Goal: Task Accomplishment & Management: Manage account settings

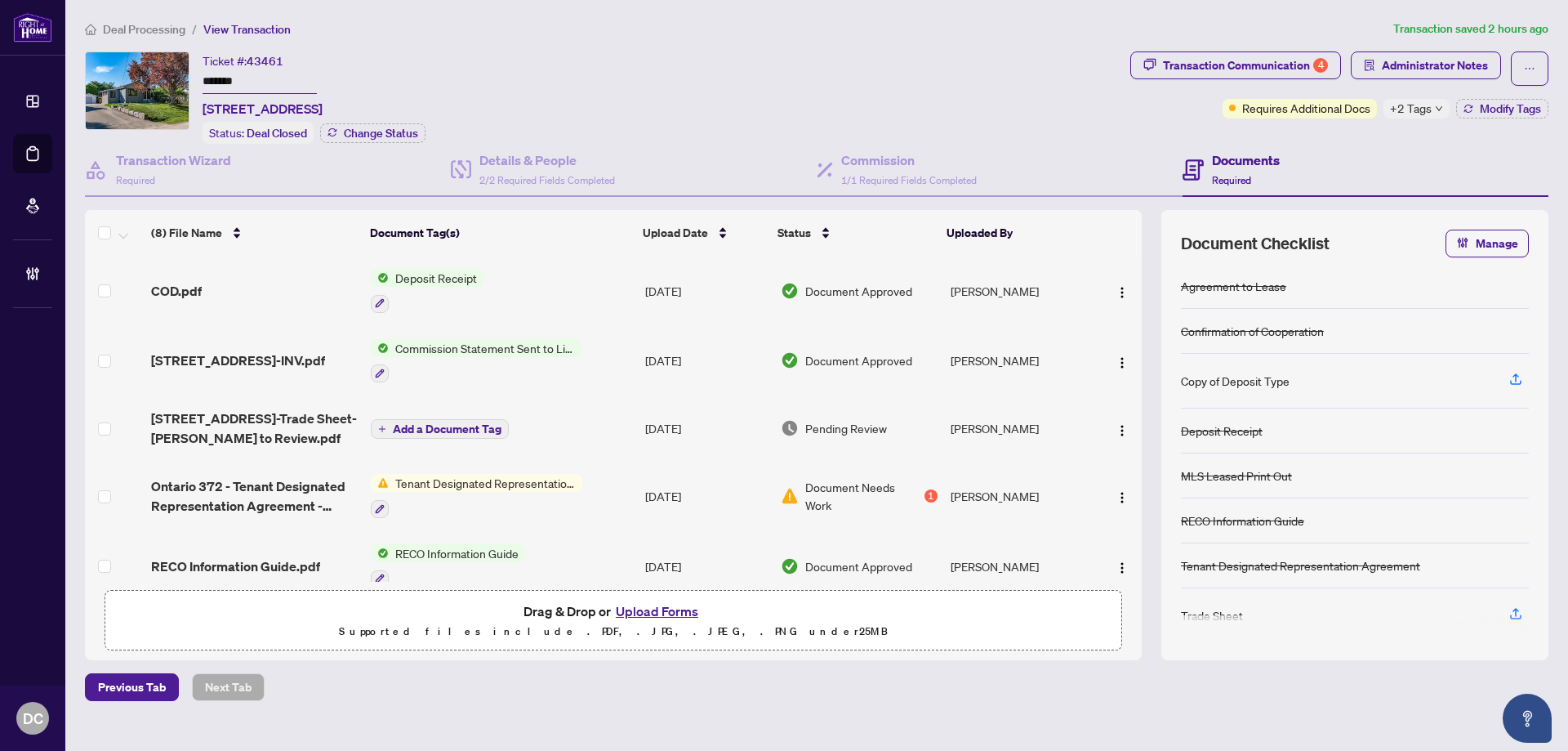
click at [1435, 108] on icon "down" at bounding box center [1439, 109] width 9 height 9
click at [1304, 63] on div "Transaction Communication 4" at bounding box center [1245, 65] width 165 height 26
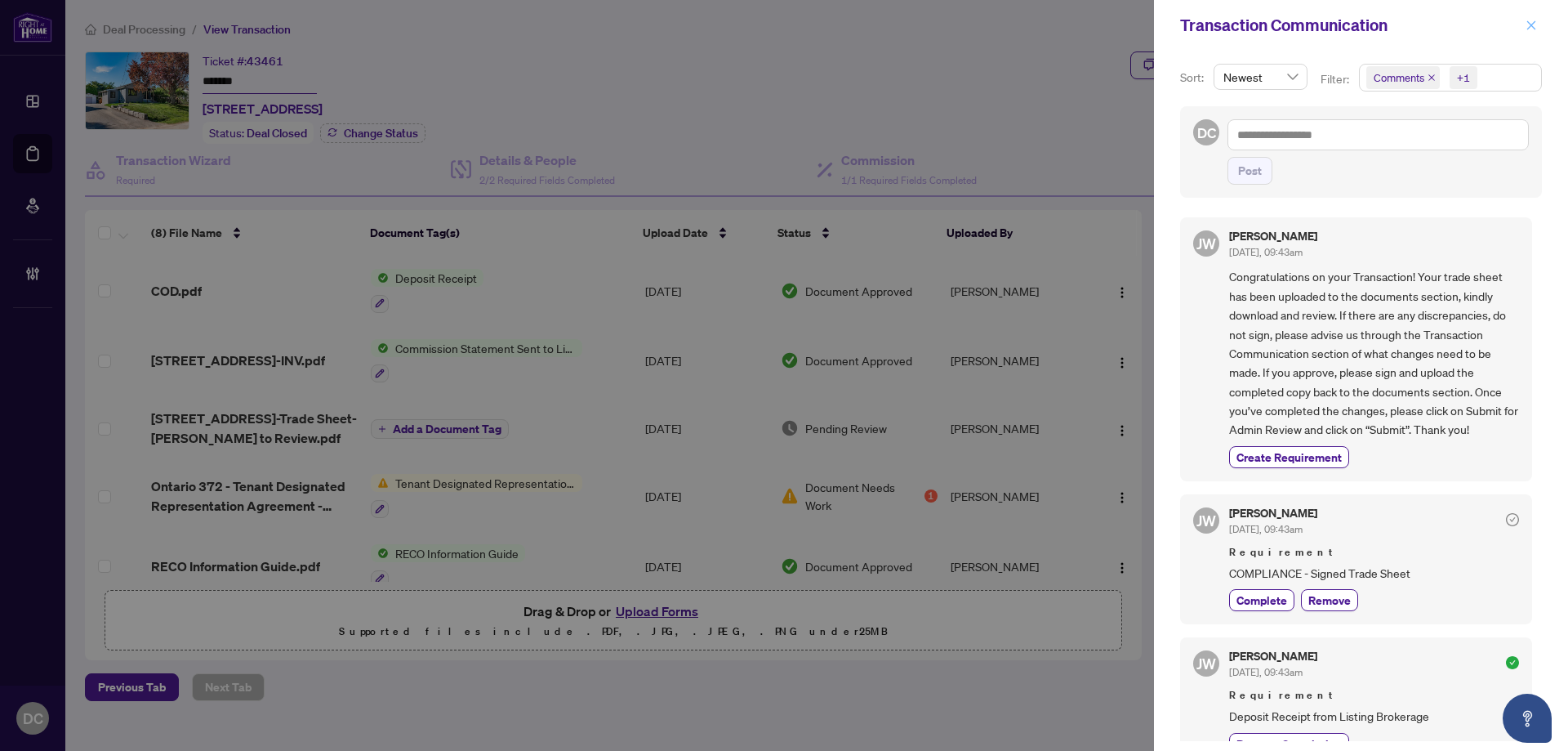
click at [1527, 21] on icon "close" at bounding box center [1530, 25] width 11 height 11
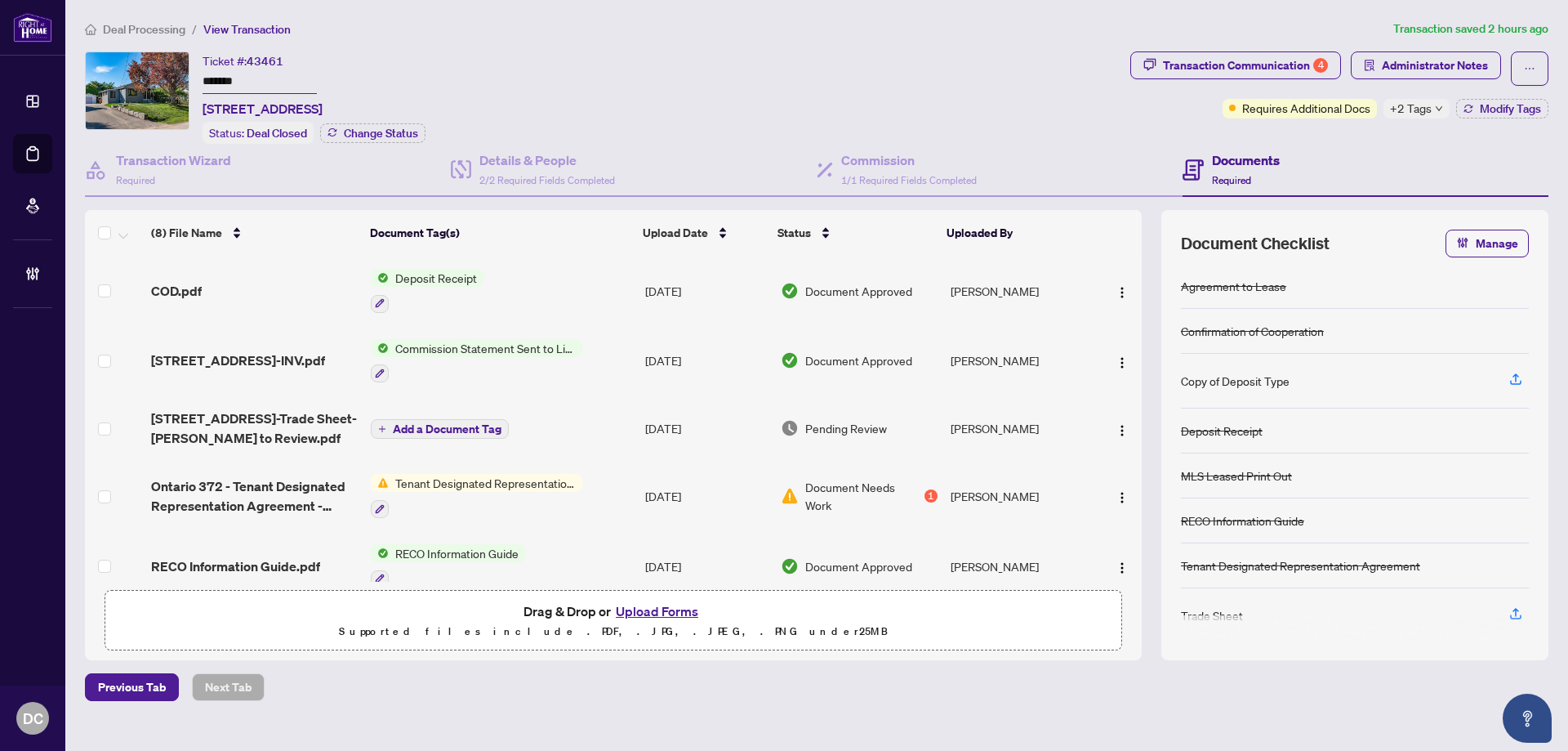
click at [1420, 110] on span "+2 Tags" at bounding box center [1410, 108] width 41 height 19
click at [173, 27] on span "Deal Processing" at bounding box center [144, 29] width 82 height 15
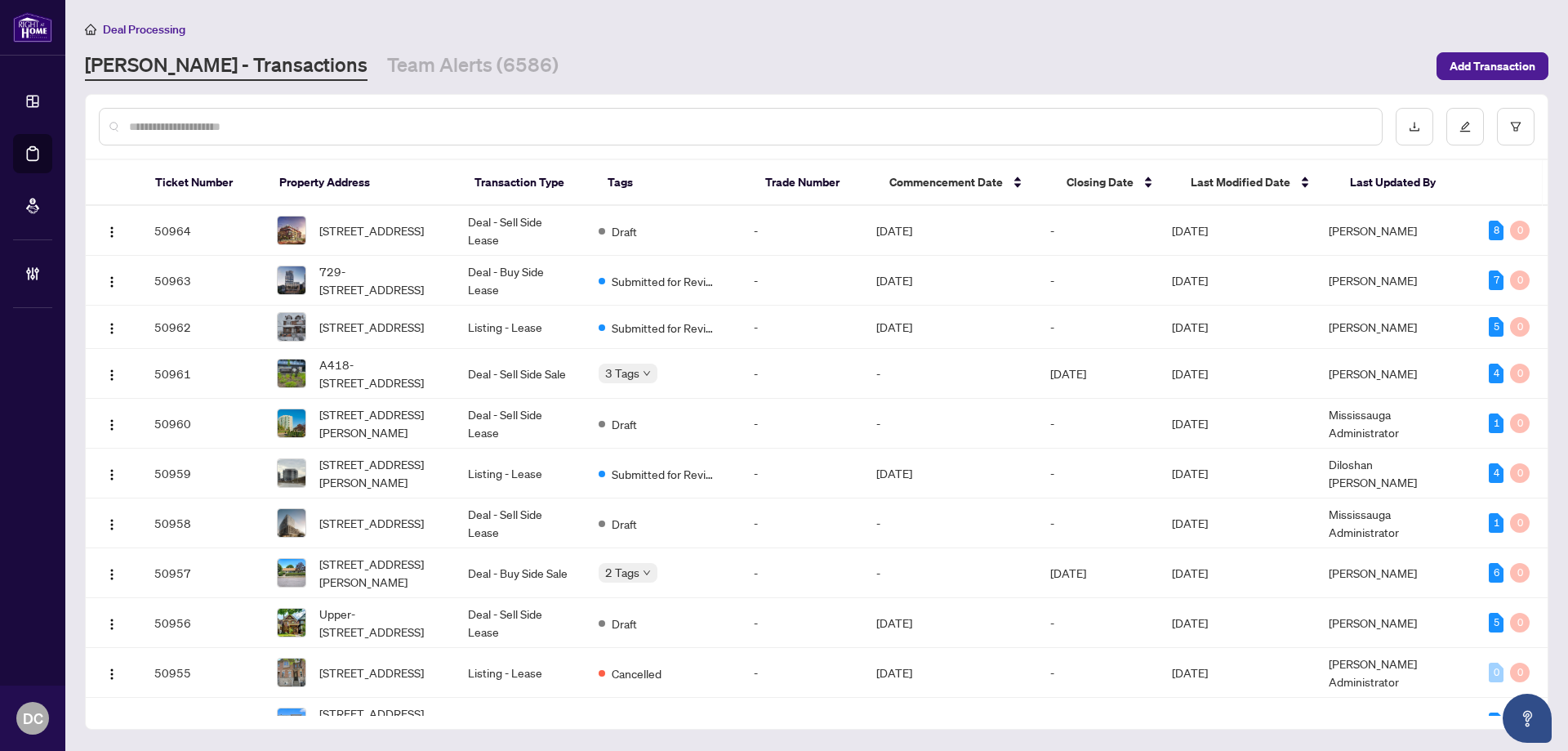
click at [371, 122] on input "text" at bounding box center [748, 126] width 1239 height 18
paste input "*******"
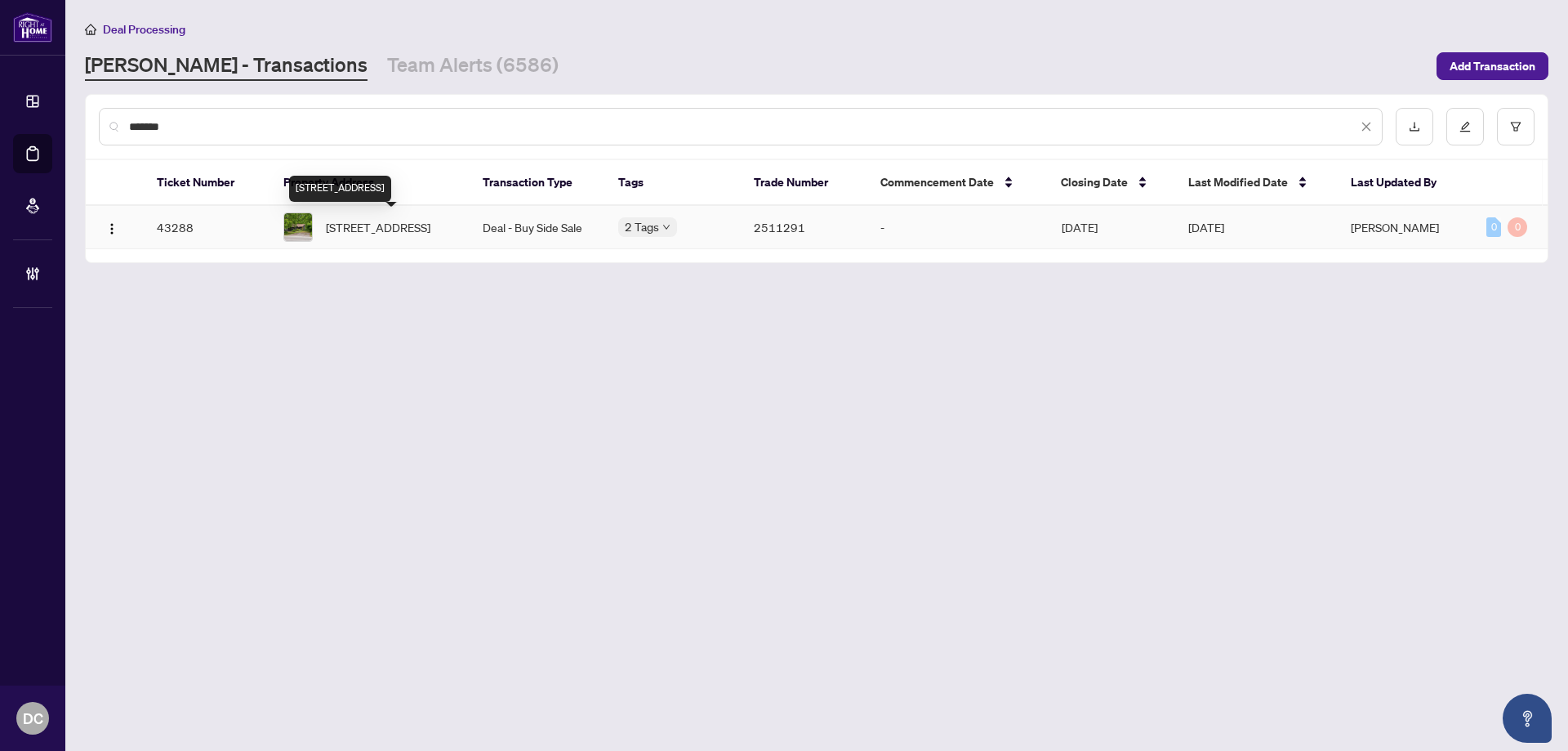
type input "*******"
click at [410, 236] on span "[STREET_ADDRESS]" at bounding box center [378, 227] width 105 height 18
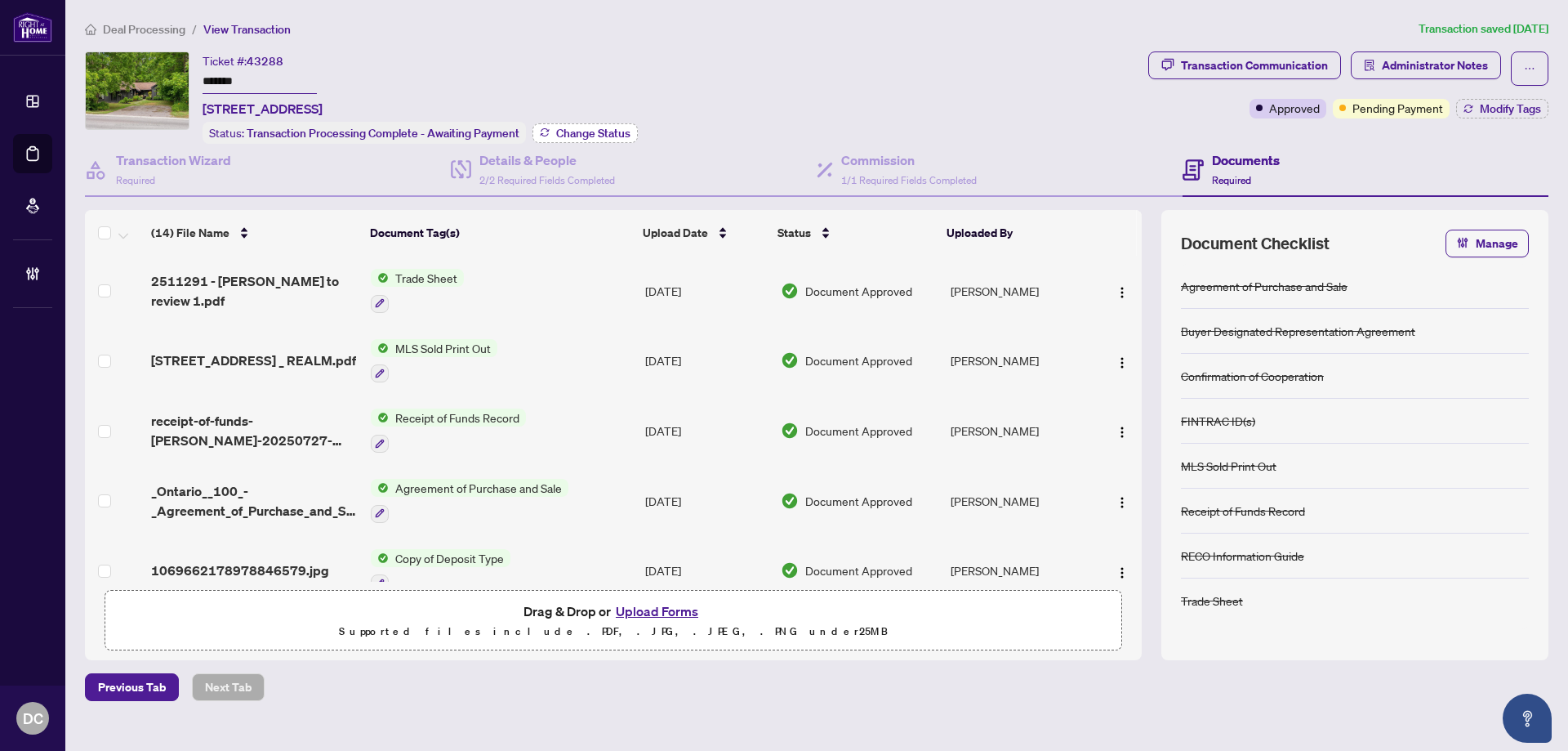
click at [585, 129] on span "Change Status" at bounding box center [593, 132] width 75 height 11
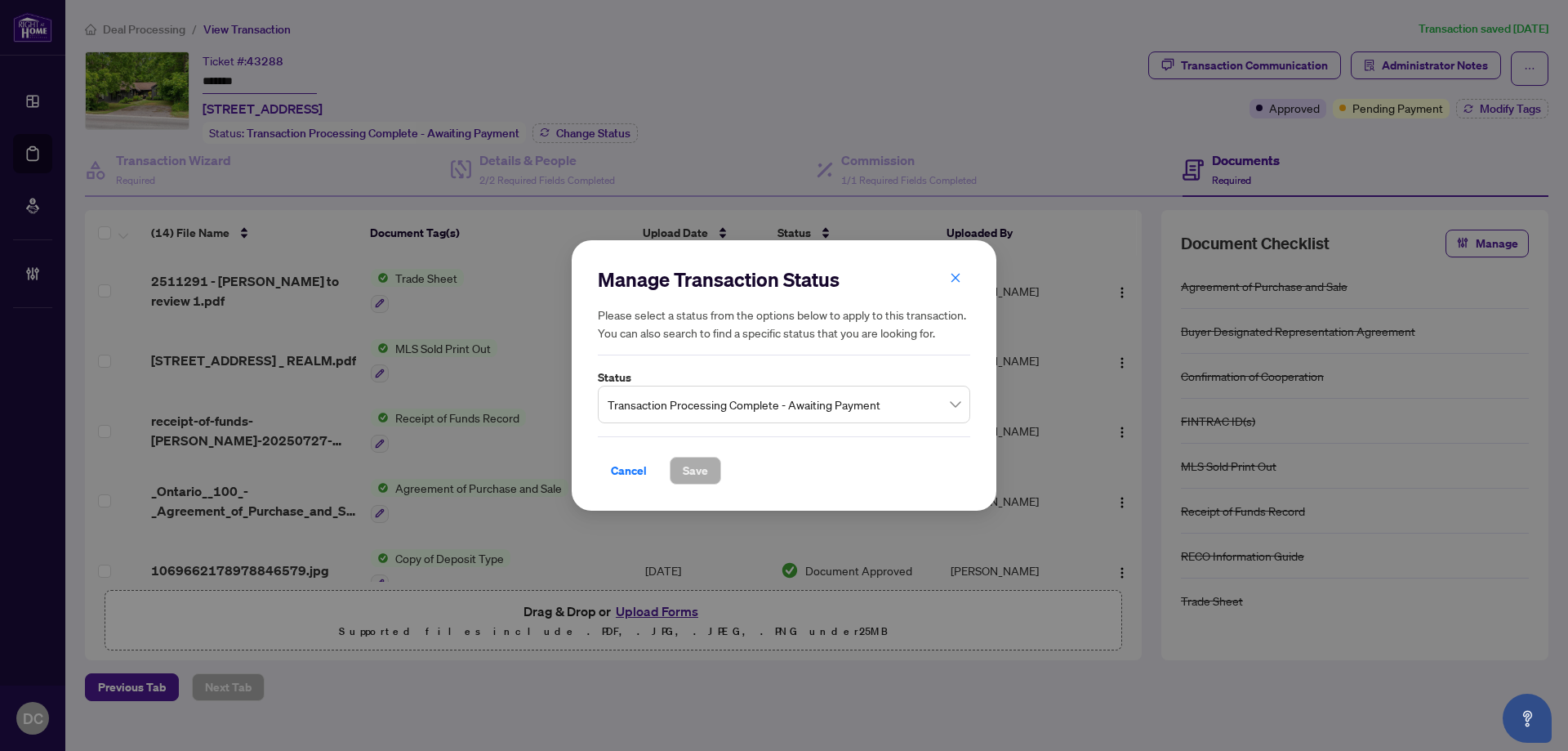
click at [750, 406] on span "Transaction Processing Complete - Awaiting Payment" at bounding box center [783, 405] width 353 height 31
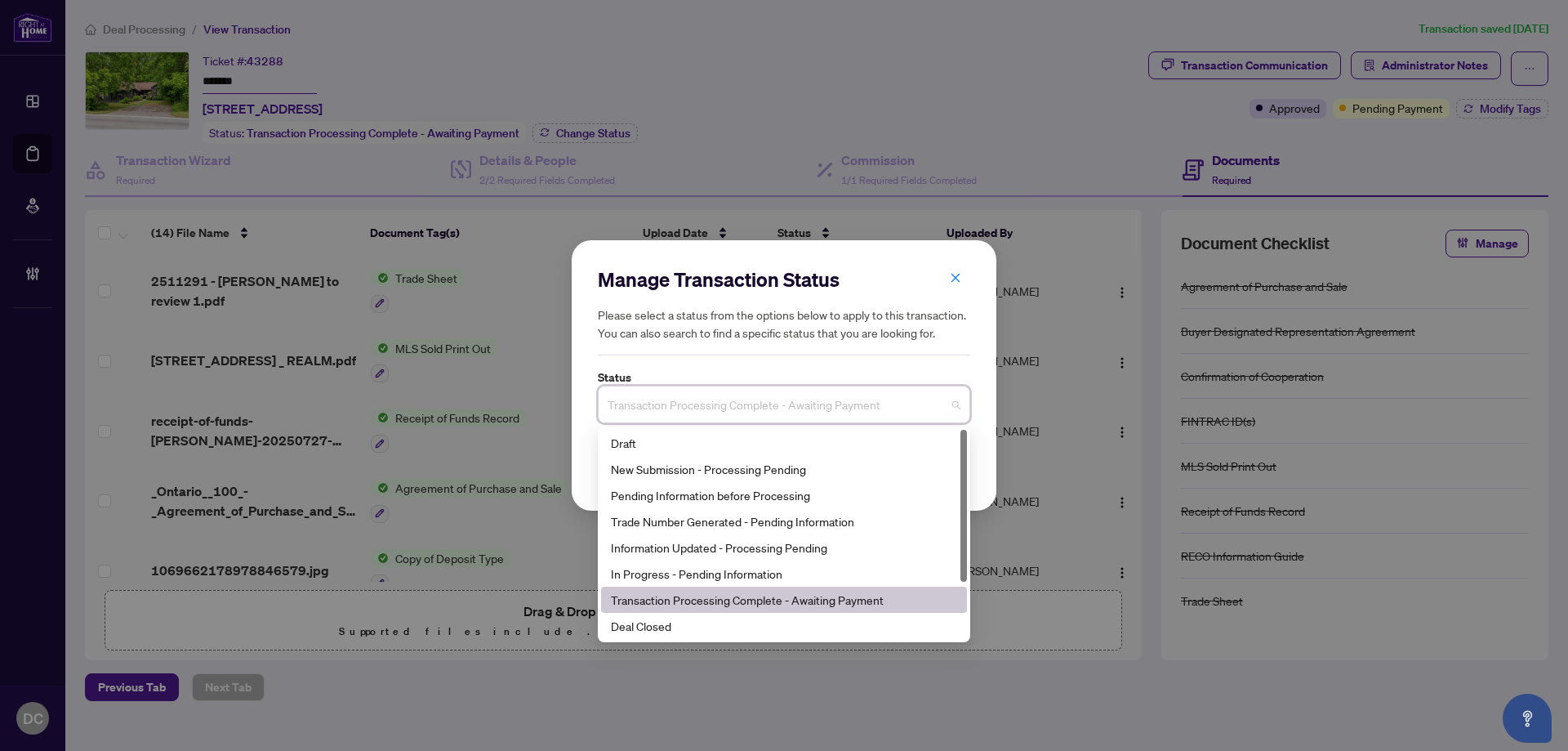
click at [656, 631] on div "Deal Closed" at bounding box center [783, 626] width 346 height 18
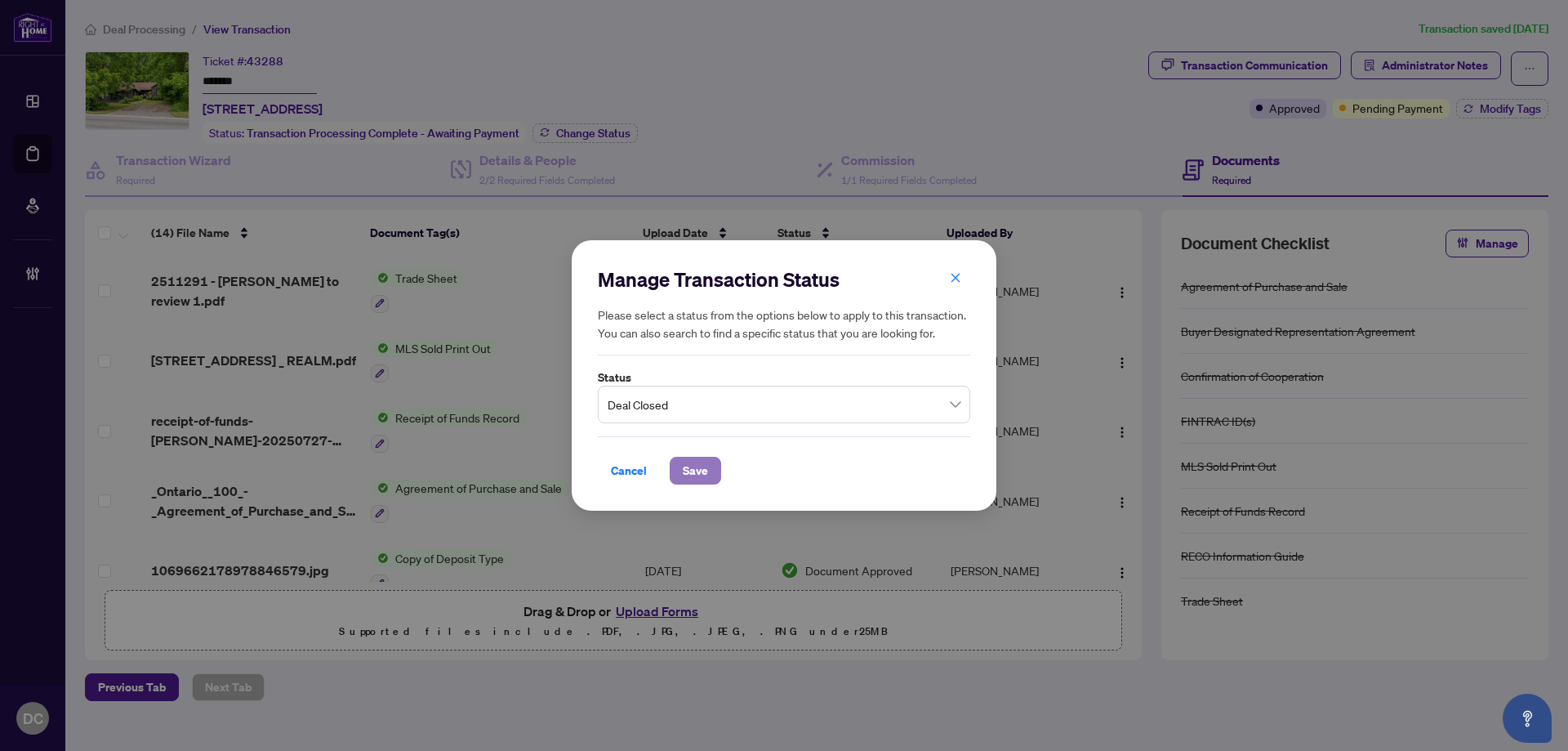
click at [692, 457] on span "Save" at bounding box center [695, 470] width 25 height 26
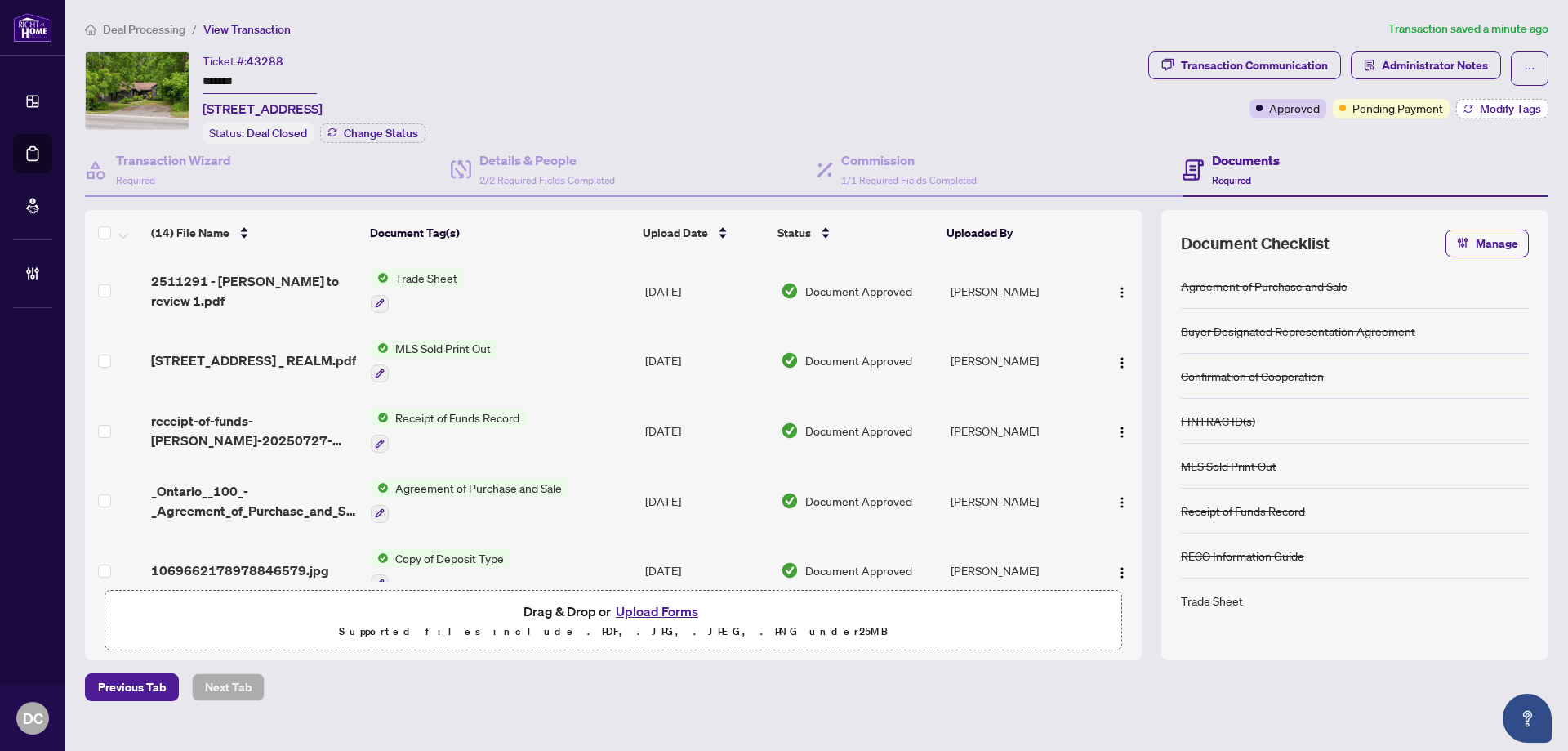
click at [1486, 108] on span "Modify Tags" at bounding box center [1510, 108] width 61 height 11
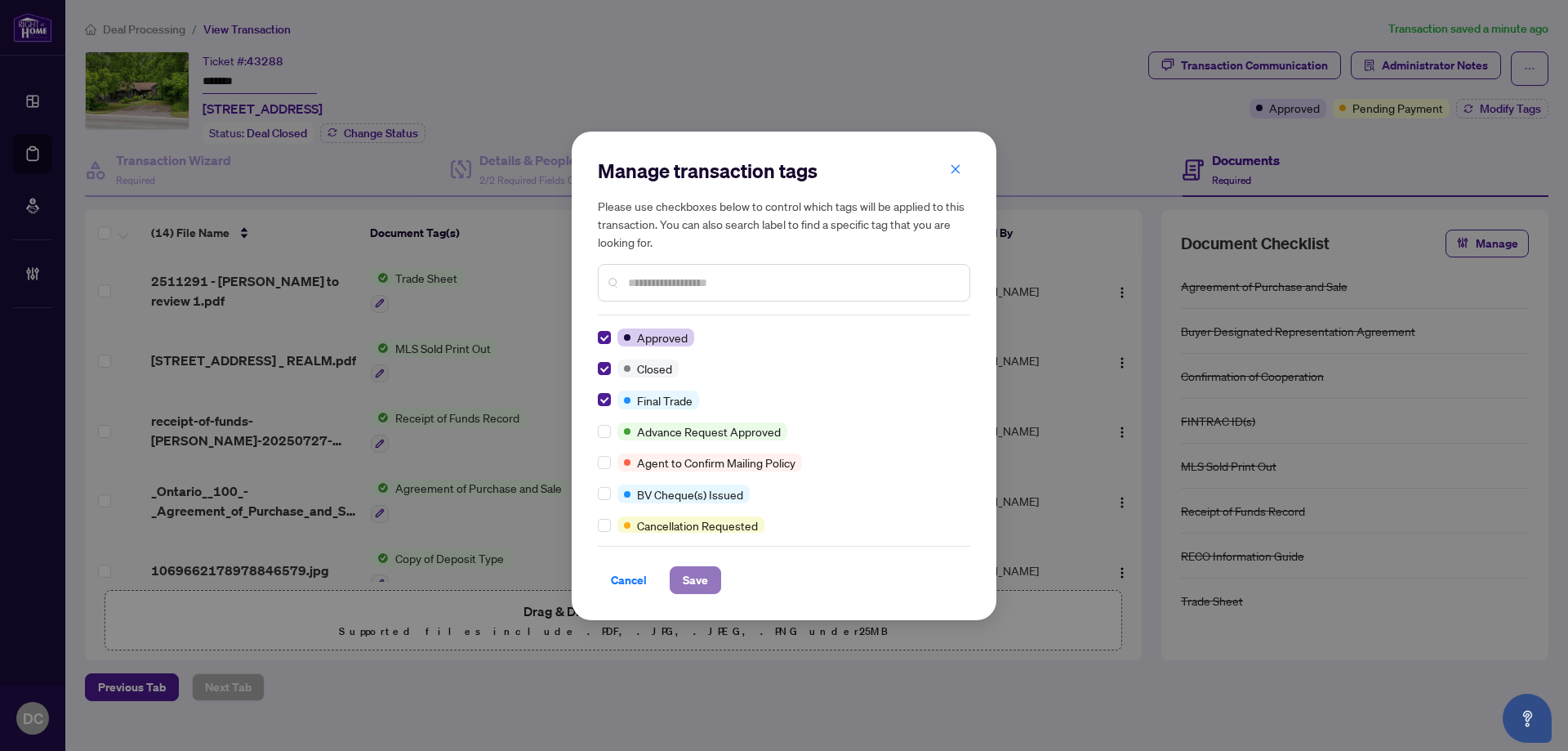
click at [686, 577] on span "Save" at bounding box center [695, 580] width 25 height 26
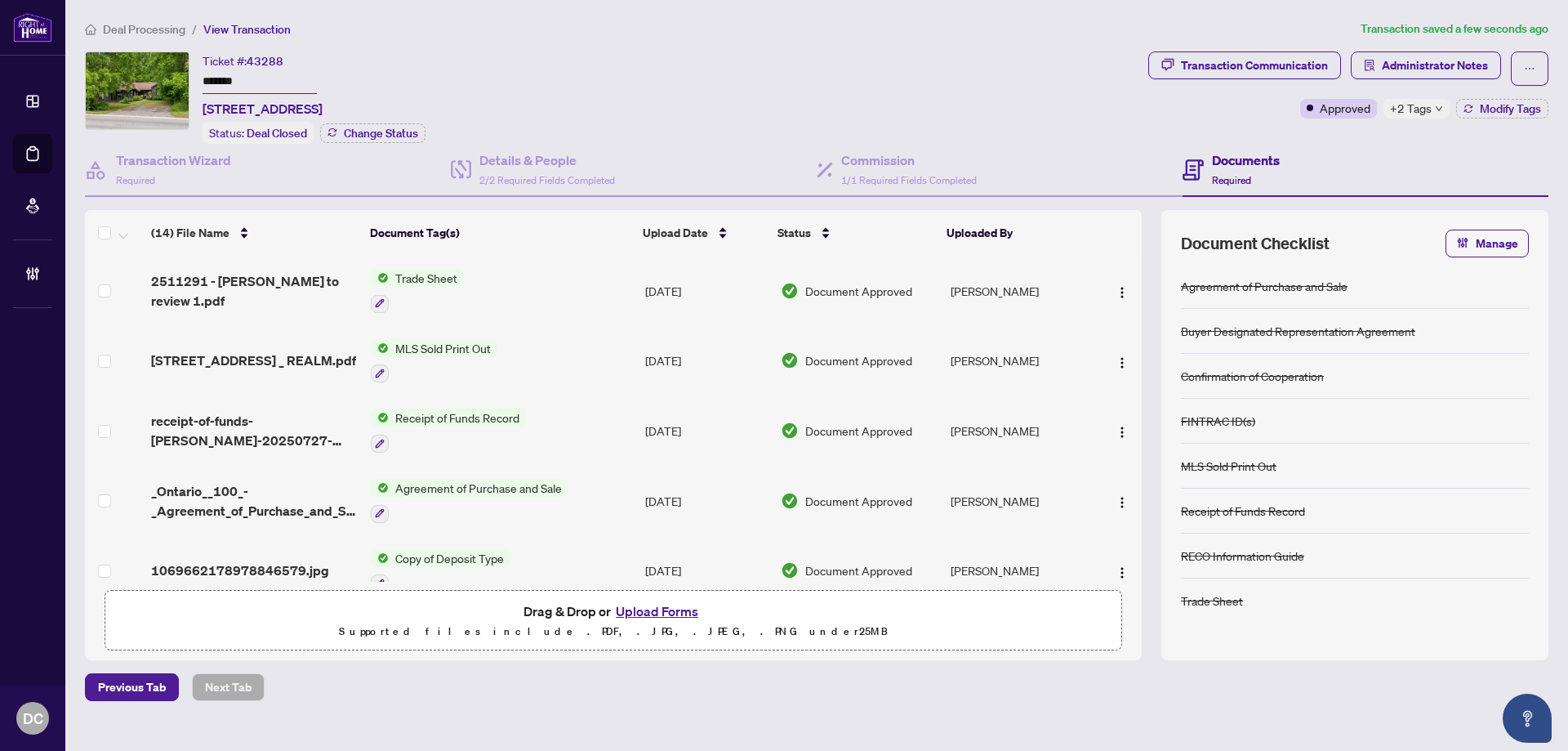
click at [1435, 109] on icon "down" at bounding box center [1439, 109] width 9 height 9
click at [1212, 124] on div "Transaction Communication Administrator Notes Approved +2 Tags Modify Tags" at bounding box center [1348, 97] width 407 height 92
click at [1432, 113] on div "+2 Tags" at bounding box center [1416, 108] width 66 height 20
click at [1257, 138] on div "Transaction Communication Administrator Notes Approved +2 Tags Modify Tags" at bounding box center [1348, 97] width 407 height 92
click at [1375, 71] on span "button" at bounding box center [1369, 65] width 11 height 26
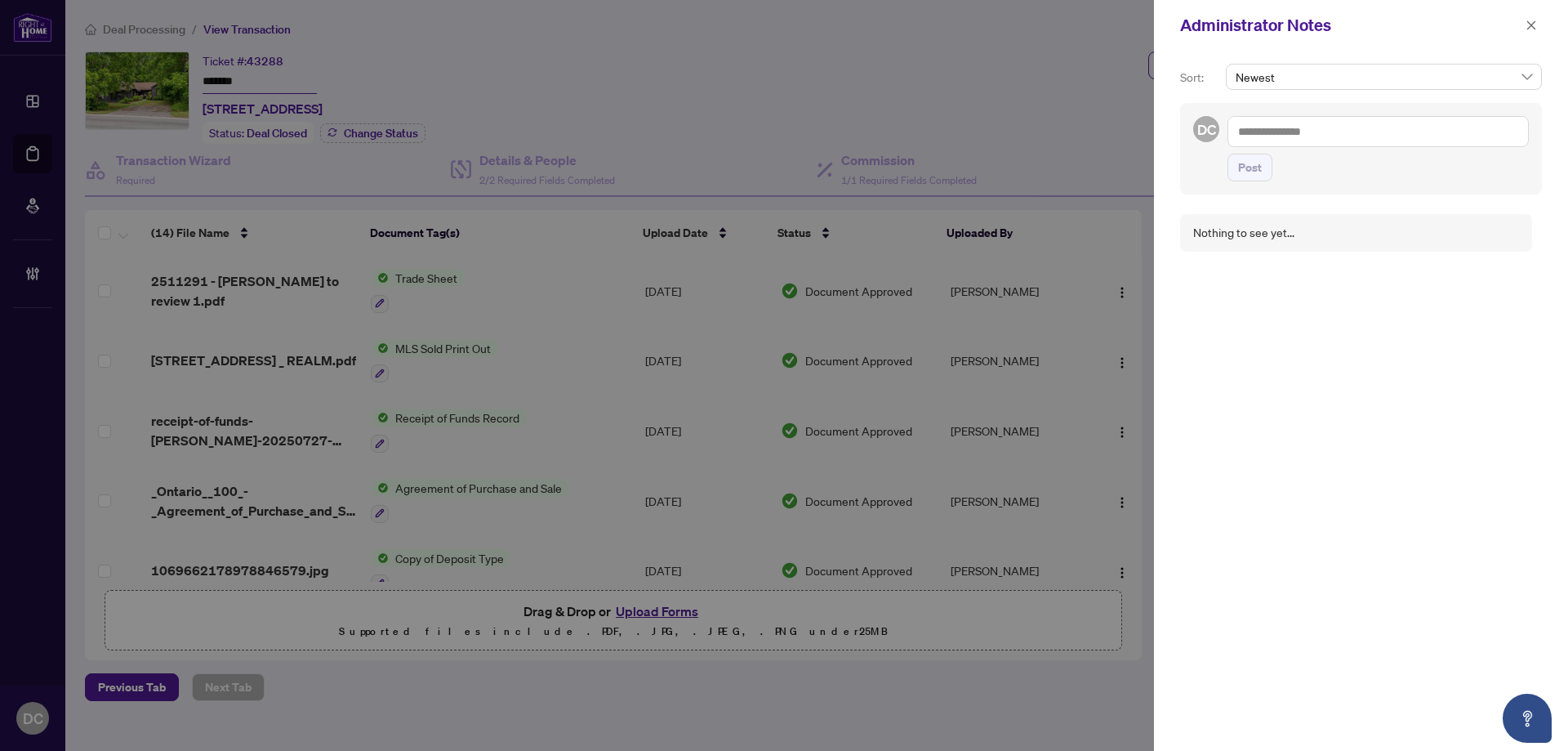
drag, startPoint x: 1288, startPoint y: 118, endPoint x: 1294, endPoint y: 125, distance: 9.2
click at [1289, 121] on textarea at bounding box center [1377, 131] width 301 height 31
paste textarea "**********"
type textarea "**********"
click at [1259, 162] on span "Post" at bounding box center [1249, 168] width 24 height 26
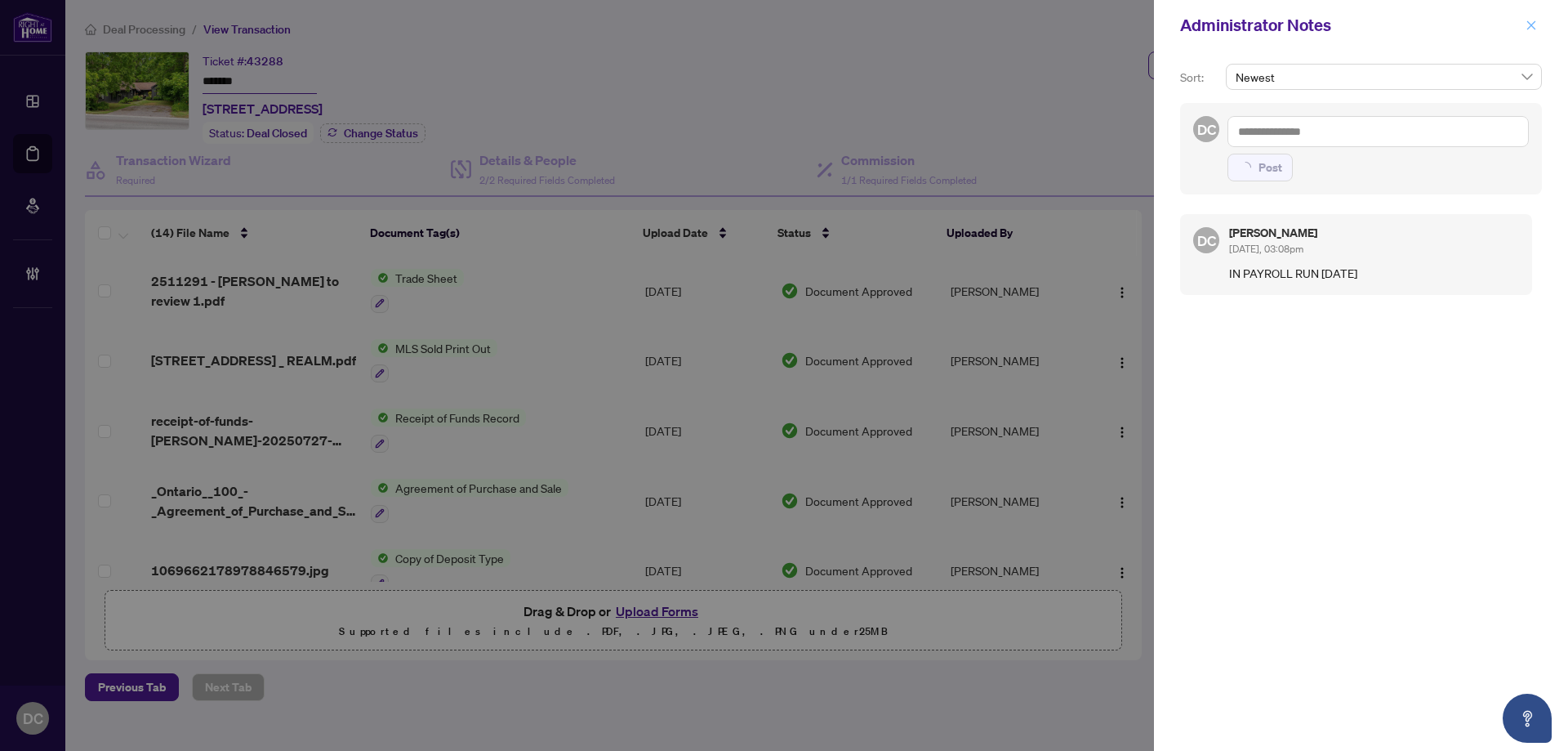
click at [1528, 20] on icon "close" at bounding box center [1530, 25] width 11 height 11
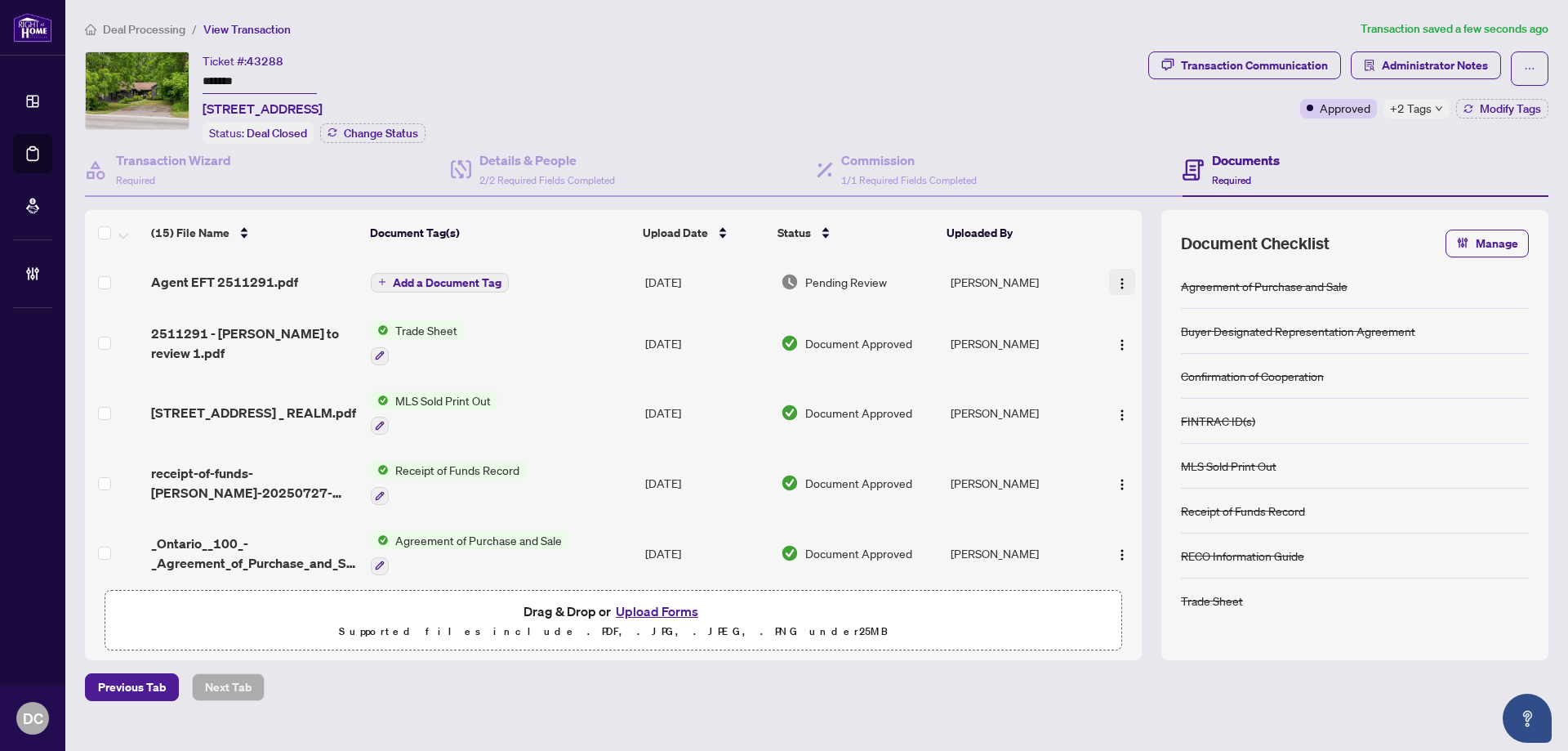
click at [1115, 284] on img "button" at bounding box center [1121, 283] width 13 height 13
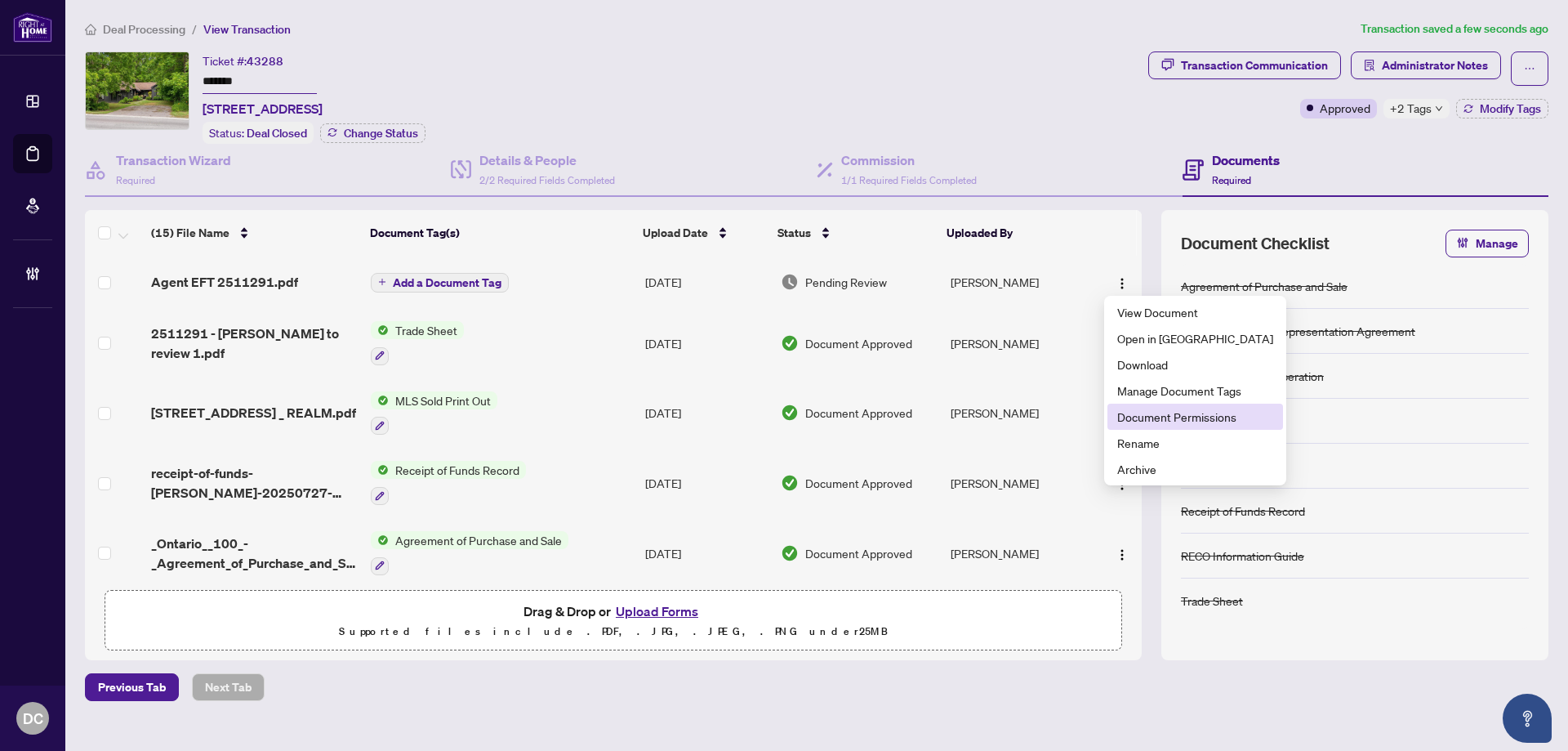
click at [1154, 421] on span "Document Permissions" at bounding box center [1195, 416] width 156 height 18
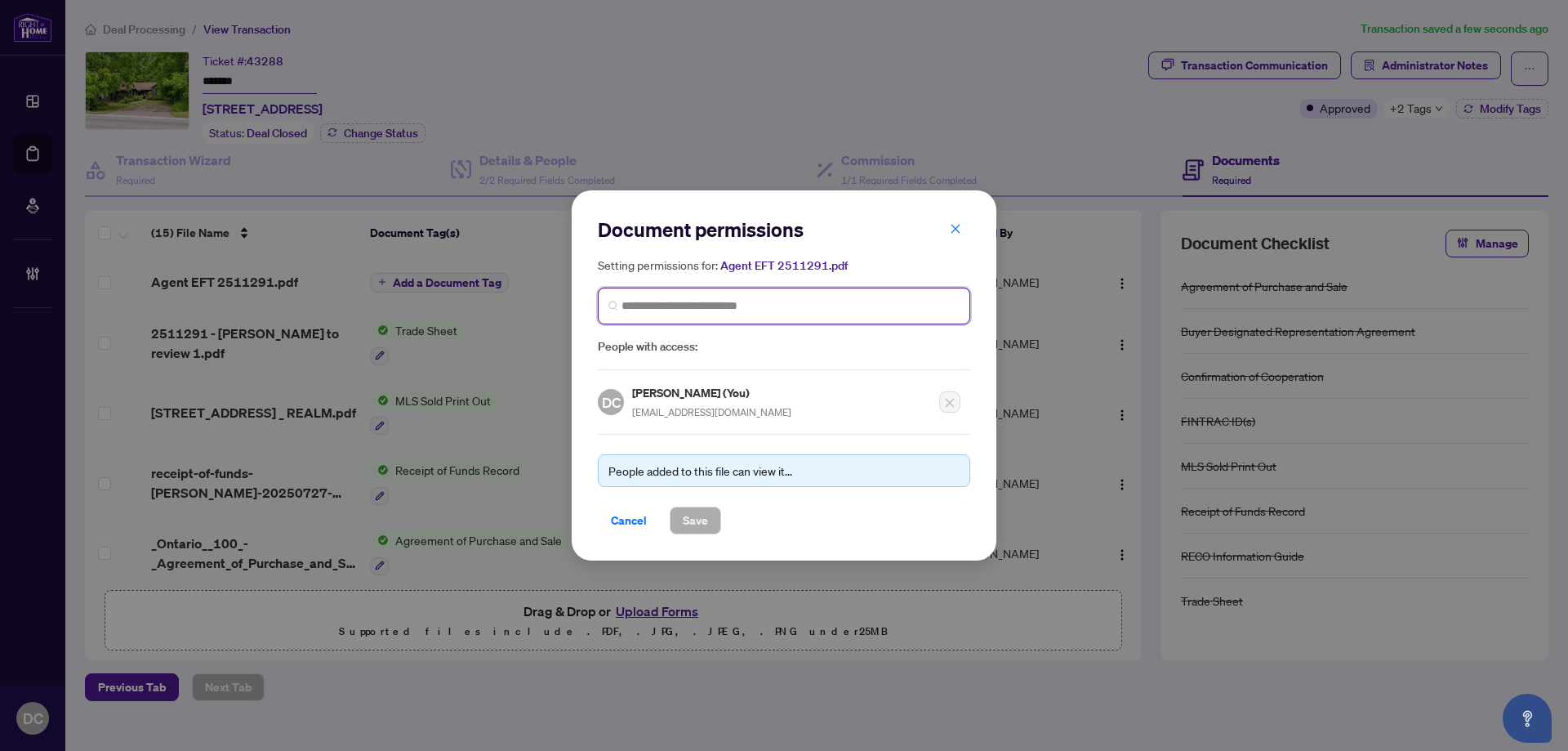
click at [701, 308] on input "search" at bounding box center [791, 306] width 338 height 17
type input "*******"
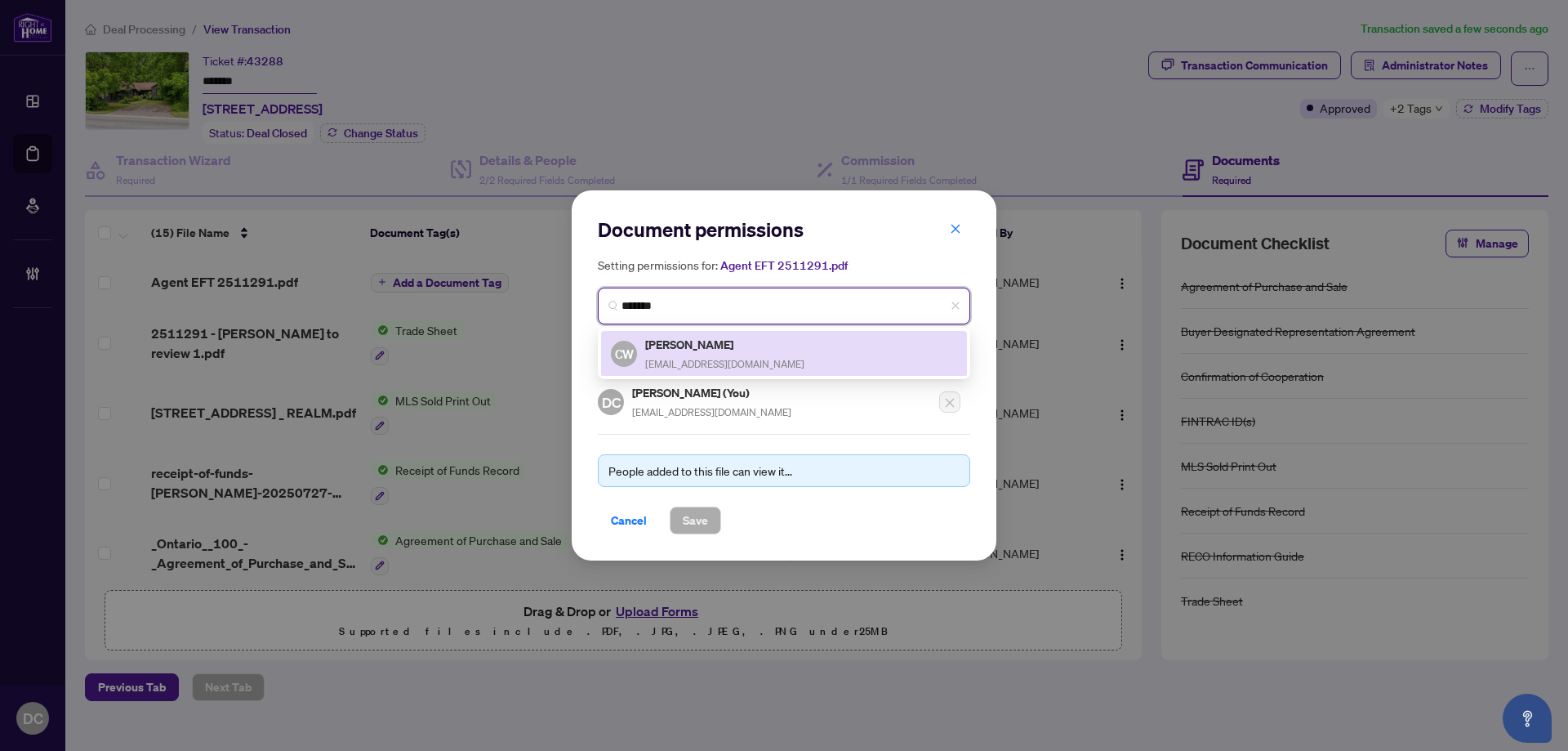
click at [751, 346] on h5 "[PERSON_NAME]" at bounding box center [724, 345] width 159 height 19
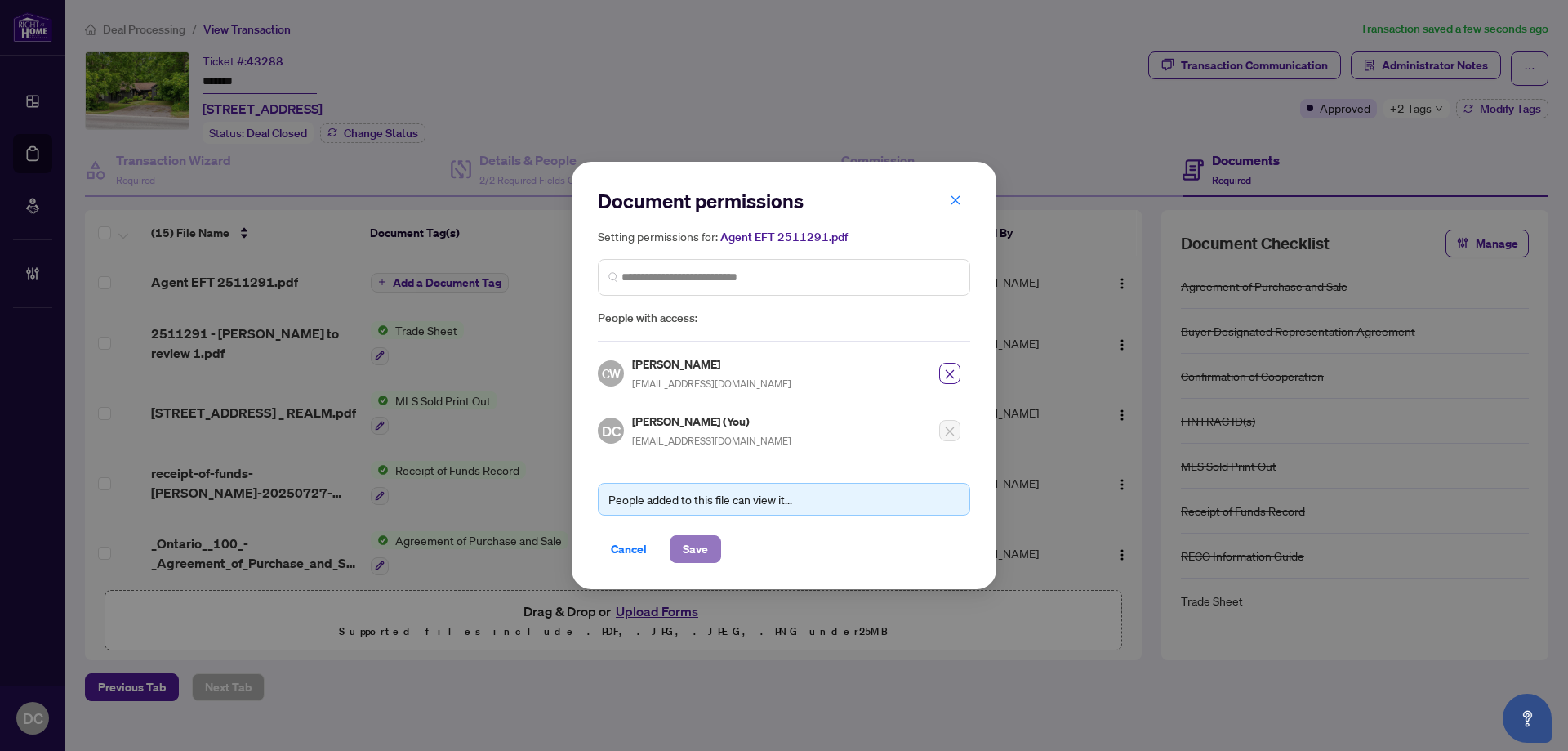
click at [716, 548] on button "Save" at bounding box center [696, 549] width 52 height 27
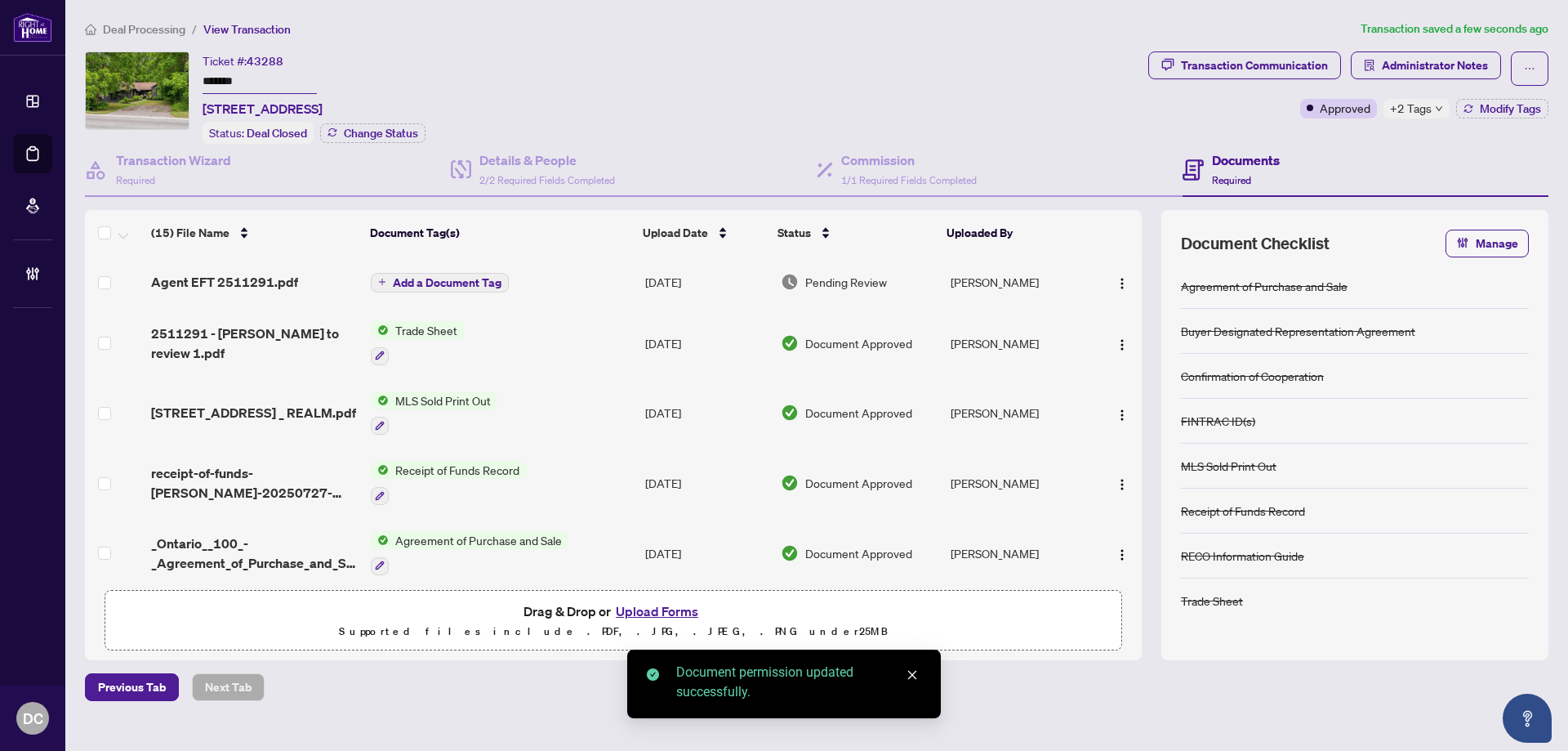
click at [470, 289] on button "Add a Document Tag" at bounding box center [440, 283] width 138 height 20
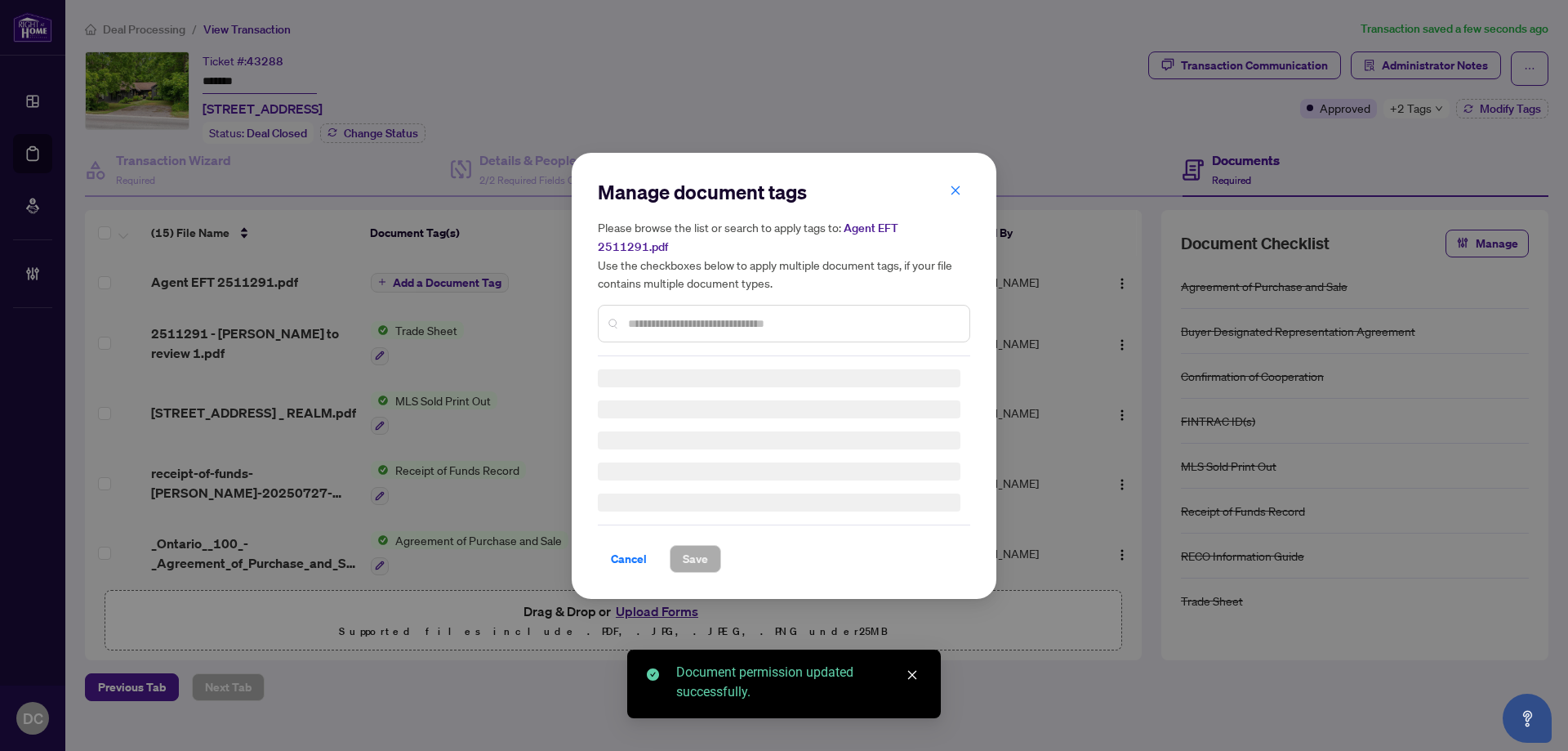
click at [642, 308] on div "Manage document tags Please browse the list or search to apply tags to: Agent E…" at bounding box center [784, 267] width 373 height 177
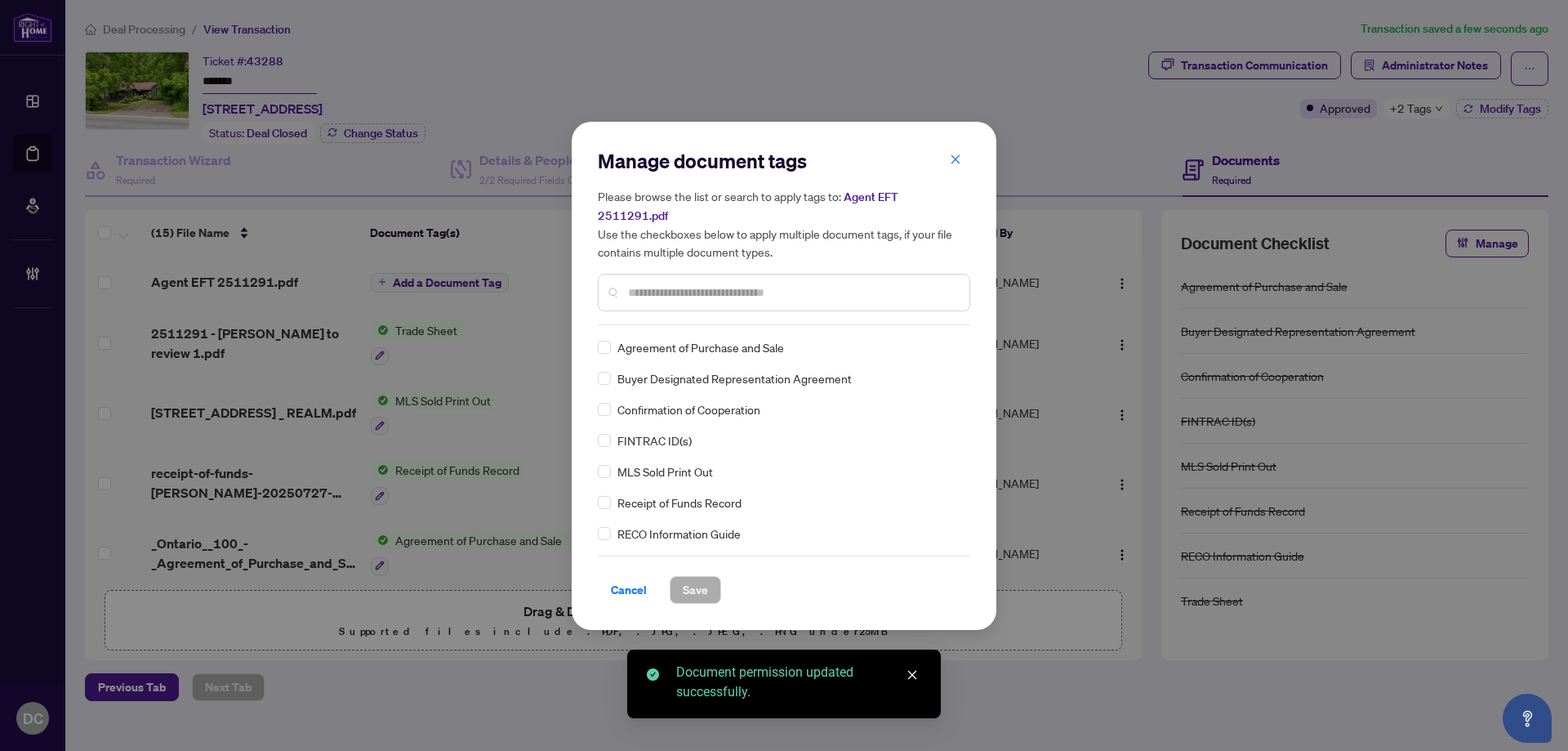
click at [721, 284] on input "text" at bounding box center [792, 292] width 328 height 18
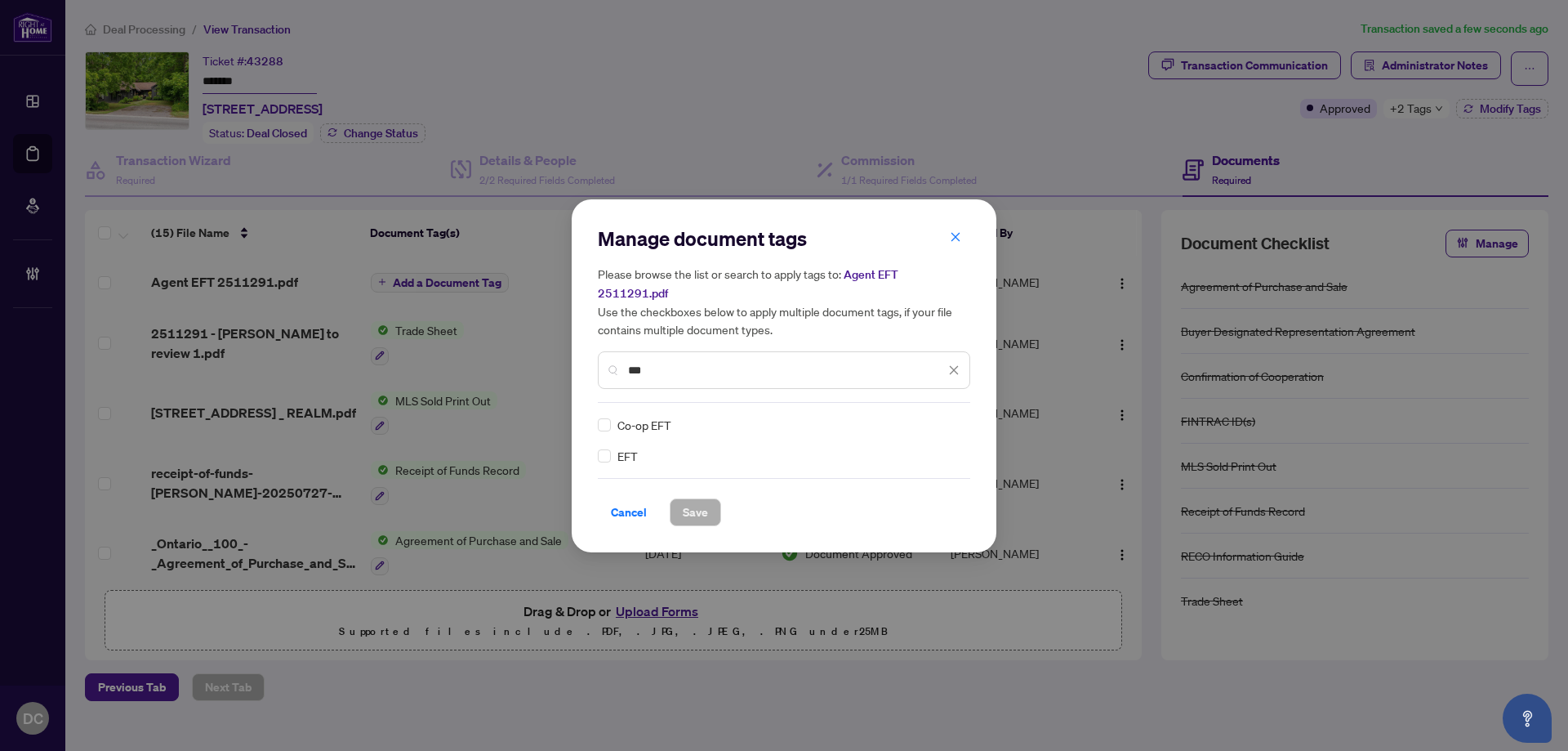
type input "***"
click at [929, 417] on div at bounding box center [939, 424] width 41 height 16
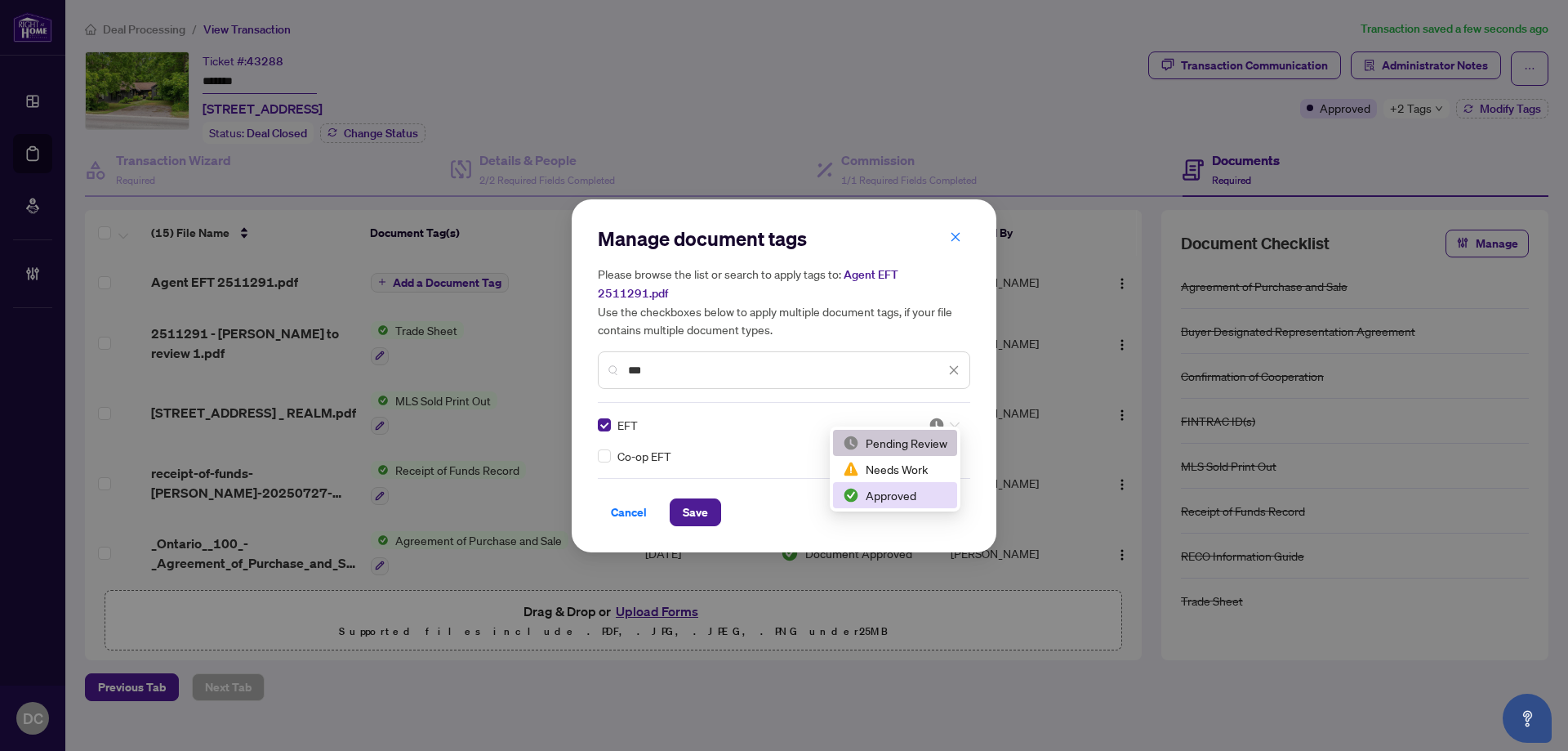
drag, startPoint x: 908, startPoint y: 491, endPoint x: 899, endPoint y: 492, distance: 9.1
click at [908, 492] on div "Approved" at bounding box center [895, 495] width 105 height 18
click at [708, 504] on button "Save" at bounding box center [696, 512] width 52 height 27
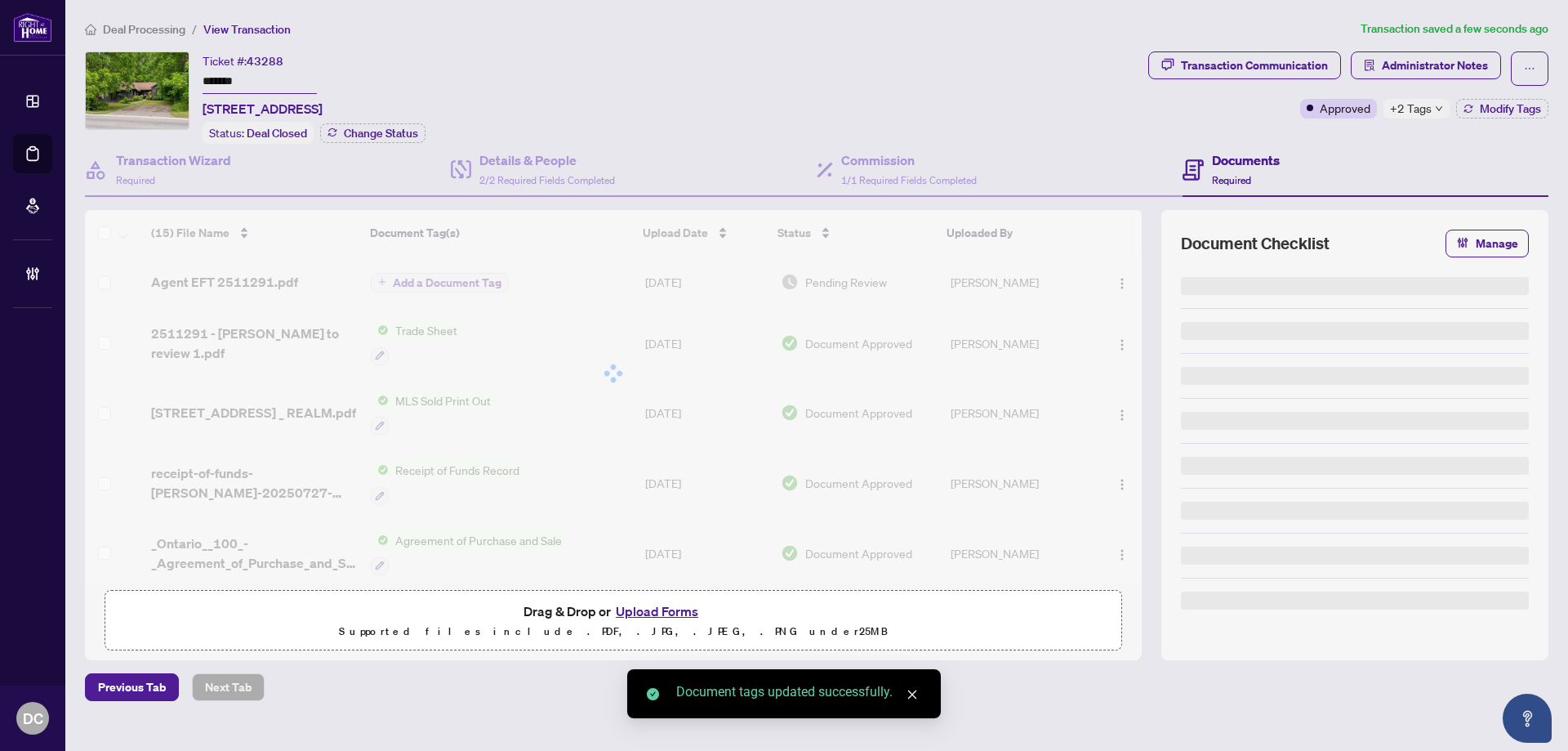
click at [1428, 116] on body "Dashboard Deal Processing Mortgage Referrals Brokerage Management DC [PERSON_NA…" at bounding box center [784, 376] width 1568 height 751
click at [1437, 52] on span "Administrator Notes" at bounding box center [1435, 65] width 106 height 26
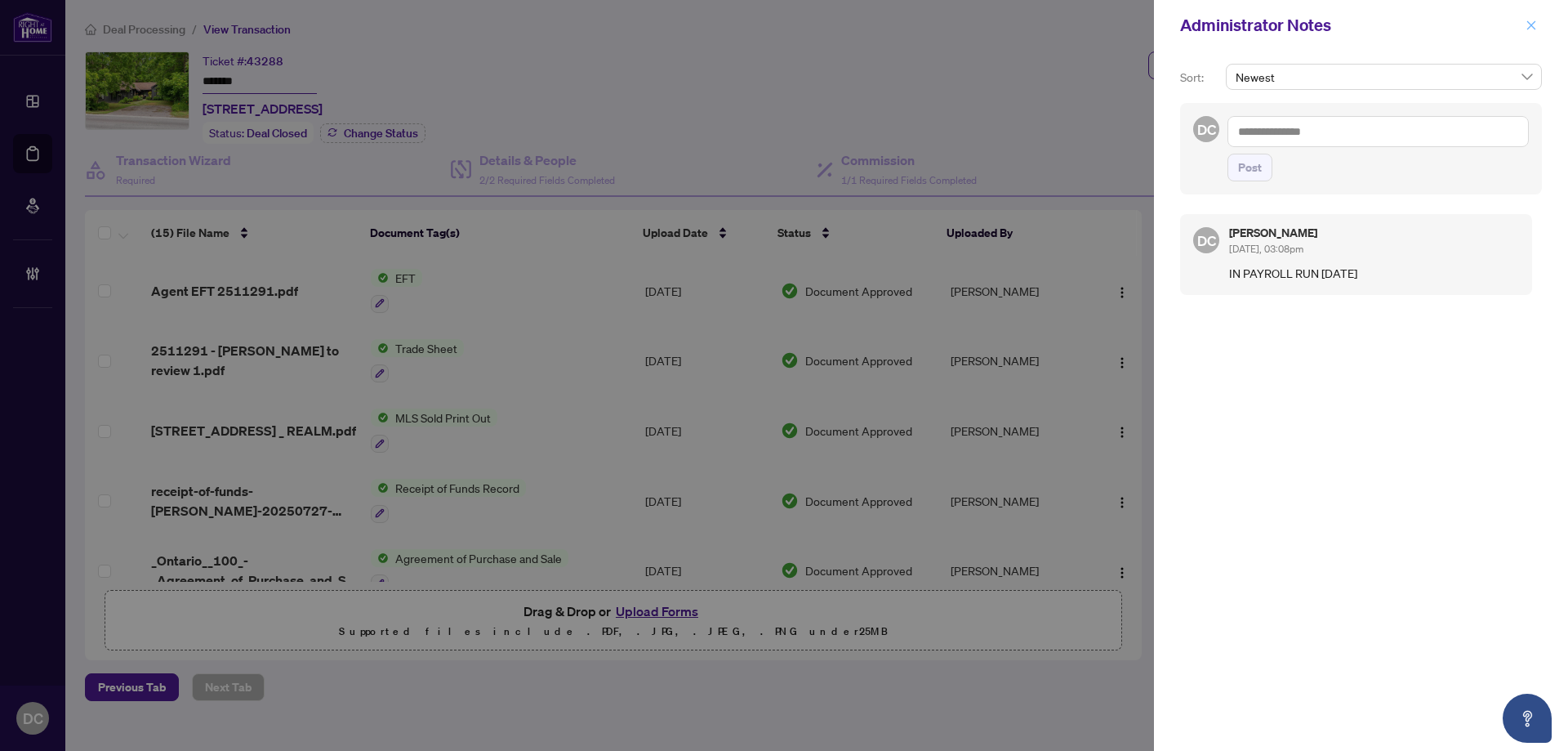
click at [1530, 26] on icon "close" at bounding box center [1531, 25] width 9 height 9
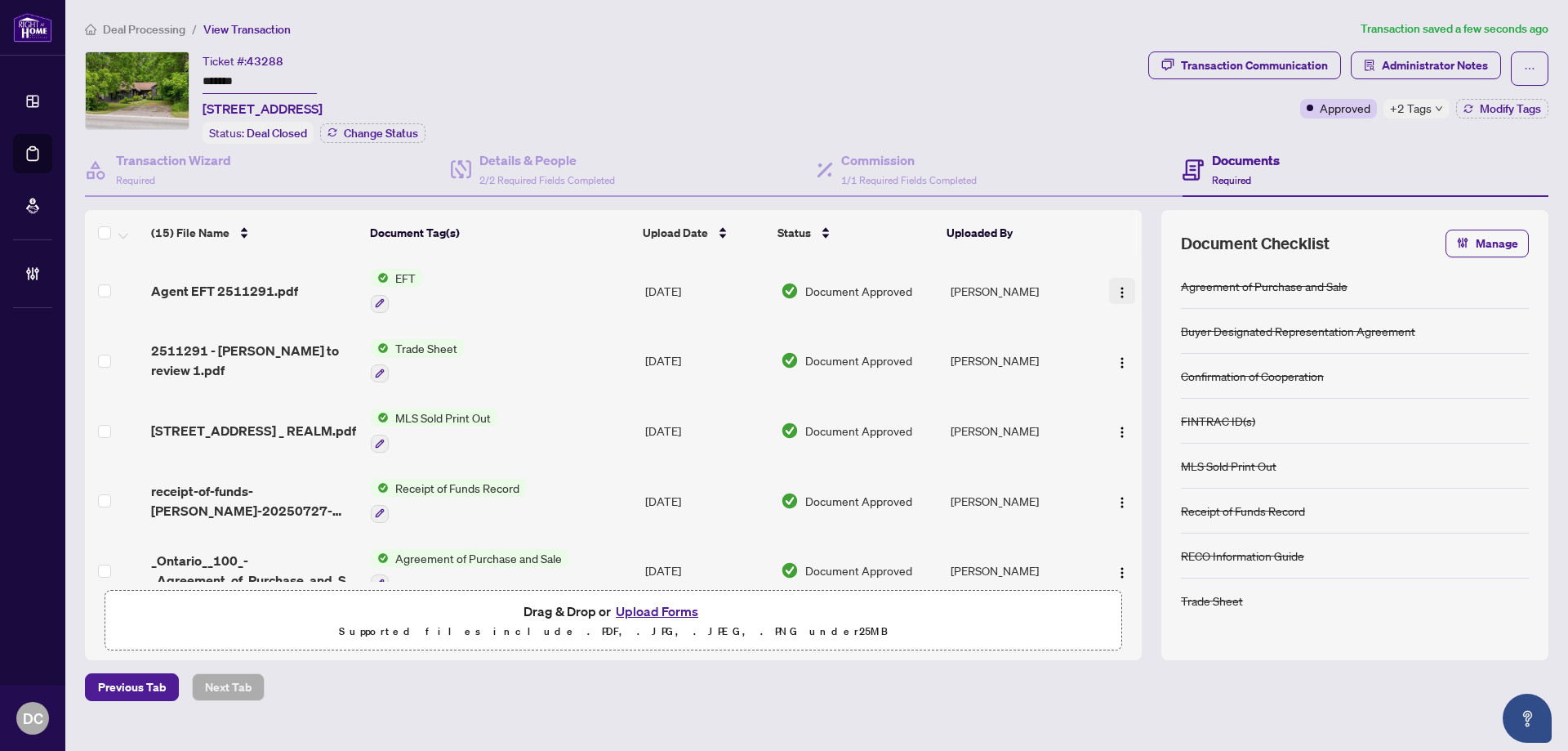
click at [1115, 286] on img "button" at bounding box center [1121, 292] width 13 height 13
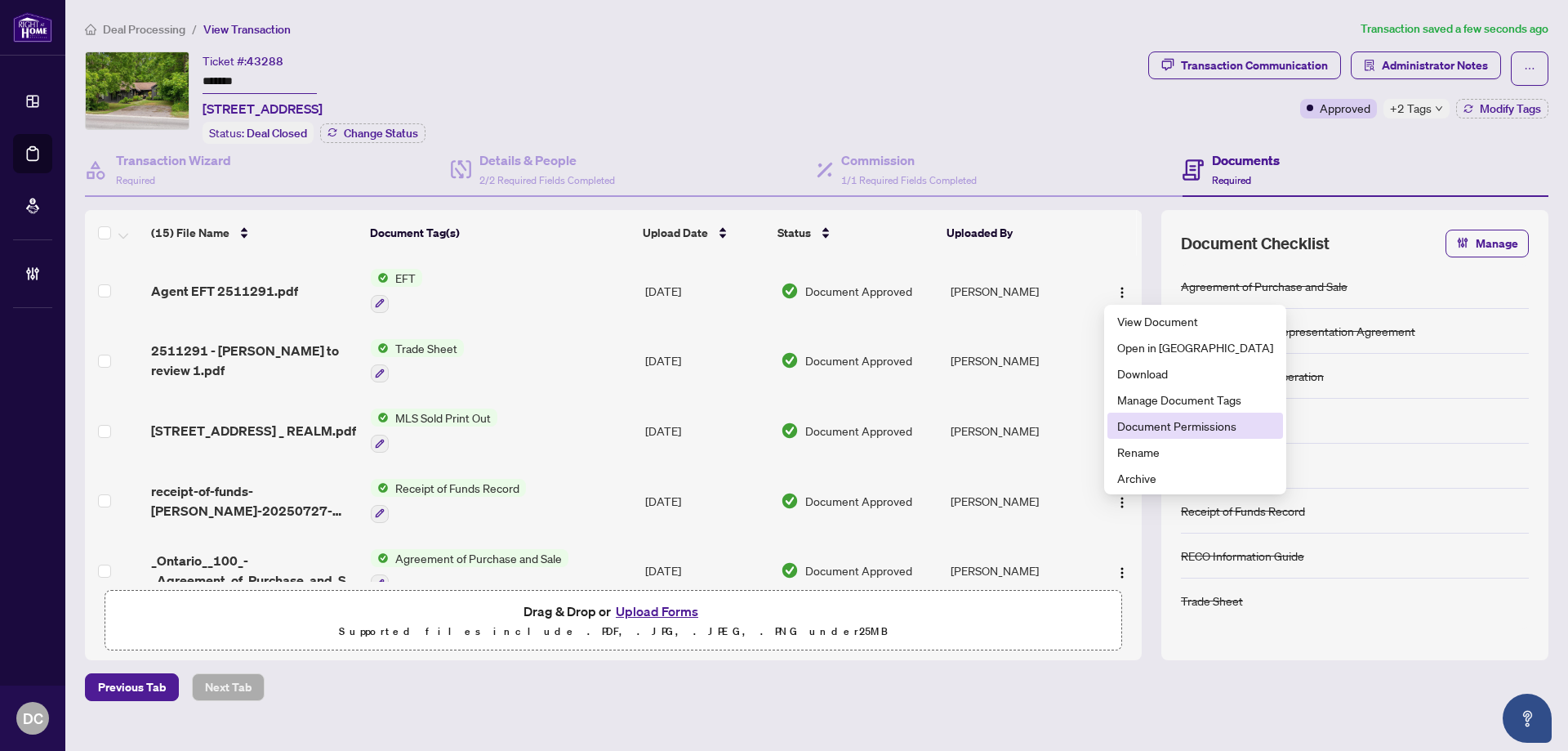
click at [1191, 424] on span "Document Permissions" at bounding box center [1195, 425] width 156 height 18
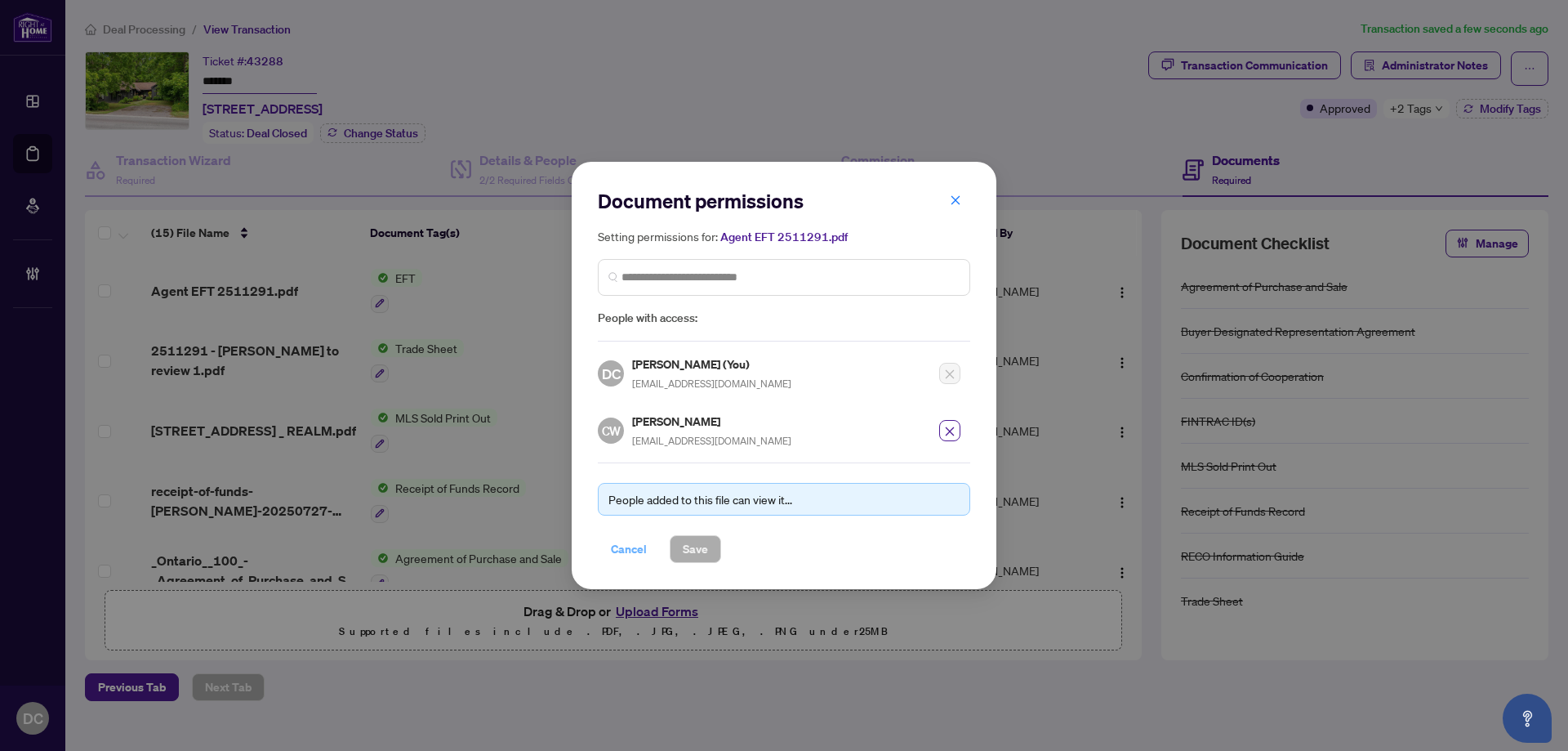
click at [635, 544] on span "Cancel" at bounding box center [629, 549] width 36 height 26
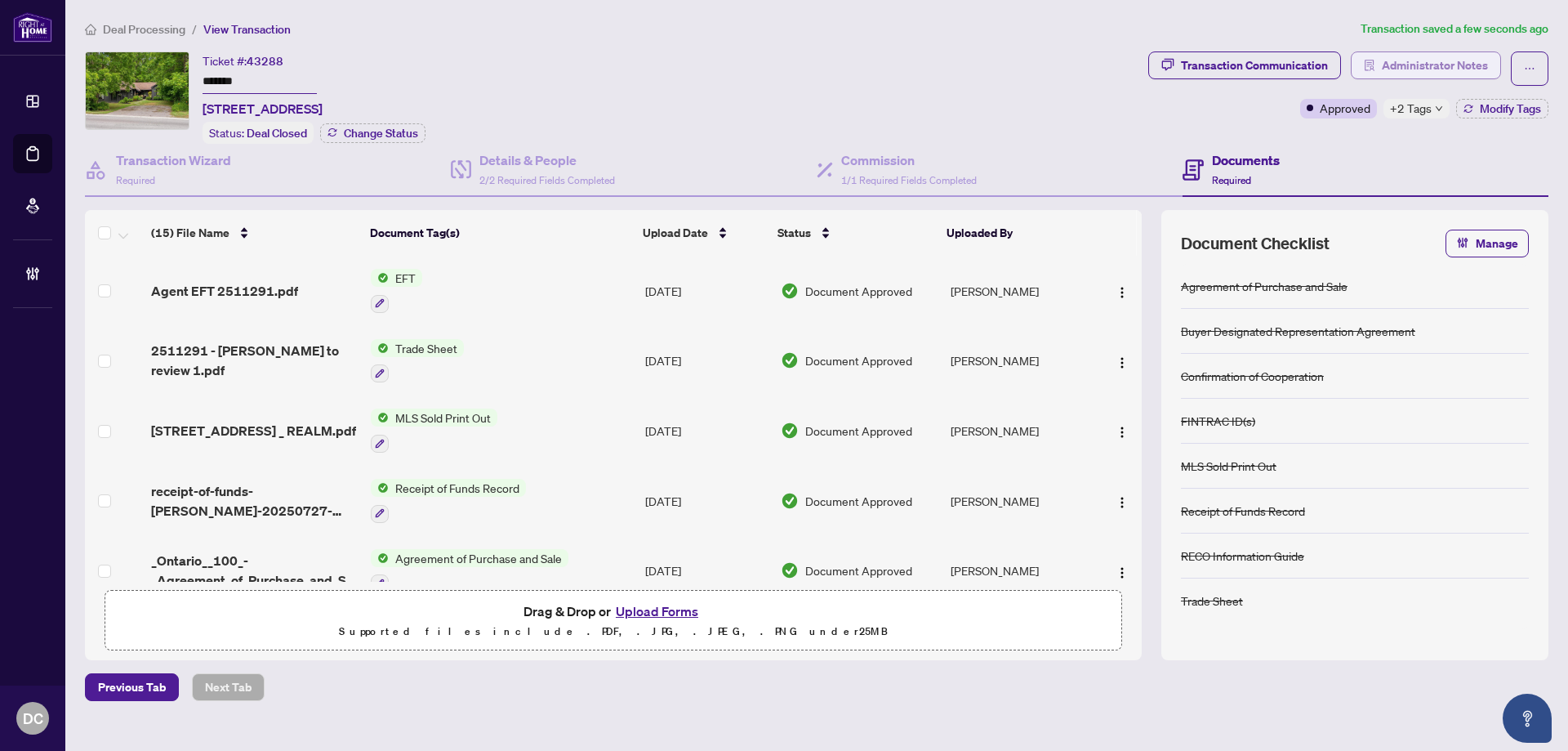
click at [1469, 64] on span "Administrator Notes" at bounding box center [1435, 65] width 106 height 26
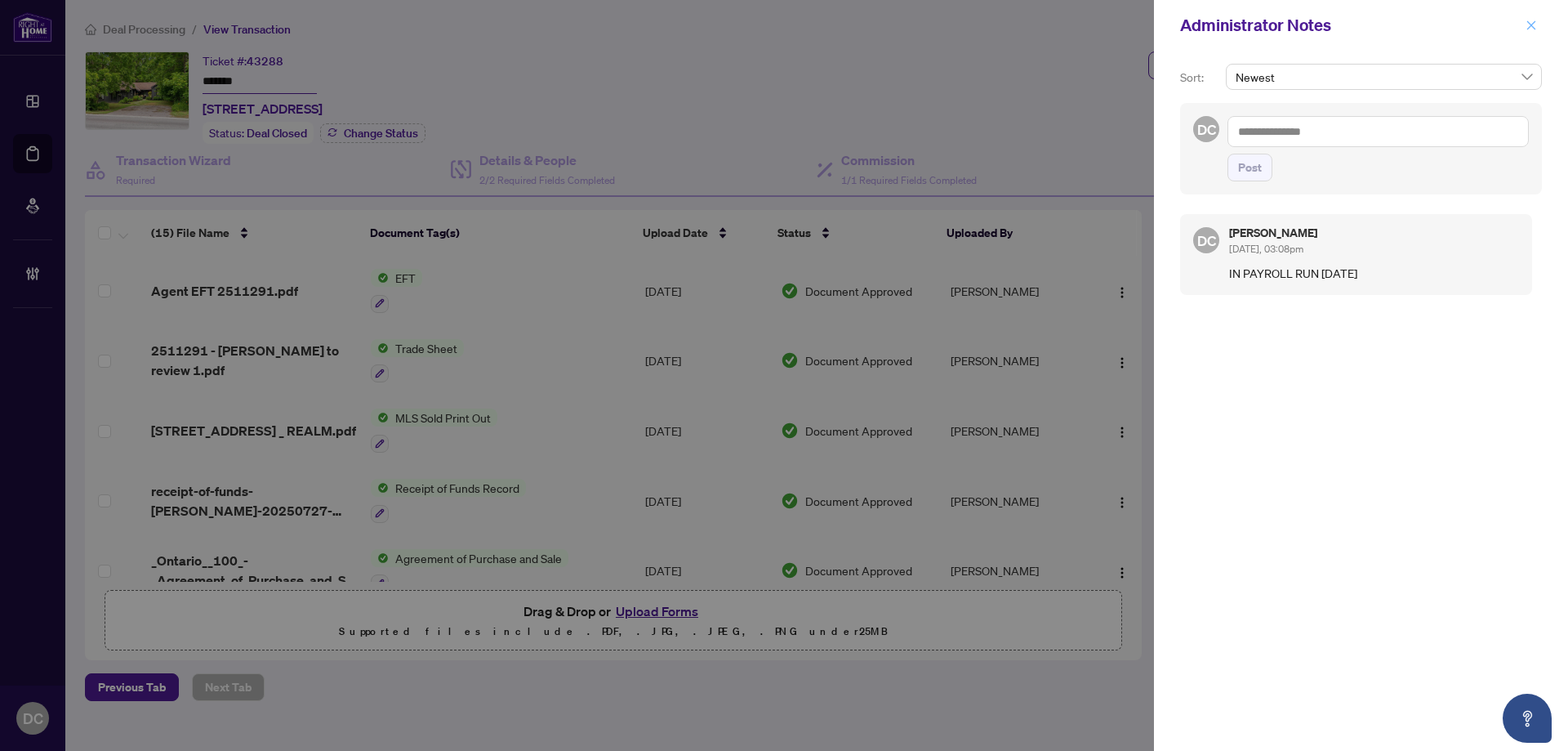
click at [1532, 21] on icon "close" at bounding box center [1530, 25] width 11 height 11
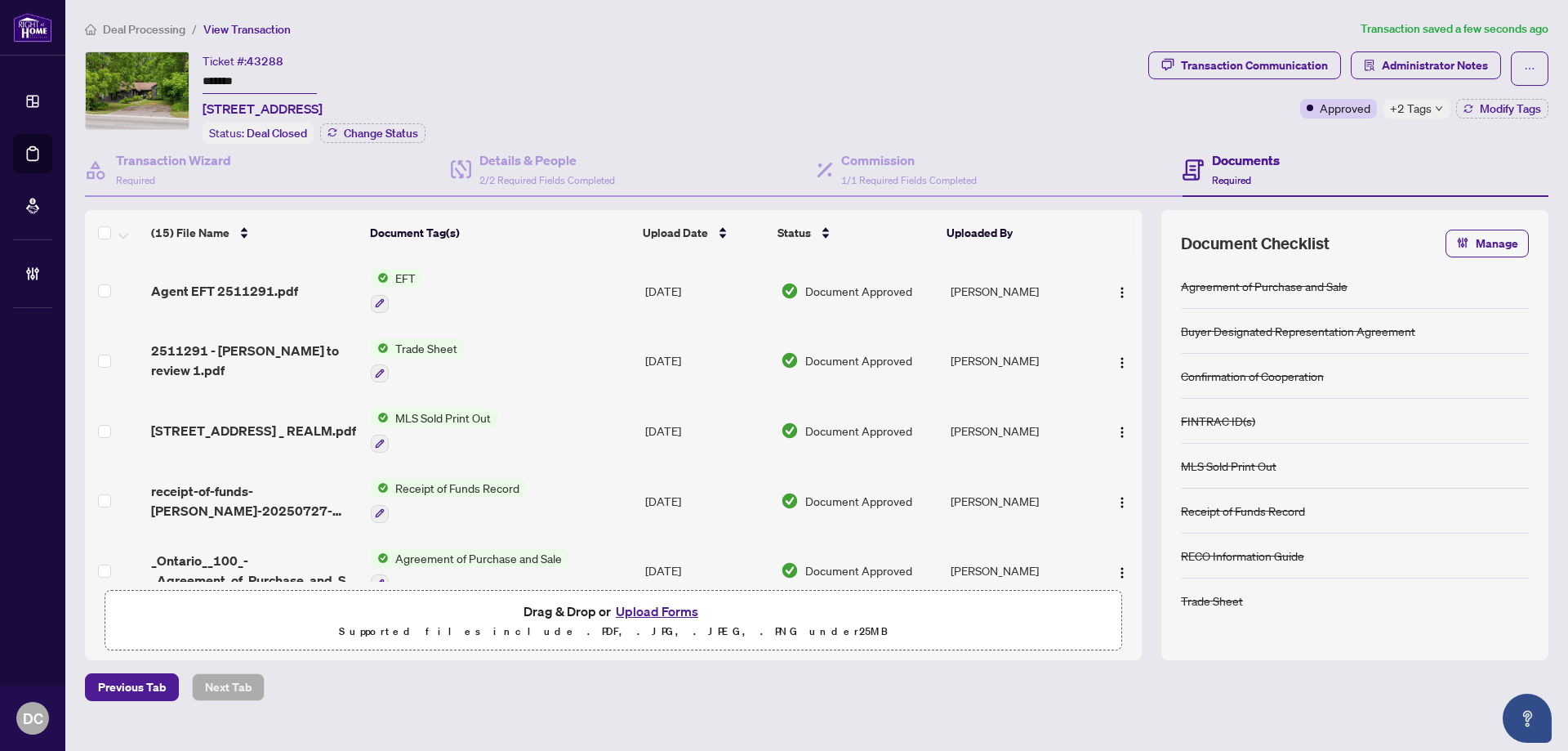
click at [1422, 105] on span "+2 Tags" at bounding box center [1410, 108] width 41 height 19
click at [1351, 137] on div "Transaction Communication Administrator Notes Approved +2 Tags Modify Tags" at bounding box center [1348, 97] width 407 height 92
click at [147, 31] on span "Deal Processing" at bounding box center [144, 29] width 82 height 15
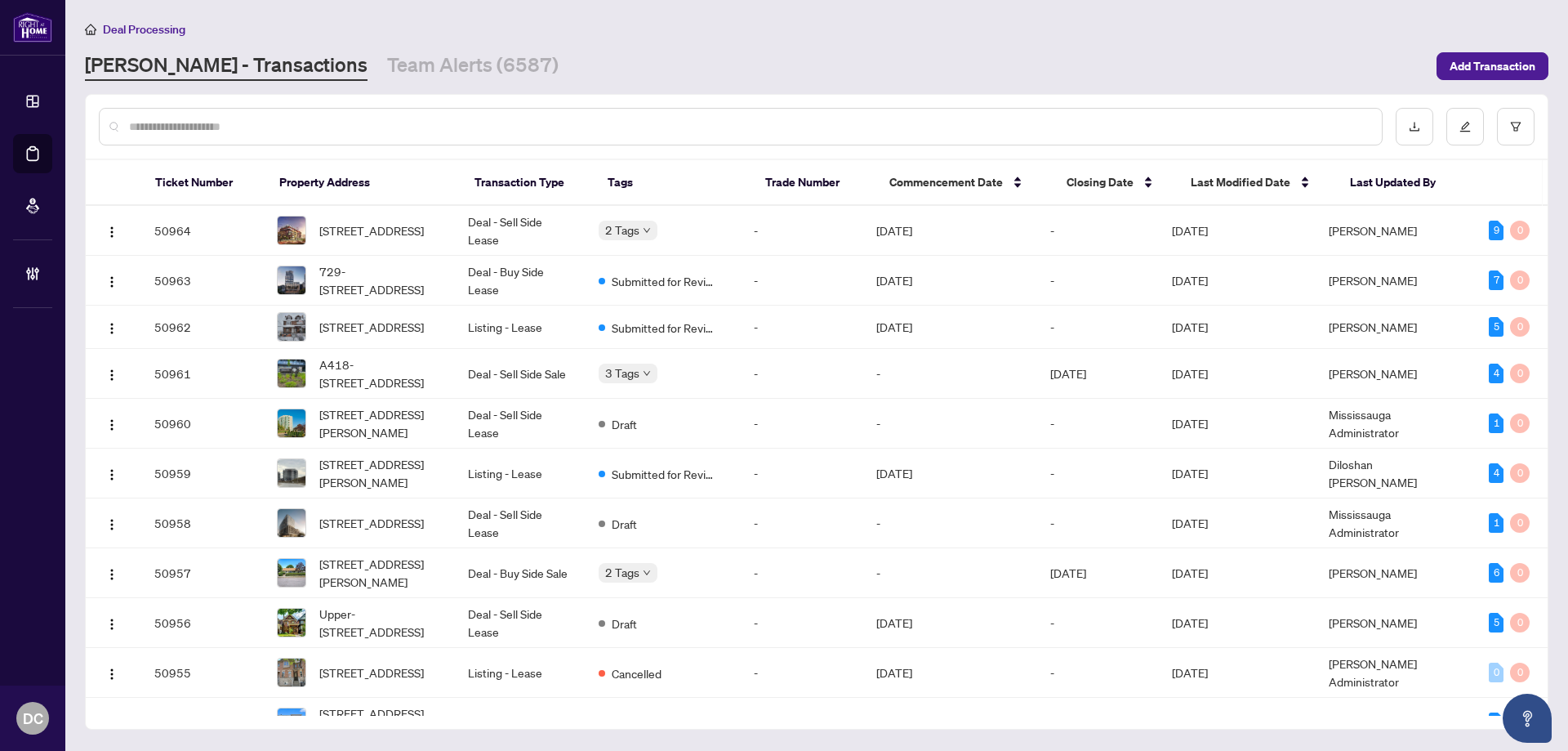
click at [628, 129] on input "text" at bounding box center [748, 126] width 1239 height 18
paste input "*******"
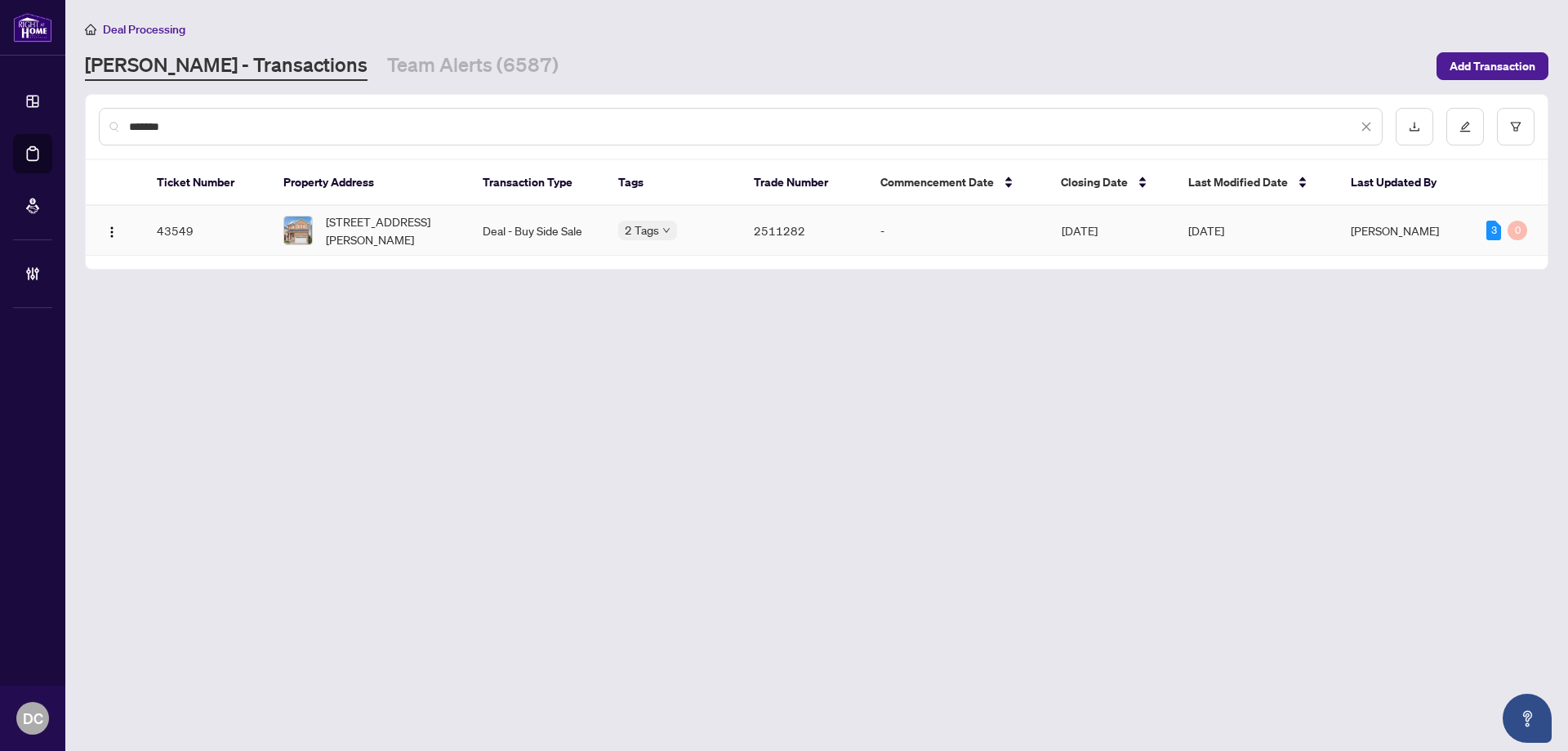
type input "*******"
click at [523, 238] on td "Deal - Buy Side Sale" at bounding box center [538, 231] width 136 height 50
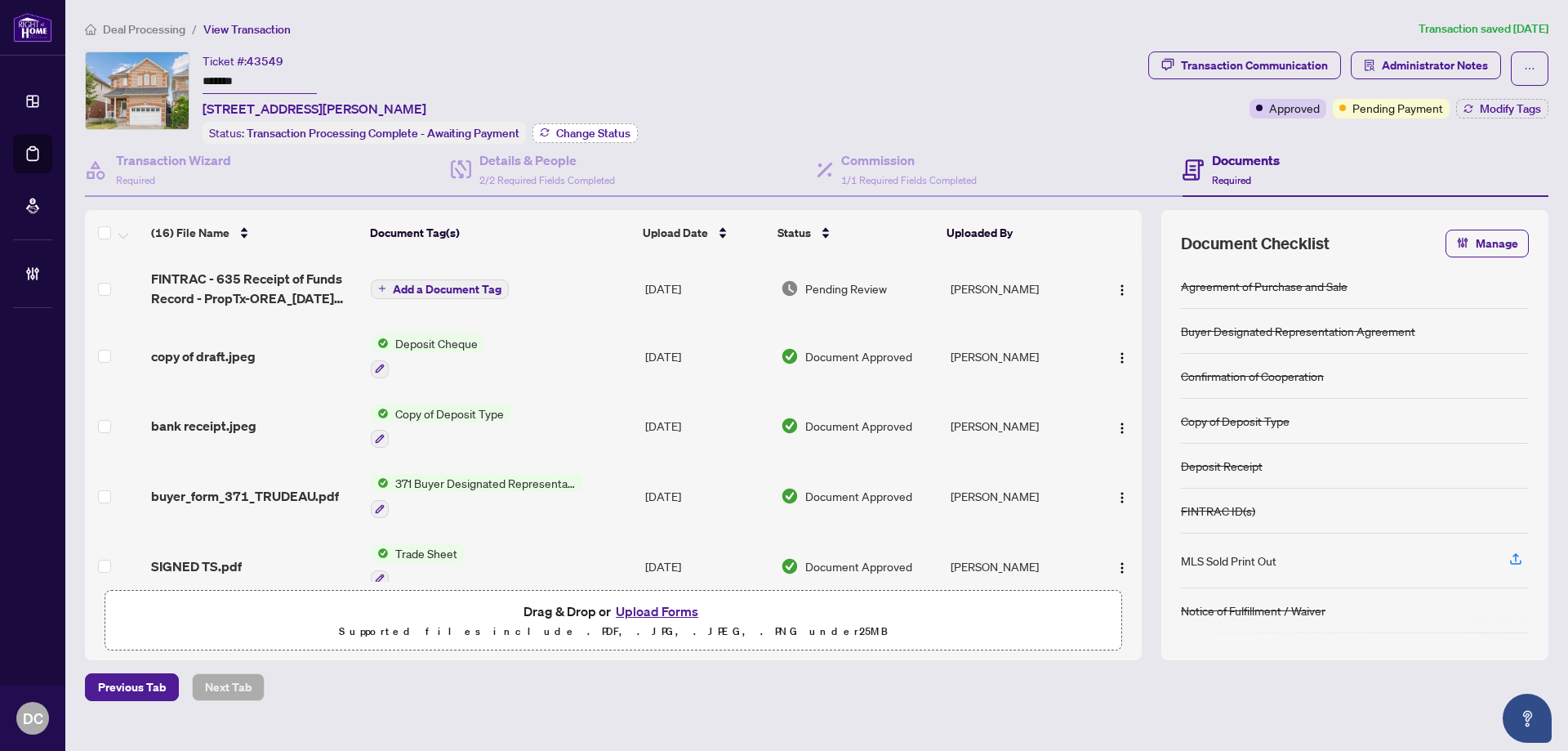
click at [579, 134] on span "Change Status" at bounding box center [593, 132] width 75 height 11
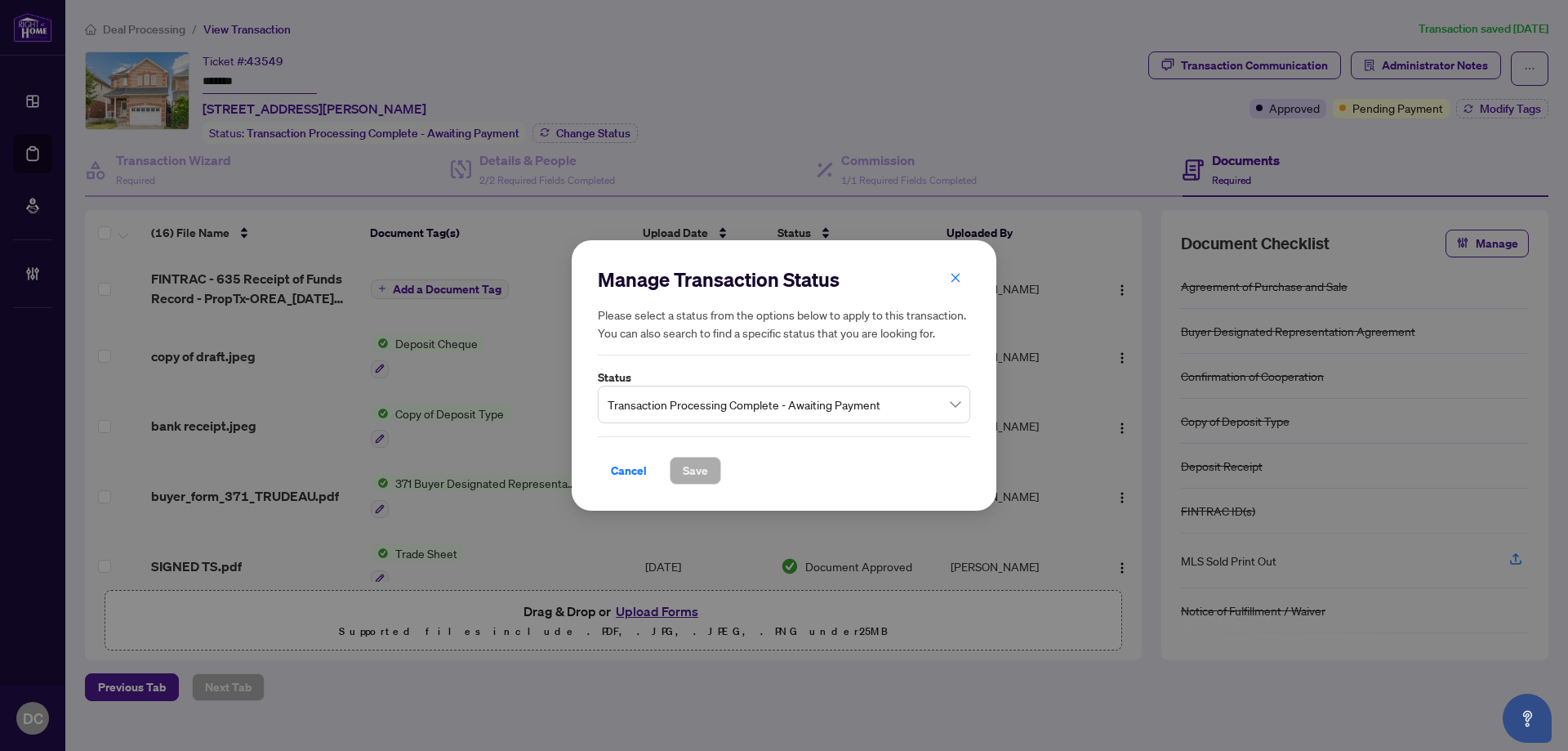
click at [690, 408] on span "Transaction Processing Complete - Awaiting Payment" at bounding box center [783, 405] width 353 height 31
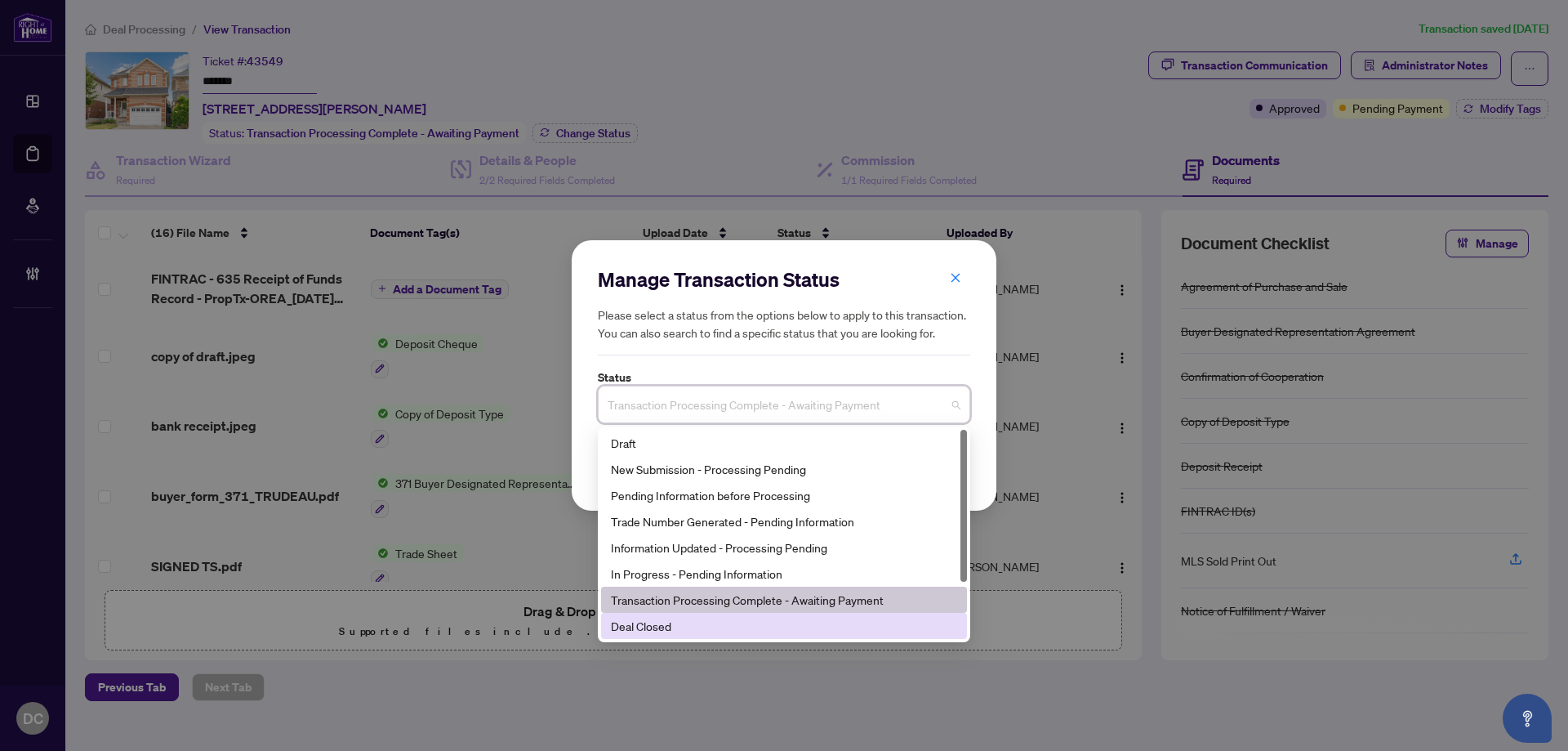
click at [659, 630] on div "Deal Closed" at bounding box center [783, 626] width 346 height 18
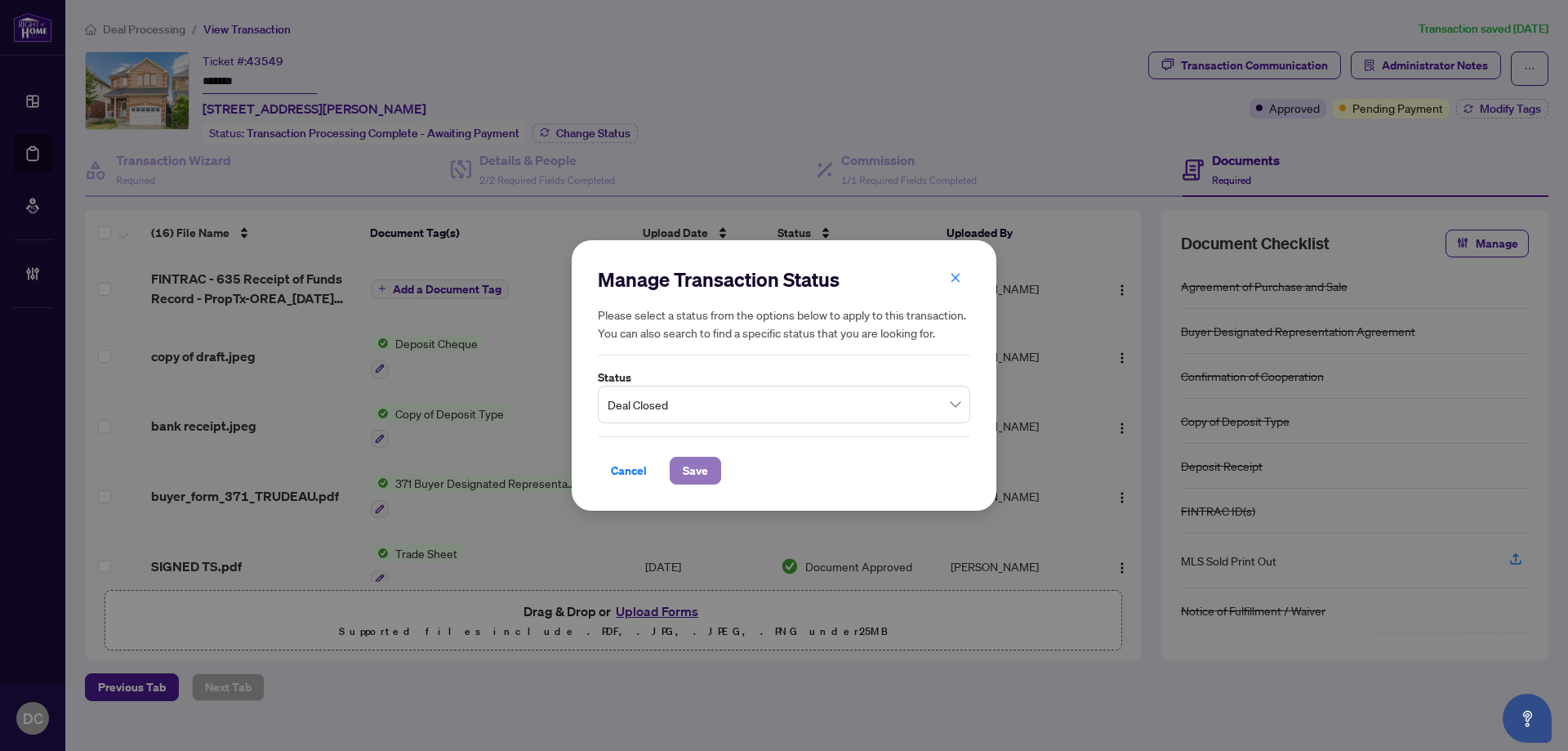
click at [699, 467] on span "Save" at bounding box center [695, 470] width 25 height 26
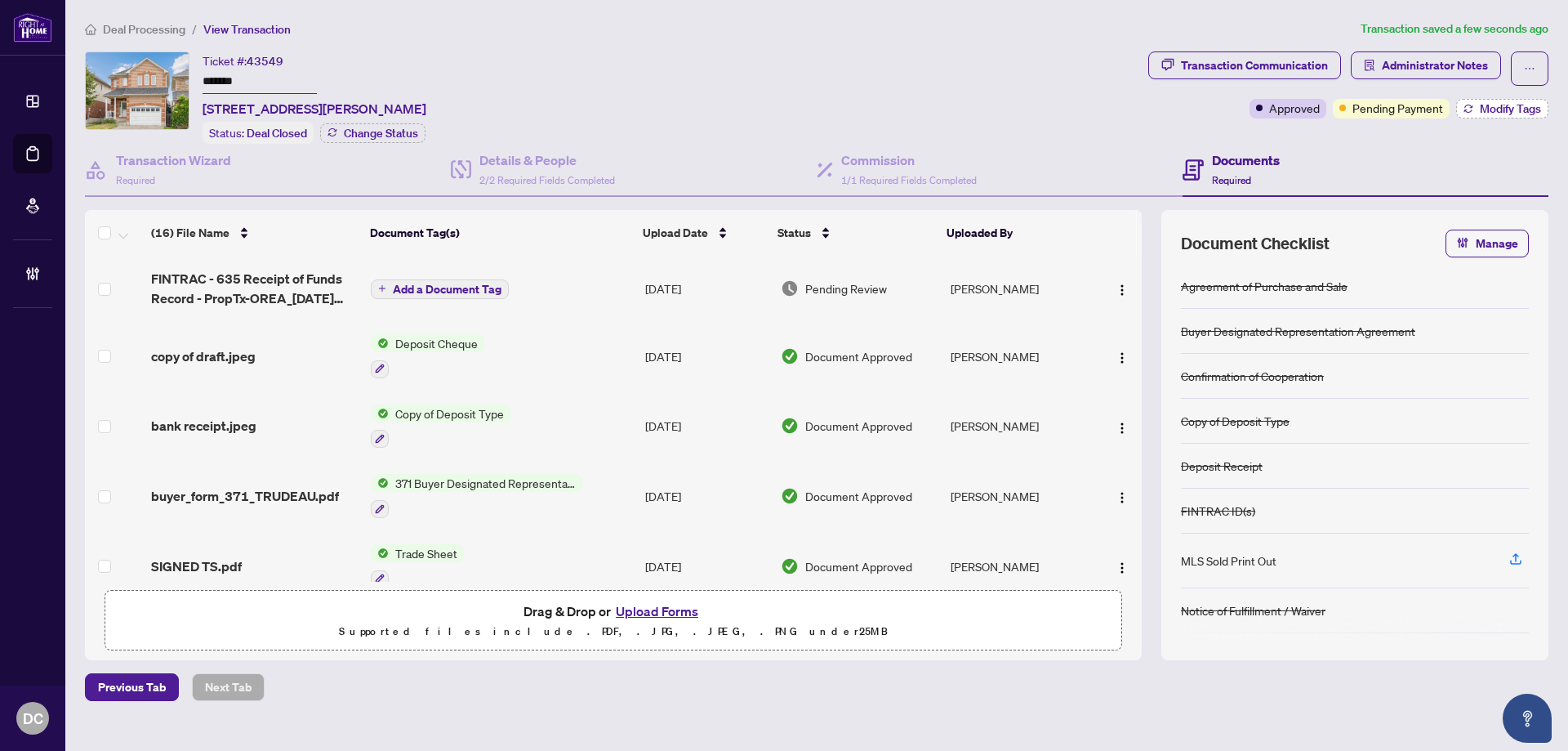
click at [1471, 104] on icon "button" at bounding box center [1468, 108] width 9 height 9
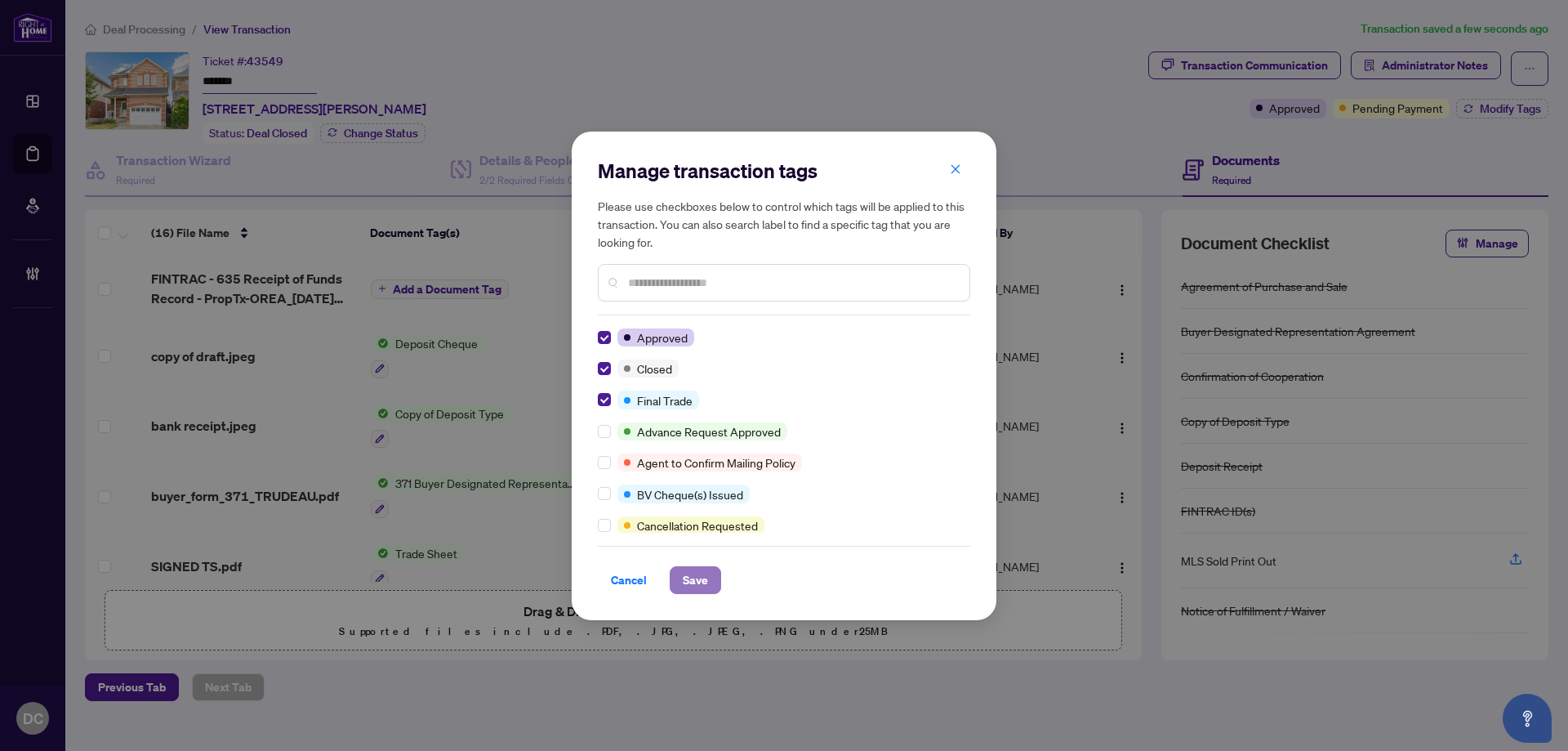
click at [699, 590] on span "Save" at bounding box center [695, 580] width 25 height 26
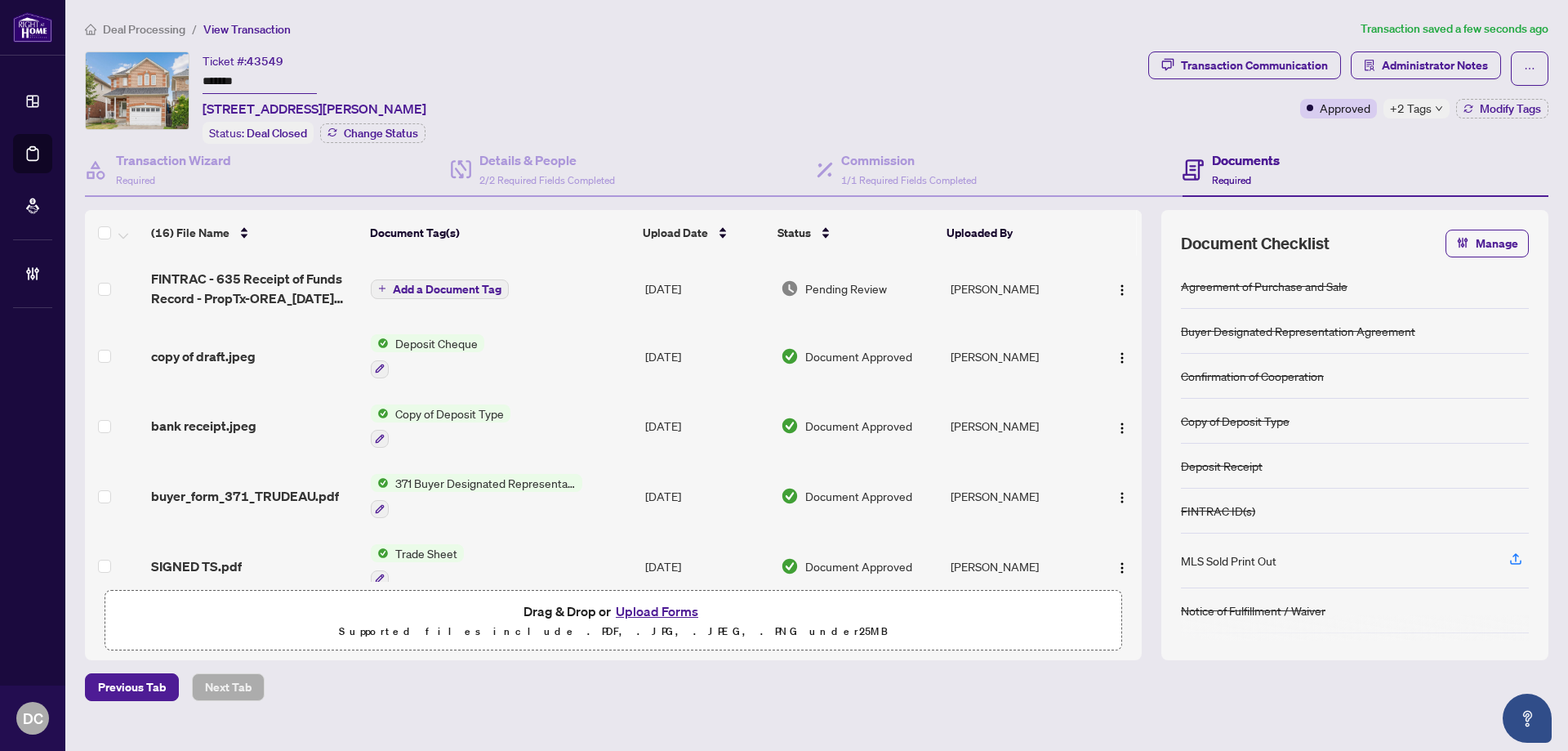
click at [1416, 111] on span "+2 Tags" at bounding box center [1410, 108] width 41 height 19
click at [1309, 133] on div "Transaction Communication Administrator Notes Approved +2 Tags Modify Tags" at bounding box center [1348, 97] width 407 height 92
click at [1256, 60] on div "Transaction Communication" at bounding box center [1254, 65] width 147 height 26
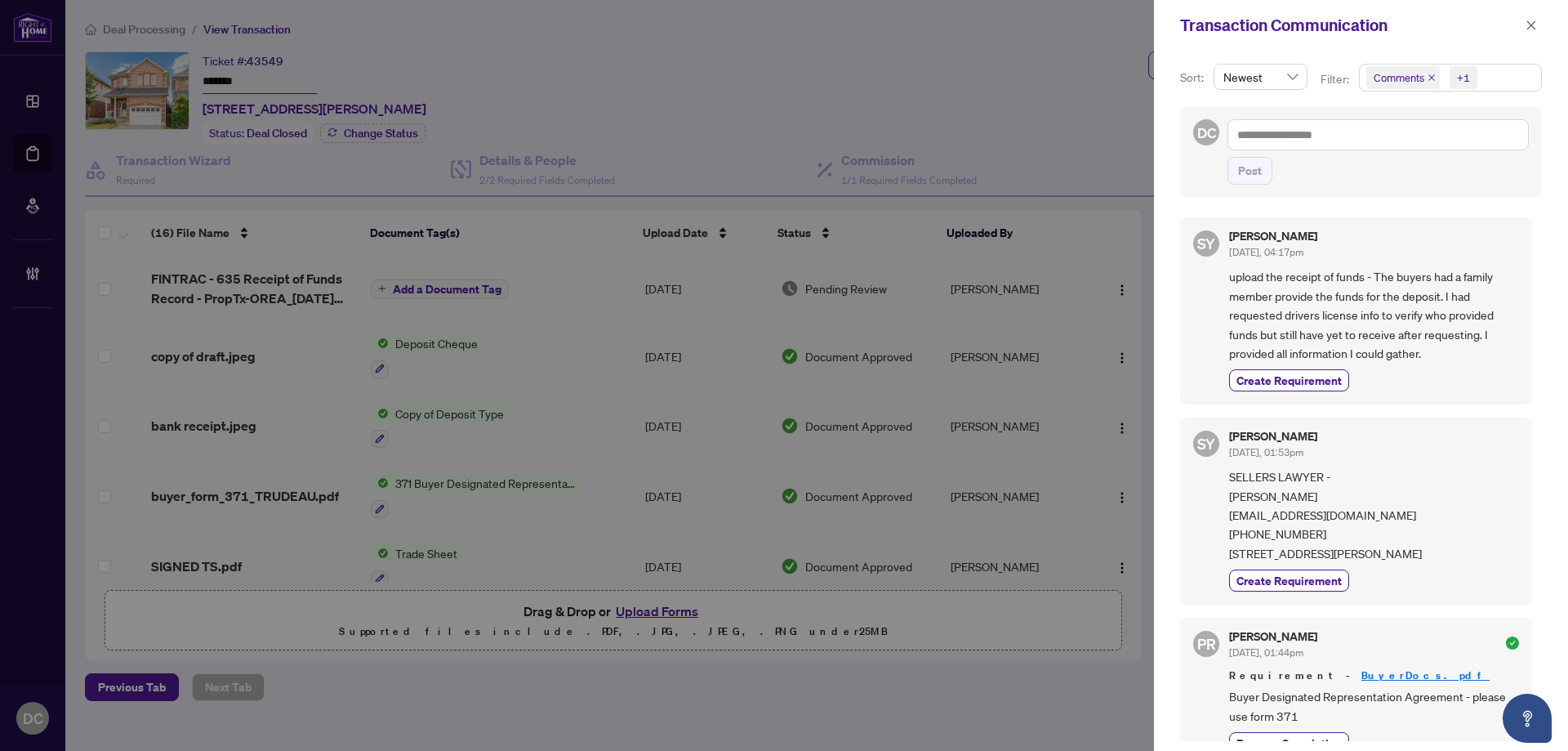
drag, startPoint x: 1535, startPoint y: 24, endPoint x: 1421, endPoint y: 26, distance: 114.0
click at [1535, 24] on icon "close" at bounding box center [1530, 25] width 11 height 11
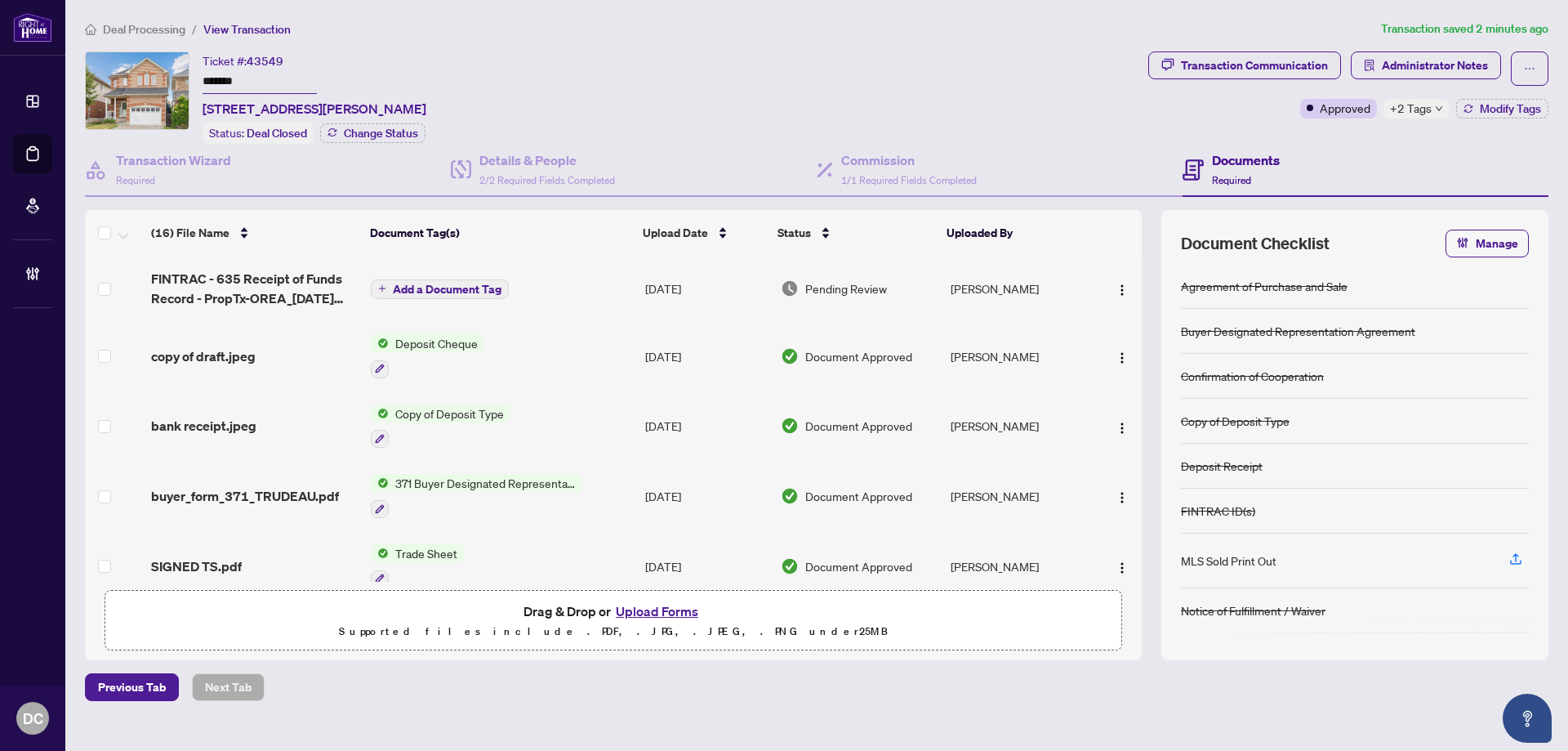
click at [1410, 80] on span "Administrator Notes" at bounding box center [1425, 69] width 150 height 34
click at [1413, 74] on span "Administrator Notes" at bounding box center [1435, 65] width 106 height 26
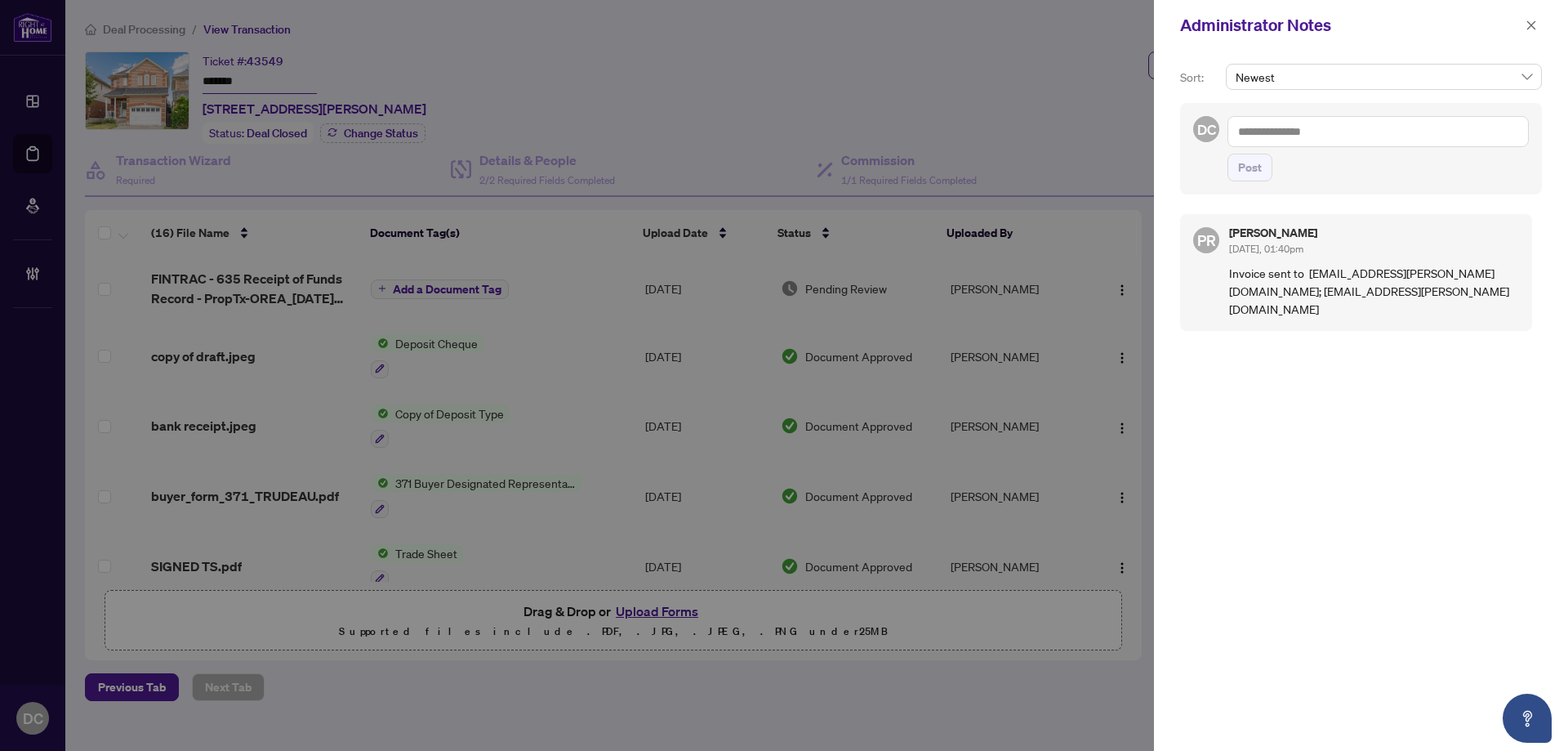
click at [1391, 135] on textarea at bounding box center [1377, 131] width 301 height 31
paste textarea "**********"
type textarea "**********"
click at [1260, 170] on span "Post" at bounding box center [1249, 168] width 24 height 26
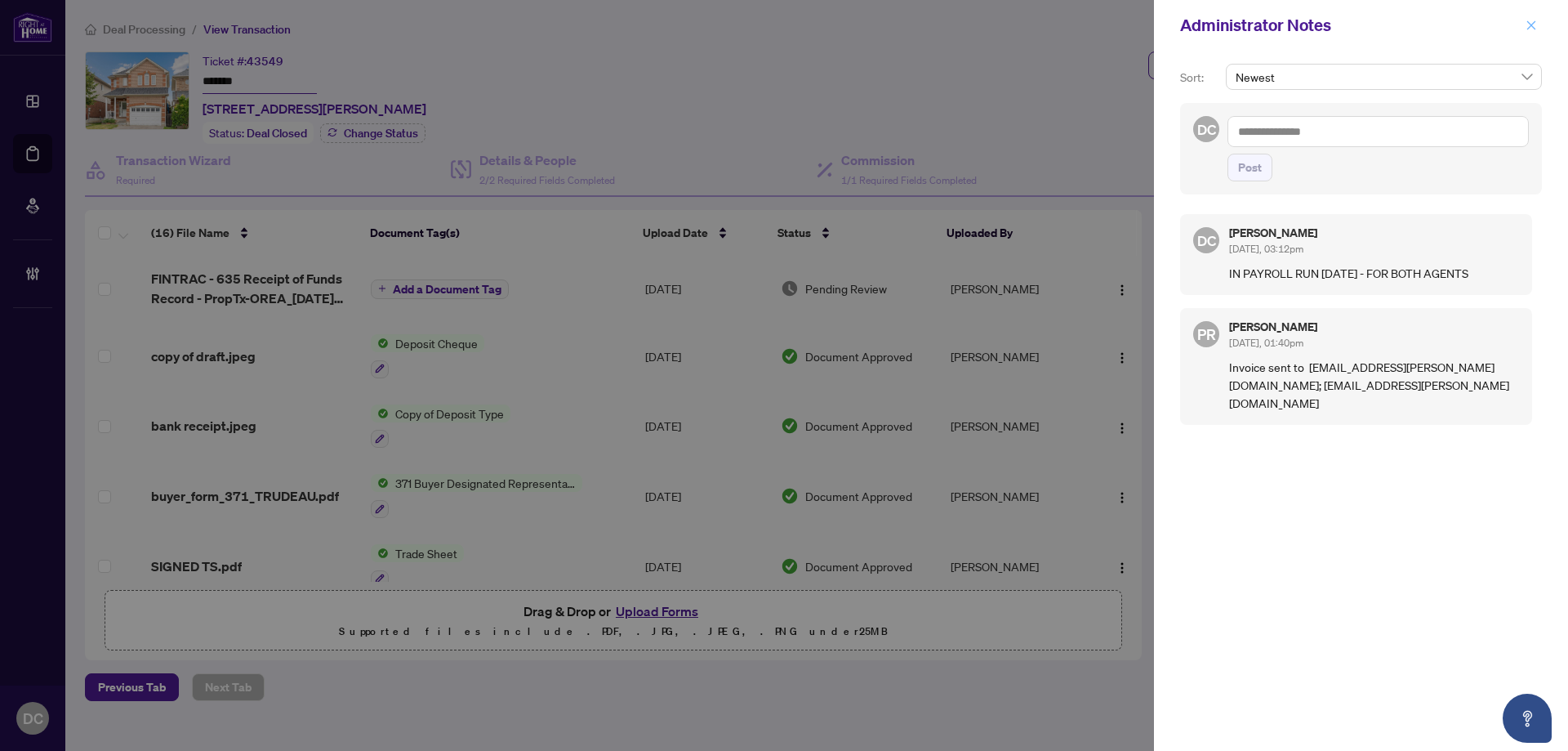
click at [1538, 27] on button "button" at bounding box center [1530, 25] width 21 height 20
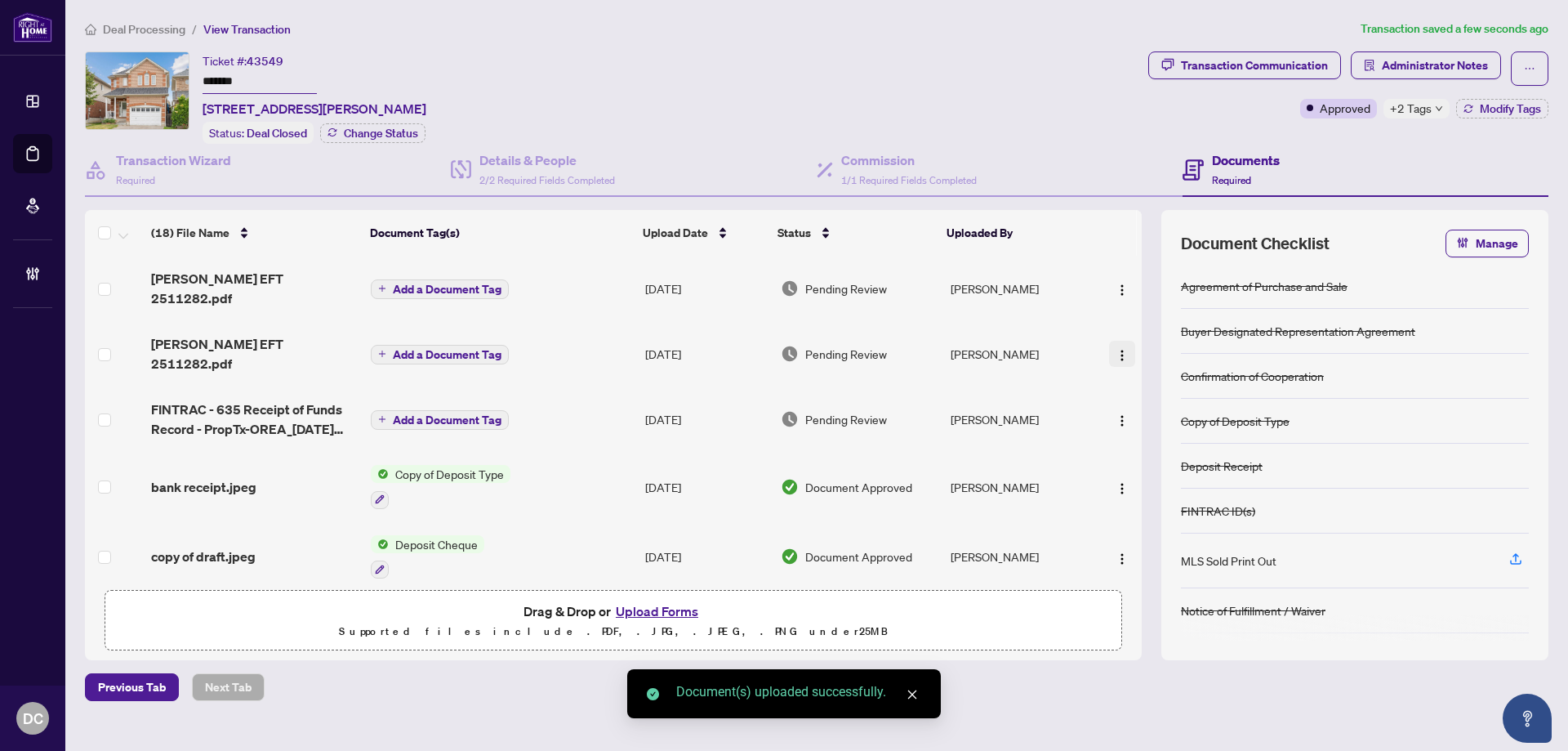
click at [1115, 349] on img "button" at bounding box center [1121, 355] width 13 height 13
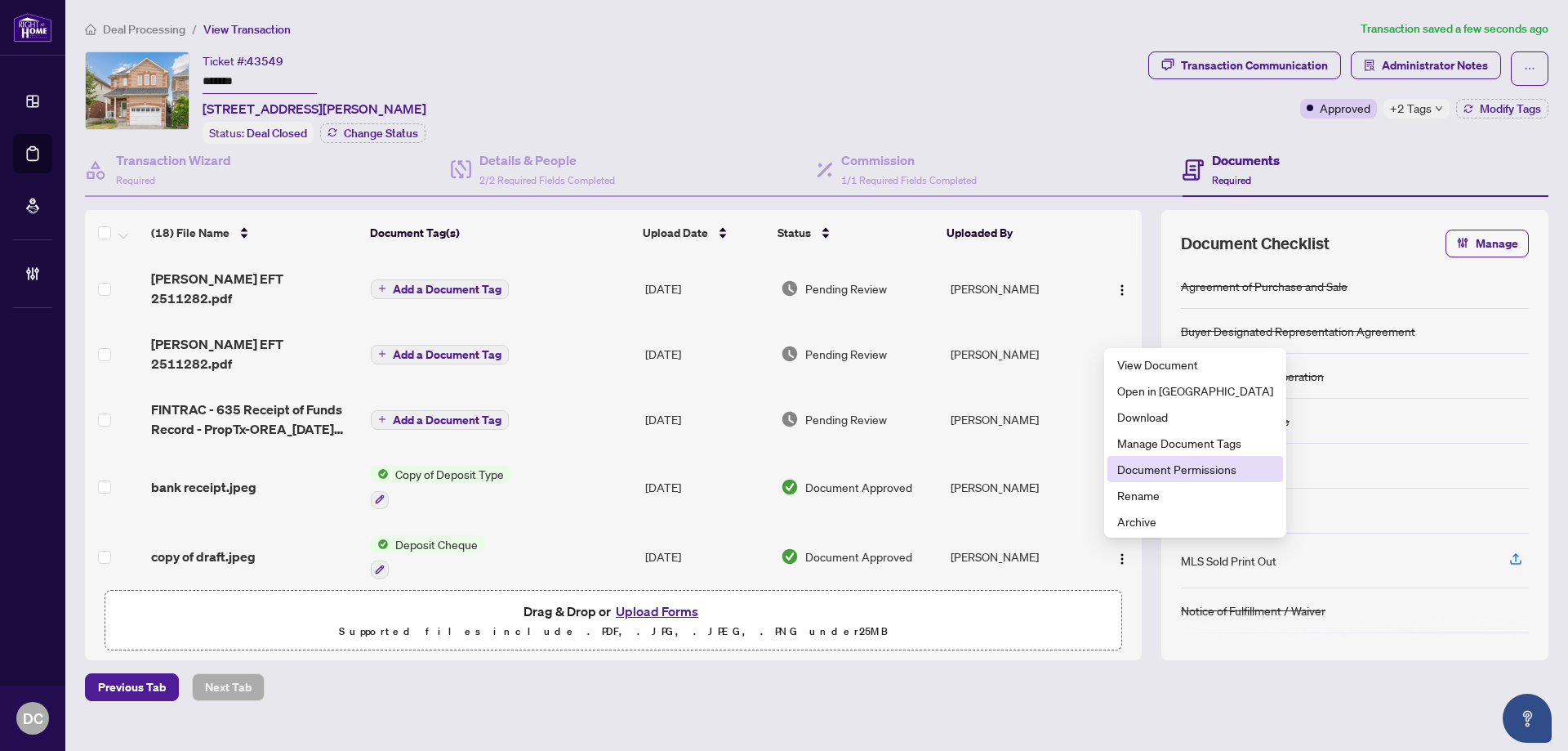
click at [1159, 469] on span "Document Permissions" at bounding box center [1195, 468] width 156 height 18
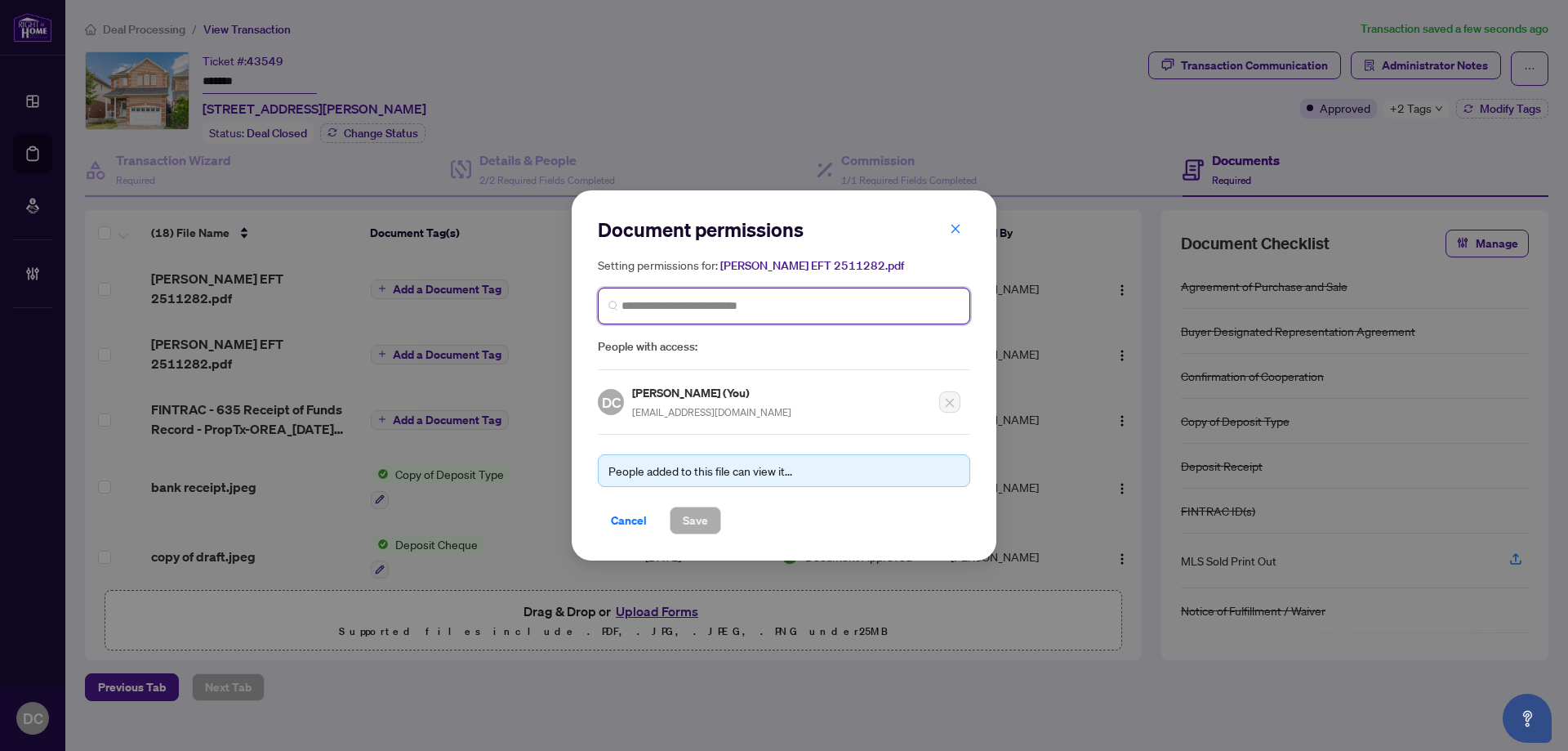
click at [675, 297] on input "search" at bounding box center [791, 306] width 338 height 17
type input "*****"
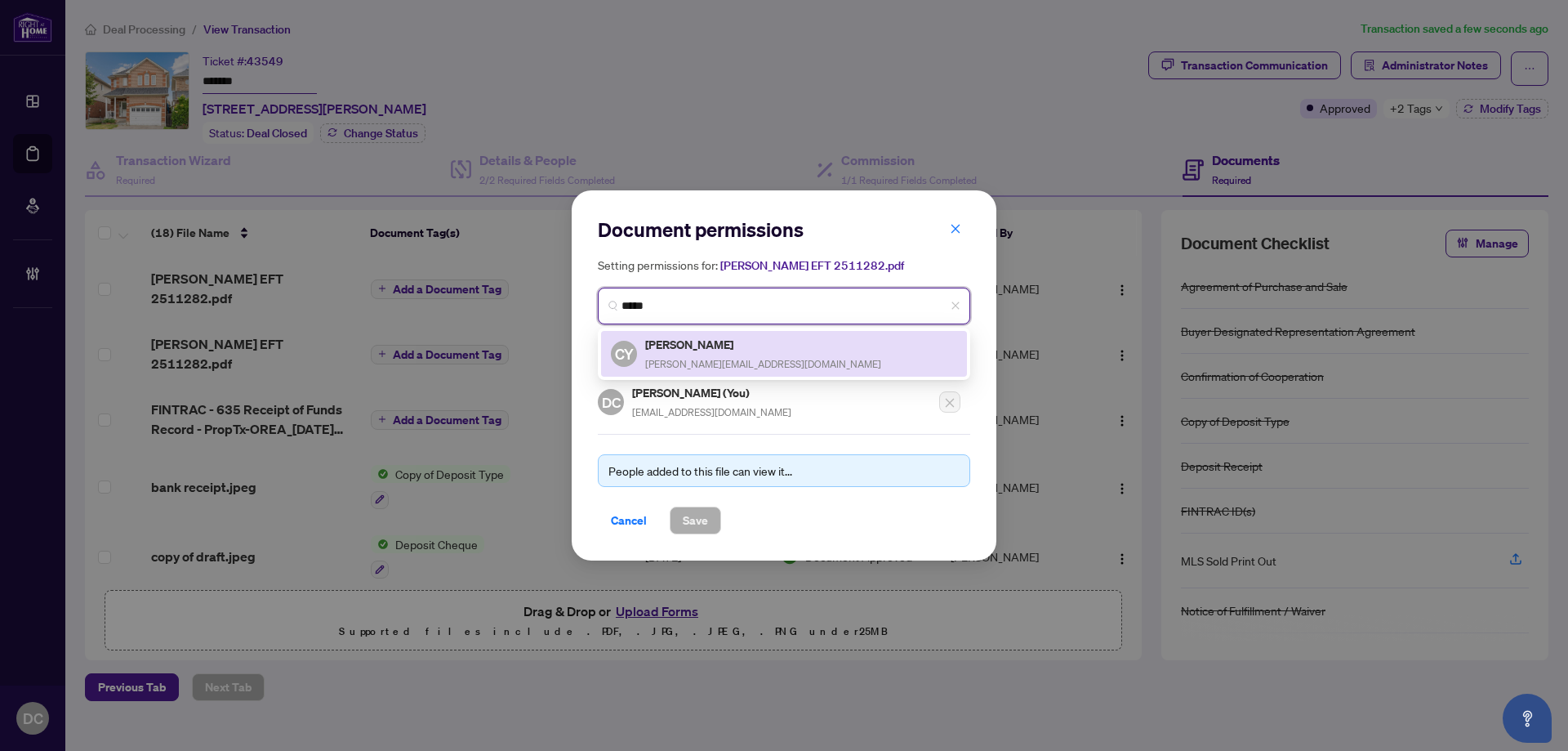
click at [740, 343] on h5 "[PERSON_NAME]" at bounding box center [763, 345] width 236 height 19
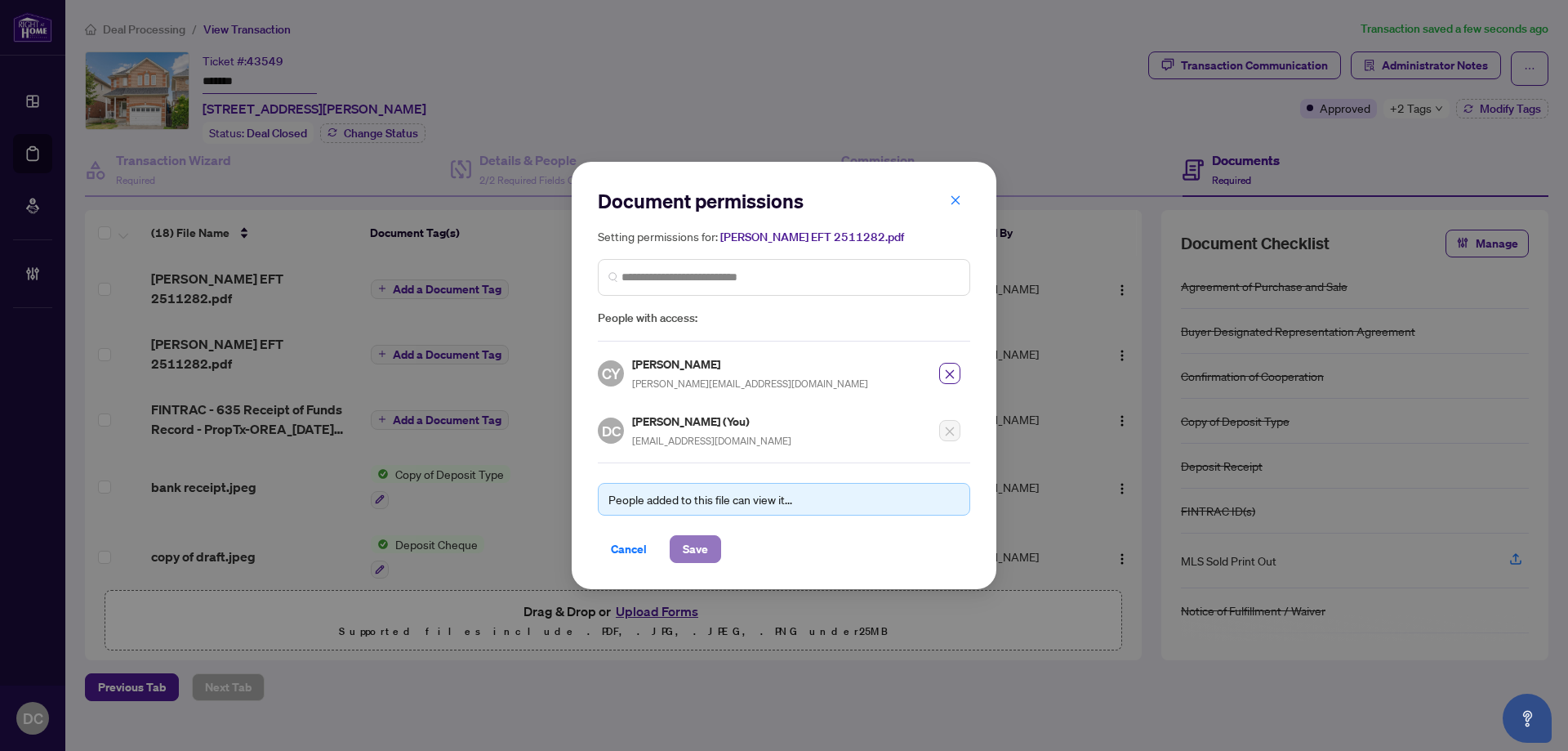
click at [708, 547] on button "Save" at bounding box center [696, 549] width 52 height 27
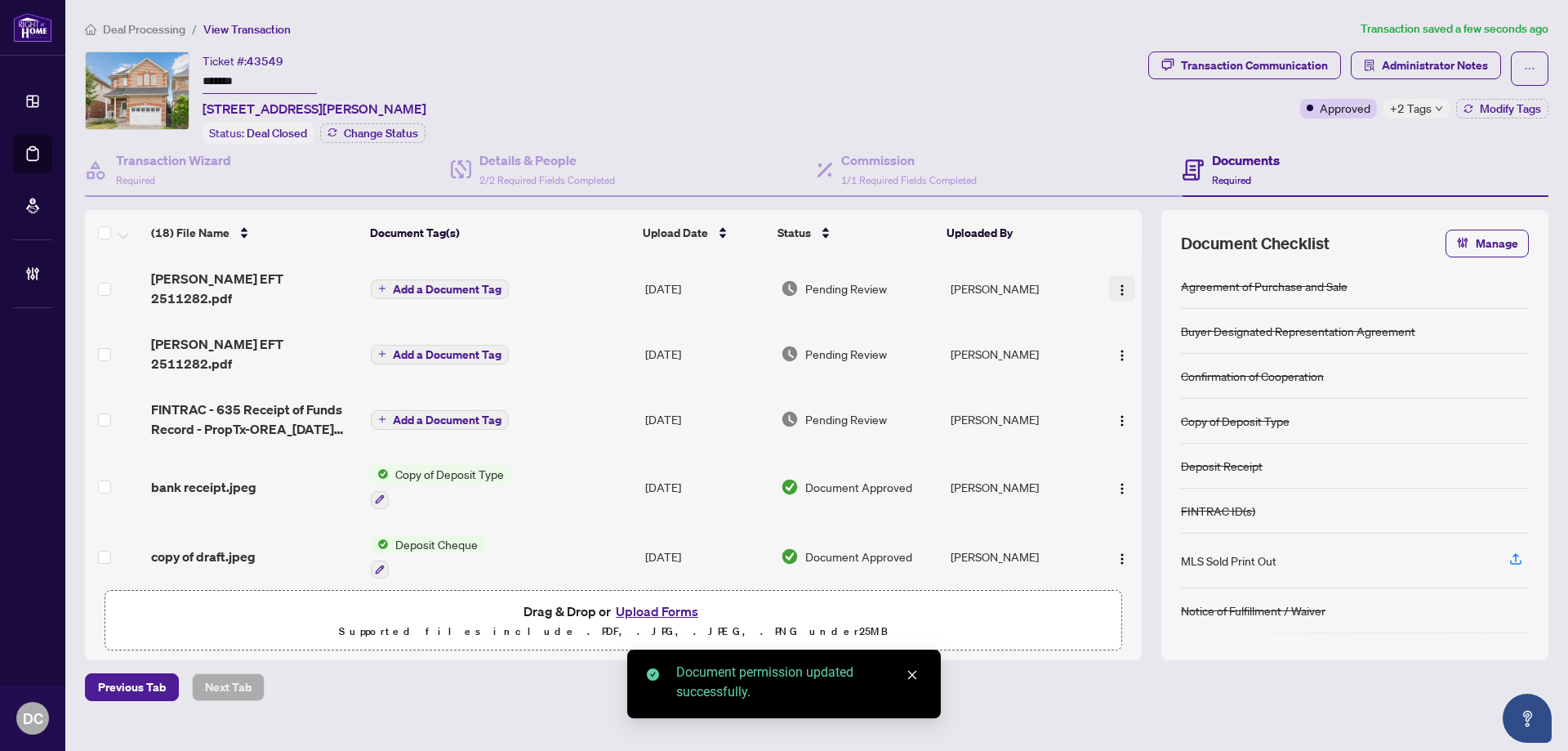
click at [1115, 284] on img "button" at bounding box center [1121, 290] width 13 height 13
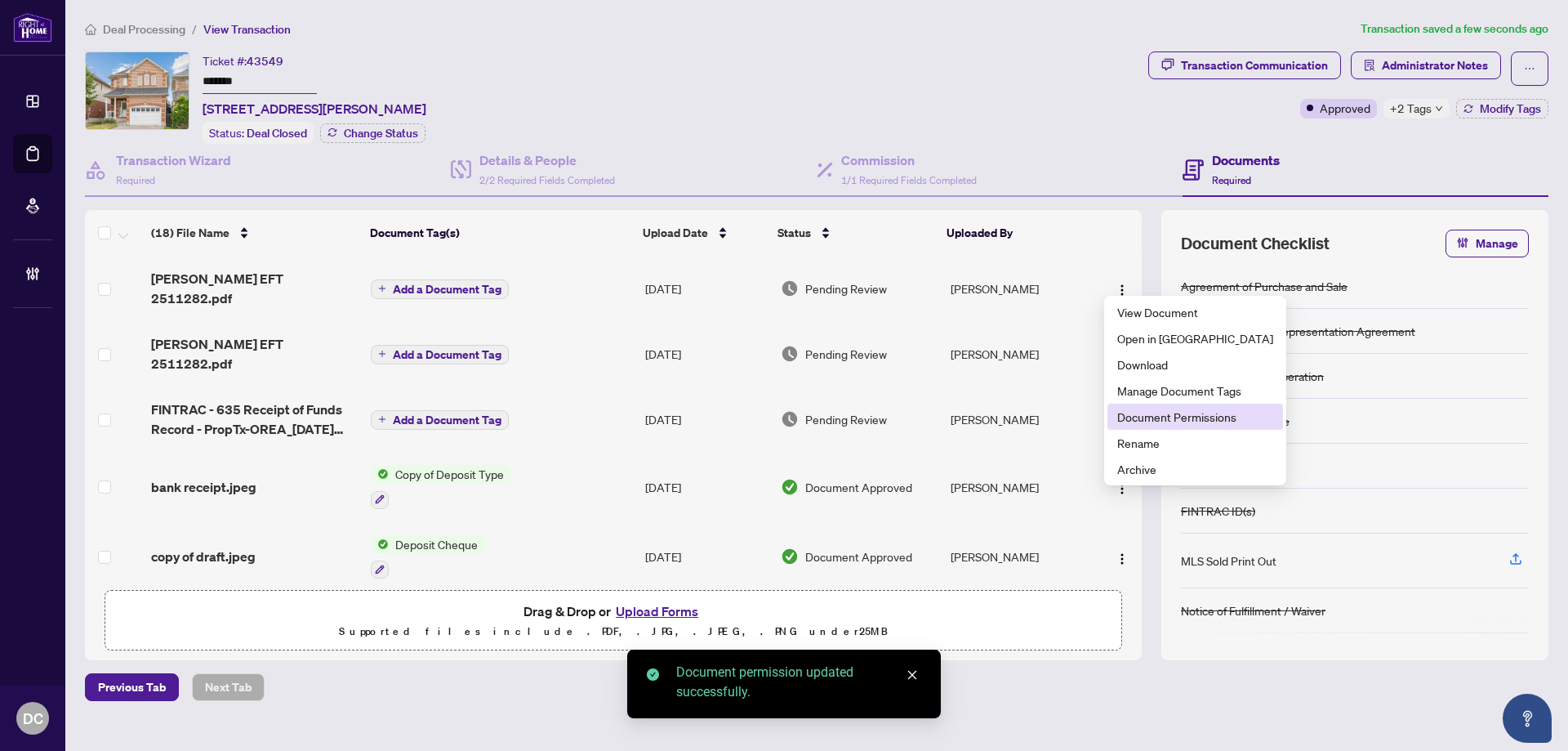
click at [1133, 409] on span "Document Permissions" at bounding box center [1195, 416] width 156 height 18
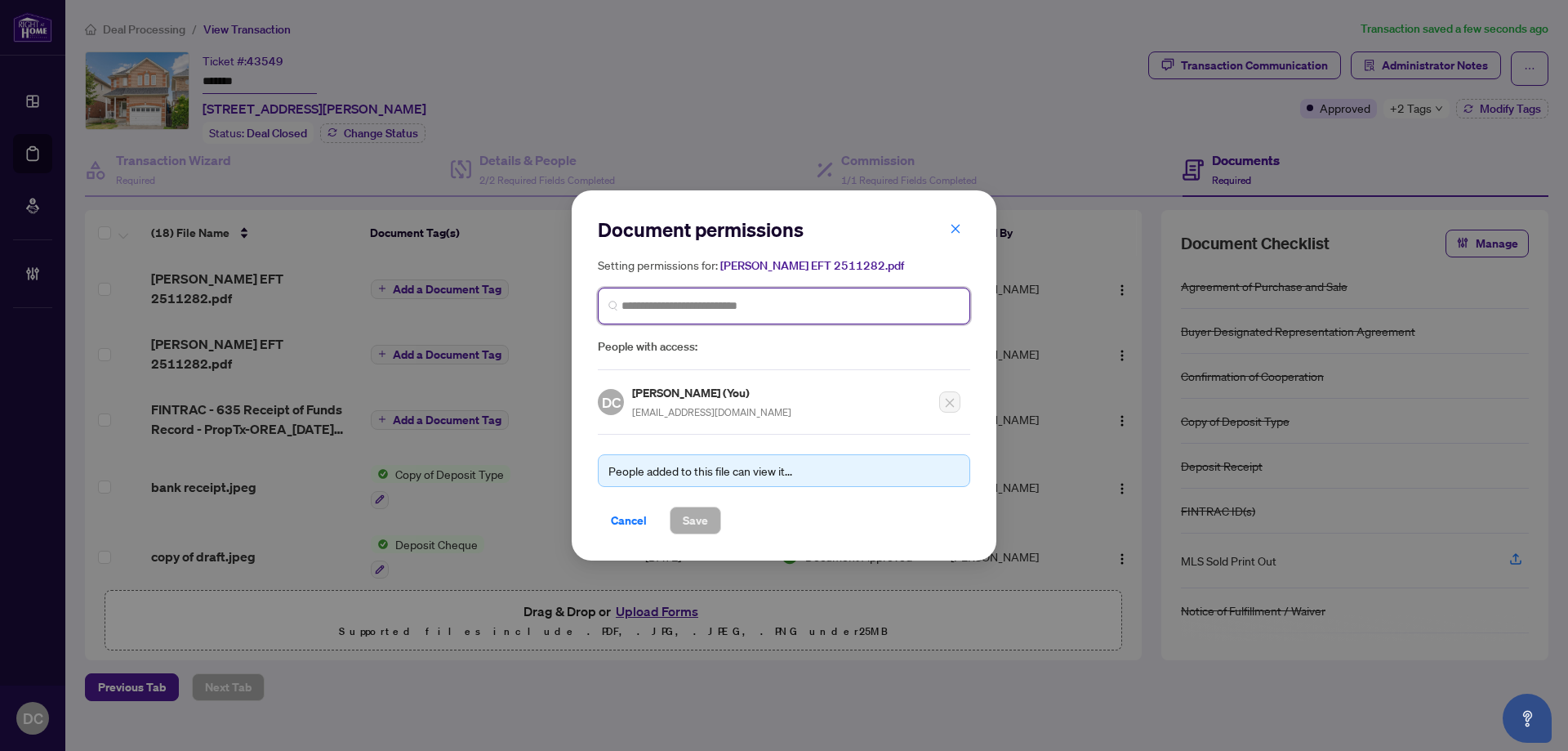
click at [667, 302] on input "search" at bounding box center [791, 306] width 338 height 17
type input "********"
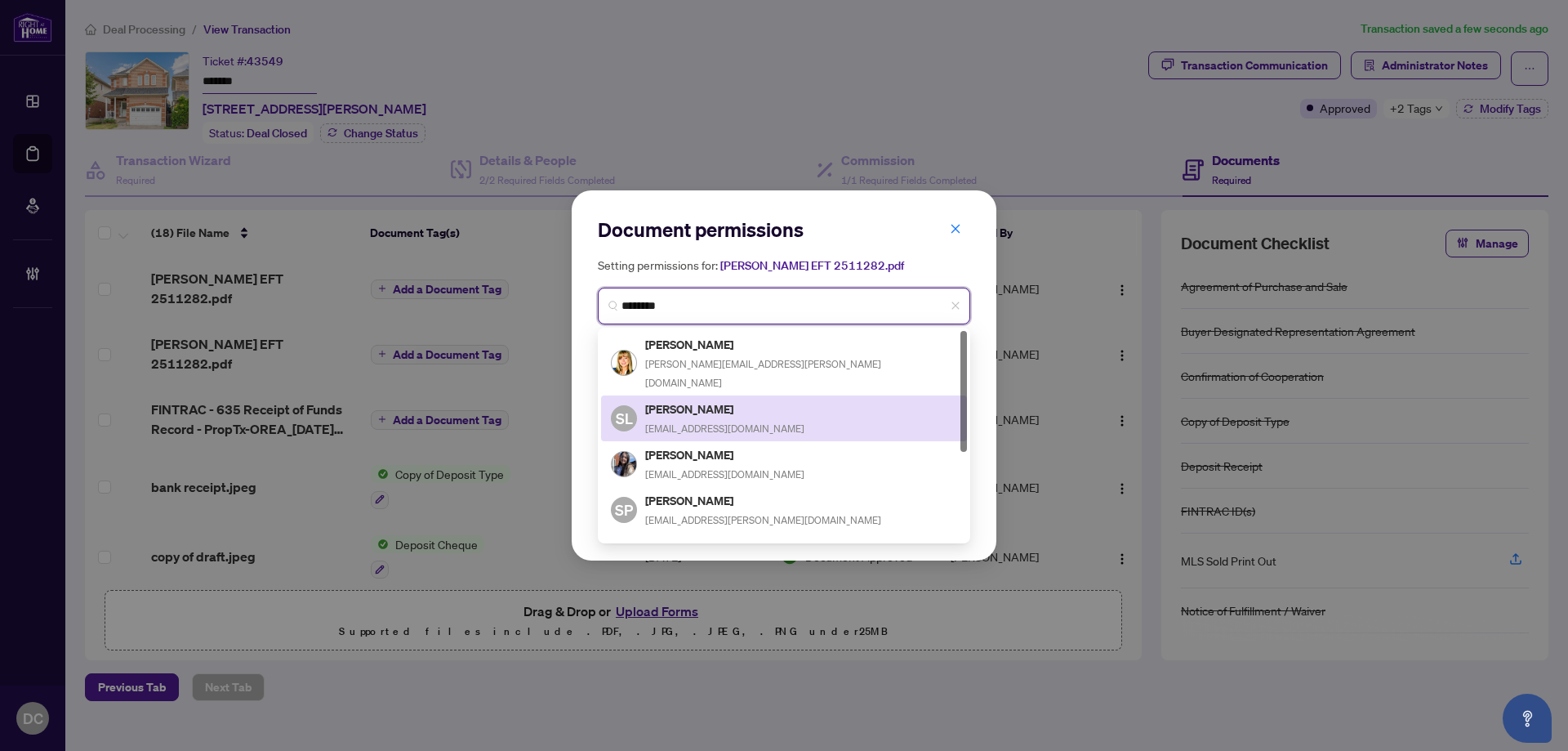
scroll to position [150, 0]
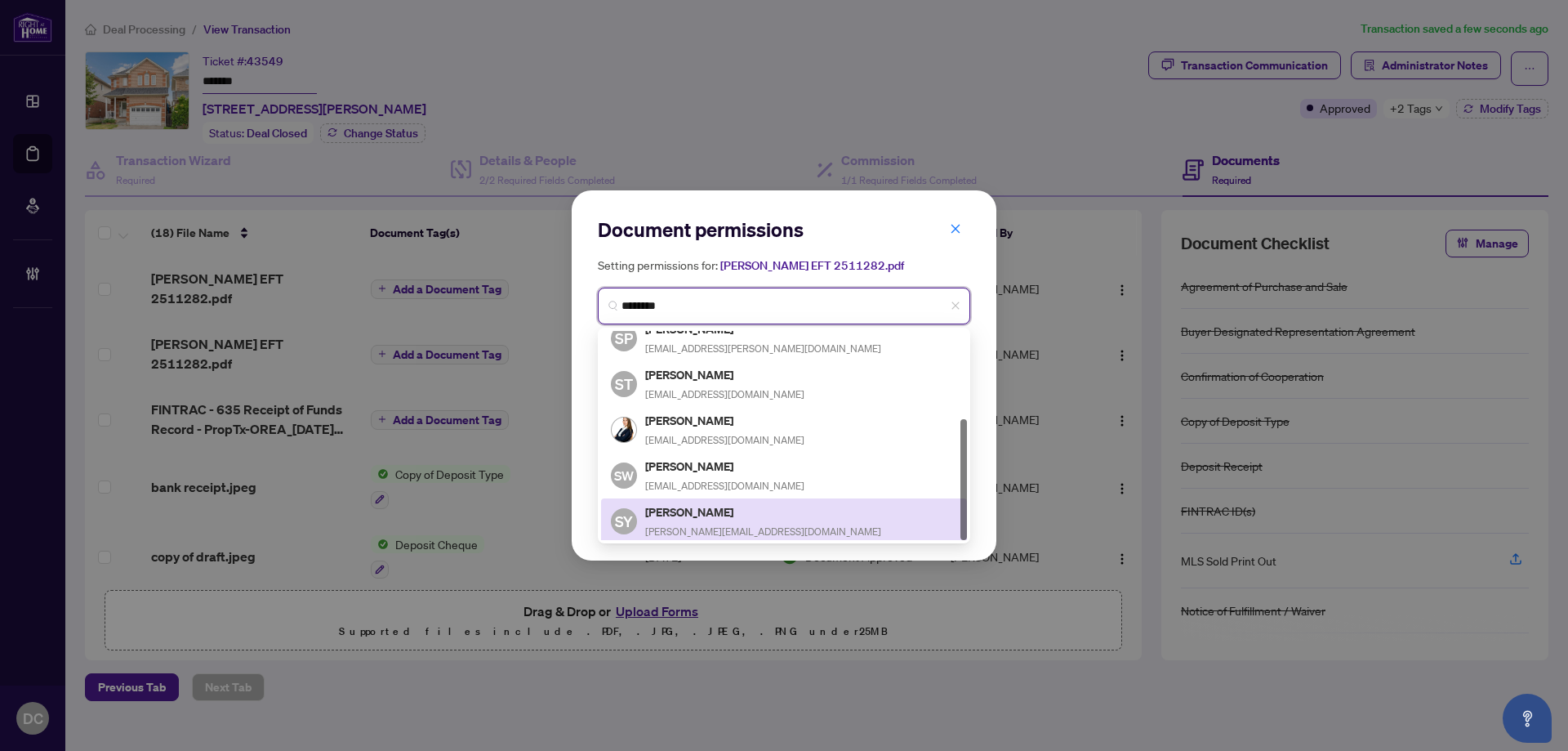
click at [743, 518] on div "[PERSON_NAME] [PERSON_NAME][EMAIL_ADDRESS][DOMAIN_NAME]" at bounding box center [763, 522] width 236 height 38
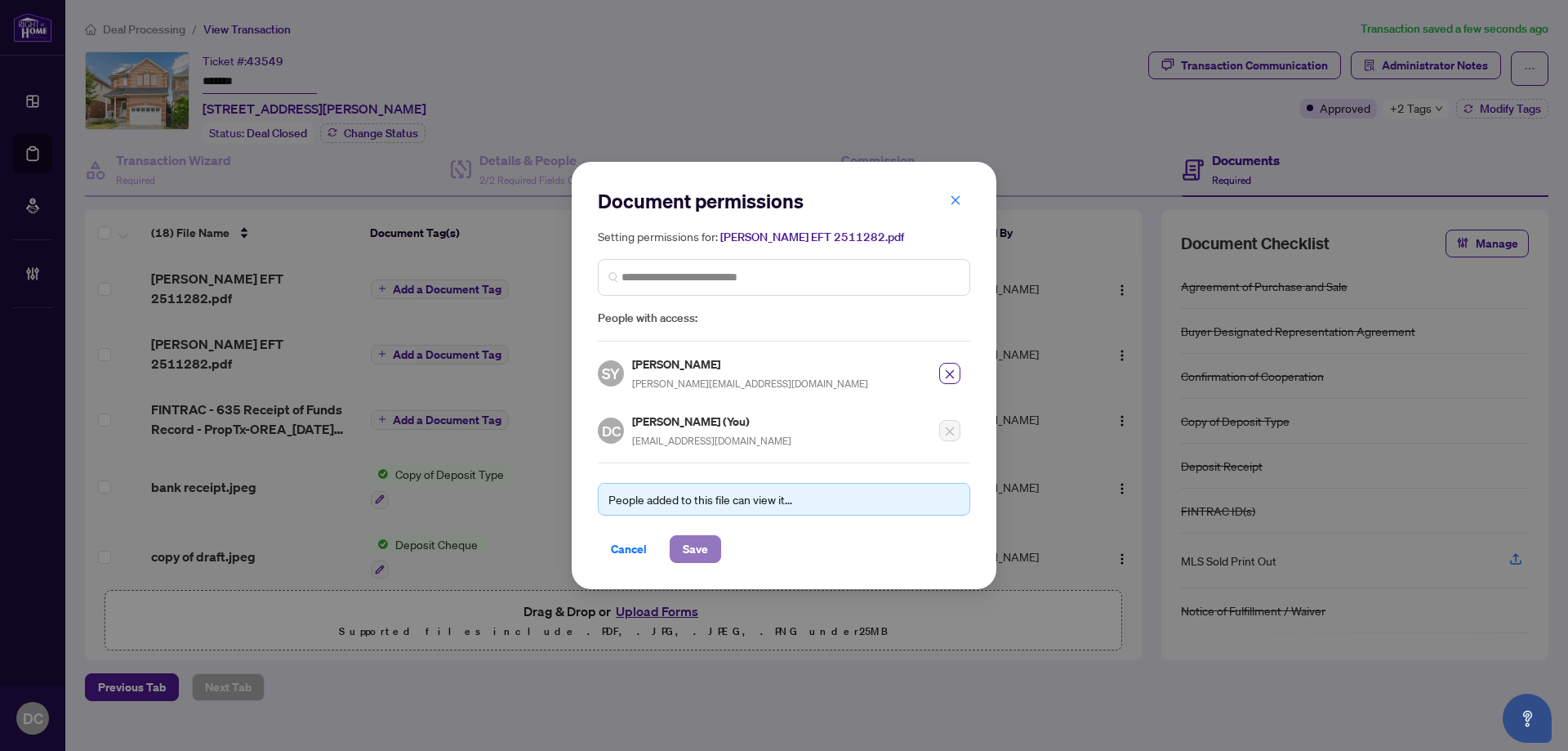
click at [707, 550] on span "Save" at bounding box center [695, 549] width 25 height 26
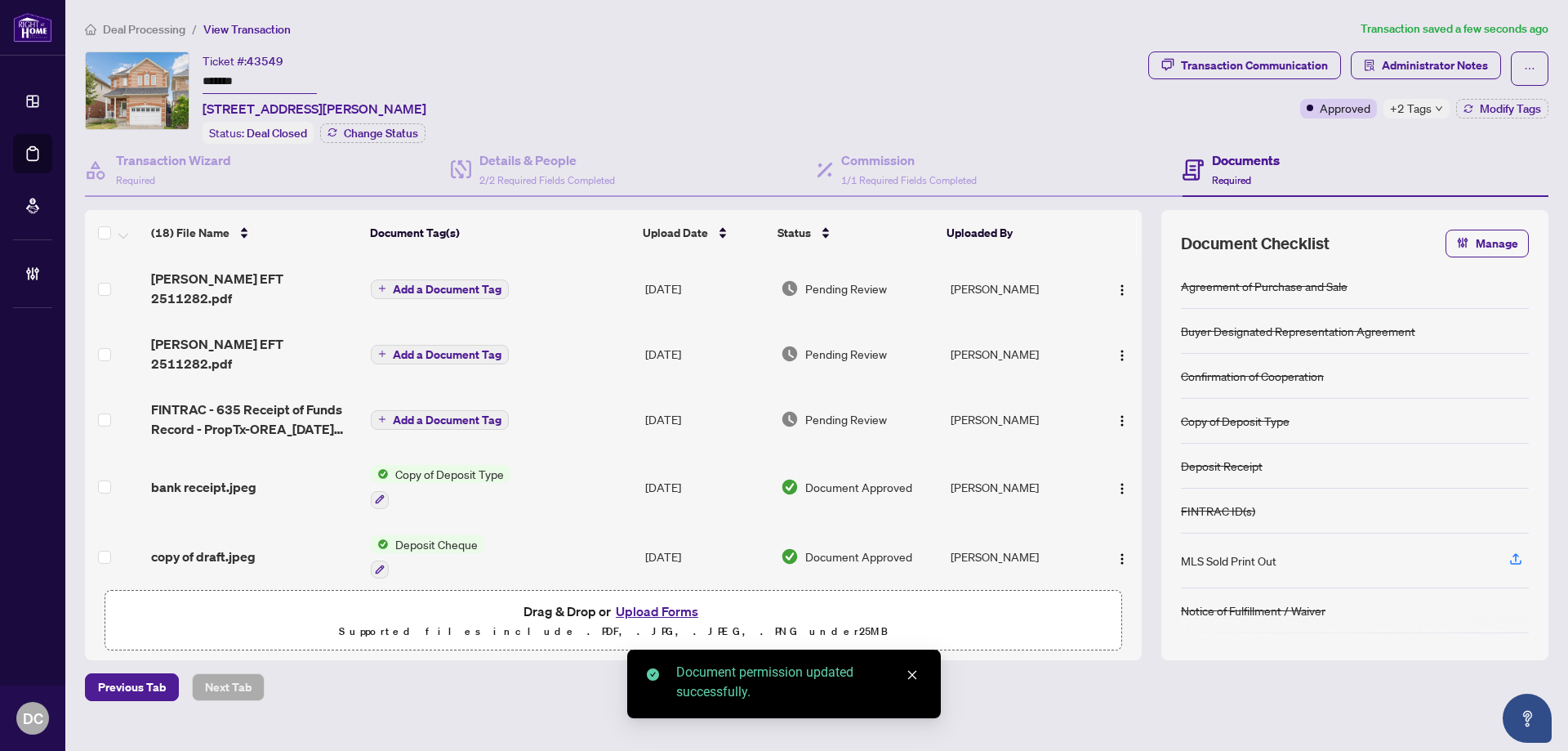
click at [441, 284] on span "Add a Document Tag" at bounding box center [447, 289] width 108 height 11
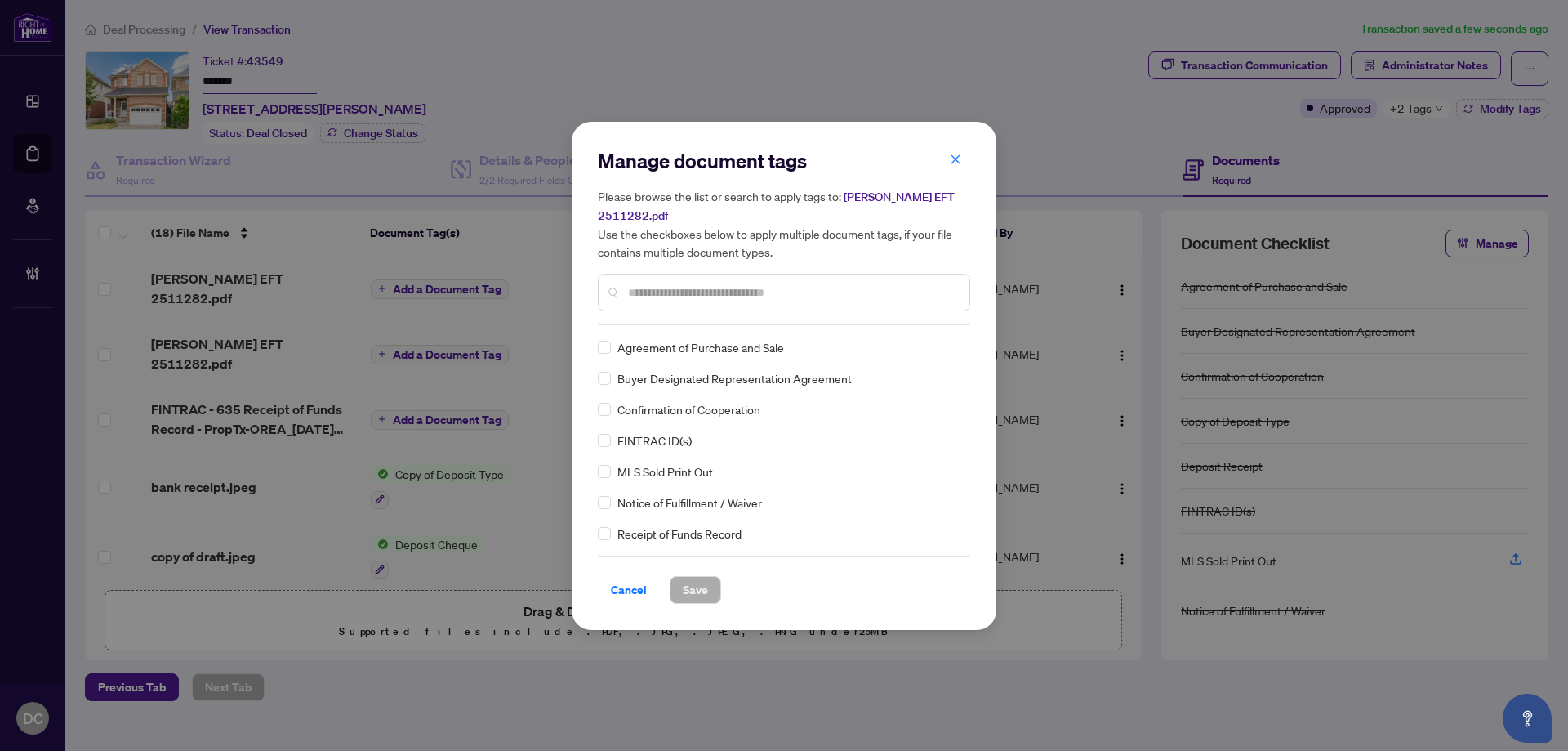
click at [859, 299] on input "text" at bounding box center [792, 292] width 328 height 18
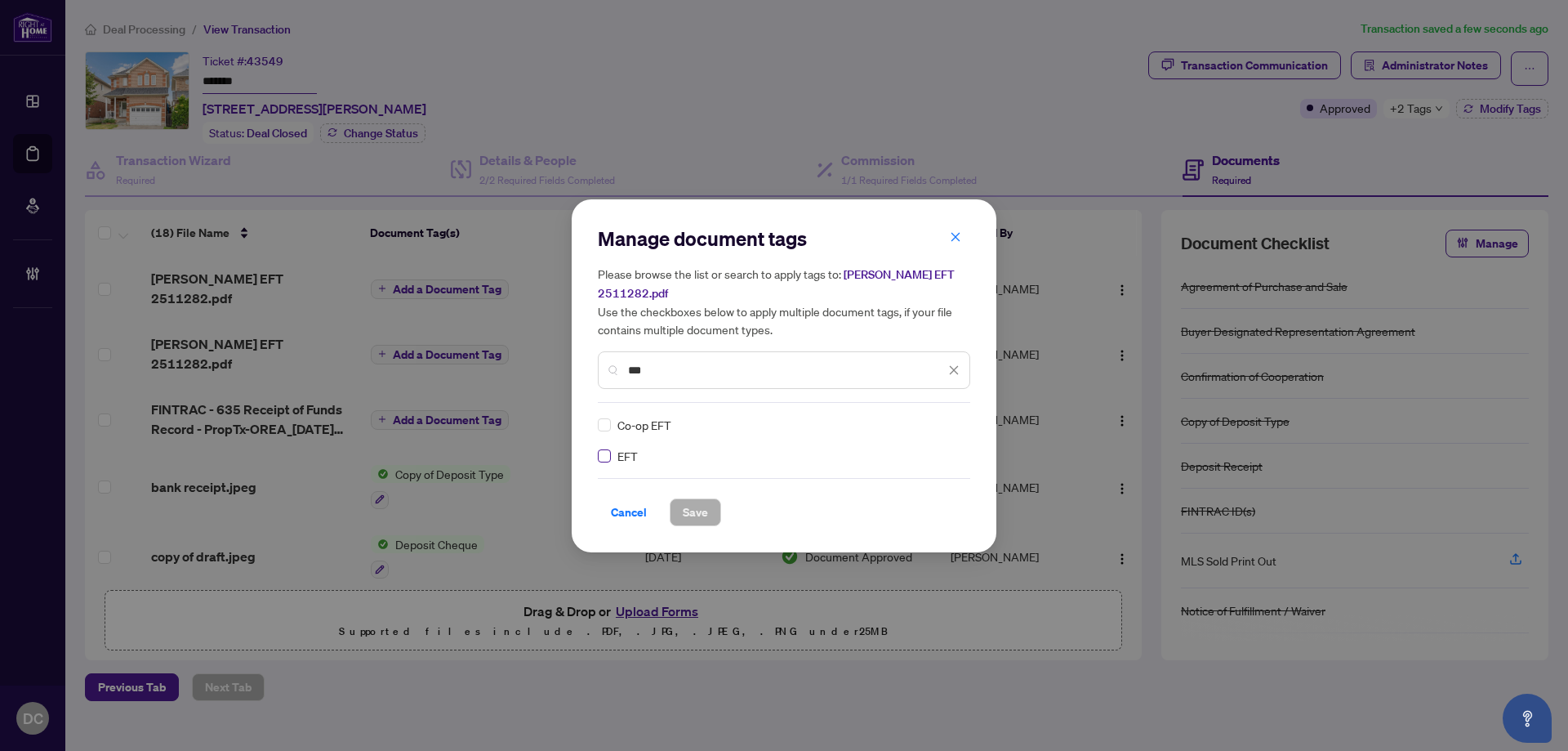
type input "***"
click at [937, 428] on img at bounding box center [936, 424] width 16 height 16
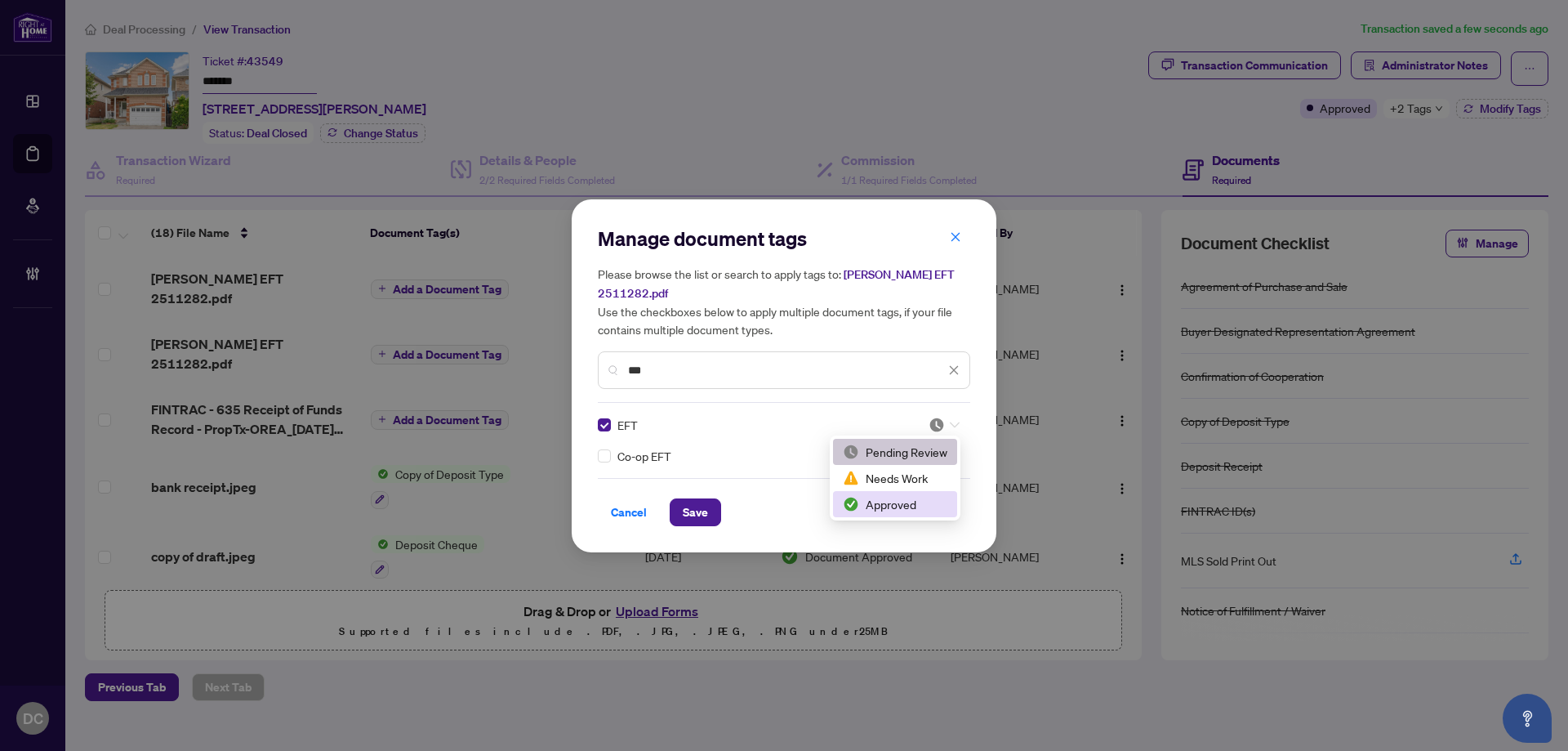
click at [906, 499] on div "Approved" at bounding box center [895, 504] width 105 height 18
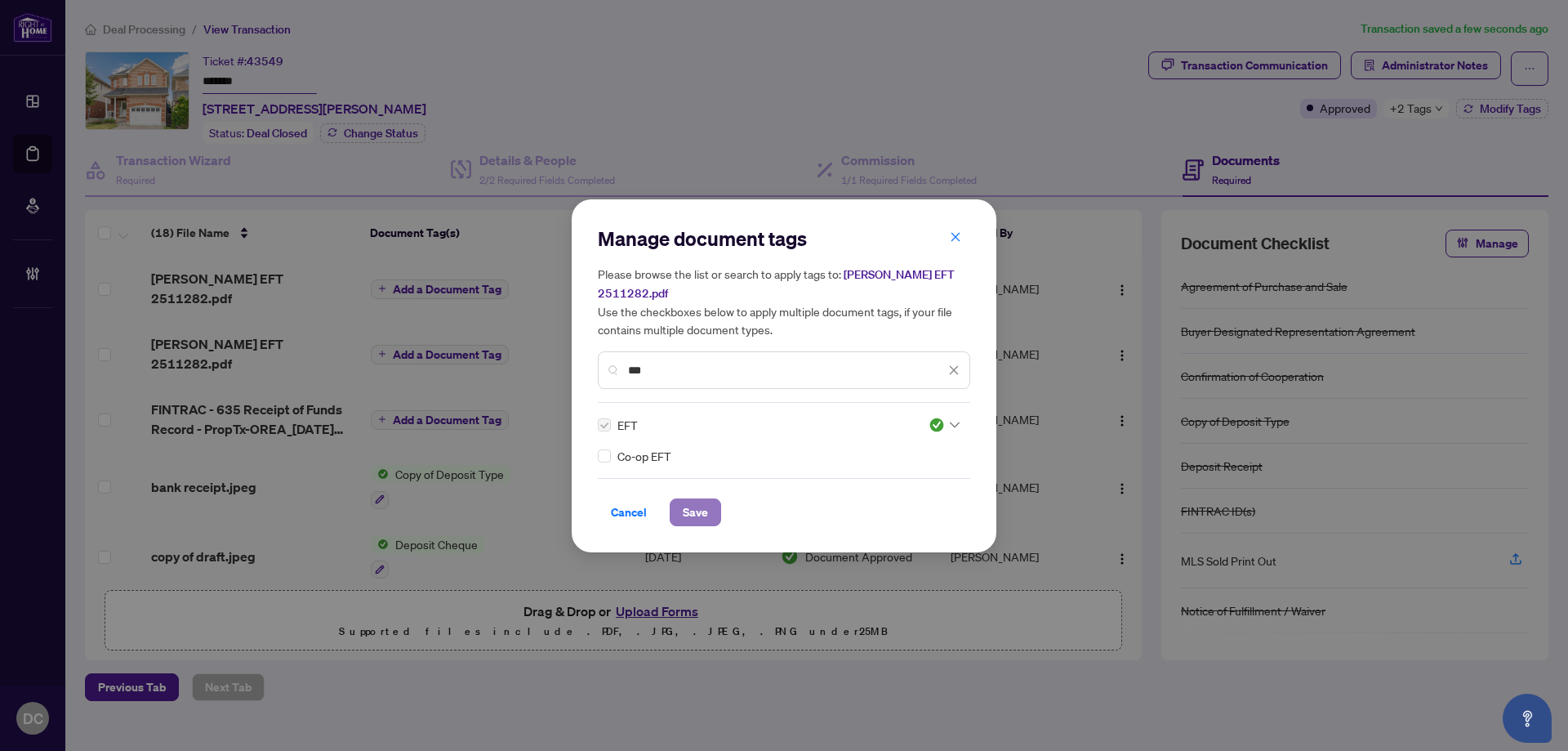
click at [684, 516] on span "Save" at bounding box center [695, 512] width 25 height 26
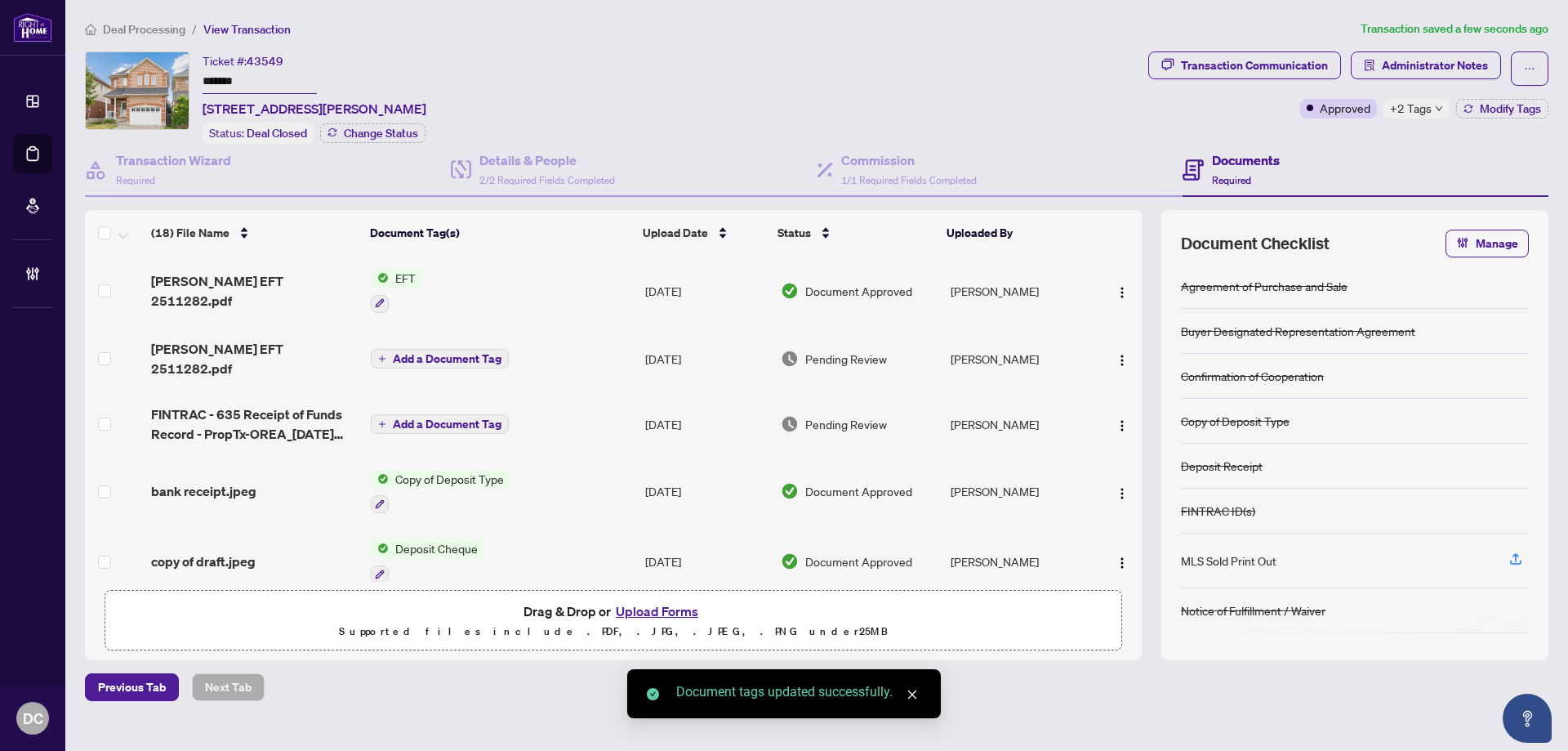
click at [490, 353] on span "Add a Document Tag" at bounding box center [447, 358] width 108 height 11
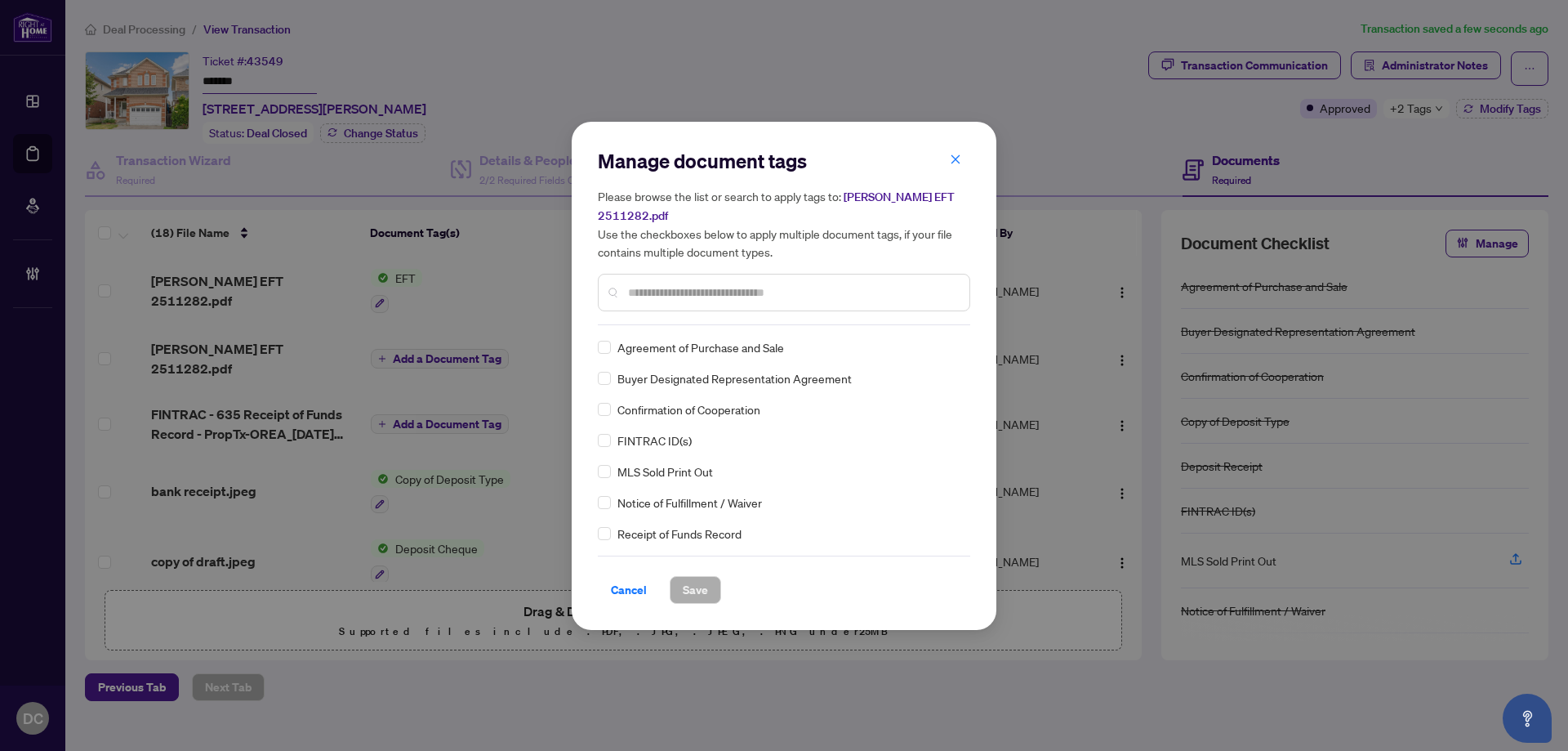
click at [756, 287] on input "text" at bounding box center [792, 292] width 328 height 18
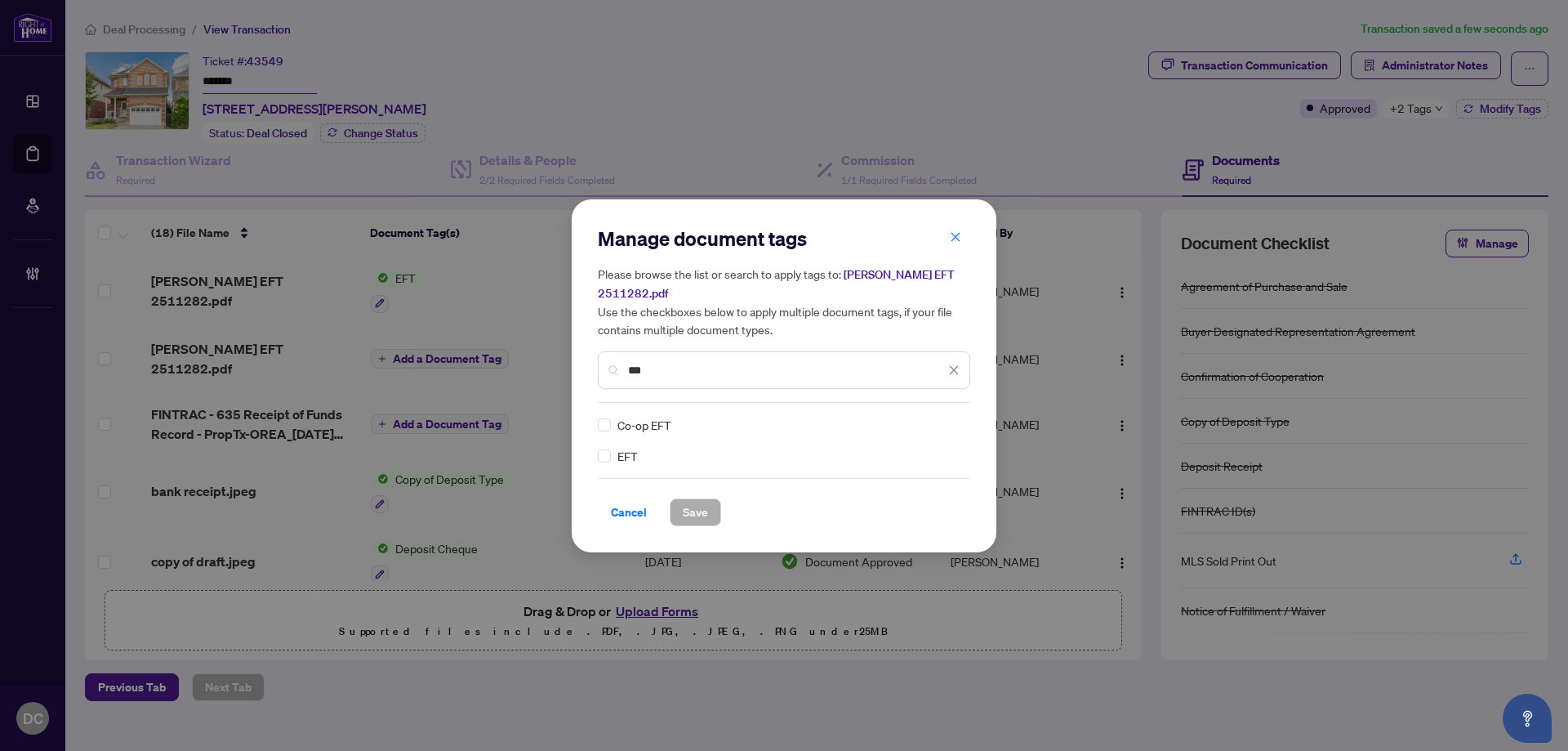
type input "***"
click at [936, 417] on img at bounding box center [936, 424] width 16 height 16
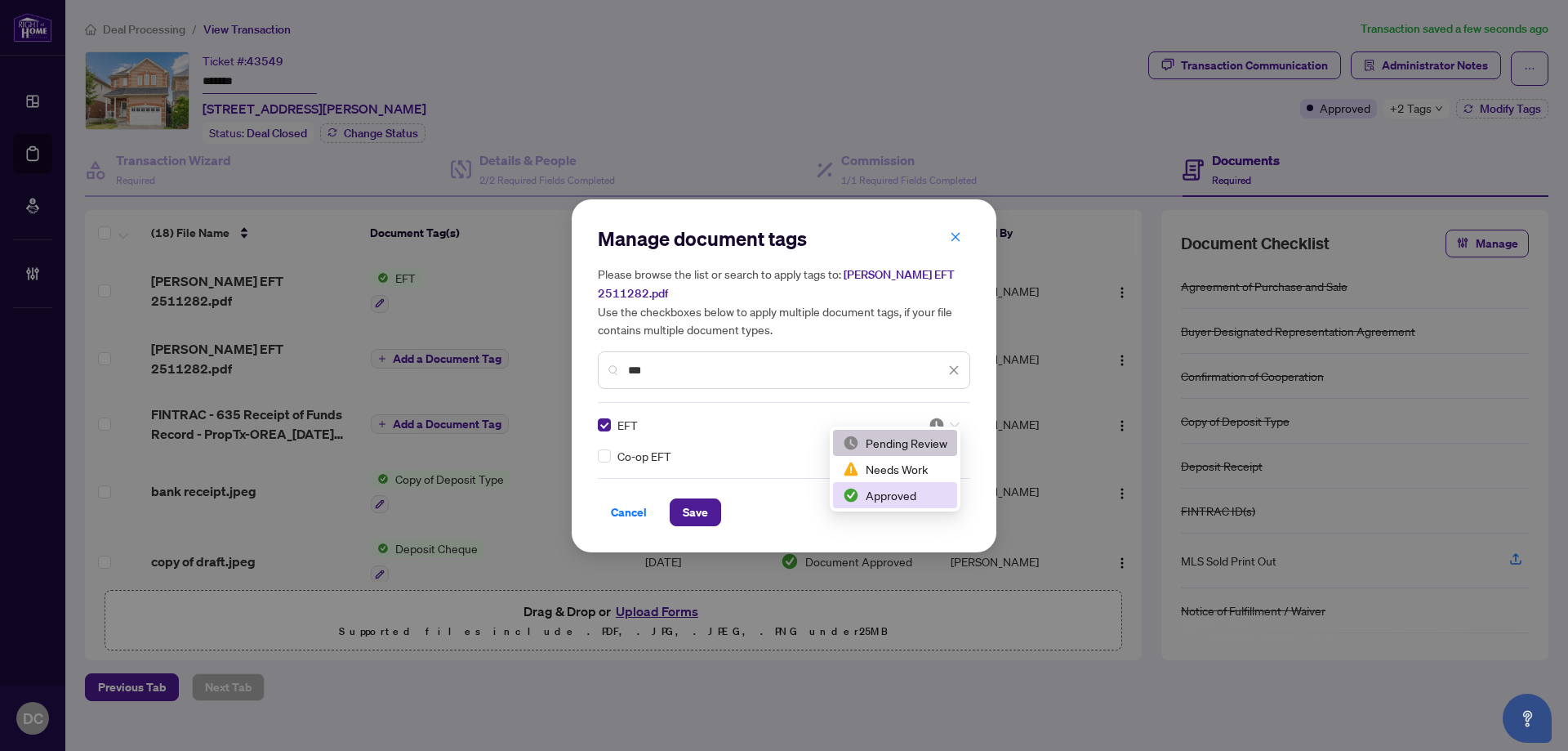
click at [878, 492] on div "Approved" at bounding box center [895, 495] width 105 height 18
click at [703, 500] on span "Save" at bounding box center [695, 512] width 25 height 26
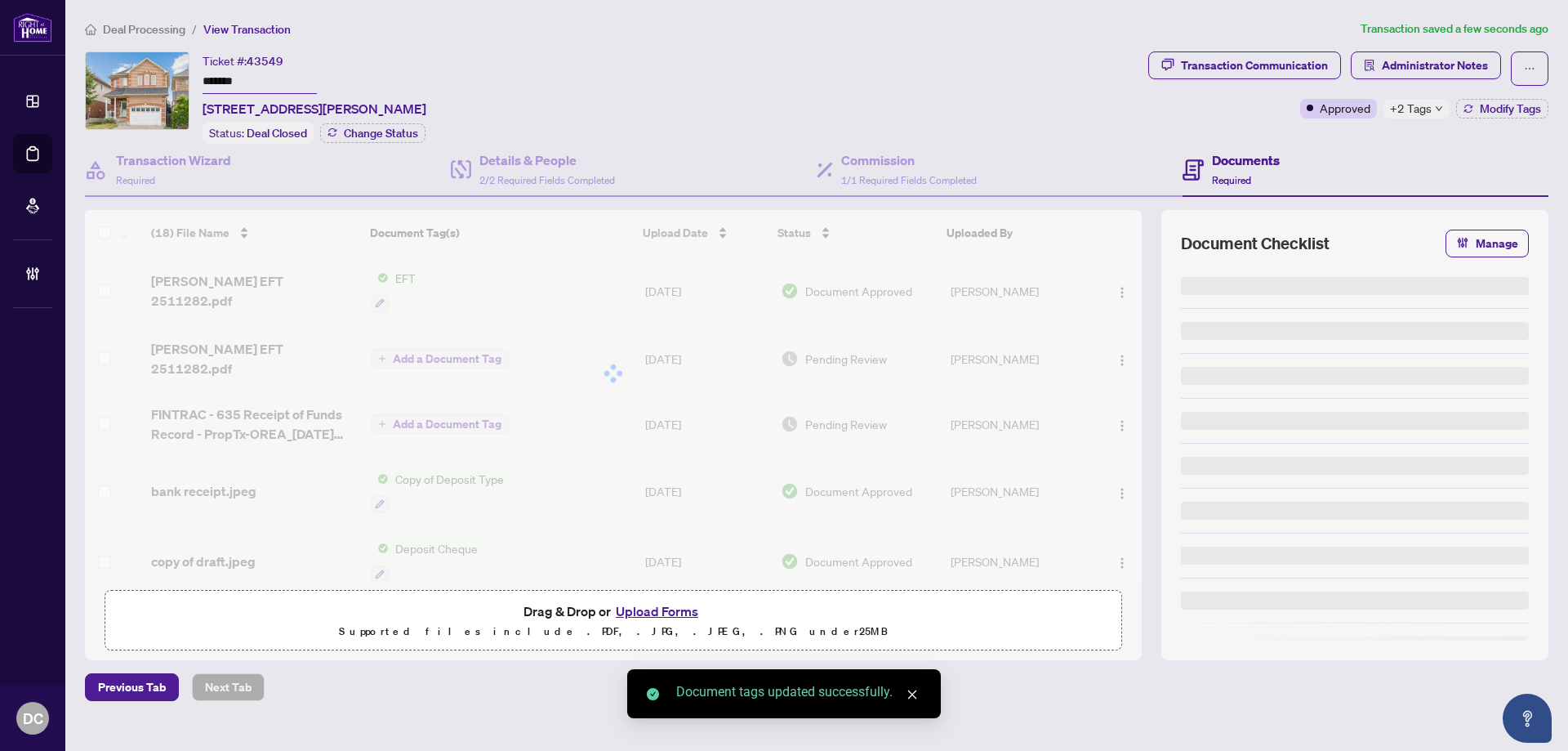
click at [1435, 113] on div "Manage document tags Please browse the list or search to apply tags to: [PERSON…" at bounding box center [784, 376] width 1568 height 751
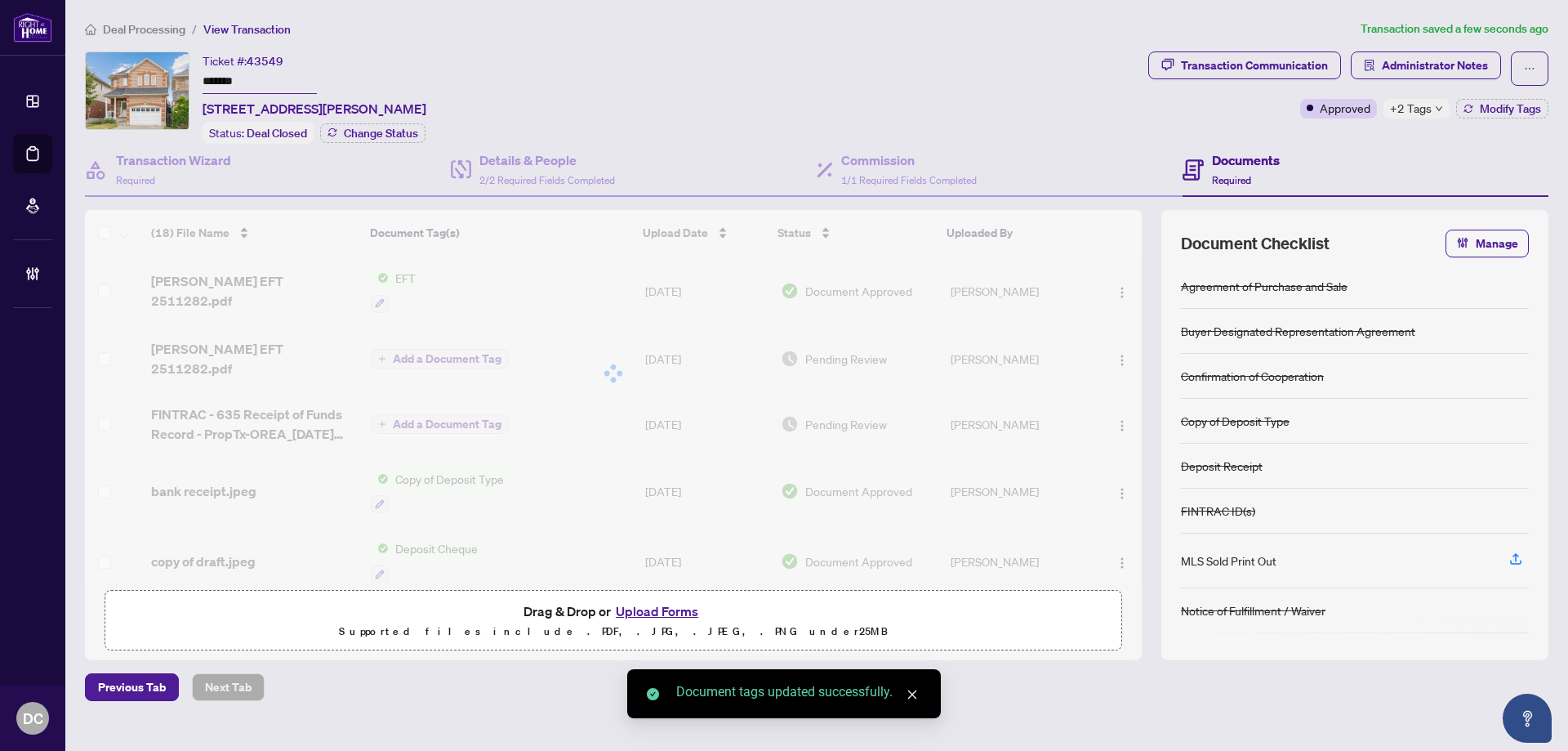
click at [1435, 113] on div "+2 Tags" at bounding box center [1416, 108] width 66 height 20
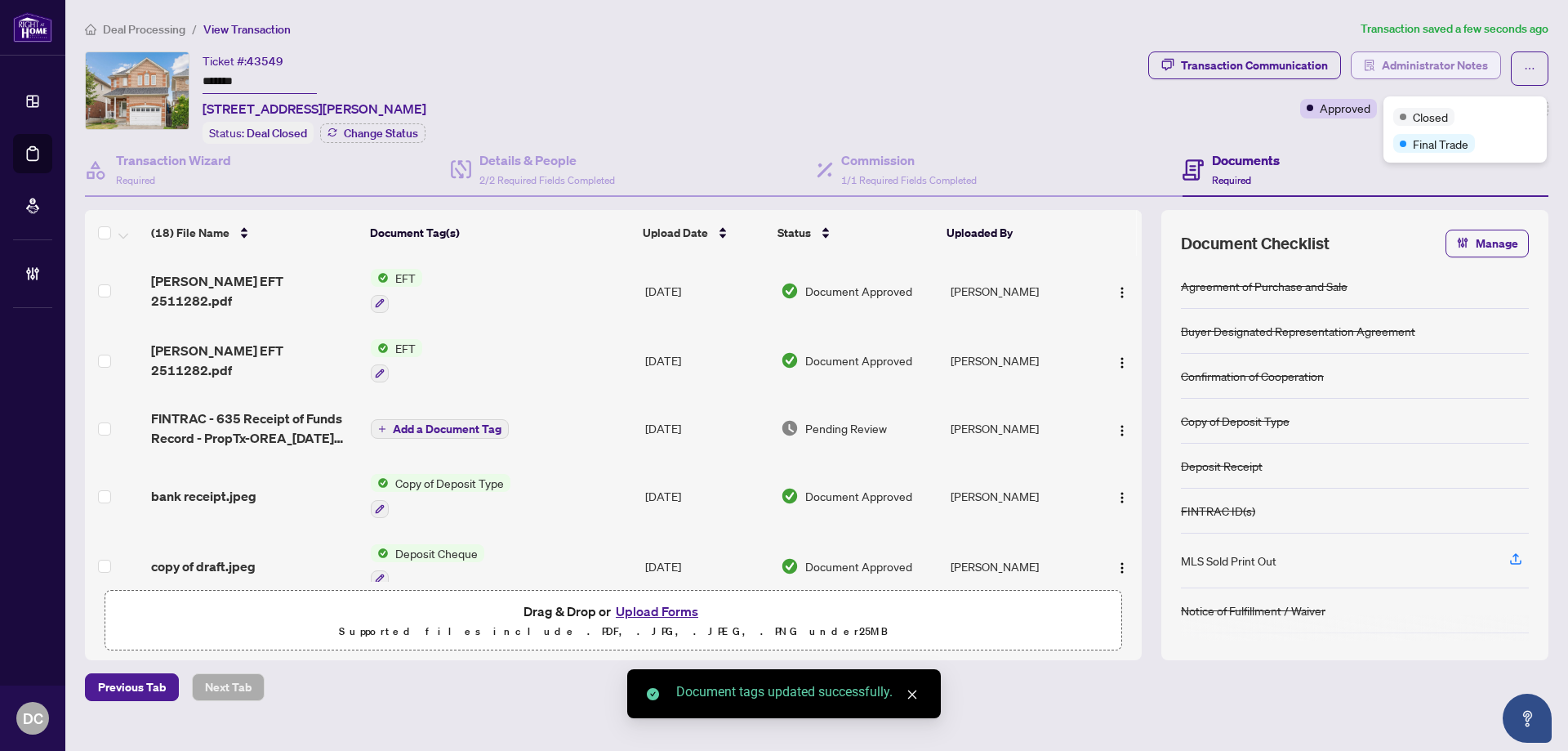
click at [1458, 64] on span "Administrator Notes" at bounding box center [1435, 65] width 106 height 26
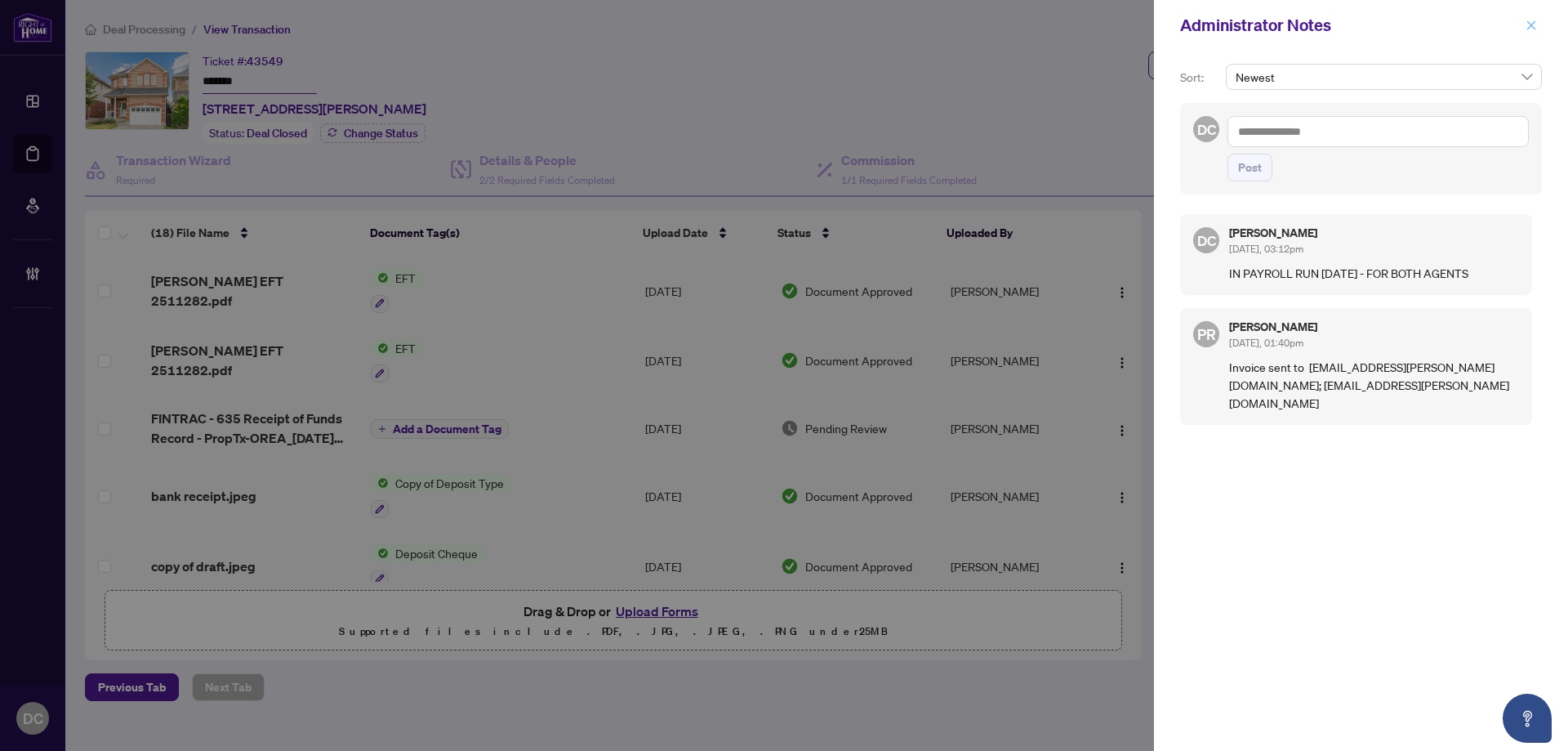
click at [1528, 23] on icon "close" at bounding box center [1531, 25] width 9 height 9
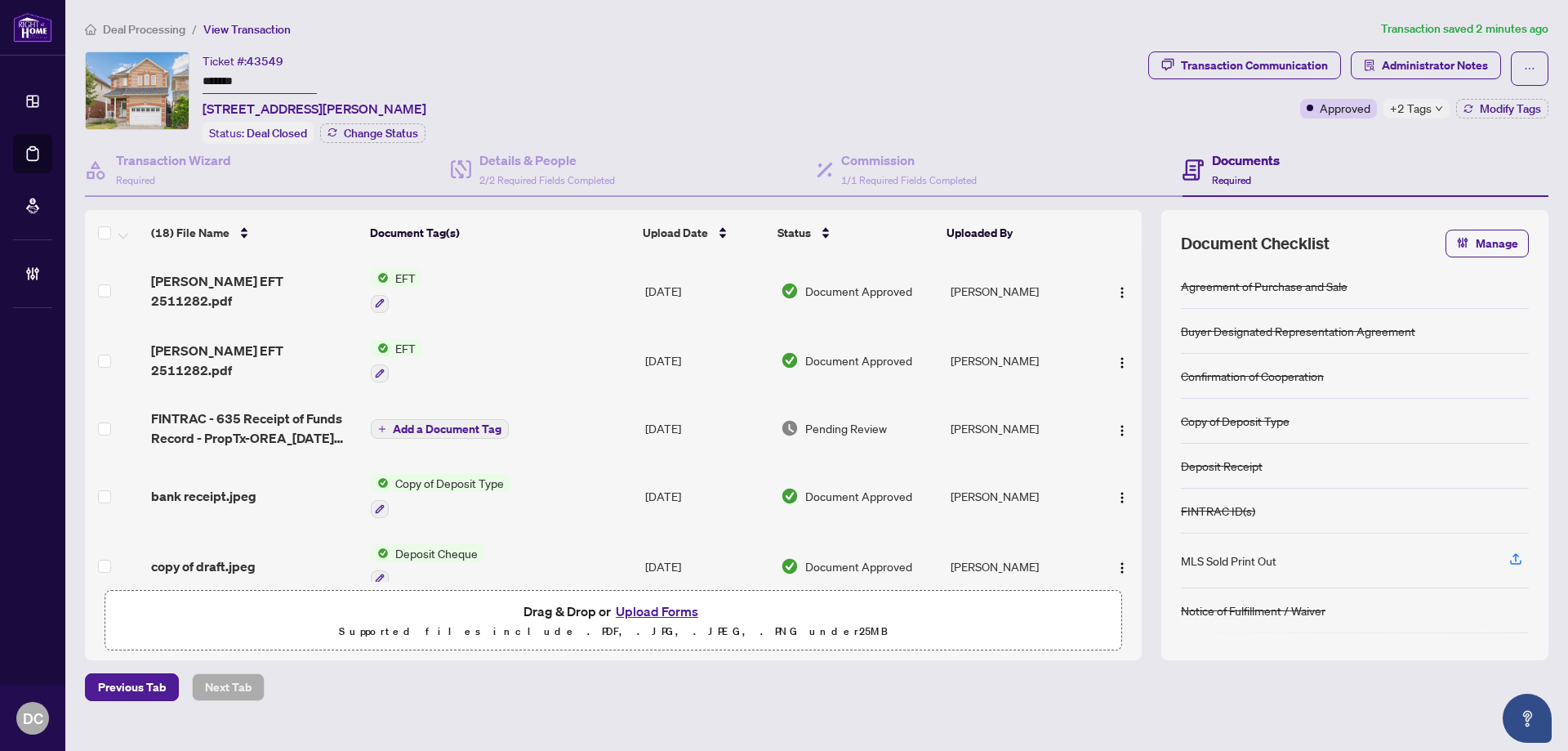
click at [117, 27] on span "Deal Processing" at bounding box center [144, 29] width 82 height 15
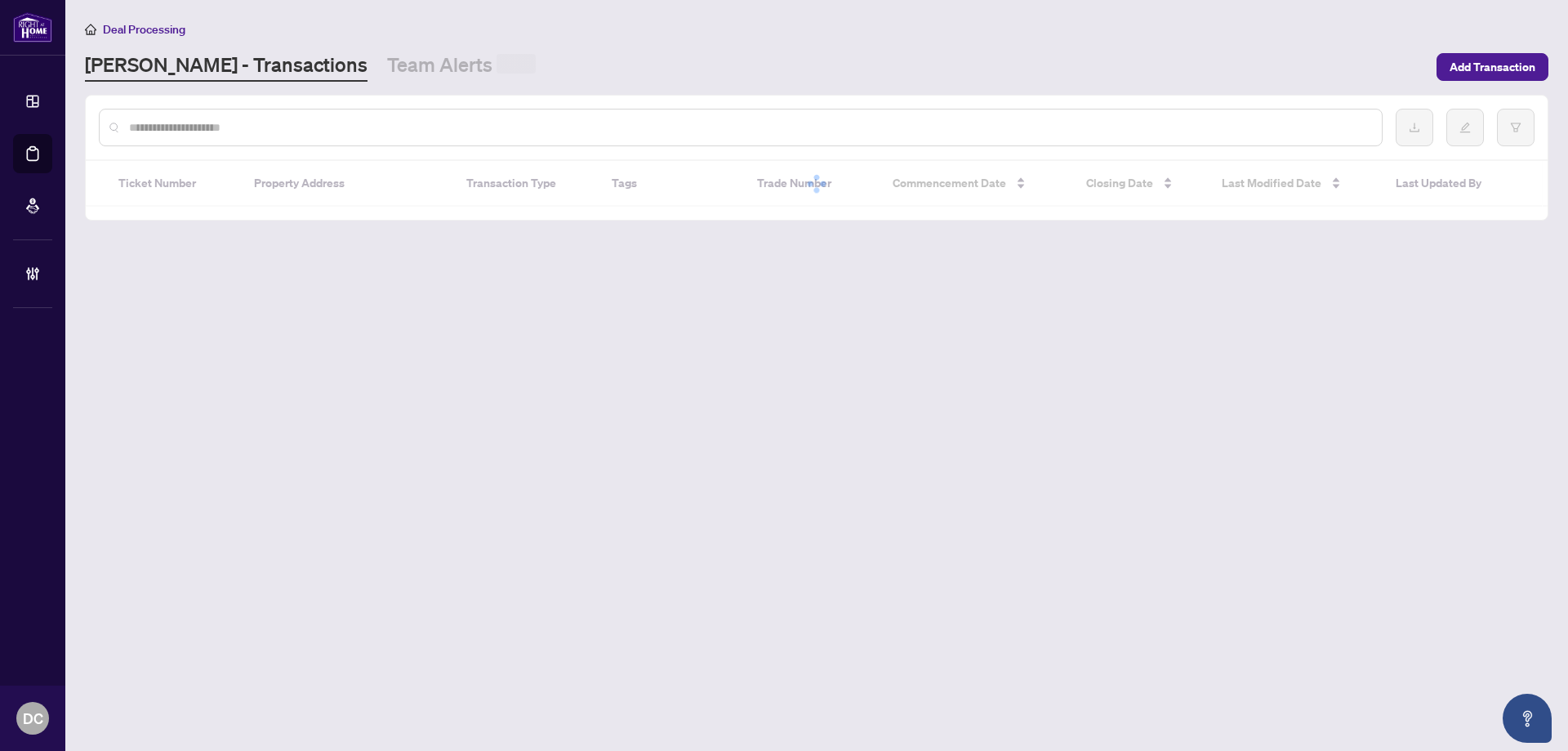
click at [204, 130] on input "text" at bounding box center [748, 127] width 1239 height 18
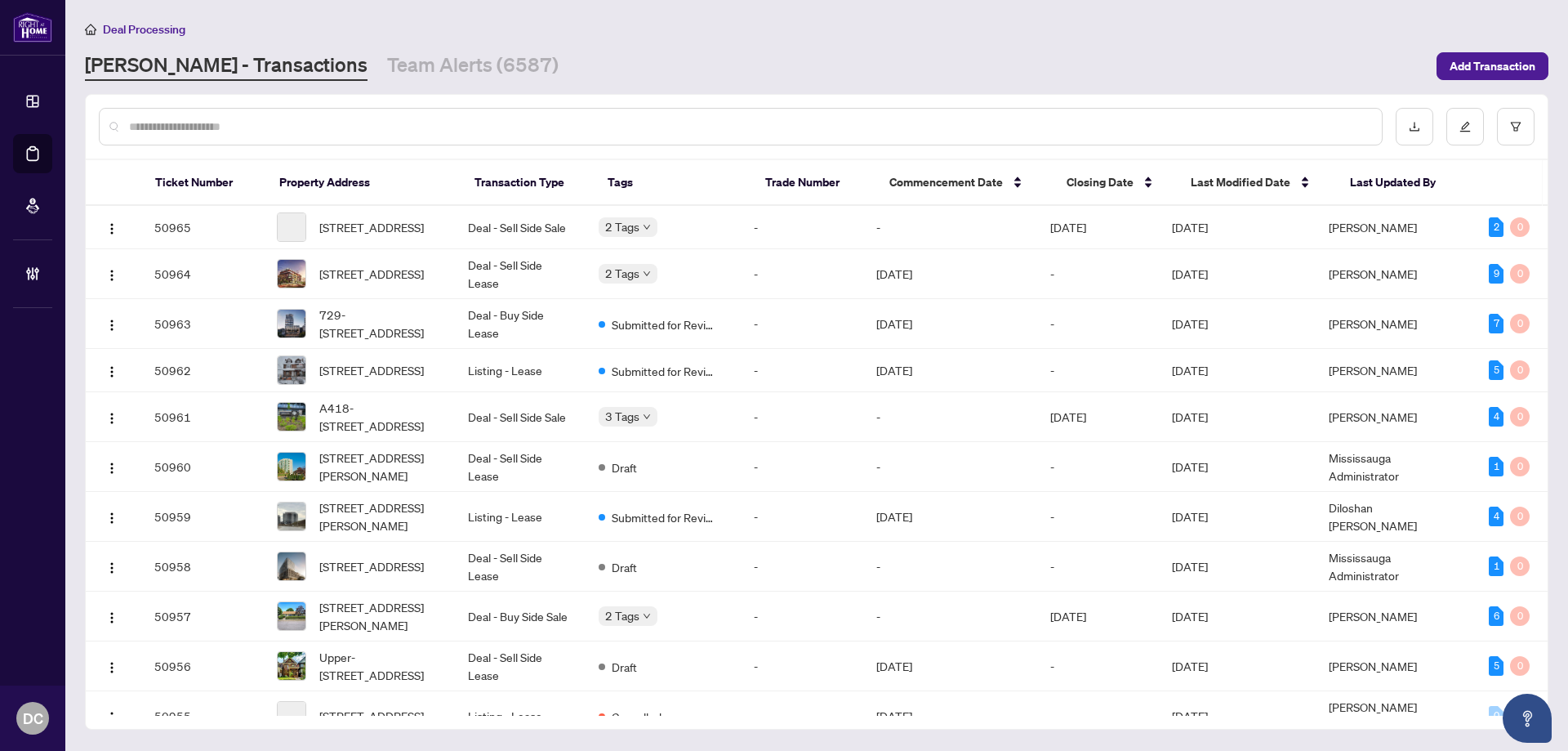
paste input "*******"
type input "*******"
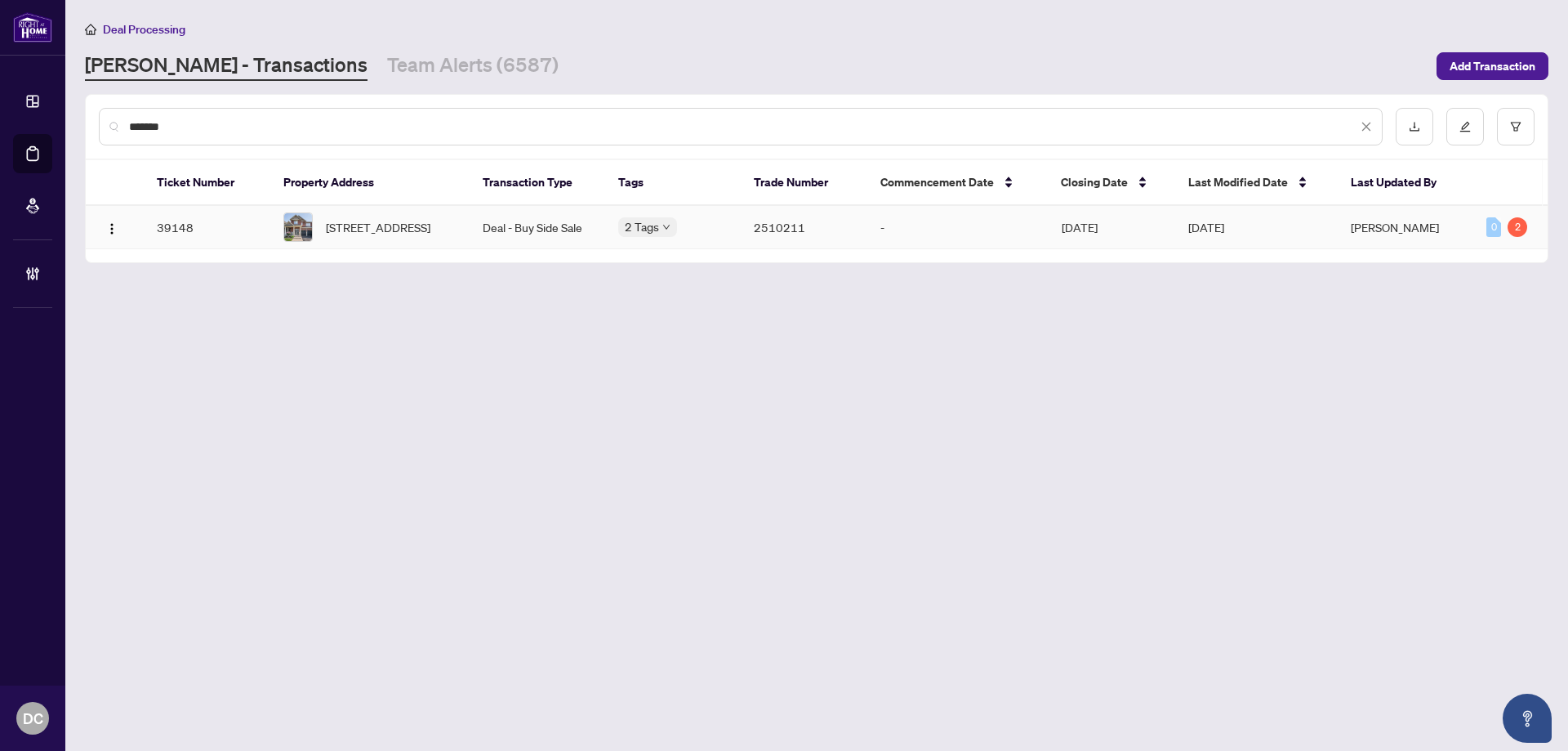
click at [392, 229] on span "[STREET_ADDRESS]" at bounding box center [378, 227] width 105 height 18
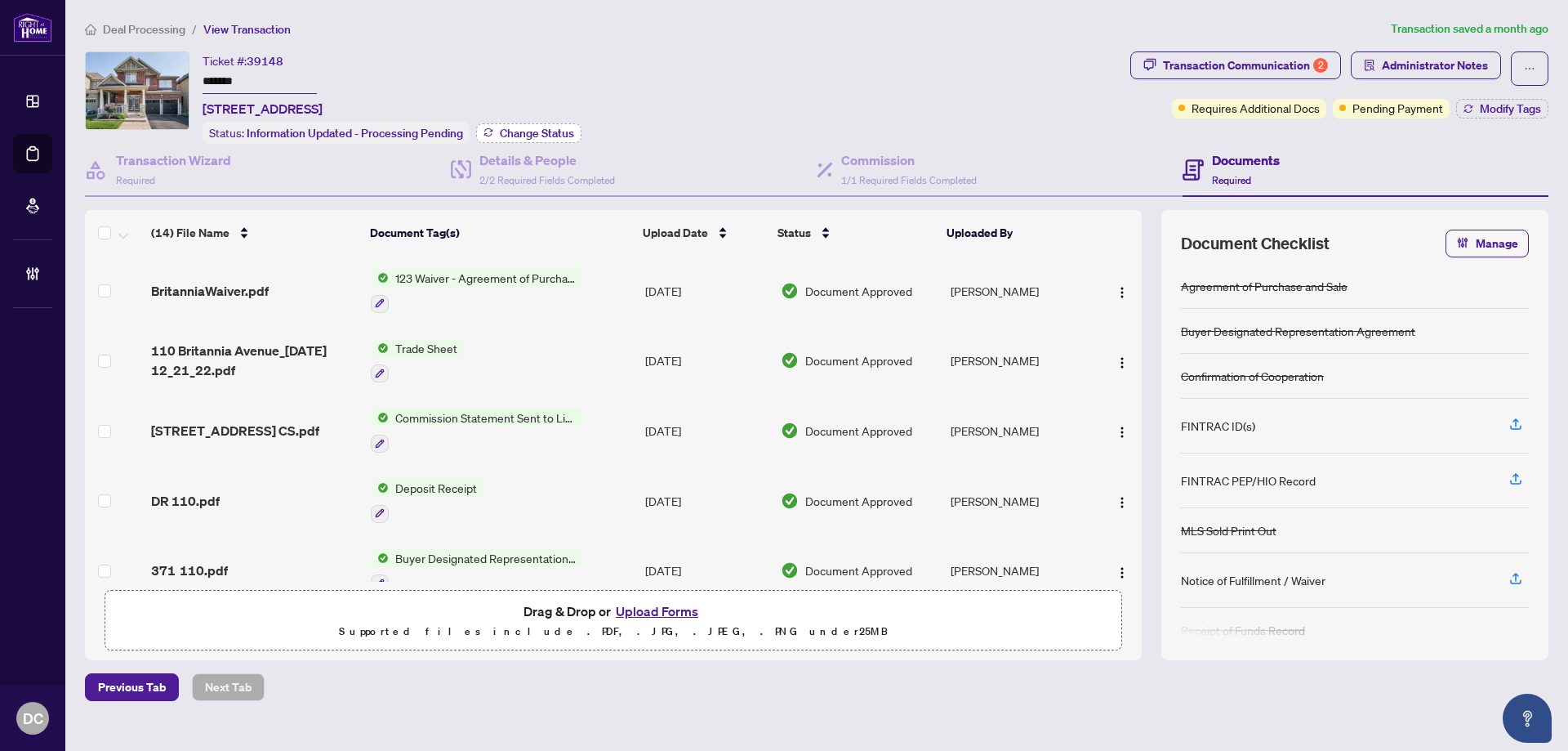
click at [549, 131] on span "Change Status" at bounding box center [537, 132] width 75 height 11
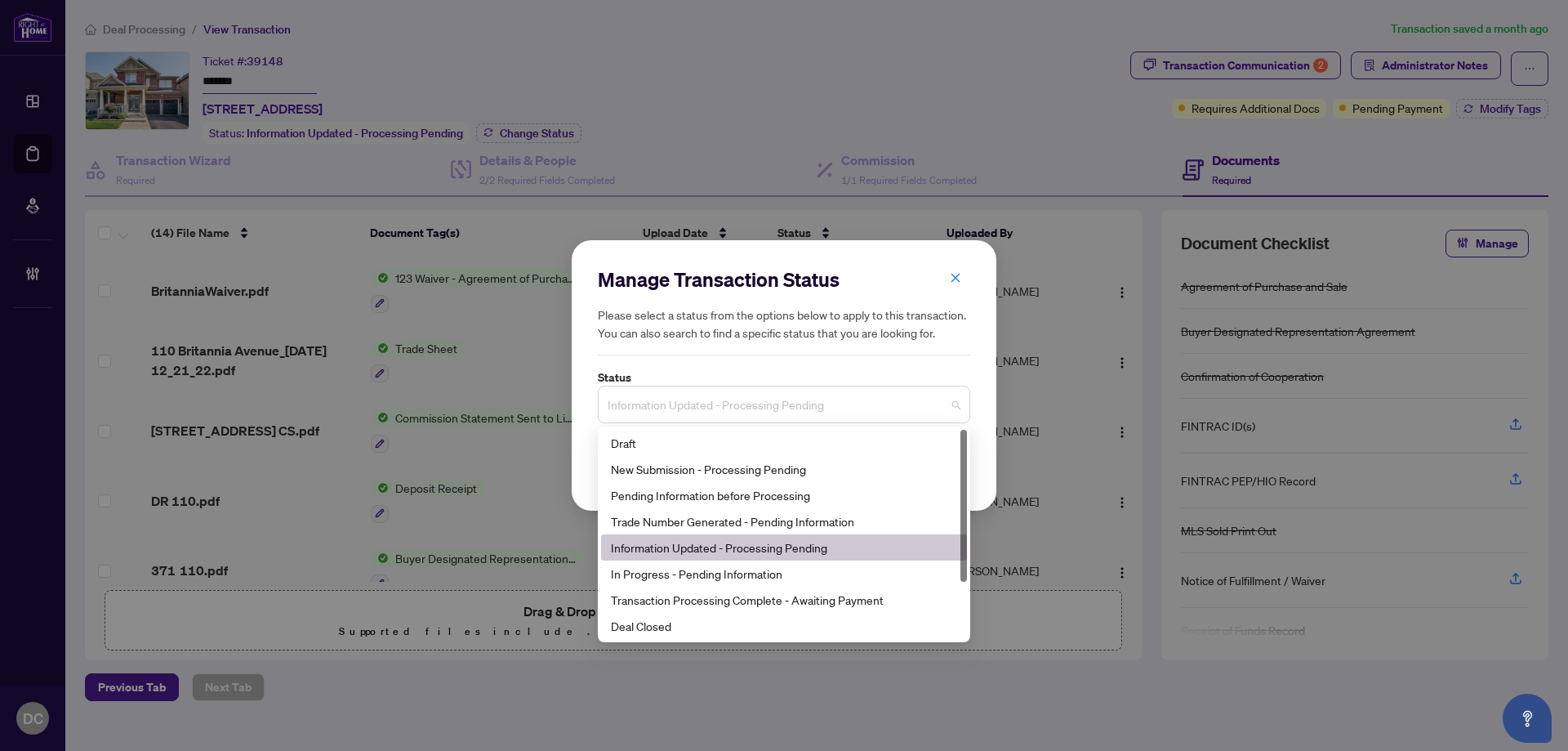
click at [785, 405] on span "Information Updated - Processing Pending" at bounding box center [783, 405] width 353 height 31
click at [684, 620] on div "Deal Closed" at bounding box center [783, 626] width 346 height 18
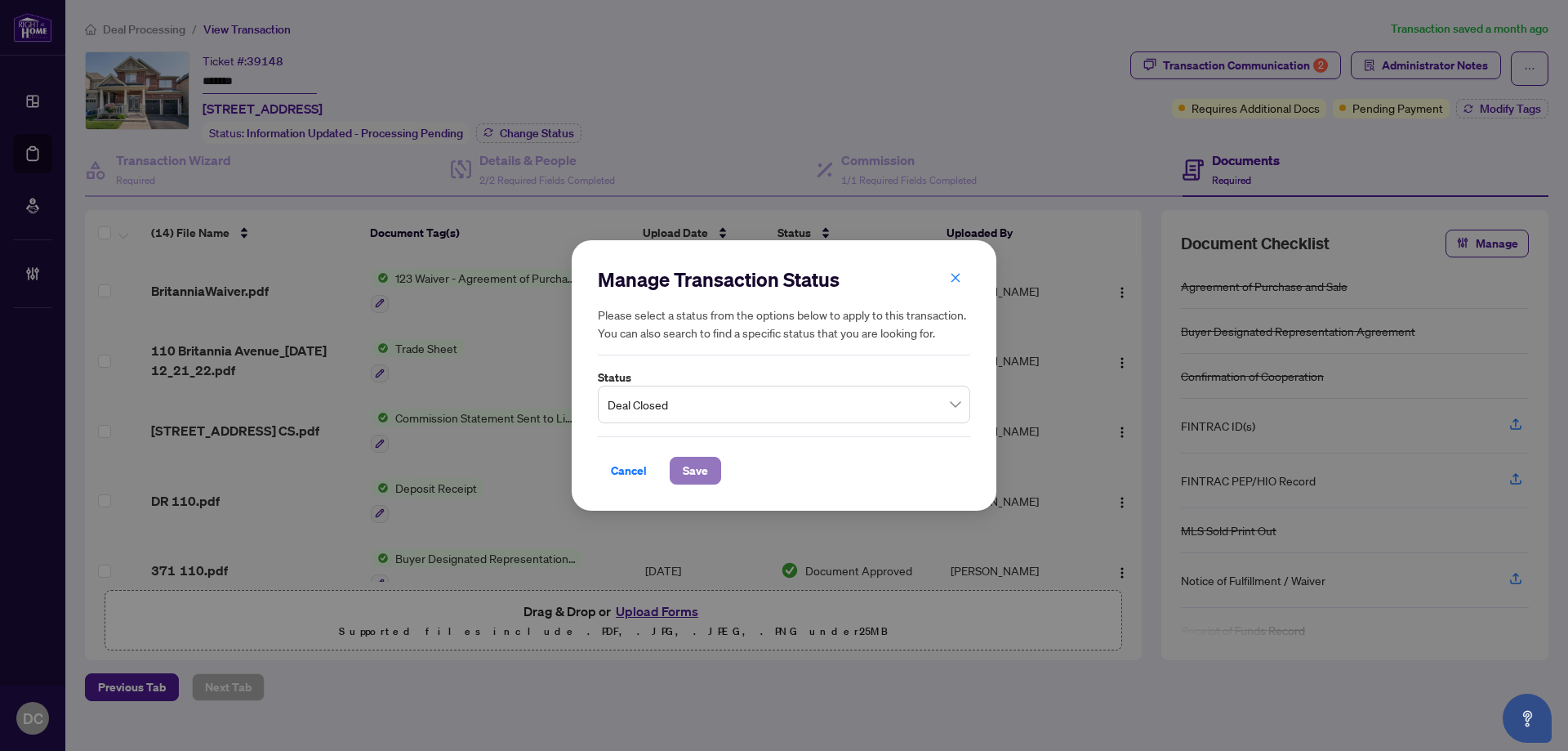
click at [696, 473] on span "Save" at bounding box center [695, 470] width 25 height 26
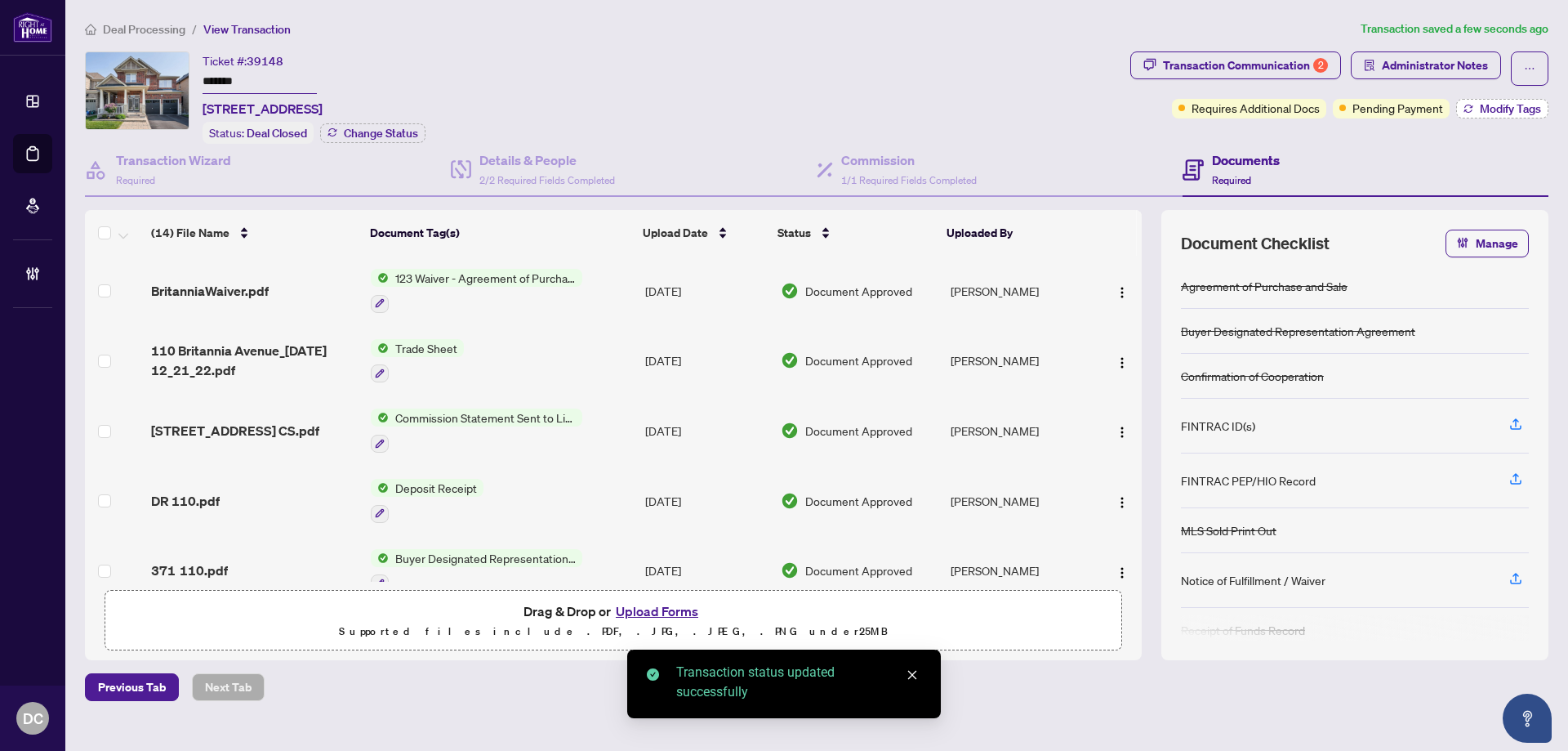
click at [1494, 107] on span "Modify Tags" at bounding box center [1510, 108] width 61 height 11
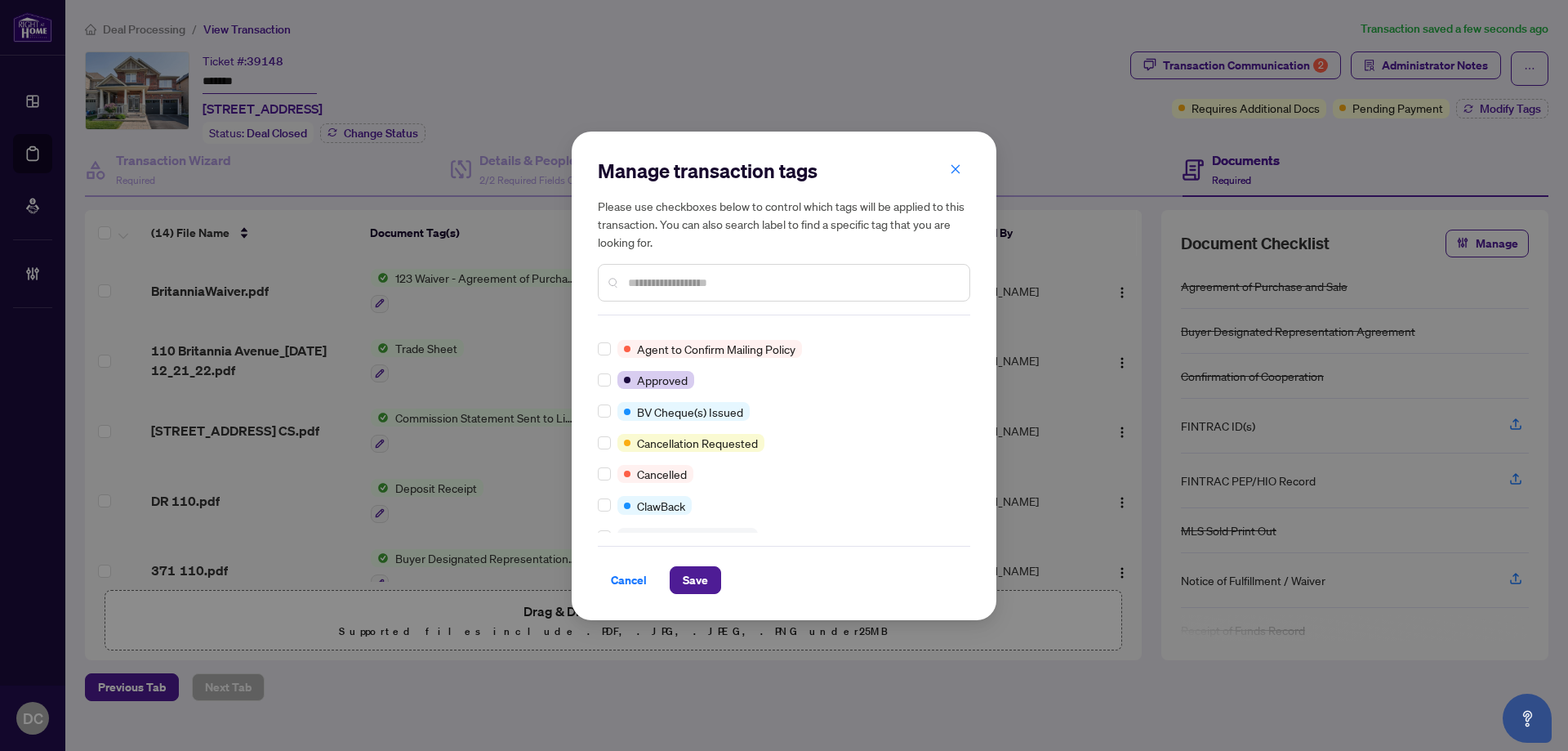
scroll to position [163, 0]
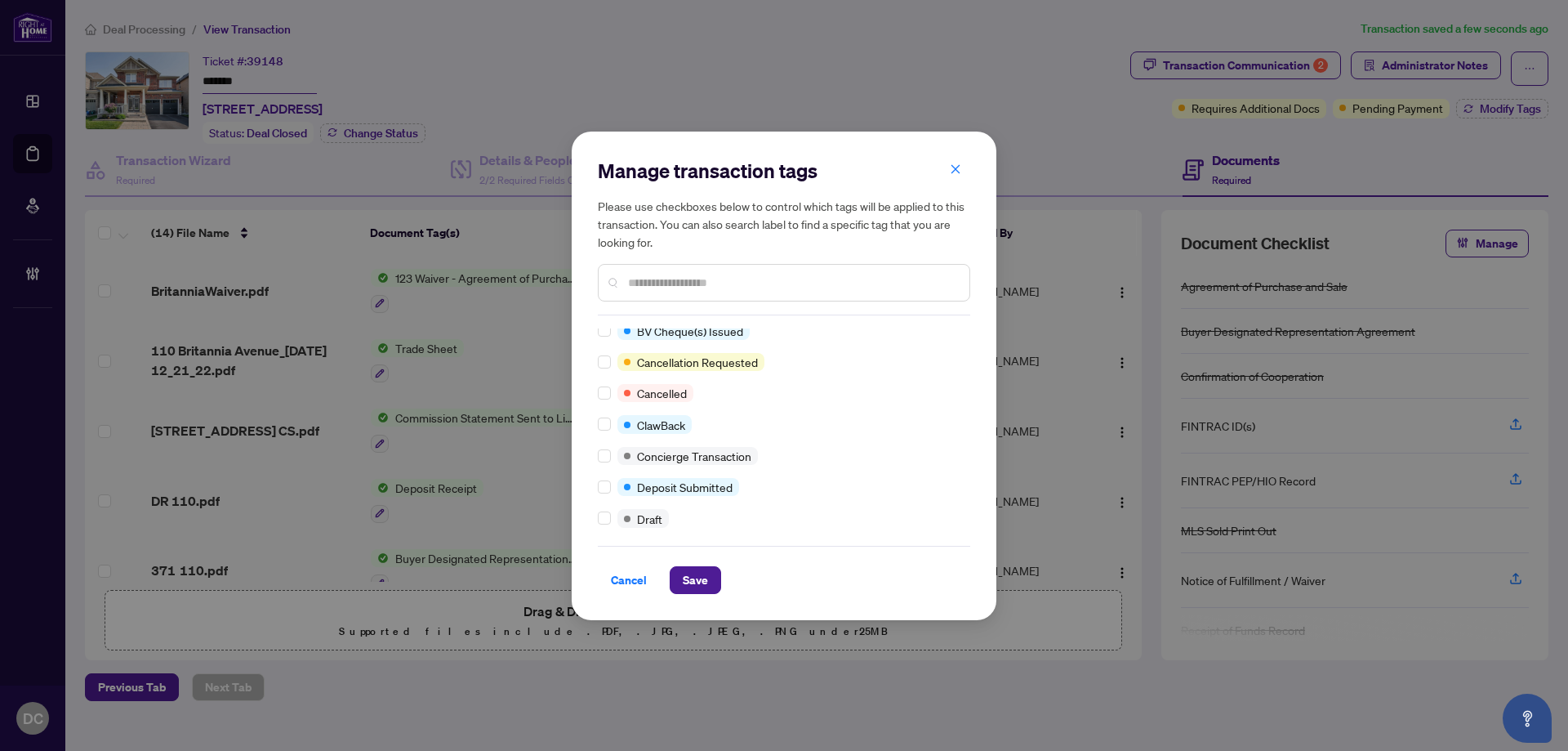
click at [681, 601] on div "Manage transaction tags Please use checkboxes below to control which tags will …" at bounding box center [784, 376] width 424 height 489
click at [688, 590] on span "Save" at bounding box center [695, 580] width 25 height 26
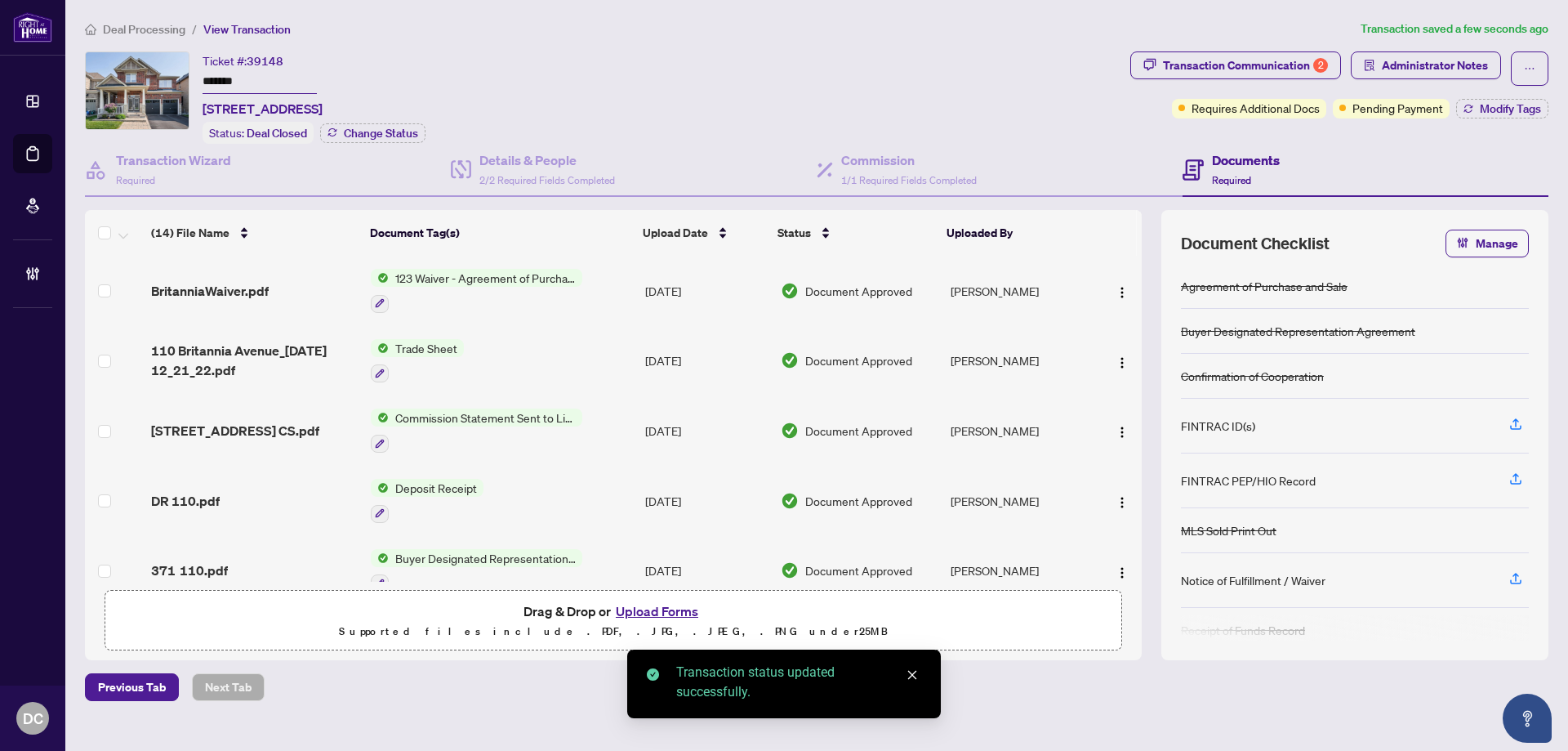
click at [1237, 72] on div "Manage transaction tags Please use checkboxes below to control which tags will …" at bounding box center [784, 376] width 1568 height 751
click at [1255, 64] on div "Transaction Communication 2" at bounding box center [1245, 65] width 165 height 26
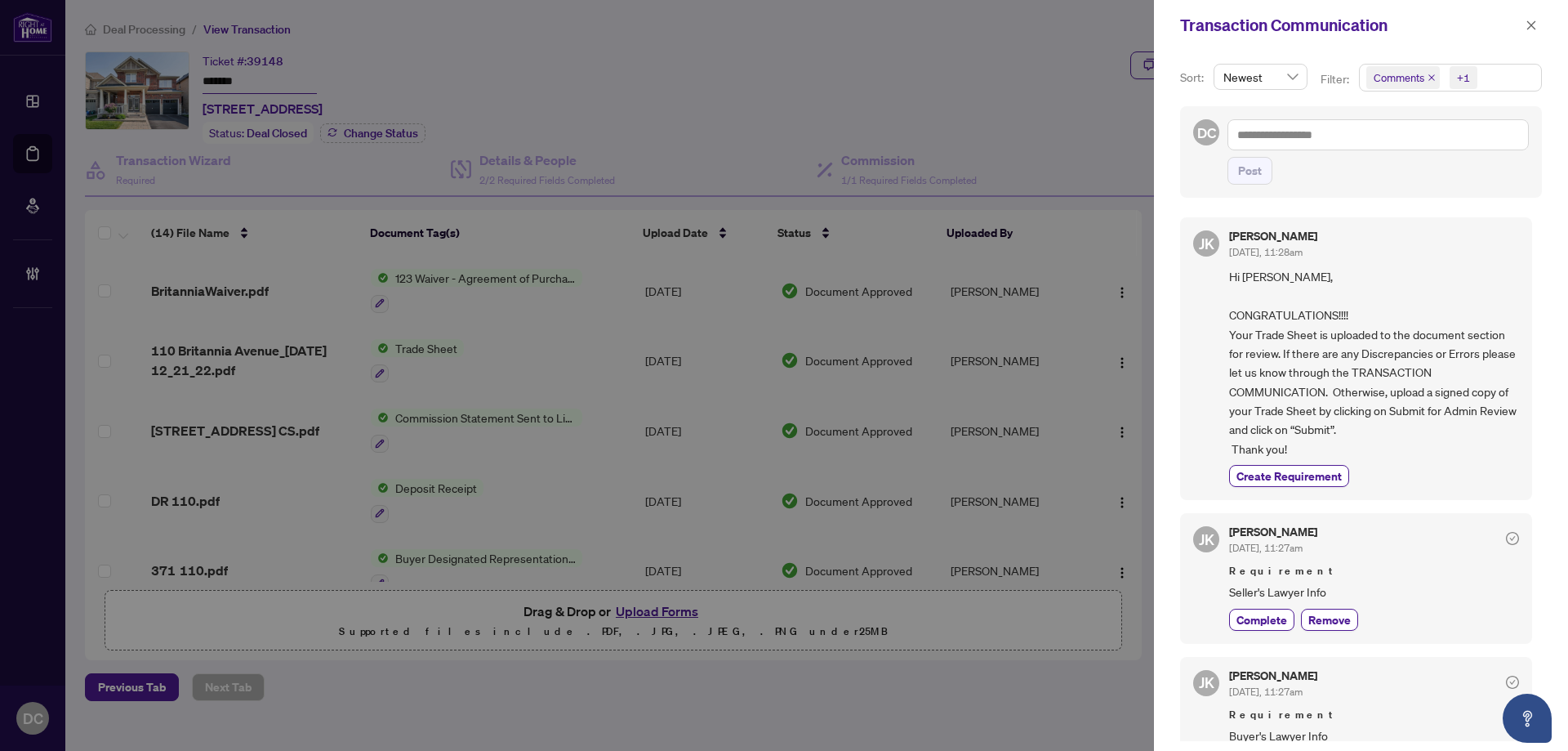
click at [1498, 83] on span "Comments +1" at bounding box center [1449, 77] width 181 height 26
click at [1437, 148] on span "Comments" at bounding box center [1419, 145] width 57 height 15
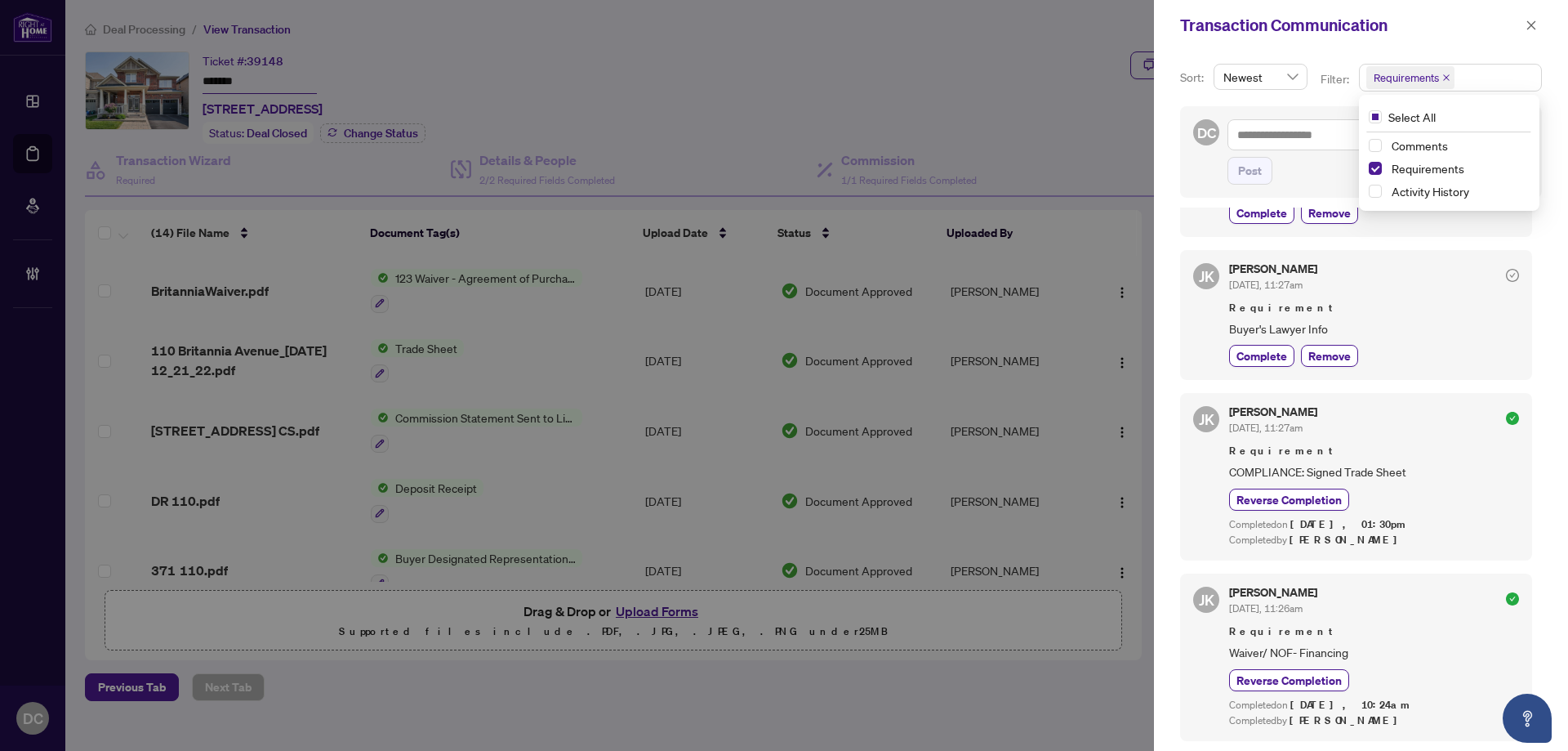
scroll to position [3, 0]
click at [1532, 26] on icon "close" at bounding box center [1531, 25] width 9 height 9
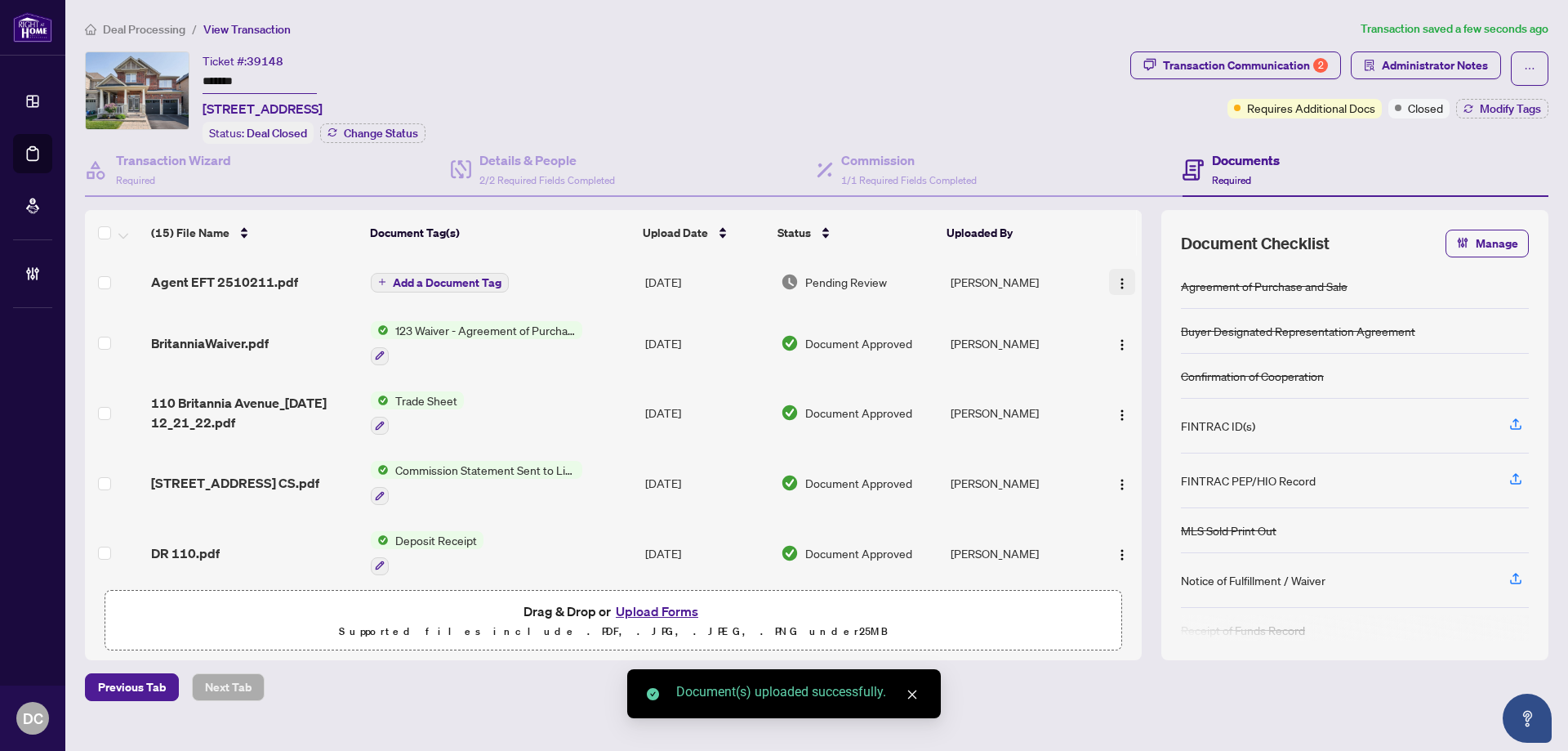
click at [1118, 284] on img "button" at bounding box center [1121, 283] width 13 height 13
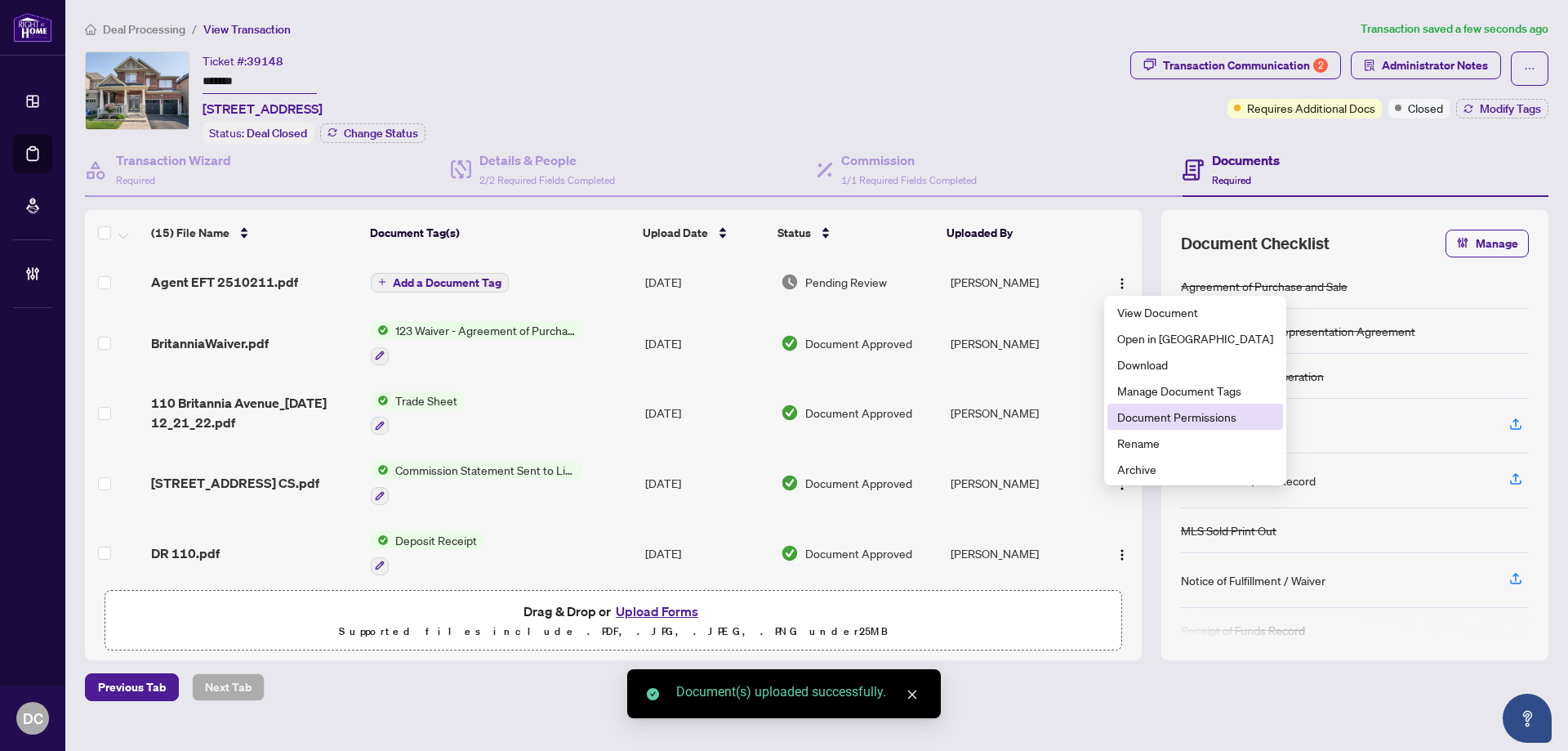
click at [1157, 418] on span "Document Permissions" at bounding box center [1195, 416] width 156 height 18
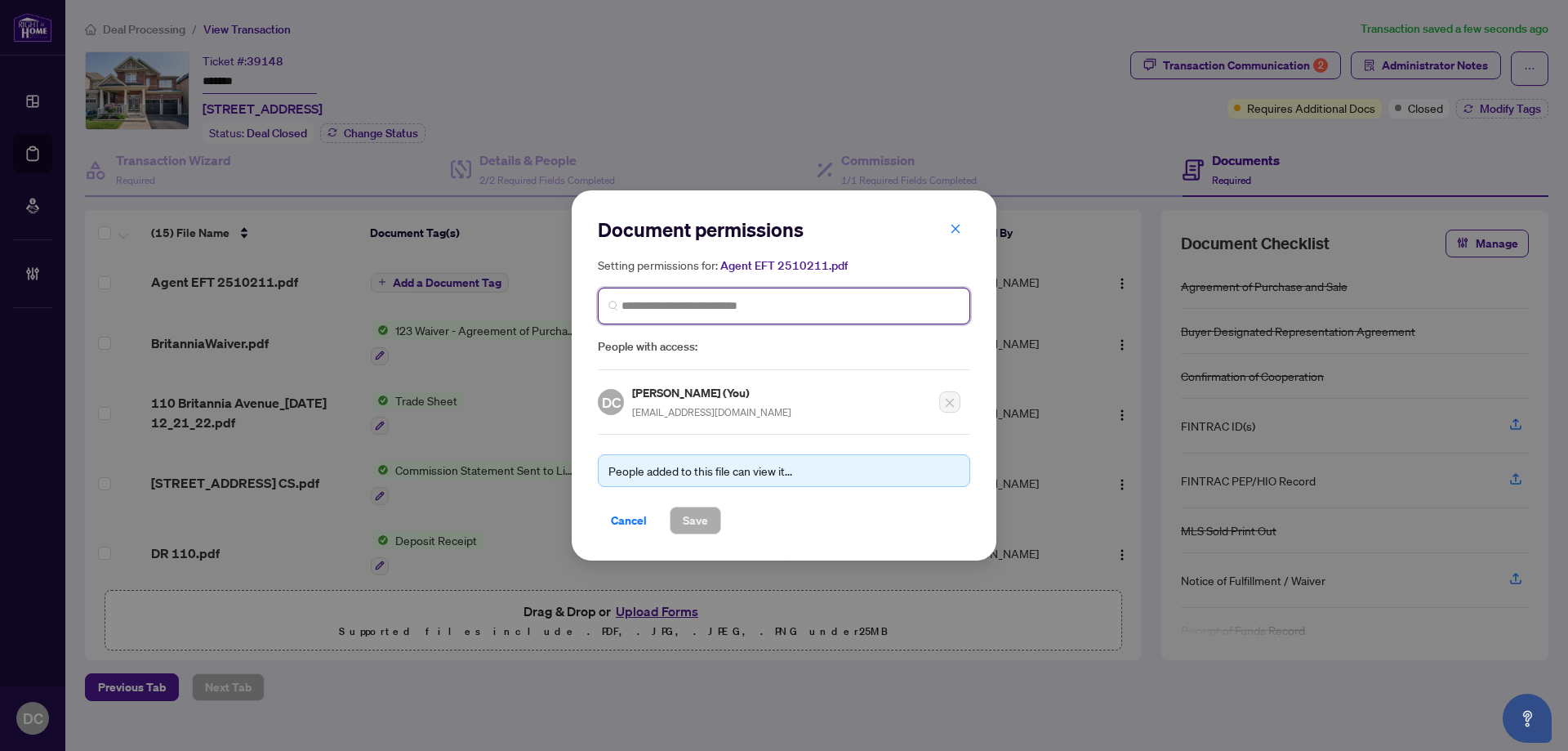
click at [773, 307] on input "search" at bounding box center [791, 306] width 338 height 17
type input "******"
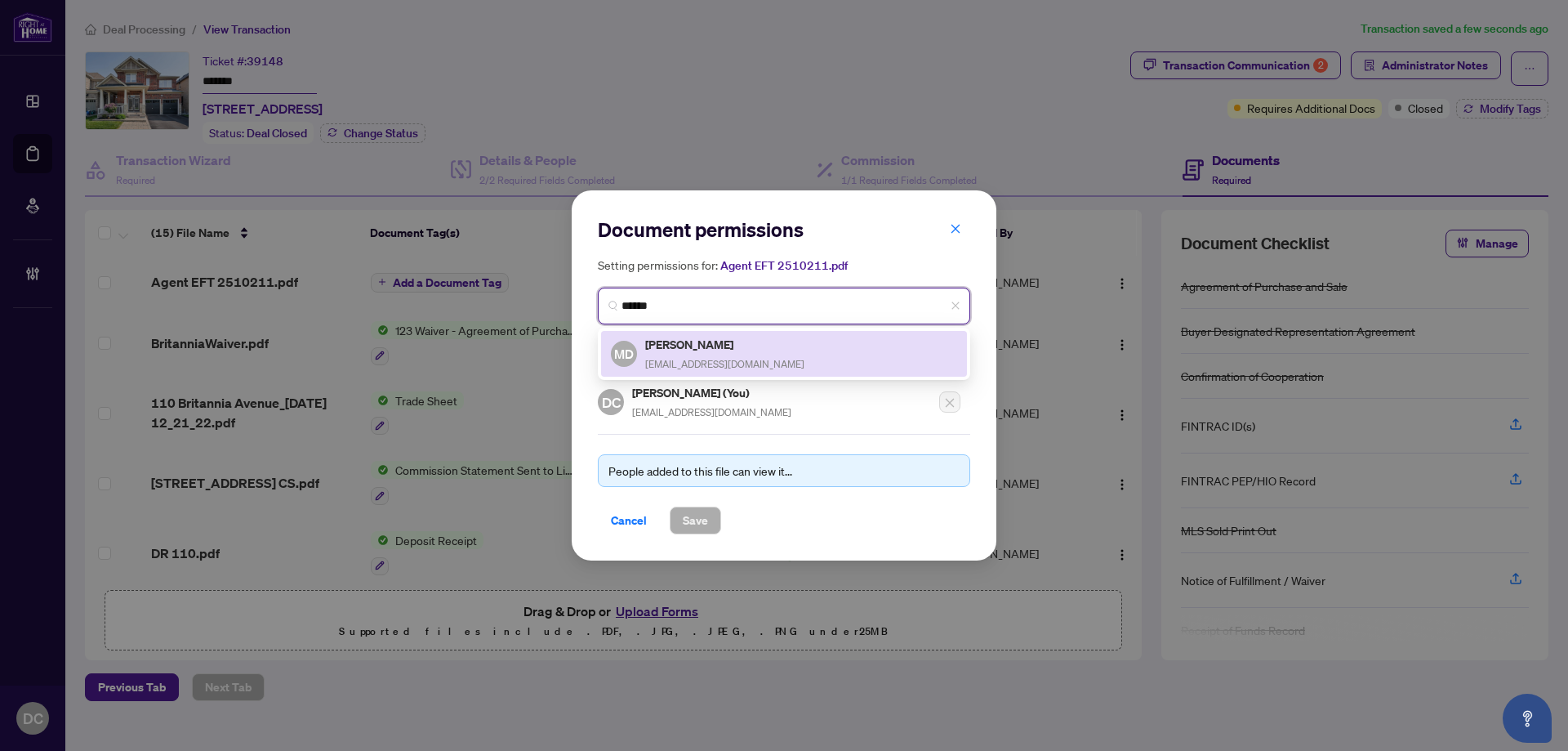
click at [733, 357] on span "[EMAIL_ADDRESS][DOMAIN_NAME]" at bounding box center [724, 363] width 159 height 12
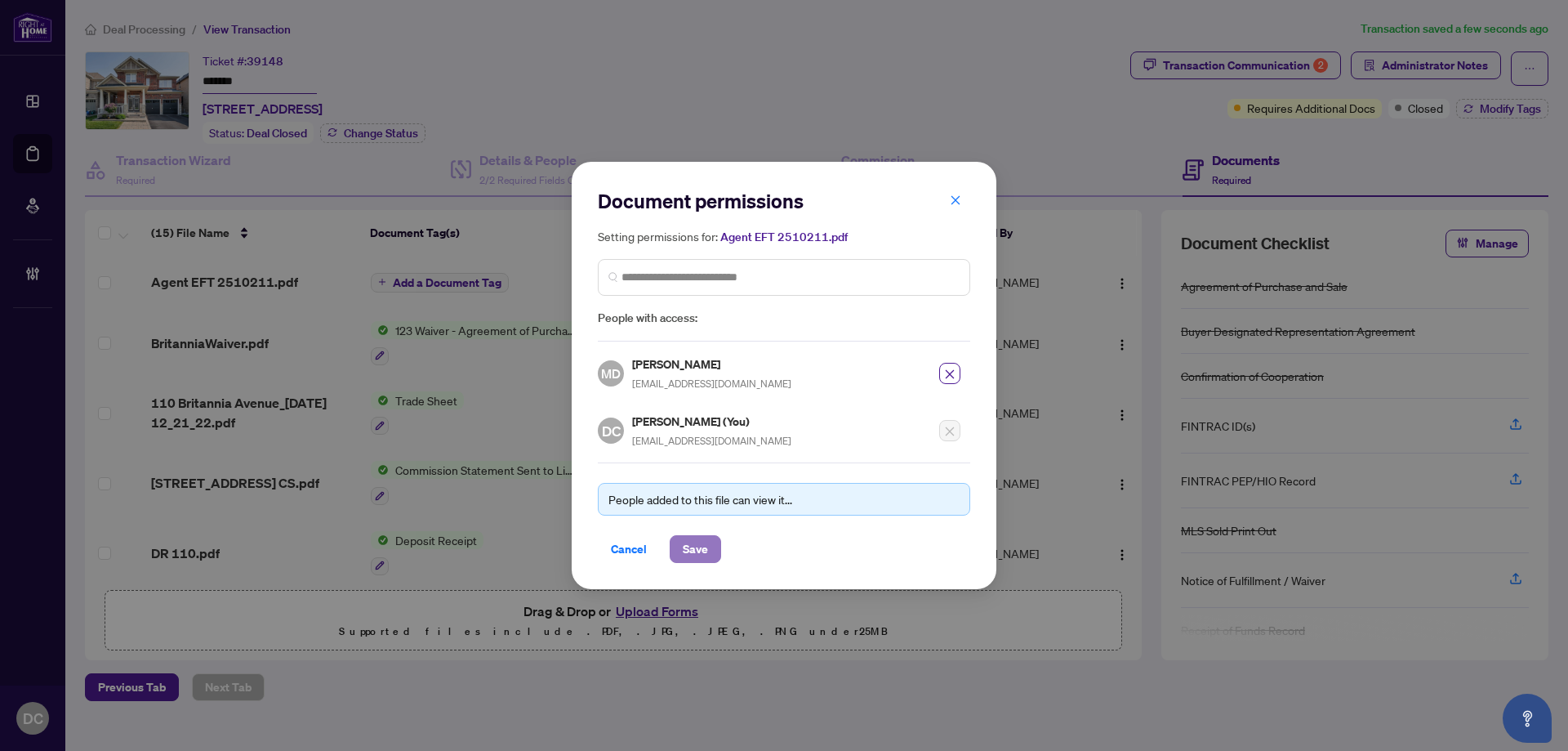
click at [704, 549] on span "Save" at bounding box center [695, 549] width 25 height 26
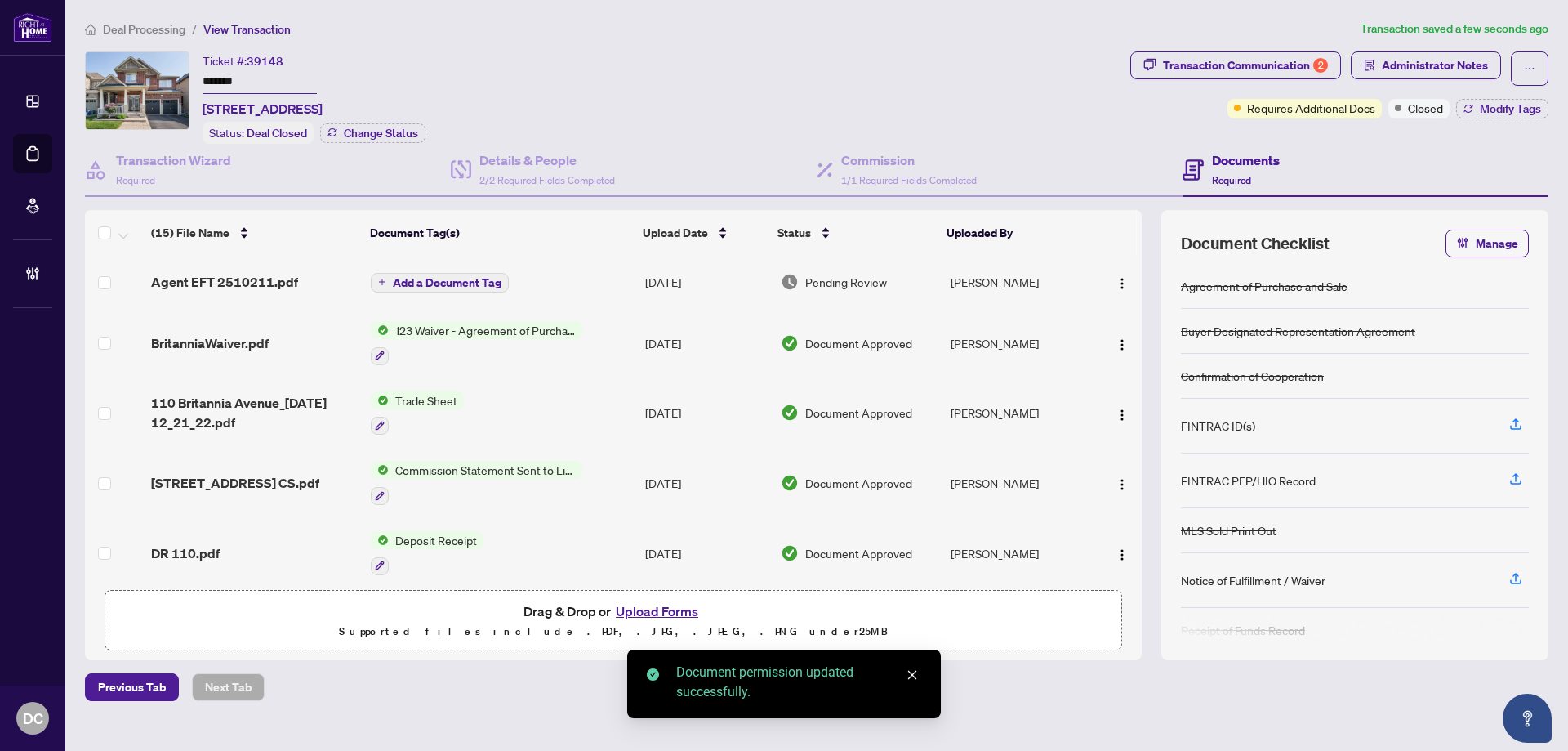
click at [435, 273] on button "Add a Document Tag" at bounding box center [440, 283] width 138 height 20
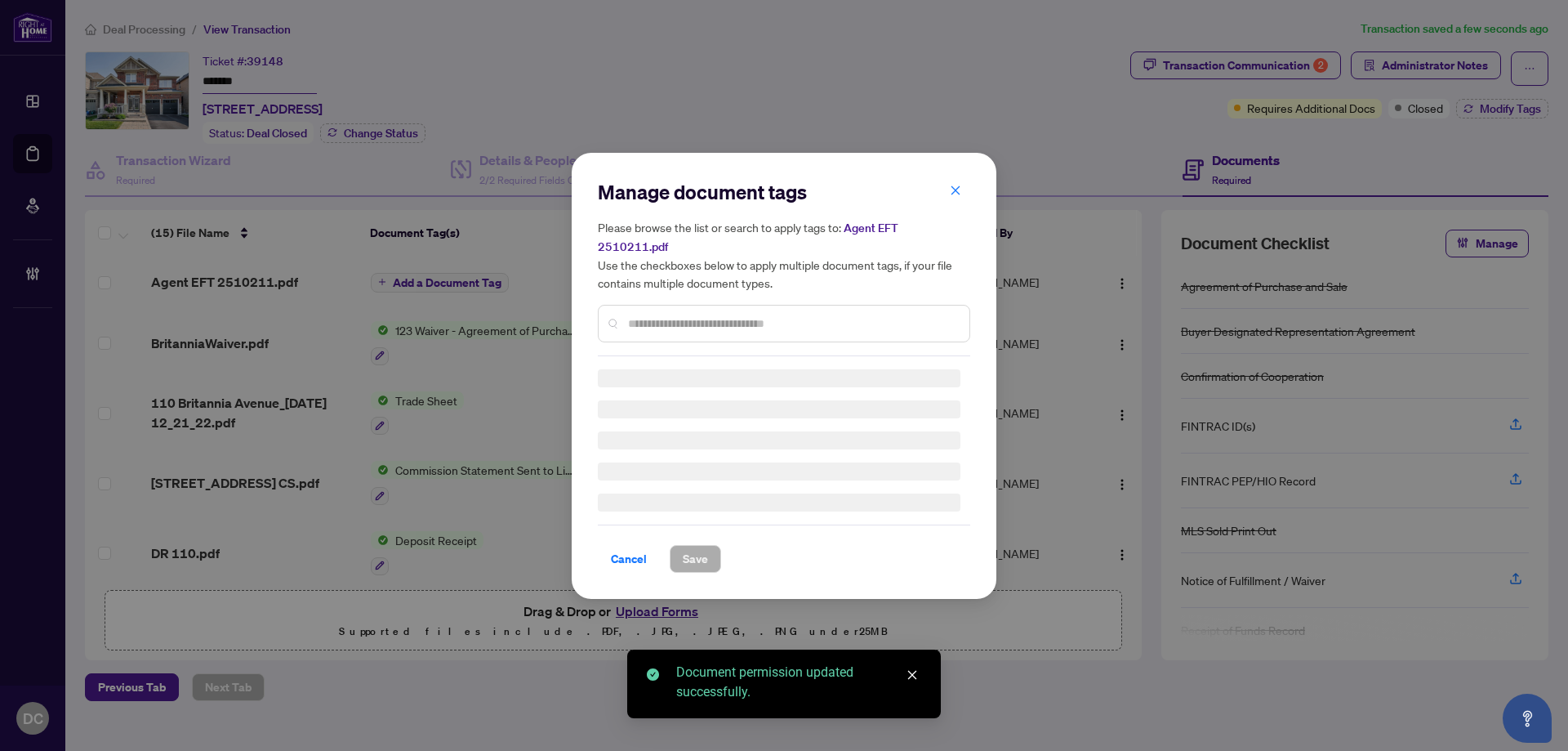
click at [788, 311] on div "Manage document tags Please browse the list or search to apply tags to: Agent E…" at bounding box center [784, 267] width 373 height 177
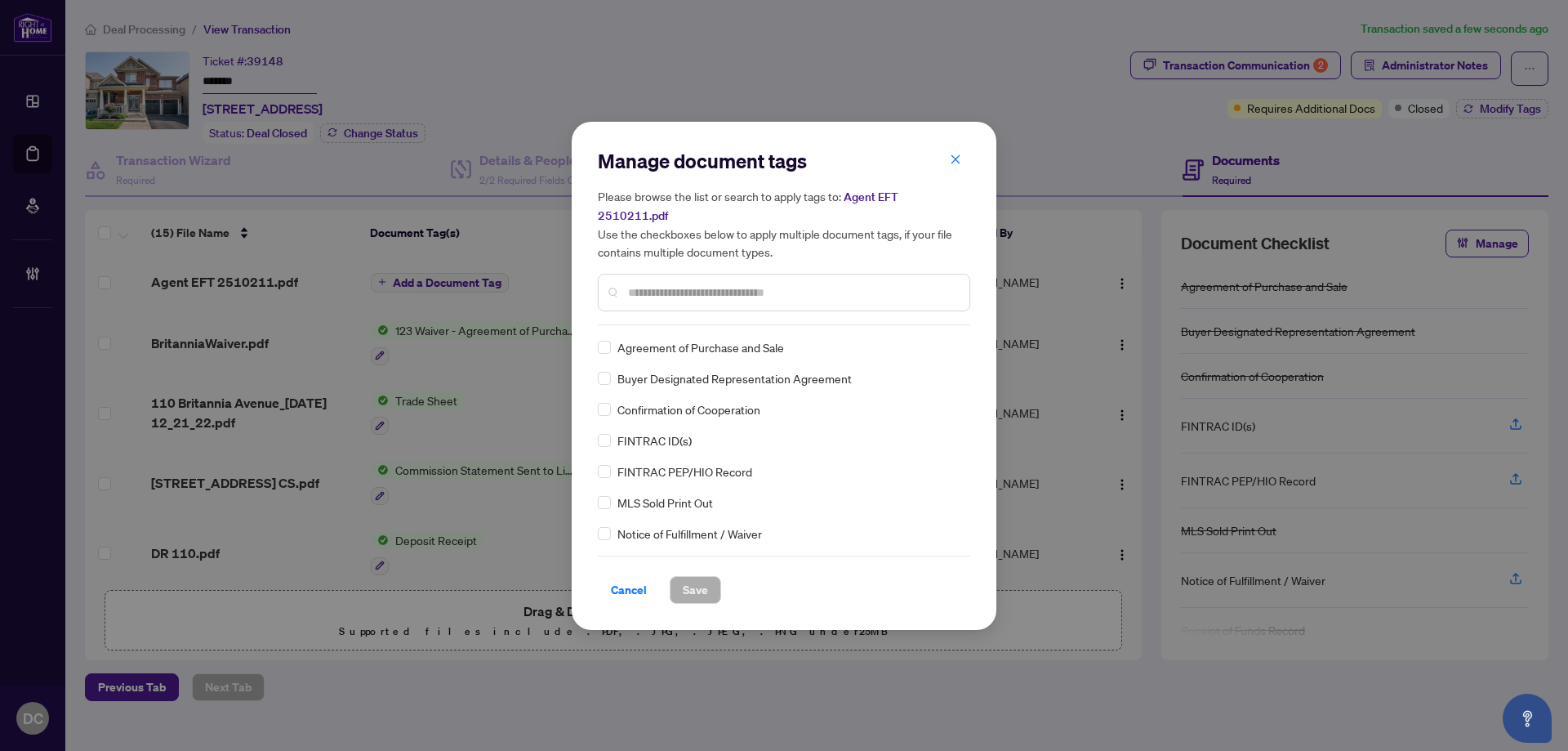
click at [825, 286] on input "text" at bounding box center [792, 292] width 328 height 18
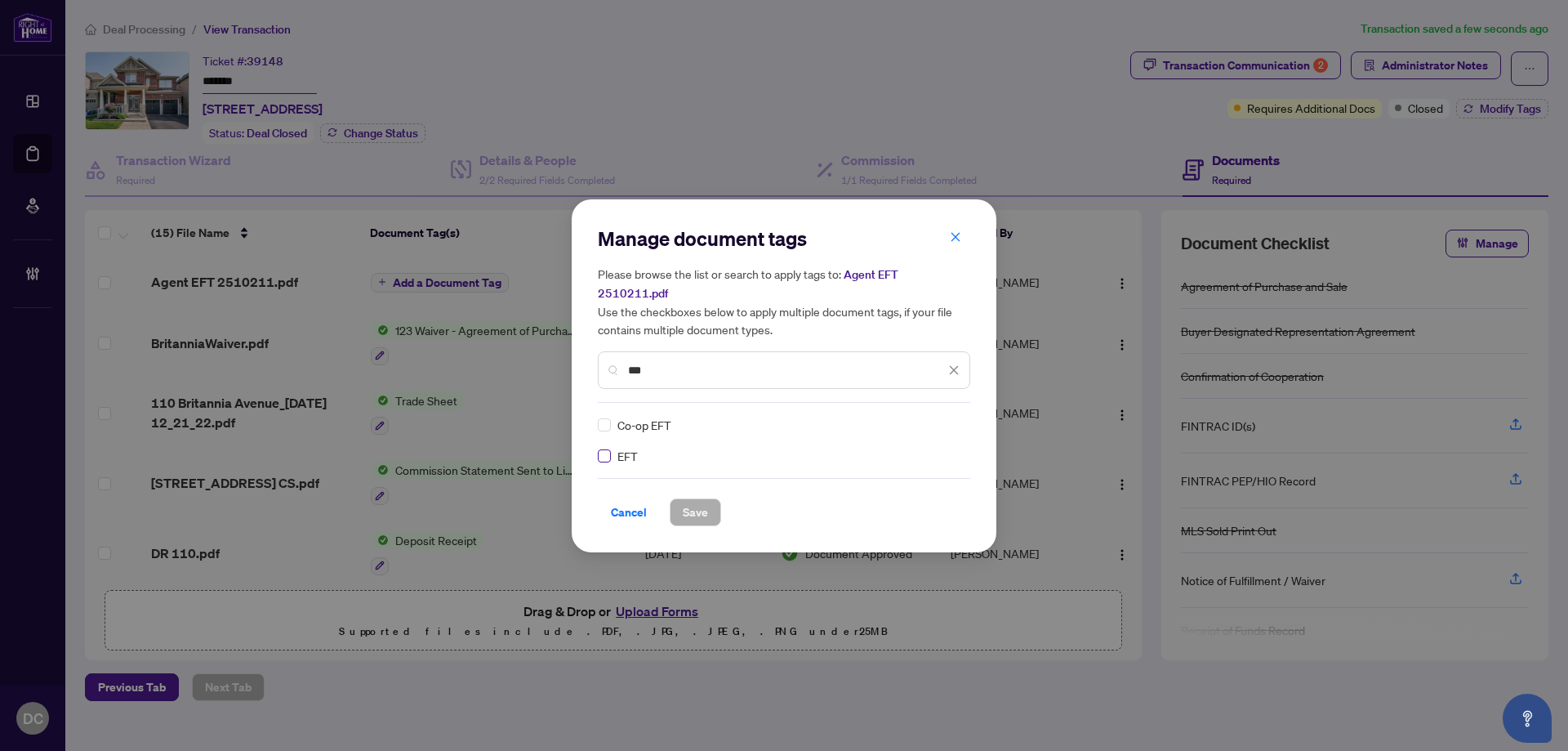
type input "***"
click at [939, 417] on img at bounding box center [936, 424] width 16 height 16
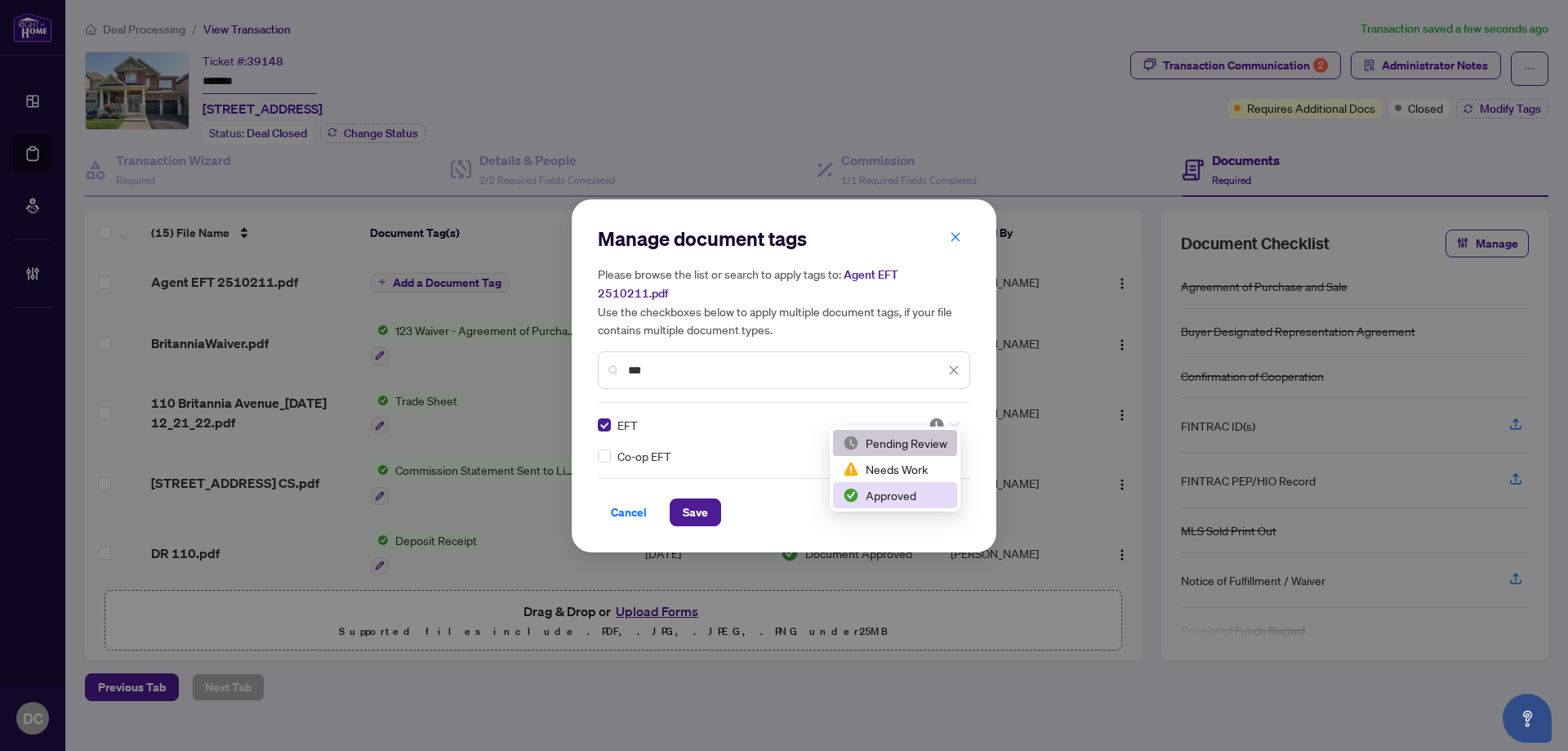
click at [897, 492] on div "Approved" at bounding box center [895, 495] width 105 height 18
click at [687, 499] on span "Save" at bounding box center [695, 512] width 25 height 26
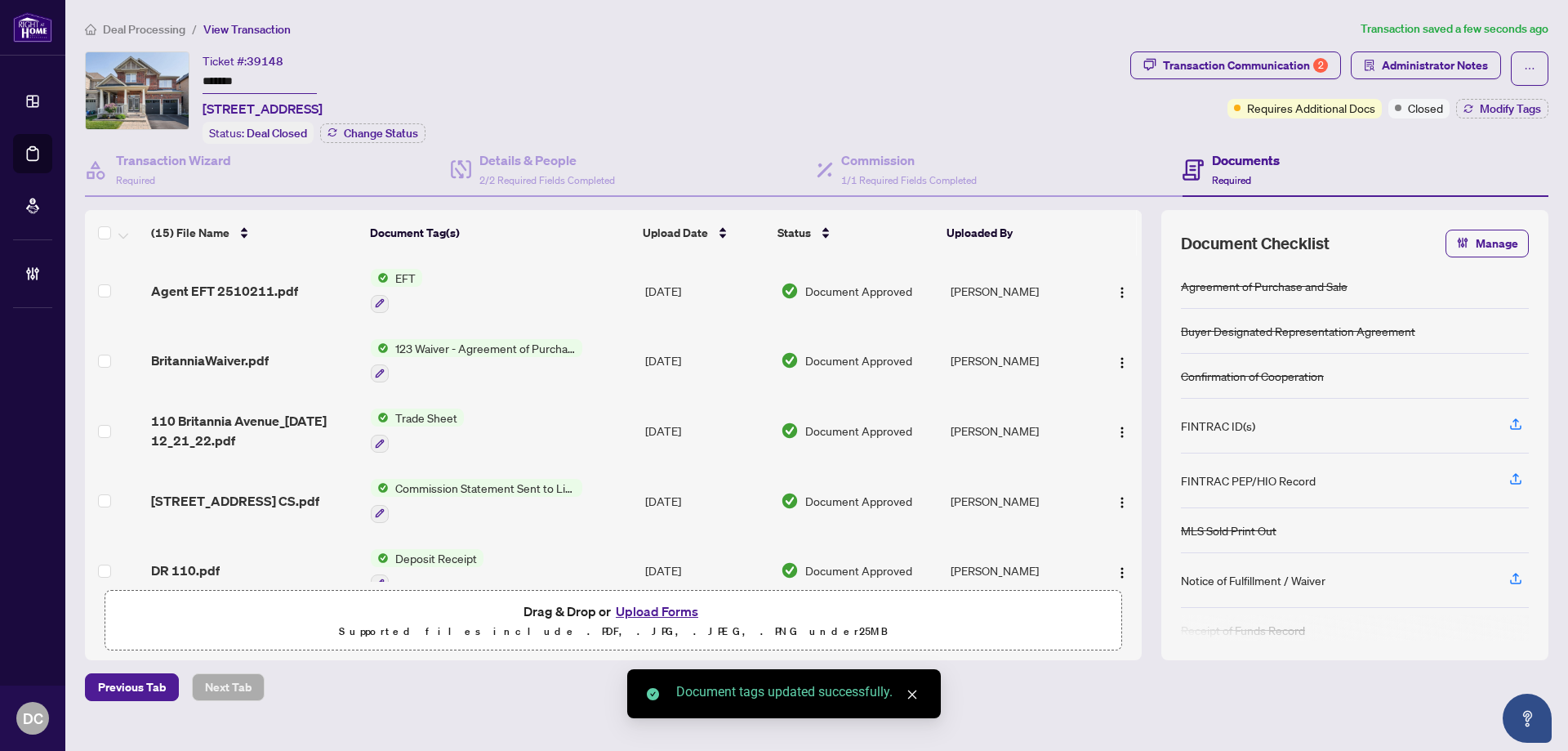
click at [1408, 111] on span "Closed" at bounding box center [1425, 107] width 35 height 18
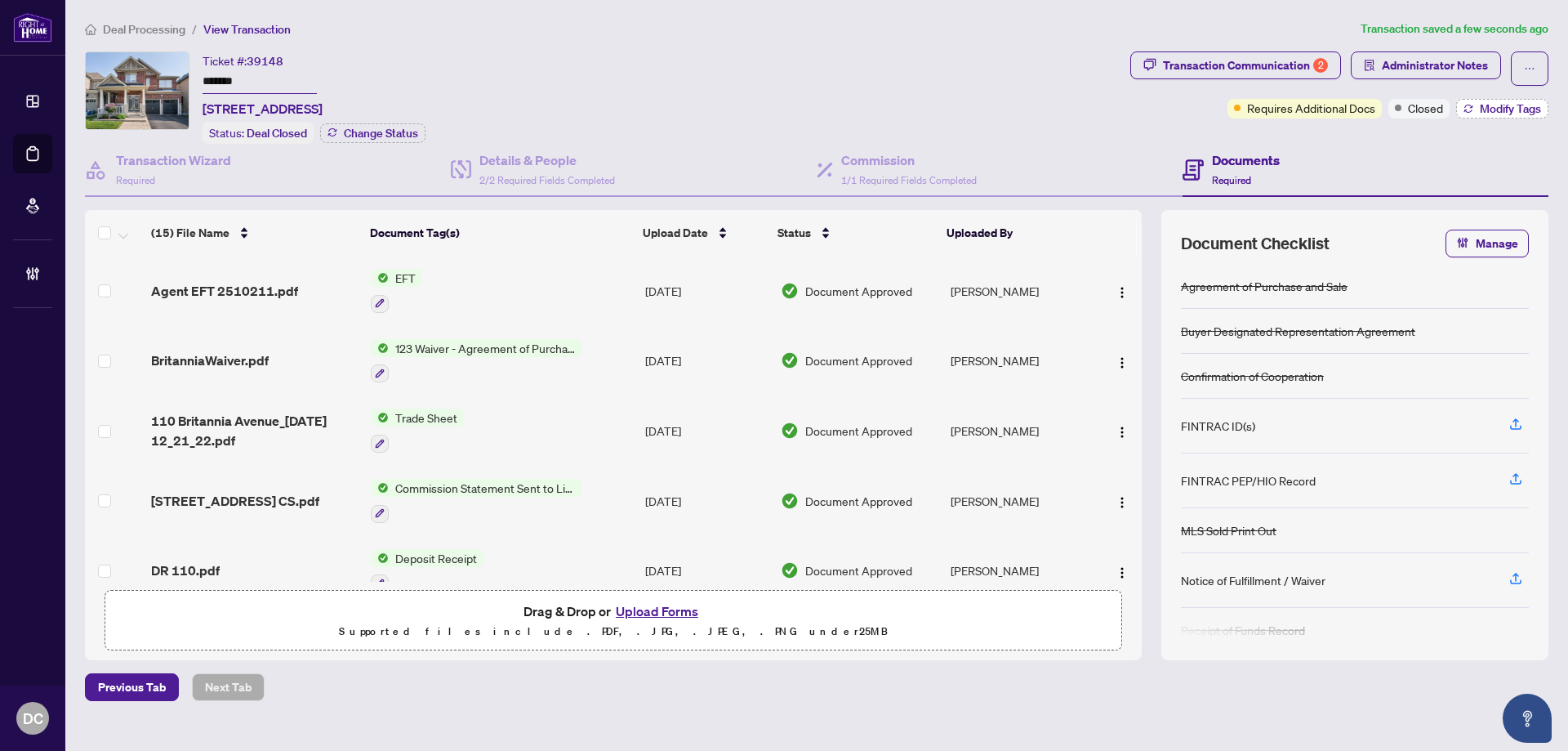
click at [1489, 107] on span "Modify Tags" at bounding box center [1510, 108] width 61 height 11
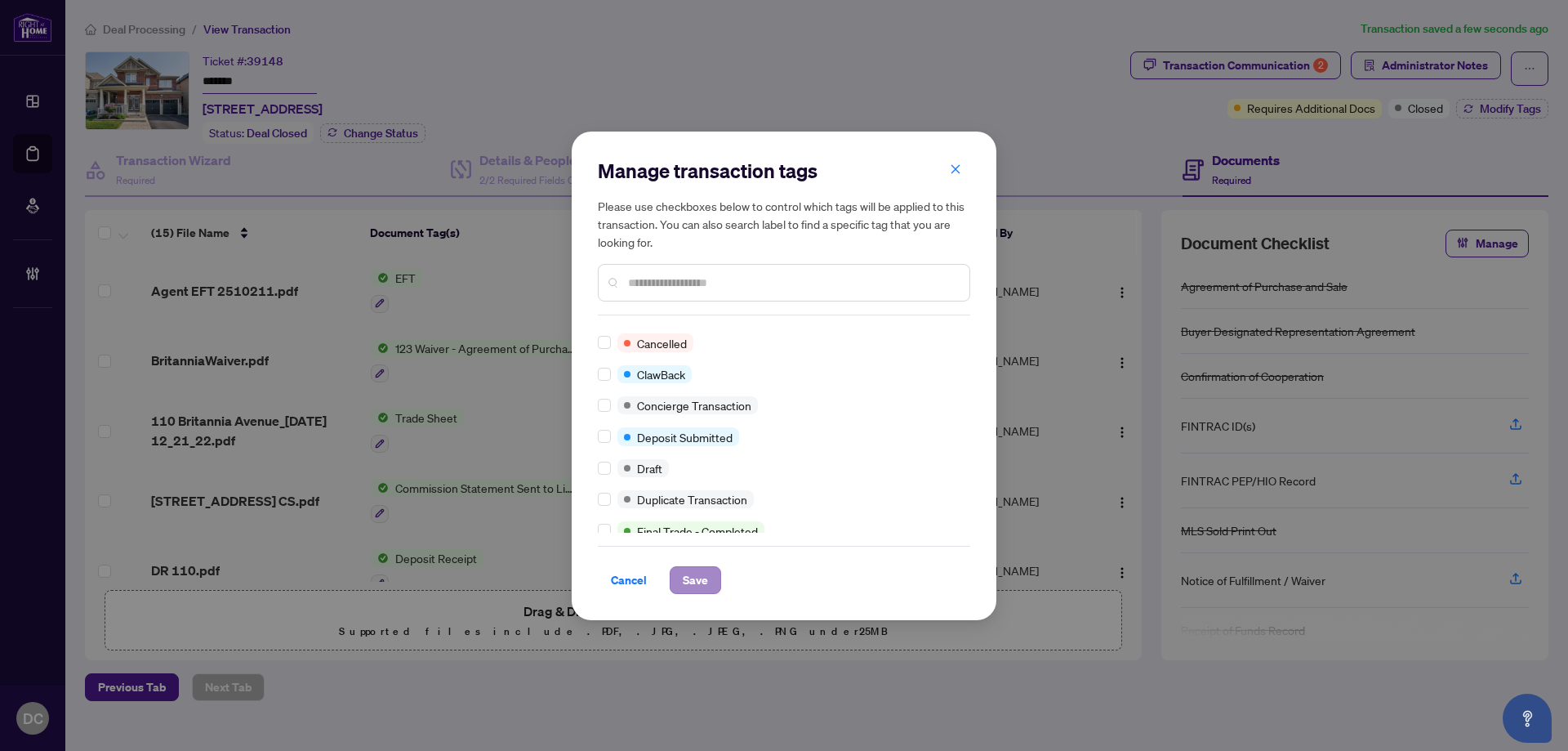
scroll to position [0, 0]
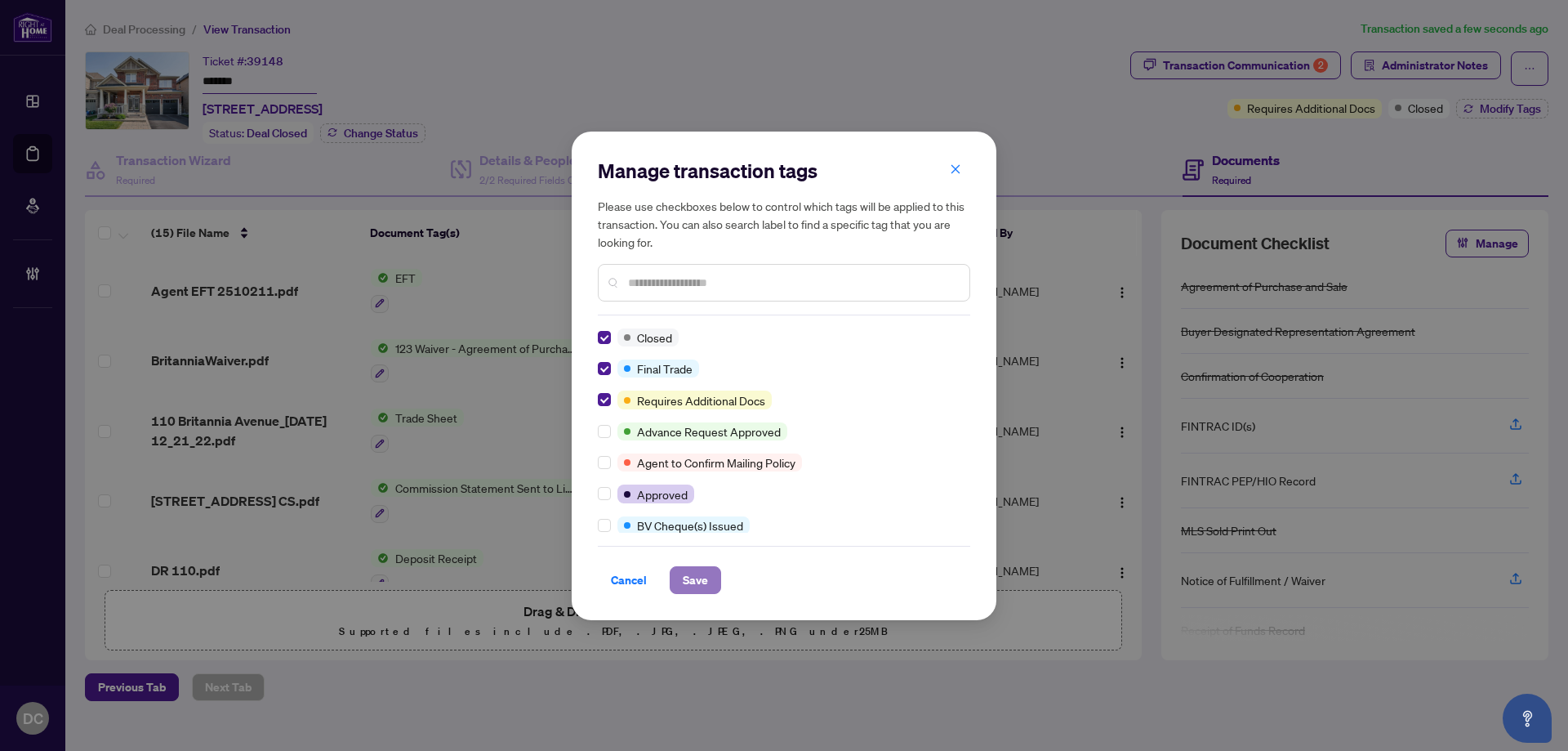
click at [689, 576] on span "Save" at bounding box center [695, 580] width 25 height 26
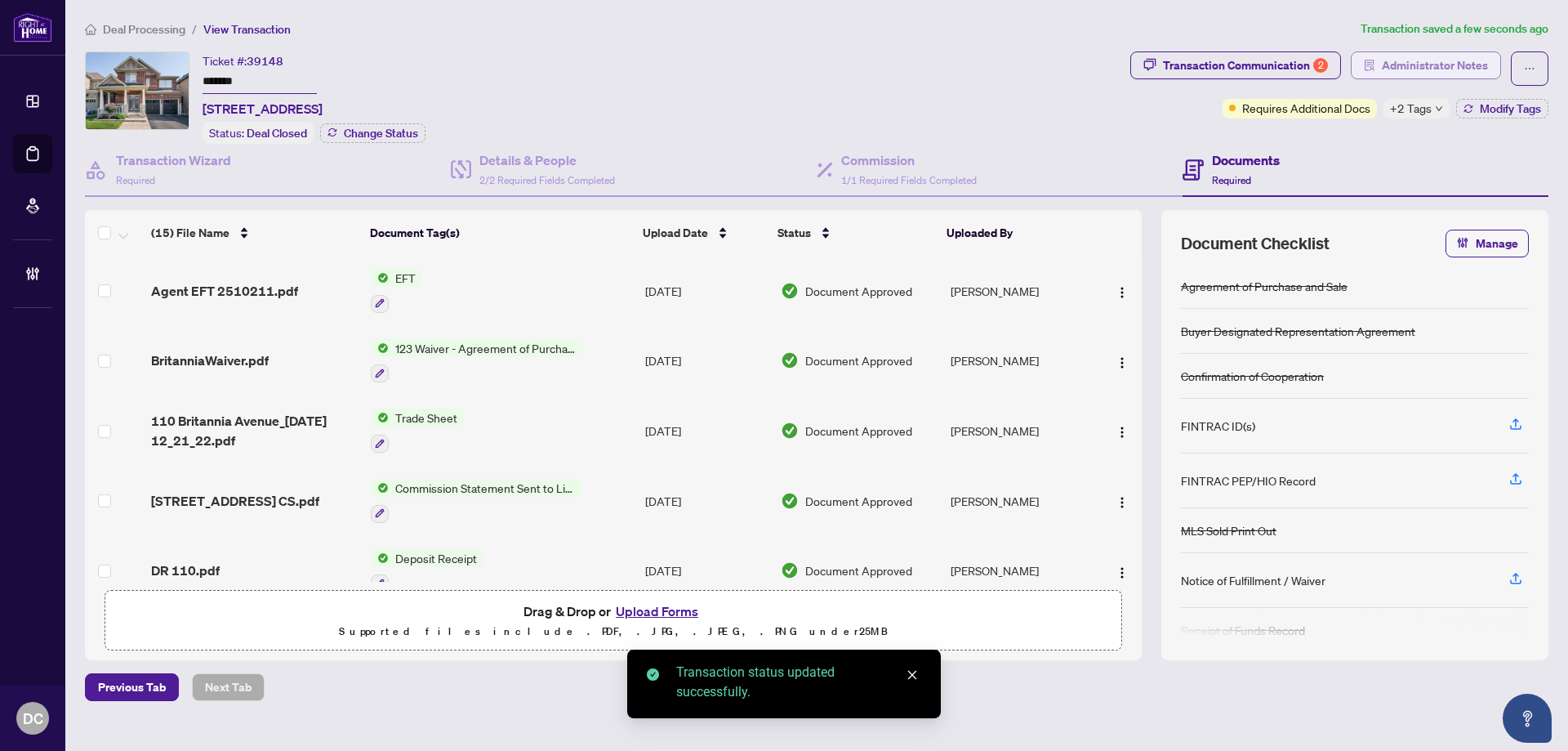
click at [1430, 54] on span "Administrator Notes" at bounding box center [1435, 65] width 106 height 26
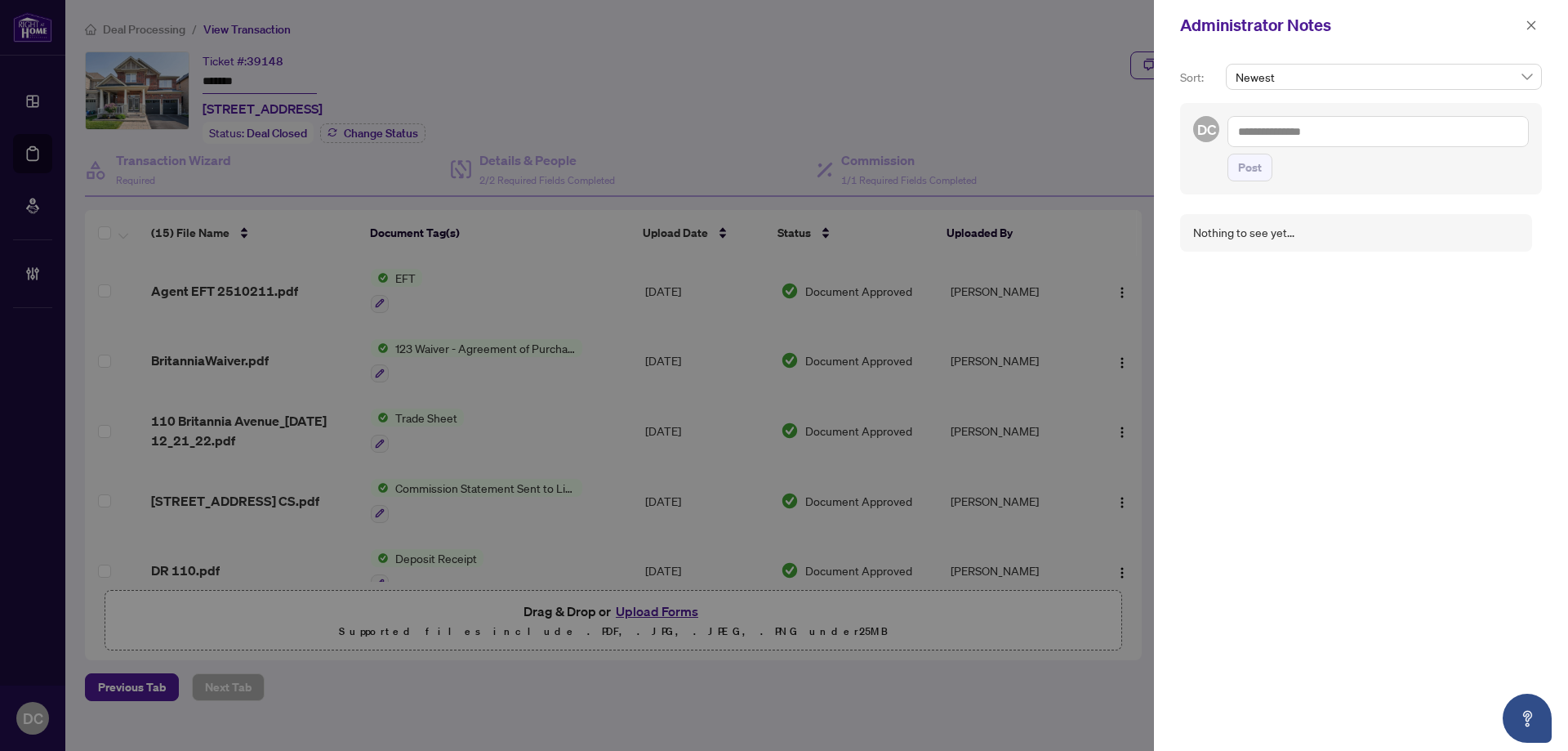
click at [1275, 141] on textarea at bounding box center [1377, 131] width 301 height 31
paste textarea "**********"
type textarea "**********"
click at [1249, 171] on span "Post" at bounding box center [1249, 168] width 24 height 26
click at [1528, 26] on icon "close" at bounding box center [1530, 25] width 11 height 11
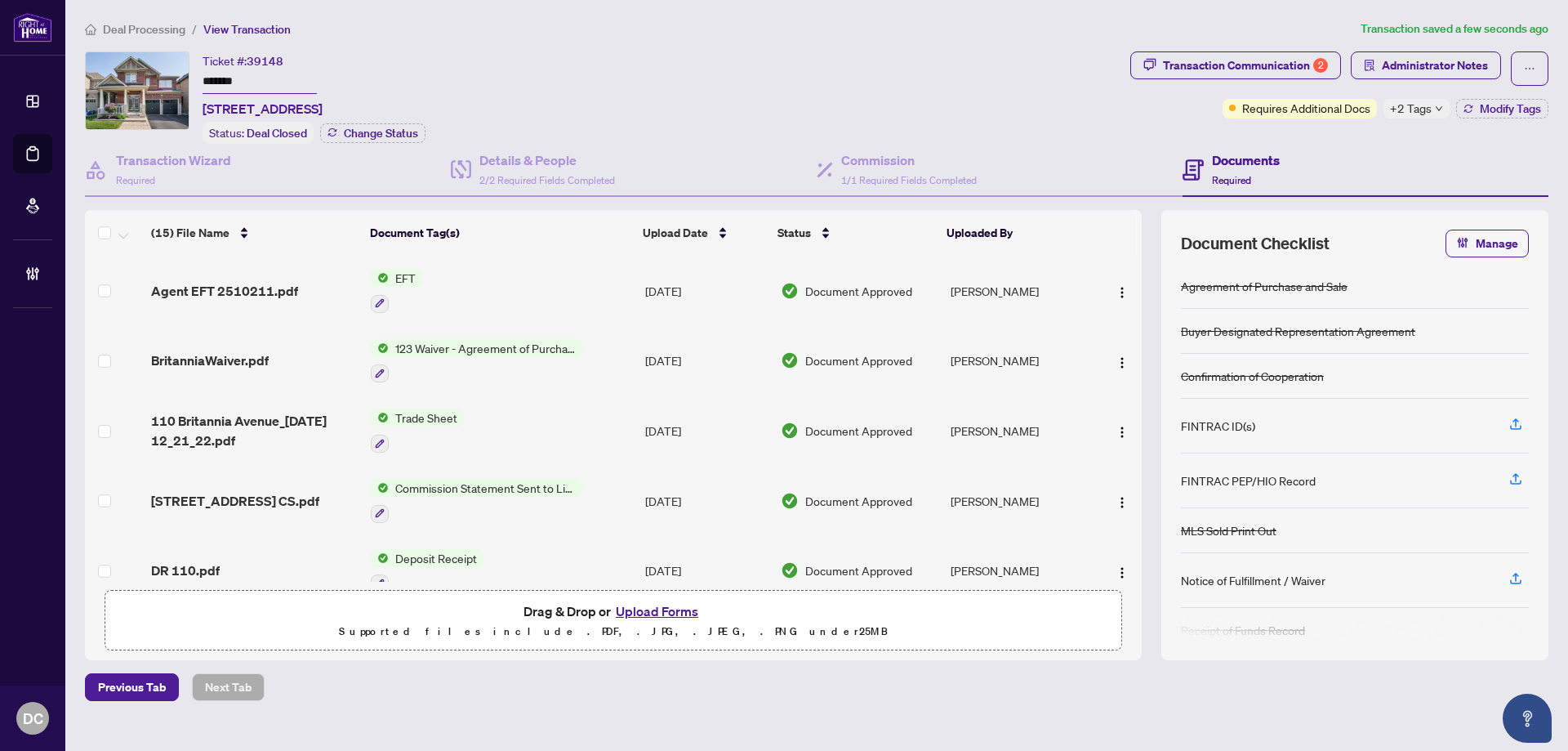
drag, startPoint x: 1283, startPoint y: 70, endPoint x: 963, endPoint y: 17, distance: 324.4
click at [963, 17] on main "Deal Processing / View Transaction Transaction saved a few seconds ago Ticket #…" at bounding box center [817, 376] width 1503 height 751
click at [161, 25] on span "Deal Processing" at bounding box center [144, 29] width 82 height 15
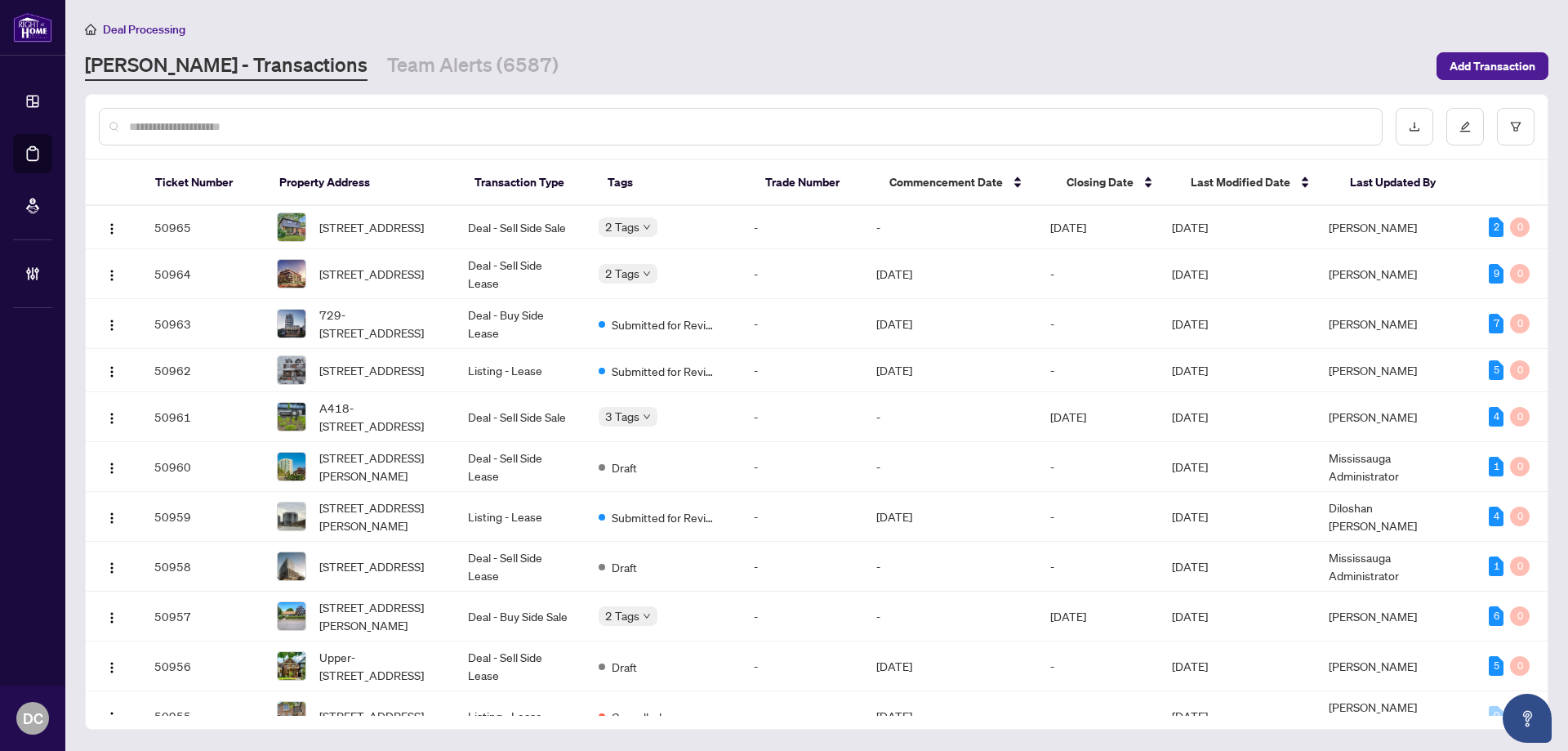
click at [245, 111] on div at bounding box center [740, 127] width 1284 height 38
click at [245, 124] on input "text" at bounding box center [748, 126] width 1239 height 18
paste input "*******"
type input "*******"
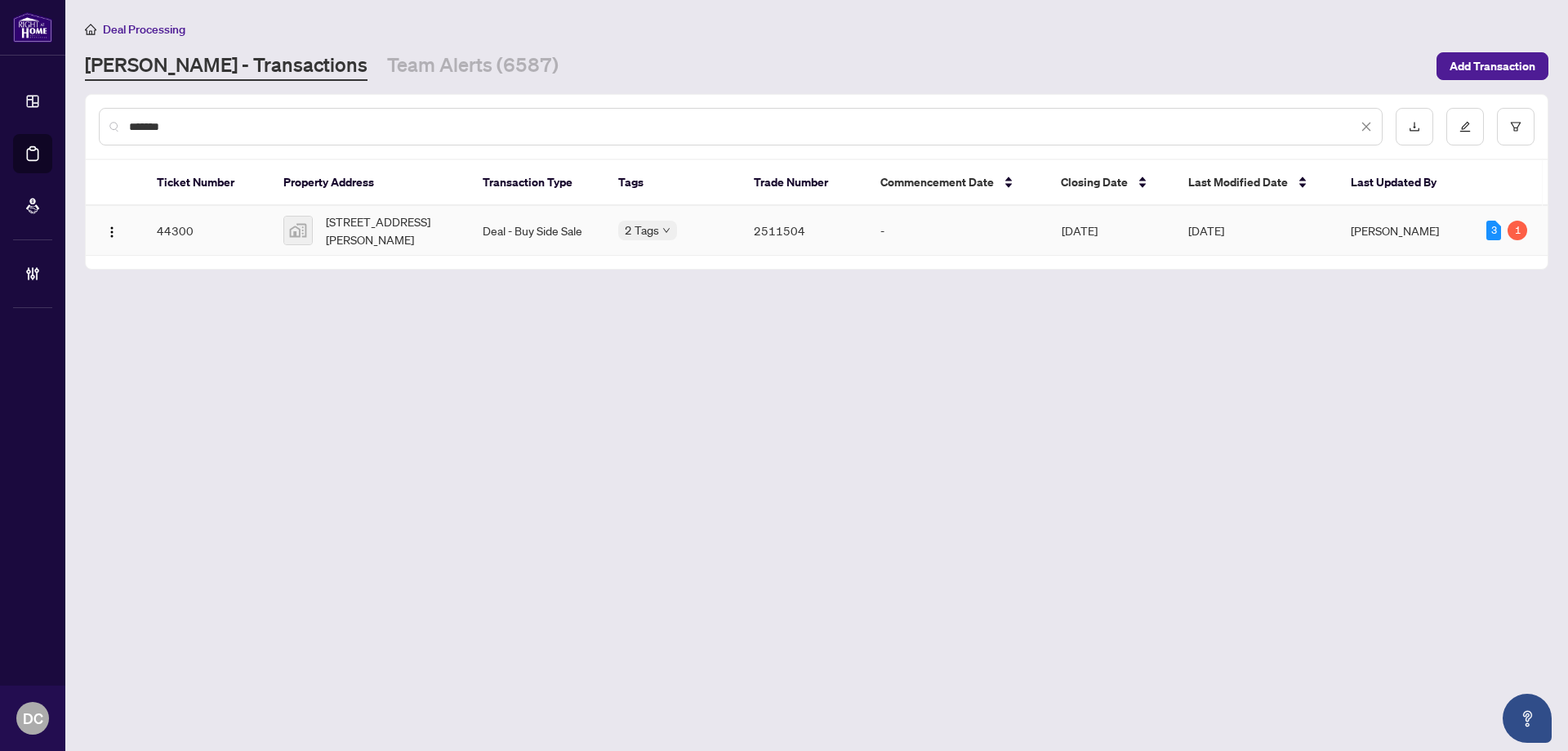
click at [428, 241] on span "[STREET_ADDRESS][PERSON_NAME]" at bounding box center [391, 230] width 131 height 36
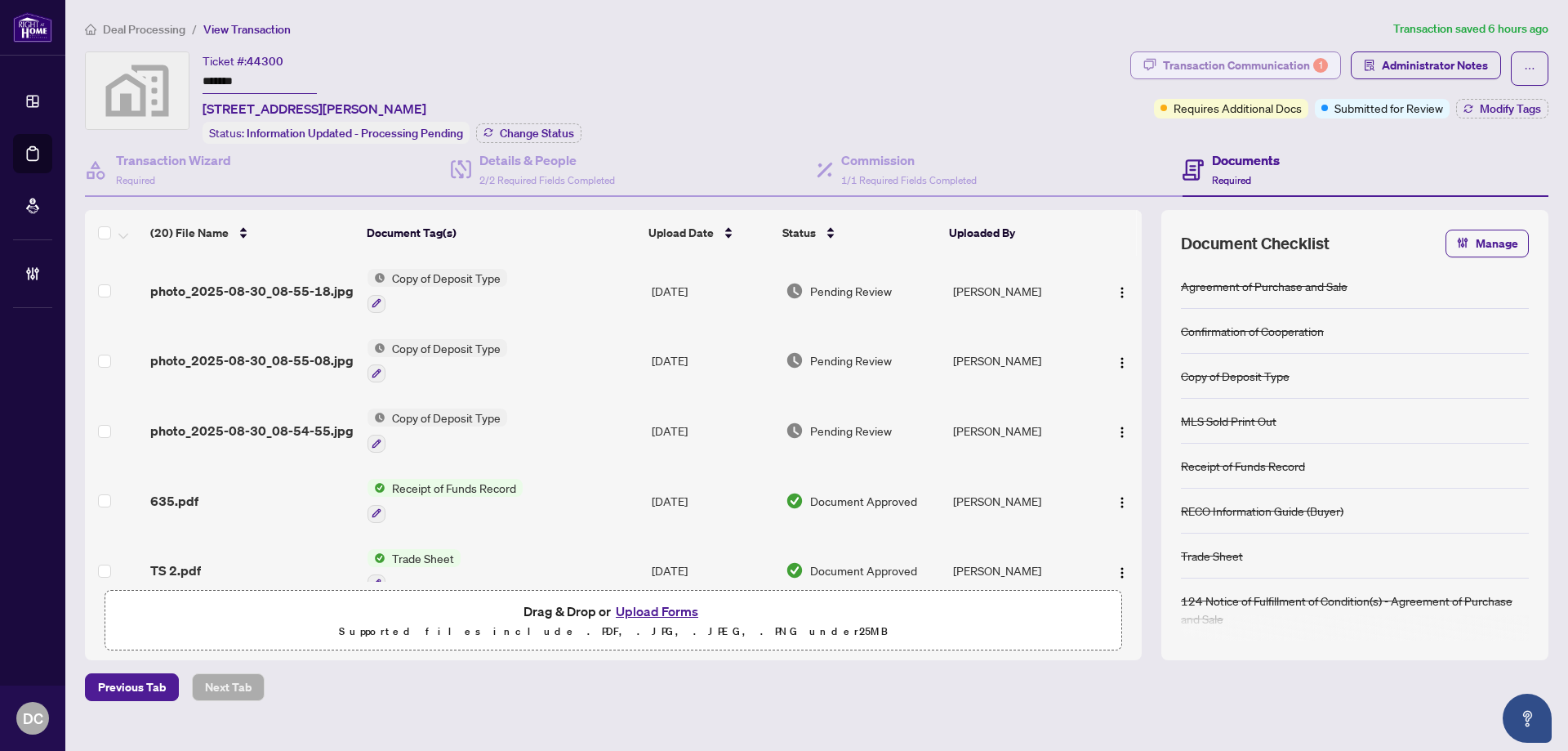
click at [1312, 59] on div "Transaction Communication 1" at bounding box center [1245, 65] width 165 height 26
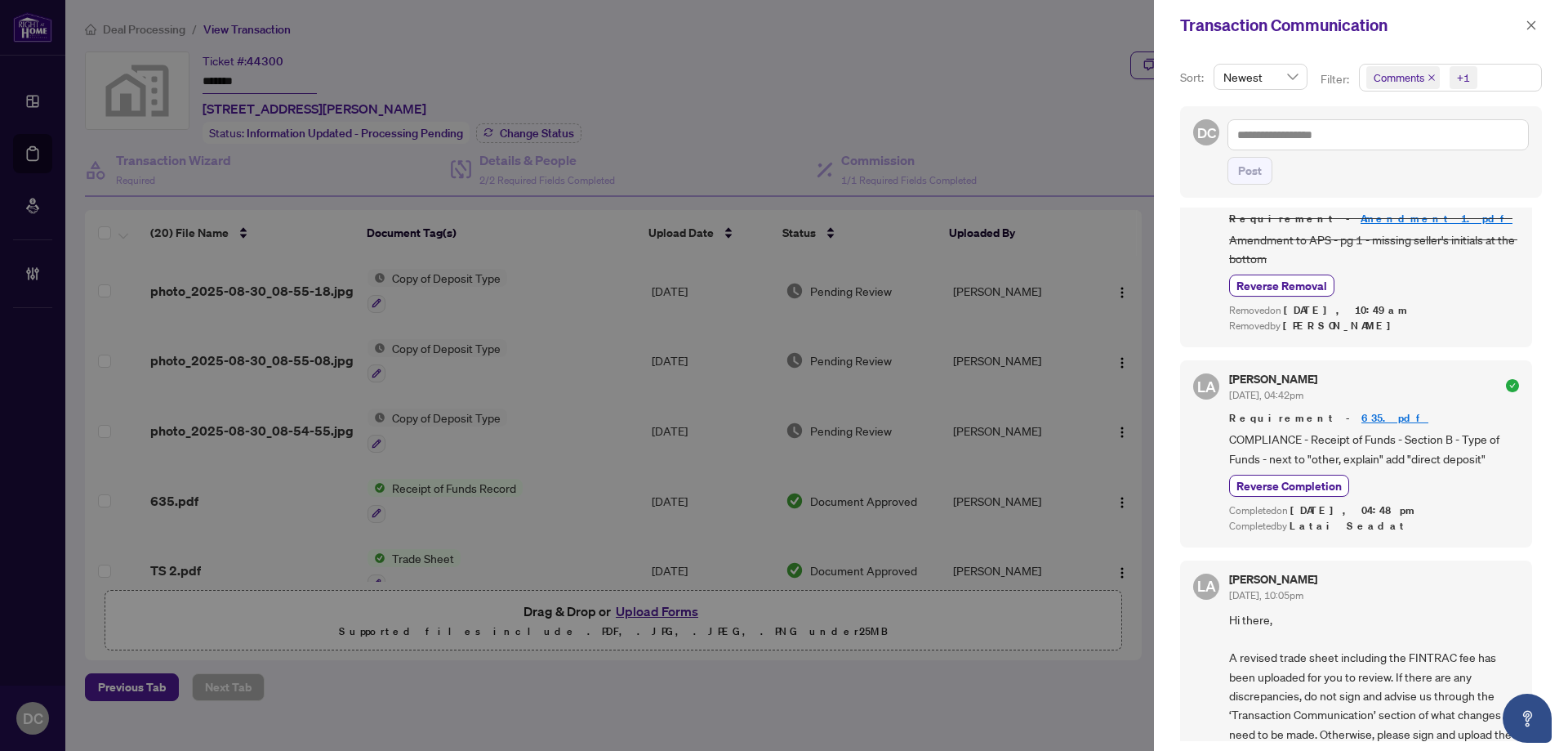
scroll to position [491, 0]
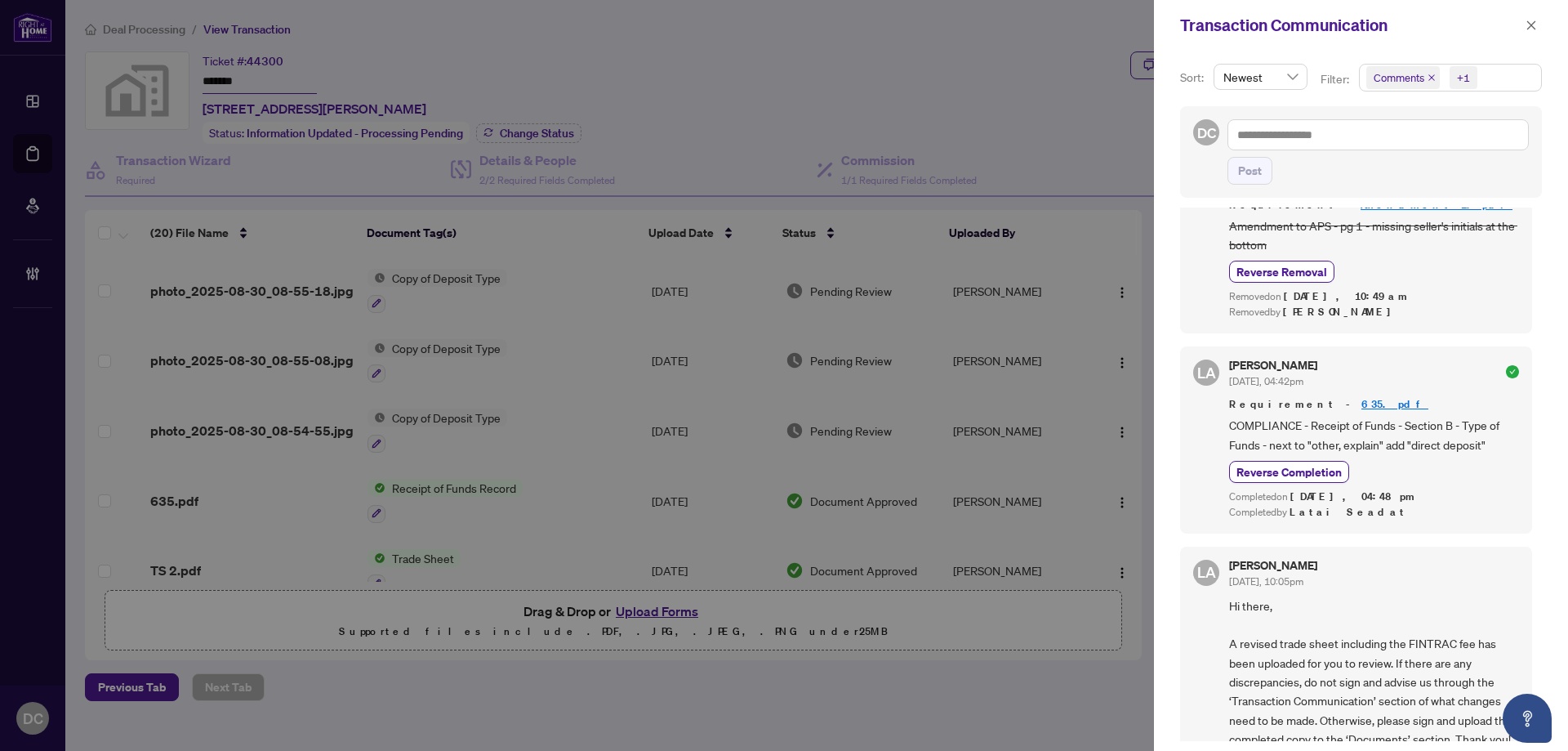
click at [1499, 76] on span "Comments +1" at bounding box center [1449, 77] width 181 height 26
click at [1436, 156] on div "Comments" at bounding box center [1449, 145] width 161 height 20
click at [1436, 141] on span "Comments" at bounding box center [1419, 145] width 57 height 15
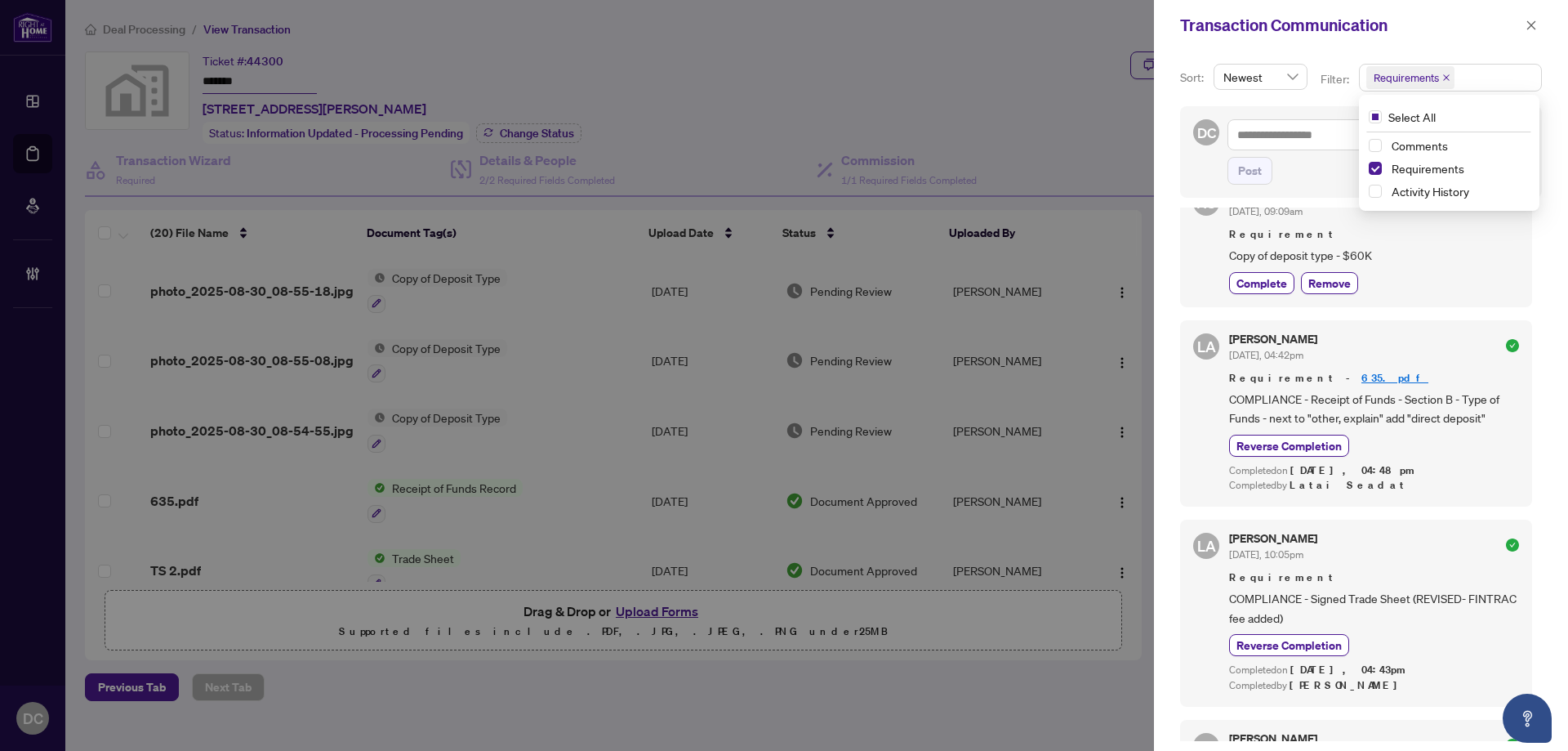
scroll to position [0, 0]
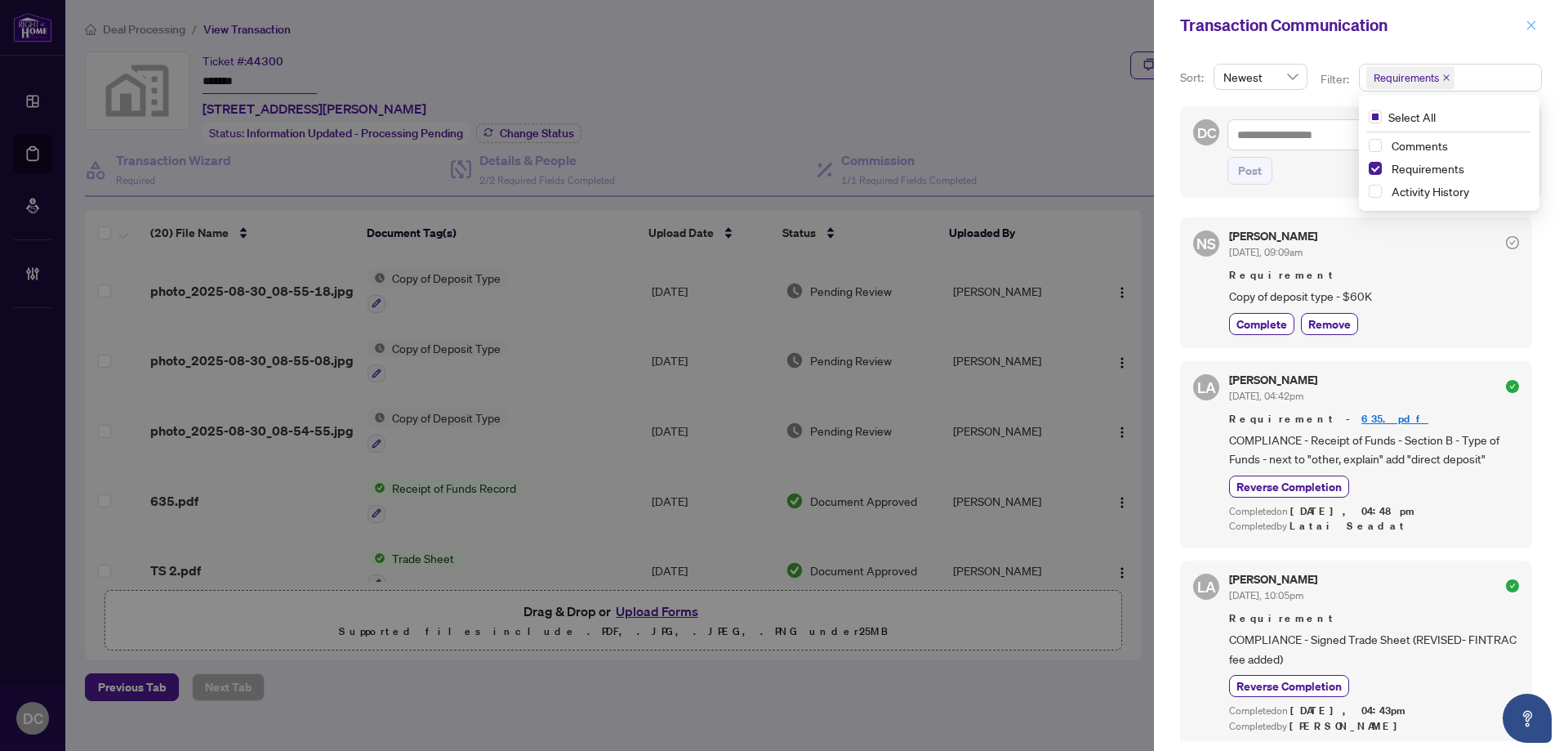
click at [1539, 25] on button "button" at bounding box center [1530, 25] width 21 height 20
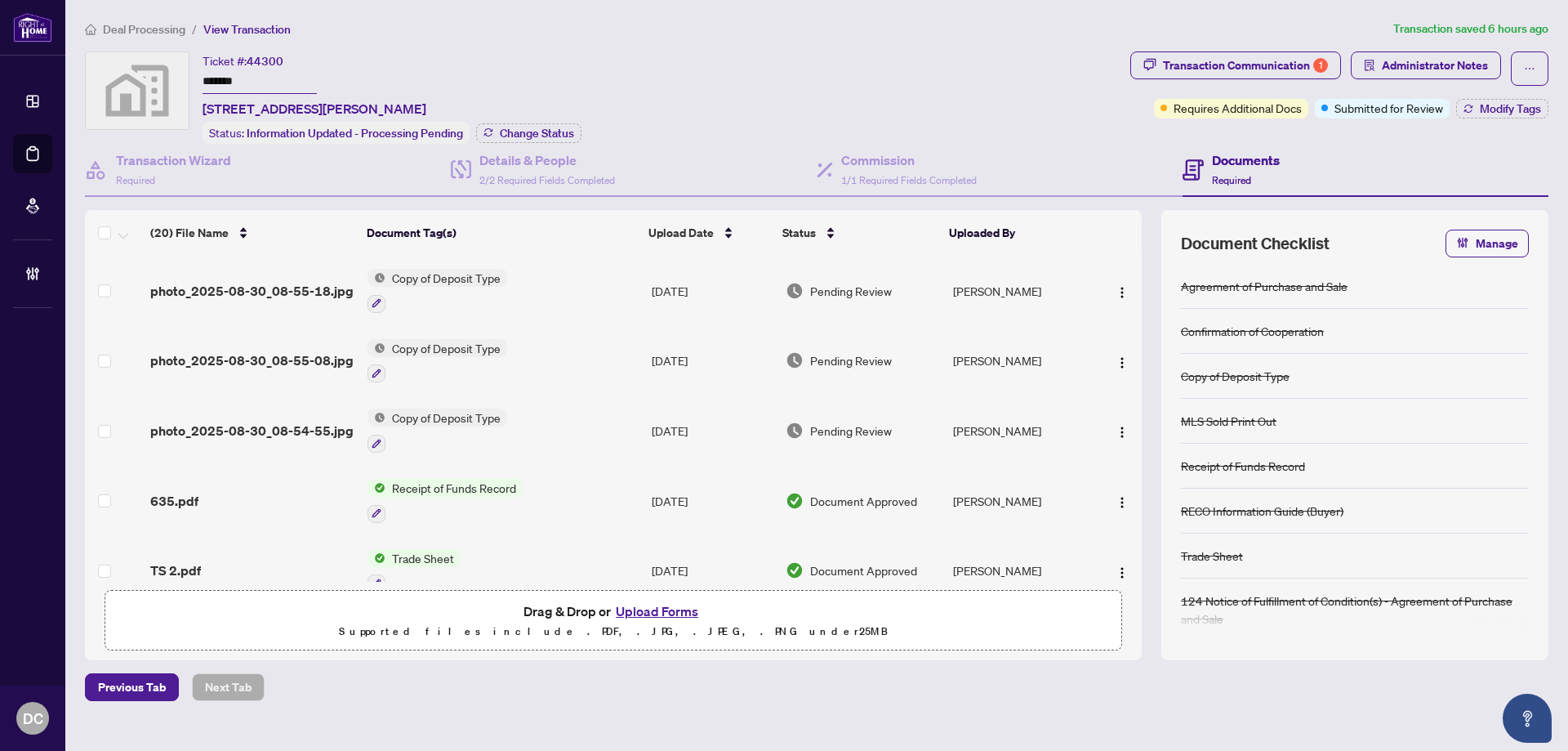
click at [1473, 119] on div "Transaction Communication 1 Administrator Notes Requires Additional Docs Submit…" at bounding box center [1339, 97] width 424 height 92
click at [1476, 109] on button "Modify Tags" at bounding box center [1501, 108] width 92 height 20
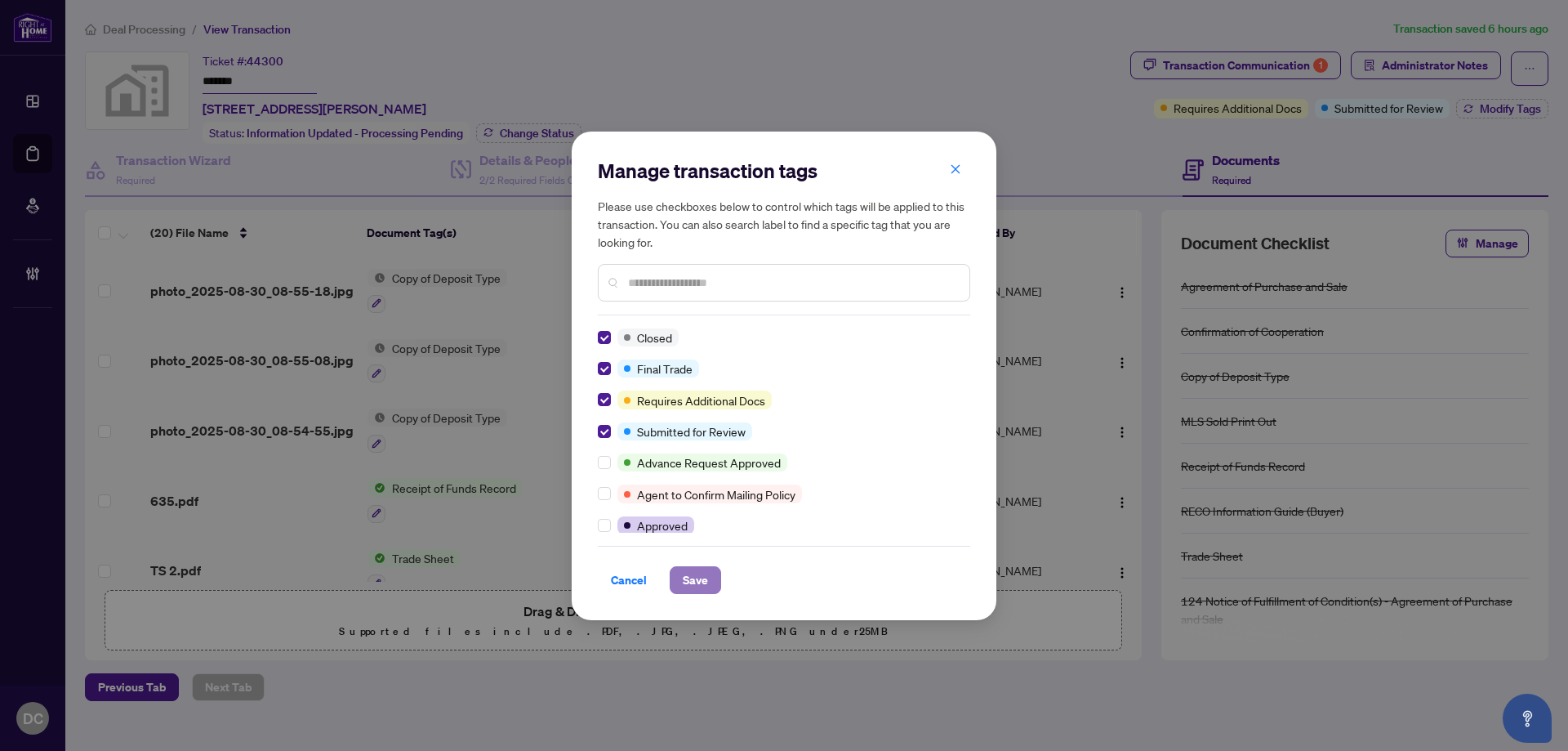
click at [688, 578] on span "Save" at bounding box center [695, 580] width 25 height 26
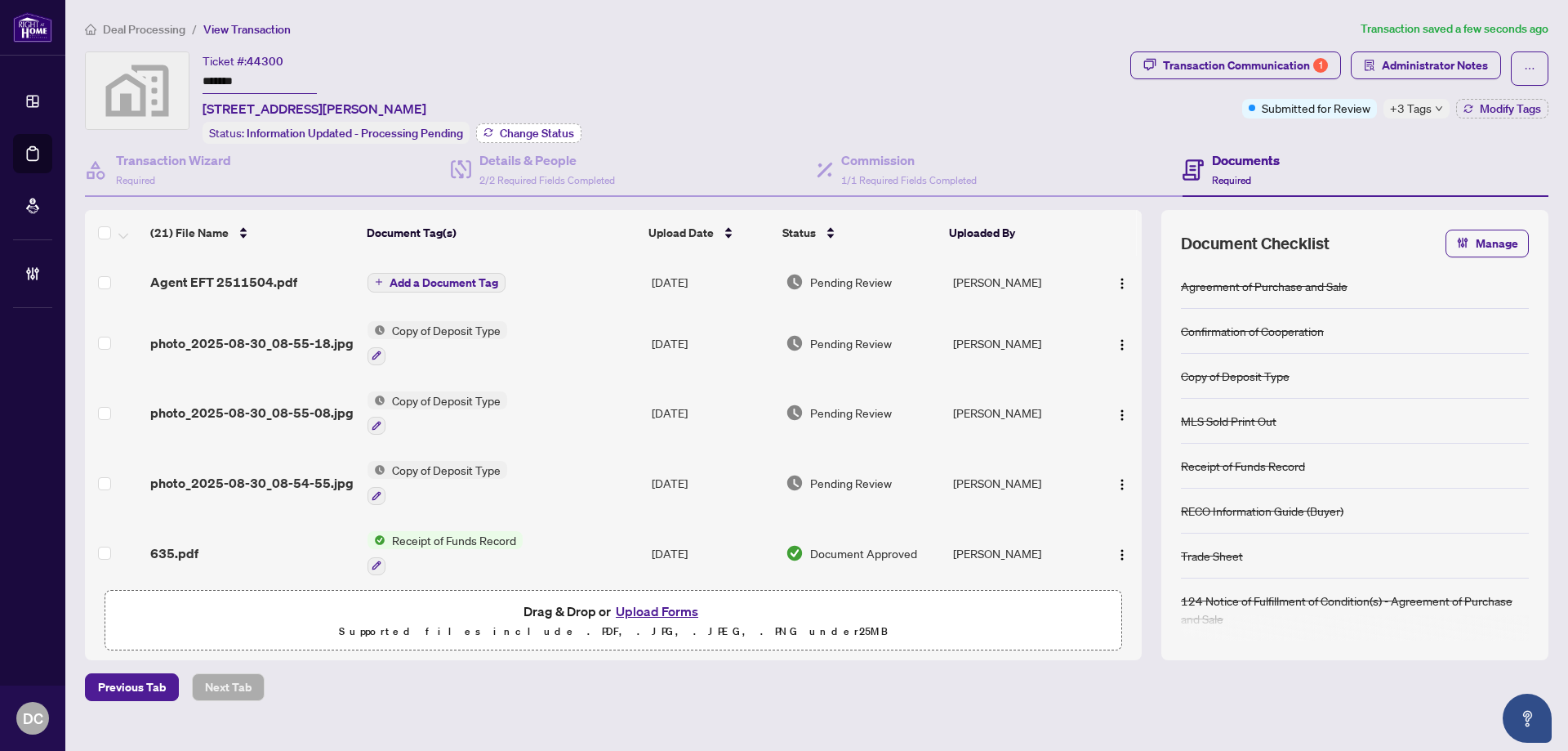
click at [508, 127] on span "Change Status" at bounding box center [537, 132] width 75 height 11
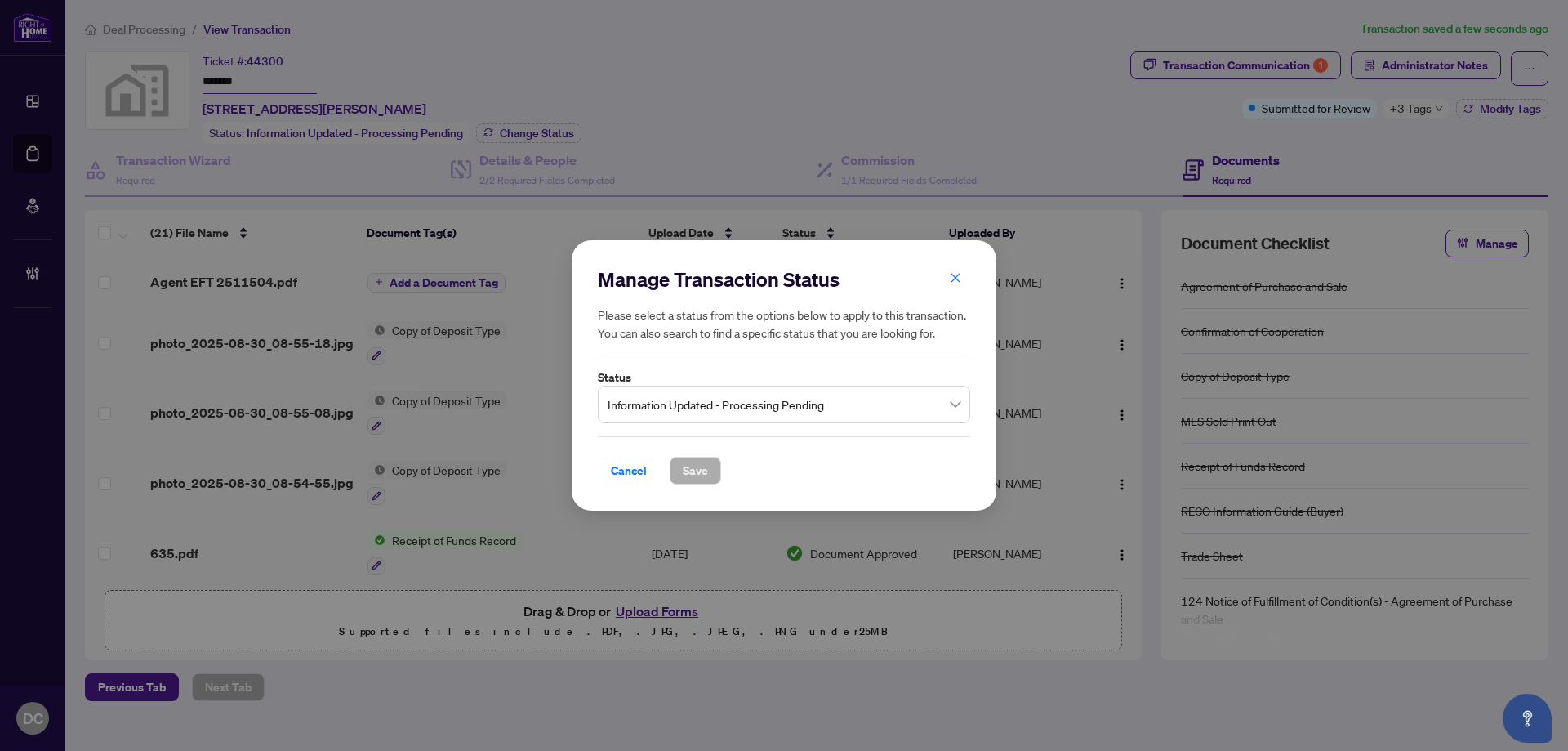
click at [756, 403] on span "Information Updated - Processing Pending" at bounding box center [783, 405] width 353 height 31
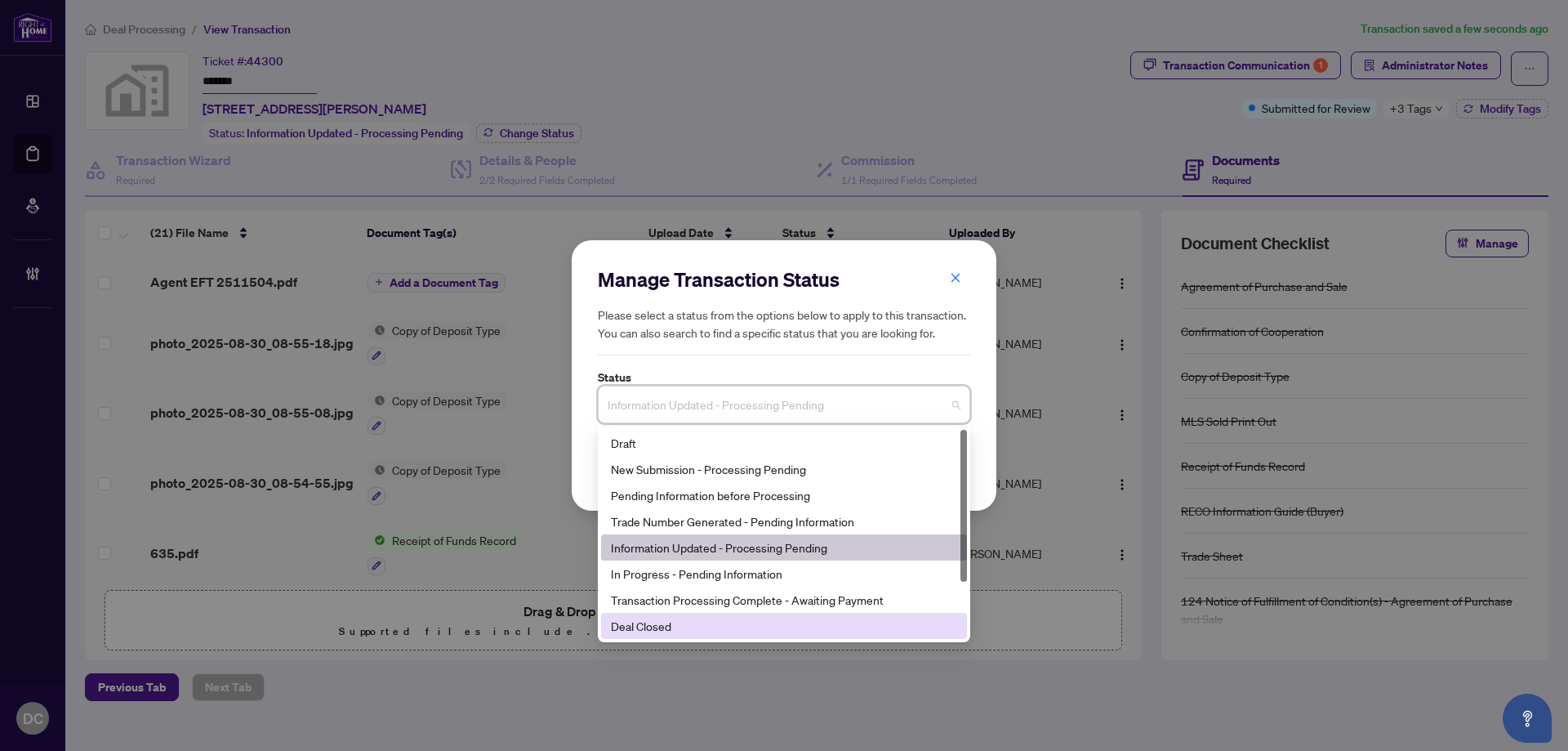
click at [714, 635] on div "Deal Closed" at bounding box center [783, 626] width 346 height 18
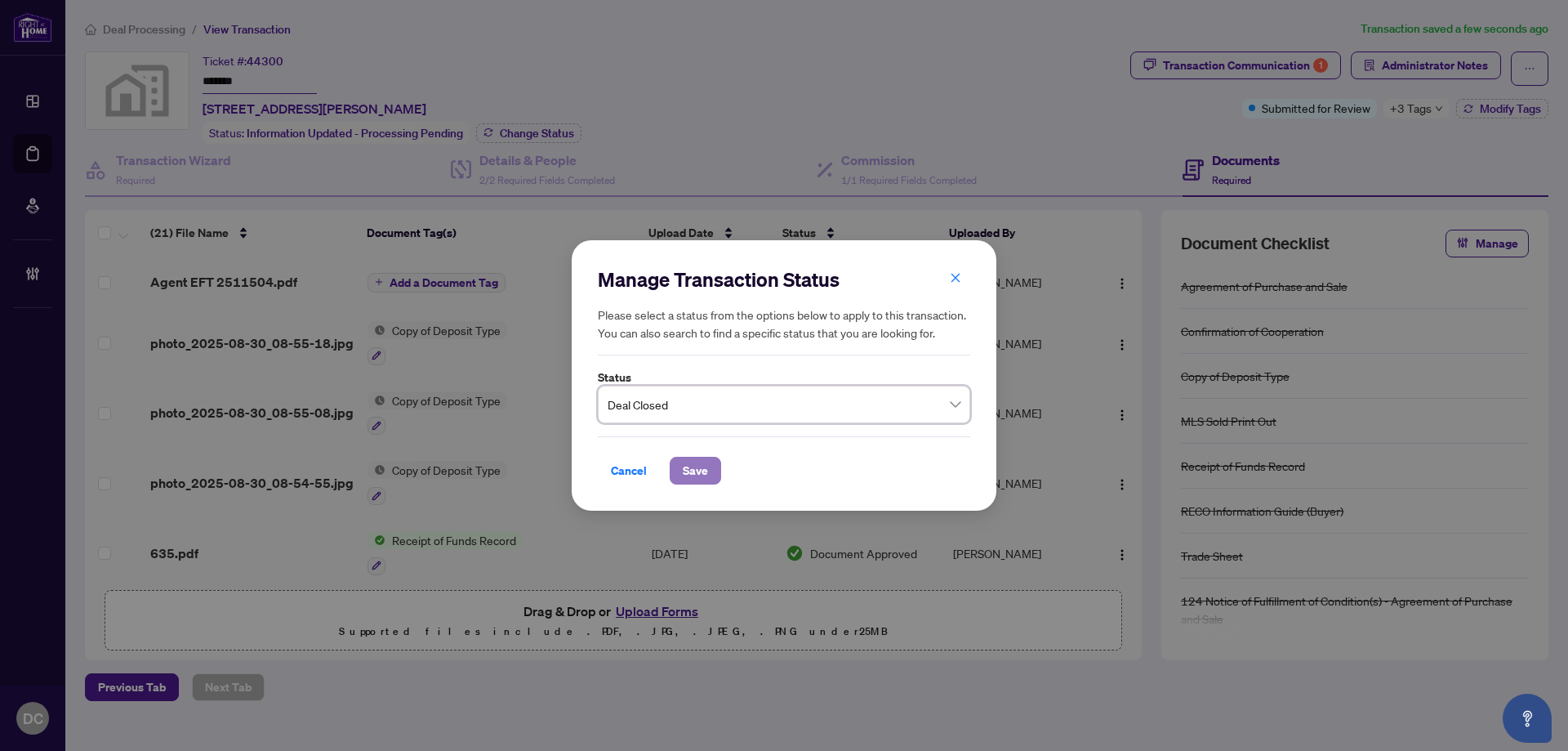
click at [690, 466] on span "Save" at bounding box center [695, 470] width 25 height 26
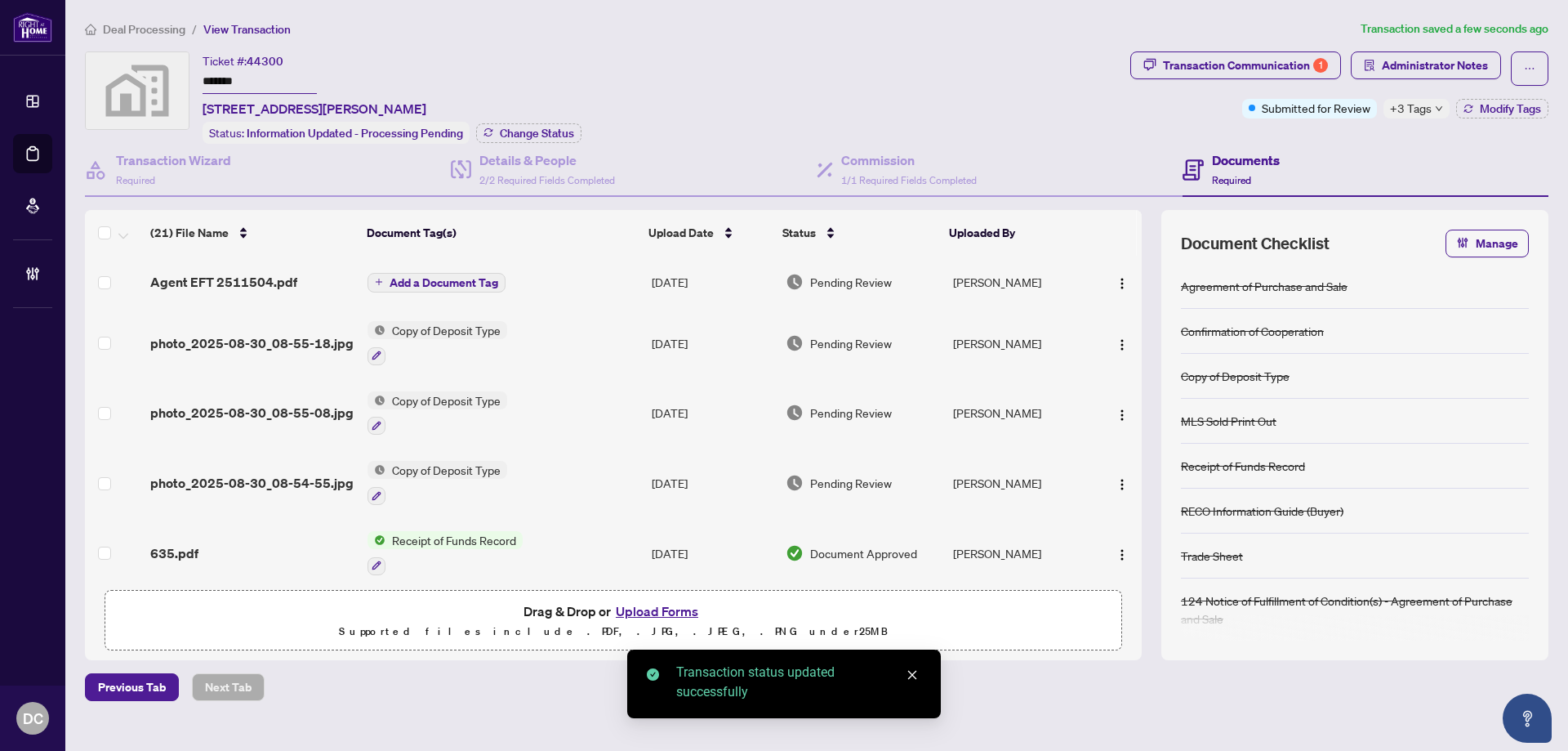
click at [1419, 108] on span "+3 Tags" at bounding box center [1410, 108] width 41 height 19
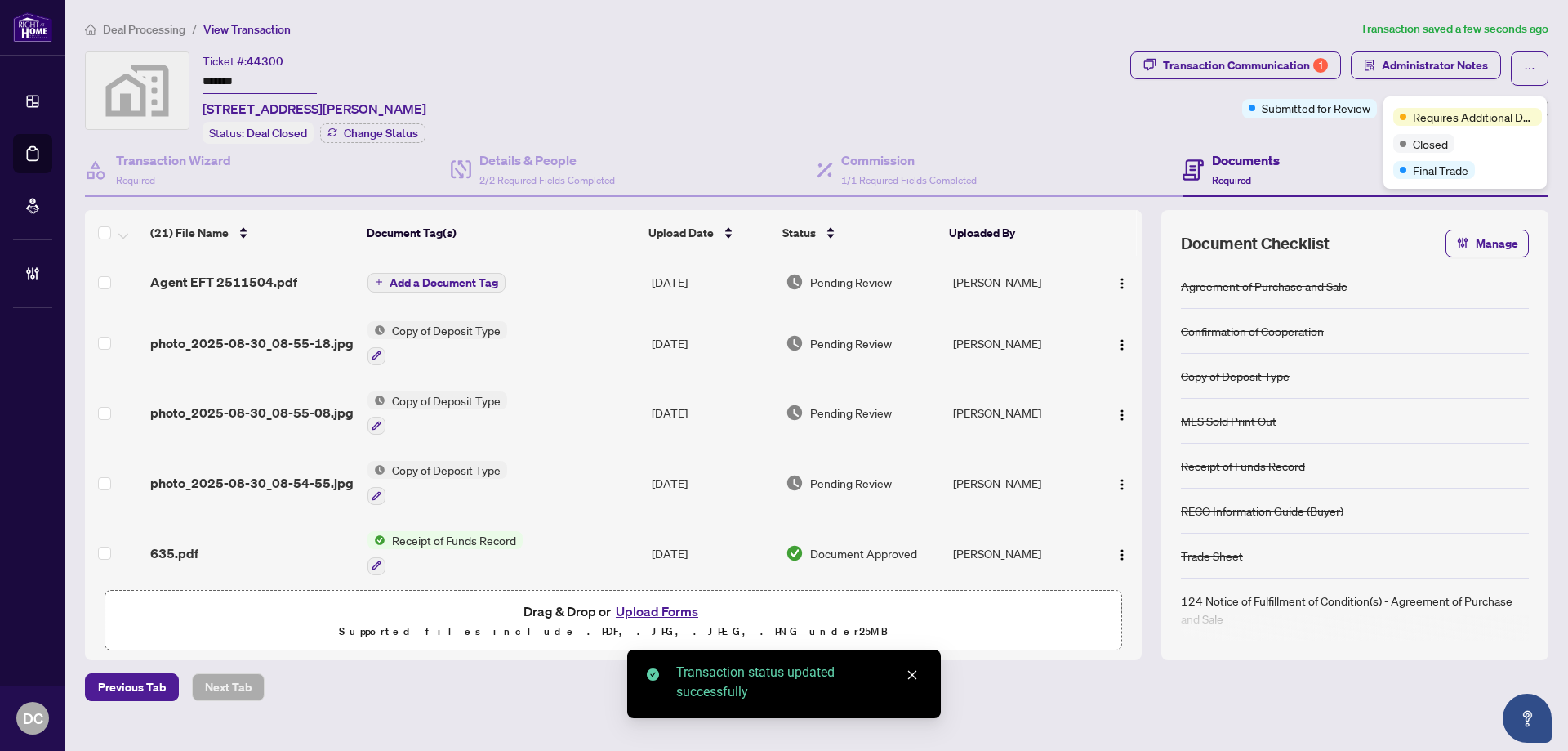
click at [1332, 134] on div "Transaction Communication 1 Administrator Notes Submitted for Review +3 Tags Mo…" at bounding box center [1339, 97] width 424 height 92
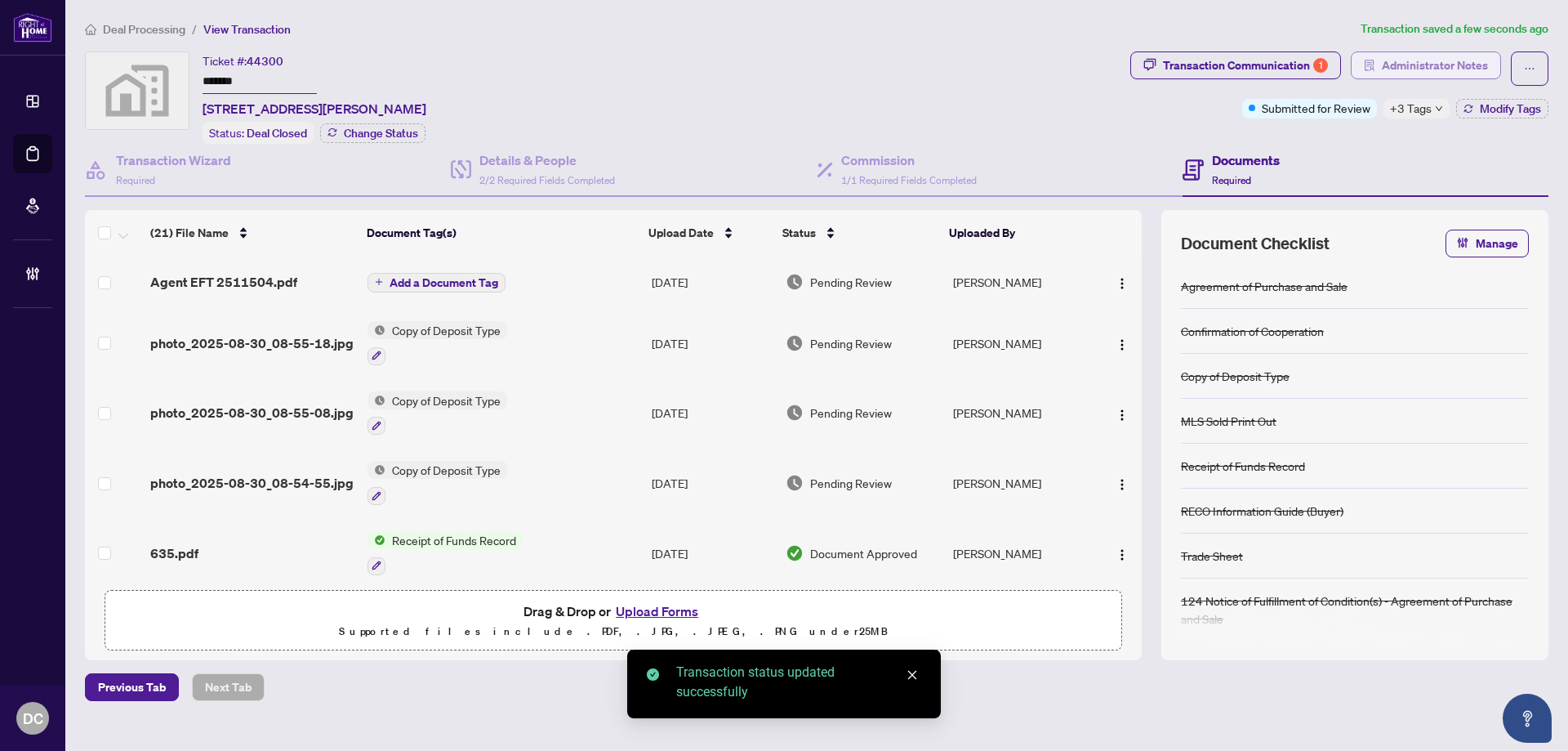
click at [1368, 62] on icon "solution" at bounding box center [1369, 64] width 9 height 11
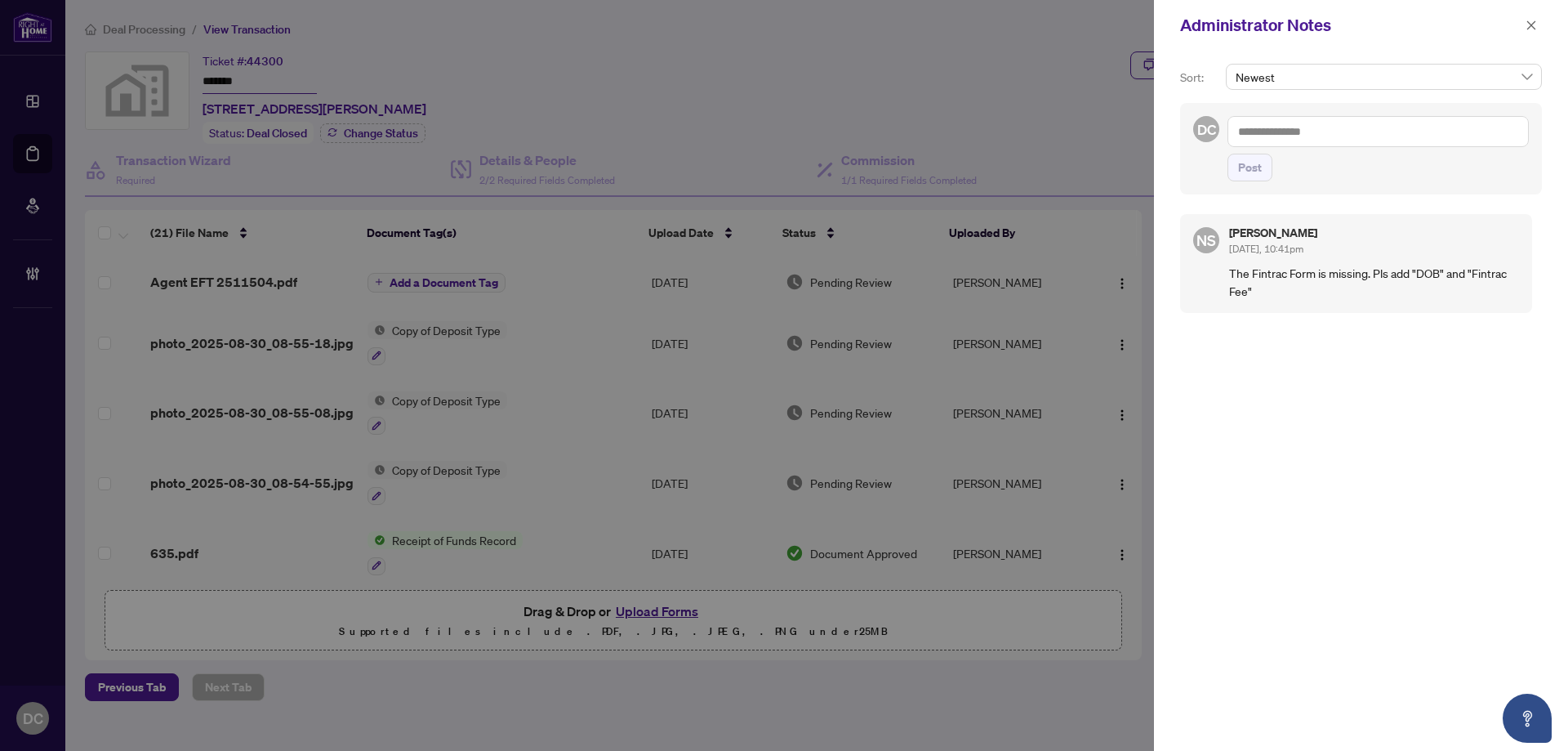
click at [1442, 129] on textarea at bounding box center [1377, 131] width 301 height 31
paste textarea "**********"
type textarea "**********"
click at [1274, 169] on span "Post" at bounding box center [1377, 168] width 301 height 27
click at [1266, 169] on button "Post" at bounding box center [1249, 168] width 45 height 27
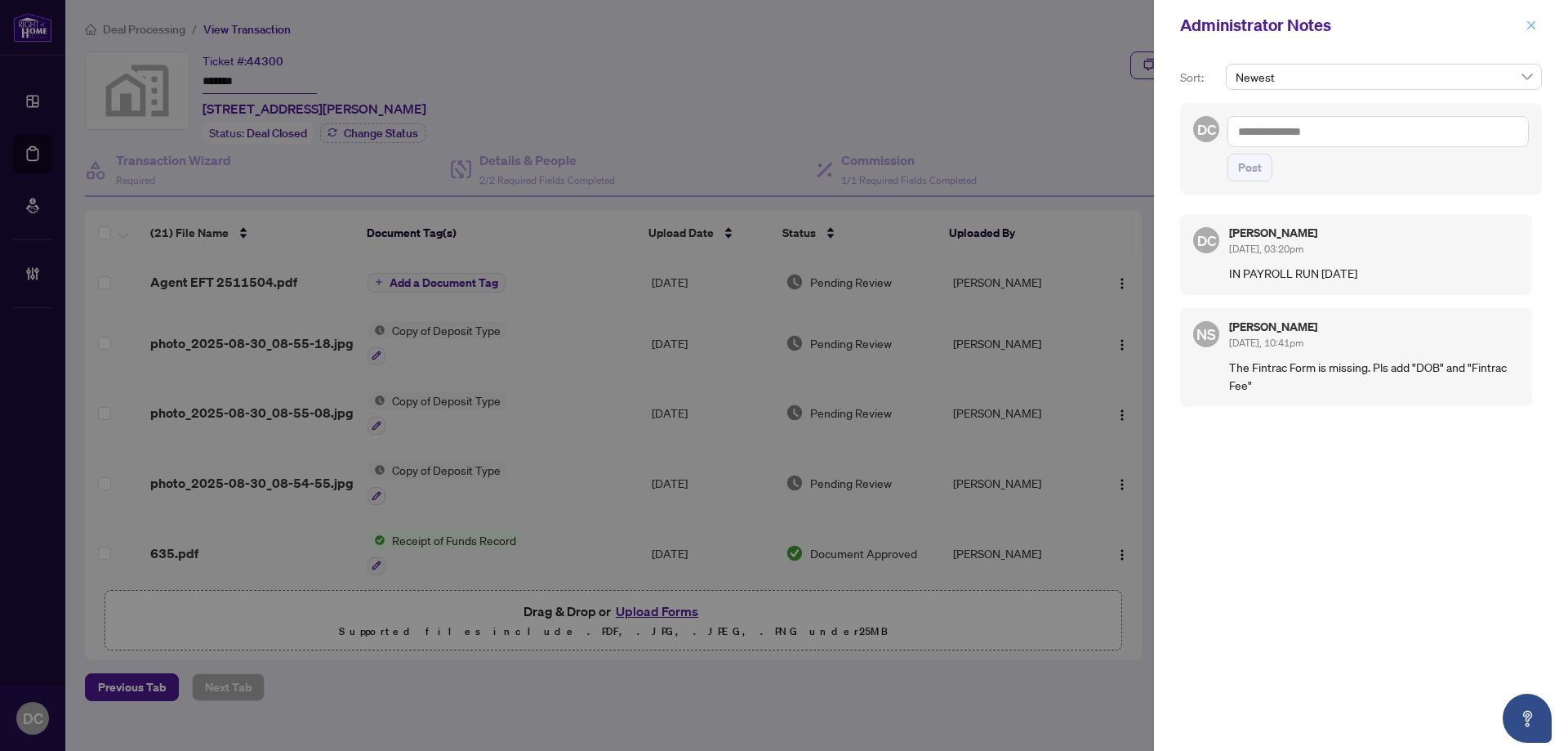
click at [1533, 23] on icon "close" at bounding box center [1530, 25] width 11 height 11
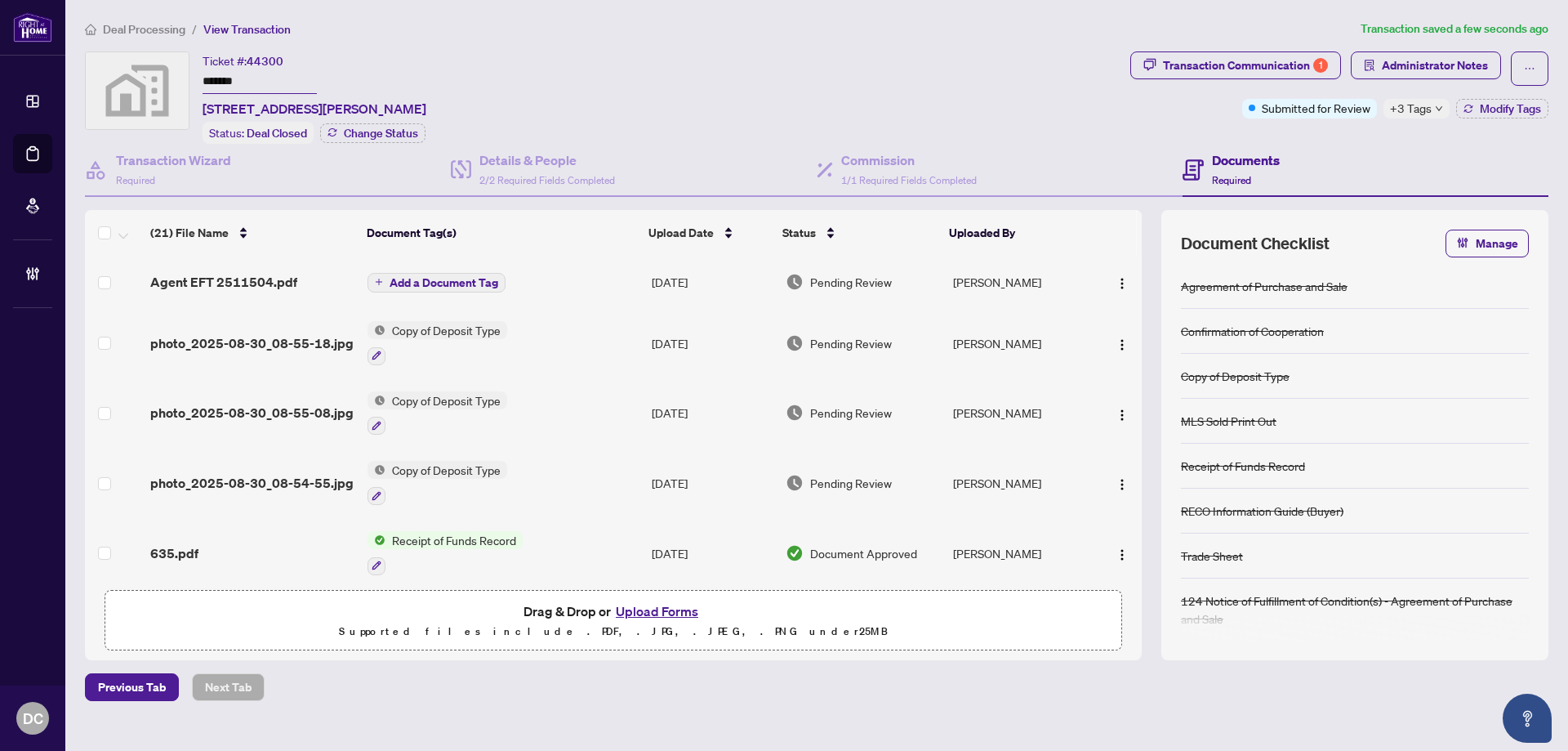
click at [1429, 101] on span "+3 Tags" at bounding box center [1410, 108] width 41 height 19
drag, startPoint x: 1425, startPoint y: 62, endPoint x: 1319, endPoint y: 87, distance: 108.9
click at [1319, 87] on div "Transaction Communication 1 Administrator Notes Submitted for Review +3 Tags Mo…" at bounding box center [1339, 85] width 418 height 67
click at [1115, 280] on img "button" at bounding box center [1121, 283] width 13 height 13
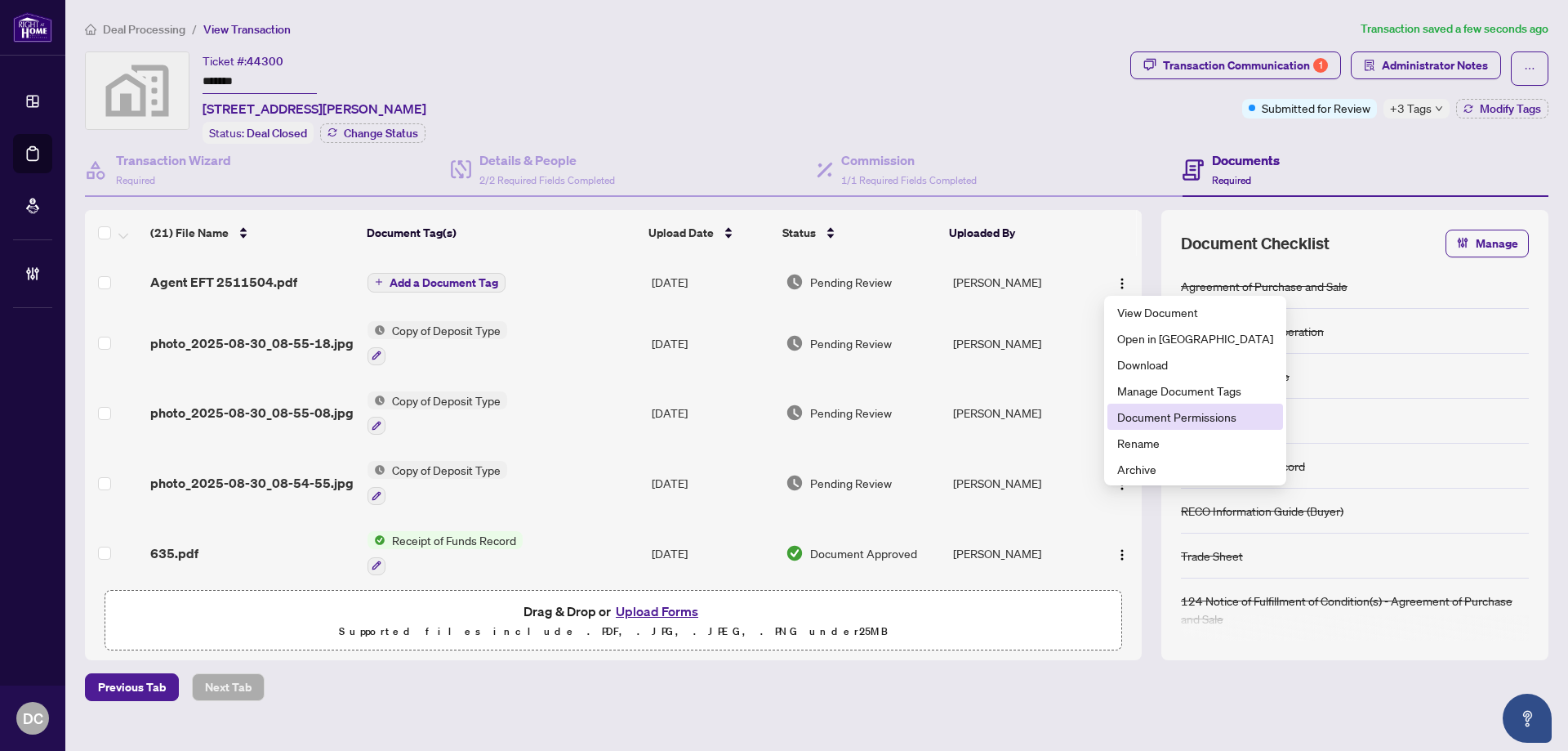
click at [1194, 420] on span "Document Permissions" at bounding box center [1195, 416] width 156 height 18
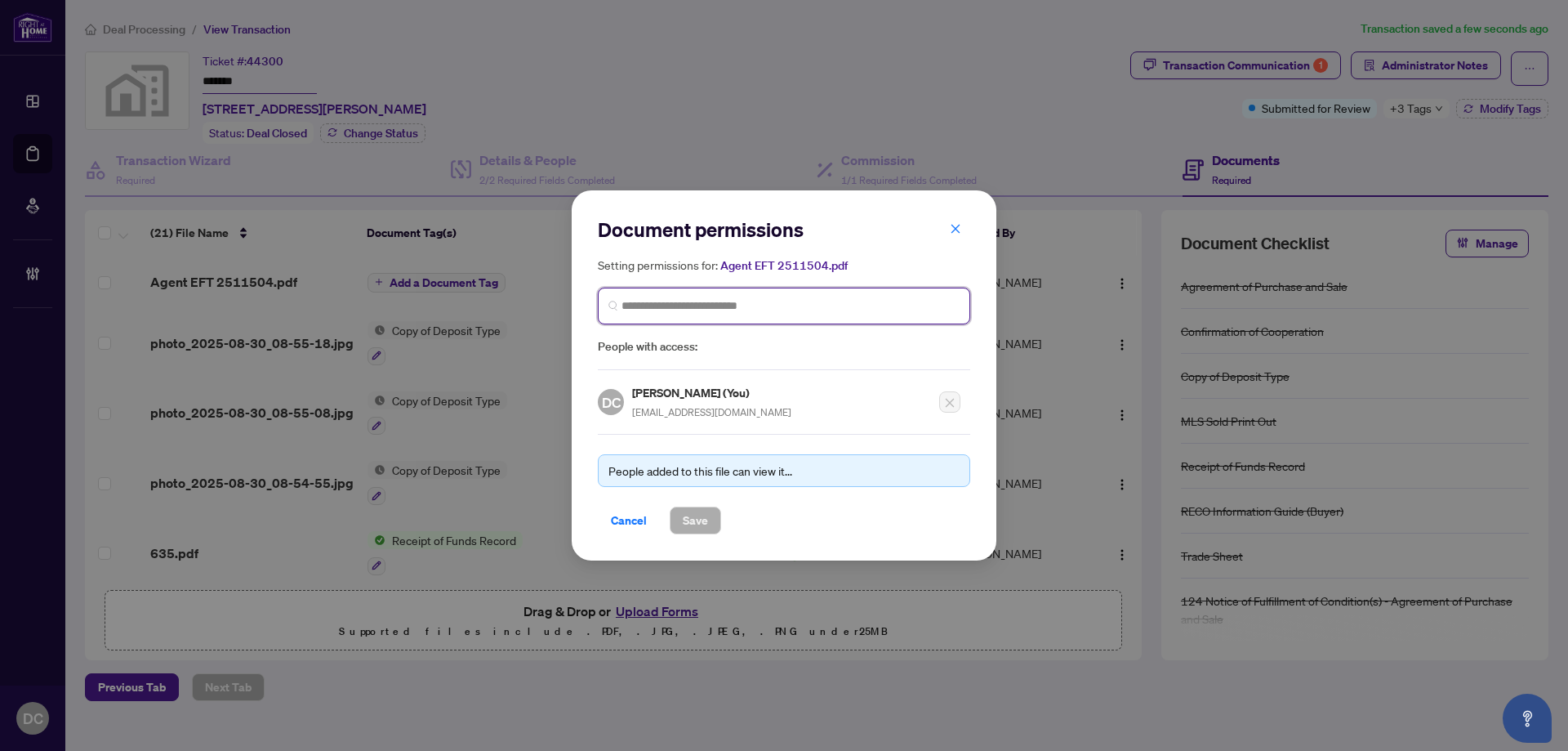
click at [660, 308] on input "search" at bounding box center [791, 306] width 338 height 17
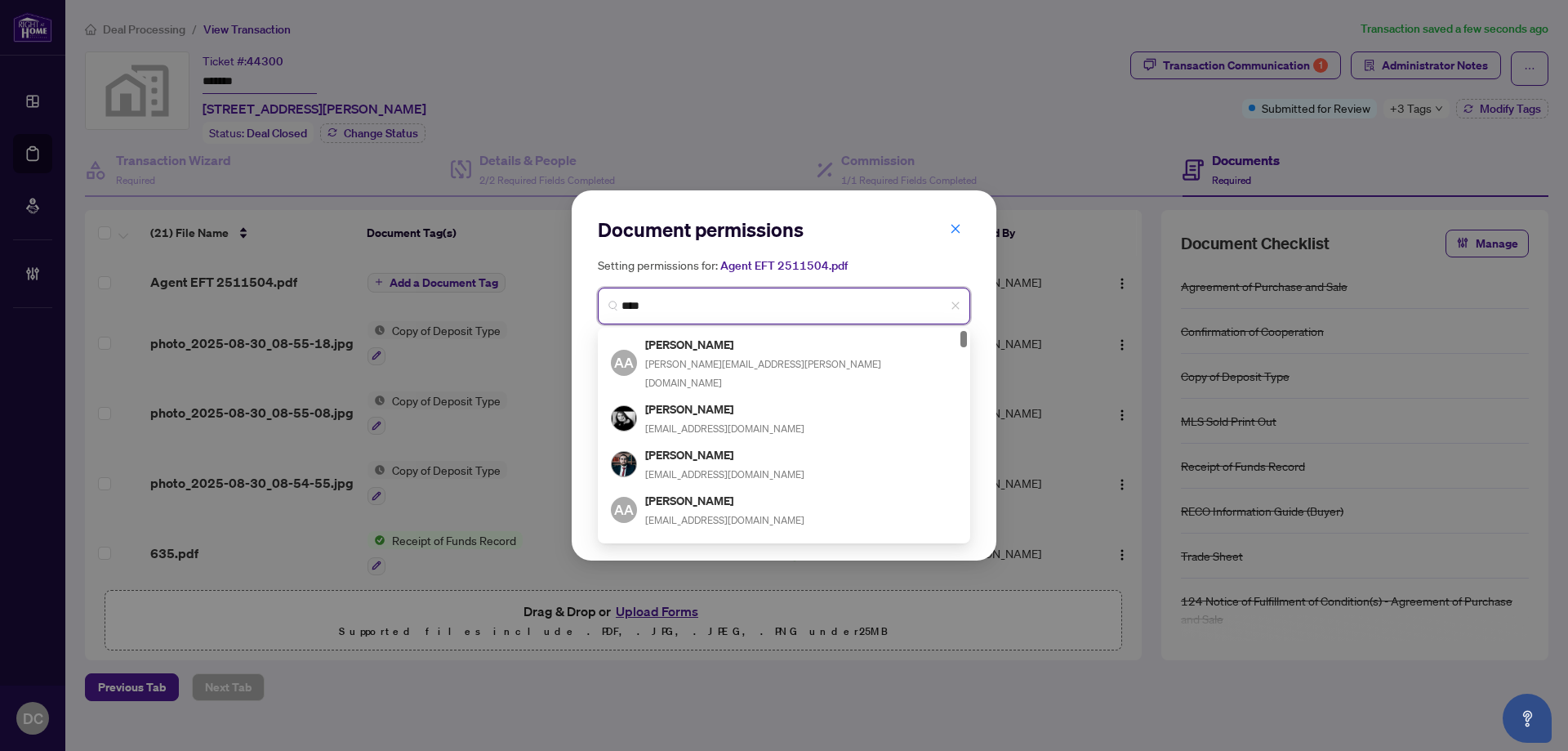
drag, startPoint x: 663, startPoint y: 309, endPoint x: 375, endPoint y: 290, distance: 288.6
click at [375, 290] on div "Document permissions Setting permissions for: Agent EFT 2511504.pdf *** 5288 AA…" at bounding box center [784, 376] width 1568 height 751
click at [654, 302] on input "***" at bounding box center [791, 306] width 338 height 17
type input "******"
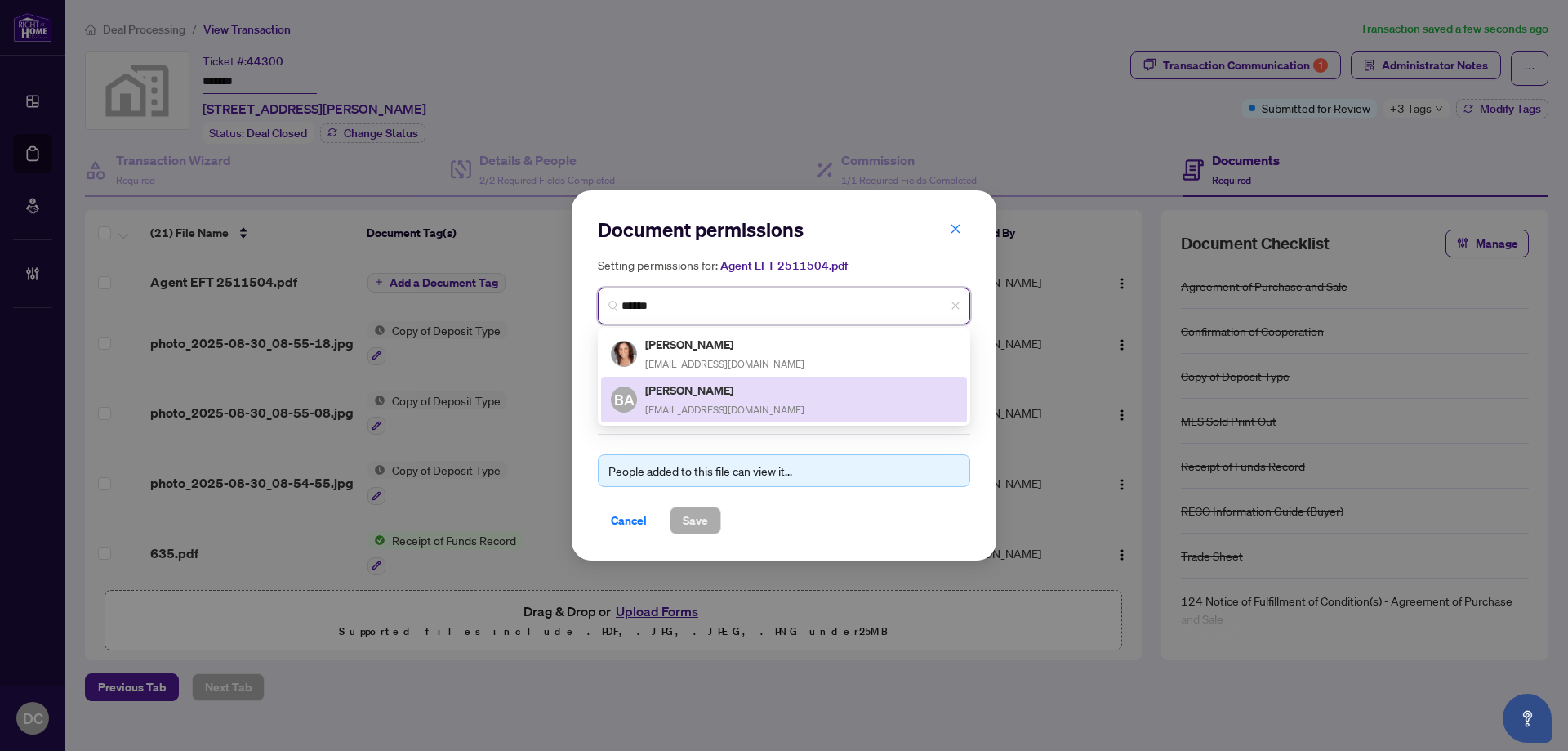
click at [695, 394] on h5 "[PERSON_NAME]" at bounding box center [724, 390] width 159 height 19
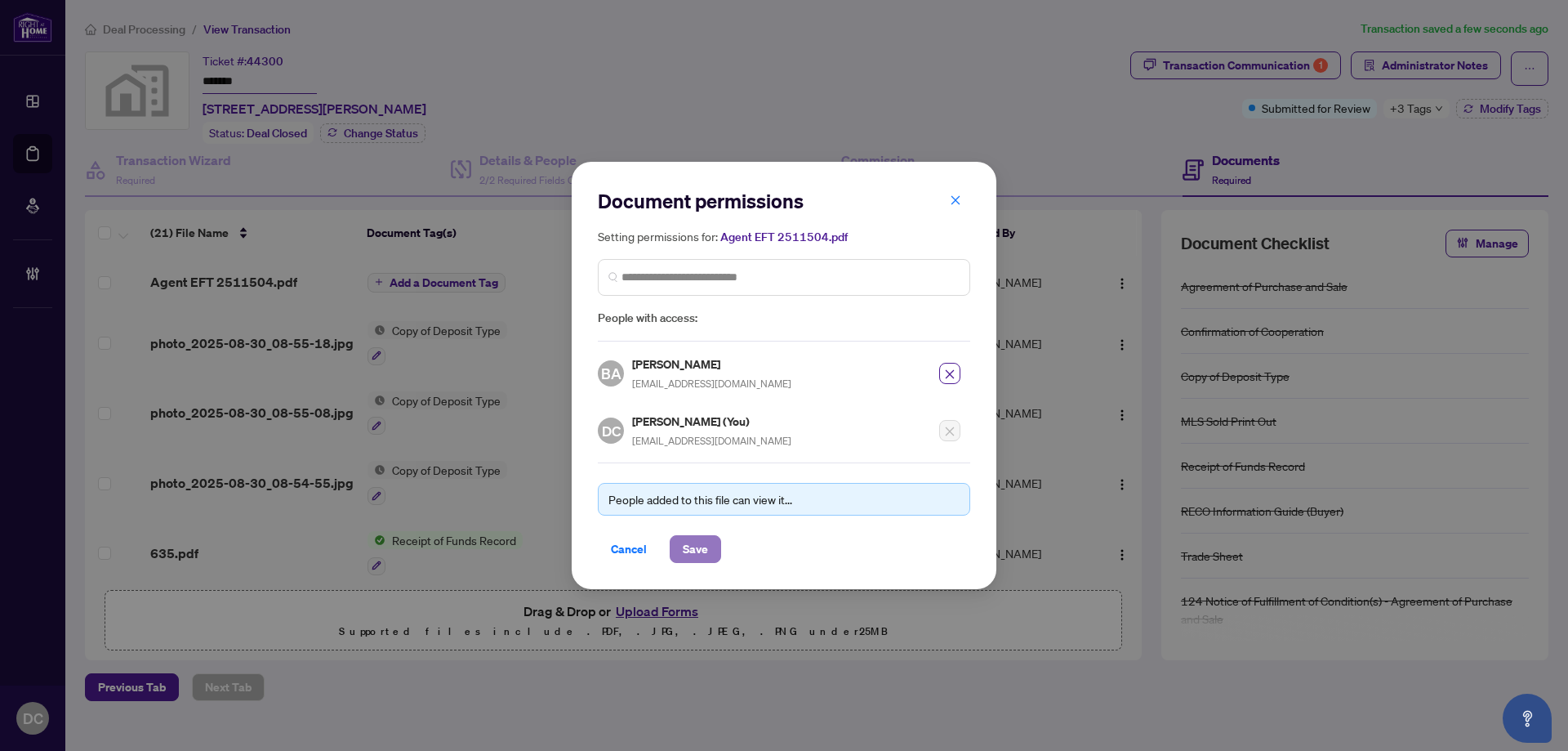
click at [713, 553] on button "Save" at bounding box center [696, 549] width 52 height 27
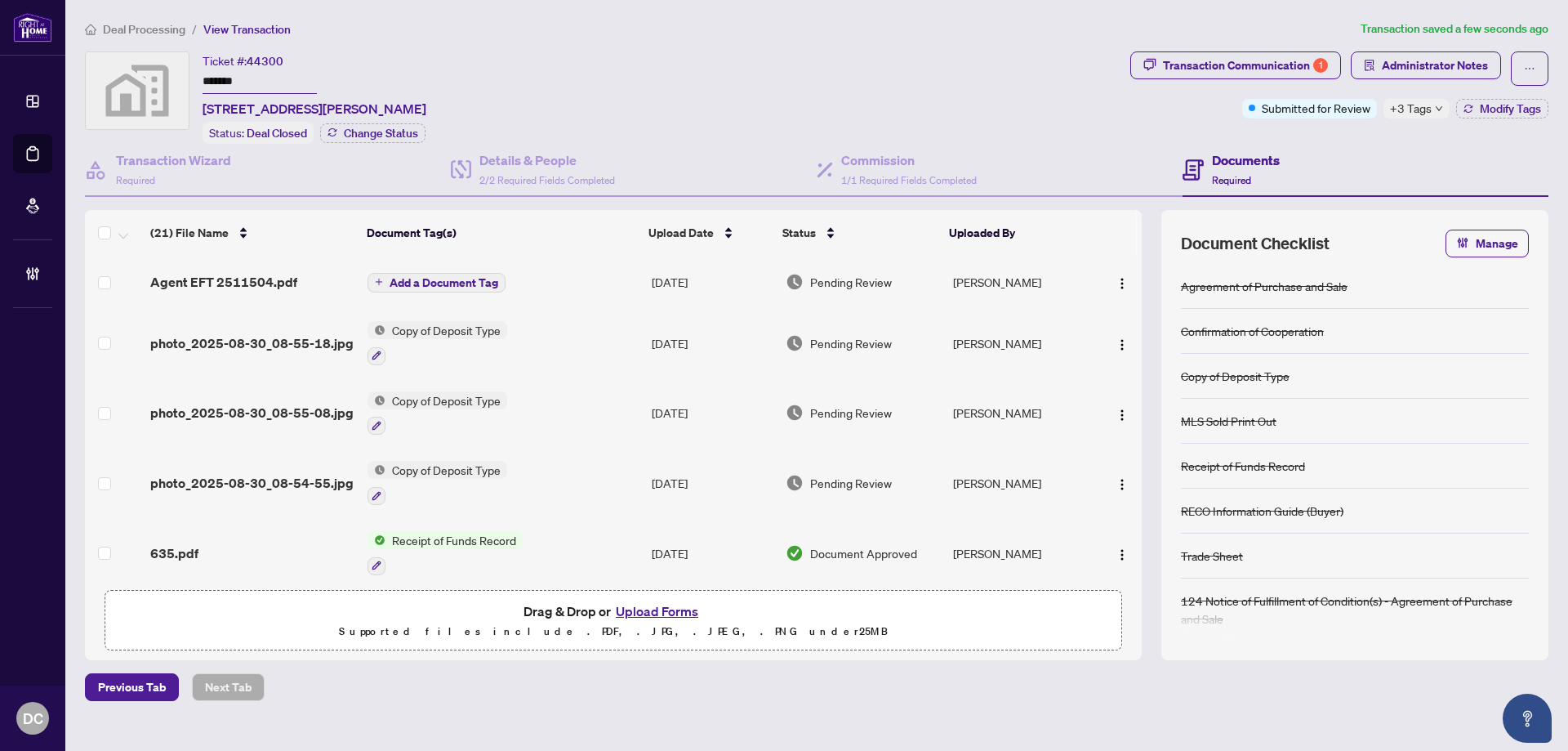
click at [481, 287] on button "Add a Document Tag" at bounding box center [436, 283] width 138 height 20
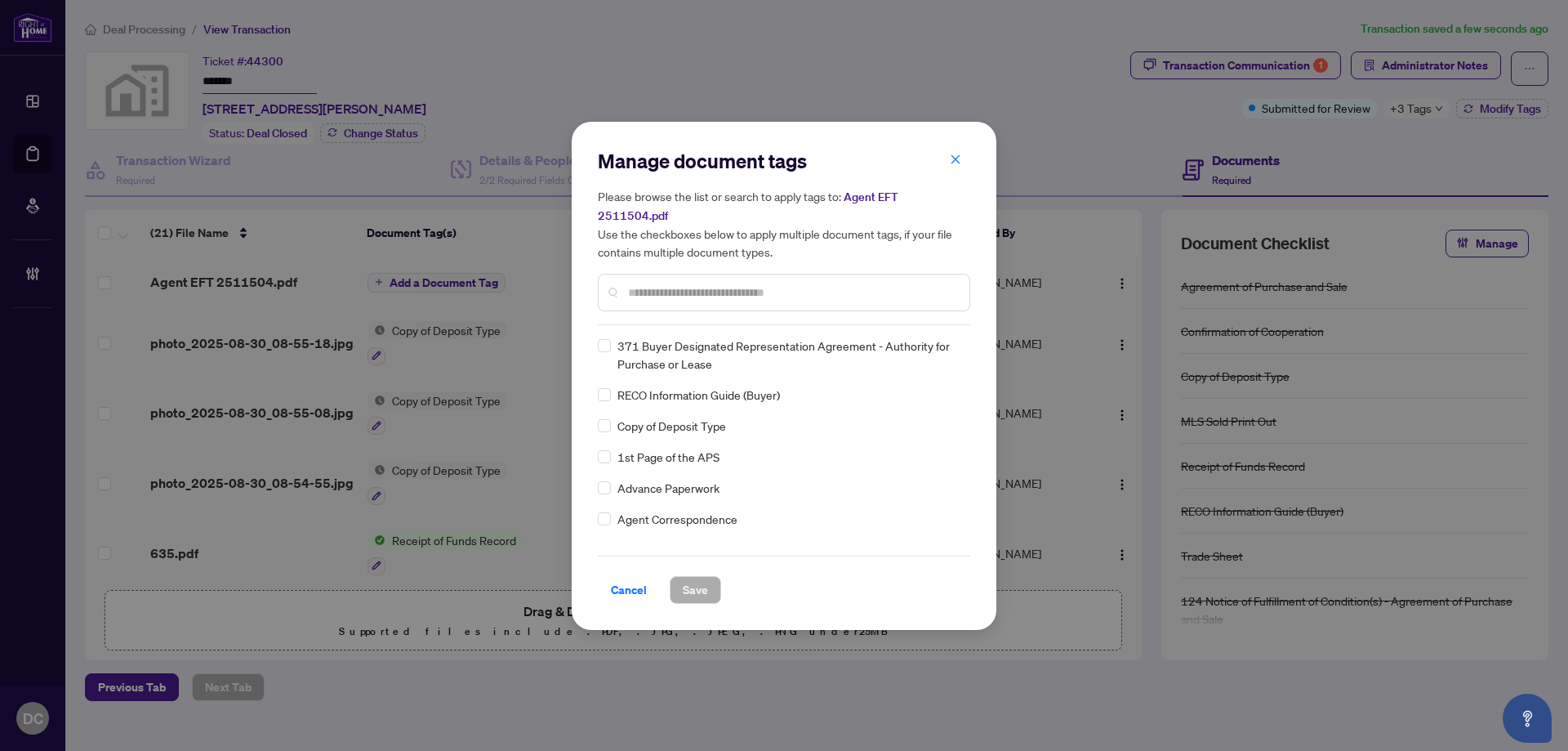
scroll to position [245, 0]
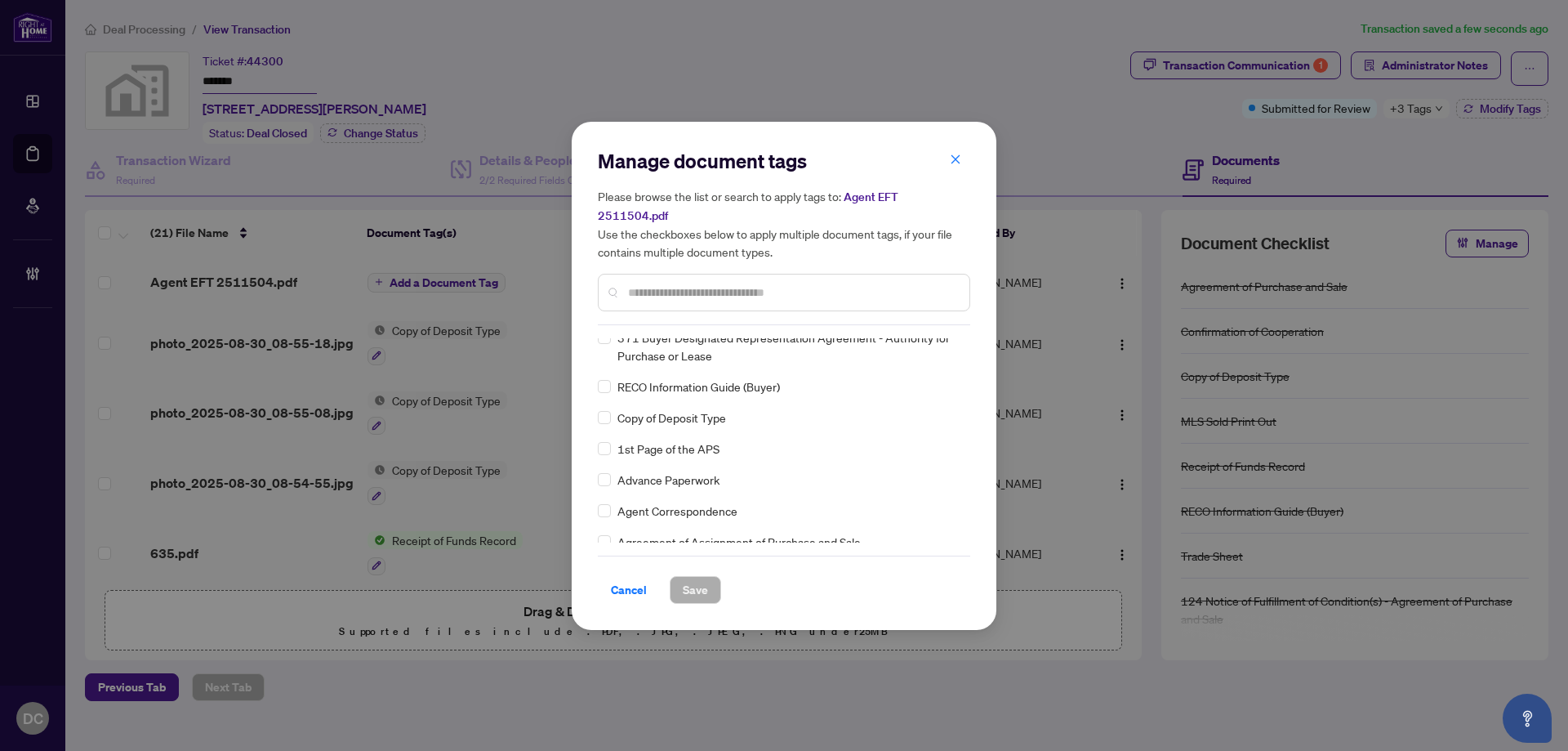
click at [672, 284] on input "text" at bounding box center [792, 292] width 328 height 18
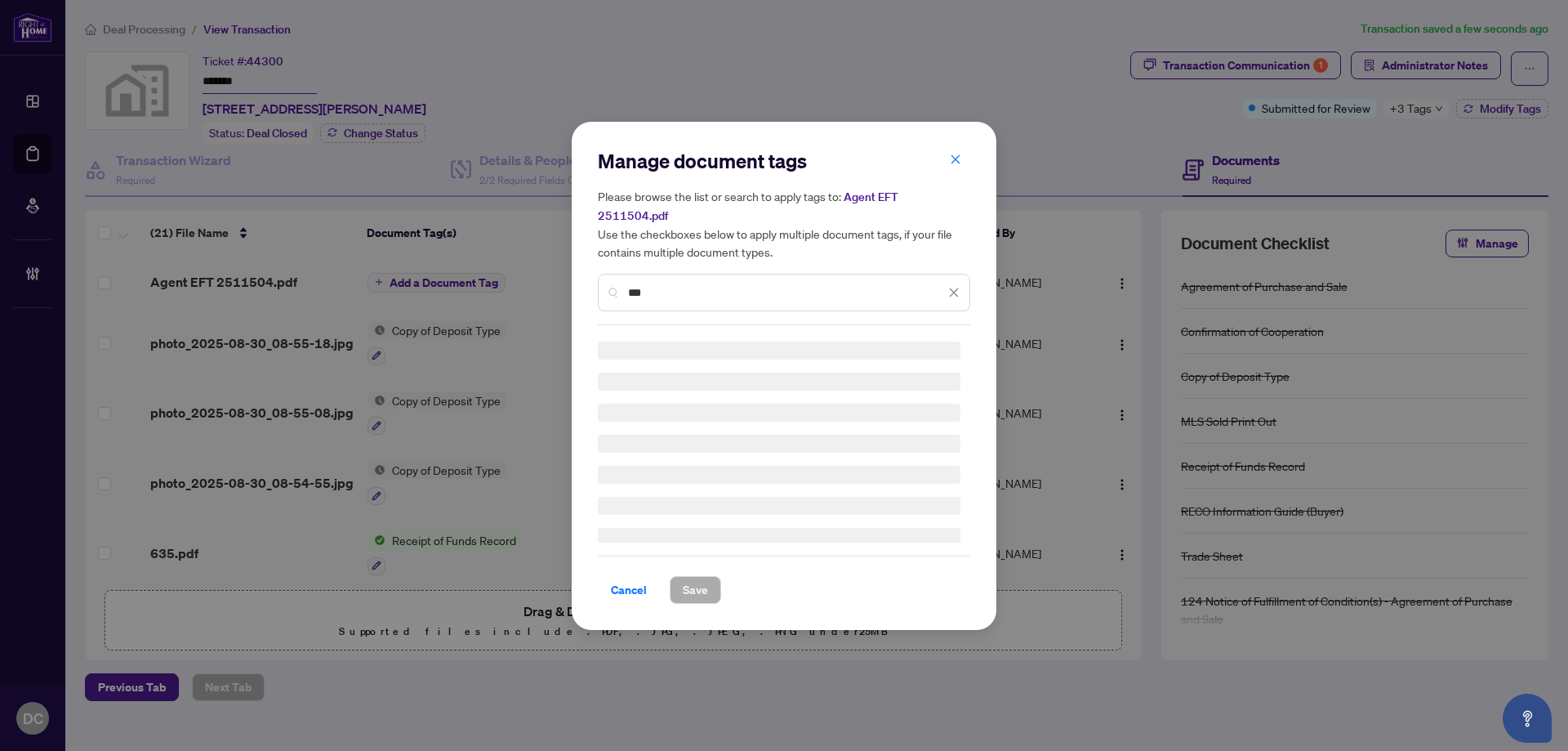
scroll to position [0, 0]
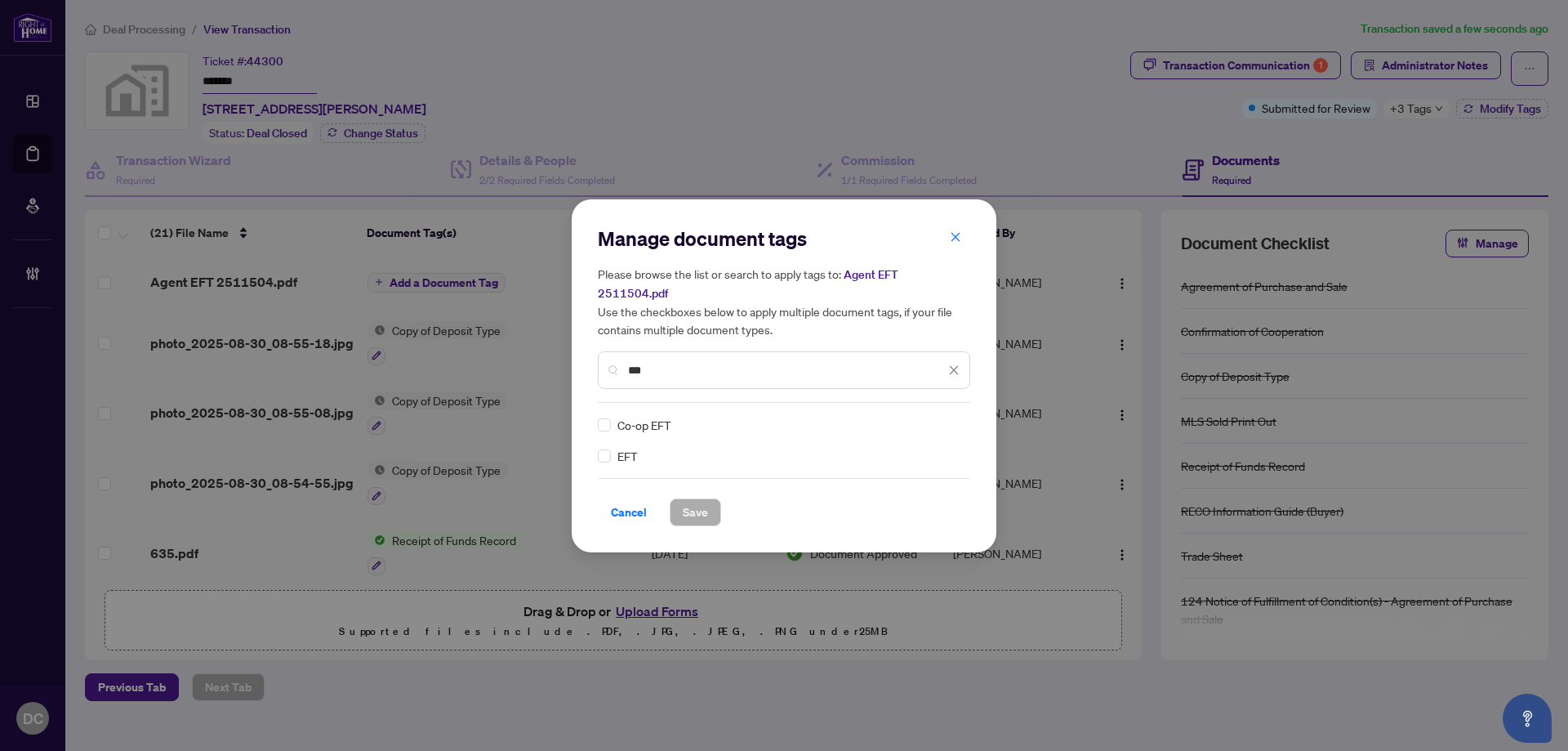
type input "***"
click at [949, 418] on div at bounding box center [944, 424] width 31 height 16
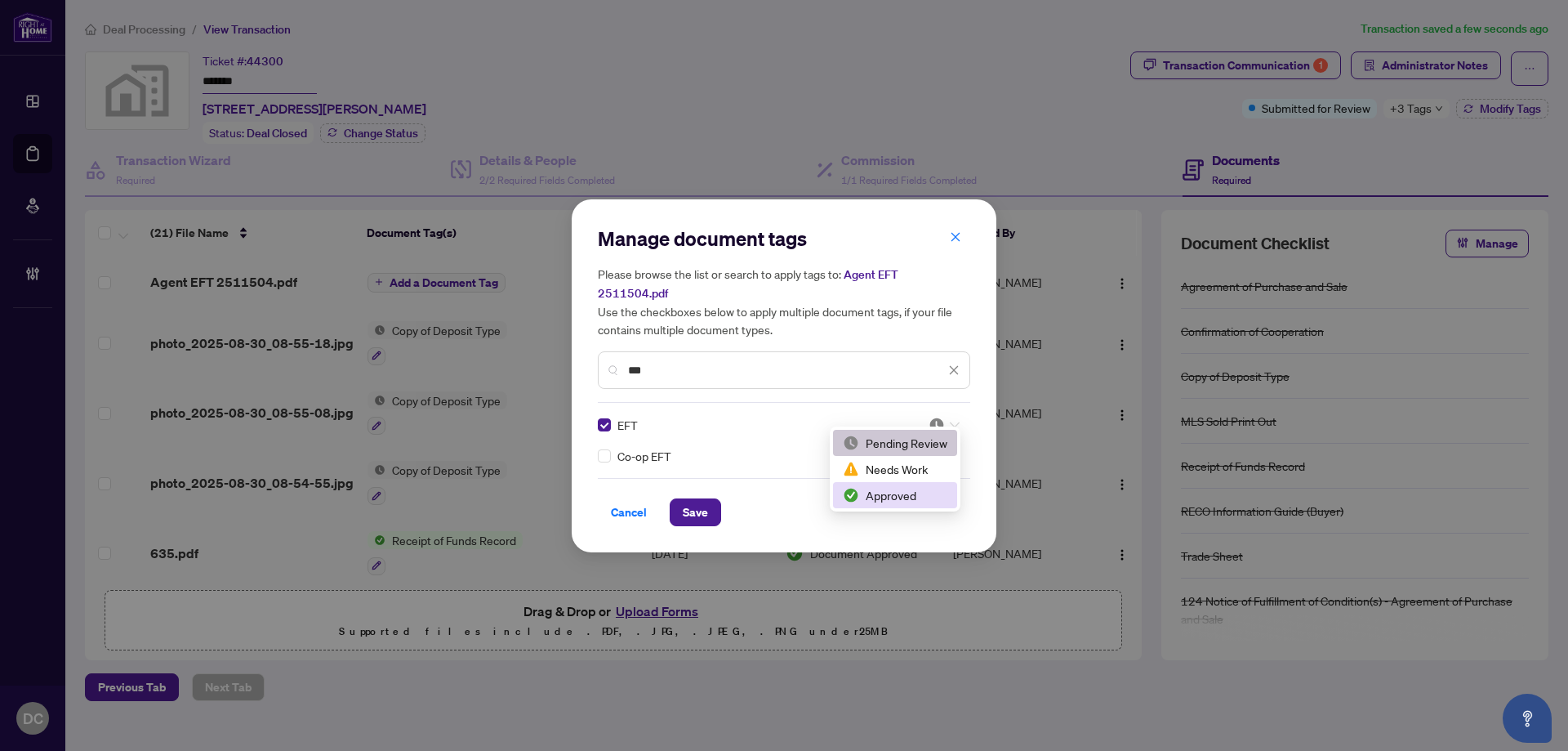
click at [905, 489] on div "Approved" at bounding box center [895, 495] width 105 height 18
click at [705, 504] on span "Save" at bounding box center [695, 512] width 25 height 26
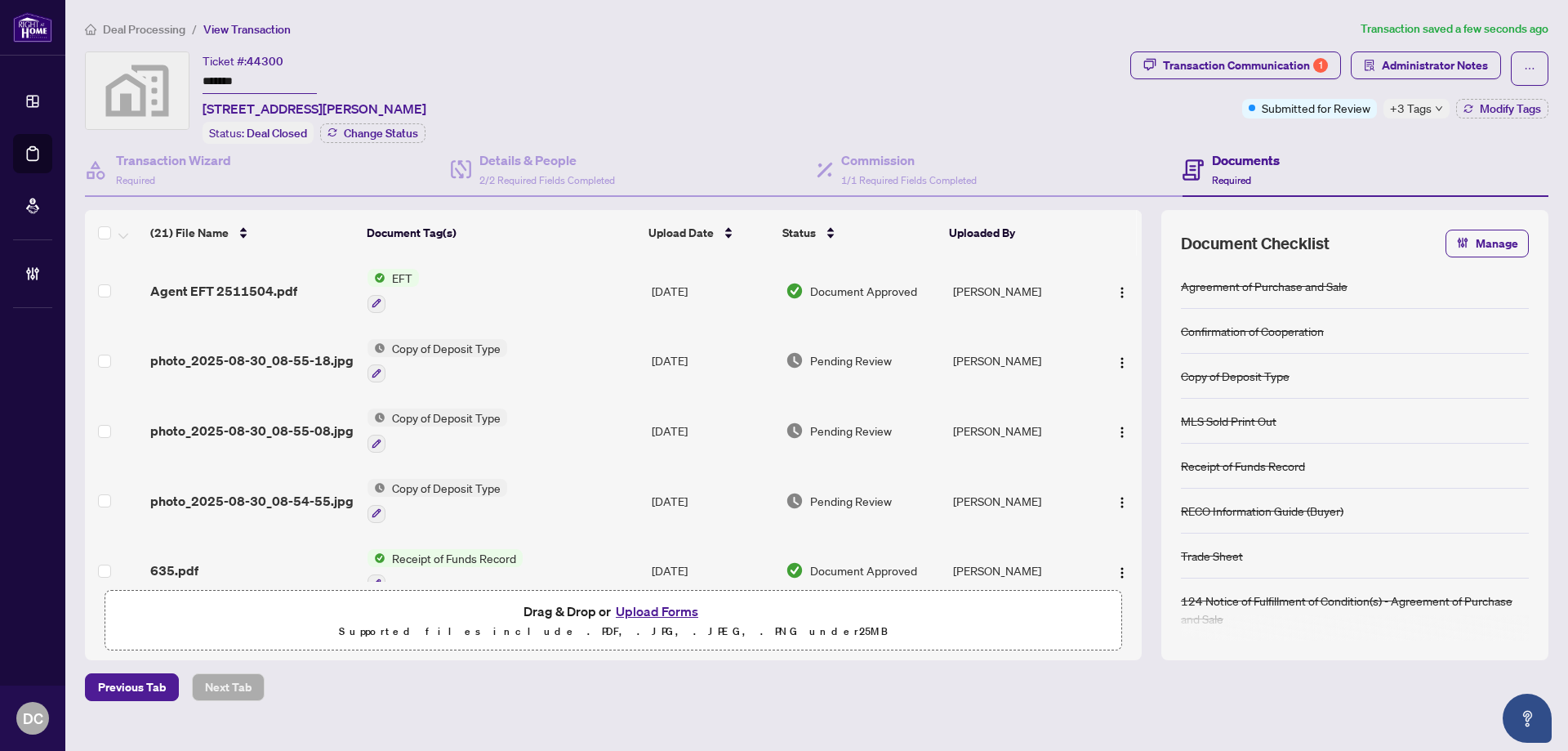
click at [1437, 110] on icon "down" at bounding box center [1439, 109] width 9 height 9
click at [1337, 135] on div "Transaction Communication 1 Administrator Notes Submitted for Review +3 Tags Mo…" at bounding box center [1339, 97] width 424 height 92
click at [1394, 61] on span "Administrator Notes" at bounding box center [1435, 65] width 106 height 26
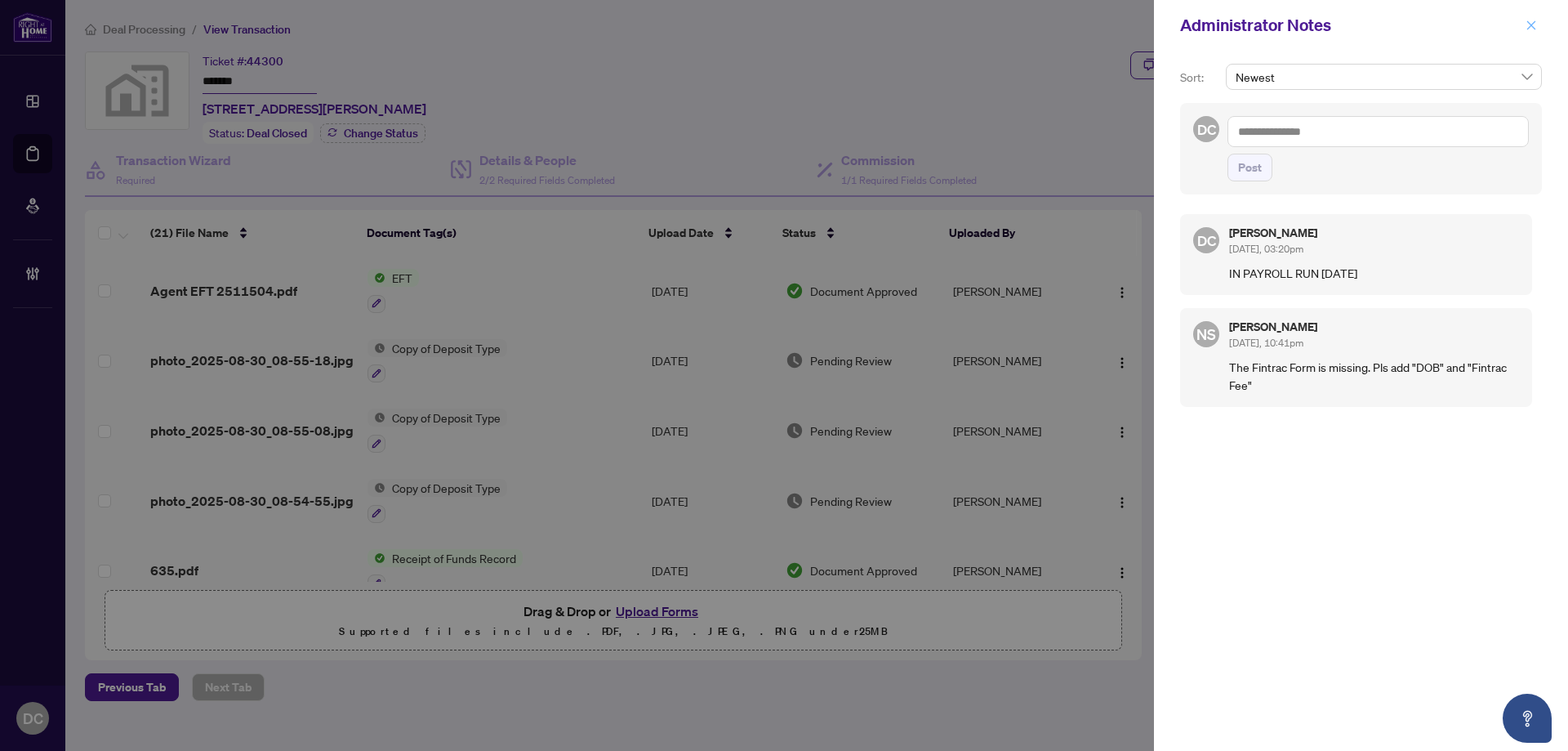
click at [1528, 25] on icon "close" at bounding box center [1530, 25] width 11 height 11
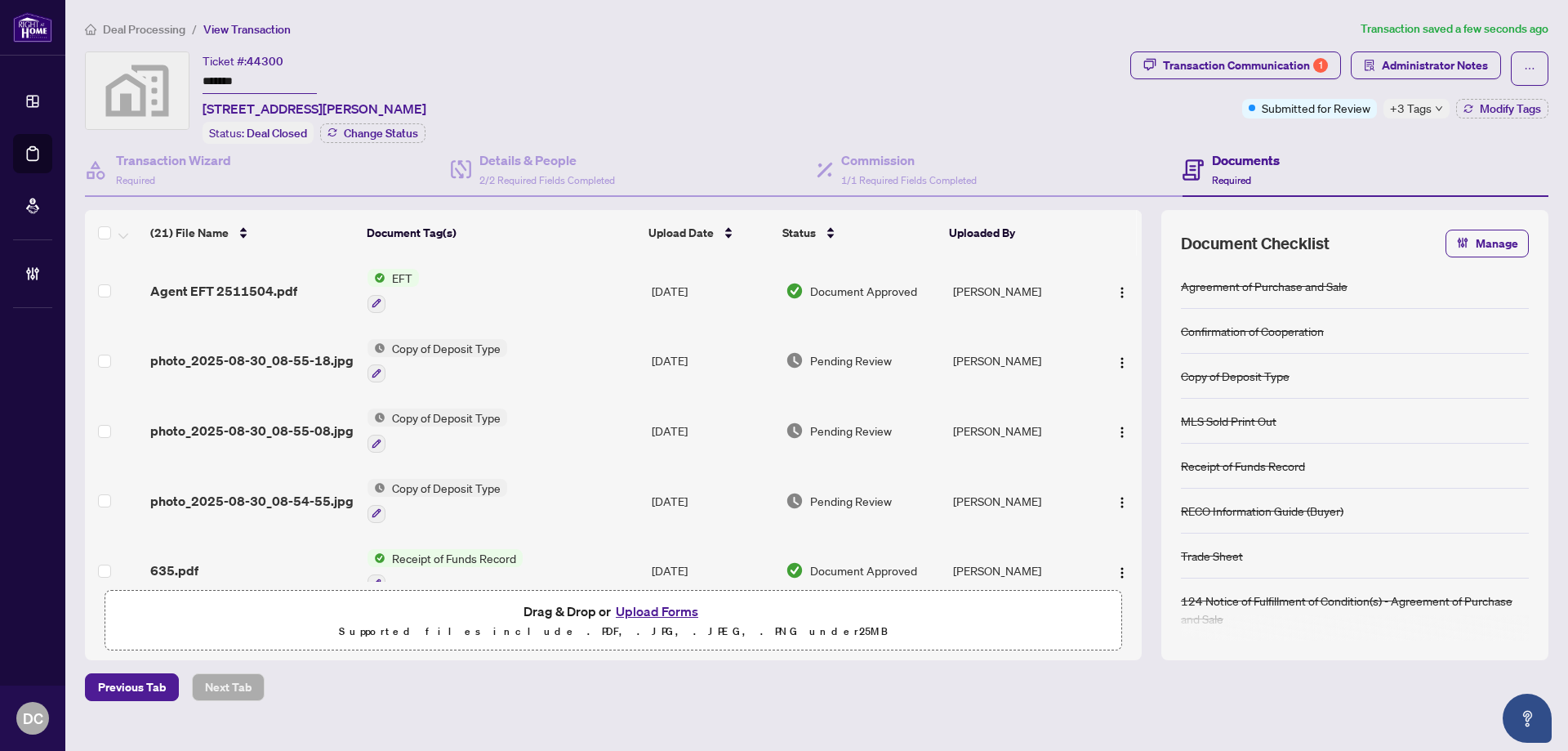
click at [173, 34] on span "Deal Processing" at bounding box center [144, 29] width 82 height 15
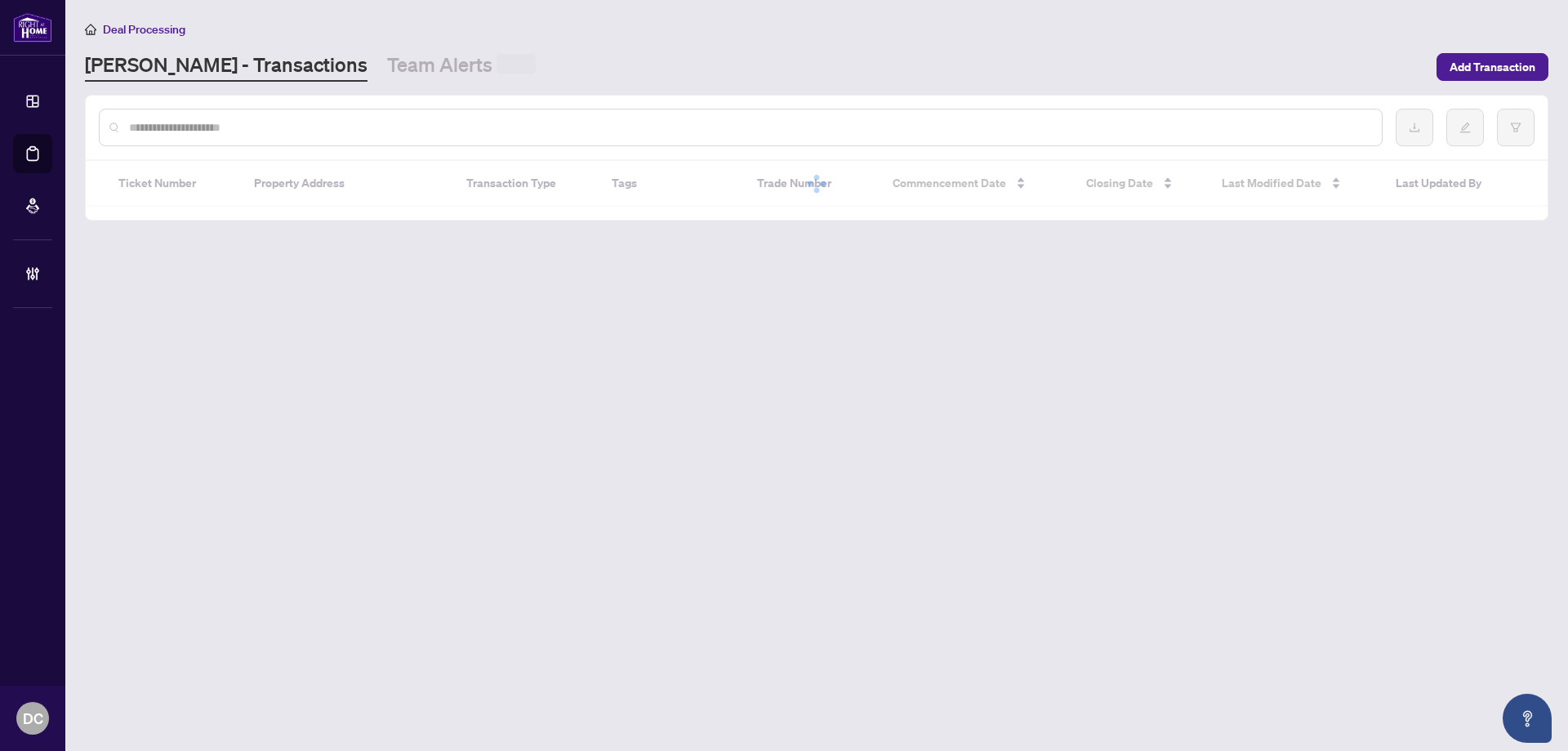
click at [238, 114] on div at bounding box center [740, 127] width 1284 height 38
click at [241, 120] on input "text" at bounding box center [748, 127] width 1239 height 18
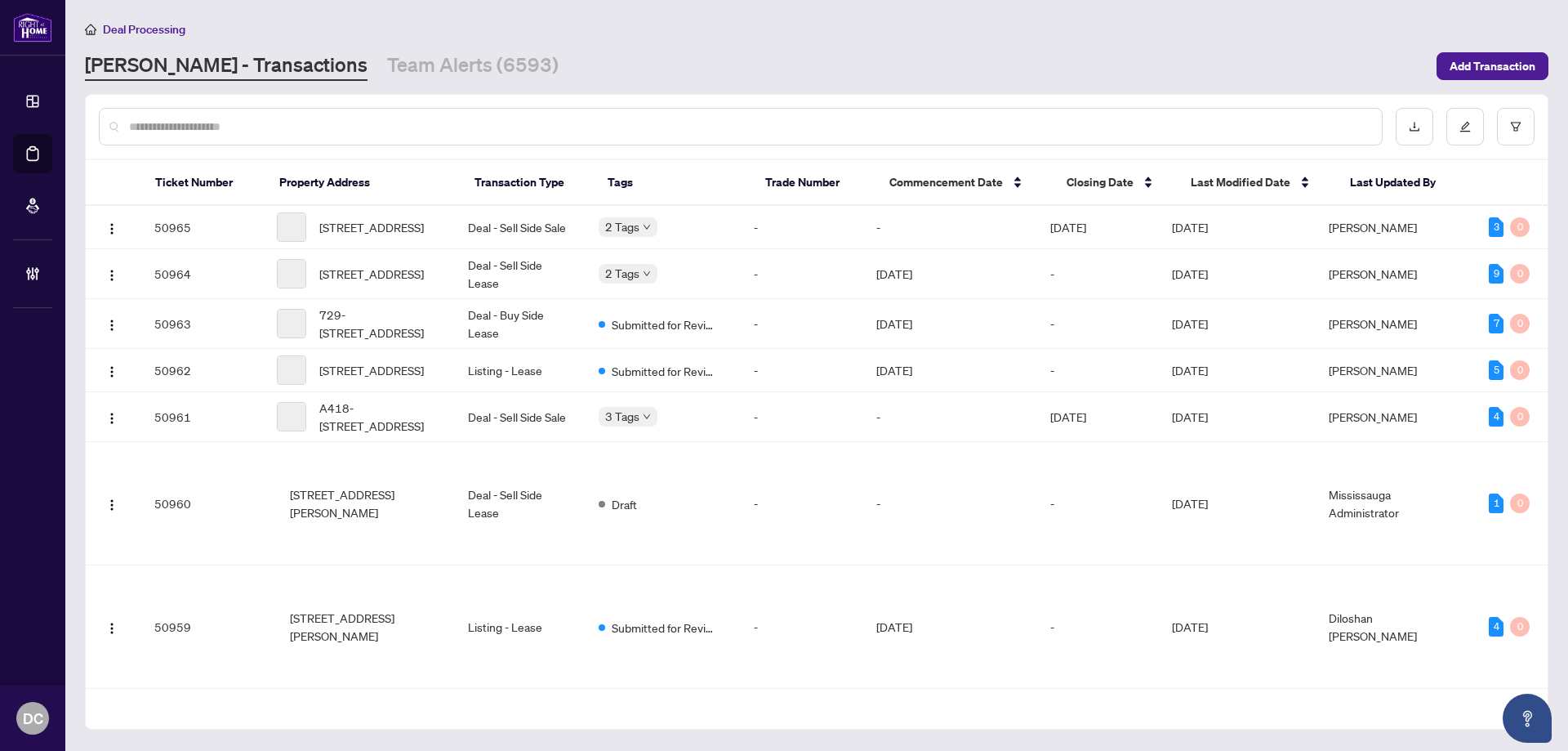
paste input "*******"
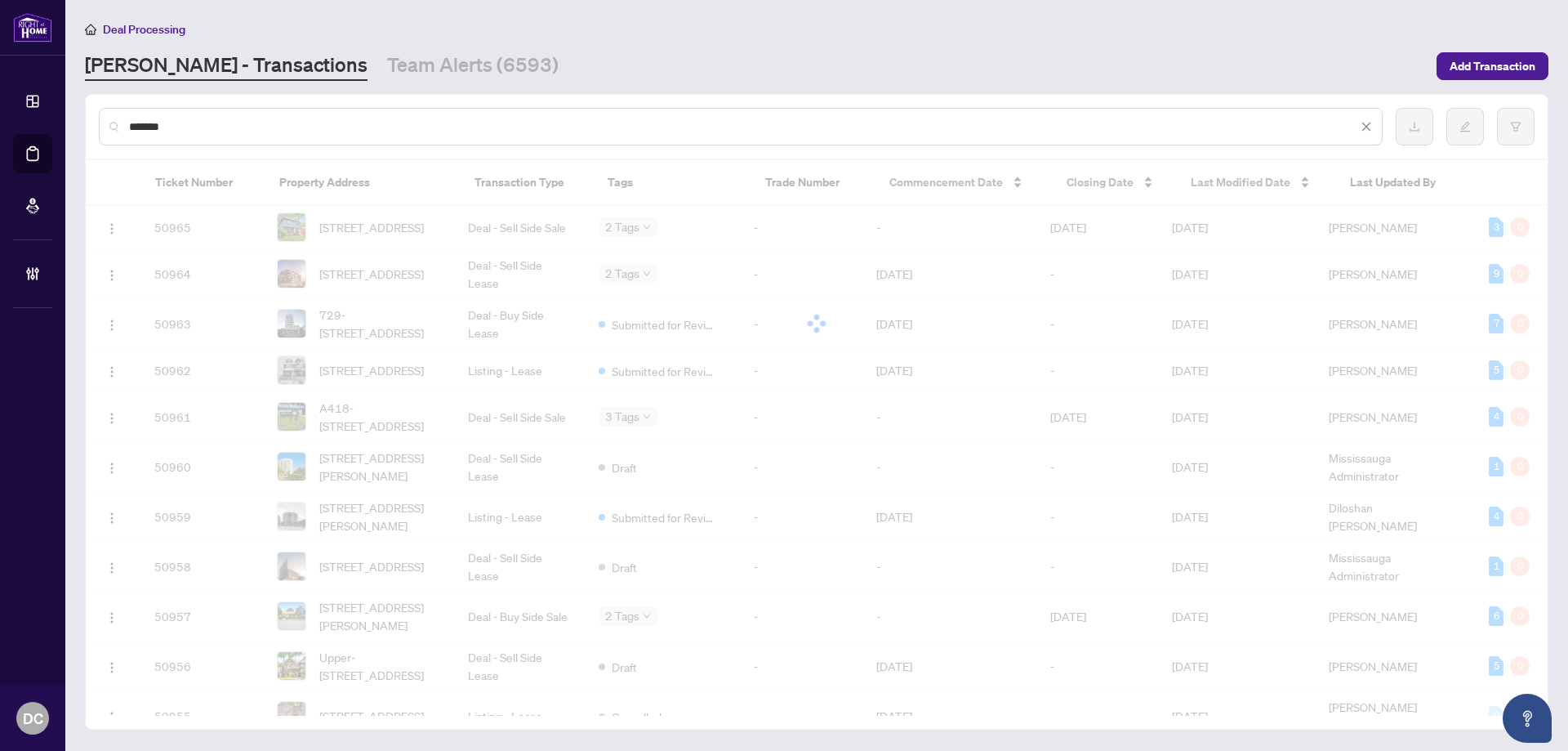
type input "*******"
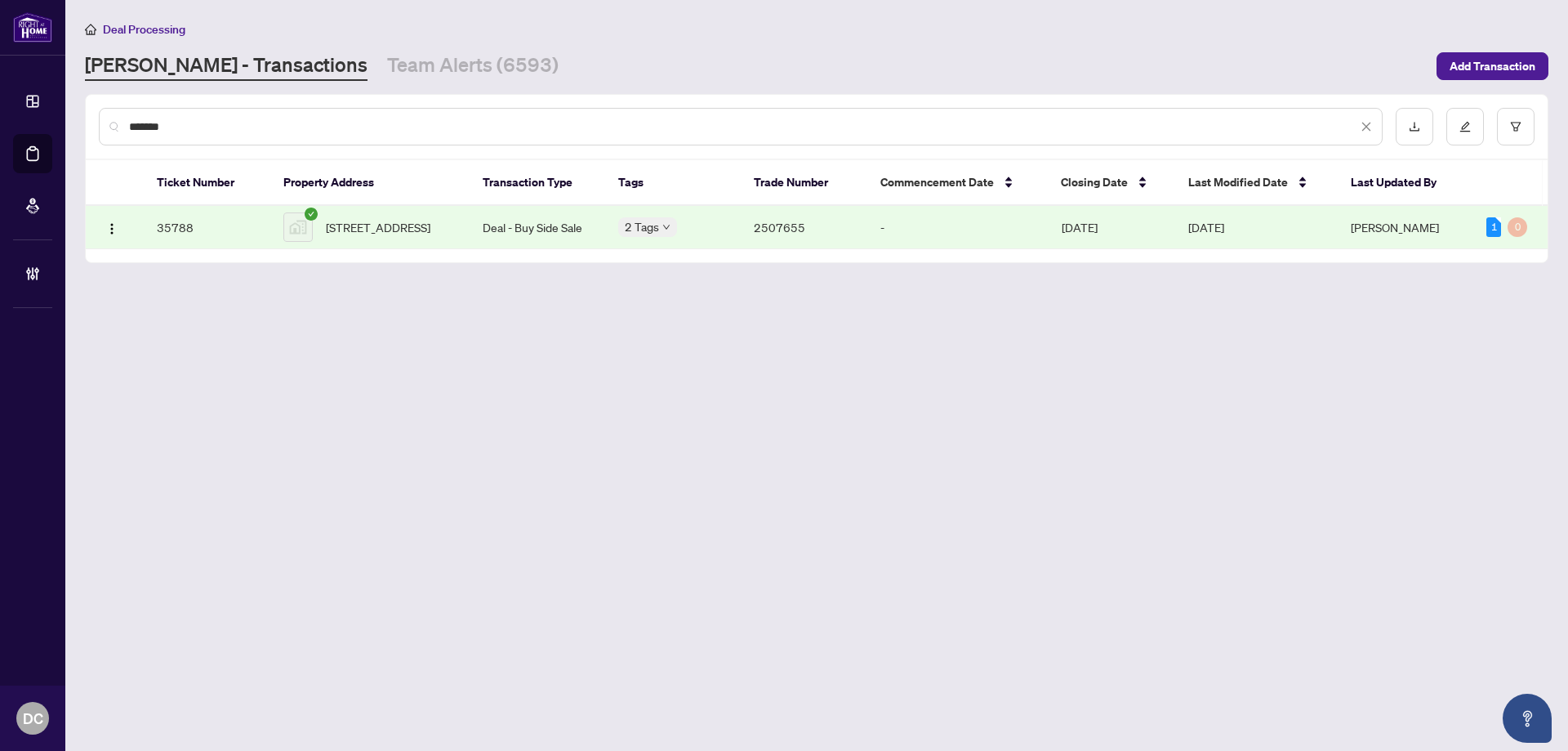
click at [398, 236] on span "[STREET_ADDRESS]" at bounding box center [378, 227] width 105 height 18
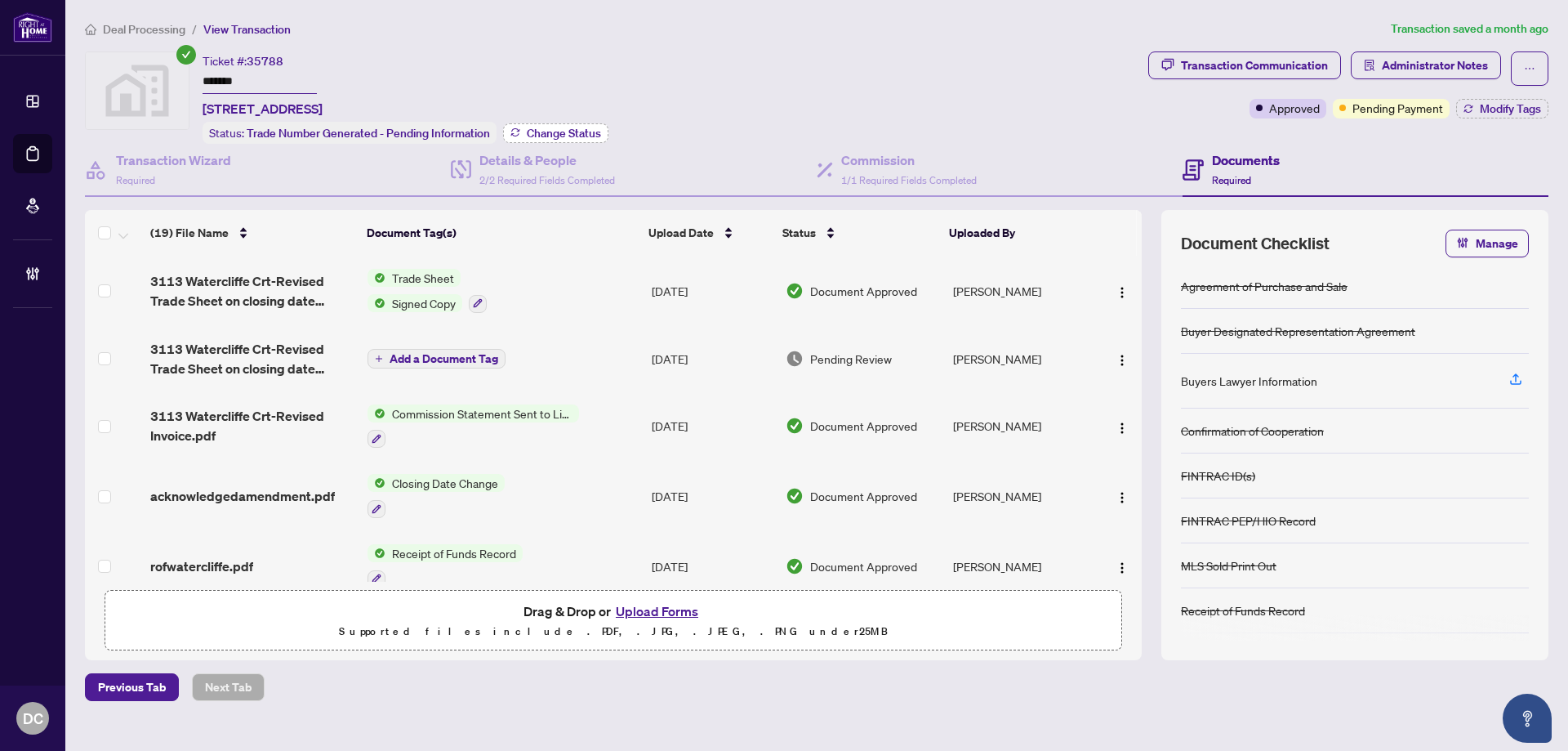
click at [524, 128] on button "Change Status" at bounding box center [556, 133] width 106 height 20
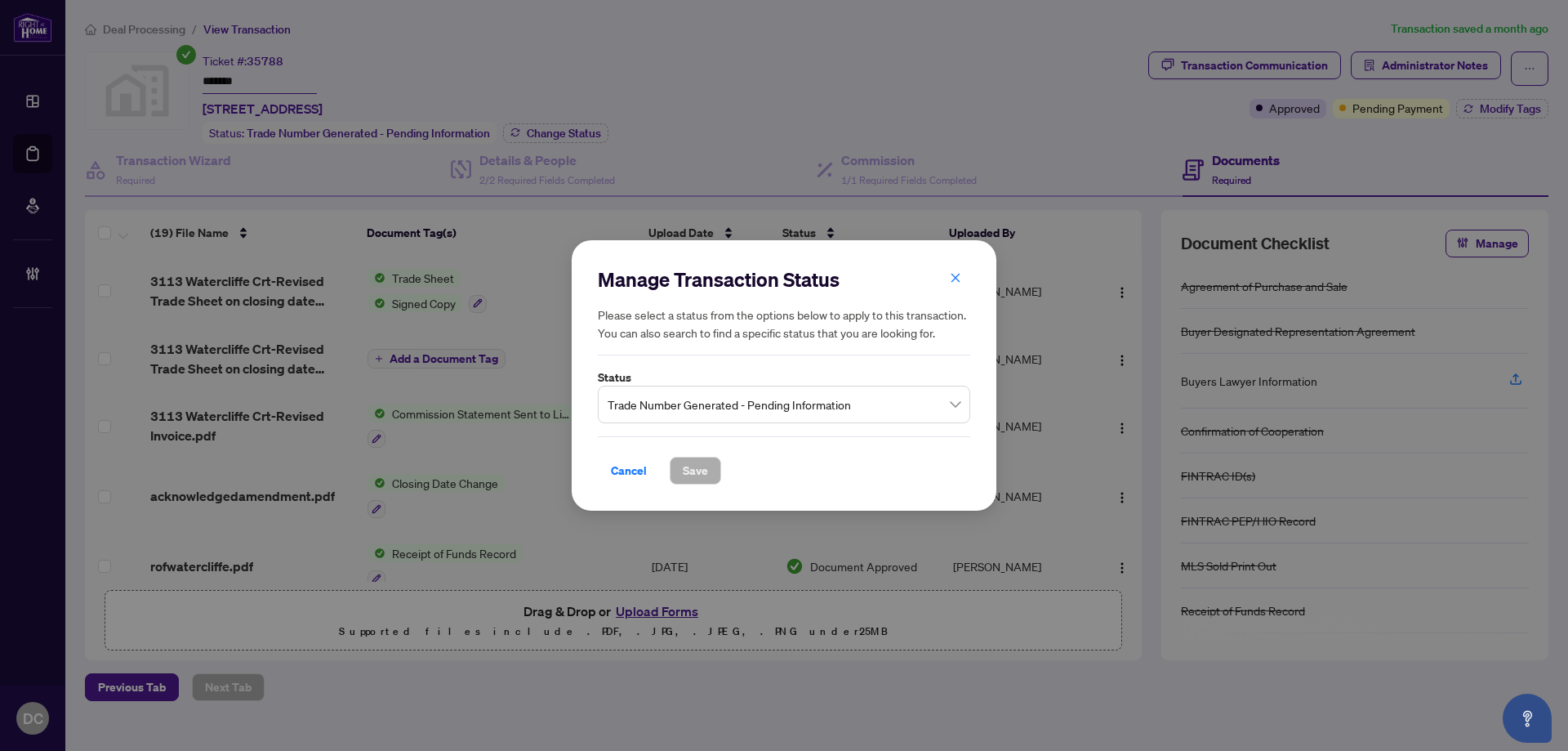
click at [798, 404] on span "Trade Number Generated - Pending Information" at bounding box center [783, 405] width 353 height 31
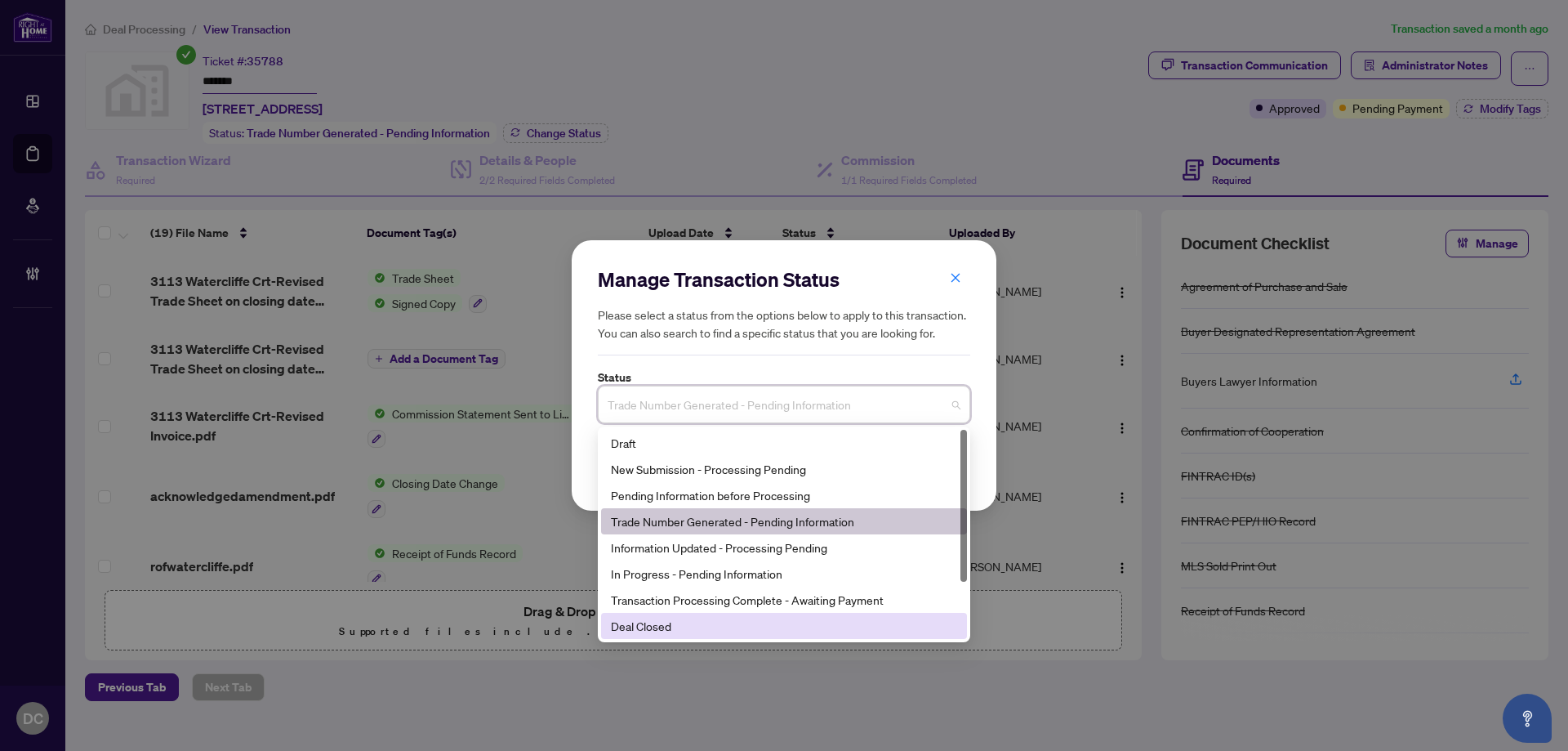
click at [696, 628] on div "Deal Closed" at bounding box center [783, 626] width 346 height 18
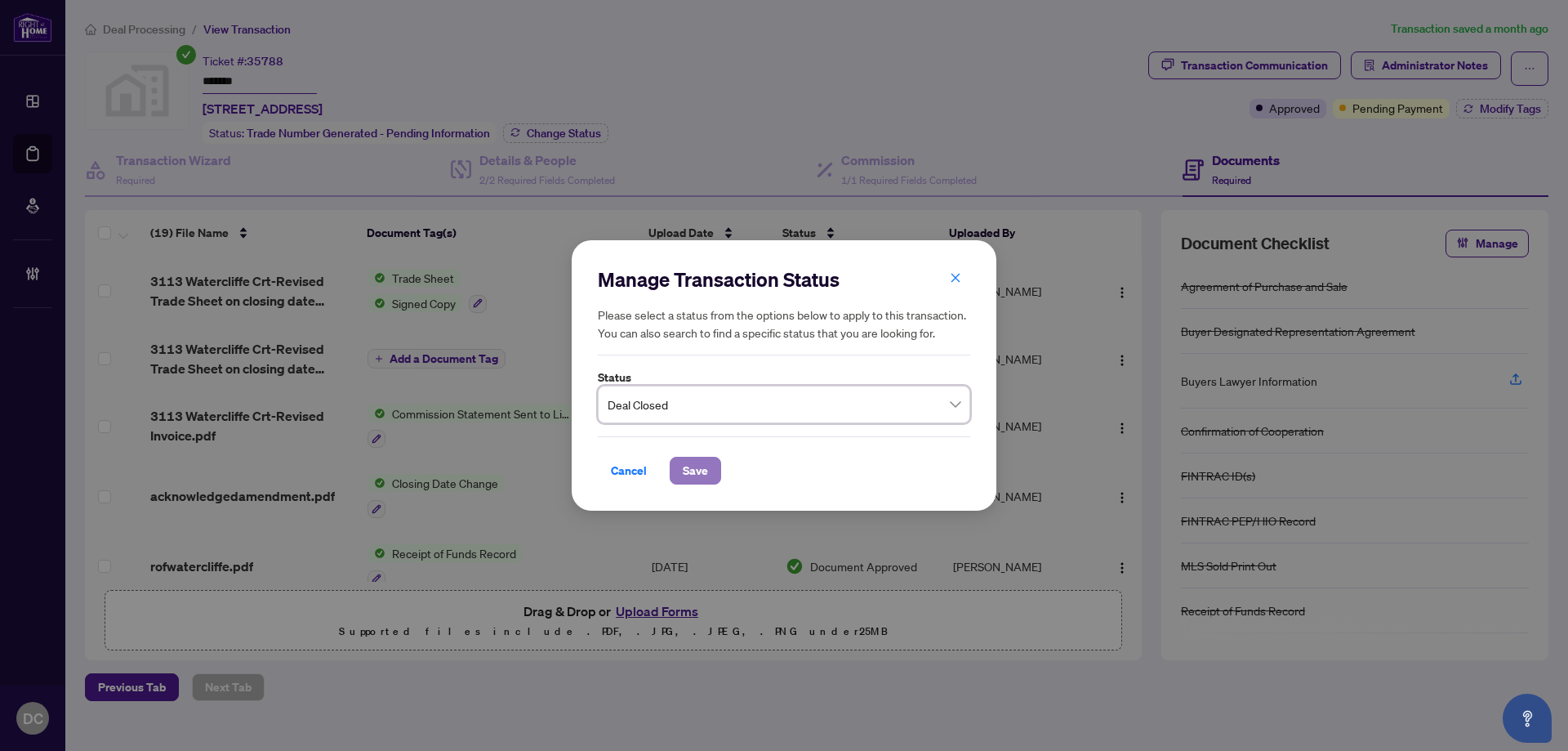
click at [701, 470] on span "Save" at bounding box center [695, 470] width 25 height 26
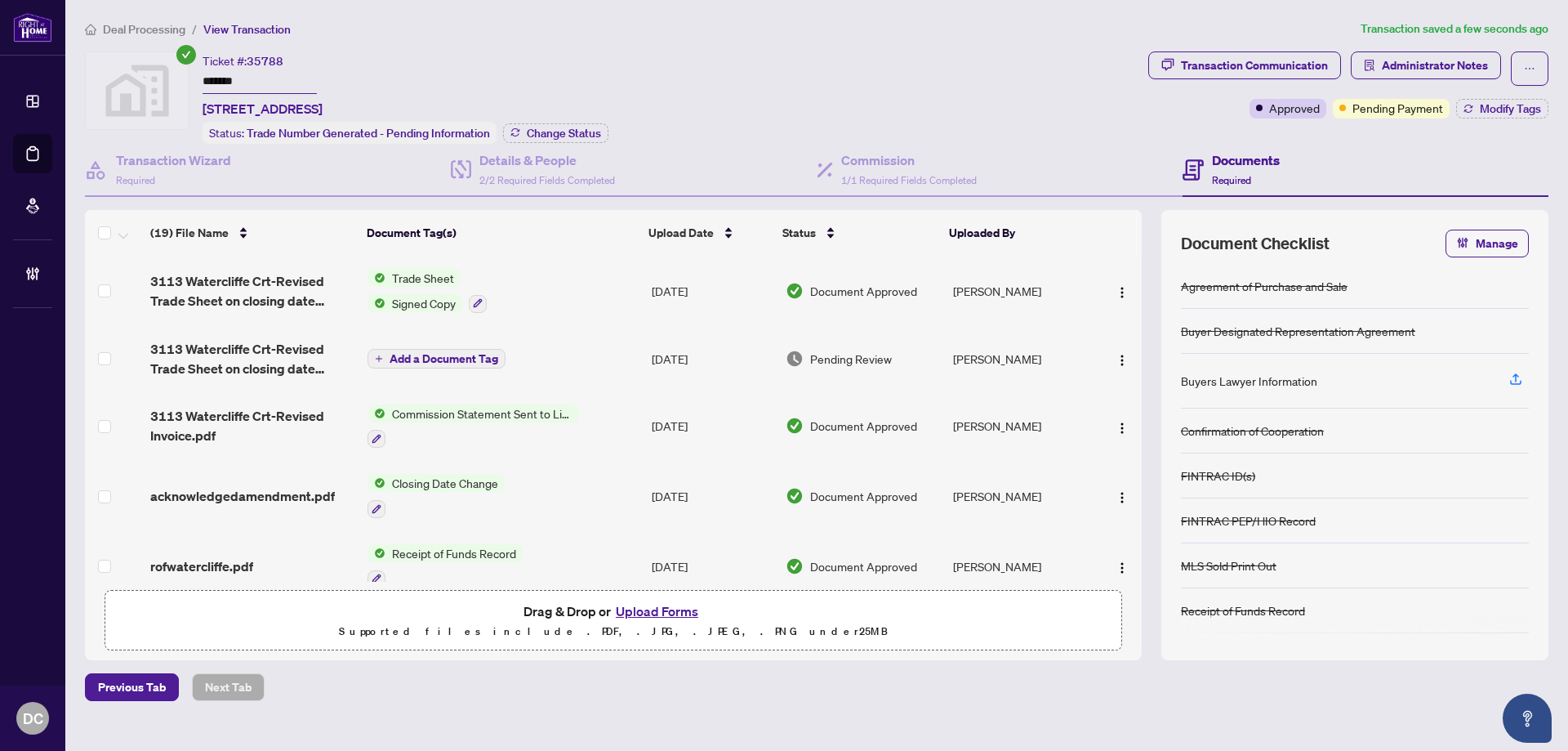
click at [1495, 119] on div "Transaction Communication Administrator Notes Approved Pending Payment Modify T…" at bounding box center [1348, 97] width 407 height 92
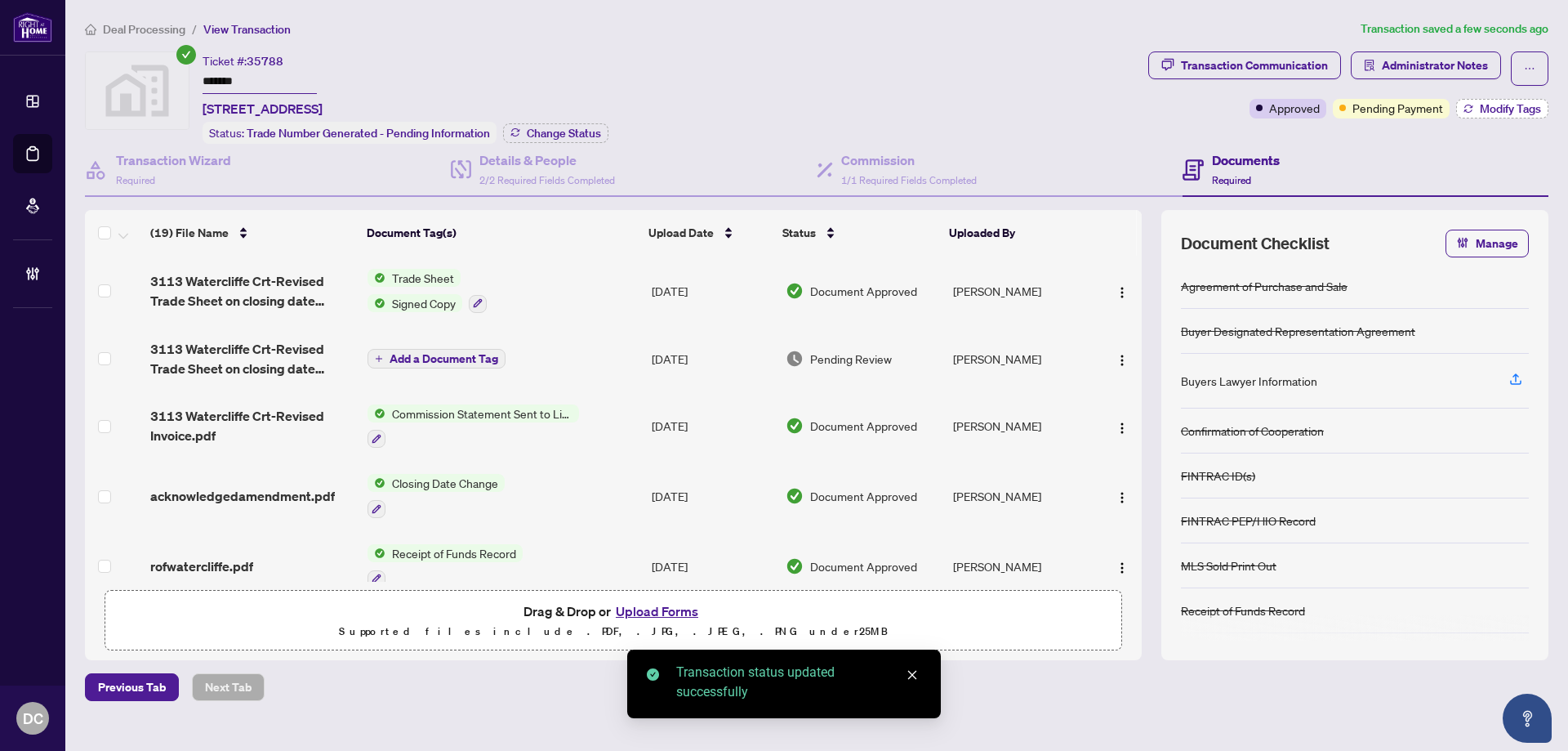
click at [1495, 110] on span "Modify Tags" at bounding box center [1510, 108] width 61 height 11
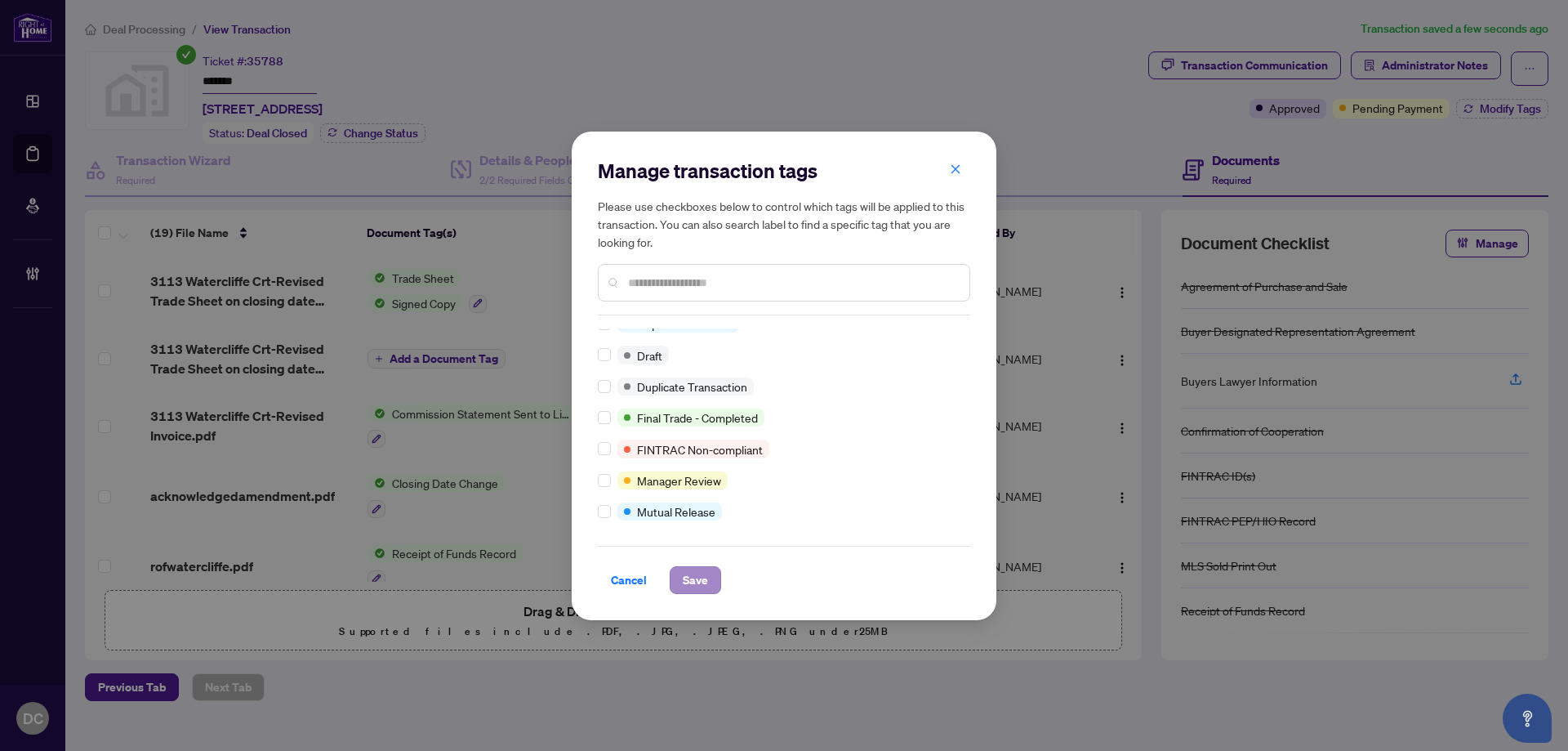
scroll to position [14, 0]
click at [686, 584] on span "Save" at bounding box center [695, 580] width 25 height 26
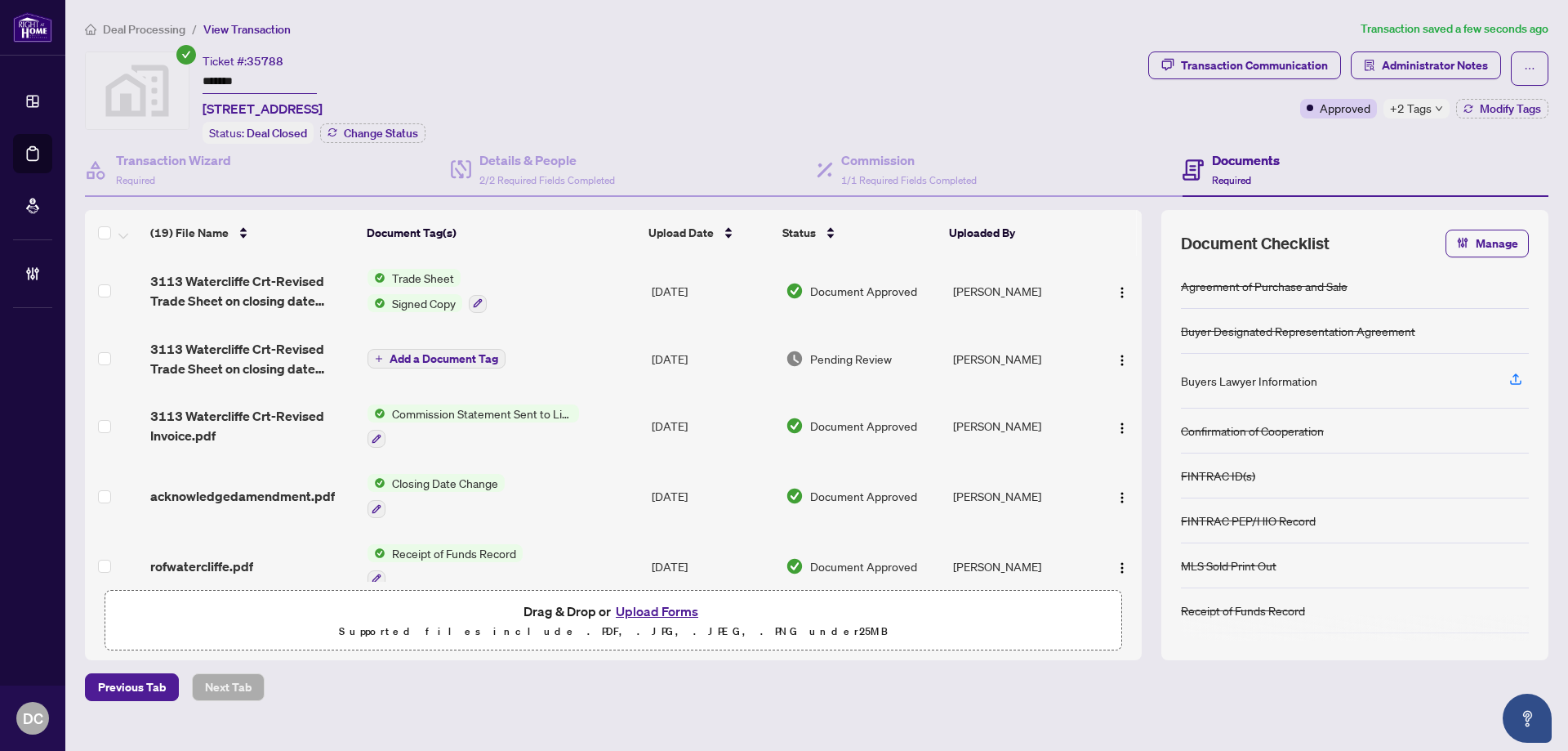
click at [1420, 113] on span "+2 Tags" at bounding box center [1410, 108] width 41 height 19
click at [1401, 67] on span "Administrator Notes" at bounding box center [1435, 65] width 106 height 26
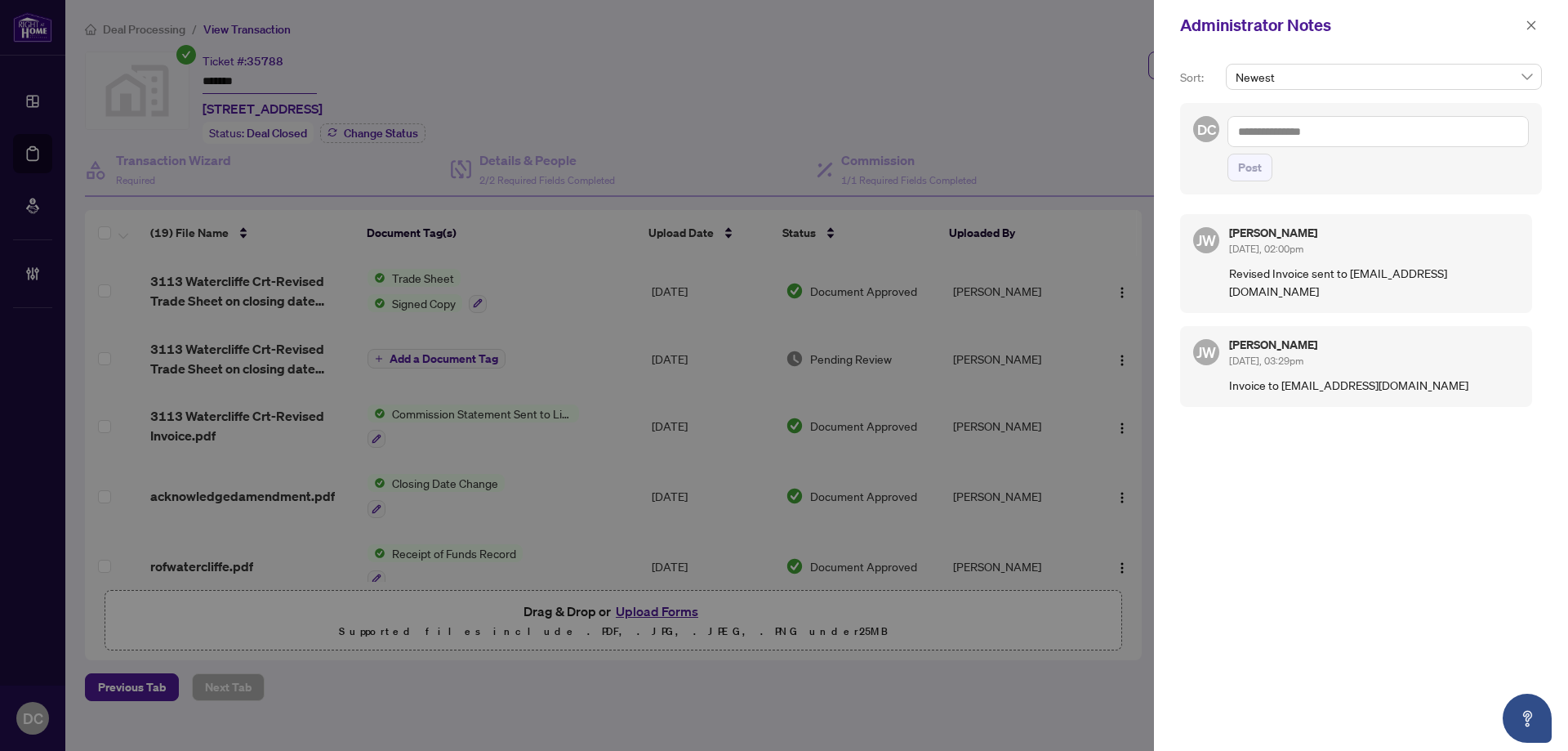
click at [1371, 125] on textarea at bounding box center [1377, 131] width 301 height 31
paste textarea "**********"
type textarea "**********"
click at [1258, 173] on span "Post" at bounding box center [1249, 168] width 24 height 26
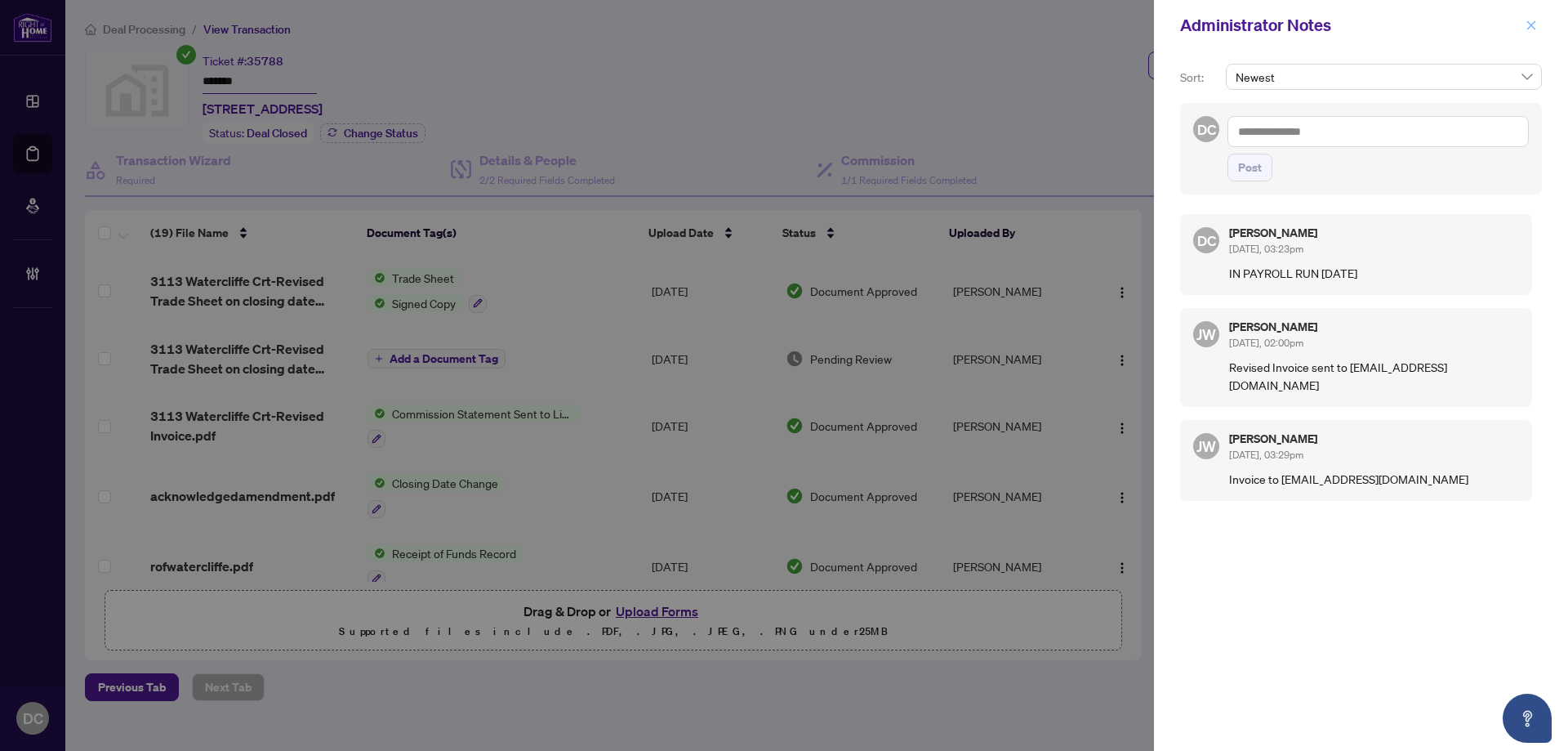
click at [1530, 27] on icon "close" at bounding box center [1530, 25] width 11 height 11
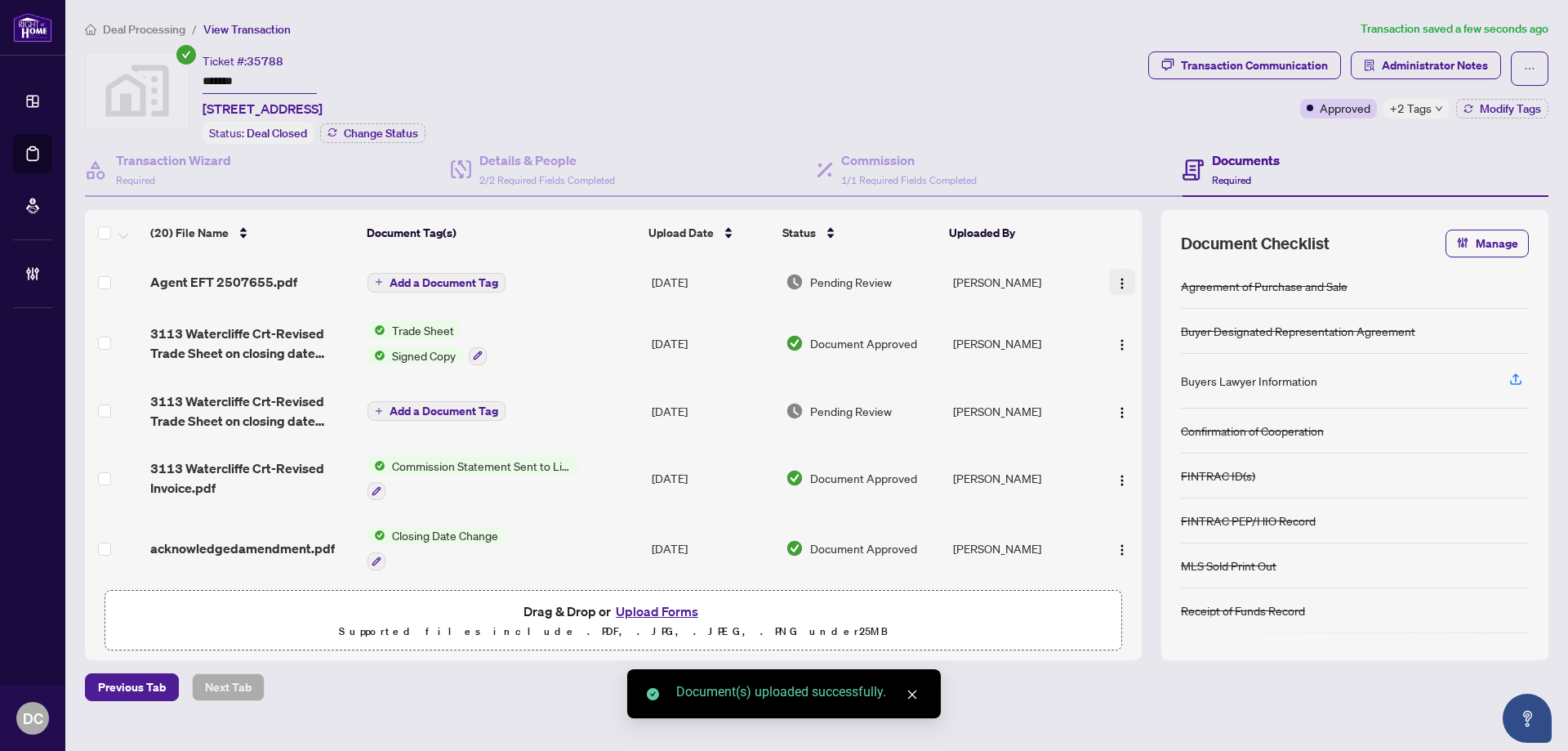
click at [1121, 279] on img "button" at bounding box center [1121, 283] width 13 height 13
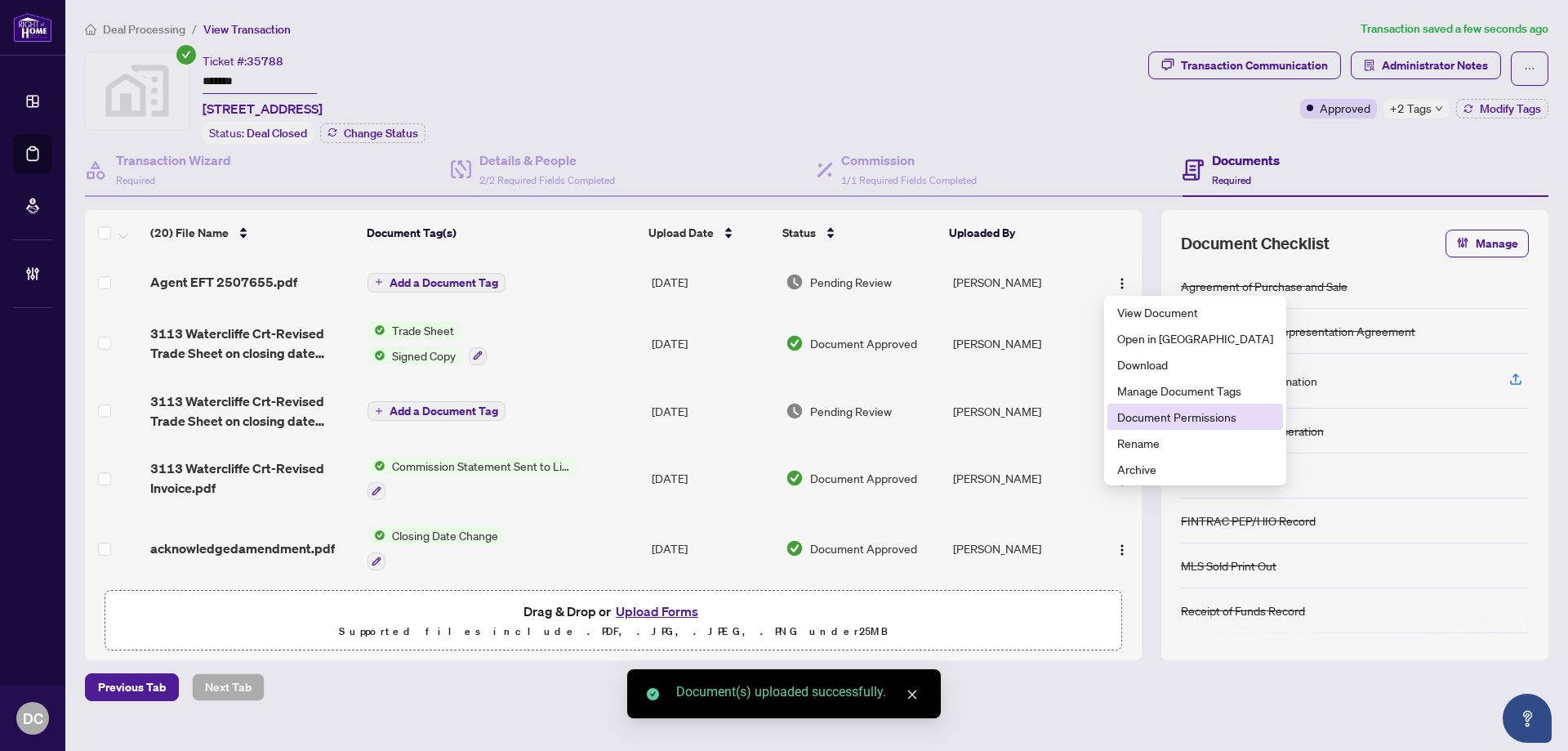
click at [1141, 412] on span "Document Permissions" at bounding box center [1195, 416] width 156 height 18
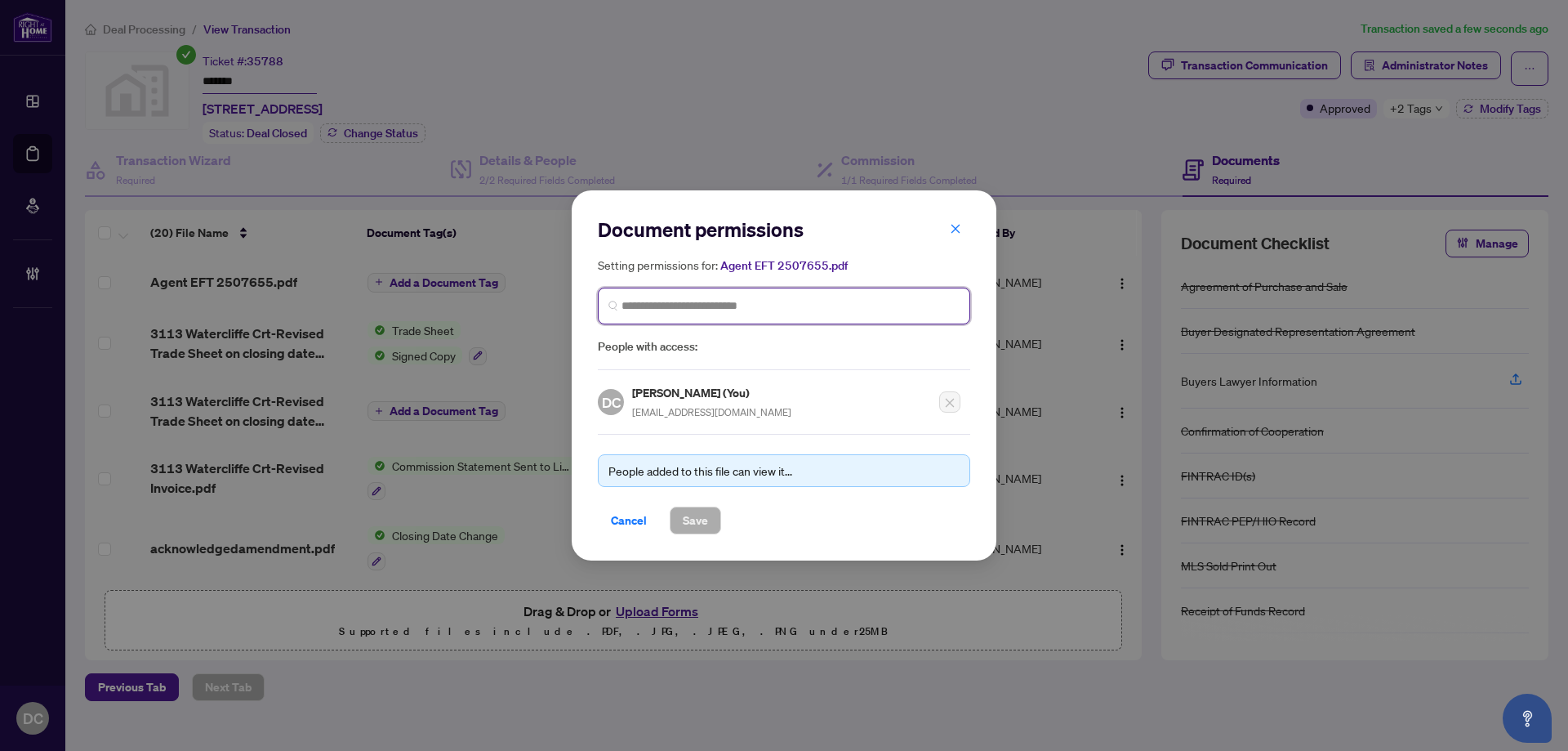
click at [707, 300] on input "search" at bounding box center [791, 306] width 338 height 17
type input "*******"
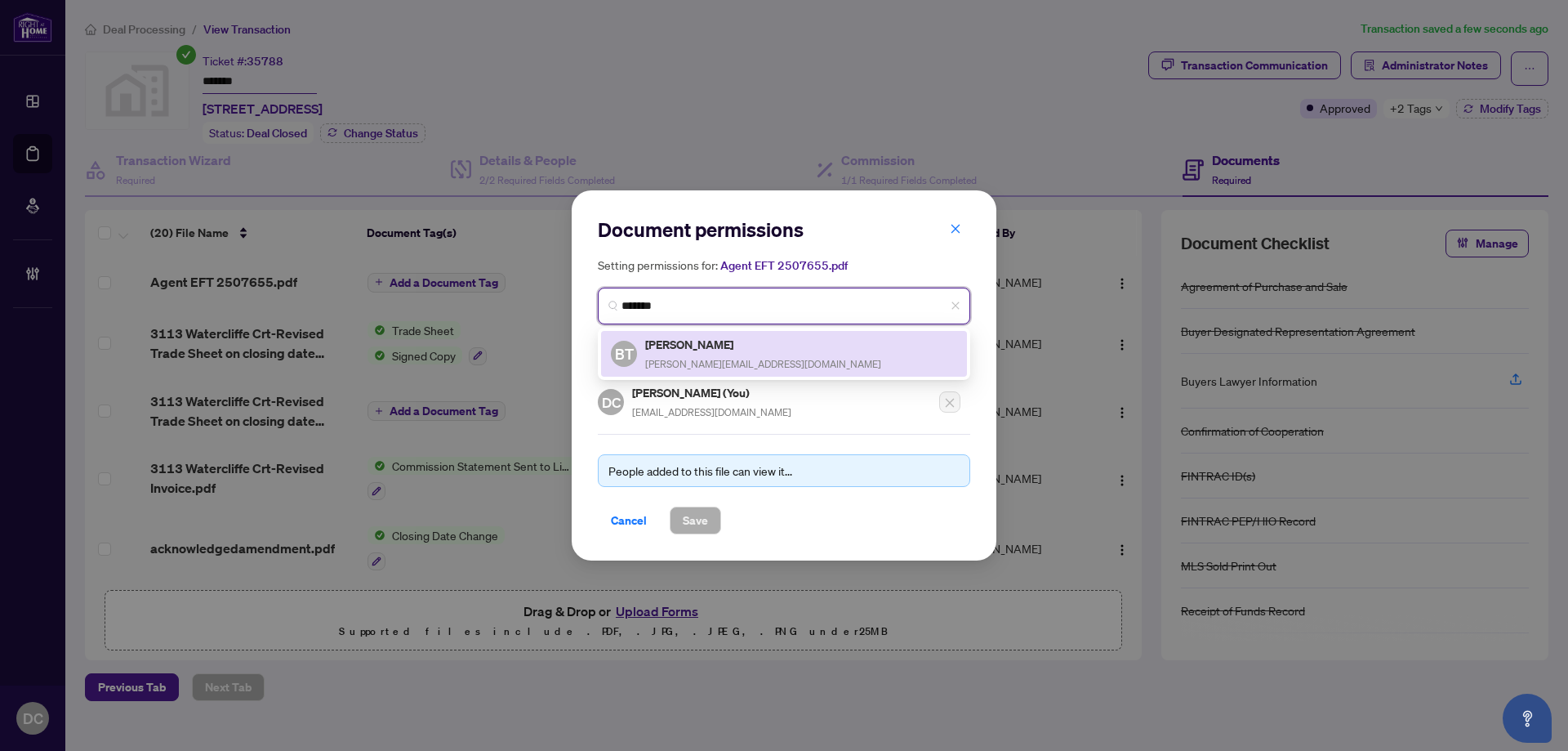
click at [690, 350] on h5 "[PERSON_NAME]" at bounding box center [763, 345] width 236 height 19
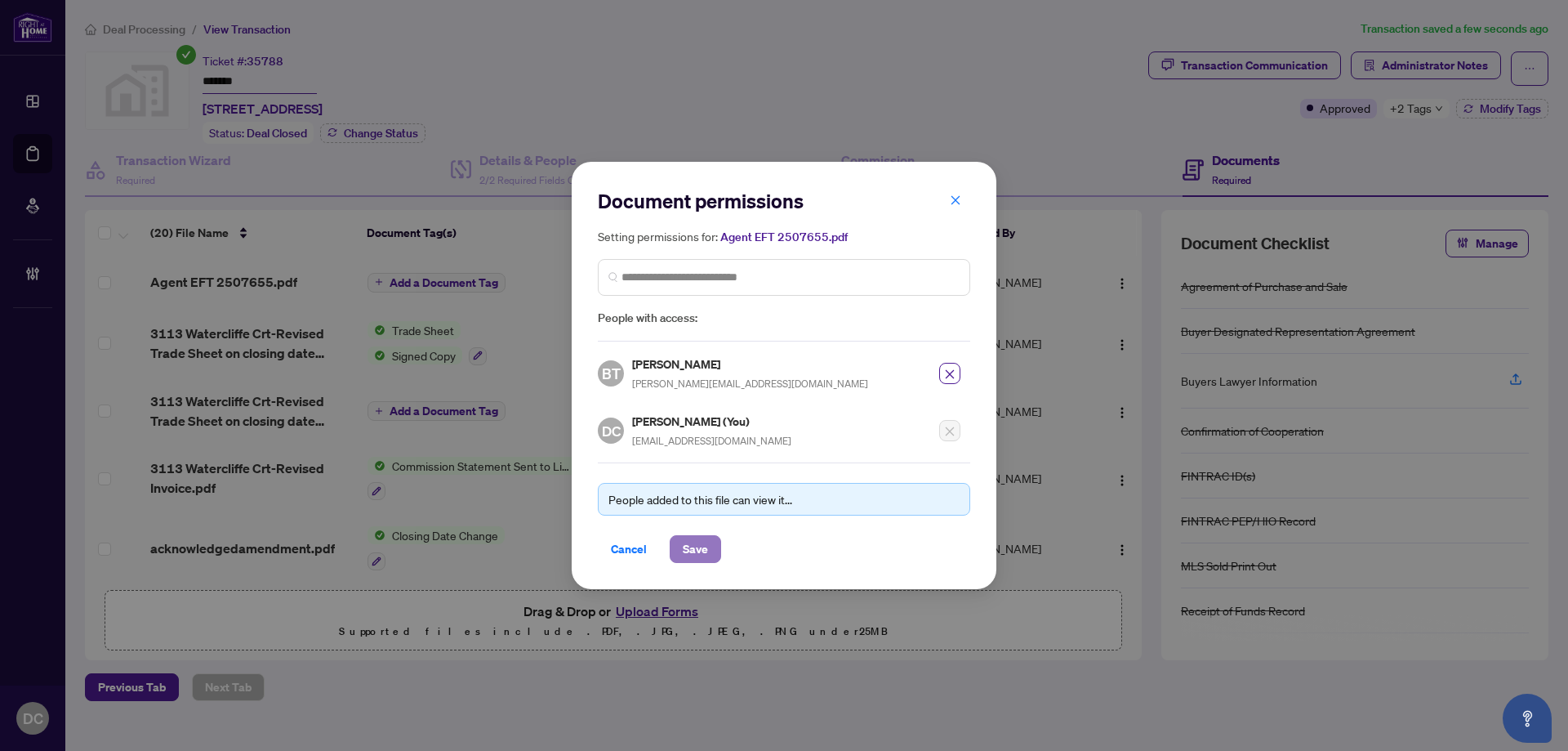
click at [697, 547] on span "Save" at bounding box center [695, 549] width 25 height 26
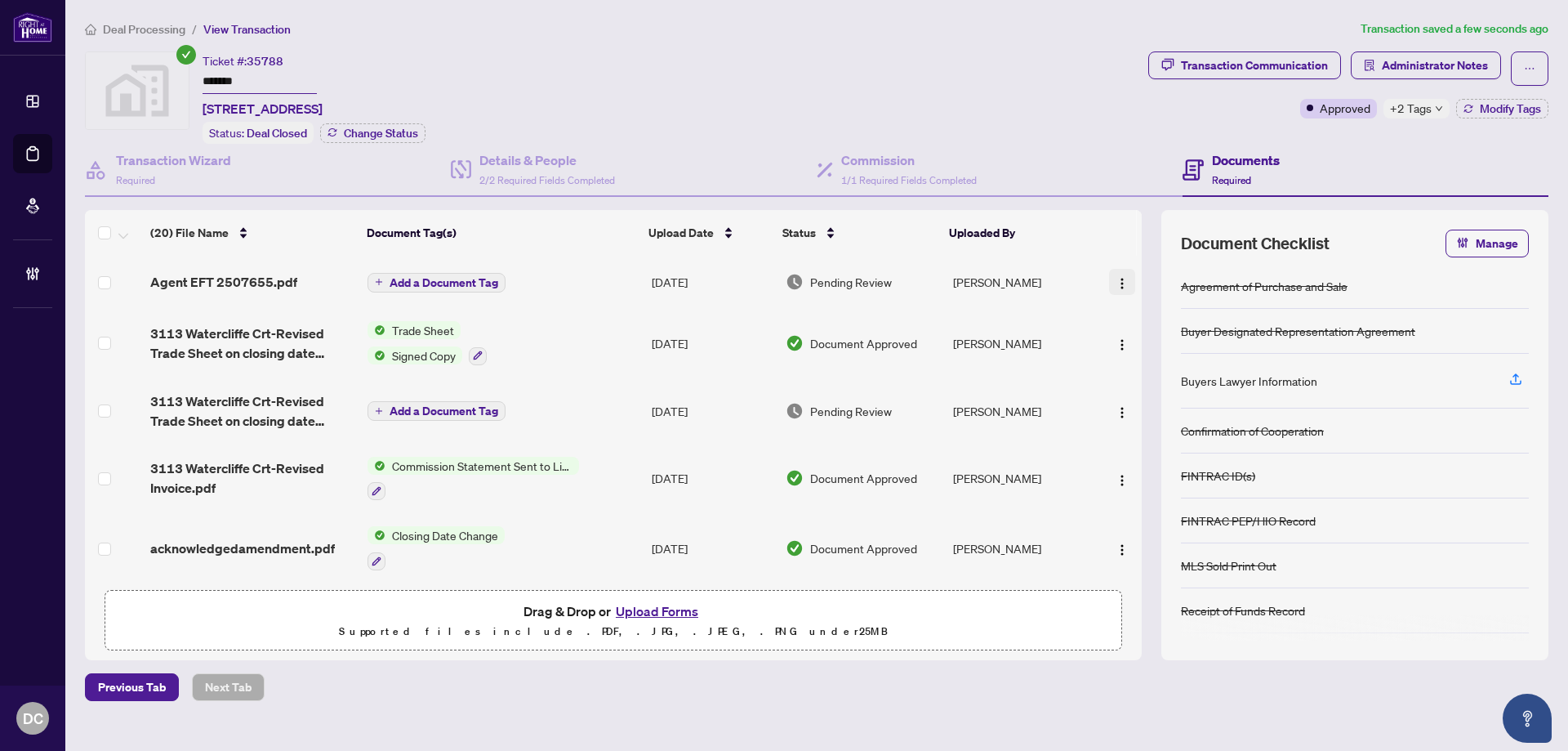
click at [1115, 278] on img "button" at bounding box center [1121, 283] width 13 height 13
click at [472, 278] on span "Add a Document Tag" at bounding box center [444, 282] width 108 height 11
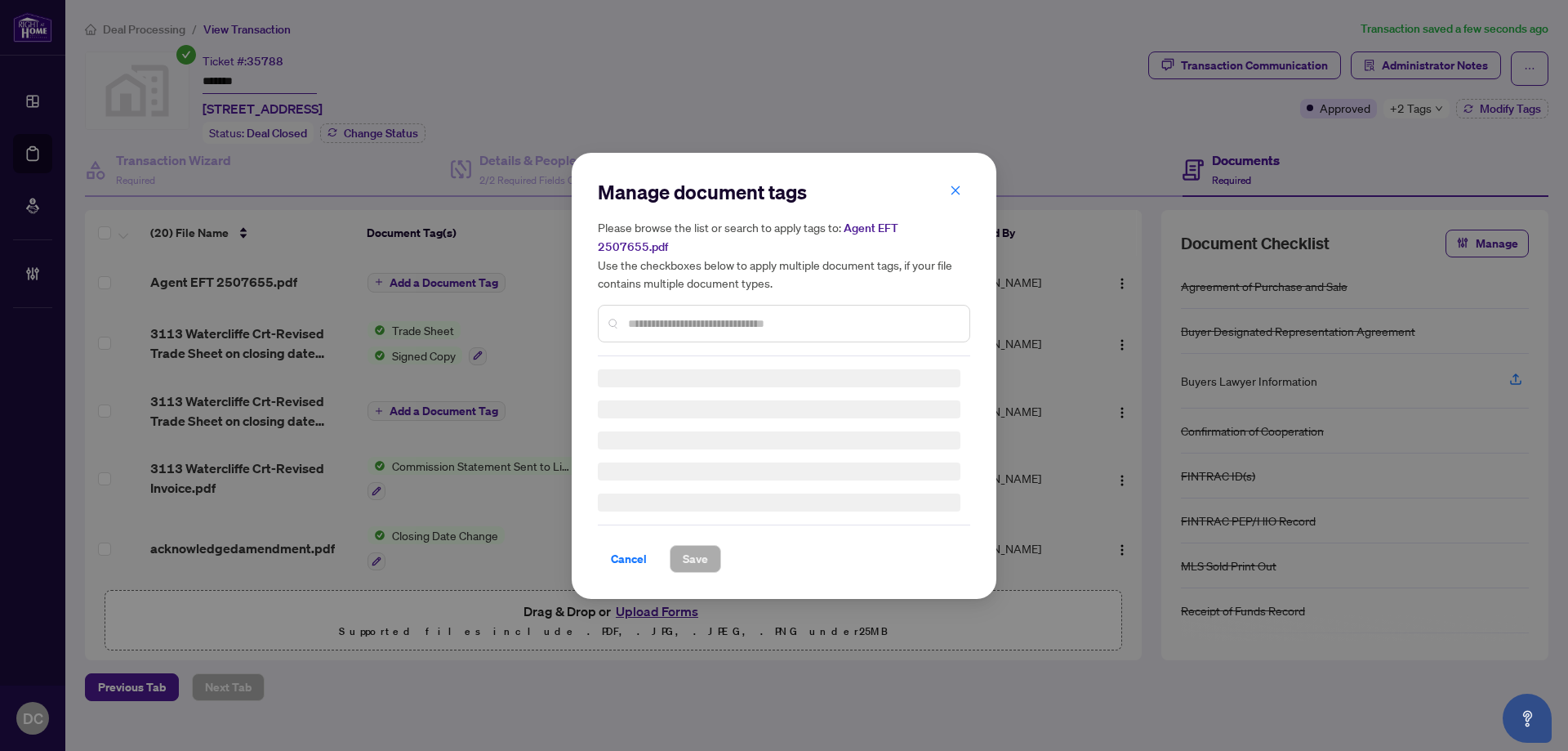
click at [672, 316] on div "Manage document tags Please browse the list or search to apply tags to: Agent E…" at bounding box center [784, 376] width 373 height 394
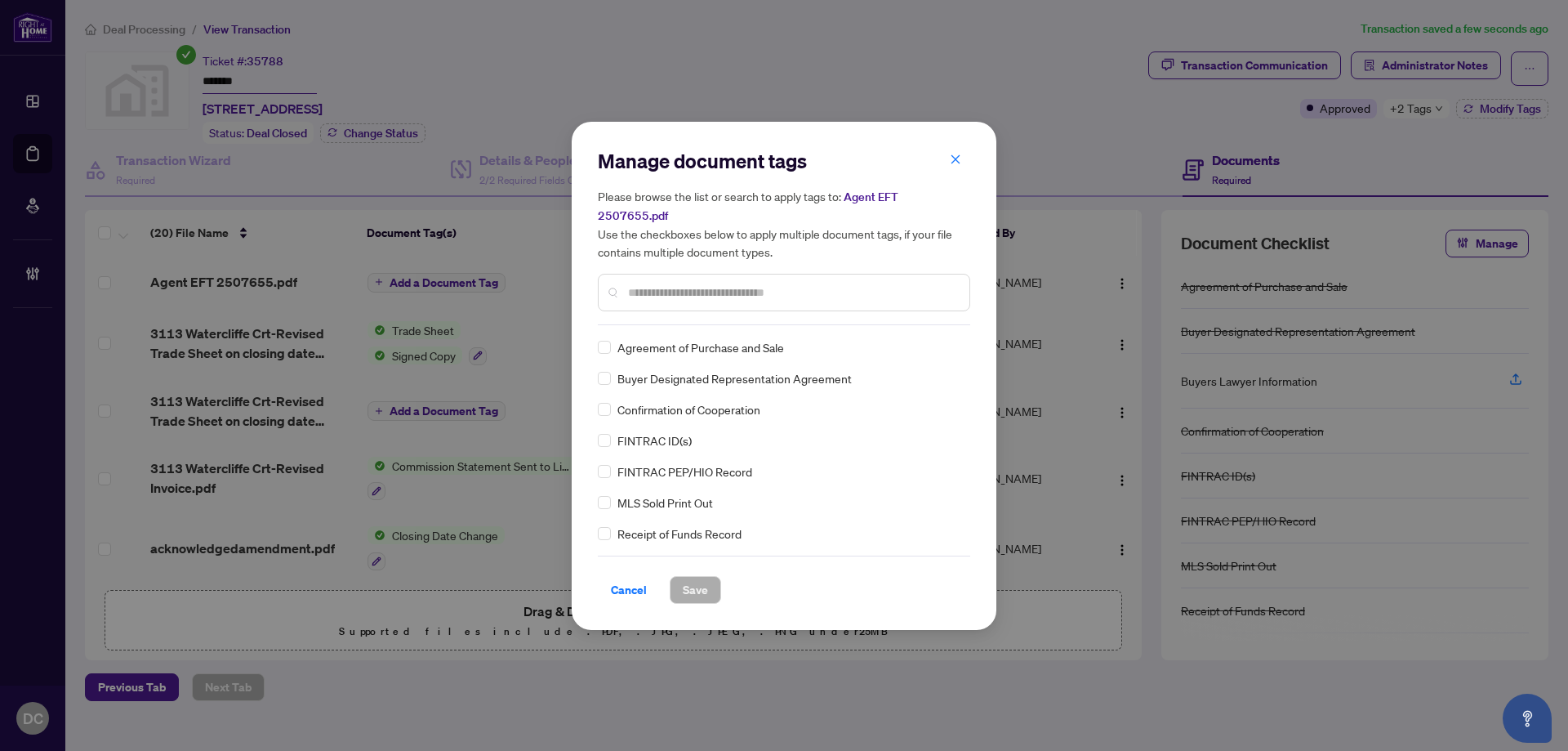
click at [723, 284] on input "text" at bounding box center [792, 292] width 328 height 18
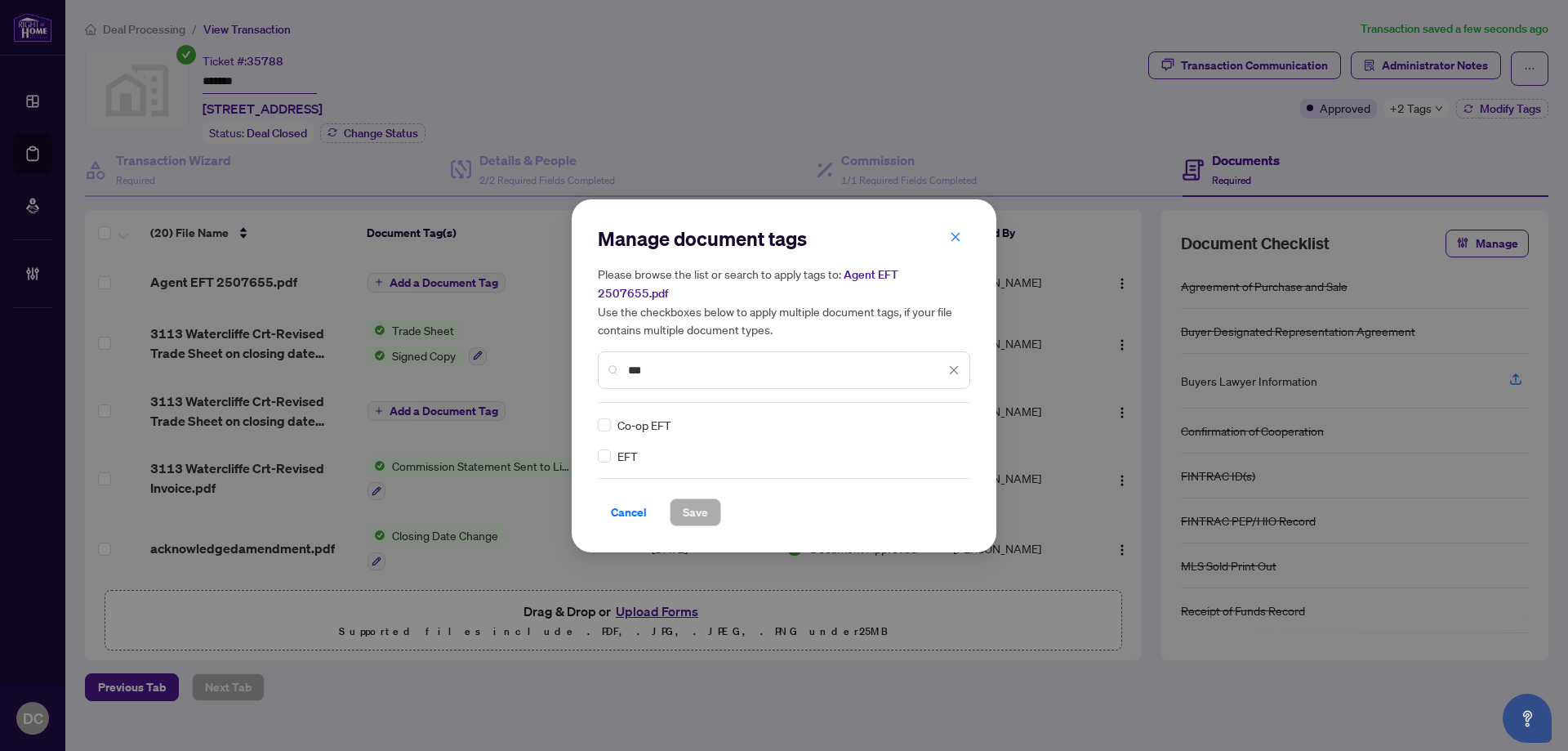
type input "***"
click at [944, 417] on img at bounding box center [936, 424] width 16 height 16
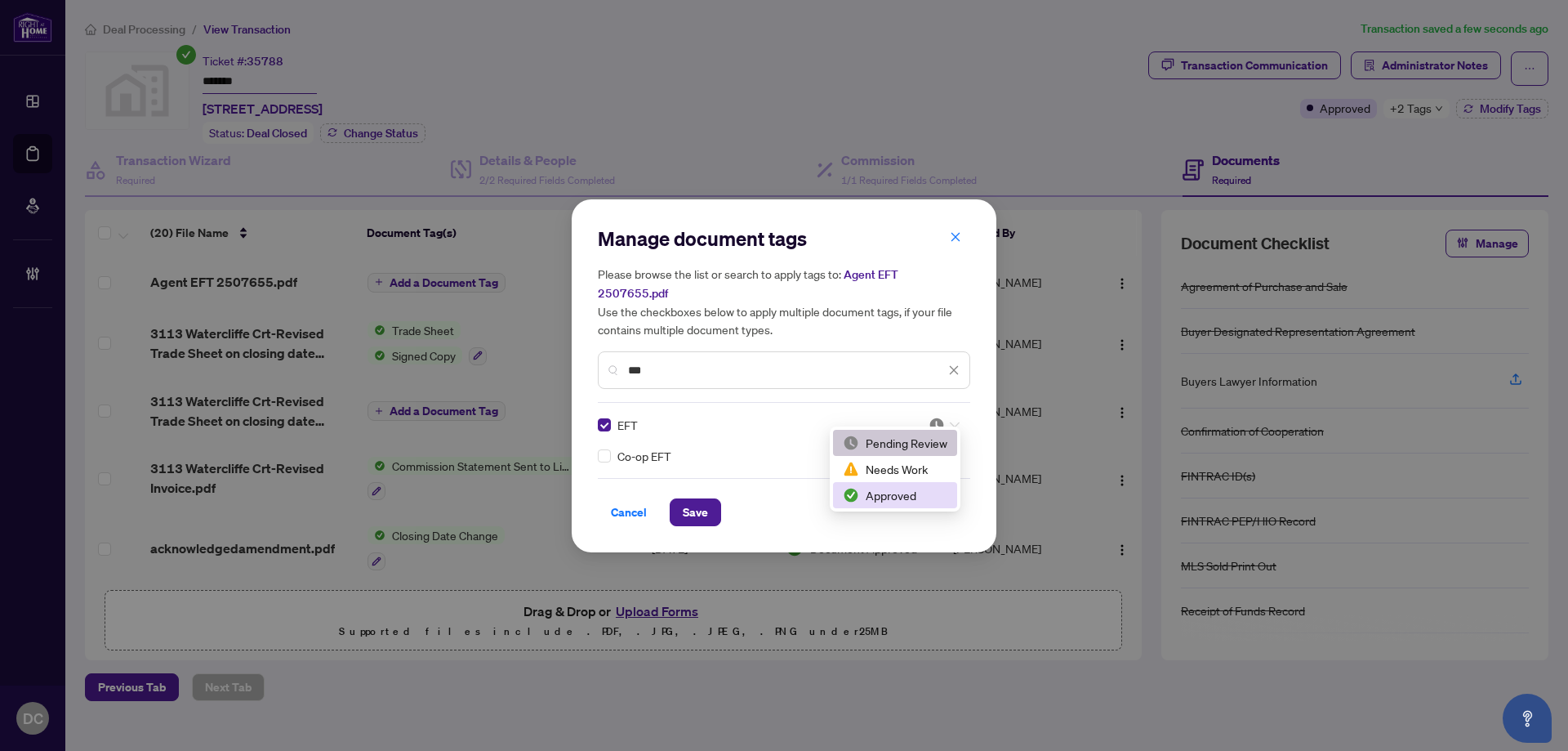
click at [892, 502] on div "Approved" at bounding box center [895, 495] width 105 height 18
click at [659, 505] on div "Cancel Save" at bounding box center [784, 512] width 373 height 27
click at [679, 503] on button "Save" at bounding box center [696, 512] width 52 height 27
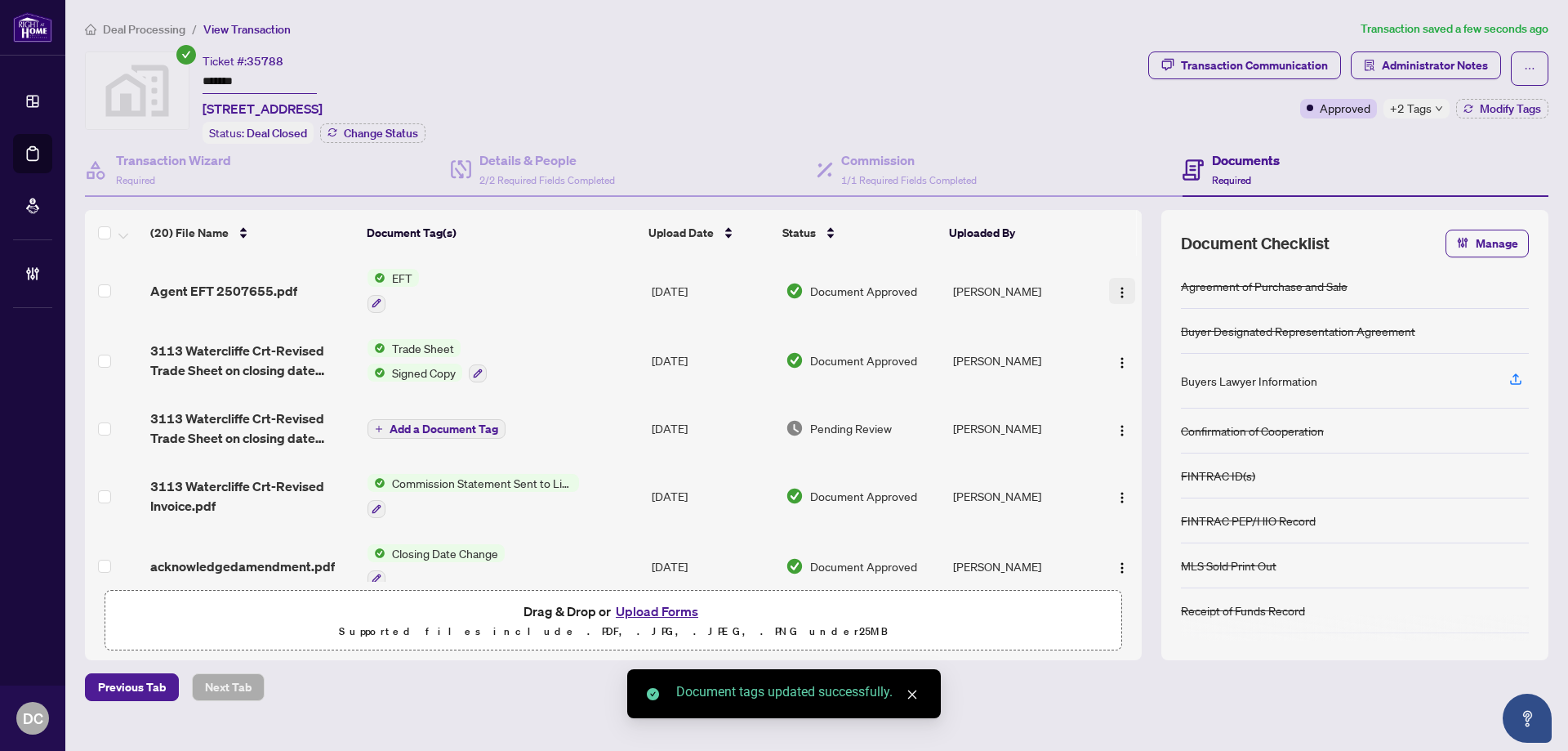
click at [1118, 286] on img "button" at bounding box center [1121, 292] width 13 height 13
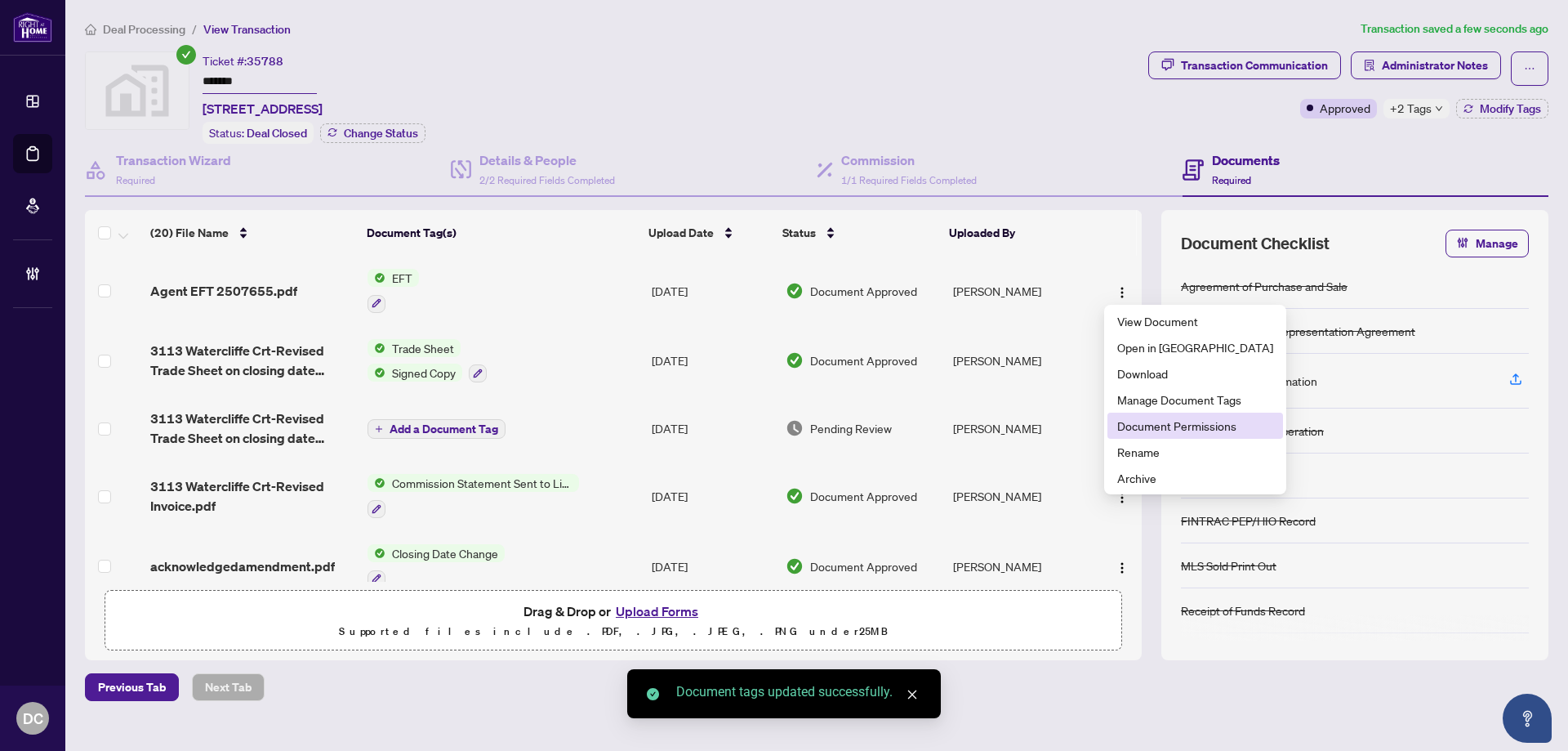
click at [1140, 419] on span "Document Permissions" at bounding box center [1195, 425] width 156 height 18
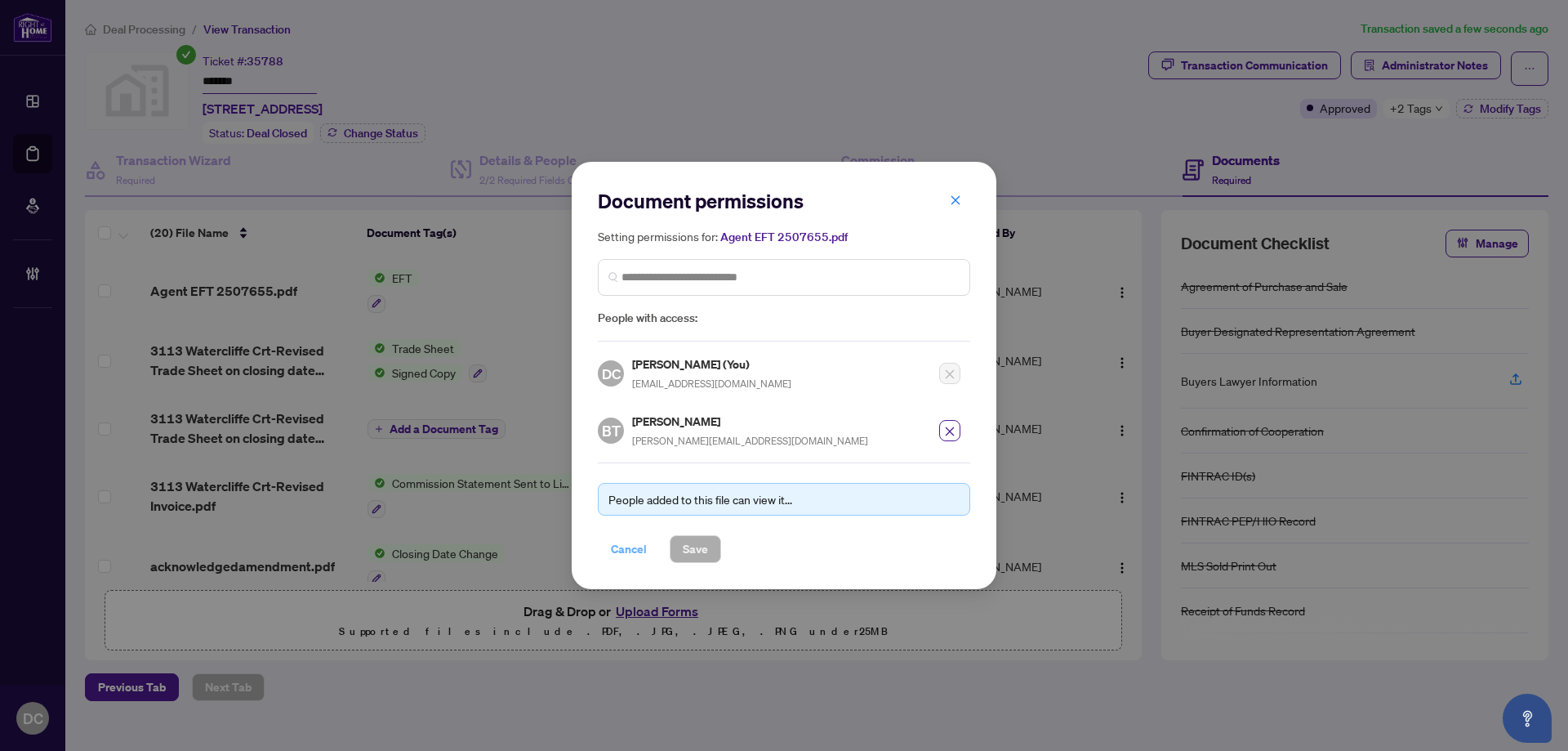
click at [617, 538] on span "Cancel" at bounding box center [629, 549] width 36 height 26
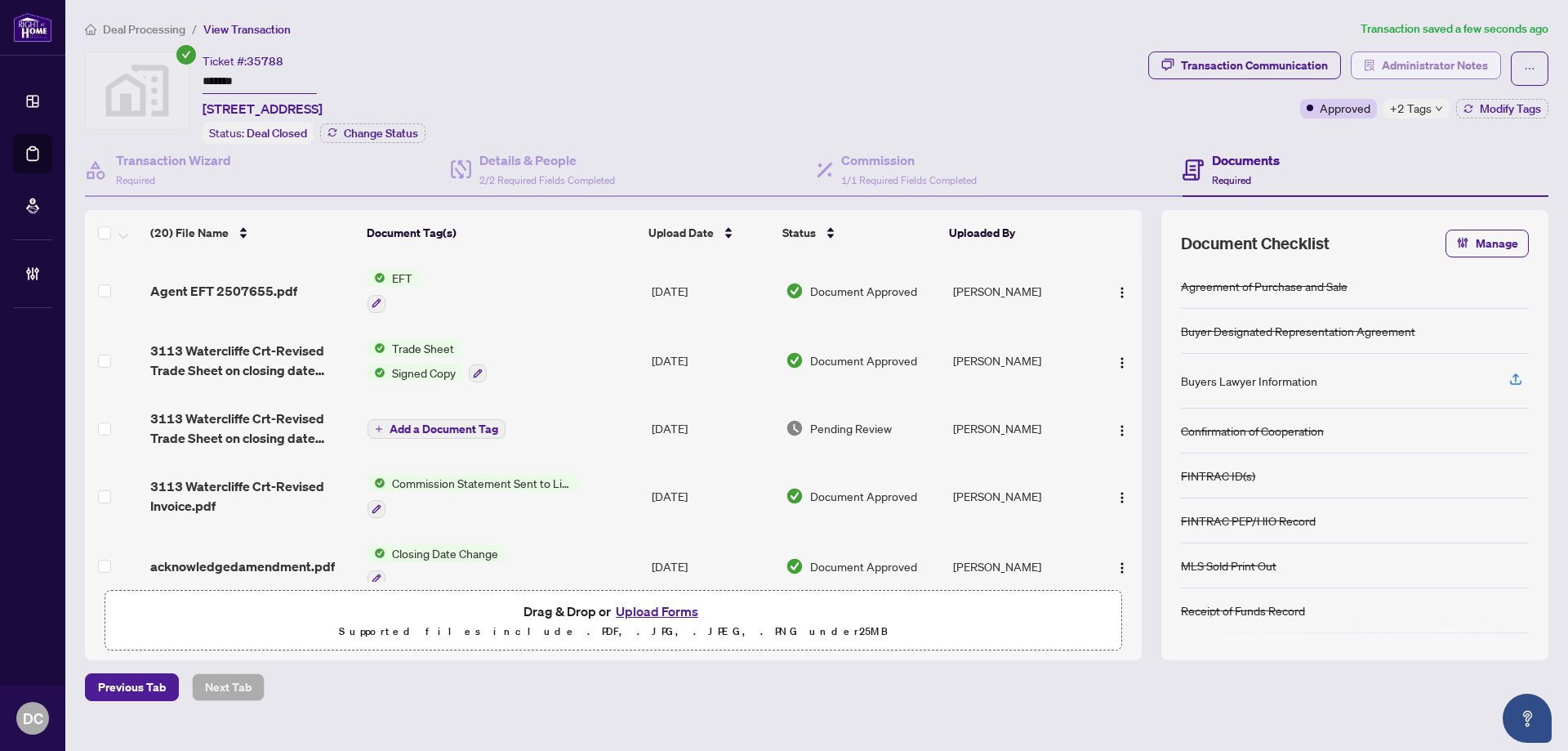
click at [1400, 61] on span "Administrator Notes" at bounding box center [1435, 65] width 106 height 26
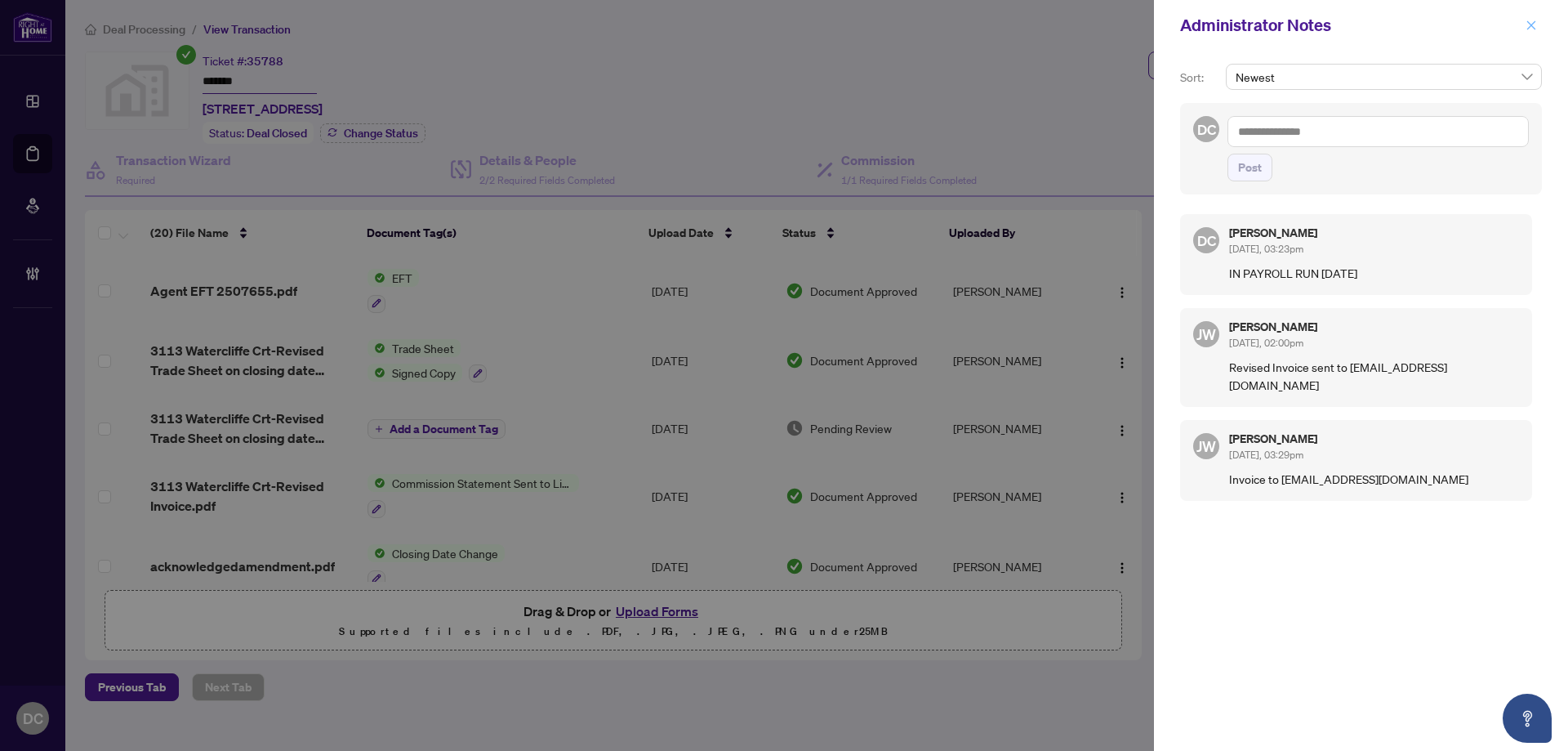
click at [1538, 27] on button "button" at bounding box center [1530, 25] width 21 height 20
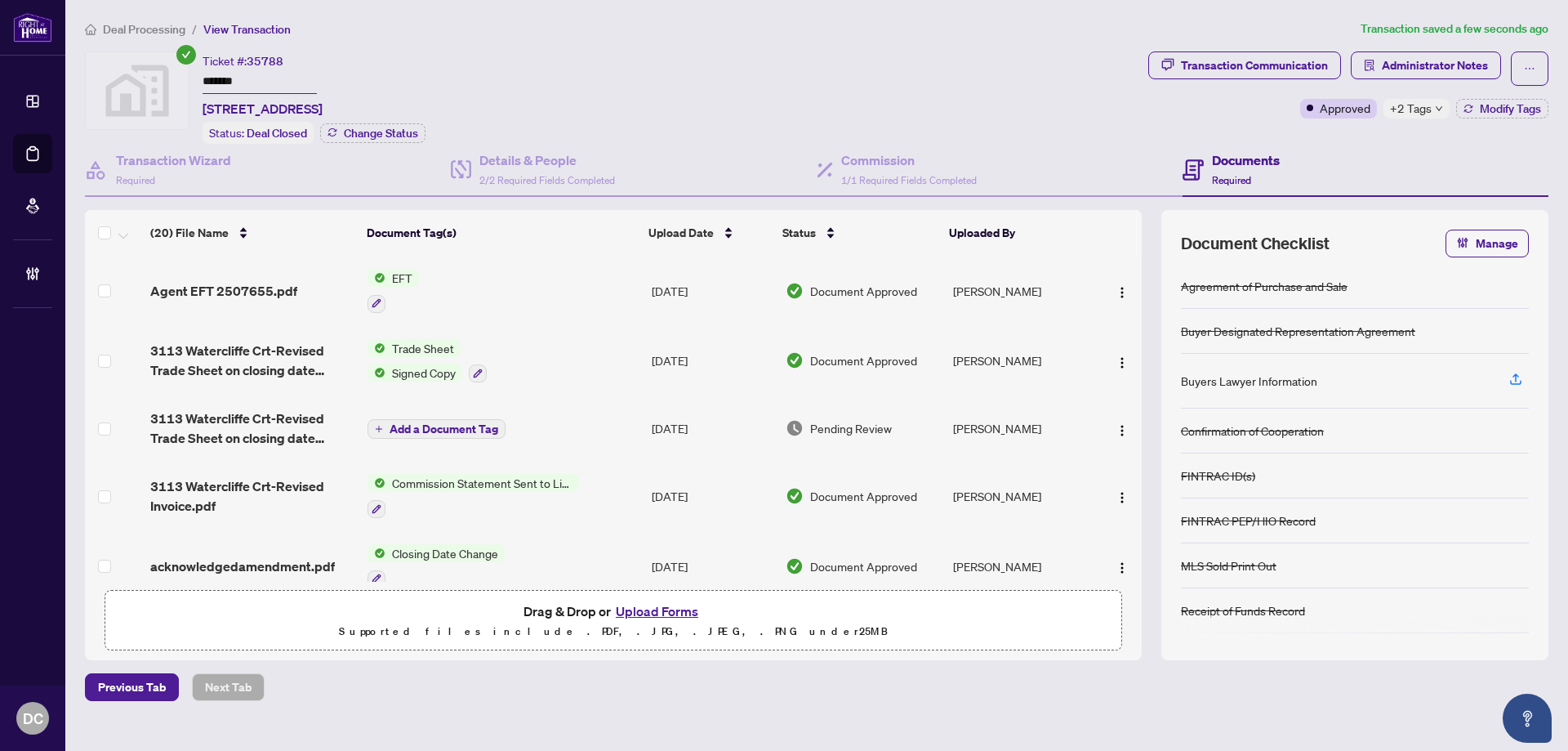
drag, startPoint x: 1523, startPoint y: 115, endPoint x: 1443, endPoint y: 110, distance: 80.2
click at [1468, 116] on button "Modify Tags" at bounding box center [1501, 108] width 92 height 20
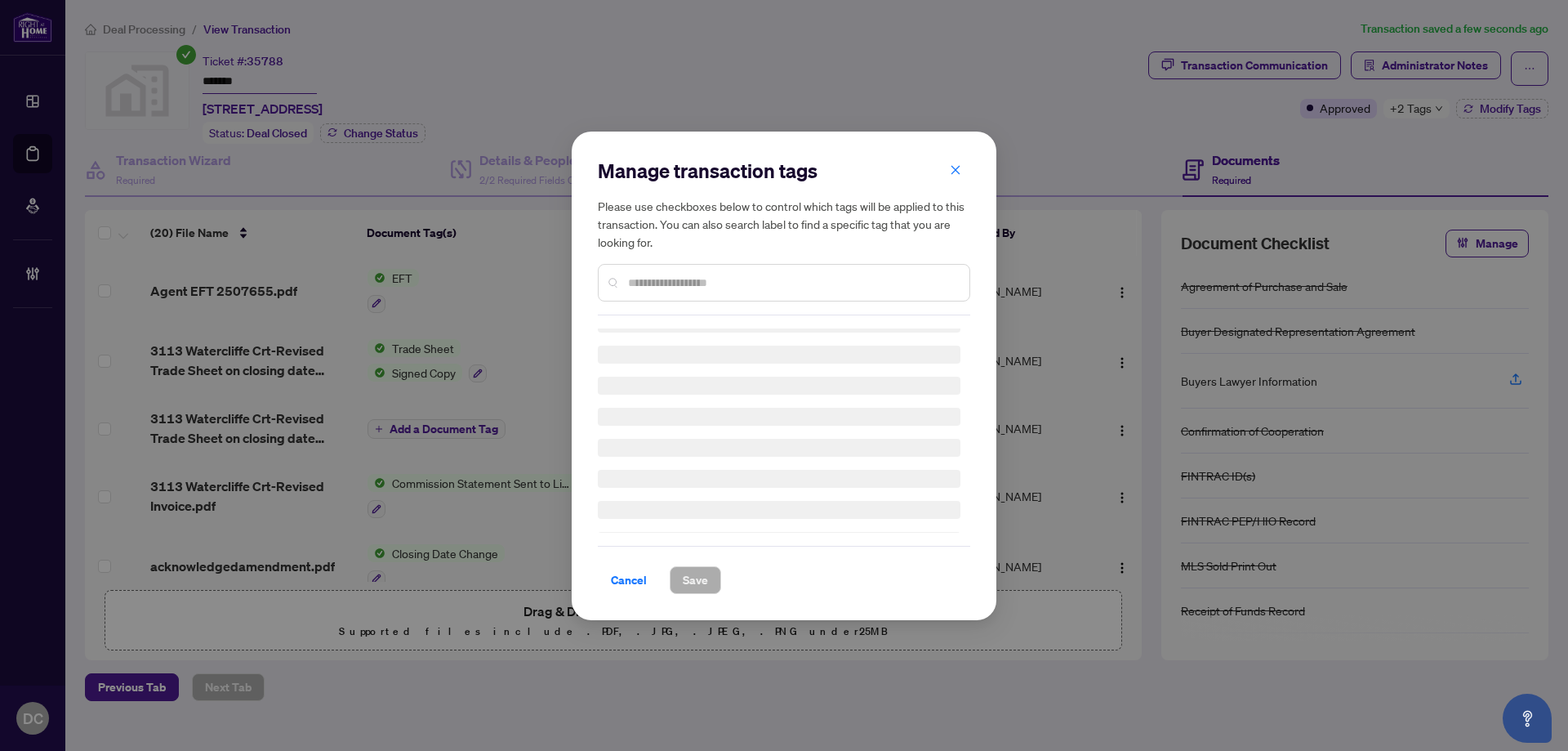
click at [1427, 108] on div "Manage transaction tags Please use checkboxes below to control which tags will …" at bounding box center [784, 376] width 1568 height 751
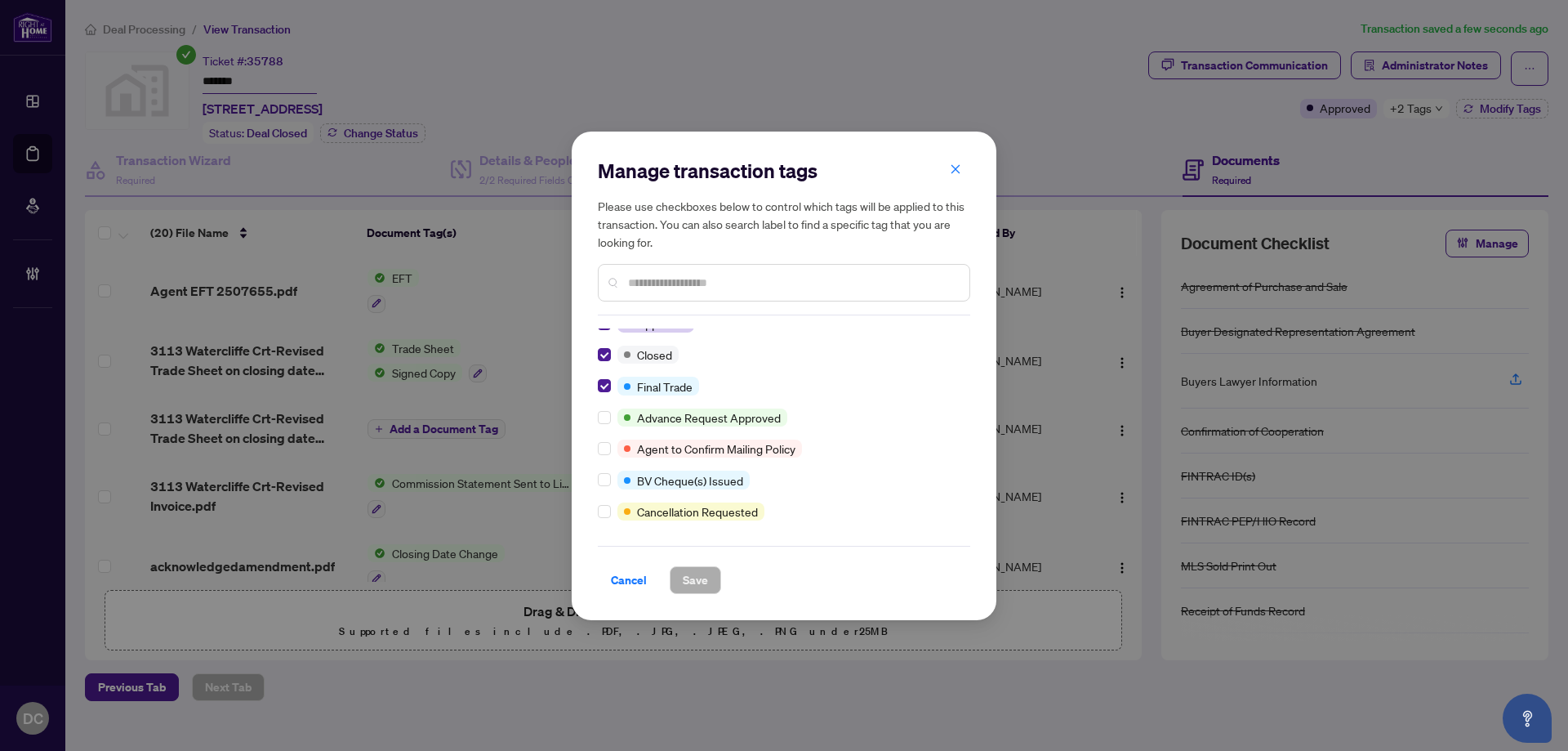
scroll to position [0, 0]
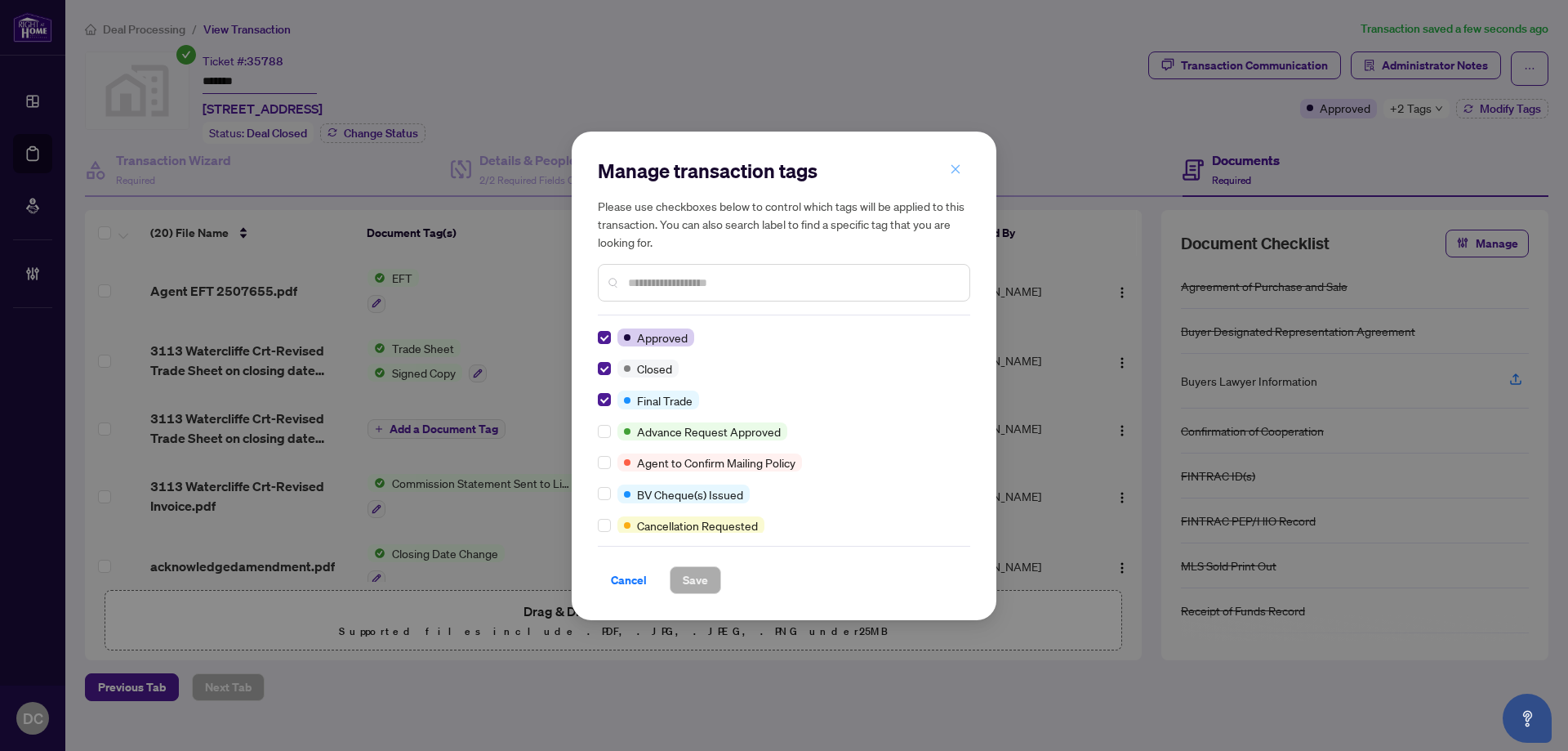
click at [954, 169] on icon "close" at bounding box center [956, 169] width 9 height 9
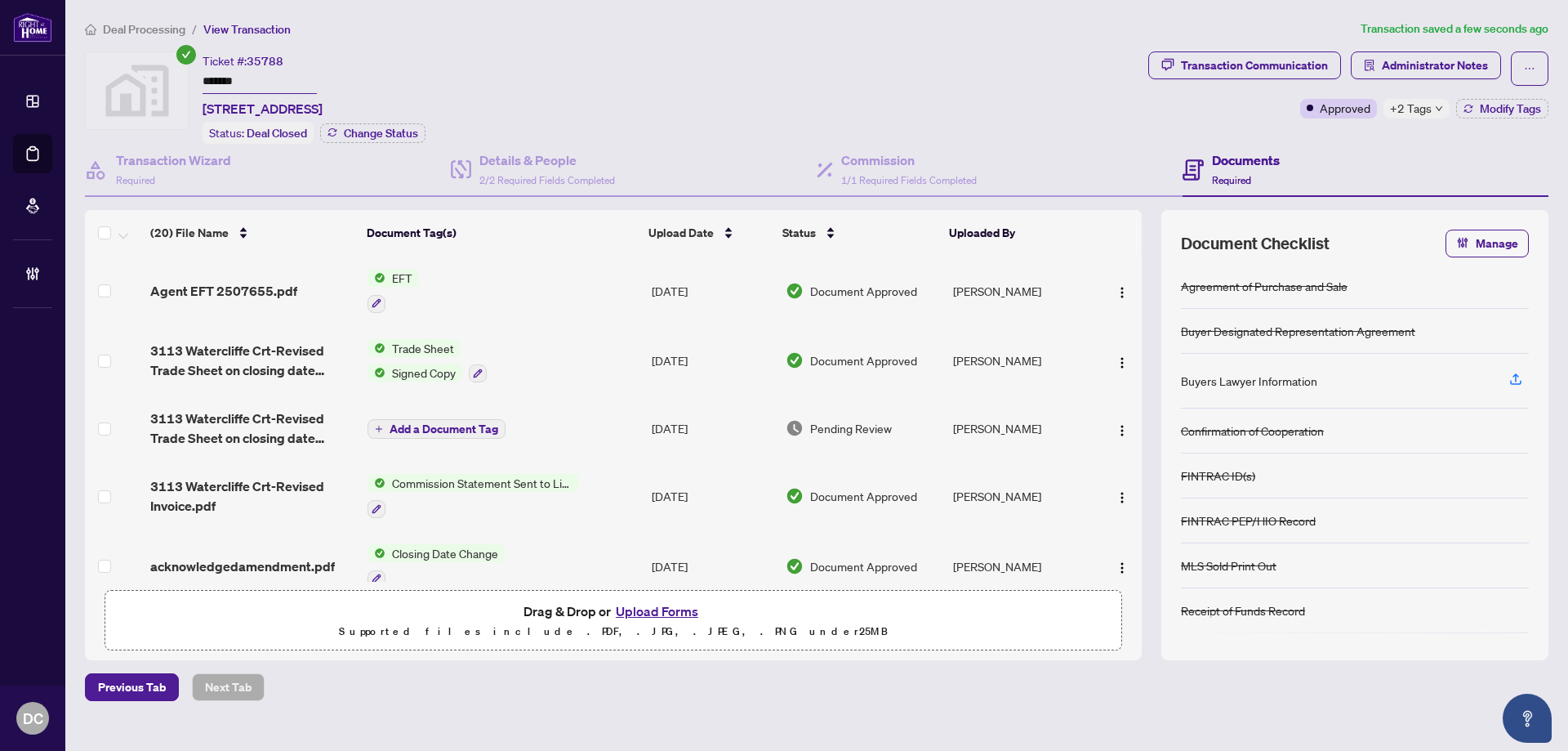
click at [158, 34] on span "Deal Processing" at bounding box center [144, 29] width 82 height 15
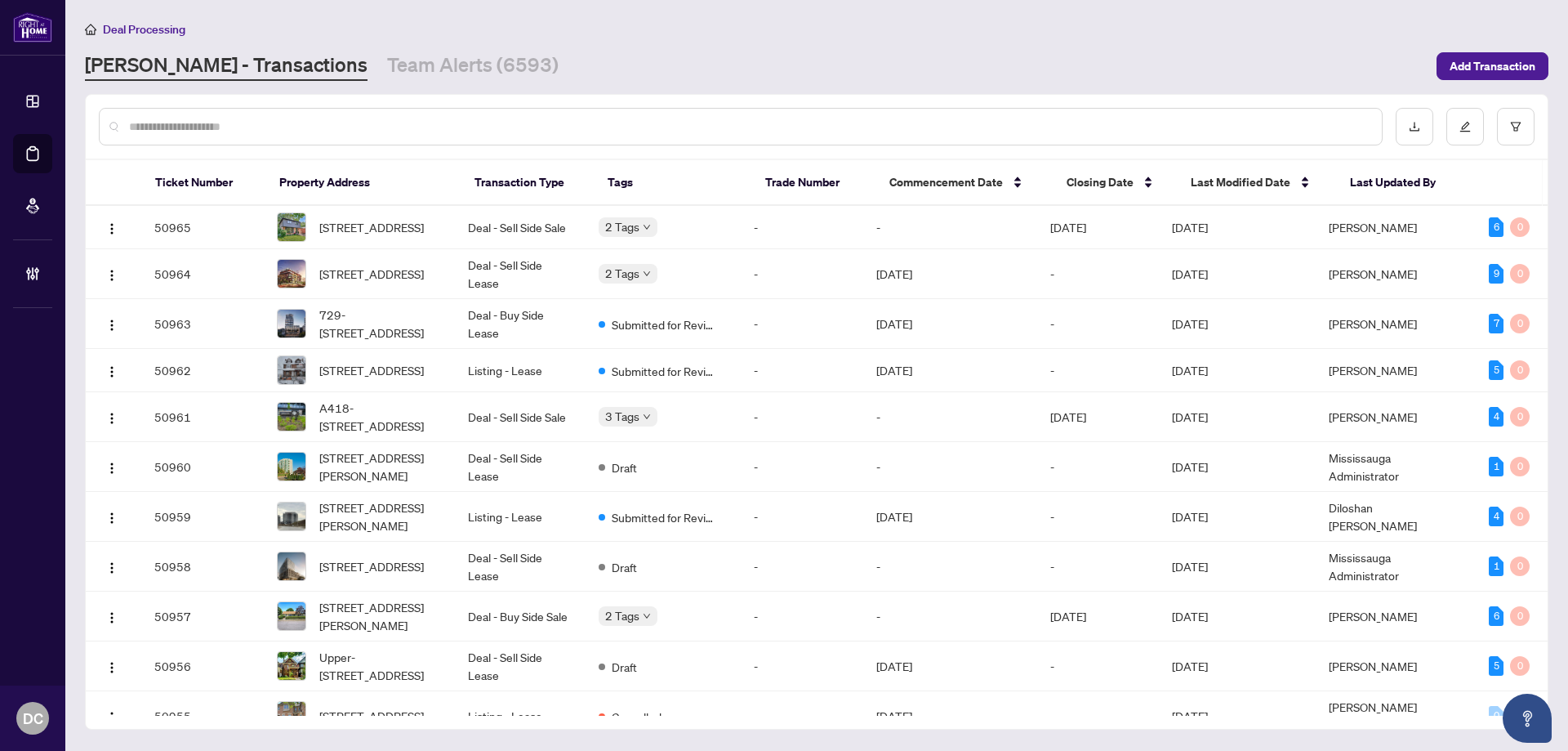
click at [249, 131] on input "text" at bounding box center [748, 126] width 1239 height 18
paste input "*******"
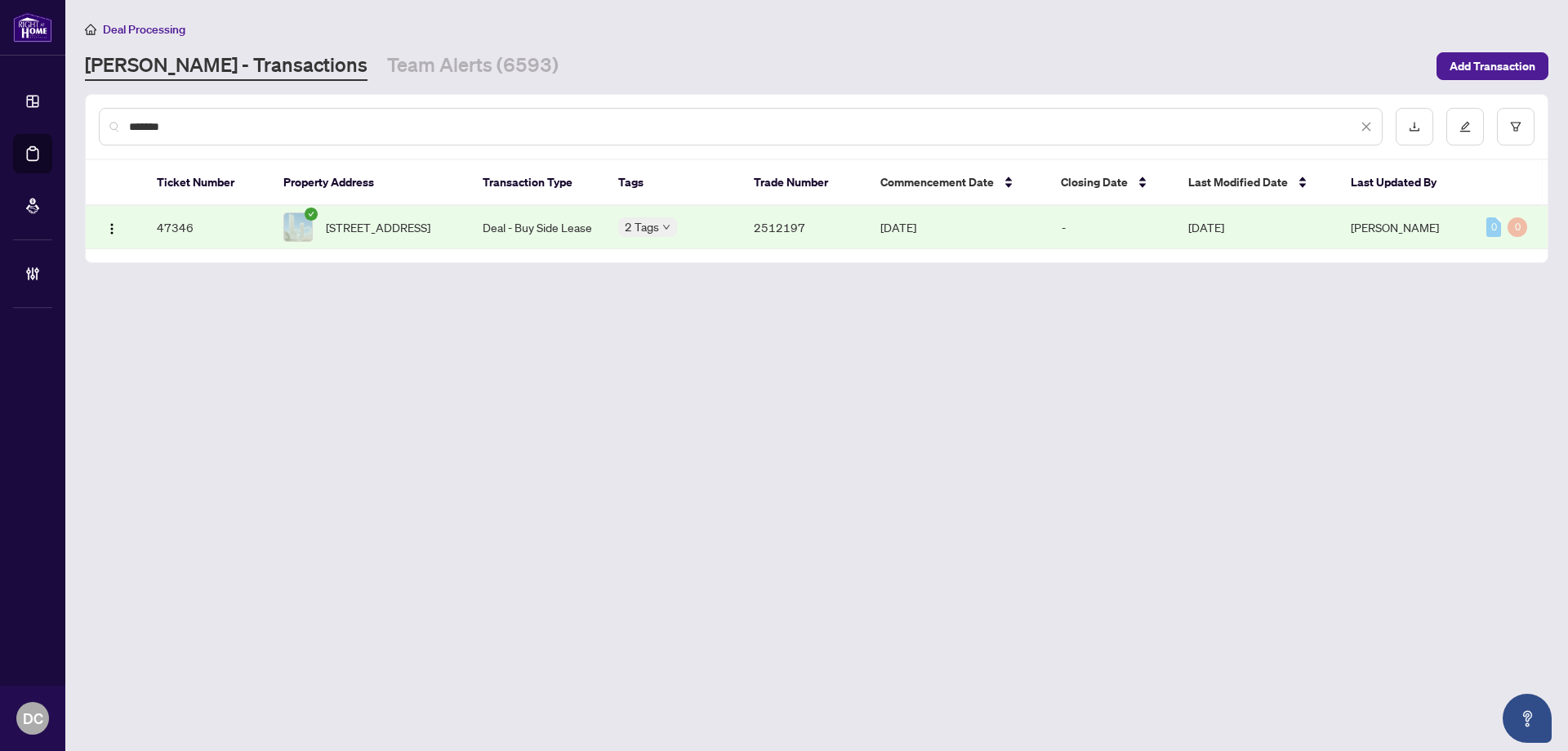
type input "*******"
click at [374, 247] on td "[STREET_ADDRESS]" at bounding box center [370, 228] width 199 height 43
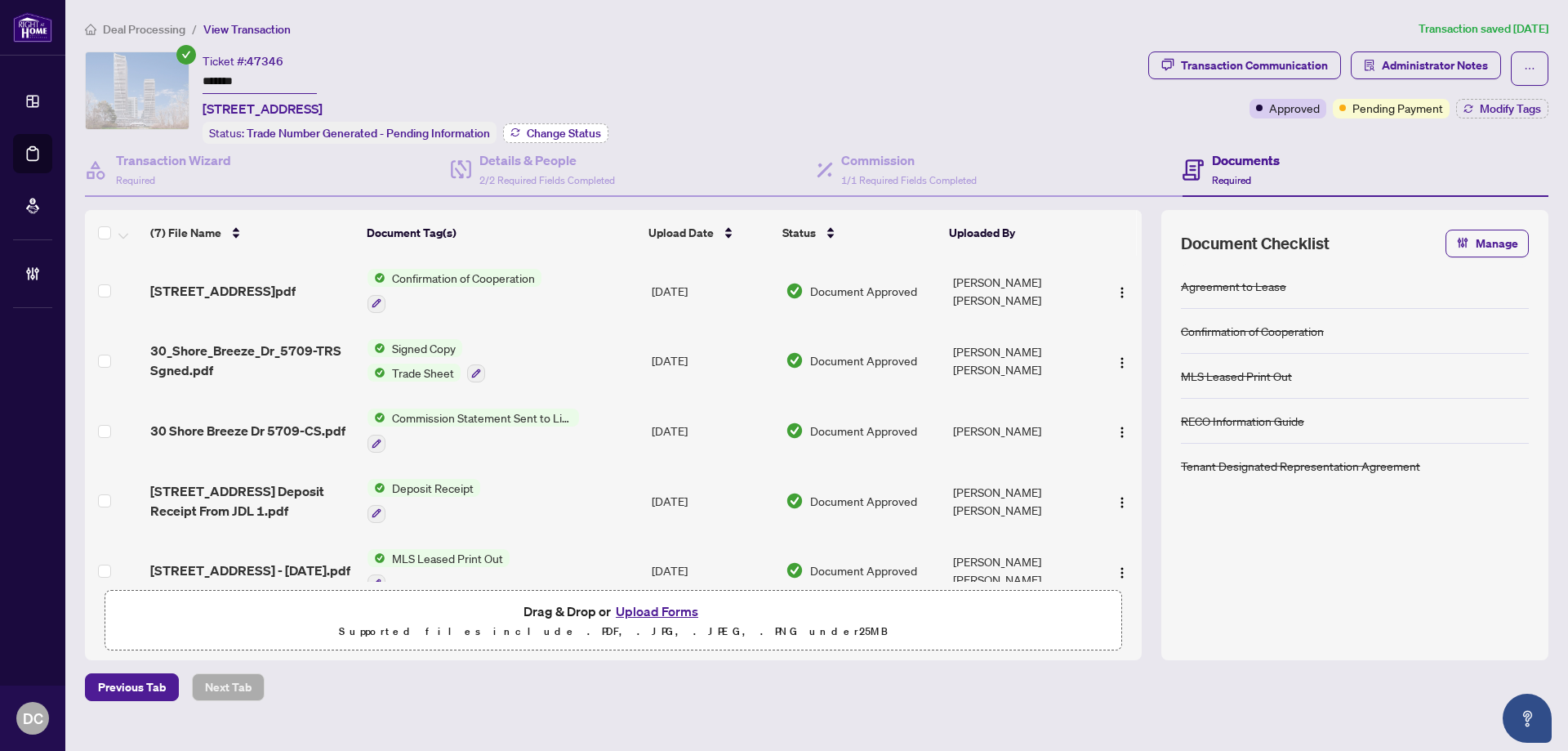
drag, startPoint x: 539, startPoint y: 119, endPoint x: 537, endPoint y: 131, distance: 12.2
click at [539, 119] on div "Ticket #: 47346 ******* [STREET_ADDRESS] Status: Trade Number Generated - Pendi…" at bounding box center [405, 97] width 406 height 92
click at [536, 134] on span "Change Status" at bounding box center [563, 132] width 75 height 11
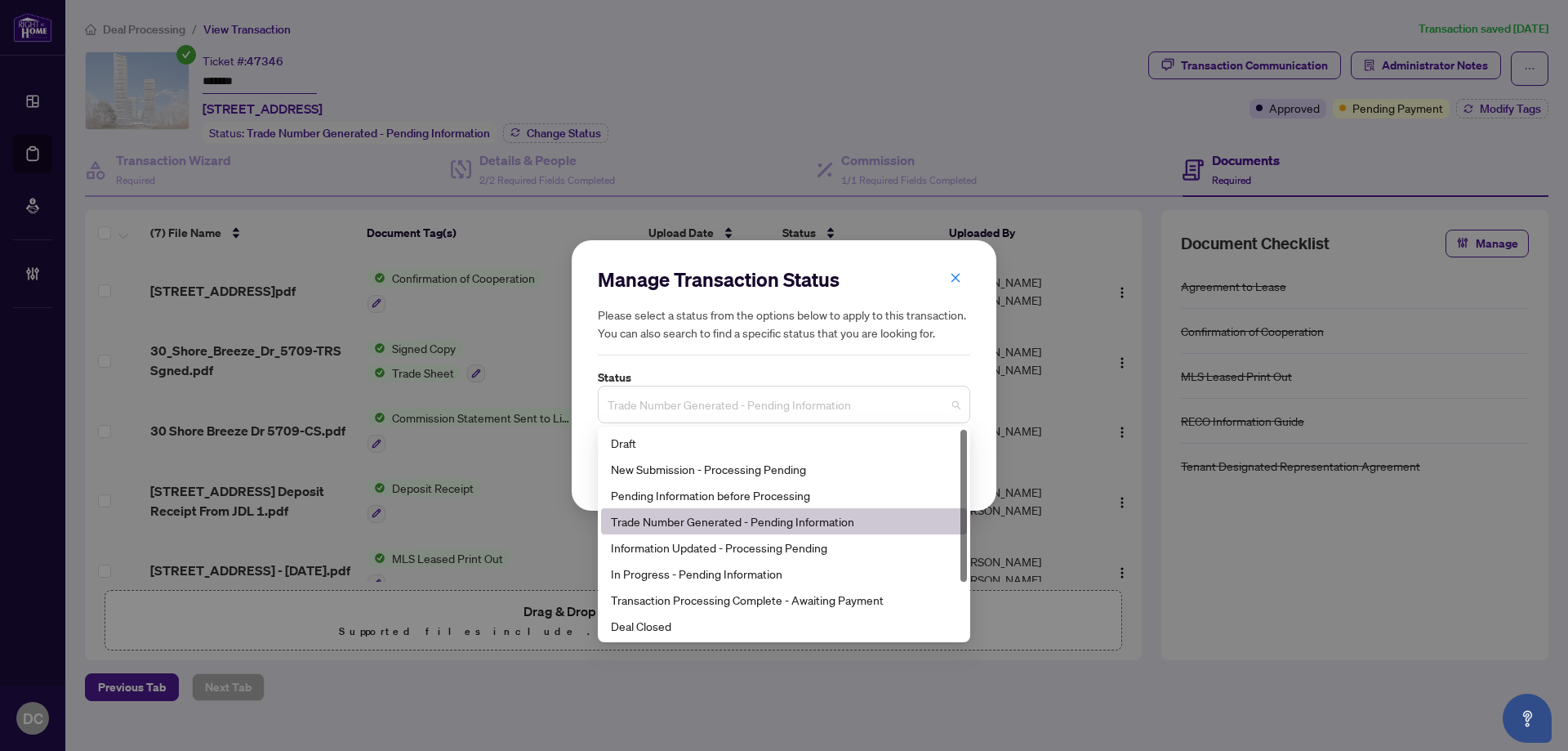
click at [739, 396] on span "Trade Number Generated - Pending Information" at bounding box center [783, 405] width 353 height 31
click at [641, 628] on div "Deal Closed" at bounding box center [783, 626] width 346 height 18
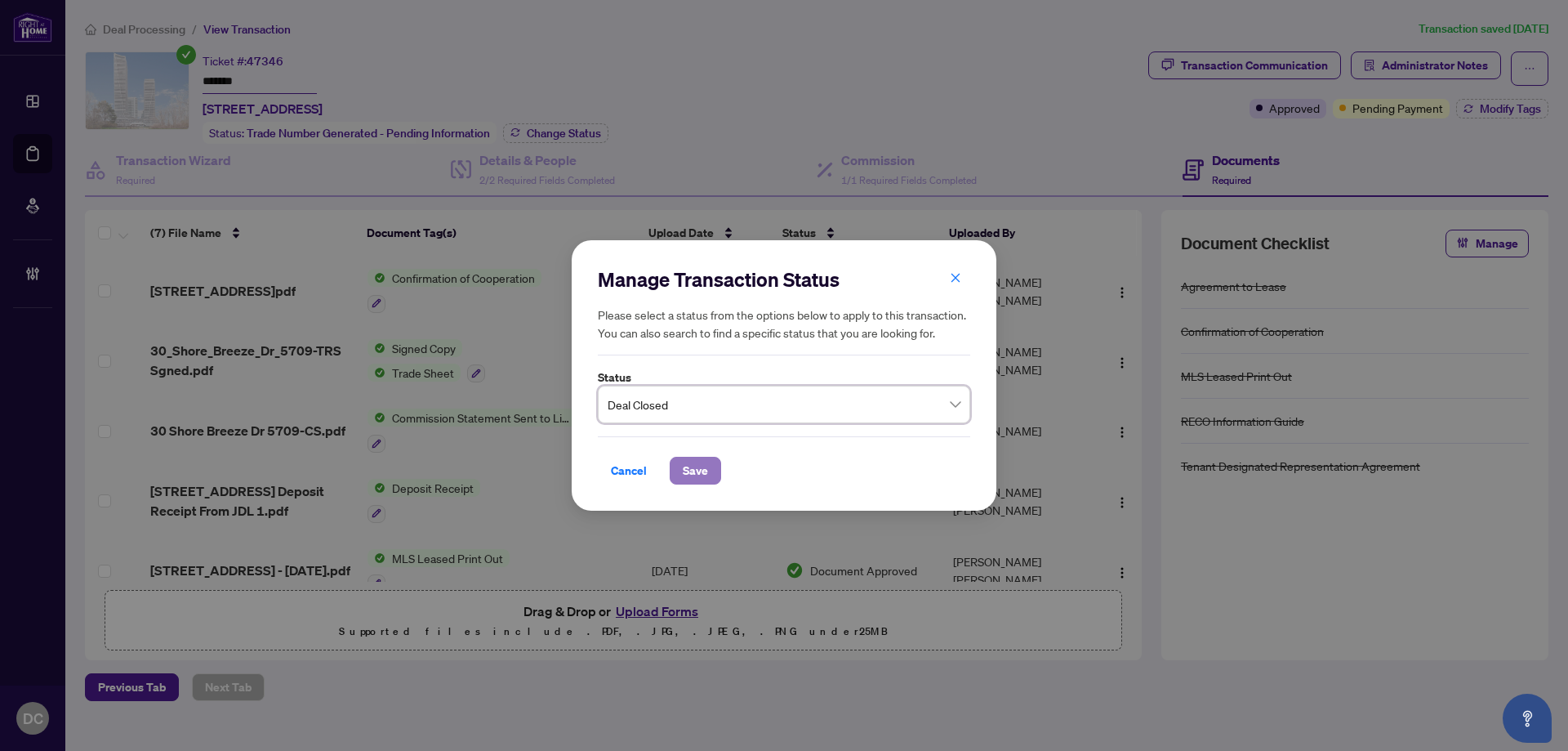
click at [678, 460] on button "Save" at bounding box center [696, 471] width 52 height 27
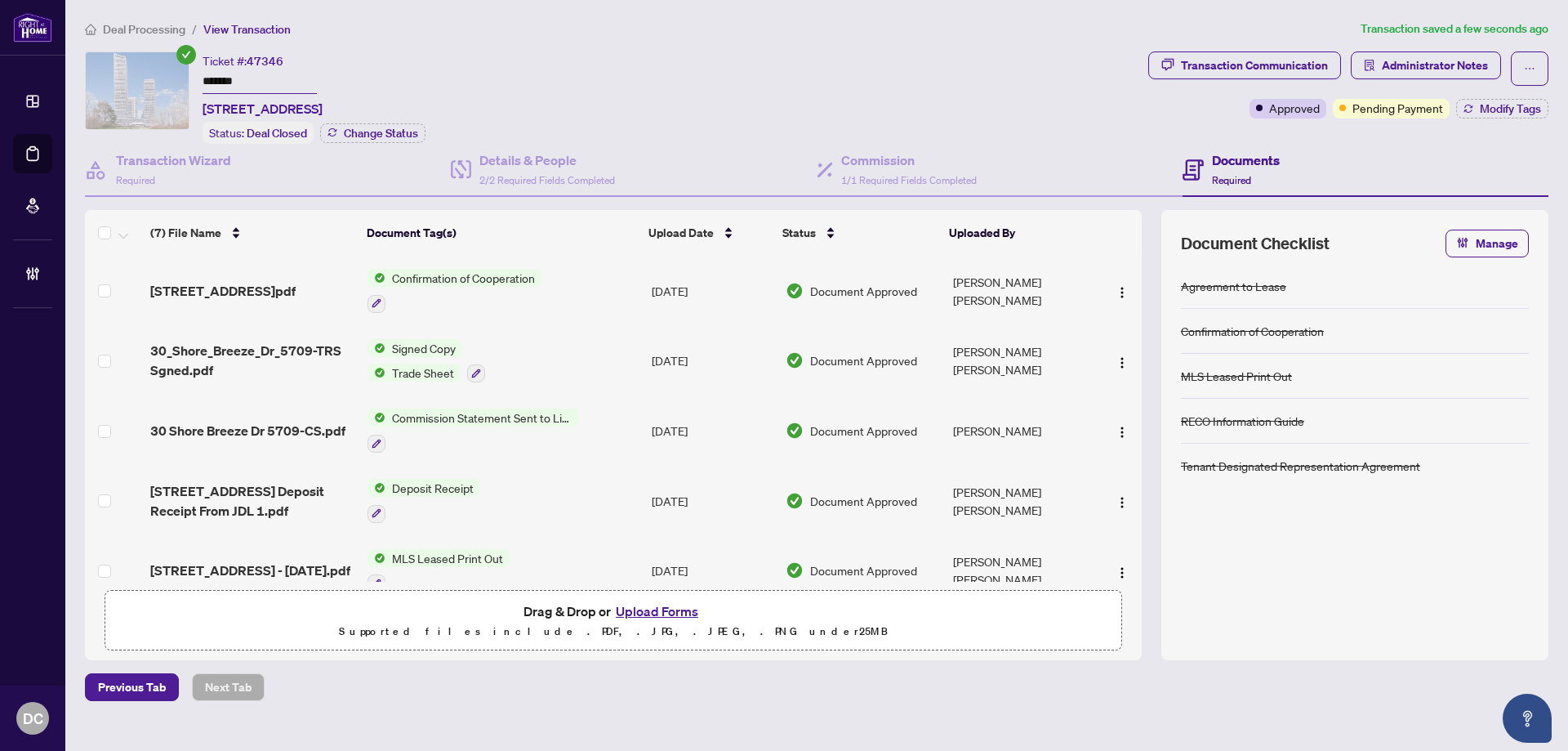
click at [1523, 119] on div "Transaction Communication Administrator Notes Approved Pending Payment Modify T…" at bounding box center [1348, 97] width 407 height 92
click at [1524, 112] on span "Modify Tags" at bounding box center [1510, 108] width 61 height 11
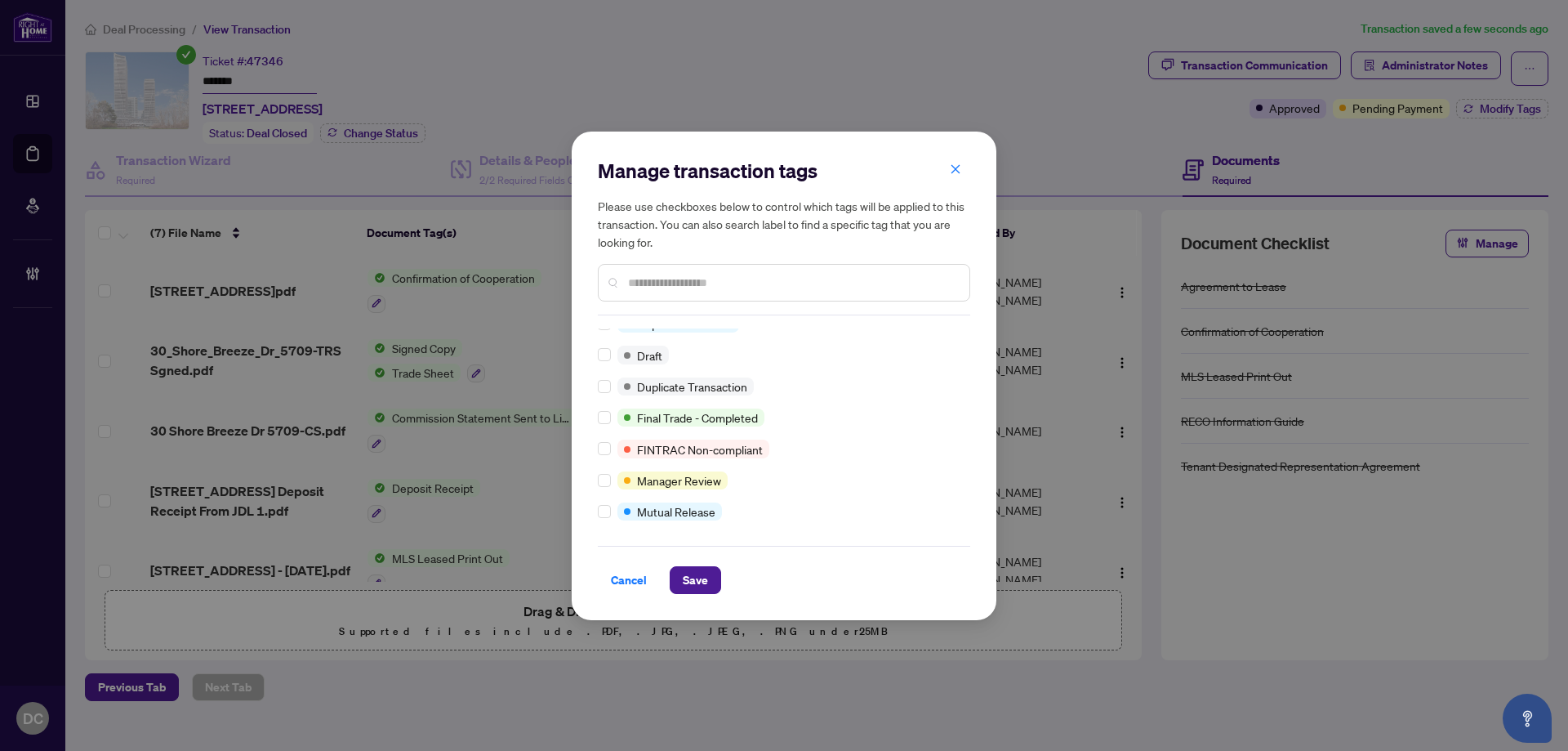
scroll to position [14, 0]
click at [681, 573] on button "Save" at bounding box center [696, 580] width 52 height 27
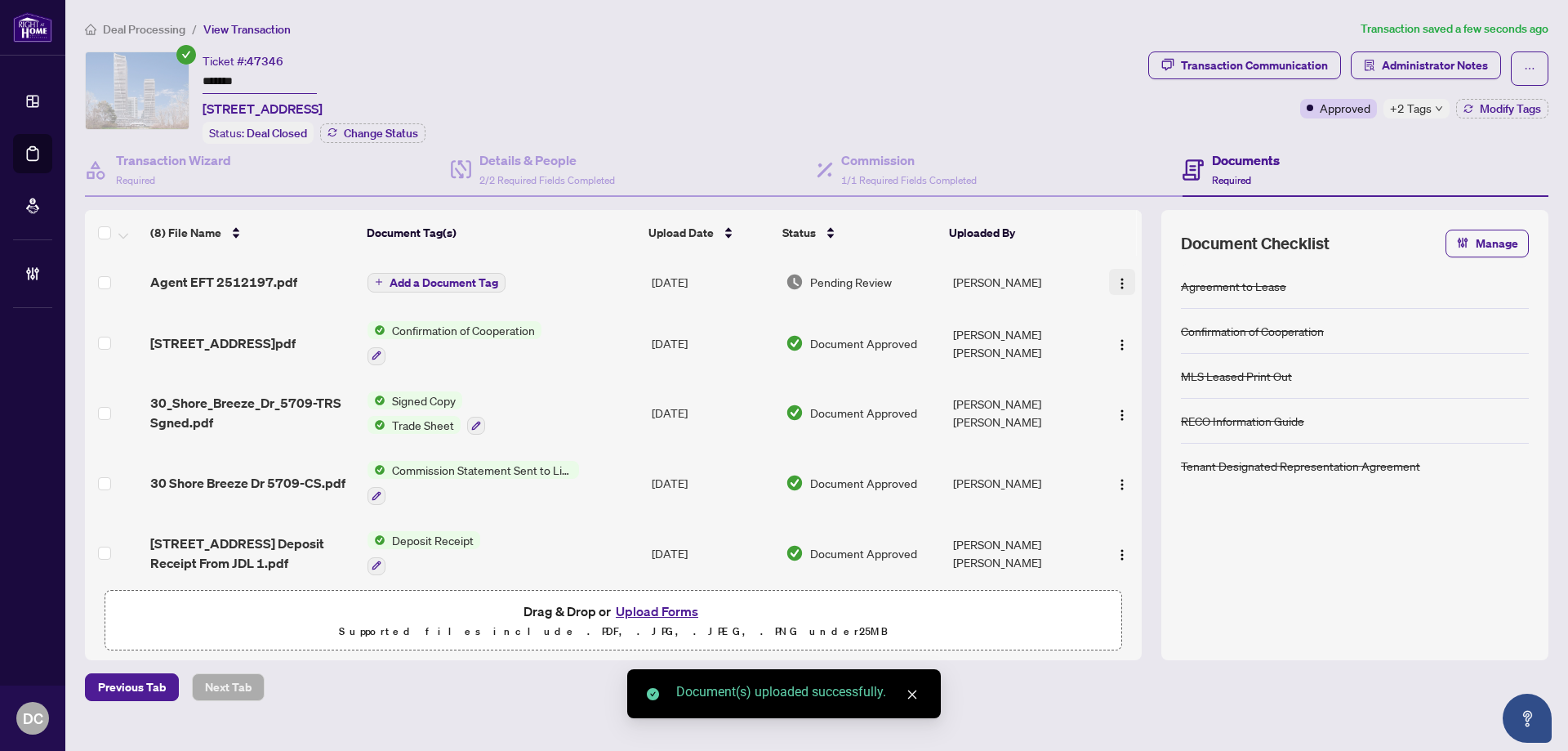
click at [1117, 279] on img "button" at bounding box center [1121, 283] width 13 height 13
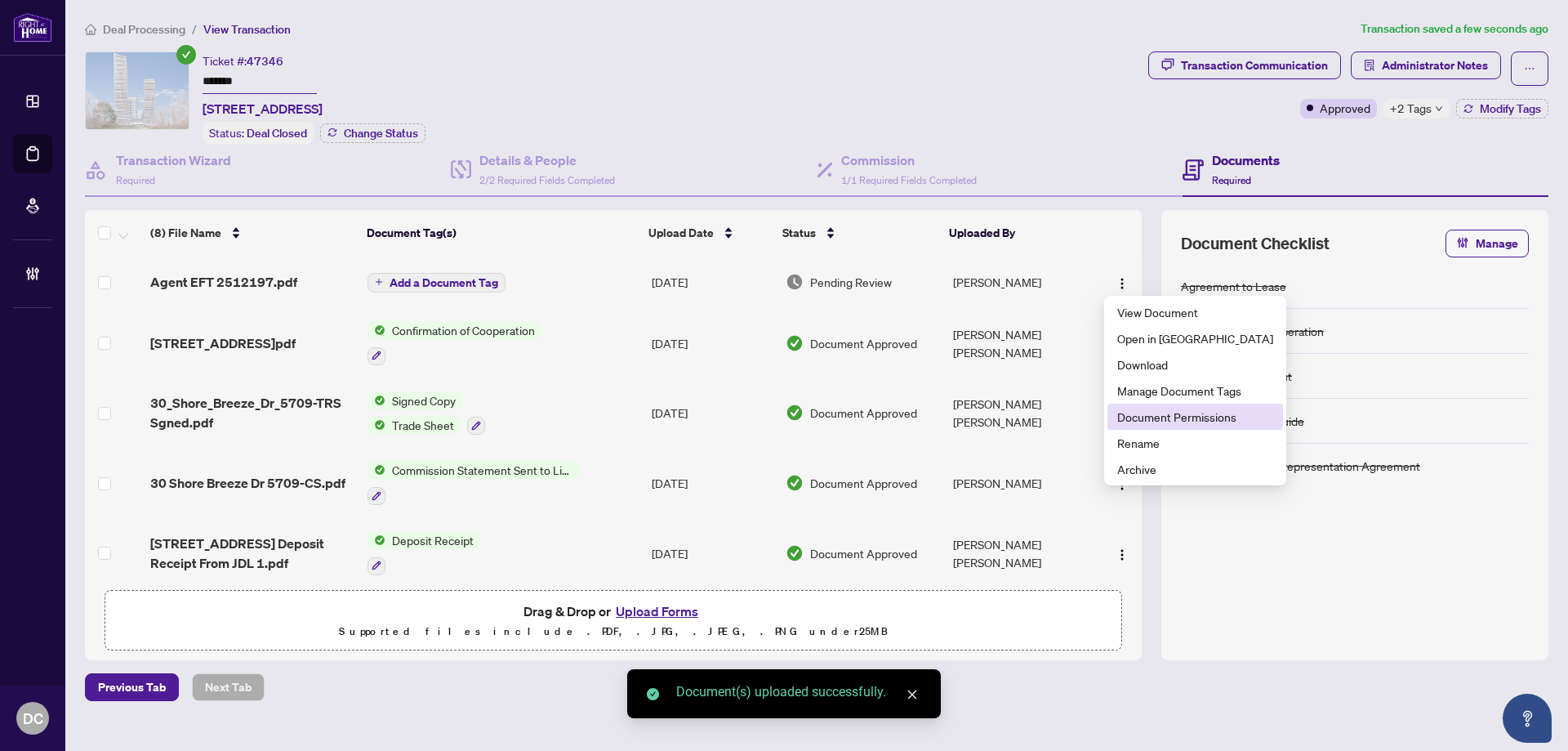
click at [1133, 417] on span "Document Permissions" at bounding box center [1195, 416] width 156 height 18
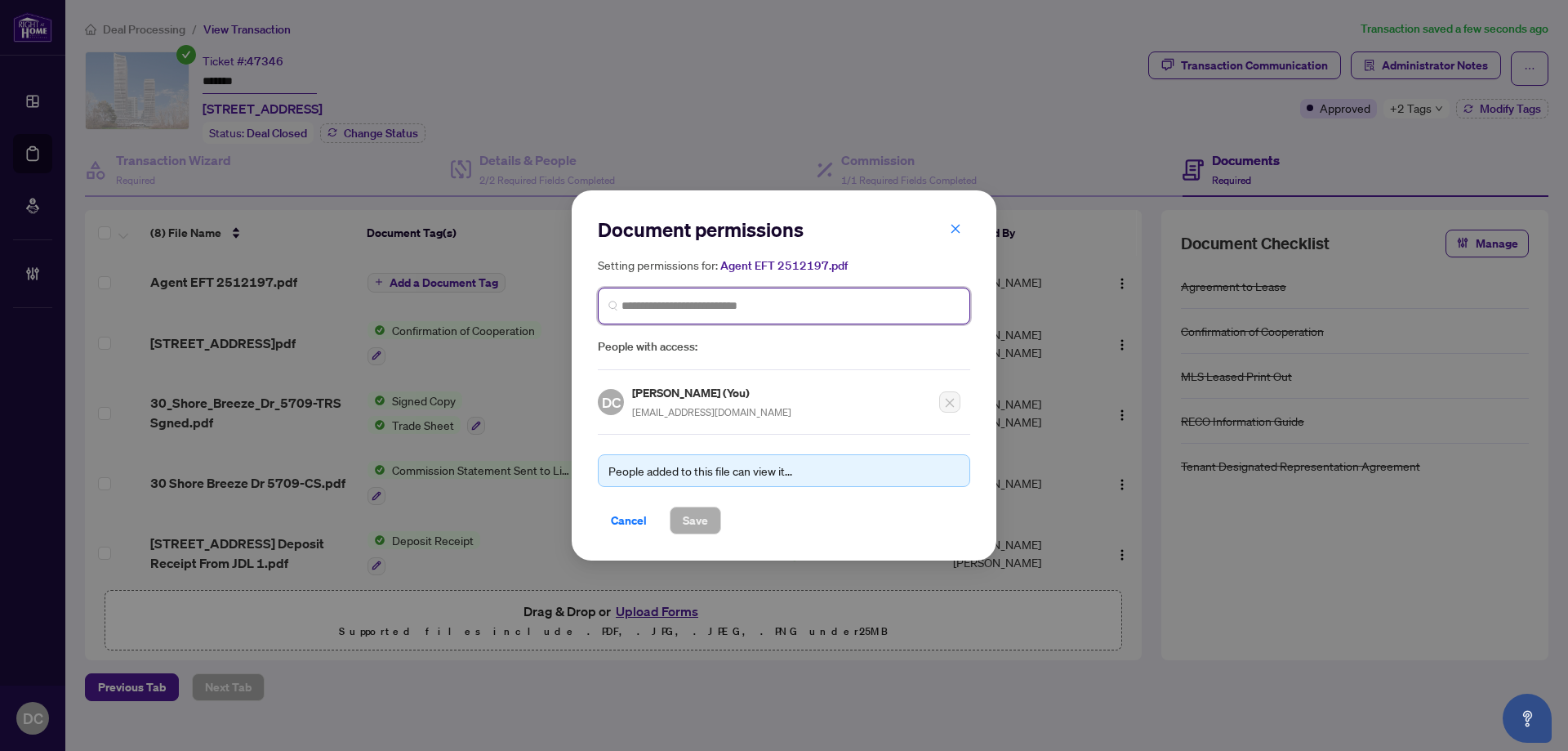
click at [817, 305] on input "search" at bounding box center [791, 306] width 338 height 17
type input "******"
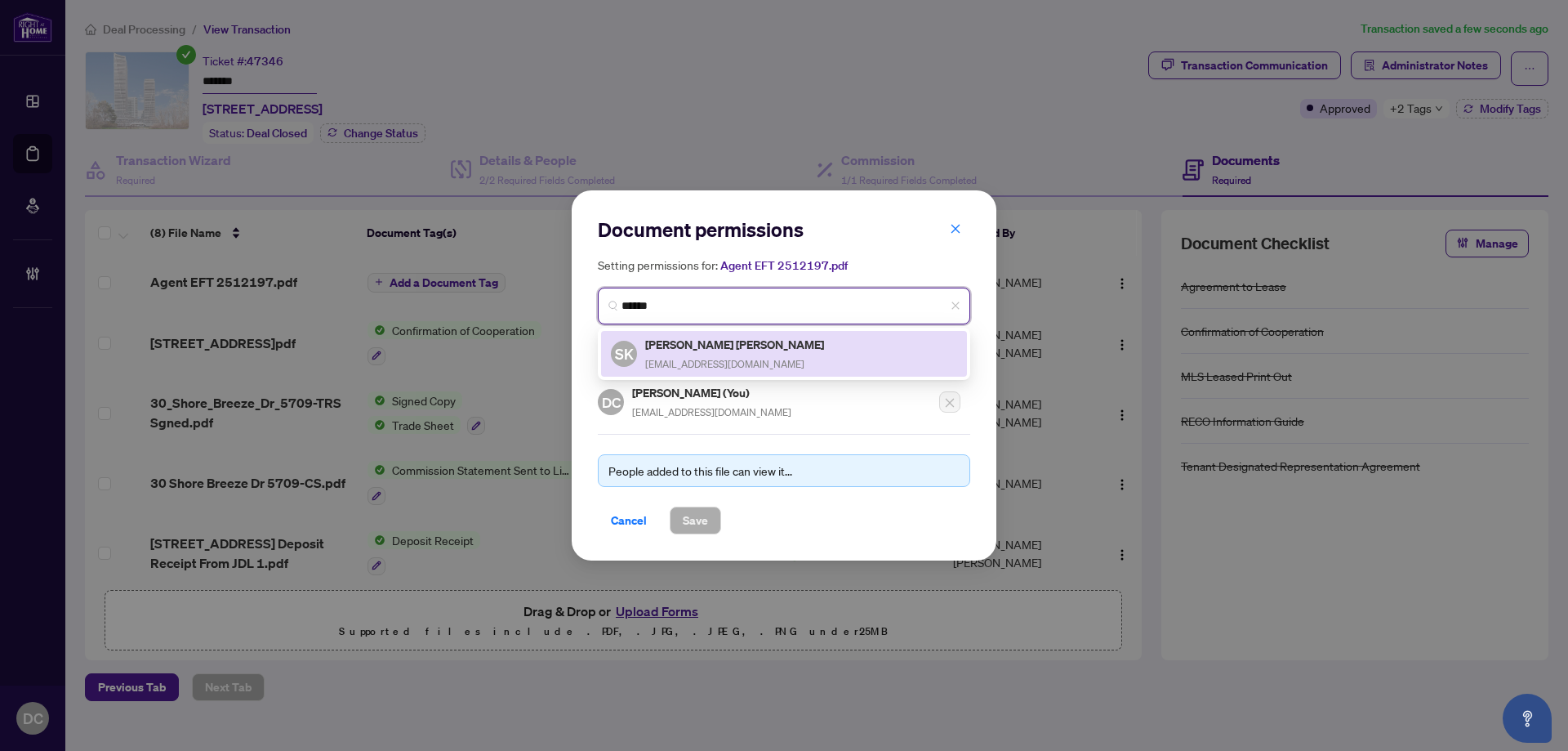
click at [784, 355] on div "SK [PERSON_NAME] [PERSON_NAME] [PERSON_NAME][EMAIL_ADDRESS][DOMAIN_NAME]" at bounding box center [783, 354] width 346 height 38
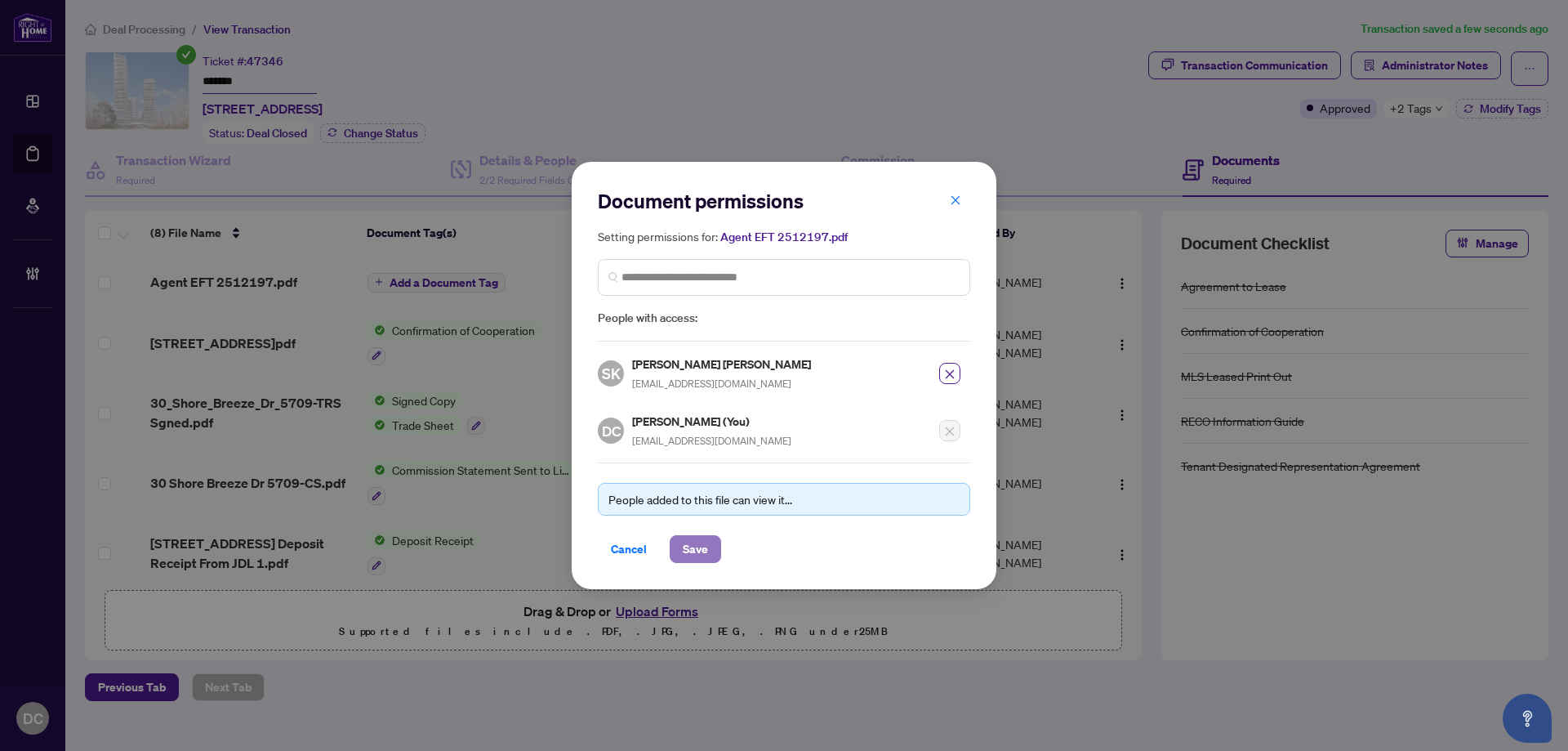
click at [694, 546] on span "Save" at bounding box center [695, 549] width 25 height 26
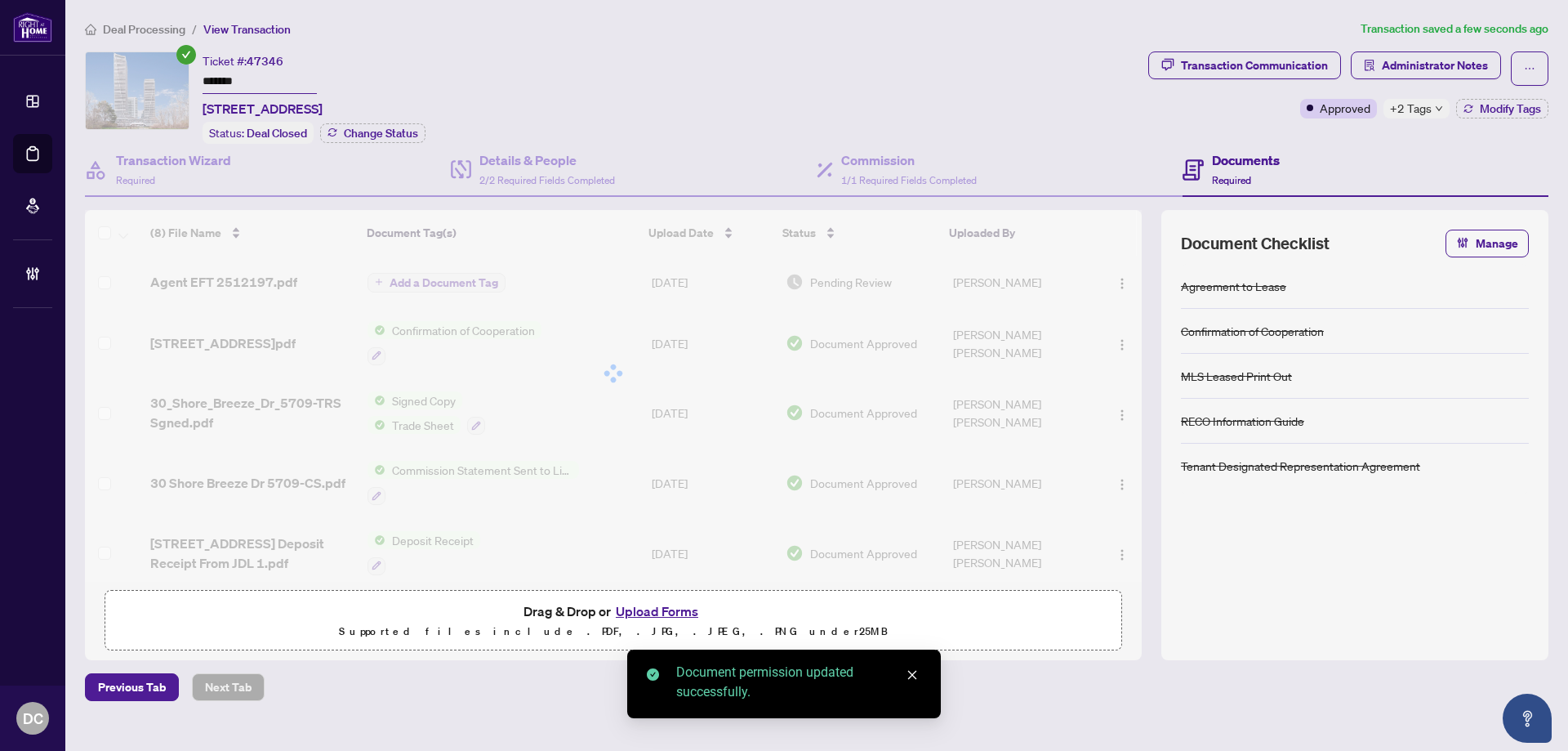
click at [1436, 113] on div "+2 Tags" at bounding box center [1416, 108] width 66 height 20
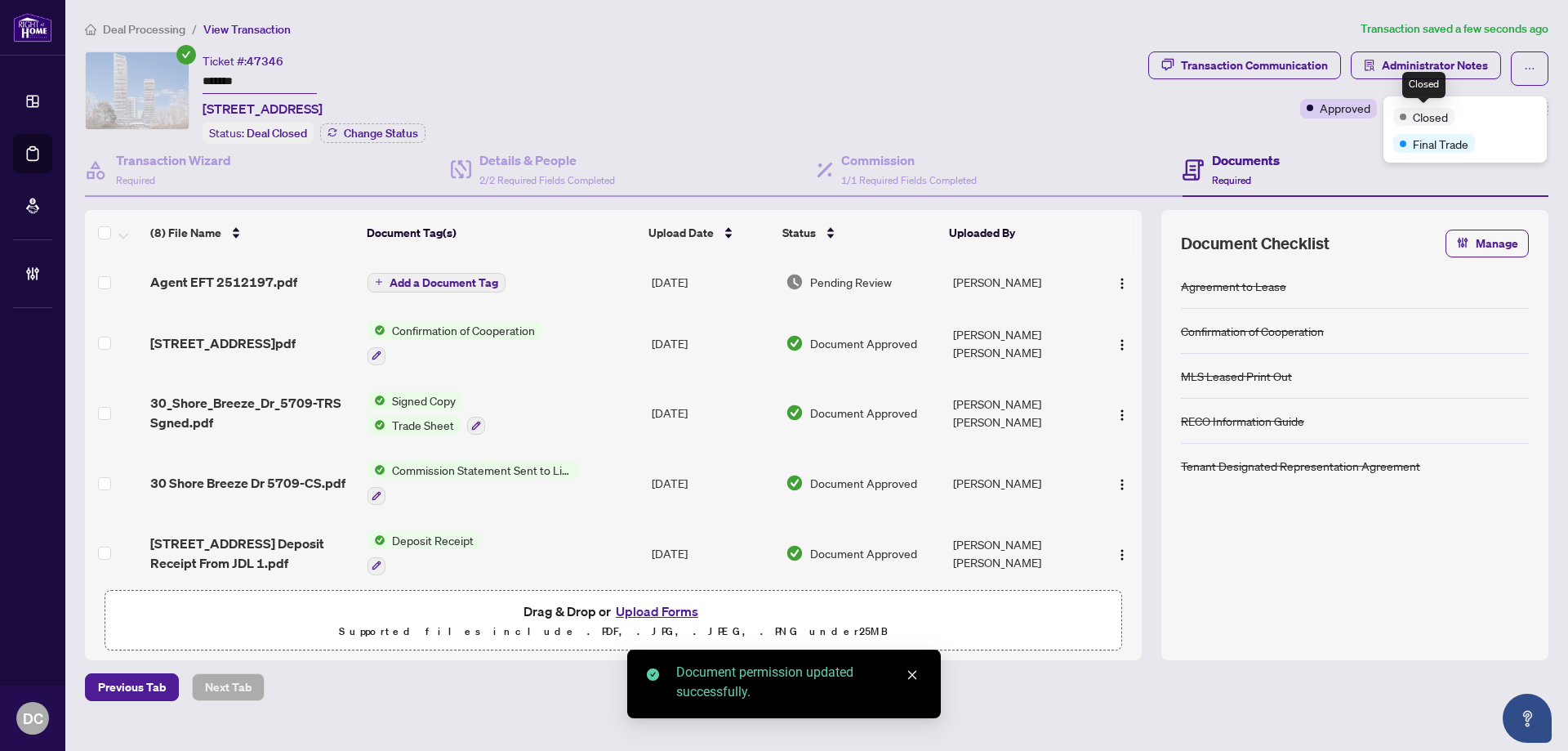
click at [1436, 113] on span "Closed" at bounding box center [1430, 117] width 35 height 18
click at [1323, 131] on div "Transaction Communication Administrator Notes Approved +2 Tags Modify Tags" at bounding box center [1348, 97] width 407 height 92
click at [1401, 62] on span "Administrator Notes" at bounding box center [1435, 65] width 106 height 26
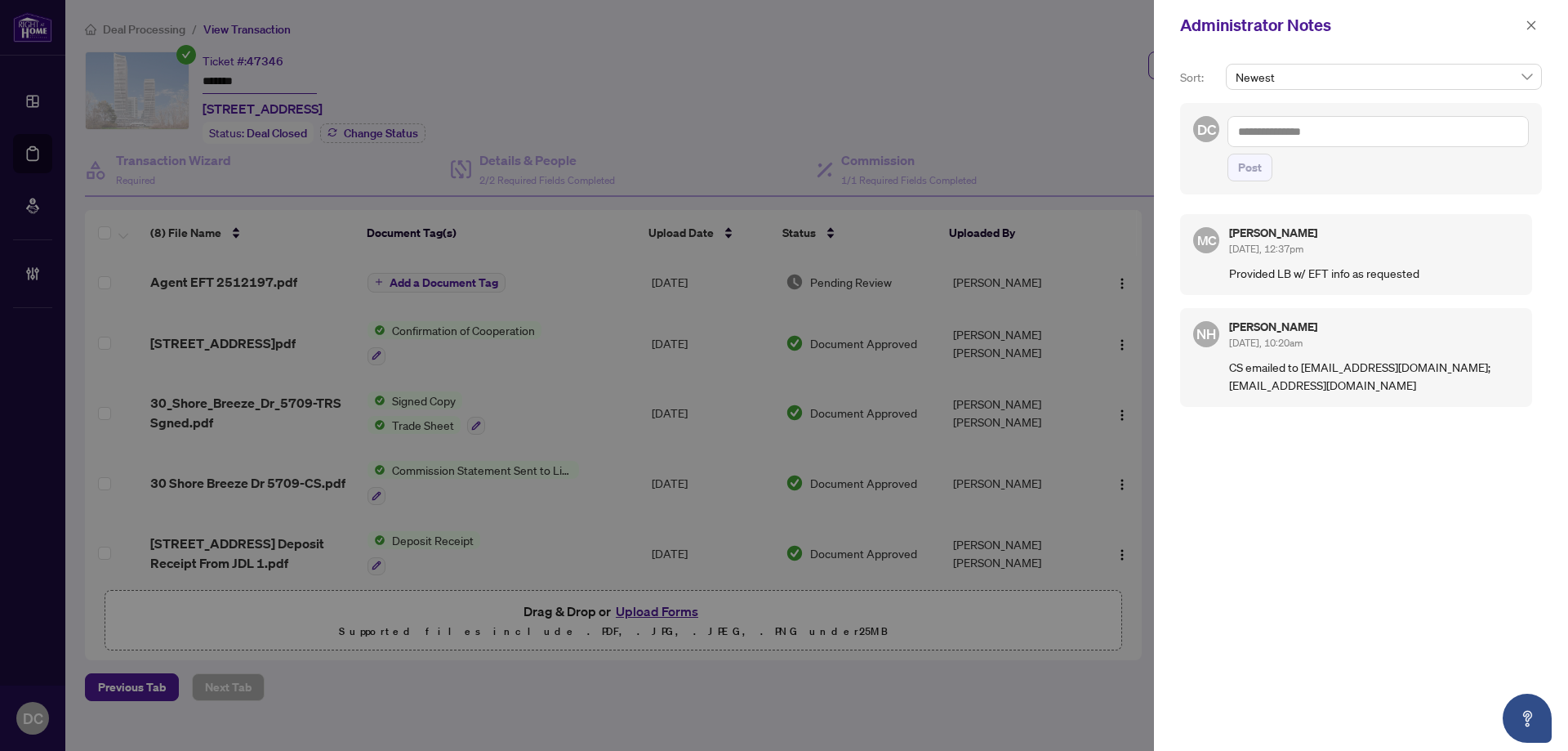
click at [1304, 142] on textarea at bounding box center [1377, 131] width 301 height 31
paste textarea "**********"
type textarea "**********"
click at [1253, 174] on span "Post" at bounding box center [1249, 168] width 24 height 26
click at [1536, 25] on button "button" at bounding box center [1530, 25] width 21 height 20
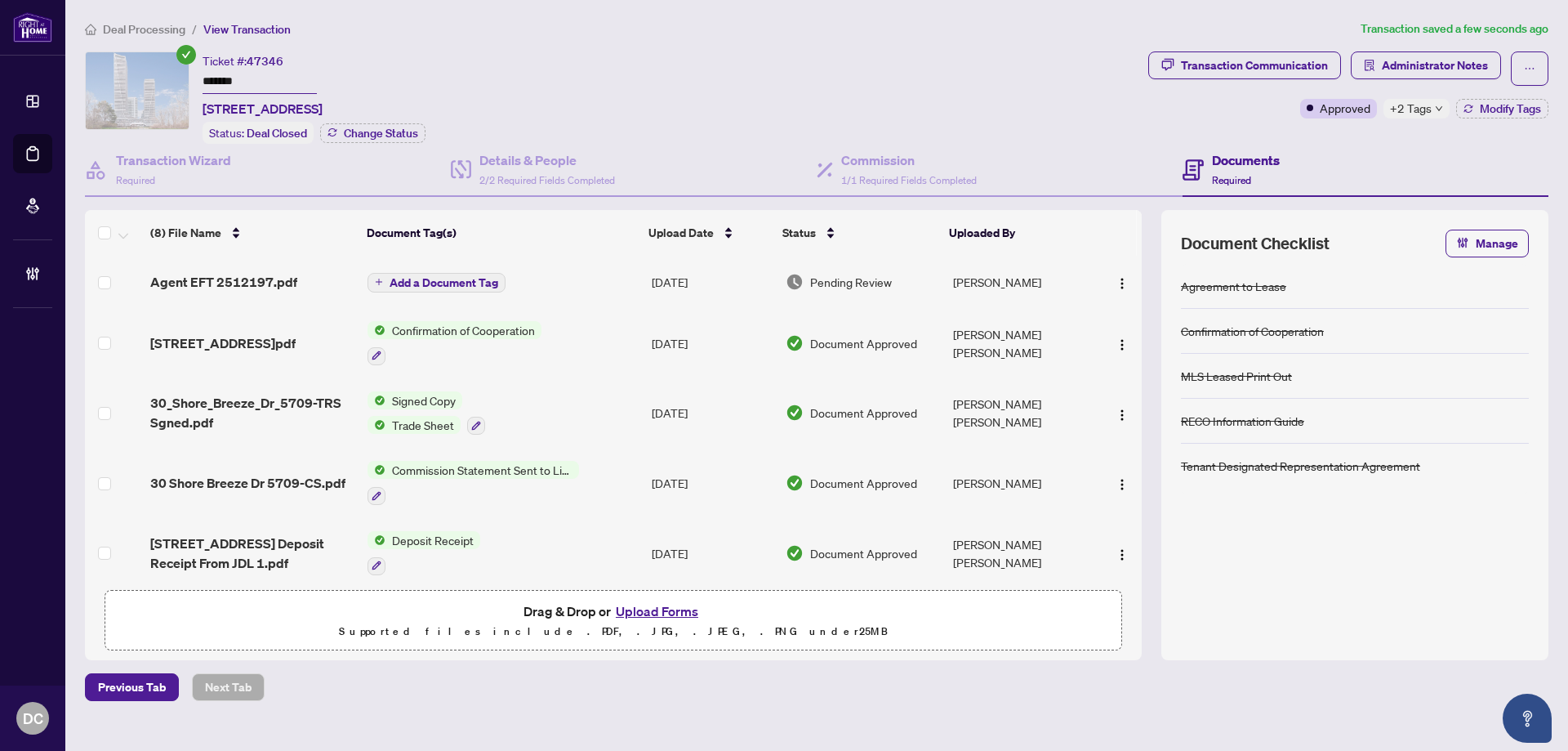
click at [399, 284] on span "Add a Document Tag" at bounding box center [444, 282] width 108 height 11
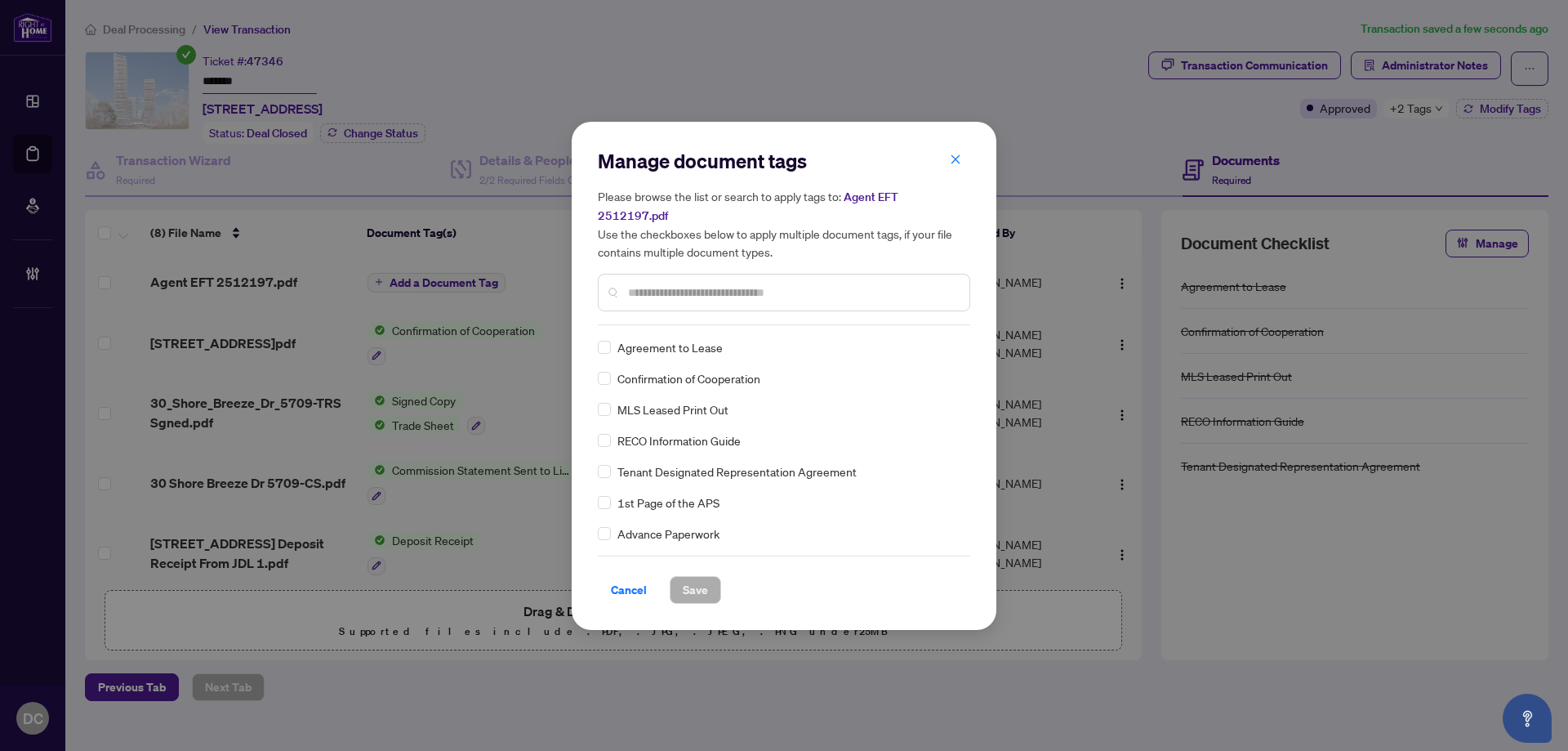
click at [713, 284] on input "text" at bounding box center [792, 292] width 328 height 18
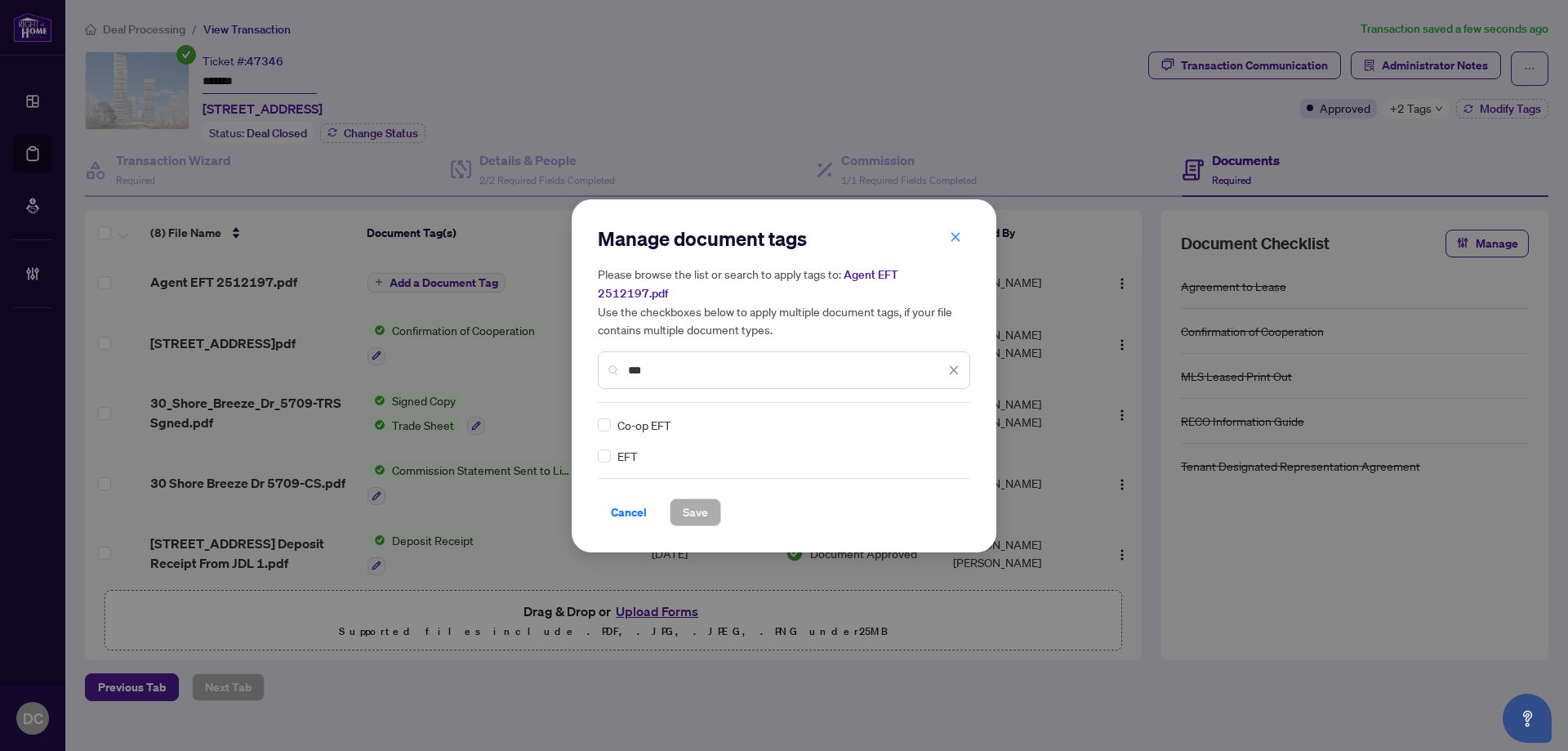
type input "***"
click at [943, 417] on img at bounding box center [936, 424] width 16 height 16
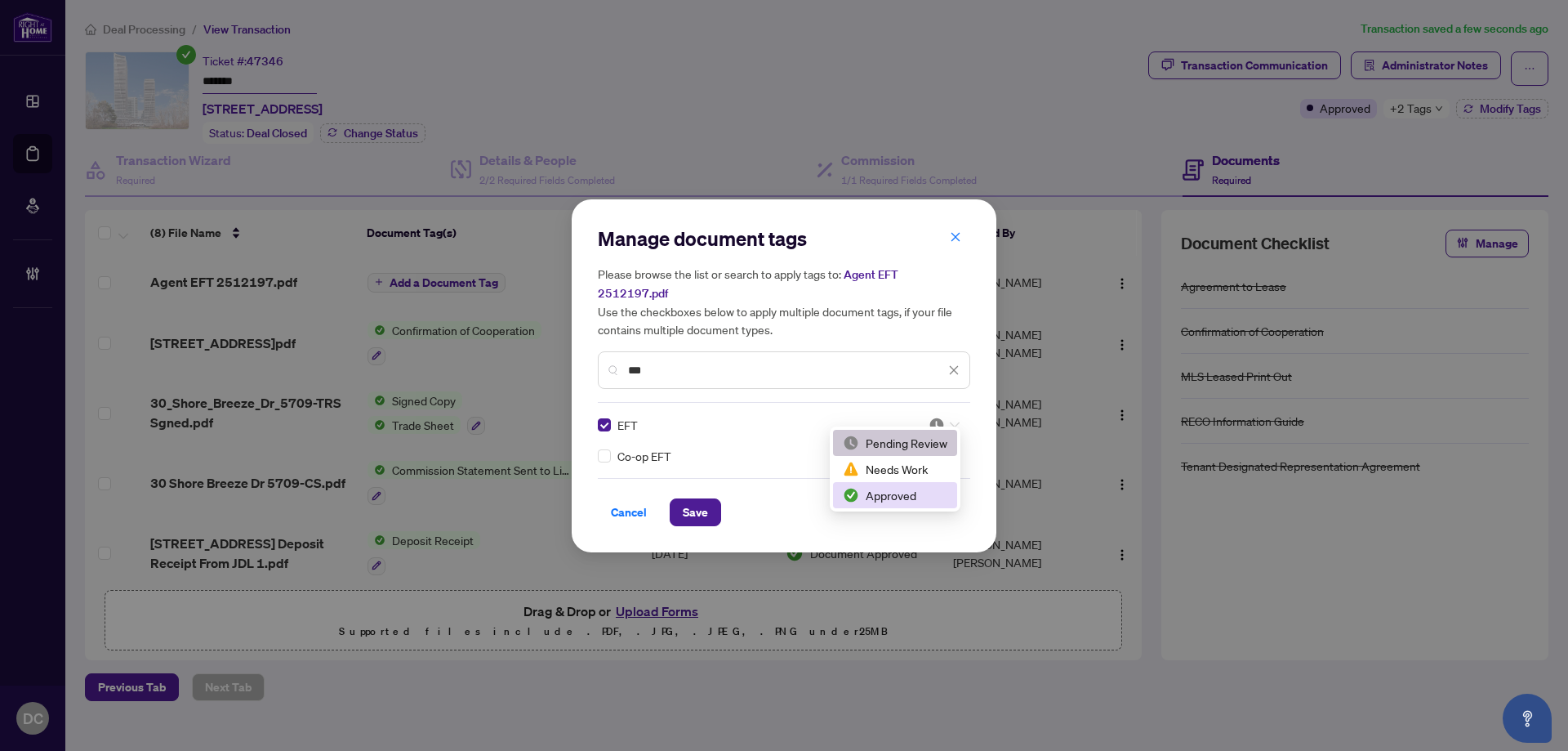
click at [905, 498] on div "Approved" at bounding box center [895, 495] width 105 height 18
click at [678, 507] on button "Save" at bounding box center [696, 512] width 52 height 27
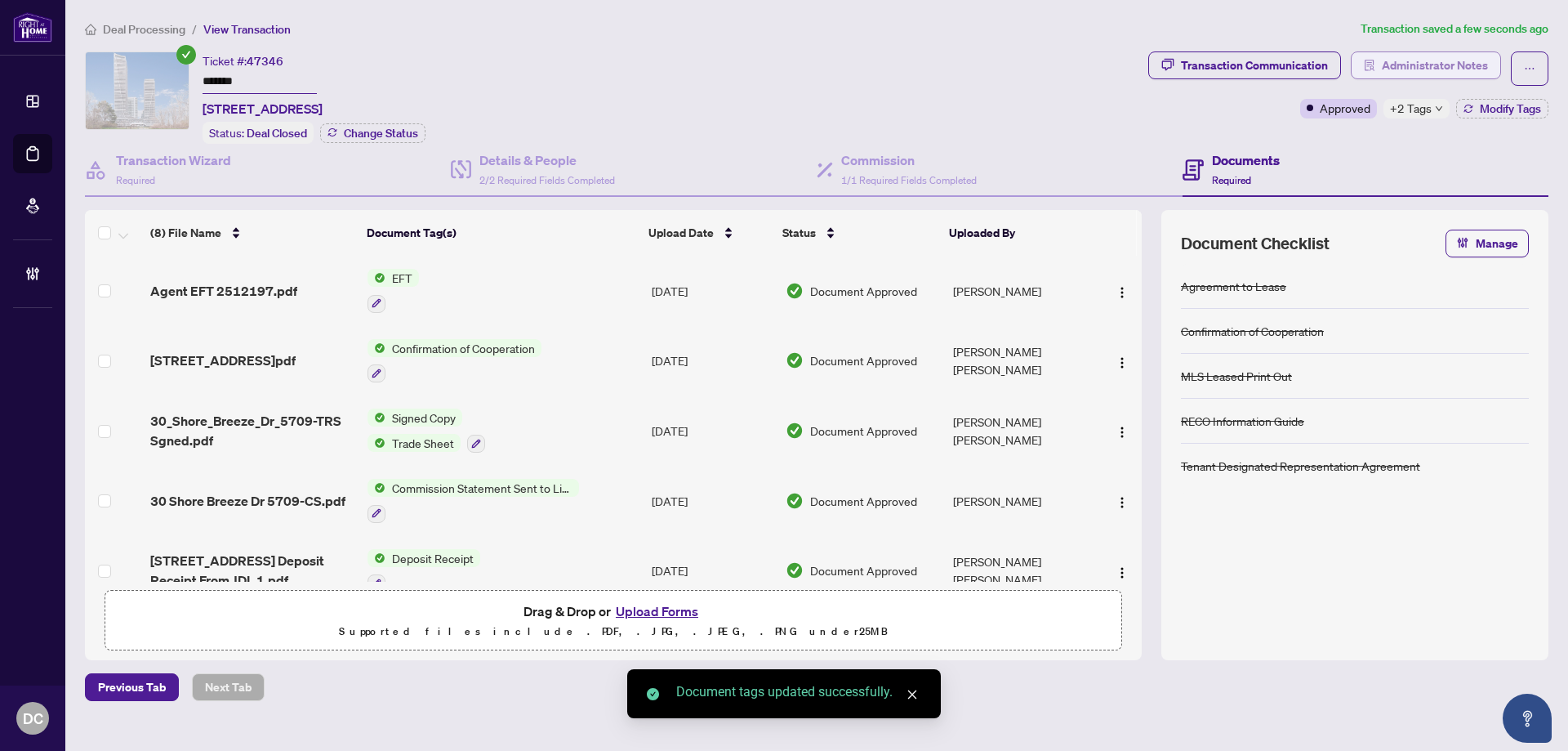
click at [1470, 66] on span "Administrator Notes" at bounding box center [1435, 65] width 106 height 26
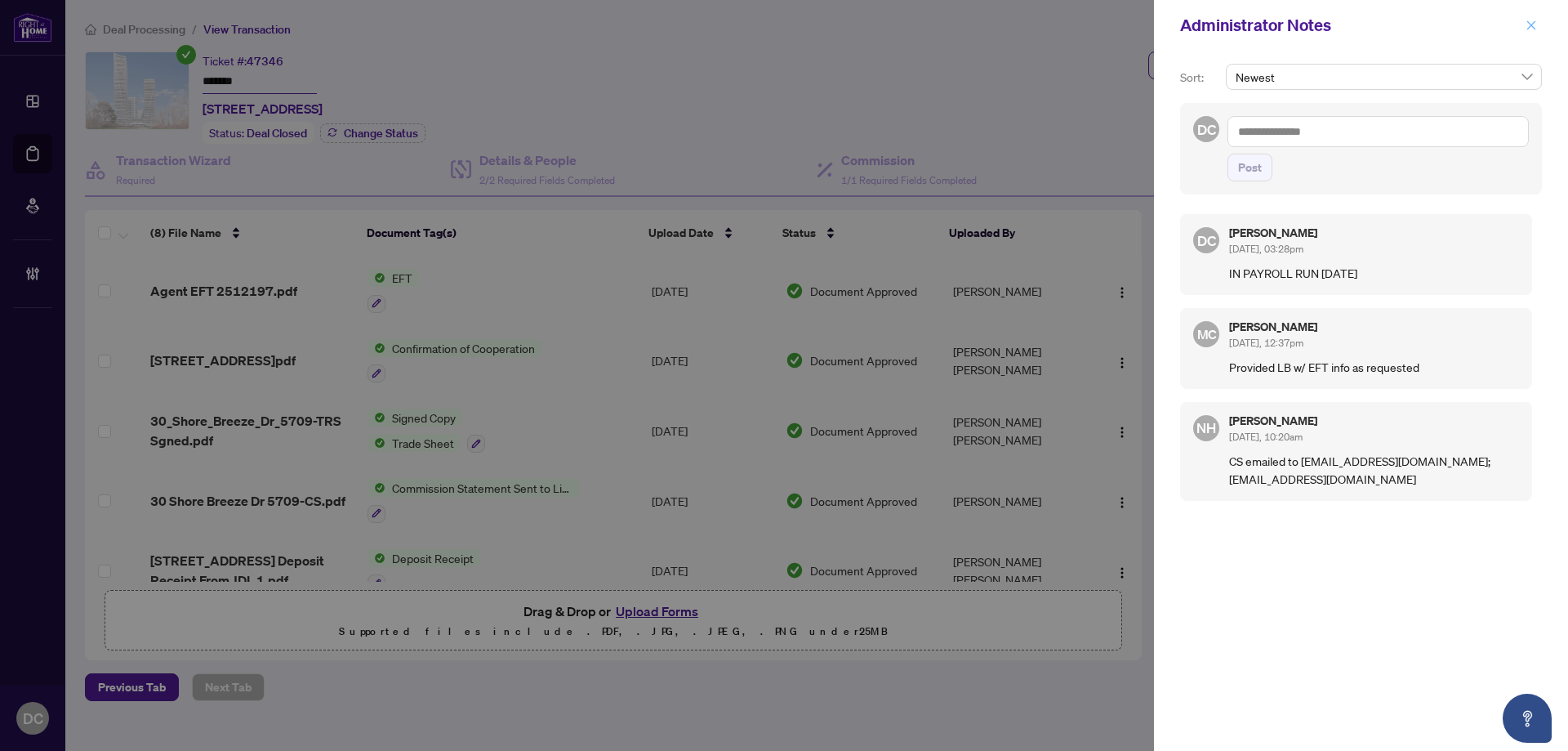
click at [1536, 27] on icon "close" at bounding box center [1530, 25] width 11 height 11
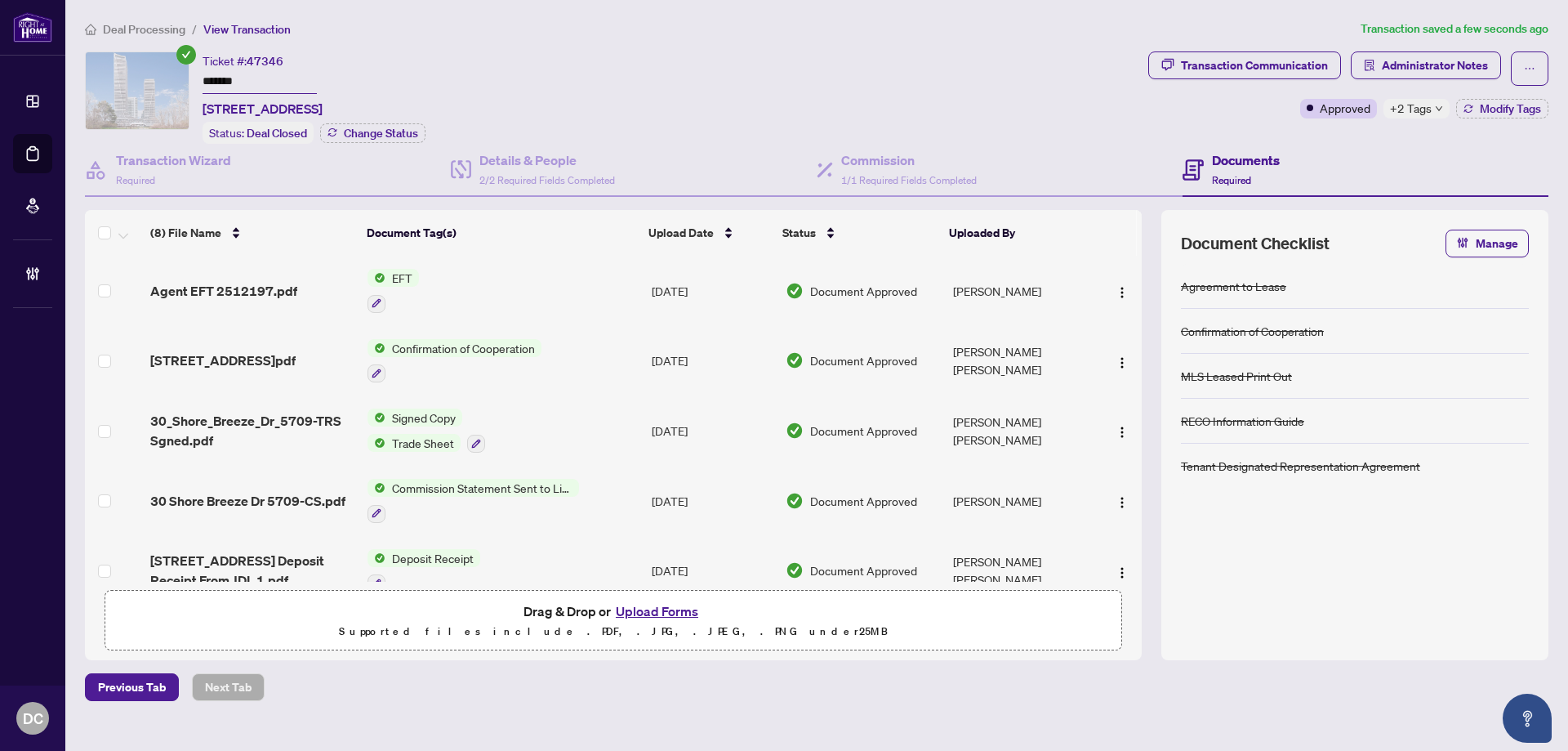
click at [1423, 109] on span "+2 Tags" at bounding box center [1410, 108] width 41 height 19
click at [770, 74] on div "Ticket #: 47346 ******* [STREET_ADDRESS] Status: Deal Closed Change Status" at bounding box center [613, 97] width 1056 height 92
click at [174, 27] on span "Deal Processing" at bounding box center [144, 29] width 82 height 15
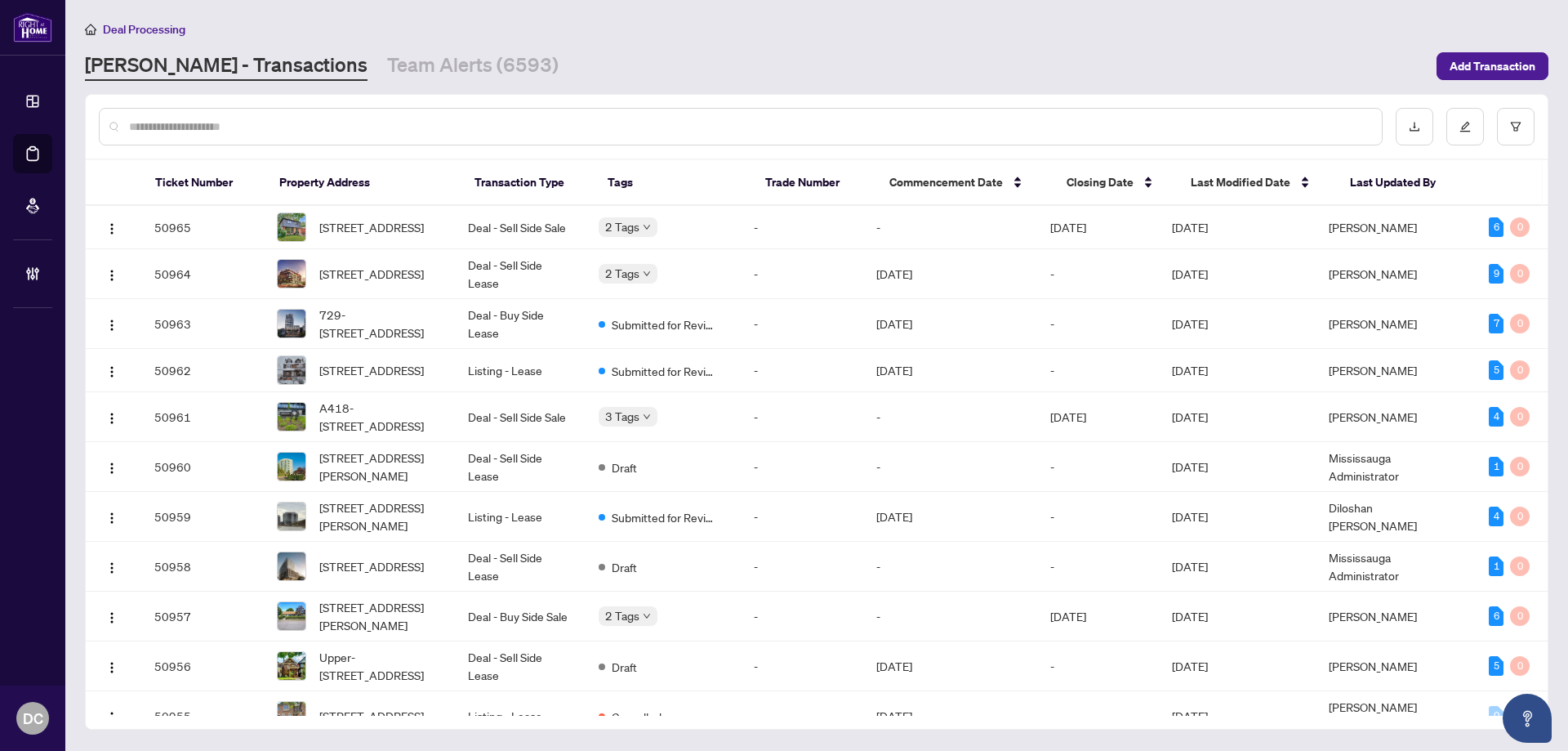
click at [348, 125] on input "text" at bounding box center [748, 126] width 1239 height 18
paste input "*******"
type input "*******"
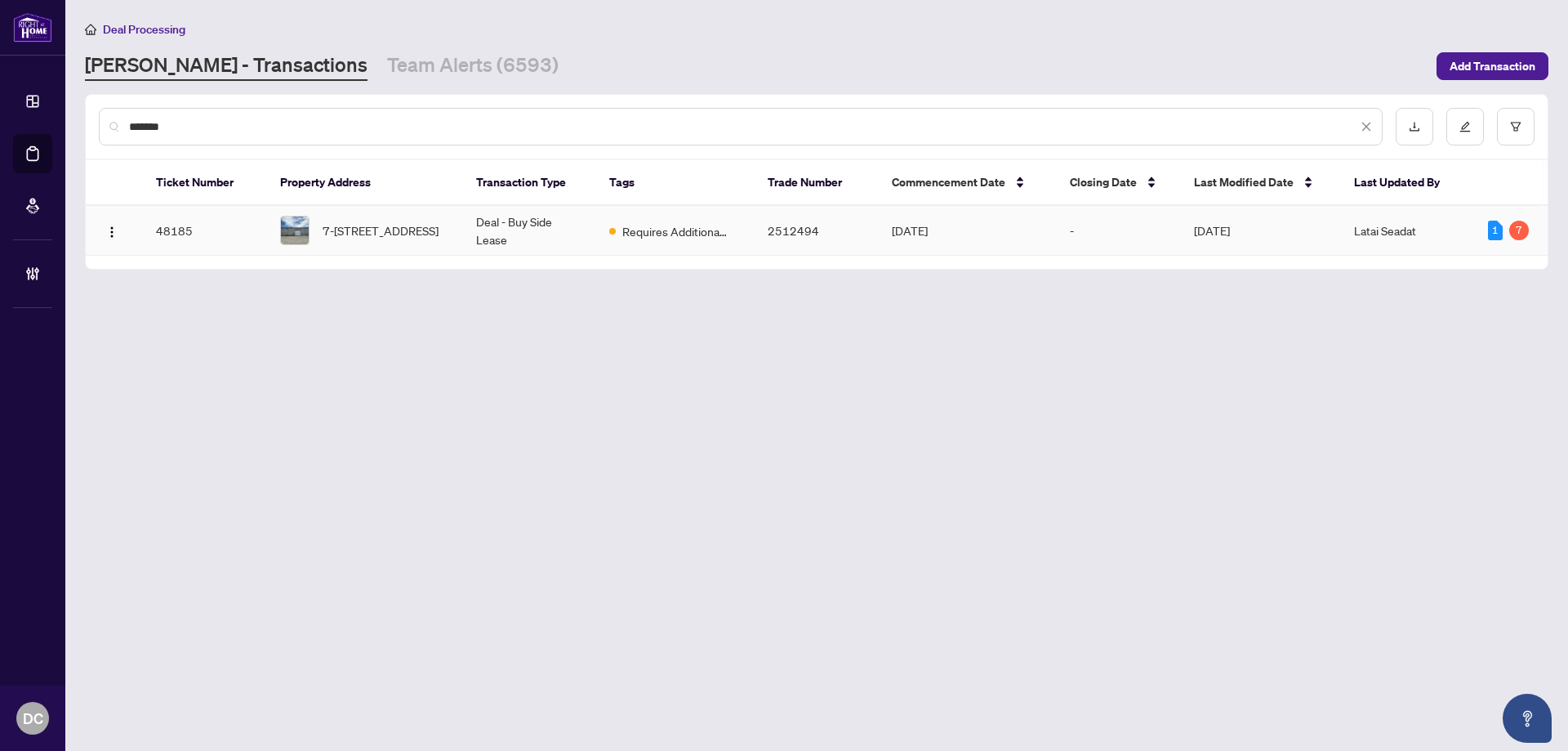
click at [373, 229] on span "7-[STREET_ADDRESS]" at bounding box center [380, 230] width 116 height 18
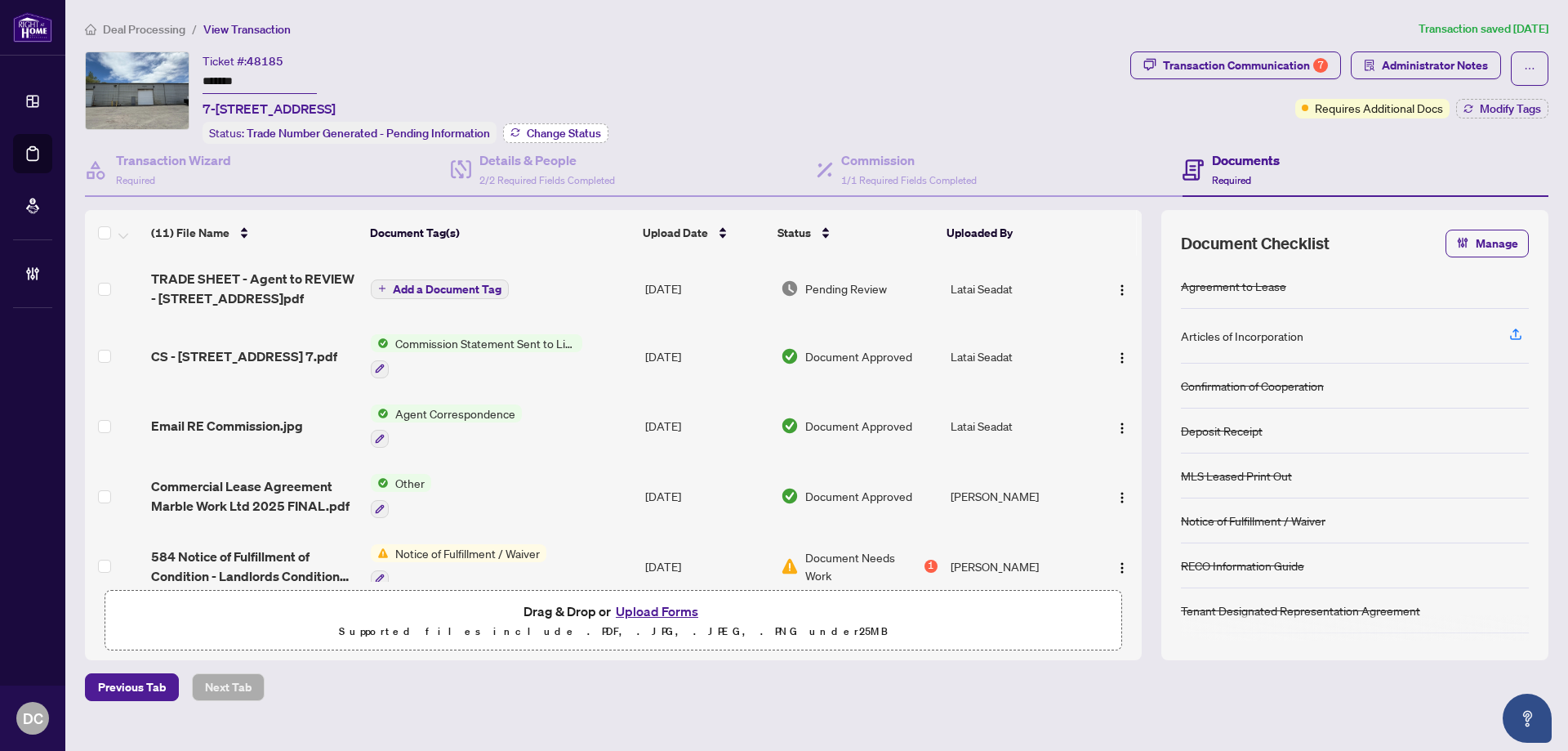
click at [546, 129] on span "Change Status" at bounding box center [563, 132] width 75 height 11
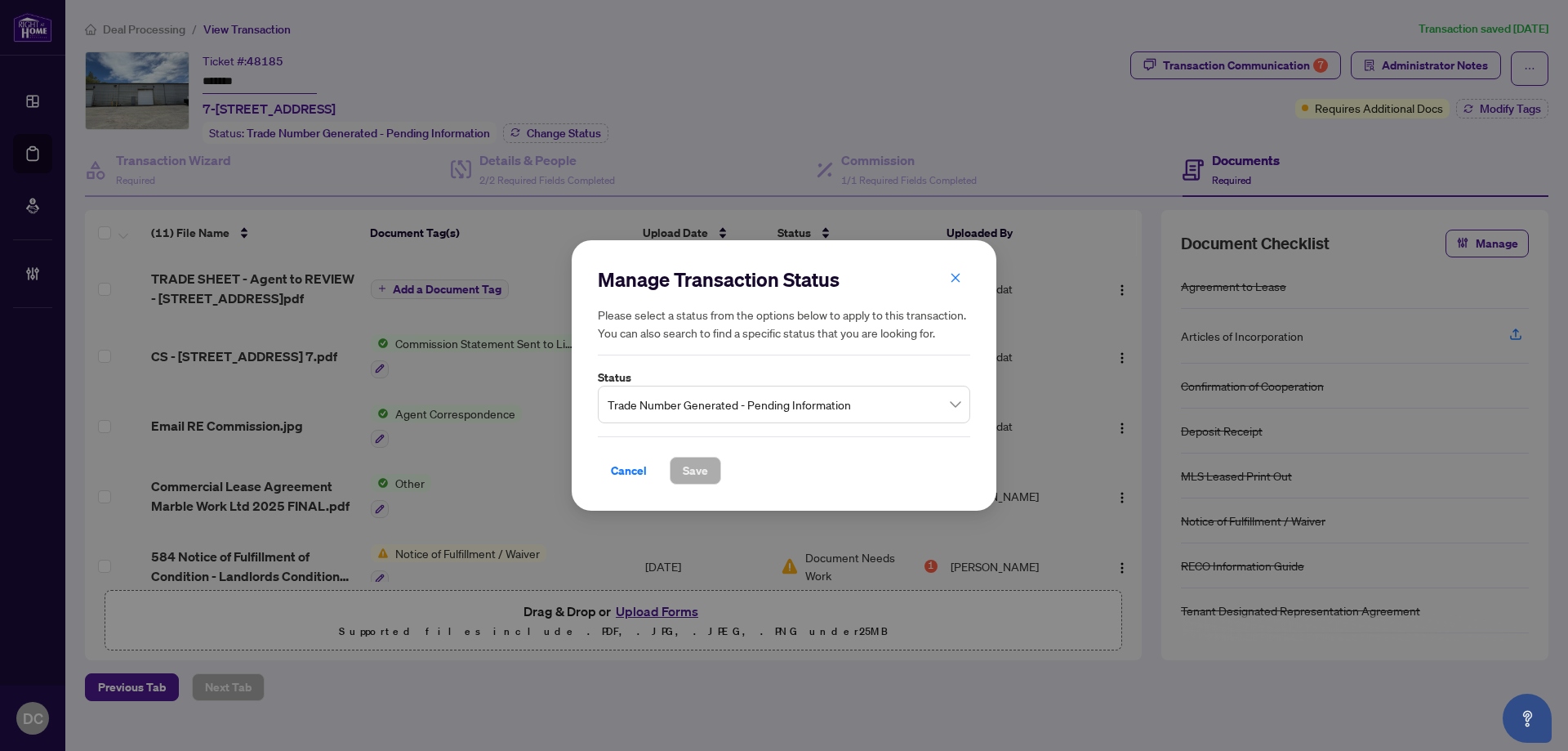
click at [826, 408] on span "Trade Number Generated - Pending Information" at bounding box center [783, 405] width 353 height 31
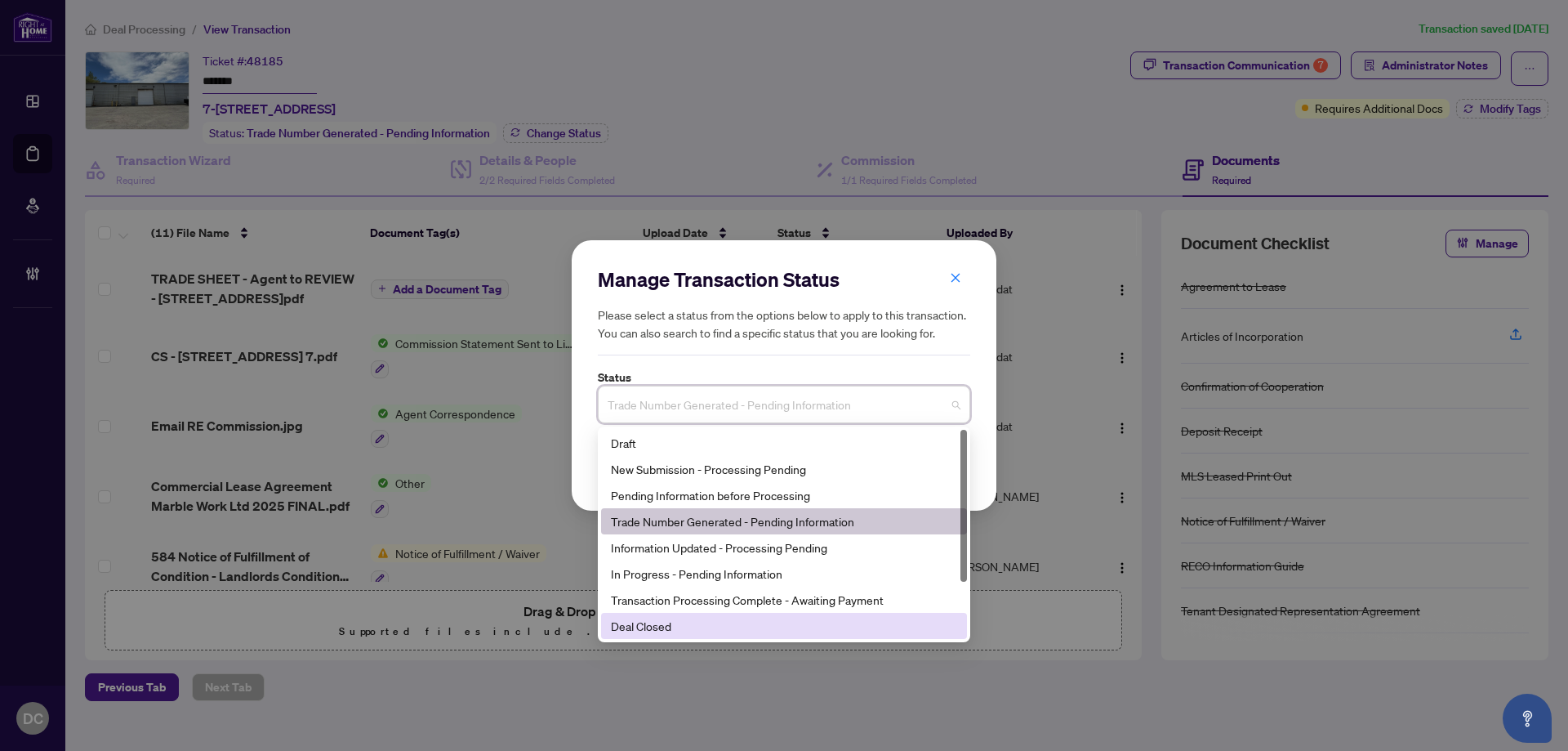
click at [778, 627] on div "Deal Closed" at bounding box center [783, 626] width 346 height 18
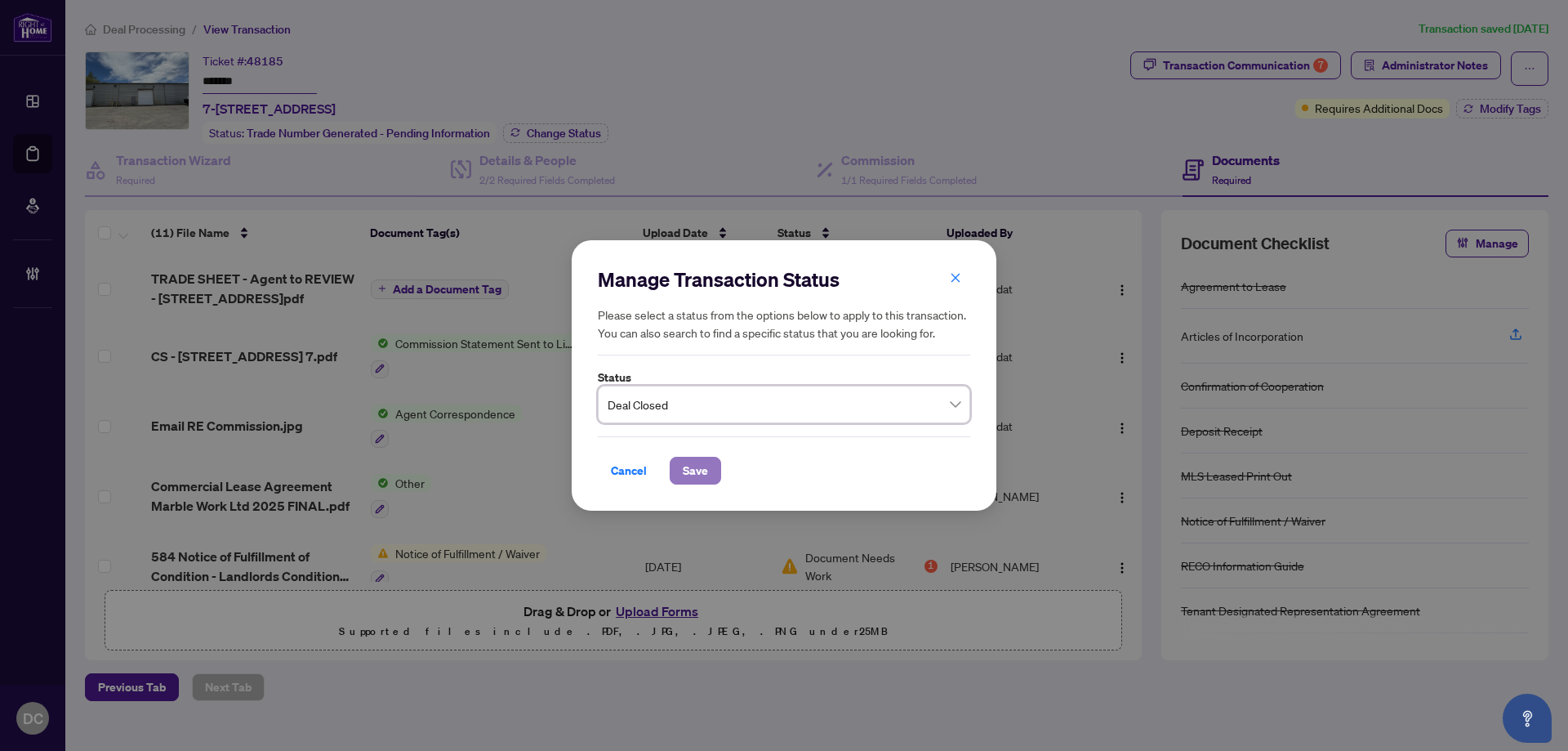
click at [700, 475] on span "Save" at bounding box center [695, 470] width 25 height 26
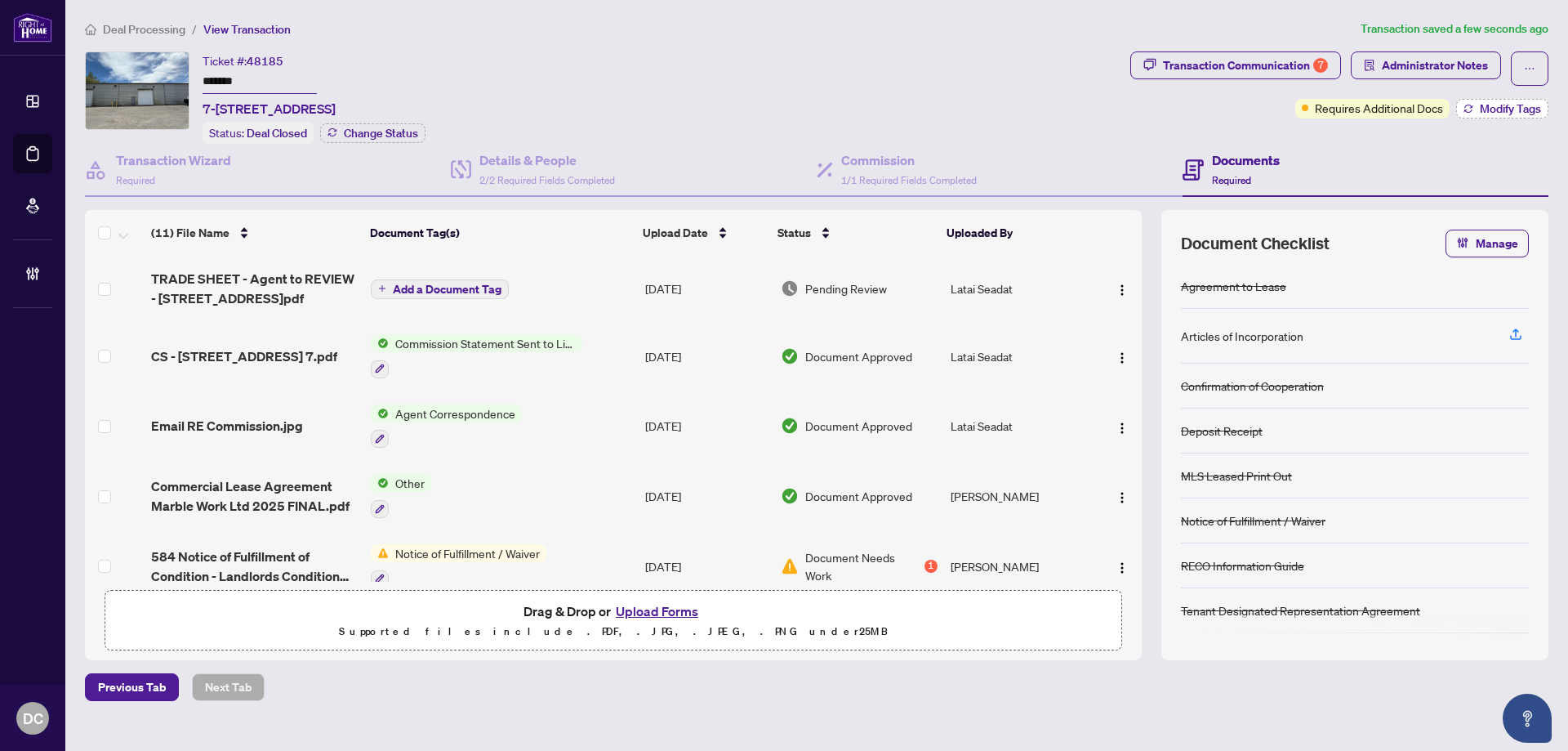
click at [1468, 109] on icon "button" at bounding box center [1468, 108] width 9 height 9
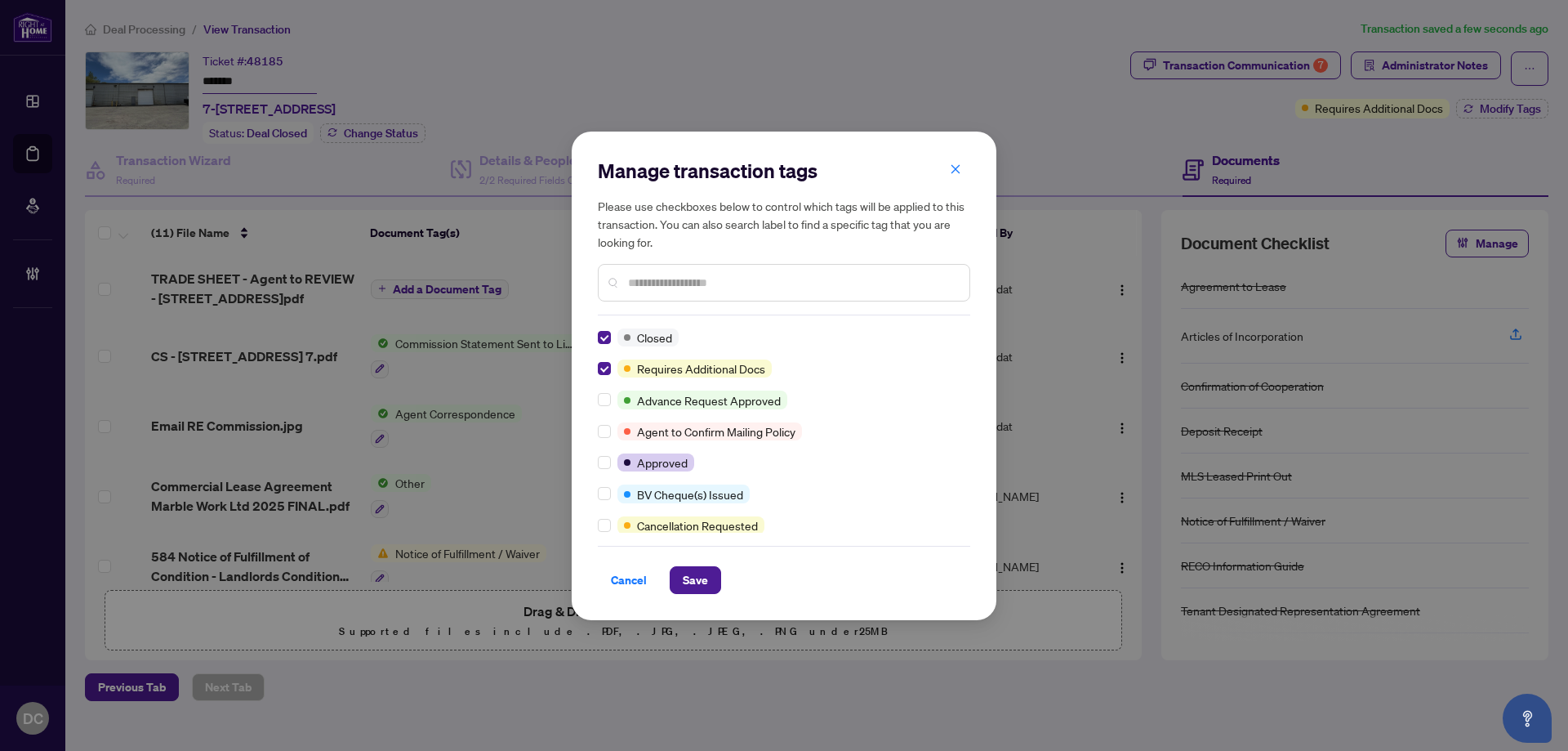
click at [762, 276] on input "text" at bounding box center [792, 283] width 328 height 18
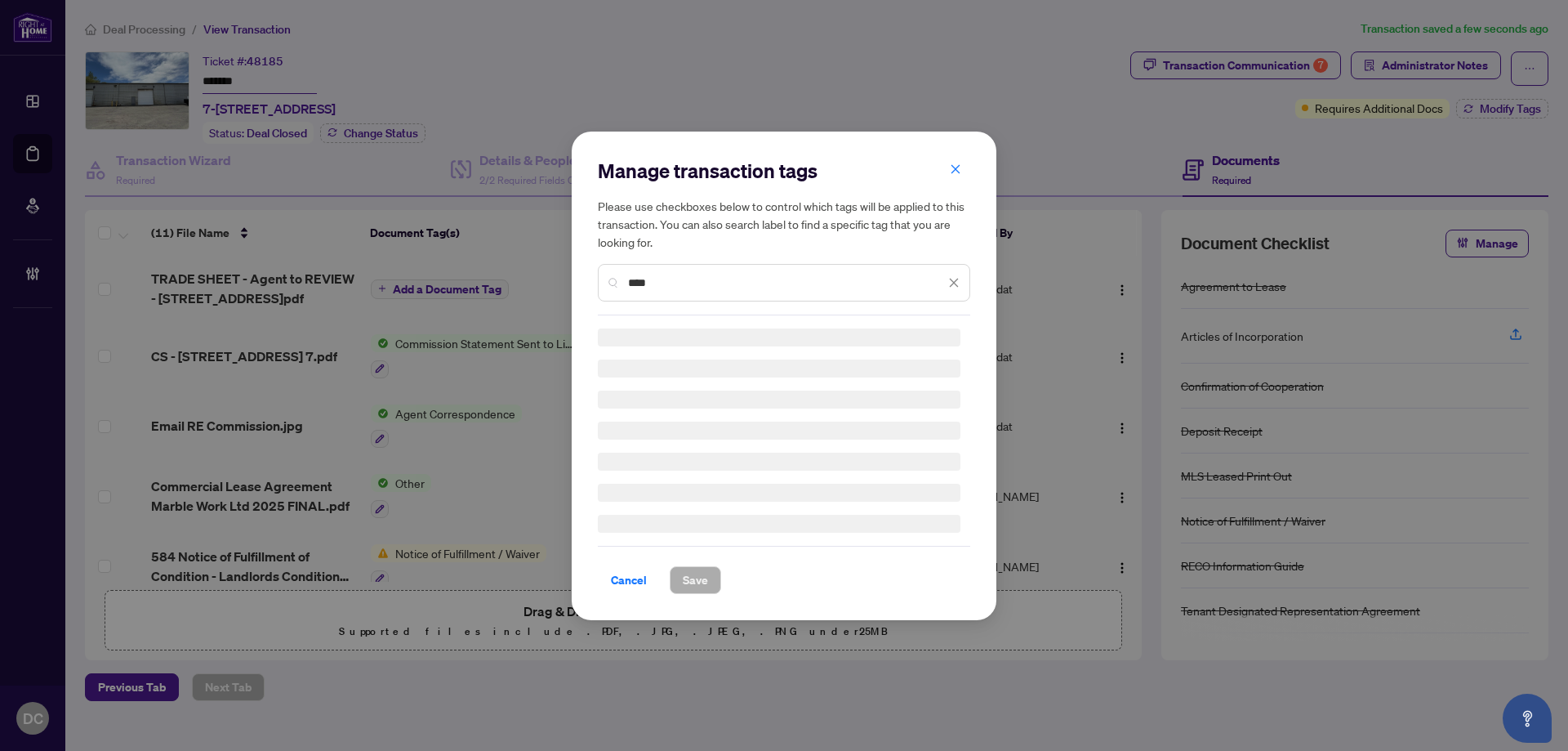
type input "****"
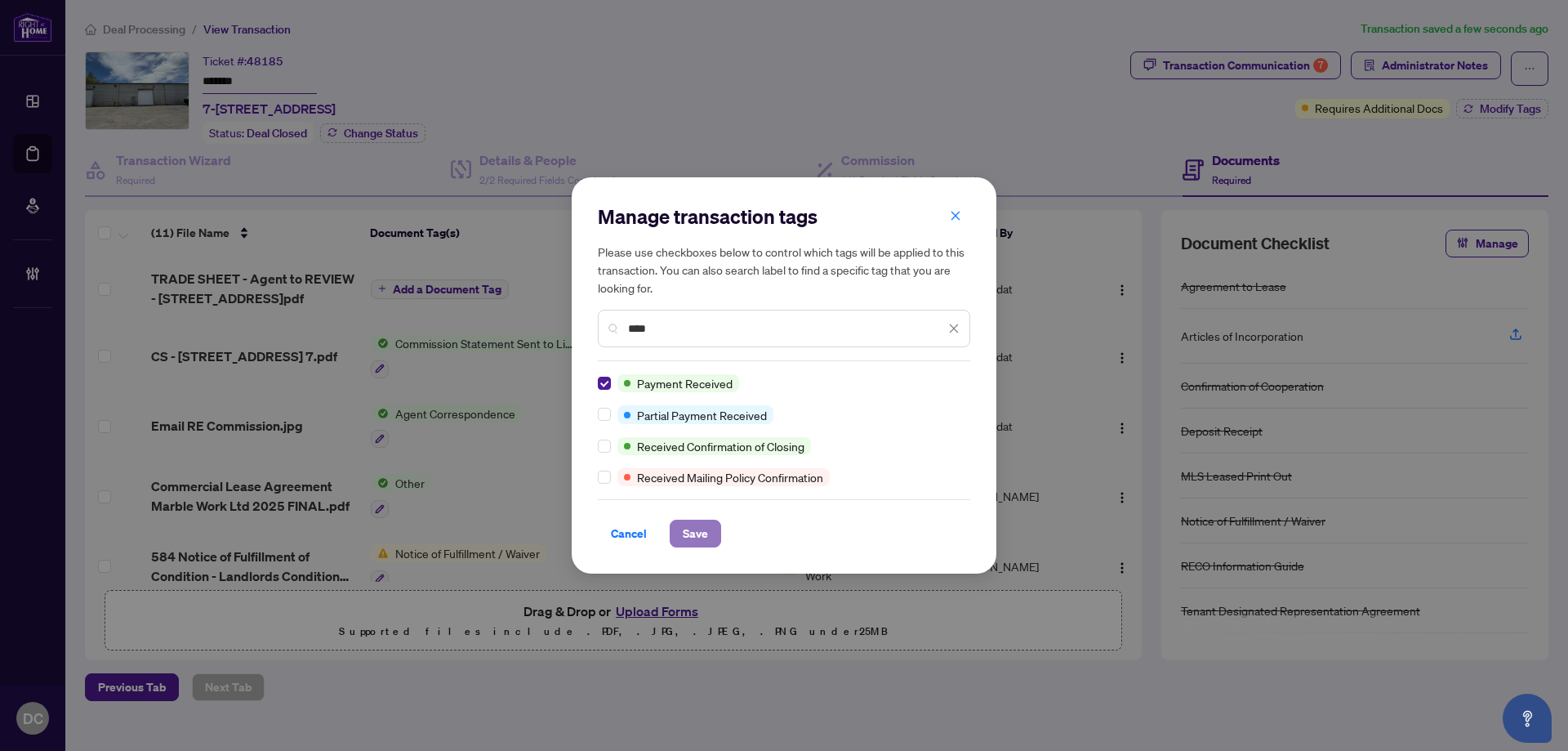
click at [708, 535] on button "Save" at bounding box center [696, 534] width 52 height 27
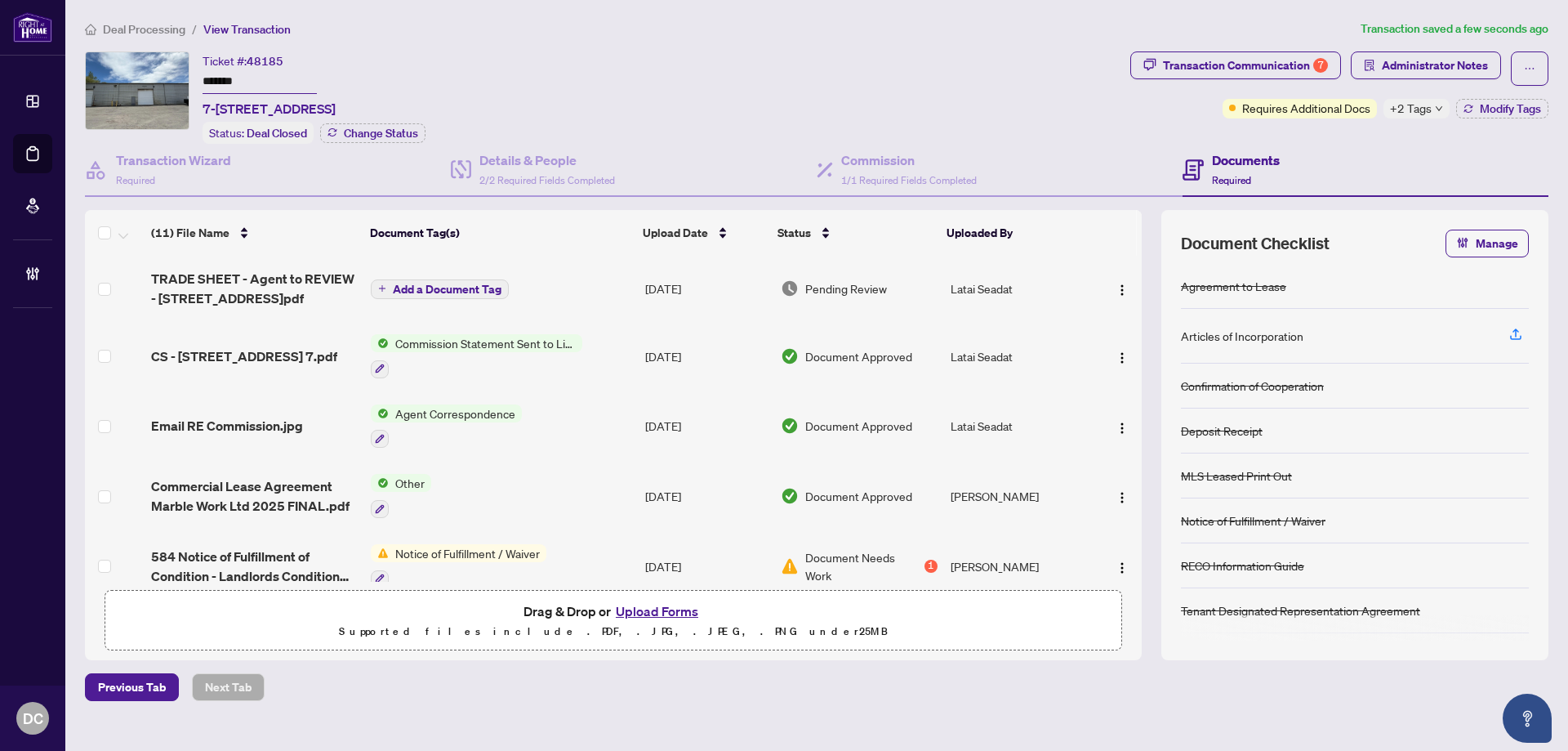
click at [1437, 110] on icon "down" at bounding box center [1439, 109] width 9 height 9
click at [1325, 129] on div "Transaction Communication 7 Administrator Notes Requires Additional Docs +2 Tag…" at bounding box center [1339, 97] width 424 height 92
click at [1245, 60] on div "Transaction Communication 7" at bounding box center [1245, 65] width 165 height 26
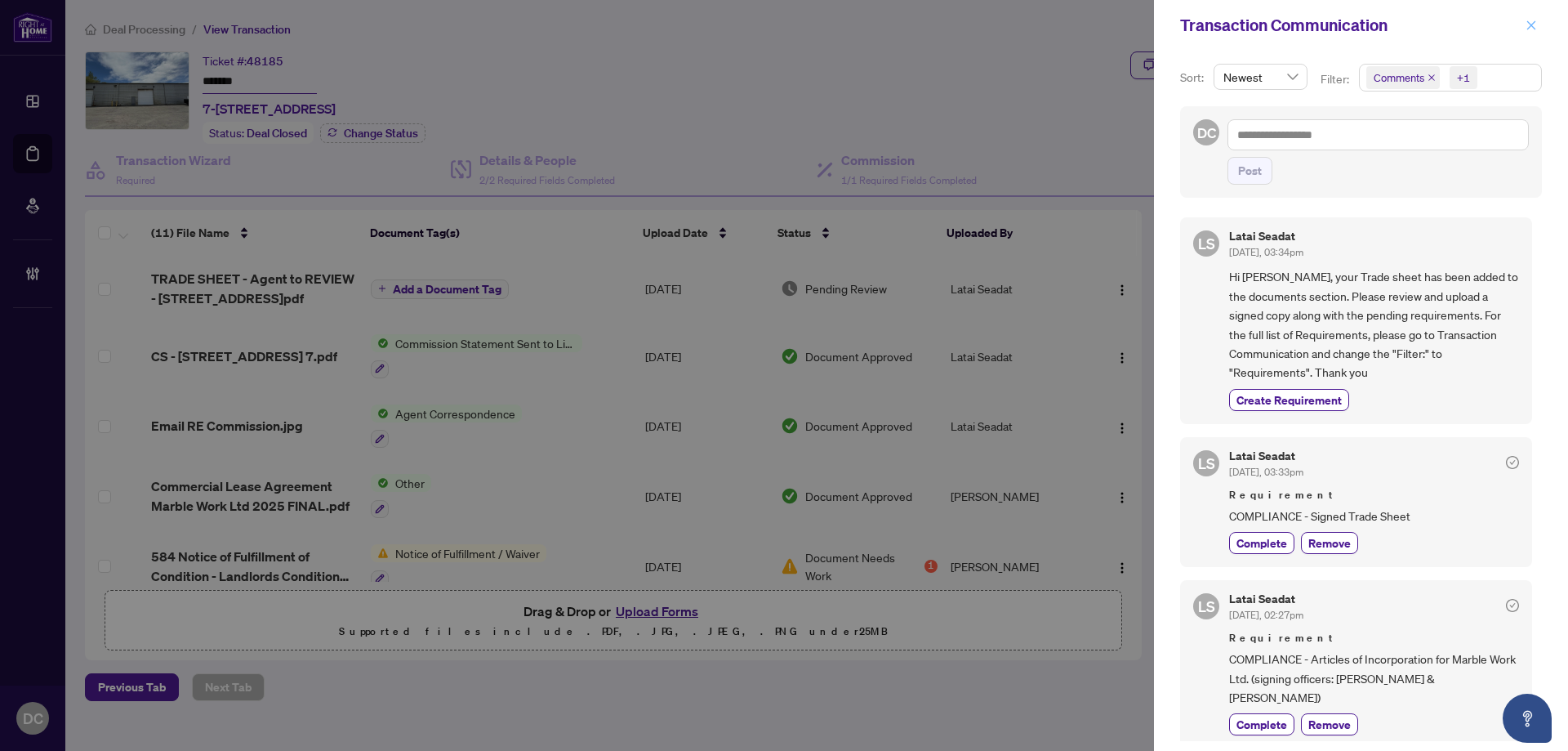
click at [1535, 26] on icon "close" at bounding box center [1530, 25] width 11 height 11
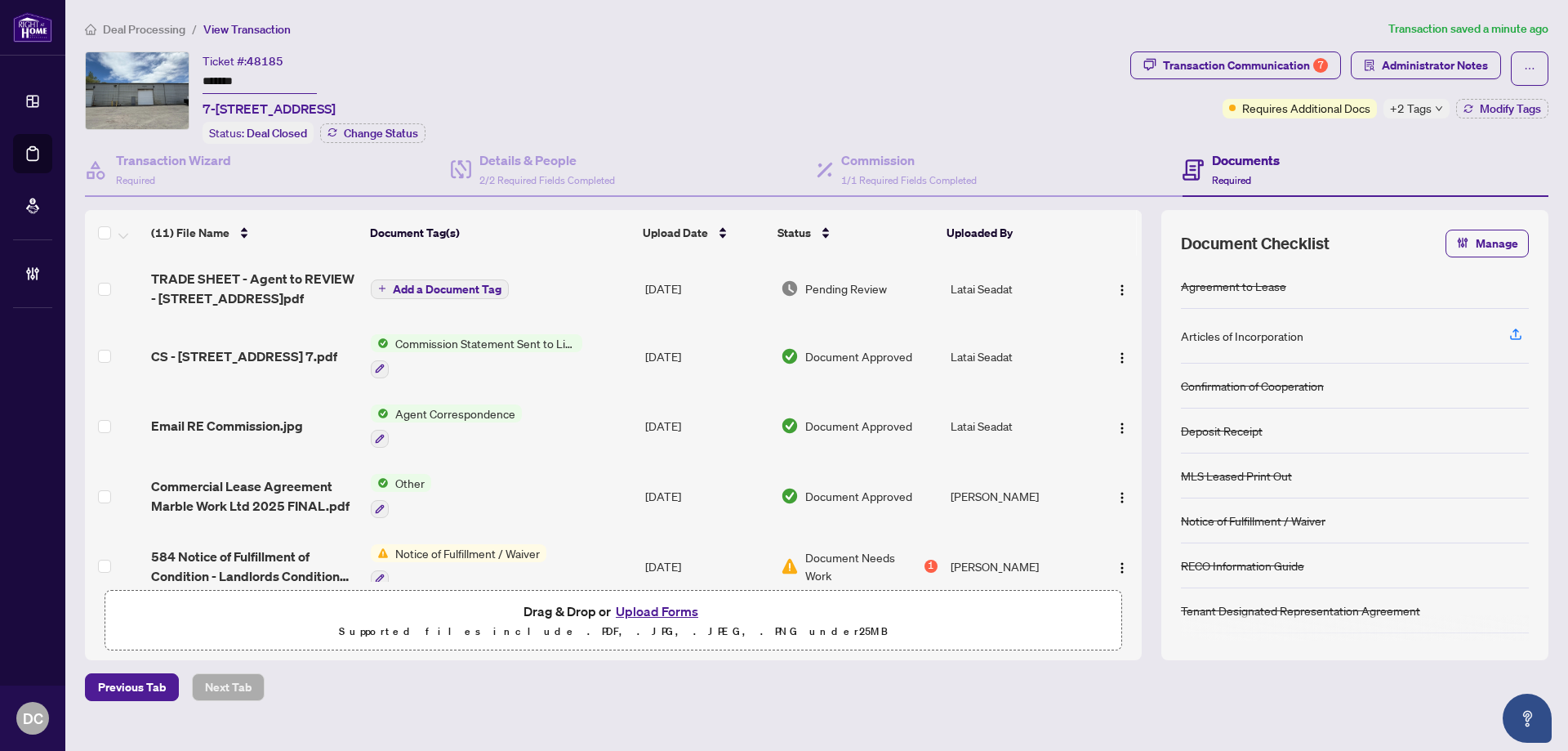
click at [1405, 109] on span "+2 Tags" at bounding box center [1410, 108] width 41 height 19
click at [1332, 139] on div "Transaction Communication 7 Administrator Notes Requires Additional Docs +2 Tag…" at bounding box center [1339, 97] width 424 height 92
click at [144, 28] on span "Deal Processing" at bounding box center [144, 29] width 82 height 15
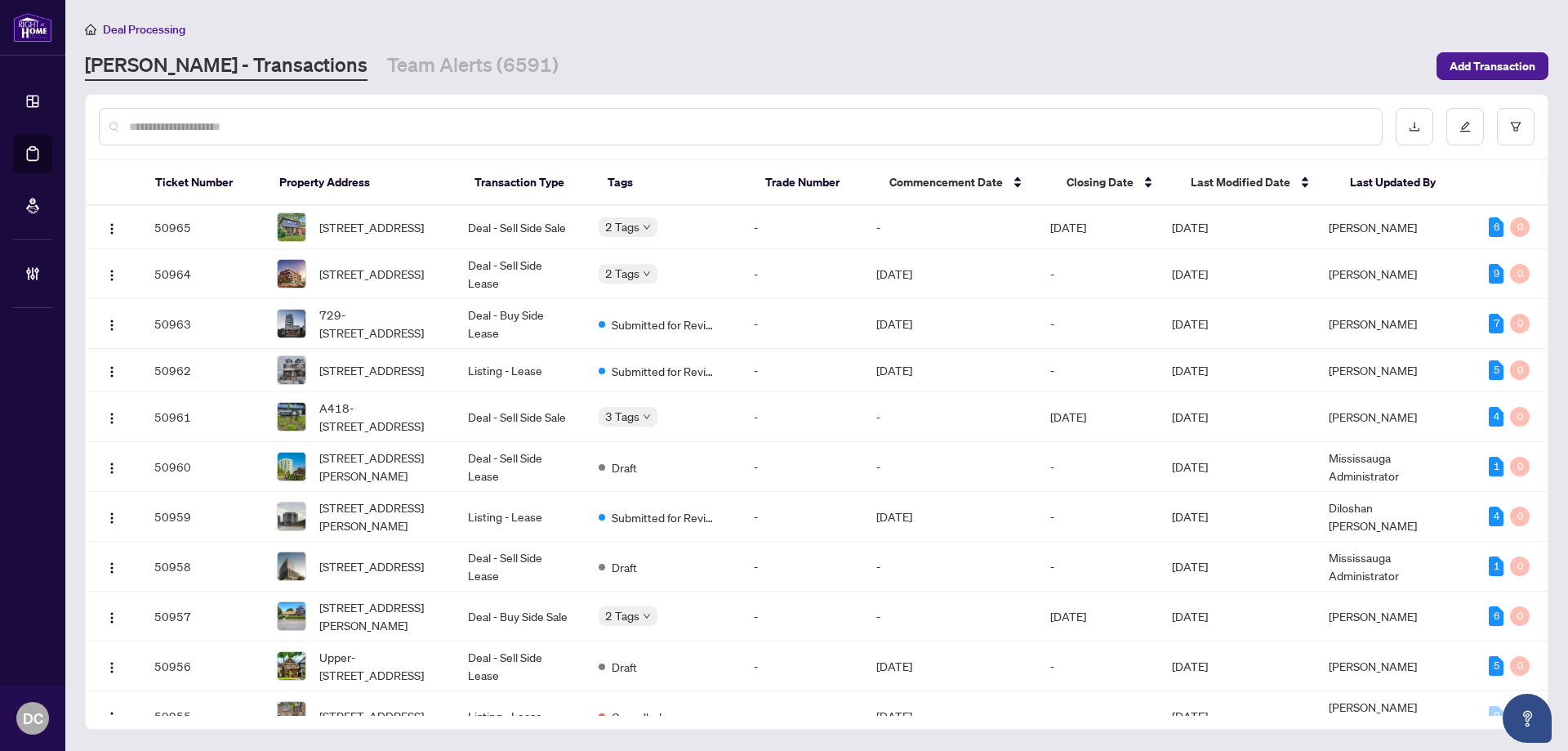
click at [295, 126] on input "text" at bounding box center [748, 126] width 1239 height 18
paste input "*******"
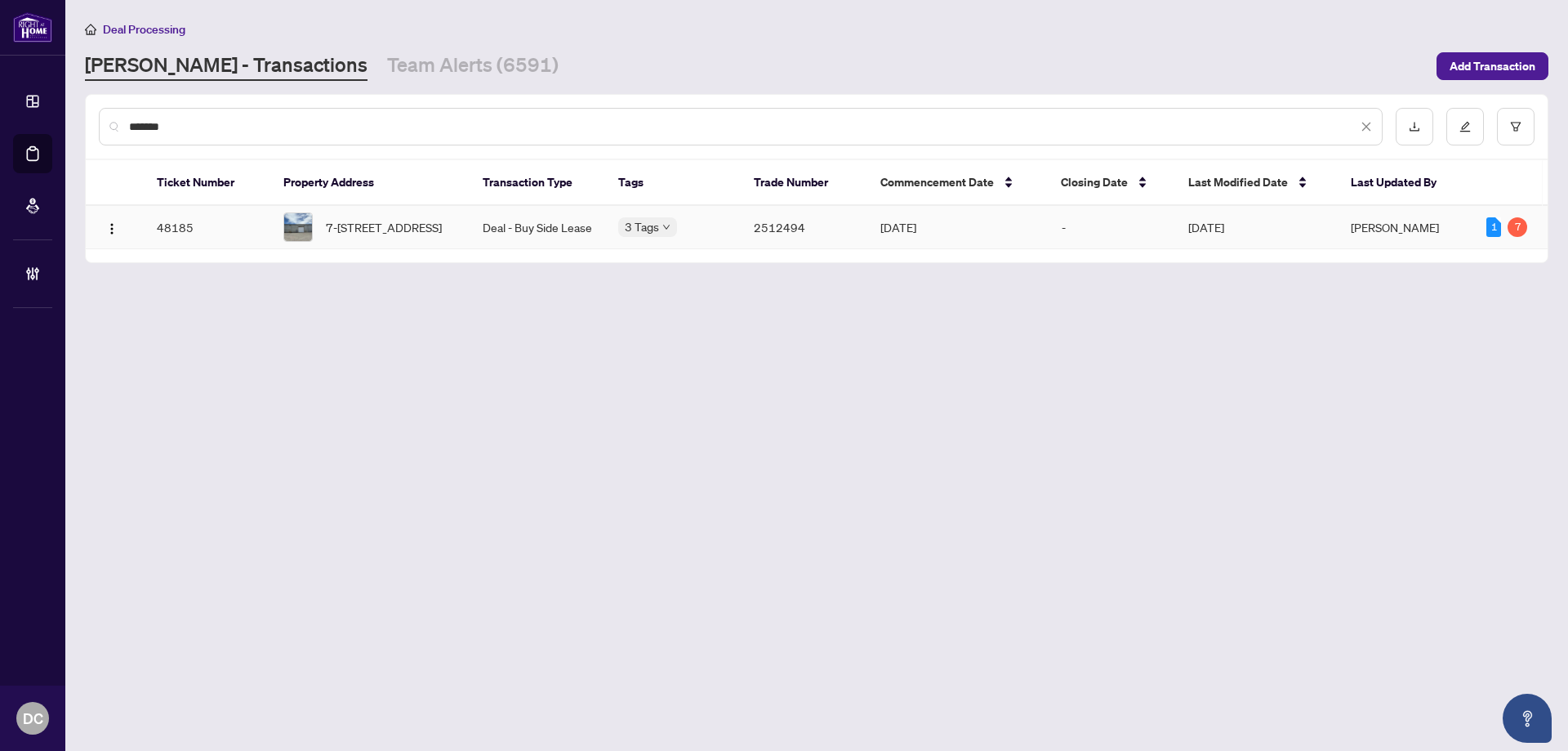
type input "*******"
click at [371, 232] on span "7-[STREET_ADDRESS]" at bounding box center [383, 227] width 116 height 18
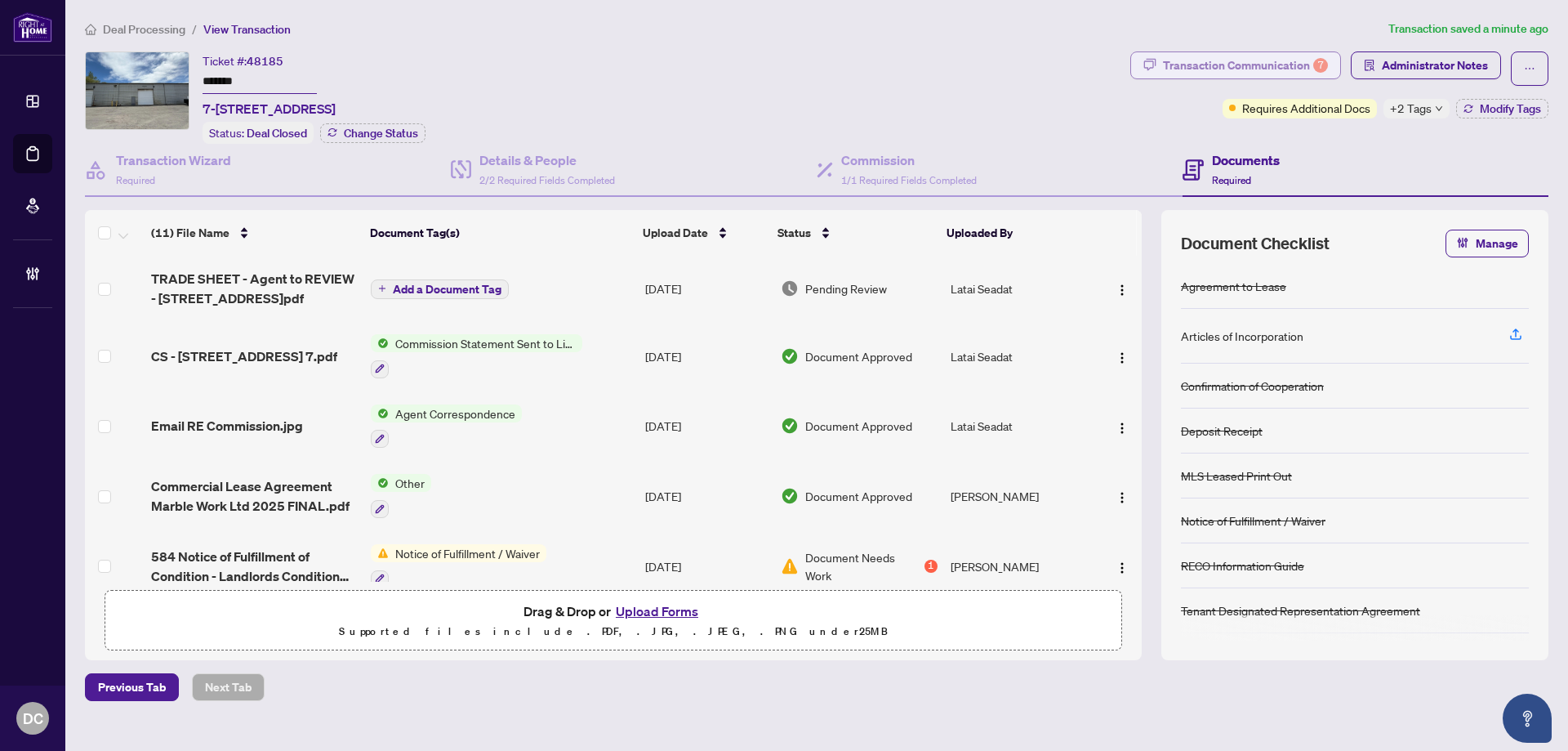
click at [1298, 72] on div "Transaction Communication 7" at bounding box center [1245, 65] width 165 height 26
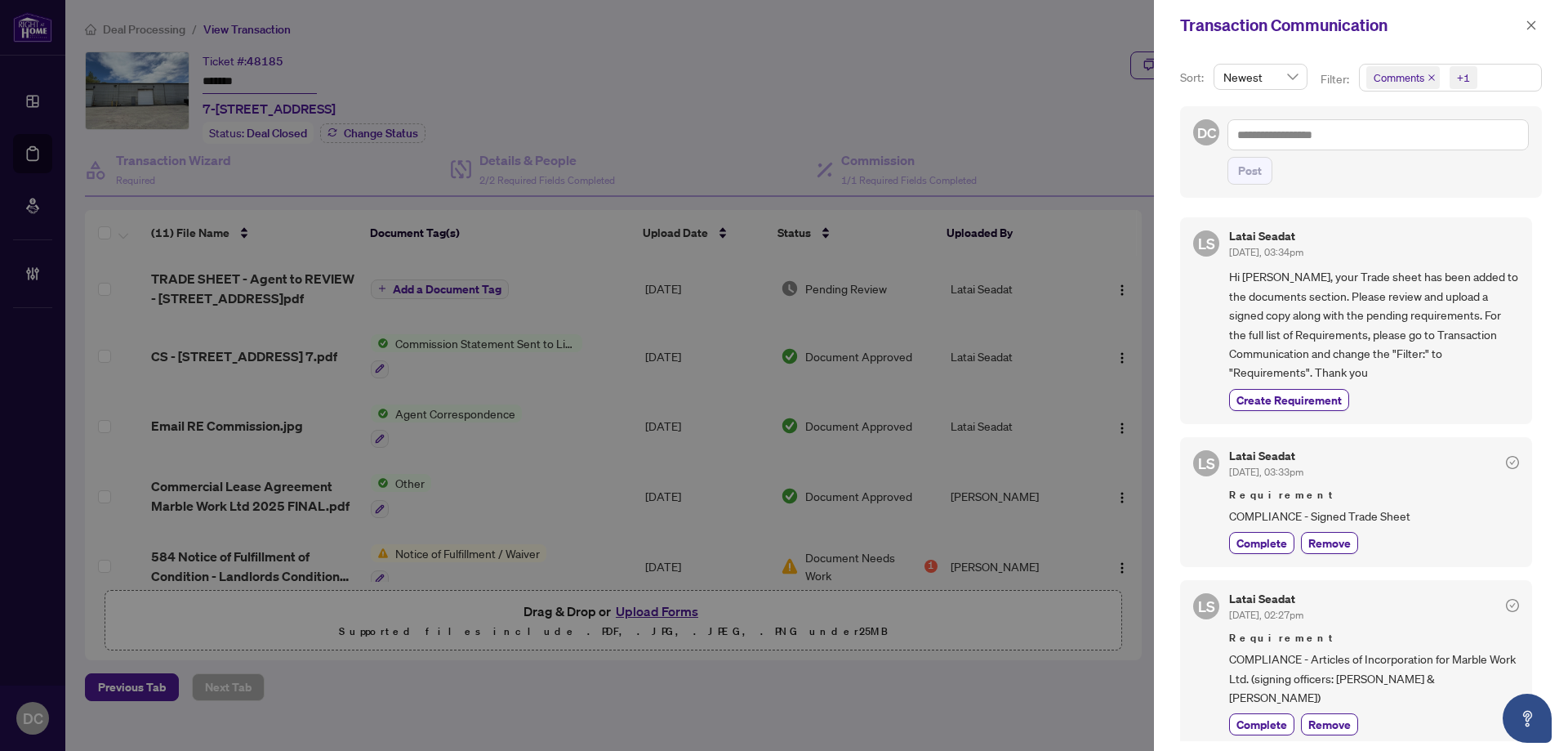
drag, startPoint x: 1532, startPoint y: 27, endPoint x: 1432, endPoint y: 13, distance: 101.0
click at [1530, 26] on icon "close" at bounding box center [1531, 25] width 9 height 9
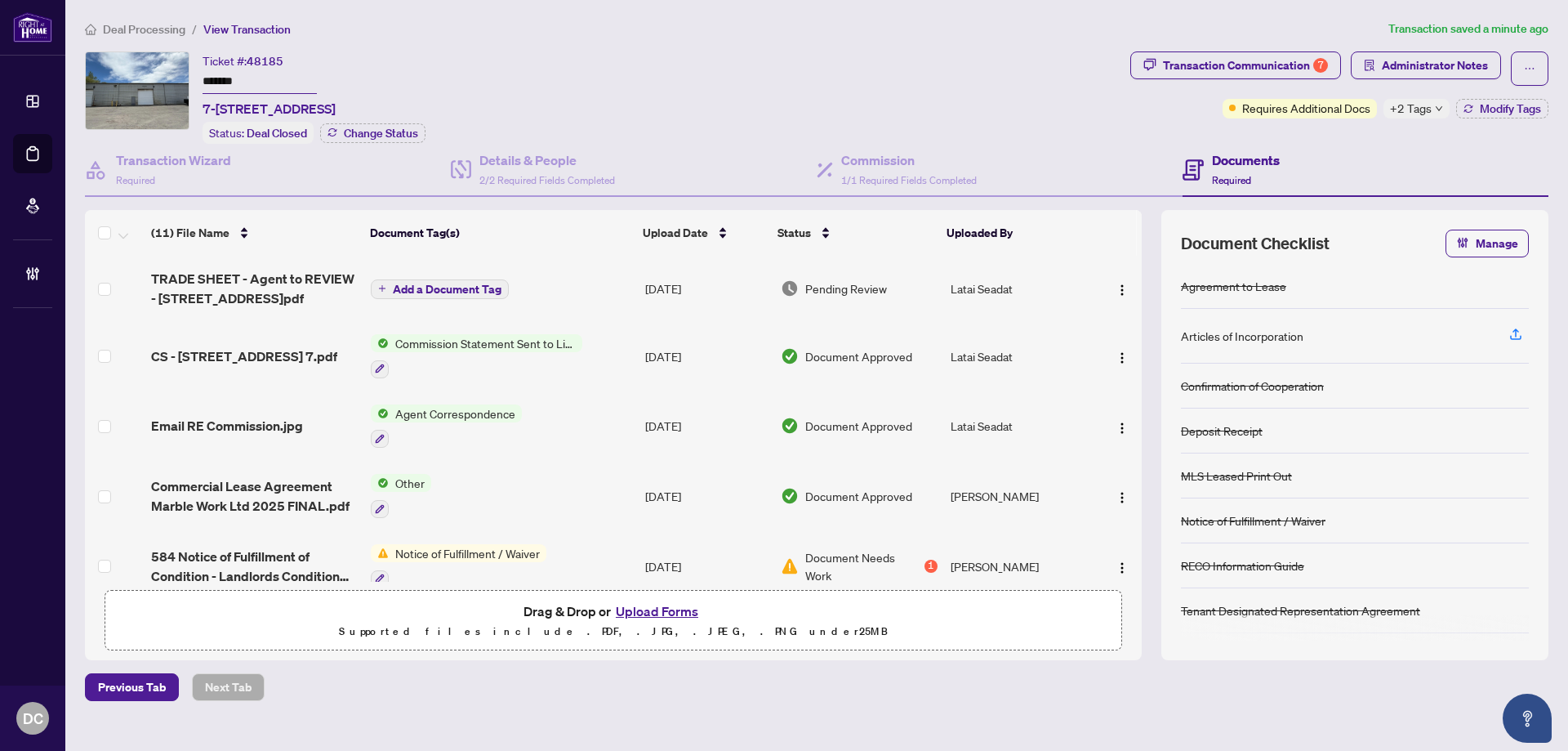
click at [167, 22] on span "Deal Processing" at bounding box center [144, 29] width 82 height 15
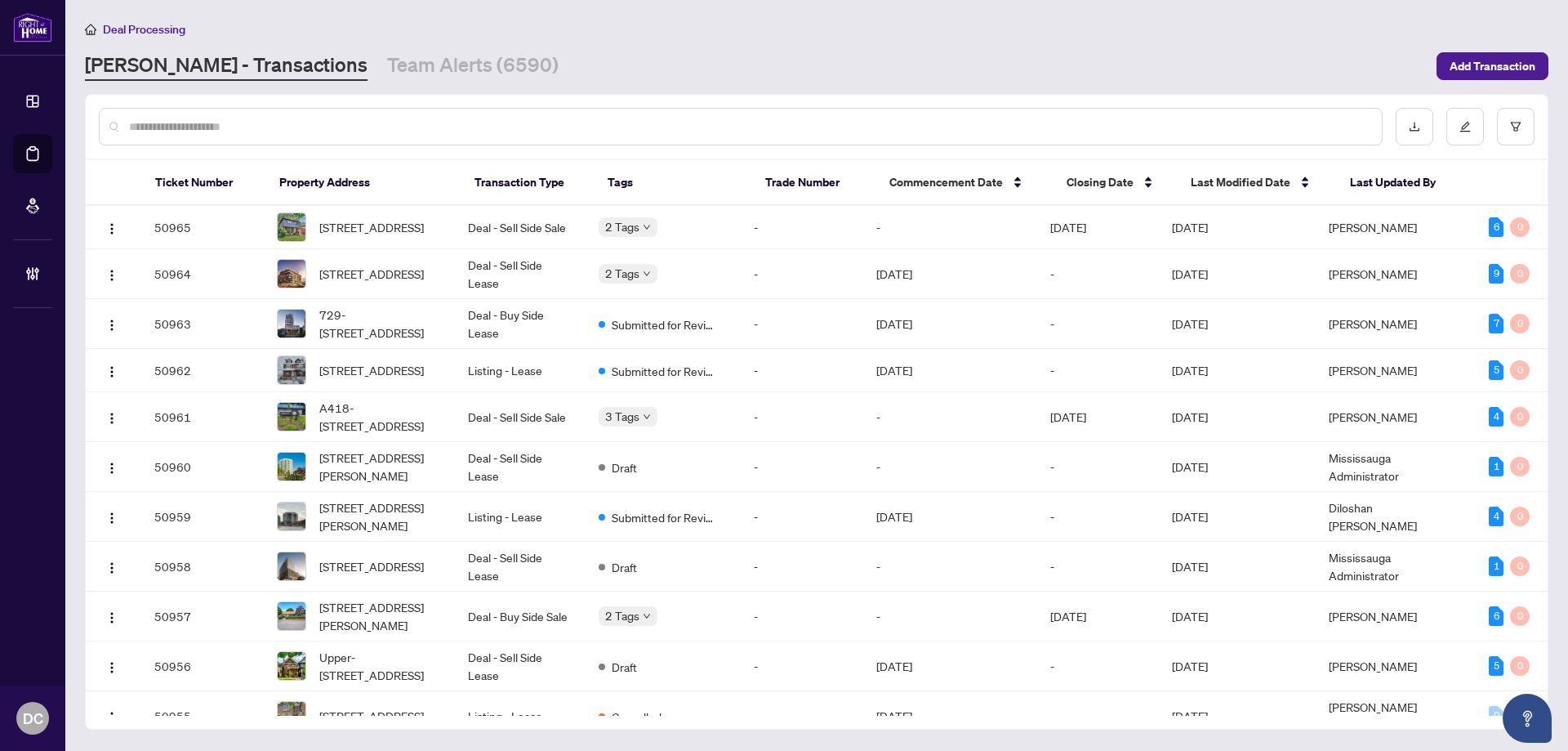
click at [283, 123] on input "text" at bounding box center [748, 126] width 1239 height 18
paste input "*******"
type input "*******"
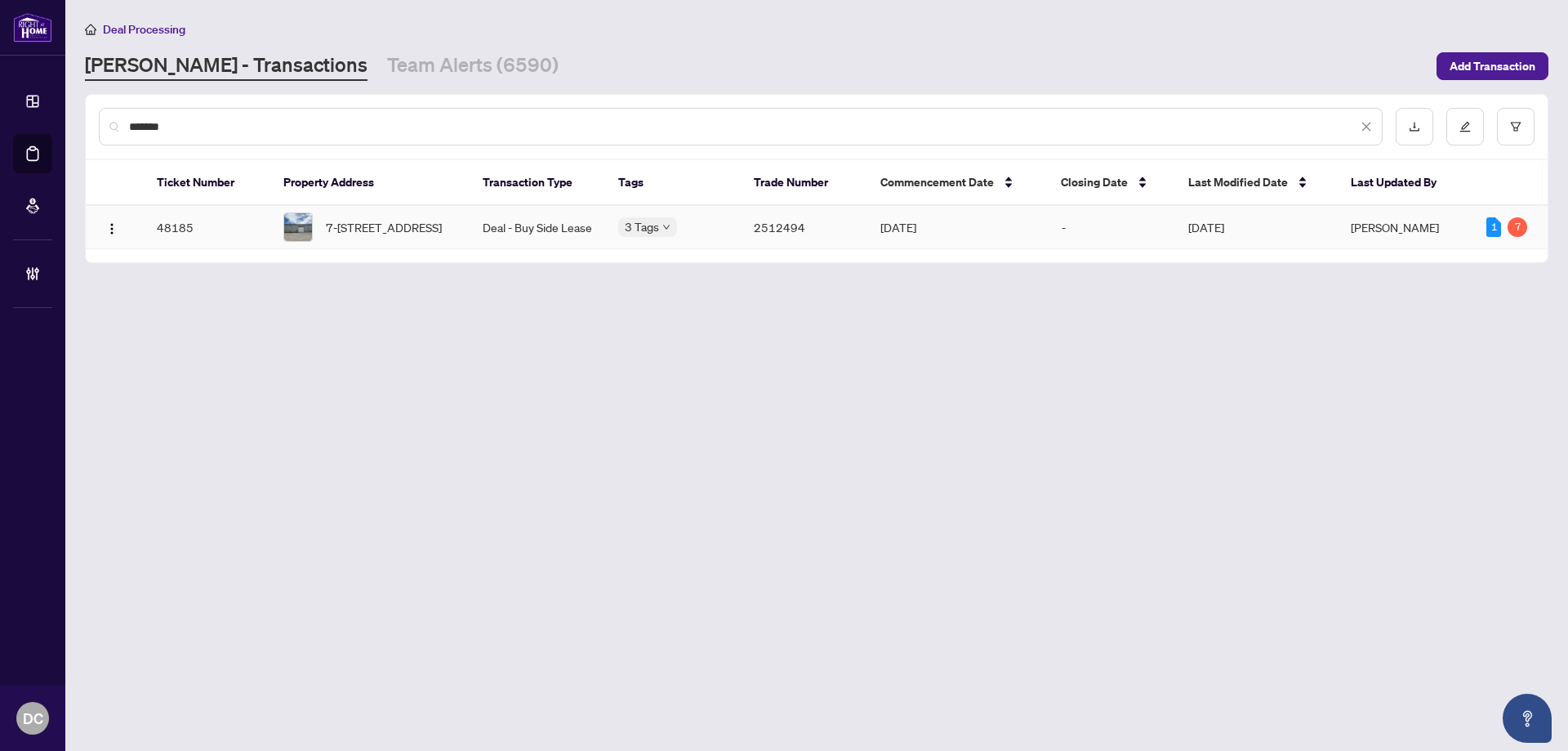
click at [323, 236] on div "7-[STREET_ADDRESS]" at bounding box center [370, 227] width 173 height 29
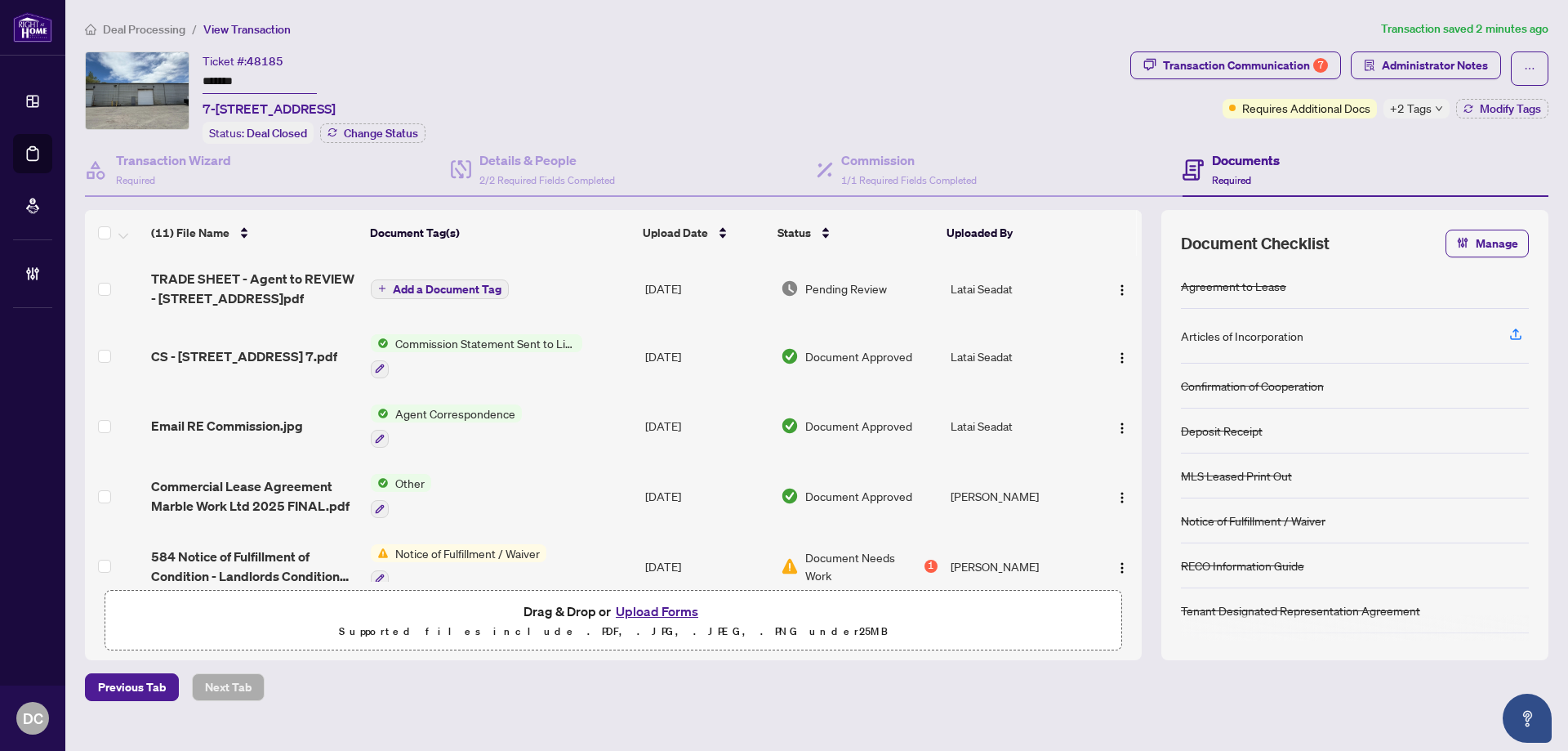
click at [153, 25] on span "Deal Processing" at bounding box center [144, 29] width 82 height 15
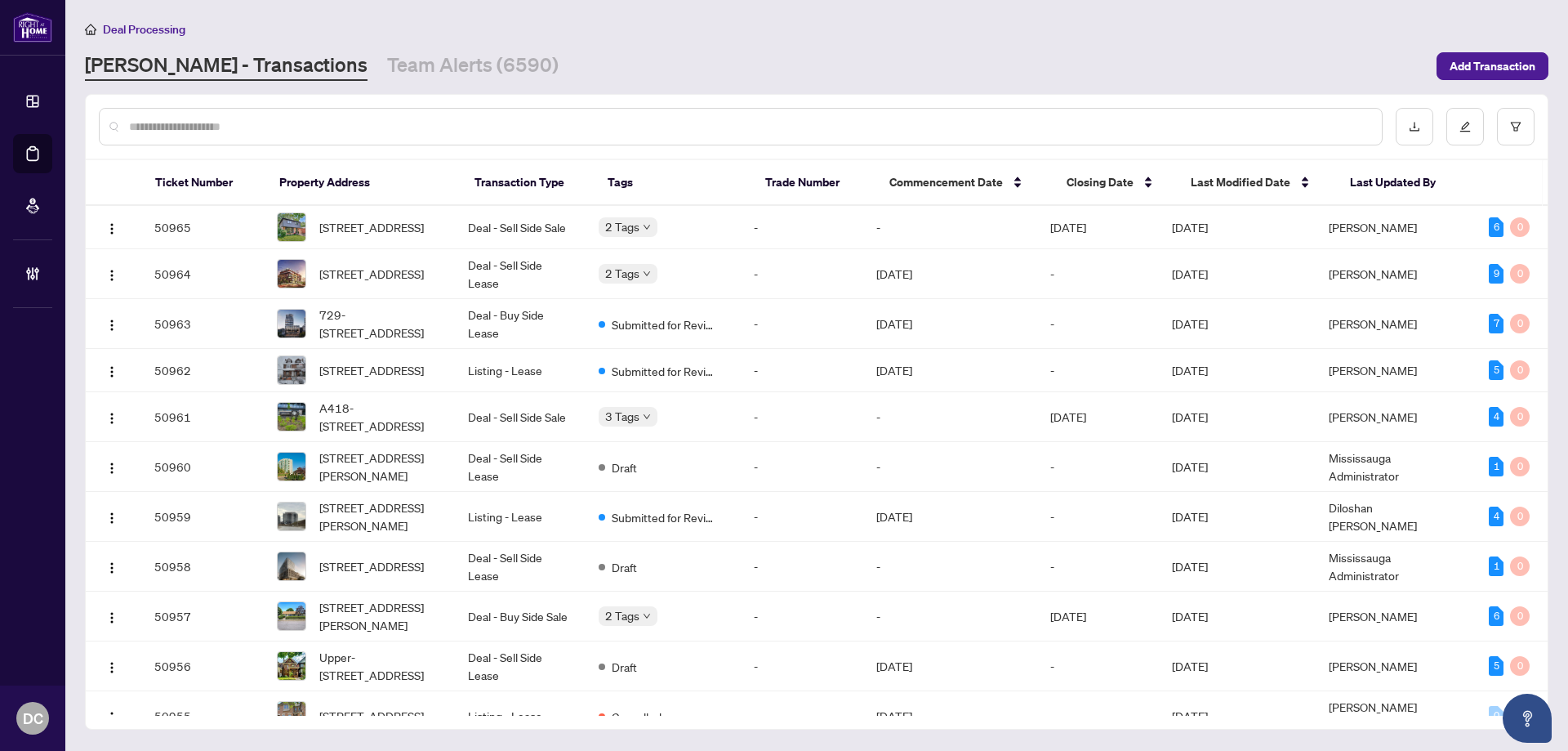
click at [312, 124] on input "text" at bounding box center [748, 126] width 1239 height 18
paste input "*******"
type input "*******"
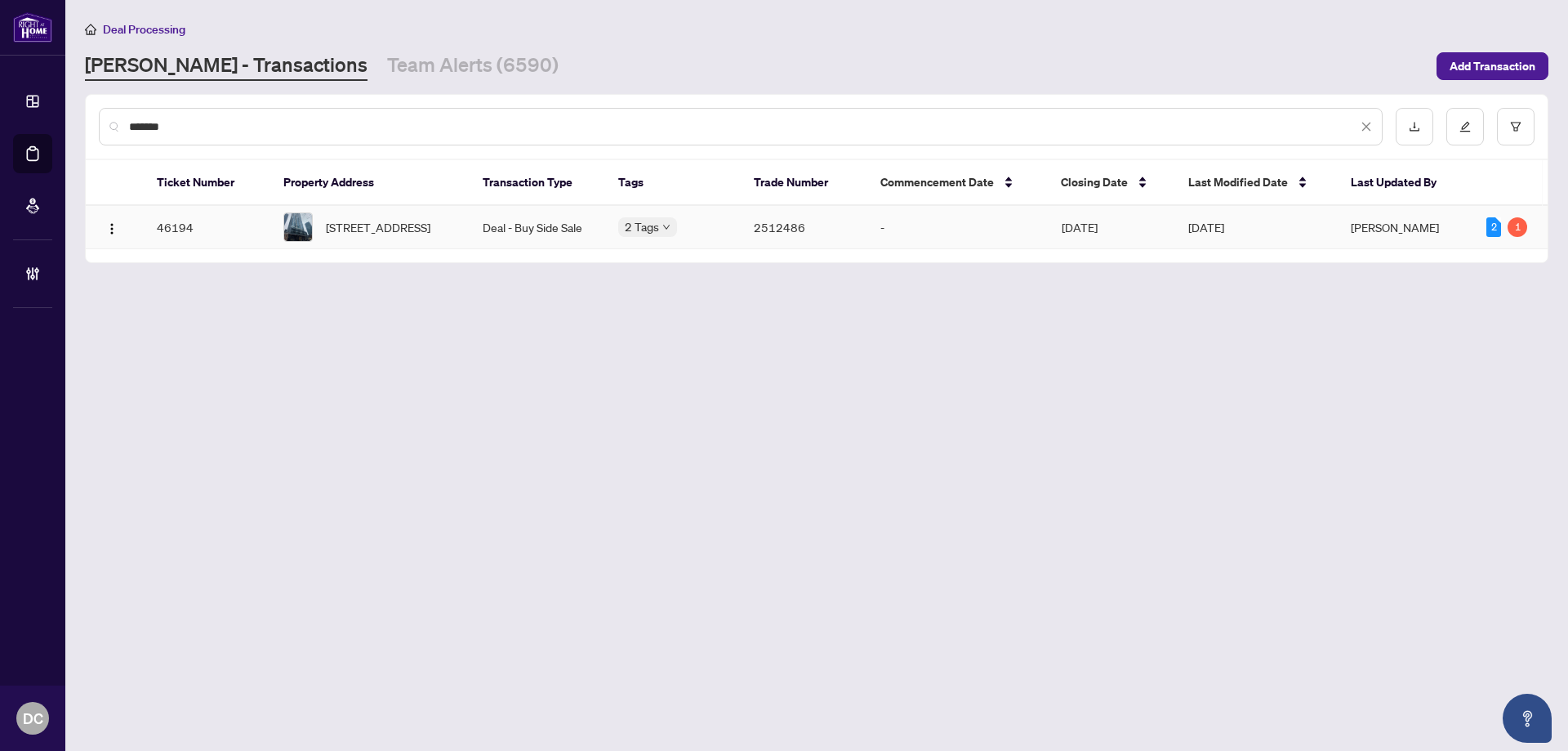
click at [424, 218] on span "[STREET_ADDRESS]" at bounding box center [378, 227] width 105 height 18
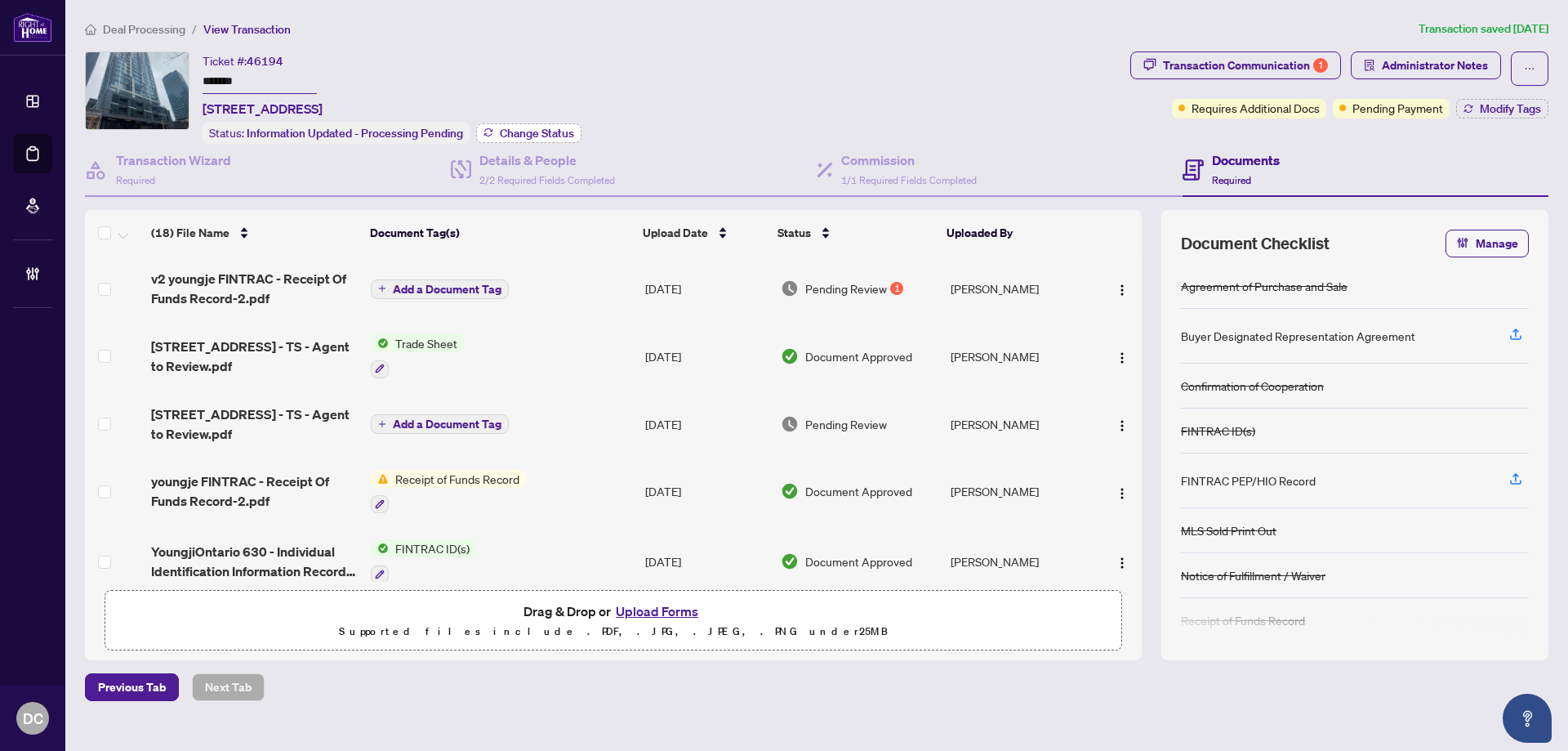
click at [556, 124] on button "Change Status" at bounding box center [528, 133] width 106 height 20
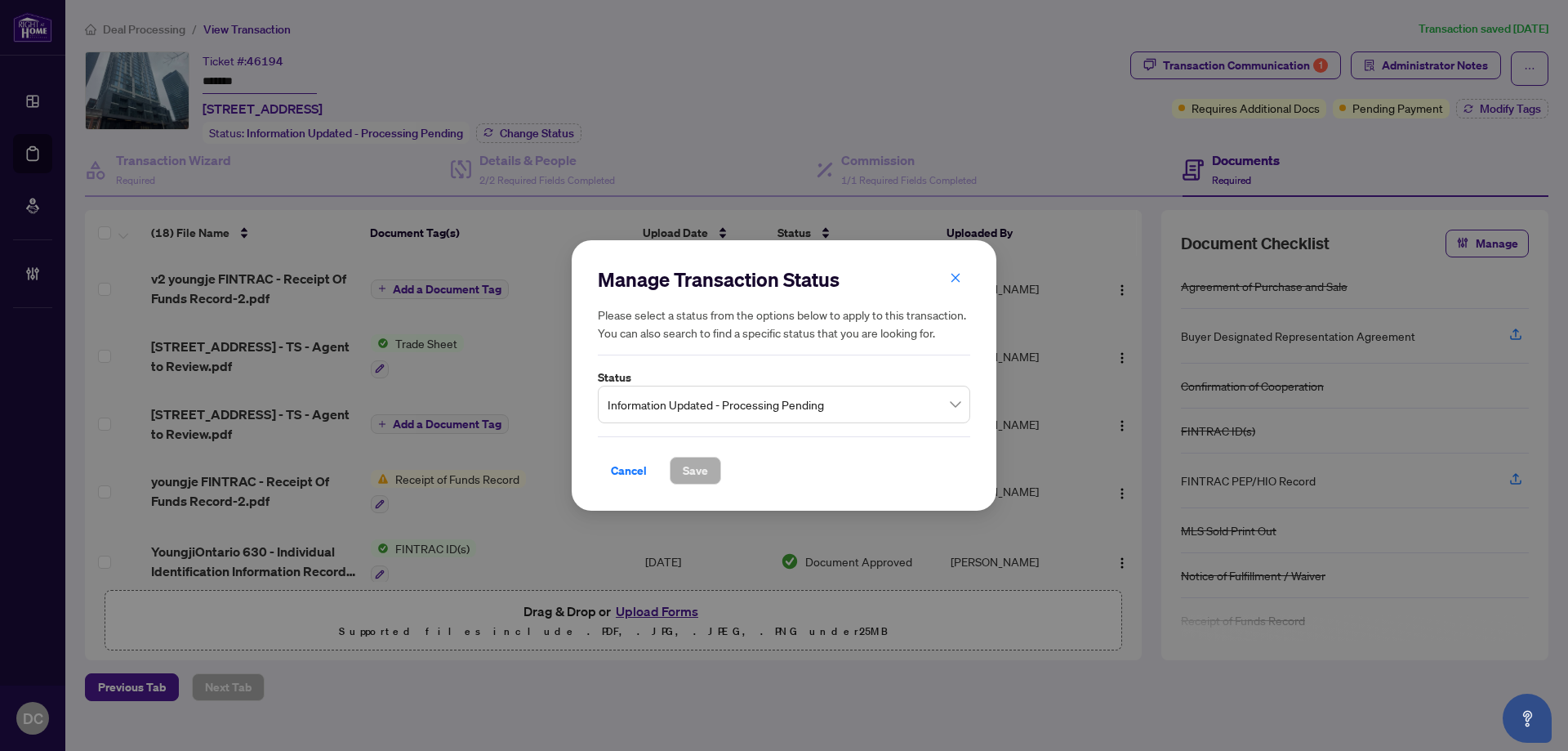
click at [742, 418] on span "Information Updated - Processing Pending" at bounding box center [783, 405] width 353 height 31
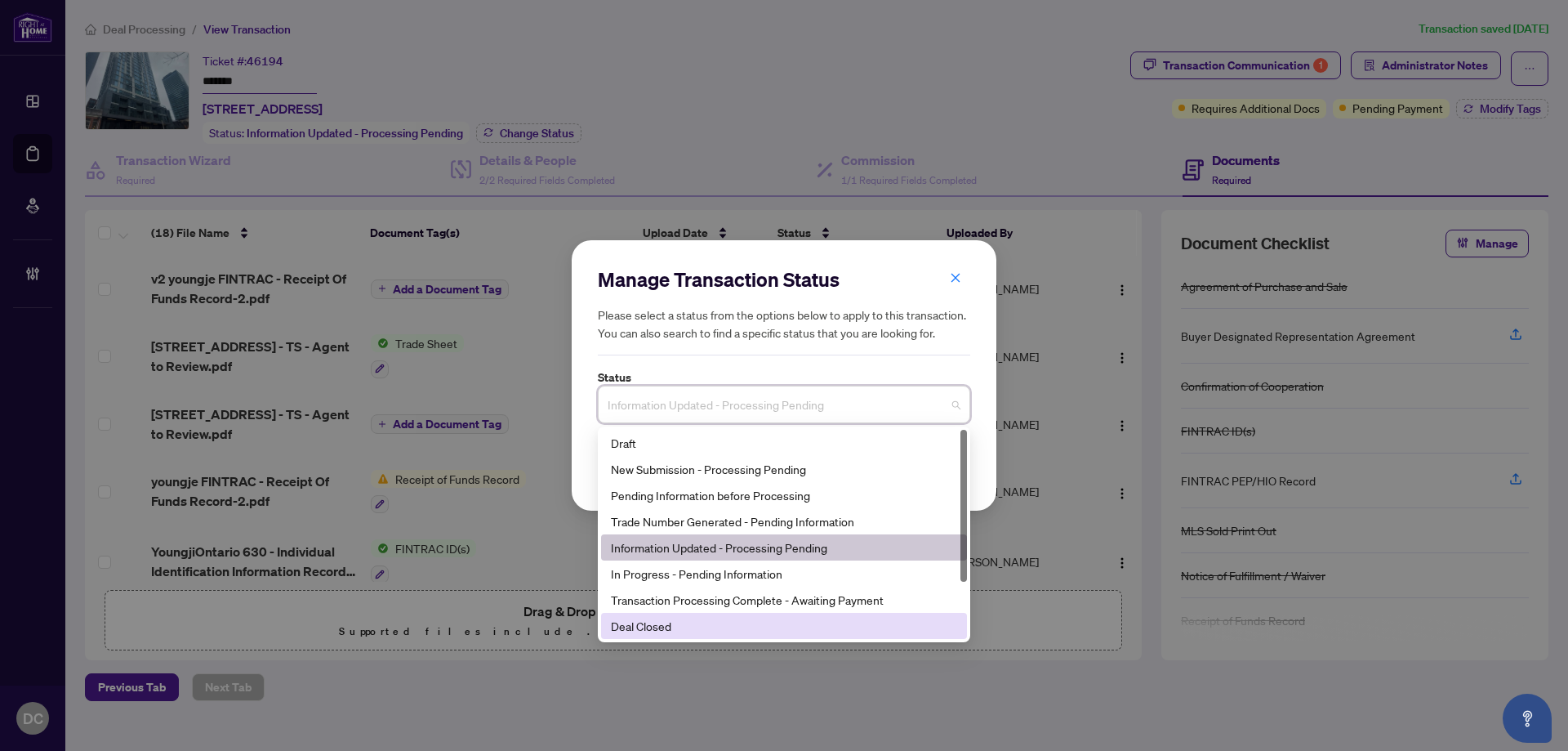
click at [701, 626] on div "Deal Closed" at bounding box center [783, 626] width 346 height 18
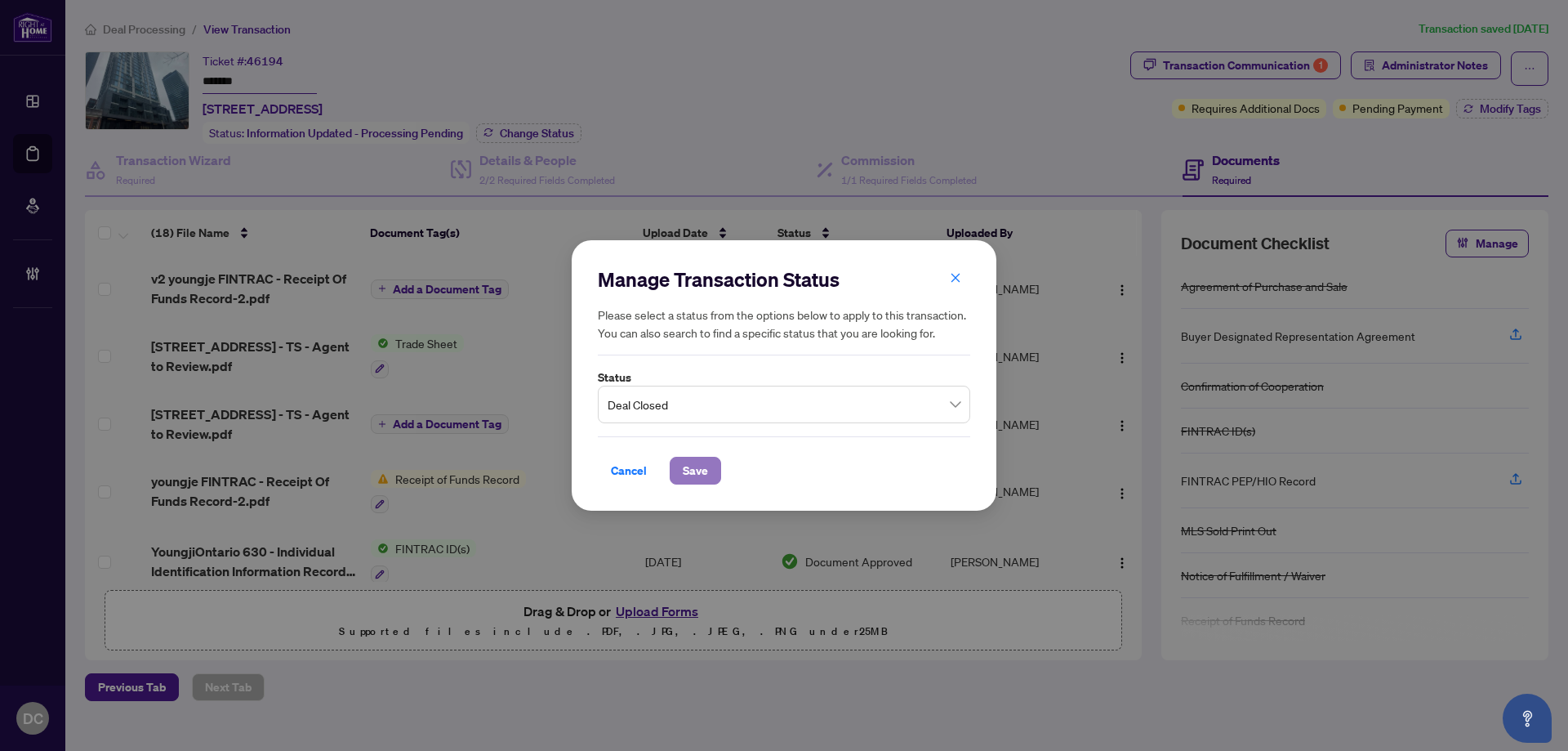
click at [686, 479] on span "Save" at bounding box center [695, 470] width 25 height 26
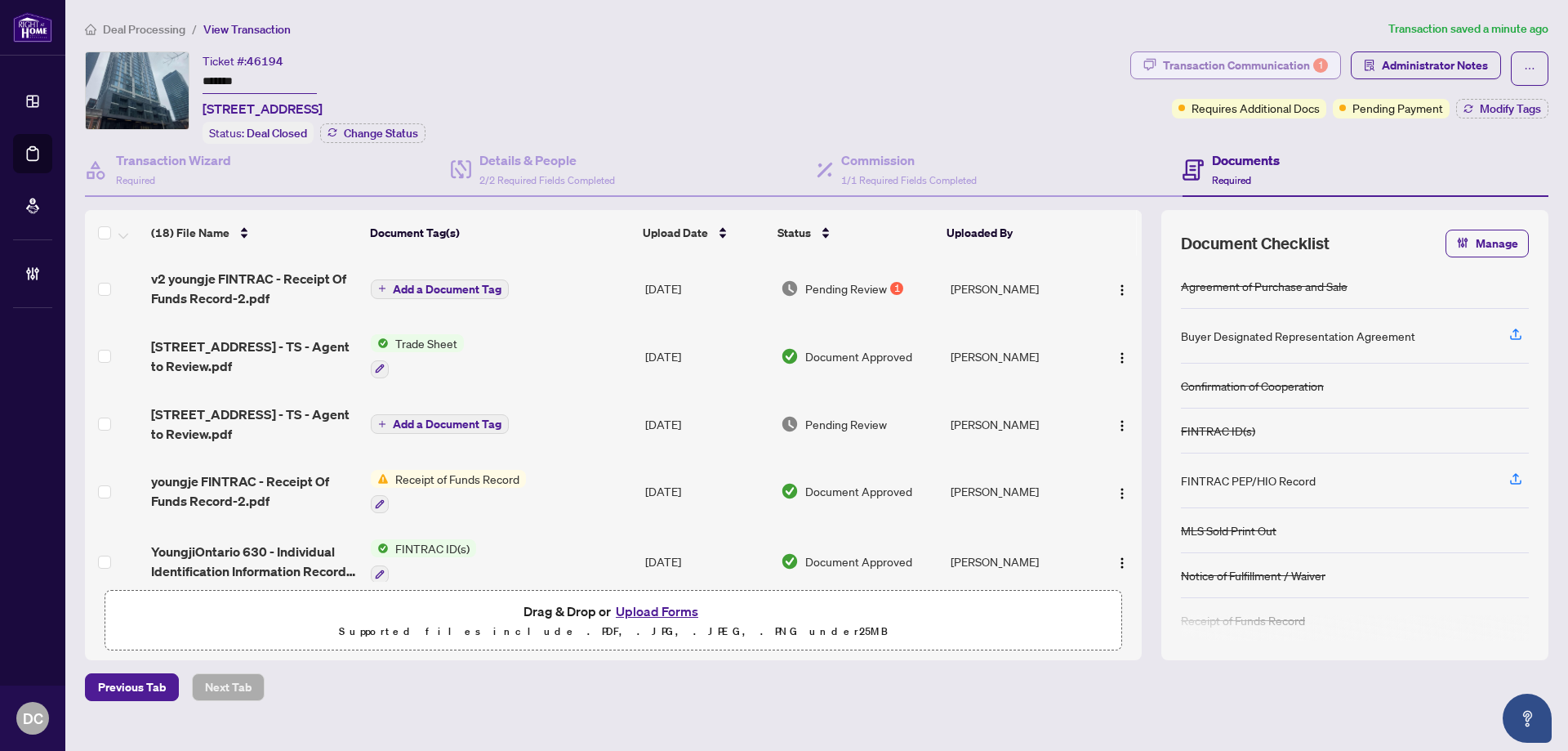
click at [1268, 62] on div "Transaction Communication 1" at bounding box center [1245, 65] width 165 height 26
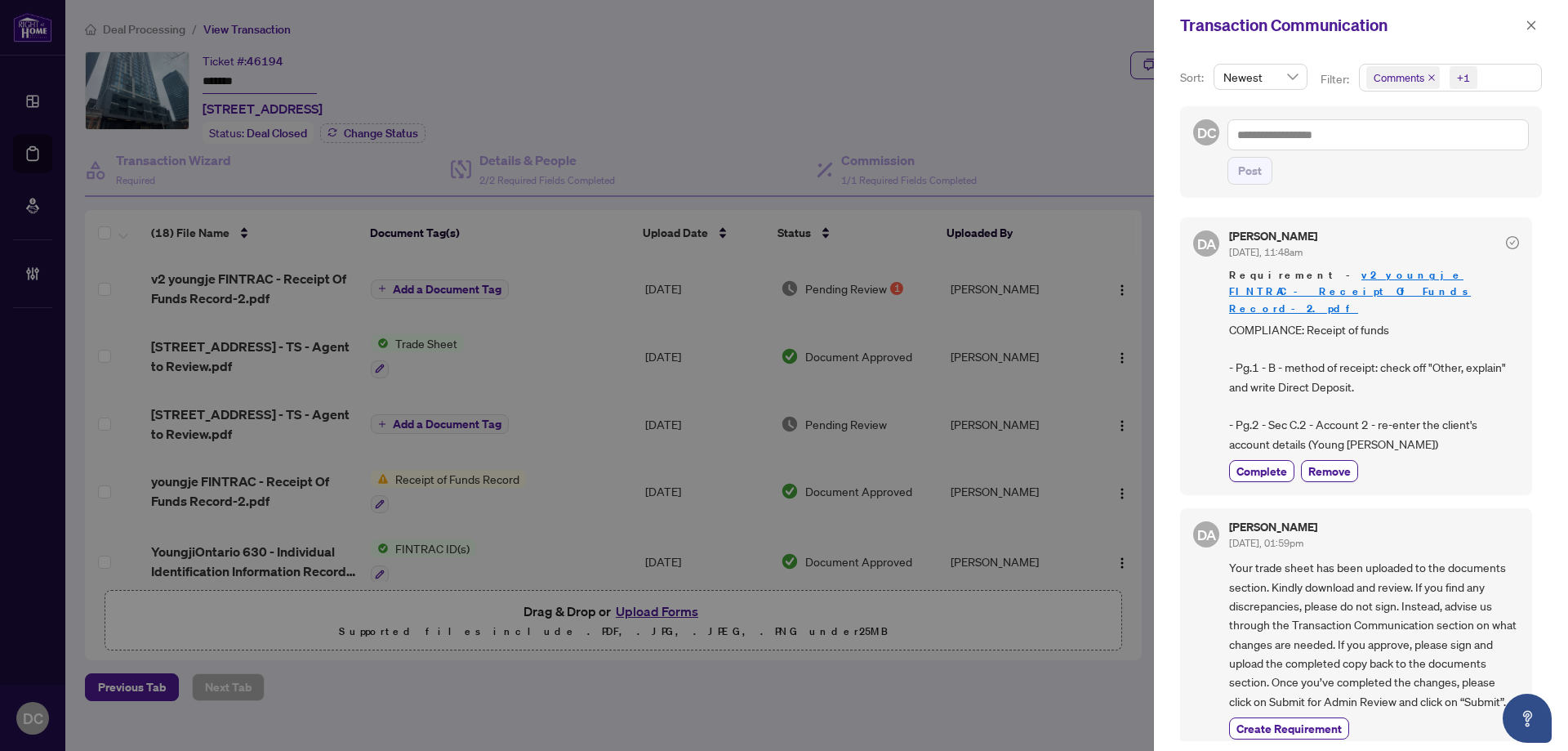
click at [1543, 19] on div "Transaction Communication" at bounding box center [1361, 25] width 414 height 51
click at [1534, 28] on icon "close" at bounding box center [1531, 25] width 9 height 9
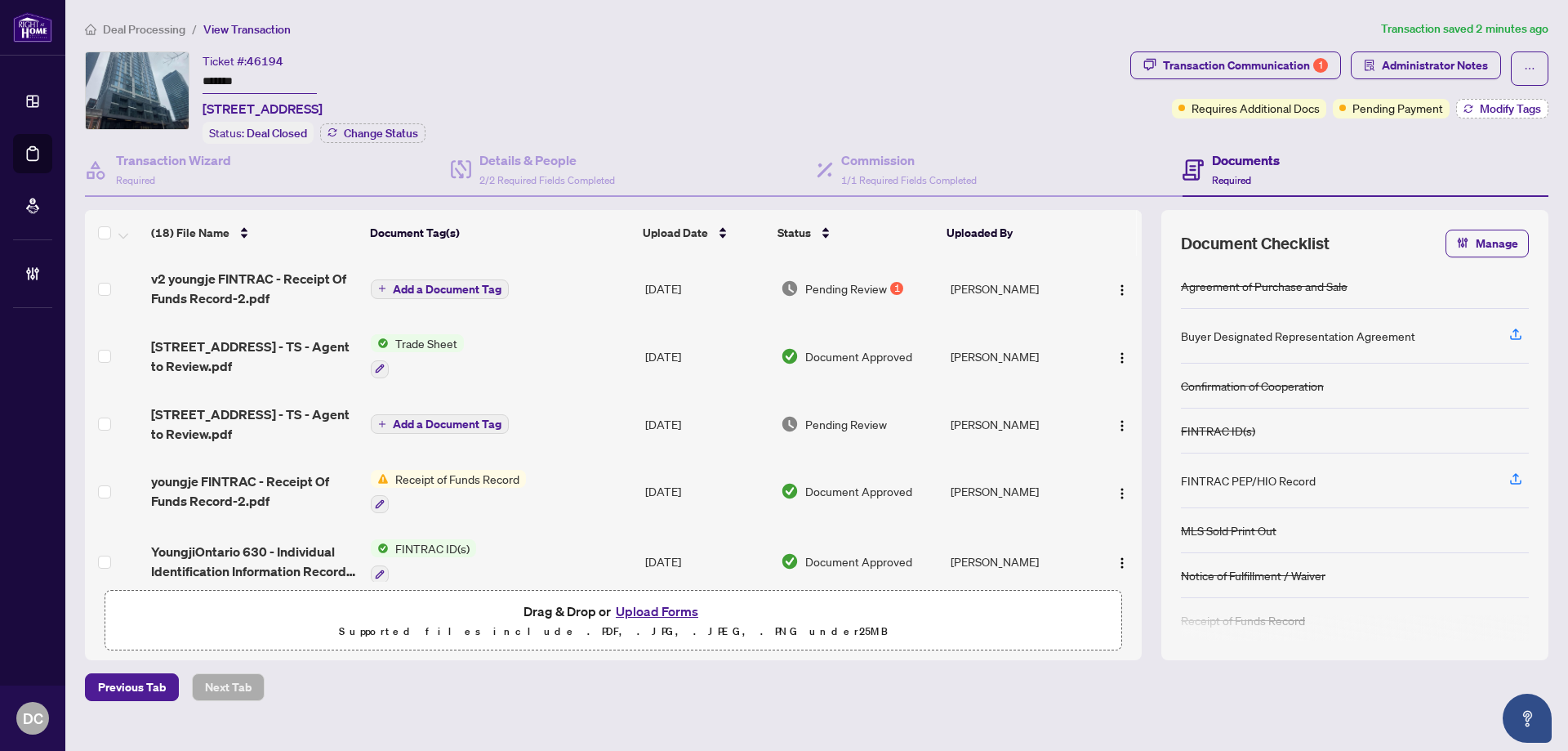
click at [1485, 108] on span "Modify Tags" at bounding box center [1510, 108] width 61 height 11
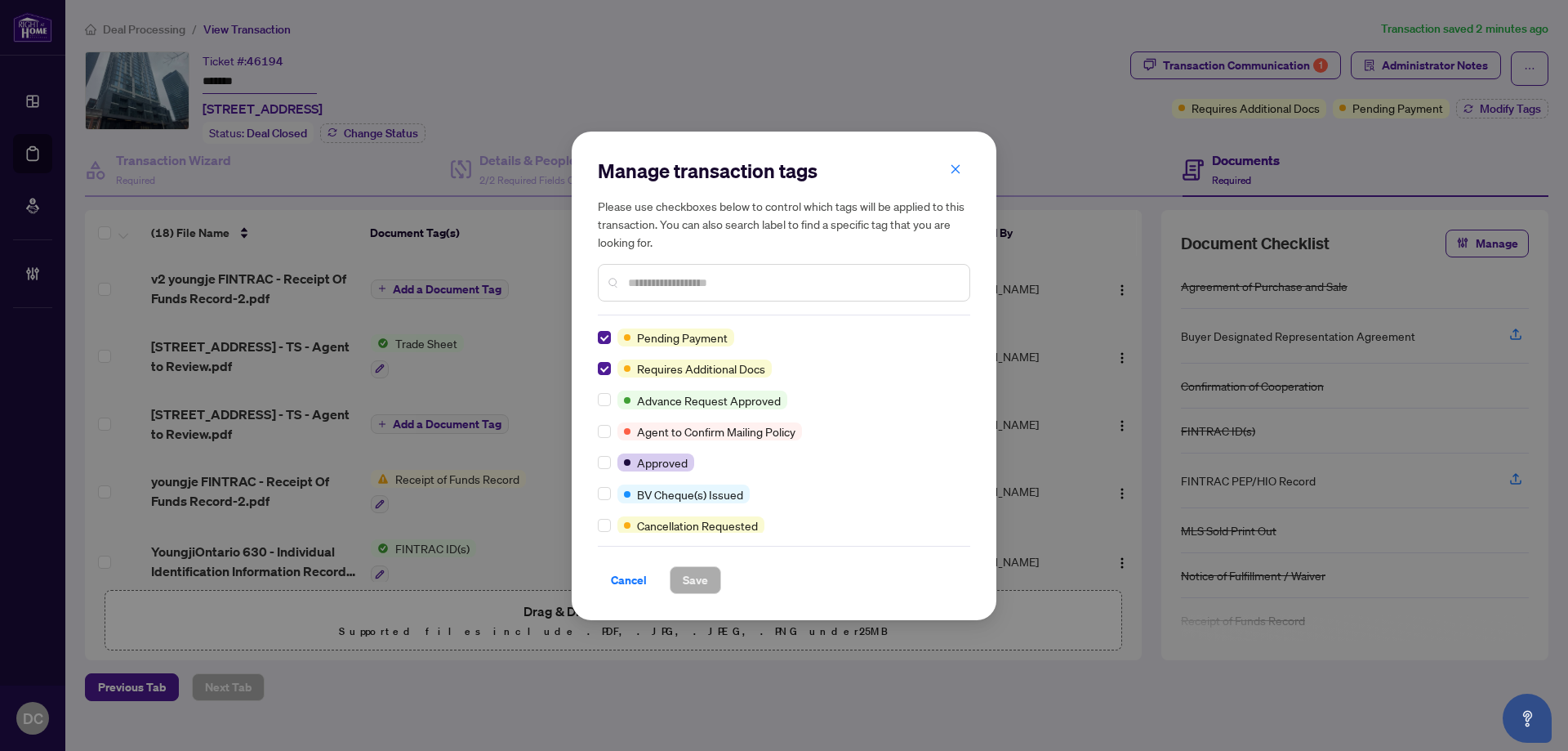
click at [596, 327] on div "Manage transaction tags Please use checkboxes below to control which tags will …" at bounding box center [784, 376] width 424 height 489
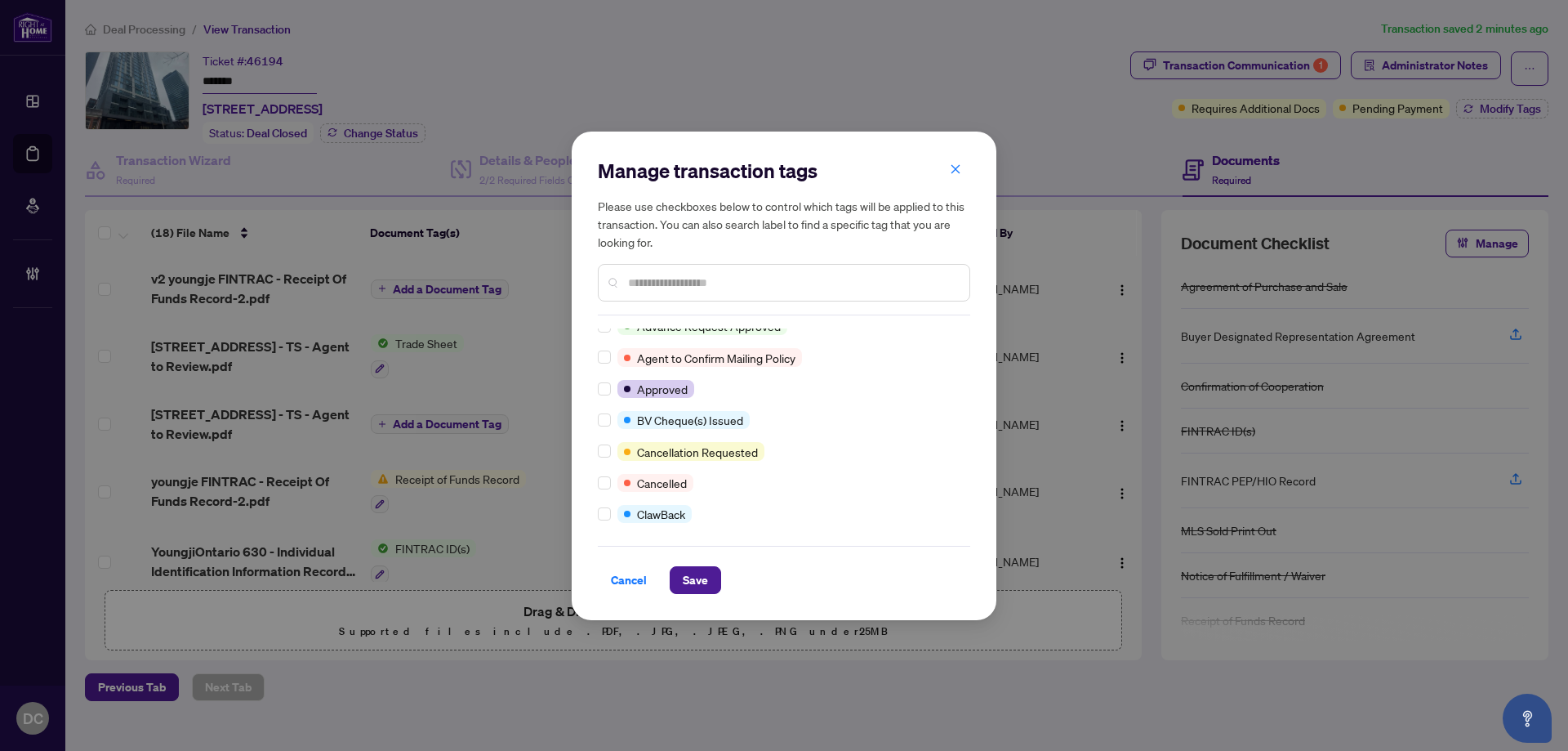
scroll to position [82, 0]
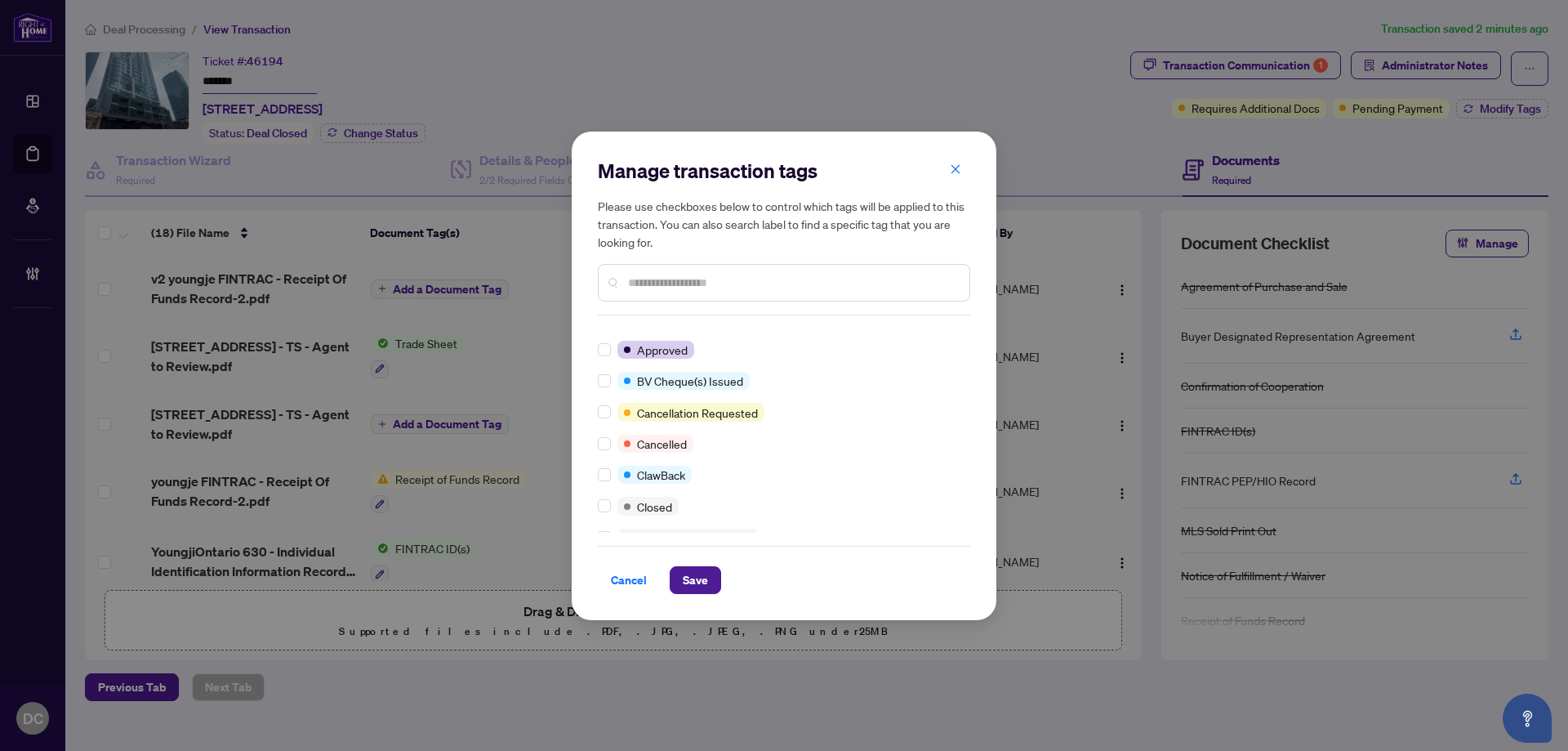
click at [611, 505] on div at bounding box center [607, 505] width 20 height 18
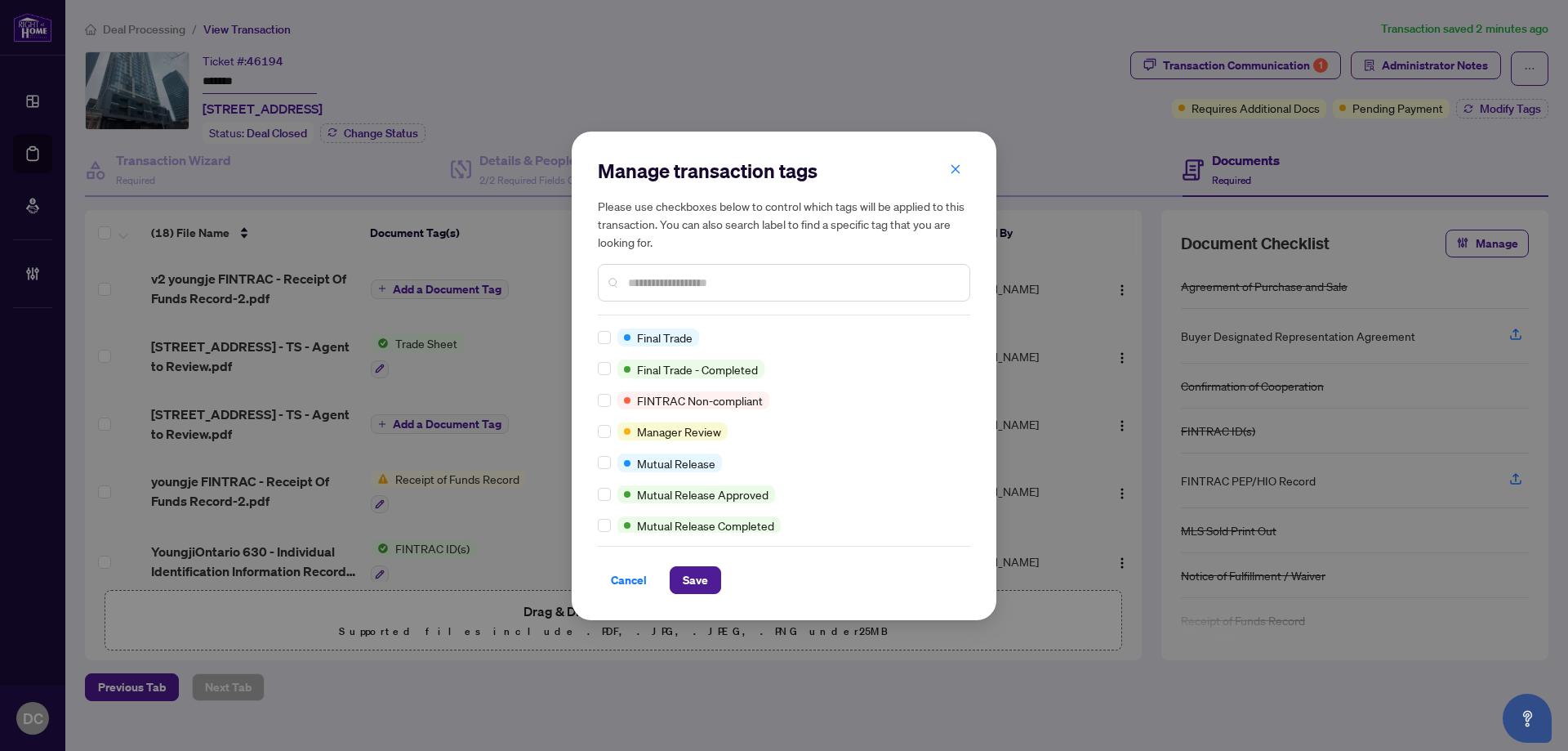
scroll to position [408, 0]
click at [770, 274] on input "text" at bounding box center [792, 283] width 328 height 18
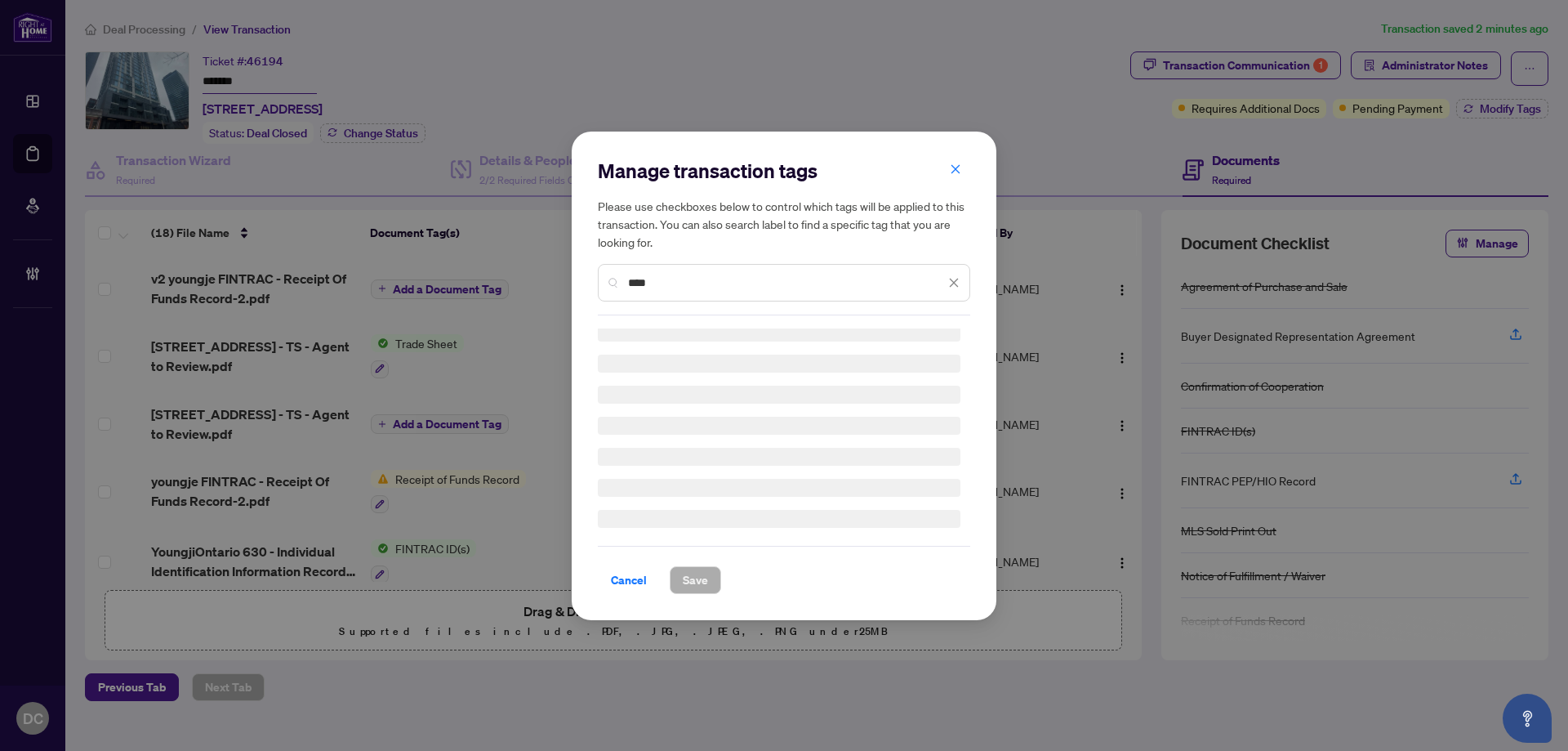
scroll to position [0, 0]
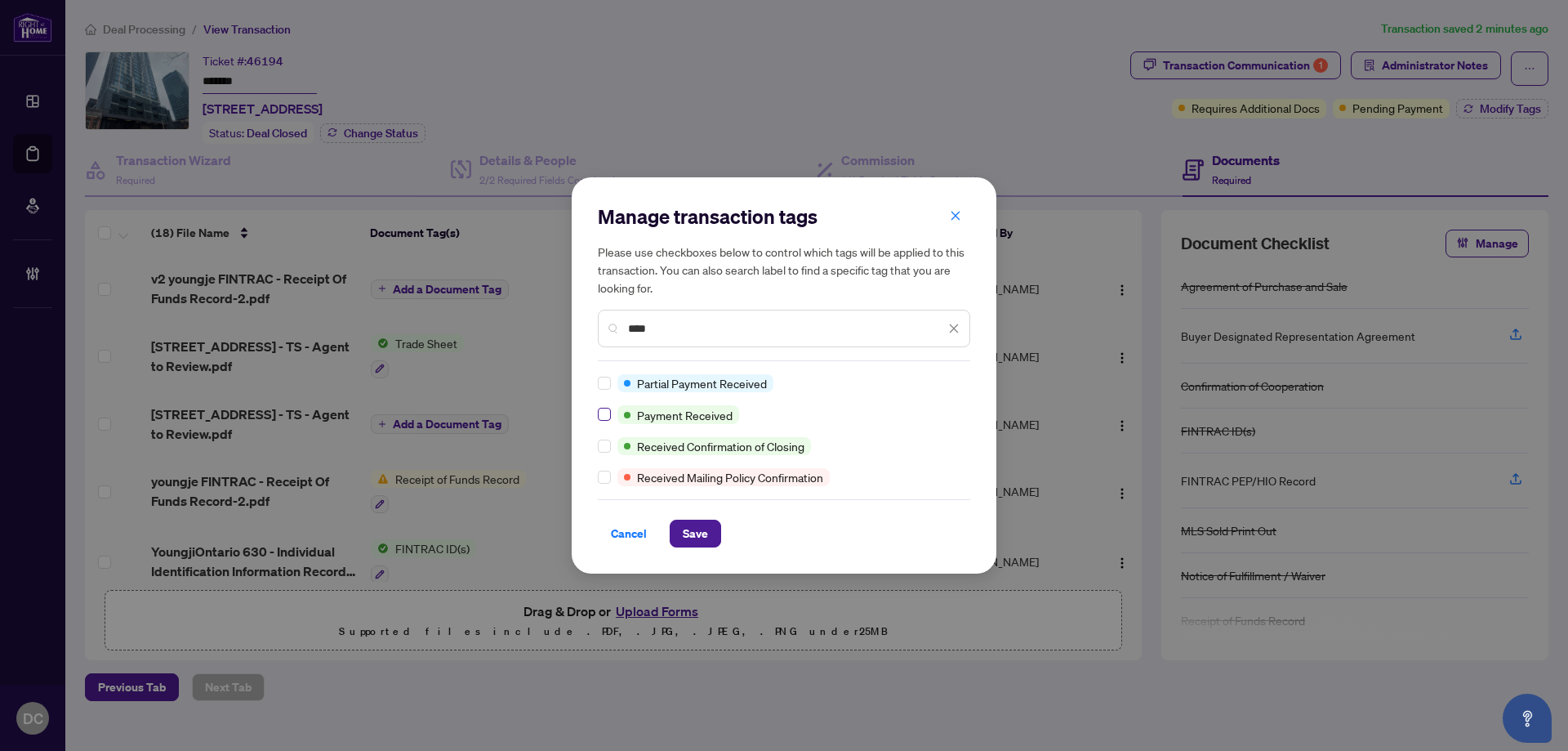
type input "****"
click at [683, 534] on span "Save" at bounding box center [695, 534] width 25 height 26
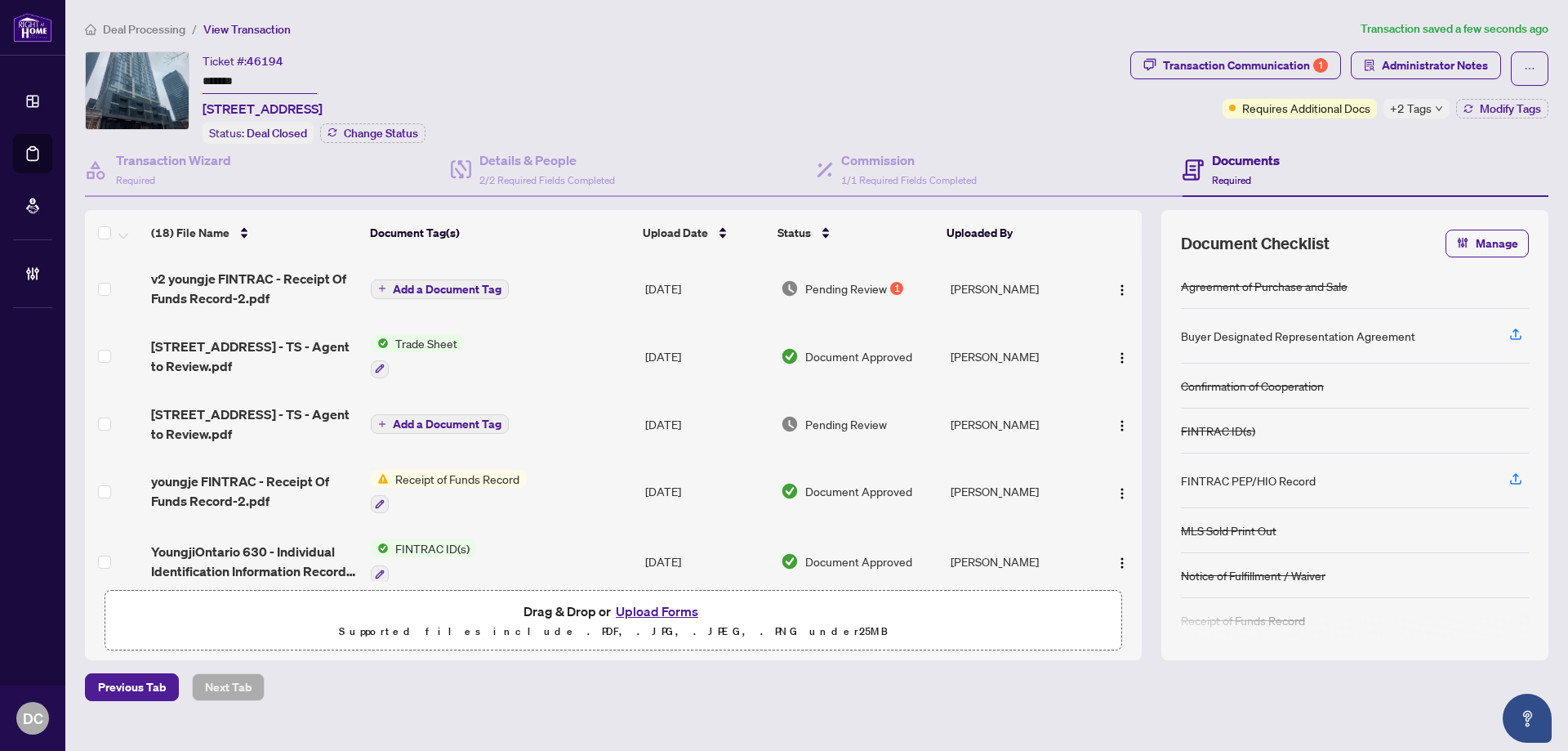
click at [1420, 103] on span "+2 Tags" at bounding box center [1410, 108] width 41 height 19
click at [1305, 141] on div "Transaction Communication 1 Administrator Notes Requires Additional Docs +2 Tag…" at bounding box center [1339, 97] width 424 height 92
click at [155, 28] on span "Deal Processing" at bounding box center [144, 29] width 82 height 15
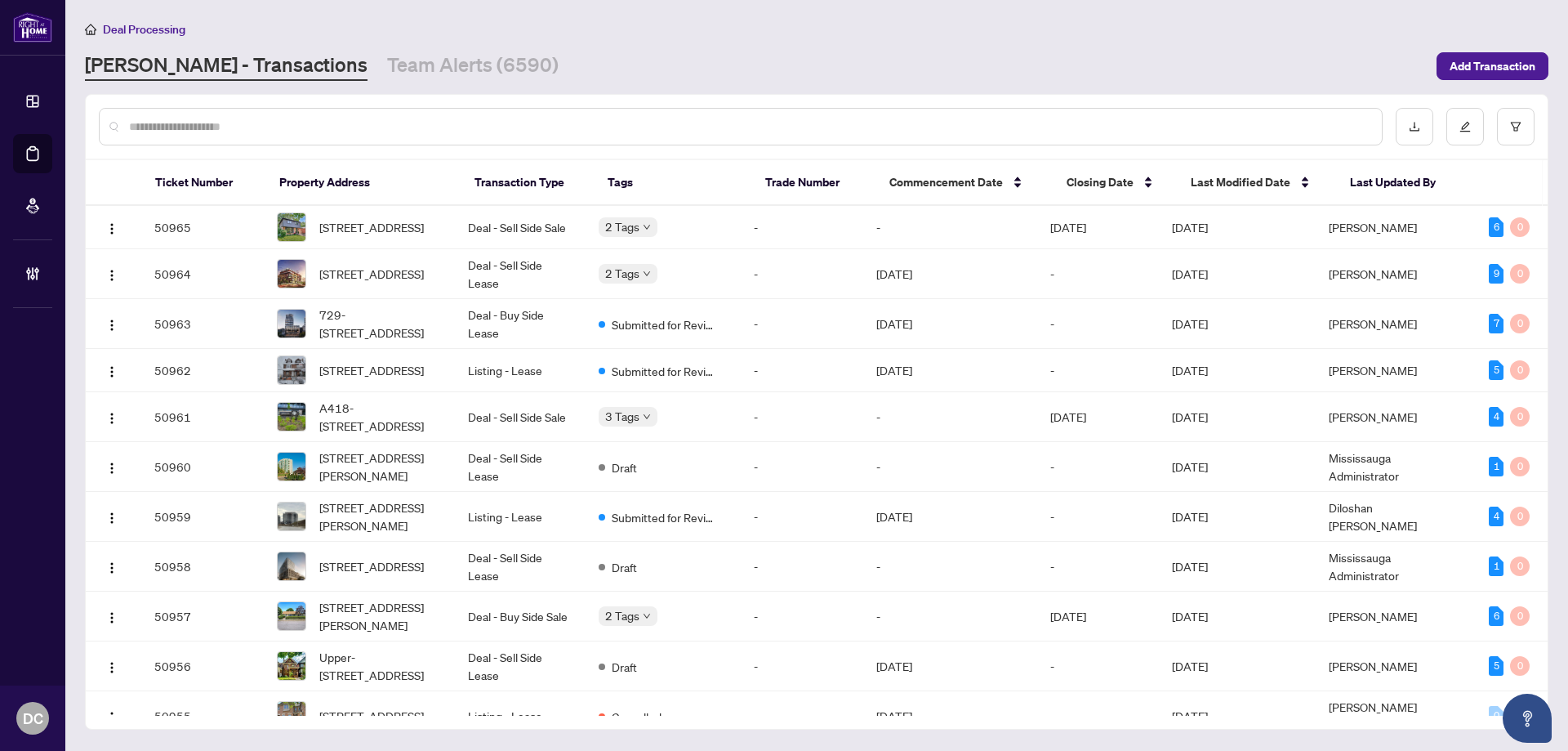
click at [288, 127] on input "text" at bounding box center [748, 126] width 1239 height 18
paste input "*******"
type input "*******"
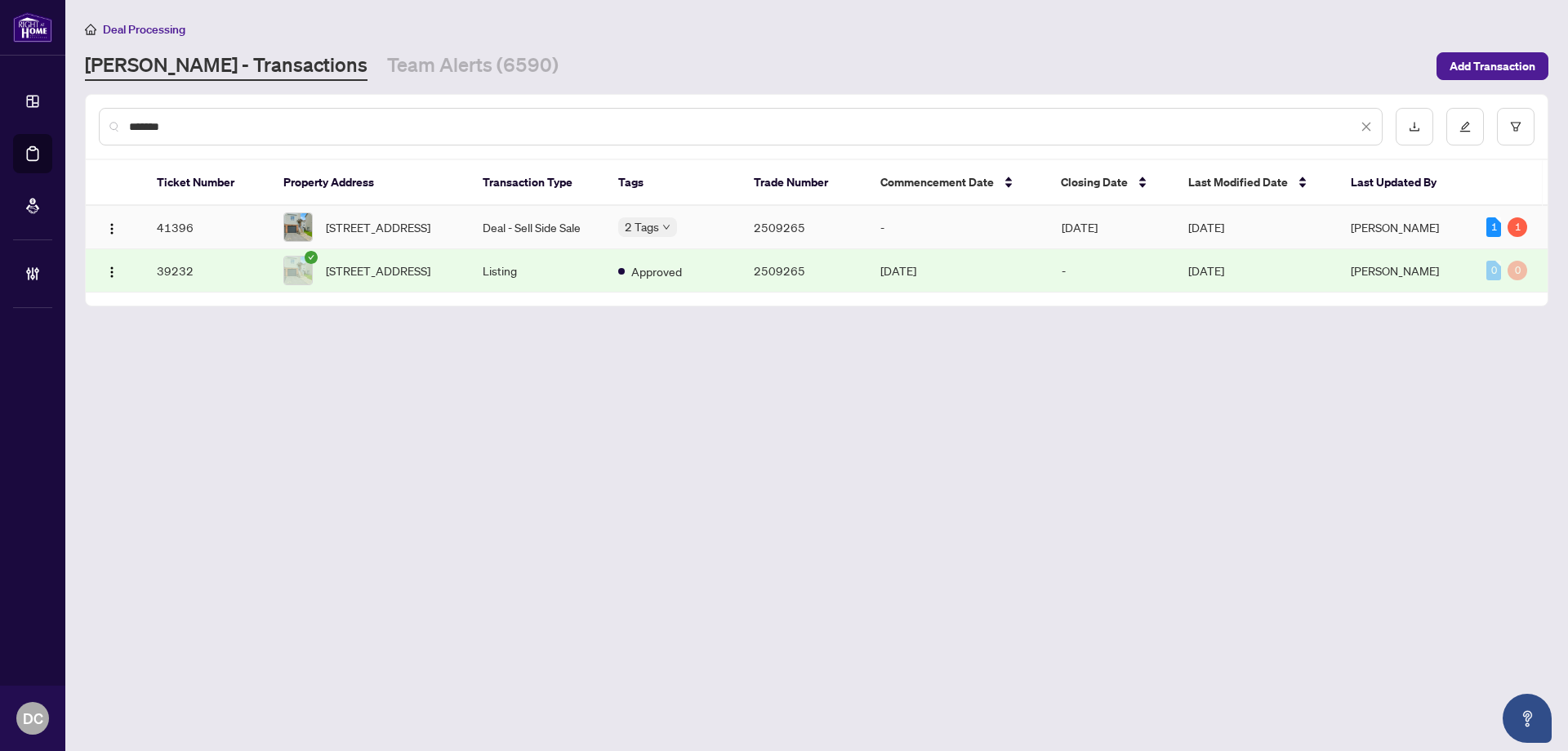
click at [479, 223] on td "Deal - Sell Side Sale" at bounding box center [538, 228] width 136 height 43
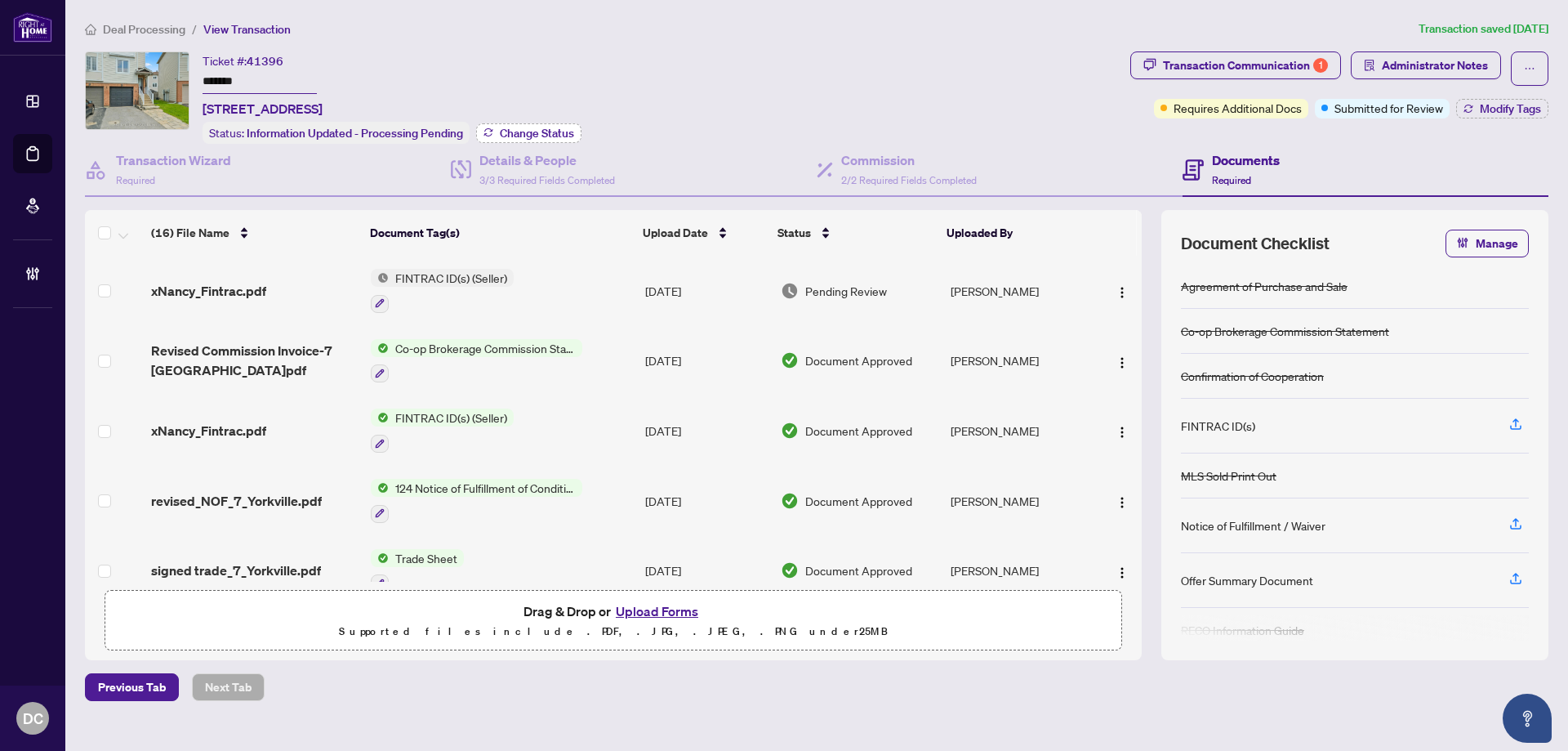
click at [550, 140] on button "Change Status" at bounding box center [528, 133] width 106 height 20
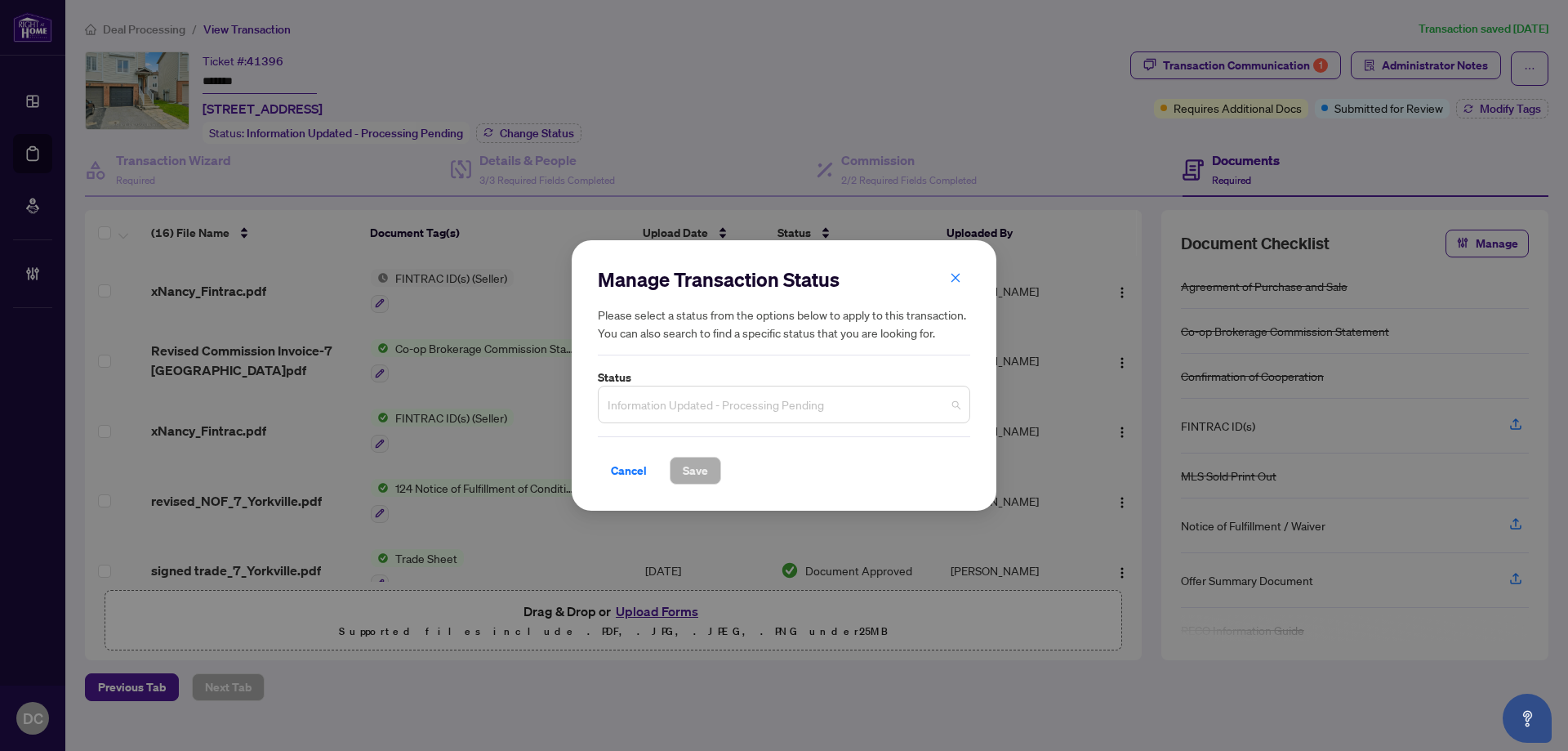
click at [773, 403] on span "Information Updated - Processing Pending" at bounding box center [783, 405] width 353 height 31
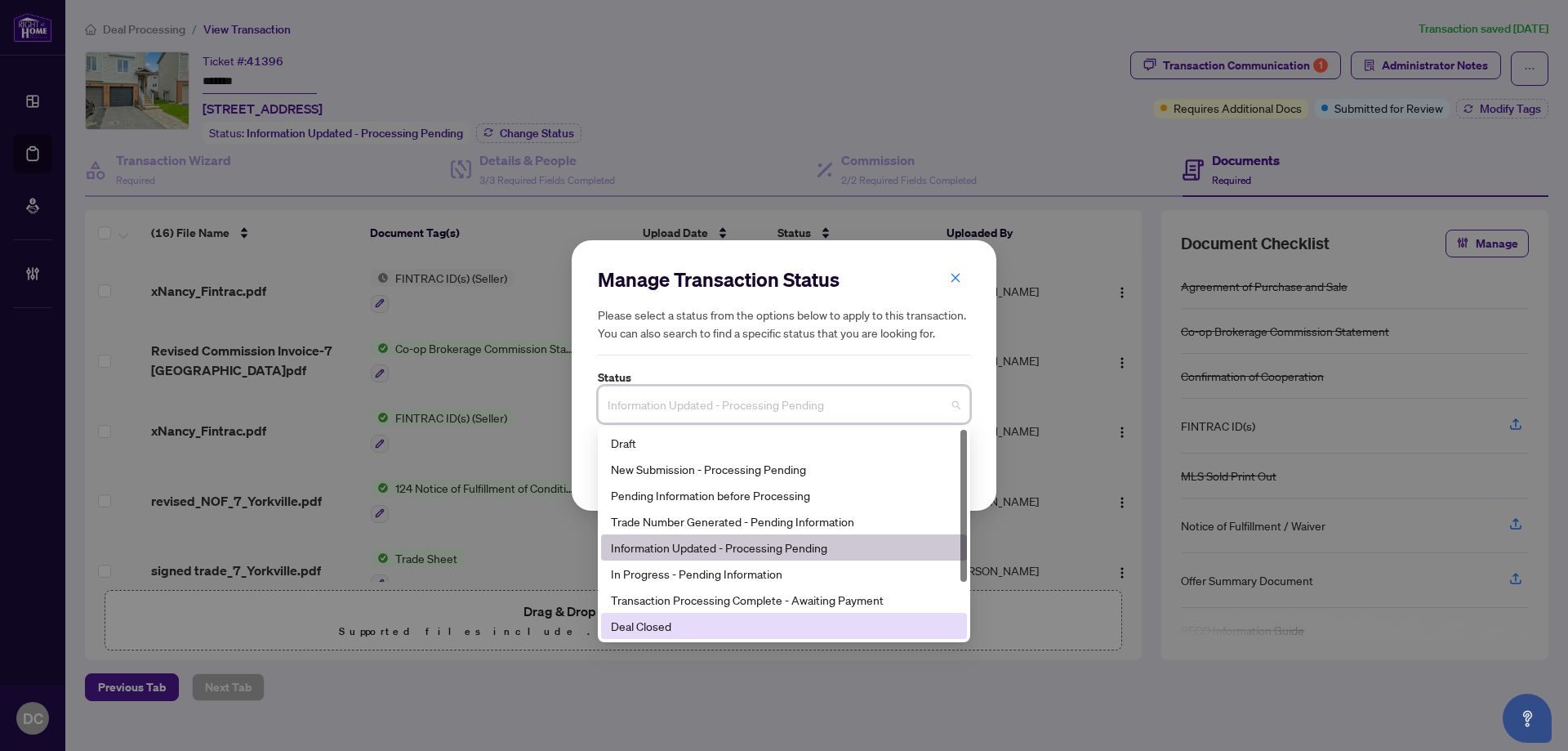
click at [680, 614] on div "Deal Closed" at bounding box center [784, 626] width 366 height 26
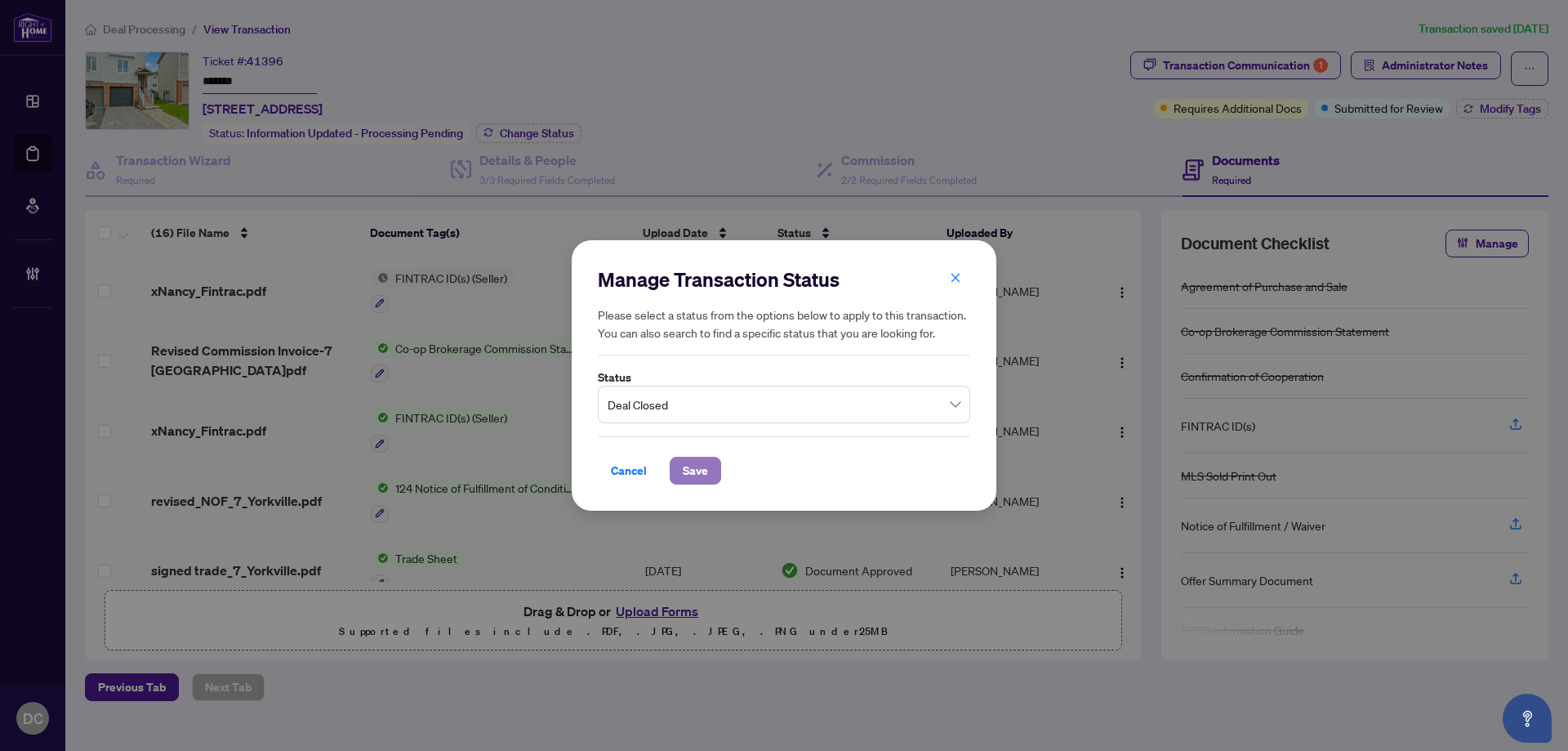
click at [696, 473] on span "Save" at bounding box center [695, 470] width 25 height 26
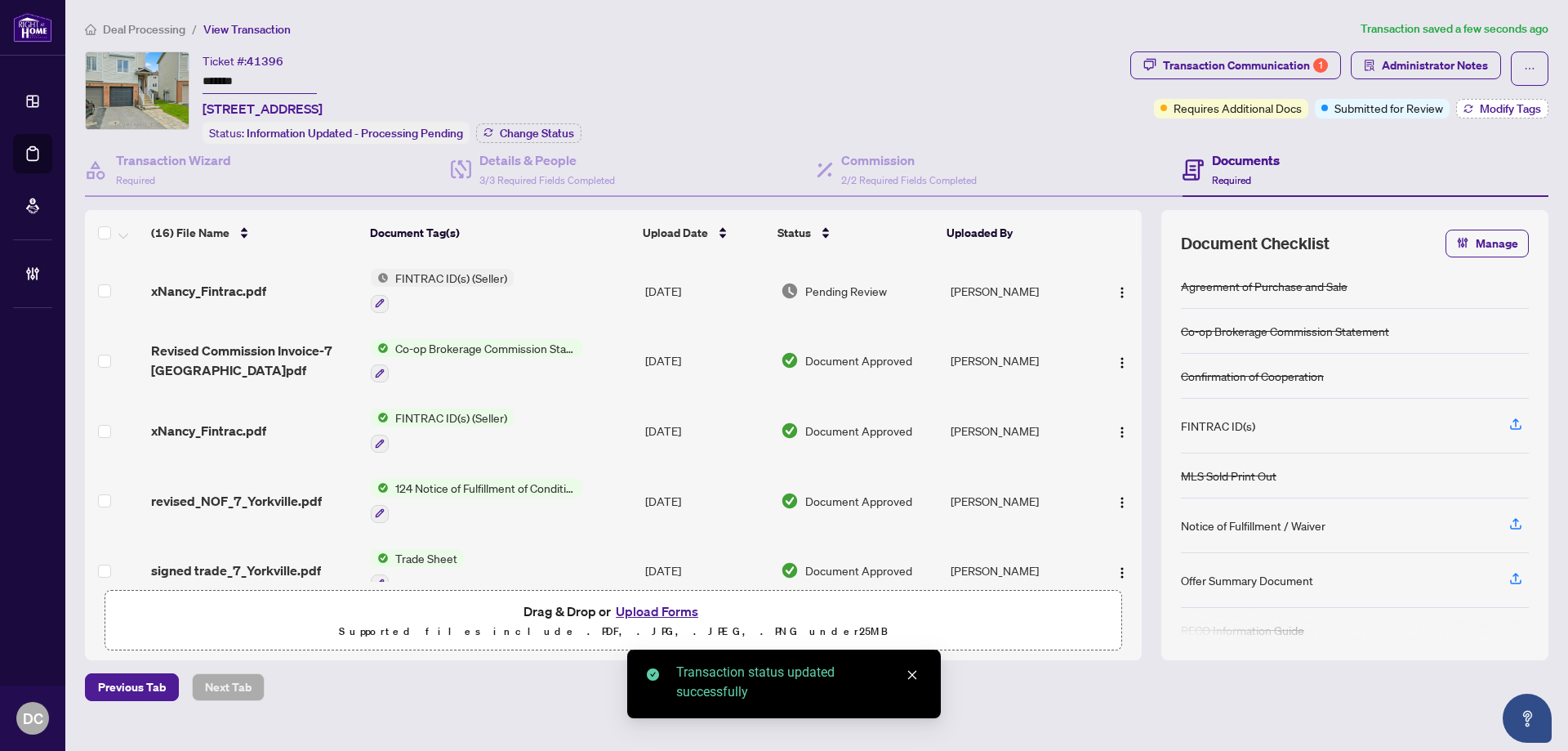
click at [1491, 107] on span "Modify Tags" at bounding box center [1510, 108] width 61 height 11
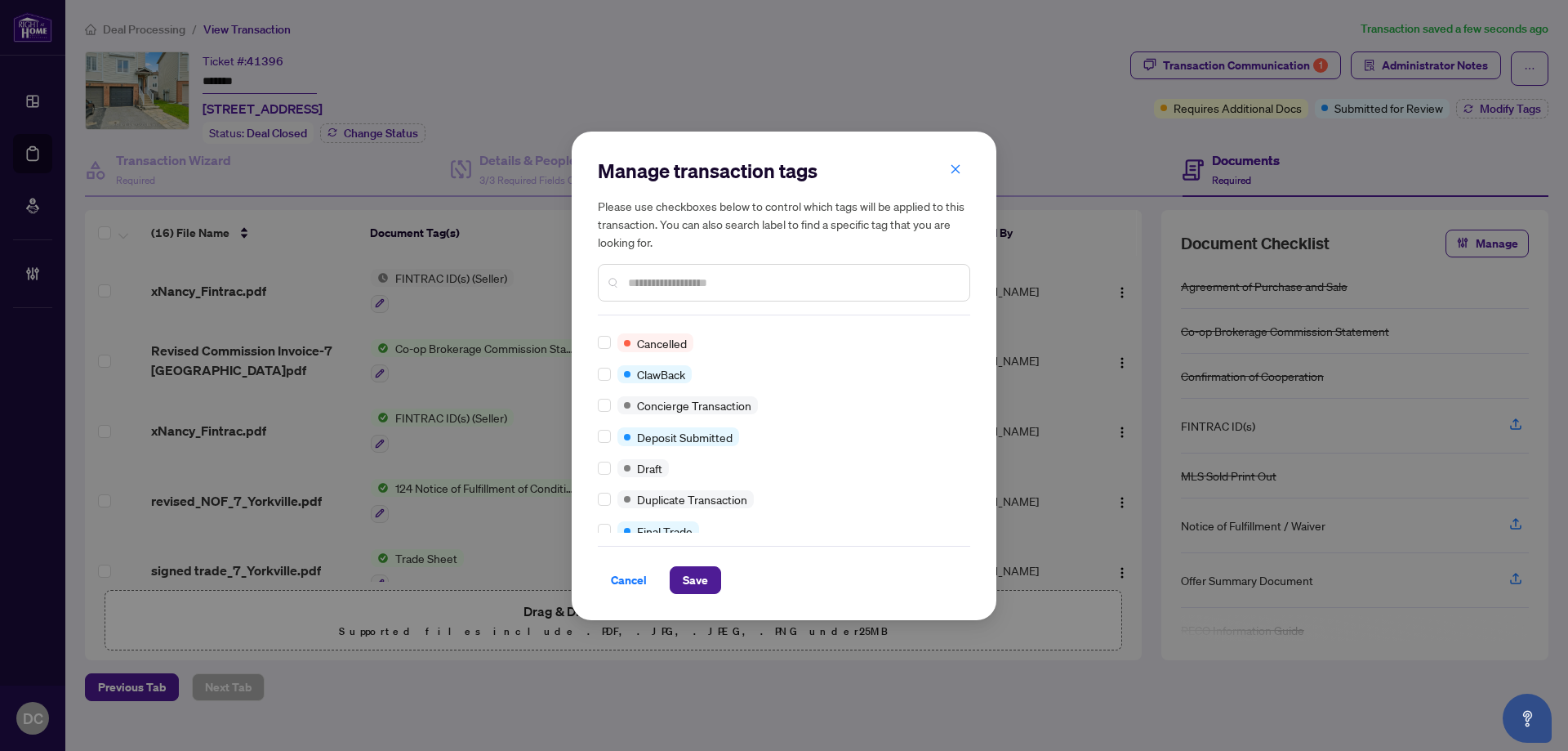
scroll to position [327, 0]
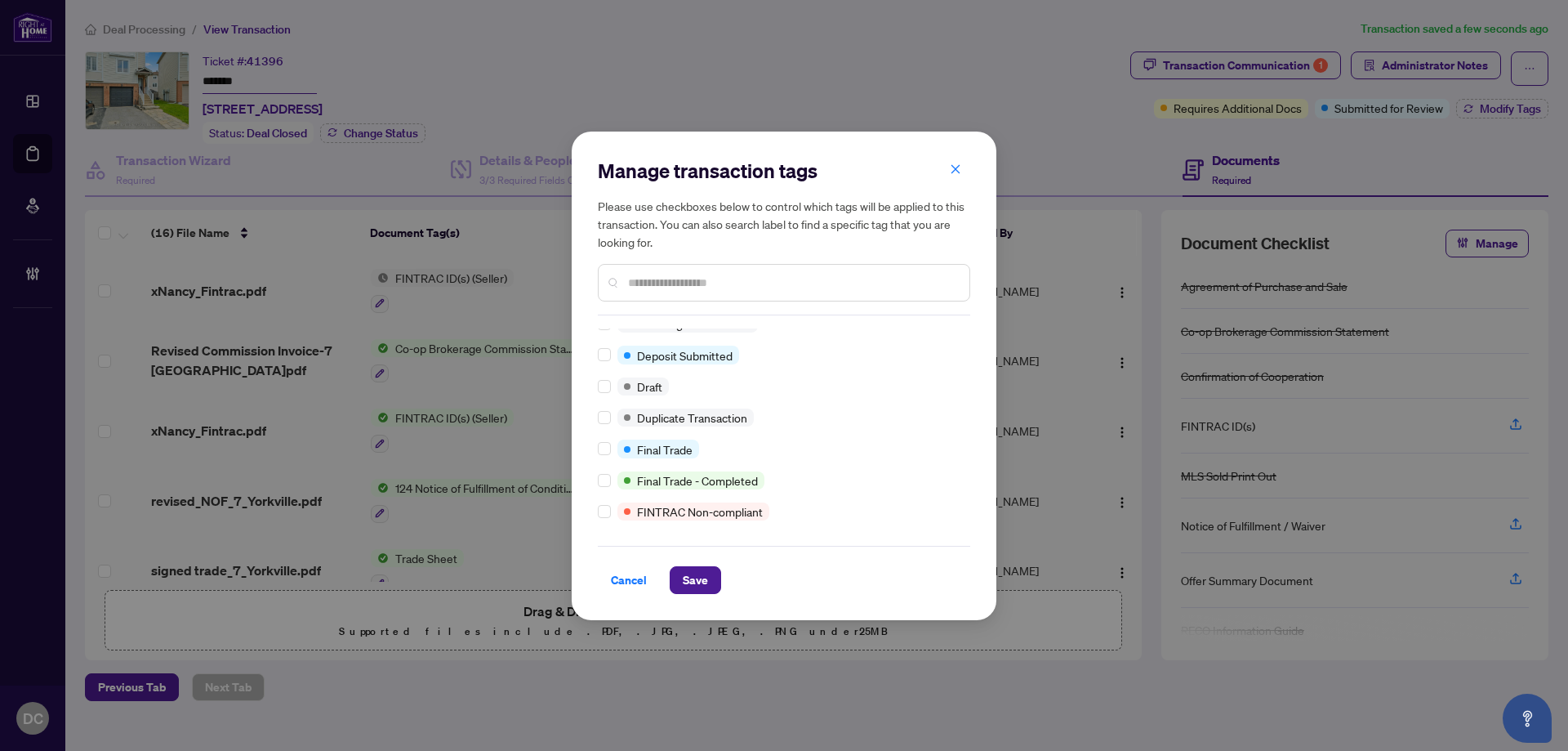
click at [690, 276] on input "text" at bounding box center [792, 283] width 328 height 18
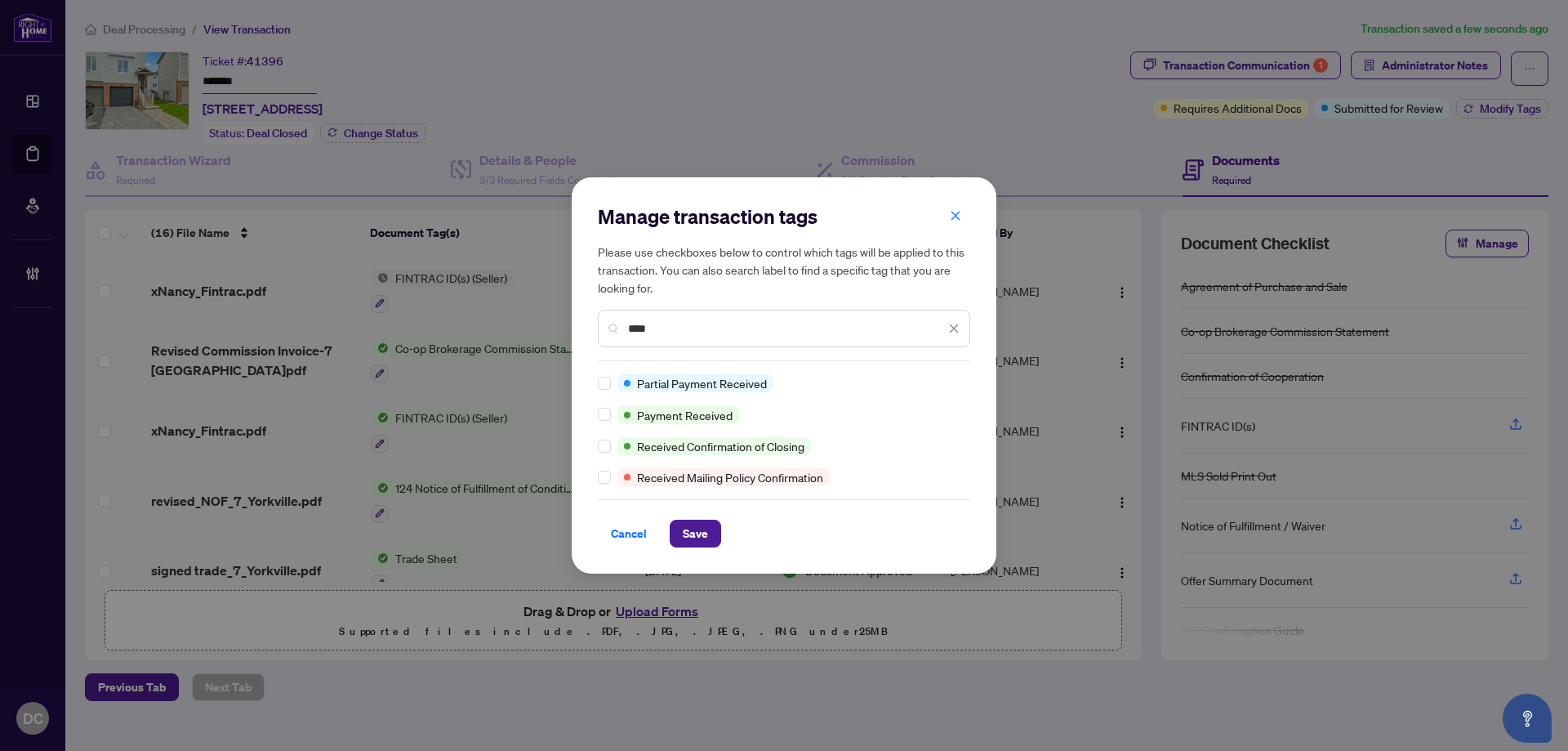
scroll to position [0, 0]
type input "****"
click at [691, 531] on span "Save" at bounding box center [695, 534] width 25 height 26
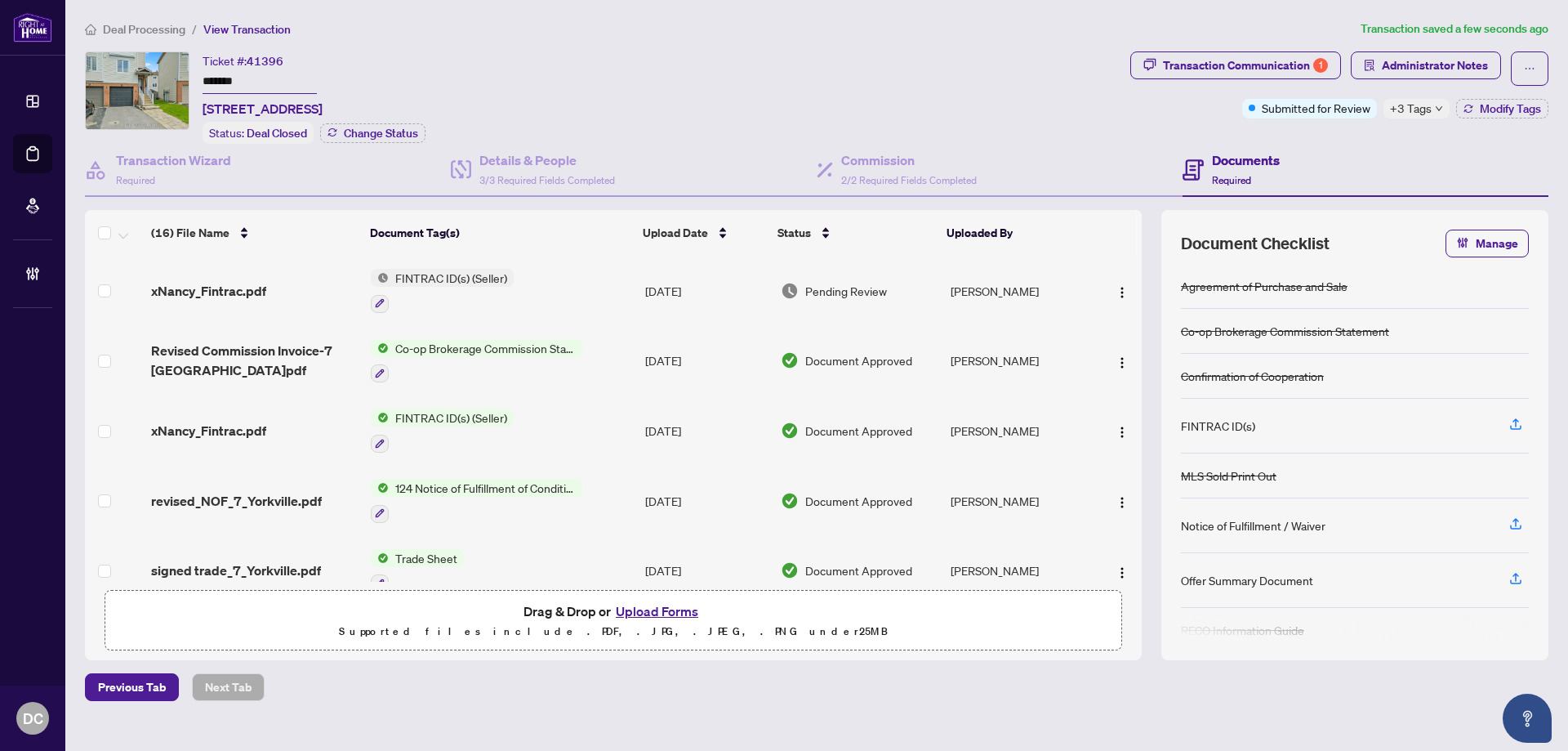
click at [618, 355] on td "Co-op Brokerage Commission Statement" at bounding box center [501, 361] width 274 height 70
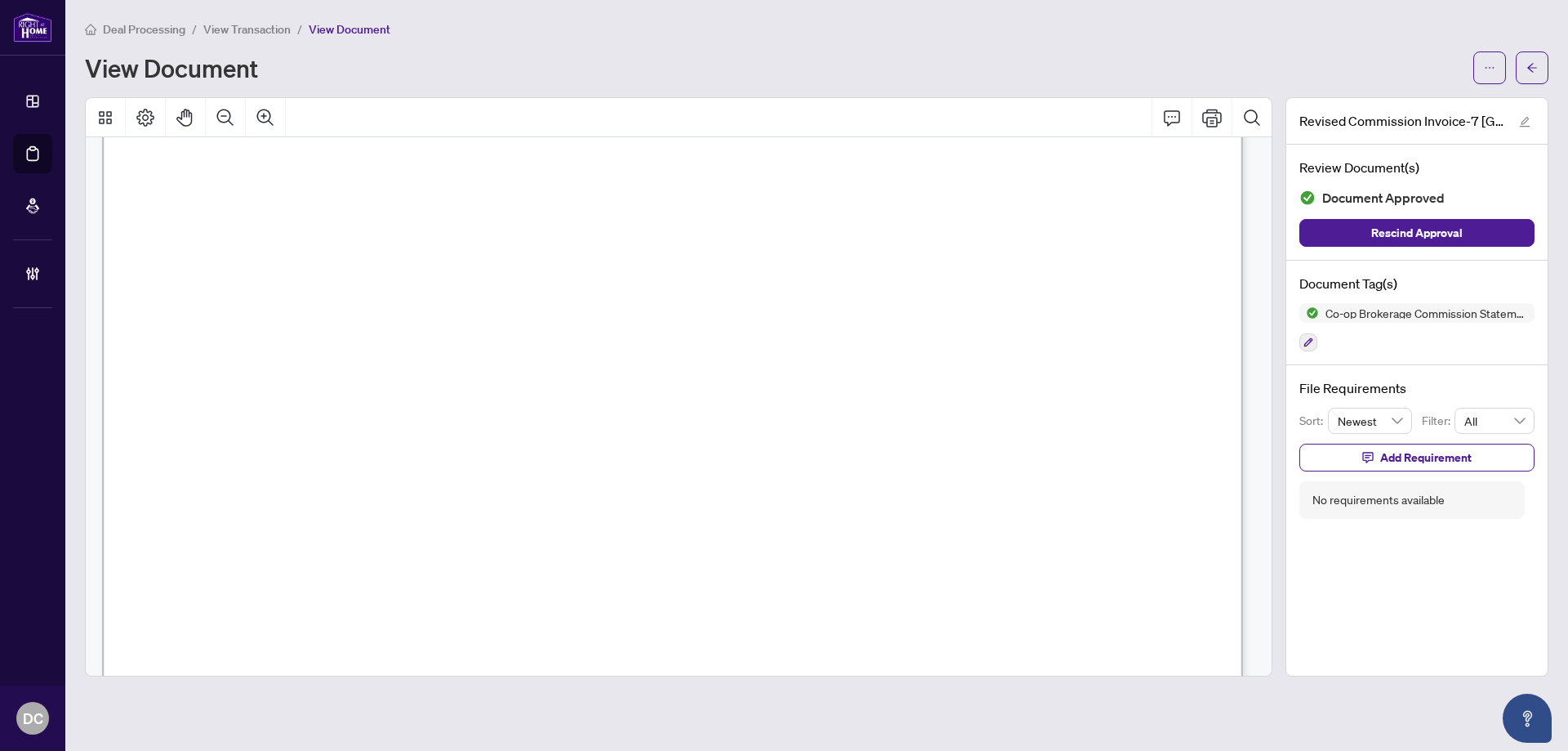
scroll to position [327, 0]
click at [1536, 73] on icon "arrow-left" at bounding box center [1531, 67] width 11 height 11
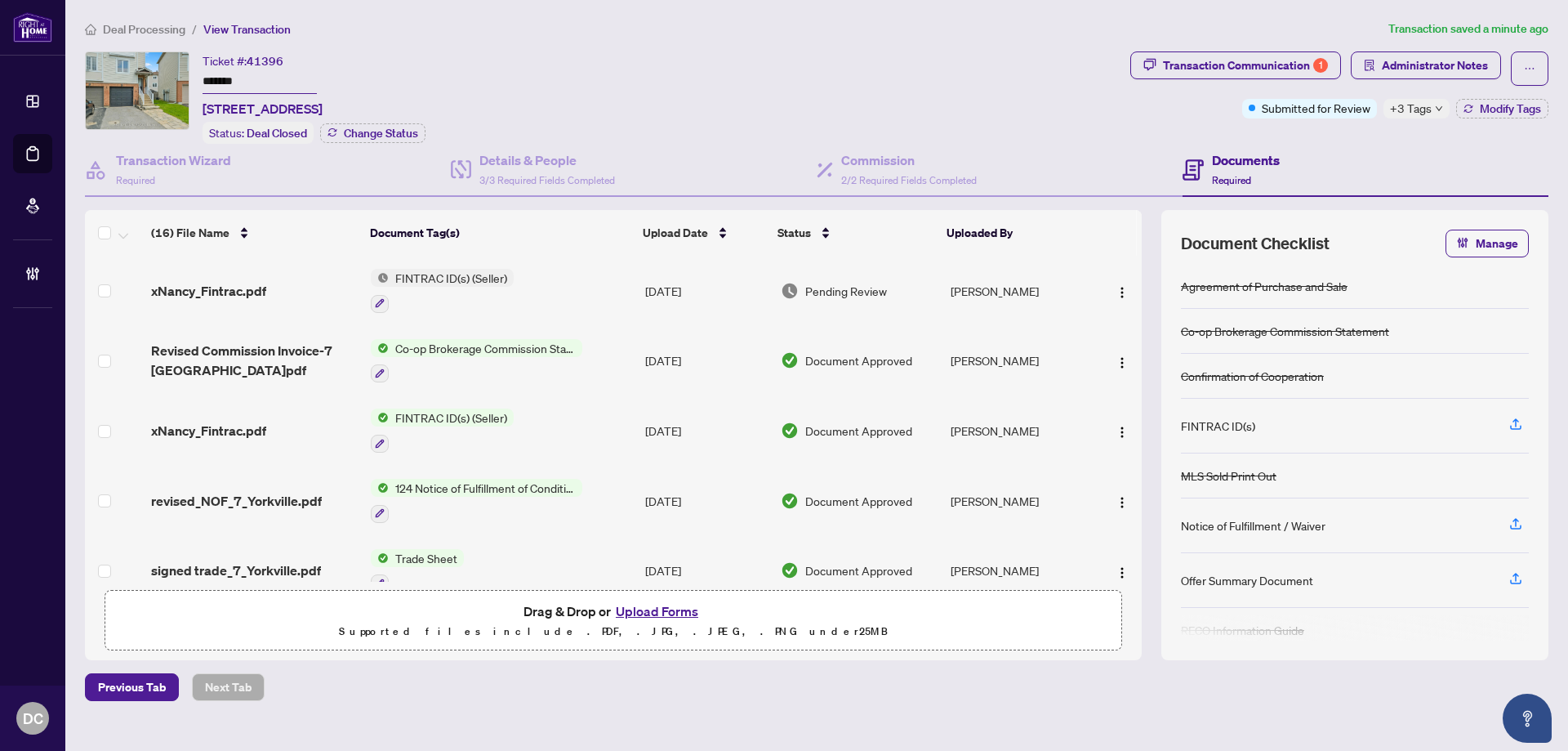
click at [1435, 107] on icon "down" at bounding box center [1439, 109] width 9 height 9
click at [1335, 130] on div "Transaction Communication 1 Administrator Notes Submitted for Review +3 Tags Mo…" at bounding box center [1339, 97] width 424 height 92
click at [1327, 69] on div "Transaction Communication 1" at bounding box center [1245, 65] width 165 height 26
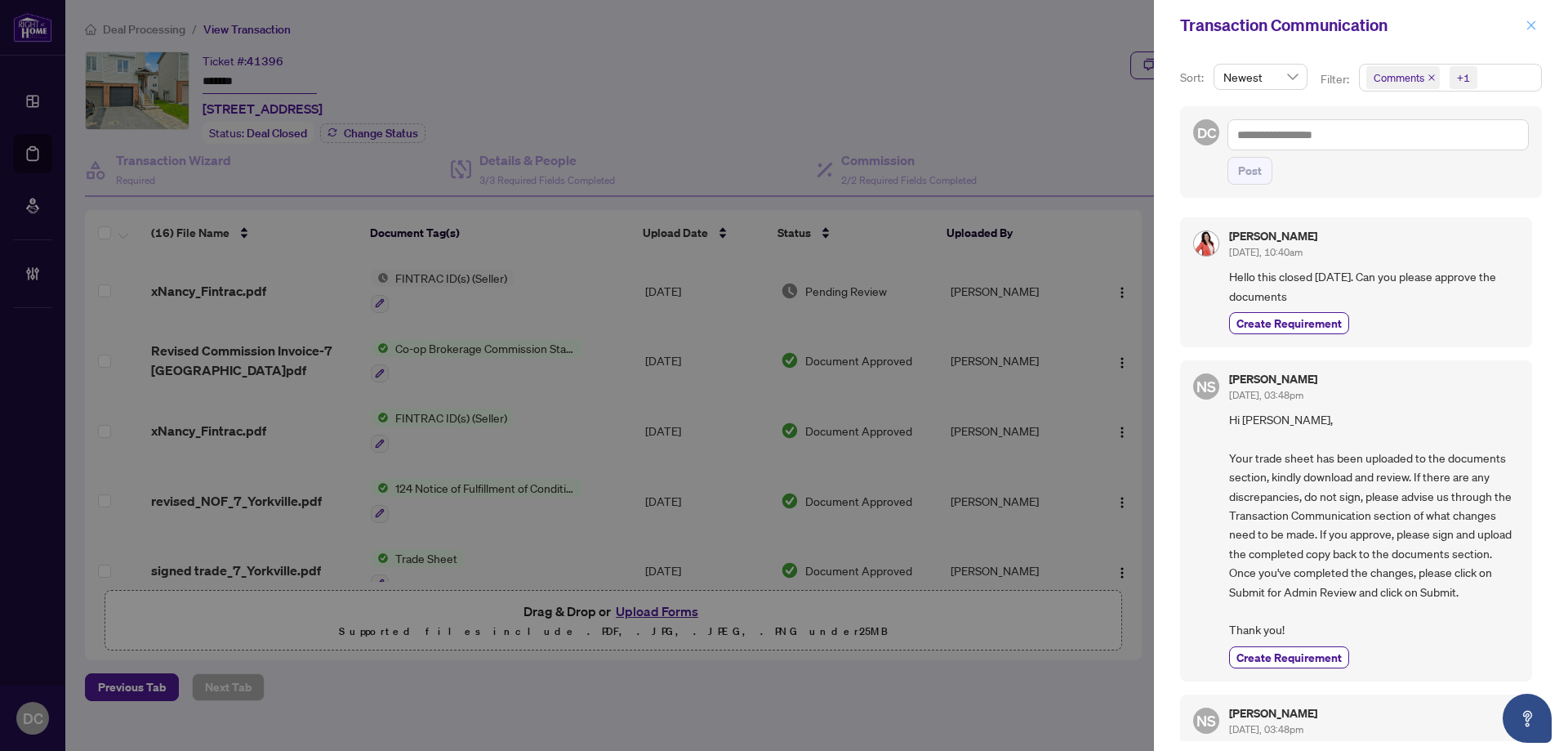
click at [1532, 22] on icon "close" at bounding box center [1530, 25] width 11 height 11
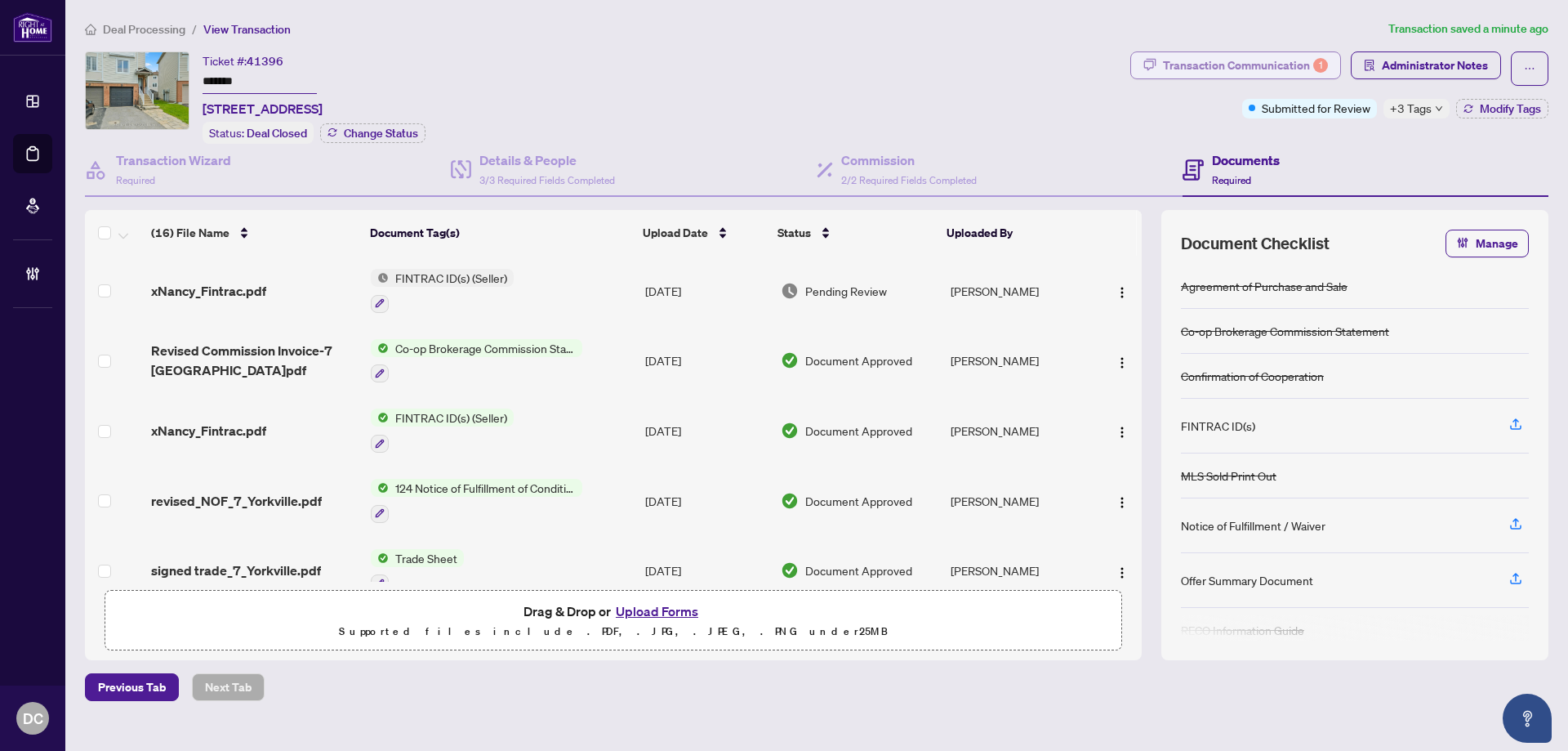
click at [1310, 65] on div "Transaction Communication 1" at bounding box center [1245, 65] width 165 height 26
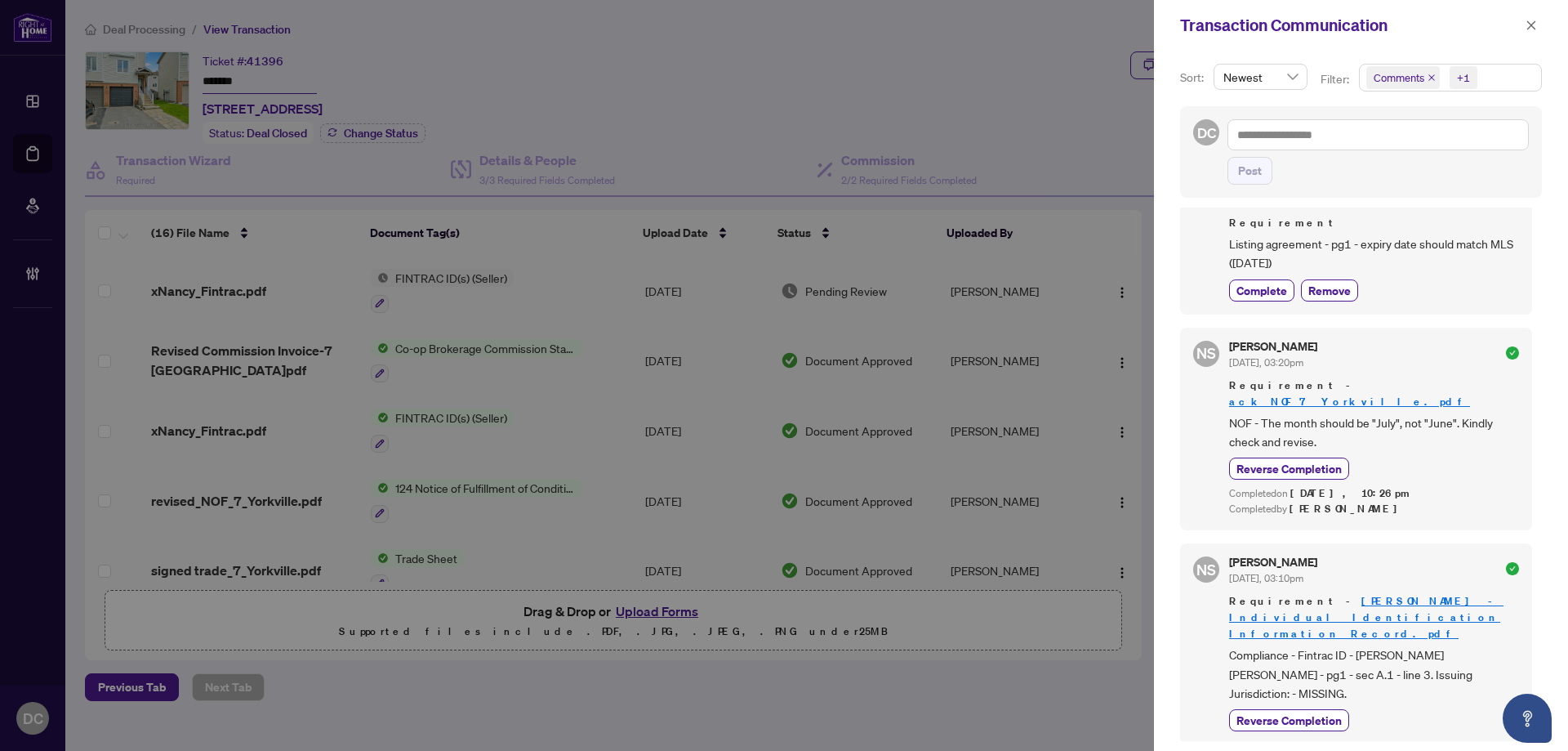
scroll to position [736, 0]
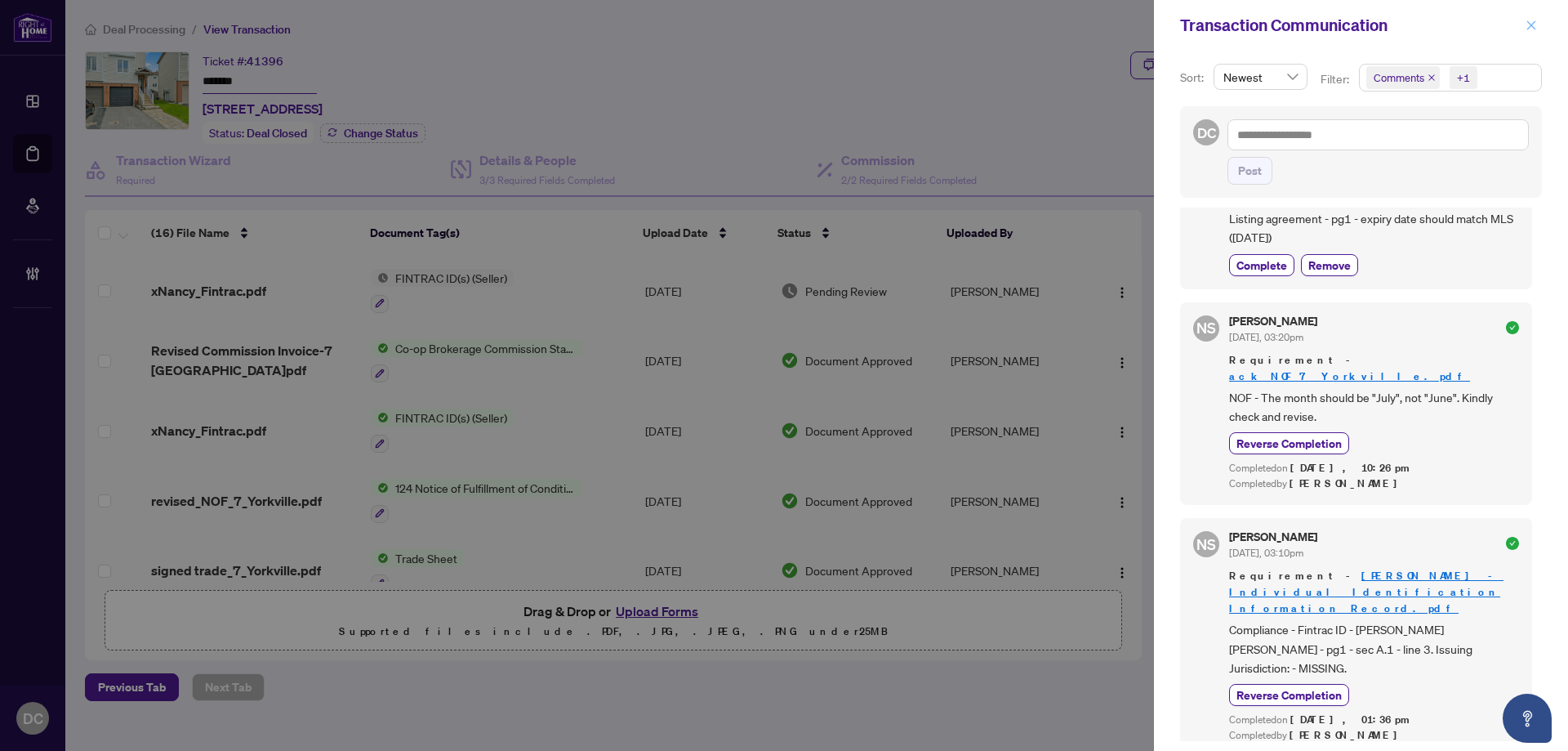
click at [1533, 28] on icon "close" at bounding box center [1530, 25] width 11 height 11
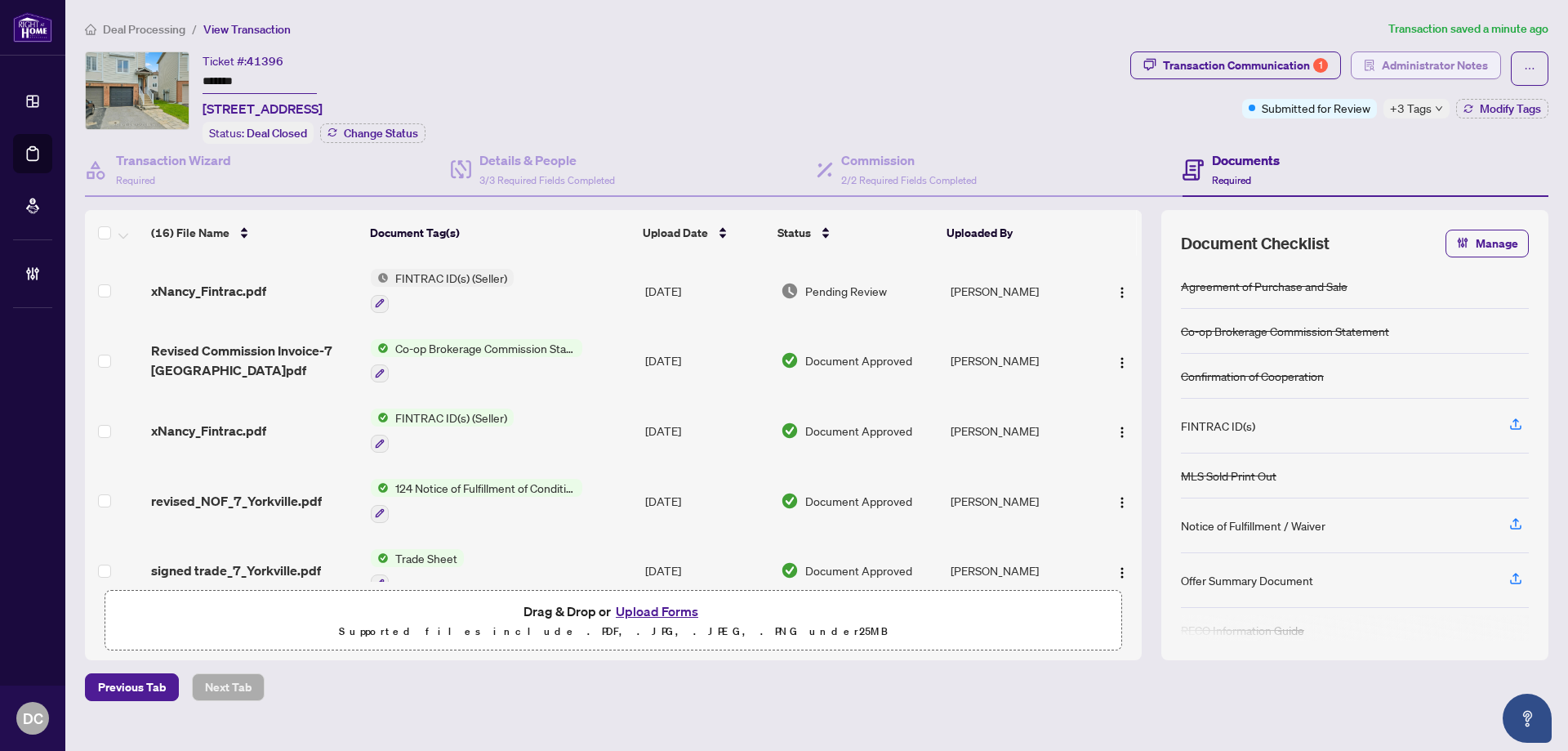
click at [1438, 64] on span "Administrator Notes" at bounding box center [1435, 65] width 106 height 26
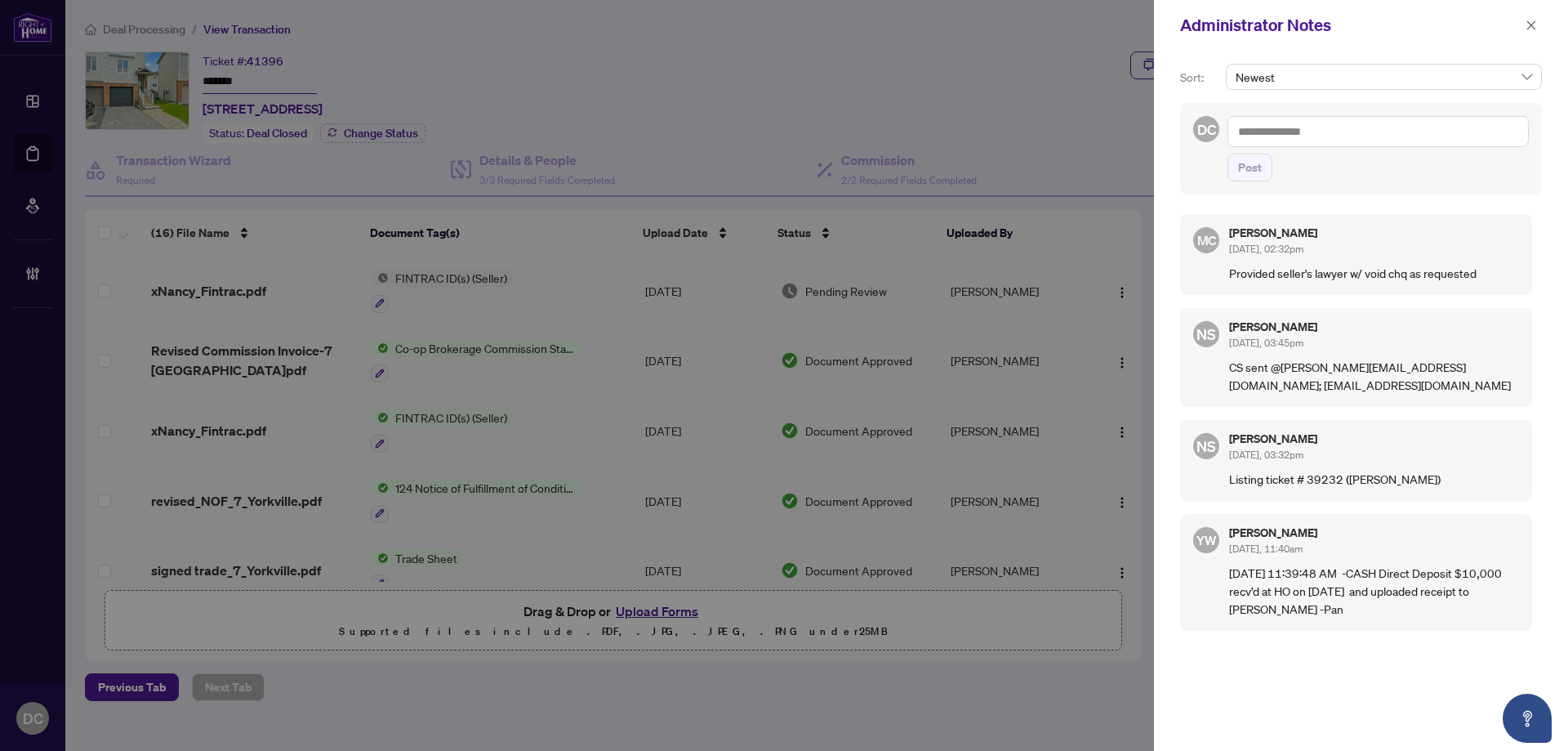
click at [1340, 135] on textarea at bounding box center [1377, 131] width 301 height 31
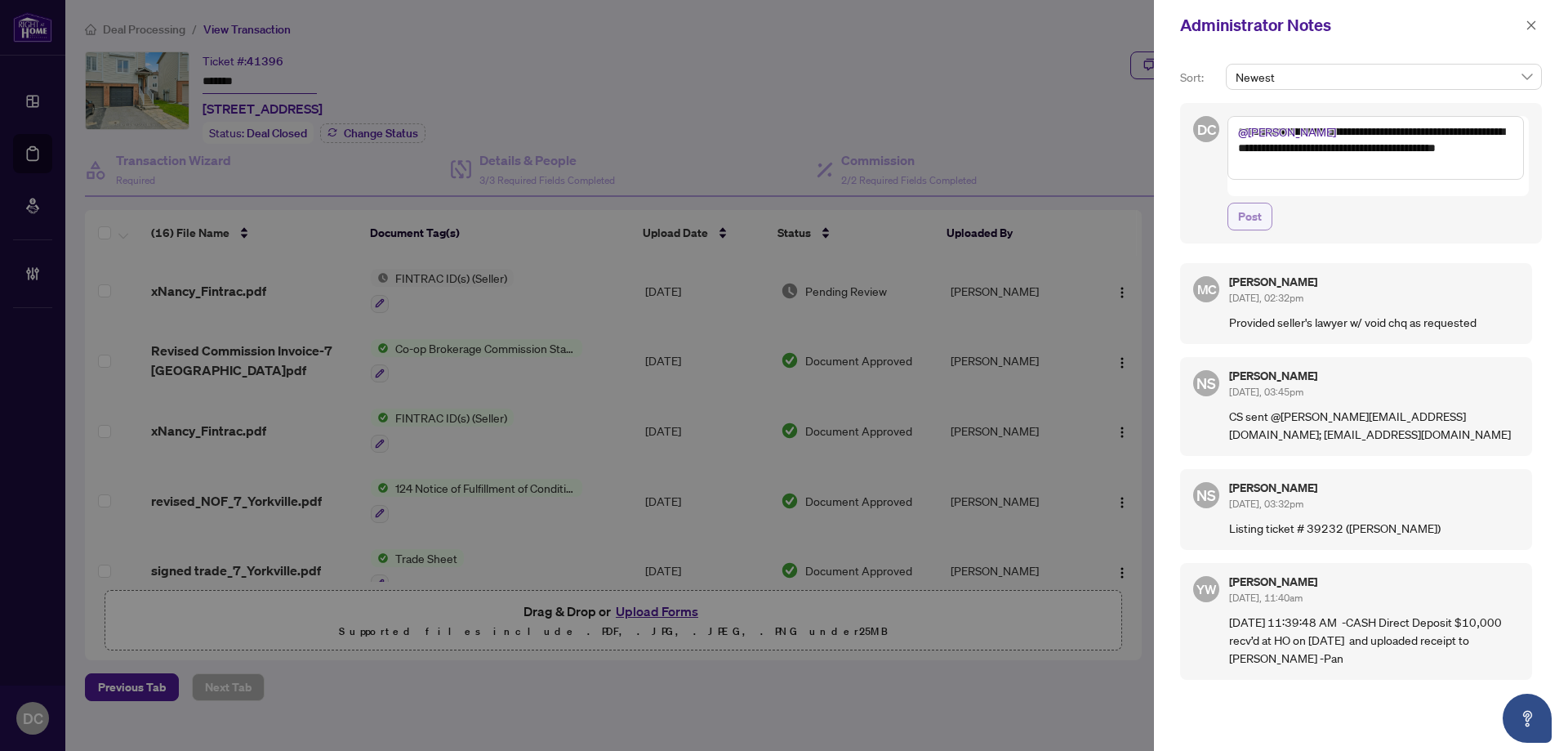
type textarea "**********"
click at [1254, 208] on span "Post" at bounding box center [1249, 217] width 24 height 26
click at [1525, 27] on icon "close" at bounding box center [1530, 25] width 11 height 11
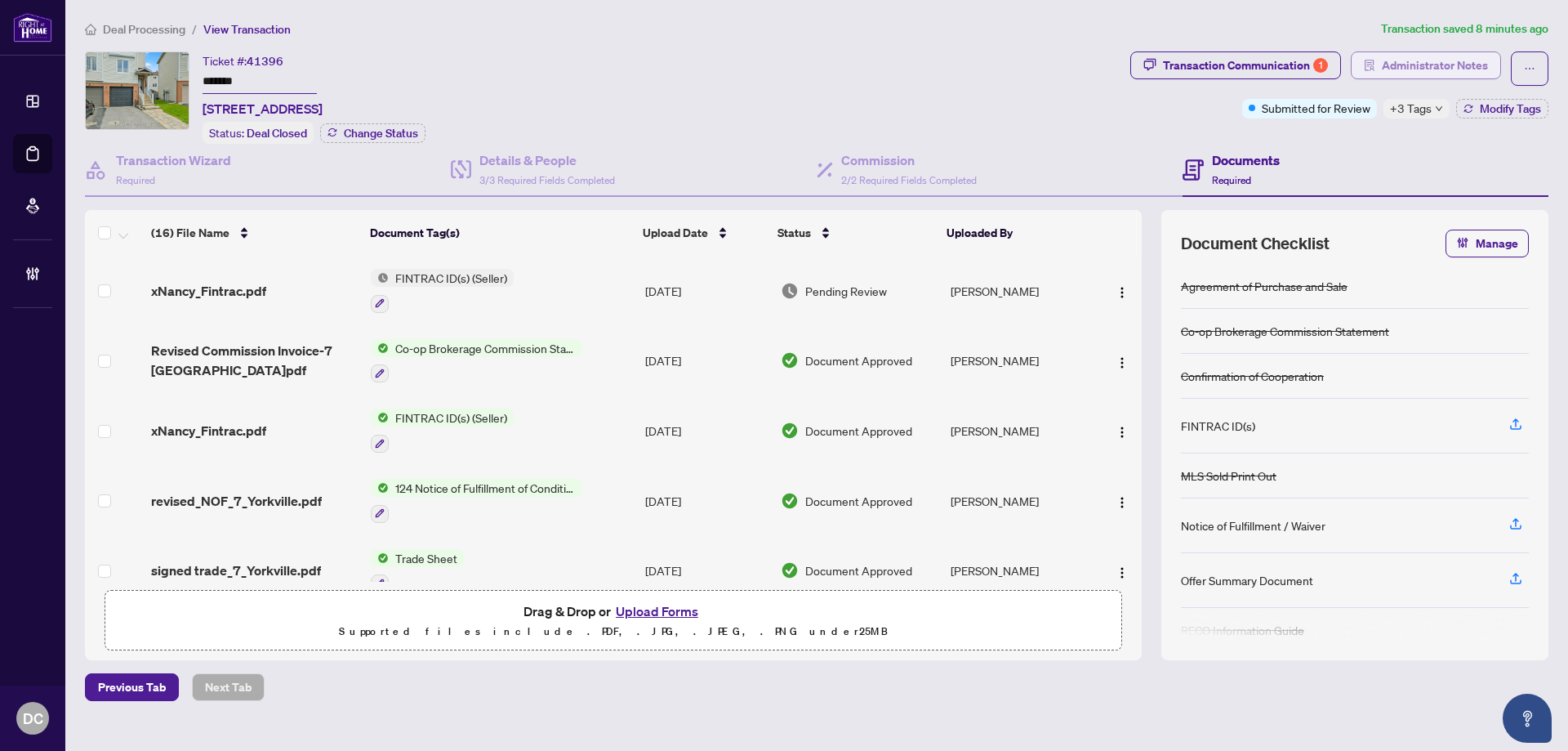
click at [1480, 69] on span "Administrator Notes" at bounding box center [1435, 65] width 106 height 26
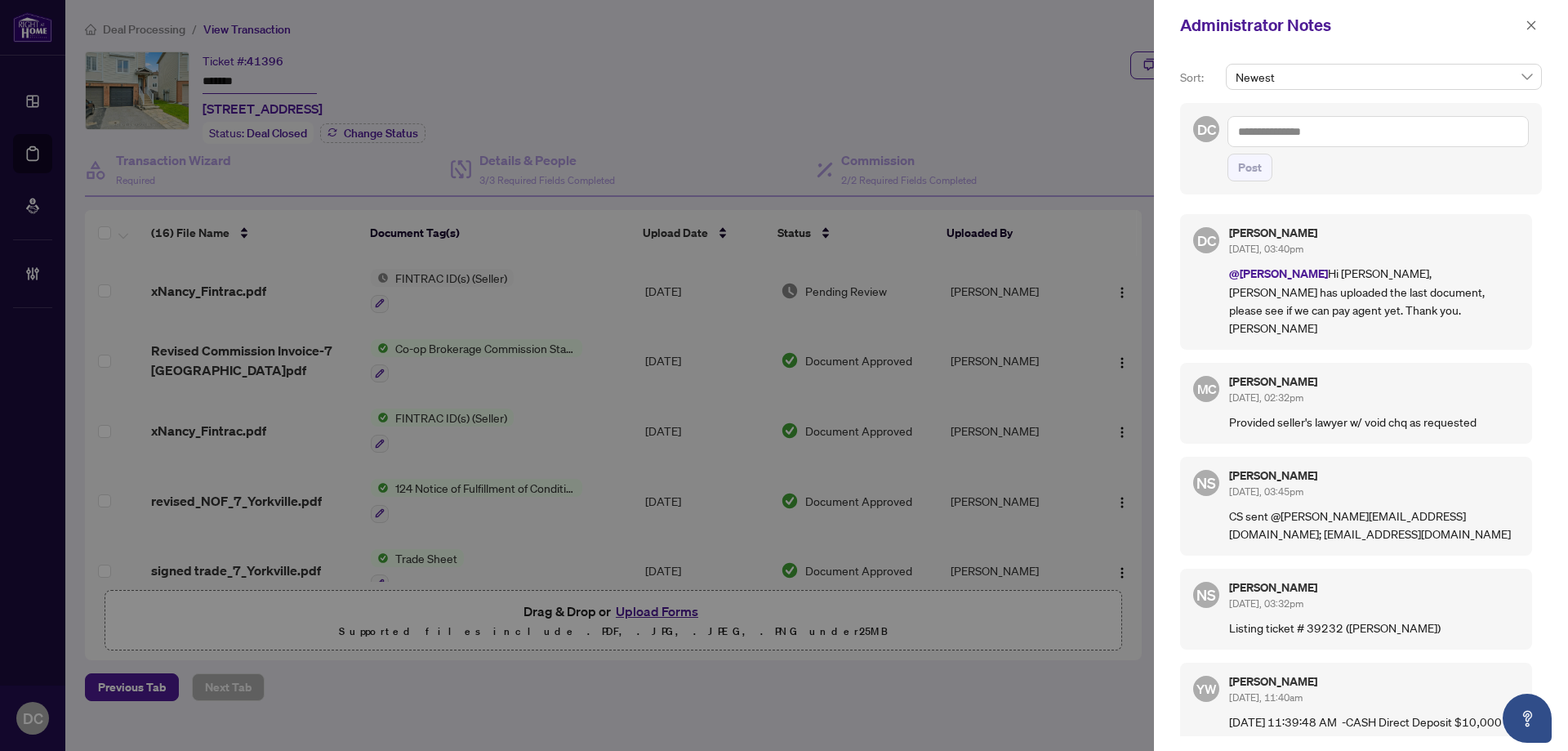
click at [1283, 144] on textarea at bounding box center [1377, 131] width 301 height 31
paste textarea "**********"
type textarea "**********"
click at [1240, 180] on span "Post" at bounding box center [1249, 168] width 24 height 26
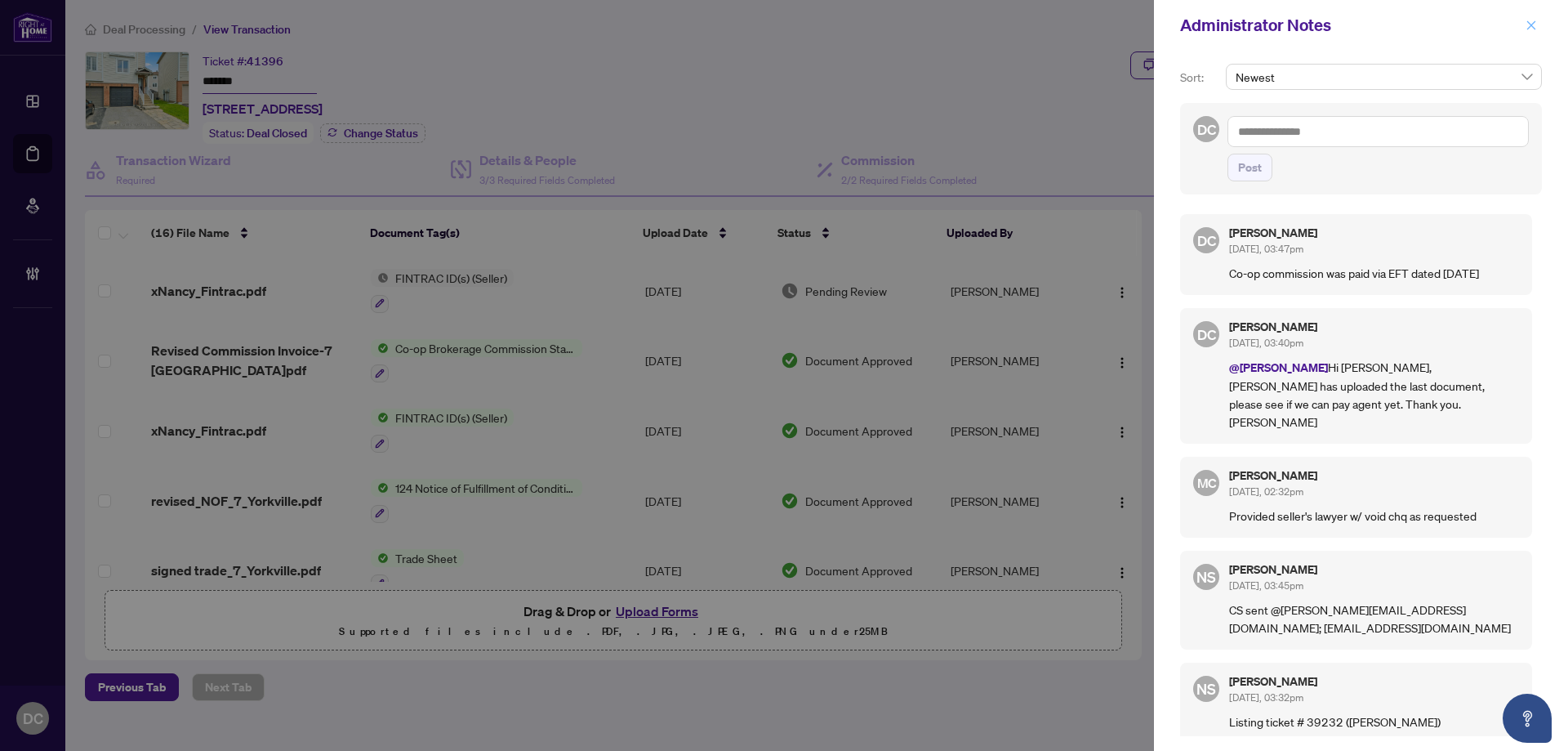
click at [1535, 26] on icon "close" at bounding box center [1530, 25] width 11 height 11
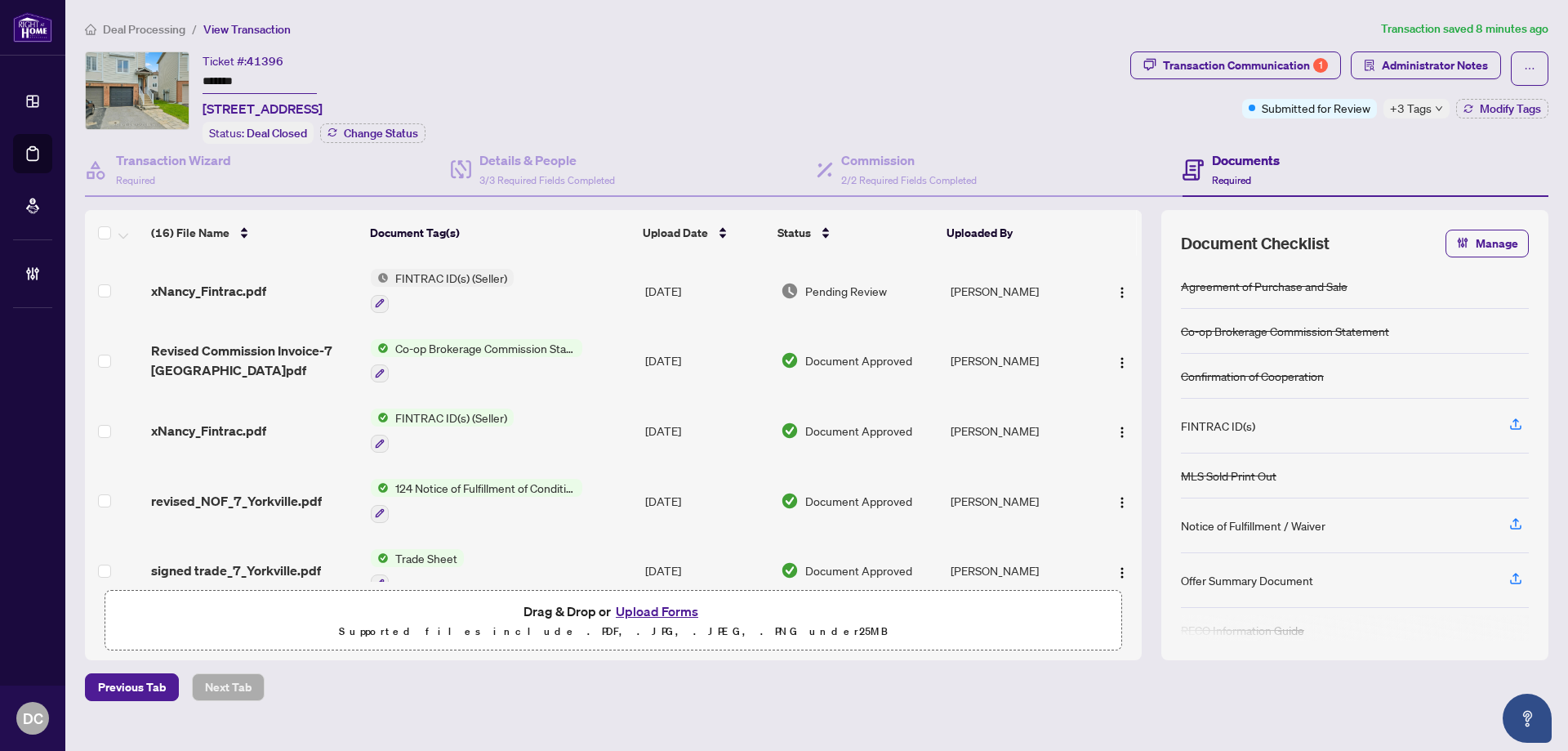
click at [179, 29] on span "Deal Processing" at bounding box center [144, 29] width 82 height 15
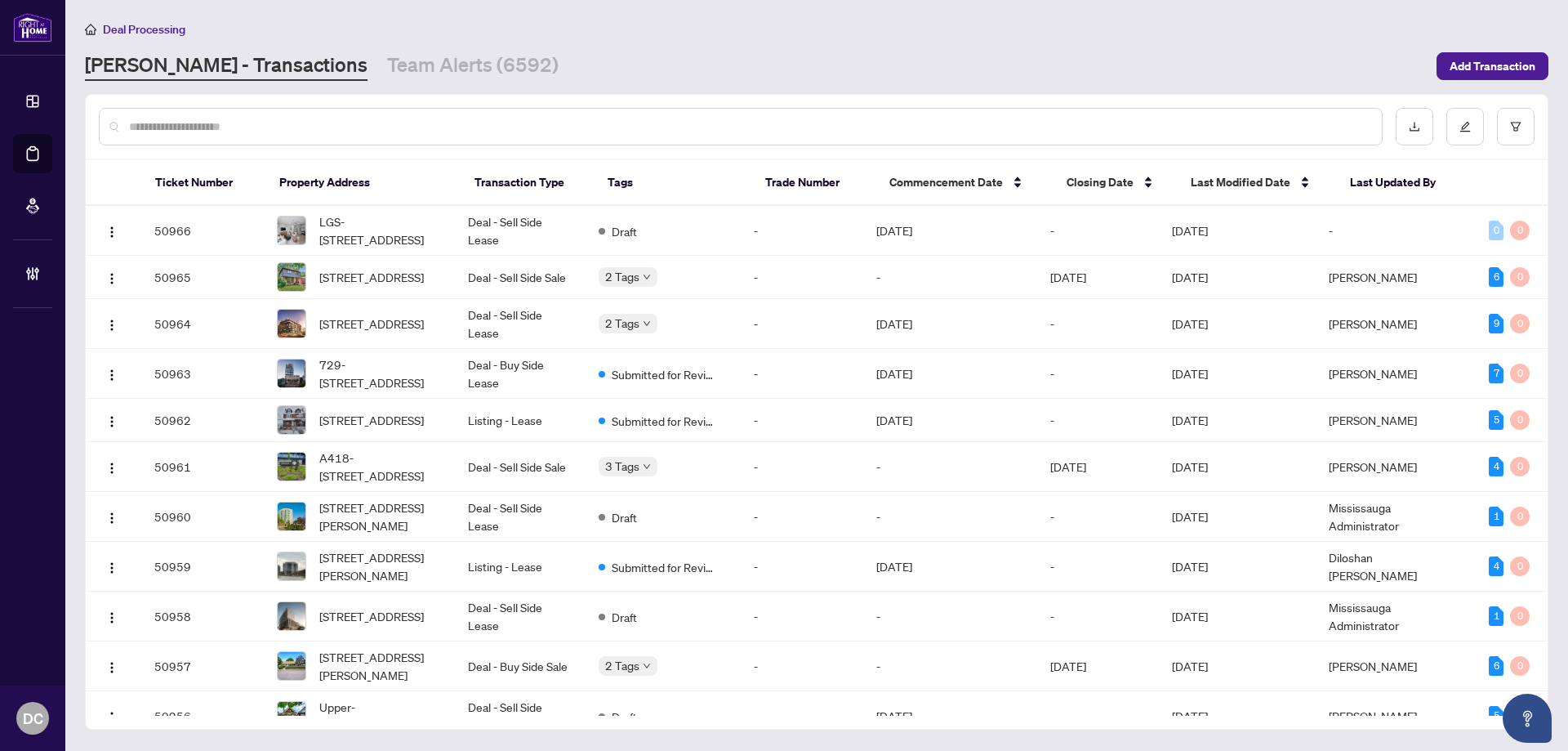
click at [472, 125] on input "text" at bounding box center [748, 126] width 1239 height 18
paste input "*******"
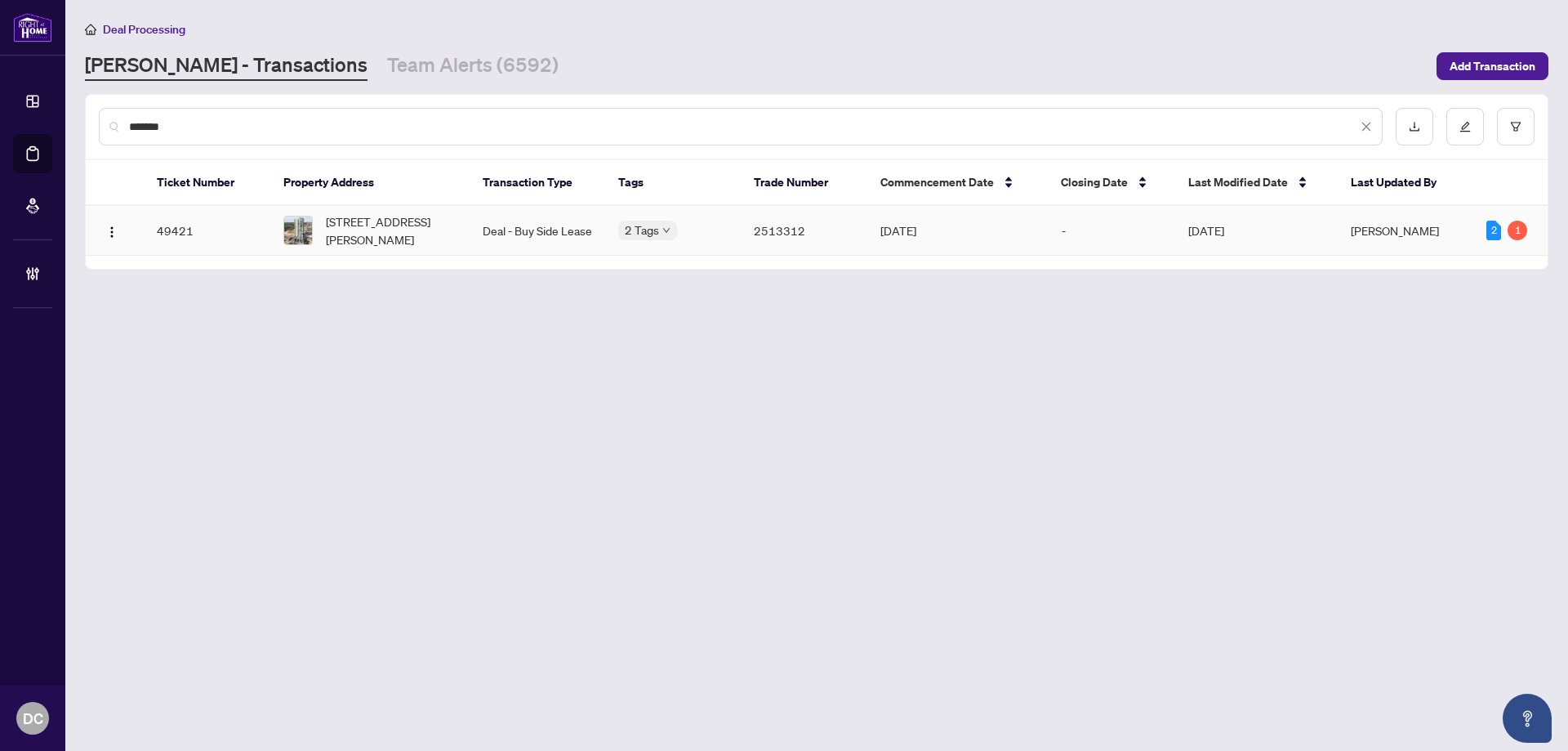
type input "*******"
click at [522, 234] on td "Deal - Buy Side Lease" at bounding box center [538, 231] width 136 height 50
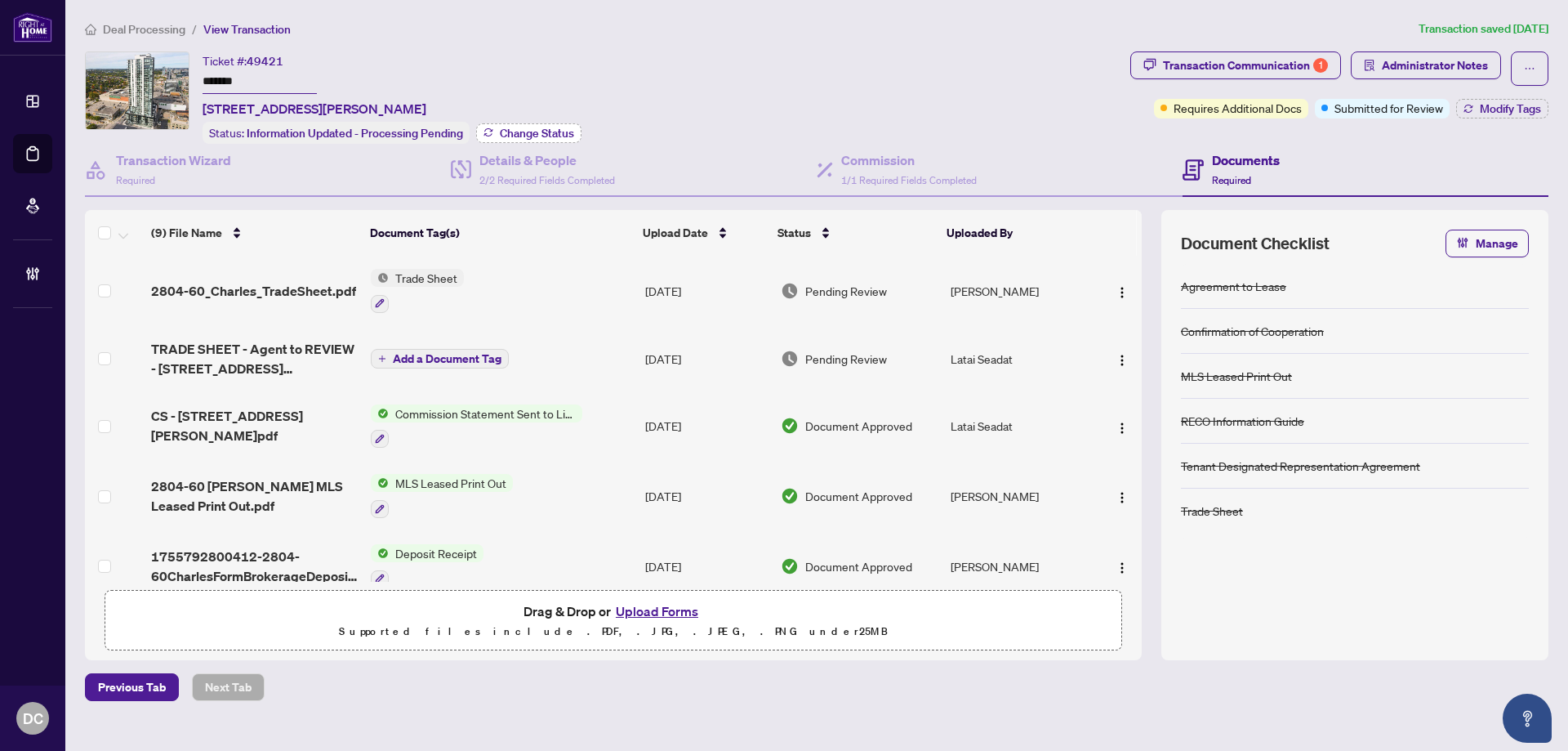
click at [544, 130] on span "Change Status" at bounding box center [537, 132] width 75 height 11
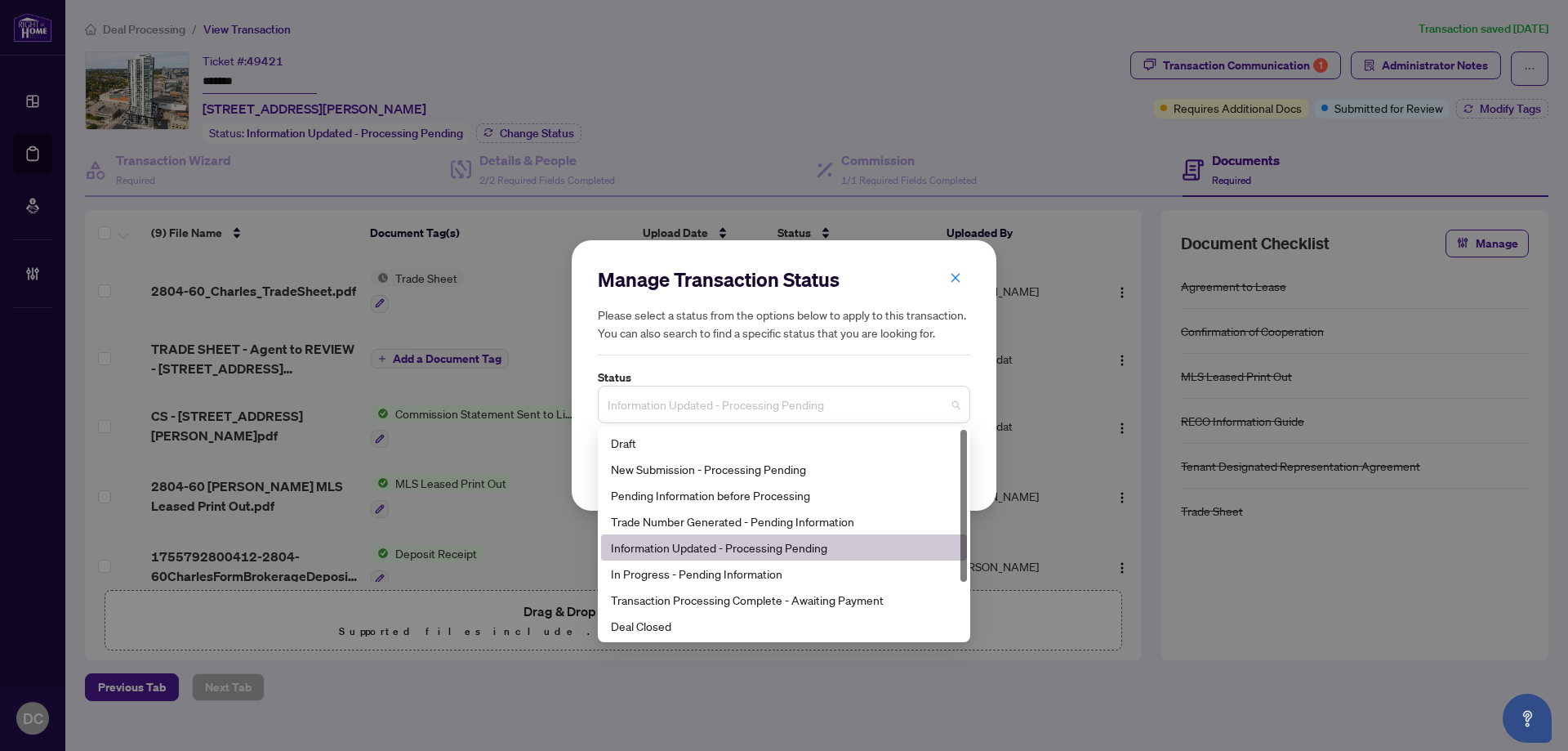
click at [850, 416] on span "Information Updated - Processing Pending" at bounding box center [783, 405] width 353 height 31
click at [726, 627] on div "Deal Closed" at bounding box center [783, 626] width 346 height 18
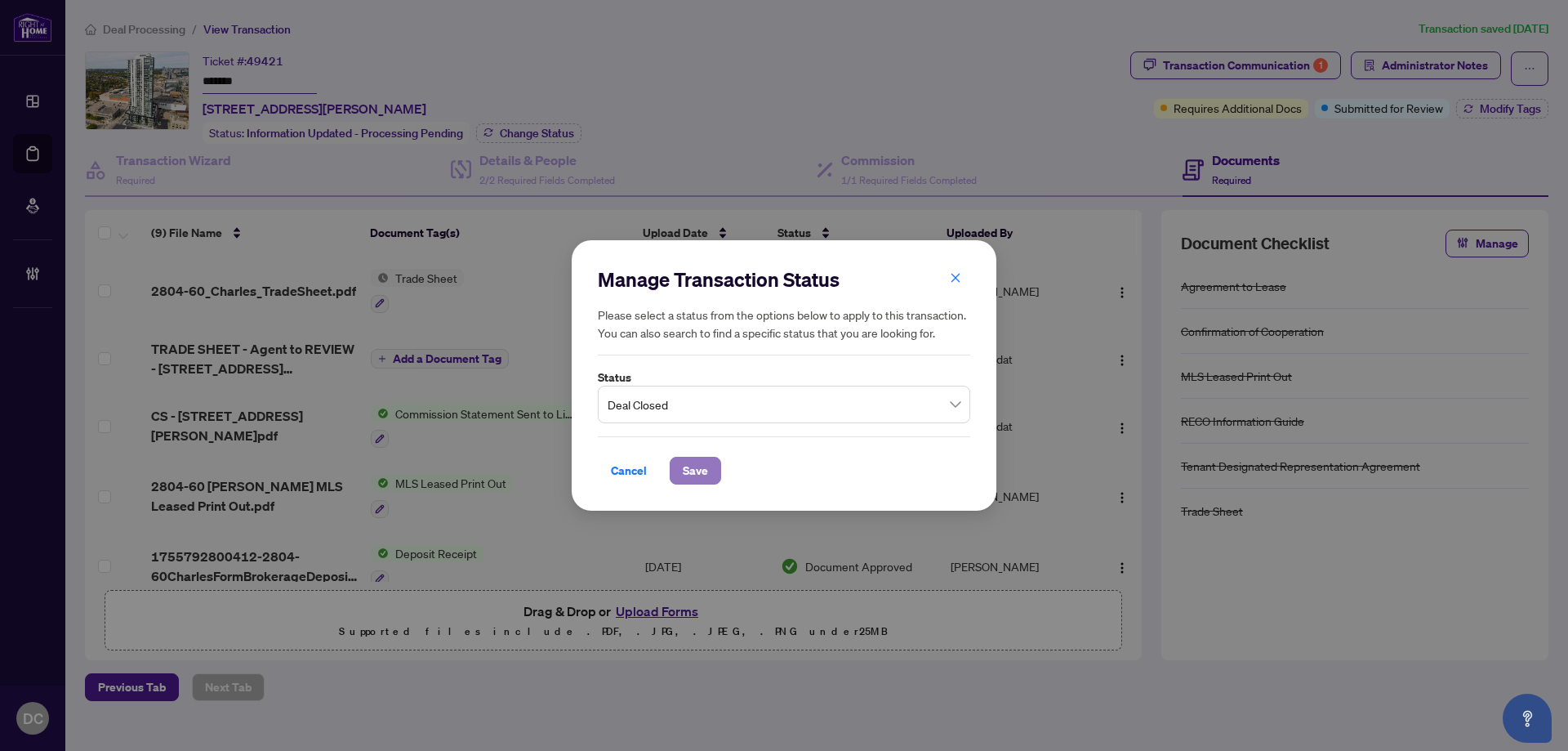
click at [699, 477] on span "Save" at bounding box center [695, 470] width 25 height 26
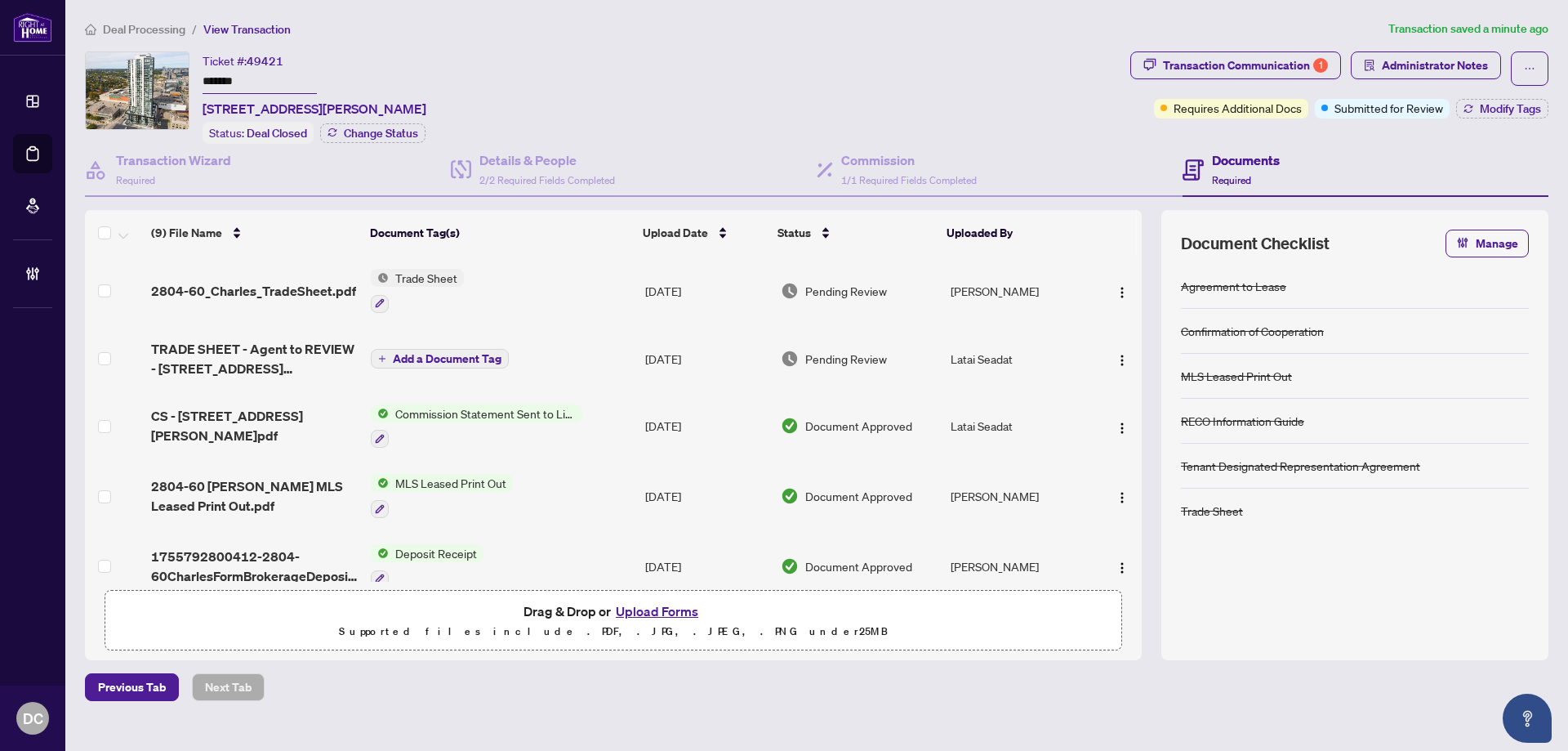
click at [476, 286] on td "Trade Sheet" at bounding box center [501, 291] width 274 height 70
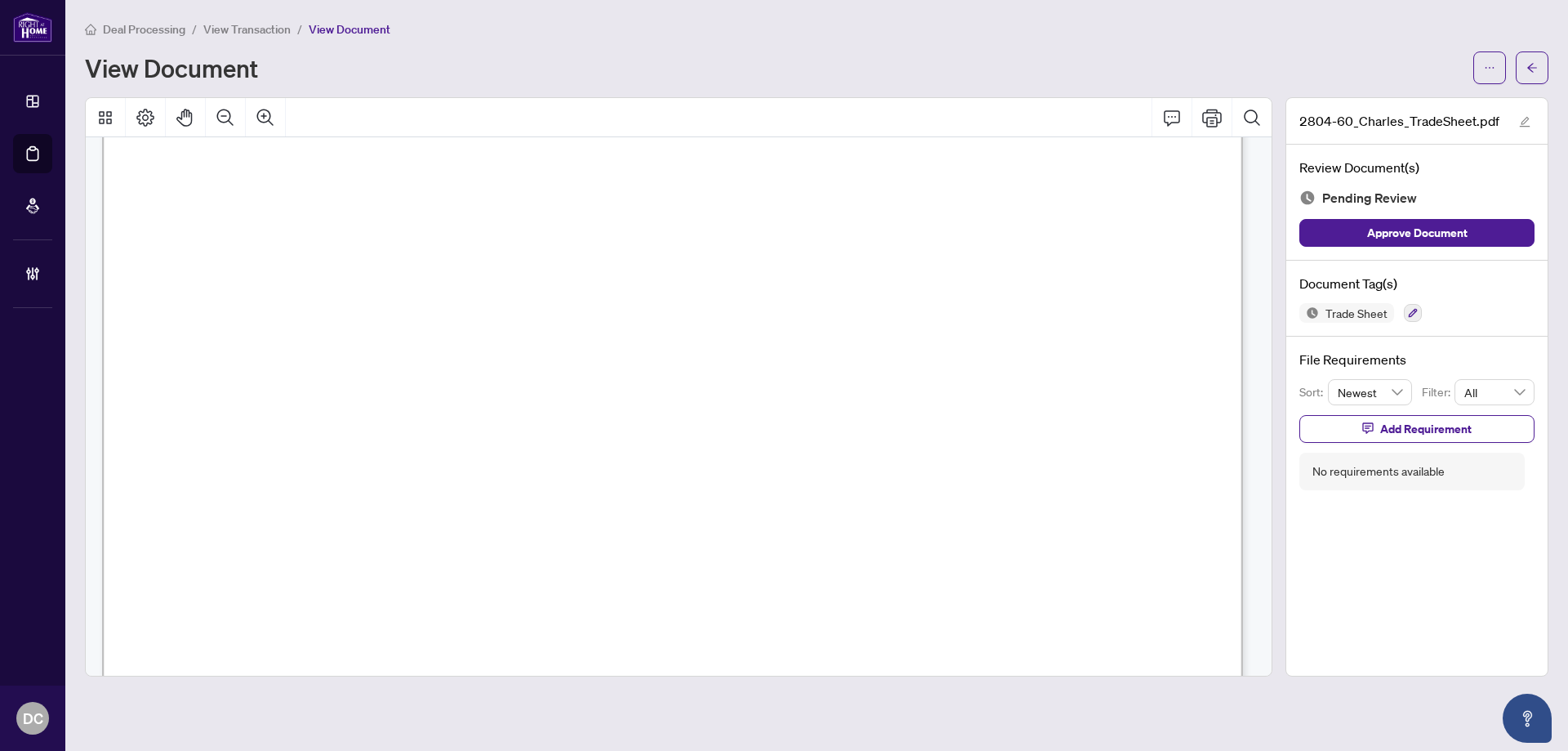
scroll to position [817, 0]
click at [1536, 65] on icon "arrow-left" at bounding box center [1531, 67] width 11 height 11
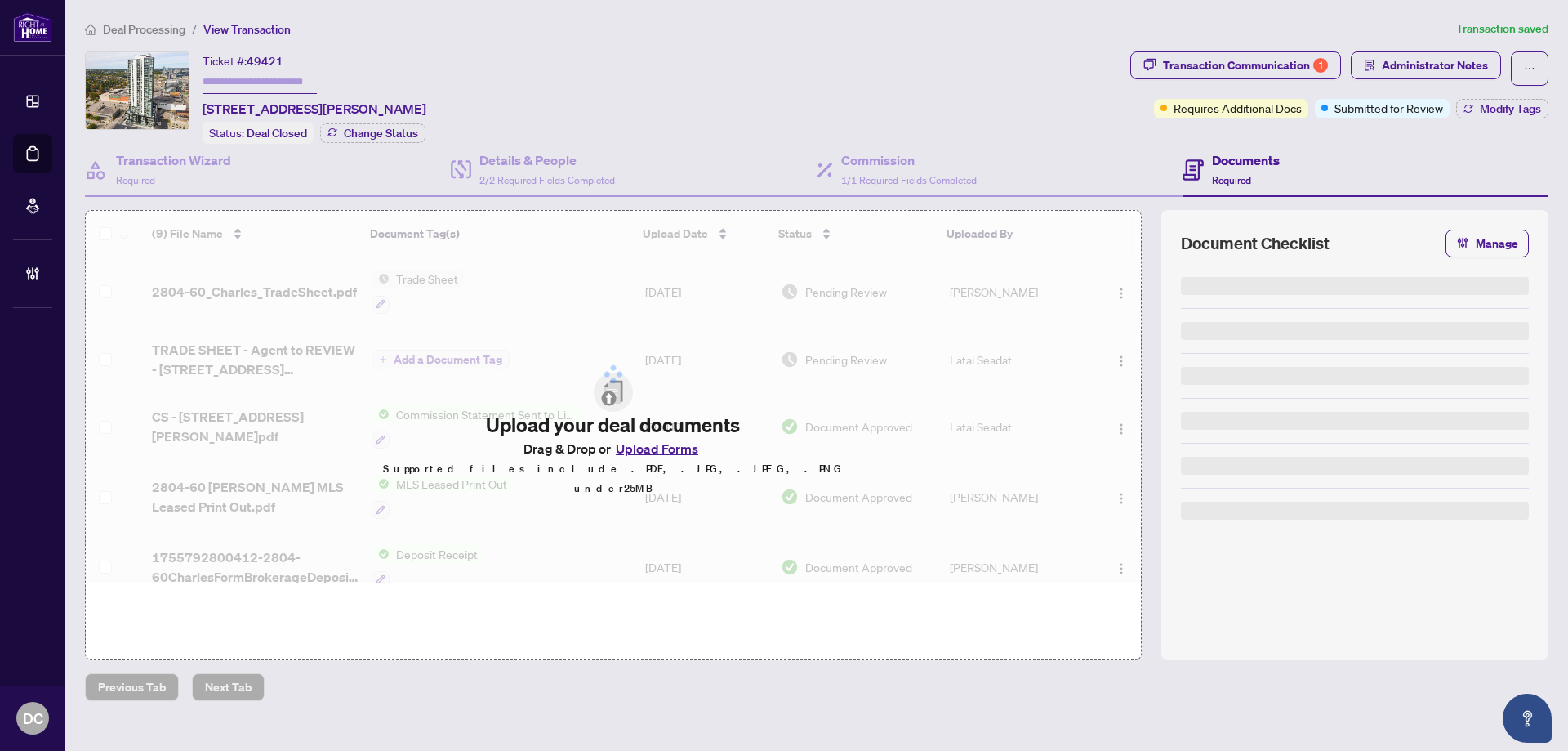
type input "*******"
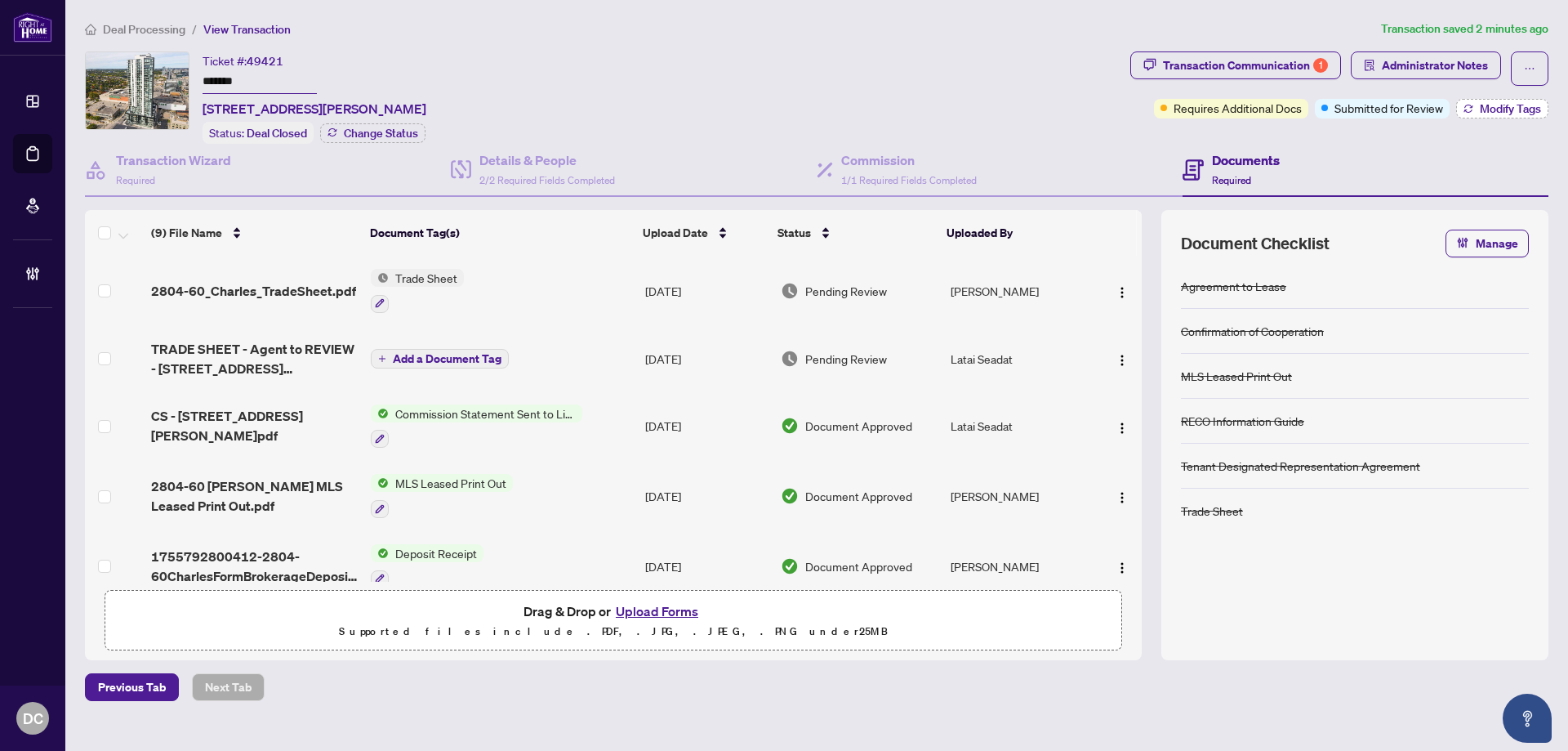
click at [1488, 111] on span "Modify Tags" at bounding box center [1510, 108] width 61 height 11
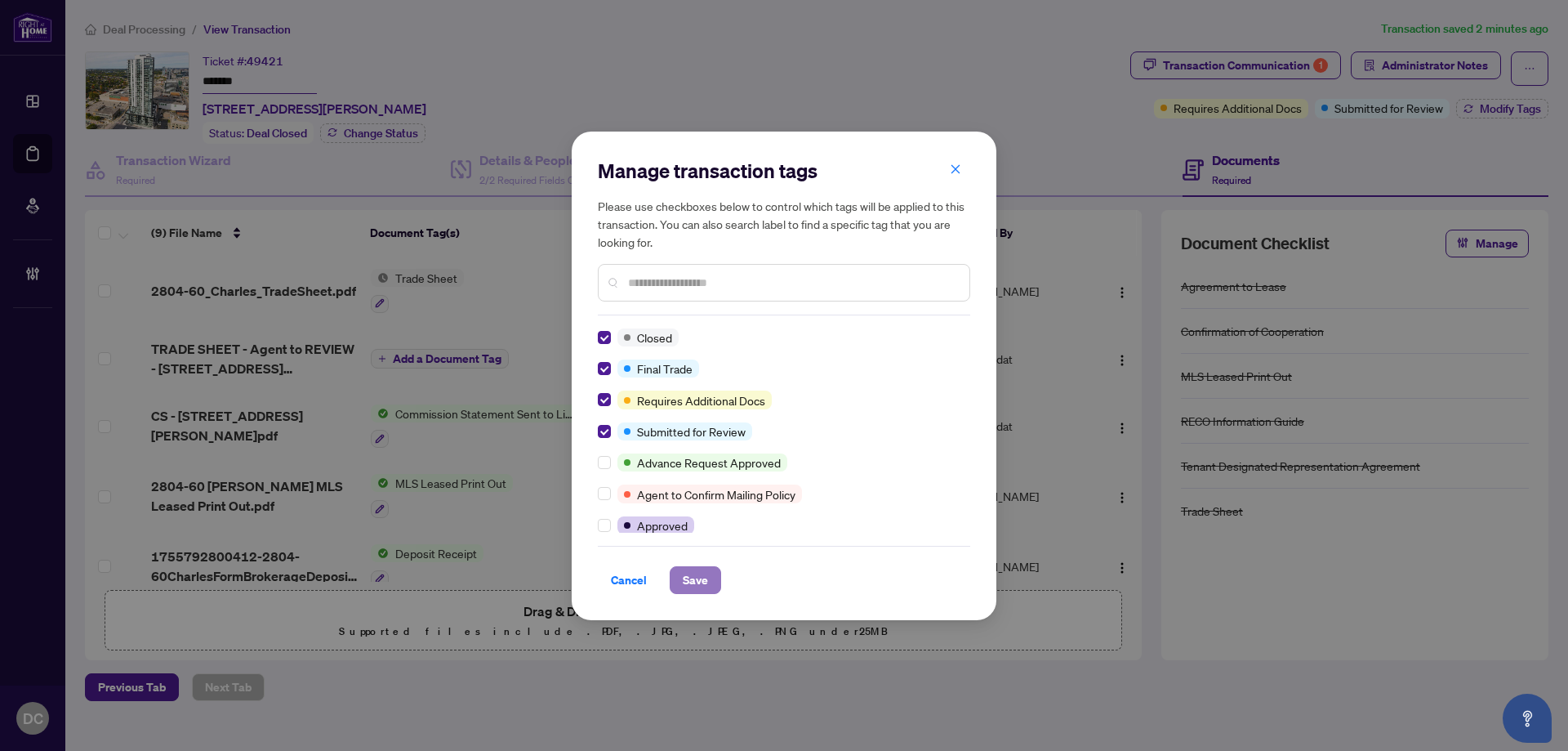
click at [700, 574] on span "Save" at bounding box center [695, 580] width 25 height 26
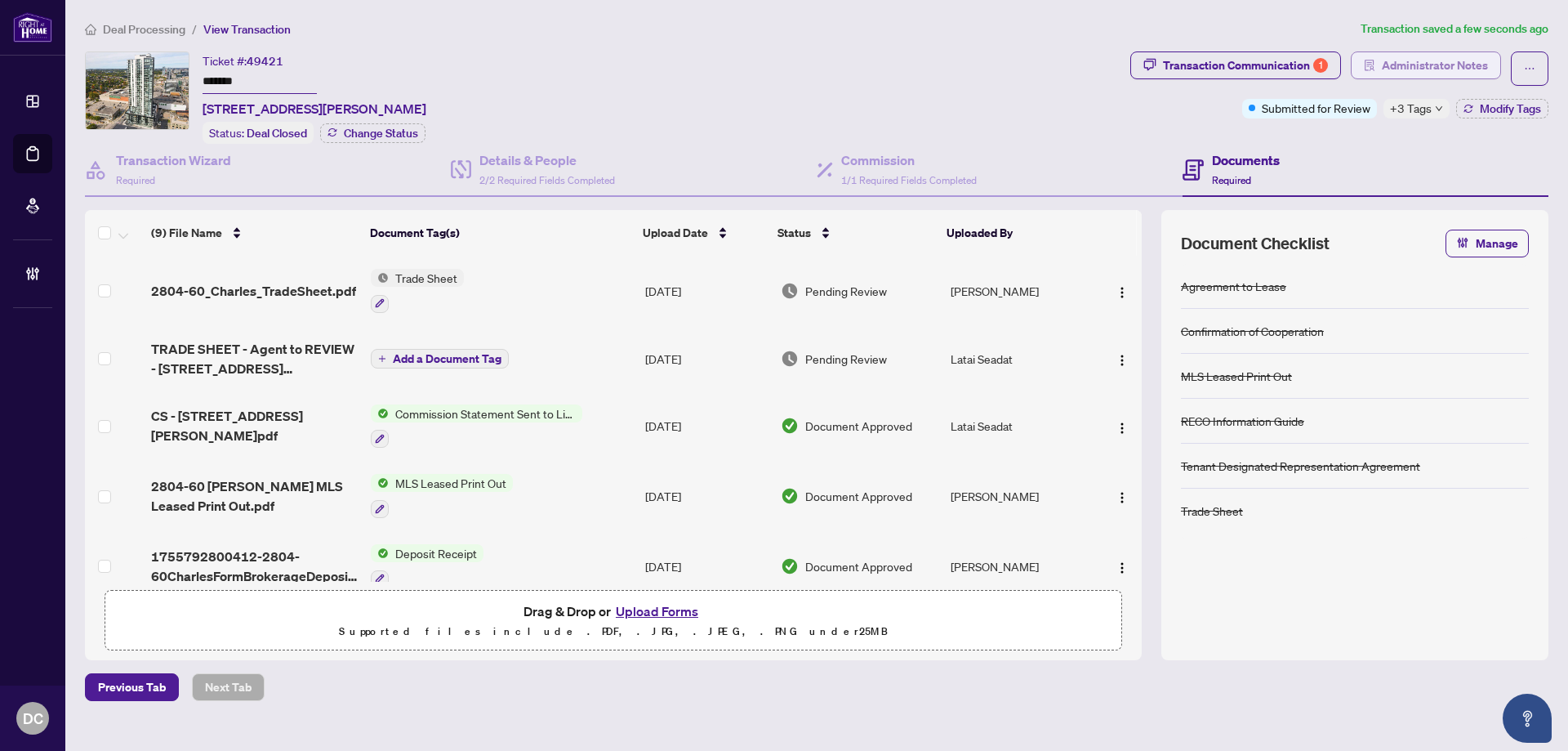
click at [1489, 65] on button "Administrator Notes" at bounding box center [1425, 65] width 150 height 27
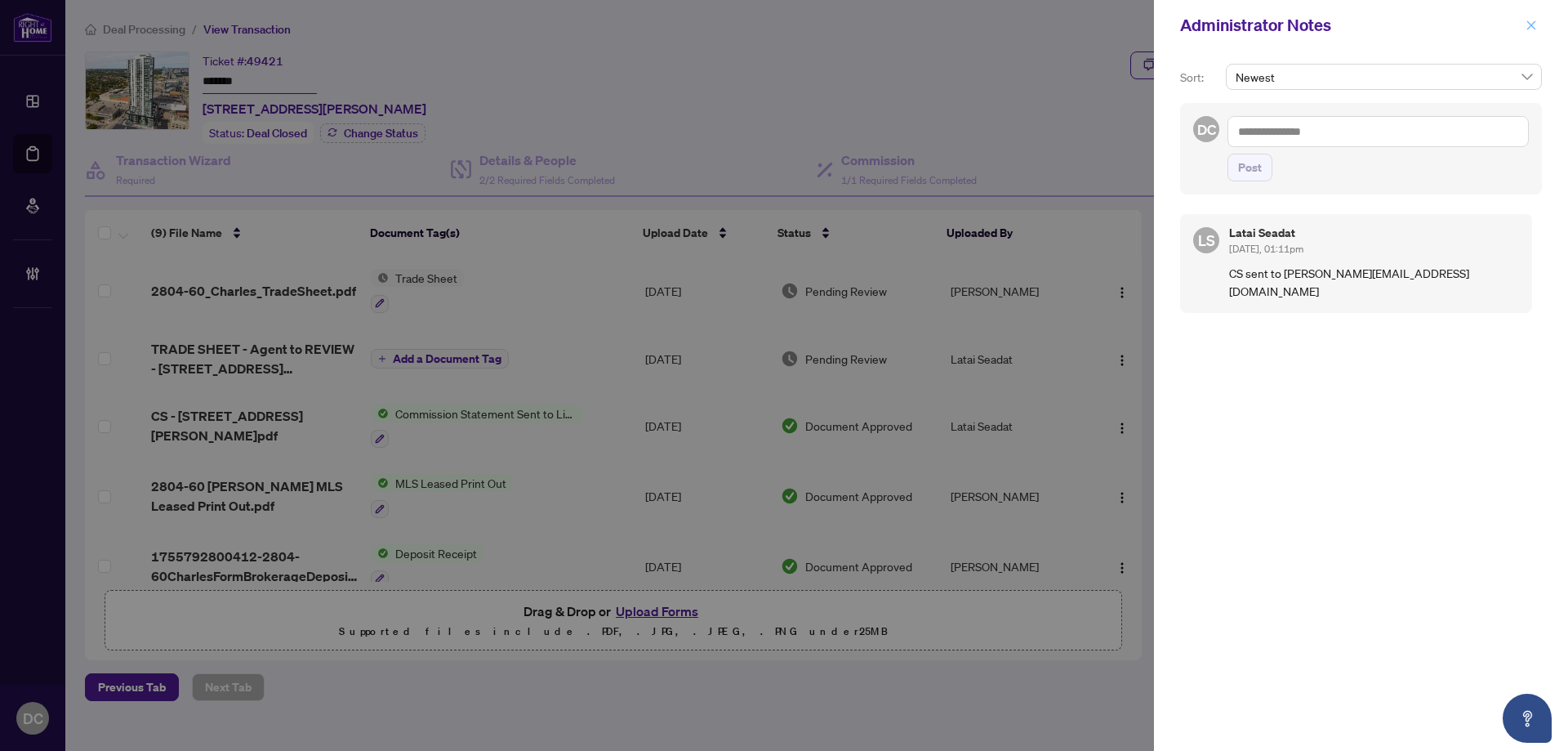
drag, startPoint x: 1535, startPoint y: 29, endPoint x: 769, endPoint y: 152, distance: 775.8
click at [1534, 29] on icon "close" at bounding box center [1530, 25] width 11 height 11
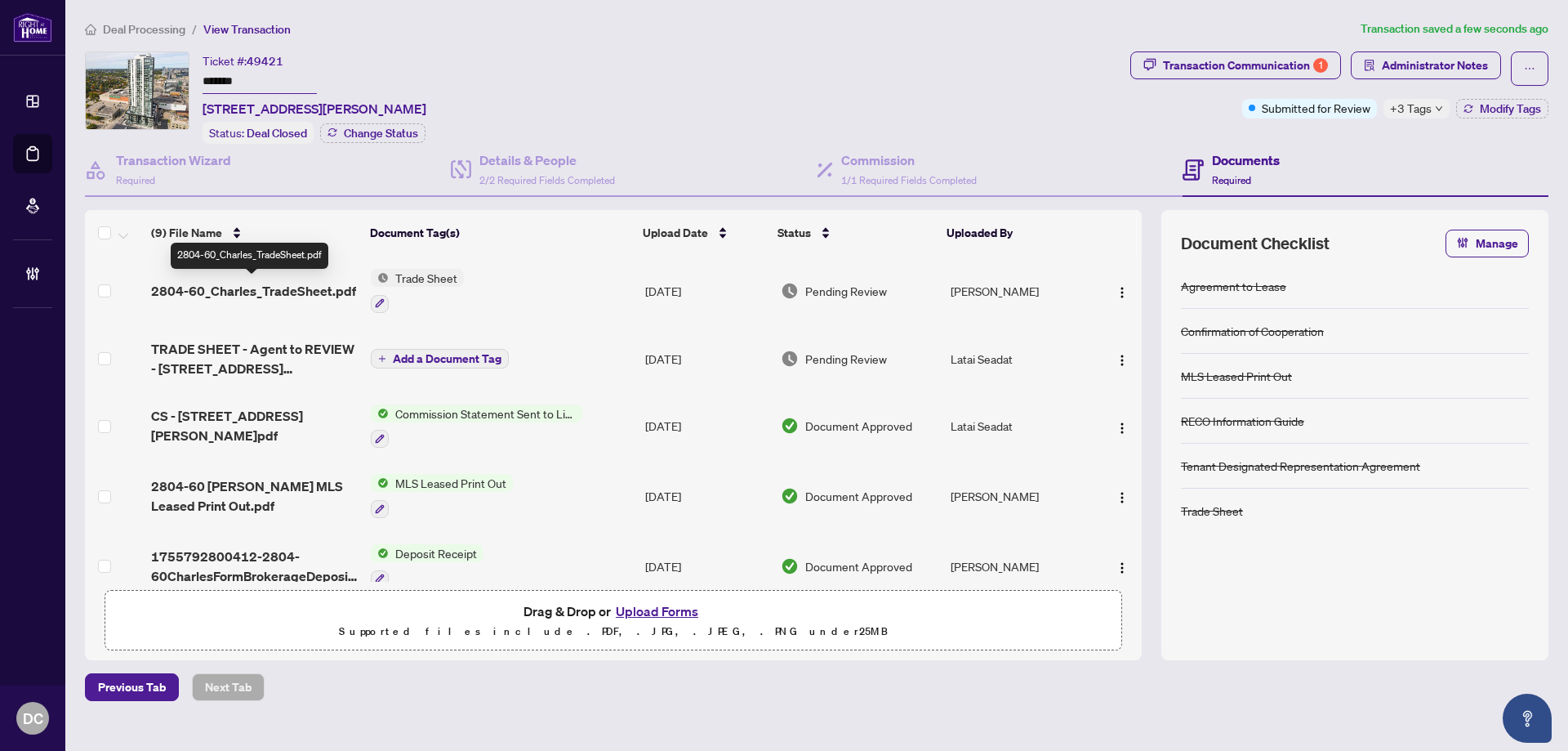
click at [265, 281] on span "2804-60_Charles_TradeSheet.pdf" at bounding box center [253, 290] width 205 height 20
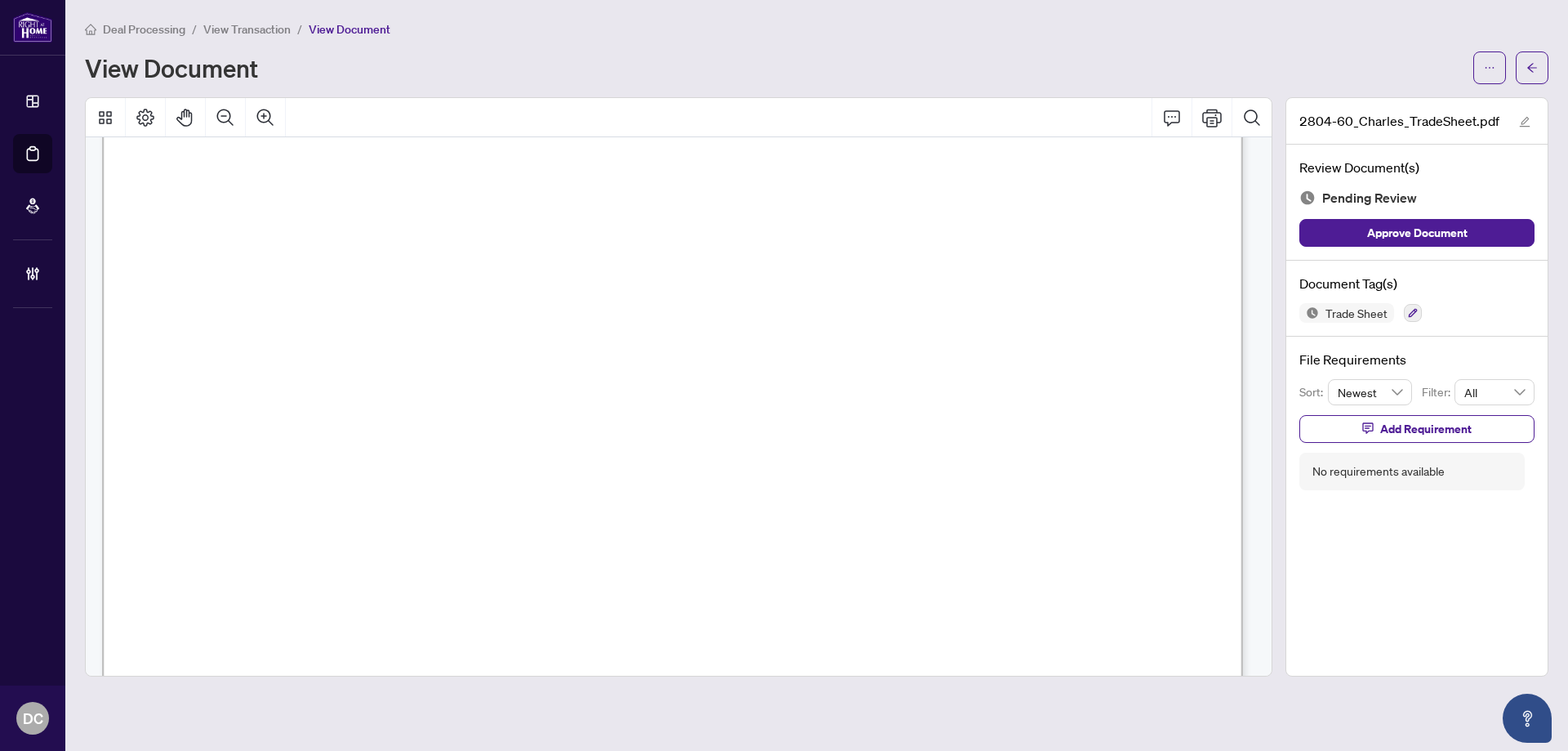
scroll to position [408, 0]
click at [1535, 75] on span "button" at bounding box center [1531, 68] width 11 height 26
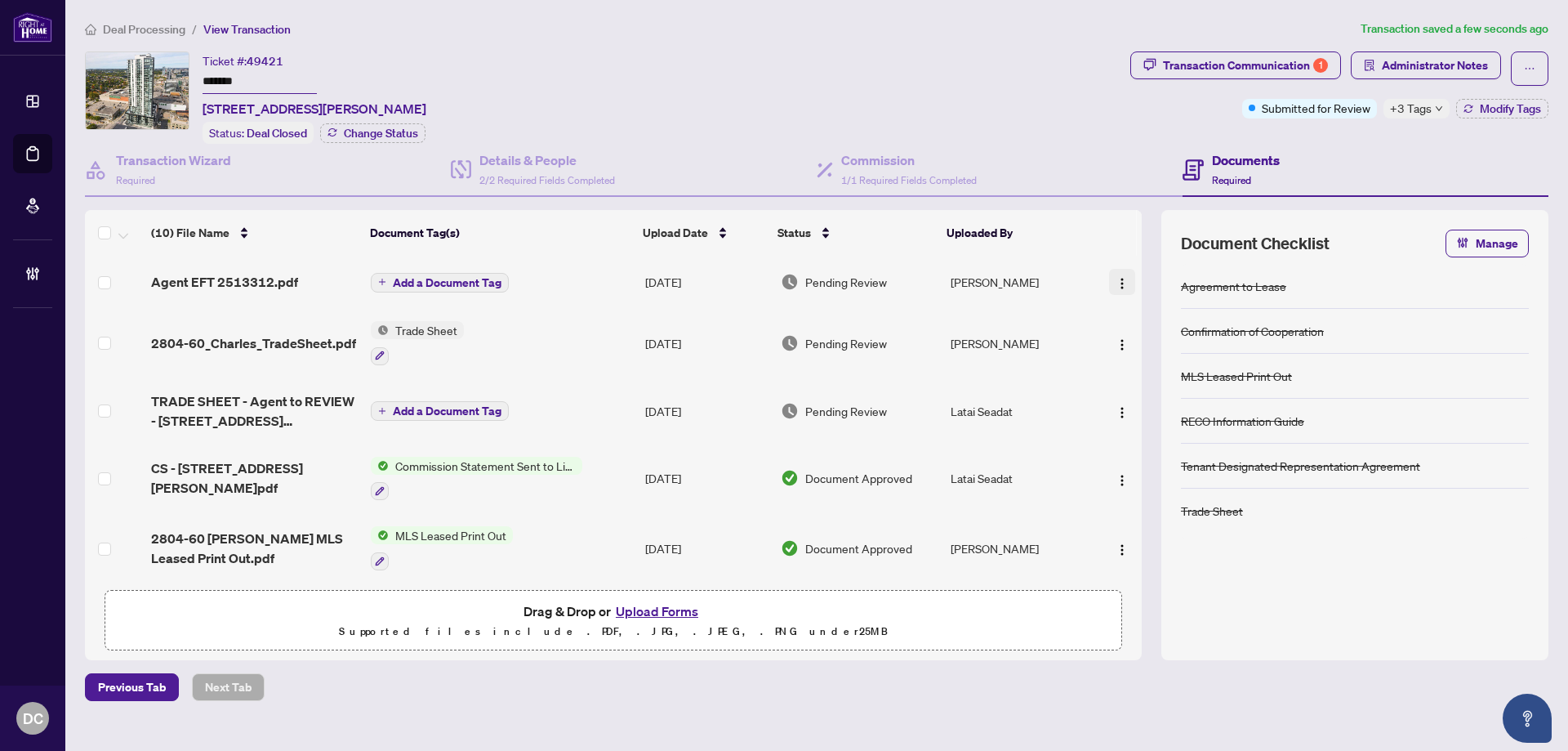
click at [1123, 284] on button "button" at bounding box center [1121, 282] width 26 height 26
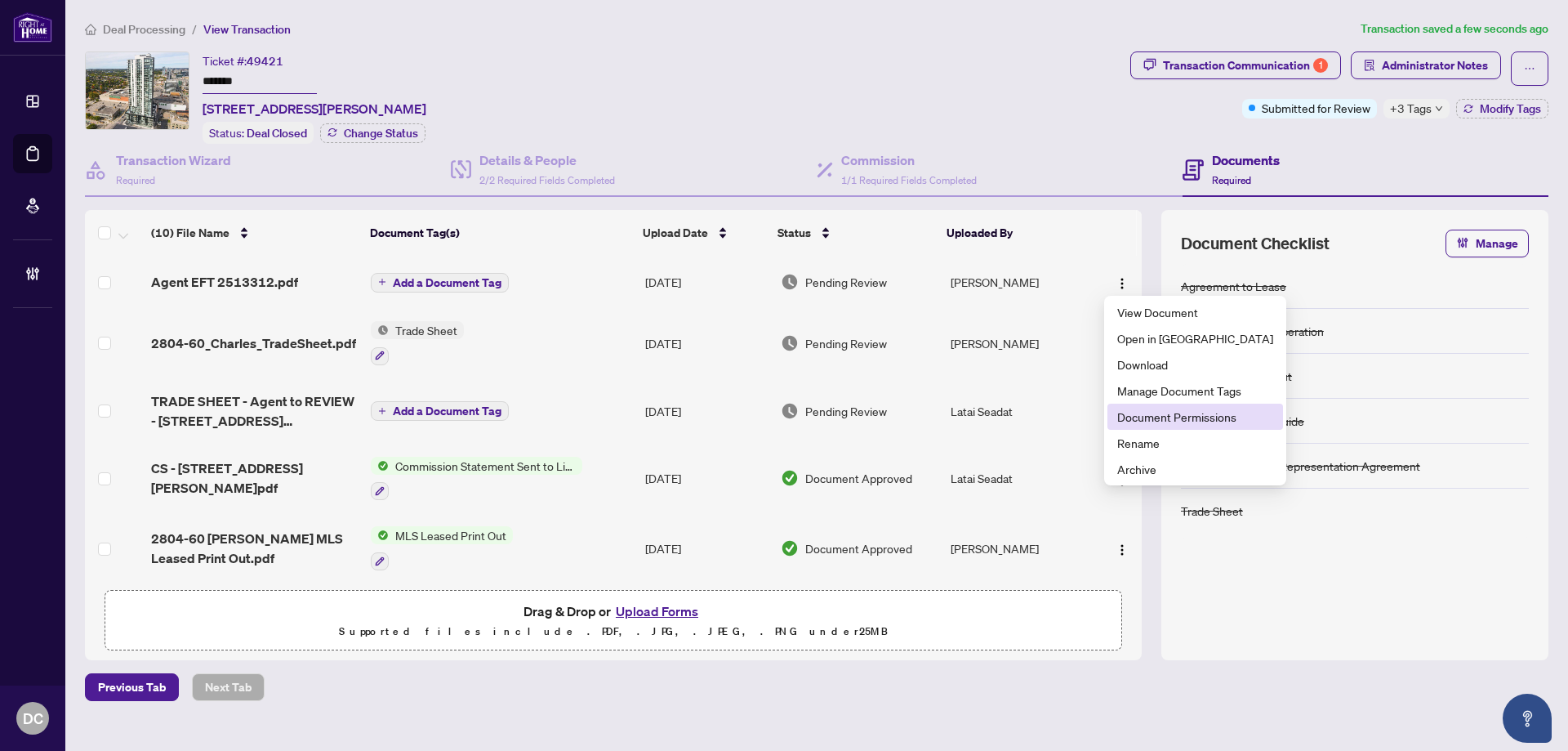
click at [1150, 413] on span "Document Permissions" at bounding box center [1195, 416] width 156 height 18
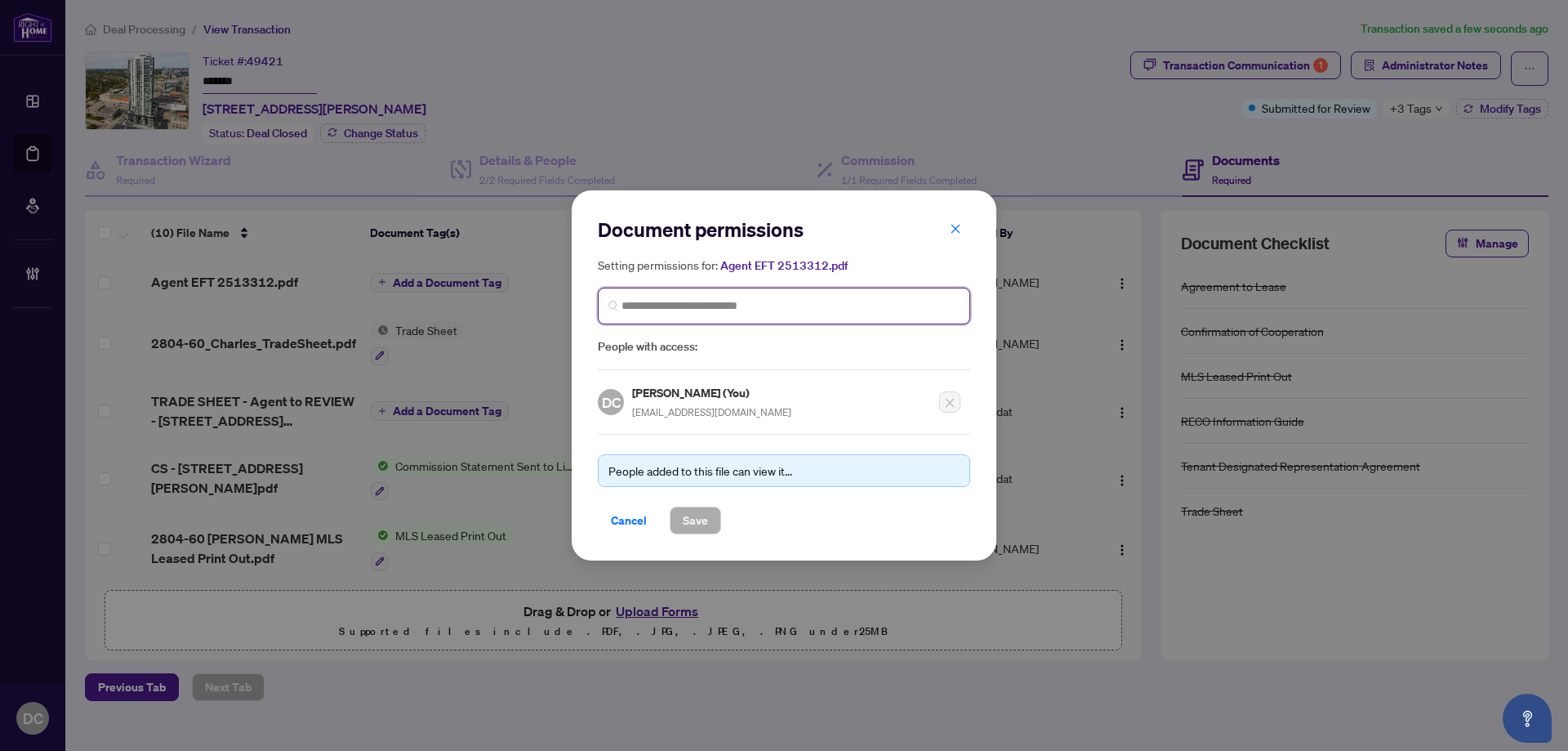
click at [693, 310] on input "search" at bounding box center [791, 306] width 338 height 17
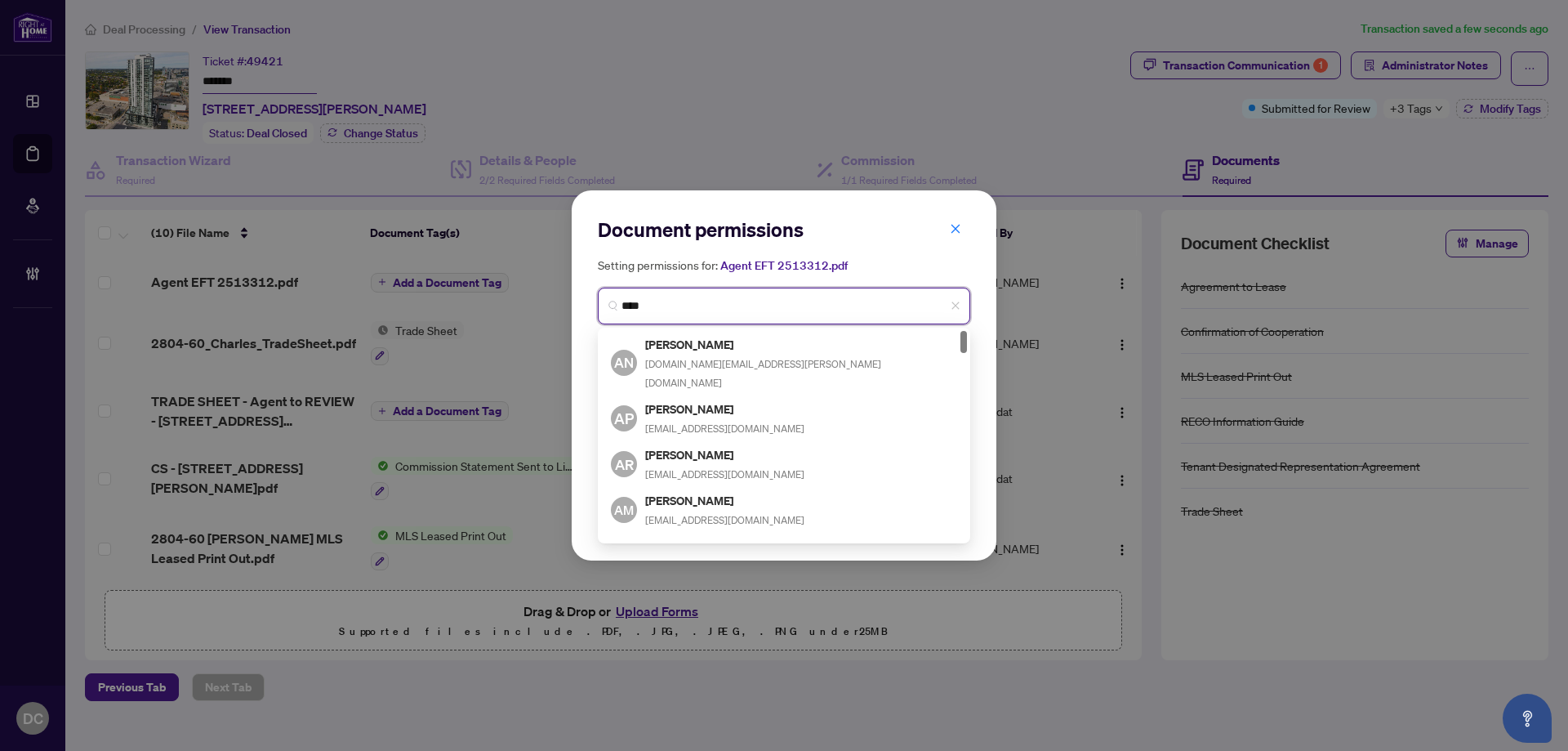
type input "*****"
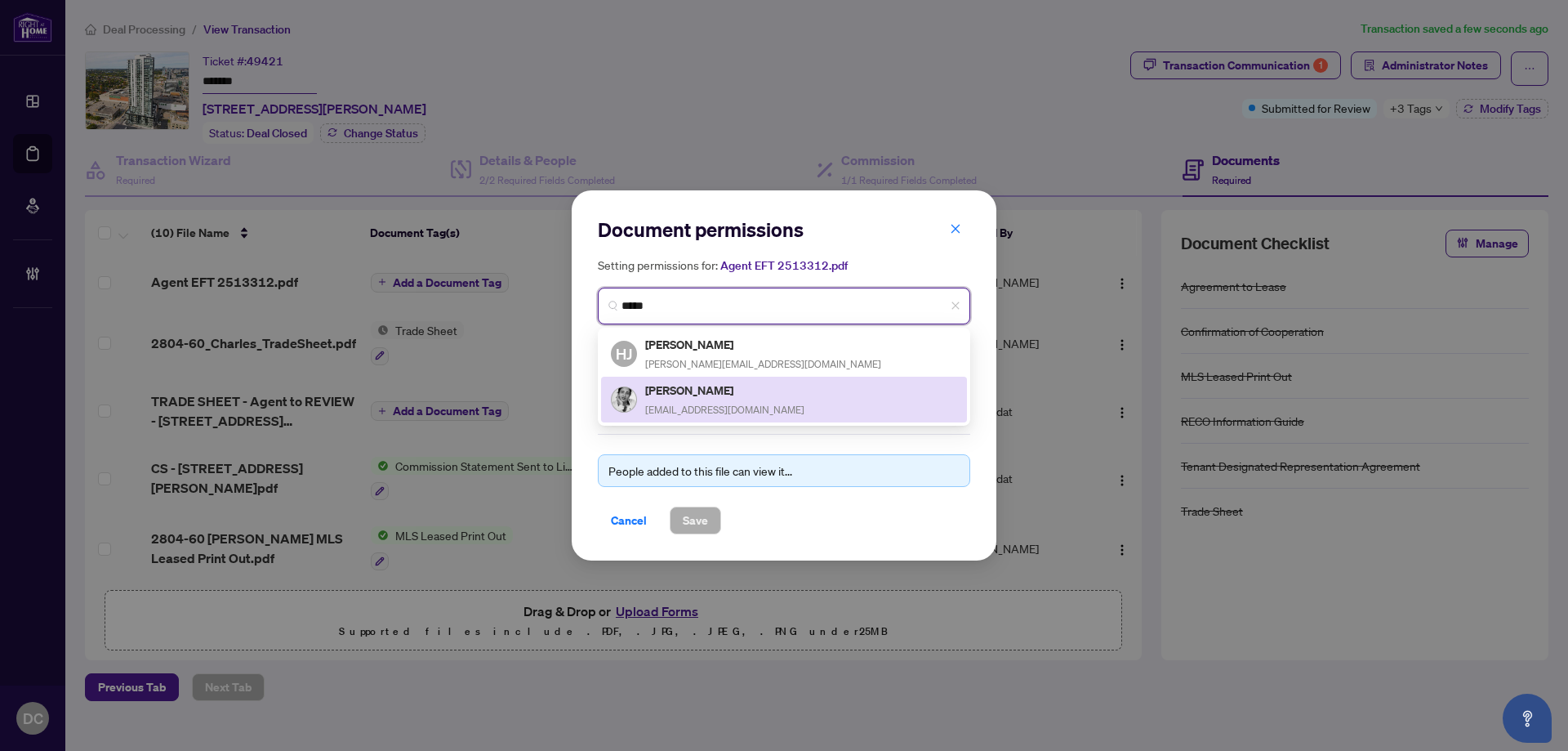
click at [689, 412] on span "[EMAIL_ADDRESS][DOMAIN_NAME]" at bounding box center [724, 410] width 159 height 12
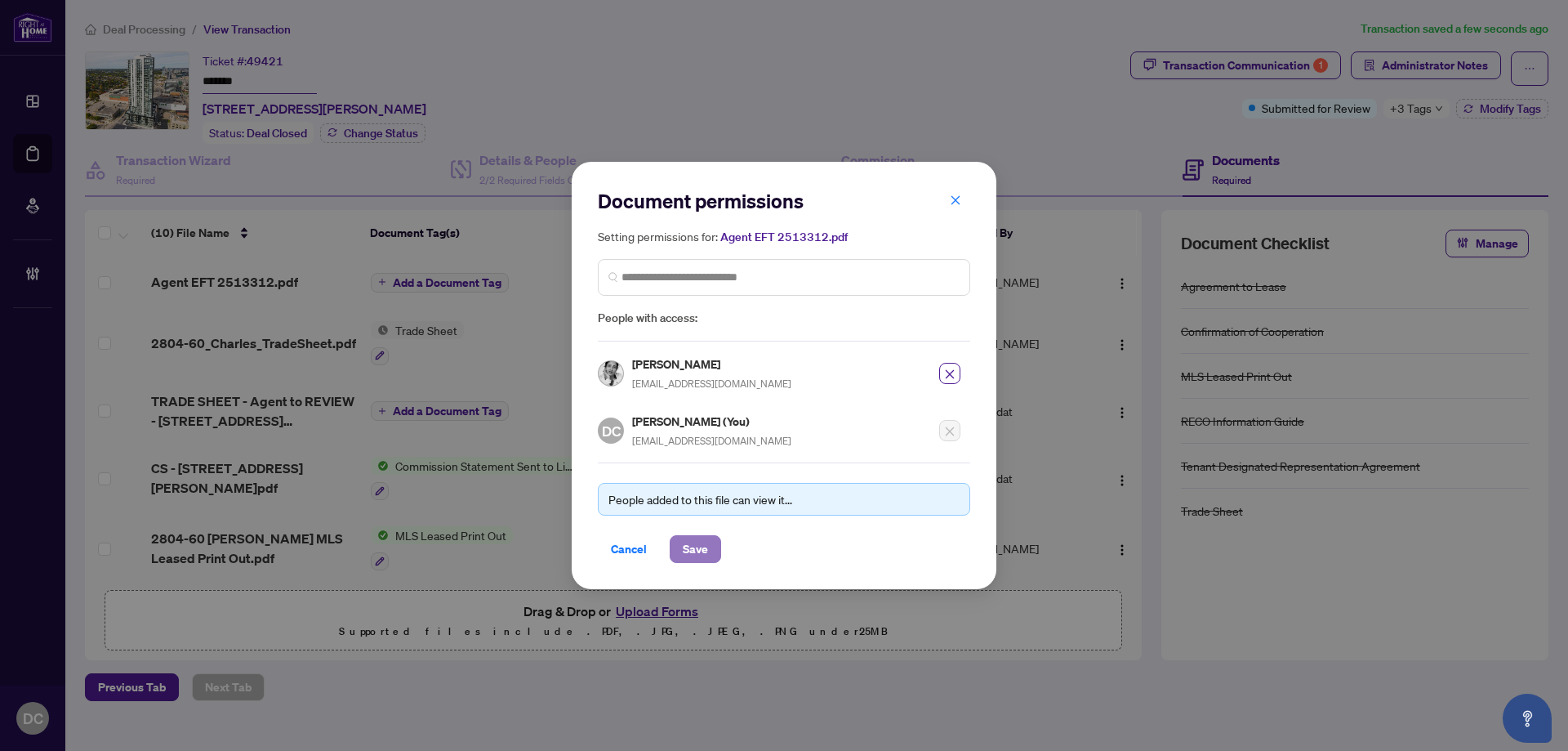
click at [711, 556] on button "Save" at bounding box center [696, 549] width 52 height 27
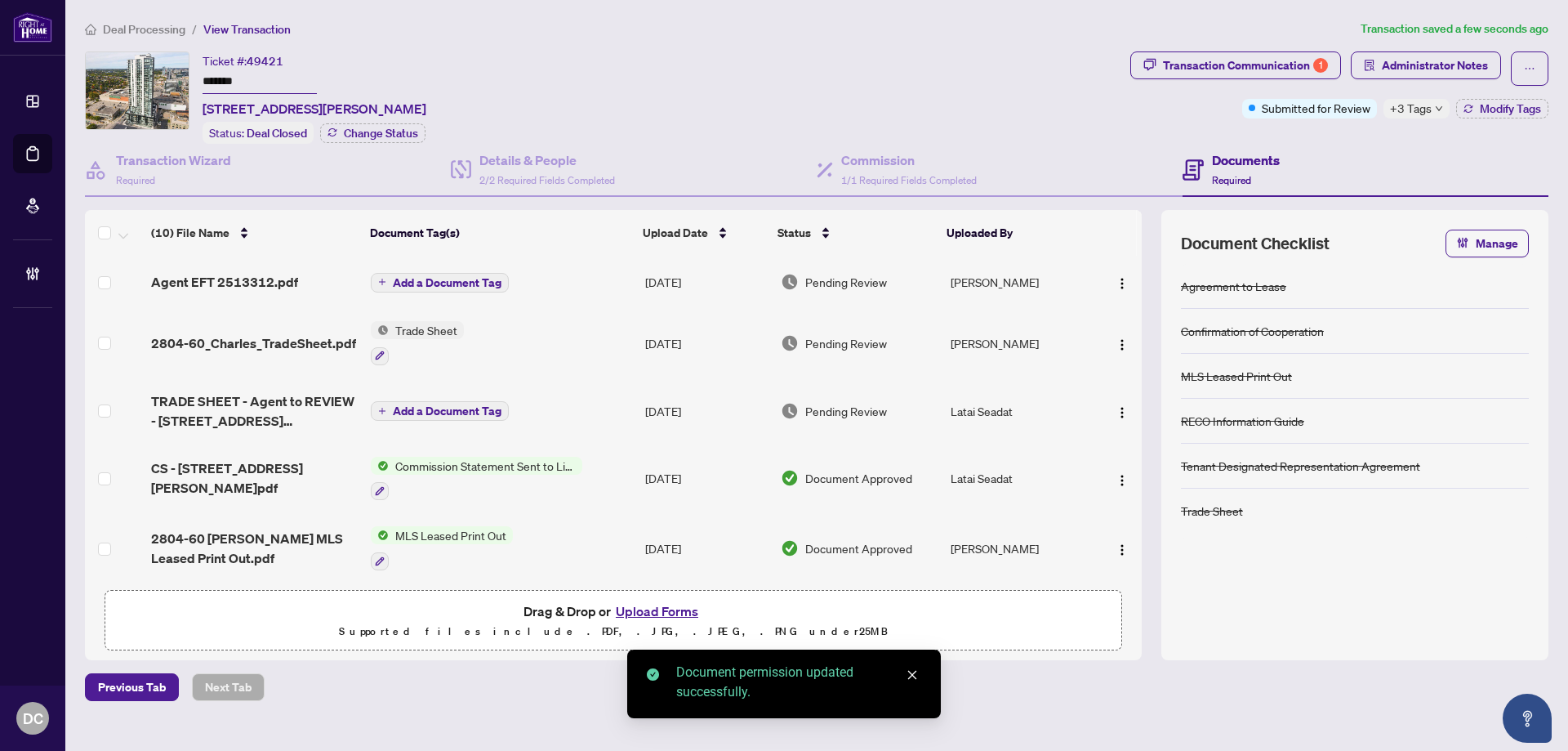
click at [499, 283] on span "Add a Document Tag" at bounding box center [447, 282] width 108 height 11
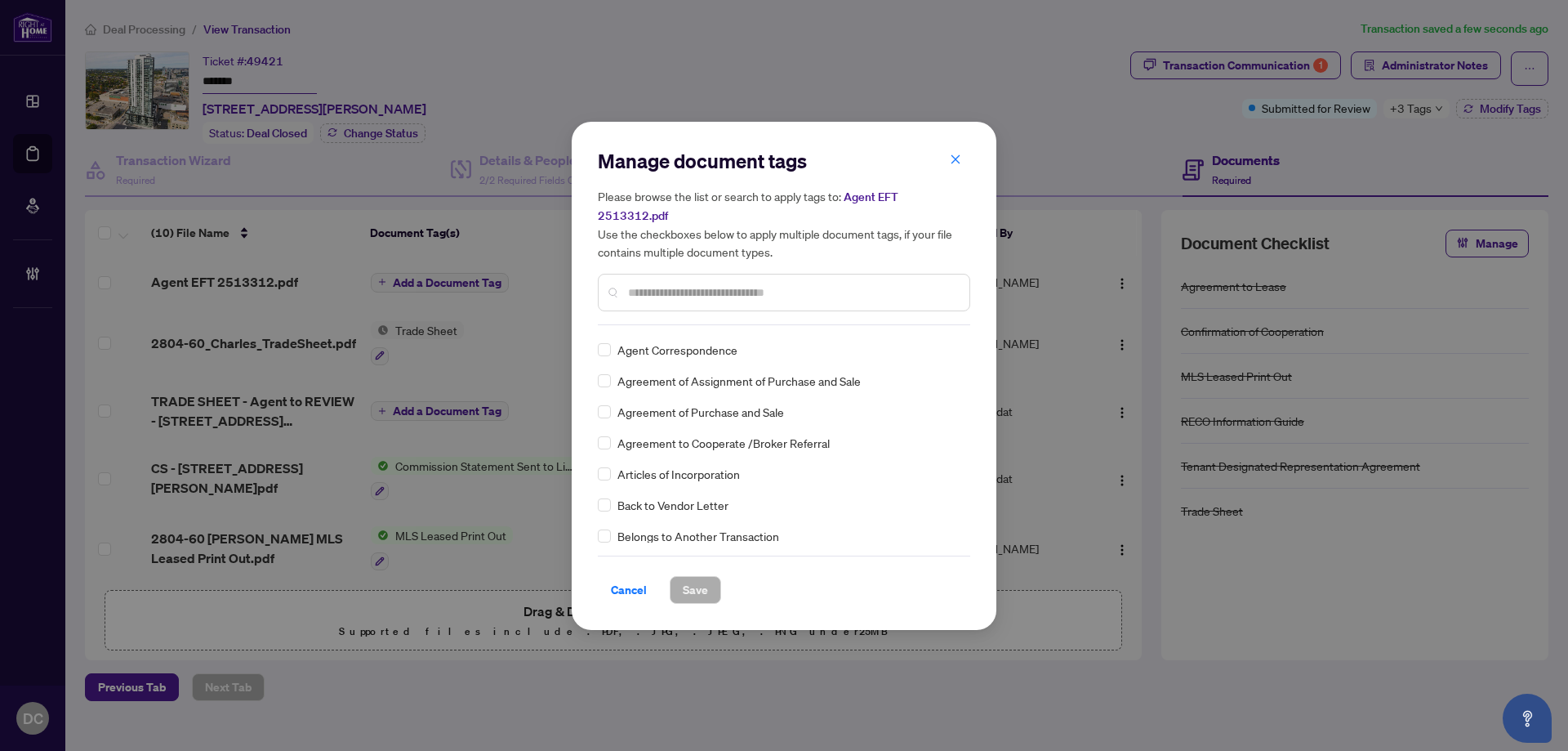
scroll to position [408, 0]
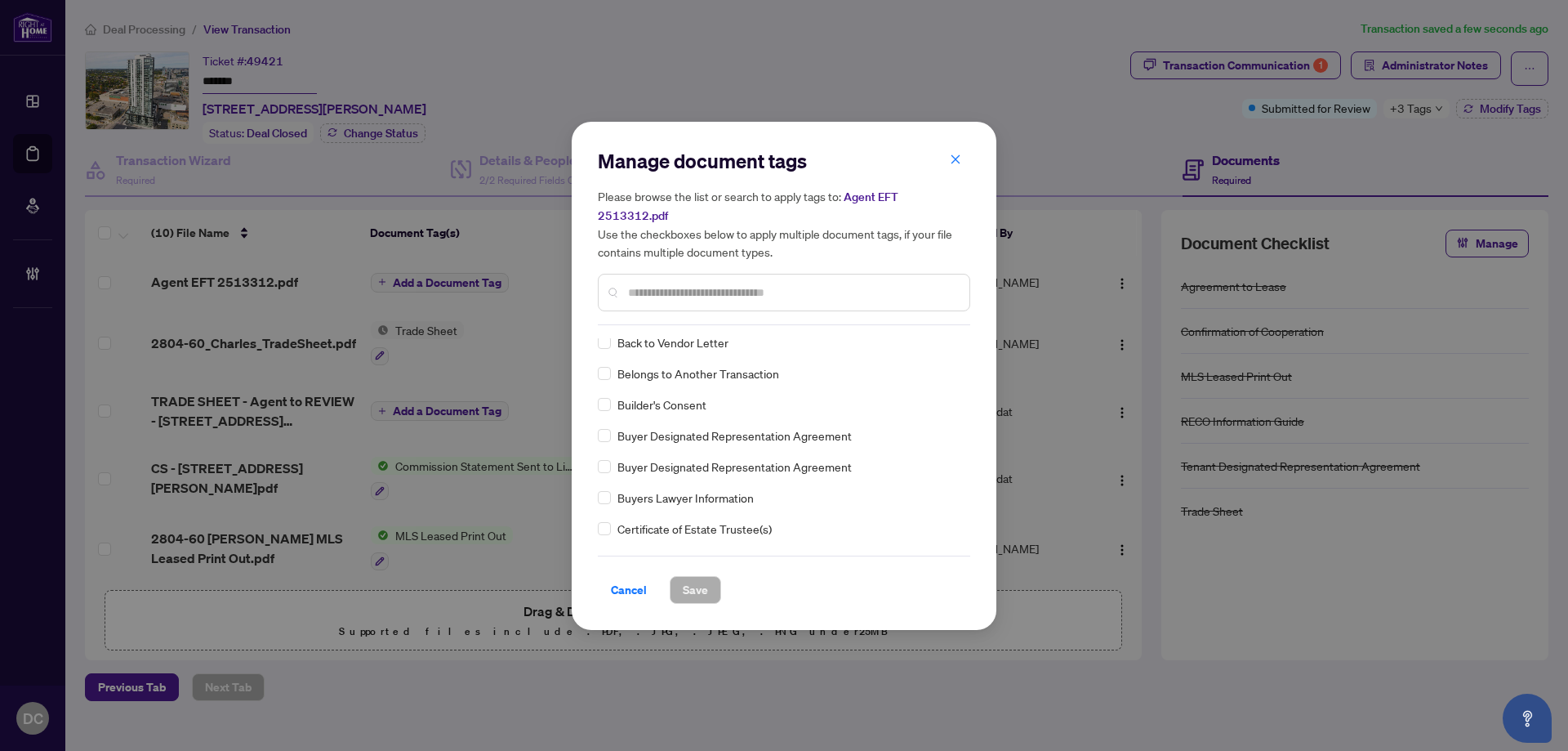
click at [680, 284] on input "text" at bounding box center [792, 292] width 328 height 18
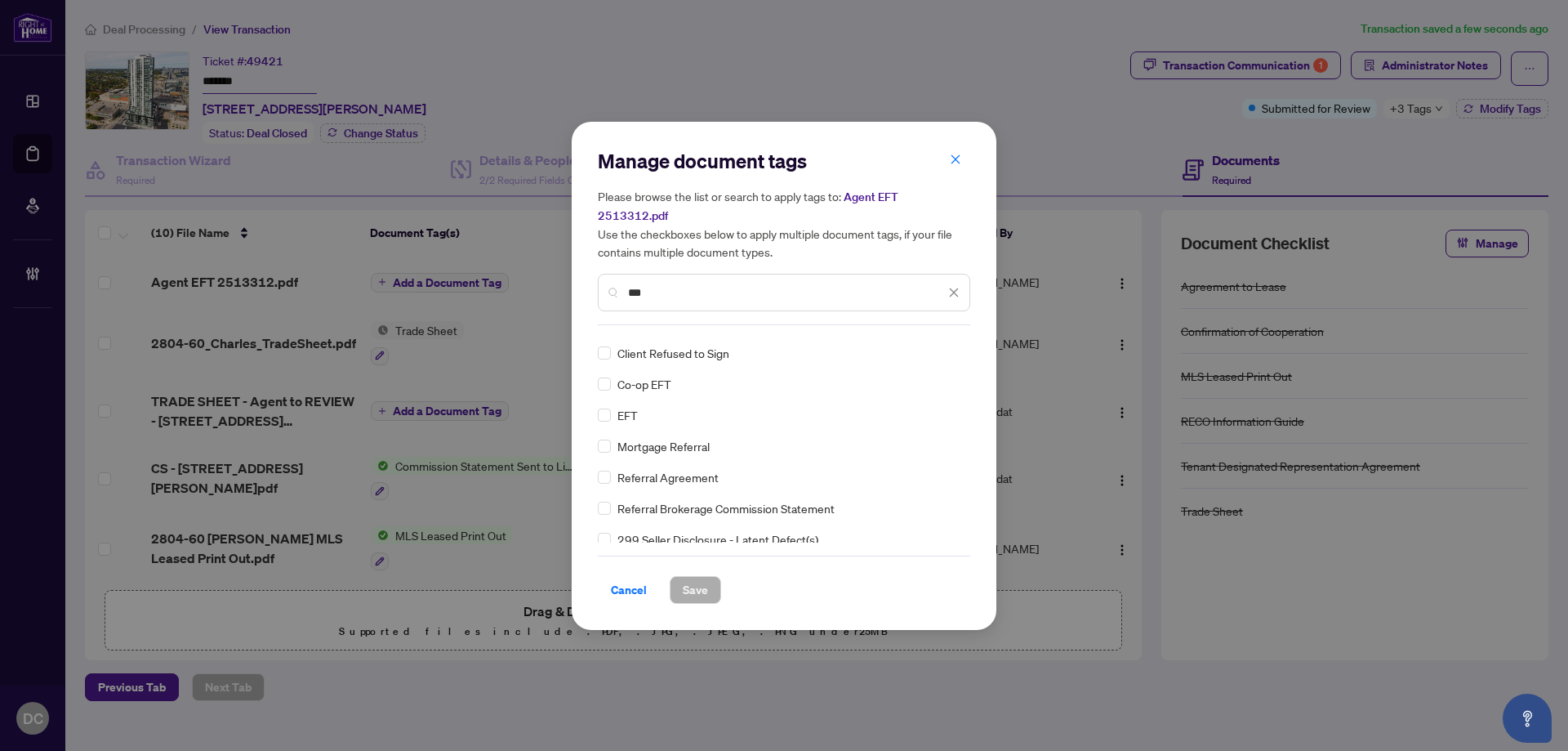
scroll to position [0, 0]
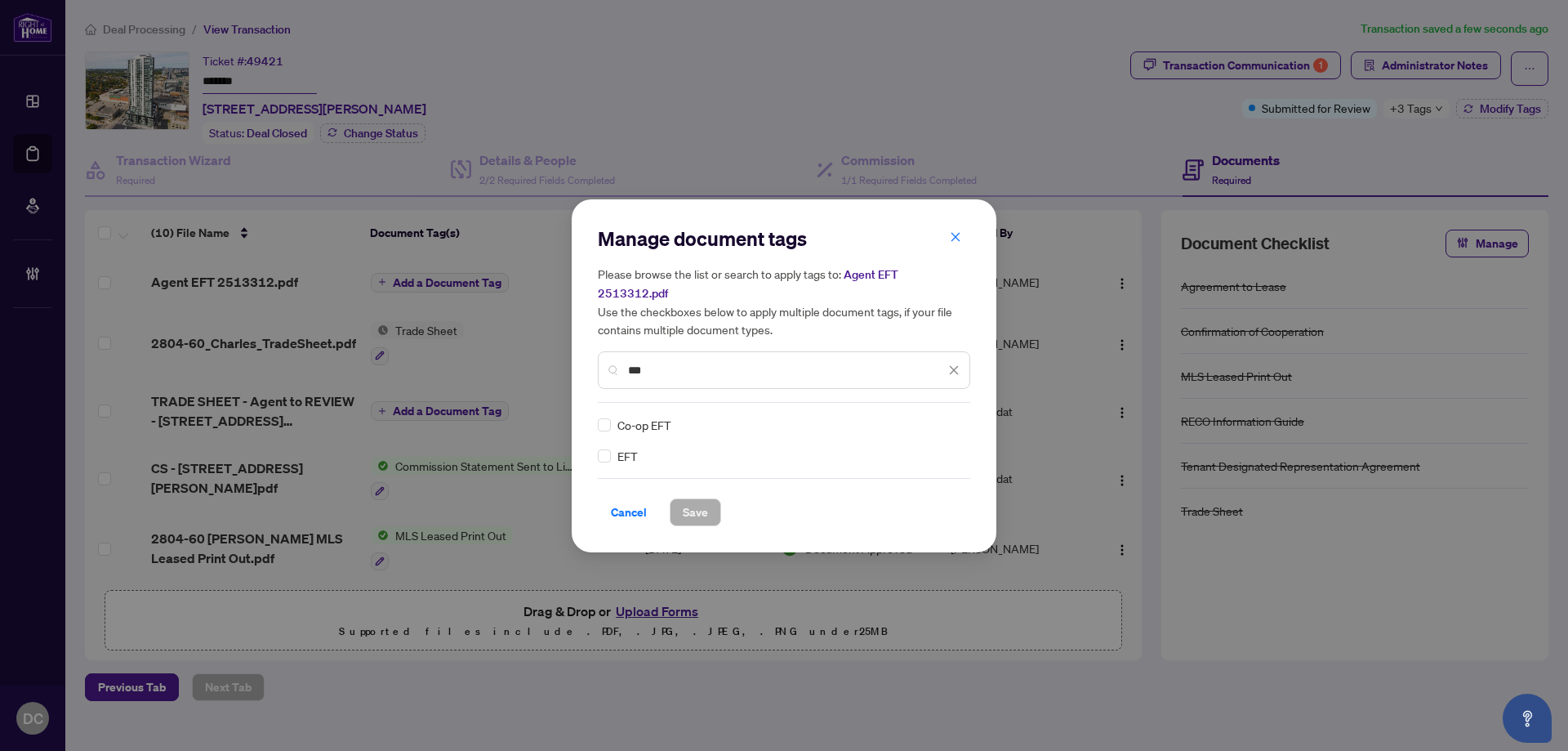
type input "***"
click at [946, 417] on div at bounding box center [944, 424] width 31 height 16
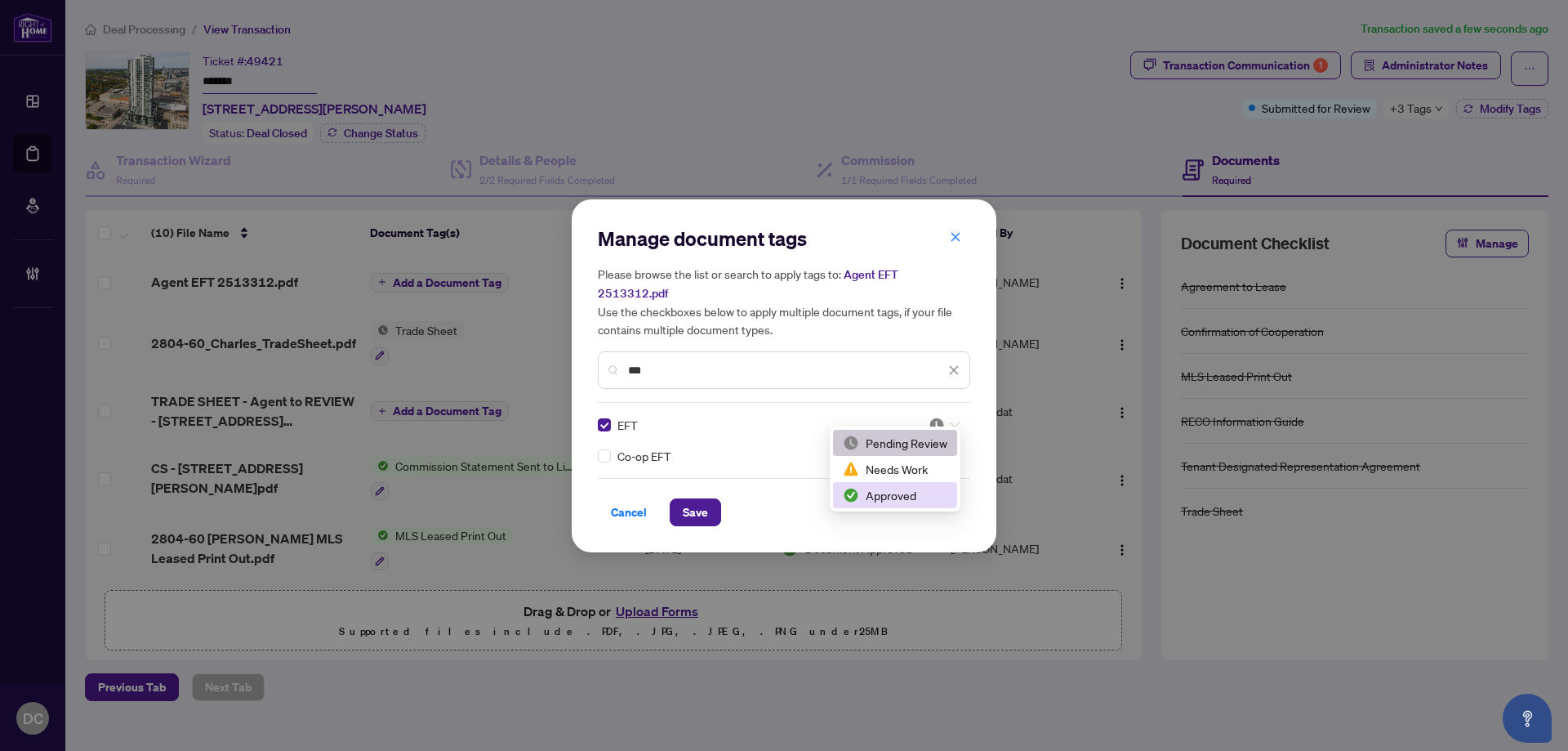
click at [893, 506] on div "Approved" at bounding box center [895, 495] width 125 height 26
click at [706, 502] on span "Save" at bounding box center [695, 512] width 25 height 26
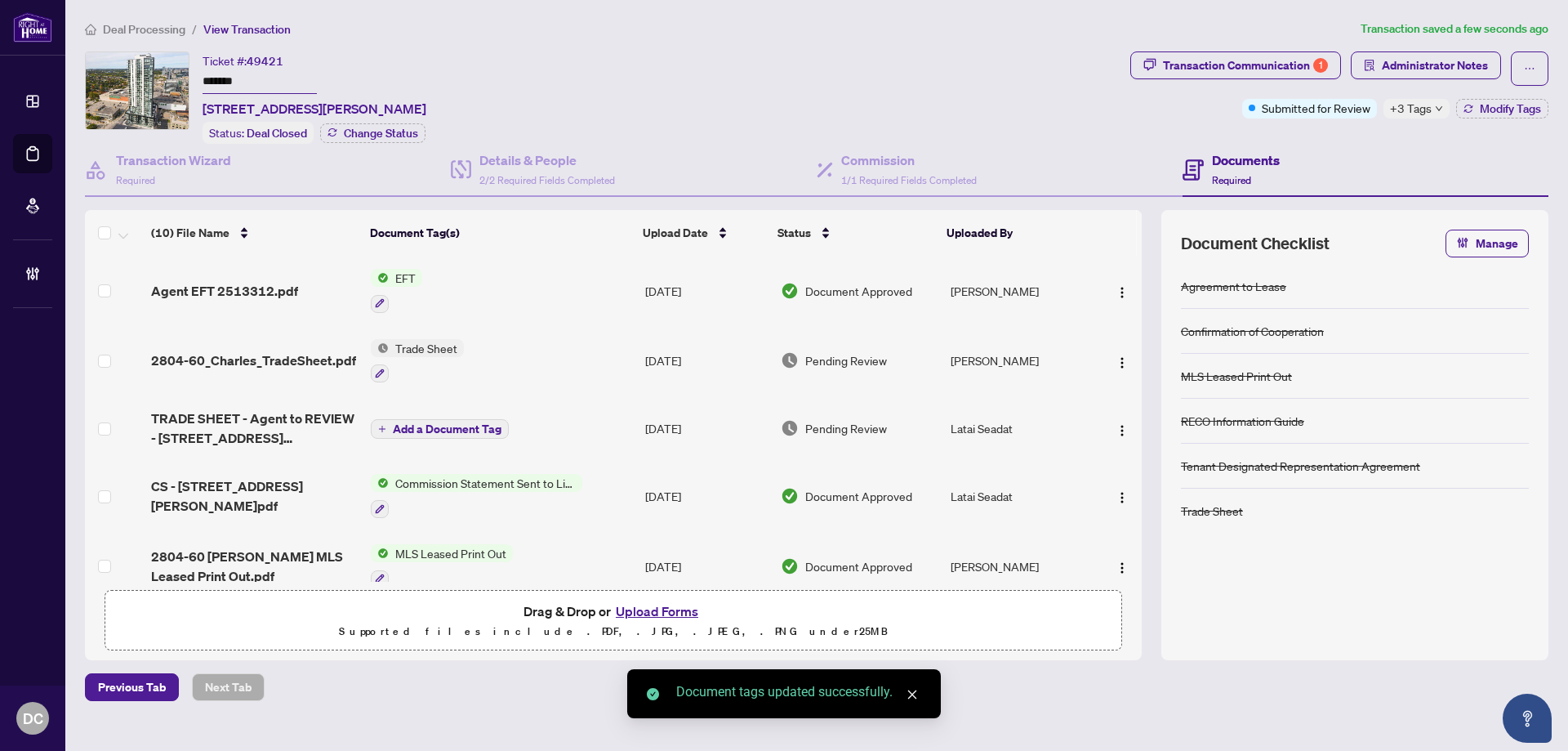
click at [1437, 99] on div "+3 Tags" at bounding box center [1416, 108] width 66 height 20
click at [1366, 137] on div "Transaction Communication 1 Administrator Notes Submitted for Review +3 Tags Mo…" at bounding box center [1339, 97] width 424 height 92
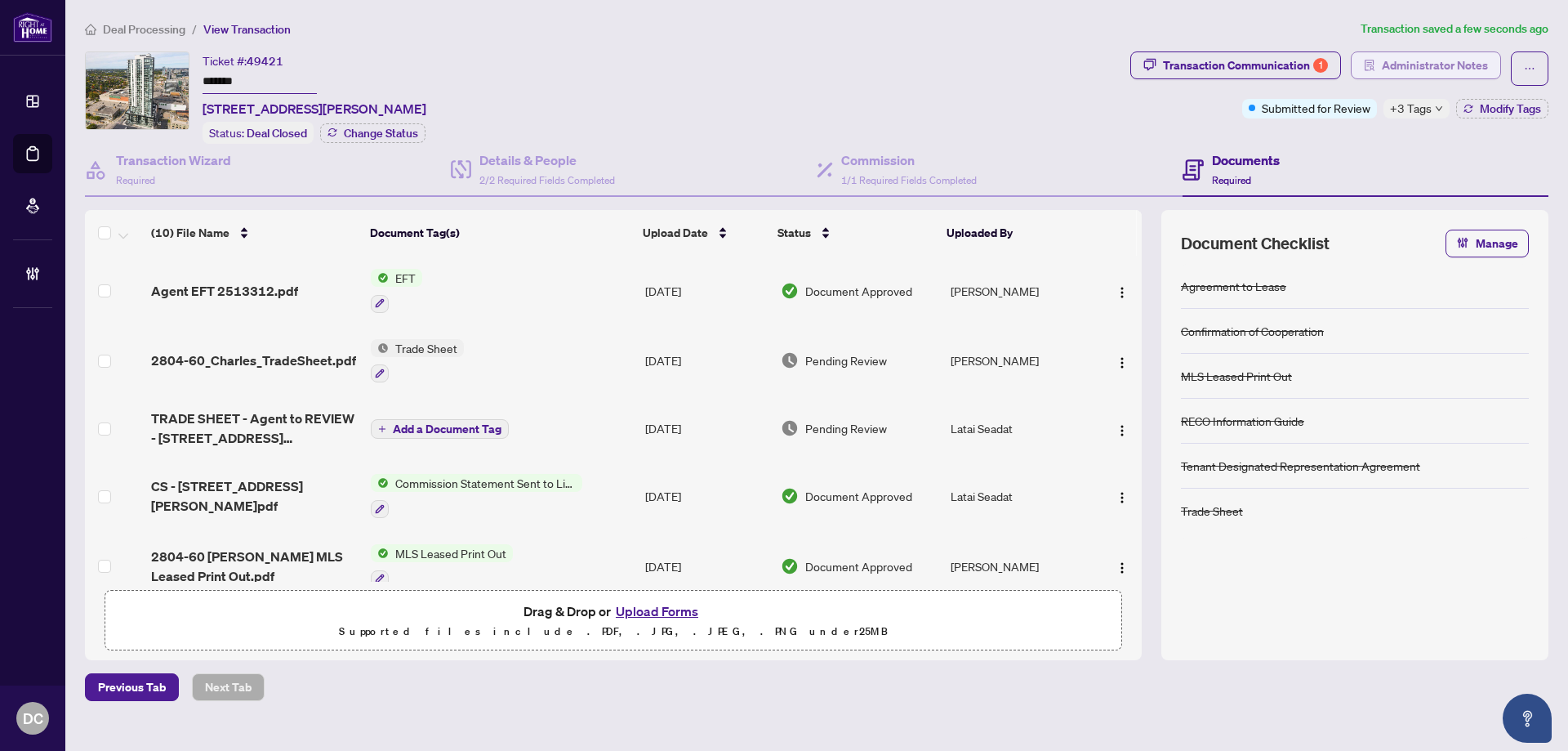
click at [1448, 60] on span "Administrator Notes" at bounding box center [1435, 65] width 106 height 26
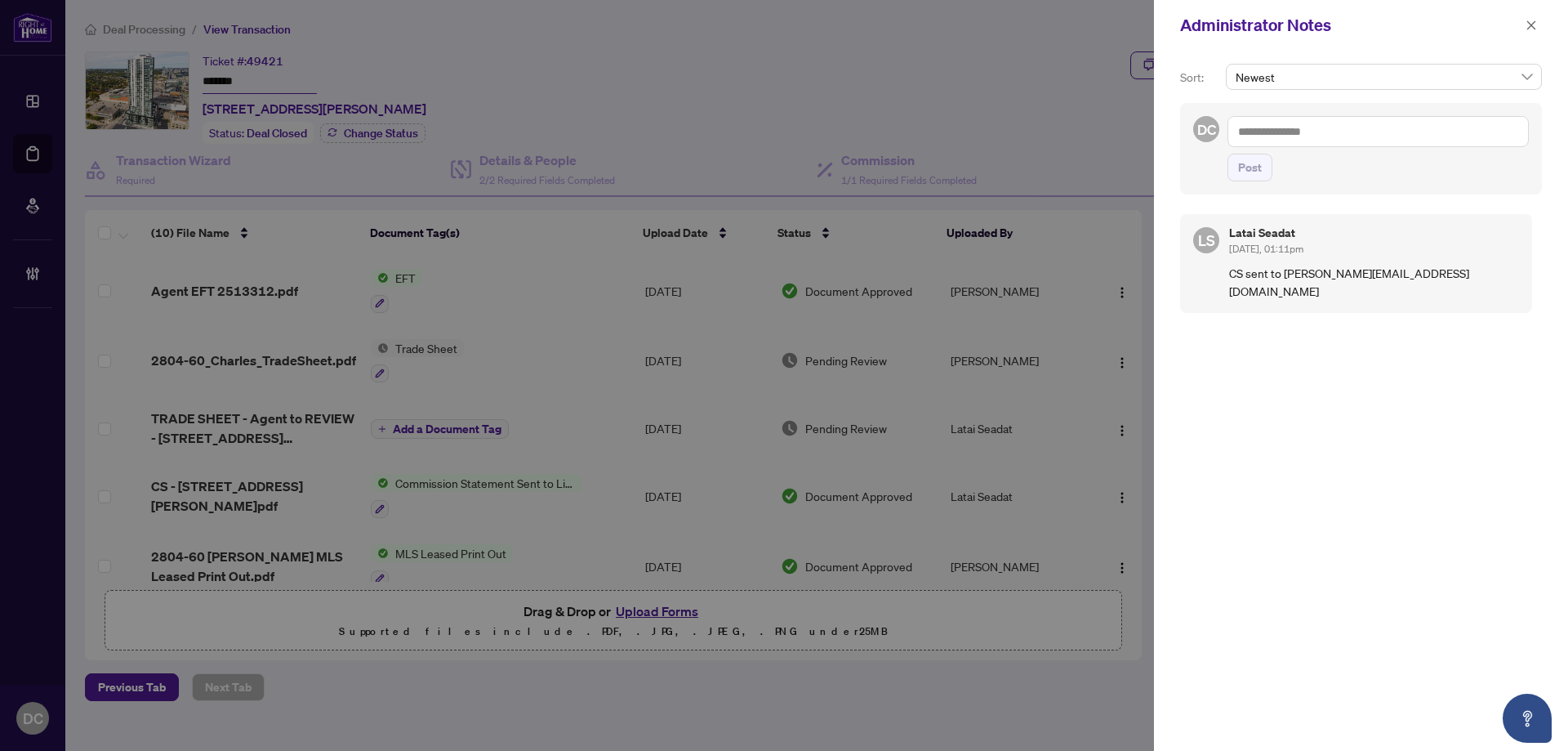
click at [1353, 139] on textarea at bounding box center [1377, 131] width 301 height 31
paste textarea "**********"
type textarea "**********"
click at [1249, 159] on span "Post" at bounding box center [1249, 168] width 24 height 26
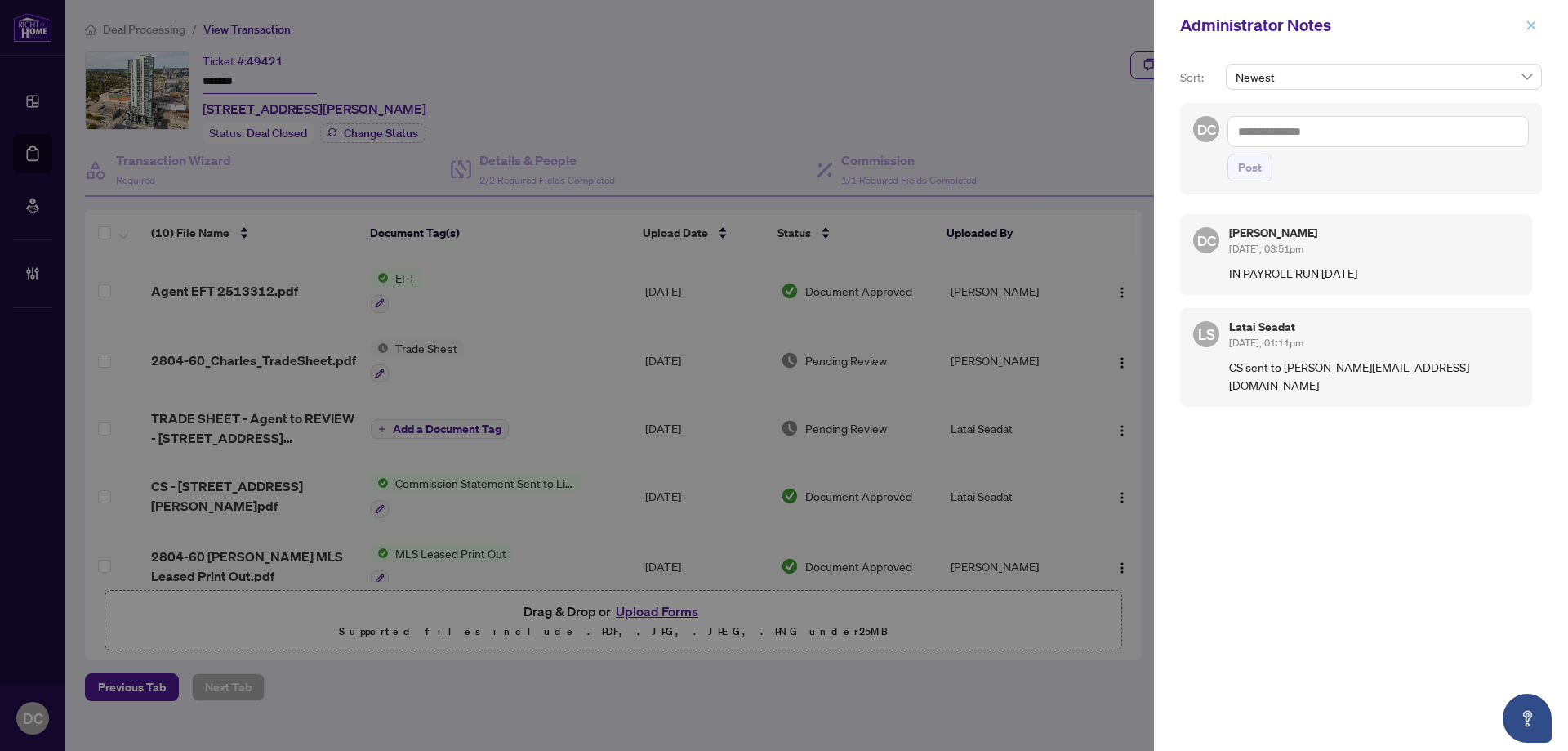
click at [1534, 31] on icon "close" at bounding box center [1530, 25] width 11 height 11
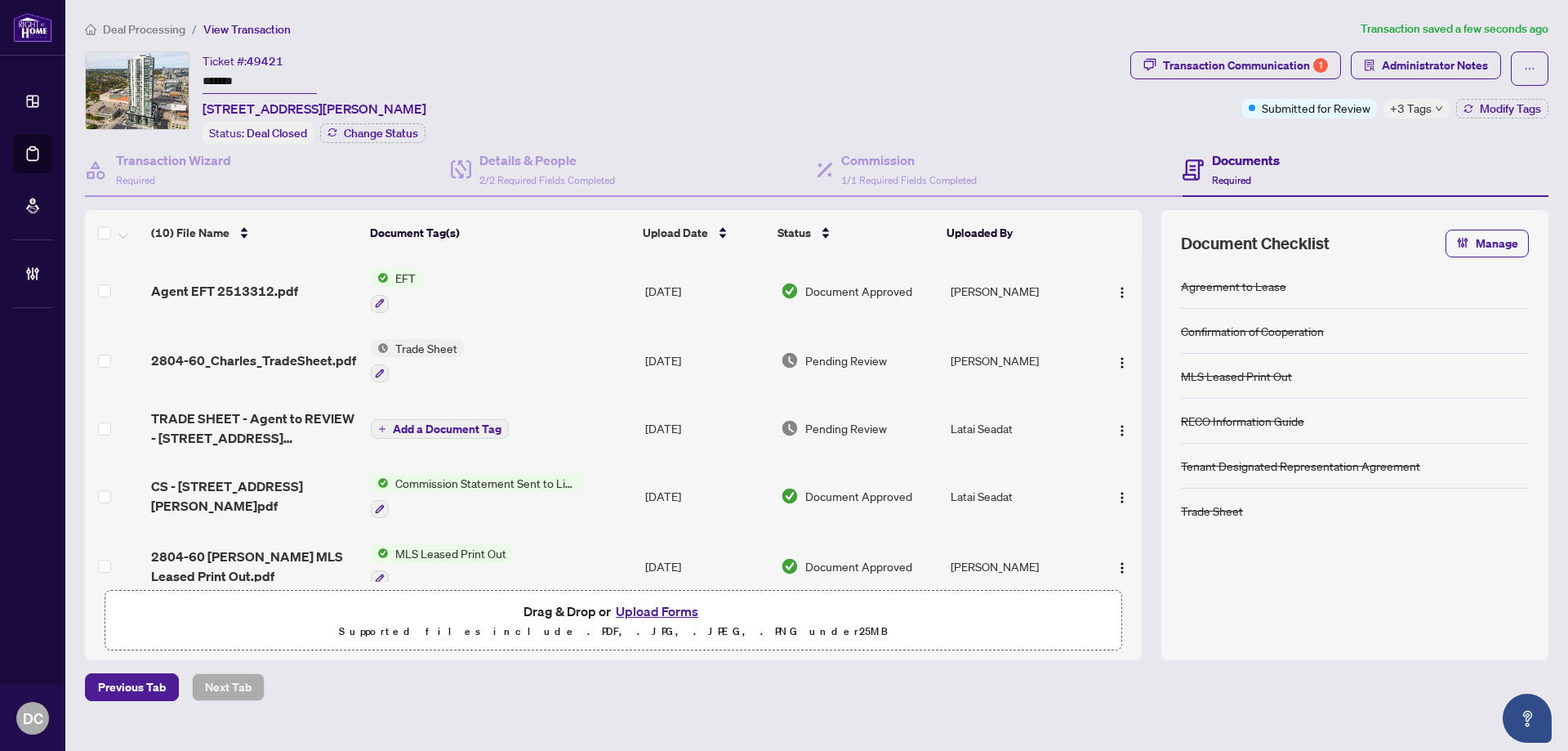
drag, startPoint x: 140, startPoint y: 28, endPoint x: 66, endPoint y: 25, distance: 74.1
click at [140, 28] on span "Deal Processing" at bounding box center [144, 29] width 82 height 15
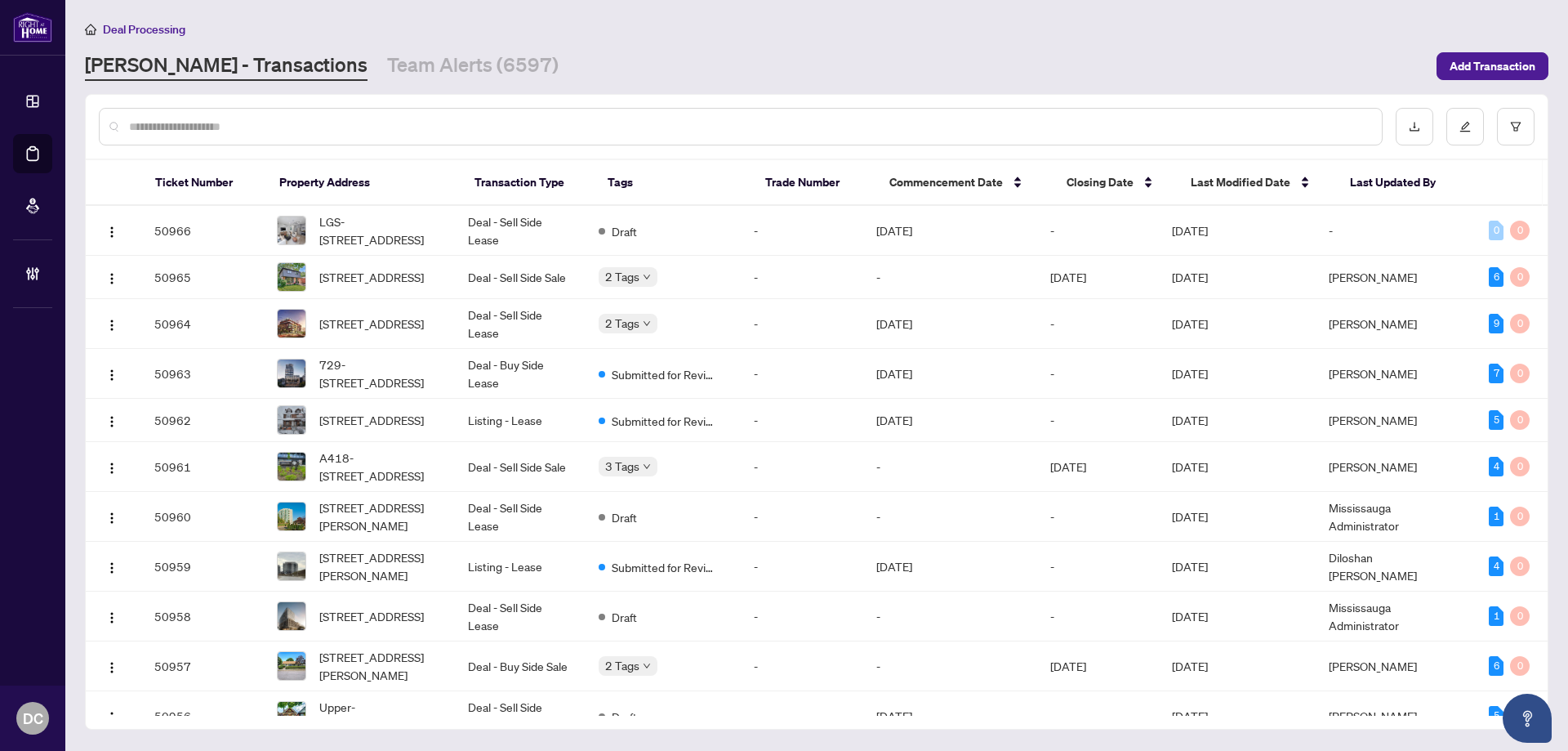
click at [319, 125] on input "text" at bounding box center [748, 126] width 1239 height 18
paste input "*******"
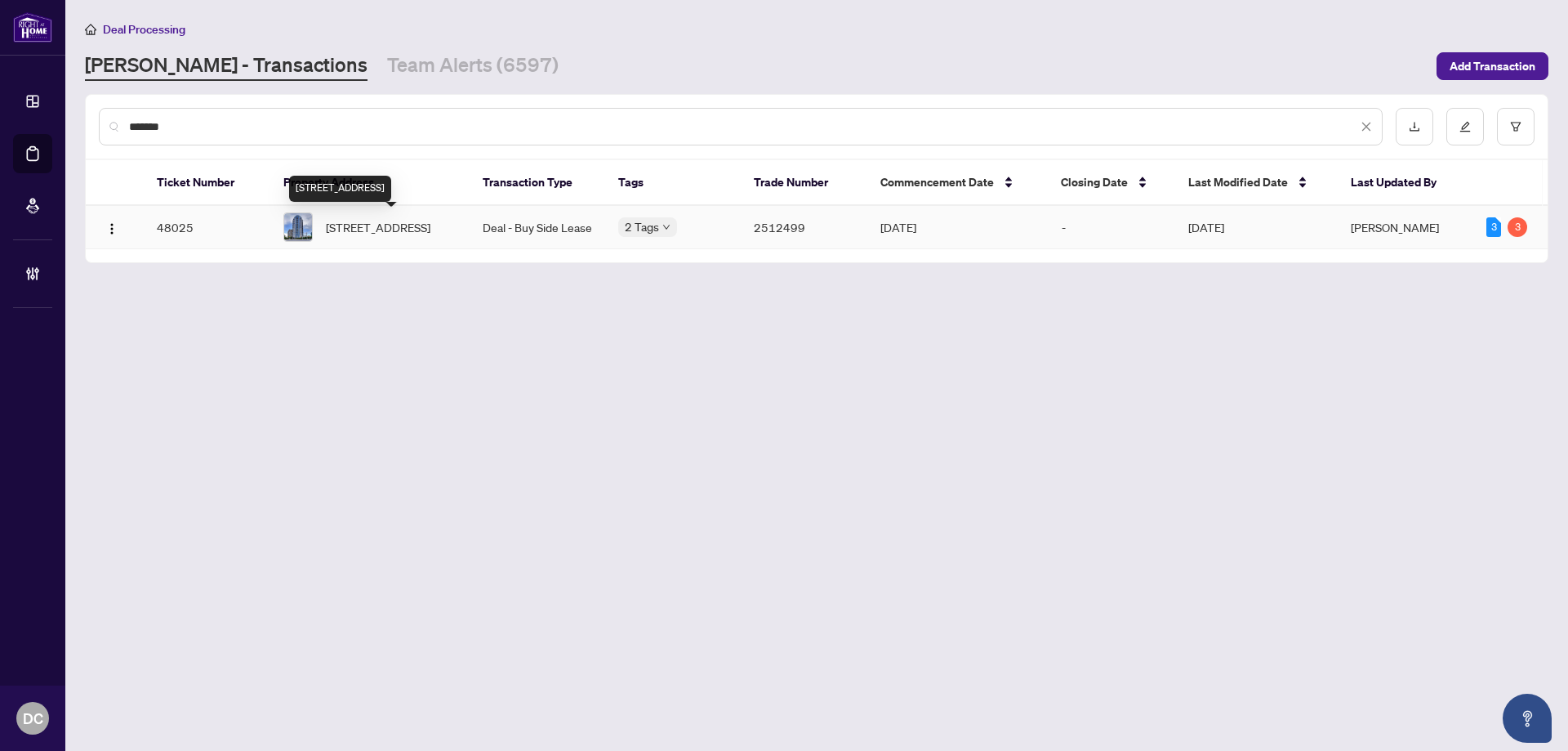
type input "*******"
click at [421, 224] on span "[STREET_ADDRESS]" at bounding box center [378, 227] width 105 height 18
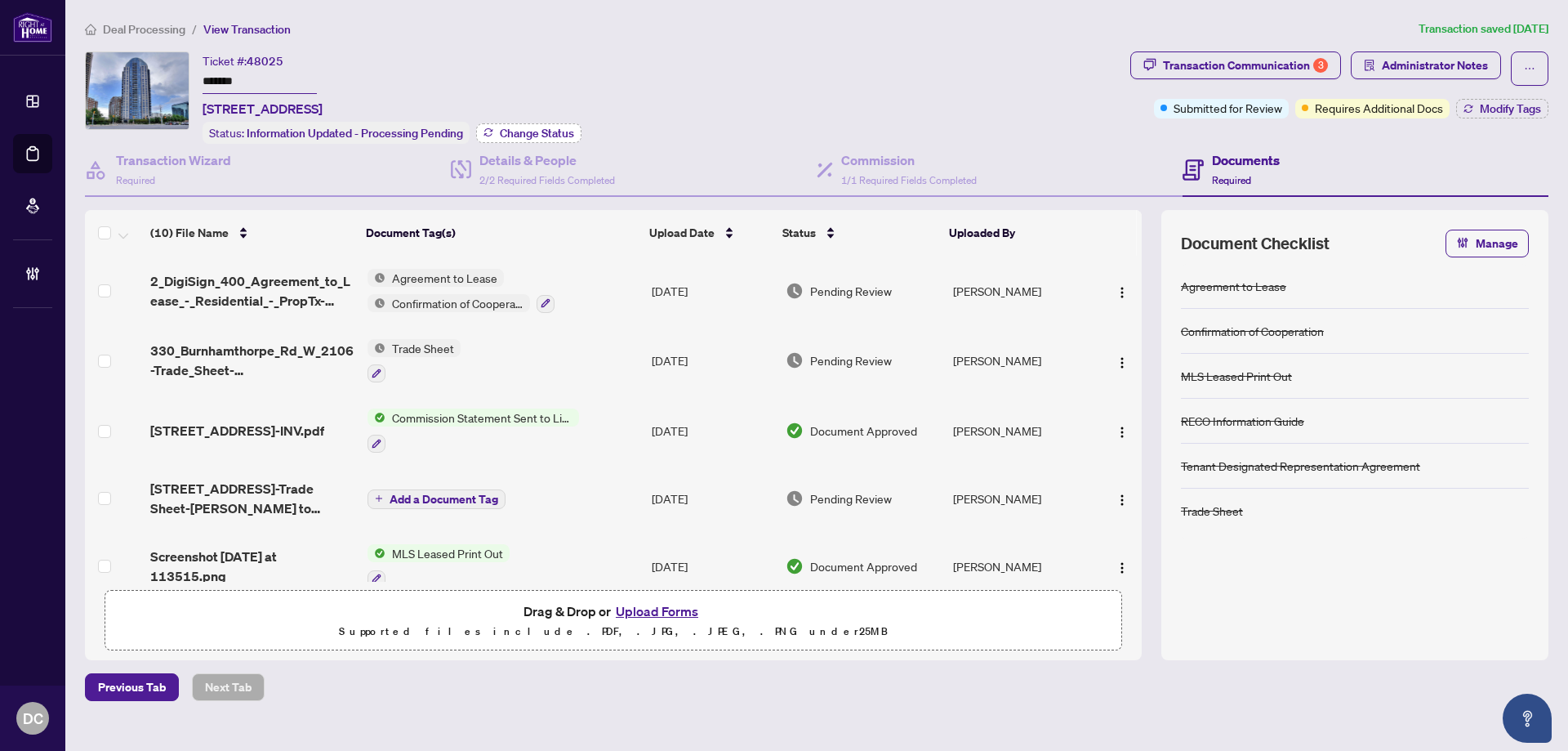
click at [550, 127] on span "Change Status" at bounding box center [537, 132] width 75 height 11
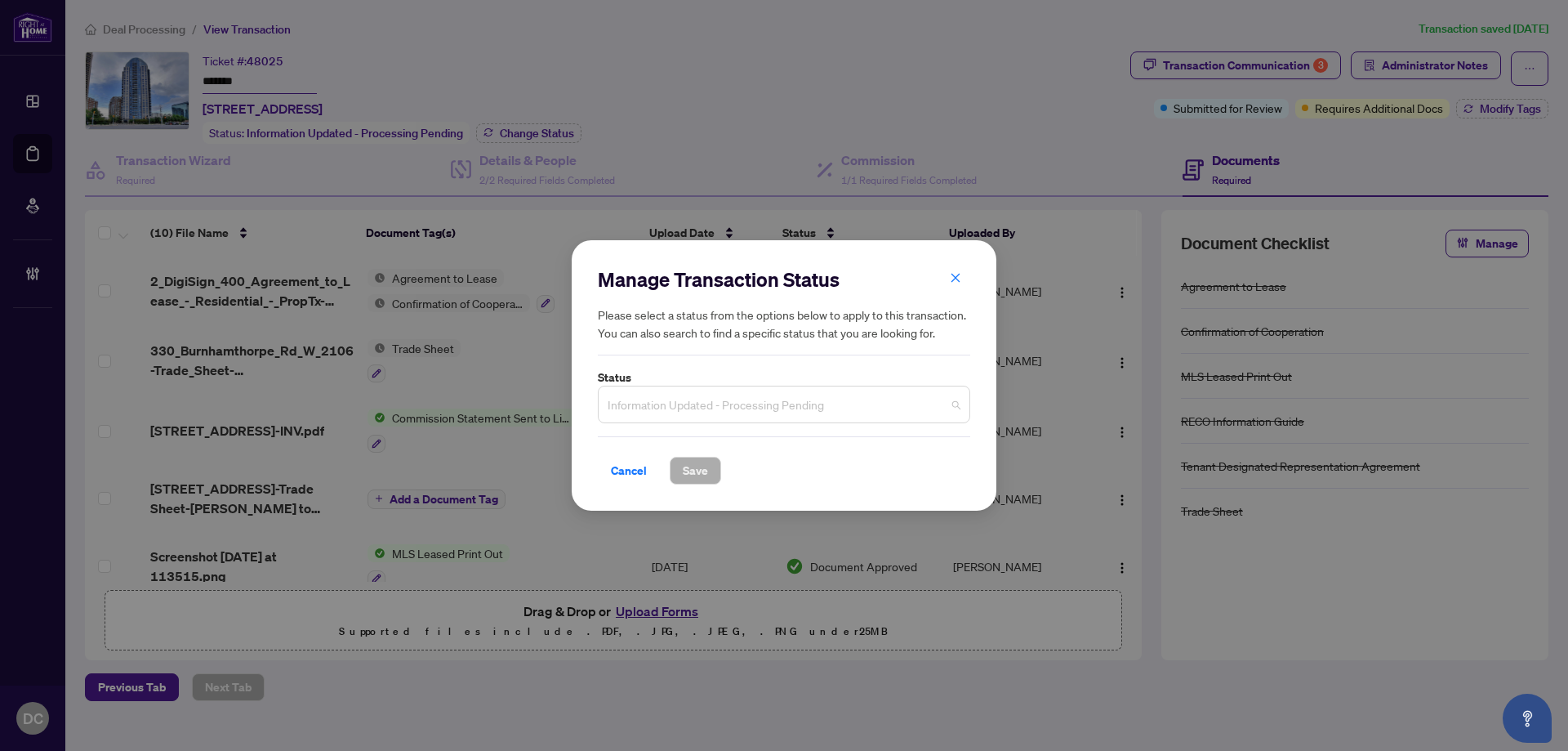
click at [708, 406] on span "Information Updated - Processing Pending" at bounding box center [783, 405] width 353 height 31
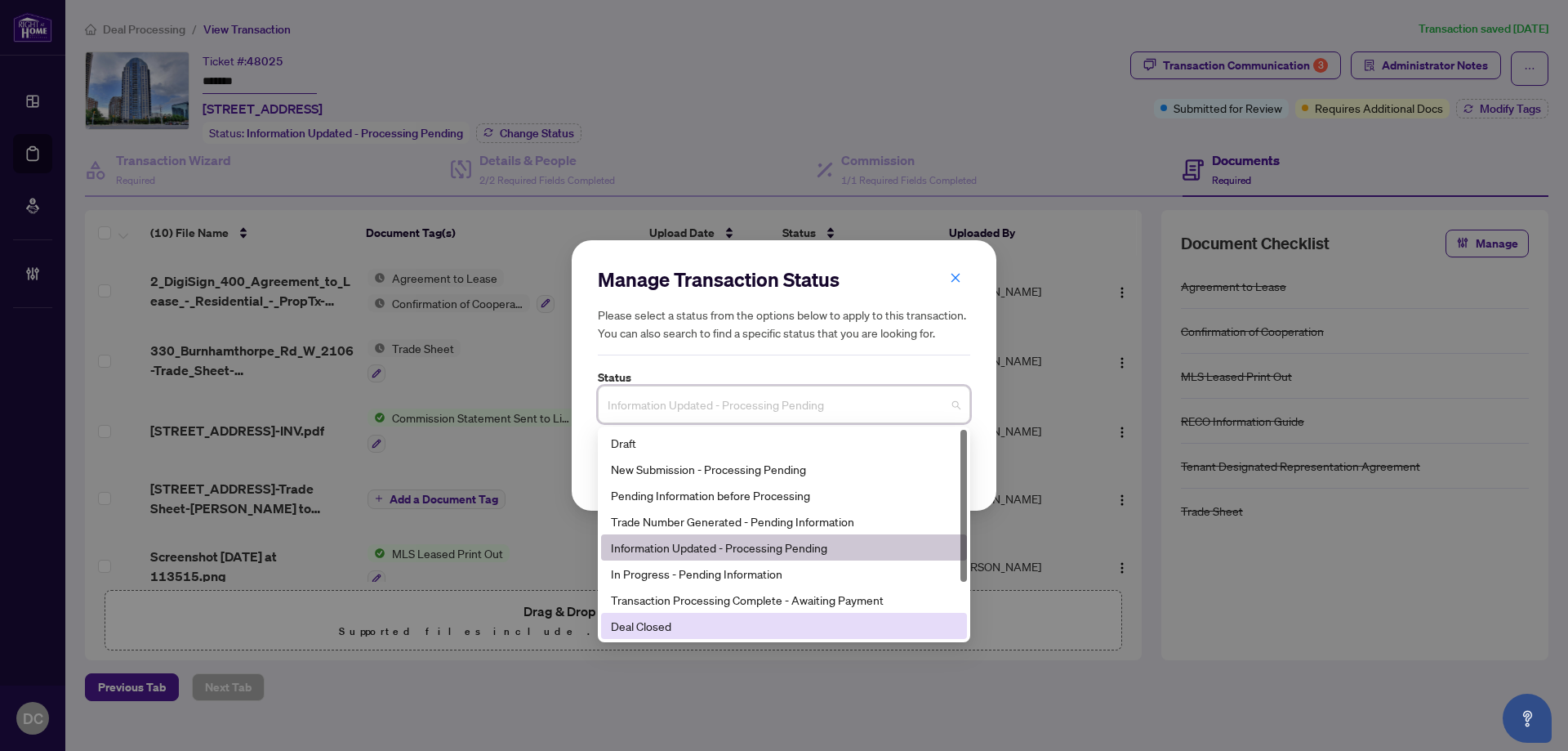
click at [679, 626] on div "Deal Closed" at bounding box center [783, 626] width 346 height 18
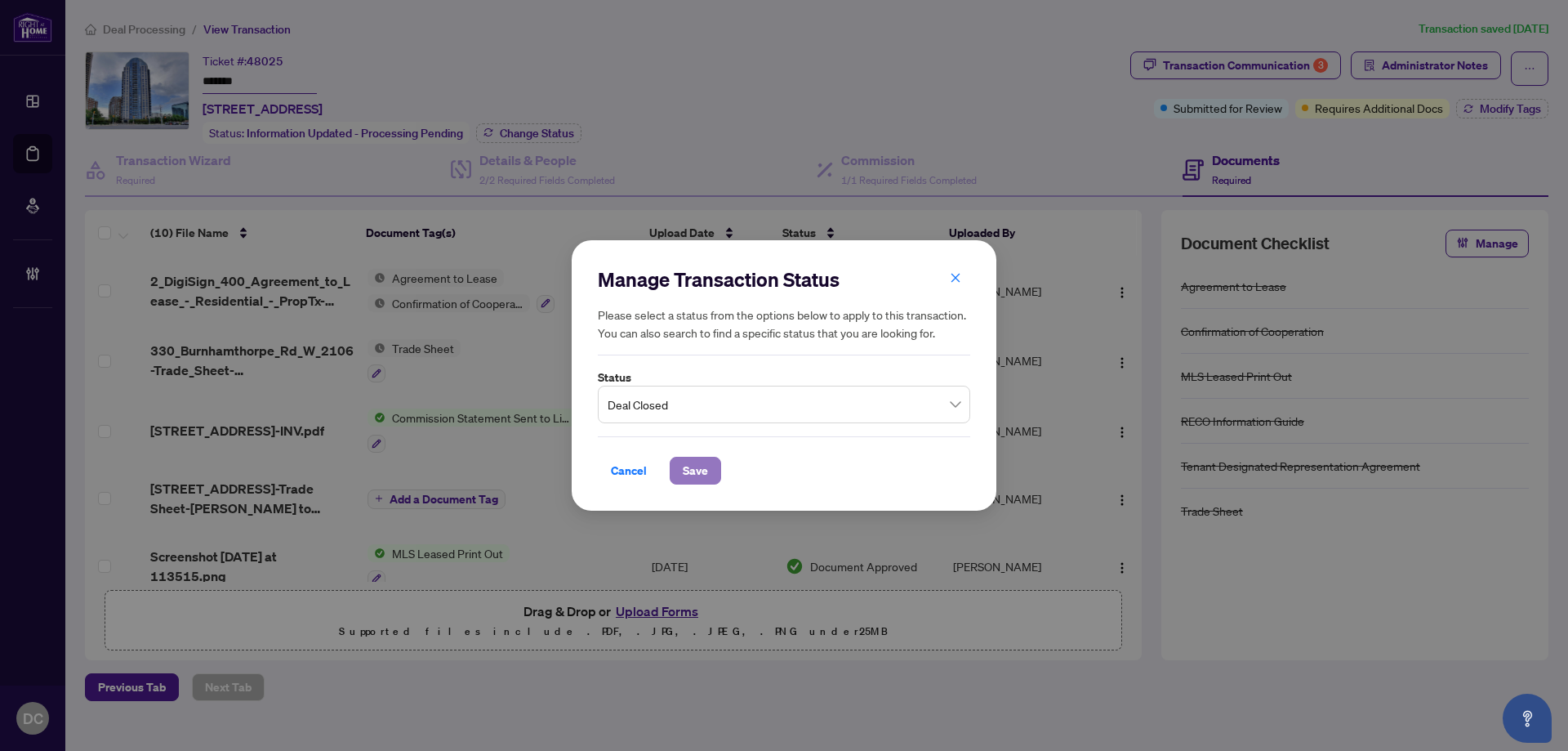
drag, startPoint x: 697, startPoint y: 476, endPoint x: 70, endPoint y: 387, distance: 633.3
click at [696, 474] on span "Save" at bounding box center [695, 470] width 25 height 26
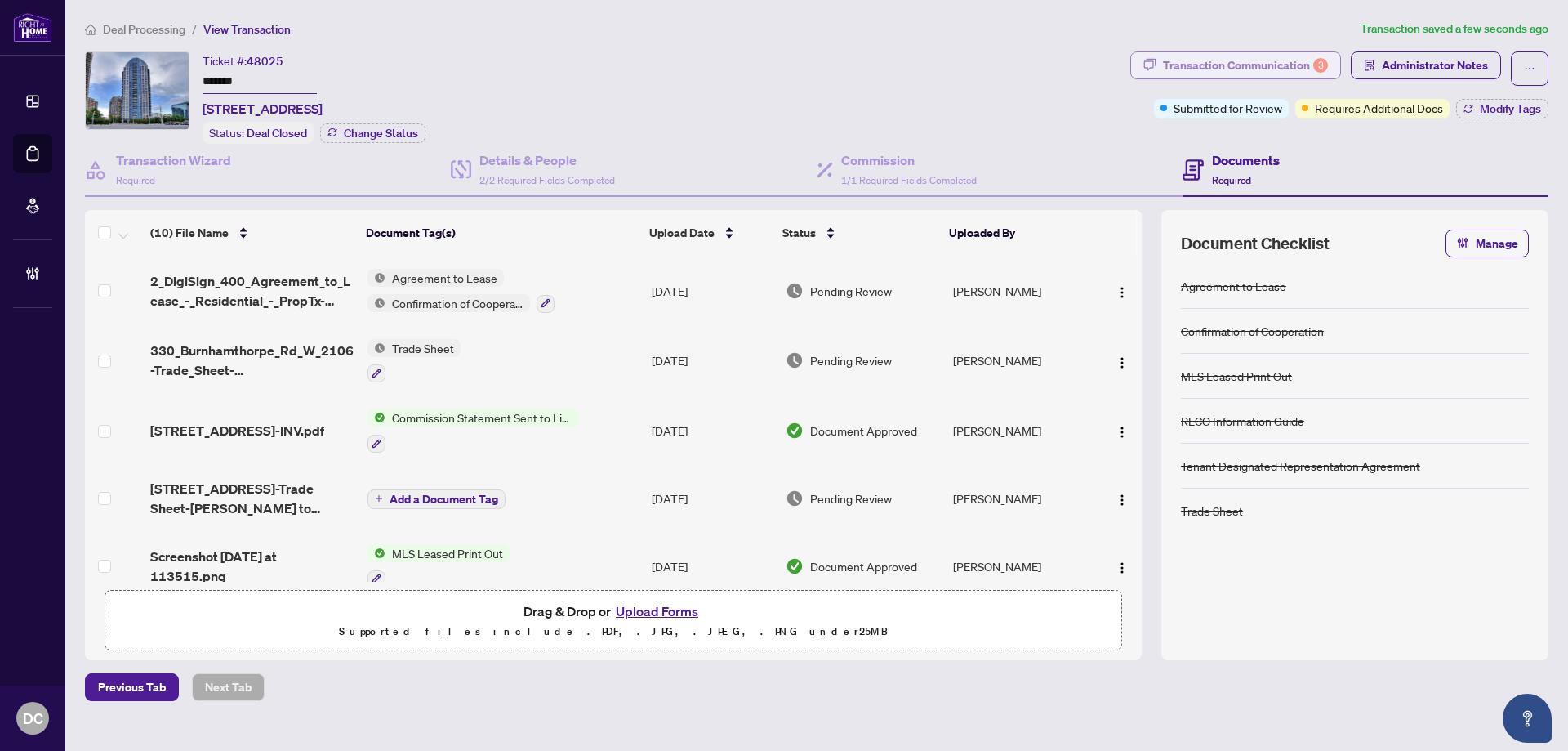
click at [1303, 60] on div "Transaction Communication 3" at bounding box center [1245, 65] width 165 height 26
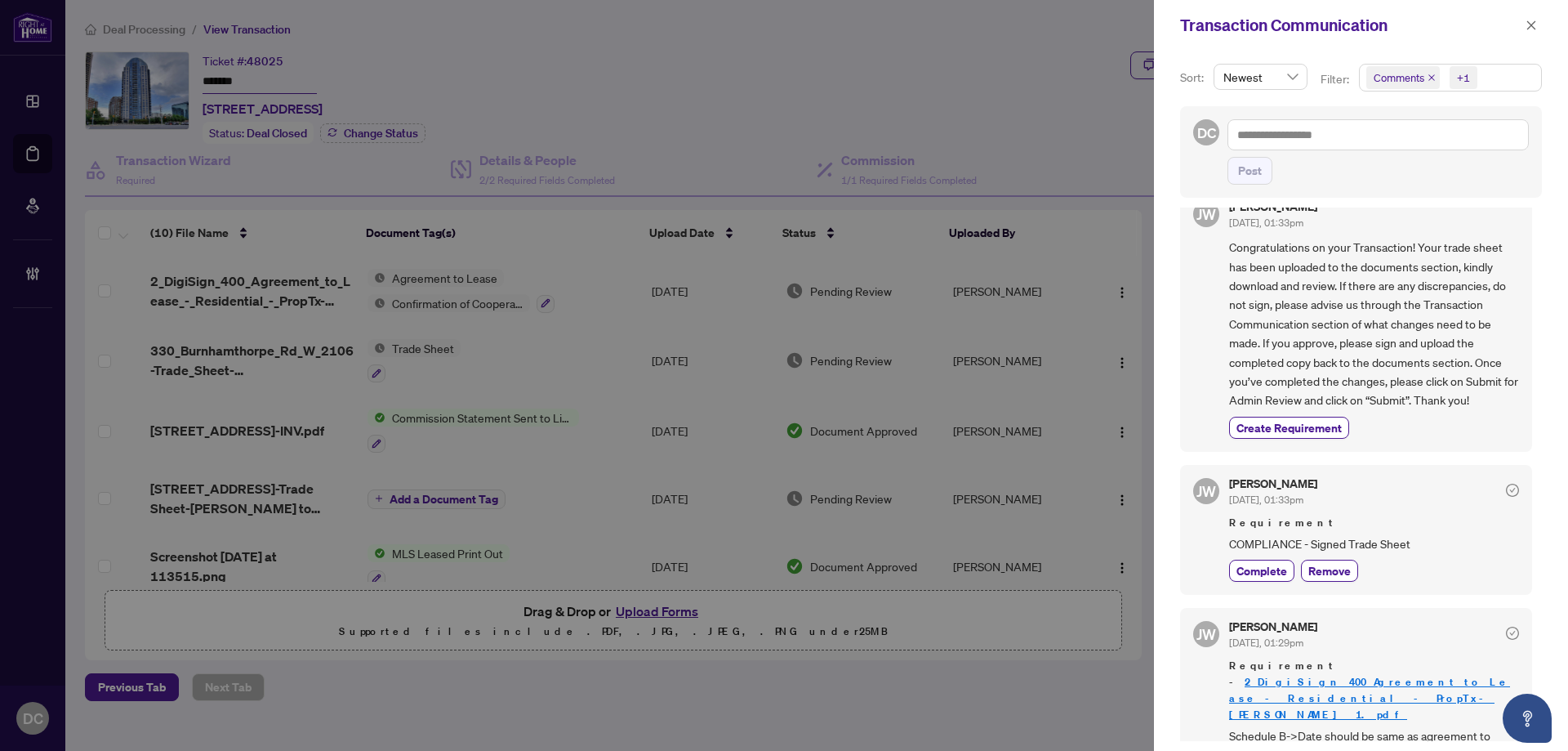
scroll to position [3, 0]
click at [1532, 22] on icon "close" at bounding box center [1530, 25] width 11 height 11
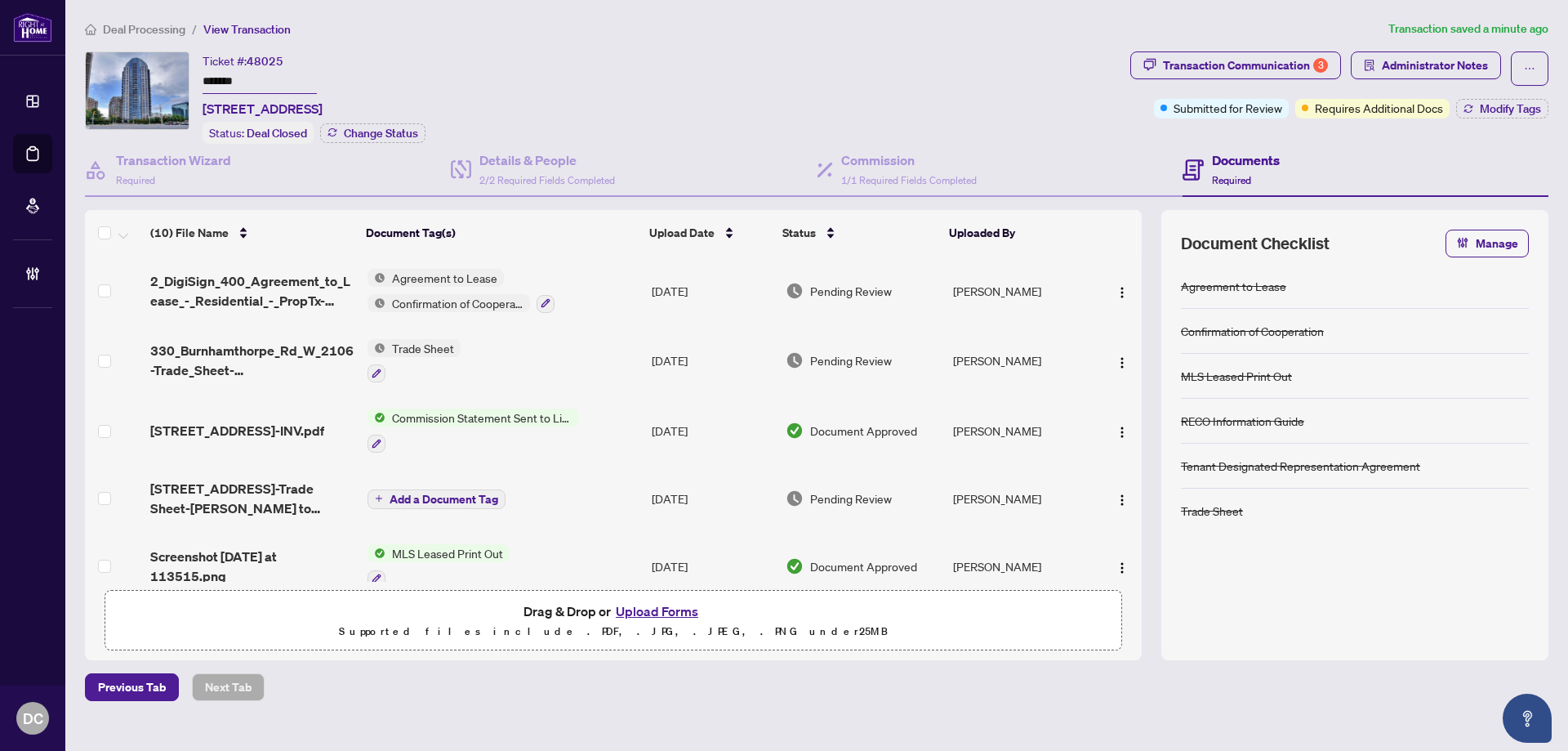
click at [559, 361] on td "Trade Sheet" at bounding box center [502, 361] width 284 height 70
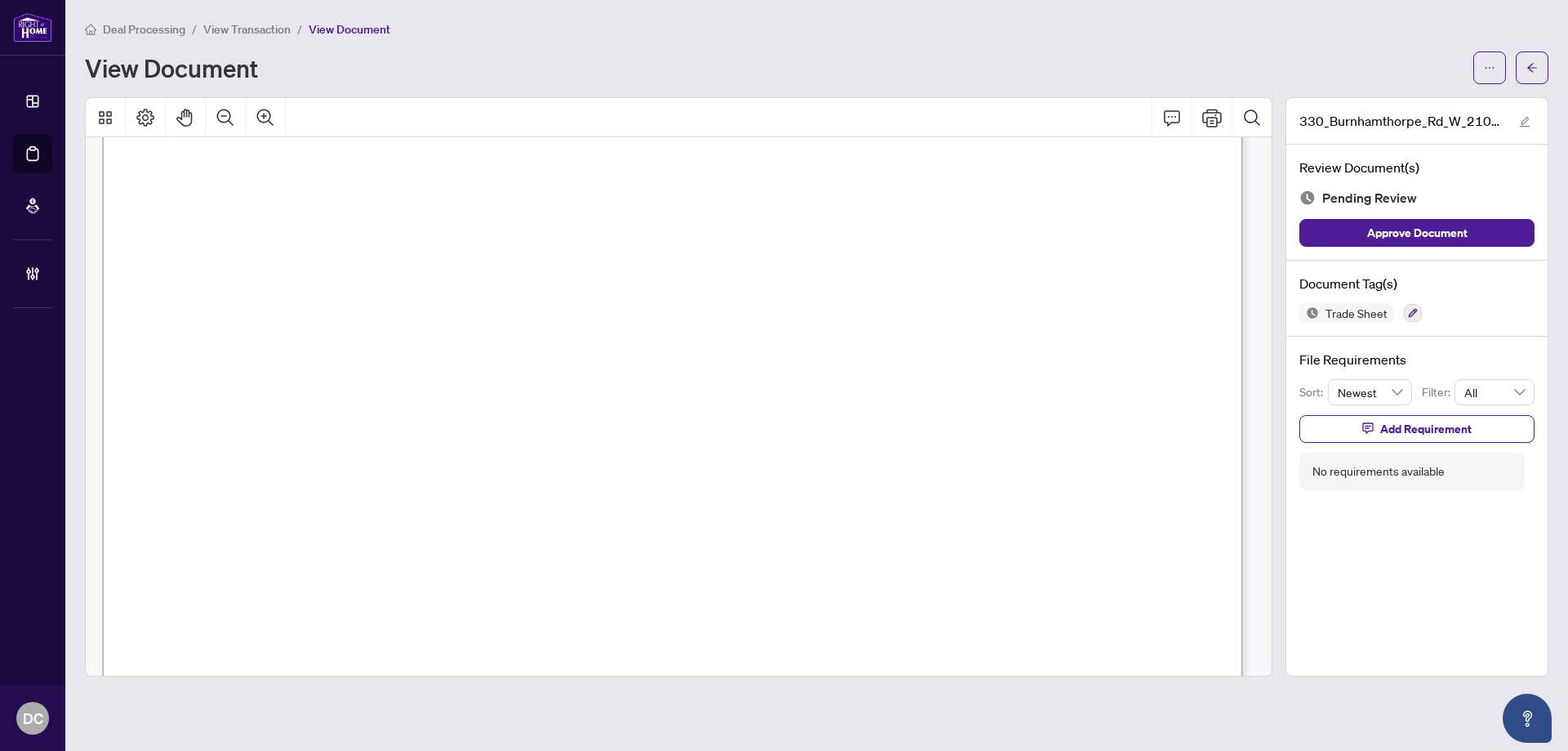
scroll to position [736, 0]
click at [1525, 69] on button "button" at bounding box center [1532, 68] width 33 height 33
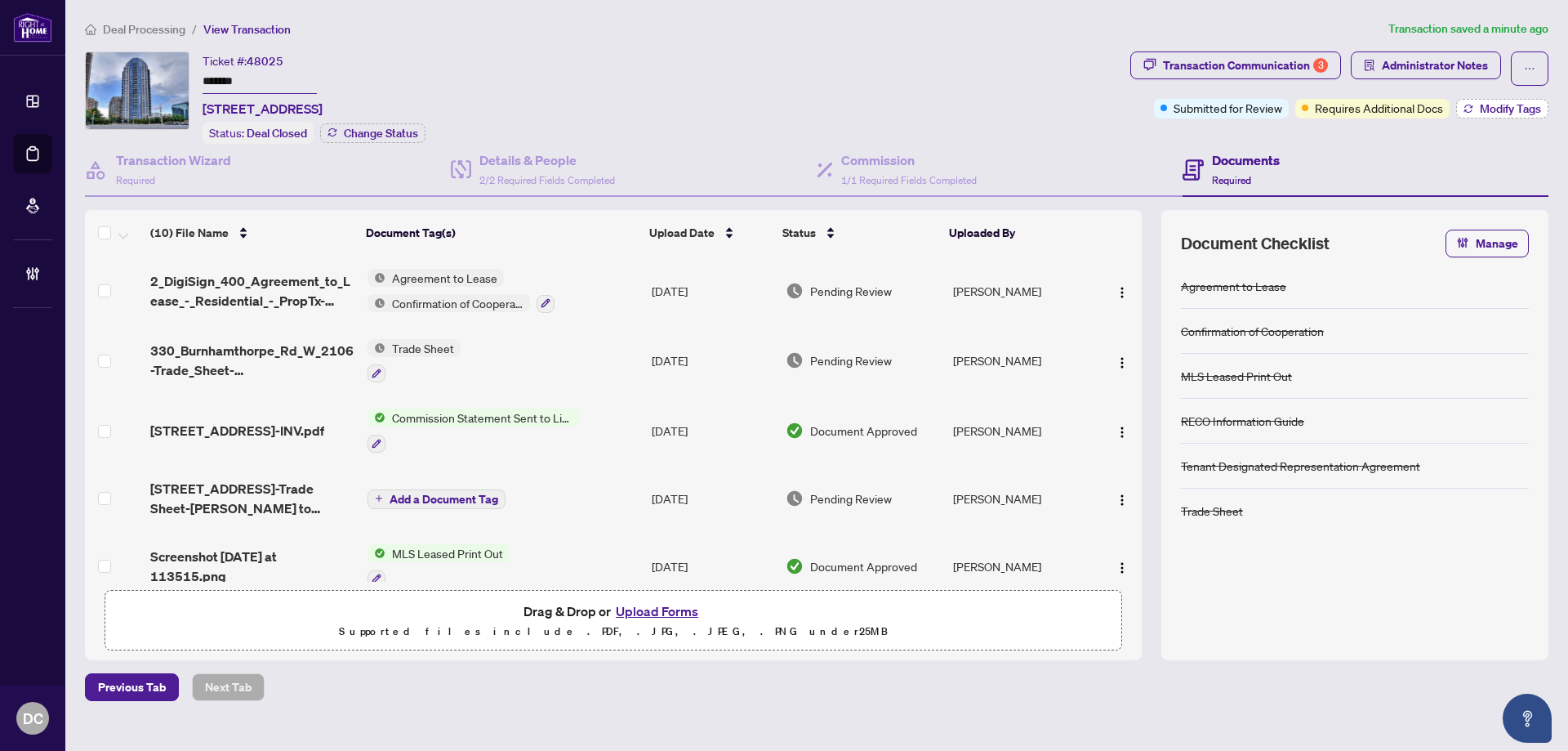
click at [1481, 111] on span "Modify Tags" at bounding box center [1510, 108] width 61 height 11
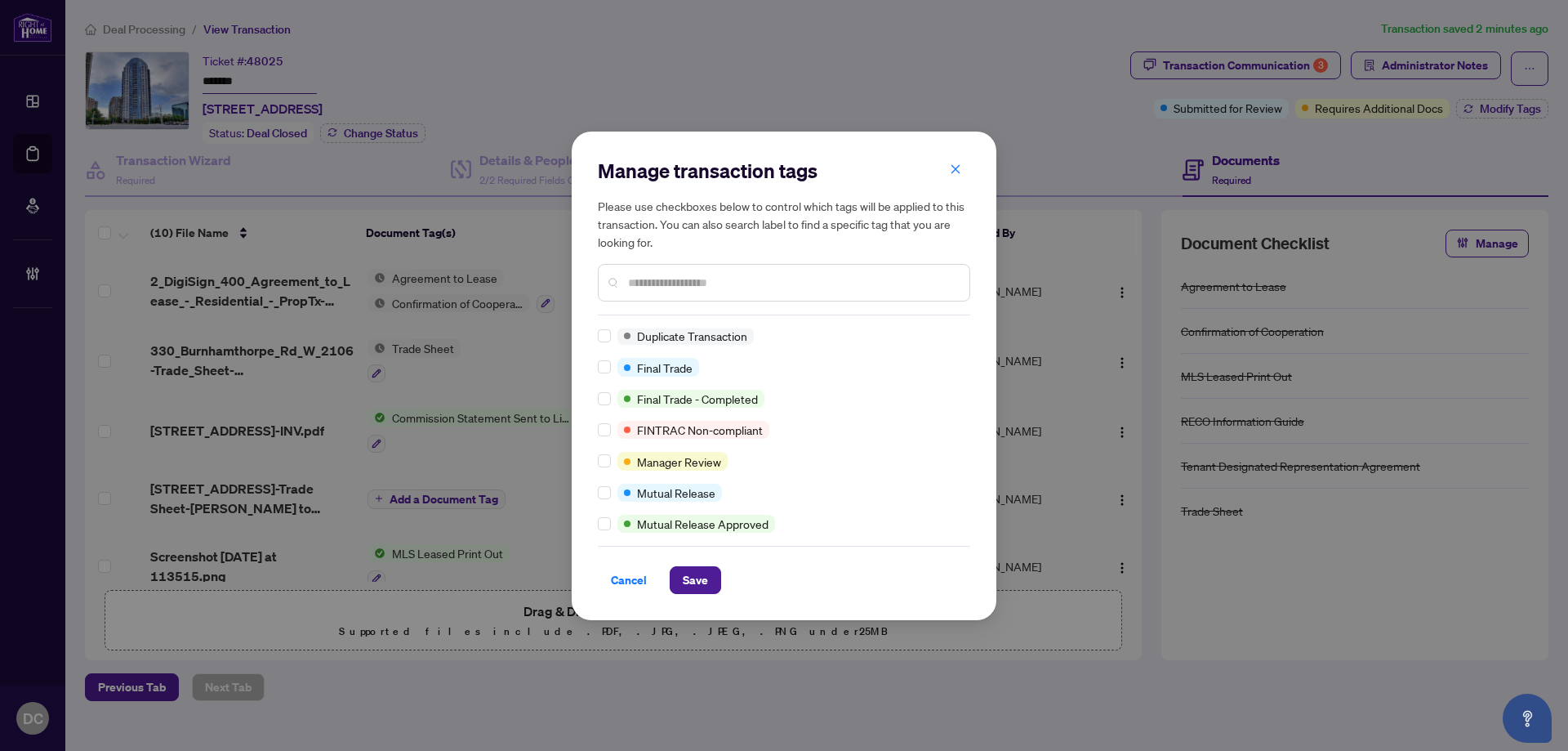
scroll to position [1, 0]
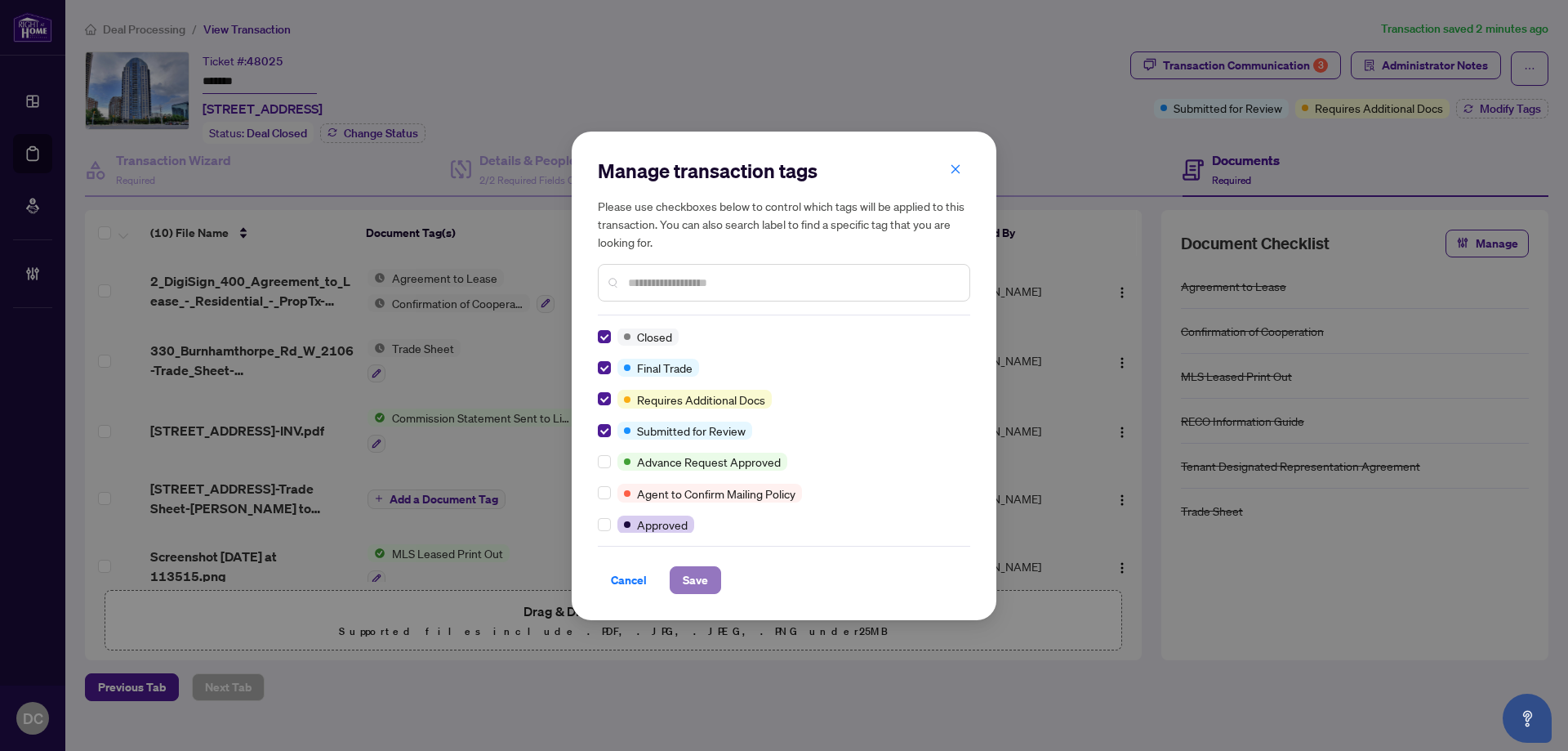
click at [696, 571] on span "Save" at bounding box center [695, 580] width 25 height 26
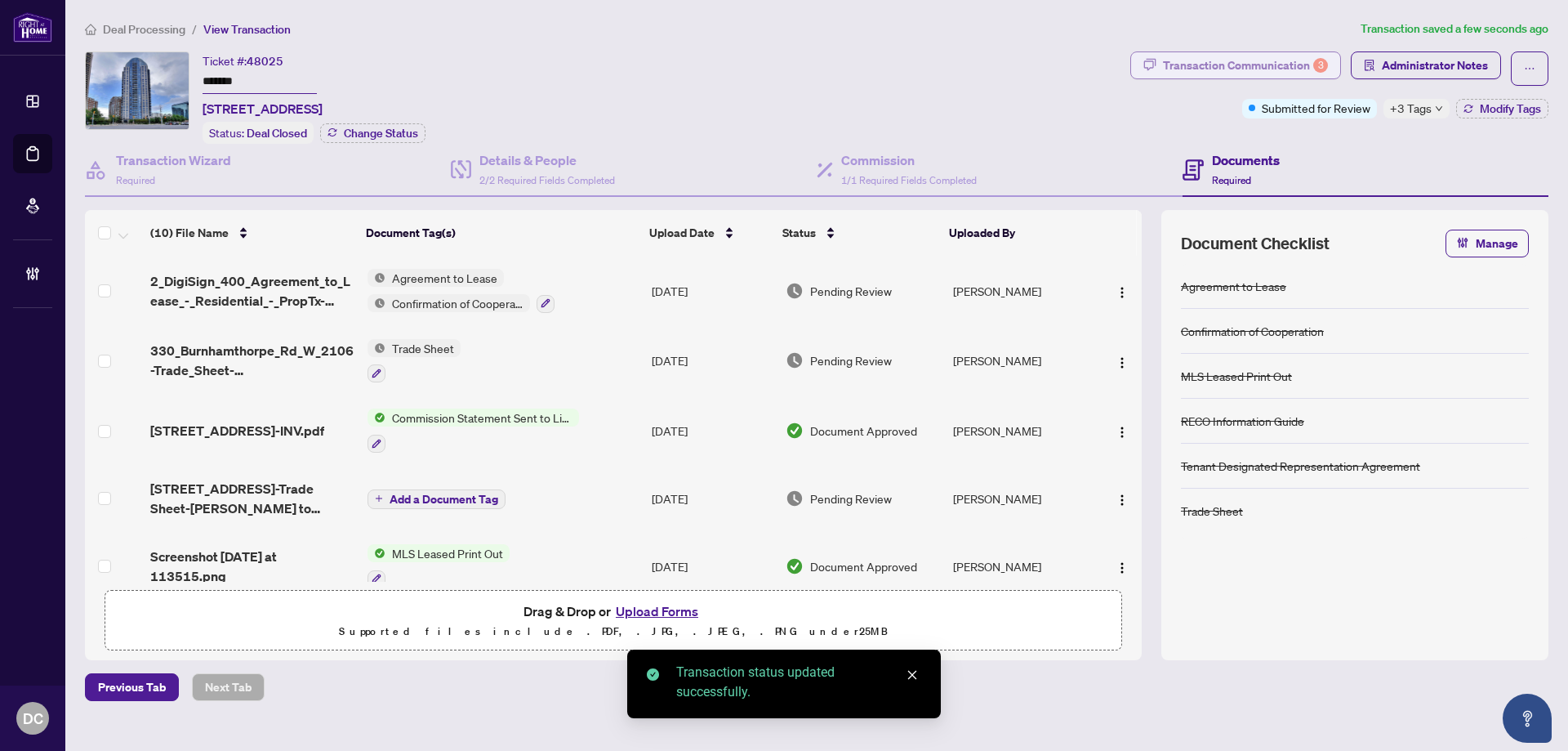
click at [1296, 71] on div "Transaction Communication 3" at bounding box center [1245, 65] width 165 height 26
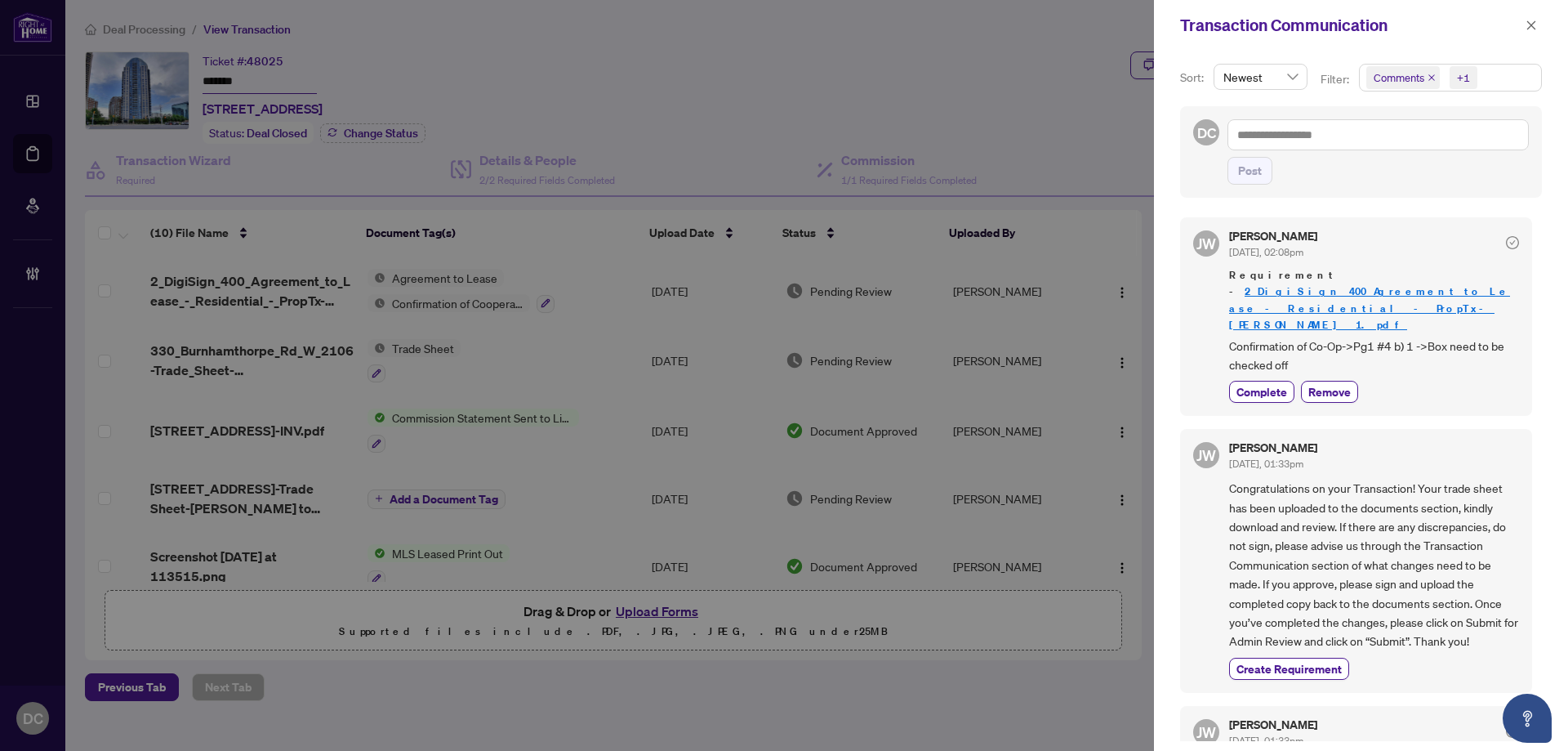
scroll to position [241, 0]
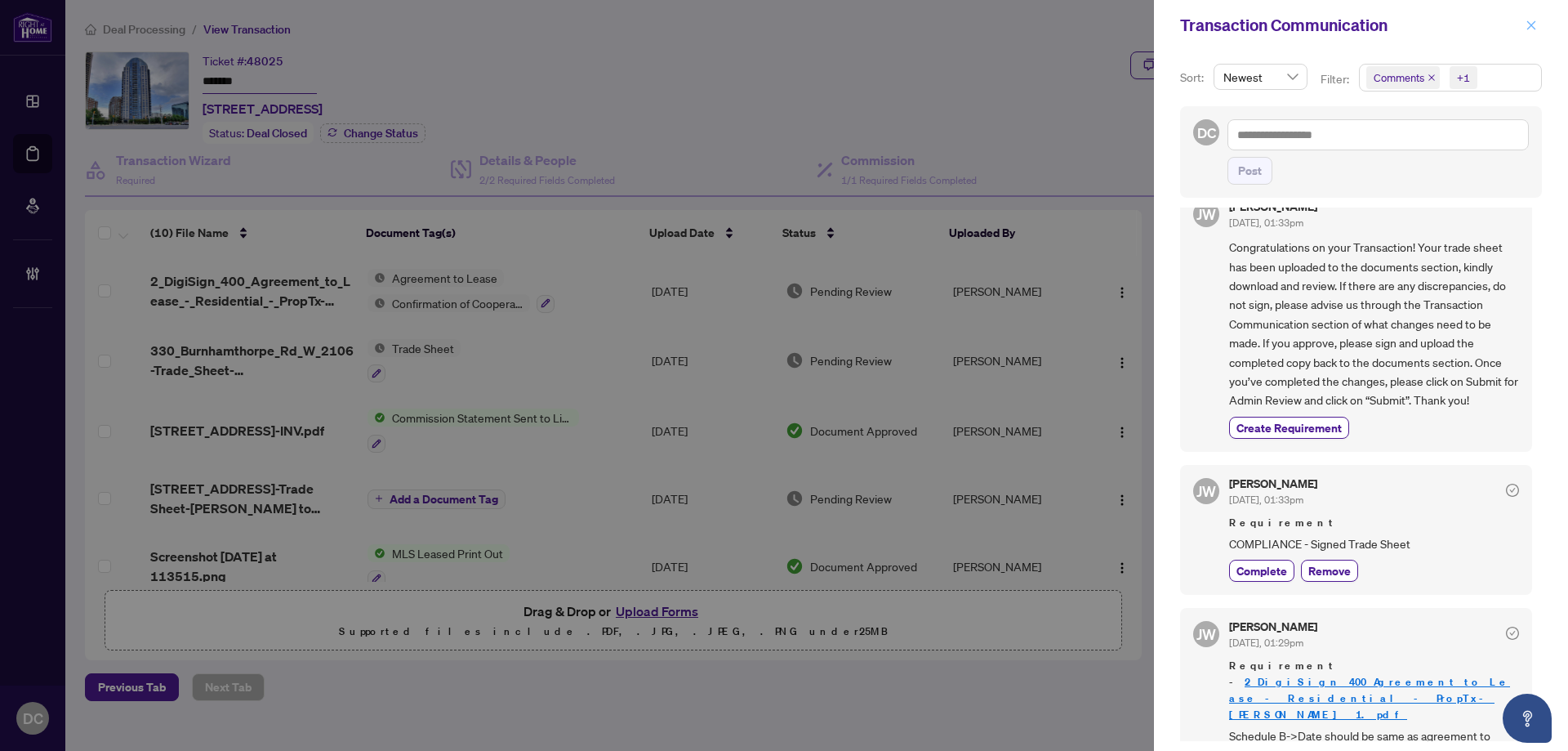
click at [1531, 27] on icon "close" at bounding box center [1530, 25] width 11 height 11
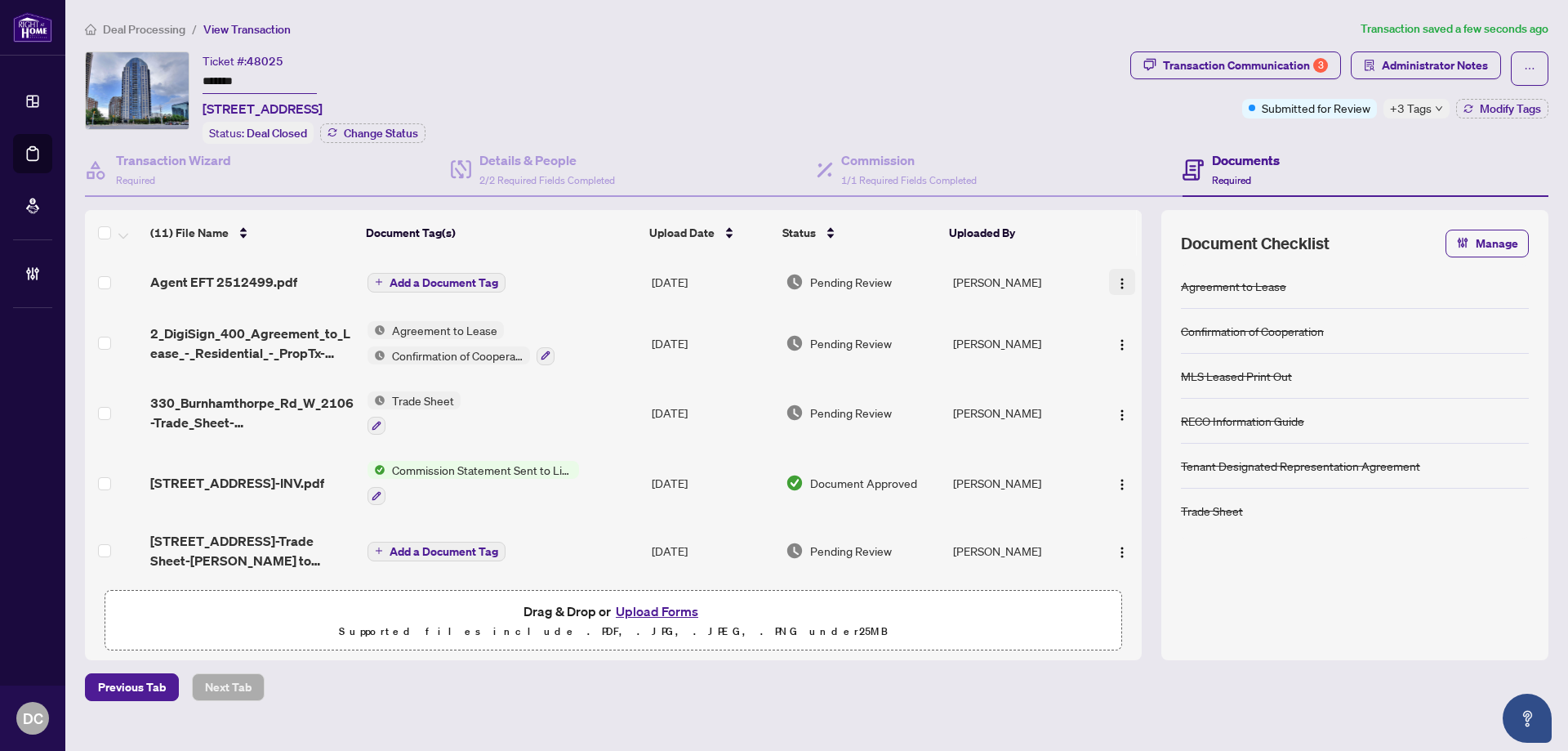
click at [1121, 279] on img "button" at bounding box center [1121, 283] width 13 height 13
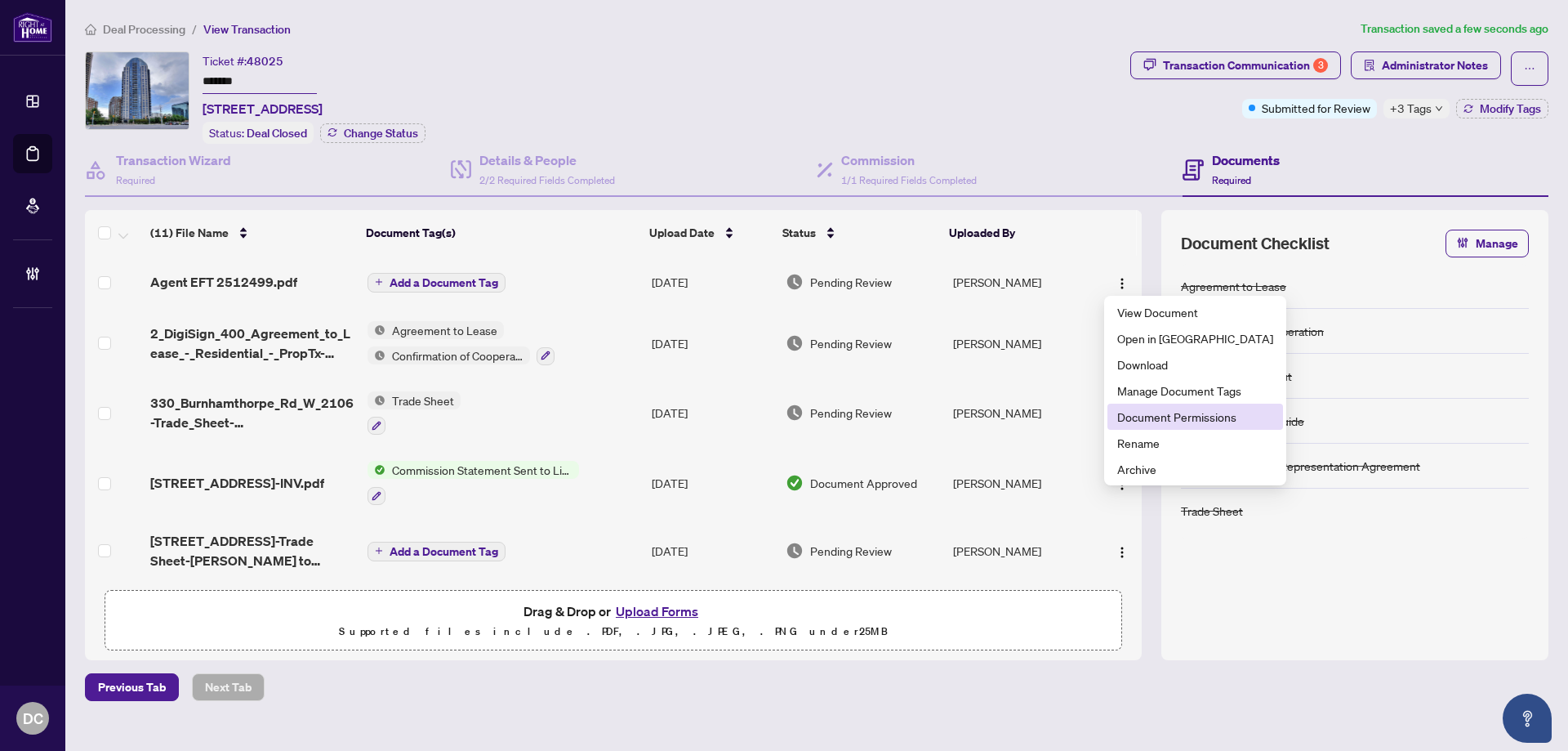
click at [1181, 412] on span "Document Permissions" at bounding box center [1195, 416] width 156 height 18
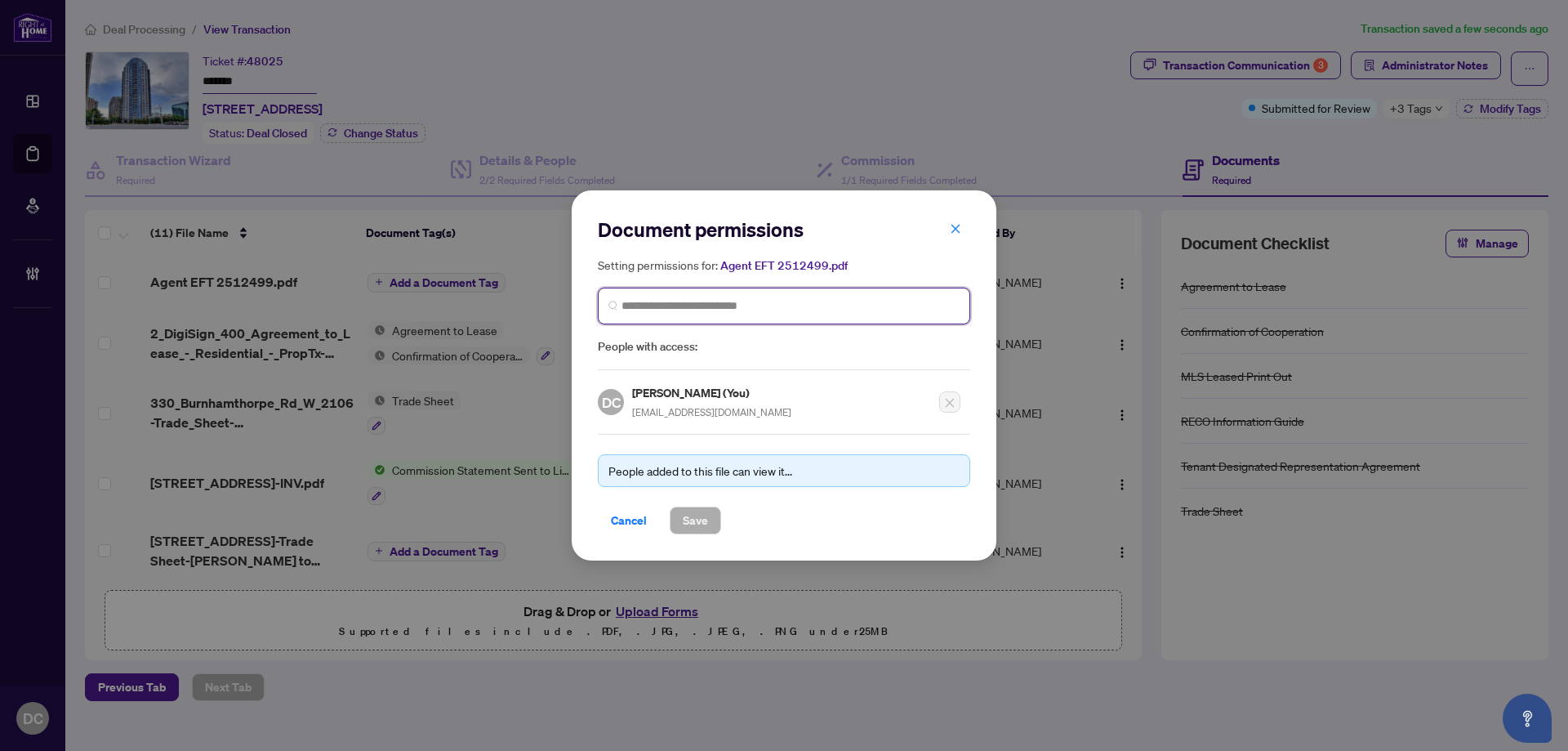
click at [722, 313] on input "search" at bounding box center [791, 306] width 338 height 17
type input "******"
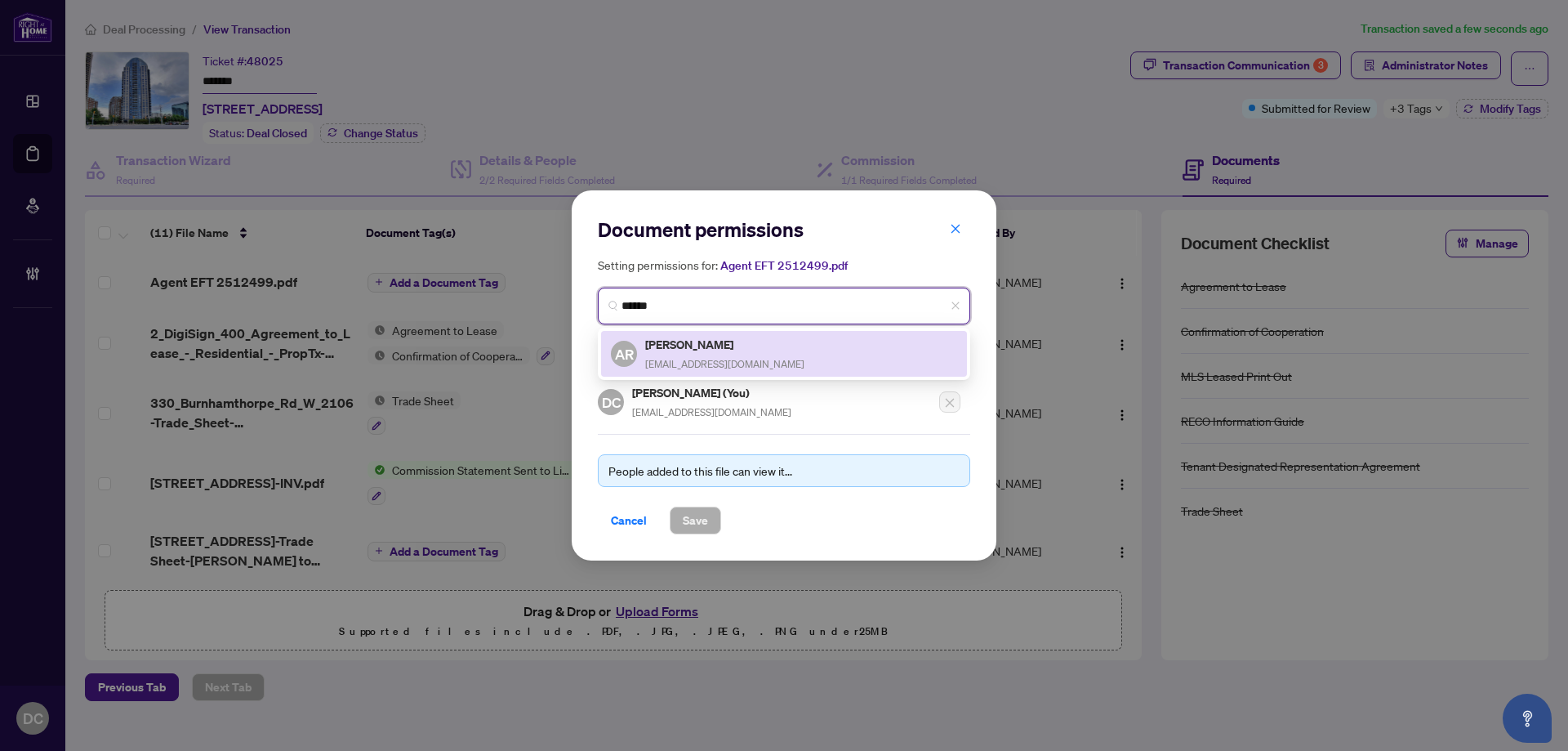
click at [684, 357] on span "[EMAIL_ADDRESS][DOMAIN_NAME]" at bounding box center [724, 363] width 159 height 12
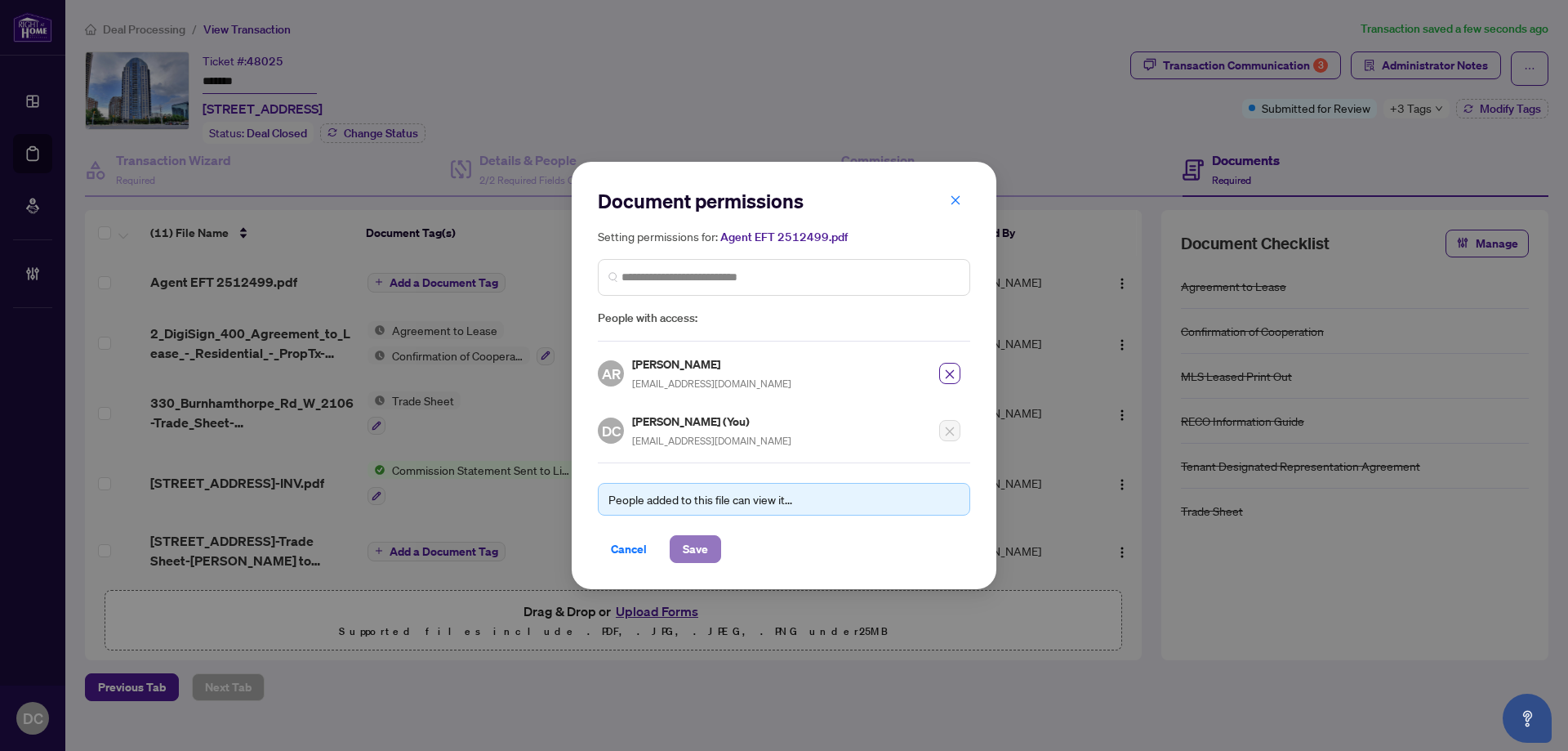
click at [696, 557] on span "Save" at bounding box center [695, 549] width 25 height 26
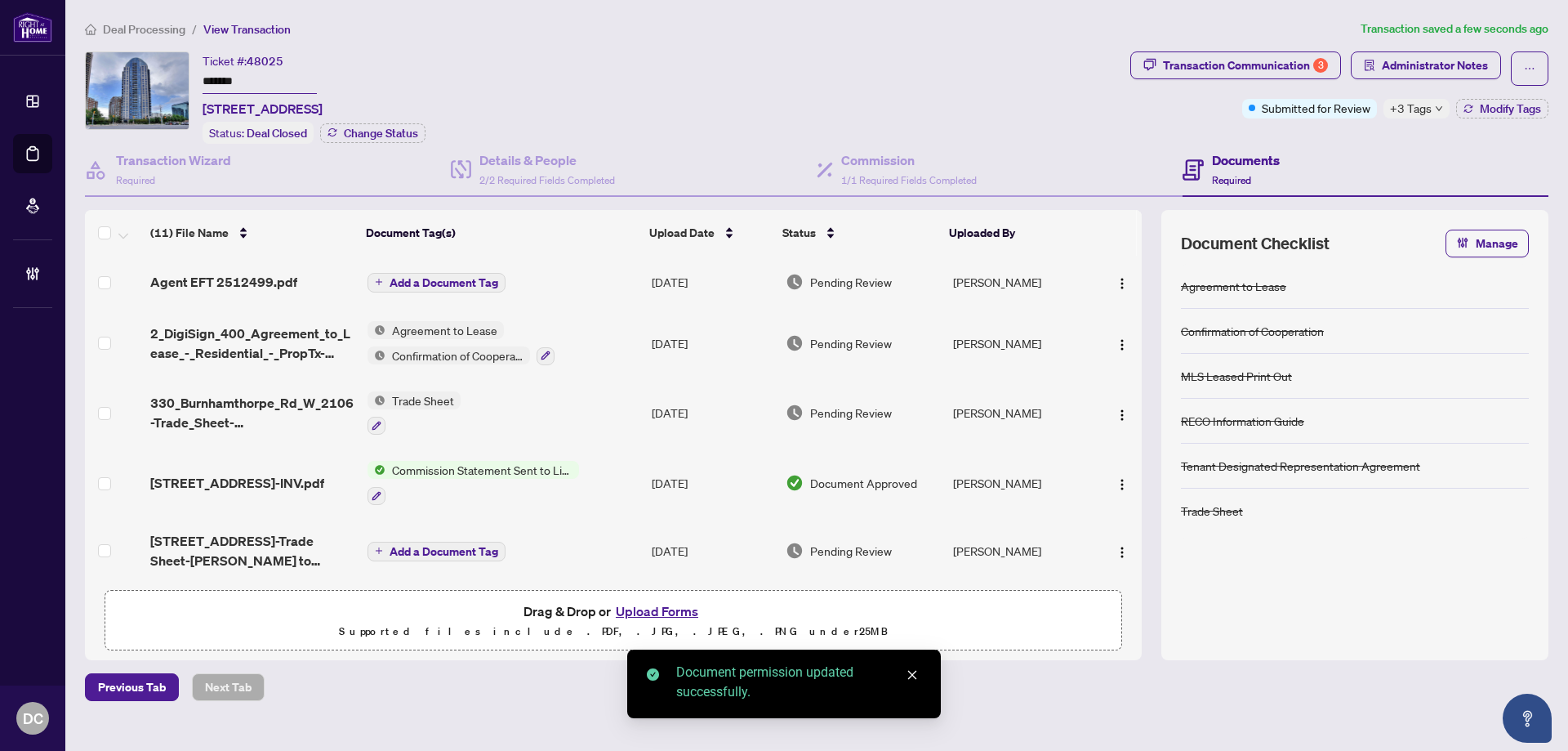
click at [472, 282] on span "Add a Document Tag" at bounding box center [444, 282] width 108 height 11
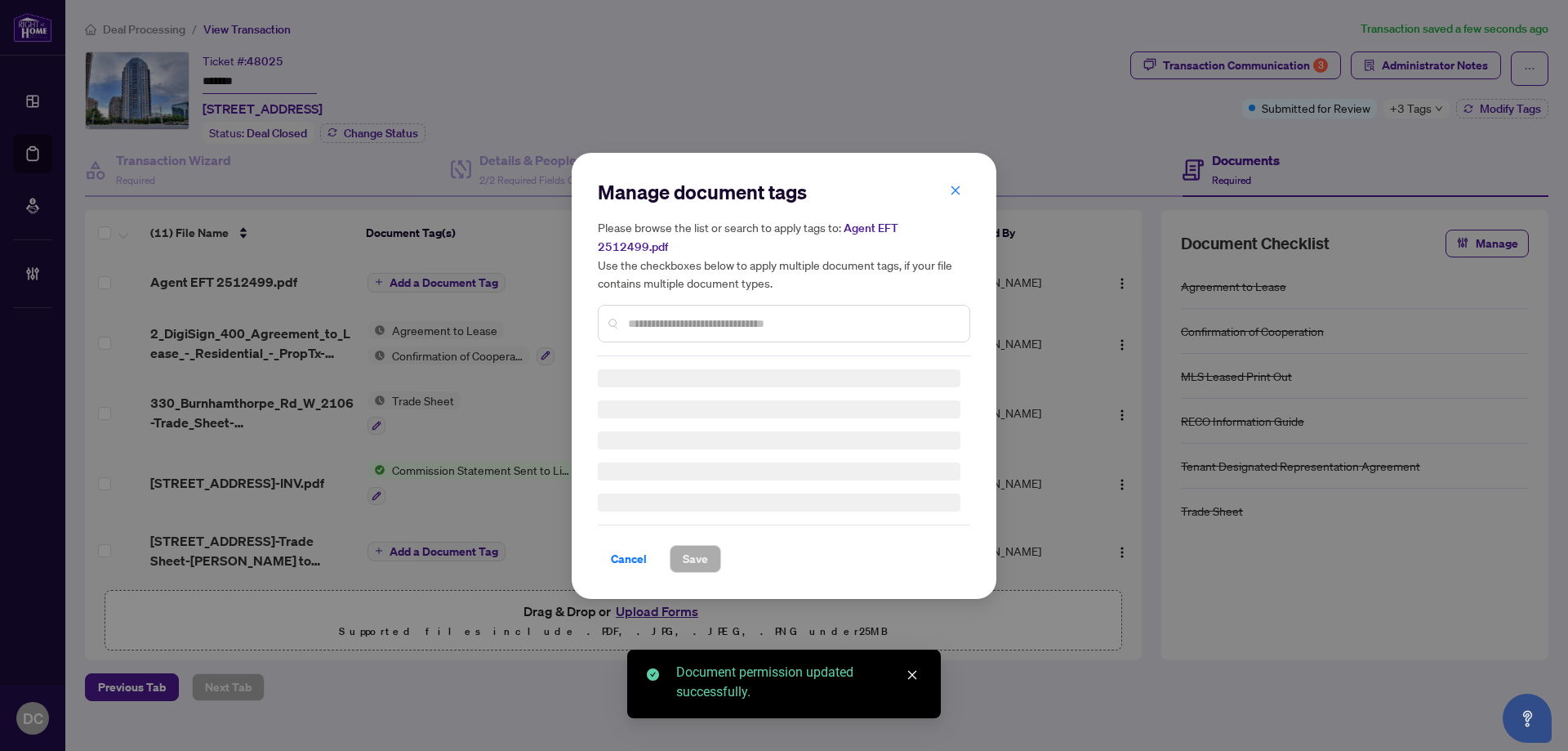
click at [752, 310] on div "Manage document tags Please browse the list or search to apply tags to: Agent E…" at bounding box center [784, 267] width 373 height 177
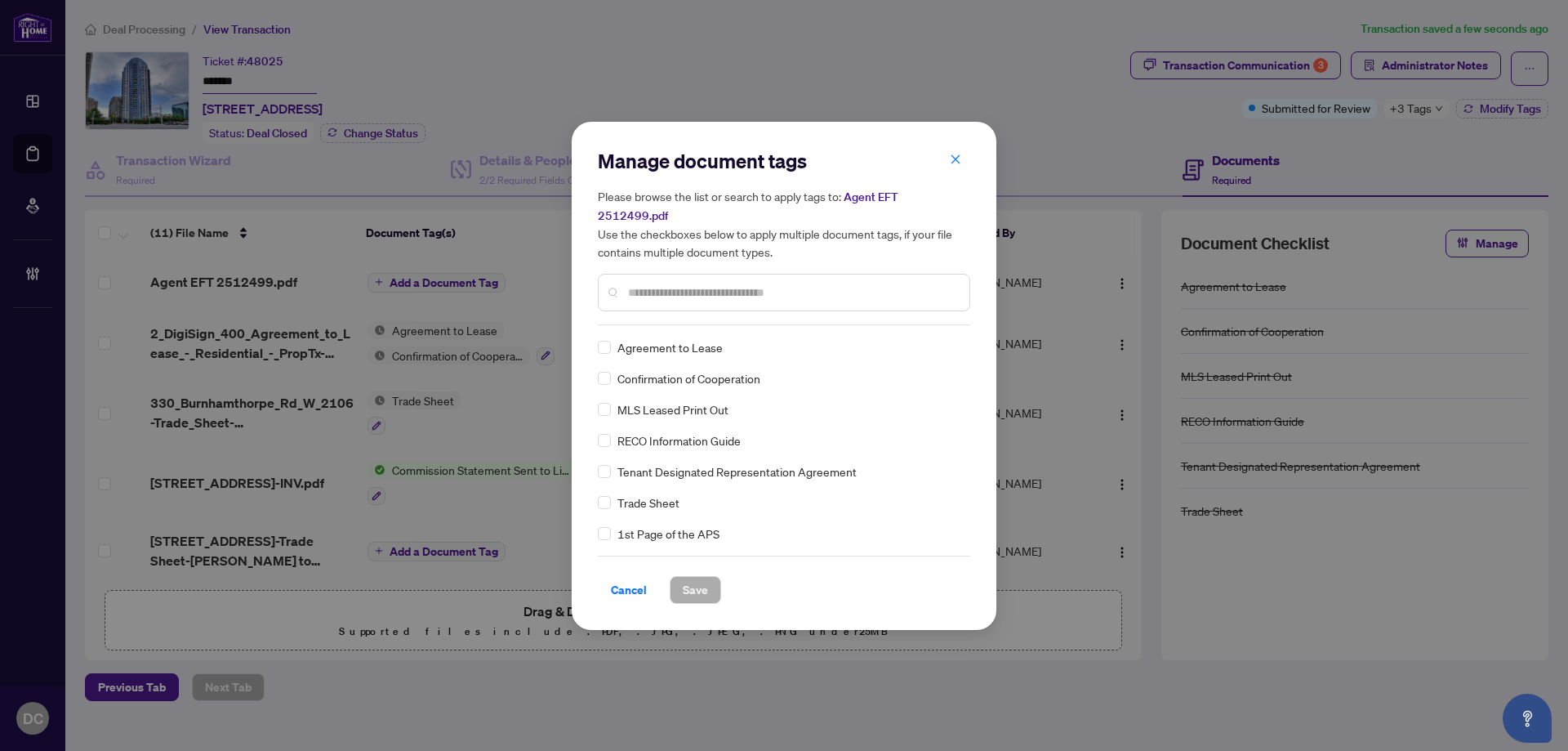
click at [771, 290] on input "text" at bounding box center [792, 292] width 328 height 18
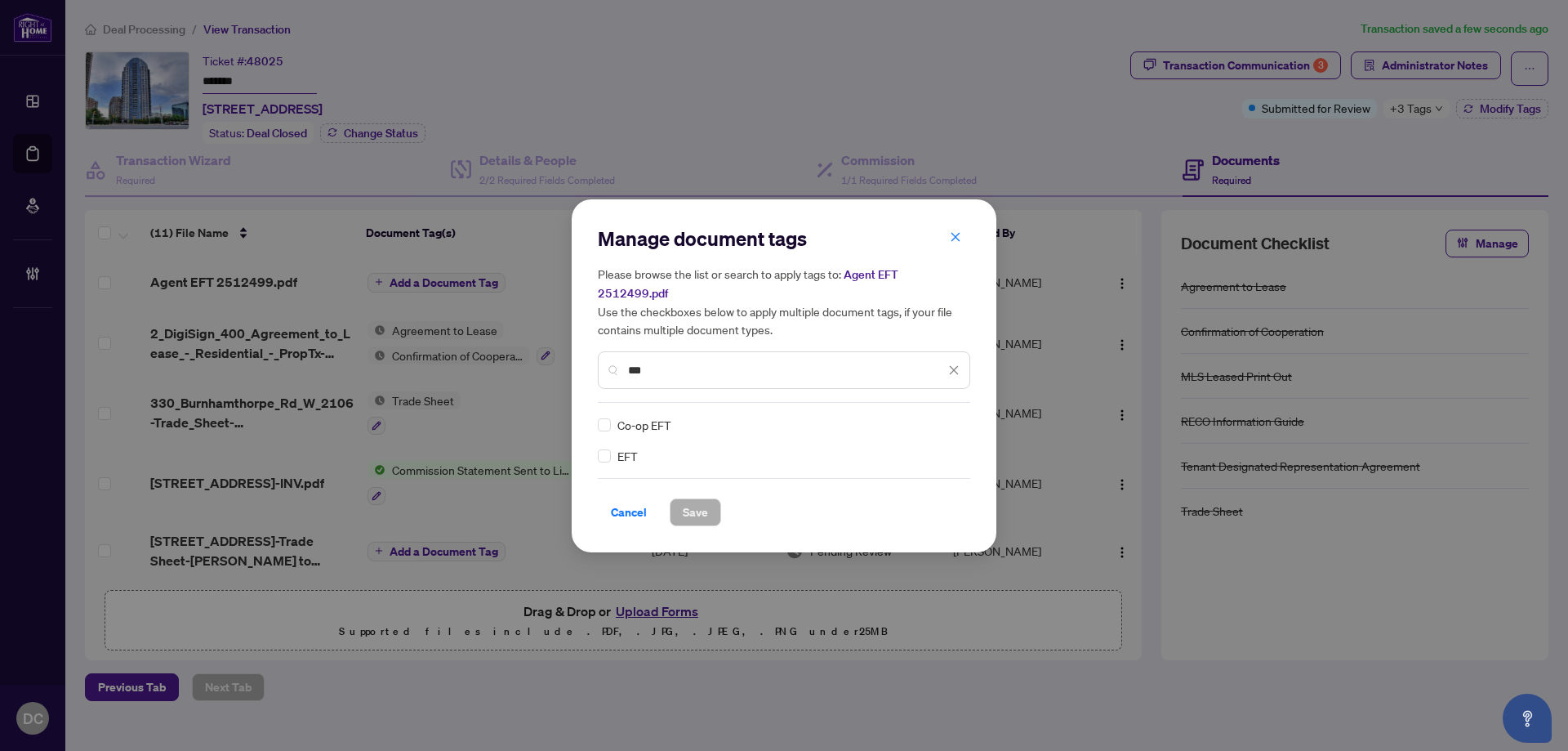
type input "***"
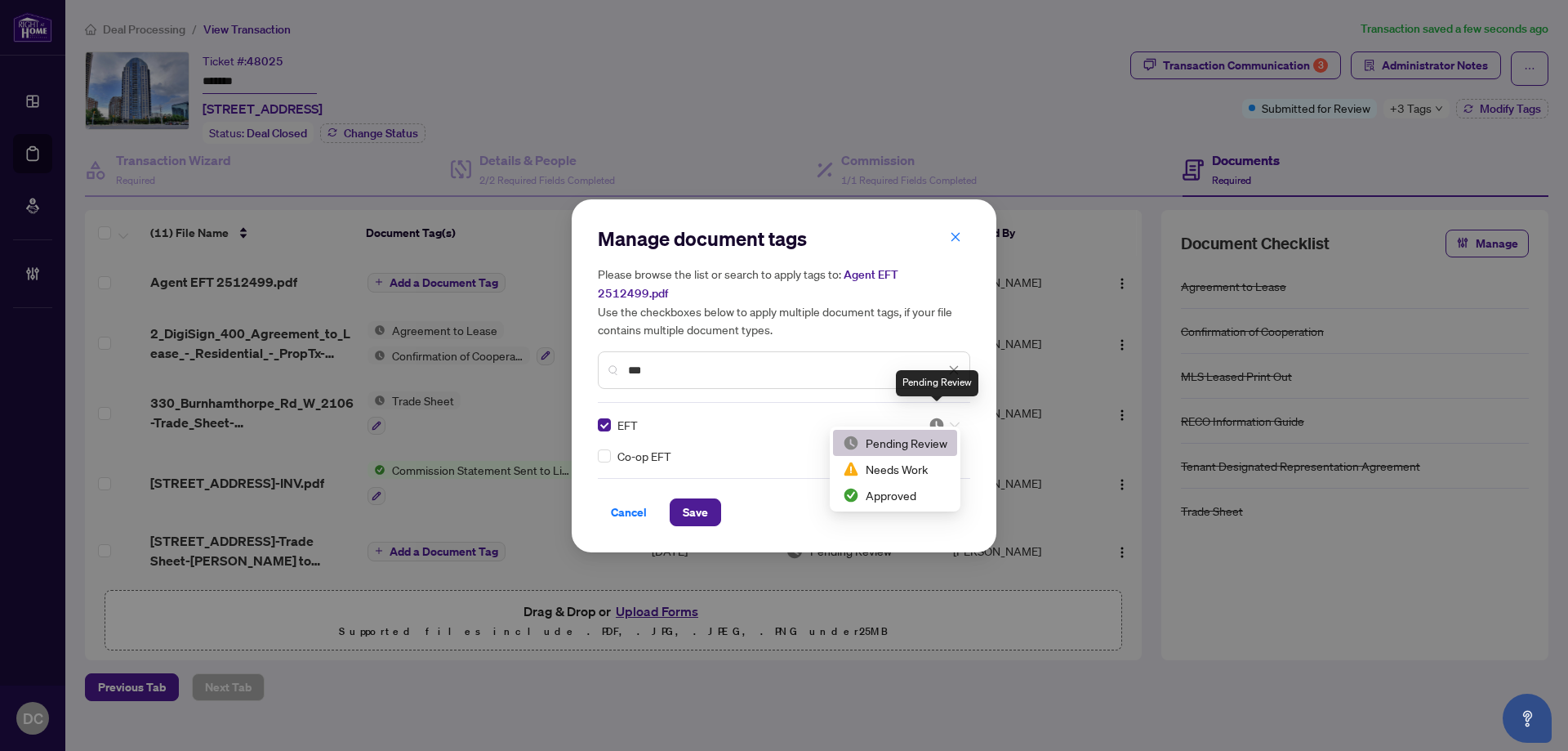
click at [945, 417] on div at bounding box center [944, 424] width 31 height 16
drag, startPoint x: 896, startPoint y: 495, endPoint x: 827, endPoint y: 494, distance: 69.0
click at [896, 494] on div "Approved" at bounding box center [895, 495] width 105 height 18
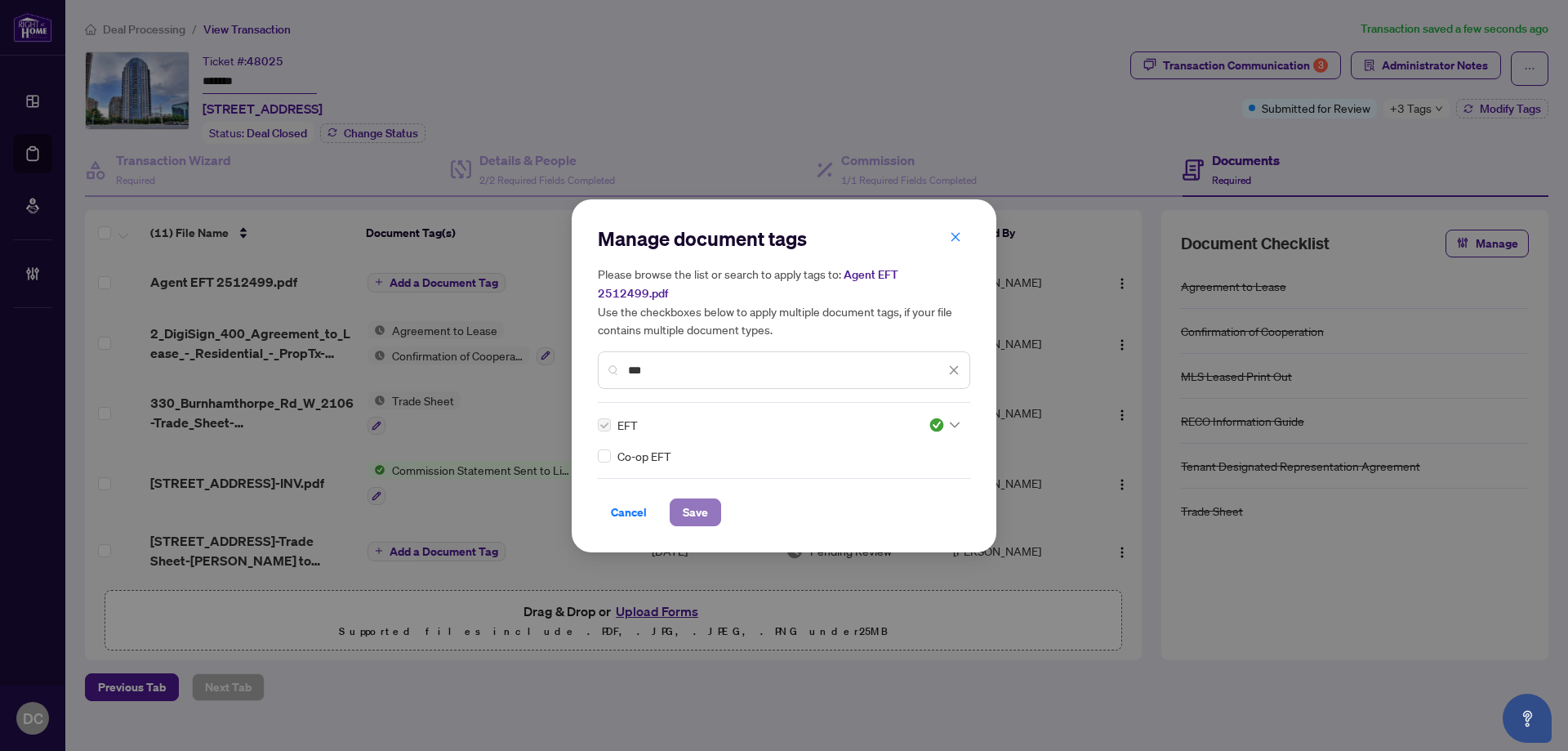
click at [706, 508] on span "Save" at bounding box center [695, 512] width 25 height 26
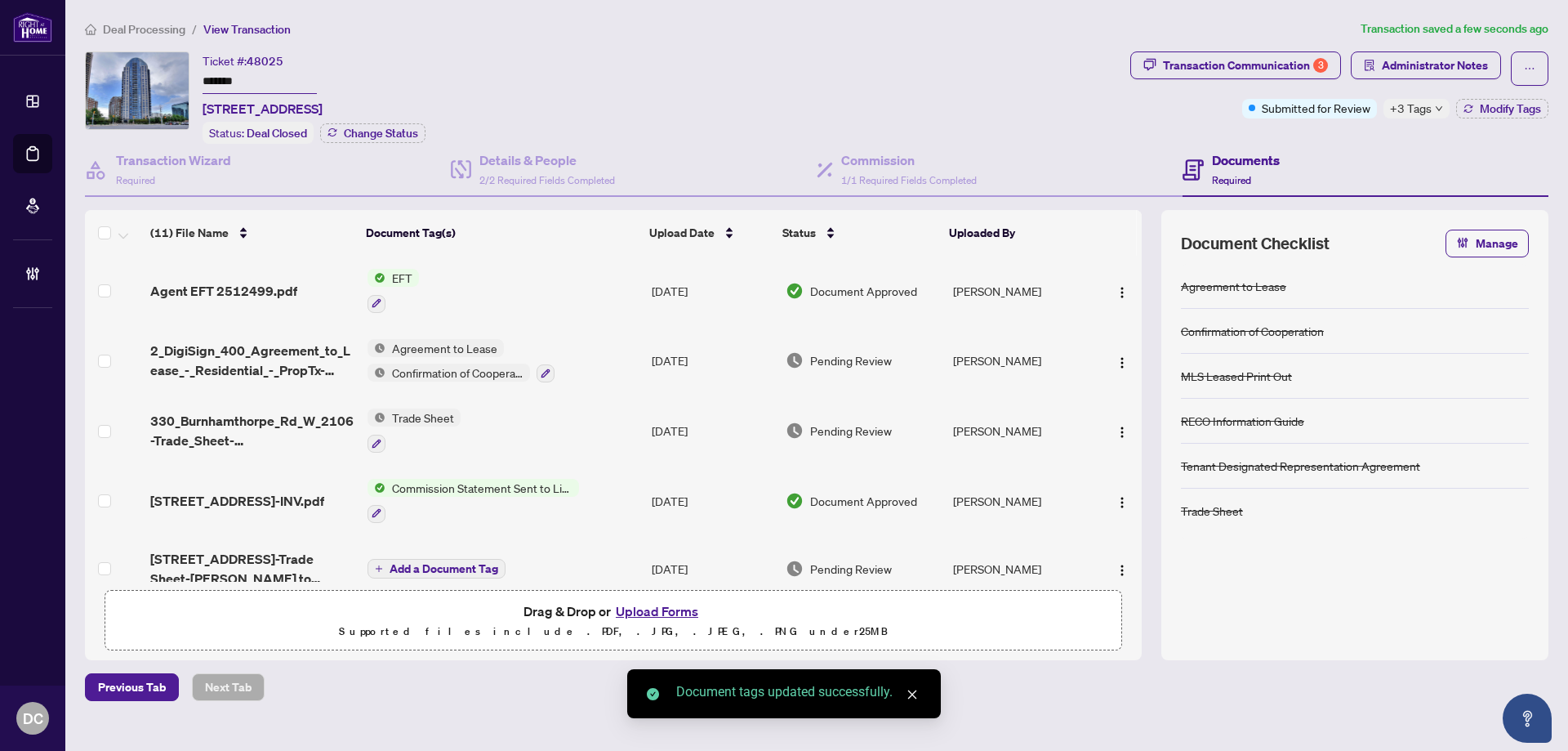
click at [1426, 99] on span "+3 Tags" at bounding box center [1410, 108] width 41 height 19
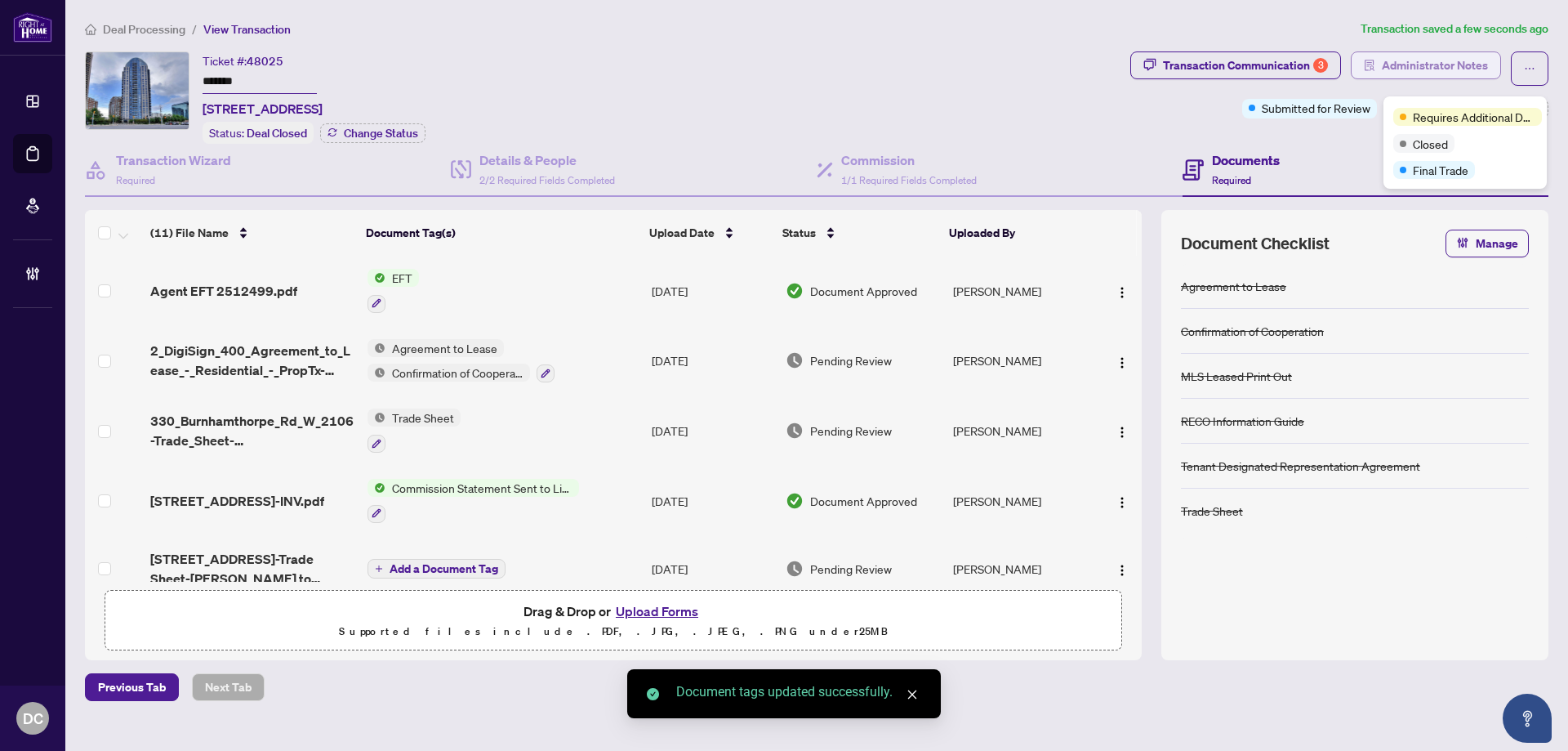
click at [1459, 58] on span "Administrator Notes" at bounding box center [1435, 65] width 106 height 26
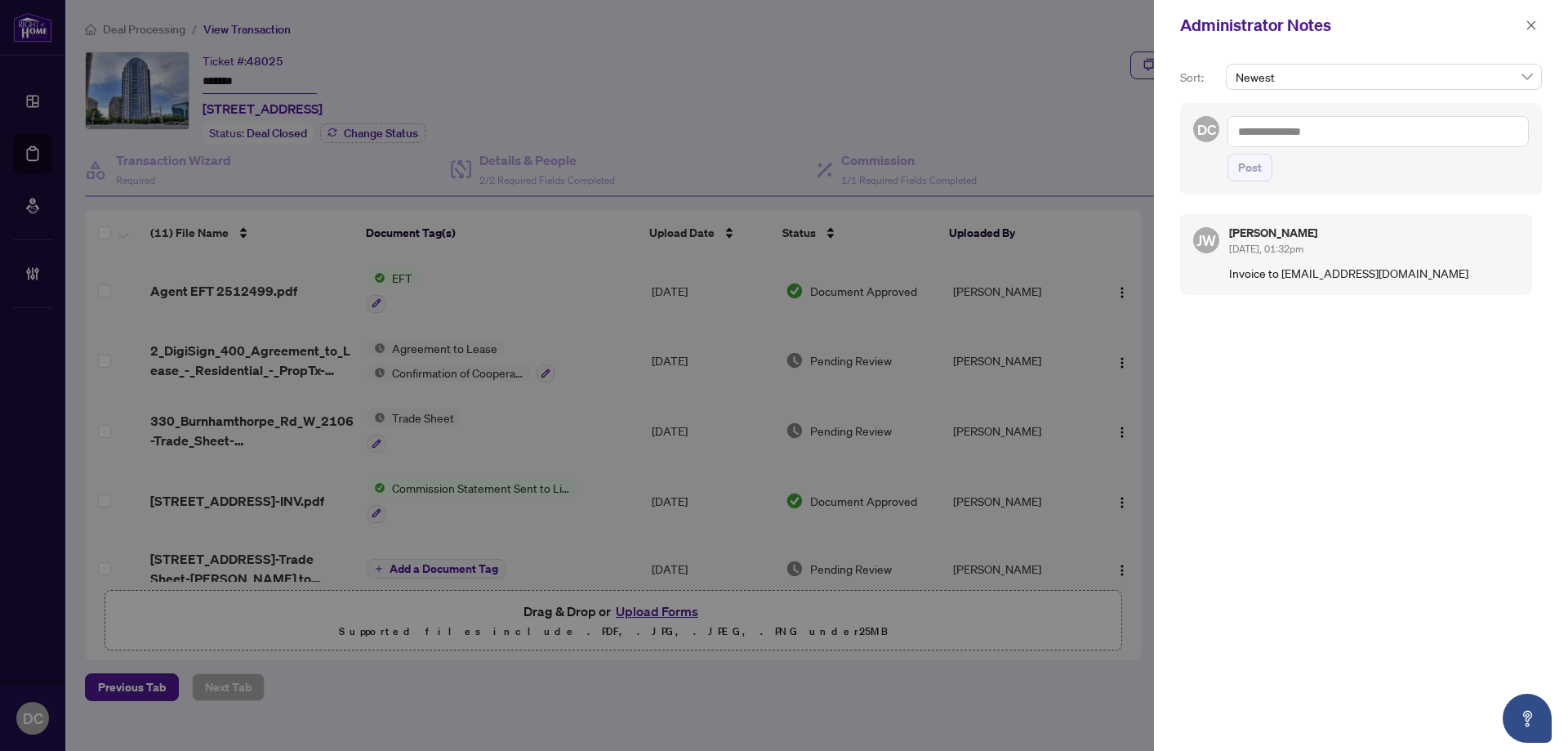
click at [1263, 126] on textarea at bounding box center [1377, 131] width 301 height 31
paste textarea "**********"
type textarea "**********"
click at [1266, 168] on button "Post" at bounding box center [1249, 168] width 45 height 27
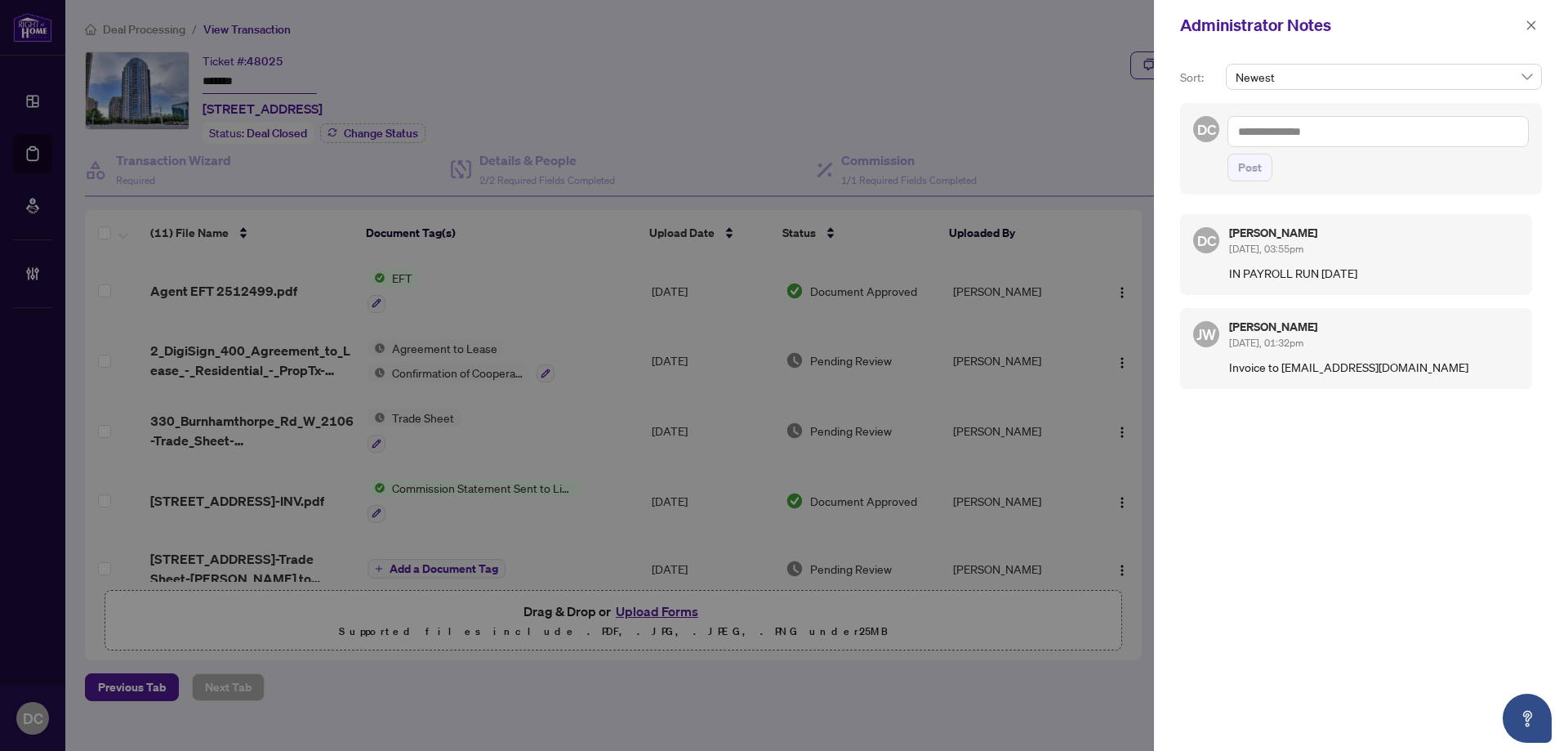
drag, startPoint x: 1528, startPoint y: 26, endPoint x: 1462, endPoint y: 15, distance: 66.9
click at [1528, 25] on icon "close" at bounding box center [1530, 25] width 11 height 11
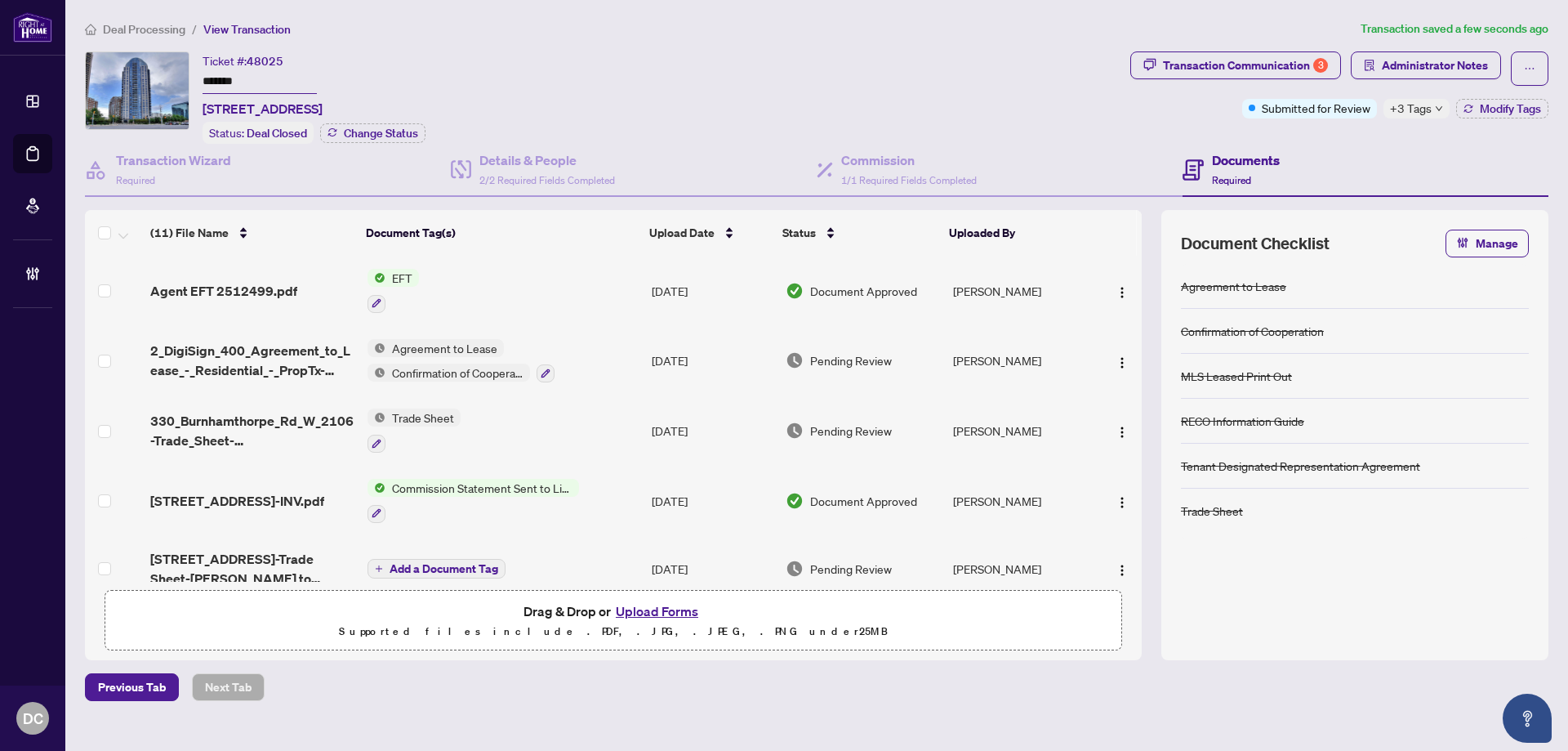
click at [158, 29] on span "Deal Processing" at bounding box center [144, 29] width 82 height 15
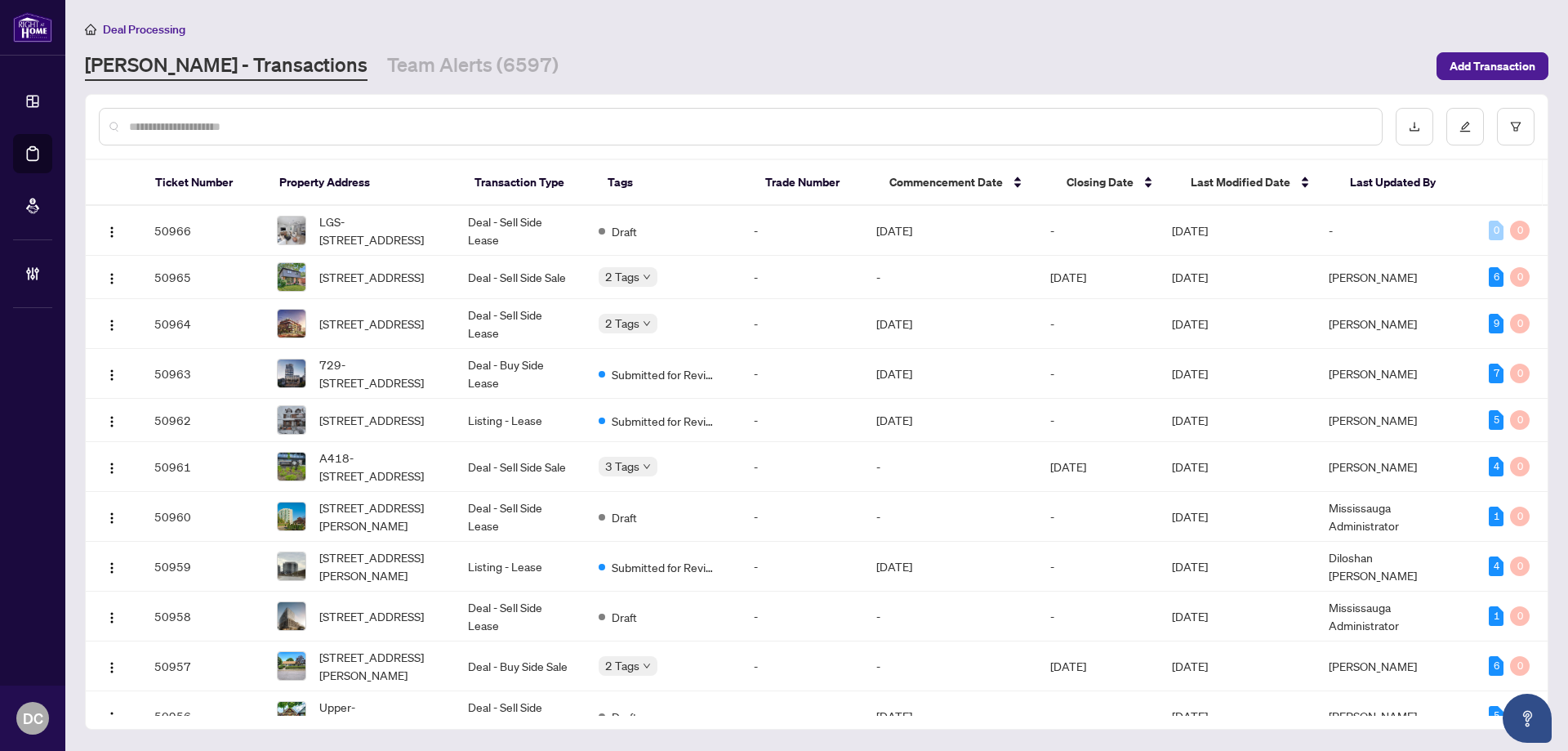
click at [552, 133] on input "text" at bounding box center [748, 126] width 1239 height 18
paste input "******"
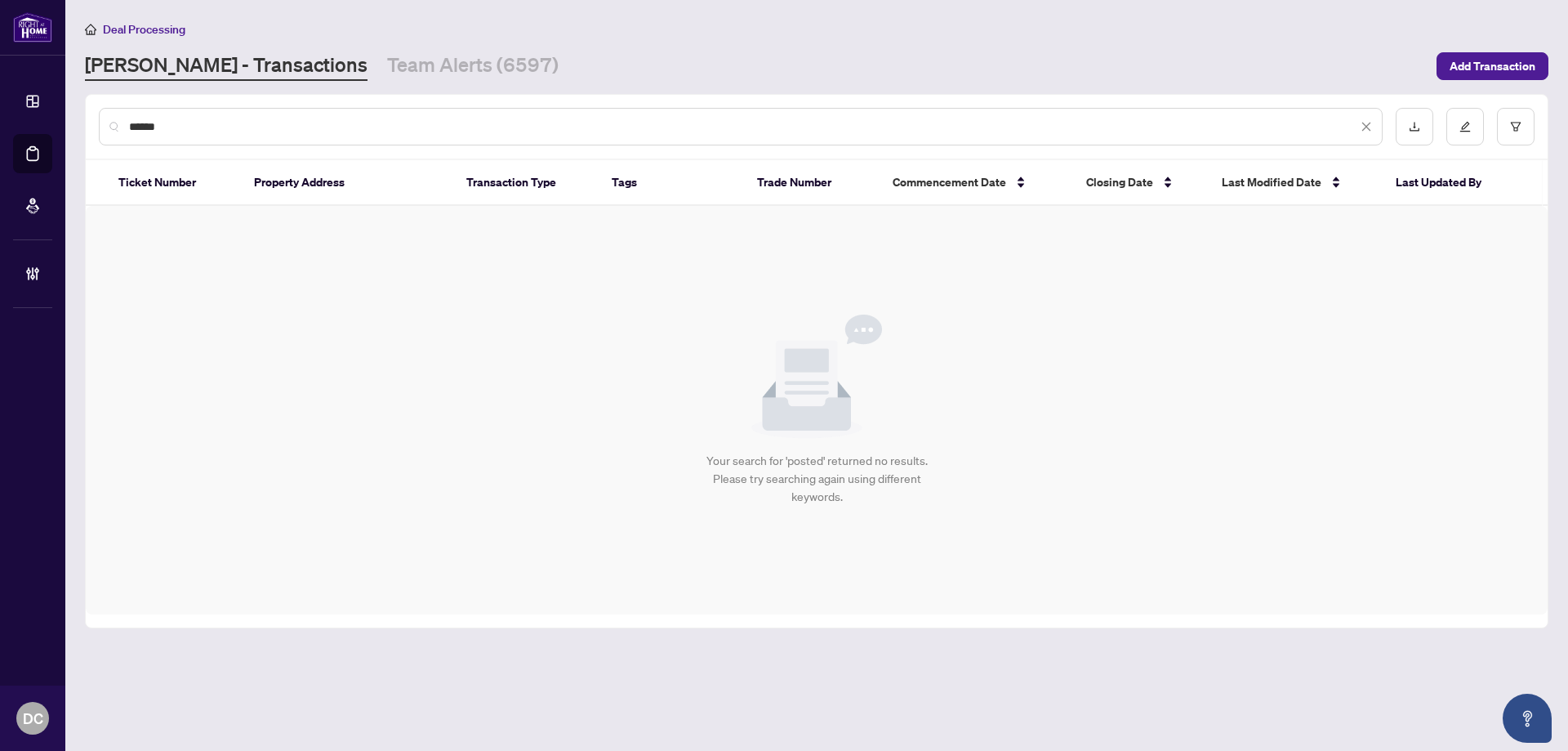
drag, startPoint x: 185, startPoint y: 129, endPoint x: -15, endPoint y: 114, distance: 200.6
click at [0, 114] on html "Dashboard Deal Processing Mortgage Referrals Brokerage Management DC [PERSON_NA…" at bounding box center [784, 376] width 1568 height 751
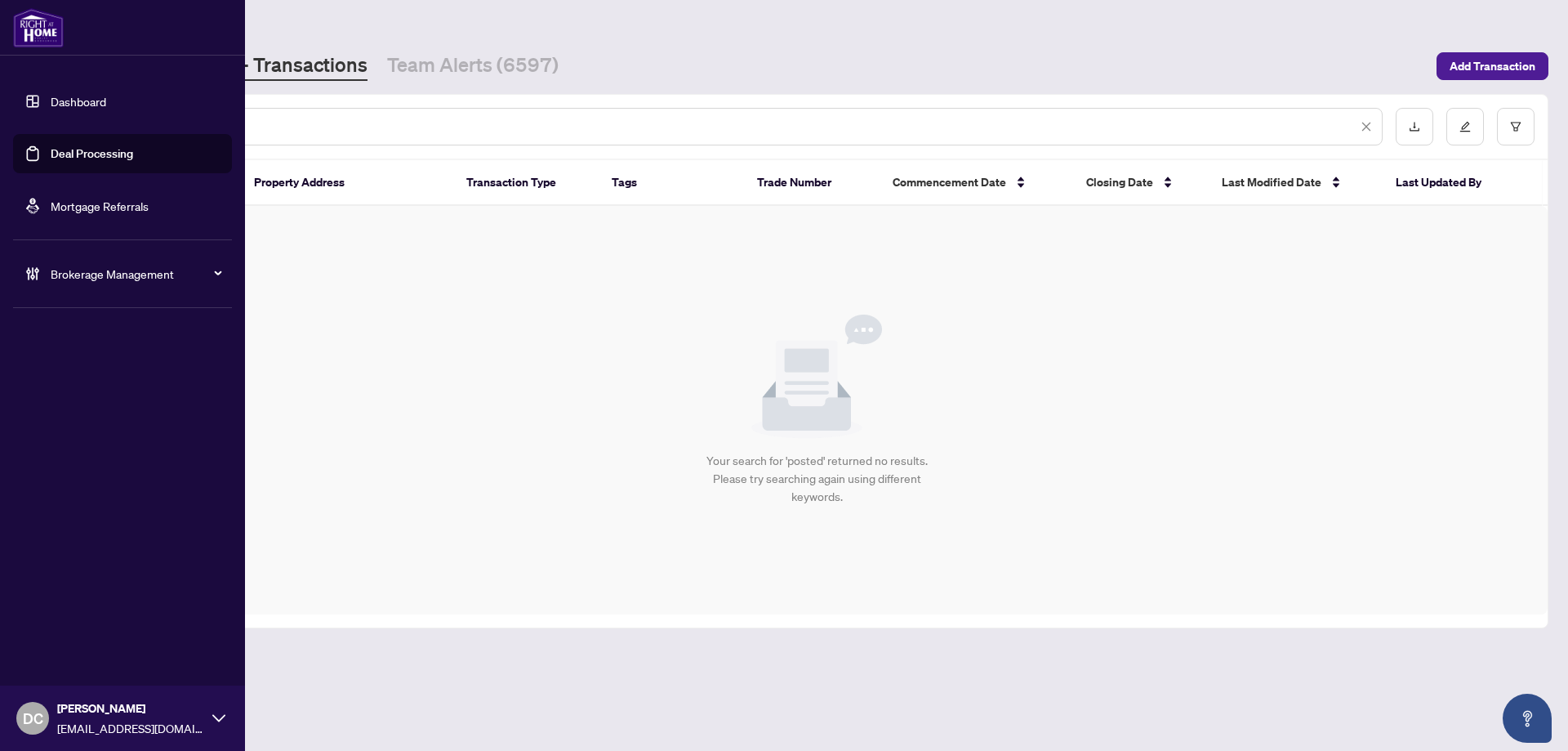
paste input "*"
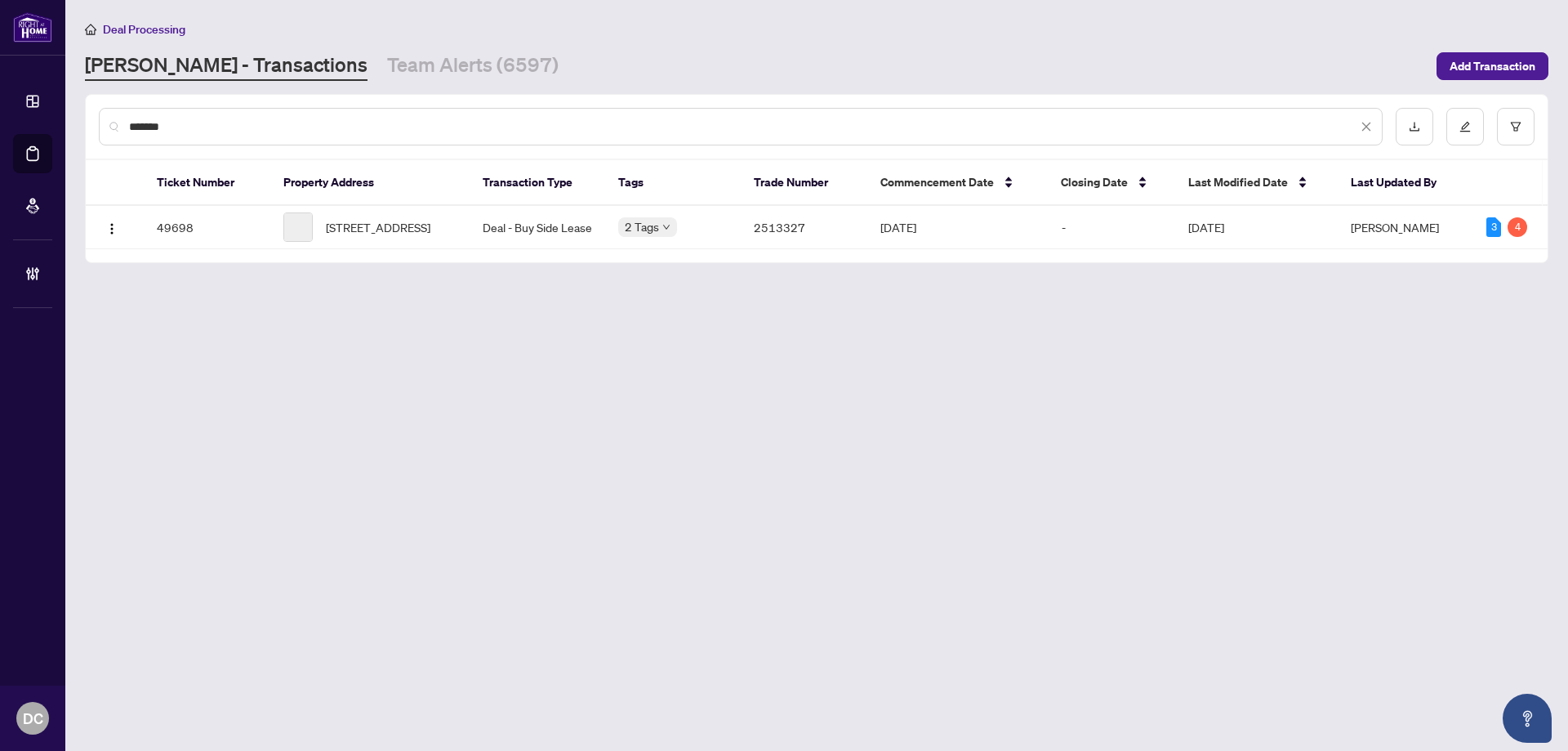
type input "*******"
click at [418, 235] on span "[STREET_ADDRESS]" at bounding box center [378, 227] width 105 height 18
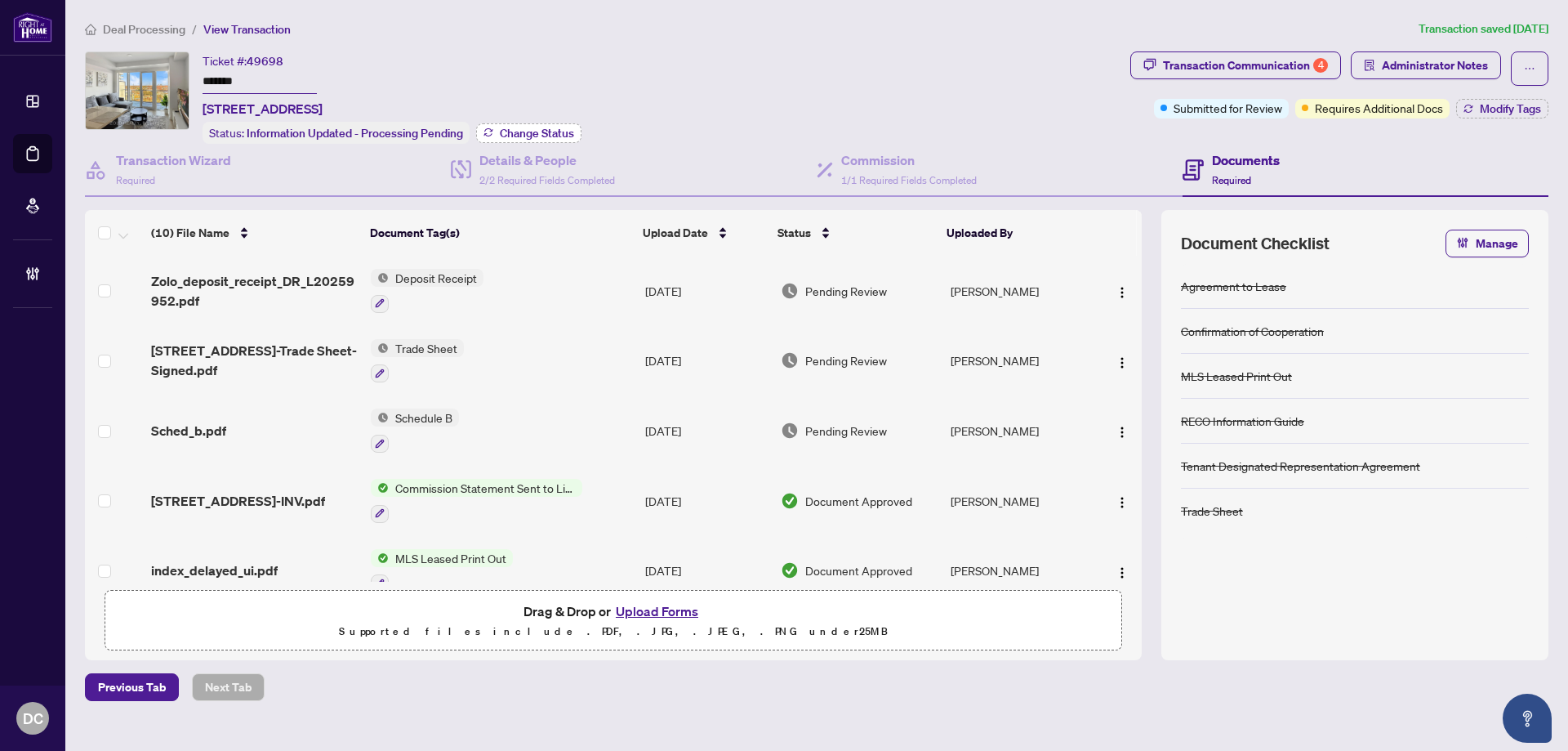
click at [573, 133] on span "Change Status" at bounding box center [537, 132] width 75 height 11
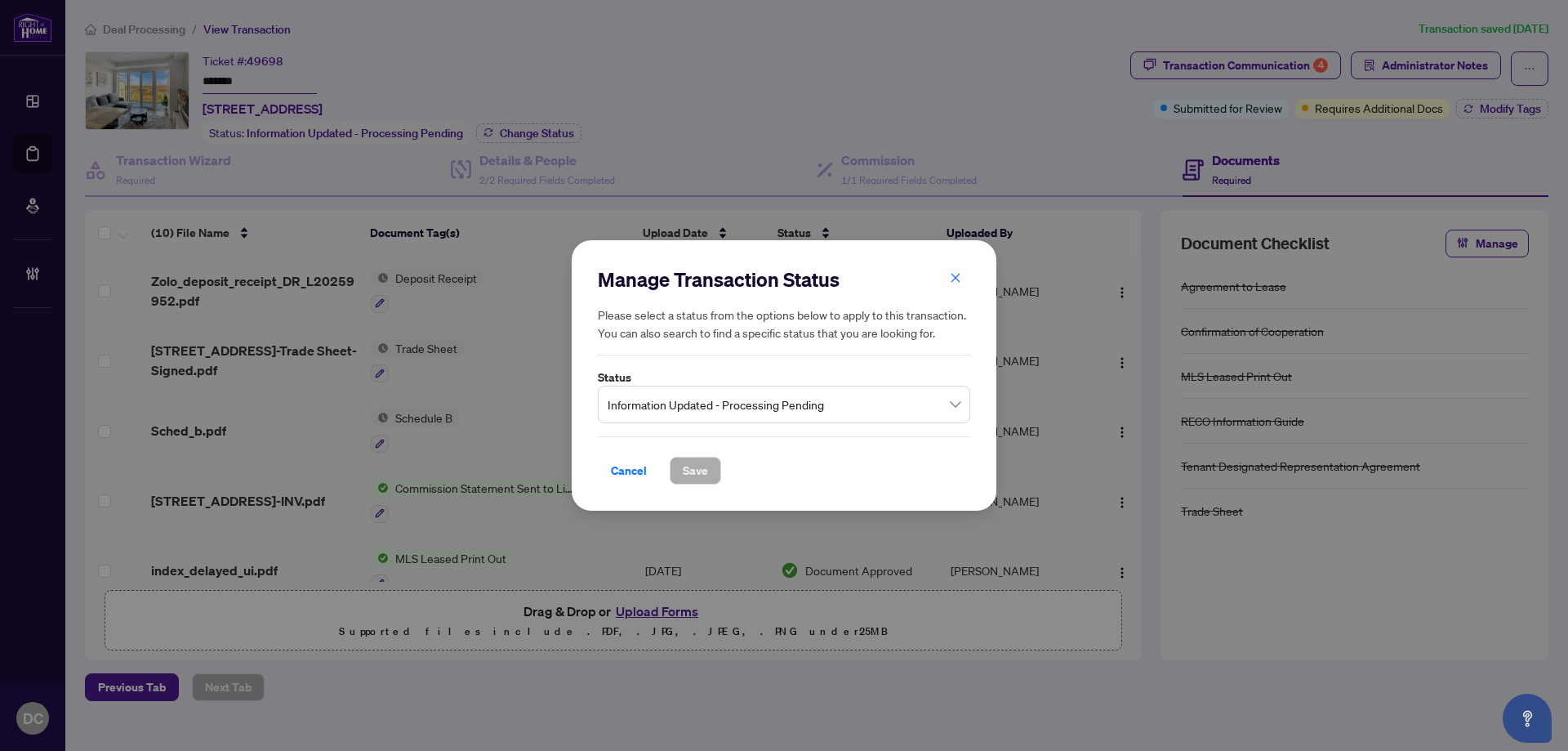
click at [848, 408] on span "Information Updated - Processing Pending" at bounding box center [783, 405] width 353 height 31
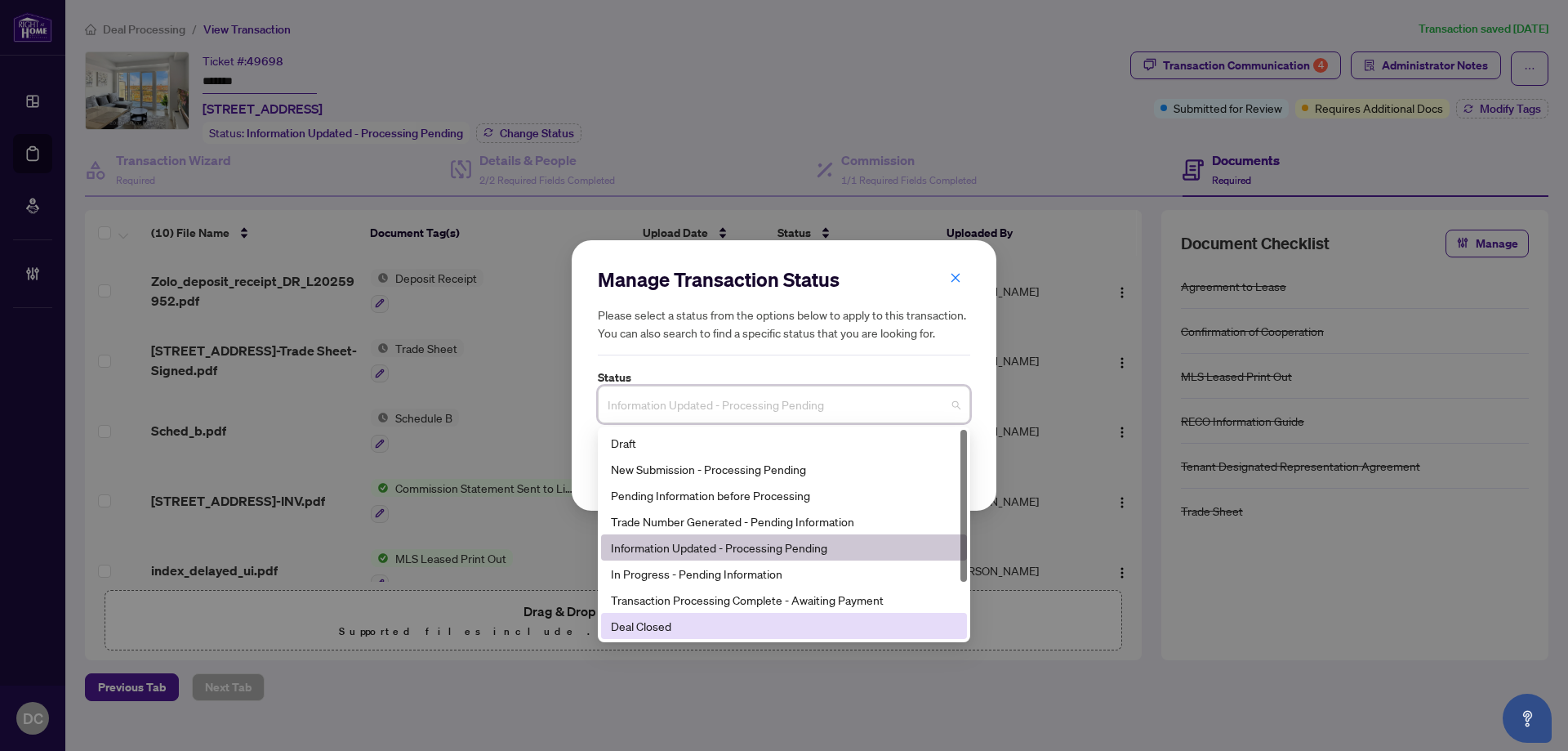
click at [689, 626] on div "Deal Closed" at bounding box center [783, 626] width 346 height 18
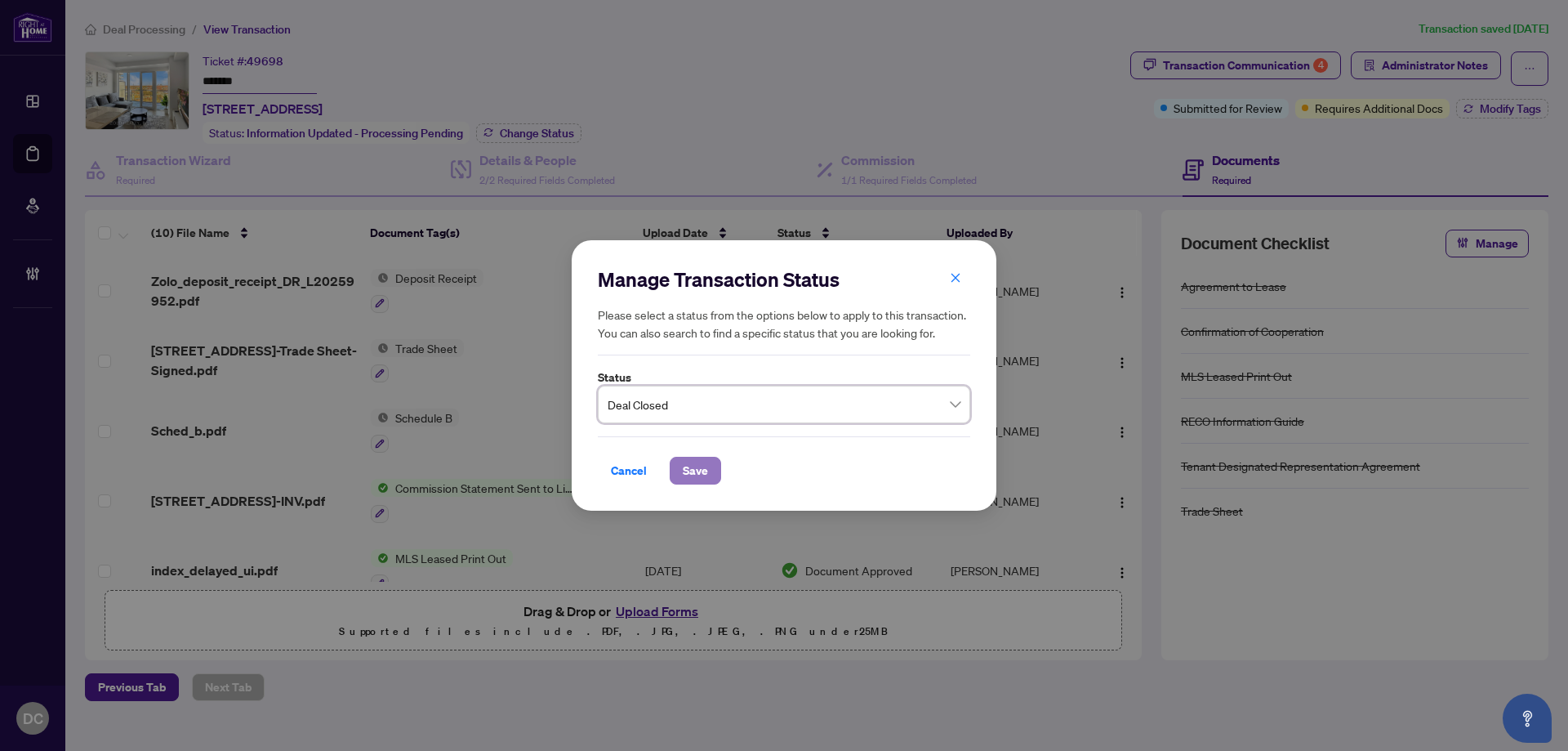
click at [706, 463] on span "Save" at bounding box center [695, 470] width 25 height 26
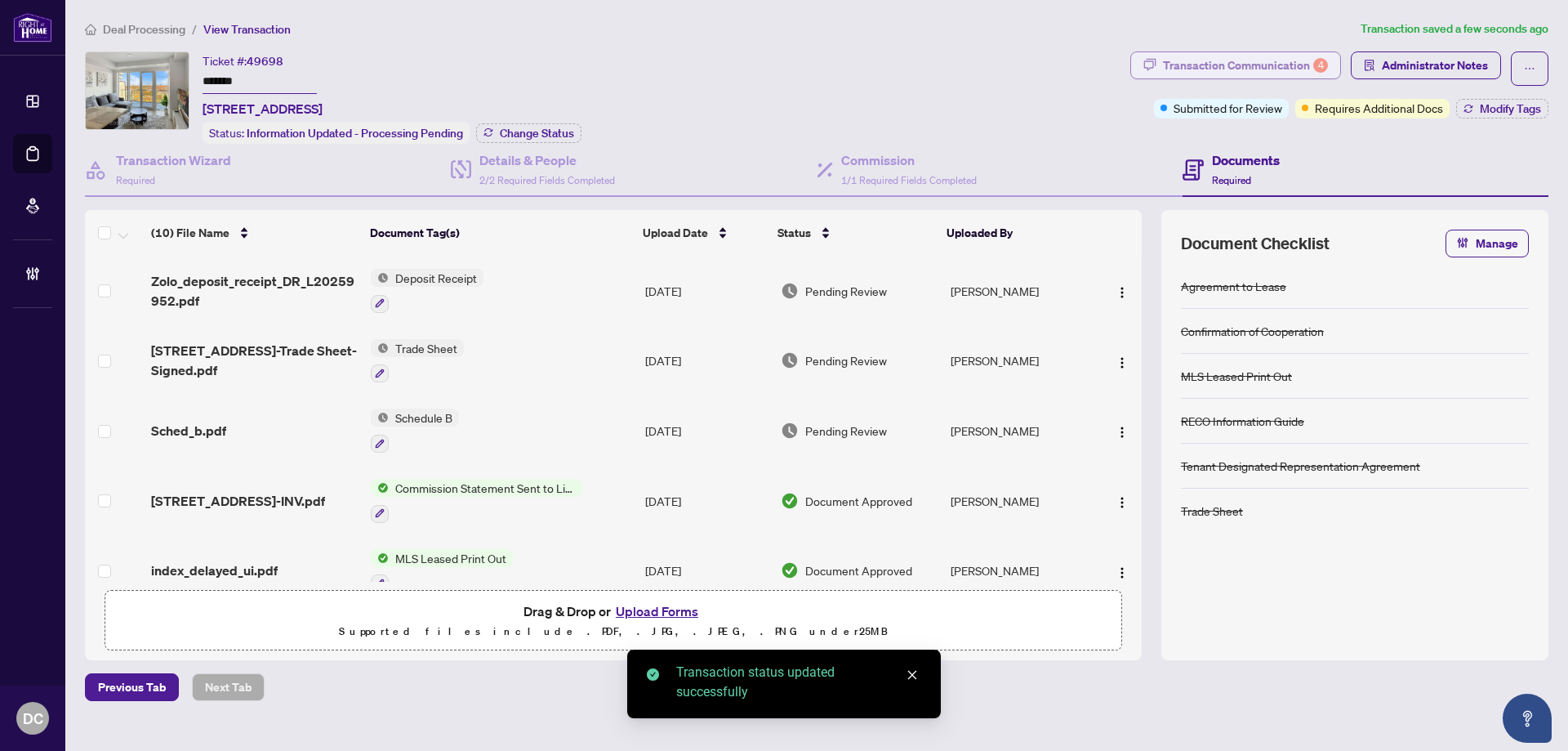
click at [1301, 65] on div "Transaction Communication 4" at bounding box center [1245, 65] width 165 height 26
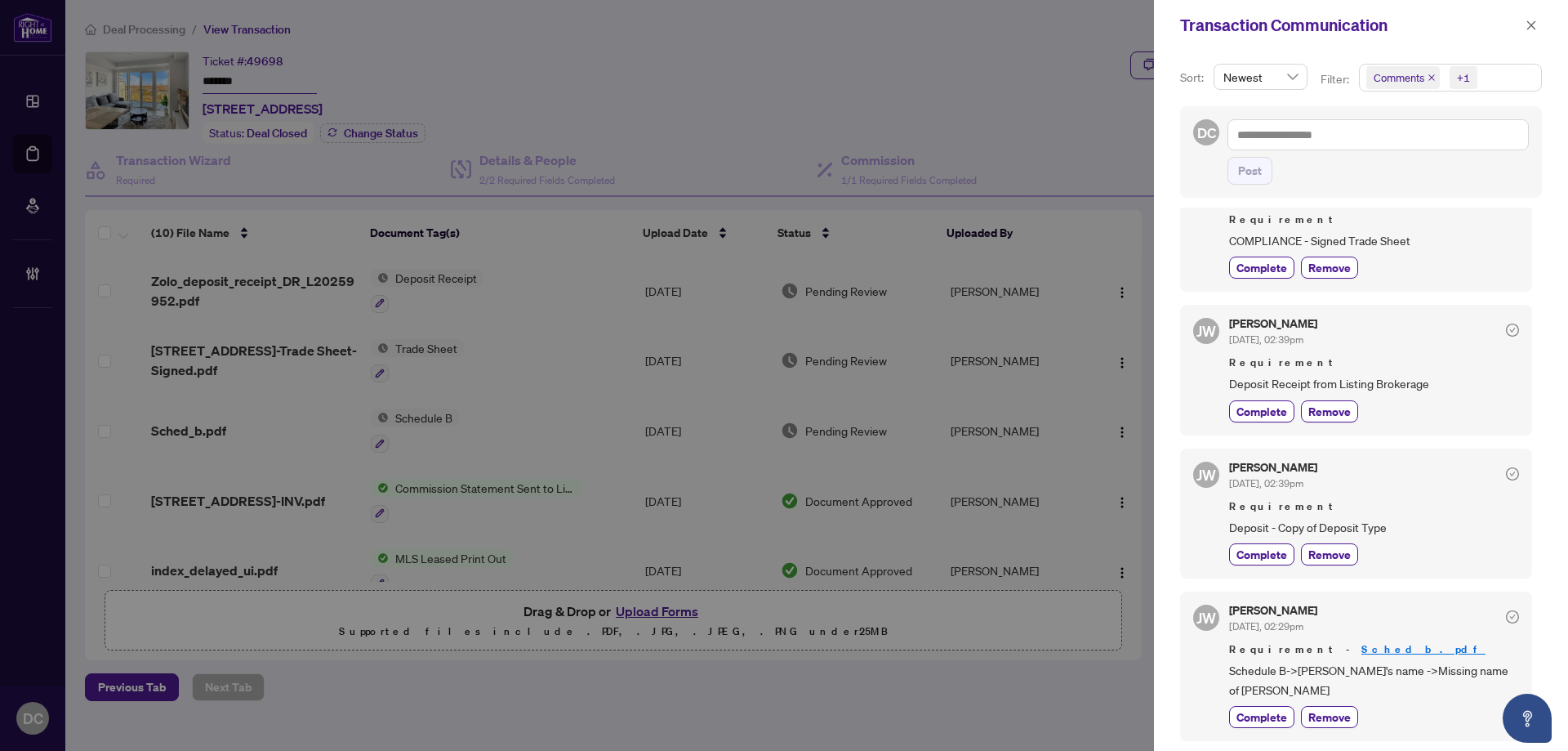
scroll to position [3, 0]
click at [1535, 23] on icon "close" at bounding box center [1530, 25] width 11 height 11
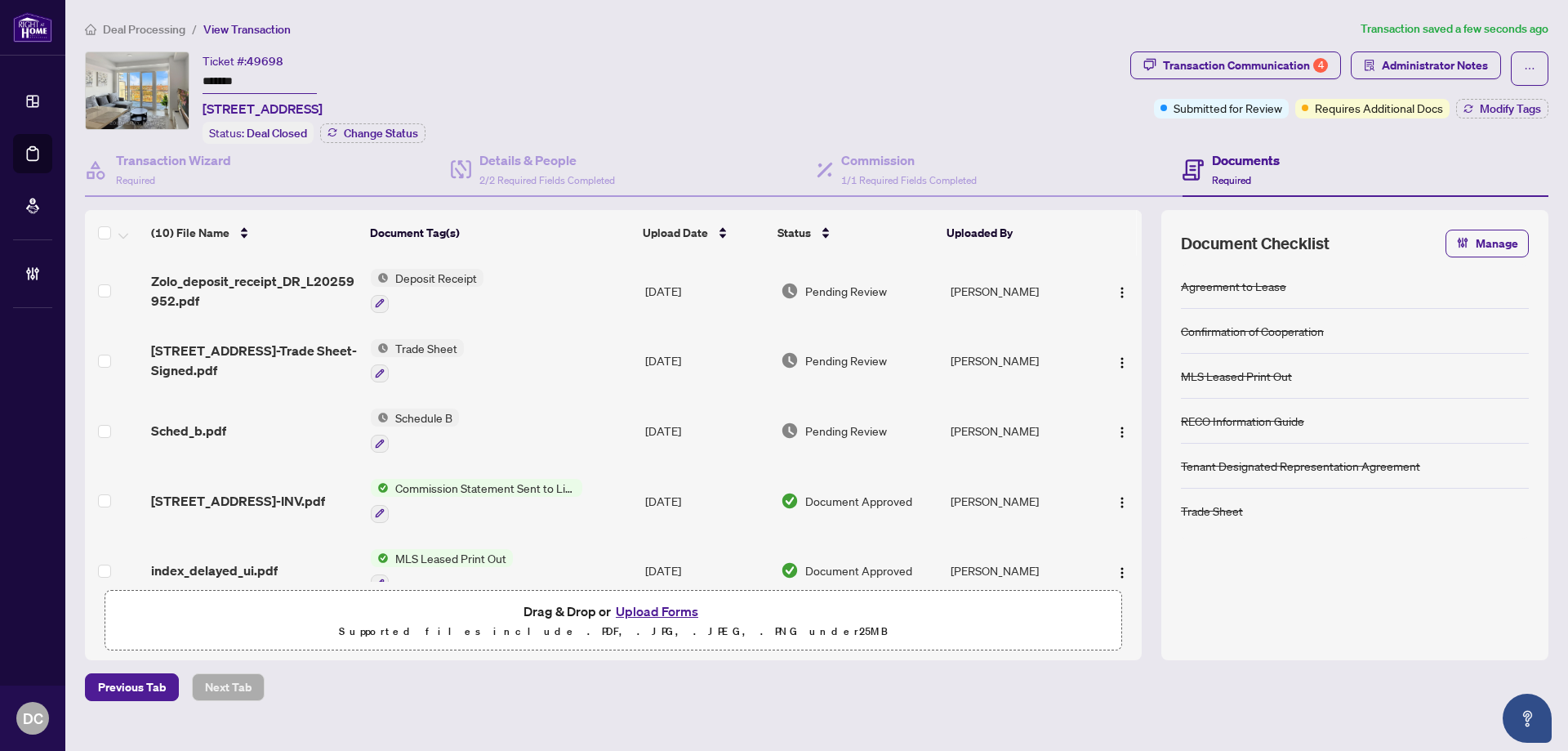
click at [519, 346] on td "Trade Sheet" at bounding box center [501, 361] width 274 height 70
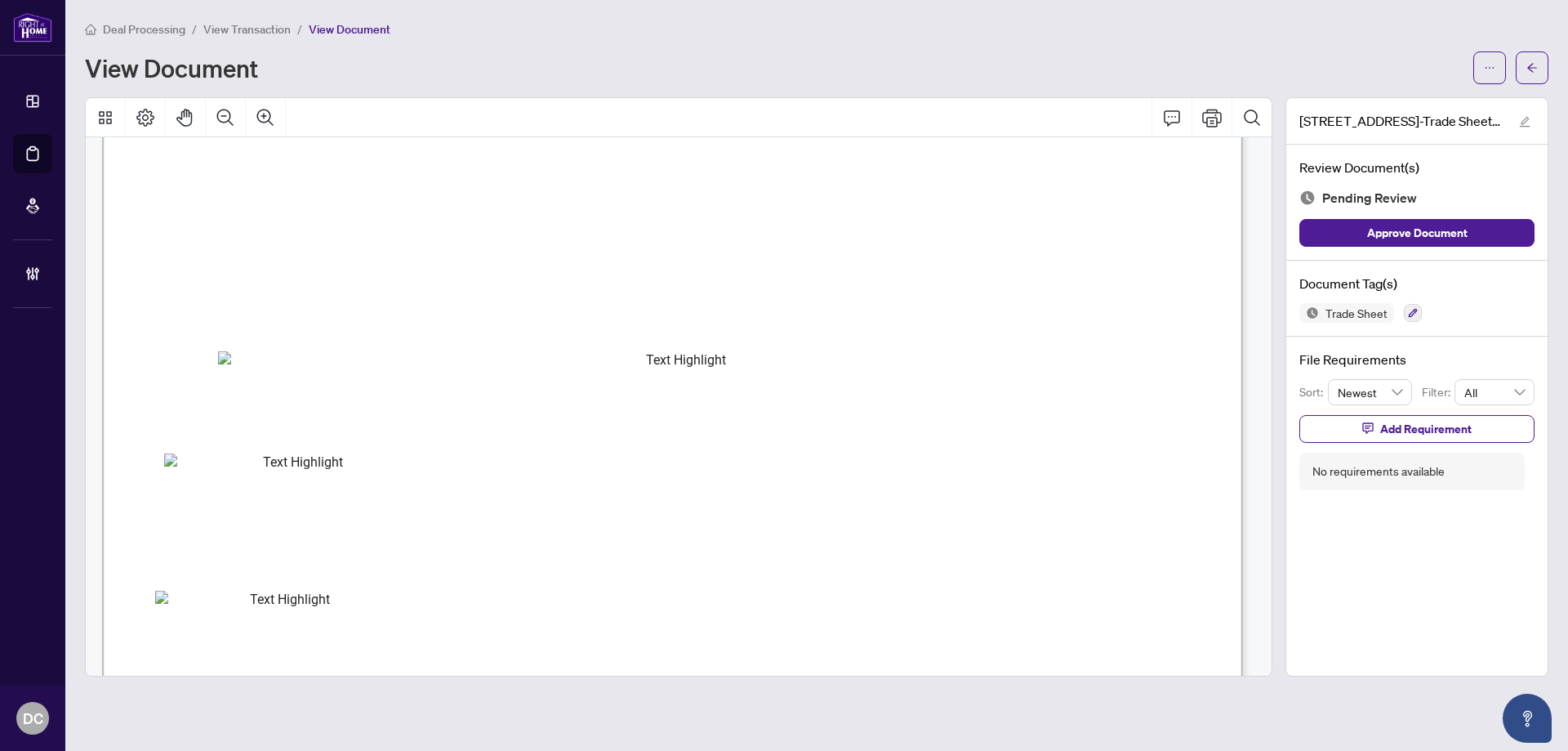
scroll to position [245, 0]
click at [1536, 83] on div "Deal Processing / View Transaction / View Document View Document [STREET_ADDRES…" at bounding box center [817, 348] width 1463 height 656
click at [1528, 65] on icon "arrow-left" at bounding box center [1531, 67] width 11 height 11
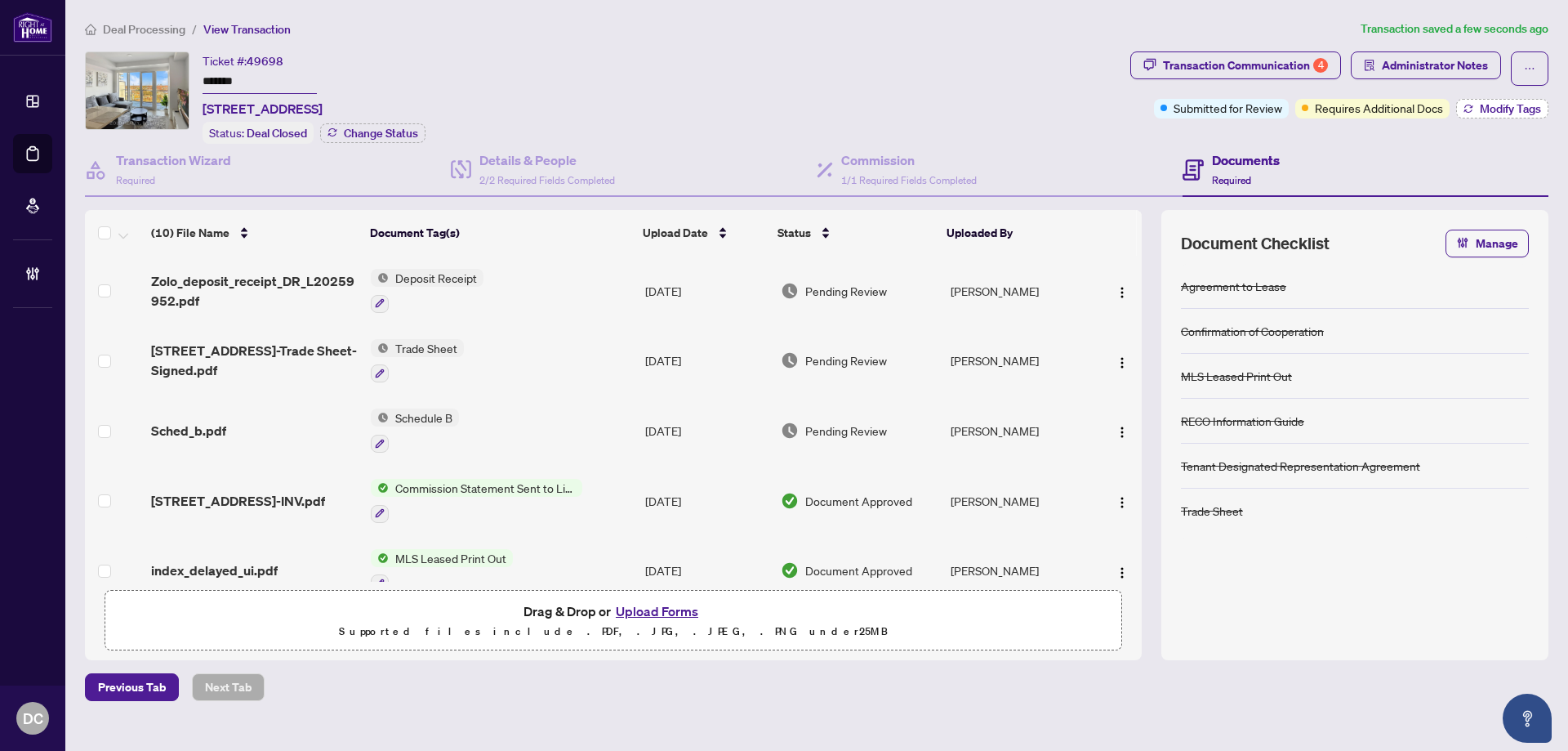
click at [1464, 107] on icon "button" at bounding box center [1468, 108] width 9 height 9
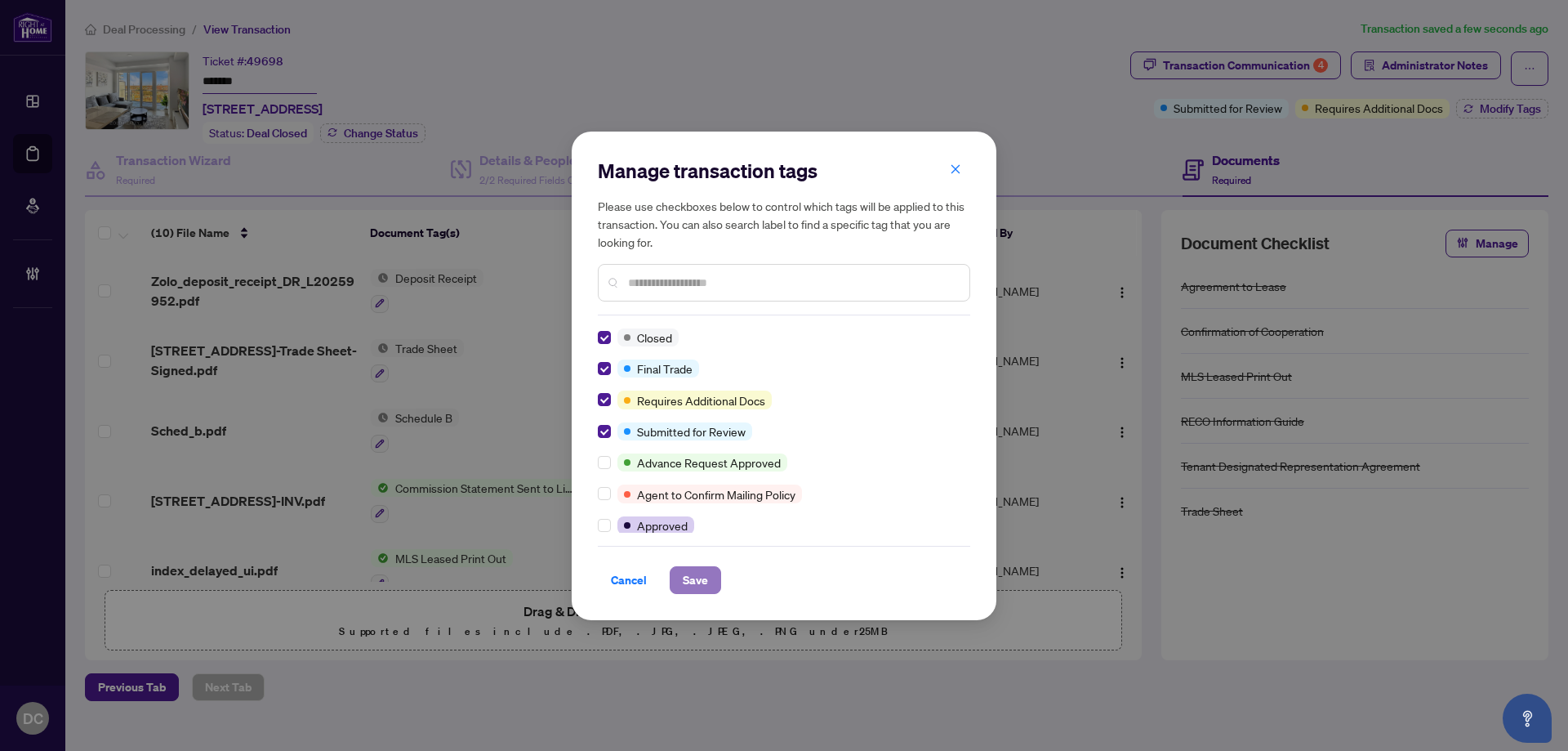
click at [693, 584] on span "Save" at bounding box center [695, 580] width 25 height 26
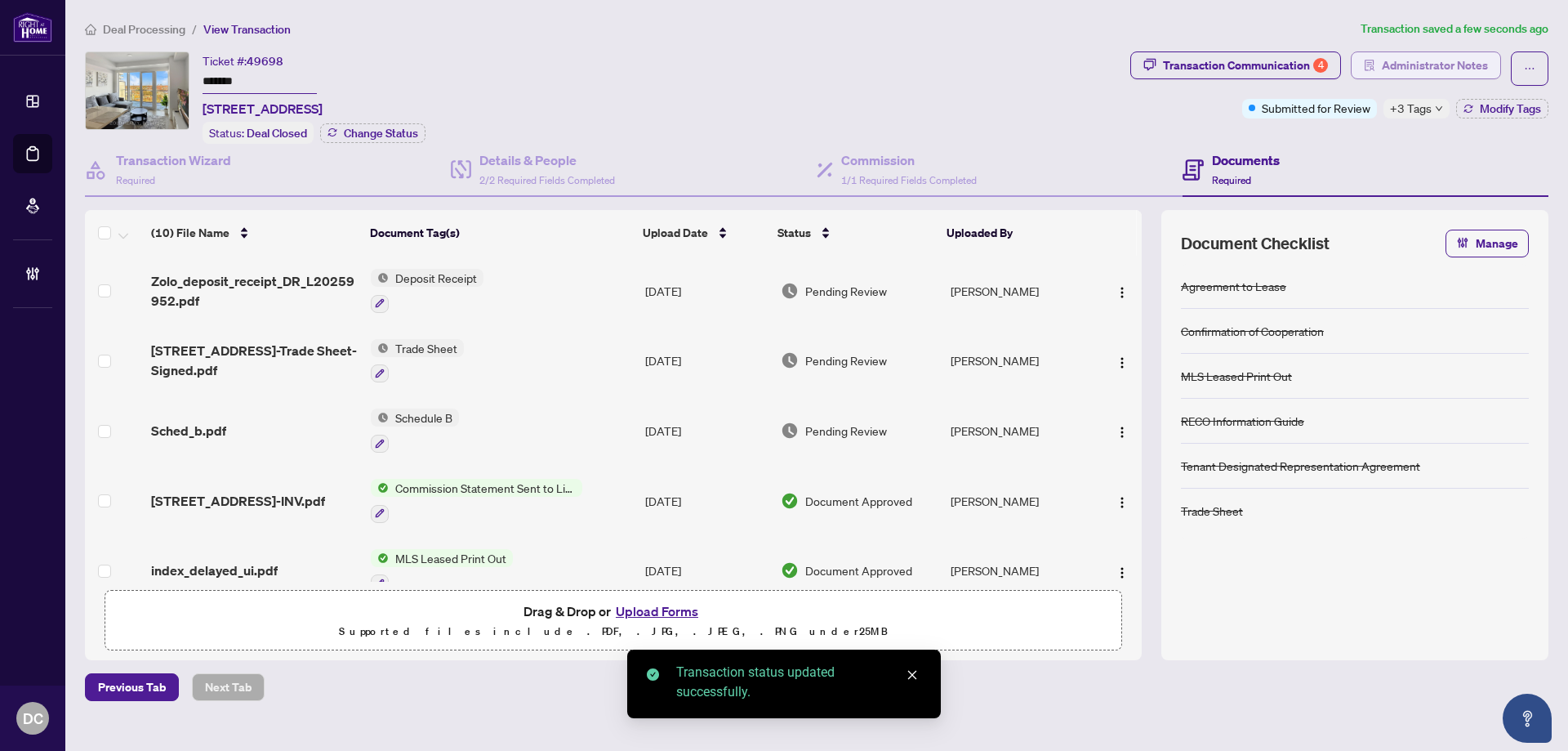
click at [1400, 77] on button "Administrator Notes" at bounding box center [1425, 65] width 150 height 27
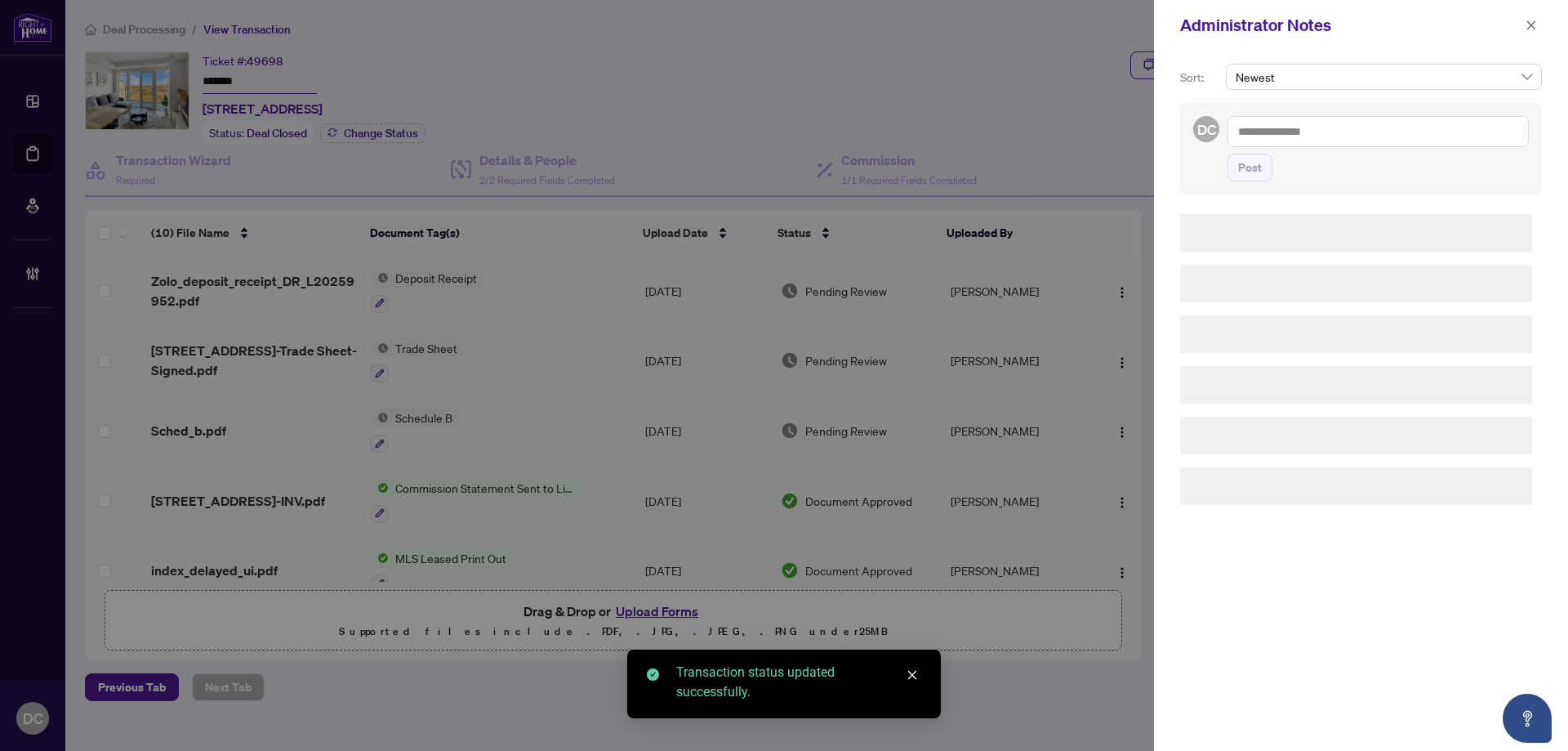
click at [1412, 58] on div "Sort: Newest DC Post" at bounding box center [1361, 400] width 414 height 700
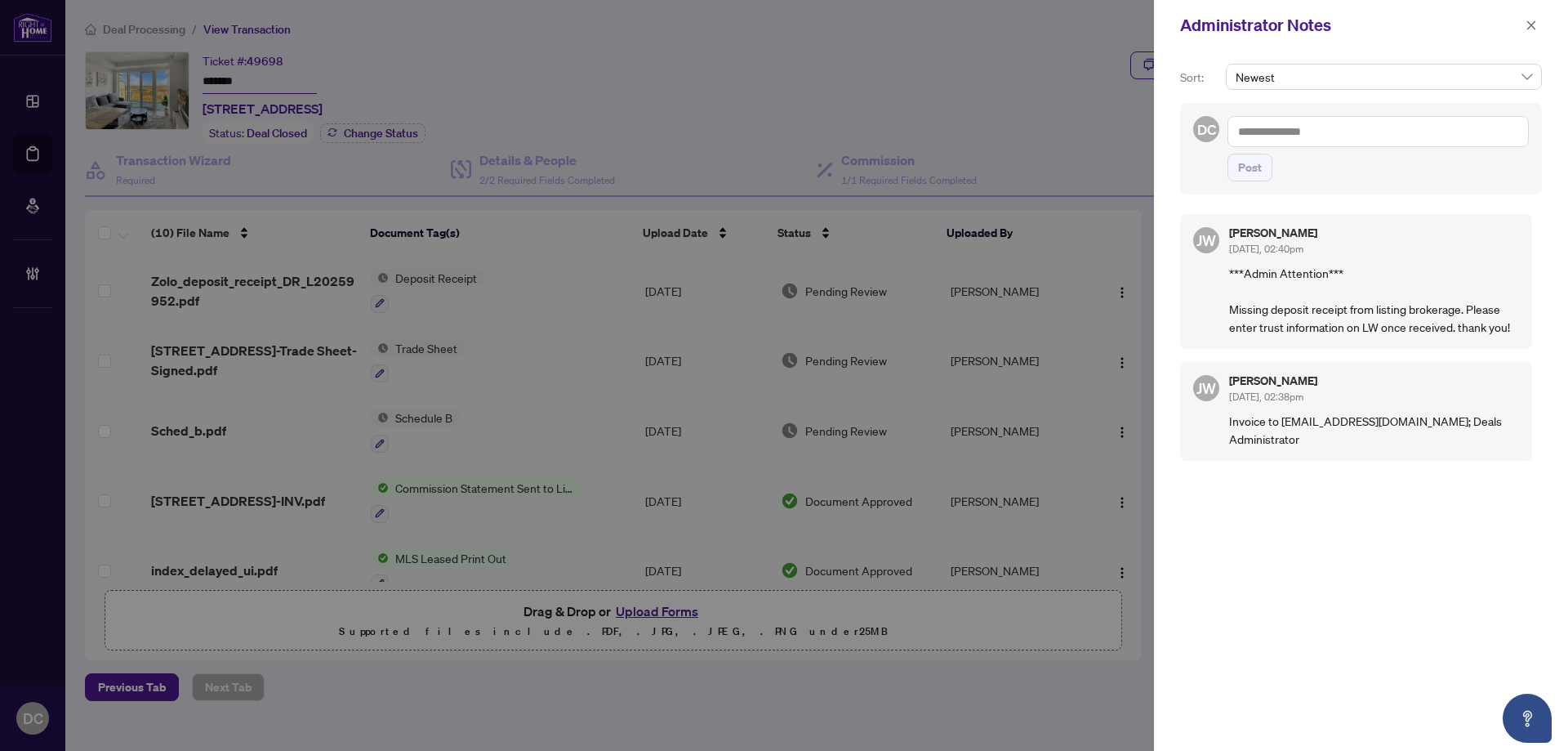
click at [1318, 138] on textarea at bounding box center [1377, 131] width 301 height 31
paste textarea "**********"
type textarea "**********"
click at [1259, 172] on span "Post" at bounding box center [1249, 168] width 24 height 26
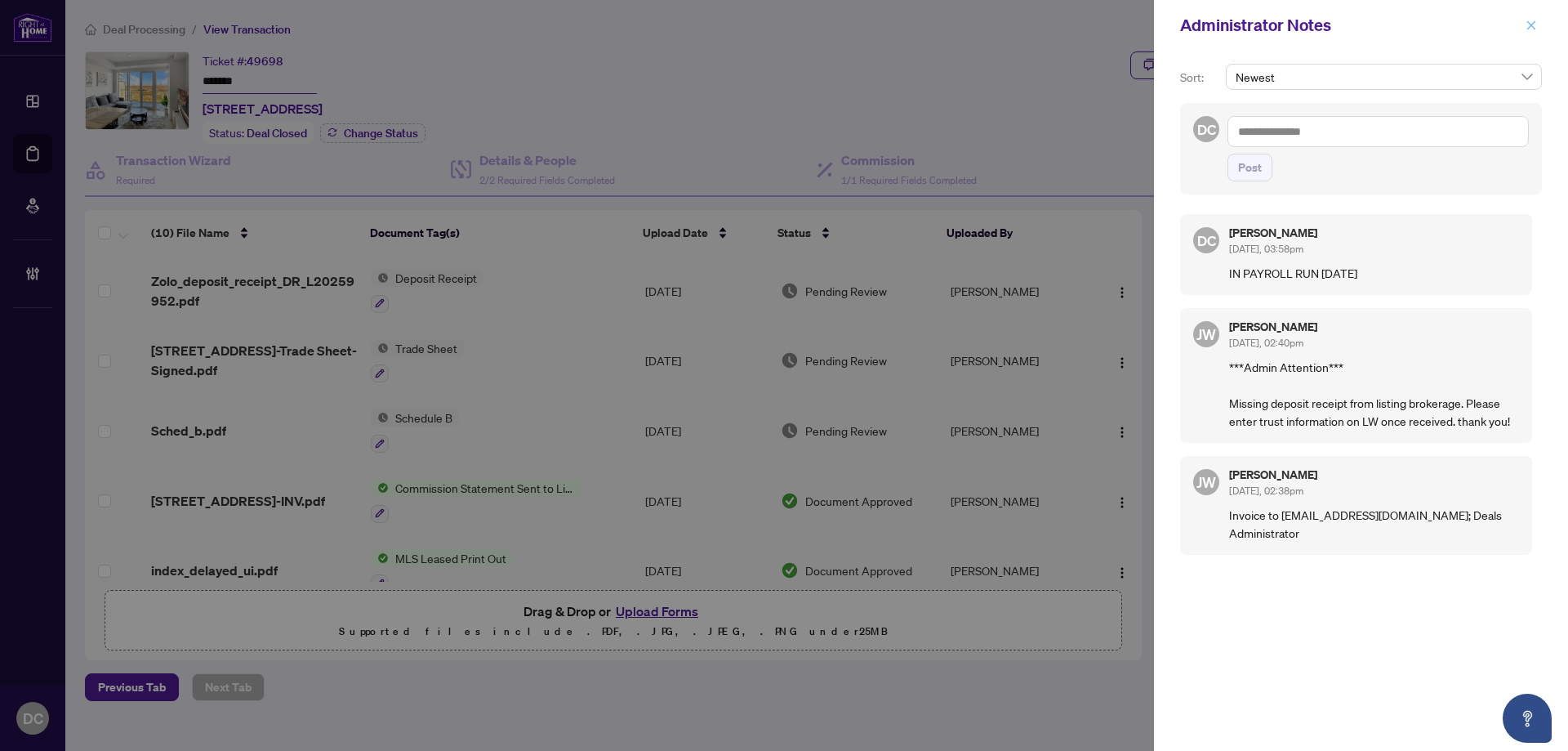
click at [1520, 29] on button "button" at bounding box center [1530, 25] width 21 height 20
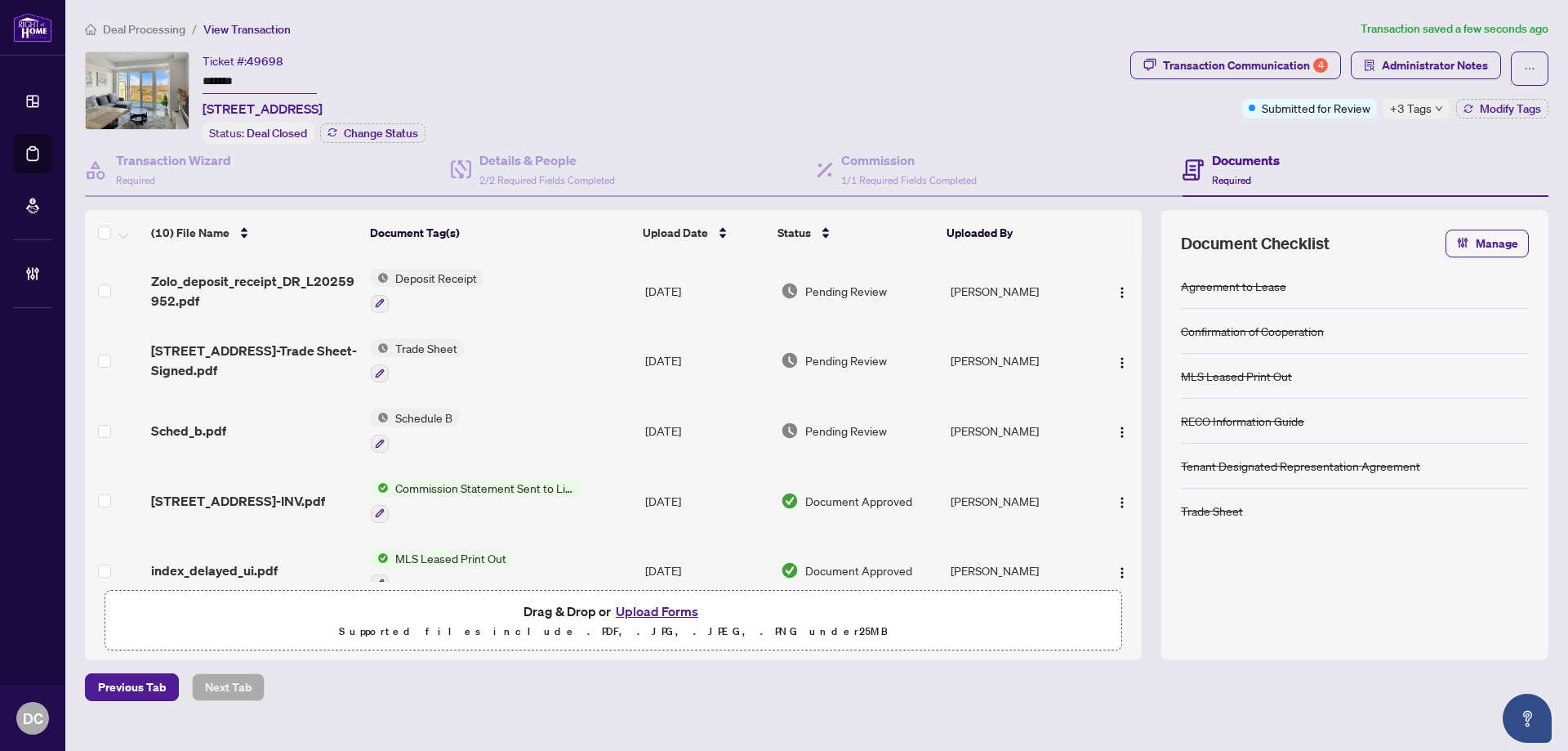
click at [118, 31] on span "Deal Processing" at bounding box center [144, 29] width 82 height 15
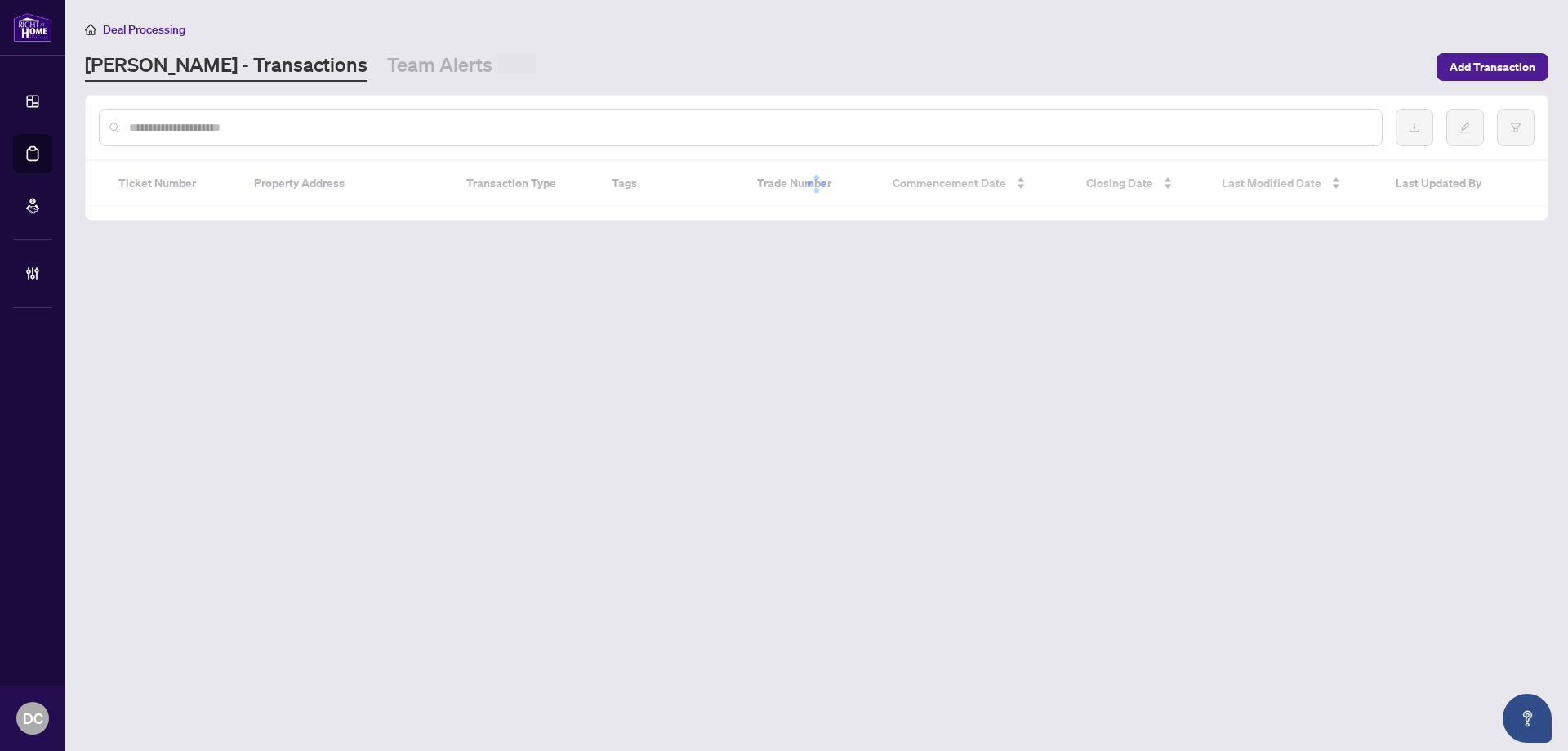
click at [237, 126] on input "text" at bounding box center [748, 127] width 1239 height 18
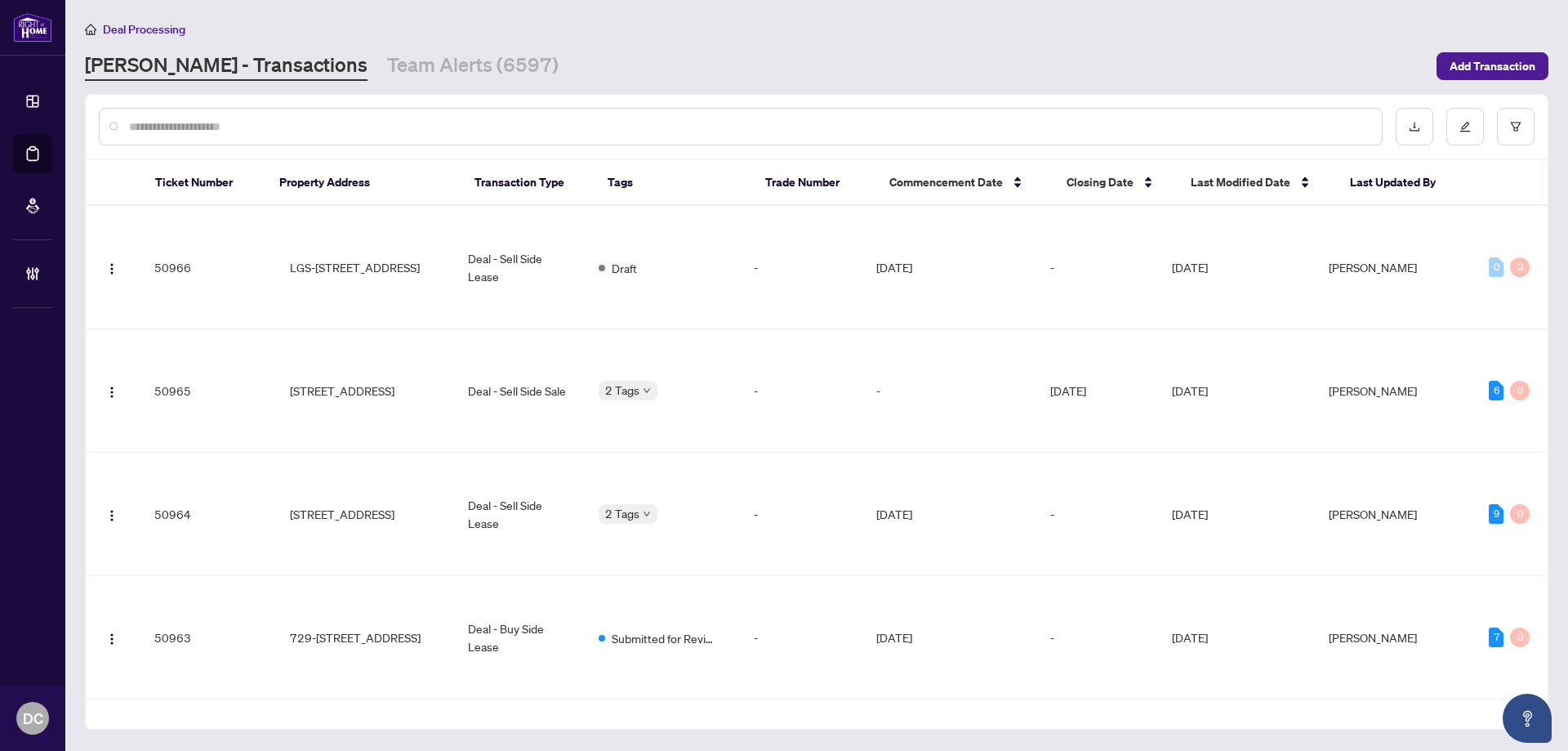
paste input "*******"
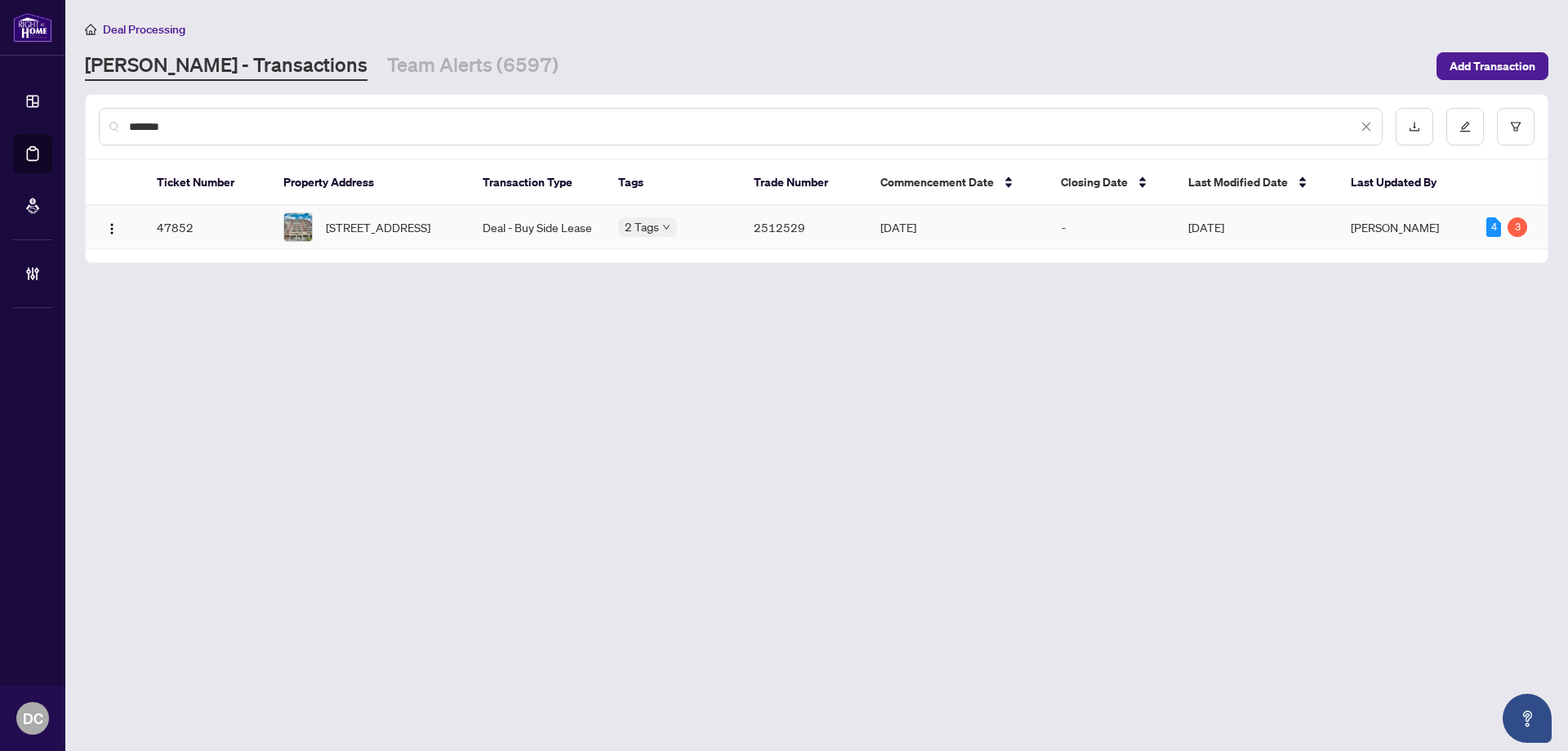
type input "*******"
click at [512, 239] on td "Deal - Buy Side Lease" at bounding box center [538, 228] width 136 height 43
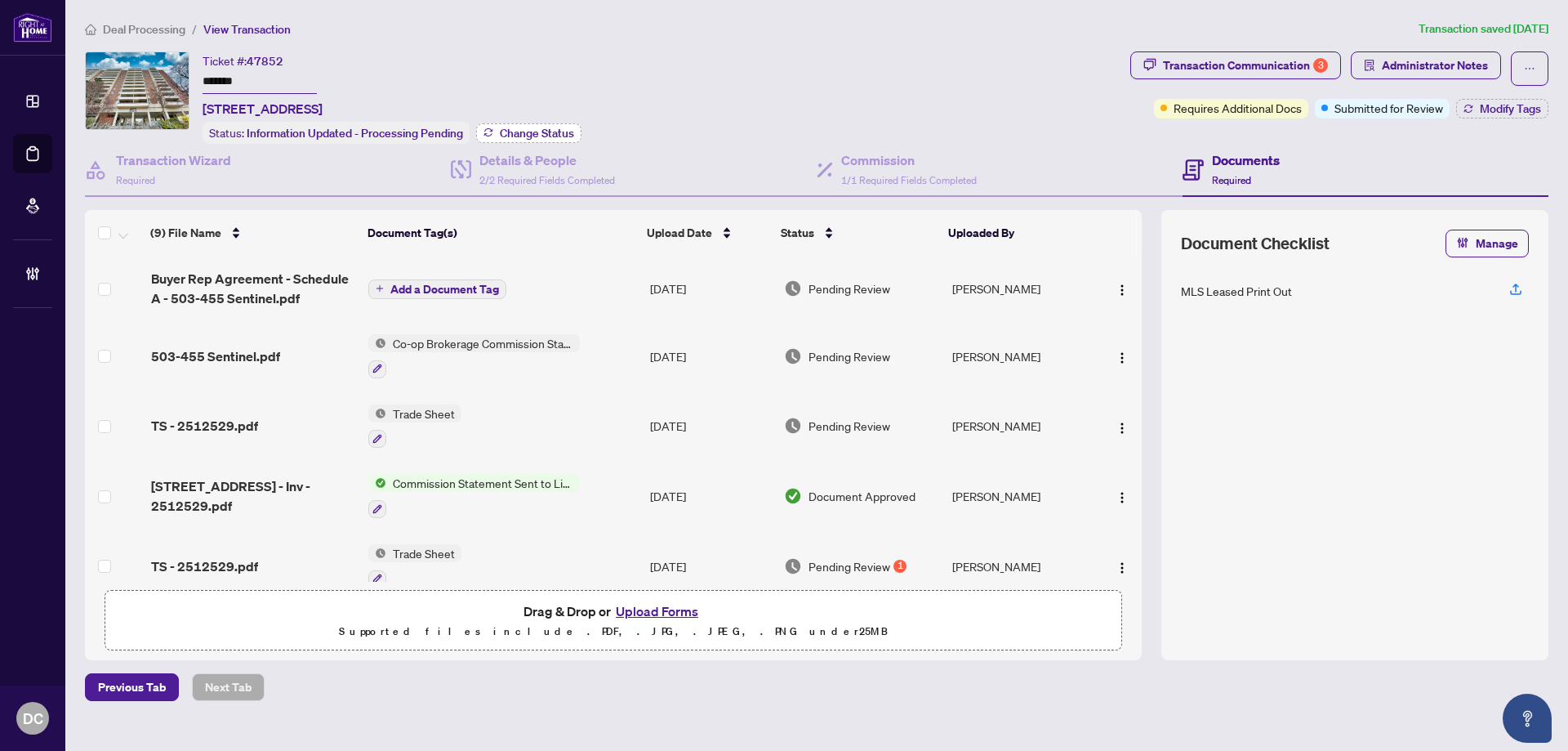
click at [562, 128] on span "Change Status" at bounding box center [537, 132] width 75 height 11
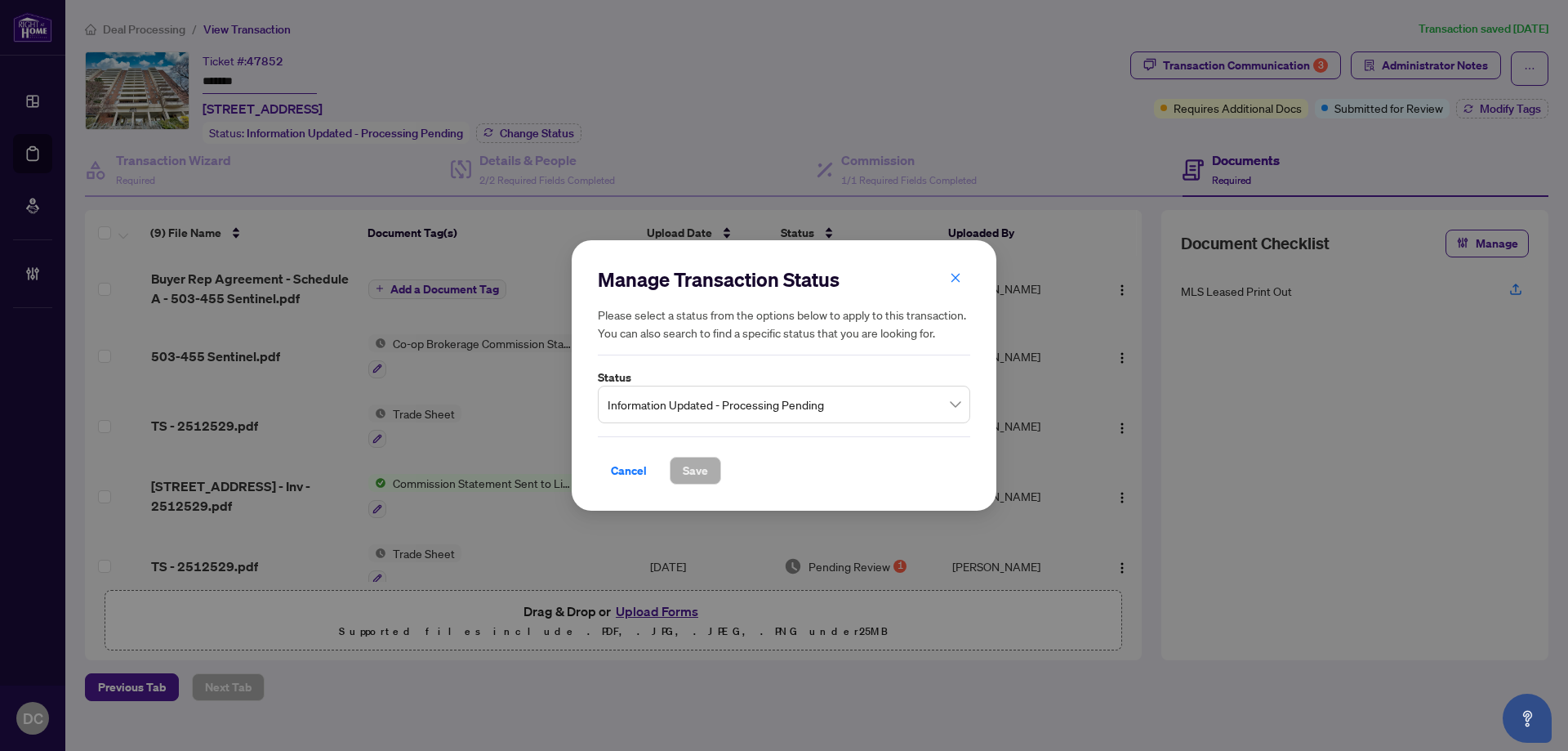
click at [807, 399] on span "Information Updated - Processing Pending" at bounding box center [783, 405] width 353 height 31
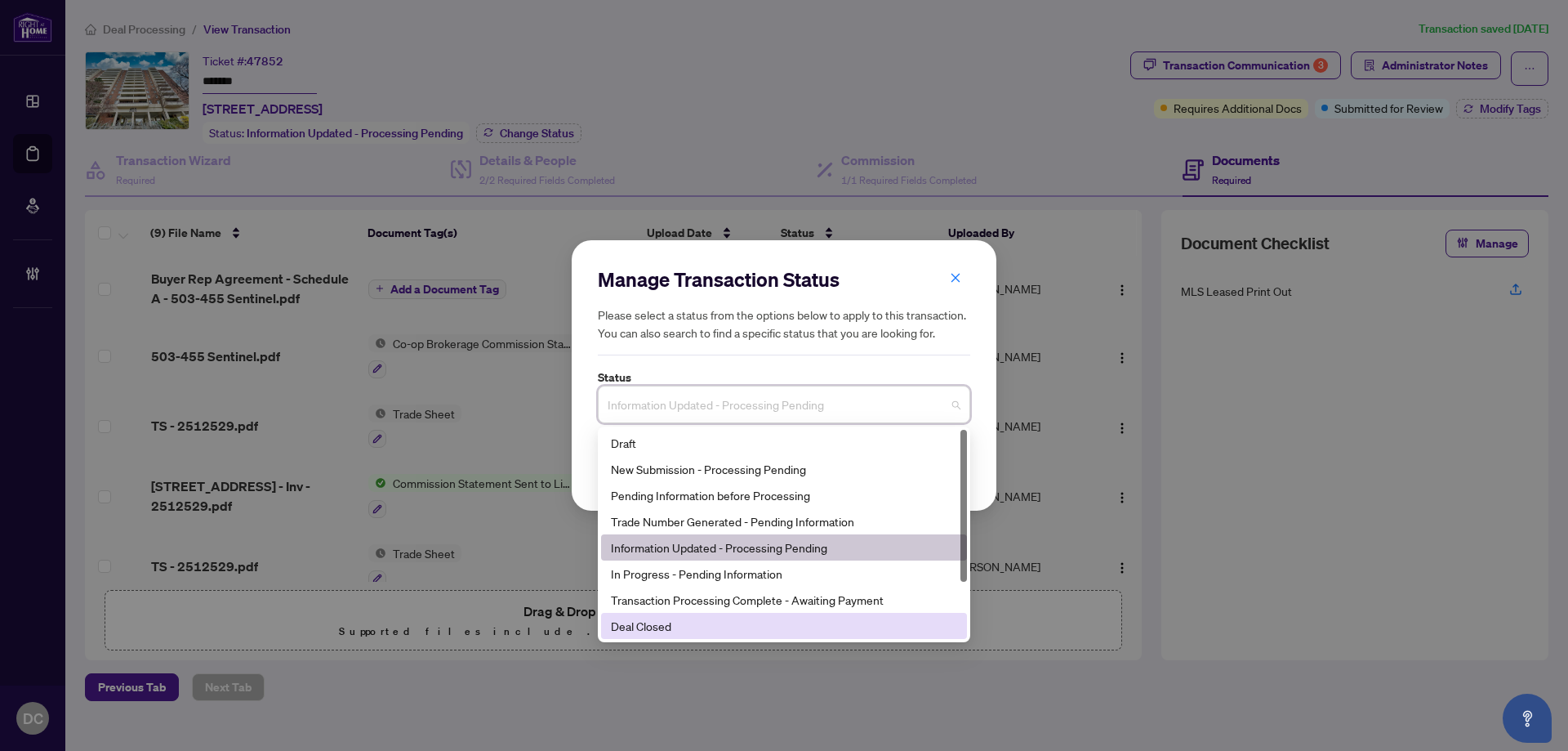
click at [696, 626] on div "Deal Closed" at bounding box center [783, 626] width 346 height 18
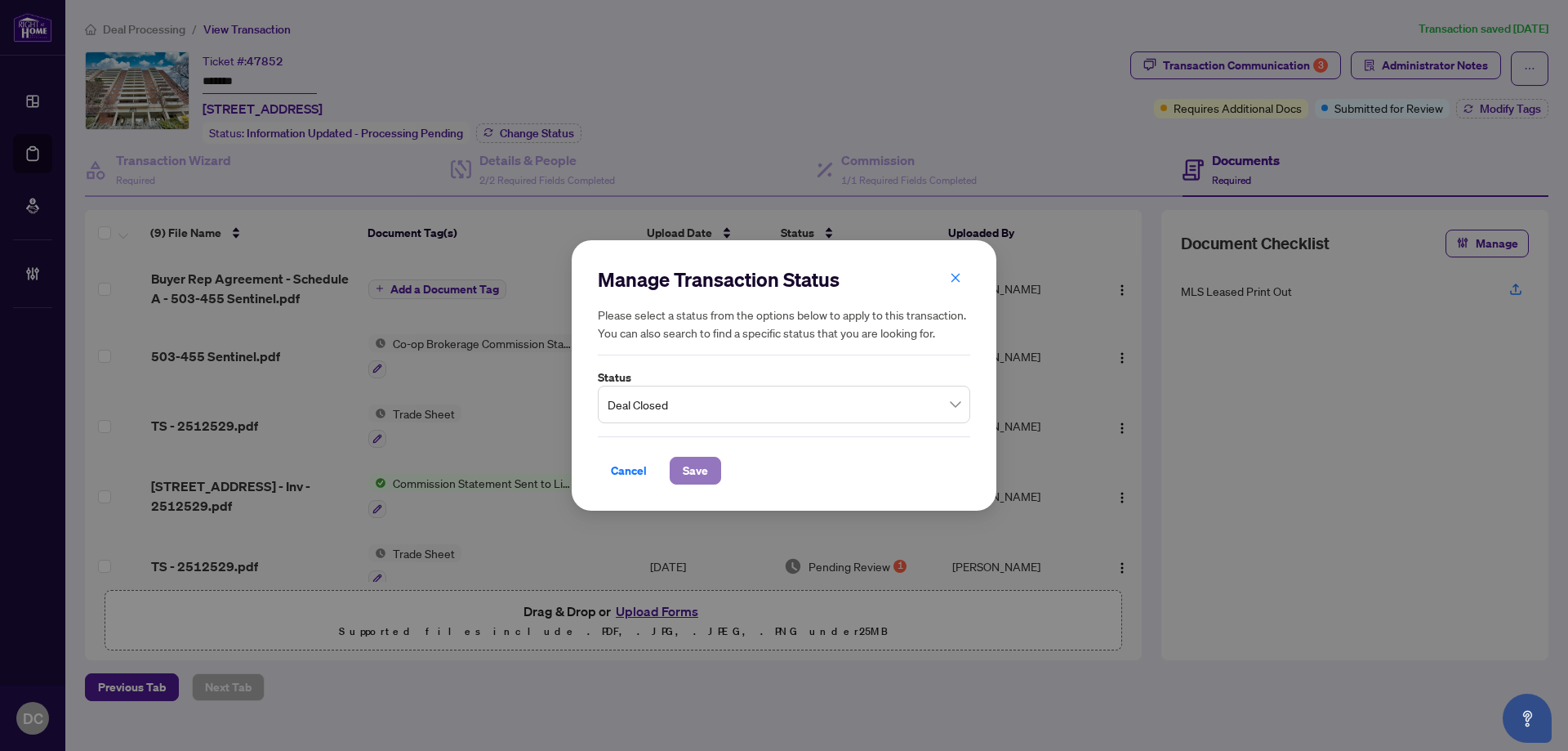
click at [710, 467] on button "Save" at bounding box center [696, 471] width 52 height 27
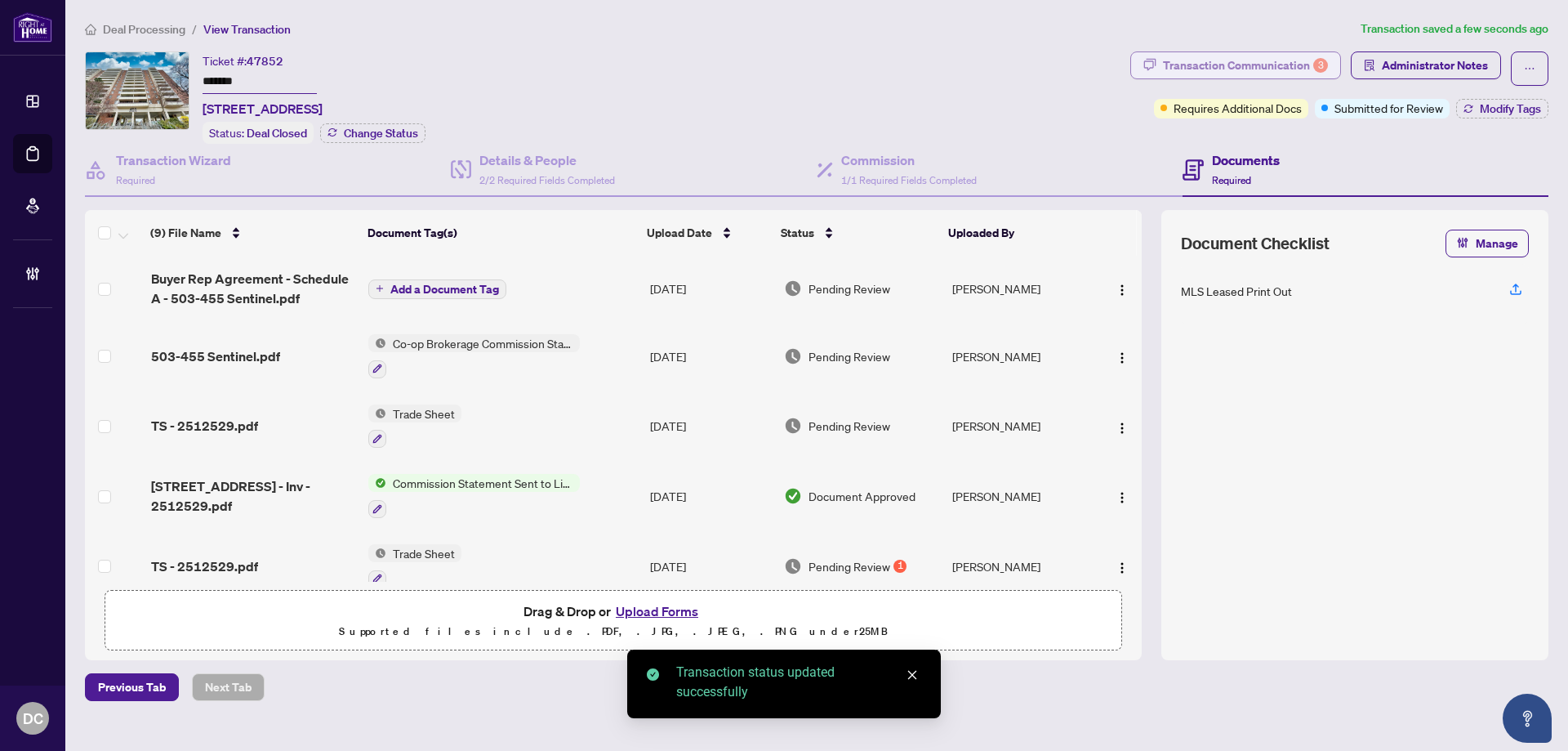
click at [1277, 64] on div "Transaction Communication 3" at bounding box center [1245, 65] width 165 height 26
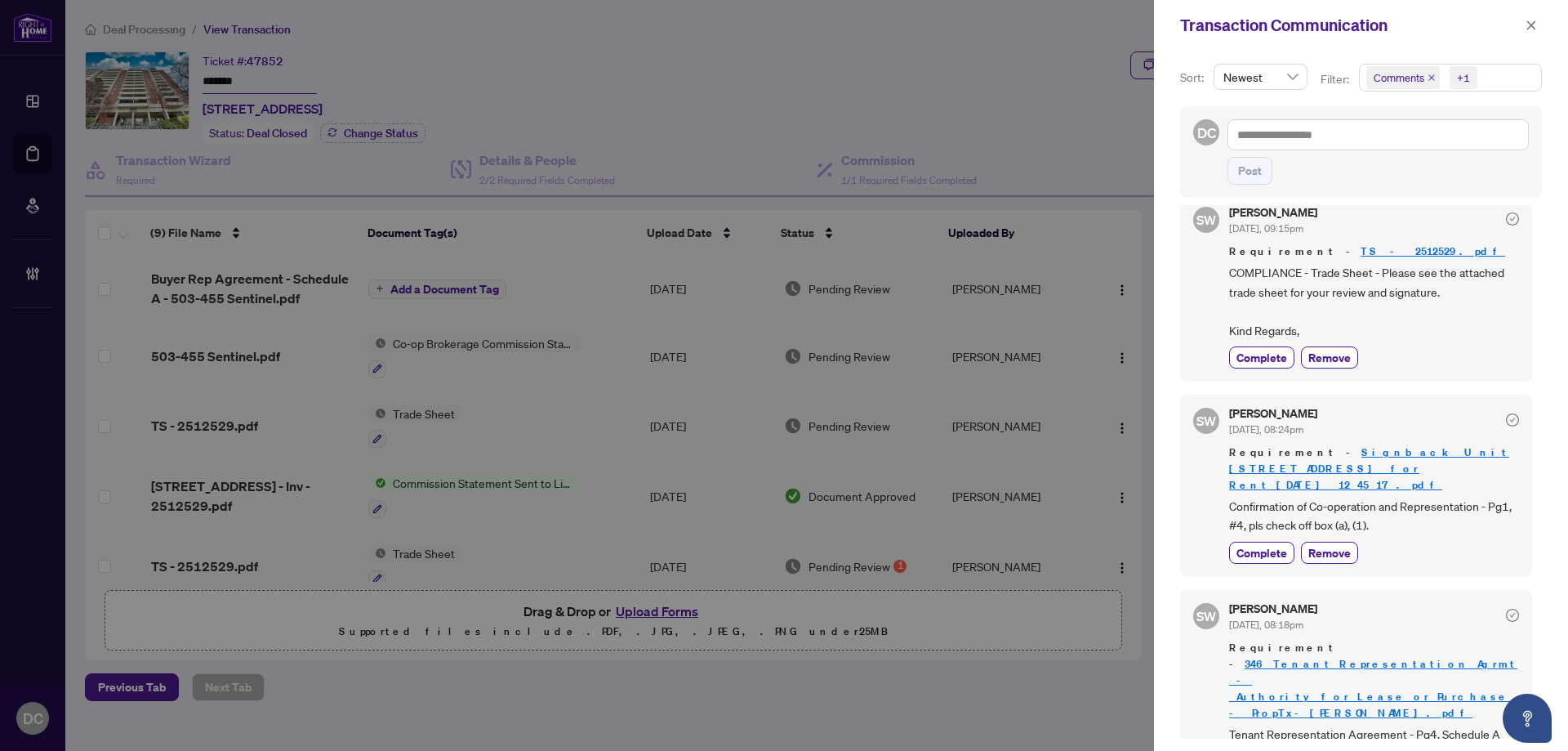
scroll to position [3, 0]
click at [1540, 25] on button "button" at bounding box center [1530, 25] width 21 height 20
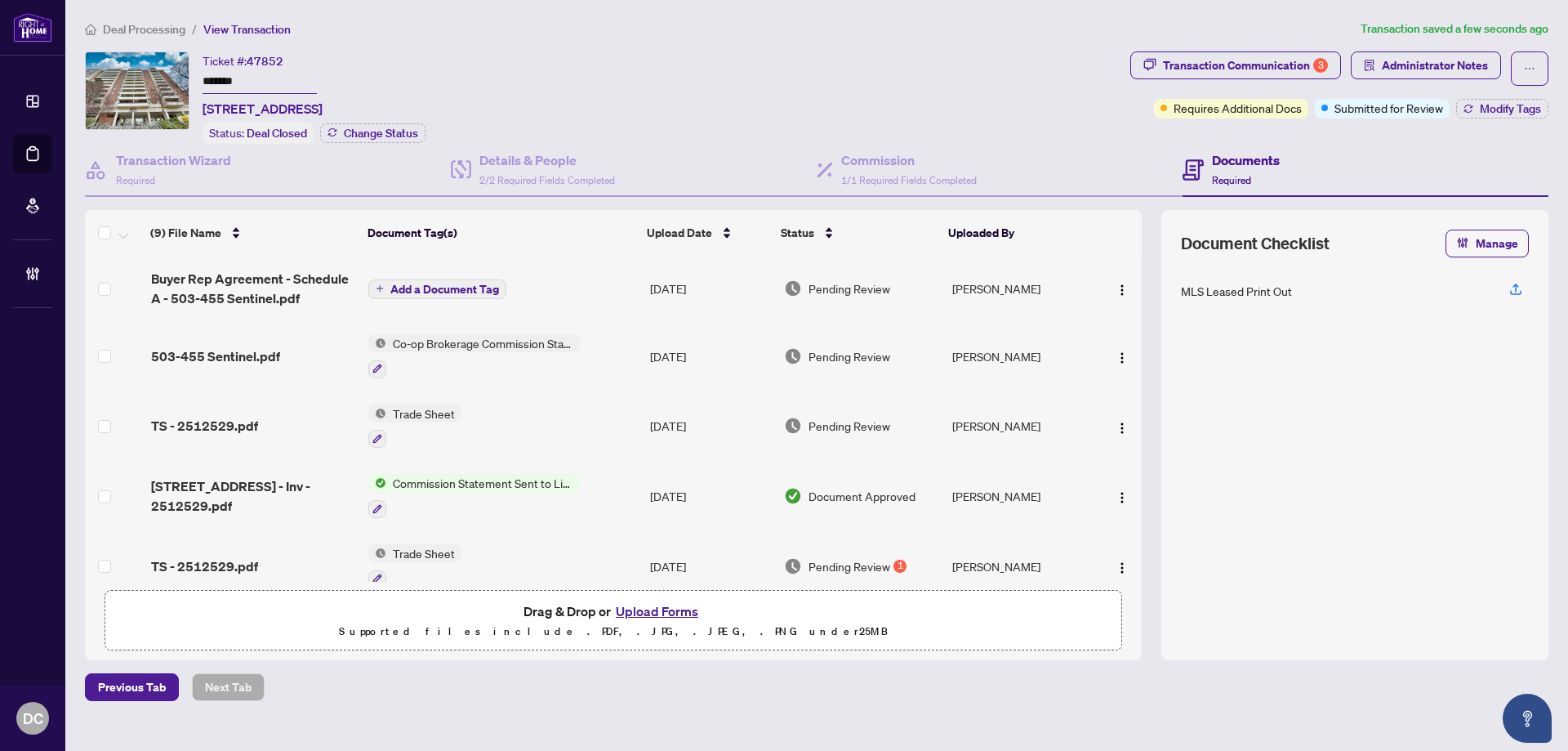
click at [538, 406] on td "Trade Sheet" at bounding box center [502, 426] width 282 height 70
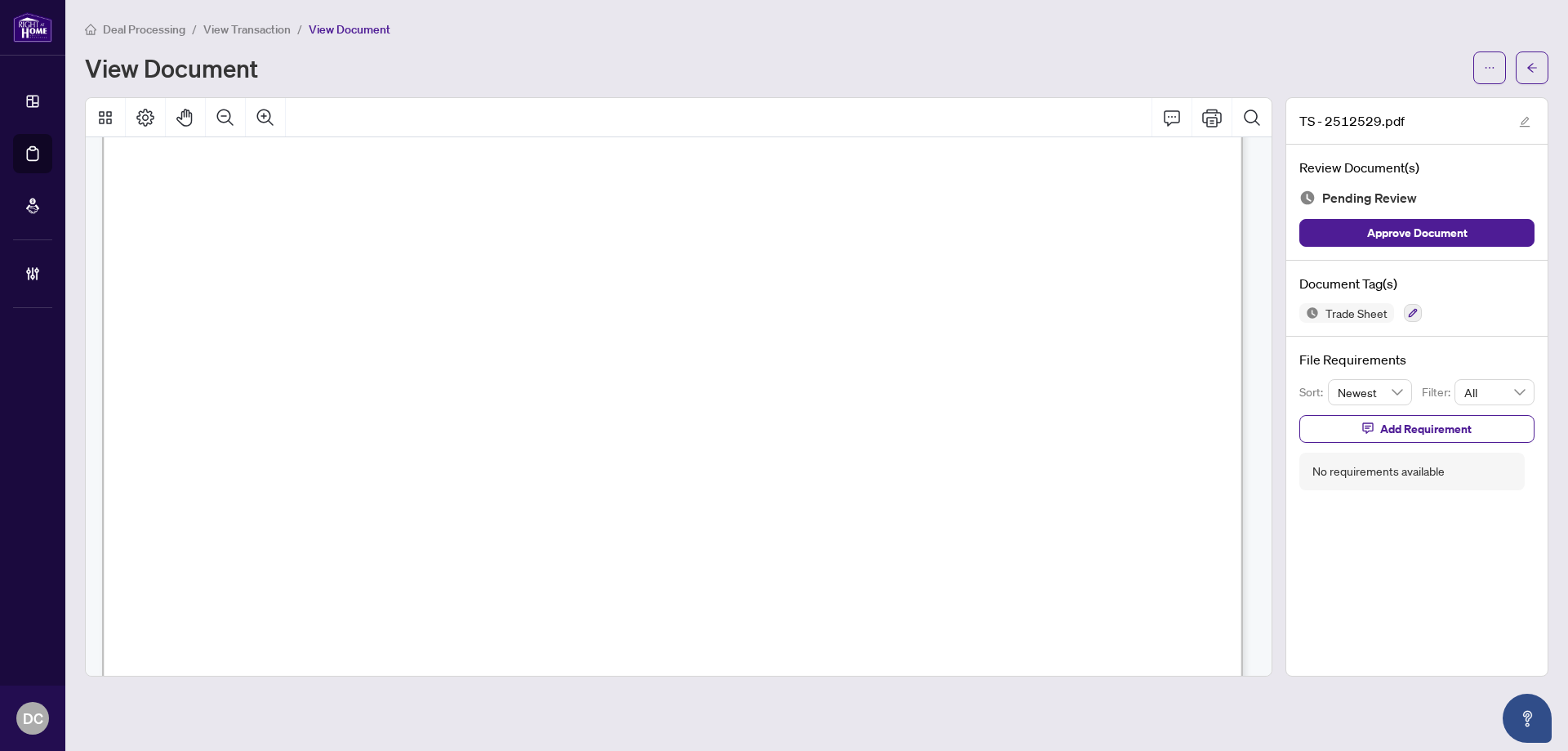
scroll to position [491, 0]
click at [1540, 73] on button "button" at bounding box center [1532, 68] width 33 height 33
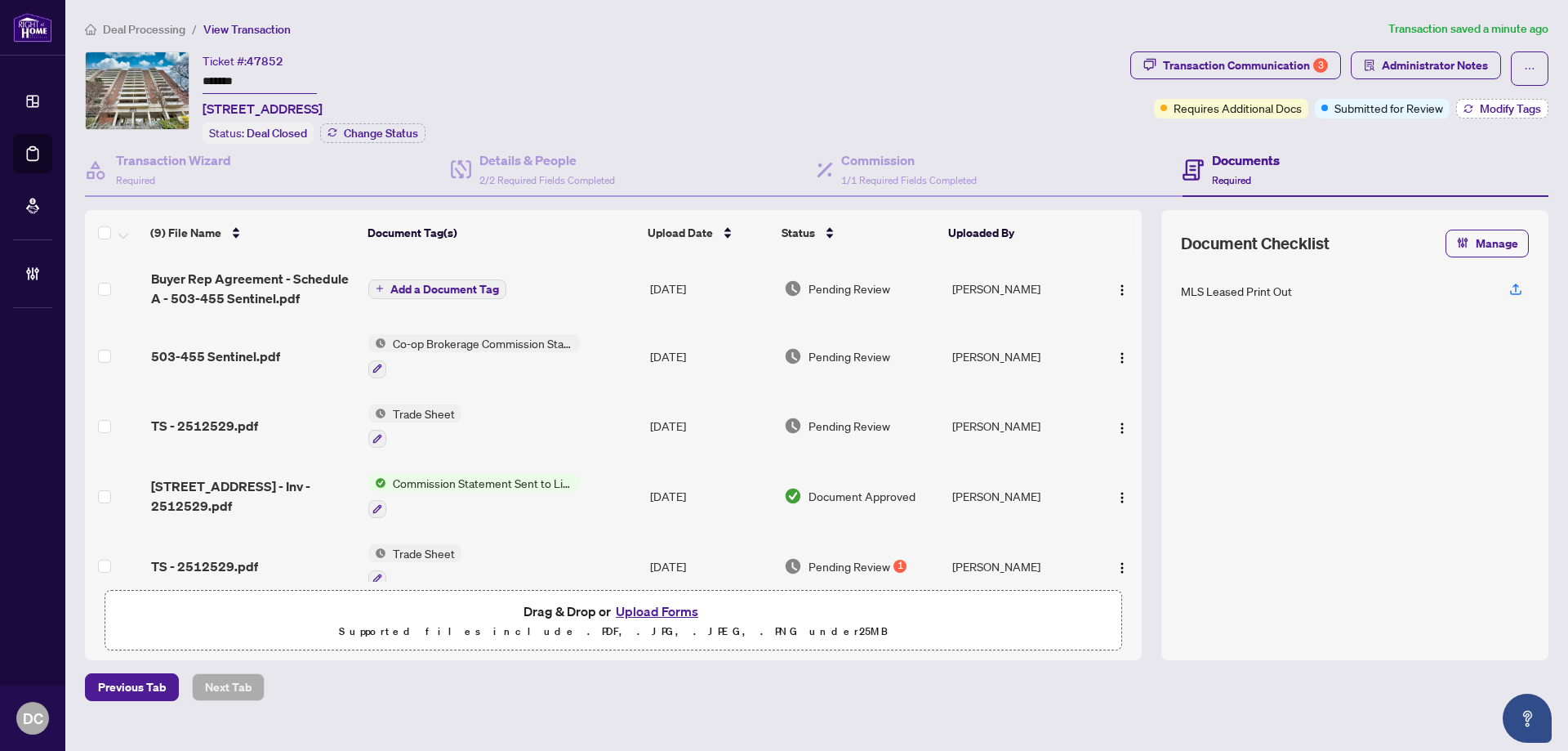
click at [1461, 108] on button "Modify Tags" at bounding box center [1501, 108] width 92 height 20
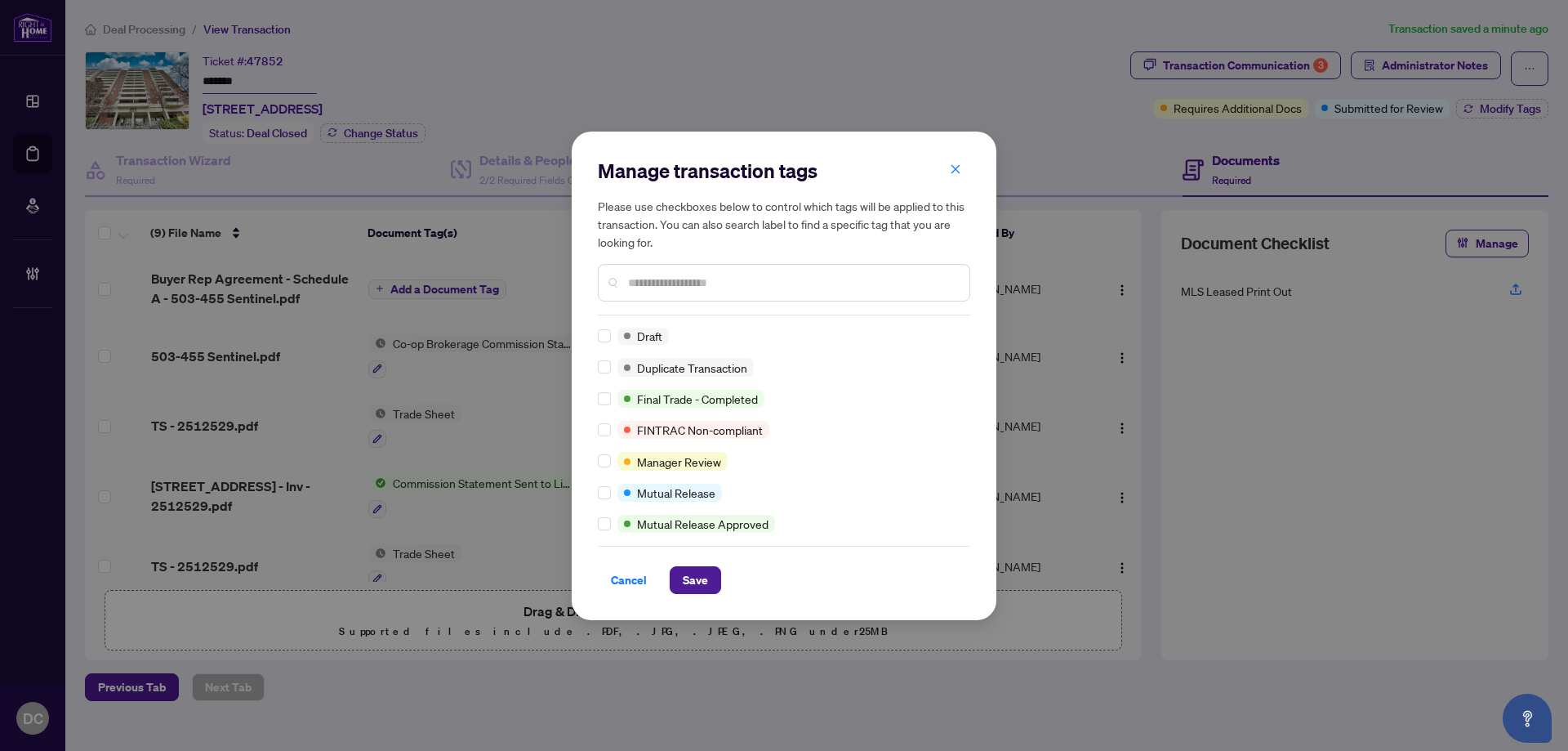
scroll to position [1, 0]
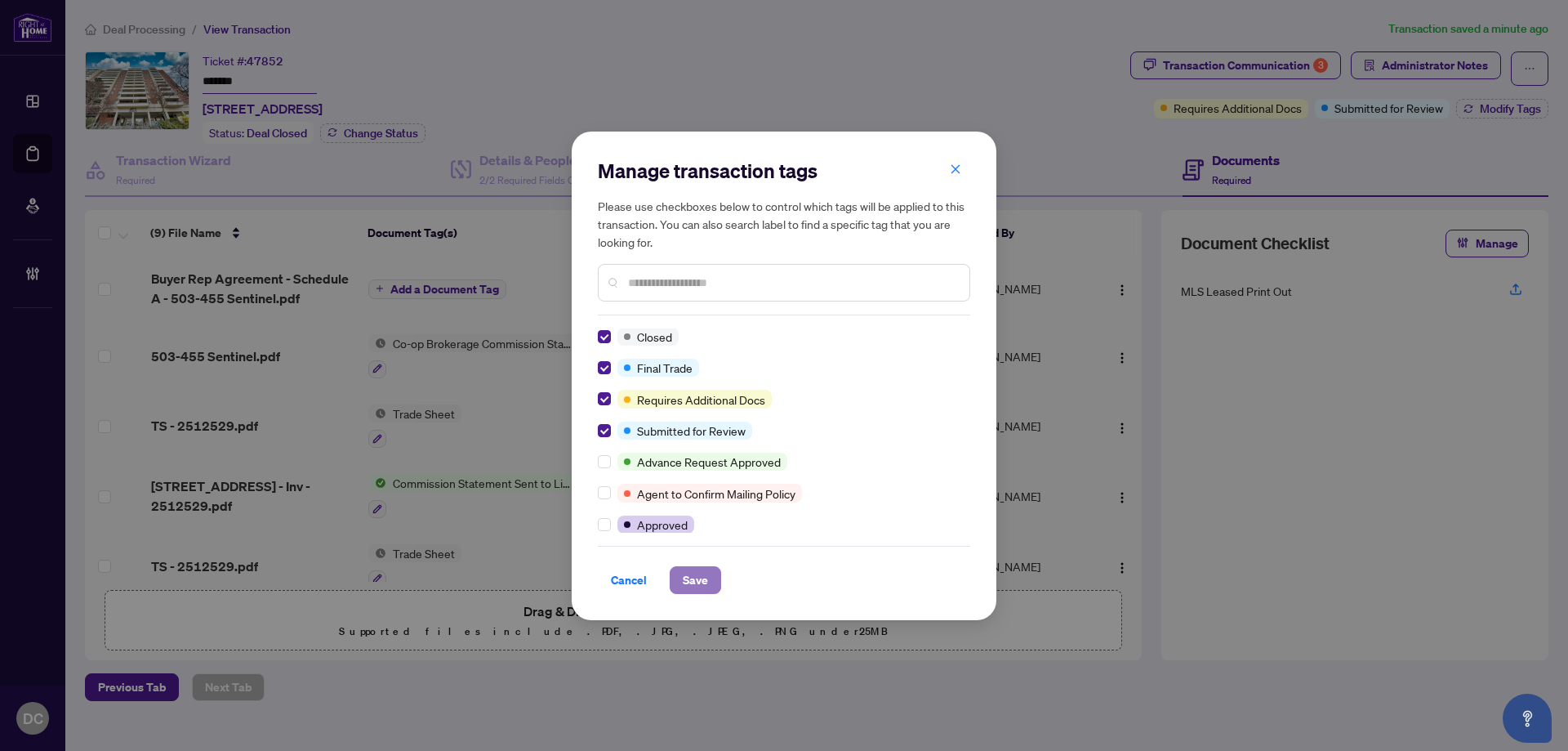
click at [700, 581] on span "Save" at bounding box center [695, 580] width 25 height 26
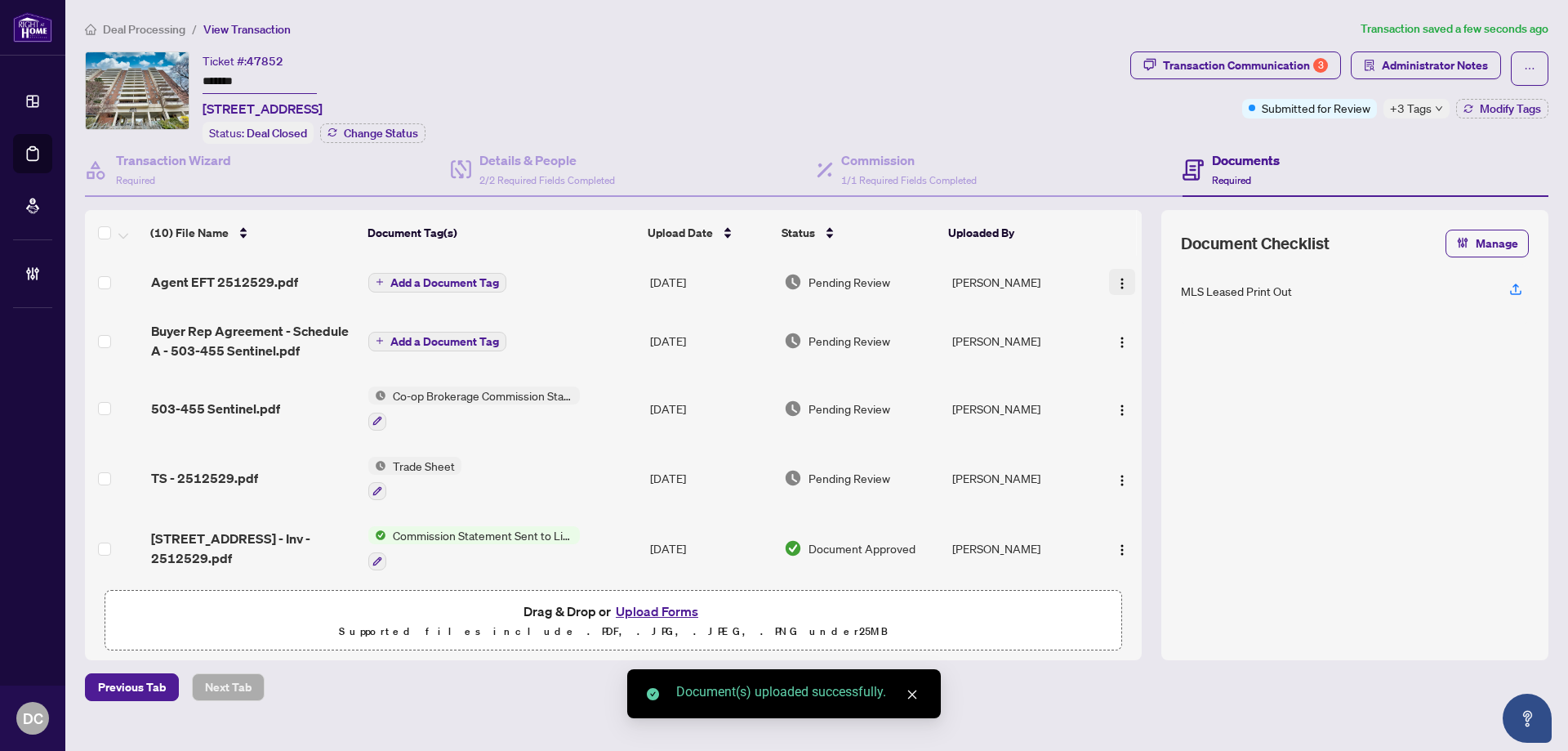
click at [1115, 282] on img "button" at bounding box center [1121, 283] width 13 height 13
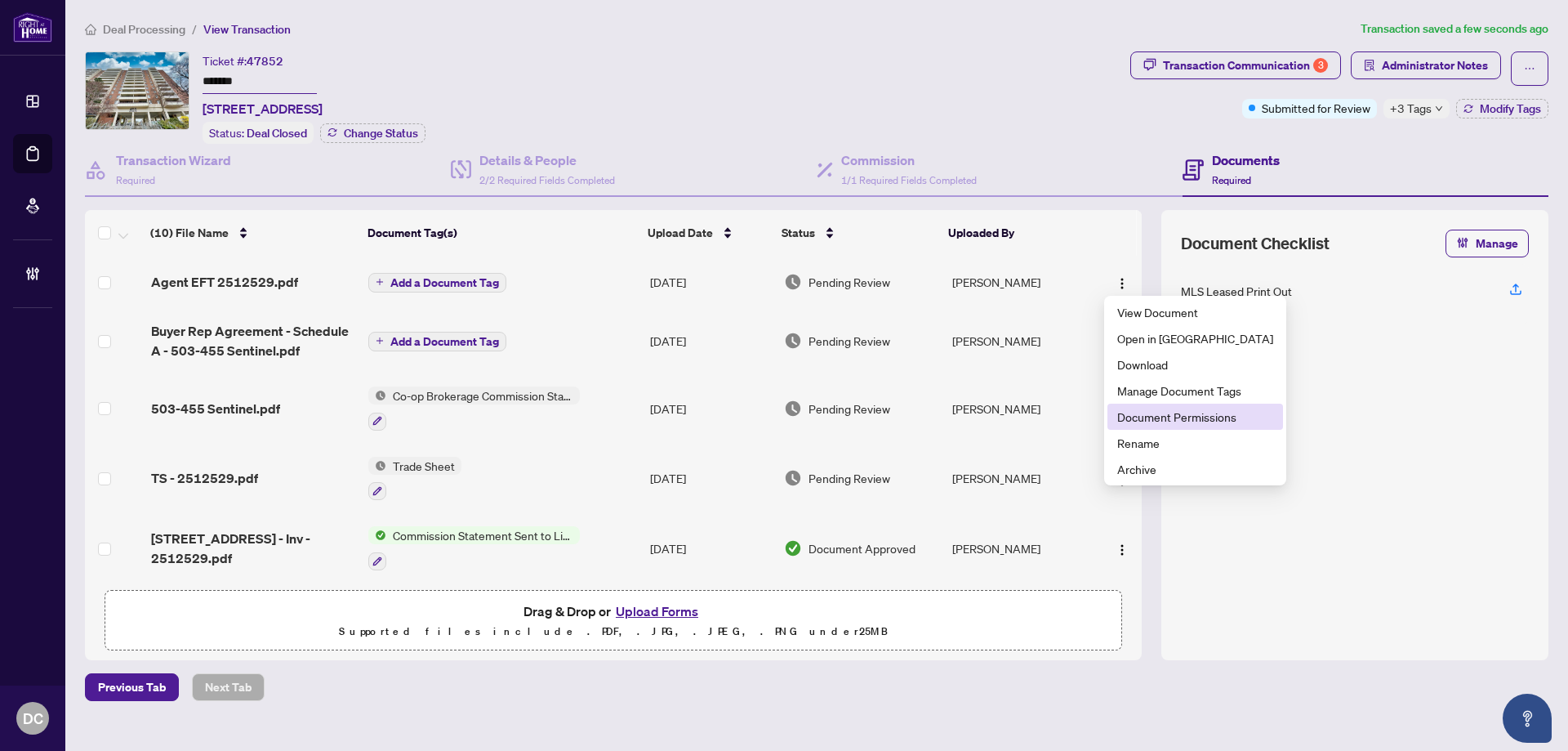
click at [1182, 419] on span "Document Permissions" at bounding box center [1195, 416] width 156 height 18
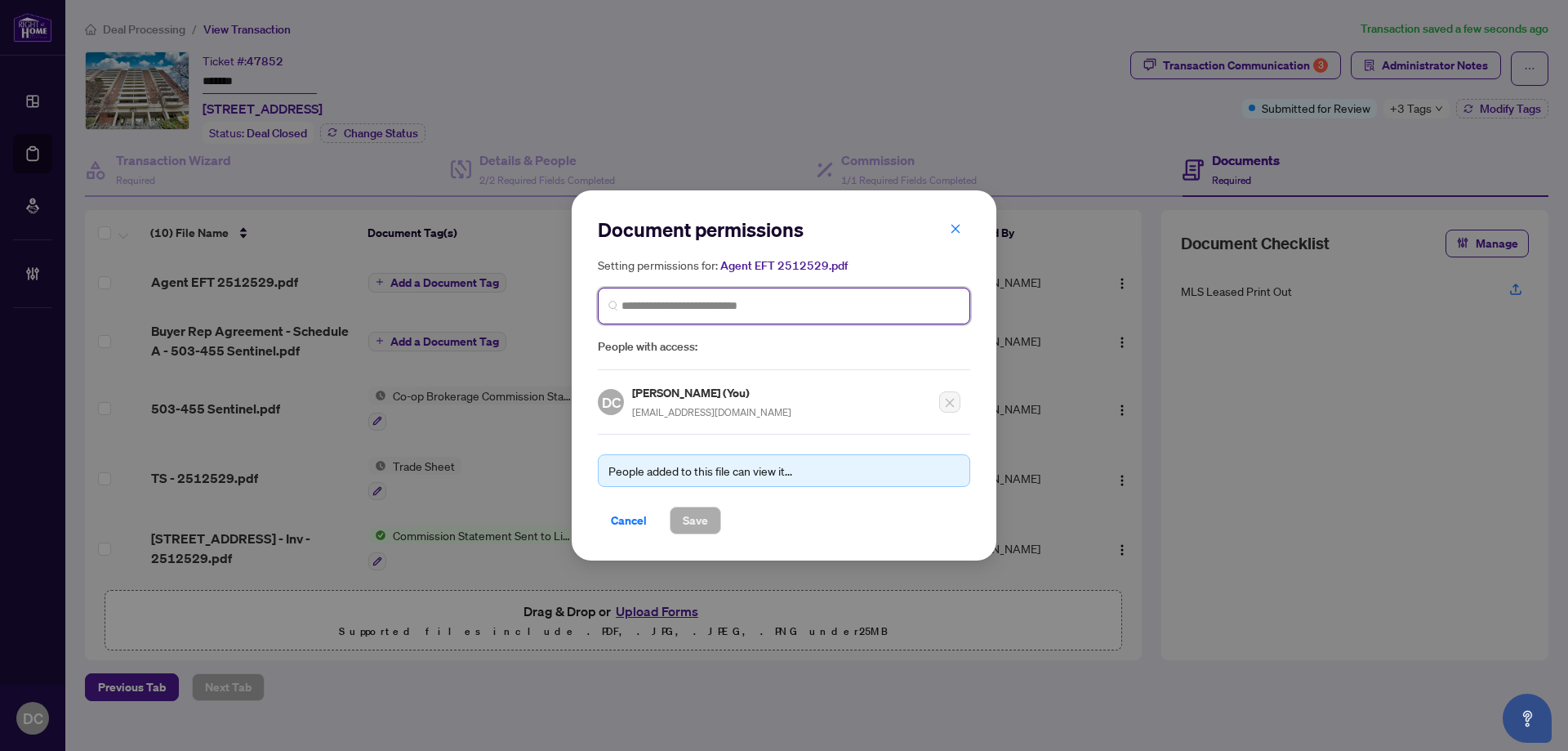
click at [811, 308] on input "search" at bounding box center [791, 306] width 338 height 17
drag, startPoint x: 718, startPoint y: 311, endPoint x: 593, endPoint y: 301, distance: 125.4
click at [593, 301] on div "Document permissions Setting permissions for: Agent EFT 2512529.pdf ******** Ag…" at bounding box center [784, 376] width 424 height 370
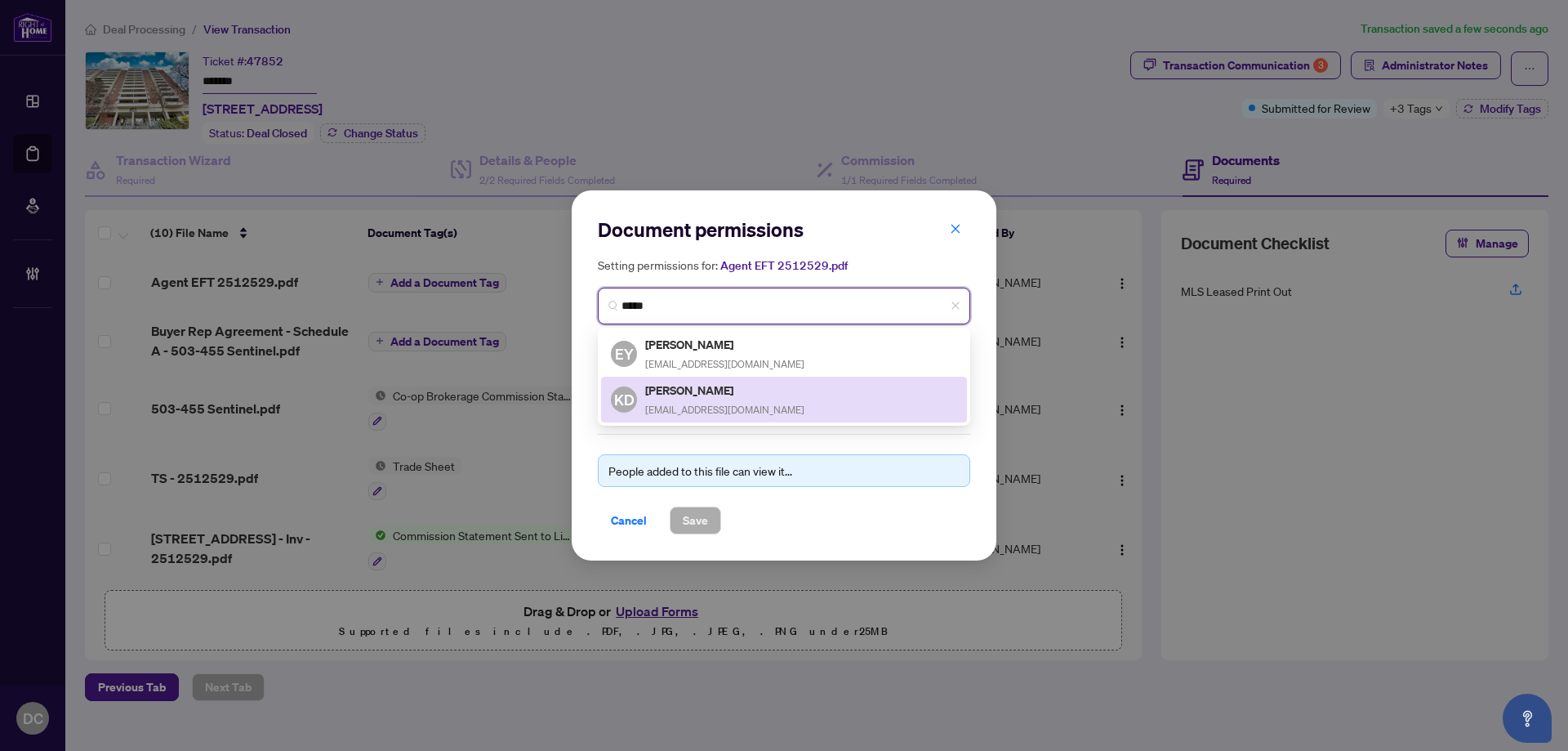
type input "*****"
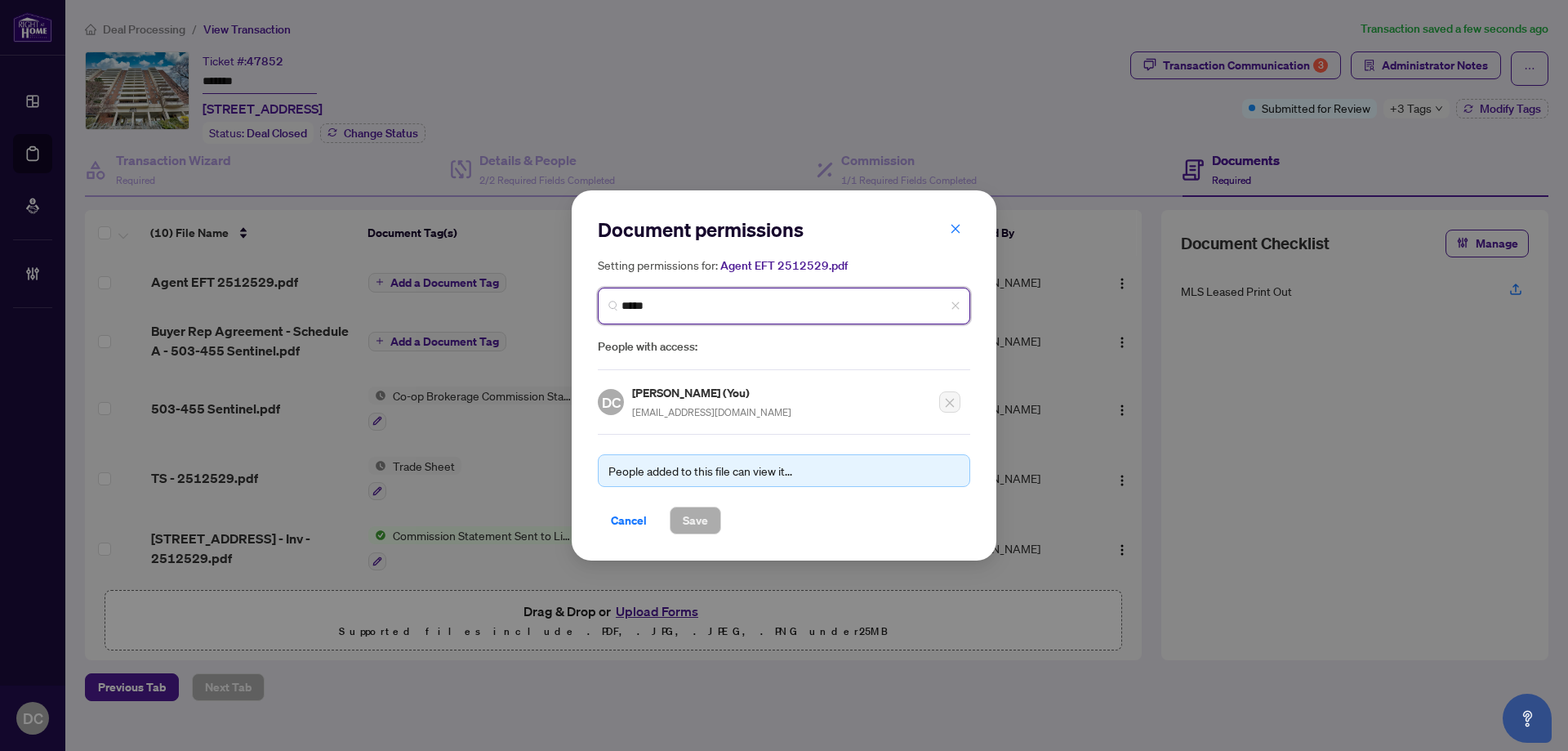
click at [681, 310] on input "*****" at bounding box center [791, 306] width 338 height 17
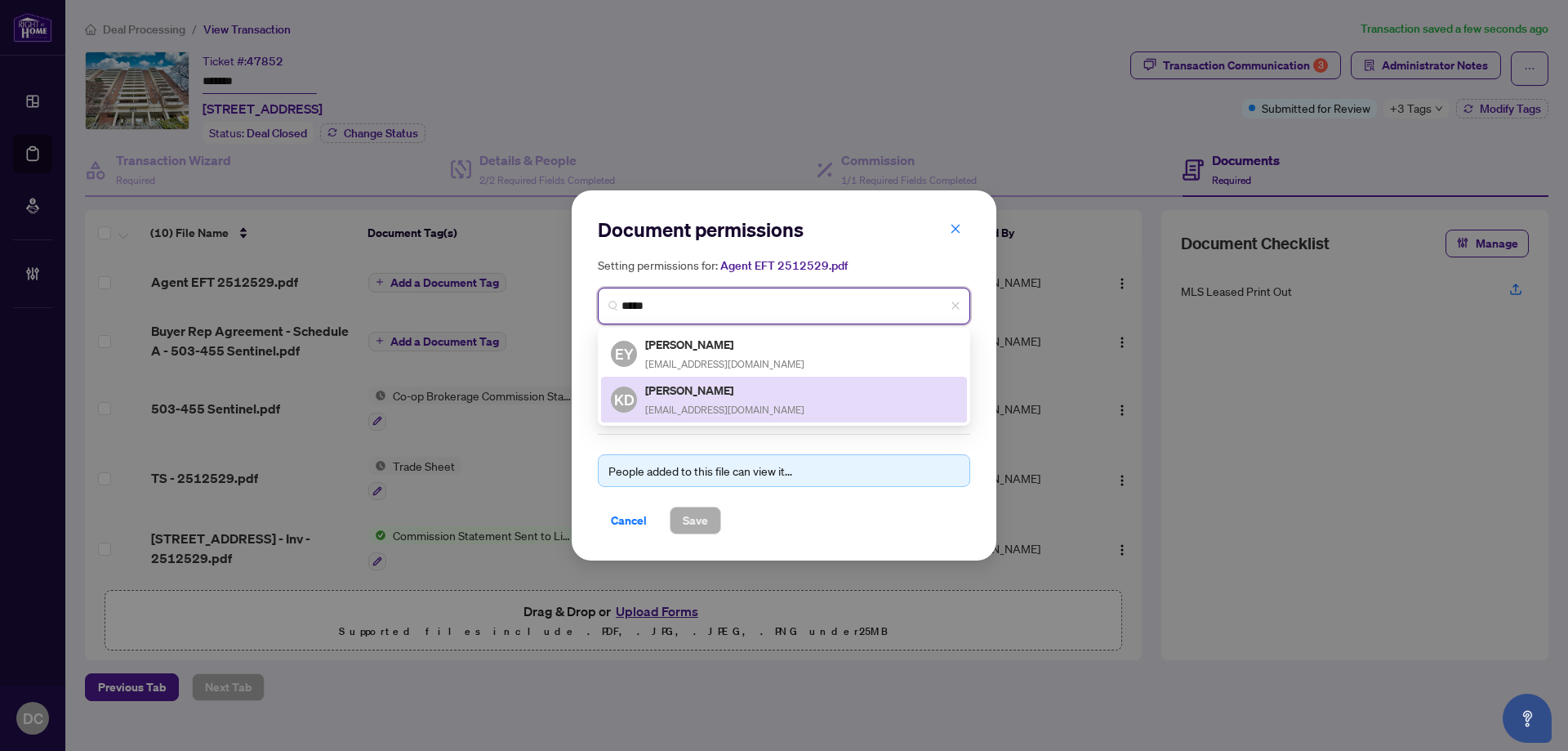
click at [678, 395] on h5 "[PERSON_NAME]" at bounding box center [724, 390] width 159 height 19
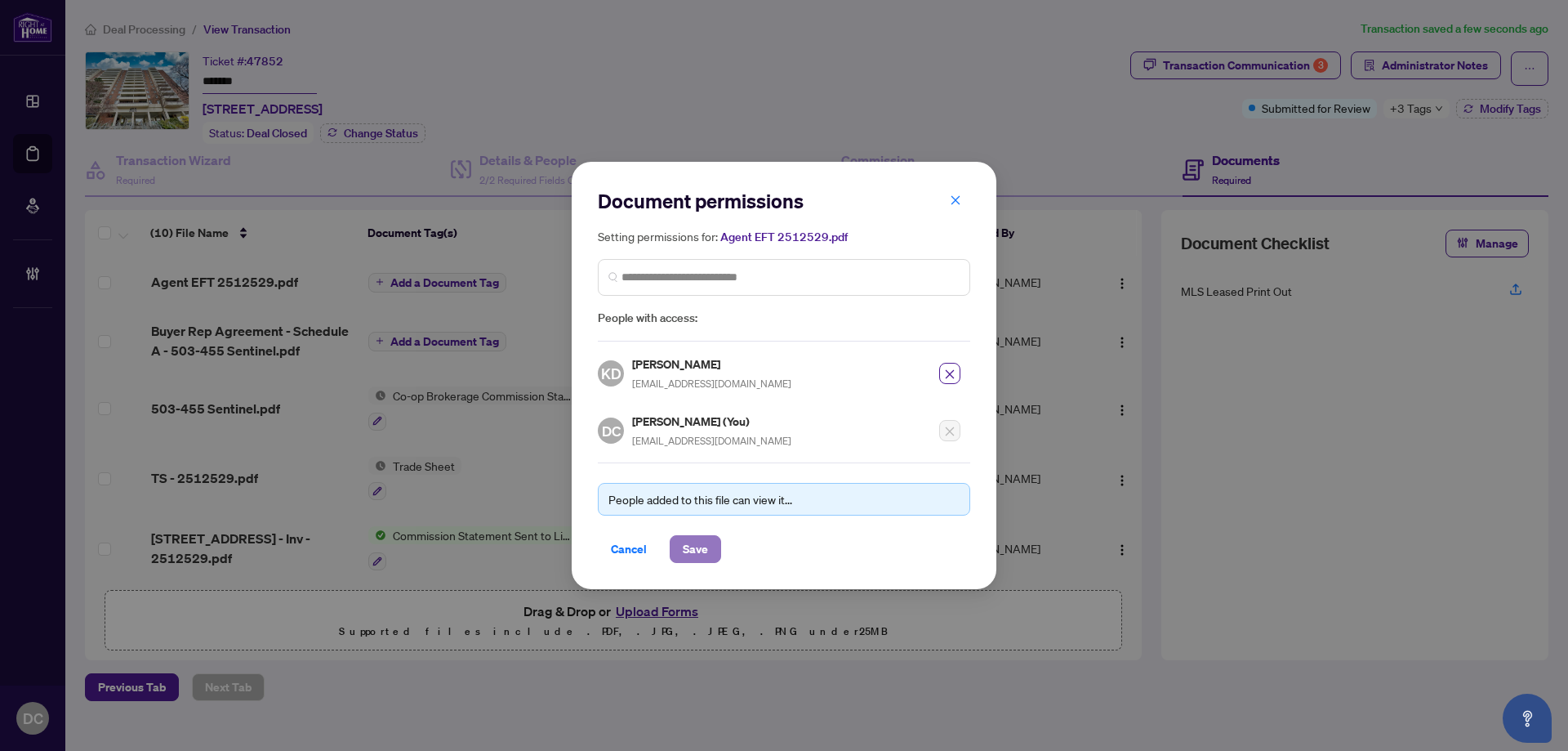
click at [697, 546] on span "Save" at bounding box center [695, 549] width 25 height 26
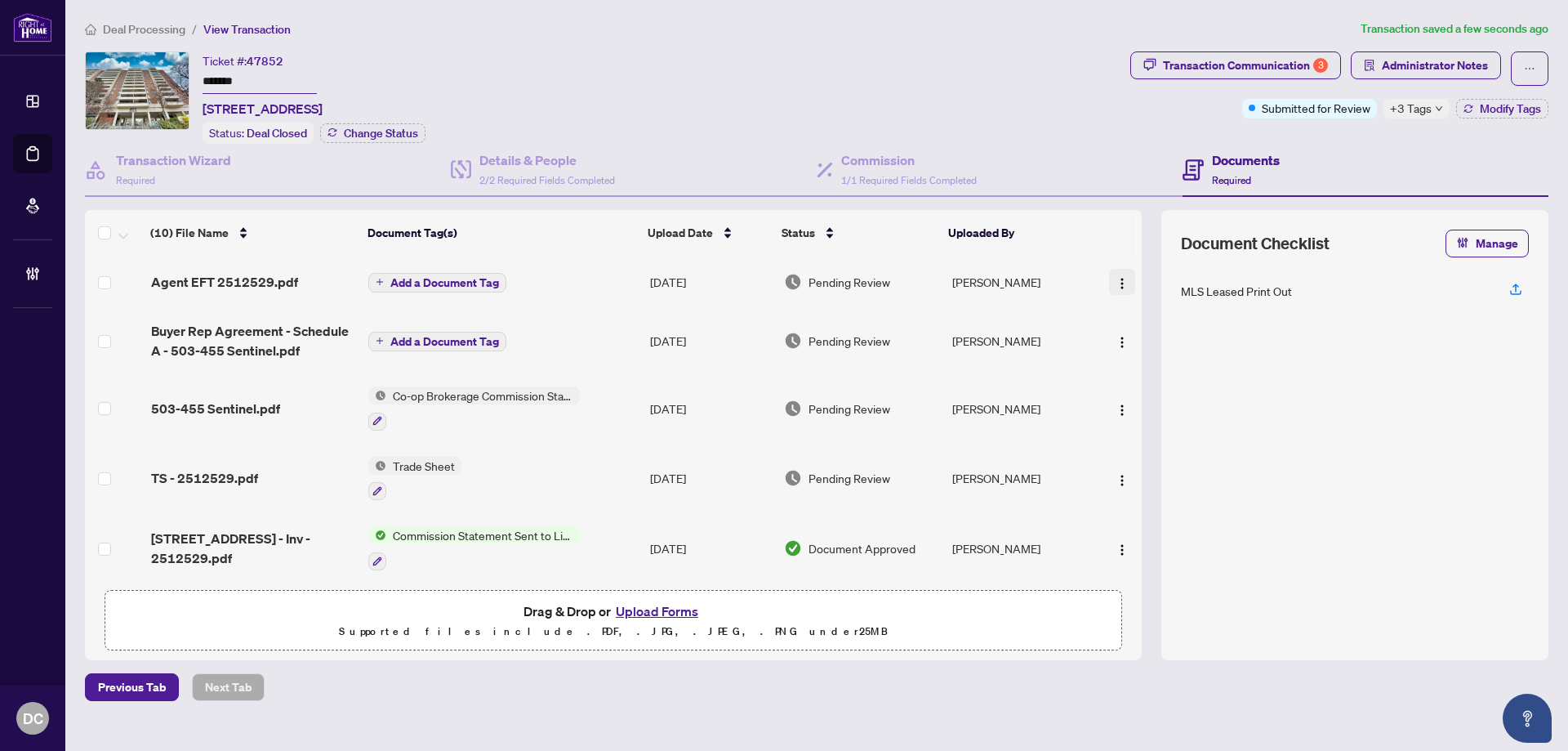
click at [1122, 281] on img "button" at bounding box center [1121, 283] width 13 height 13
click at [471, 286] on span "Add a Document Tag" at bounding box center [445, 282] width 108 height 11
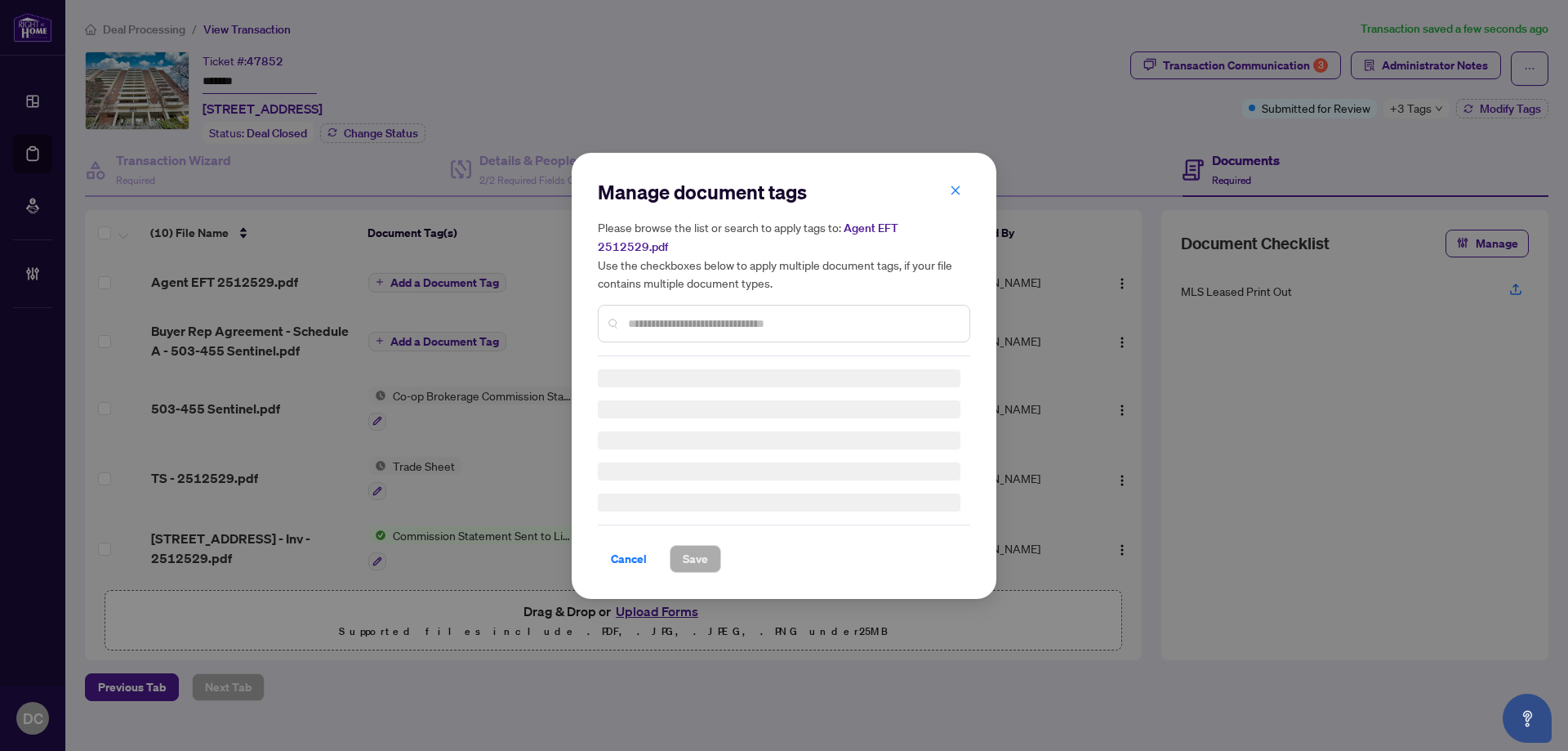
click at [750, 309] on div "Manage document tags Please browse the list or search to apply tags to: Agent E…" at bounding box center [784, 267] width 373 height 177
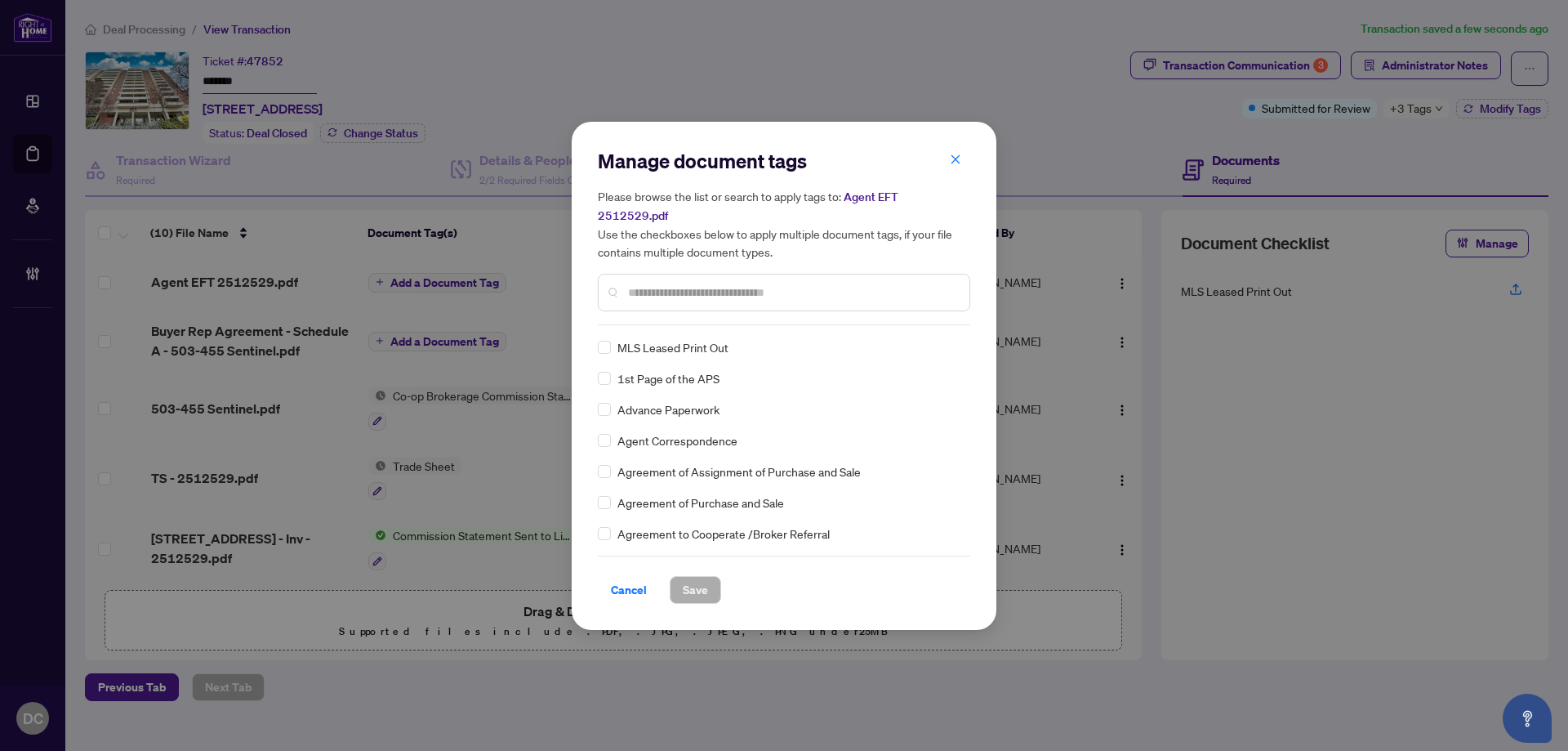
click at [822, 284] on input "text" at bounding box center [792, 292] width 328 height 18
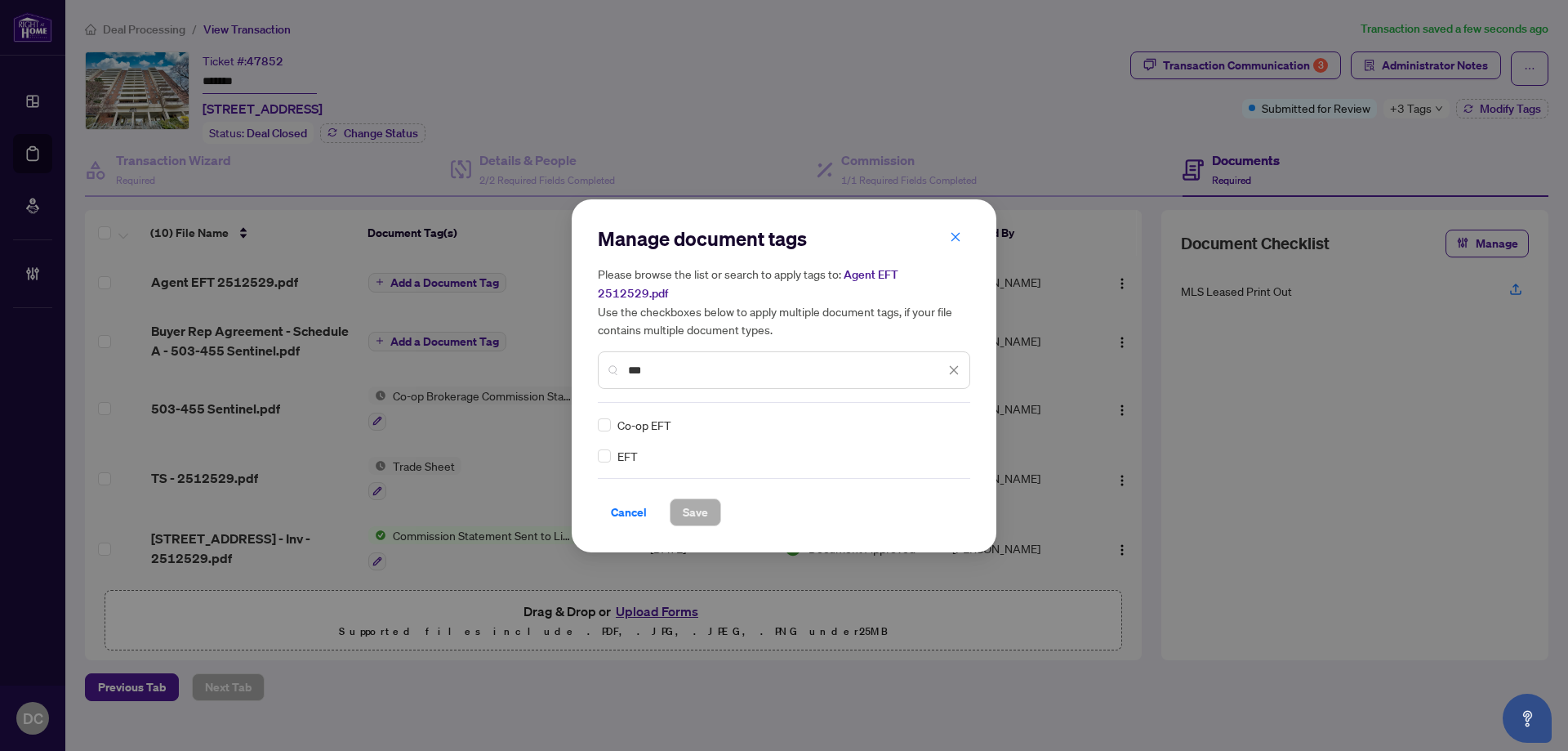
type input "***"
click at [943, 417] on img at bounding box center [936, 424] width 16 height 16
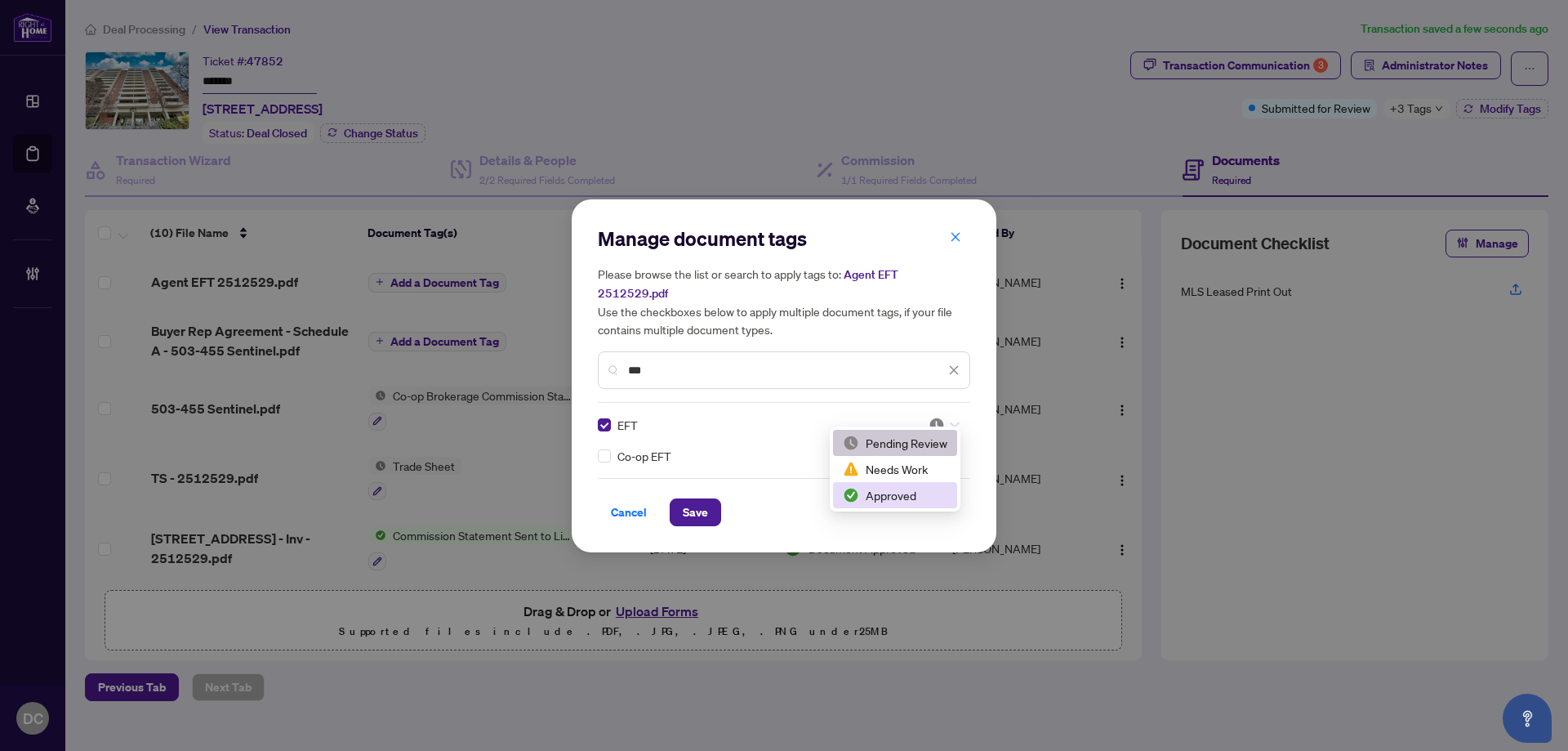
click at [900, 497] on div "Approved" at bounding box center [895, 495] width 105 height 18
click at [708, 507] on button "Save" at bounding box center [696, 512] width 52 height 27
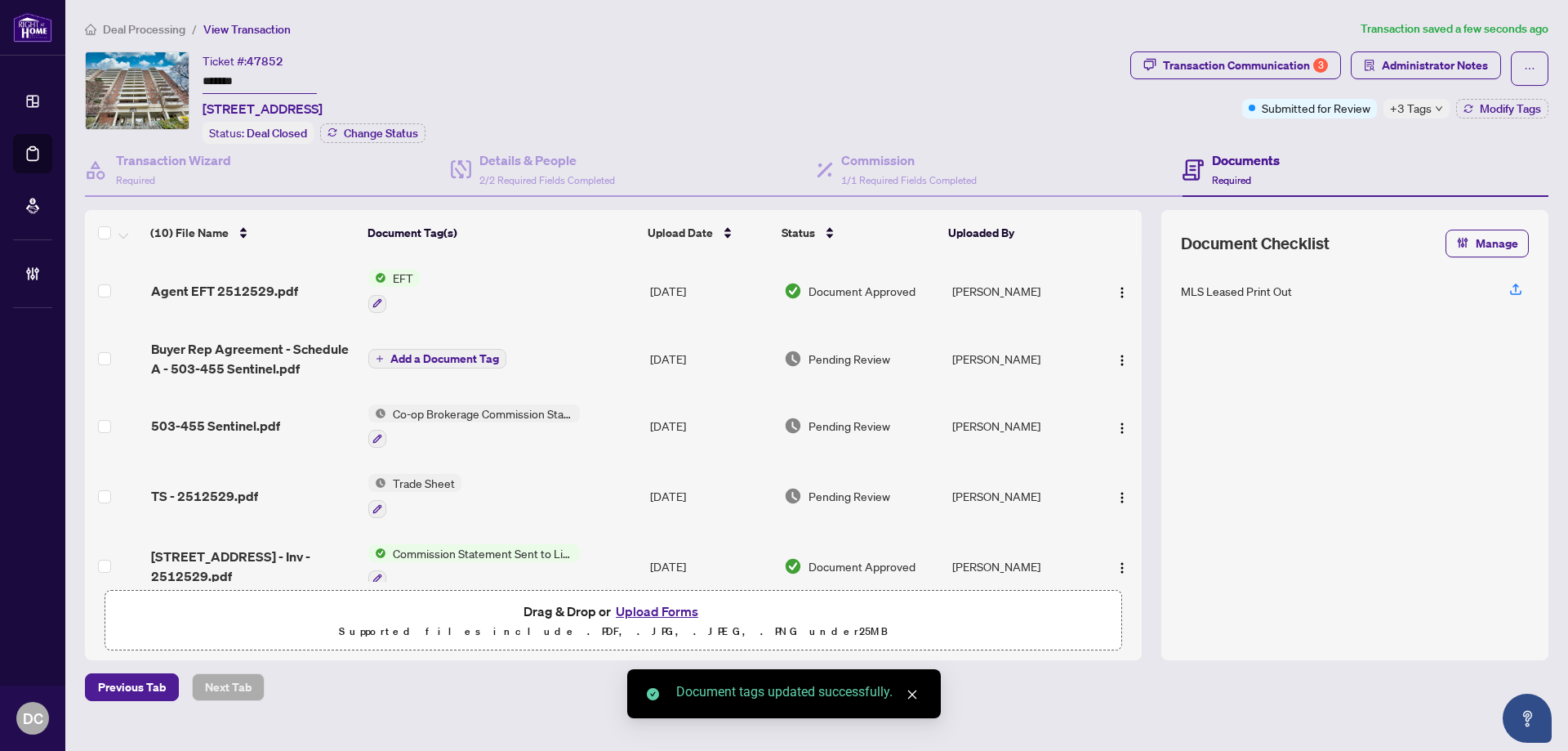
click at [1437, 113] on div "+3 Tags" at bounding box center [1416, 108] width 66 height 20
click at [1445, 58] on span "Administrator Notes" at bounding box center [1435, 65] width 106 height 26
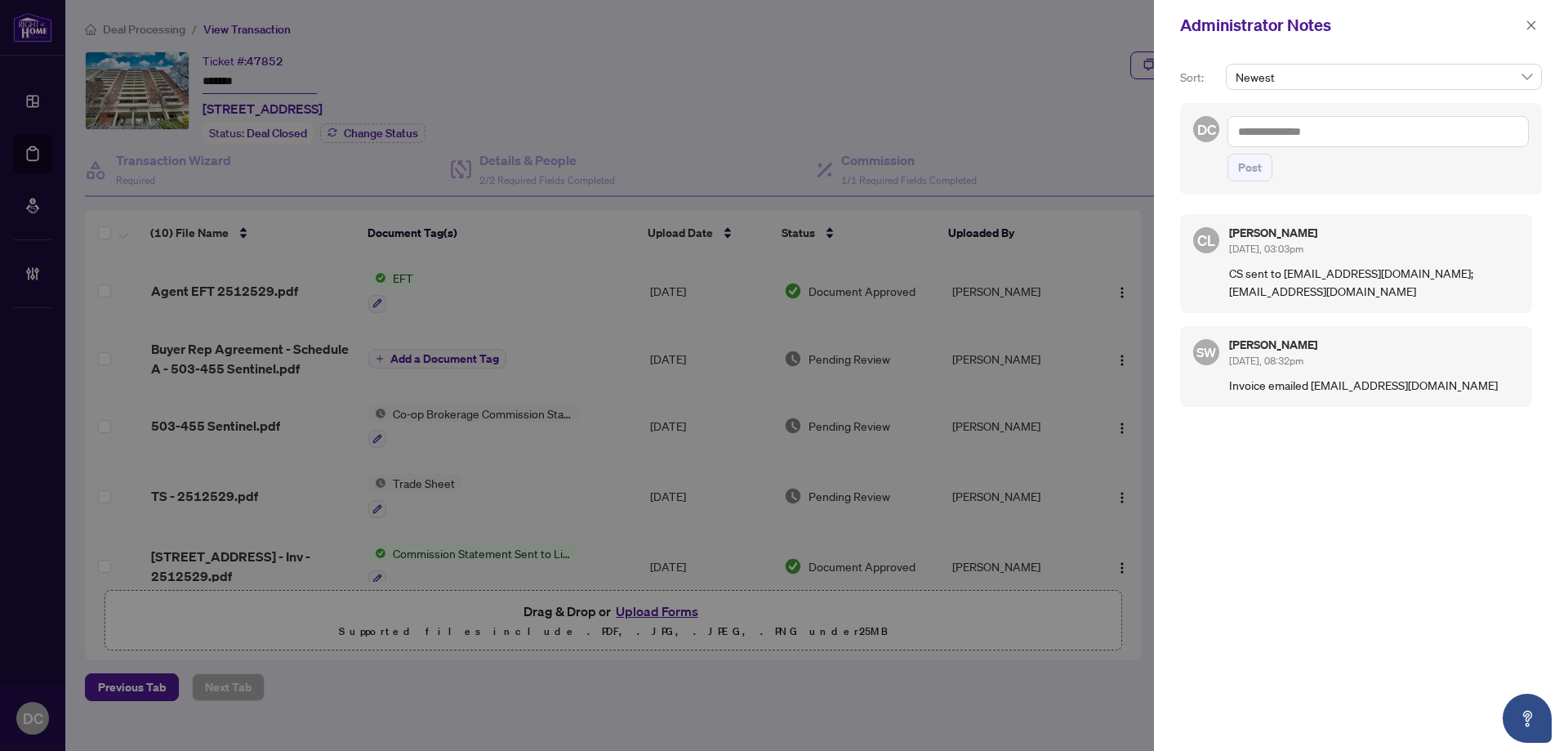
click at [1344, 127] on textarea at bounding box center [1377, 131] width 301 height 31
paste textarea "**********"
type textarea "**********"
click at [1238, 155] on span "Post" at bounding box center [1249, 168] width 24 height 26
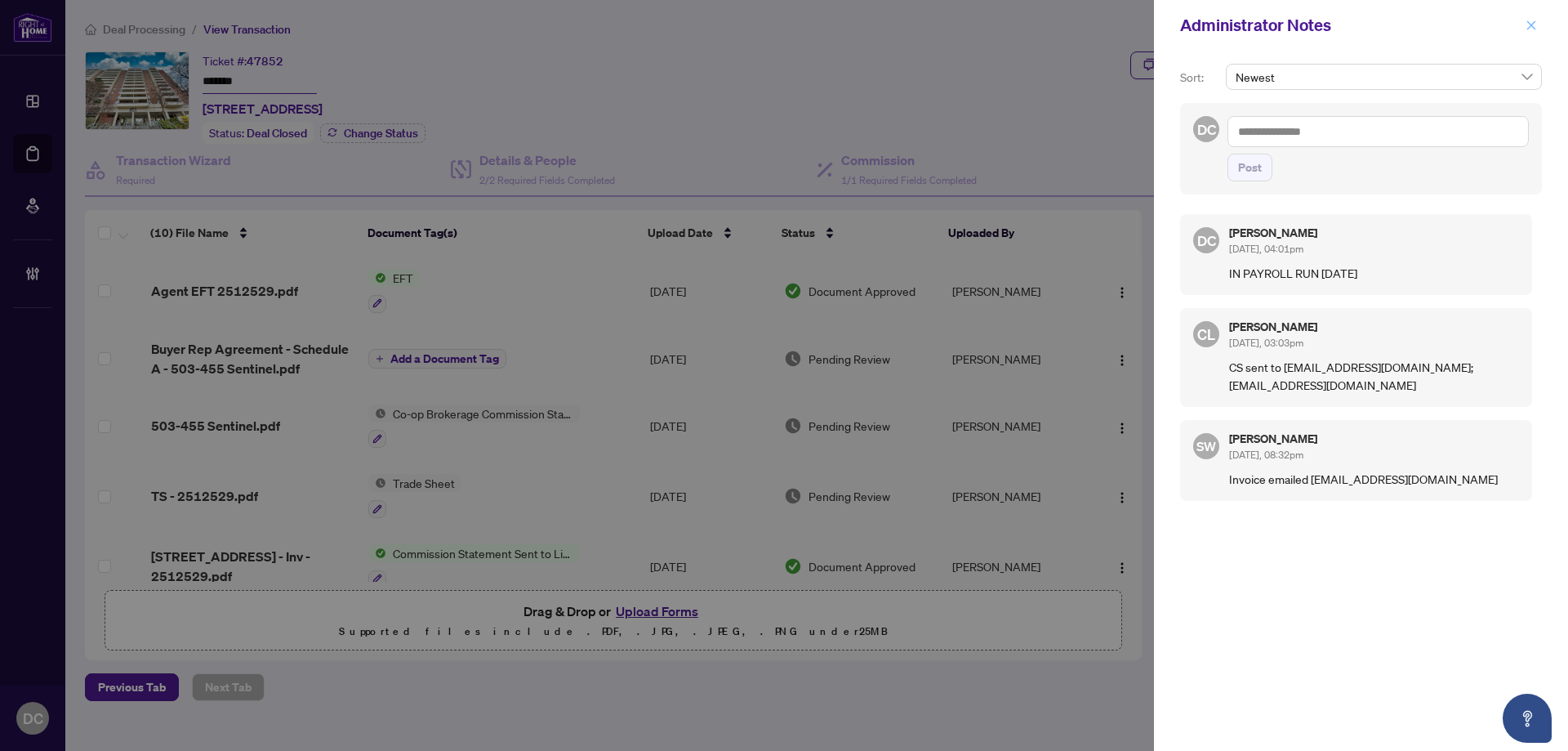
click at [1530, 21] on icon "close" at bounding box center [1530, 25] width 11 height 11
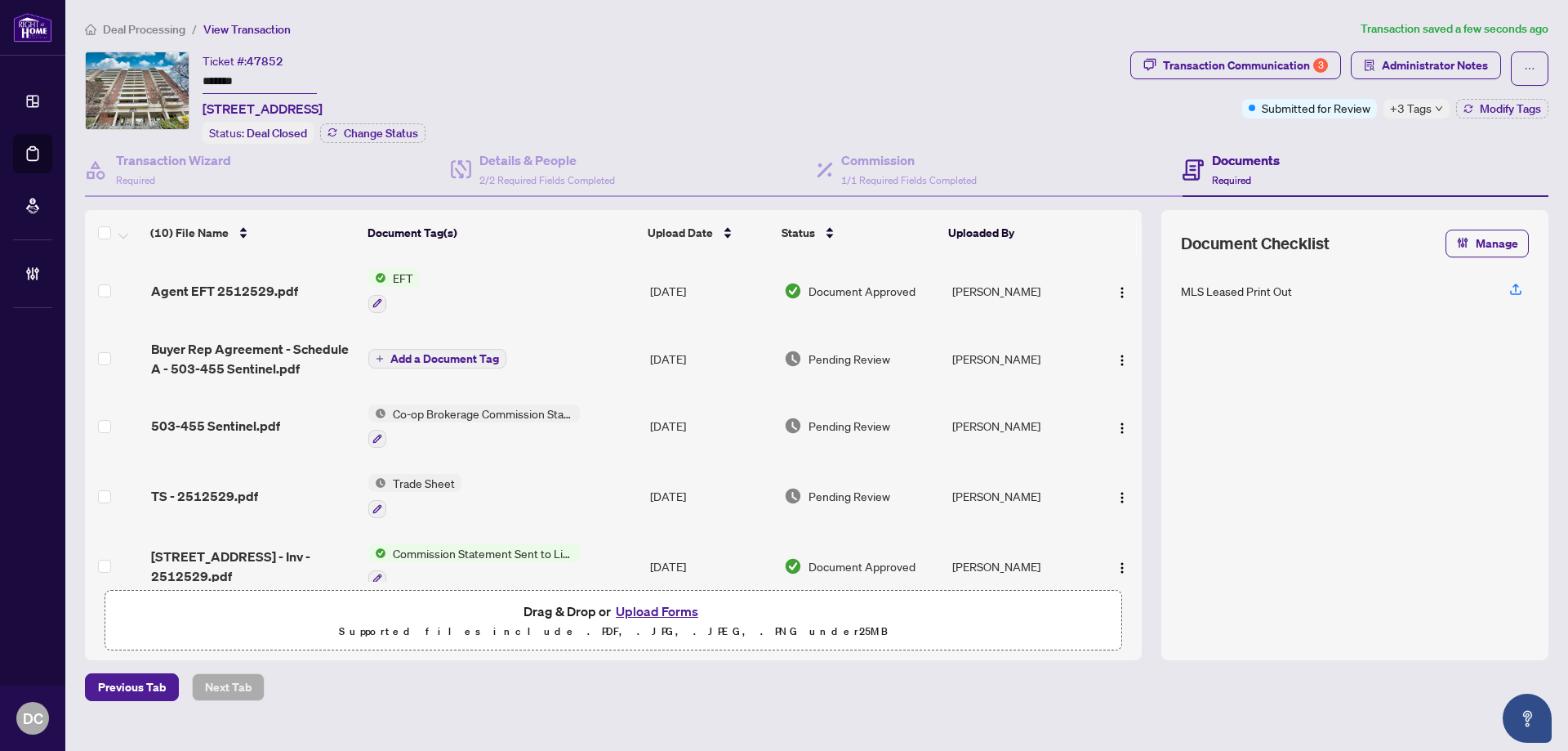
click at [168, 19] on main "Deal Processing / View Transaction Transaction saved a few seconds ago Ticket #…" at bounding box center [817, 376] width 1503 height 751
click at [166, 26] on span "Deal Processing" at bounding box center [144, 29] width 82 height 15
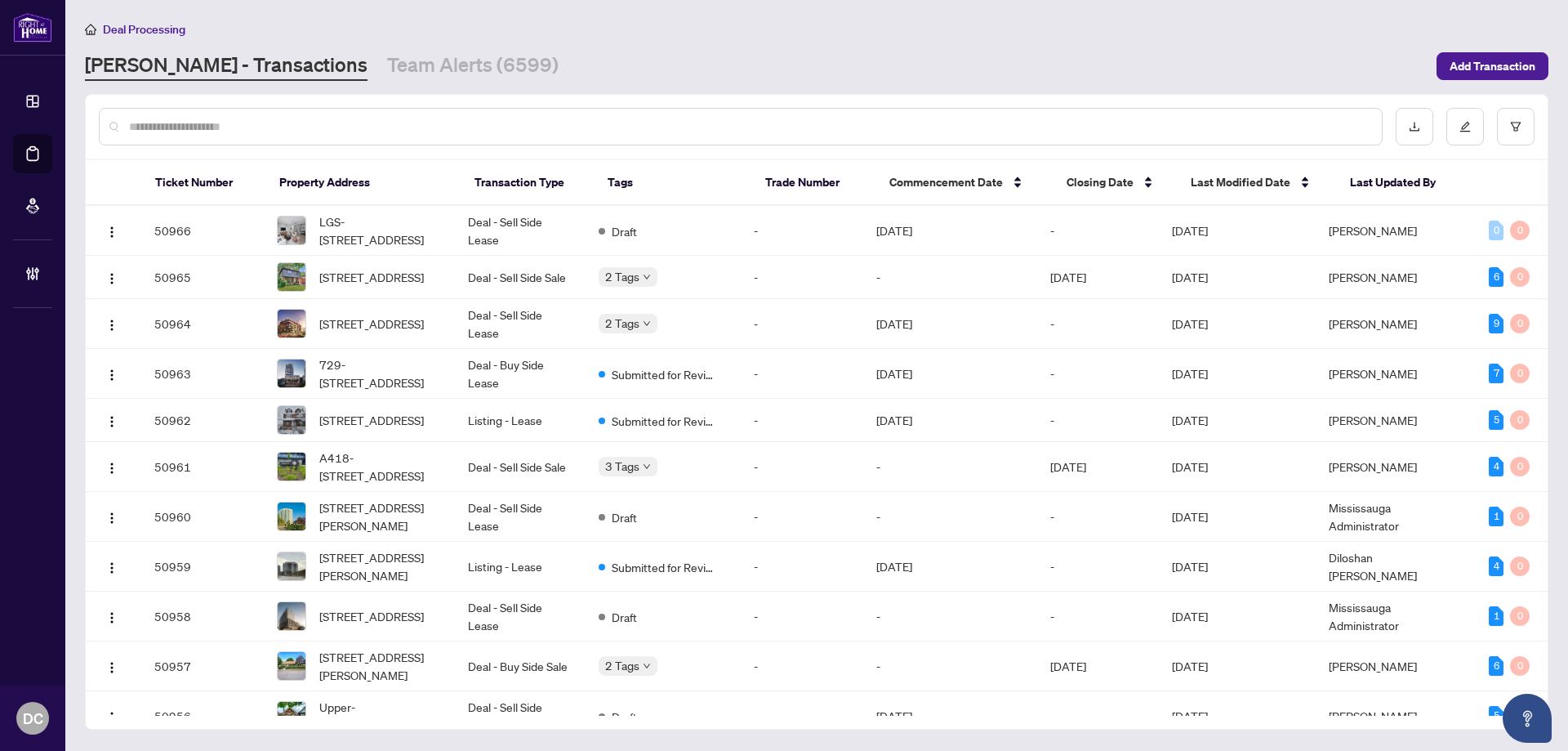
click at [307, 130] on input "text" at bounding box center [748, 126] width 1239 height 18
paste input "*******"
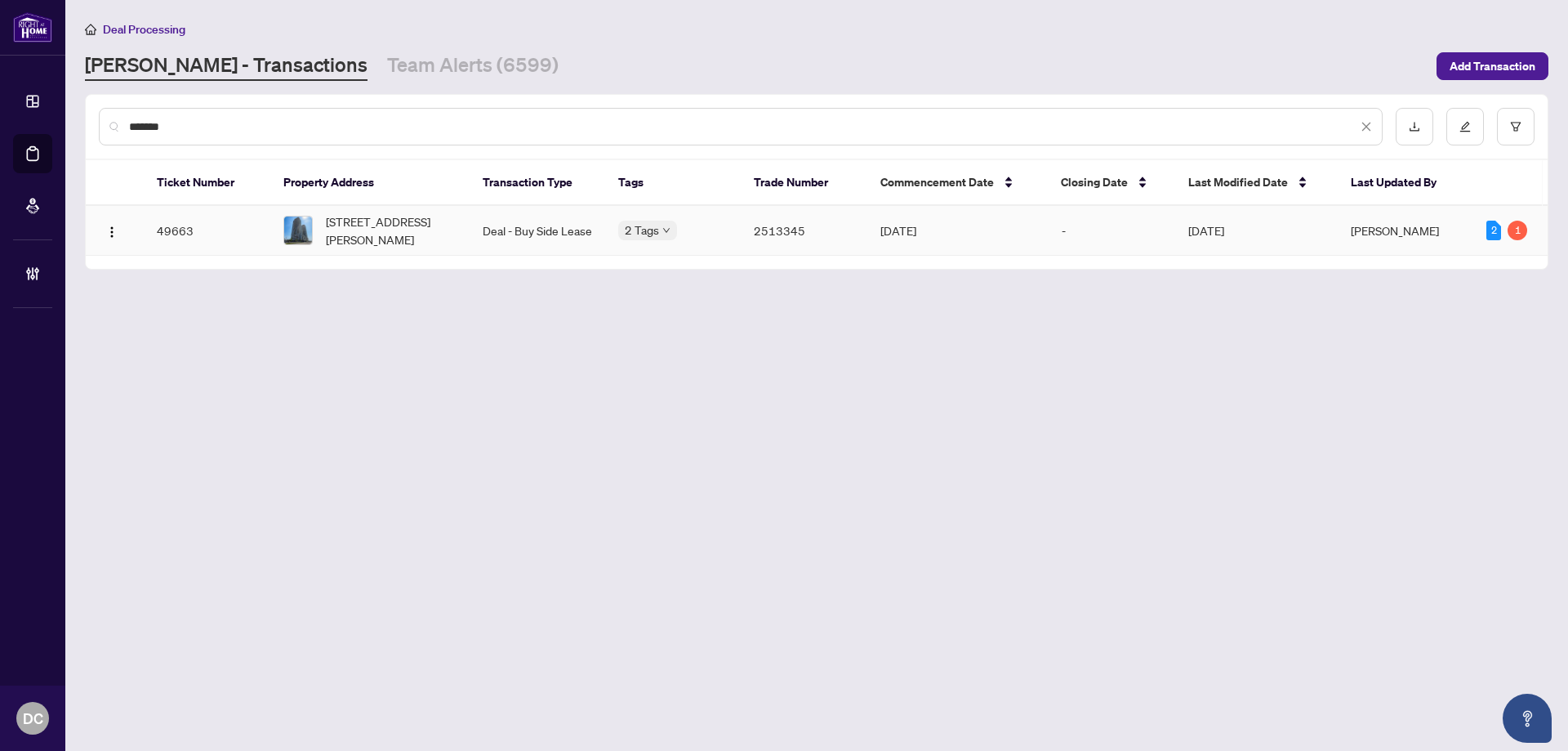
type input "*******"
click at [386, 235] on span "[STREET_ADDRESS][PERSON_NAME]" at bounding box center [391, 230] width 131 height 36
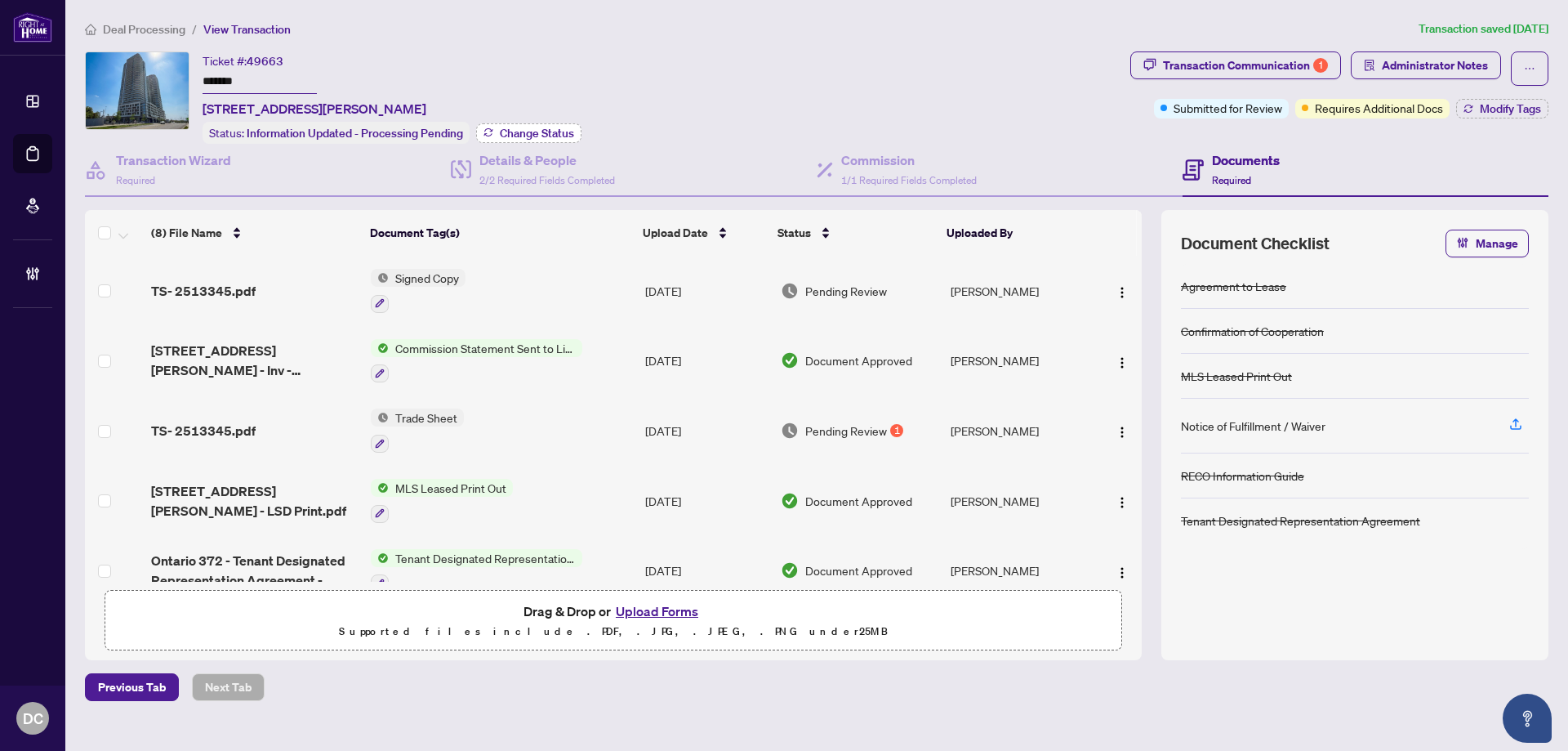
click at [561, 131] on span "Change Status" at bounding box center [537, 132] width 75 height 11
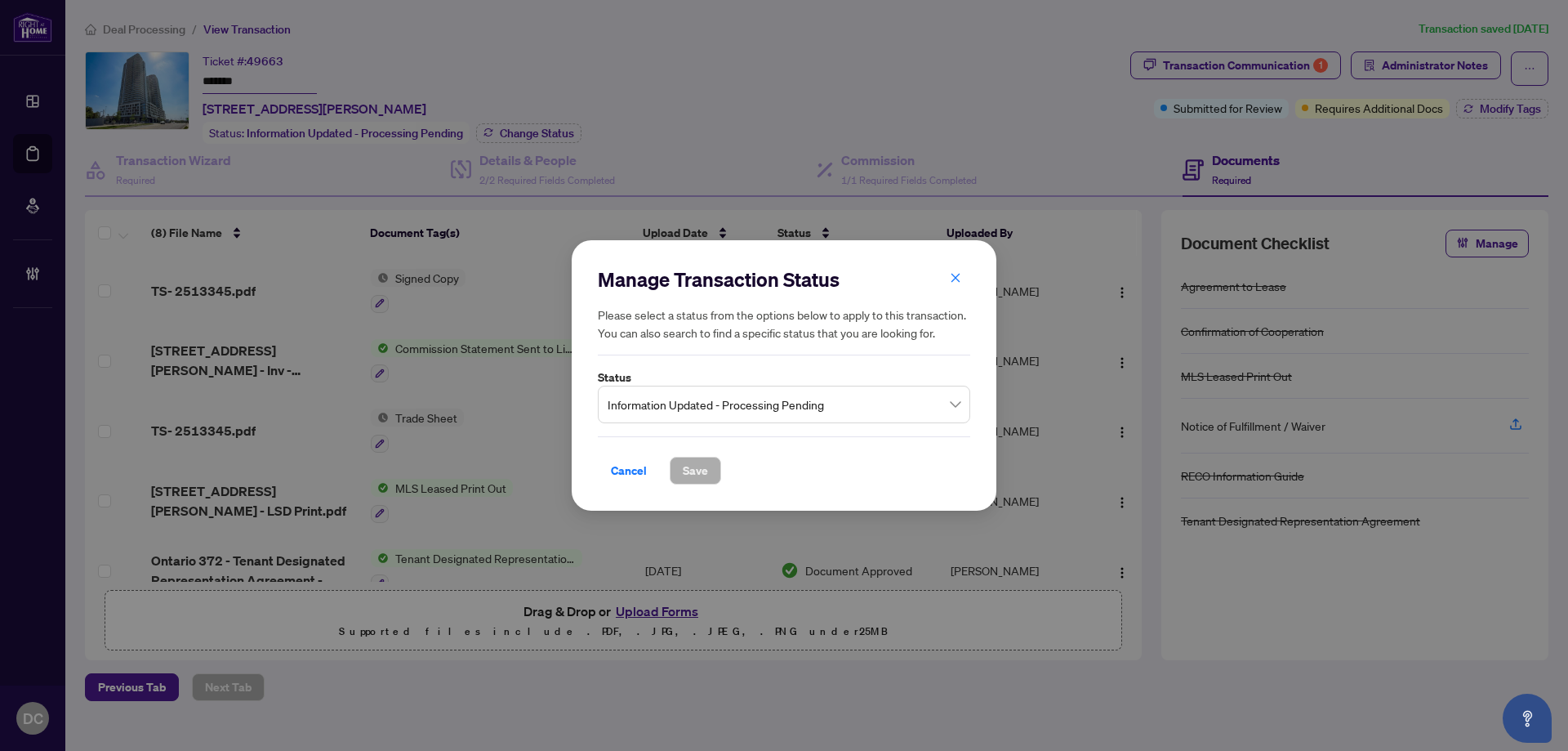
click at [732, 402] on span "Information Updated - Processing Pending" at bounding box center [783, 405] width 353 height 31
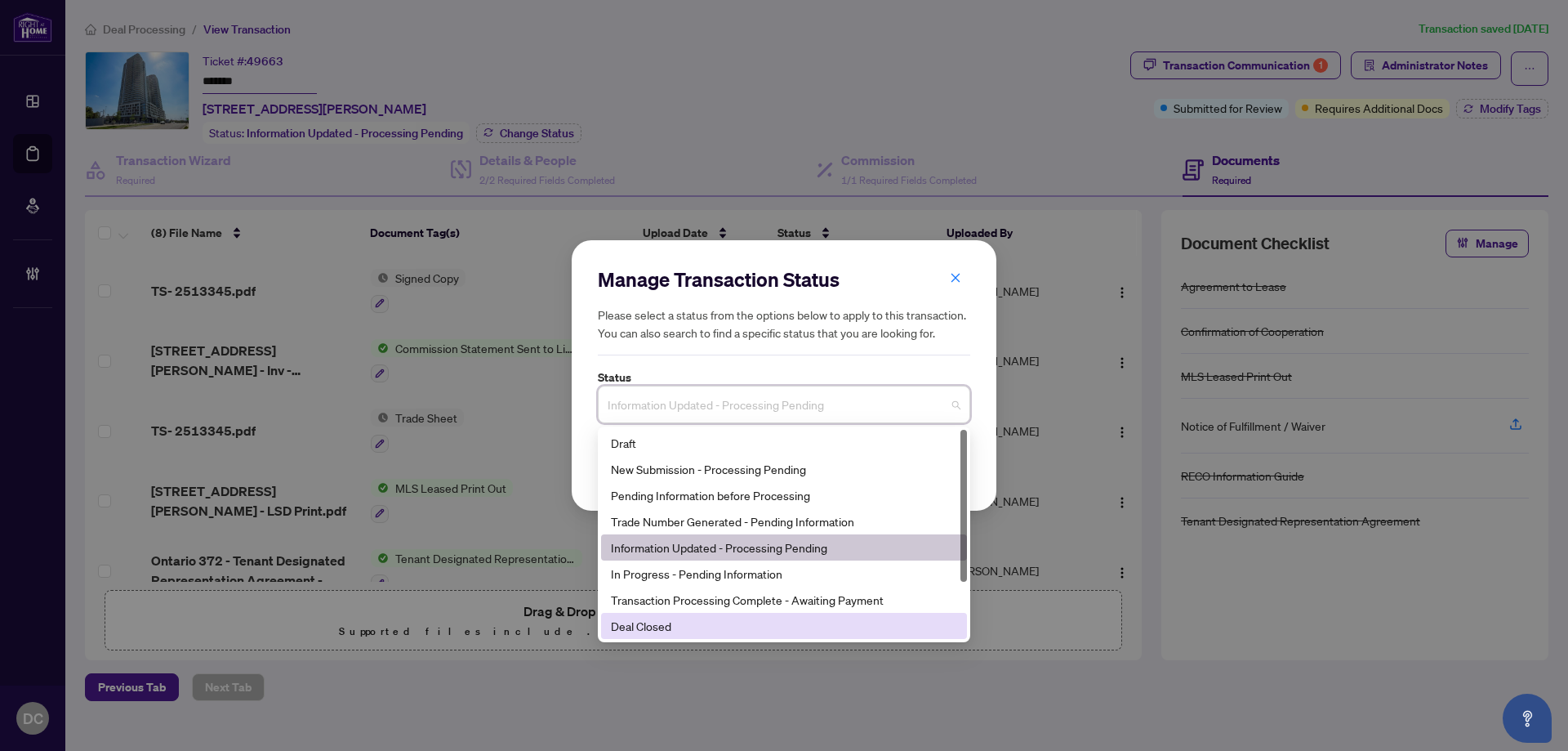
click at [655, 618] on div "Deal Closed" at bounding box center [783, 626] width 346 height 18
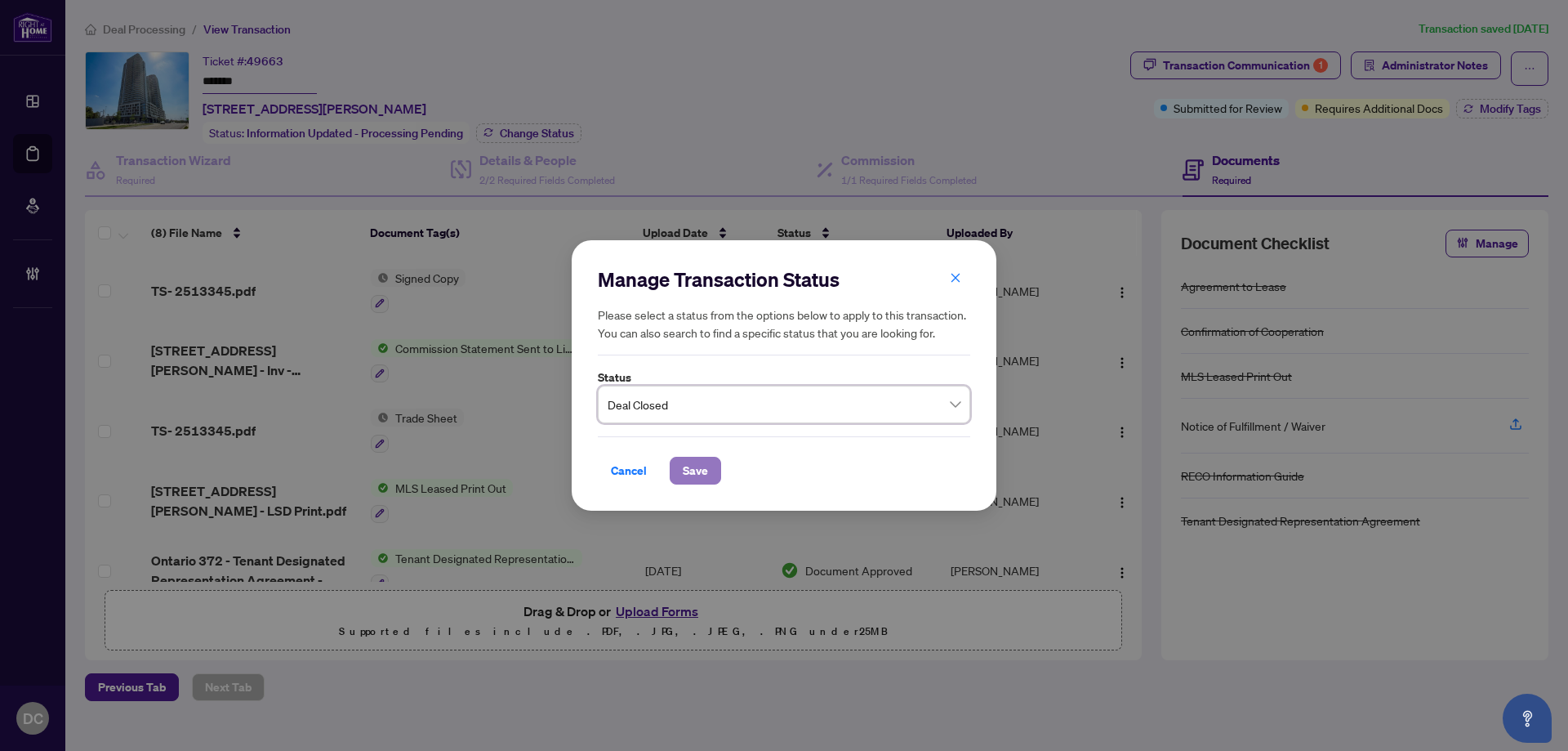
click at [678, 466] on button "Save" at bounding box center [696, 471] width 52 height 27
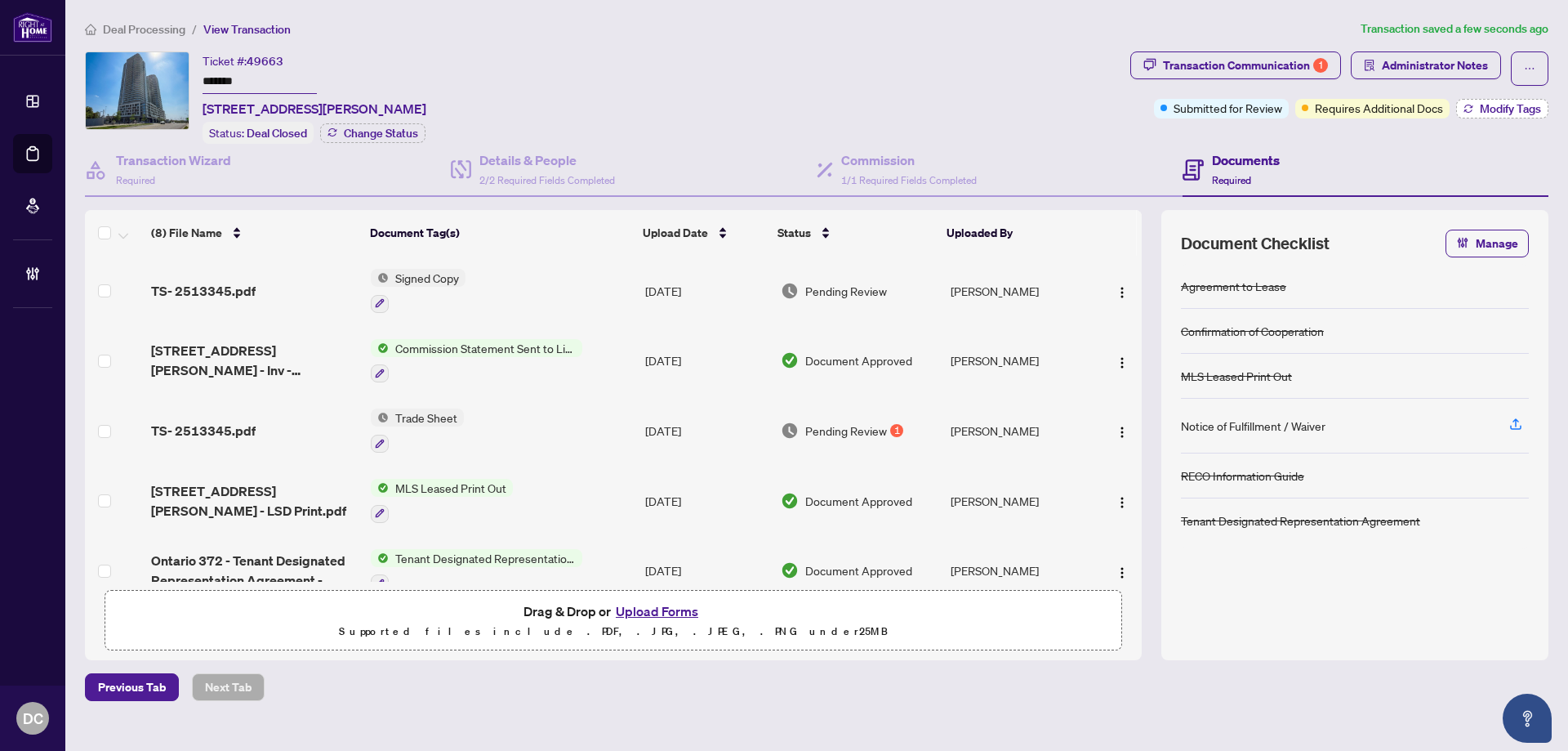
click at [1498, 114] on button "Modify Tags" at bounding box center [1501, 108] width 92 height 20
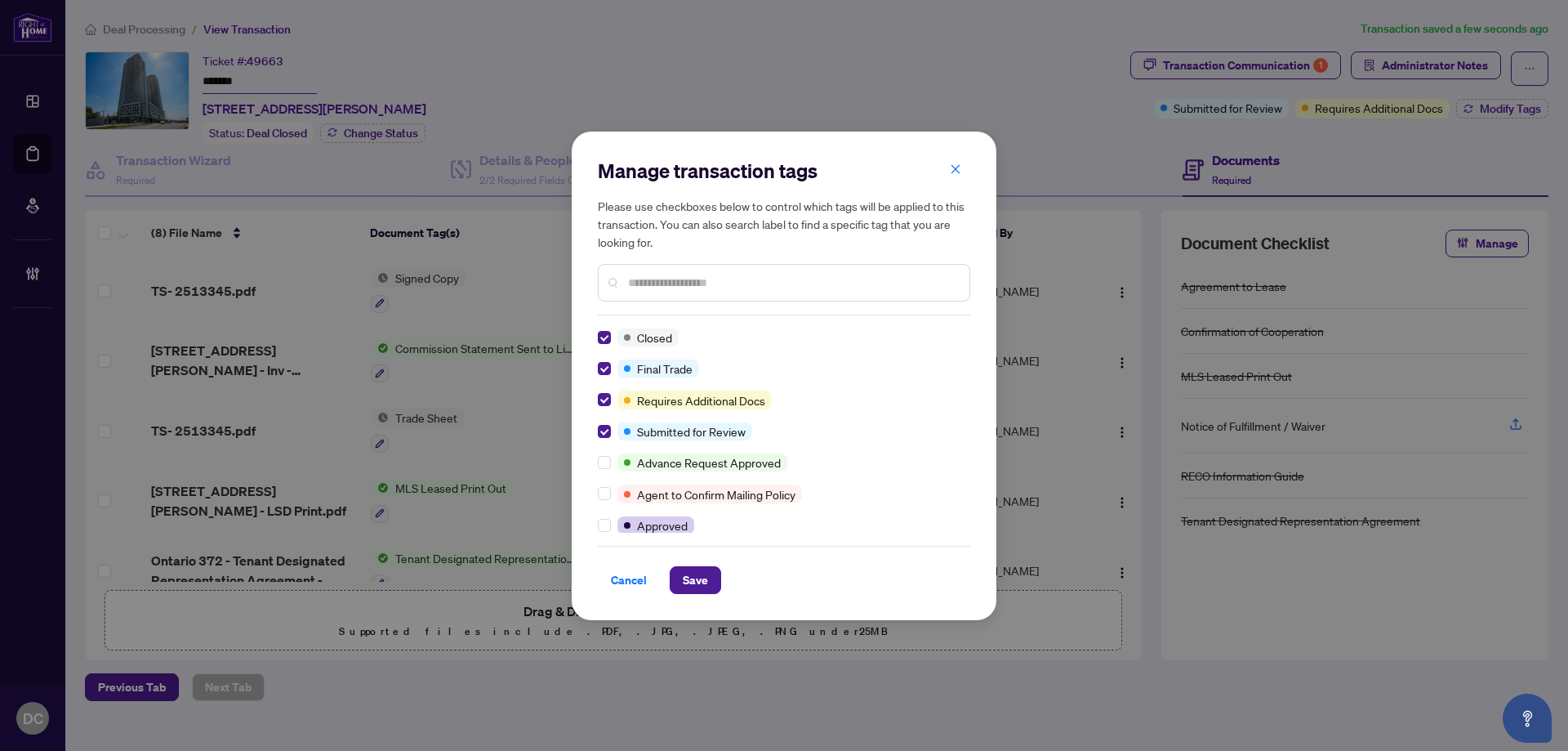
click at [690, 586] on span "Save" at bounding box center [695, 580] width 25 height 26
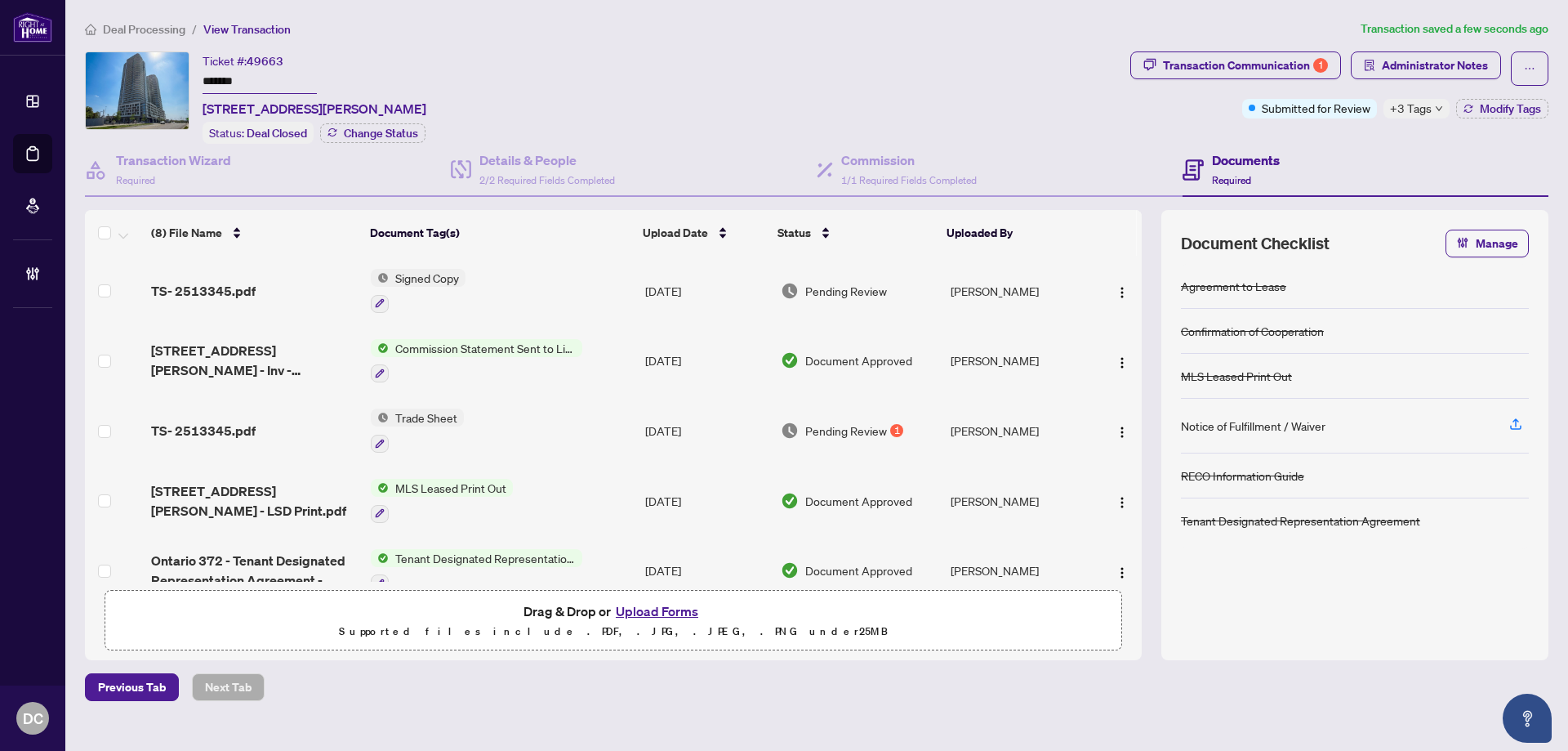
click at [282, 281] on div "TS- 2513345.pdf" at bounding box center [254, 290] width 207 height 20
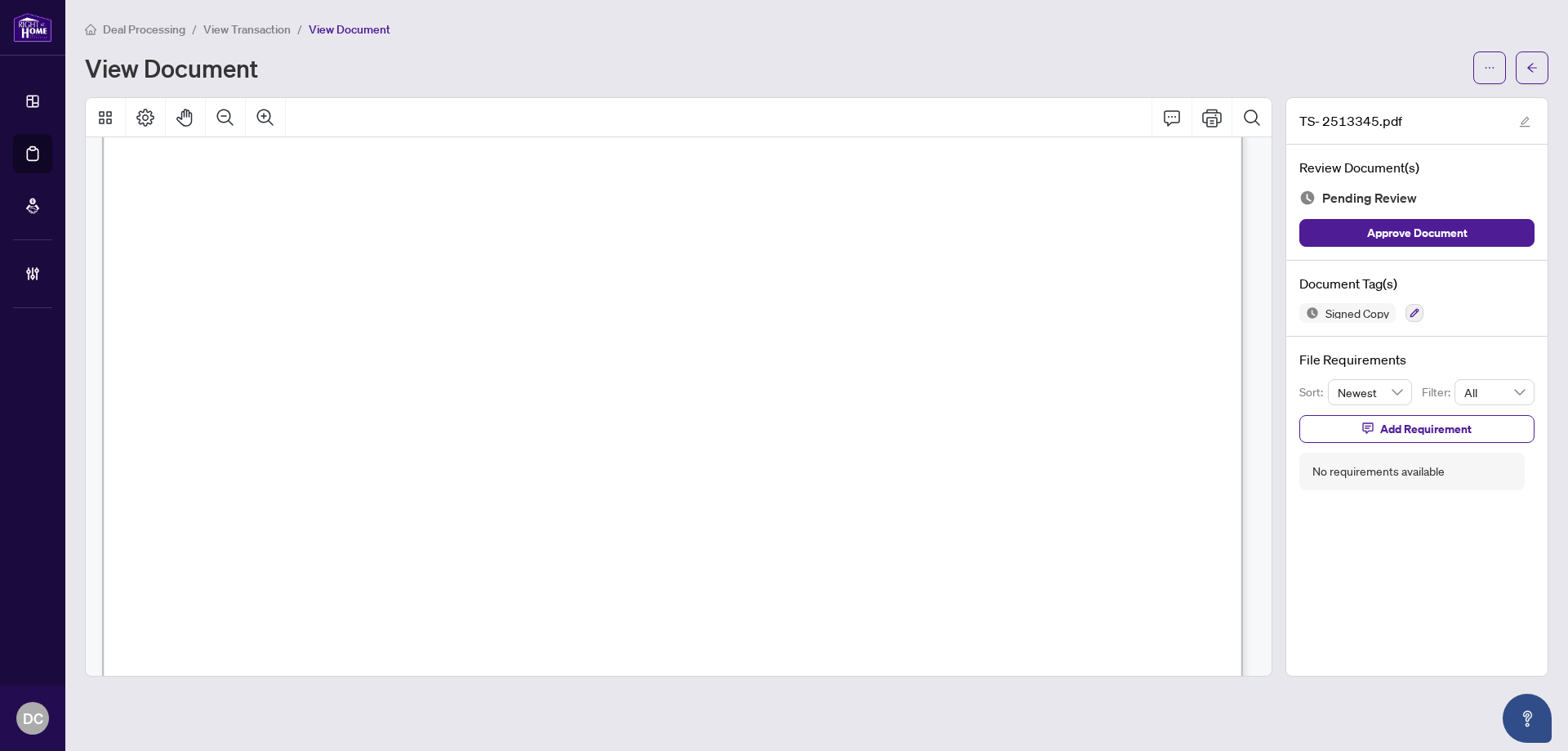
scroll to position [491, 0]
click at [1527, 55] on span "button" at bounding box center [1531, 68] width 11 height 26
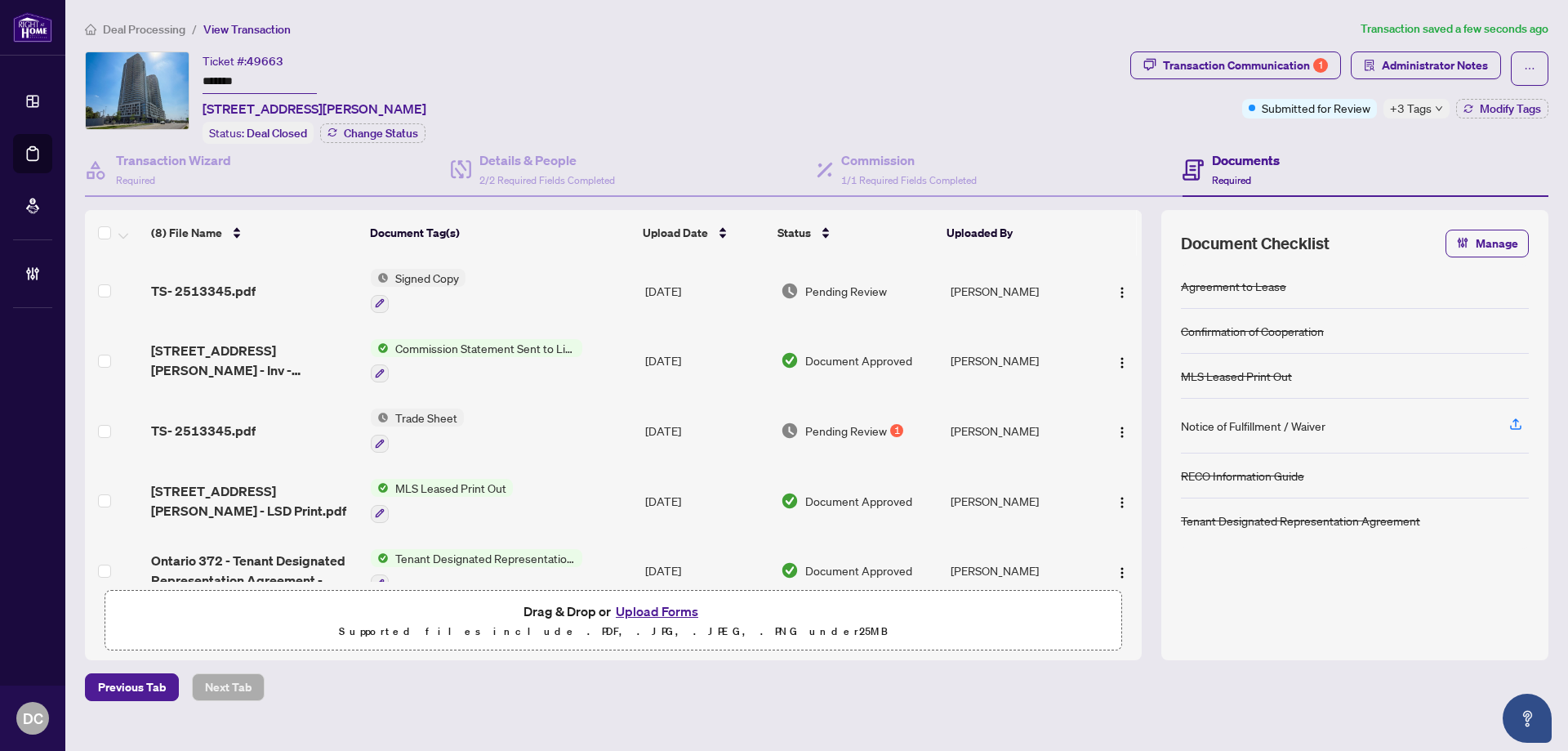
click at [1417, 101] on span "+3 Tags" at bounding box center [1410, 108] width 41 height 19
click at [1331, 140] on div "Transaction Communication 1 Administrator Notes Submitted for Review +3 Tags Mo…" at bounding box center [1339, 97] width 424 height 92
click at [1377, 71] on button "Administrator Notes" at bounding box center [1425, 65] width 150 height 27
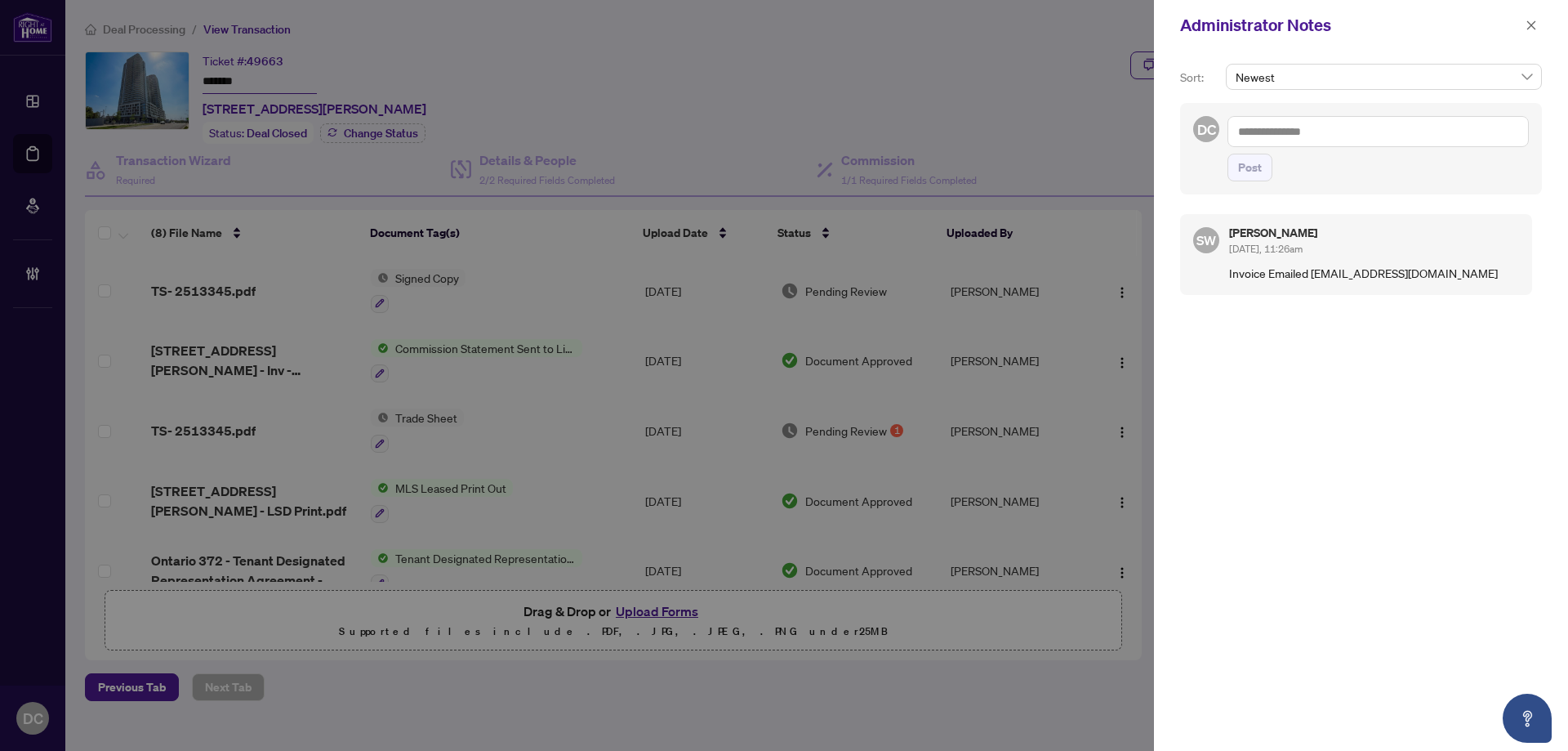
click at [1366, 136] on textarea at bounding box center [1377, 131] width 301 height 31
paste textarea "**********"
type textarea "**********"
click at [1255, 171] on span "Post" at bounding box center [1249, 168] width 24 height 26
click at [1537, 28] on button "button" at bounding box center [1530, 25] width 21 height 20
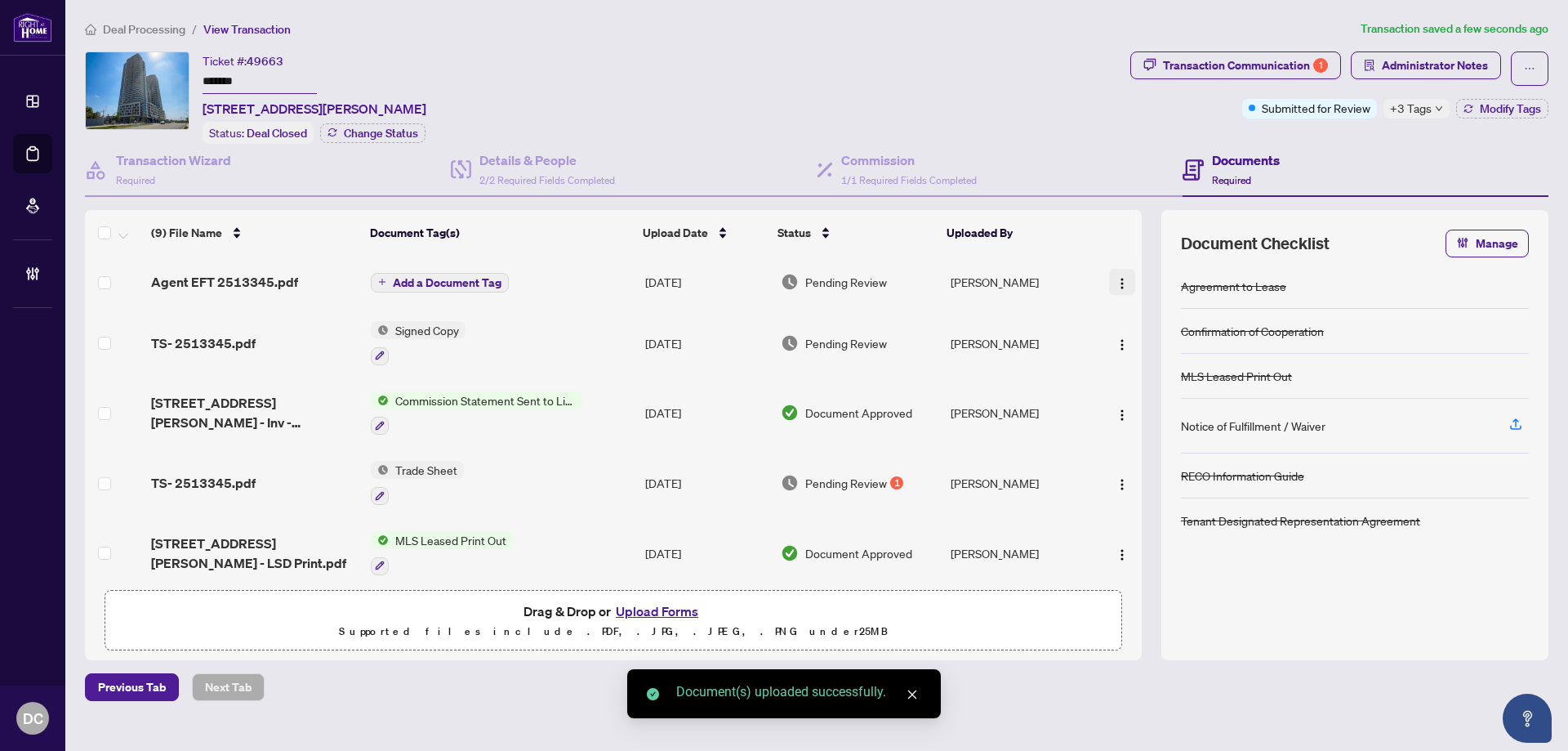
click at [1124, 283] on button "button" at bounding box center [1121, 282] width 26 height 26
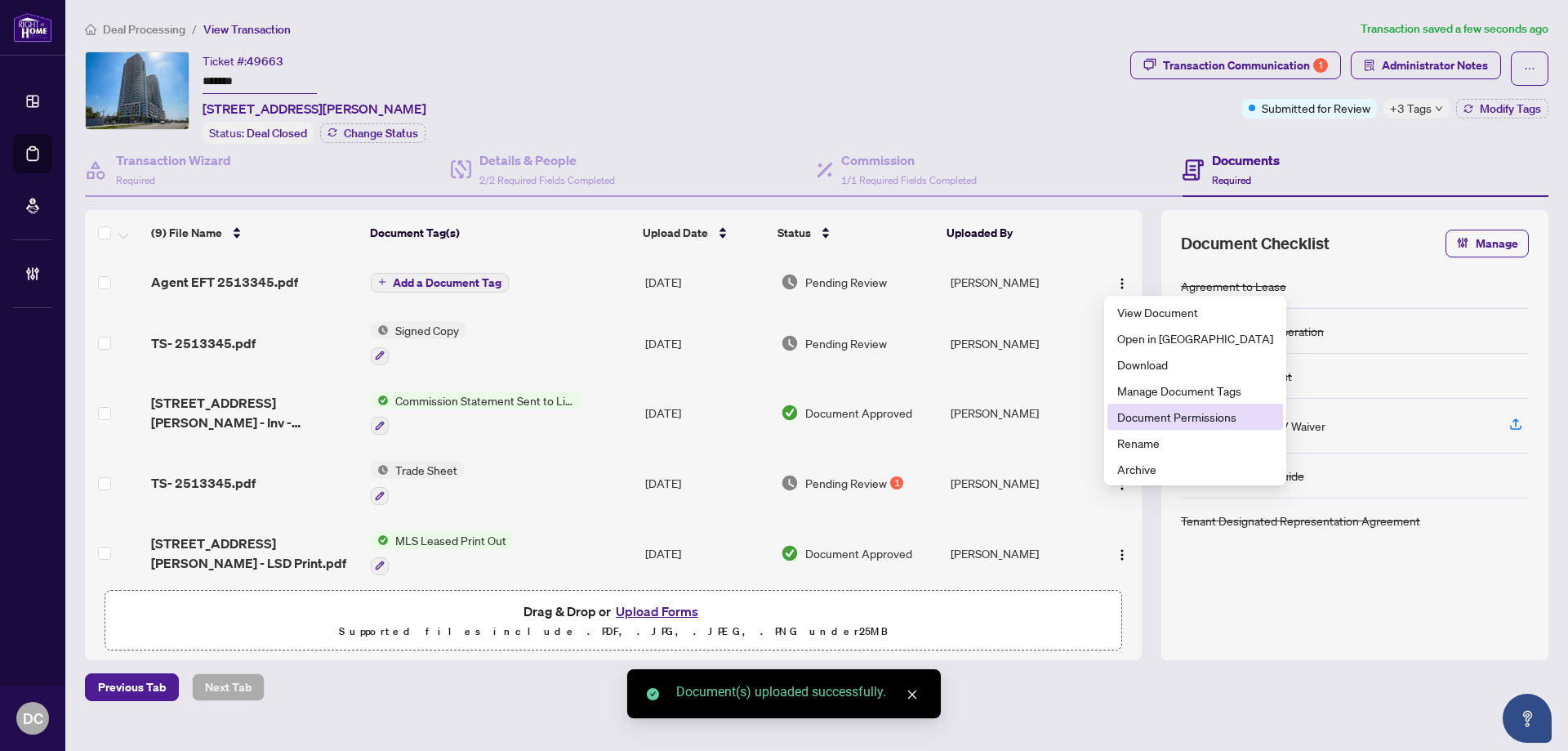
click at [1153, 422] on span "Document Permissions" at bounding box center [1195, 416] width 156 height 18
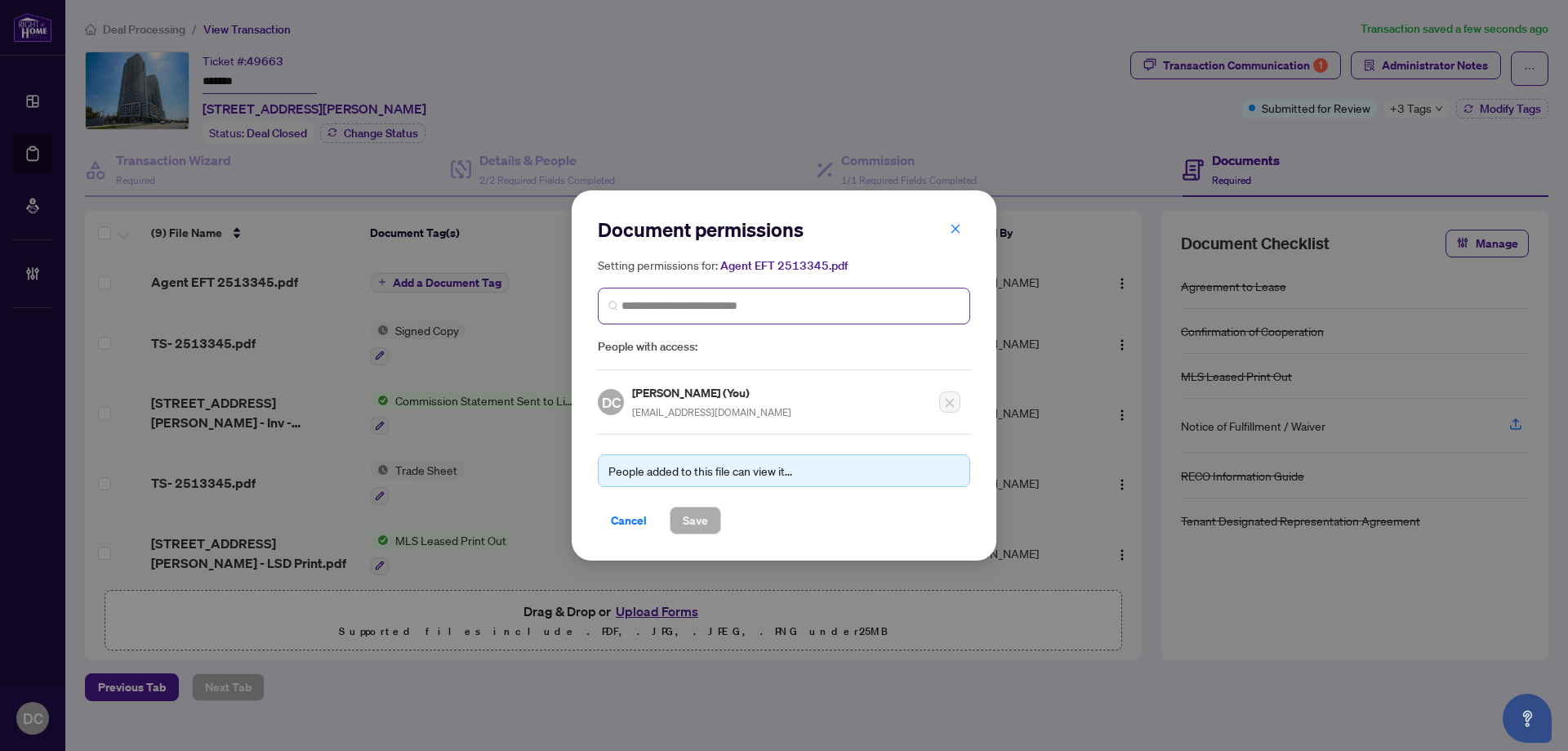
click at [758, 315] on span at bounding box center [784, 306] width 373 height 37
type input "*******"
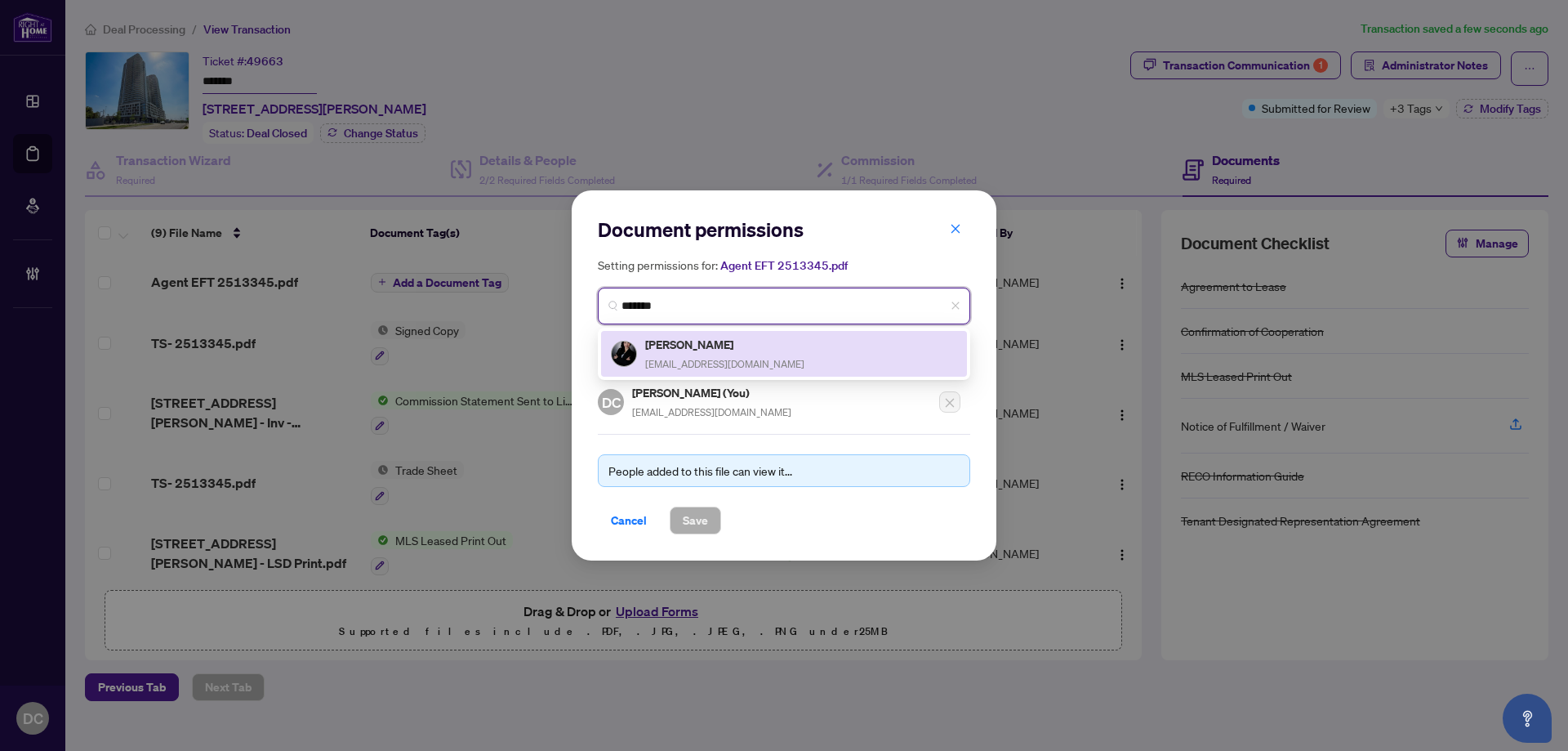
click at [736, 347] on h5 "[PERSON_NAME]" at bounding box center [724, 345] width 159 height 19
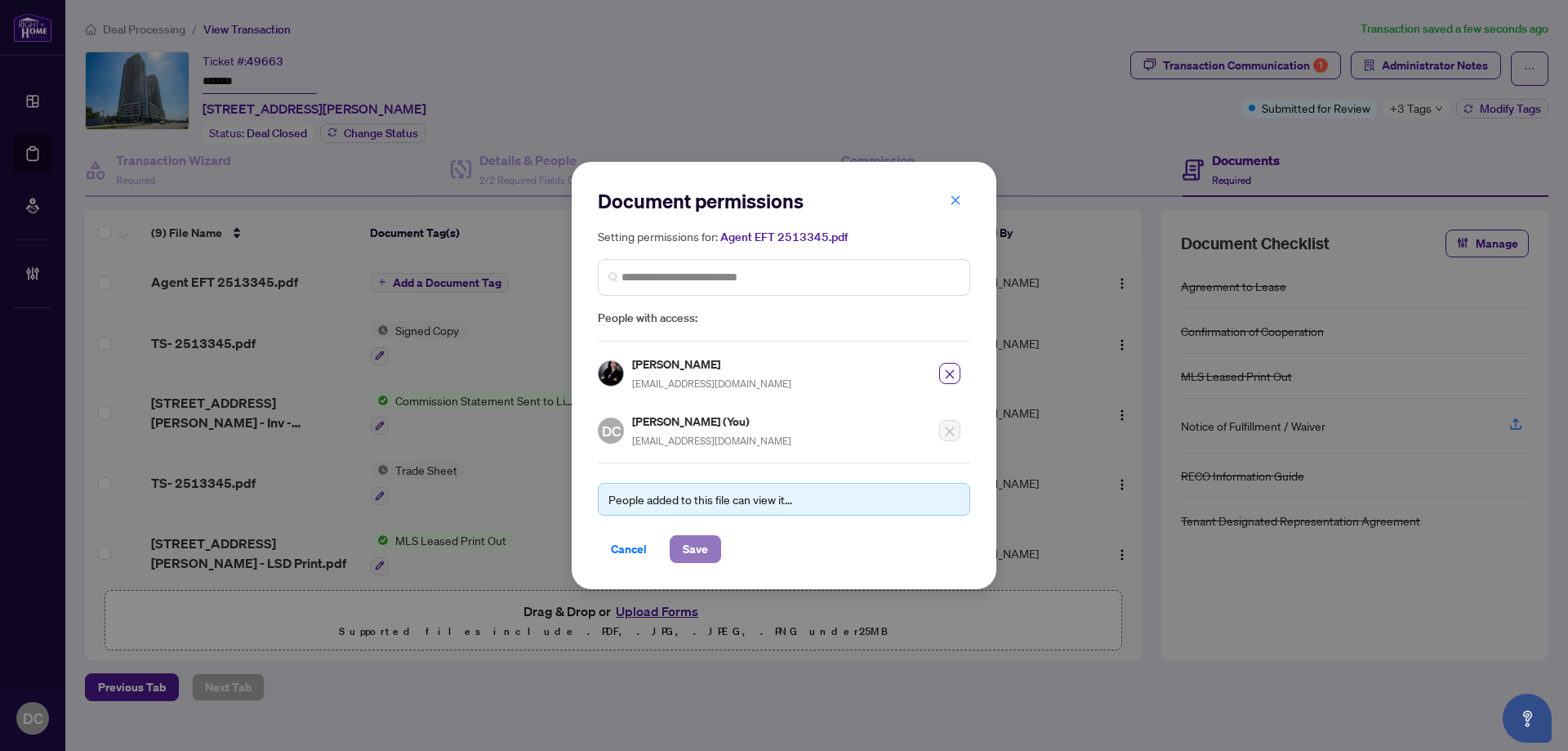
click at [690, 550] on span "Save" at bounding box center [695, 549] width 25 height 26
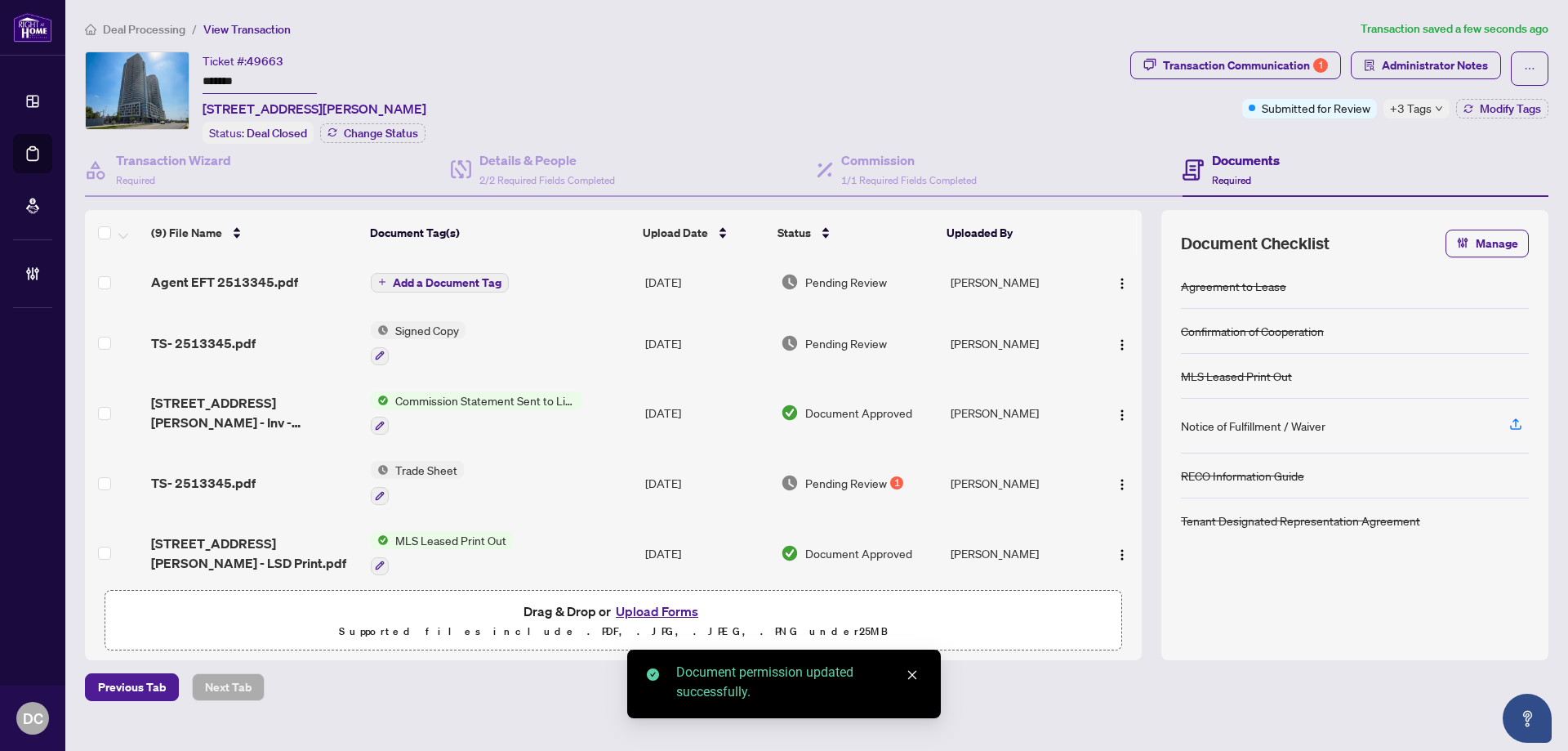
click at [455, 284] on span "Add a Document Tag" at bounding box center [447, 282] width 108 height 11
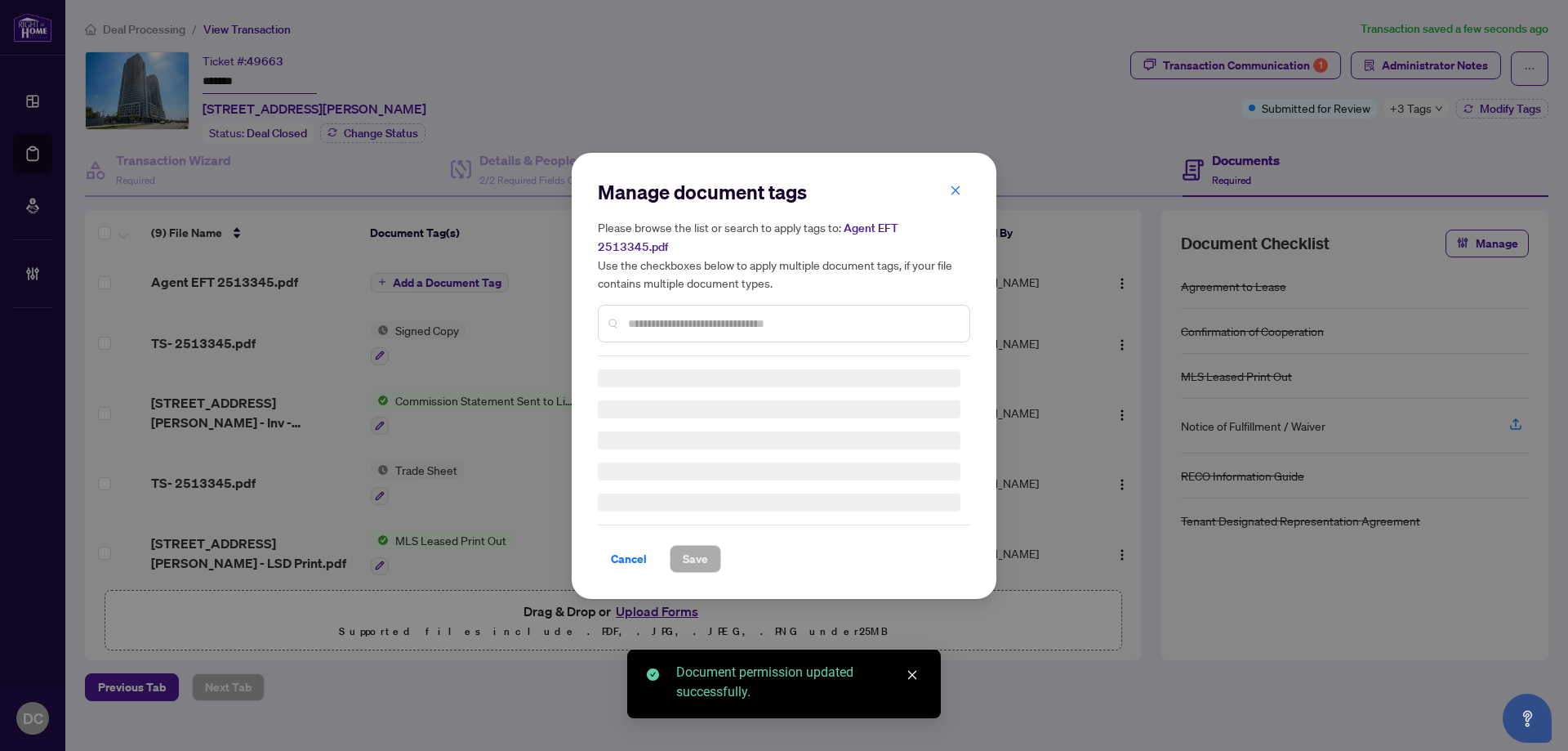
click at [780, 319] on div "Manage document tags Please browse the list or search to apply tags to: Agent E…" at bounding box center [784, 376] width 373 height 394
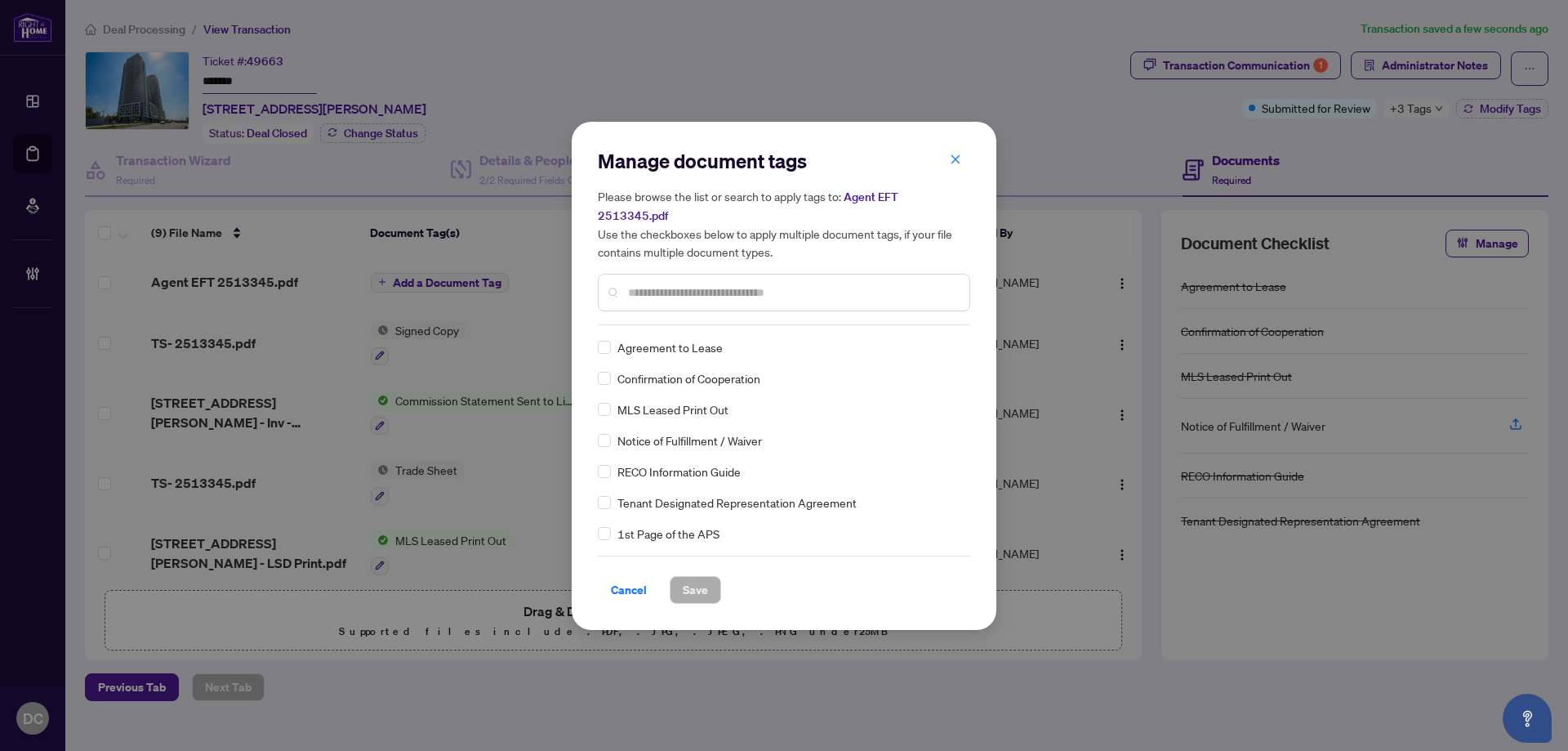
click at [819, 291] on div at bounding box center [784, 293] width 373 height 38
click at [830, 284] on input "text" at bounding box center [792, 292] width 328 height 18
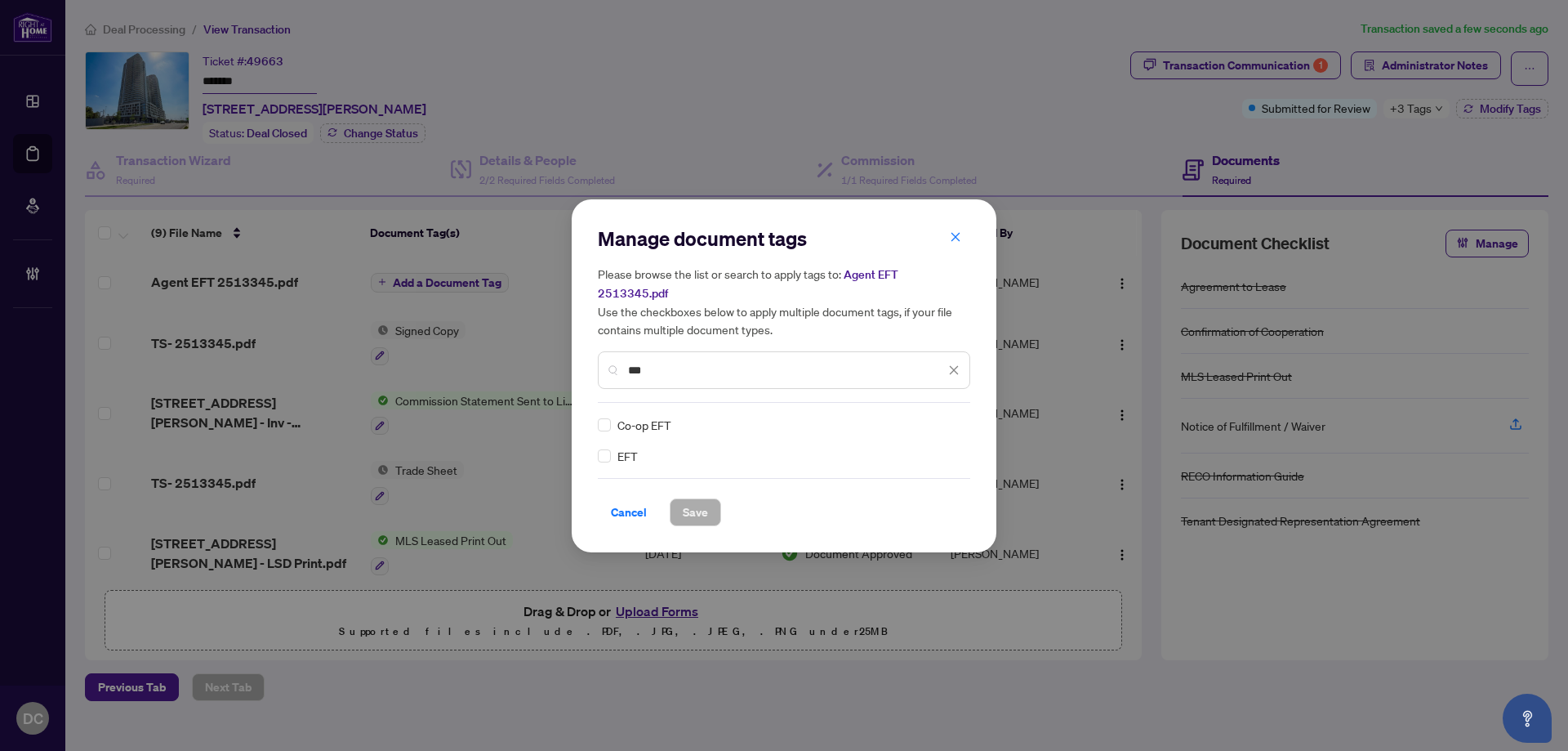
type input "***"
click at [937, 417] on img at bounding box center [936, 424] width 16 height 16
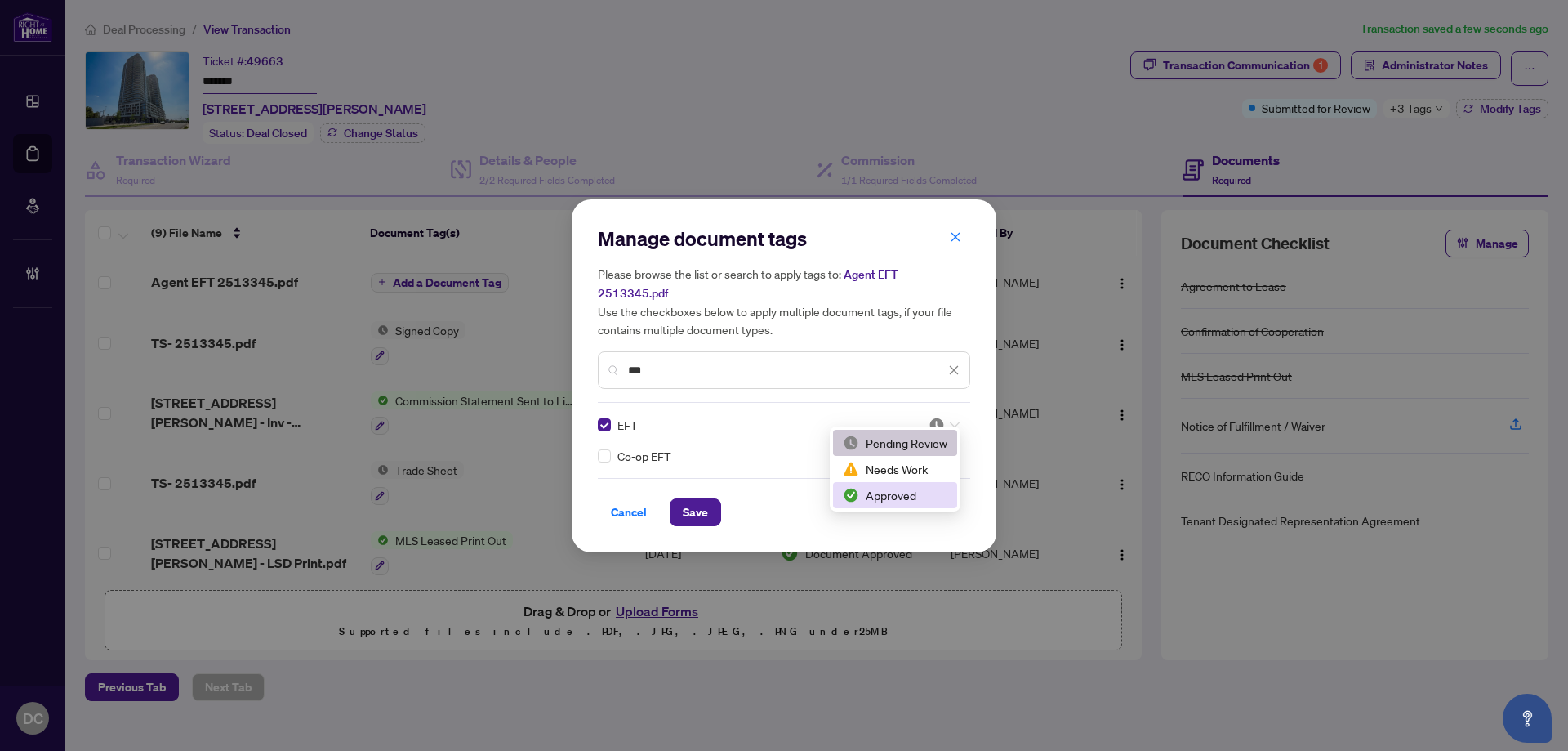
click at [907, 507] on div "Approved" at bounding box center [895, 495] width 125 height 26
click at [690, 510] on span "Save" at bounding box center [695, 512] width 25 height 26
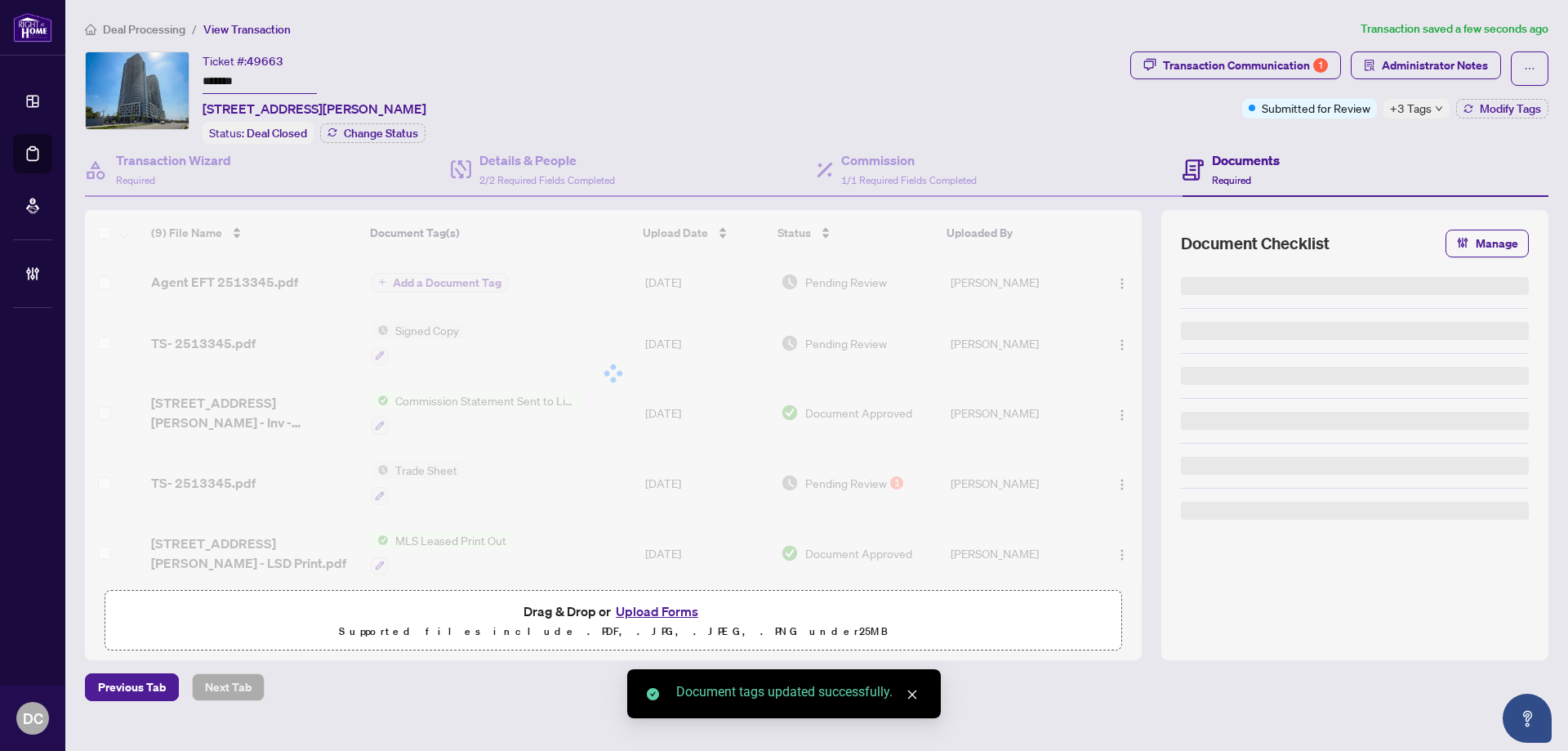
click at [1413, 72] on div "Manage document tags Please browse the list or search to apply tags to: Agent E…" at bounding box center [784, 376] width 1568 height 751
click at [1441, 64] on span "Administrator Notes" at bounding box center [1435, 65] width 106 height 26
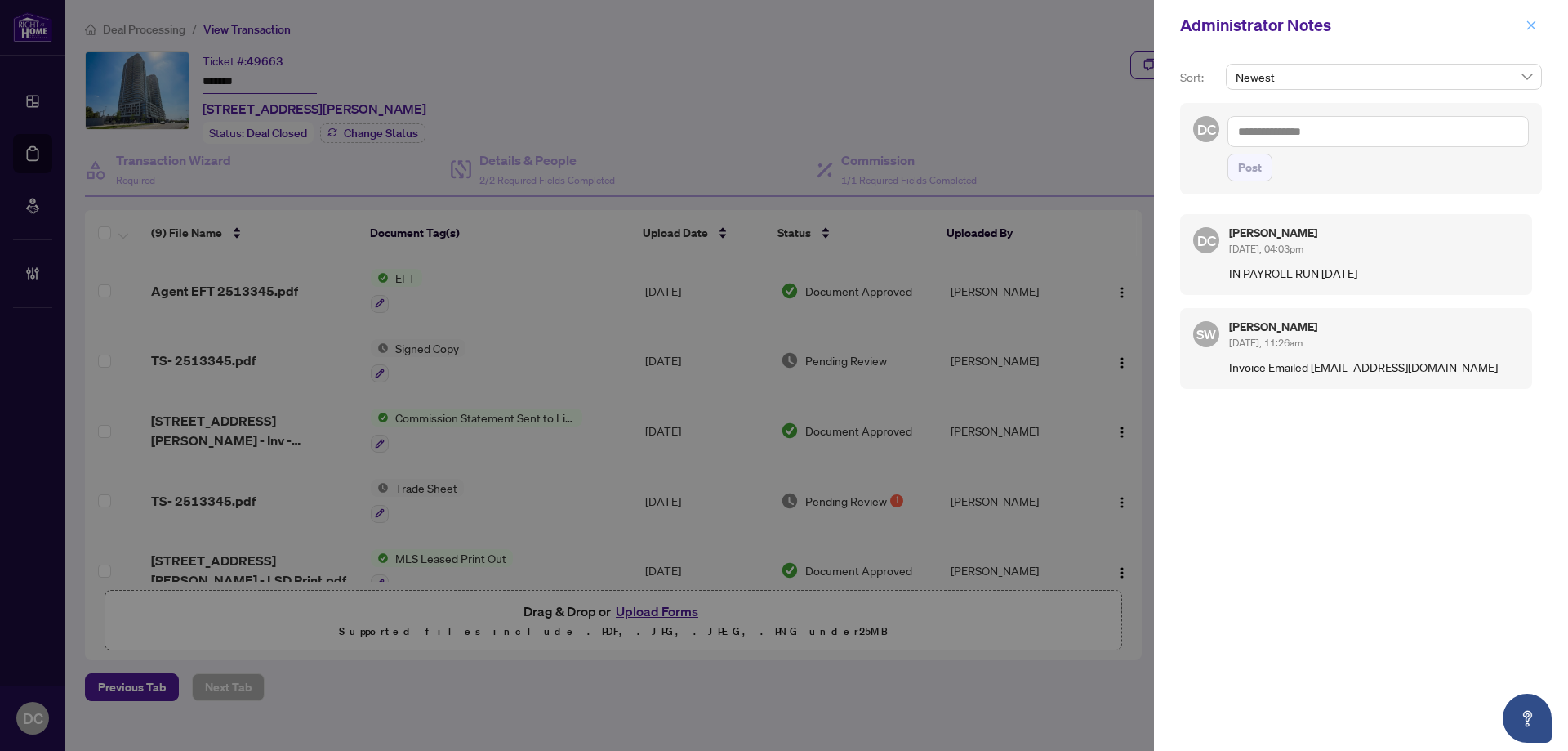
click at [1528, 35] on span "button" at bounding box center [1530, 25] width 11 height 26
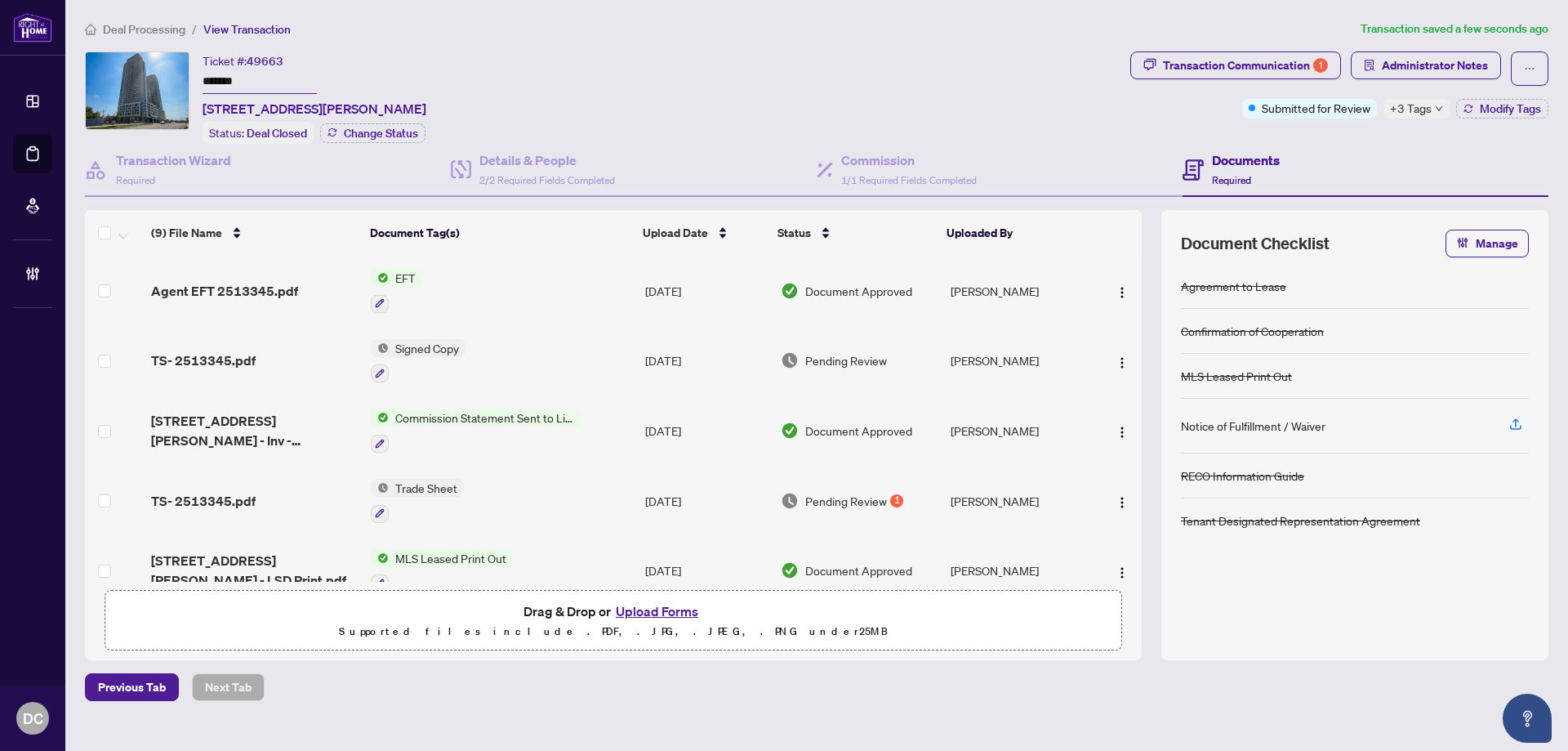
click at [176, 27] on span "Deal Processing" at bounding box center [144, 29] width 82 height 15
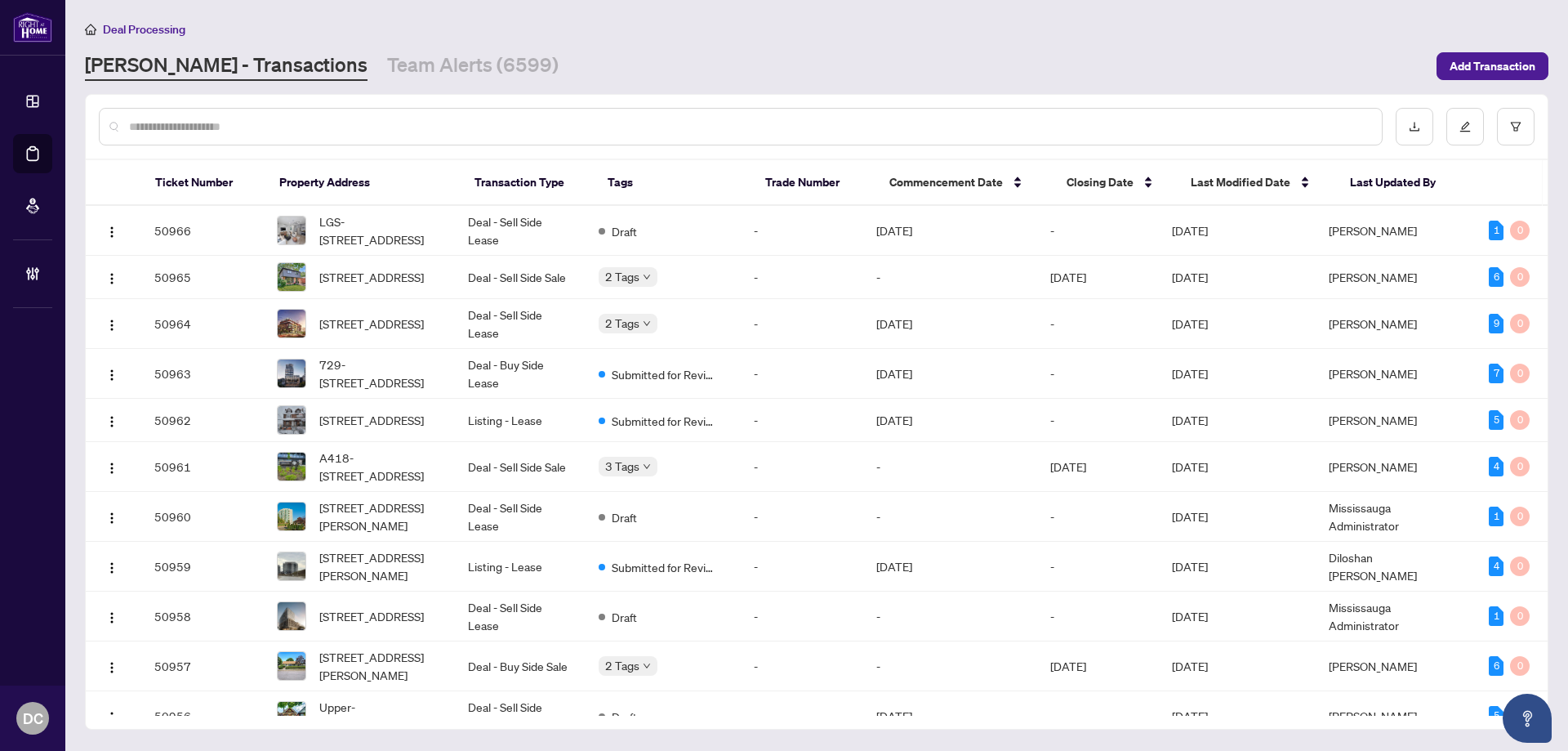
click at [357, 119] on input "text" at bounding box center [748, 126] width 1239 height 18
paste input "*******"
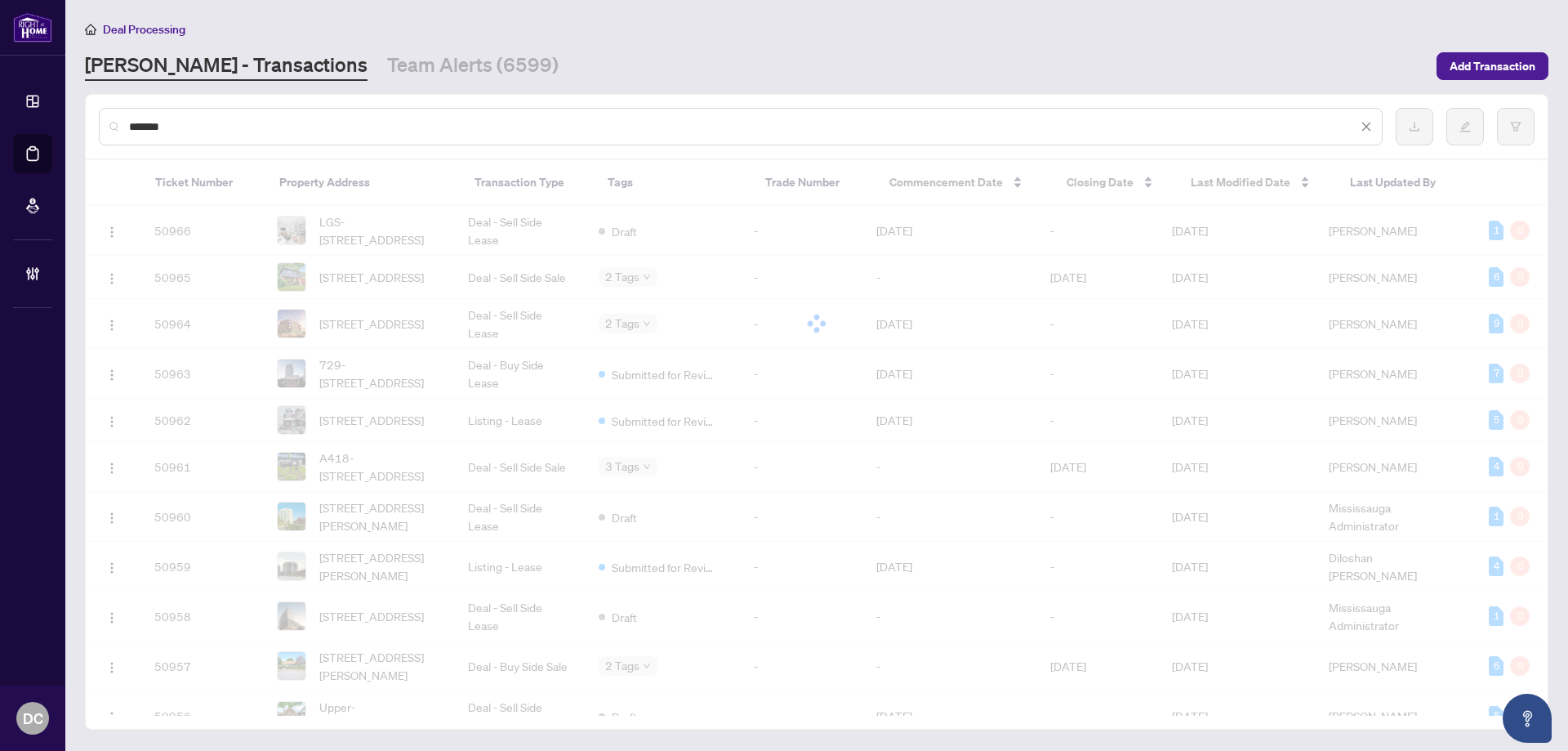
type input "*******"
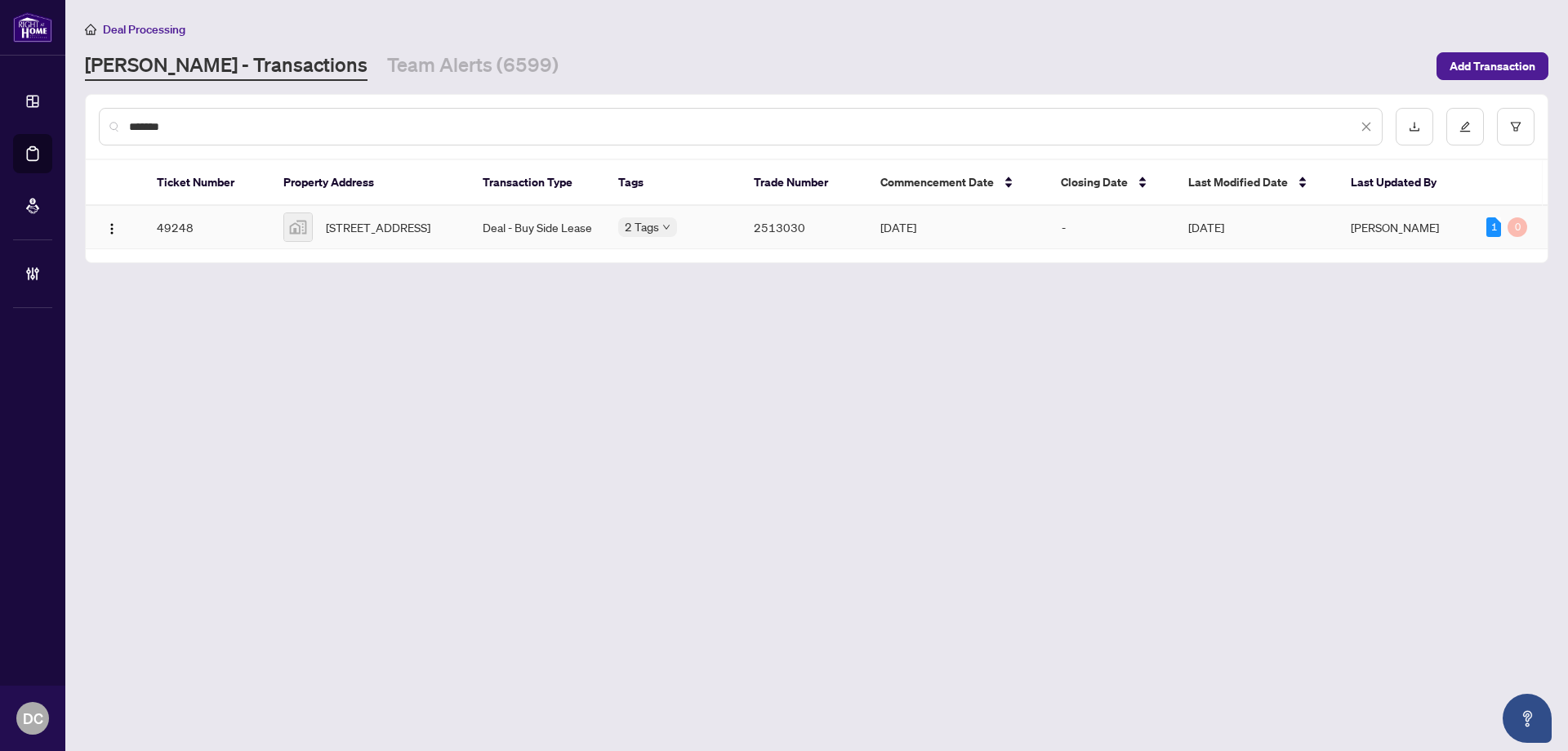
click at [388, 236] on span "[STREET_ADDRESS]" at bounding box center [378, 227] width 105 height 18
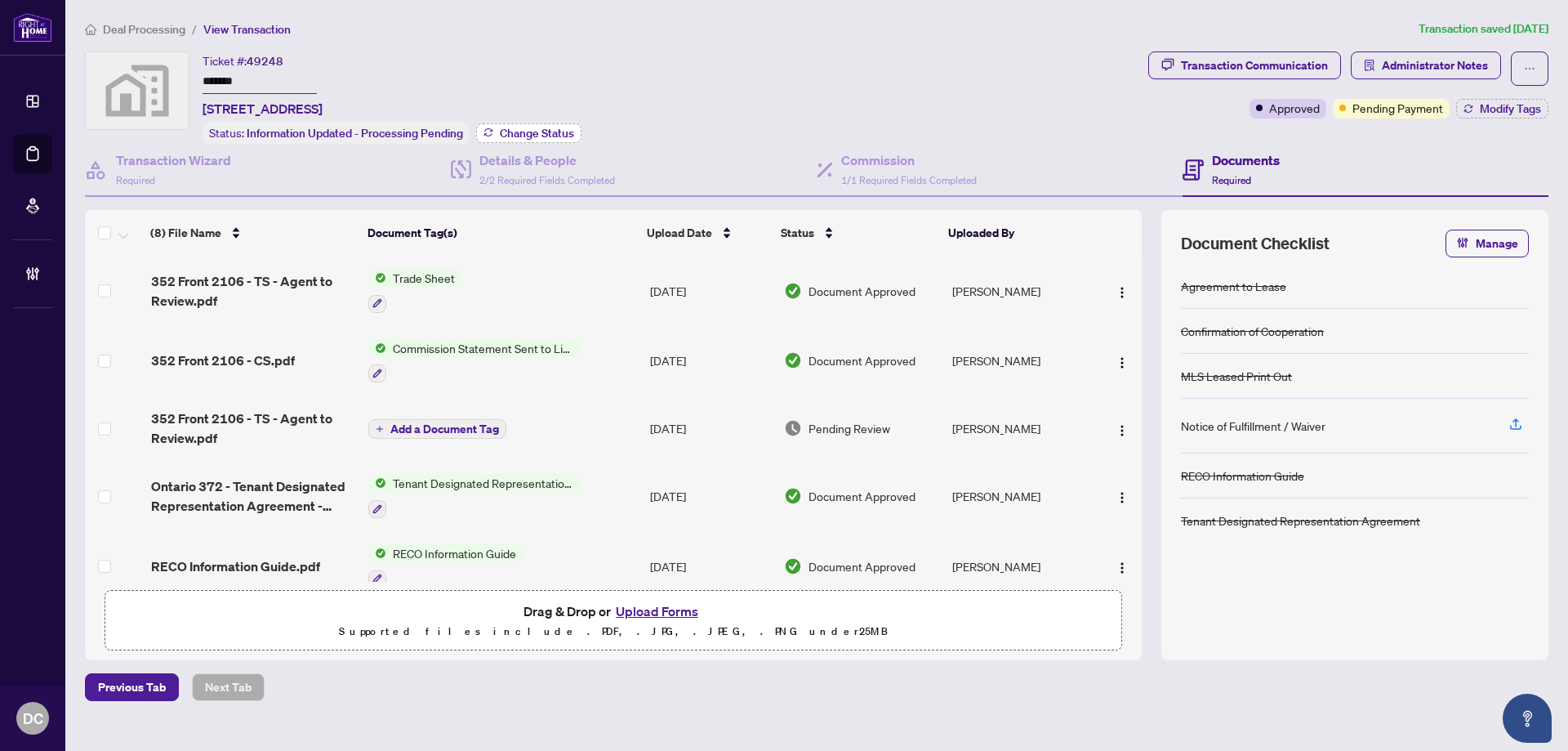
click at [508, 135] on span "Change Status" at bounding box center [537, 132] width 75 height 11
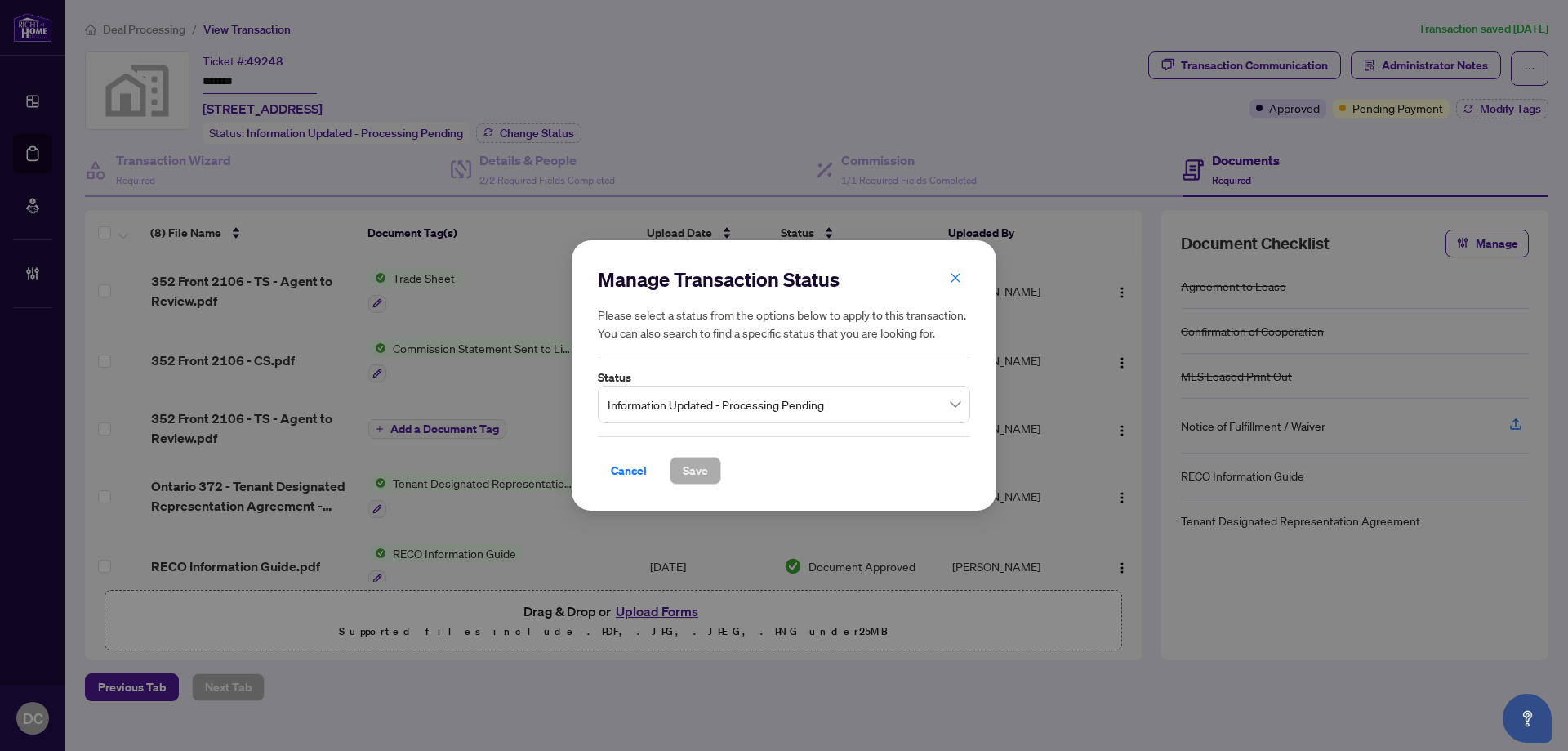
click at [652, 423] on input "search" at bounding box center [776, 407] width 338 height 36
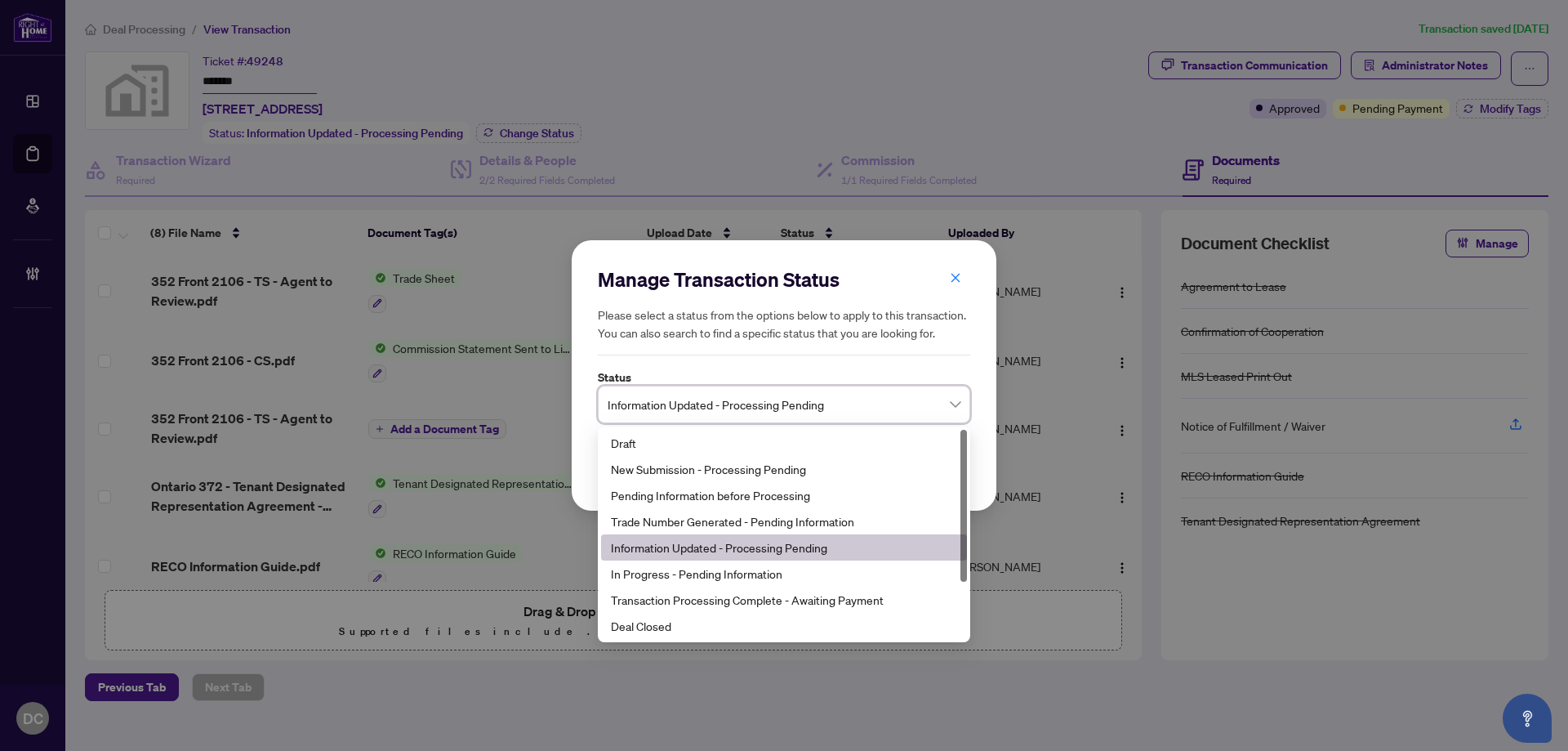
click at [656, 408] on span "Information Updated - Processing Pending" at bounding box center [783, 405] width 353 height 31
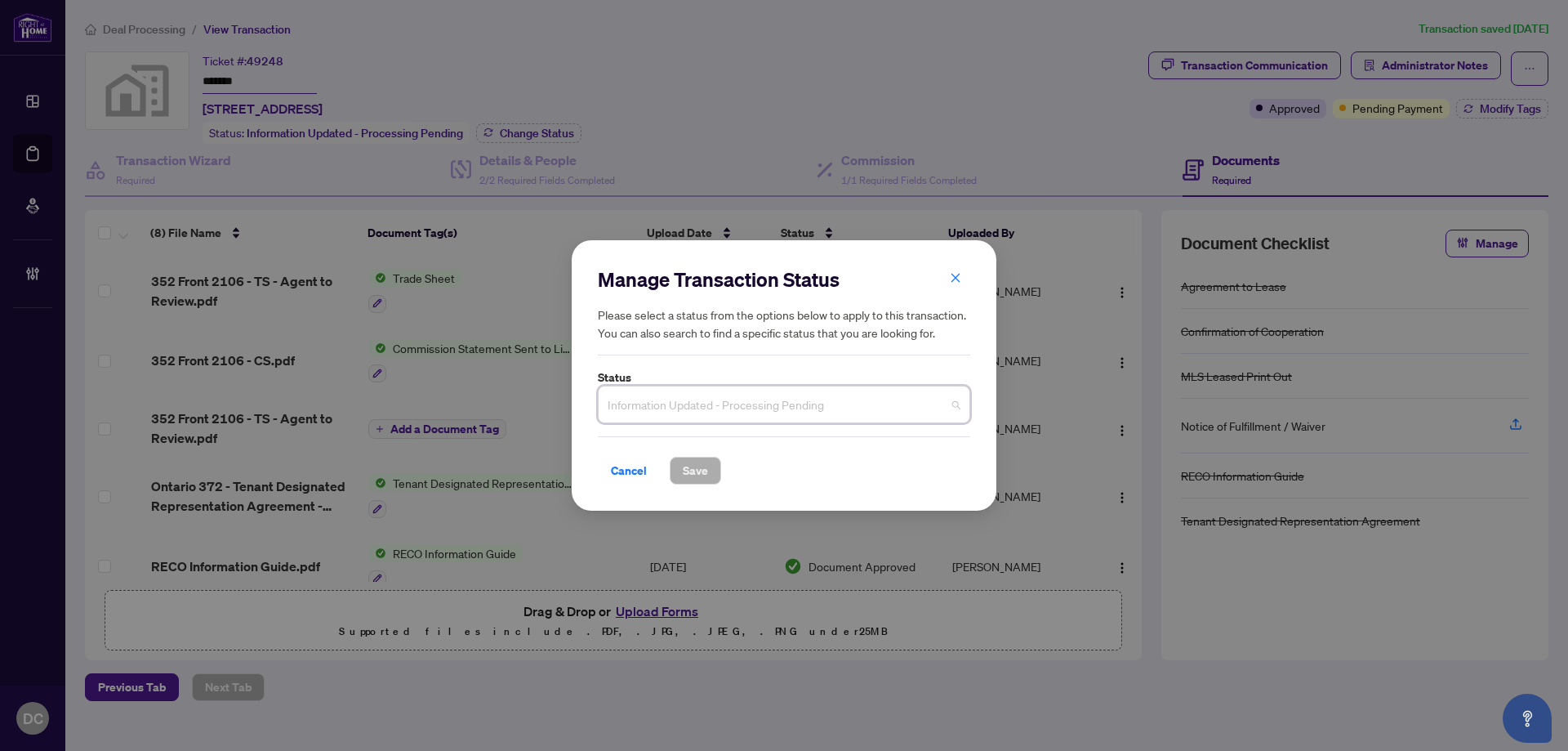
click at [656, 408] on span "Information Updated - Processing Pending" at bounding box center [783, 405] width 353 height 31
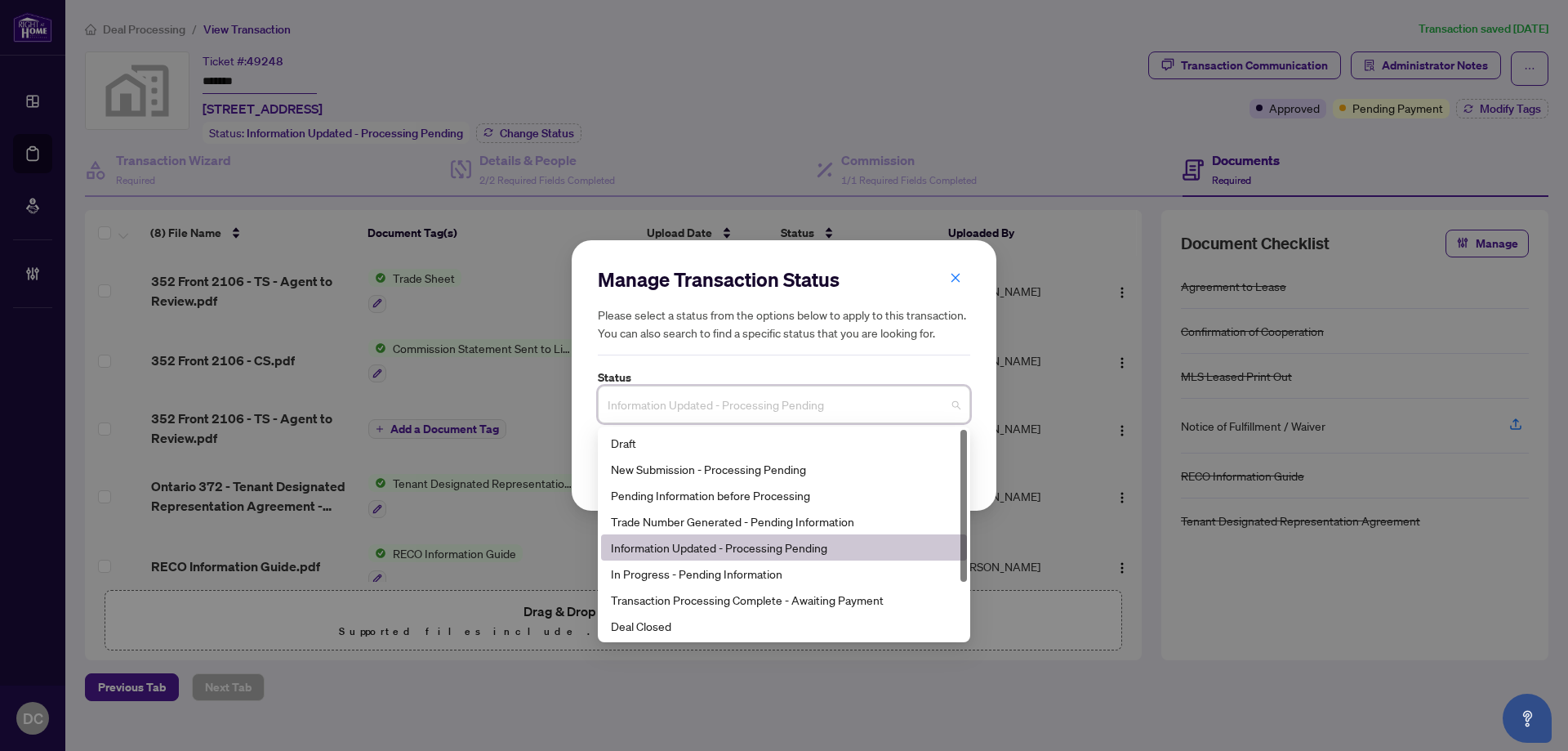
click at [695, 404] on span "Information Updated - Processing Pending" at bounding box center [783, 405] width 353 height 31
click at [670, 623] on div "Deal Closed" at bounding box center [783, 626] width 346 height 18
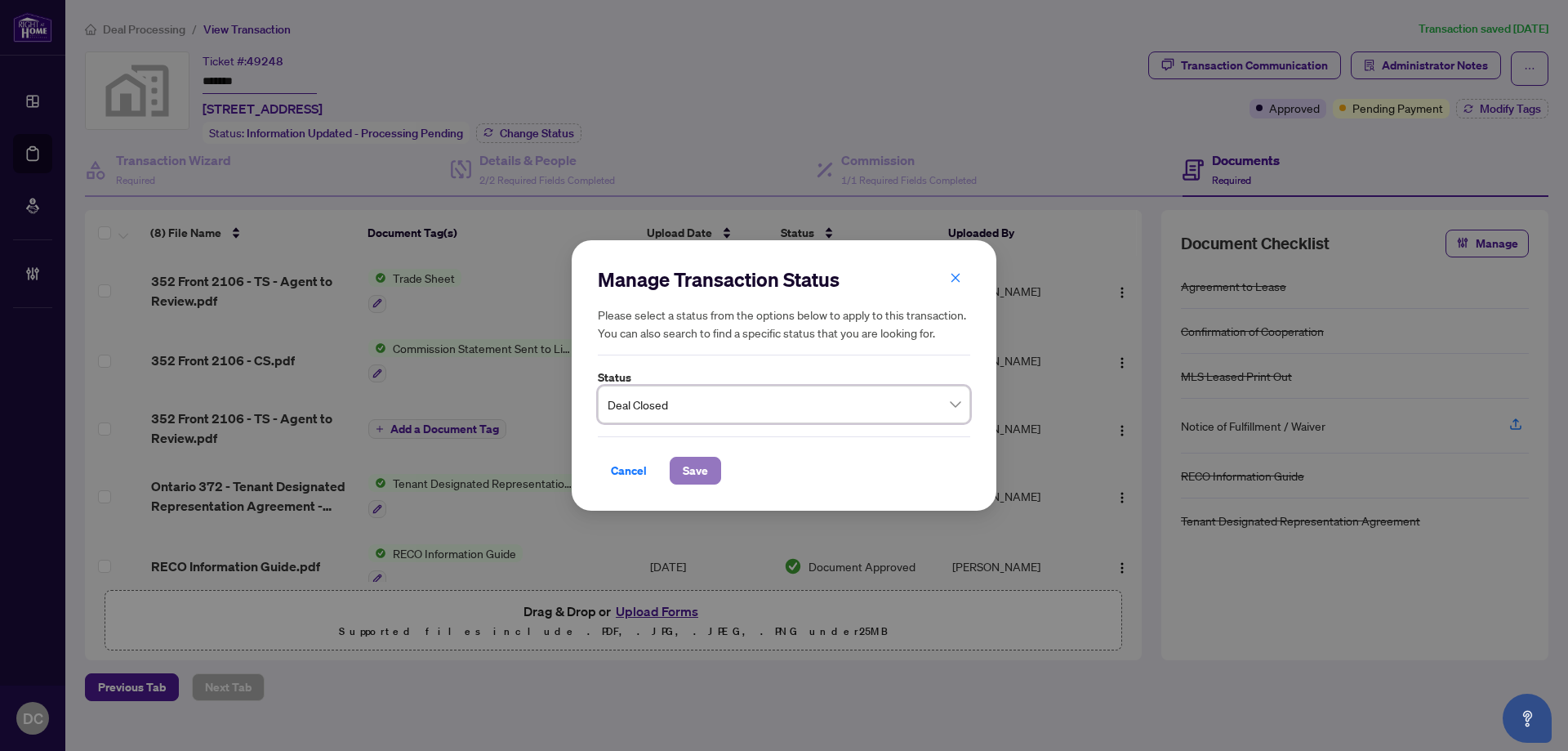
click at [704, 475] on span "Save" at bounding box center [695, 470] width 25 height 26
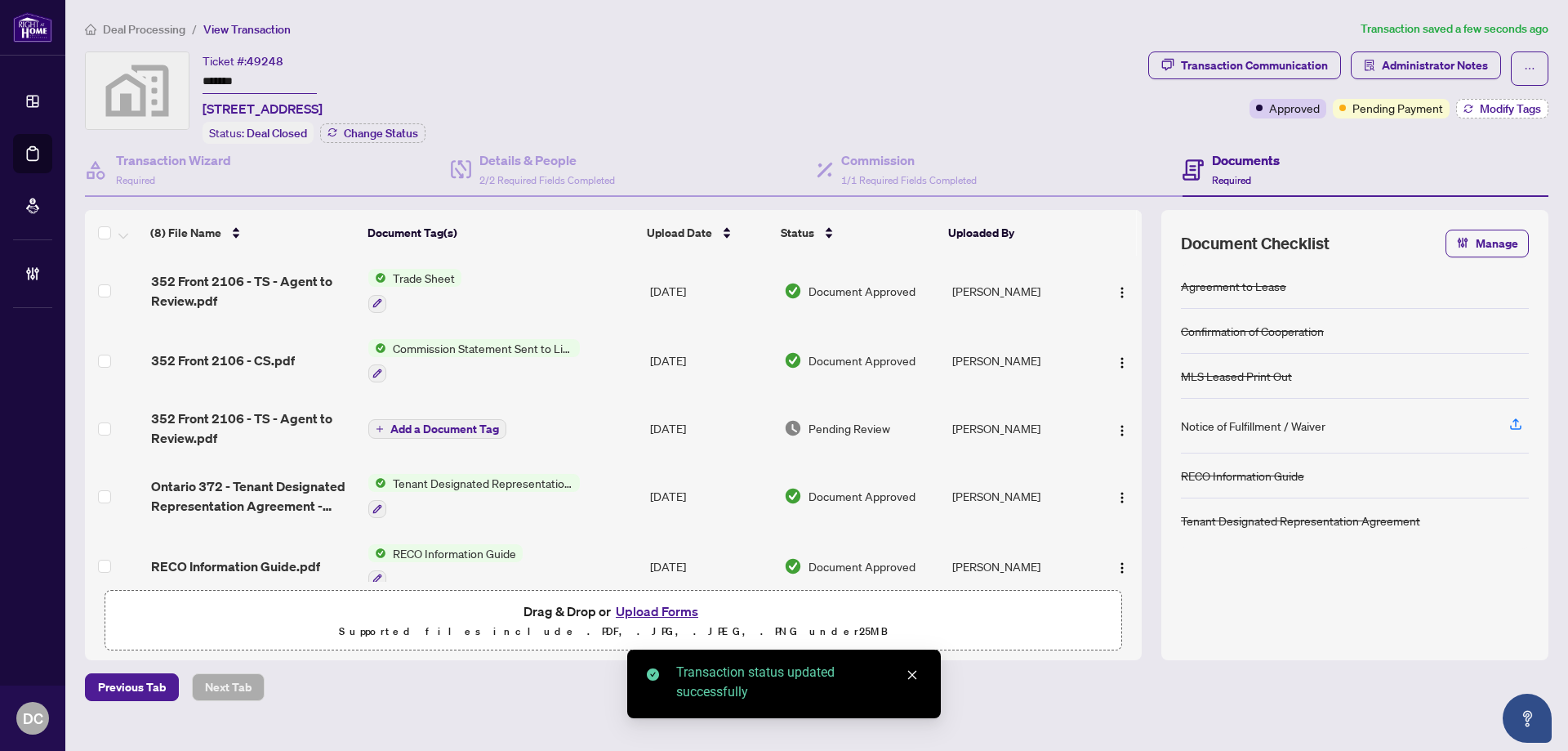
click at [1504, 99] on button "Modify Tags" at bounding box center [1501, 108] width 92 height 20
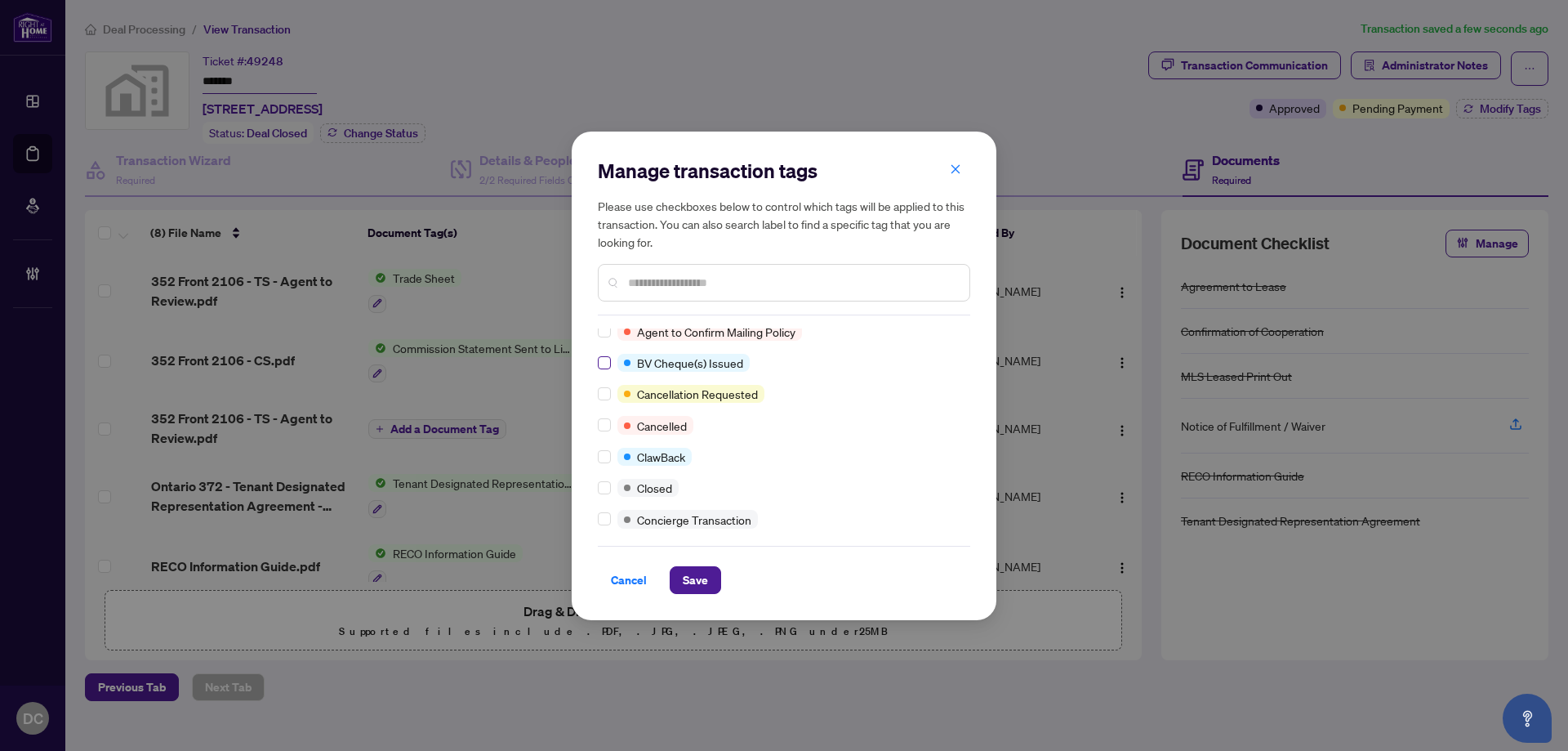
scroll to position [245, 0]
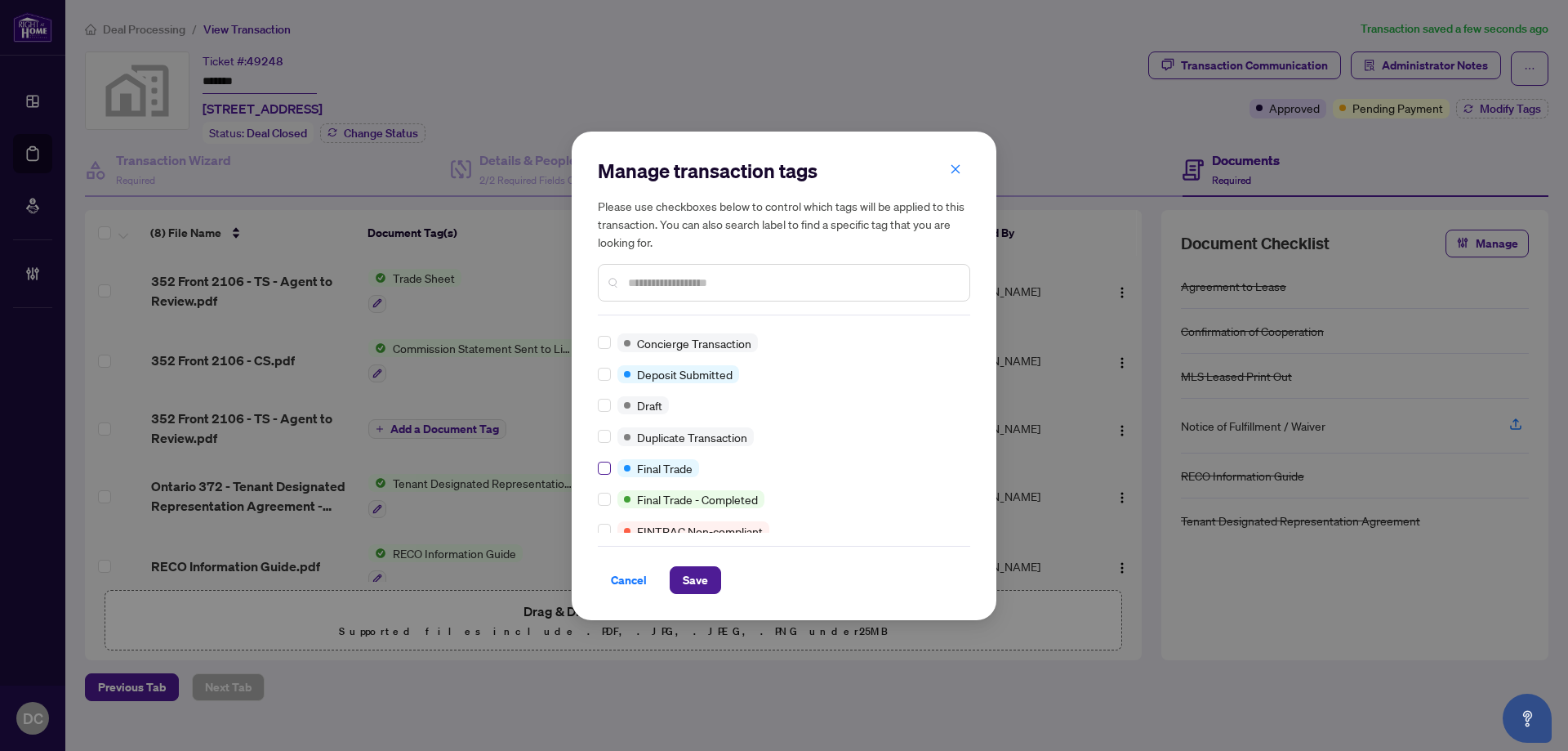
click at [606, 461] on label at bounding box center [604, 467] width 13 height 18
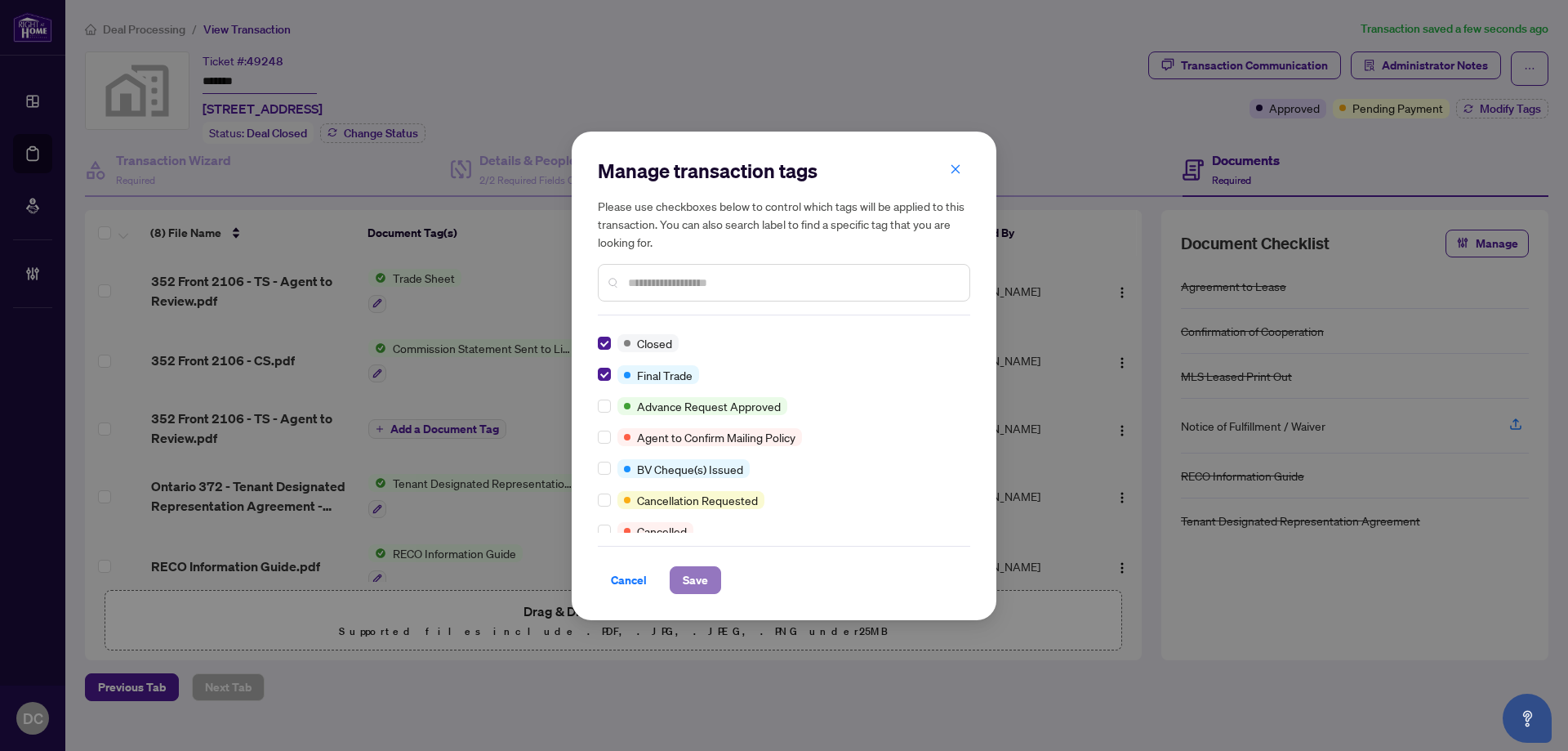
click at [690, 574] on span "Save" at bounding box center [695, 580] width 25 height 26
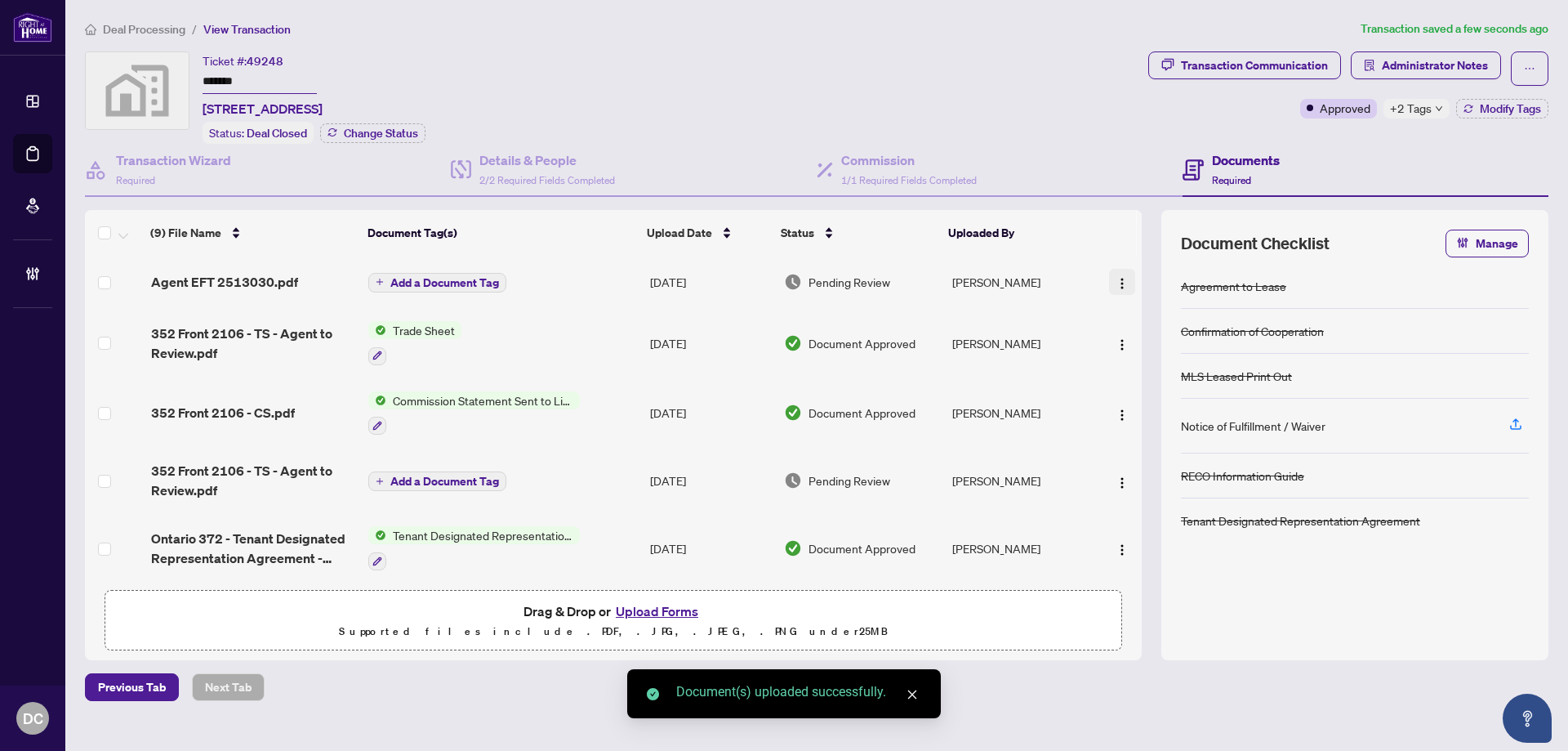
click at [1115, 280] on img "button" at bounding box center [1121, 283] width 13 height 13
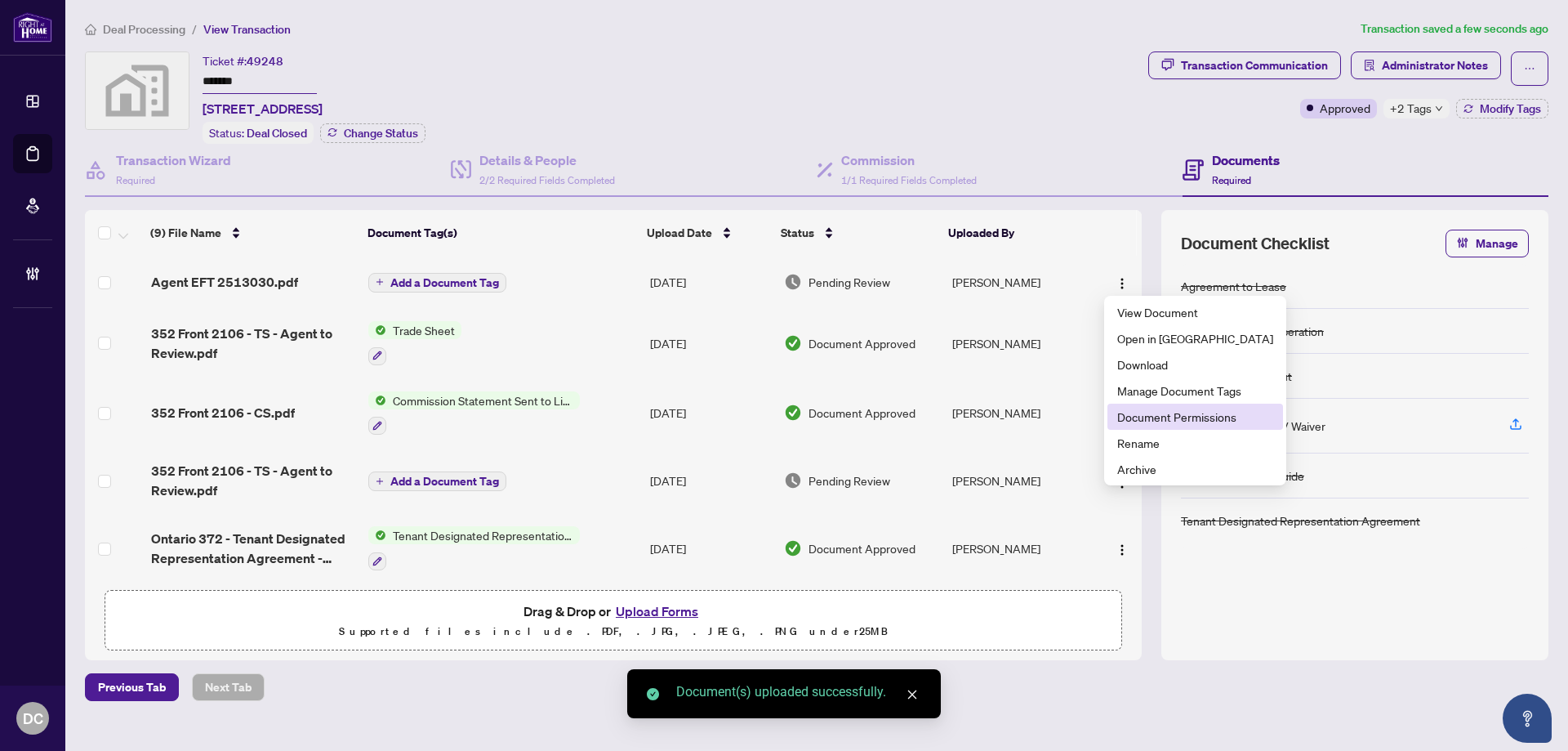
click at [1155, 421] on span "Document Permissions" at bounding box center [1195, 416] width 156 height 18
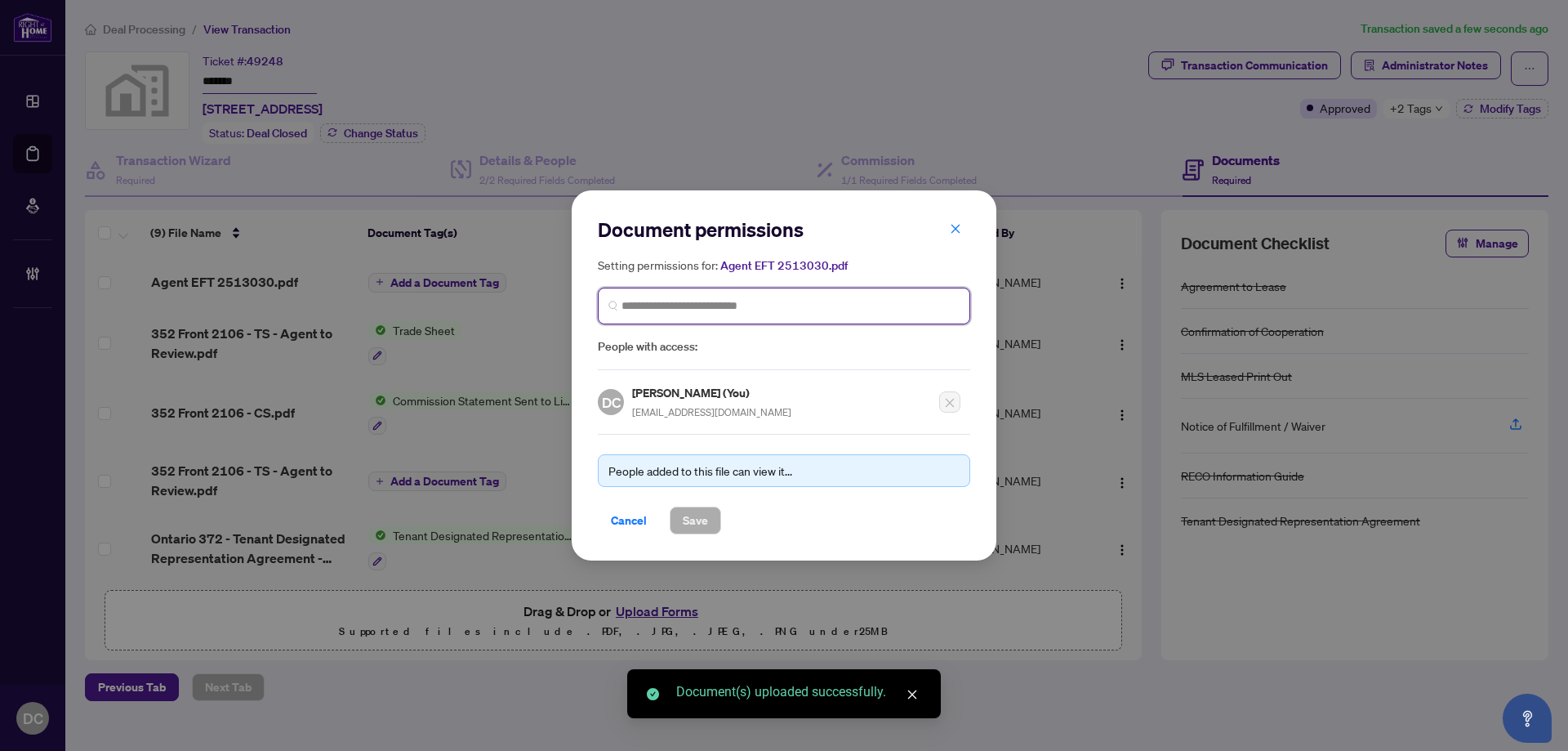
click at [781, 307] on input "search" at bounding box center [791, 306] width 338 height 17
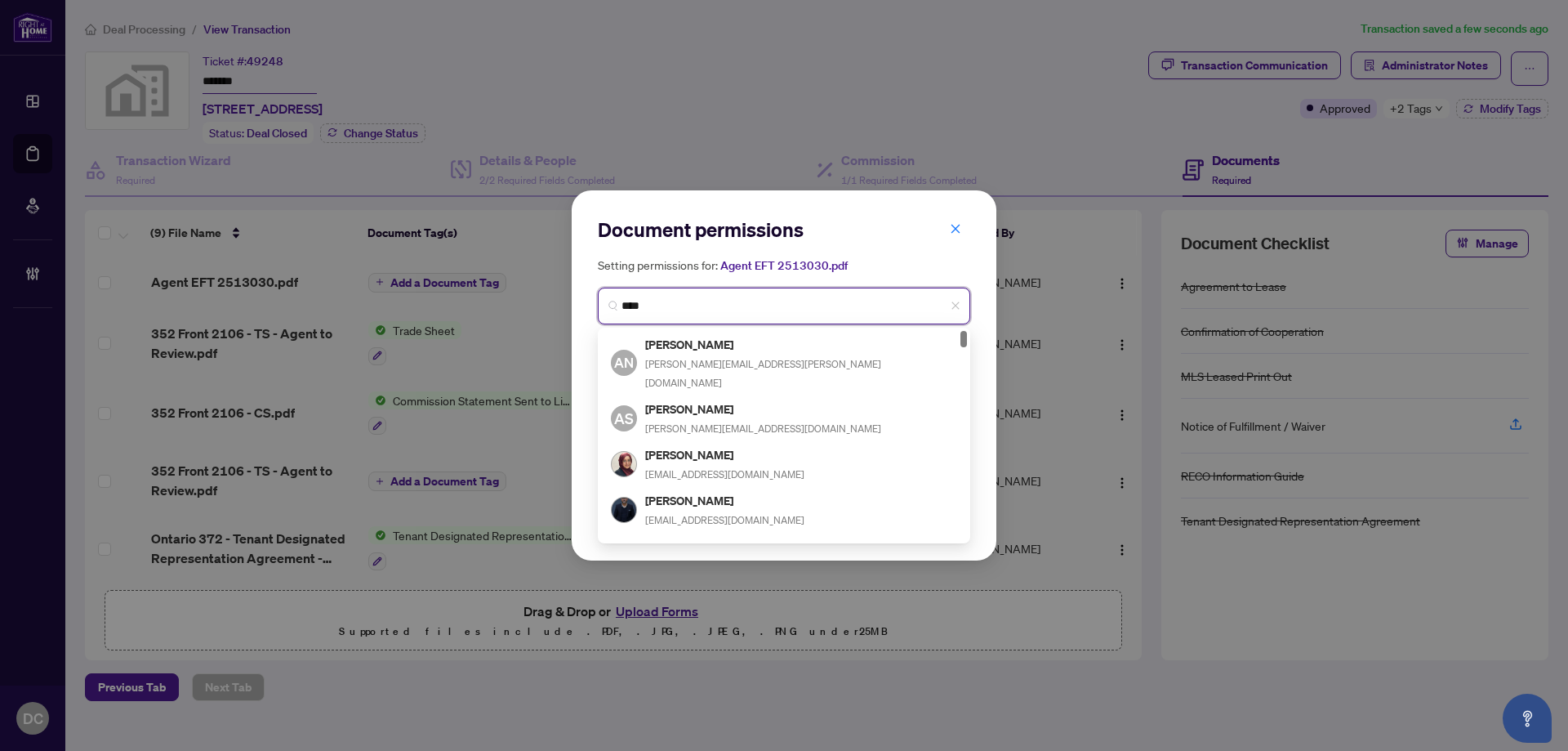
type input "*****"
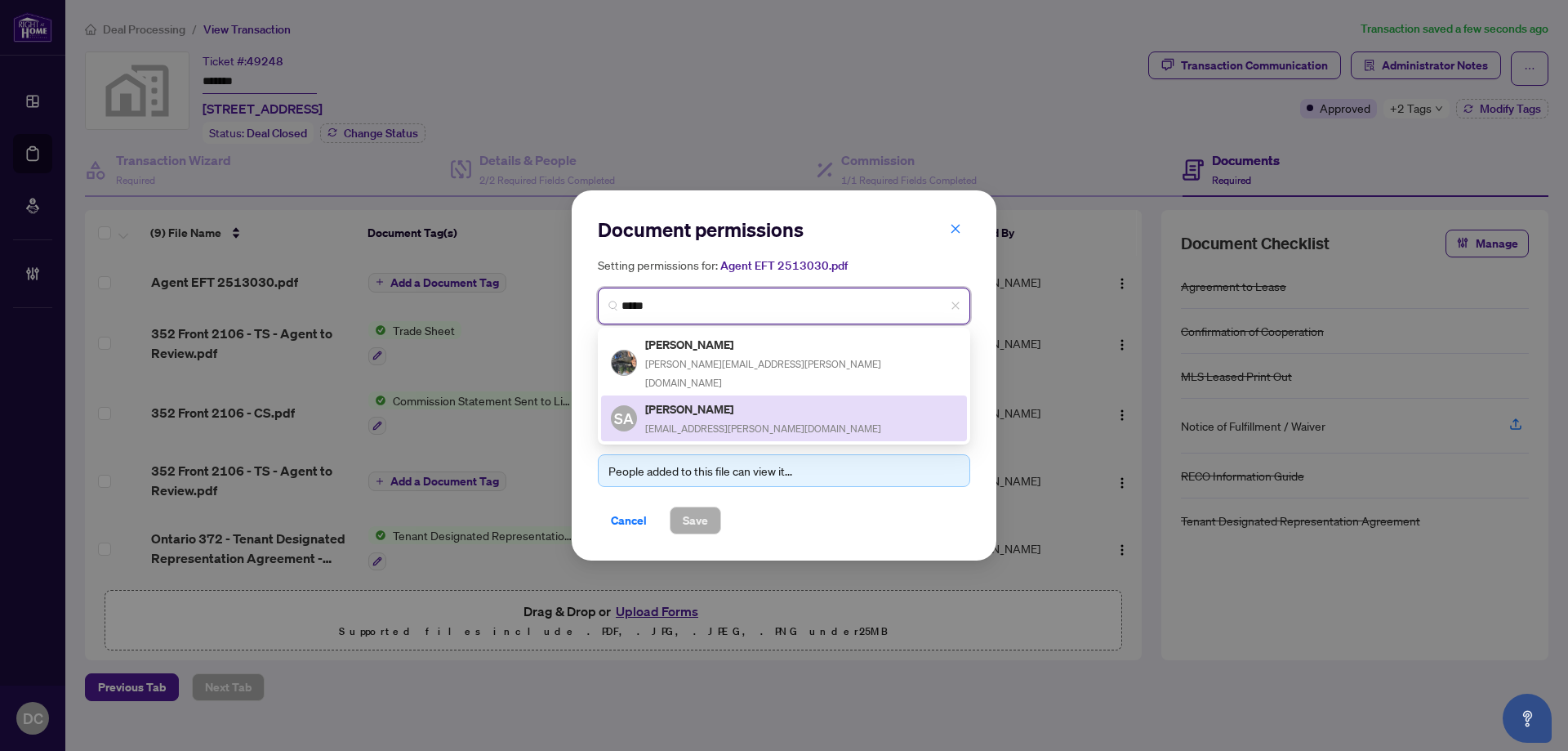
click at [702, 400] on div "[PERSON_NAME] [PERSON_NAME][EMAIL_ADDRESS][PERSON_NAME][DOMAIN_NAME]" at bounding box center [763, 418] width 236 height 38
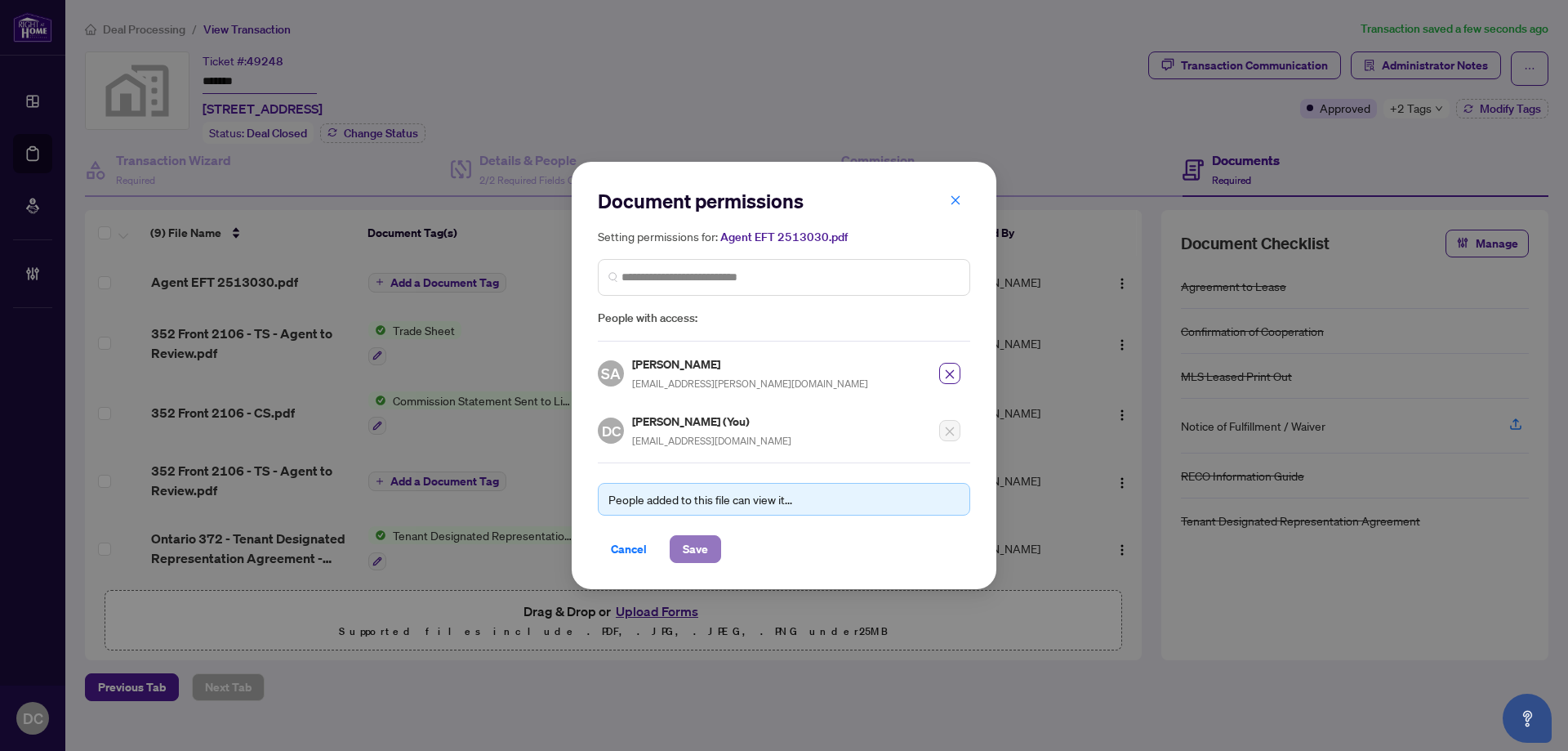
click at [706, 538] on span "Save" at bounding box center [695, 549] width 25 height 26
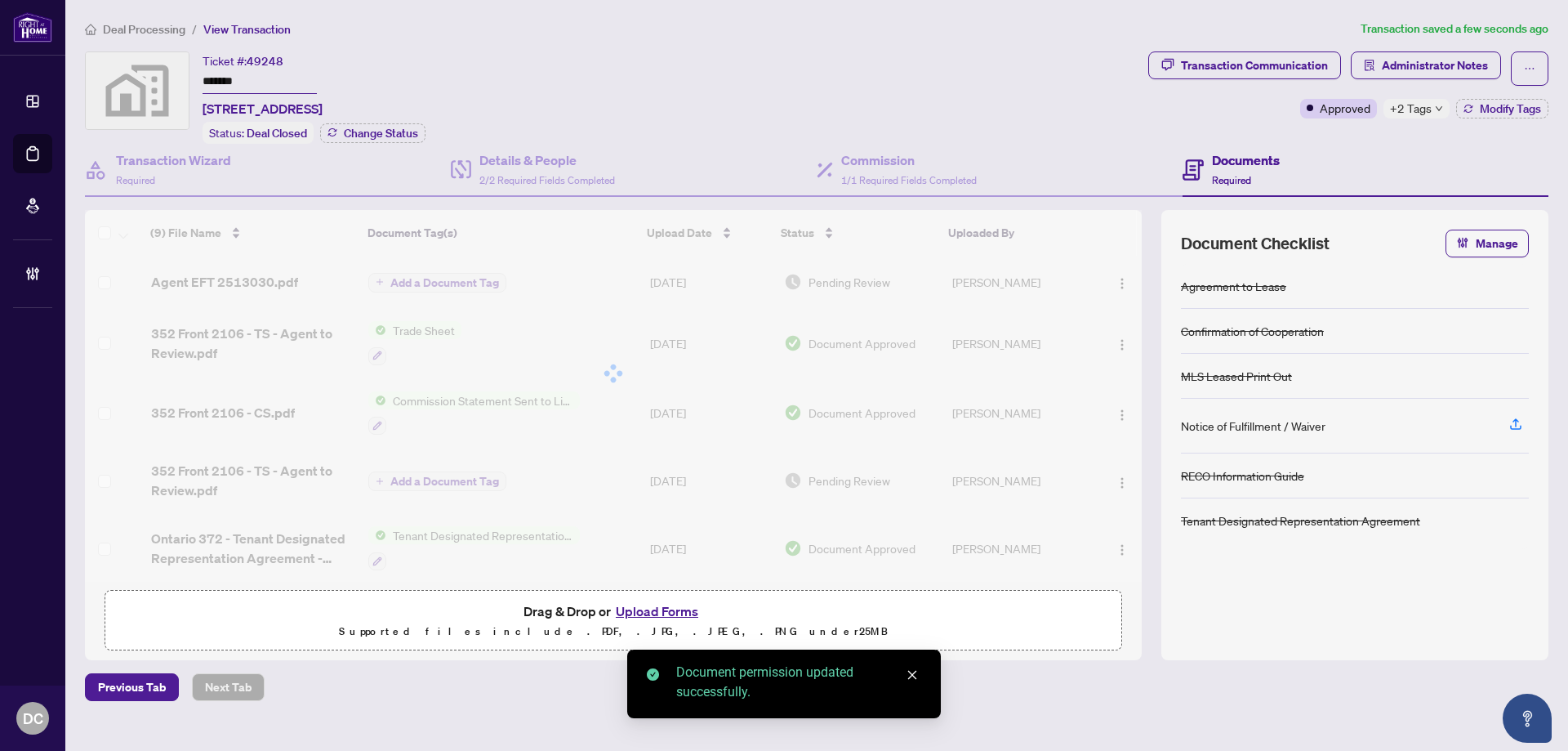
click at [479, 280] on span "Add a Document Tag" at bounding box center [445, 282] width 108 height 11
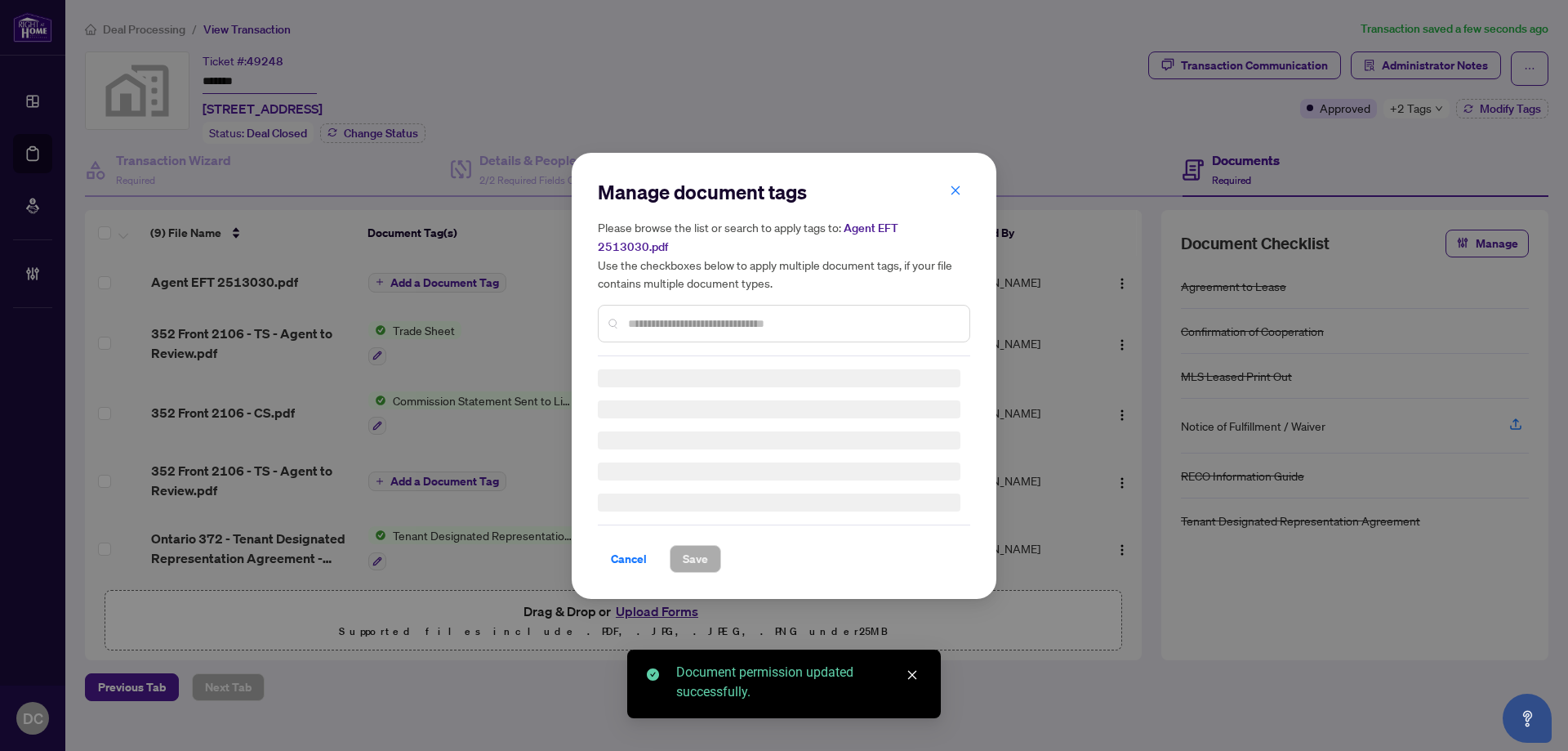
click at [704, 308] on div "Manage document tags Please browse the list or search to apply tags to: Agent E…" at bounding box center [784, 267] width 373 height 177
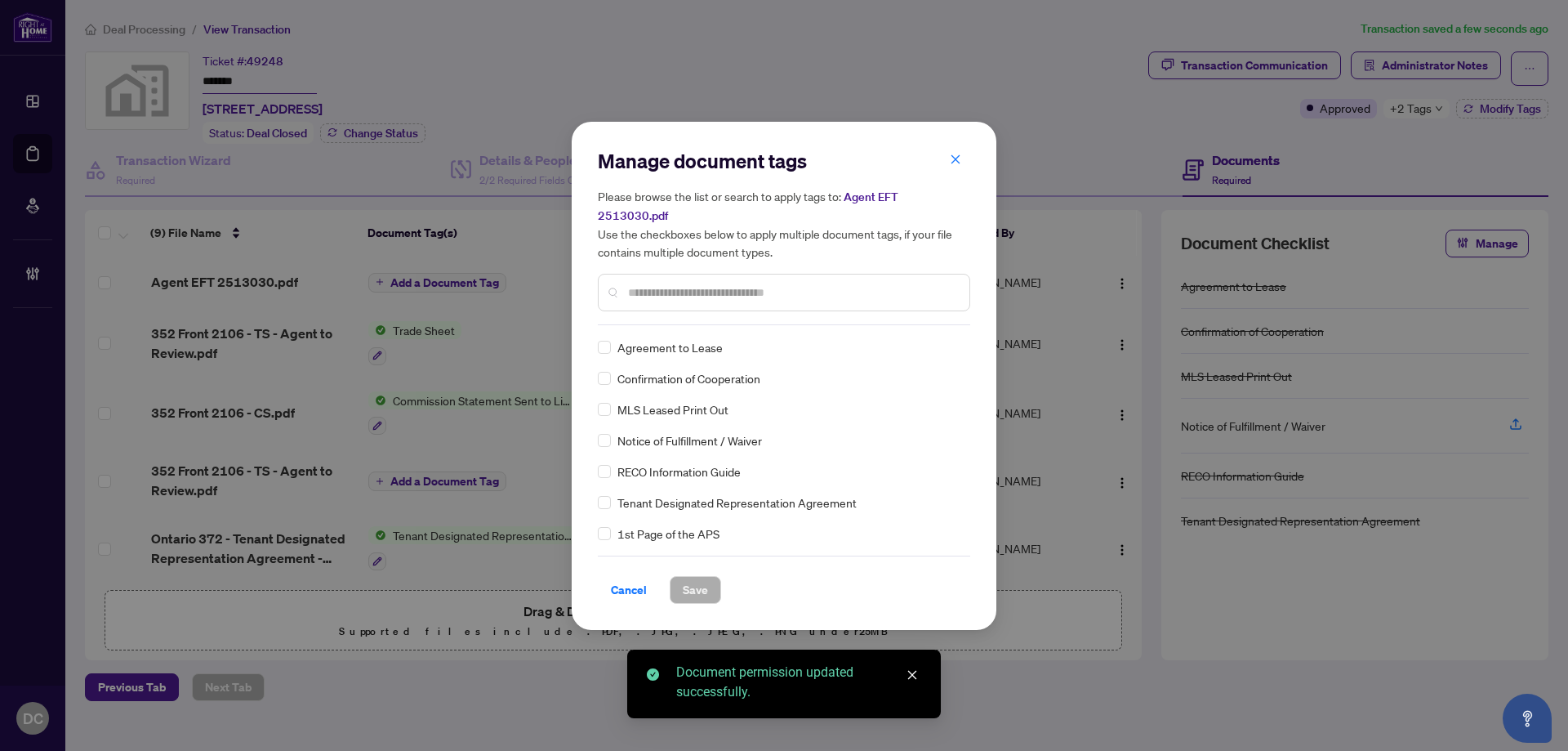
click at [761, 284] on input "text" at bounding box center [792, 292] width 328 height 18
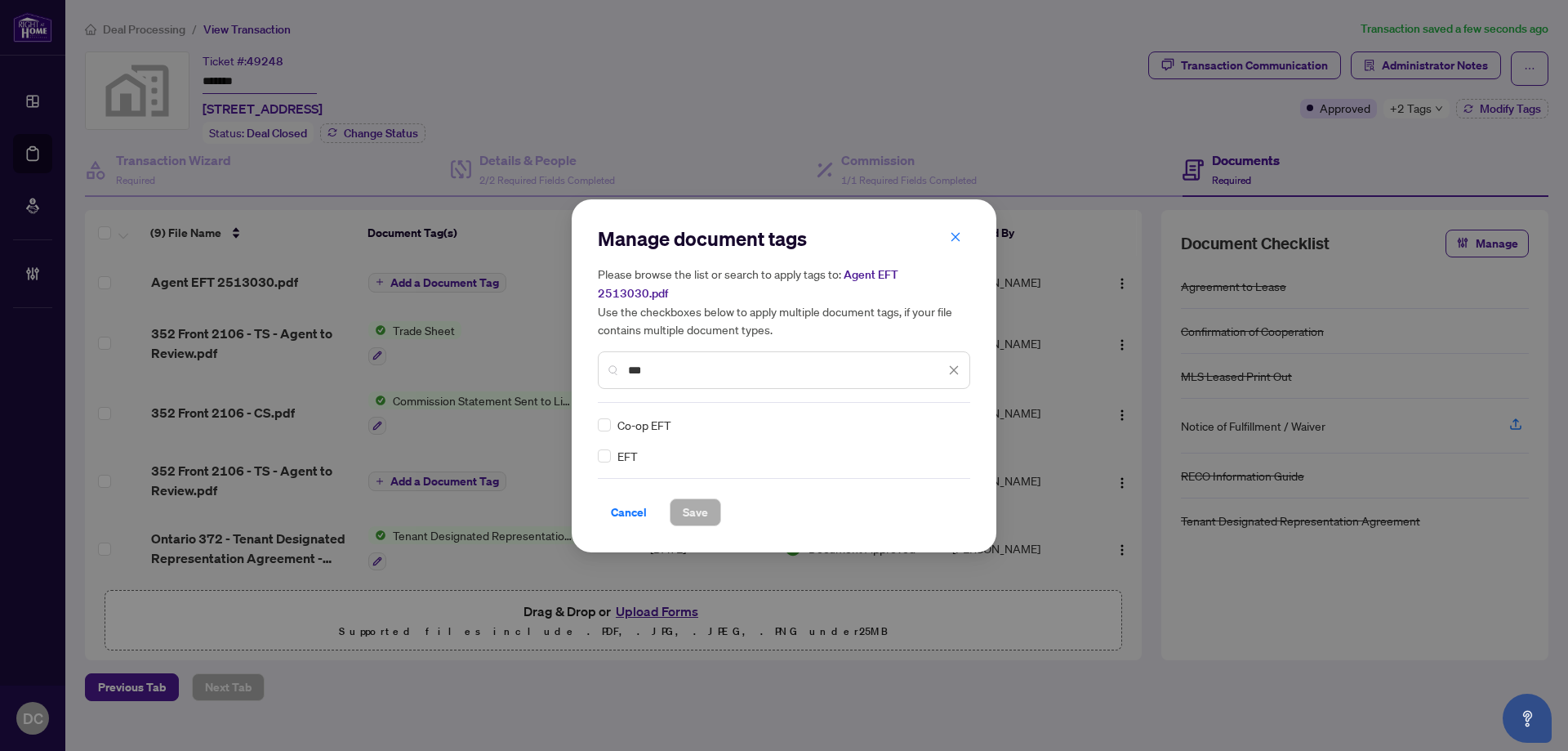
type input "***"
click at [955, 420] on div at bounding box center [944, 424] width 31 height 16
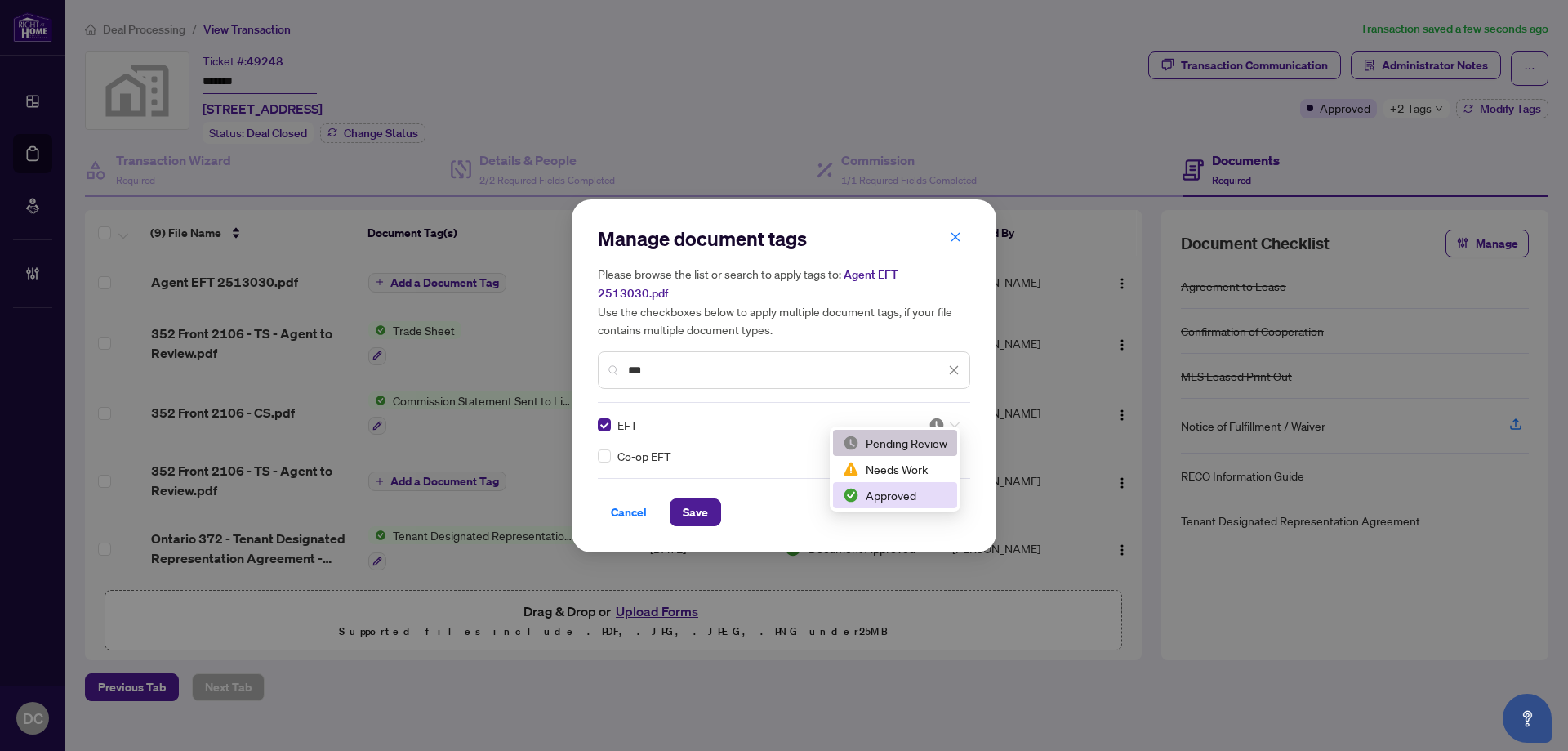
click at [916, 491] on div "Approved" at bounding box center [895, 495] width 105 height 18
click at [690, 519] on div "Manage document tags Please browse the list or search to apply tags to: Agent E…" at bounding box center [784, 376] width 424 height 353
click at [696, 508] on span "Save" at bounding box center [695, 512] width 25 height 26
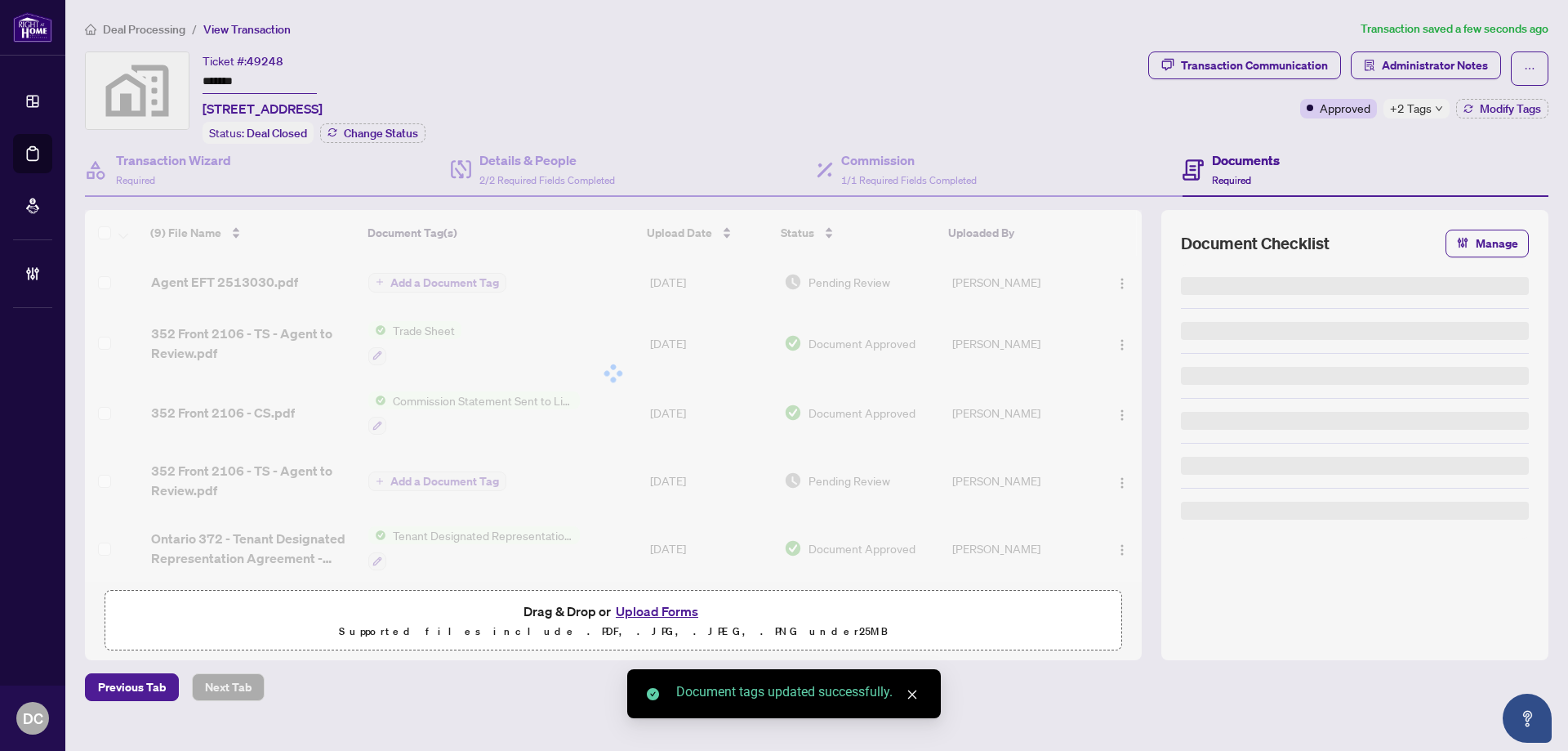
click at [1401, 107] on div "Manage document tags Please browse the list or search to apply tags to: Agent E…" at bounding box center [784, 376] width 1568 height 751
click at [1428, 113] on span "+2 Tags" at bounding box center [1410, 108] width 41 height 19
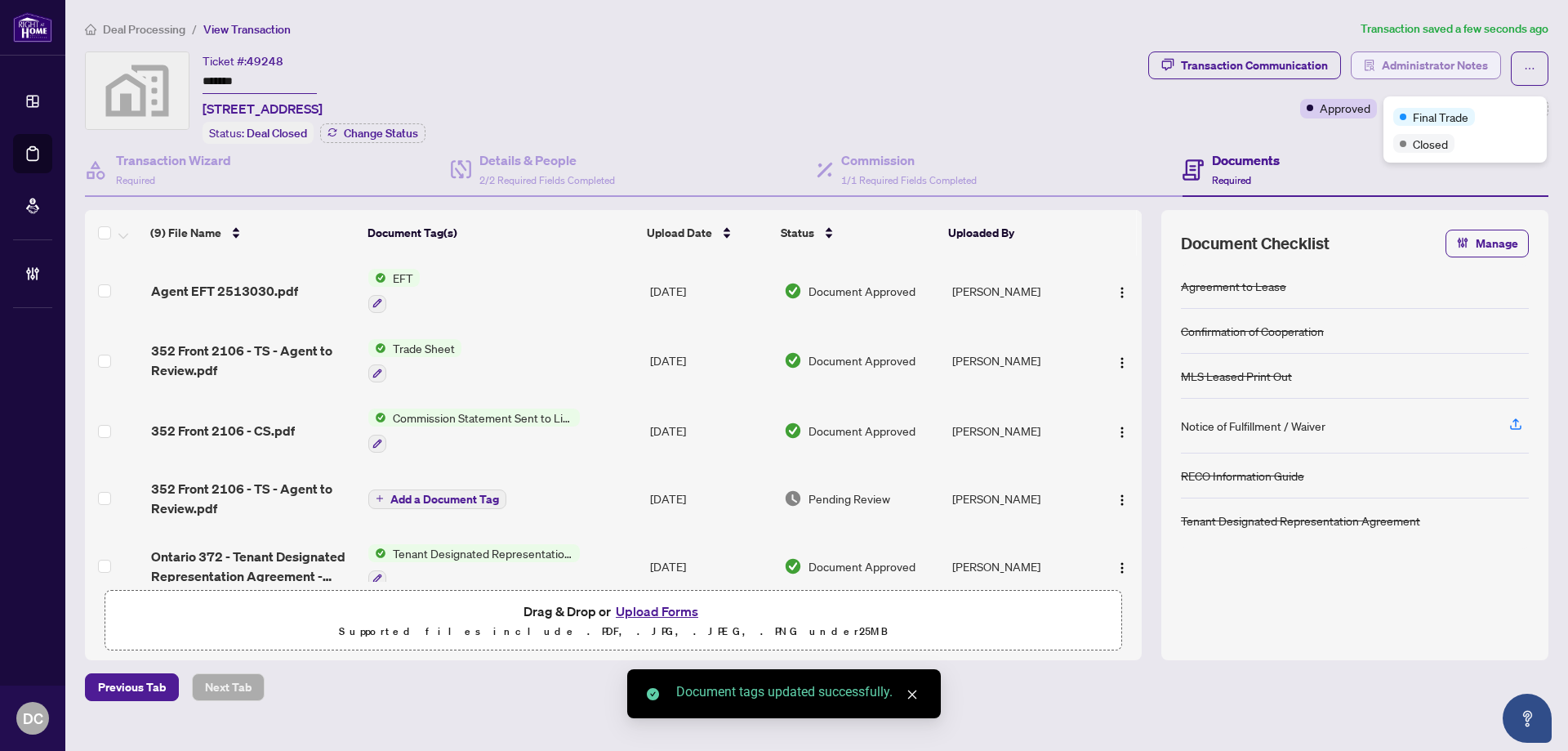
click at [1413, 59] on span "Administrator Notes" at bounding box center [1435, 65] width 106 height 26
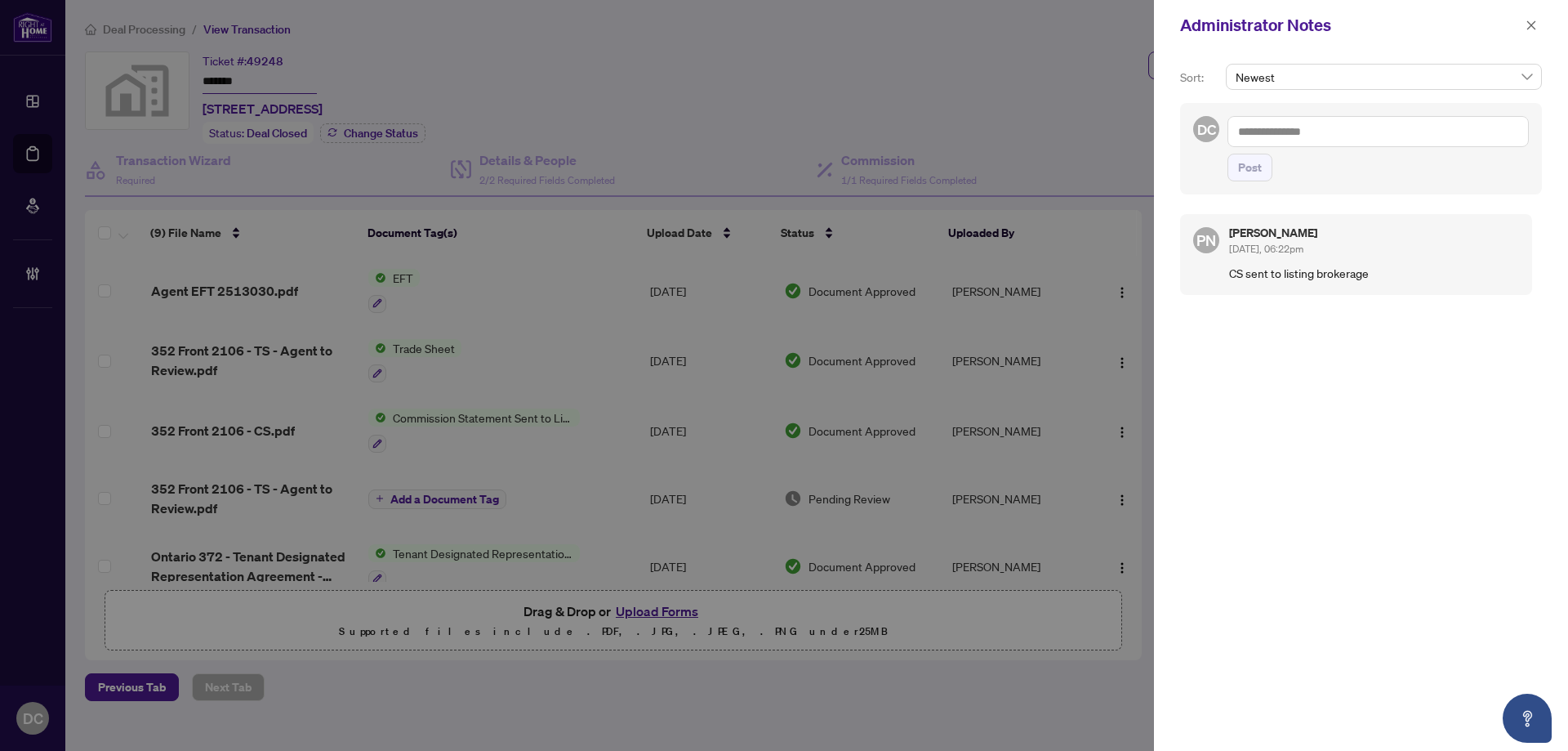
click at [1307, 145] on textarea at bounding box center [1377, 131] width 301 height 31
type textarea "*"
paste textarea "**********"
type textarea "**********"
click at [1253, 174] on span "Post" at bounding box center [1249, 168] width 24 height 26
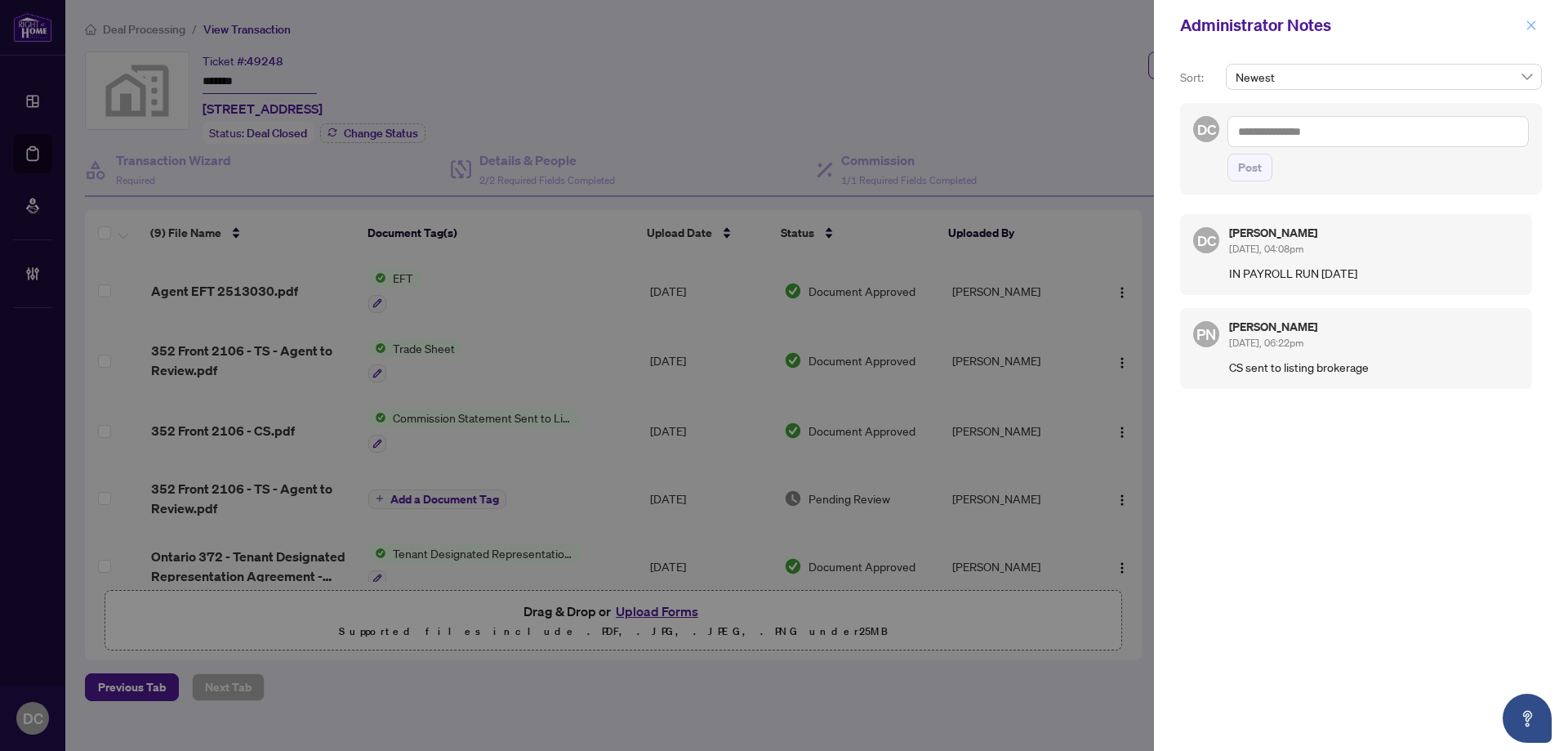
click at [1527, 28] on icon "close" at bounding box center [1530, 25] width 11 height 11
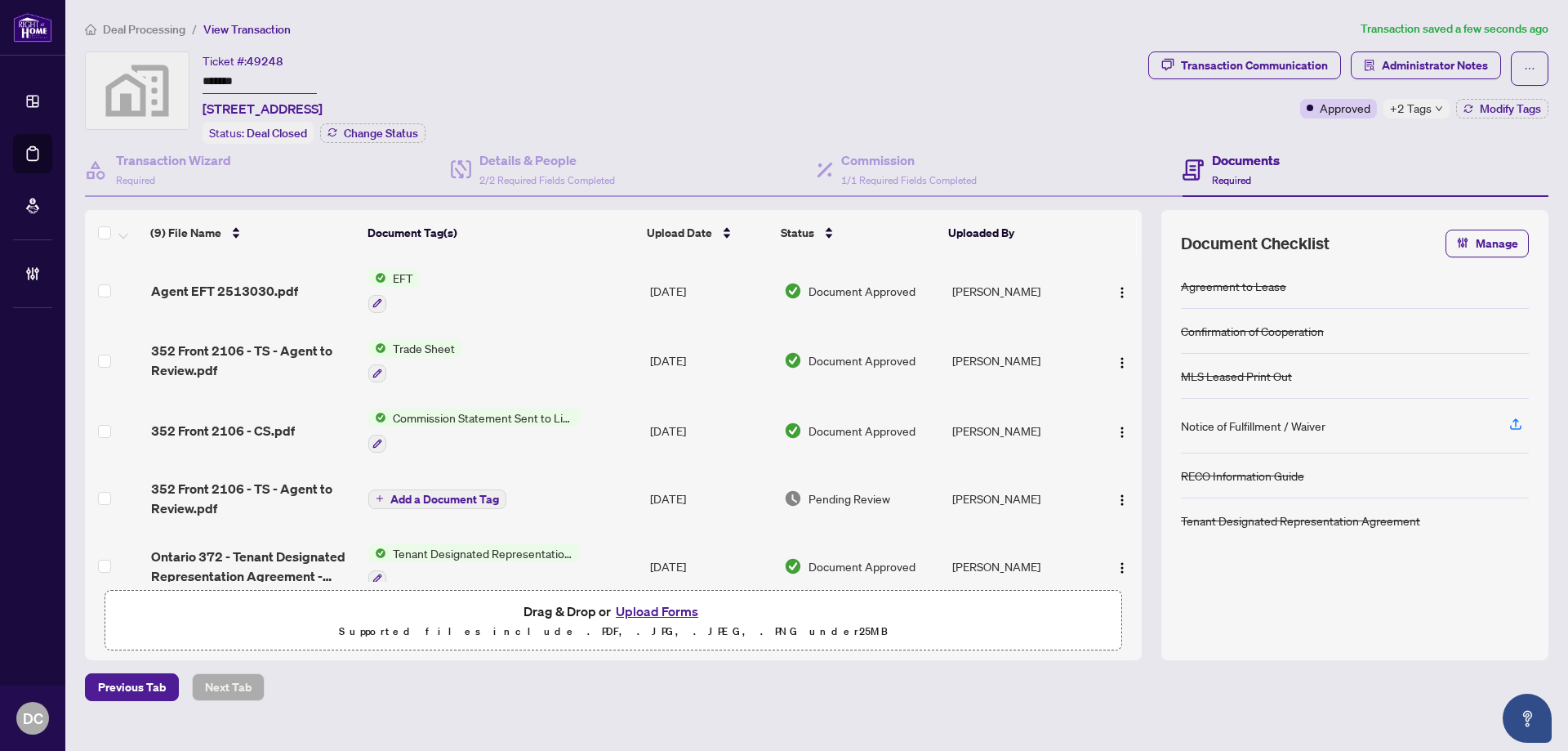
click at [173, 32] on span "Deal Processing" at bounding box center [144, 29] width 82 height 15
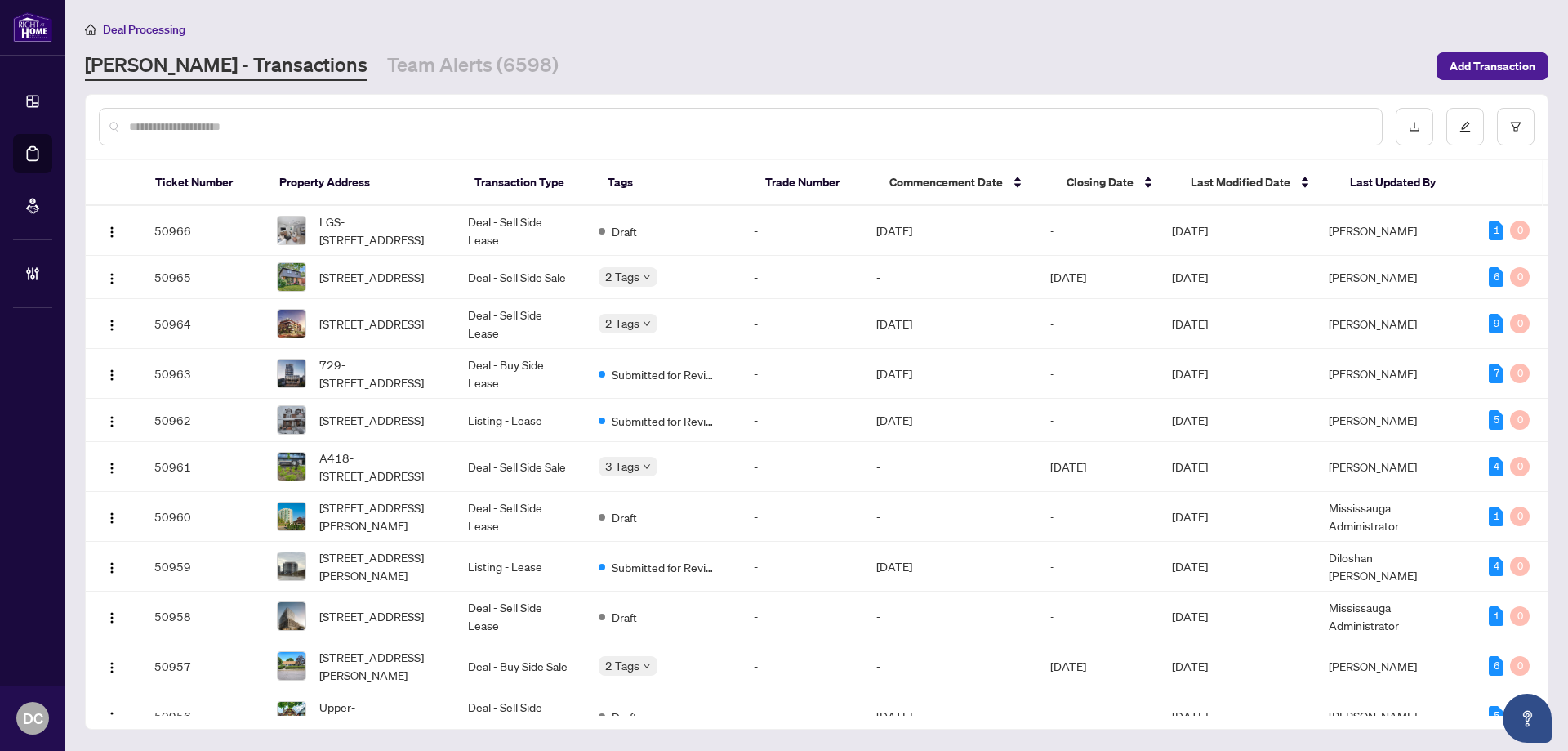
click at [356, 136] on div at bounding box center [740, 127] width 1284 height 38
click at [356, 126] on input "text" at bounding box center [748, 126] width 1239 height 18
paste input "*******"
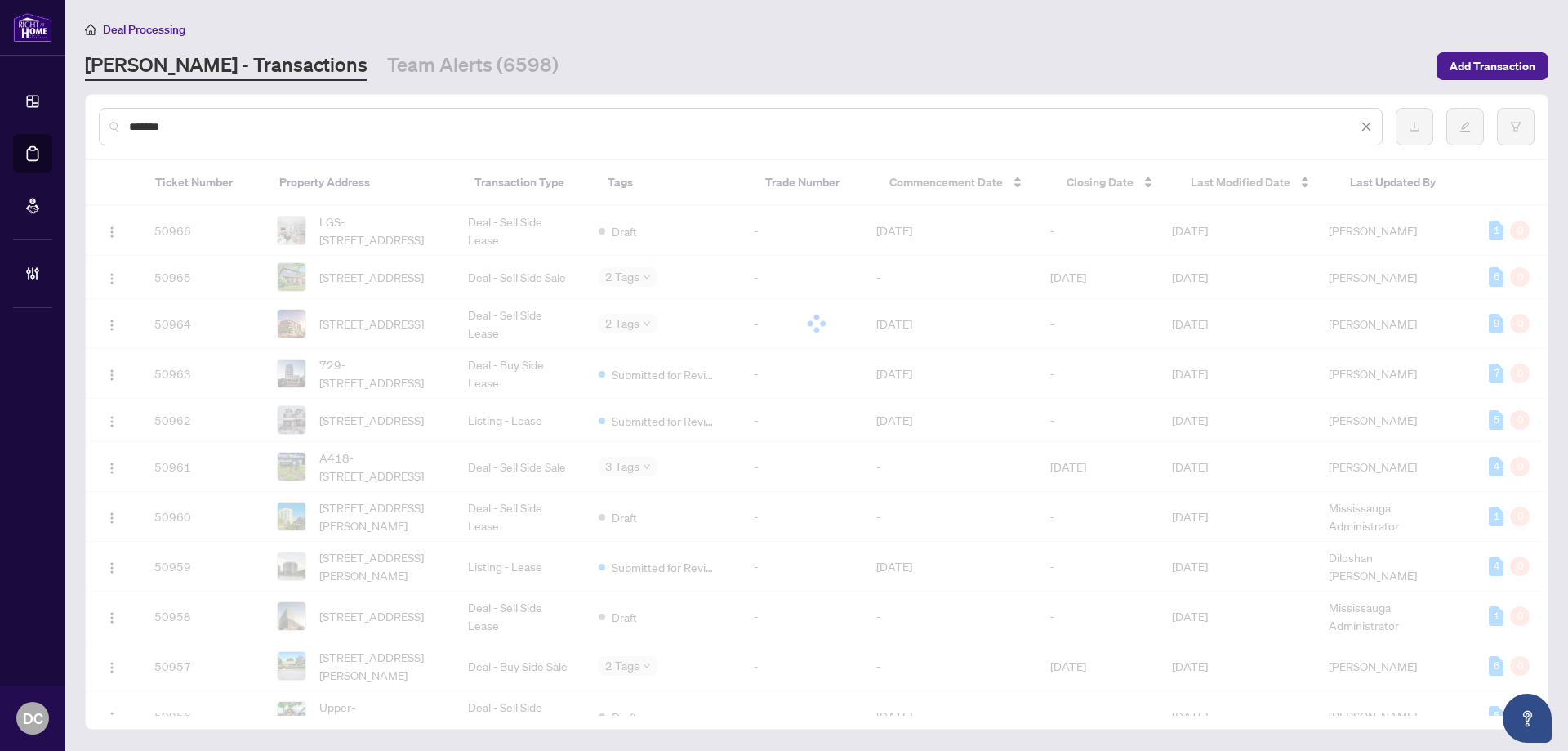
type input "*******"
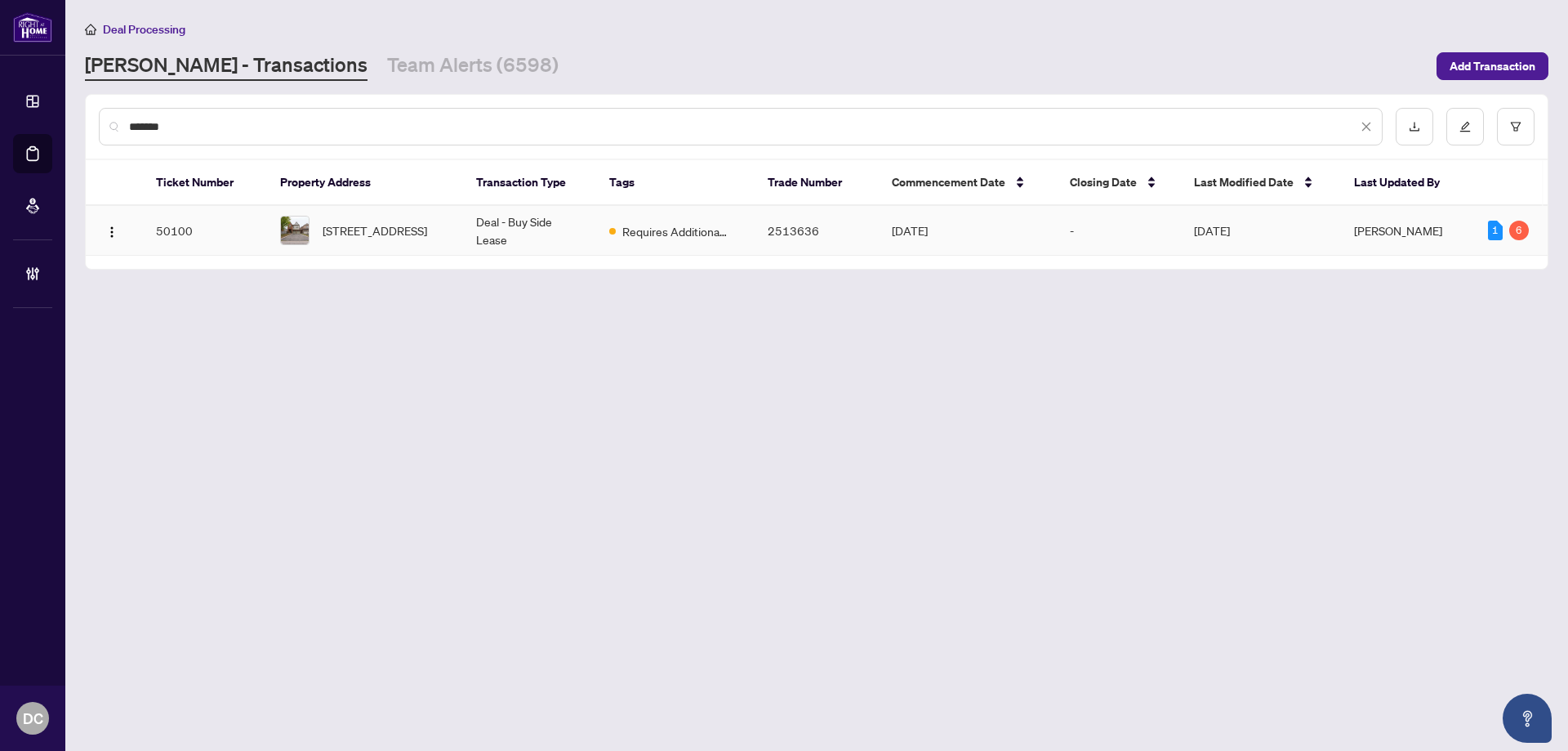
click at [385, 240] on span "[STREET_ADDRESS]" at bounding box center [375, 230] width 105 height 18
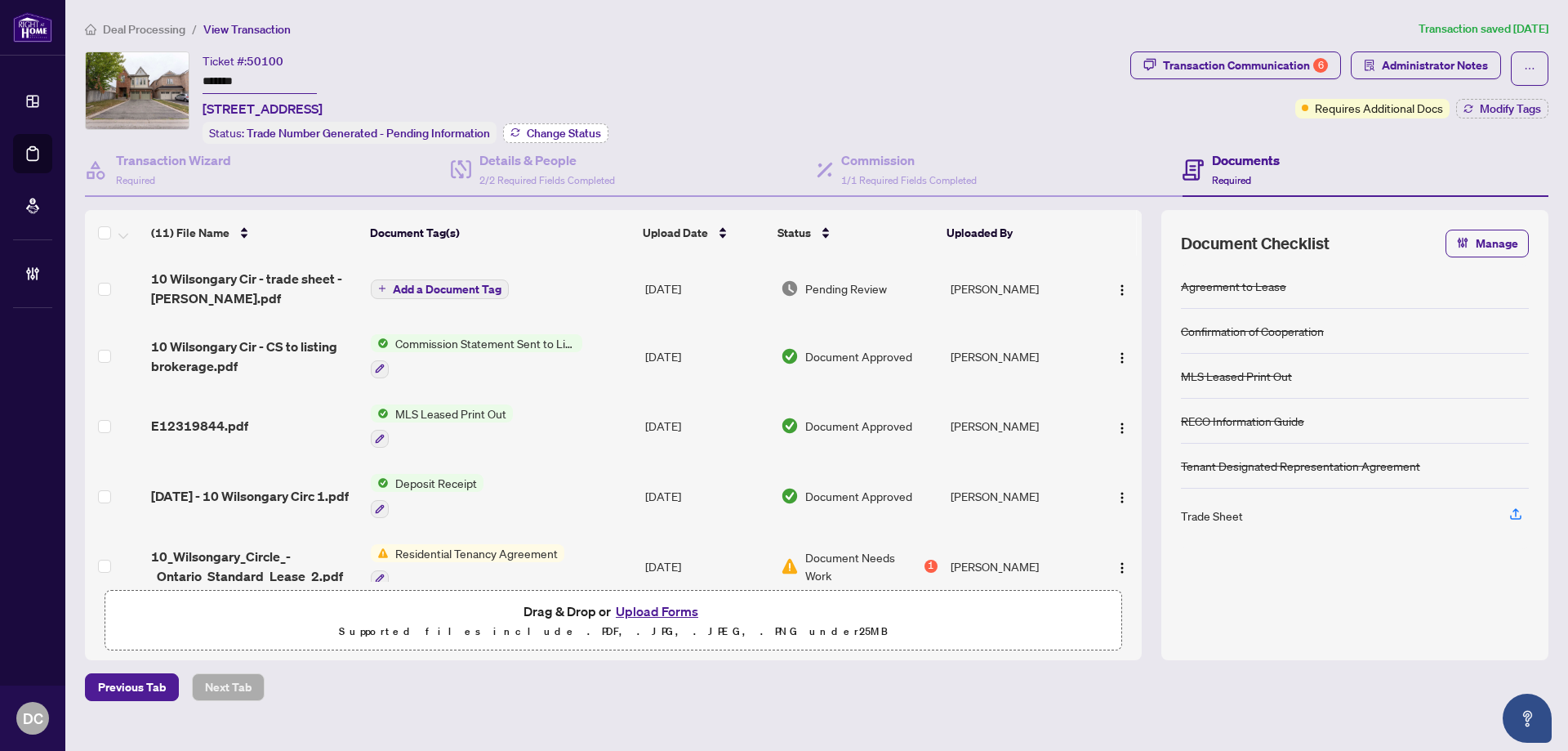
click at [573, 132] on span "Change Status" at bounding box center [563, 132] width 75 height 11
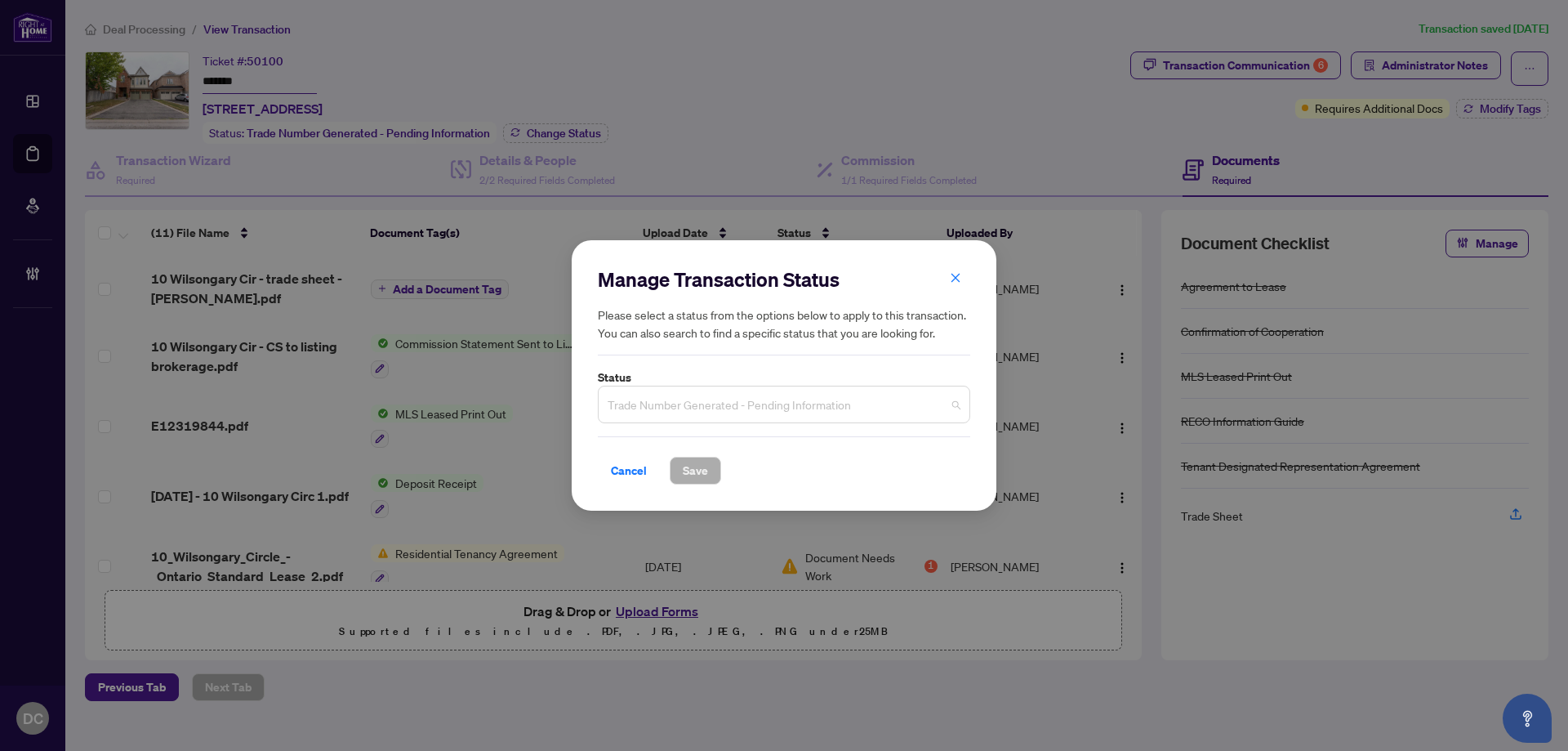
click at [857, 407] on span "Trade Number Generated - Pending Information" at bounding box center [783, 405] width 353 height 31
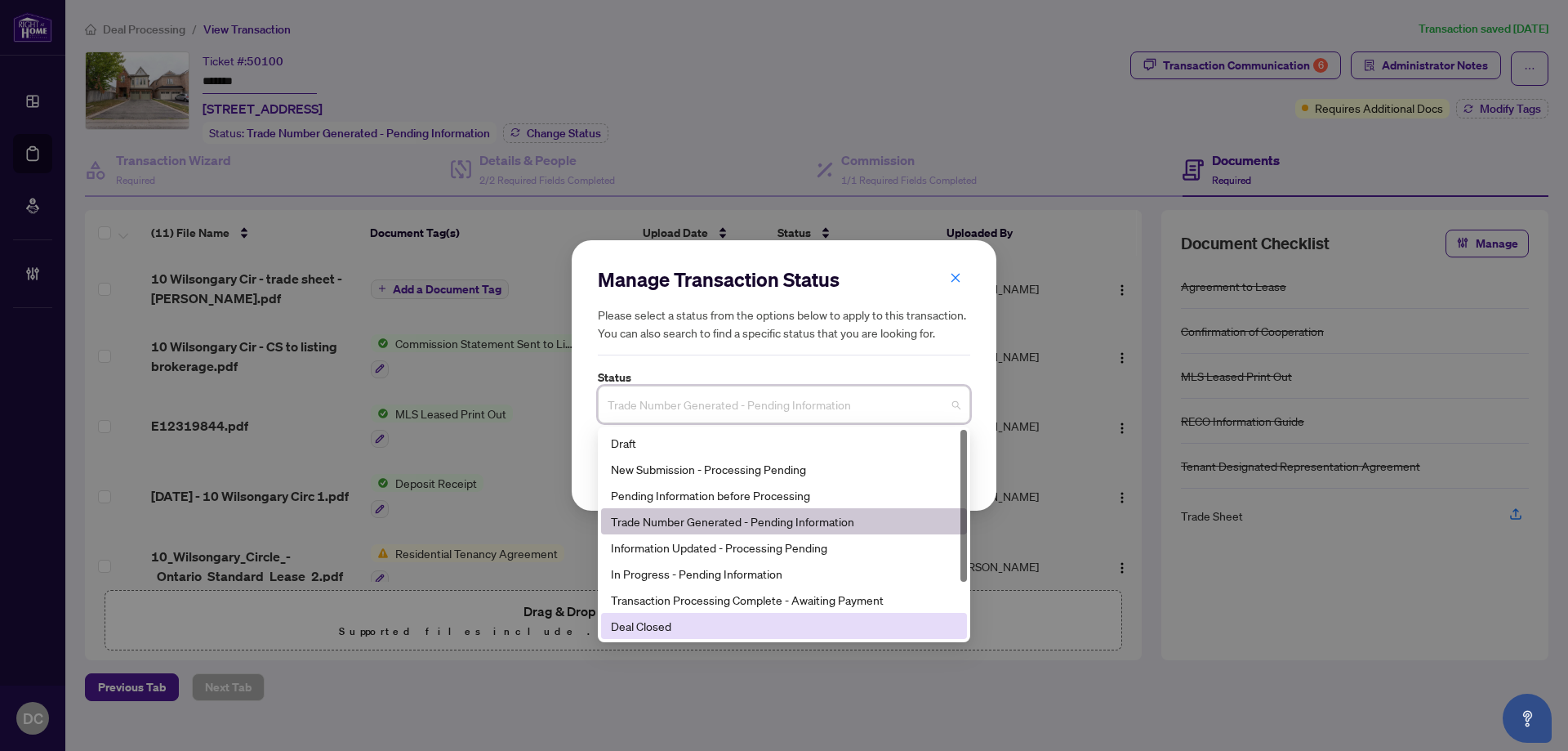
click at [681, 626] on div "Deal Closed" at bounding box center [783, 626] width 346 height 18
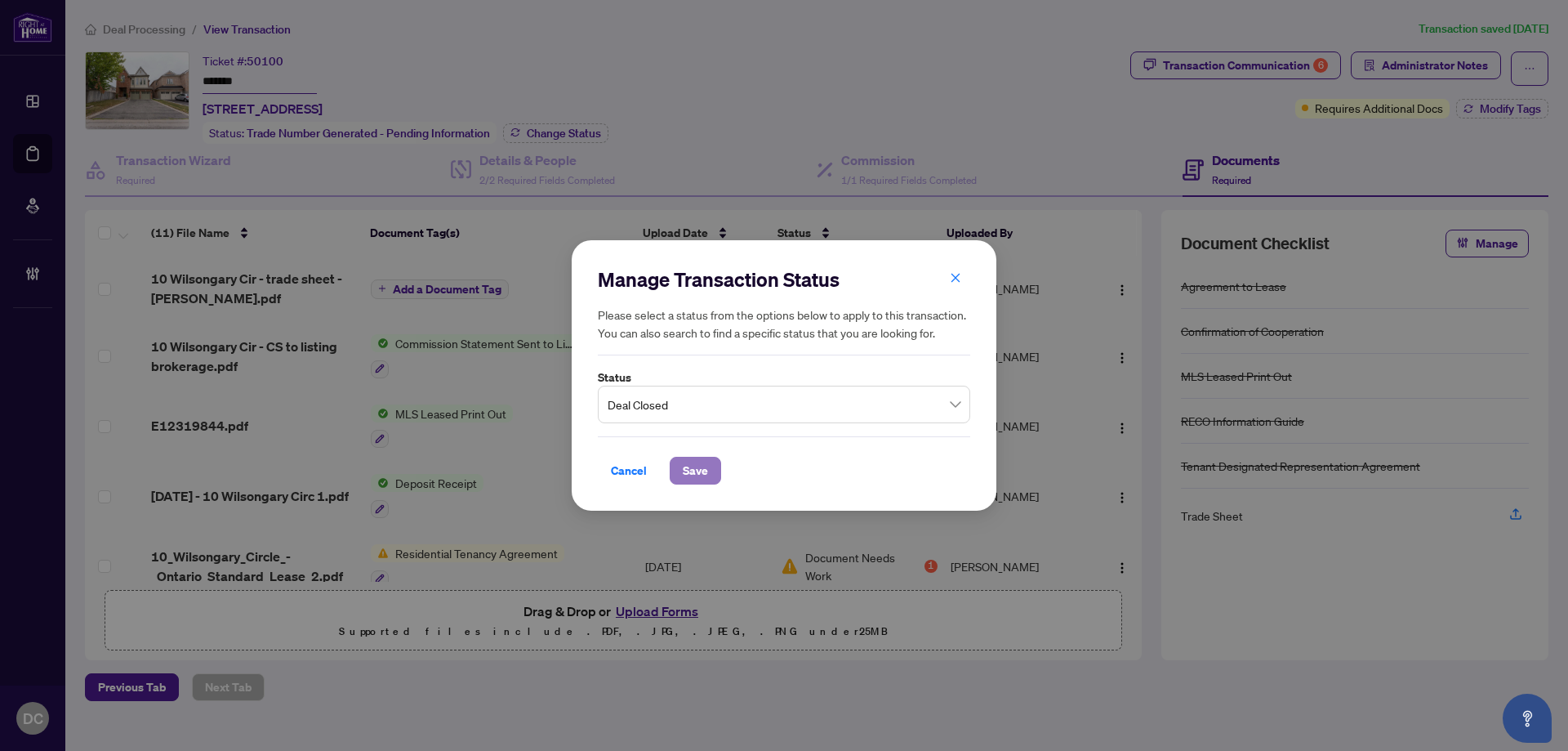
click at [696, 474] on span "Save" at bounding box center [695, 470] width 25 height 26
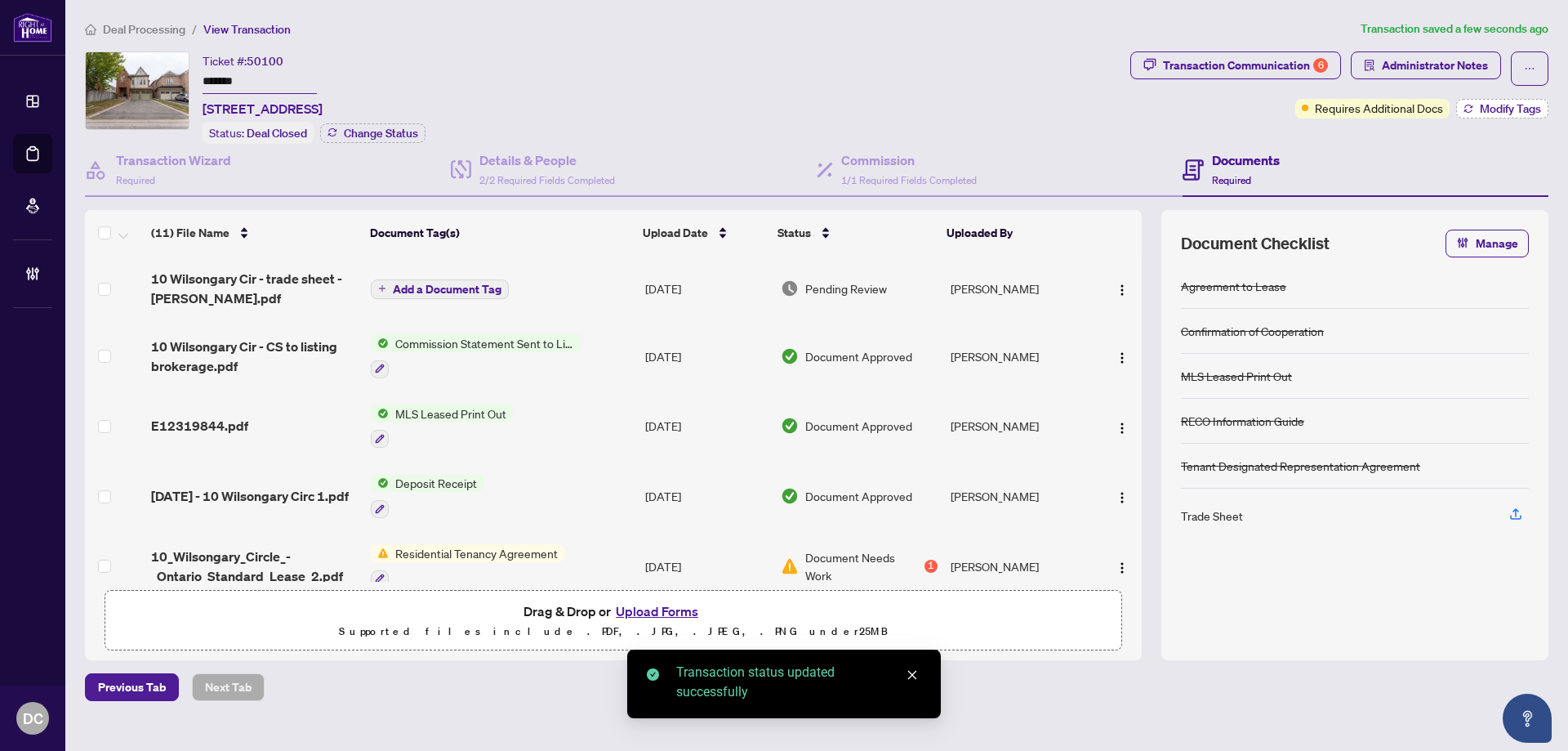
click at [1532, 108] on span "Modify Tags" at bounding box center [1510, 108] width 61 height 11
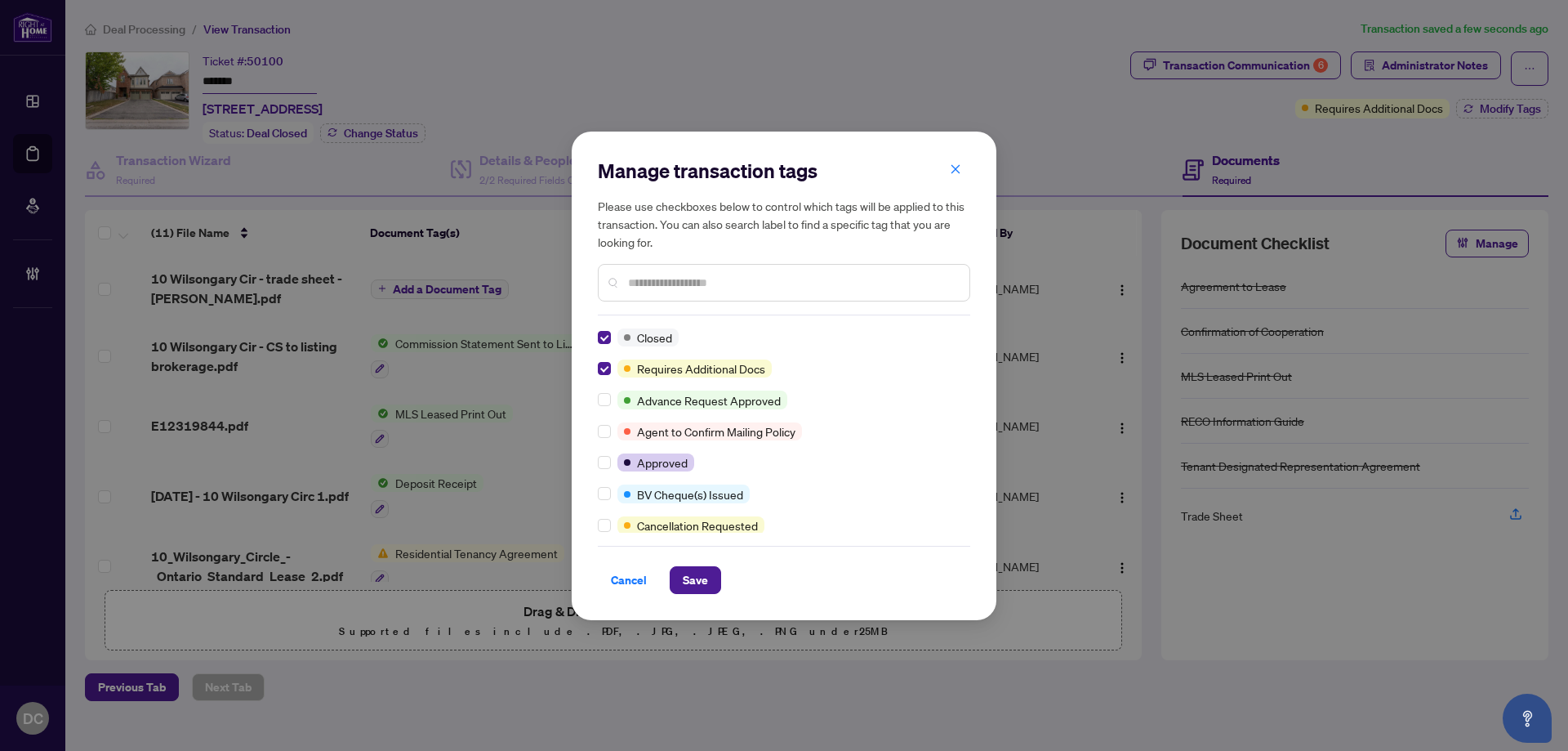
click at [705, 276] on input "text" at bounding box center [792, 283] width 328 height 18
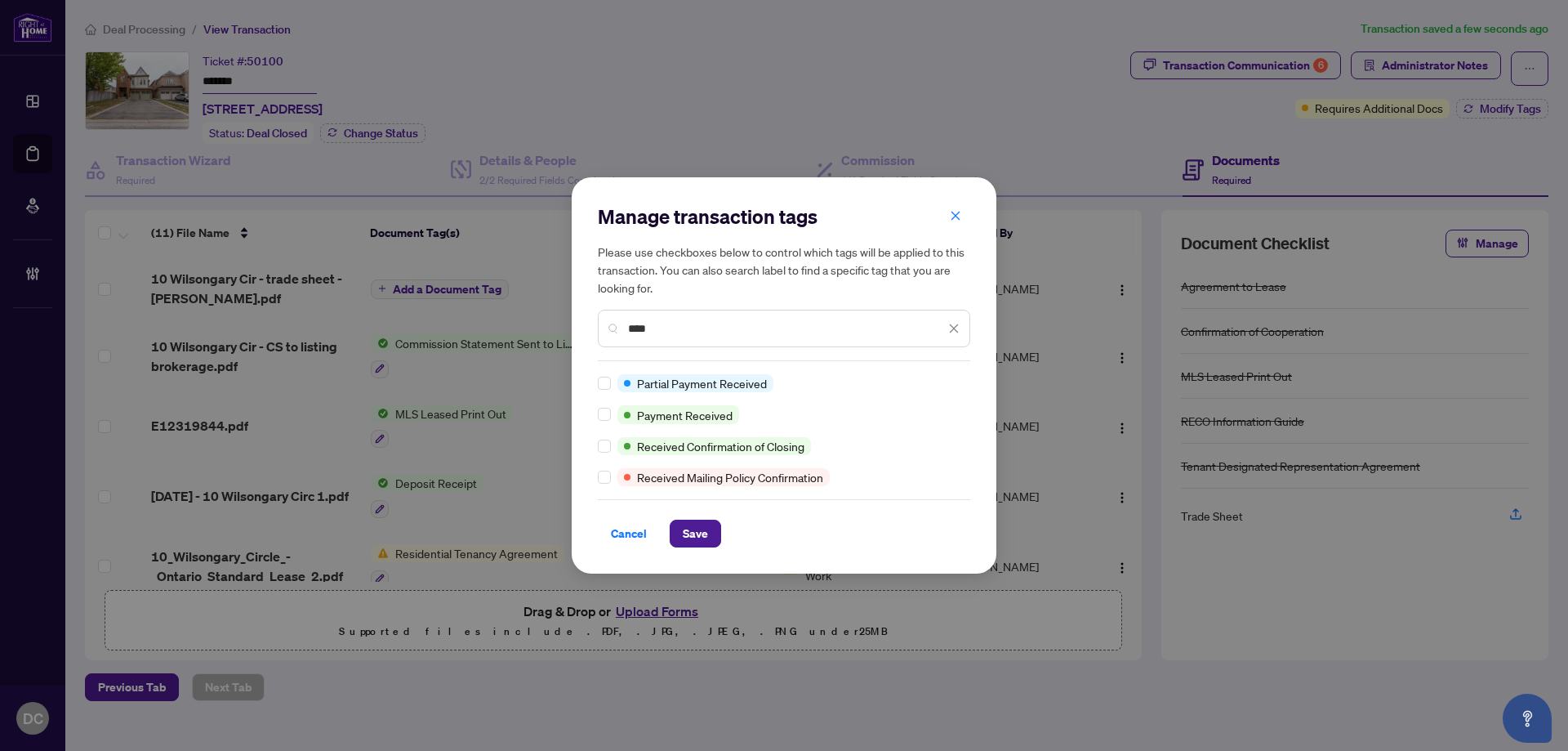
type input "****"
click at [597, 414] on div "Manage transaction tags Please use checkboxes below to control which tags will …" at bounding box center [784, 375] width 424 height 396
click at [690, 534] on span "Save" at bounding box center [695, 534] width 25 height 26
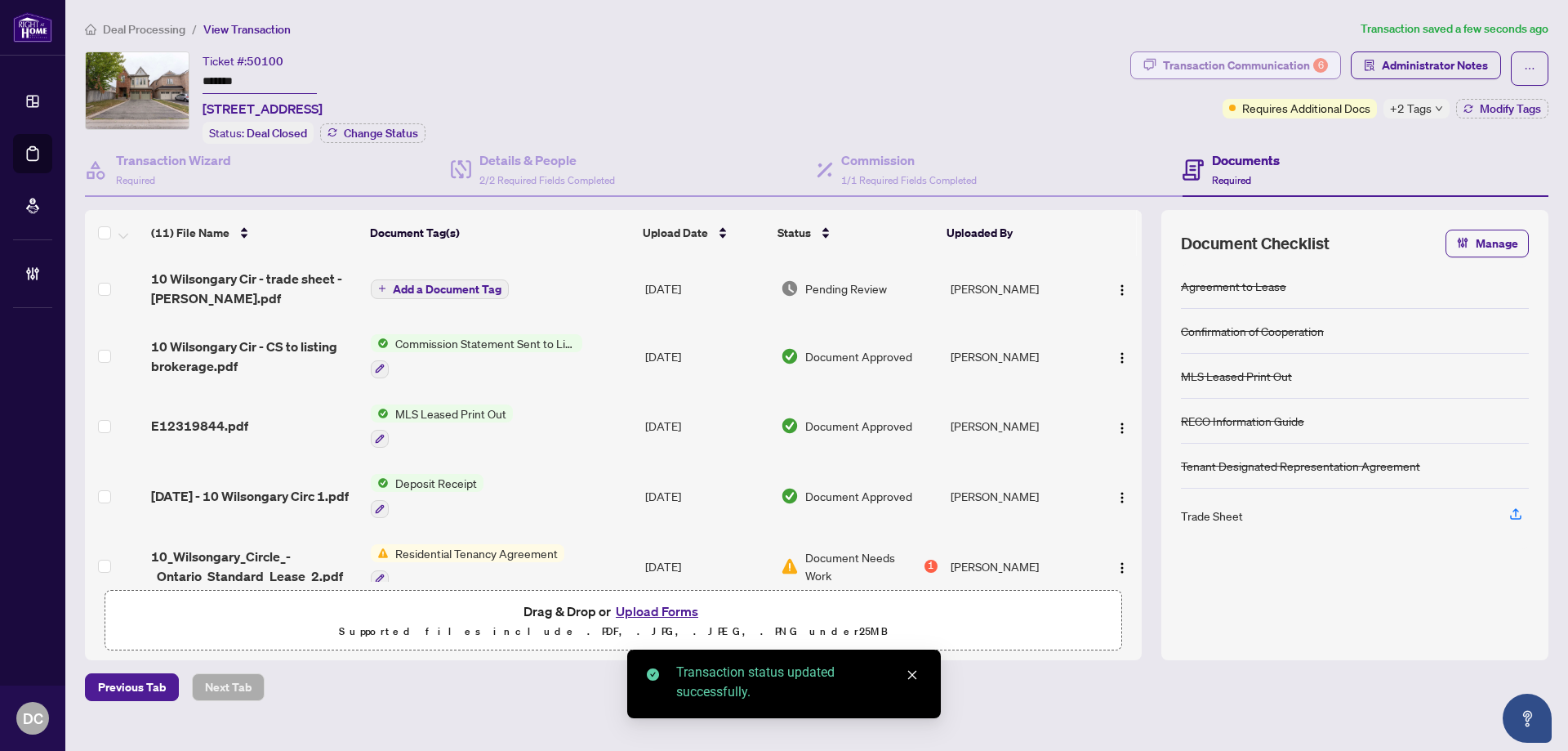
click at [1217, 63] on div "Transaction Communication 6" at bounding box center [1245, 65] width 165 height 26
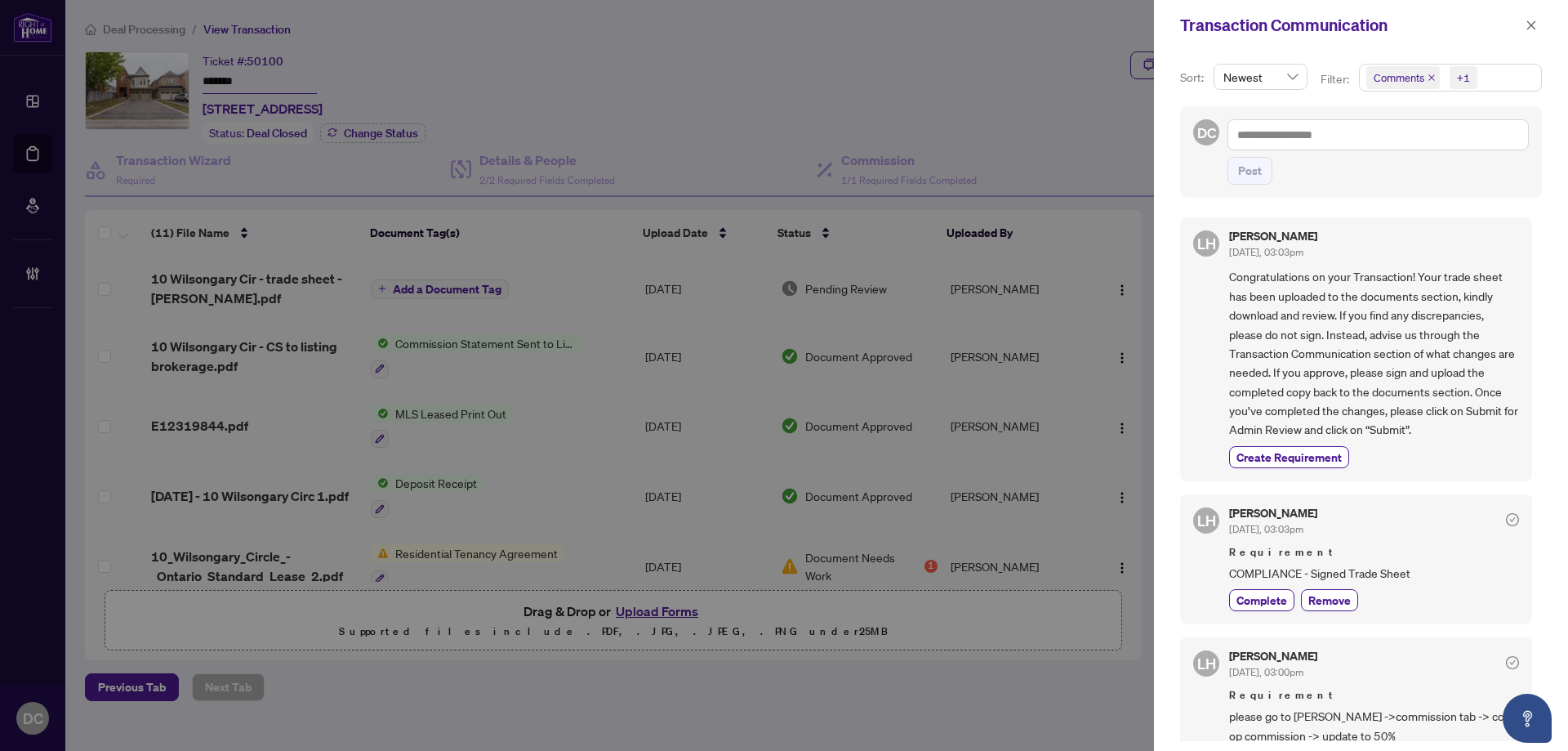
click at [1509, 75] on span "Comments +1" at bounding box center [1449, 77] width 181 height 26
click at [1443, 143] on span "Comments" at bounding box center [1419, 145] width 57 height 15
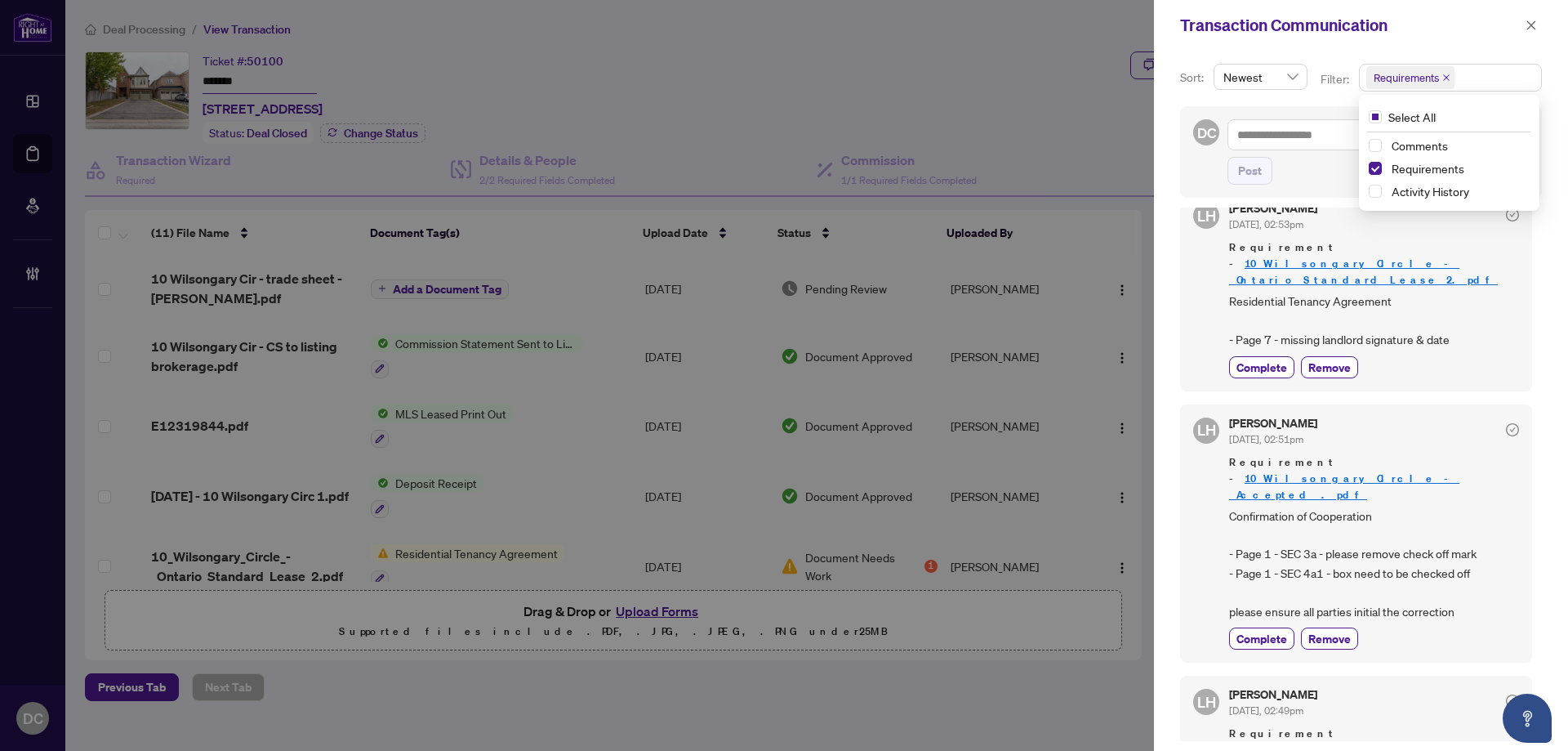
scroll to position [757, 0]
click at [1537, 26] on button "button" at bounding box center [1530, 25] width 21 height 20
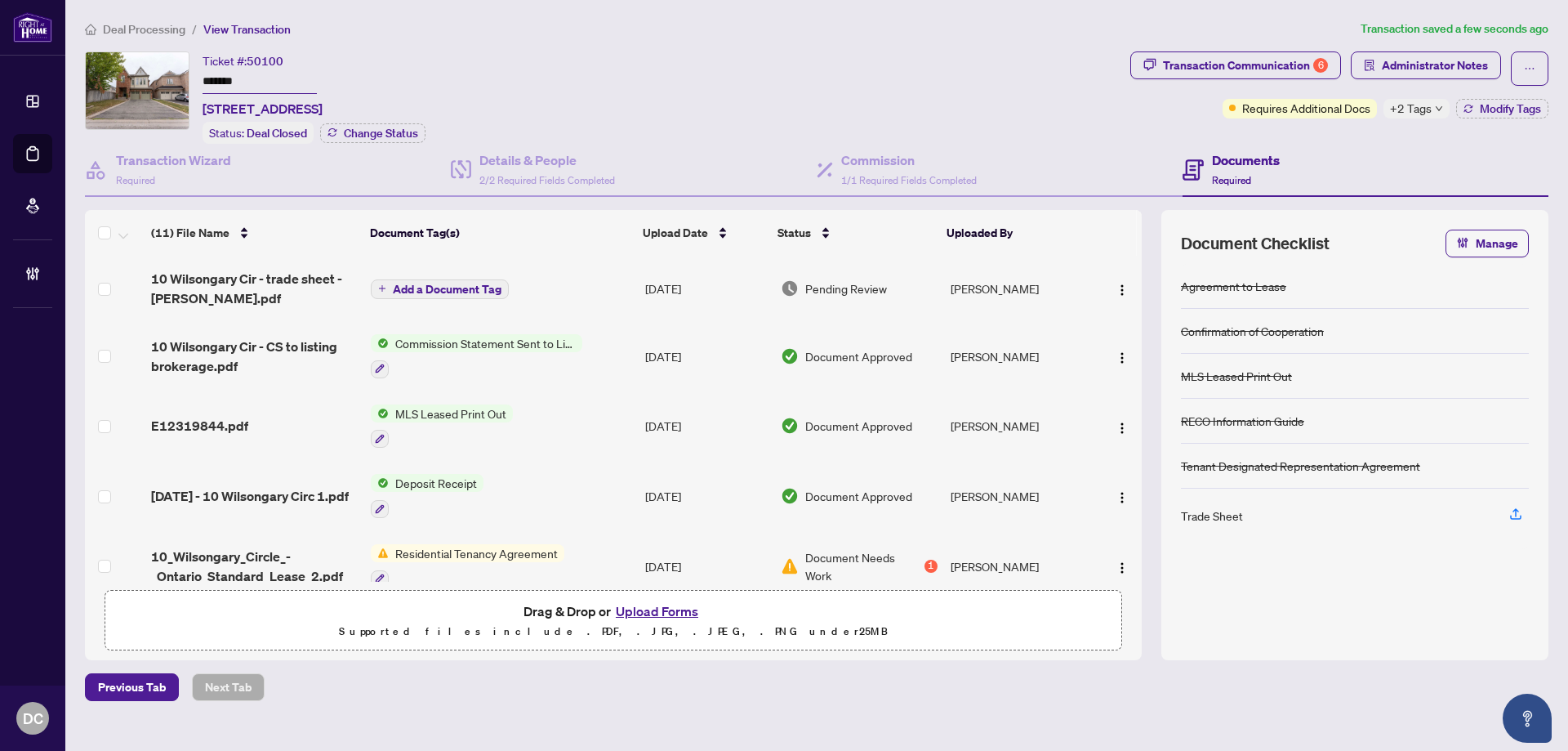
click at [575, 293] on td "Add a Document Tag" at bounding box center [501, 289] width 274 height 65
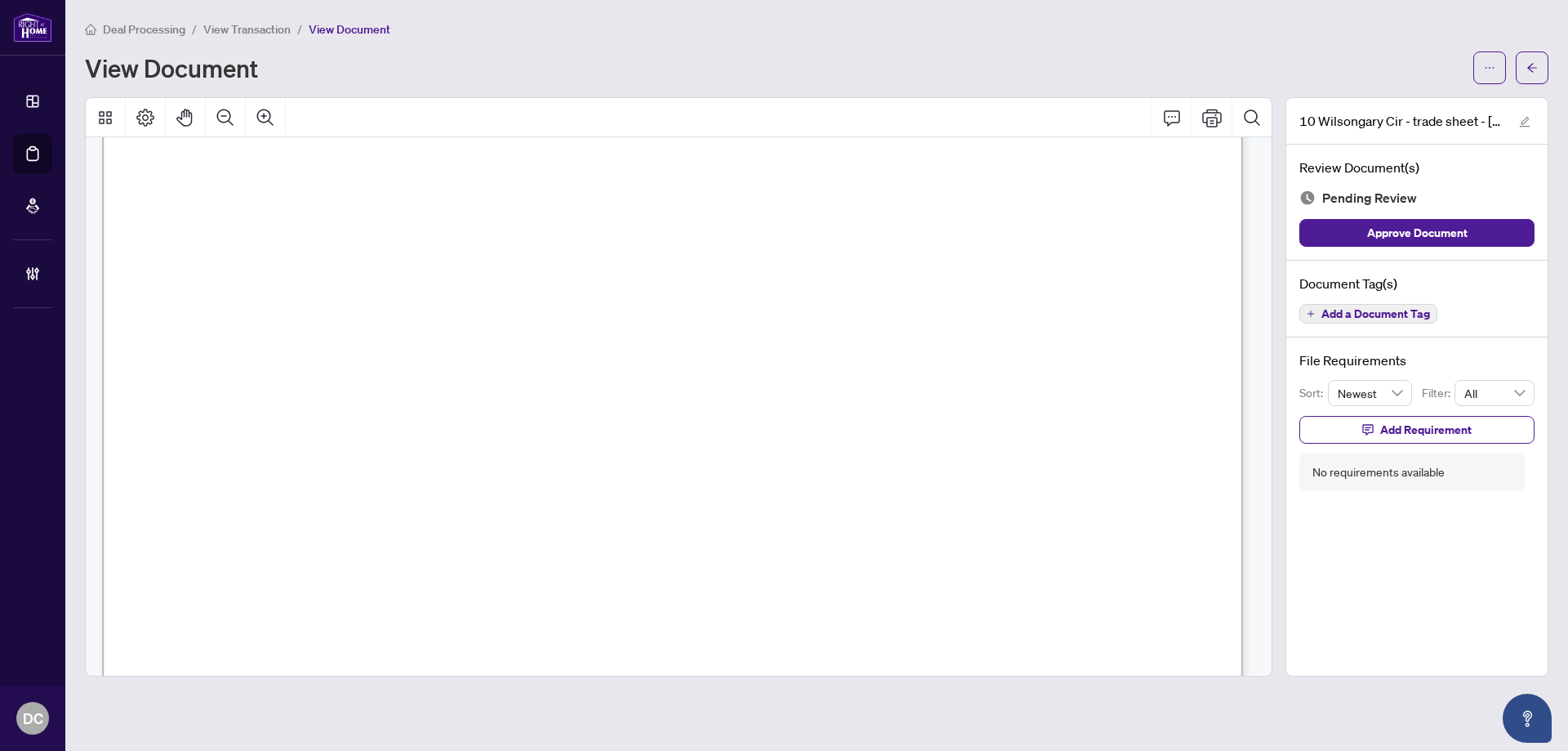
scroll to position [408, 0]
click at [1526, 71] on button "button" at bounding box center [1532, 68] width 33 height 33
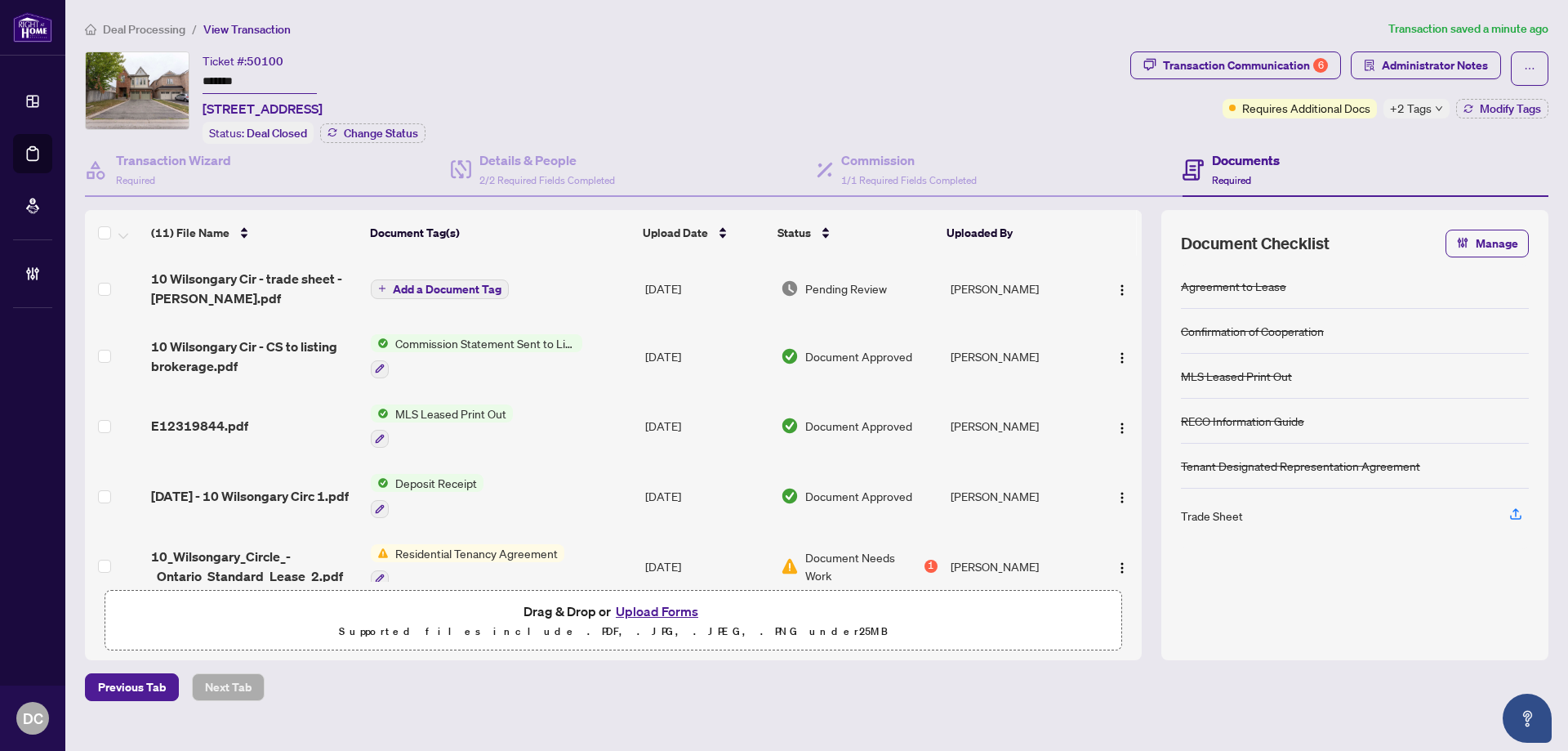
drag, startPoint x: 581, startPoint y: 284, endPoint x: 42, endPoint y: 259, distance: 539.6
click at [579, 284] on td "Add a Document Tag" at bounding box center [501, 289] width 274 height 65
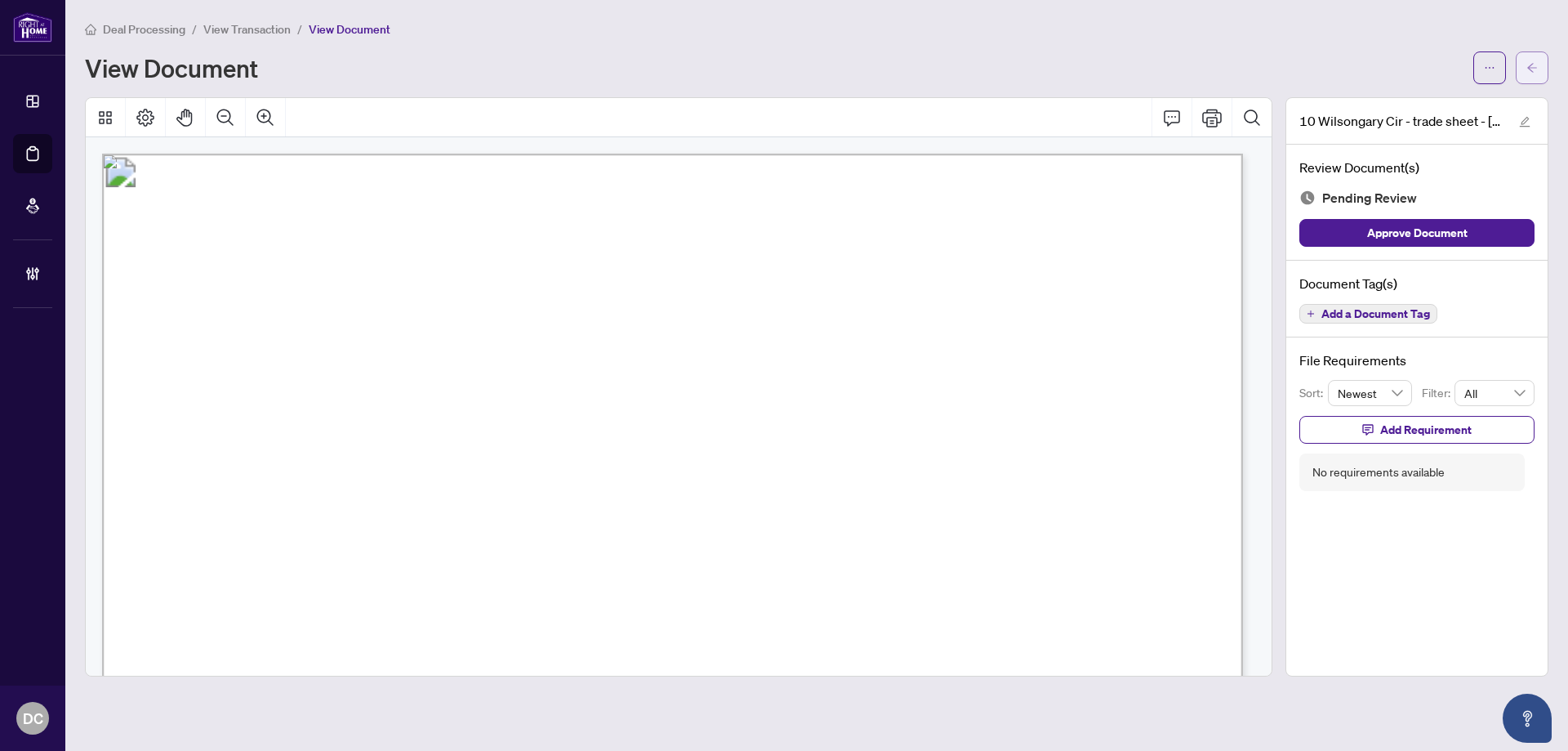
click at [1537, 73] on button "button" at bounding box center [1532, 68] width 33 height 33
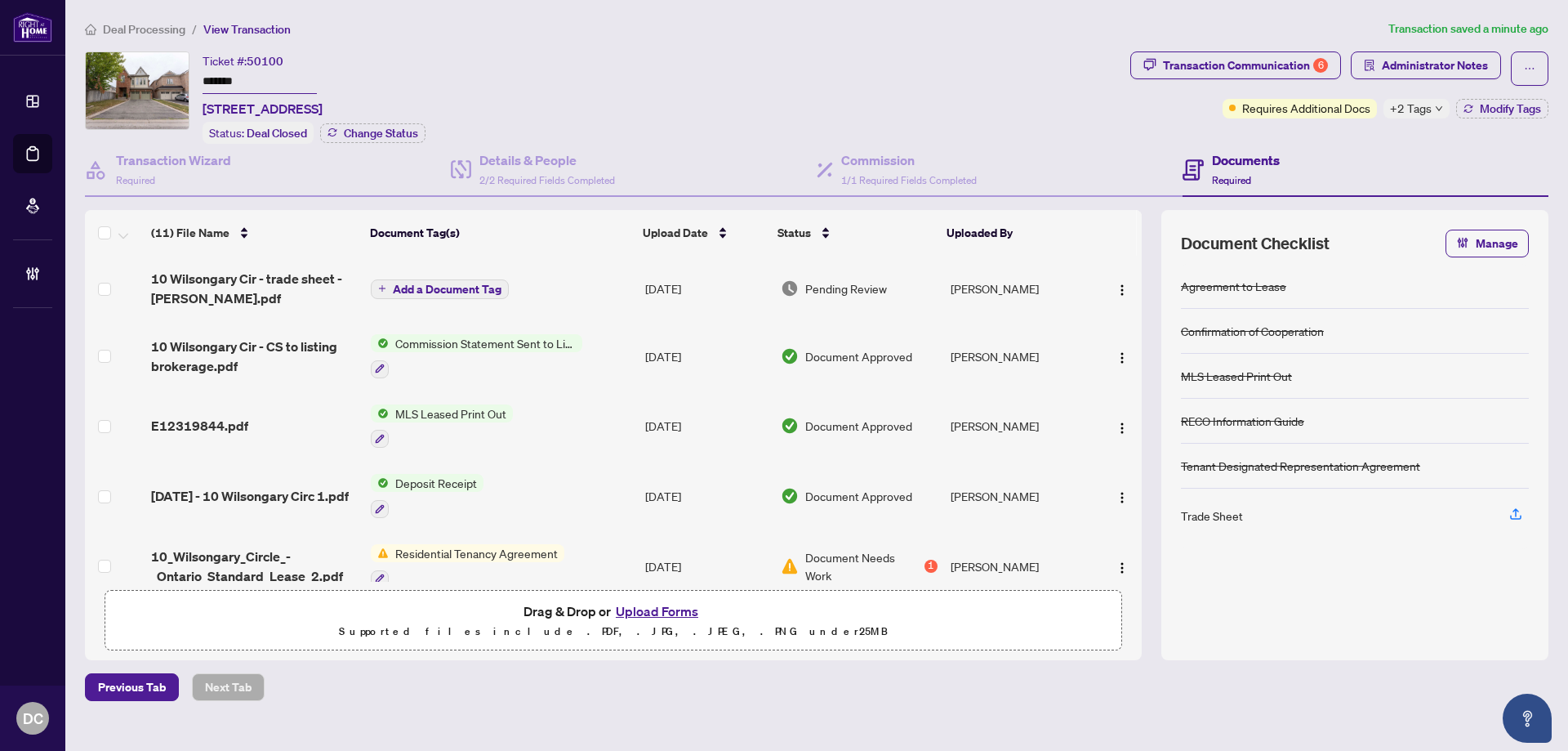
click at [1435, 112] on div "+2 Tags" at bounding box center [1416, 108] width 66 height 20
click at [1304, 150] on div "Documents Required" at bounding box center [1365, 170] width 366 height 53
click at [1389, 69] on span "Administrator Notes" at bounding box center [1435, 65] width 106 height 26
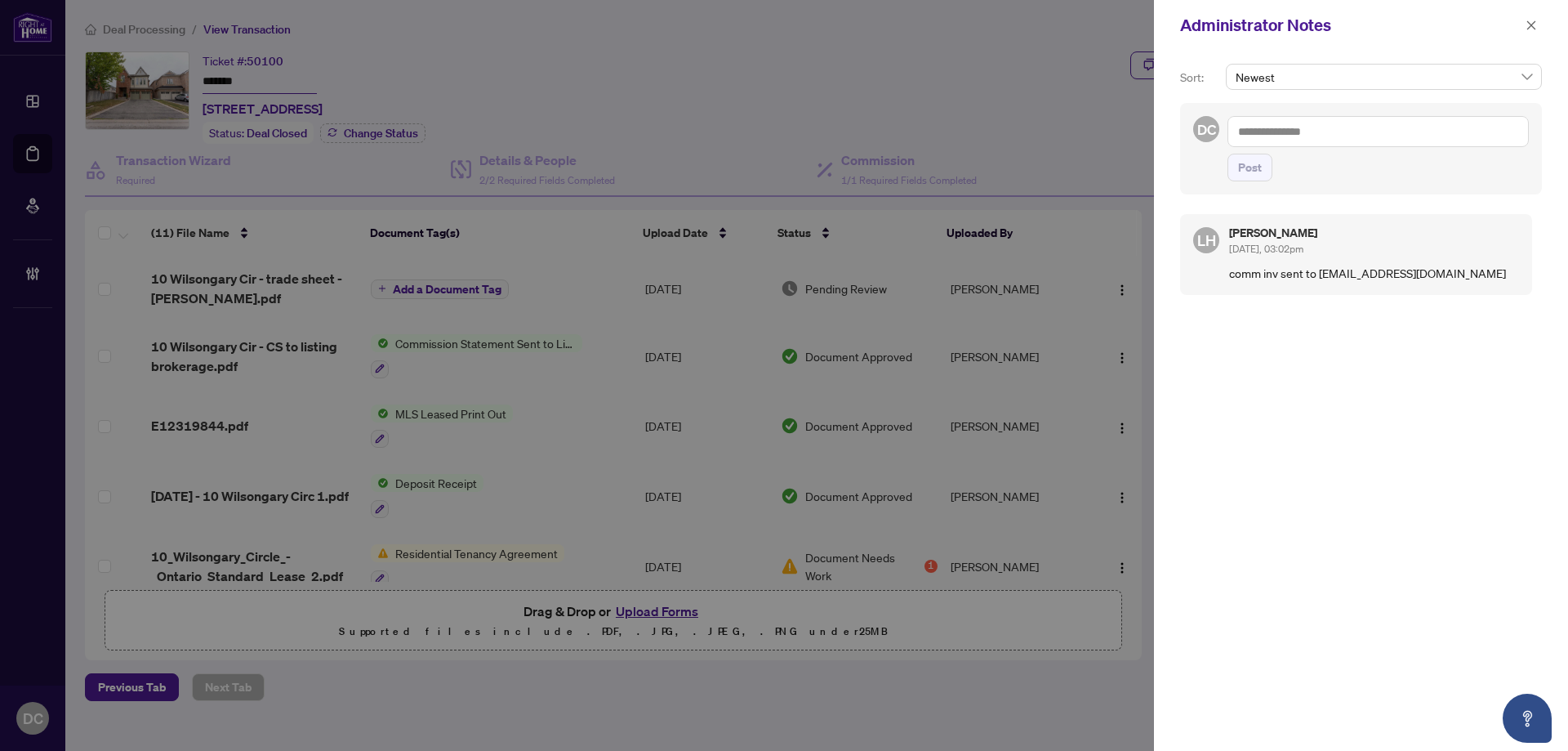
drag, startPoint x: 1536, startPoint y: 23, endPoint x: 1451, endPoint y: 5, distance: 86.9
click at [1531, 21] on icon "close" at bounding box center [1530, 25] width 11 height 11
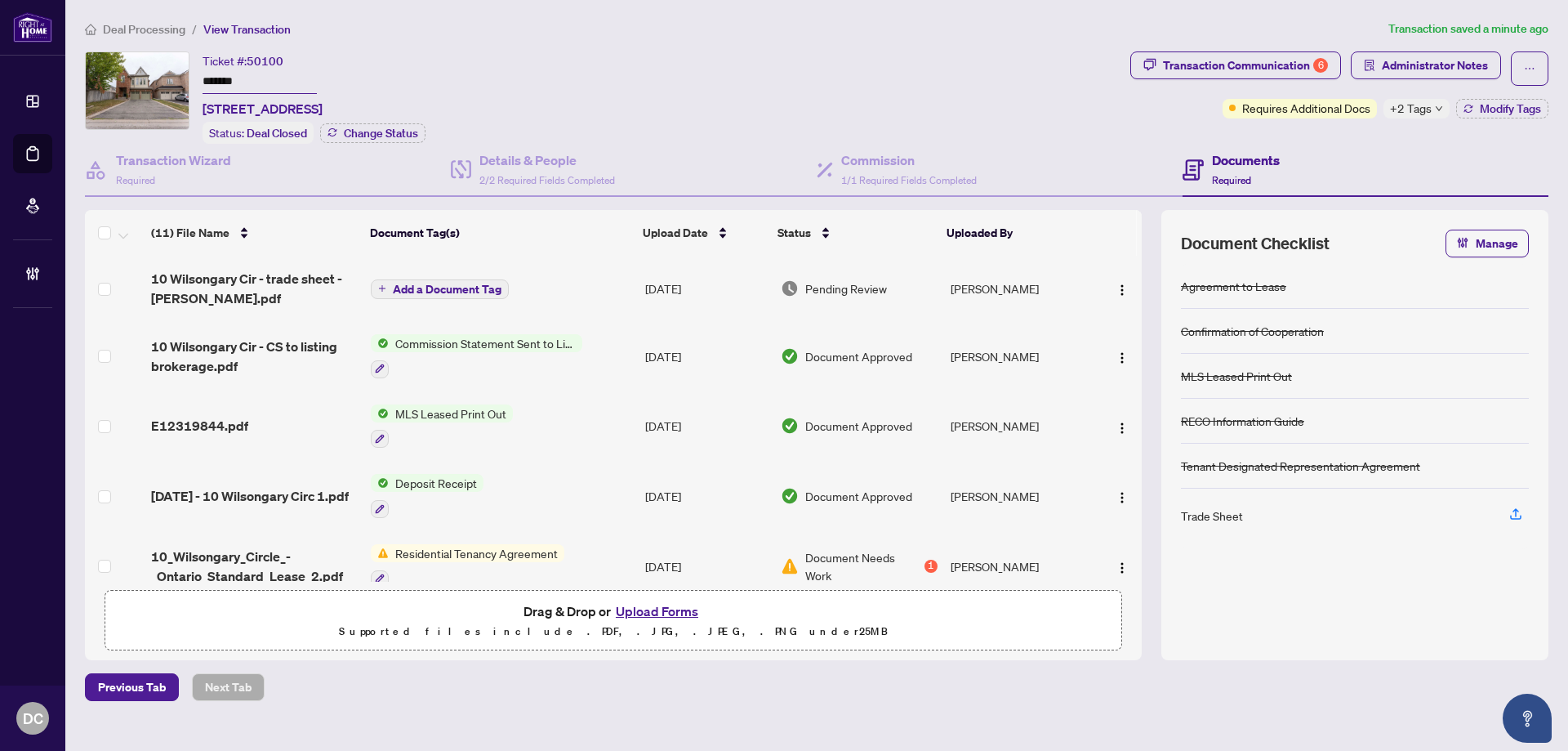
click at [131, 28] on span "Deal Processing" at bounding box center [144, 29] width 82 height 15
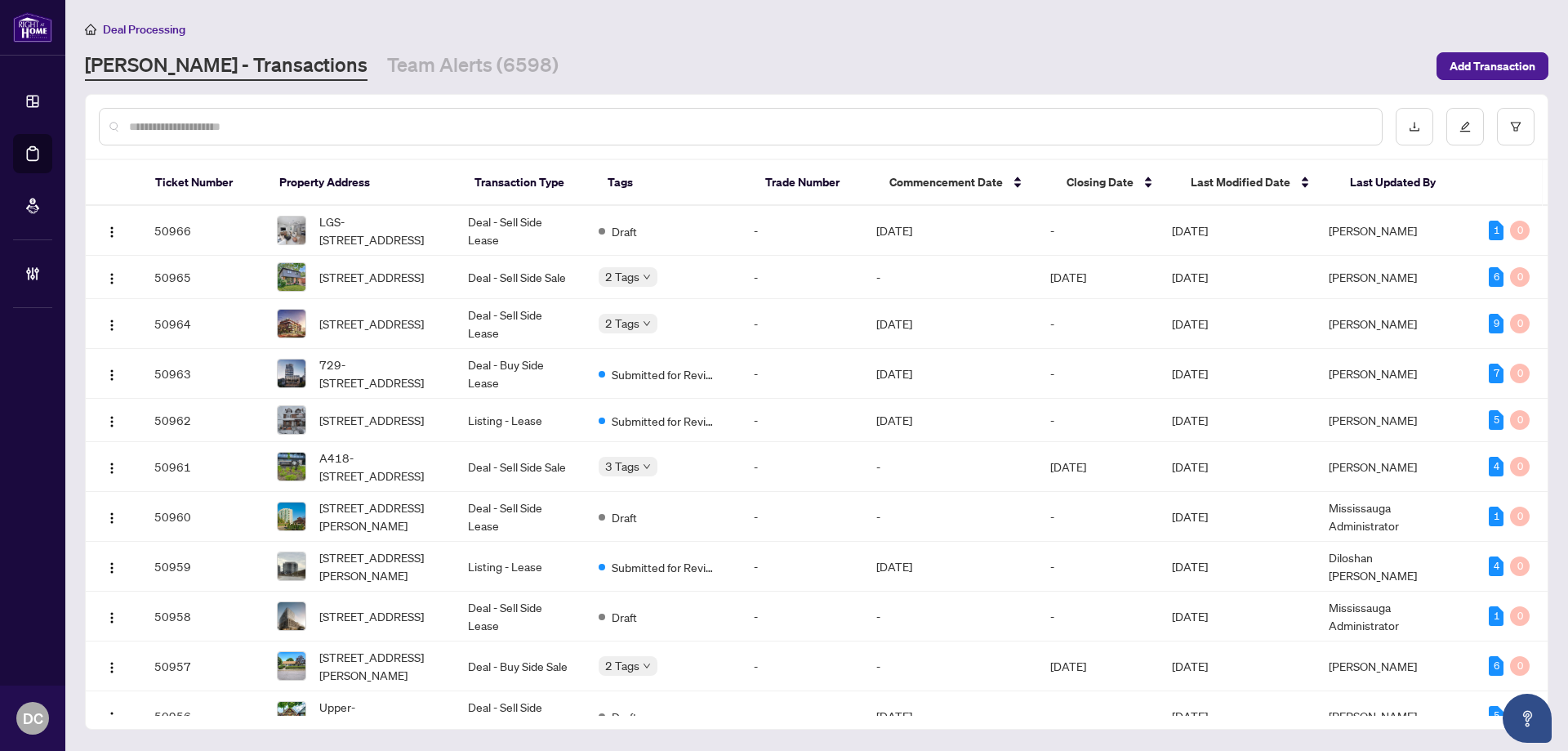
click at [265, 116] on div at bounding box center [740, 127] width 1284 height 38
click at [270, 125] on input "text" at bounding box center [748, 126] width 1239 height 18
paste input "*******"
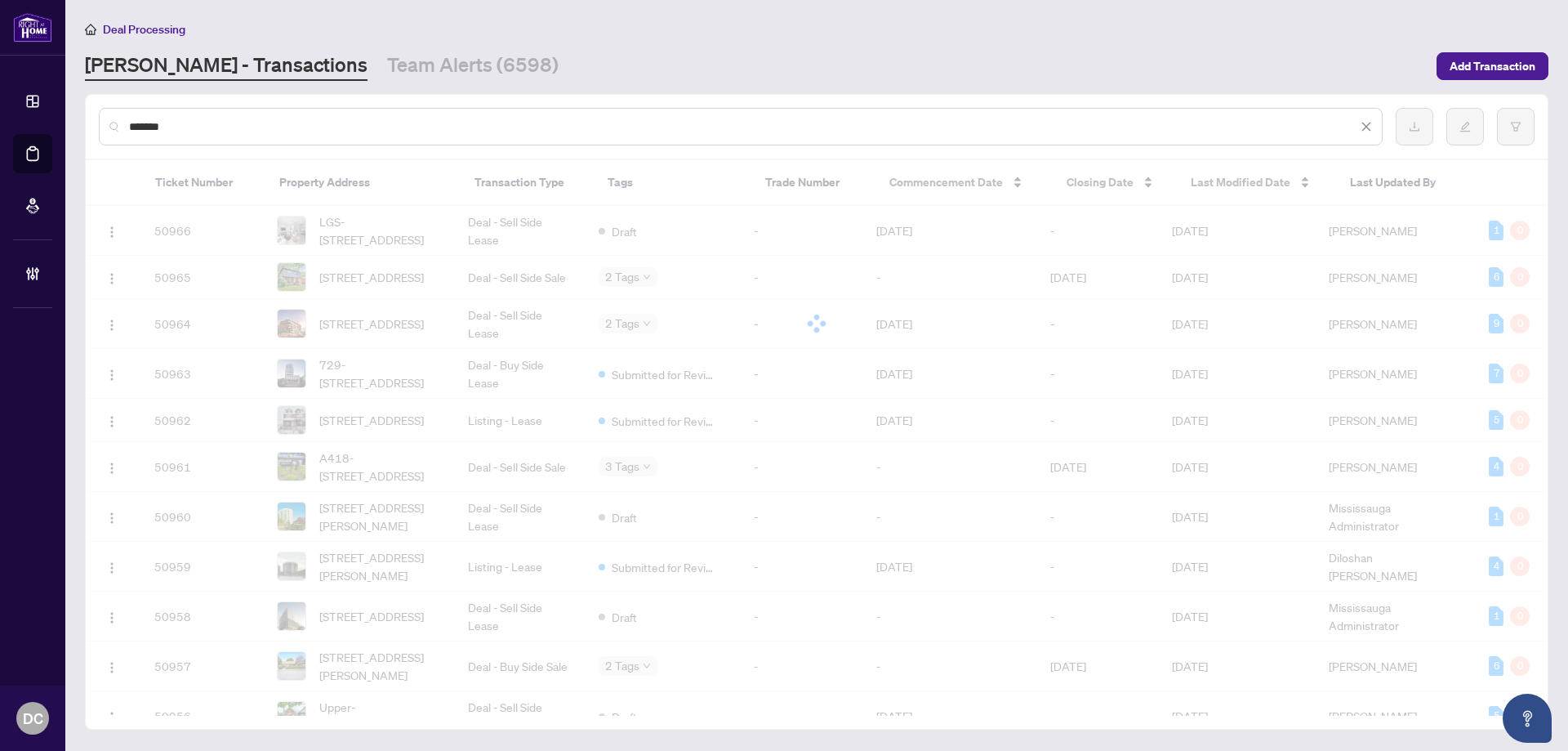
type input "*******"
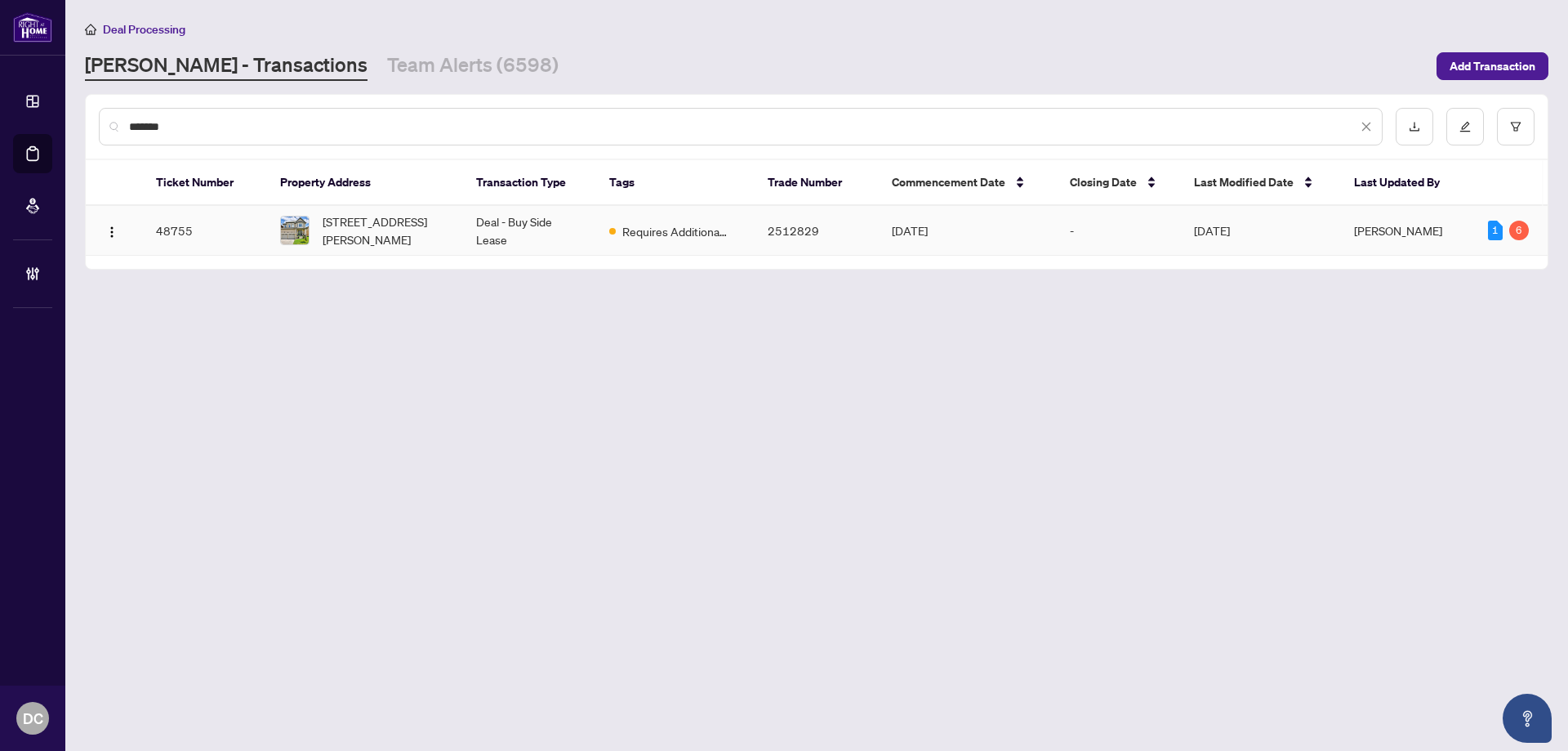
click at [507, 218] on td "Deal - Buy Side Lease" at bounding box center [529, 231] width 133 height 50
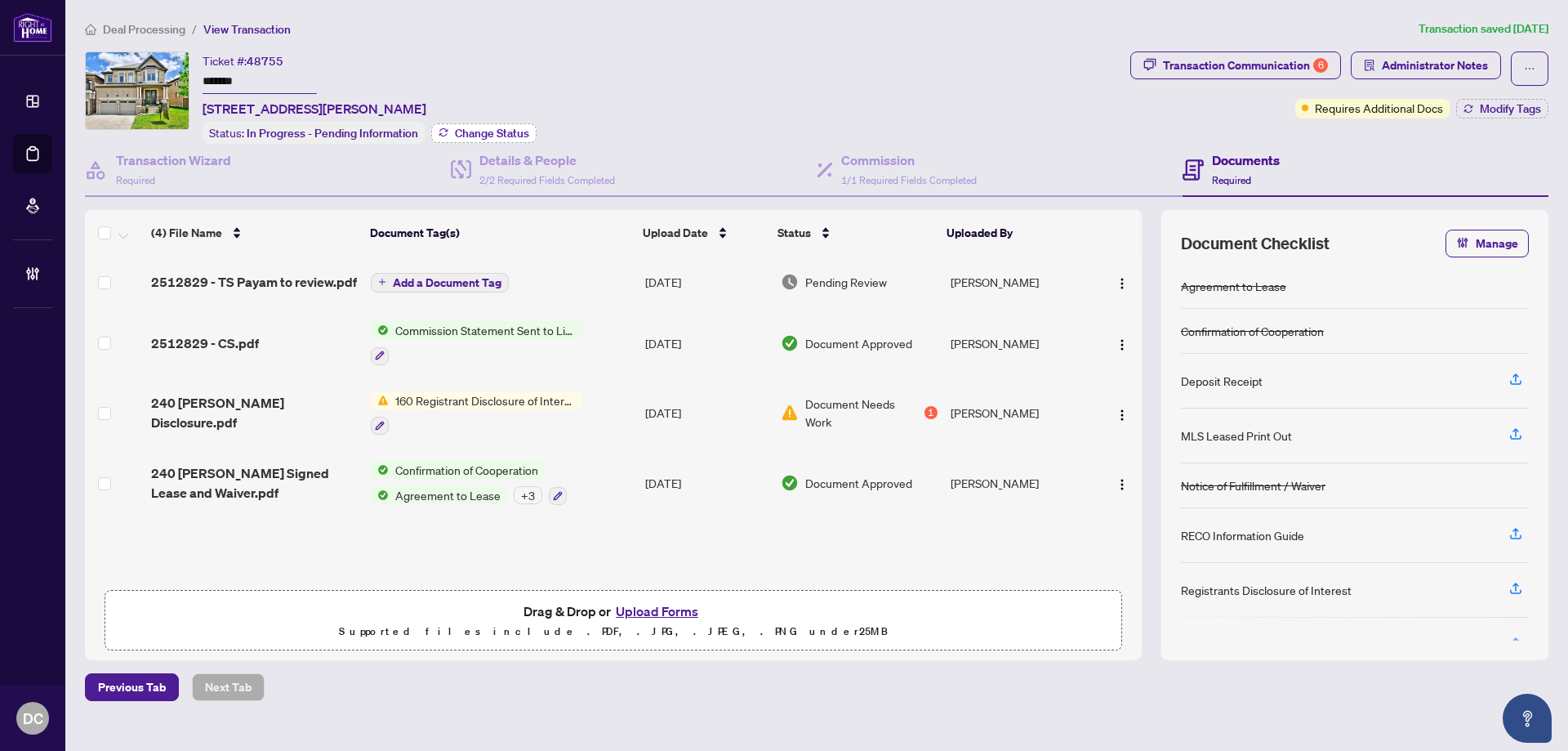
click at [445, 132] on icon "button" at bounding box center [443, 131] width 9 height 9
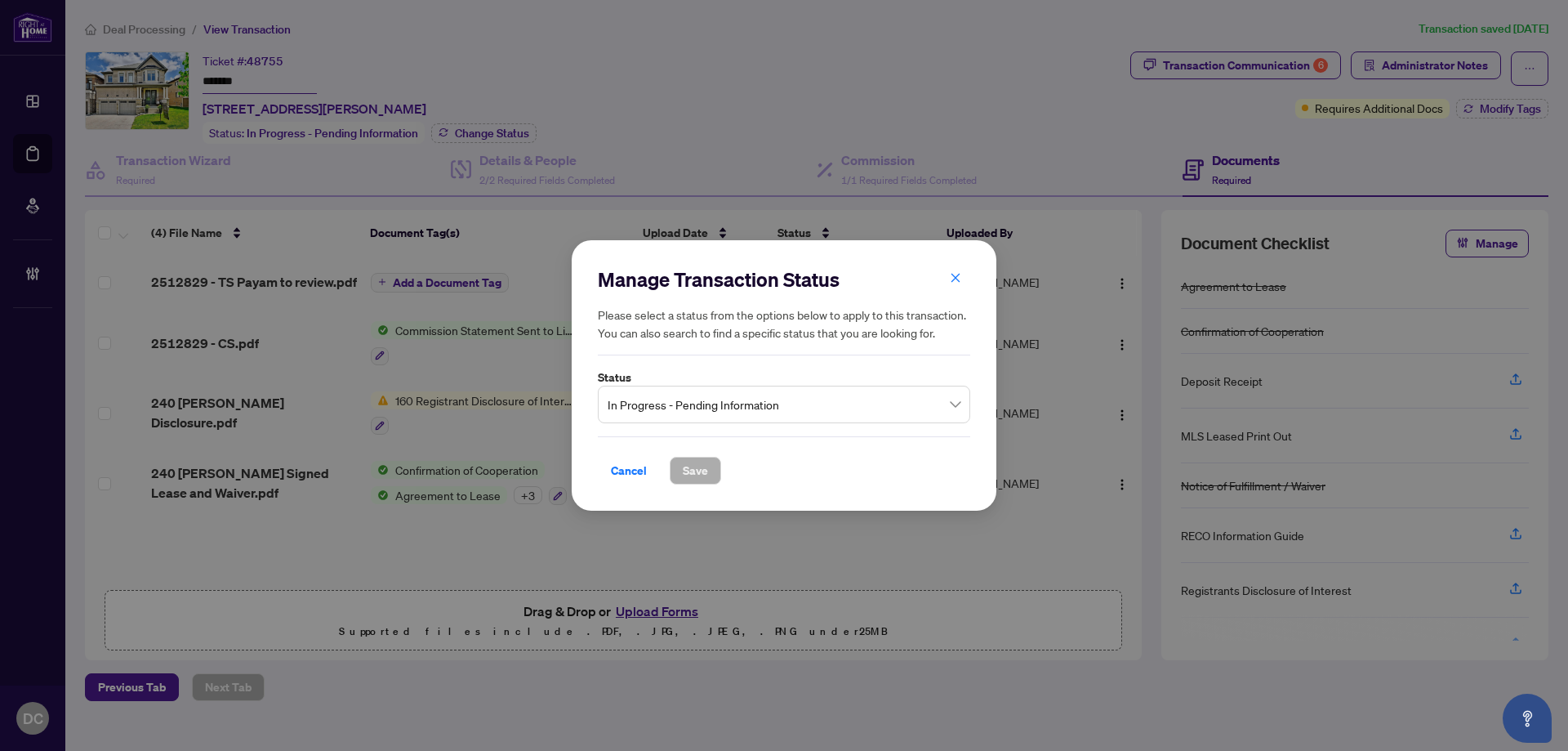
click at [683, 383] on label "Status" at bounding box center [784, 377] width 373 height 18
click at [680, 400] on span "In Progress - Pending Information" at bounding box center [783, 405] width 353 height 31
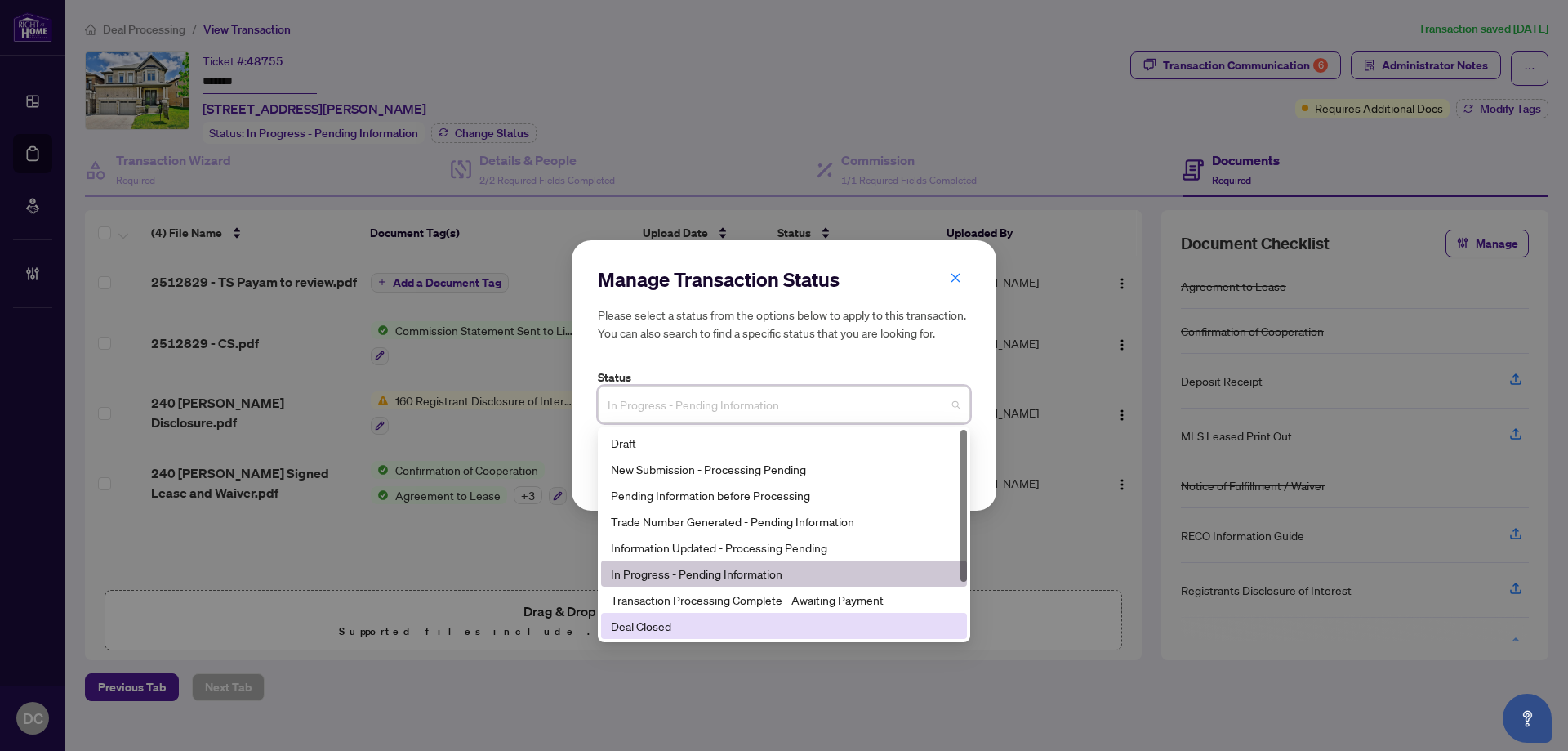
click at [671, 617] on div "Deal Closed" at bounding box center [784, 626] width 366 height 26
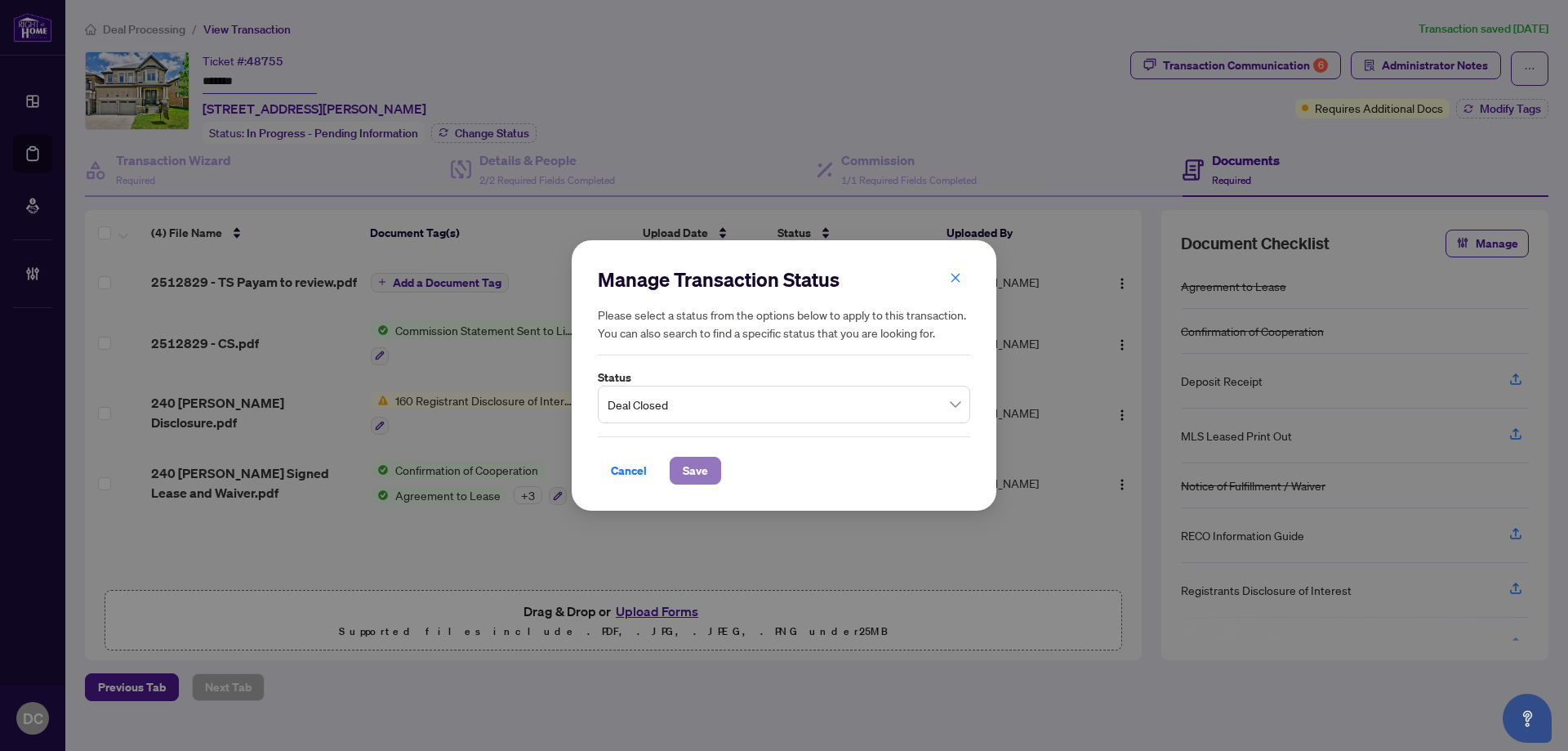
click at [696, 464] on span "Save" at bounding box center [695, 470] width 25 height 26
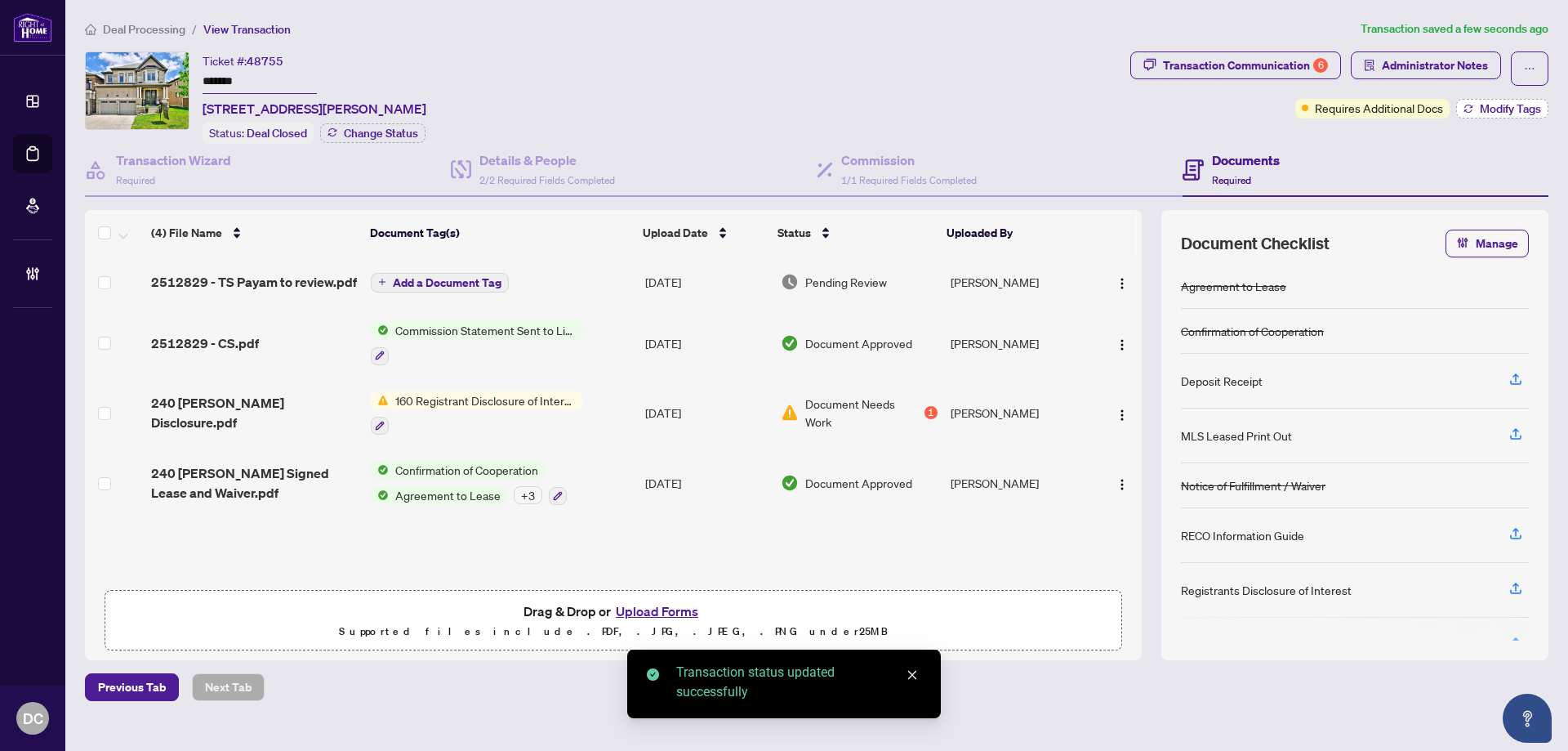
click at [1485, 107] on span "Modify Tags" at bounding box center [1510, 108] width 61 height 11
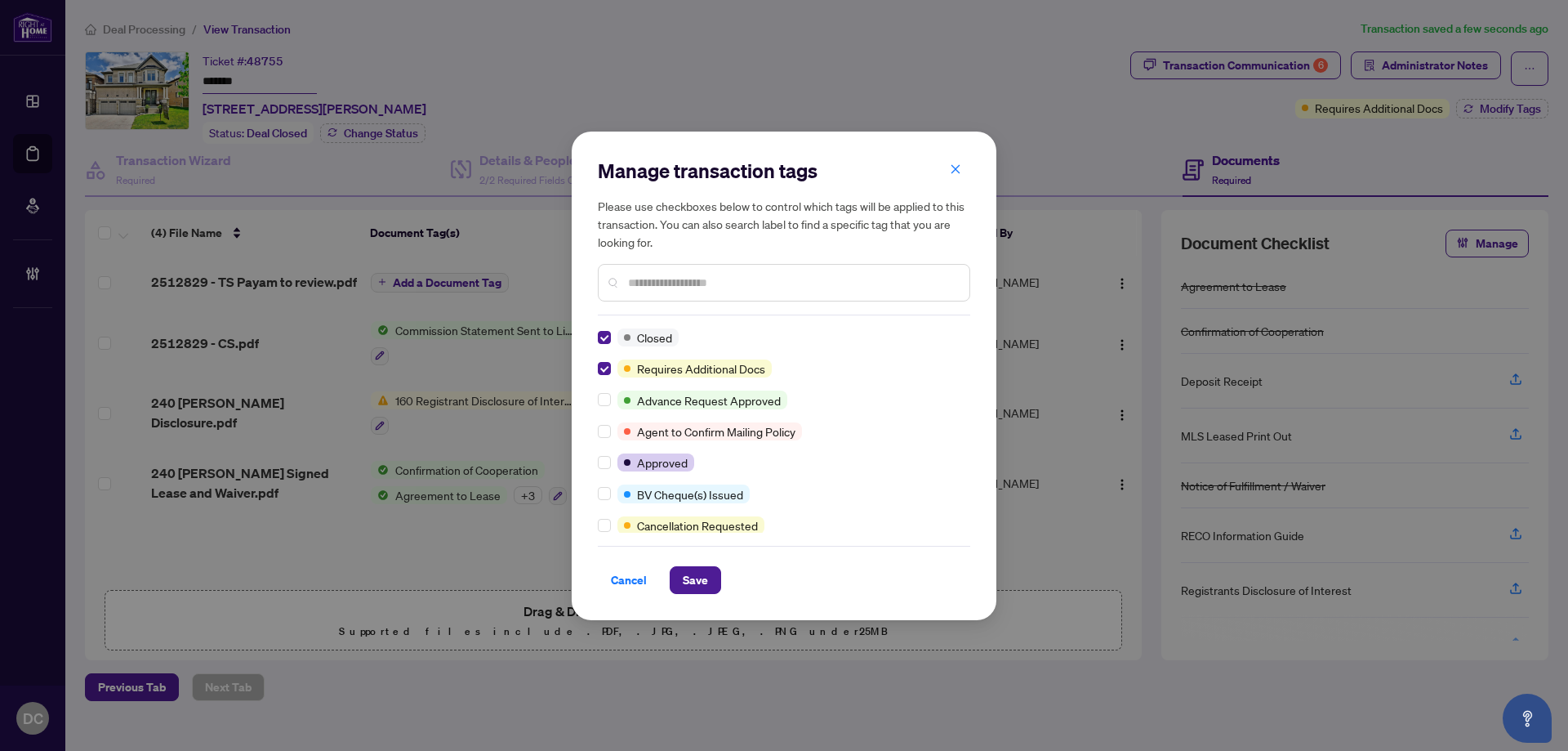
click at [714, 281] on input "text" at bounding box center [792, 283] width 328 height 18
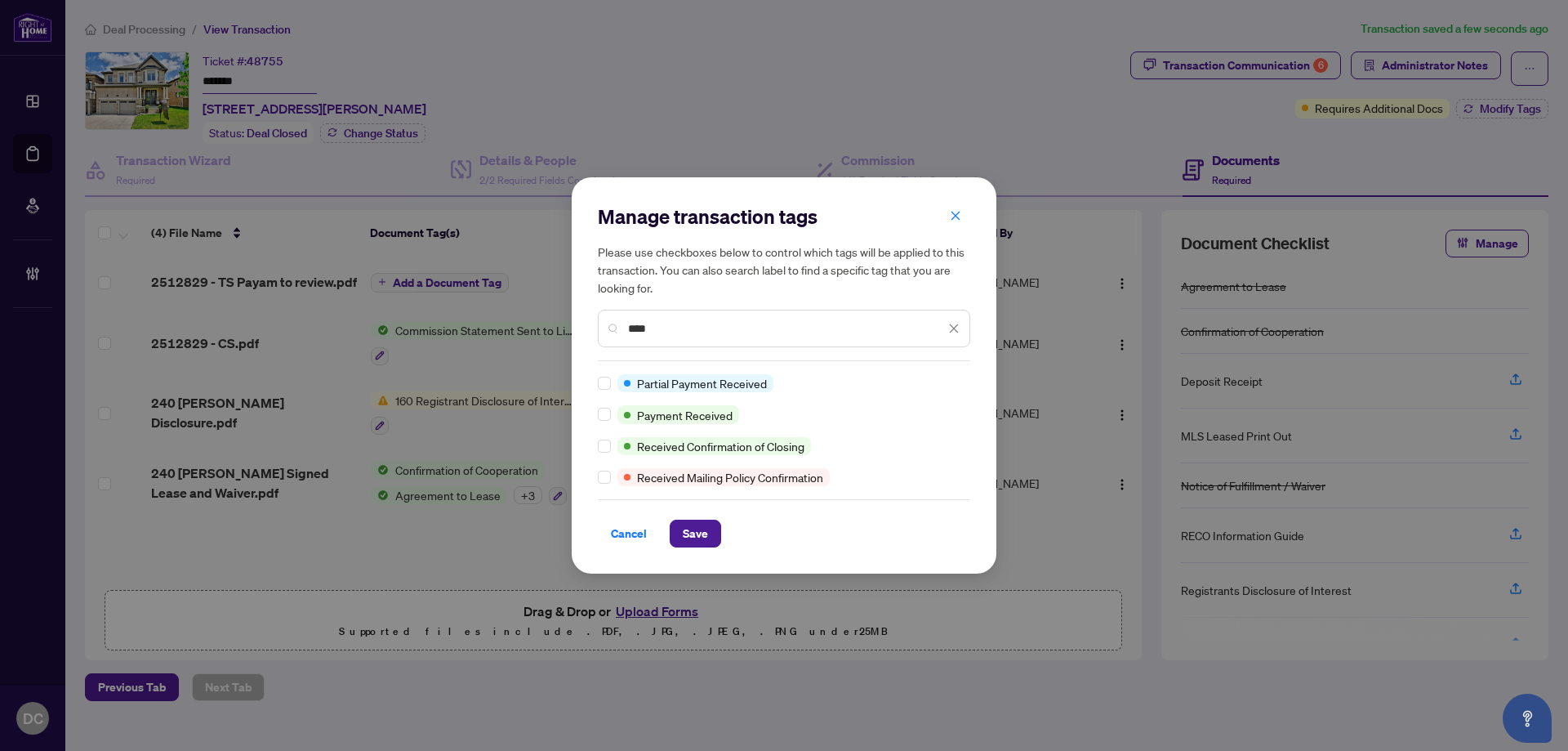
type input "****"
click at [685, 528] on span "Save" at bounding box center [695, 534] width 25 height 26
click at [1320, 68] on div "Manage transaction tags Please use checkboxes below to control which tags will …" at bounding box center [784, 376] width 1568 height 751
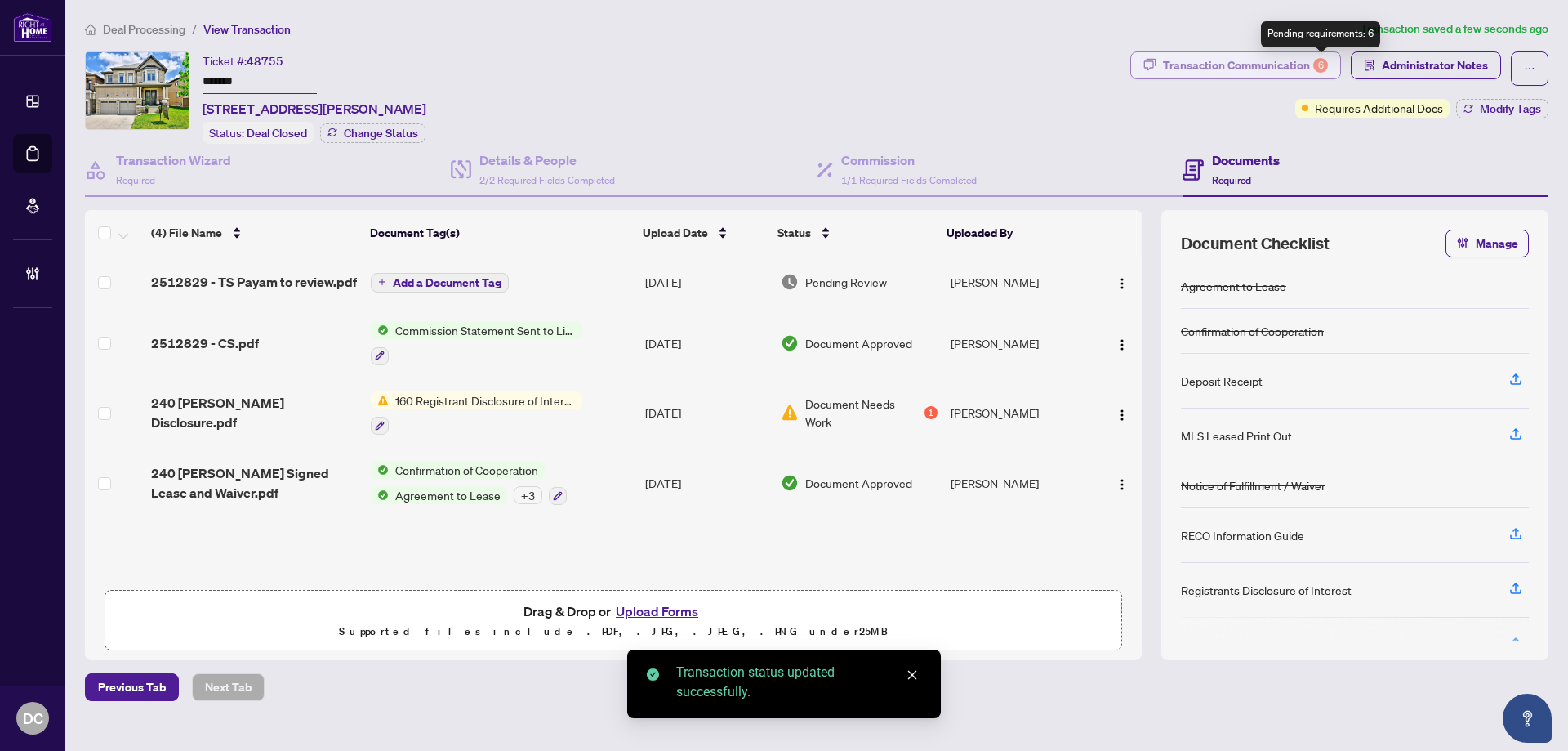
click at [1315, 65] on div "6" at bounding box center [1320, 65] width 15 height 15
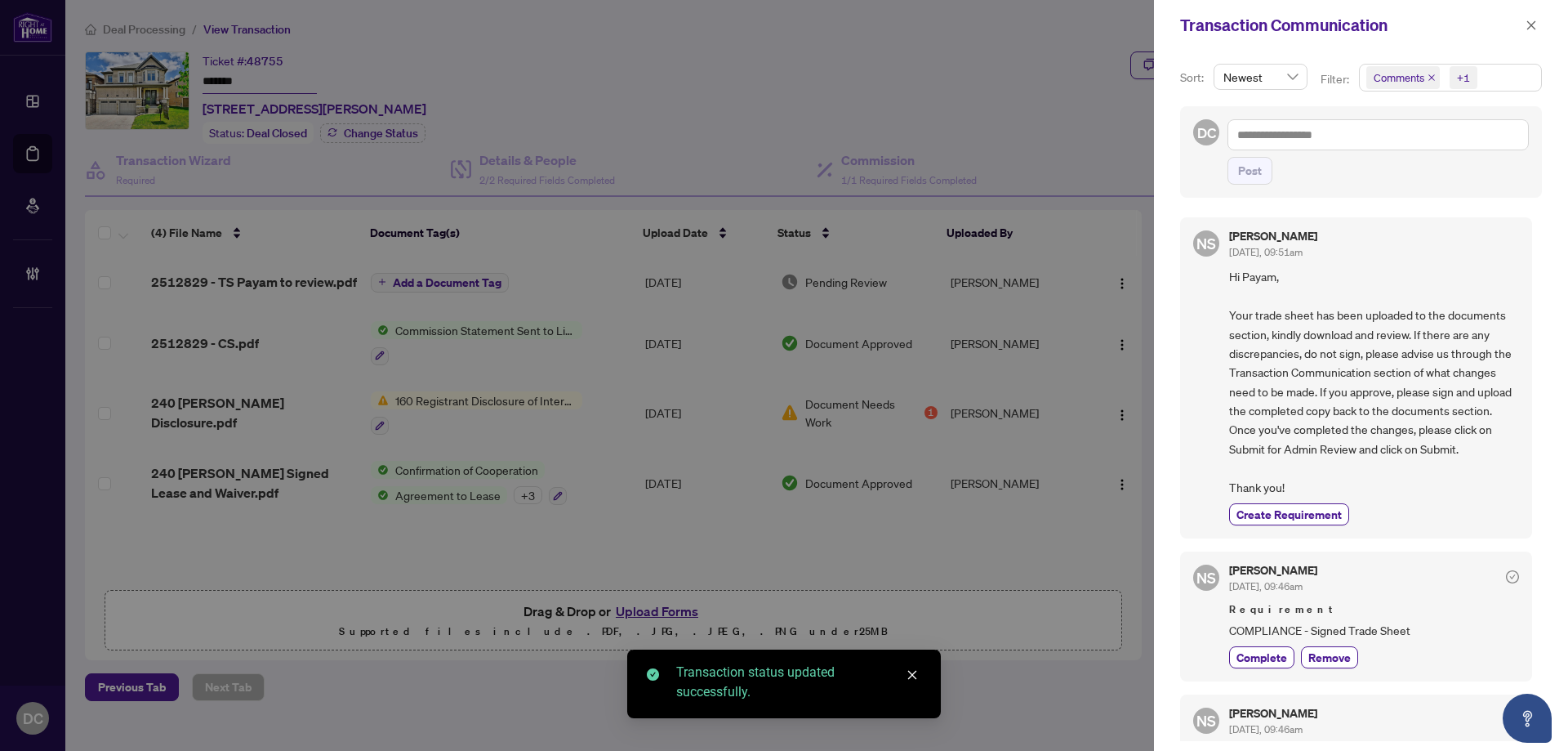
click at [1495, 82] on span "Comments +1" at bounding box center [1449, 77] width 181 height 26
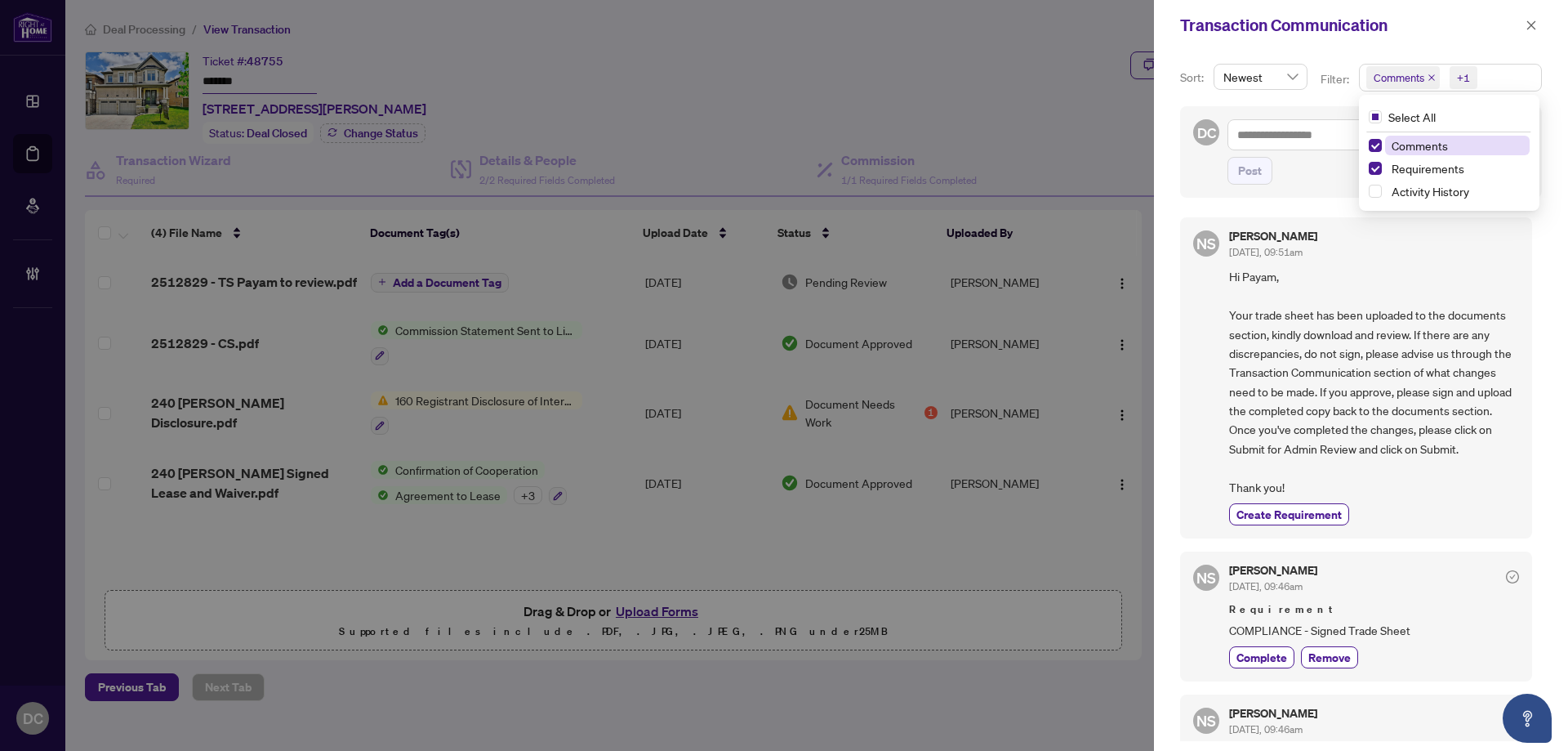
click at [1446, 147] on span "Comments" at bounding box center [1457, 145] width 144 height 20
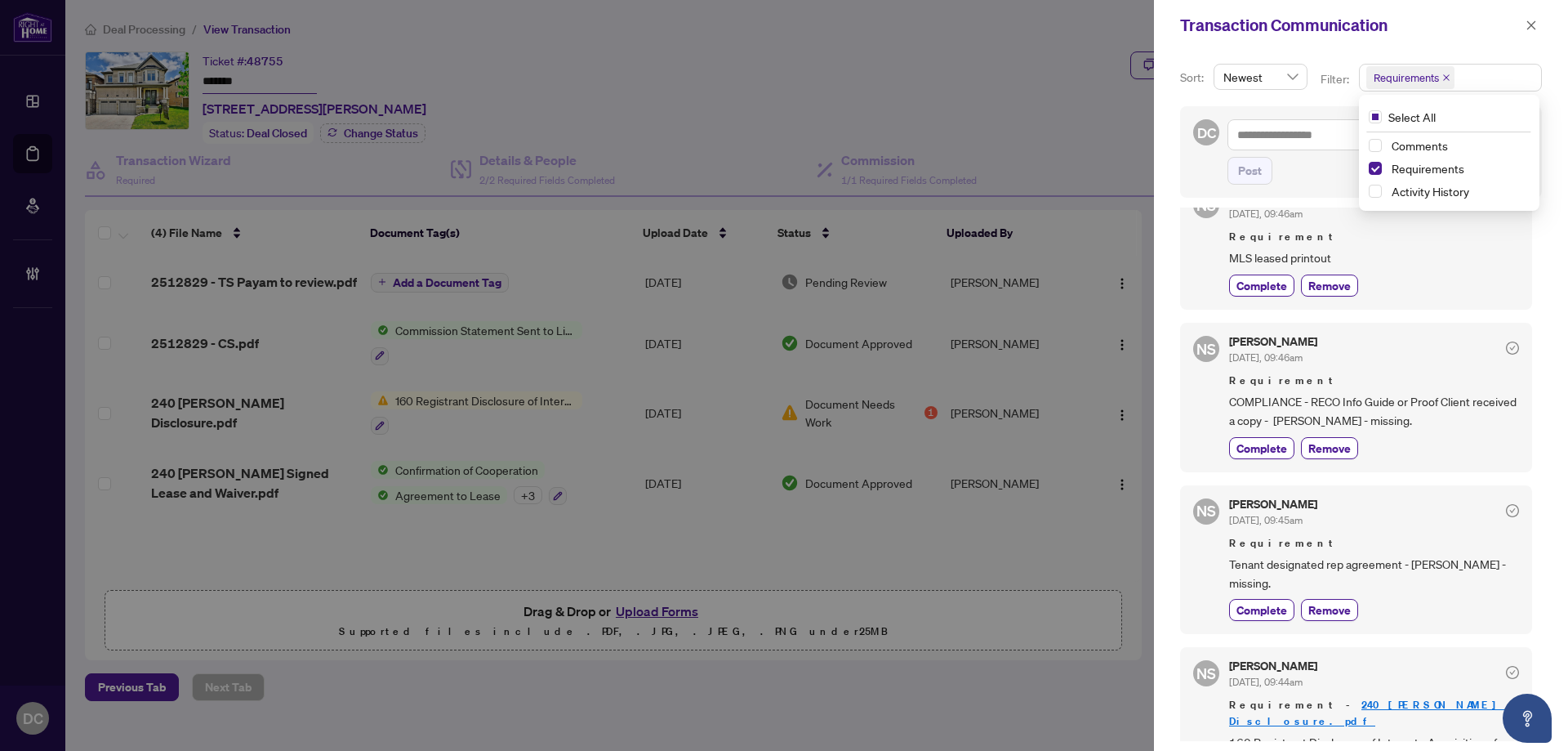
scroll to position [327, 0]
click at [1525, 27] on icon "close" at bounding box center [1530, 25] width 11 height 11
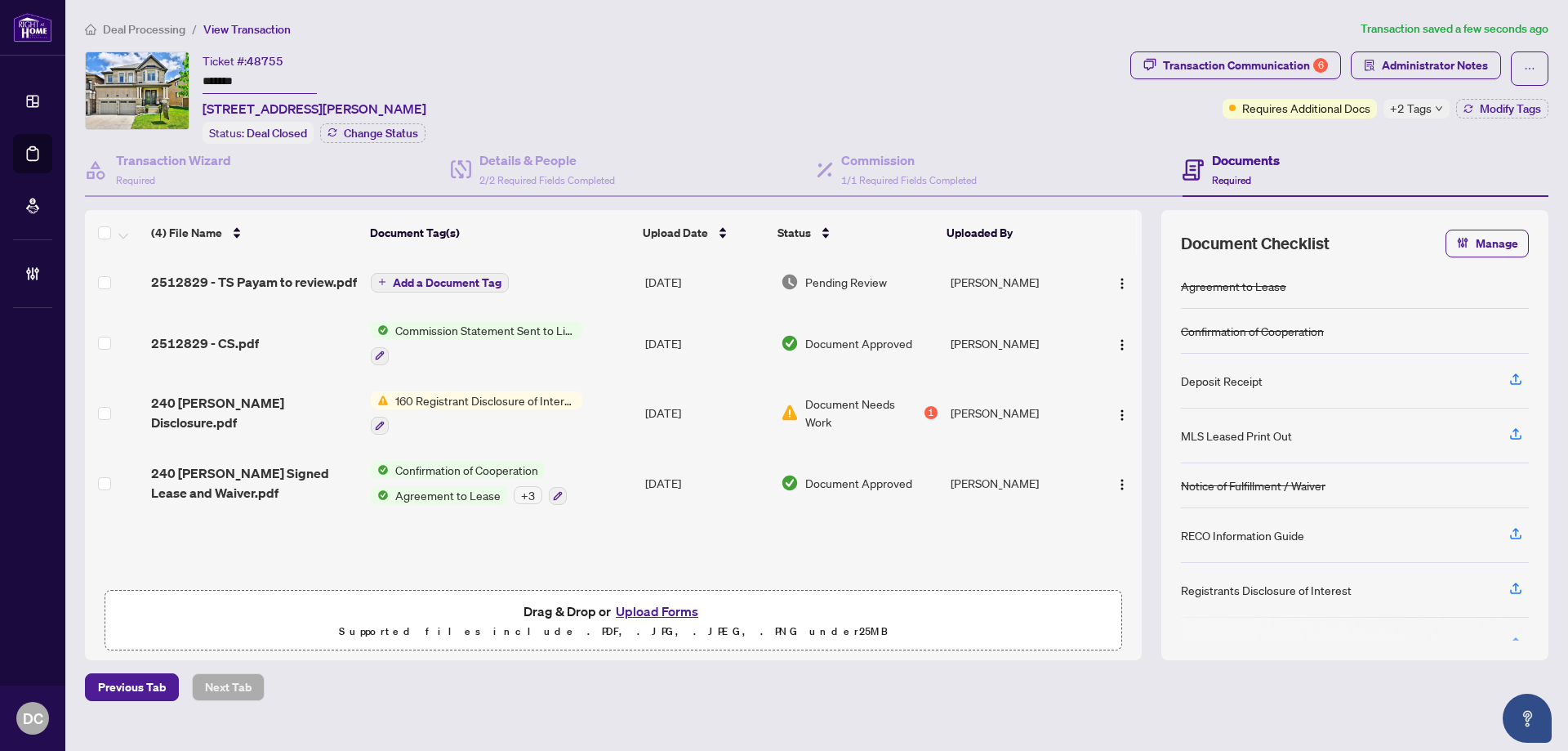
click at [158, 34] on span "Deal Processing" at bounding box center [144, 29] width 82 height 15
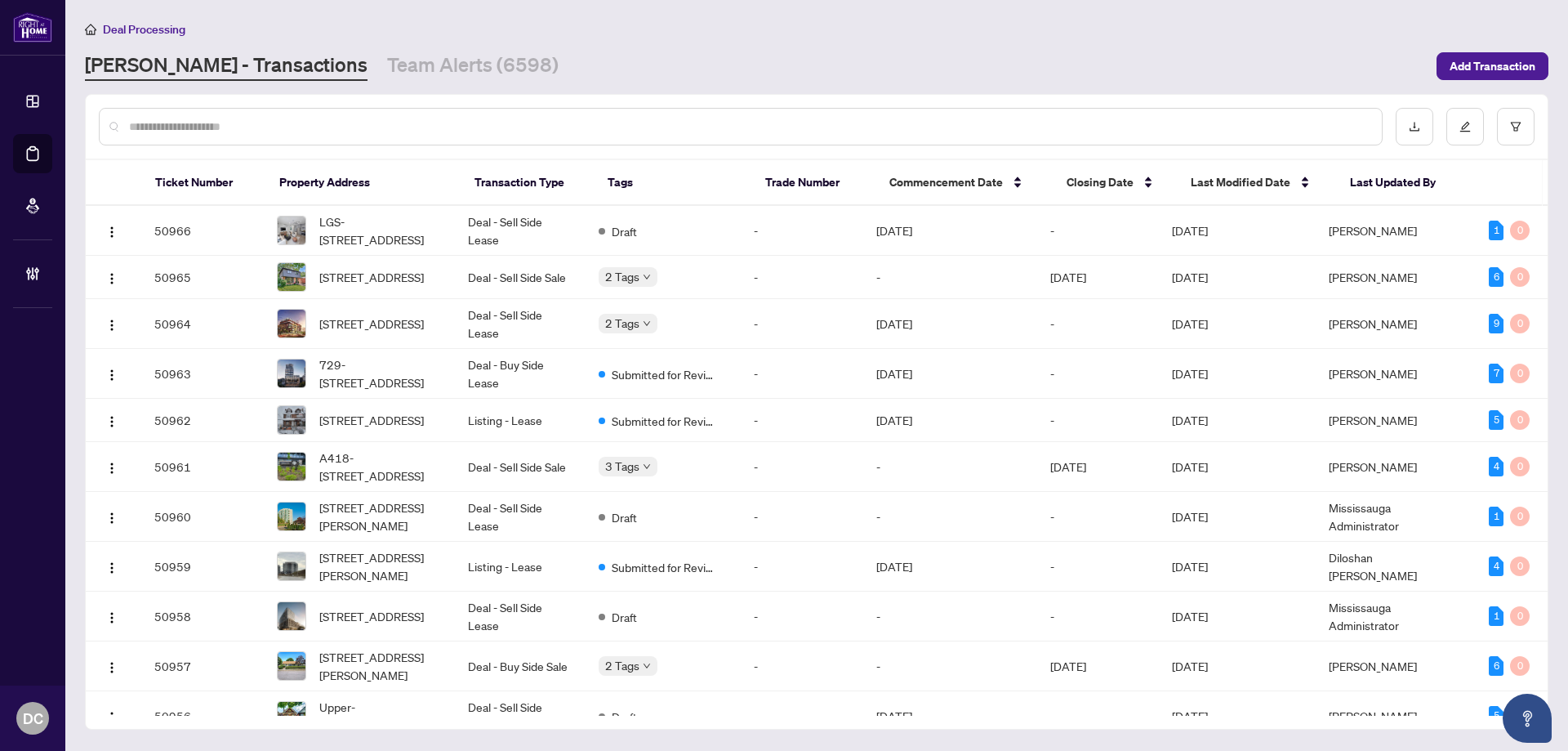
click at [300, 104] on div at bounding box center [817, 126] width 1462 height 64
click at [303, 116] on div at bounding box center [740, 127] width 1284 height 38
click at [306, 131] on input "text" at bounding box center [748, 126] width 1239 height 18
paste input "*******"
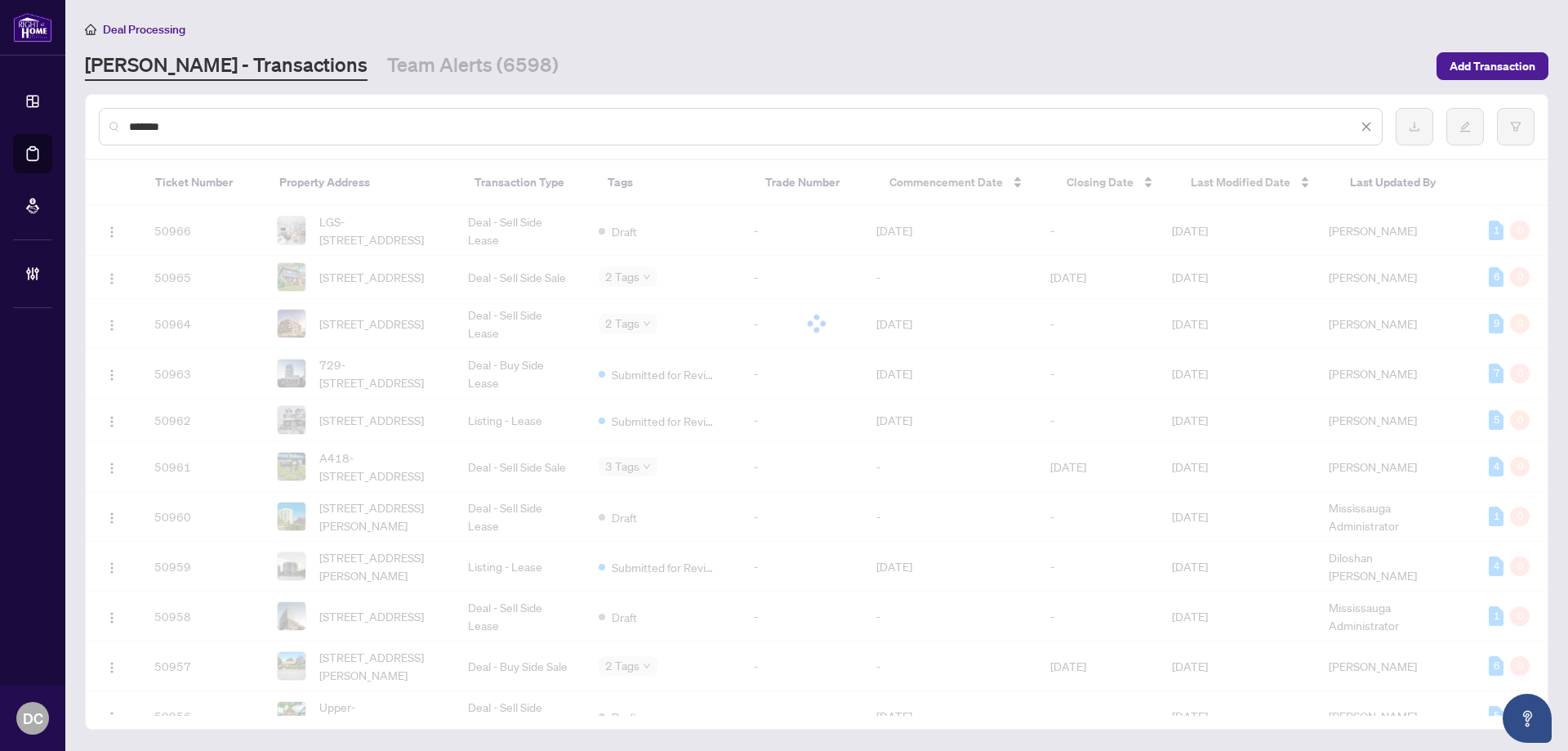
type input "*******"
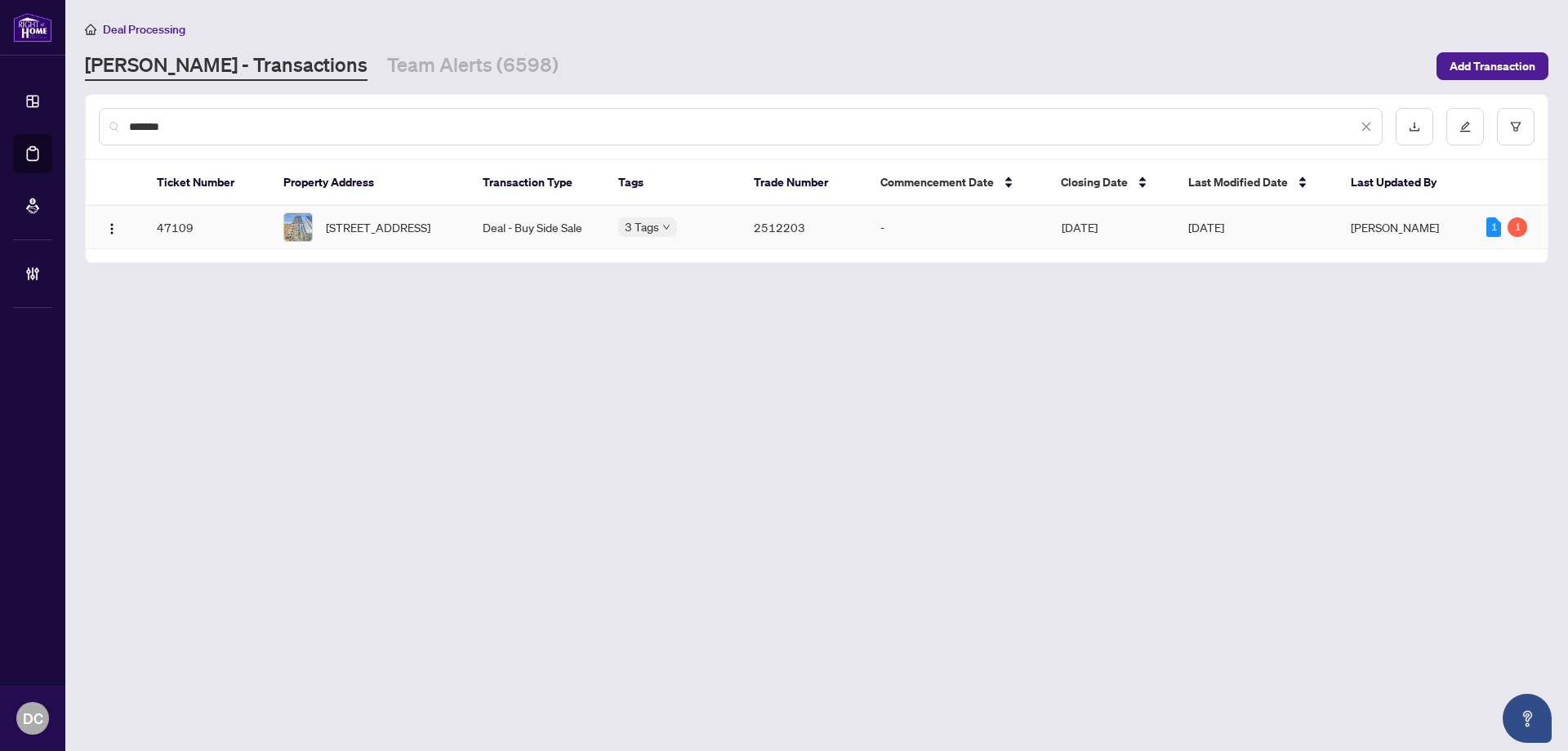
click at [393, 225] on span "[STREET_ADDRESS]" at bounding box center [378, 227] width 105 height 18
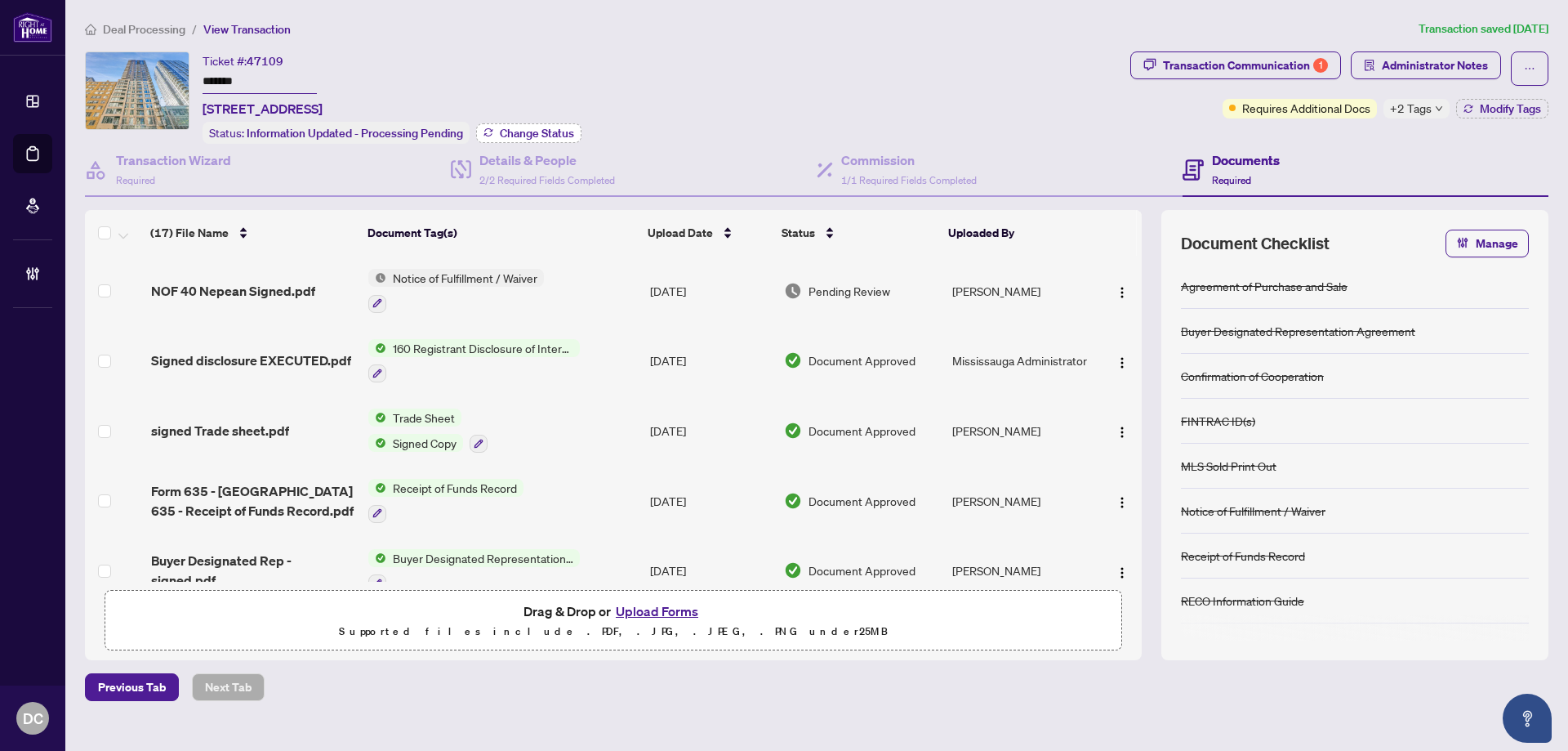
click at [510, 129] on span "Change Status" at bounding box center [537, 132] width 75 height 11
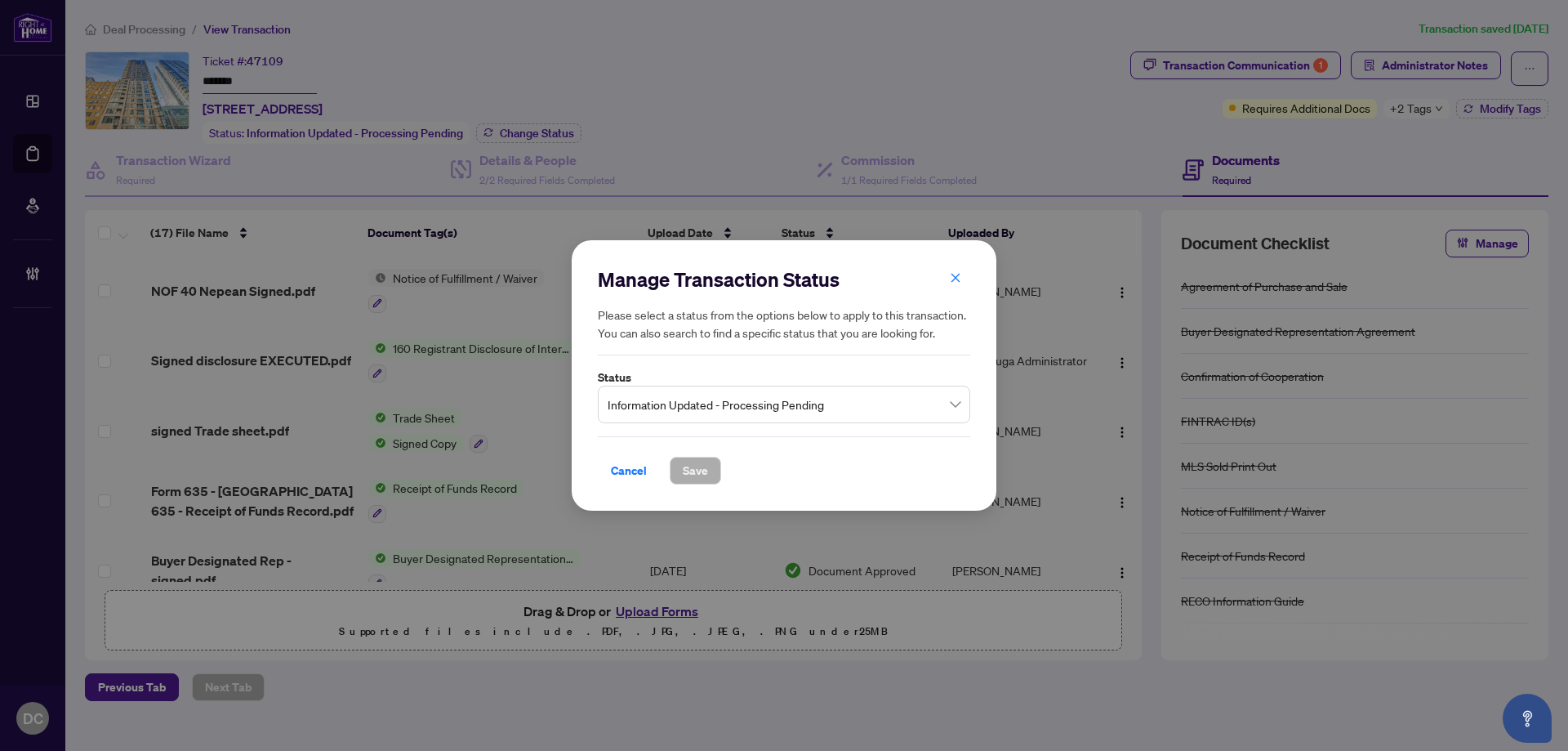
click at [739, 395] on span "Information Updated - Processing Pending" at bounding box center [783, 405] width 353 height 31
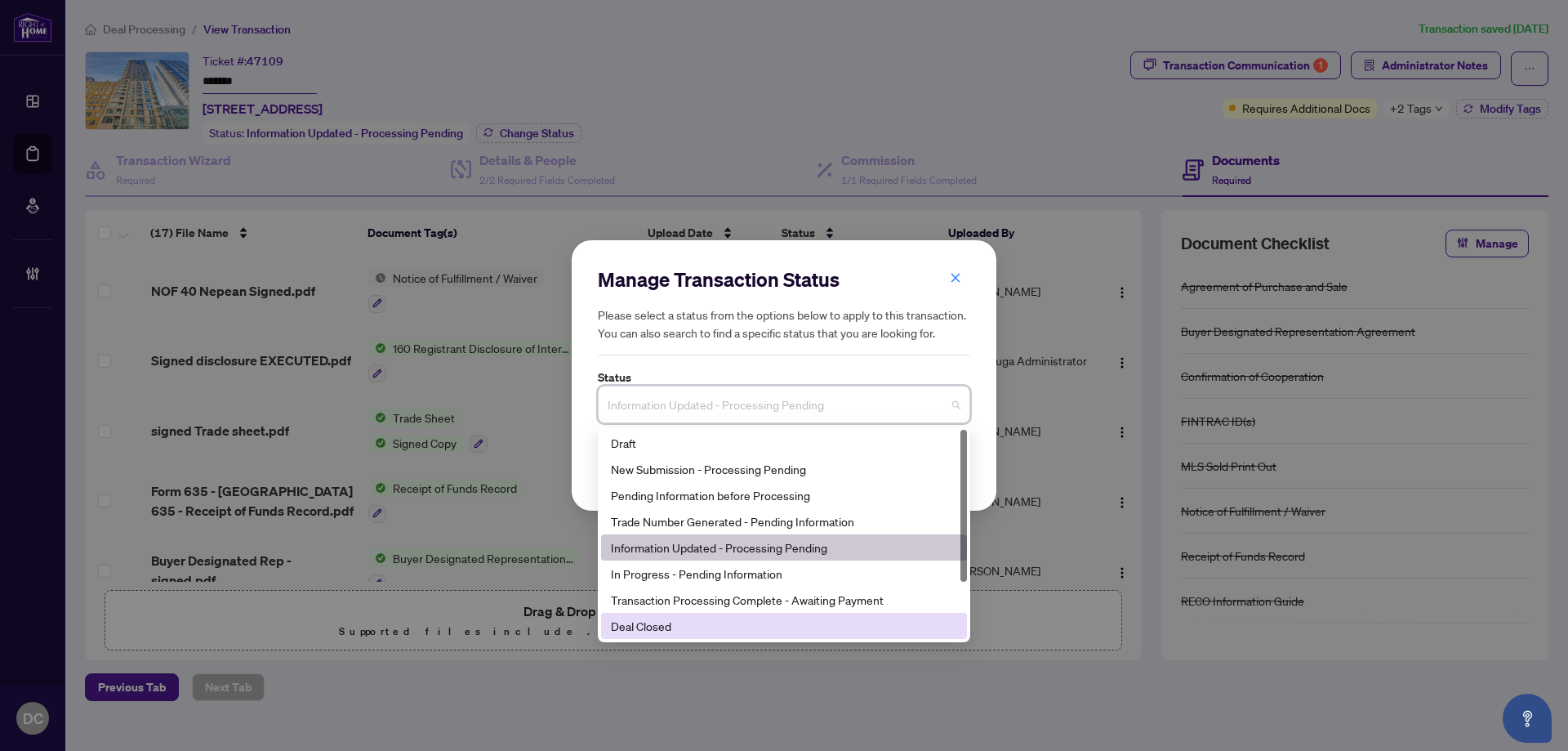
click at [669, 627] on div "Deal Closed" at bounding box center [783, 626] width 346 height 18
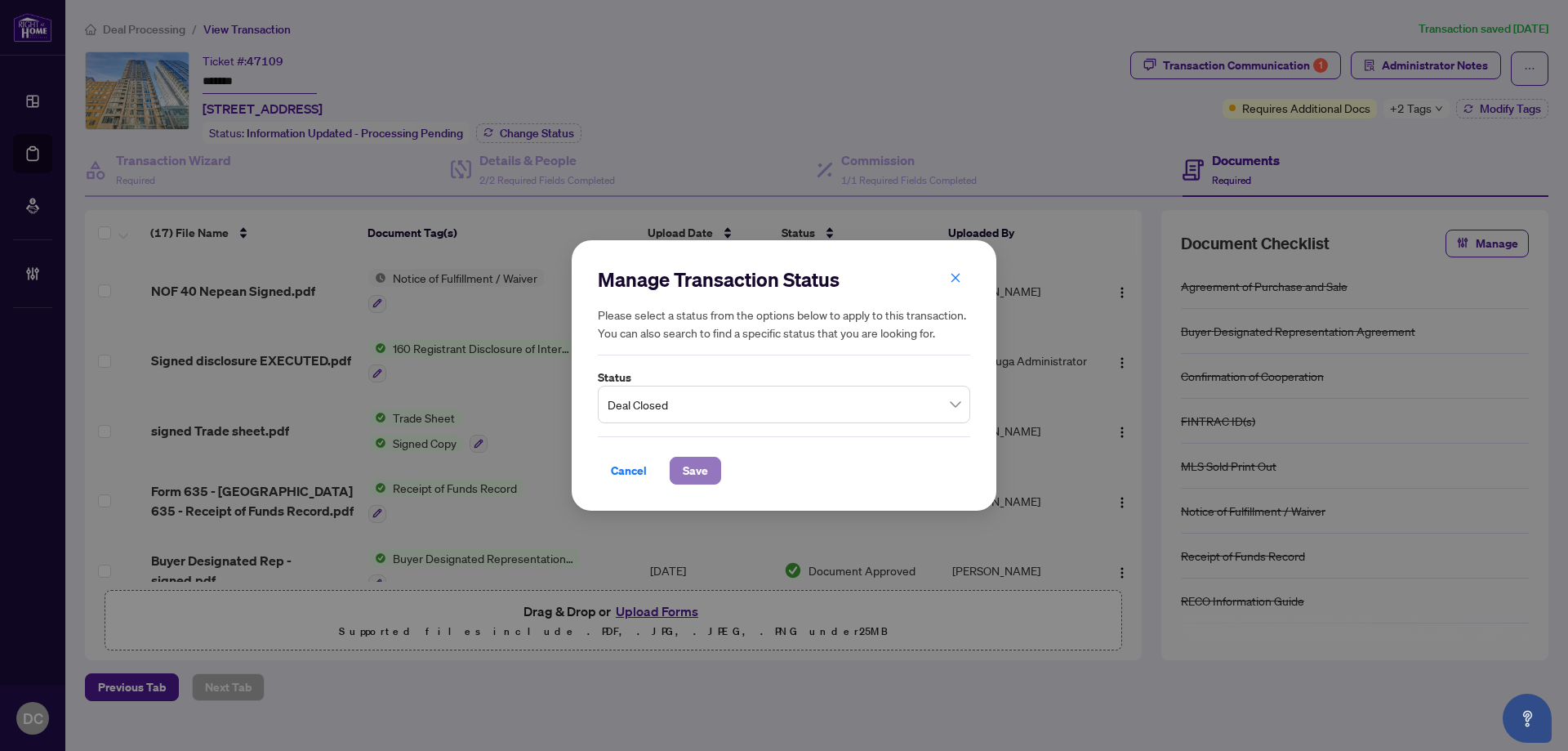
click at [708, 472] on button "Save" at bounding box center [696, 471] width 52 height 27
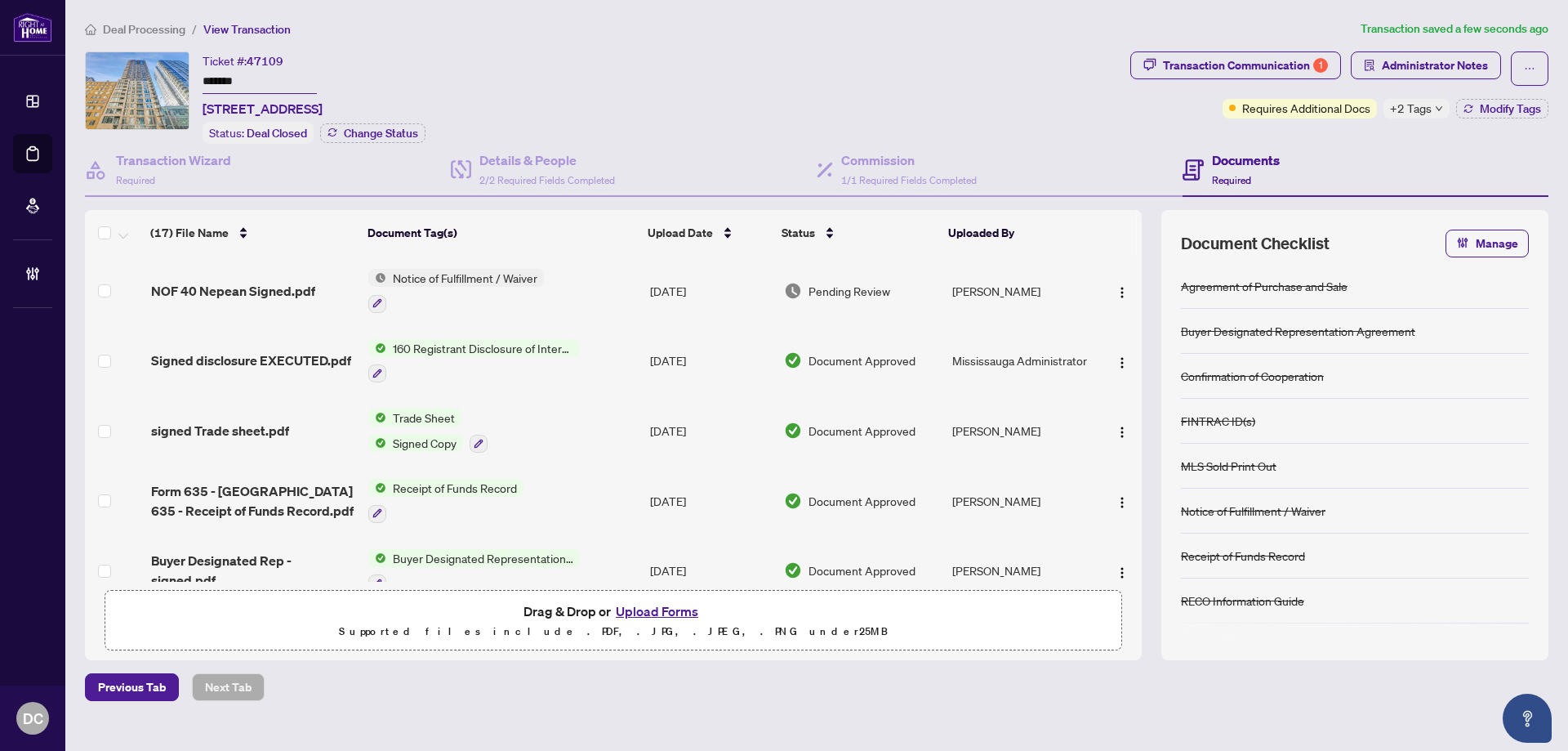
click at [1397, 101] on span "+2 Tags" at bounding box center [1410, 108] width 41 height 19
click at [1345, 131] on div "Transaction Communication 1 Administrator Notes Requires Additional Docs +2 Tag…" at bounding box center [1339, 97] width 424 height 92
click at [1470, 112] on icon "button" at bounding box center [1468, 108] width 9 height 9
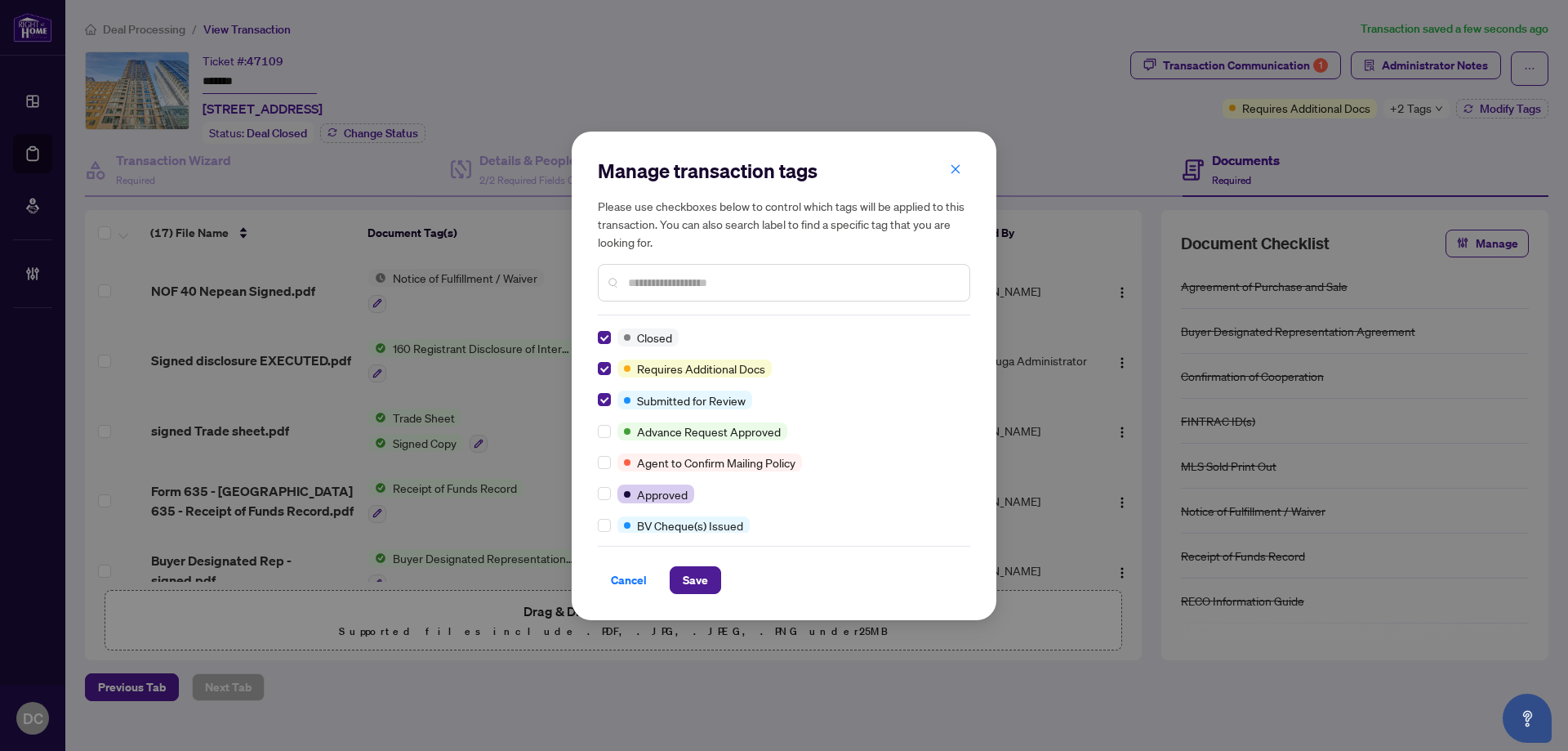
click at [678, 290] on input "text" at bounding box center [792, 283] width 328 height 18
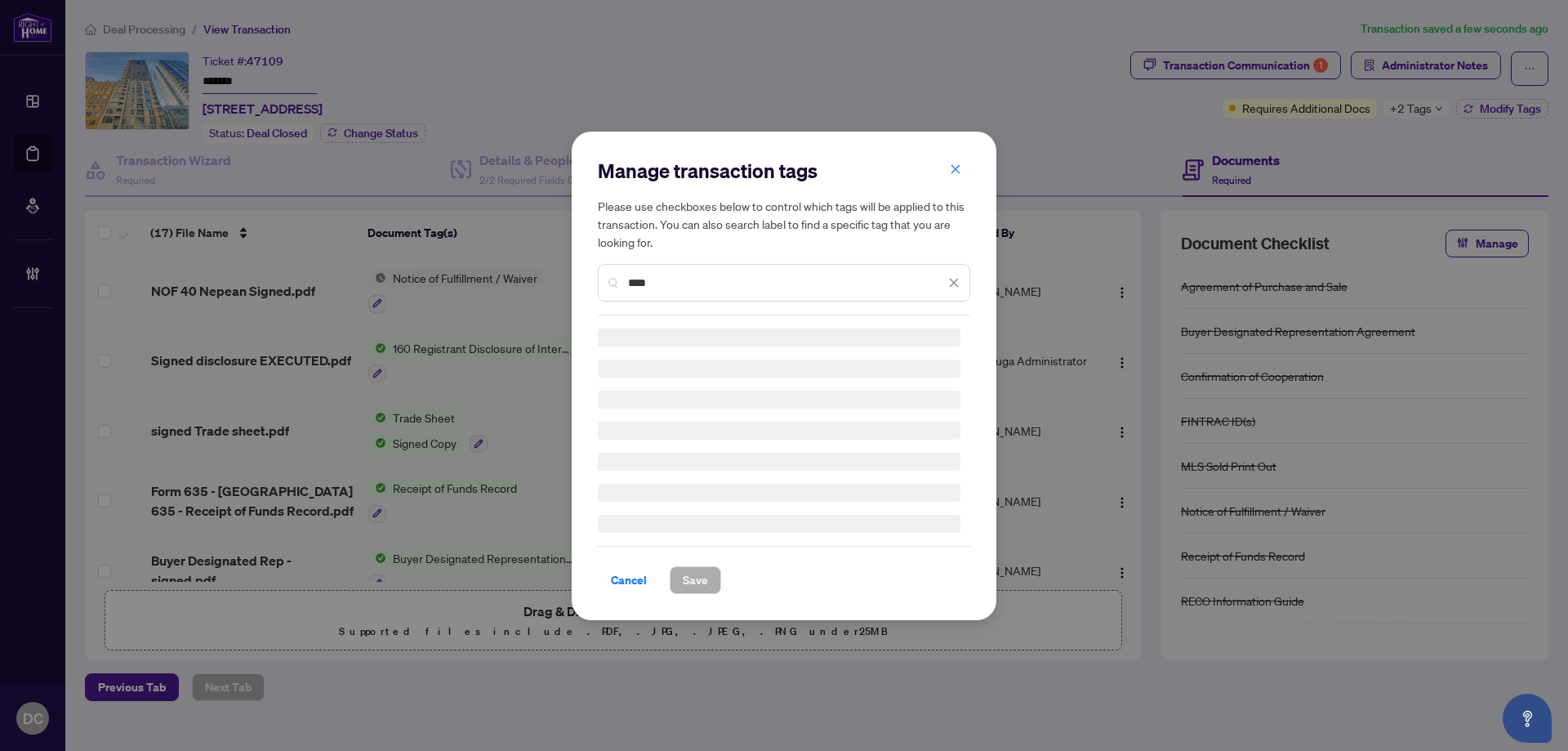
type input "****"
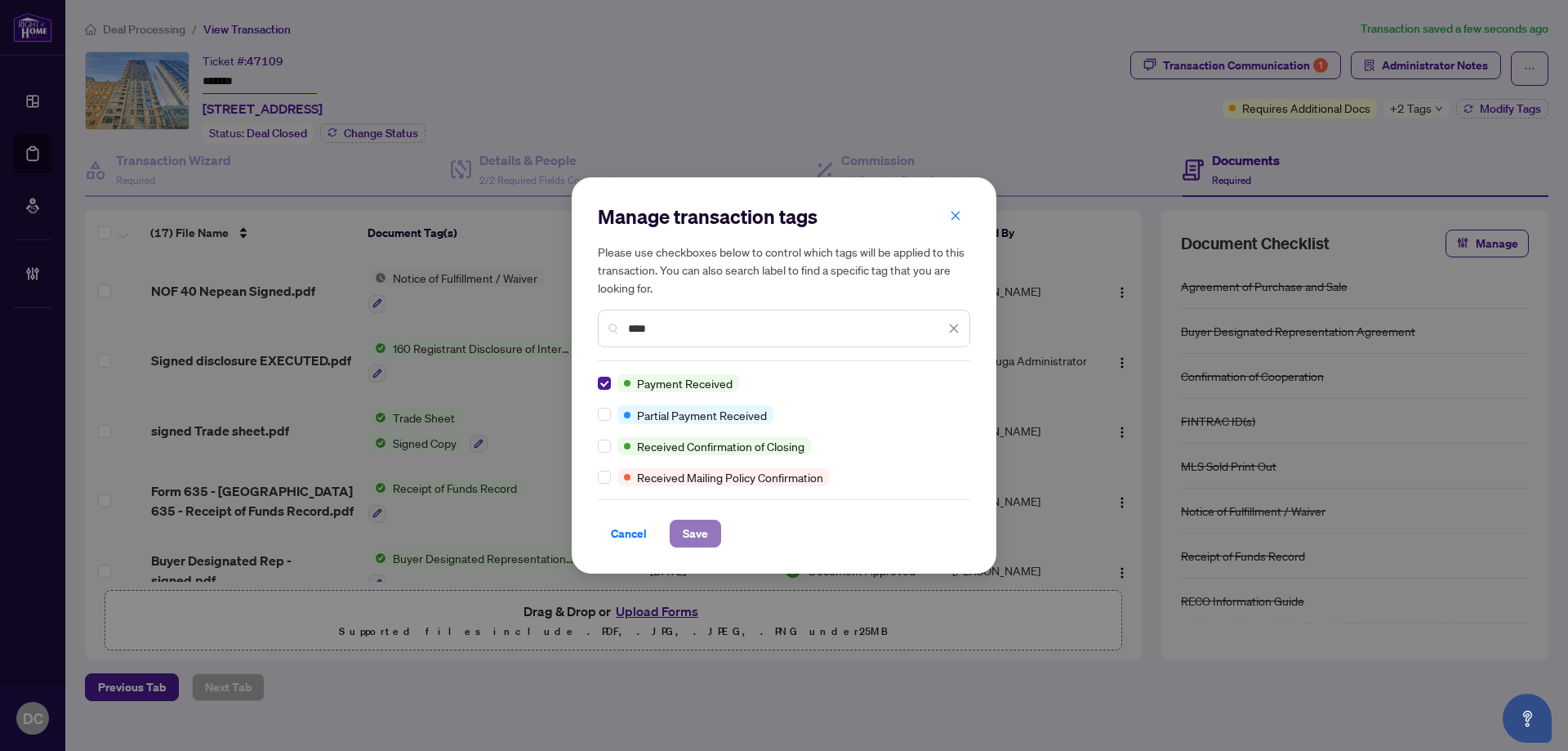
click at [702, 528] on span "Save" at bounding box center [695, 534] width 25 height 26
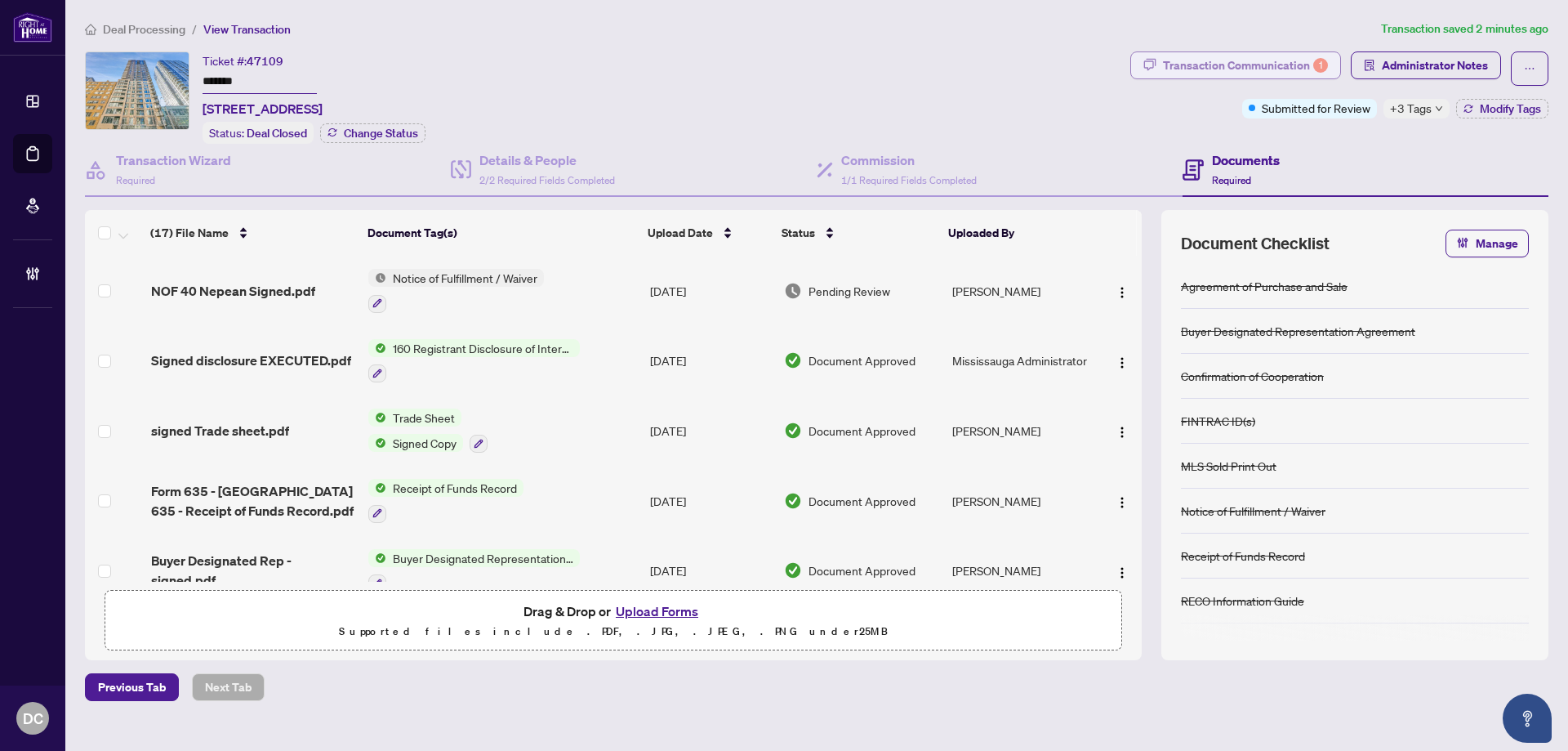
click at [1287, 64] on div "Transaction Communication 1" at bounding box center [1245, 65] width 165 height 26
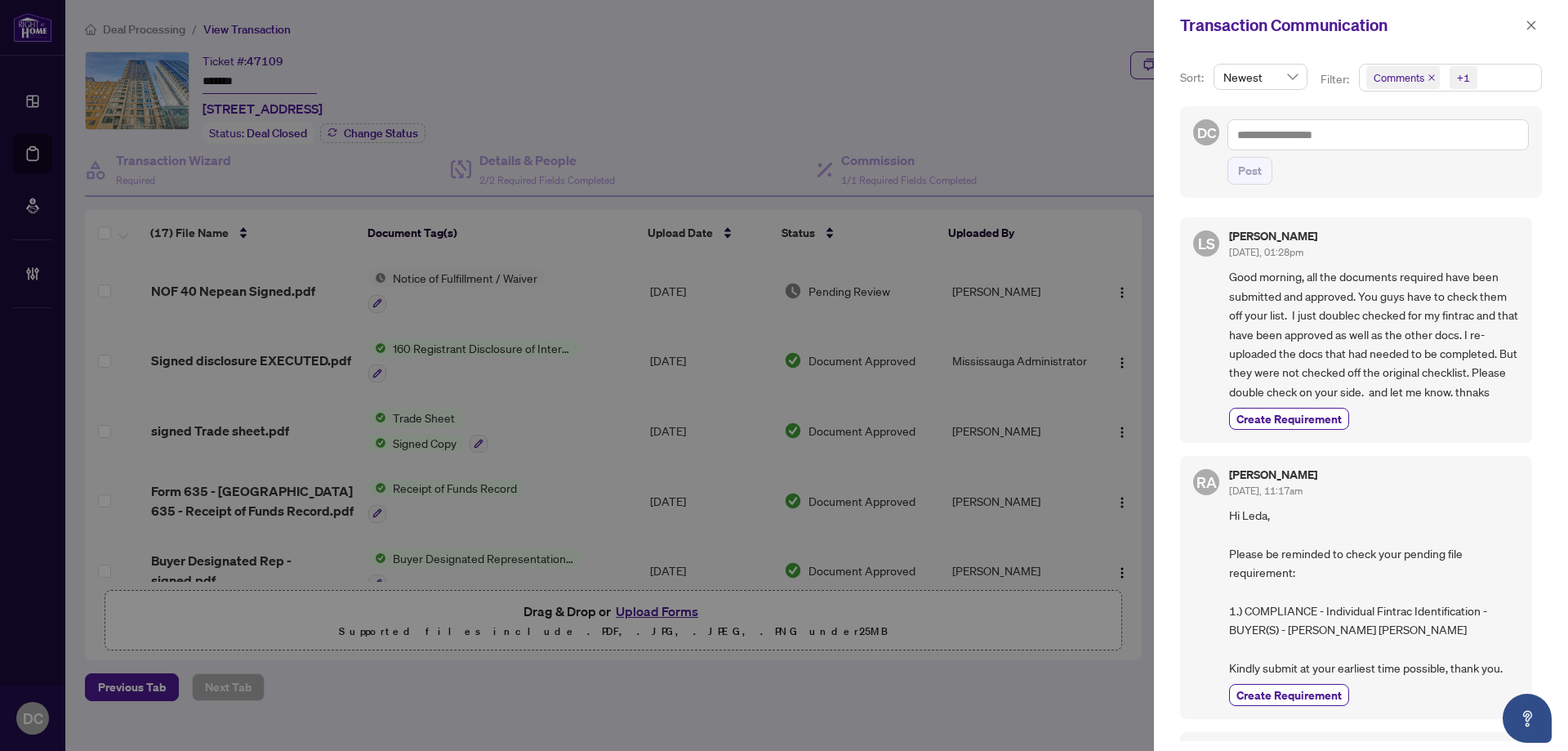
click at [1507, 74] on span "Comments +1" at bounding box center [1449, 77] width 181 height 26
click at [1443, 140] on span "Comments" at bounding box center [1419, 145] width 57 height 15
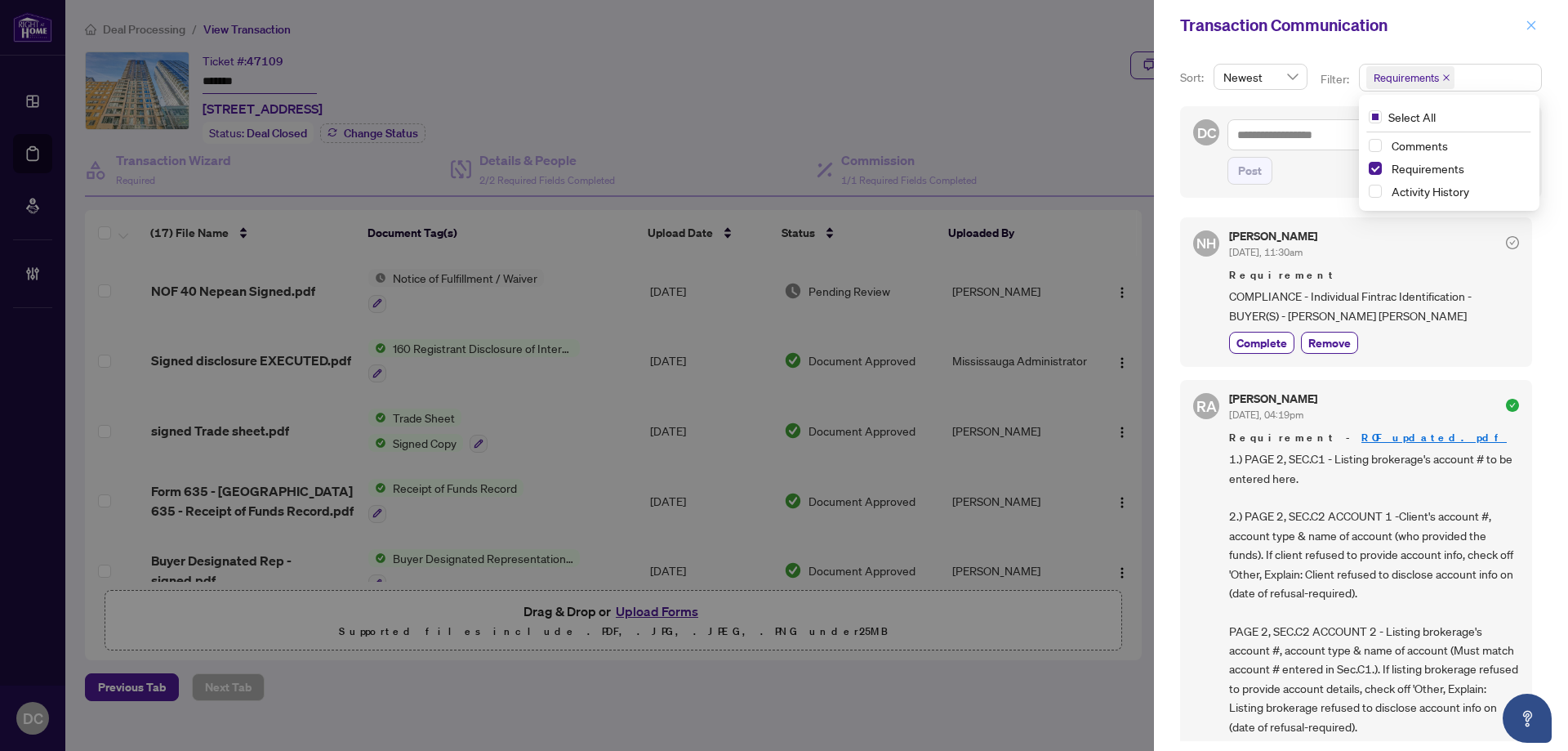
click at [1537, 17] on button "button" at bounding box center [1530, 25] width 21 height 20
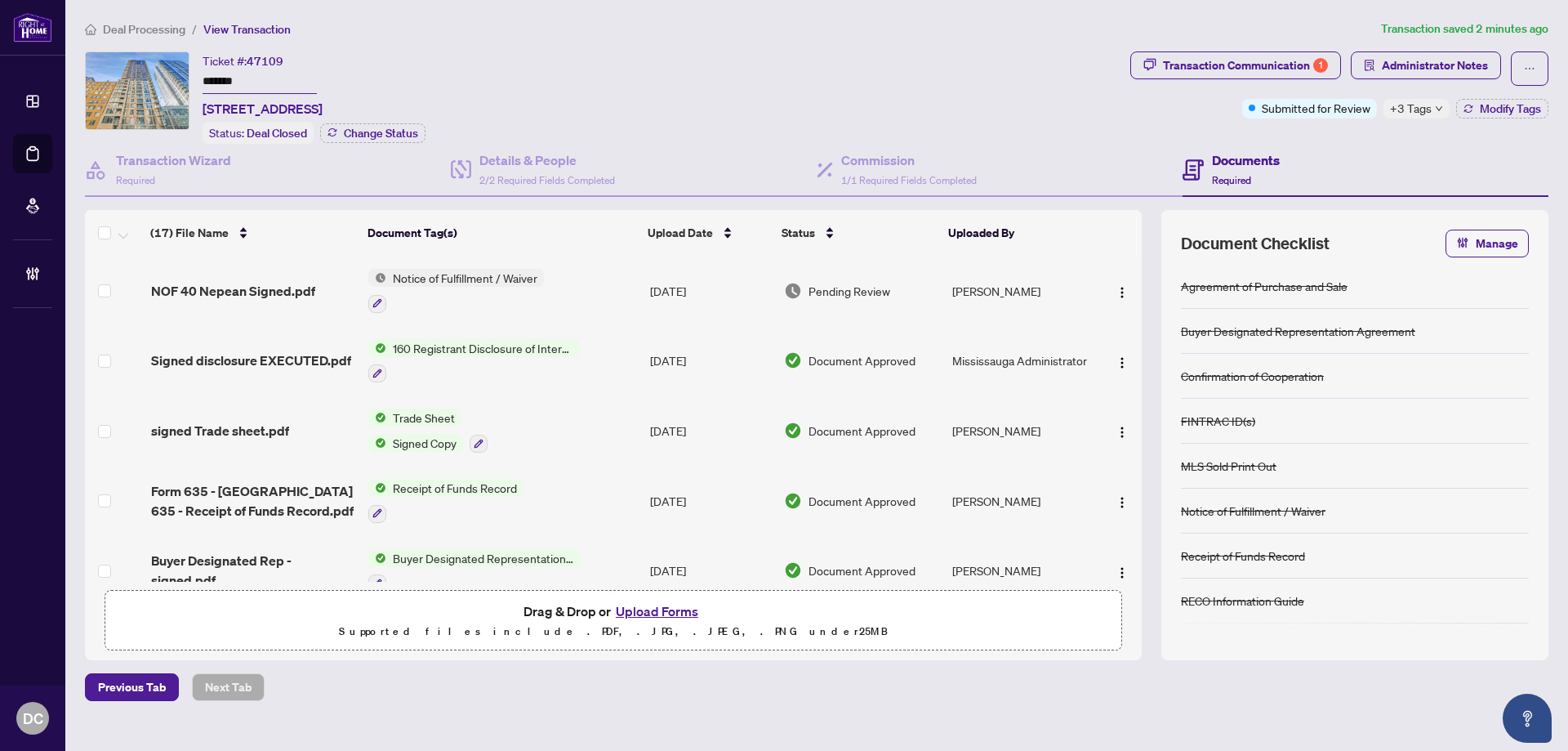
click at [1421, 110] on span "+3 Tags" at bounding box center [1410, 108] width 41 height 19
click at [1316, 148] on div "Documents Required" at bounding box center [1365, 170] width 366 height 53
click at [161, 32] on span "Deal Processing" at bounding box center [144, 29] width 82 height 15
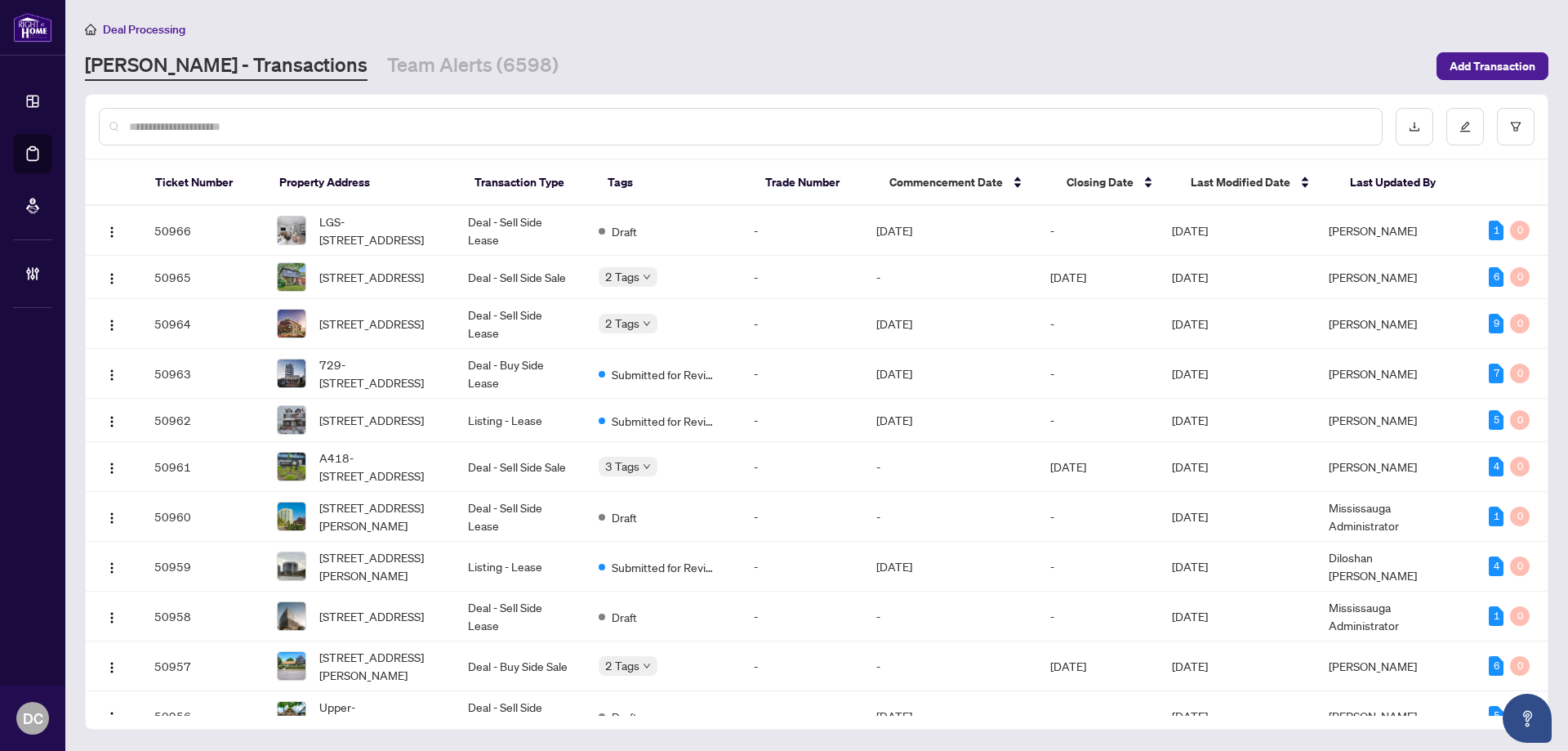
click at [422, 127] on input "text" at bounding box center [748, 126] width 1239 height 18
paste input "*******"
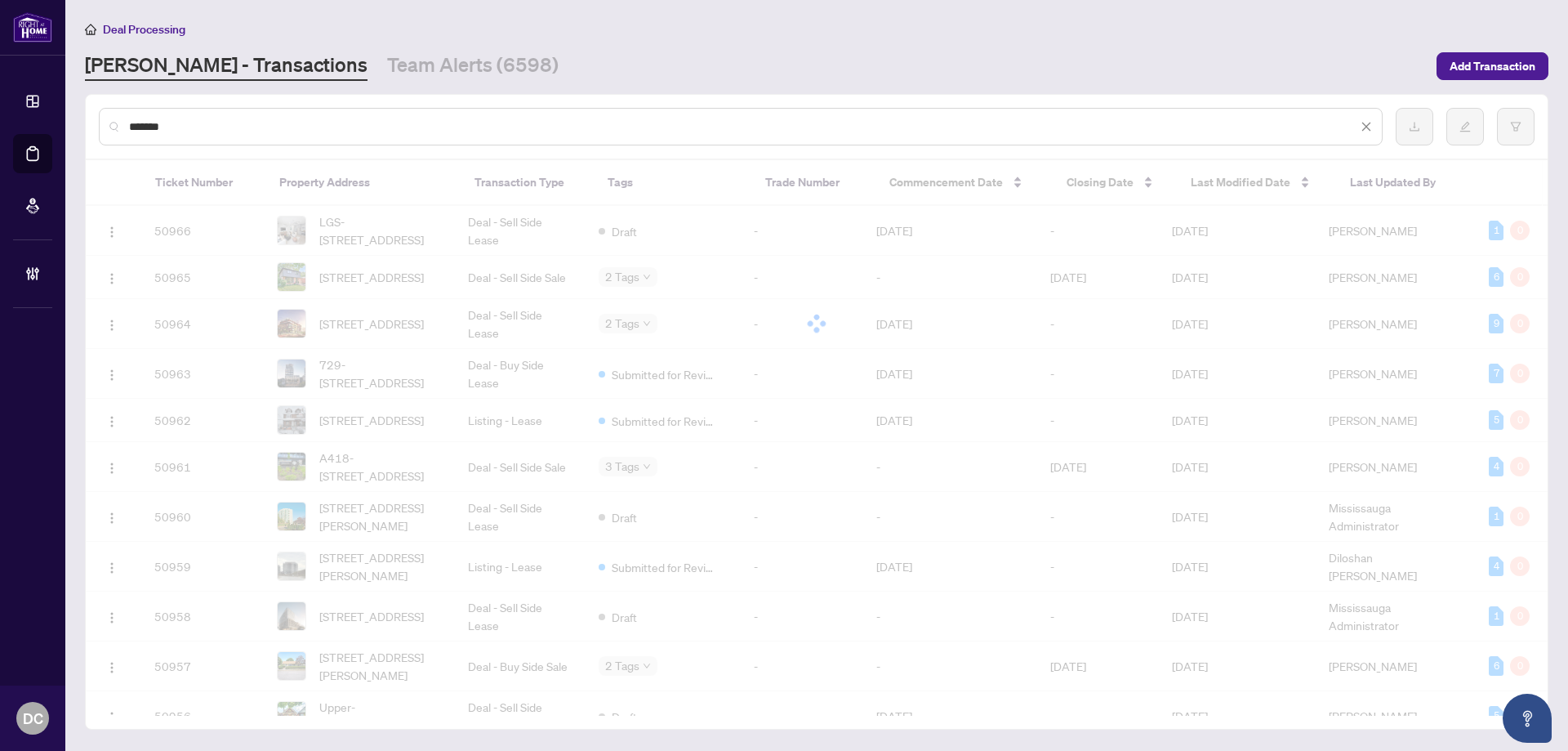
type input "*******"
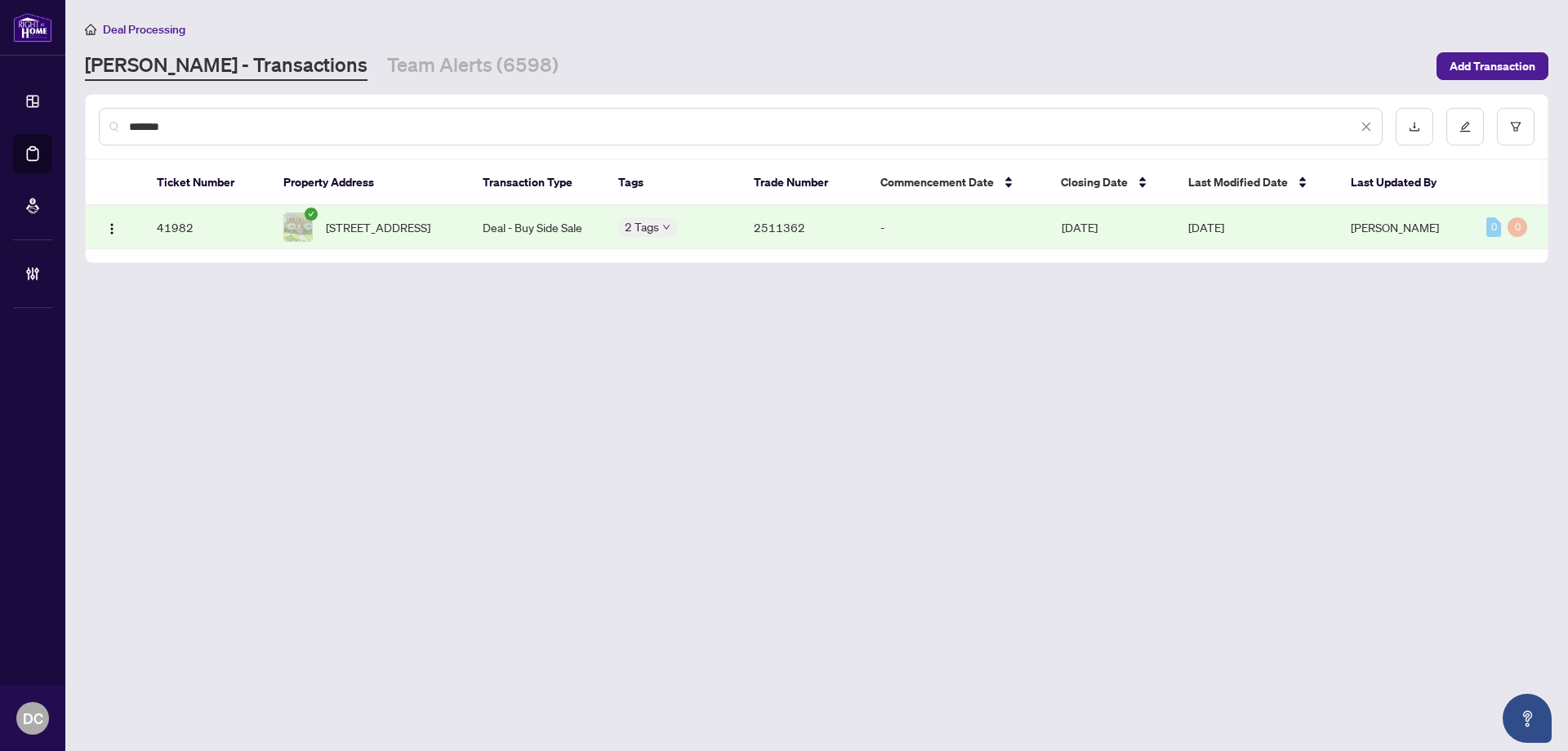
click at [409, 236] on span "[STREET_ADDRESS]" at bounding box center [378, 227] width 105 height 18
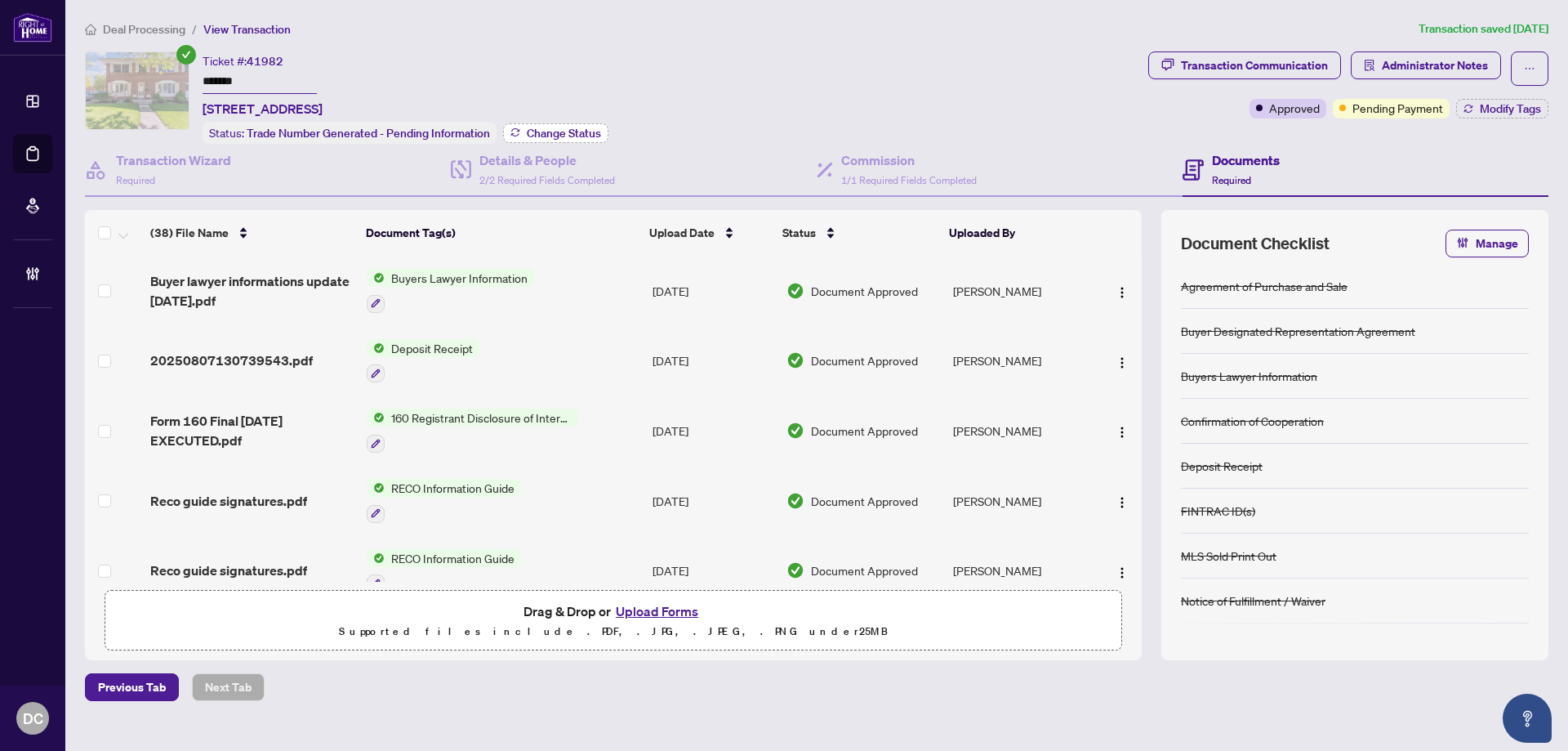
click at [556, 129] on span "Change Status" at bounding box center [563, 132] width 75 height 11
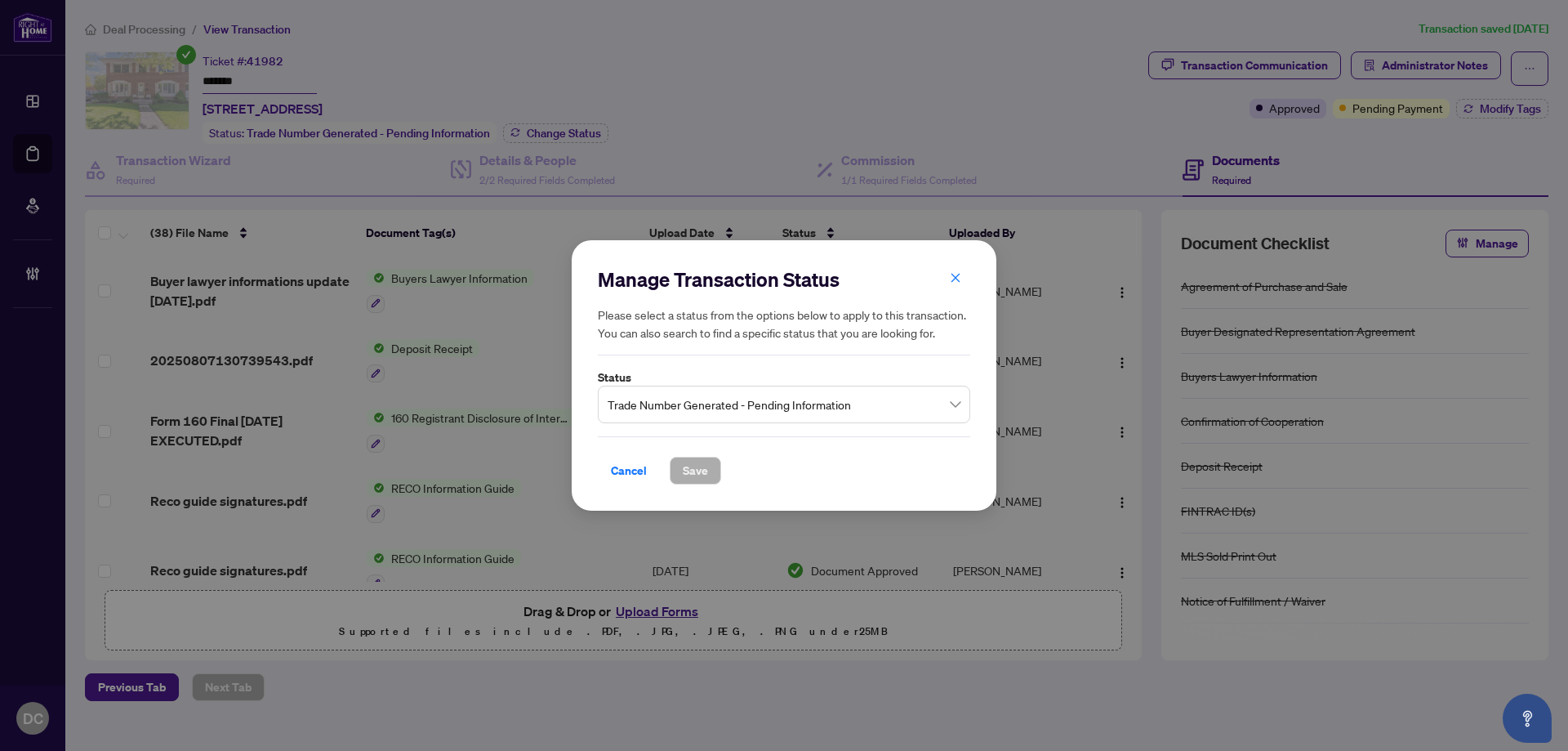
click at [805, 402] on span "Trade Number Generated - Pending Information" at bounding box center [783, 405] width 353 height 31
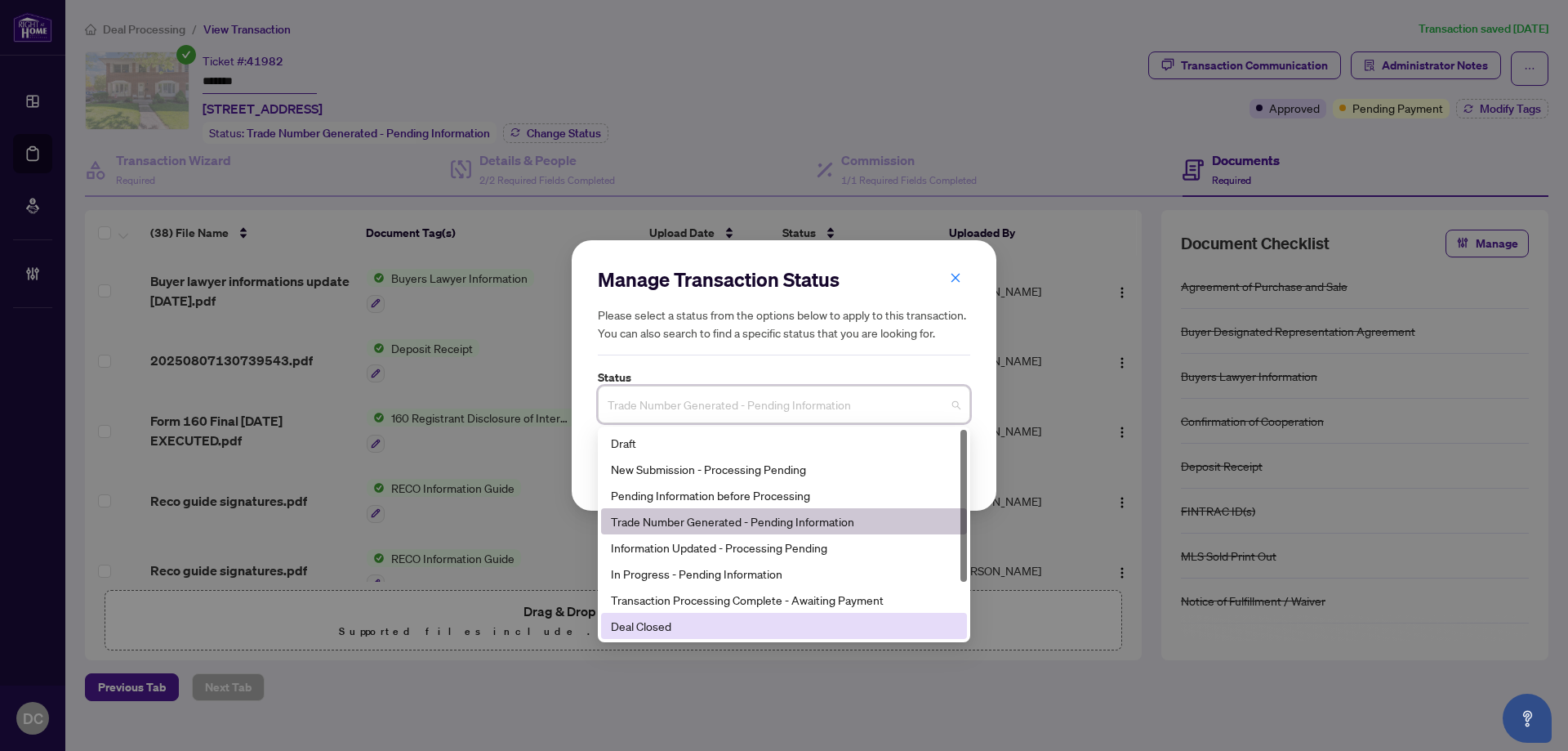
click at [695, 625] on div "Deal Closed" at bounding box center [783, 626] width 346 height 18
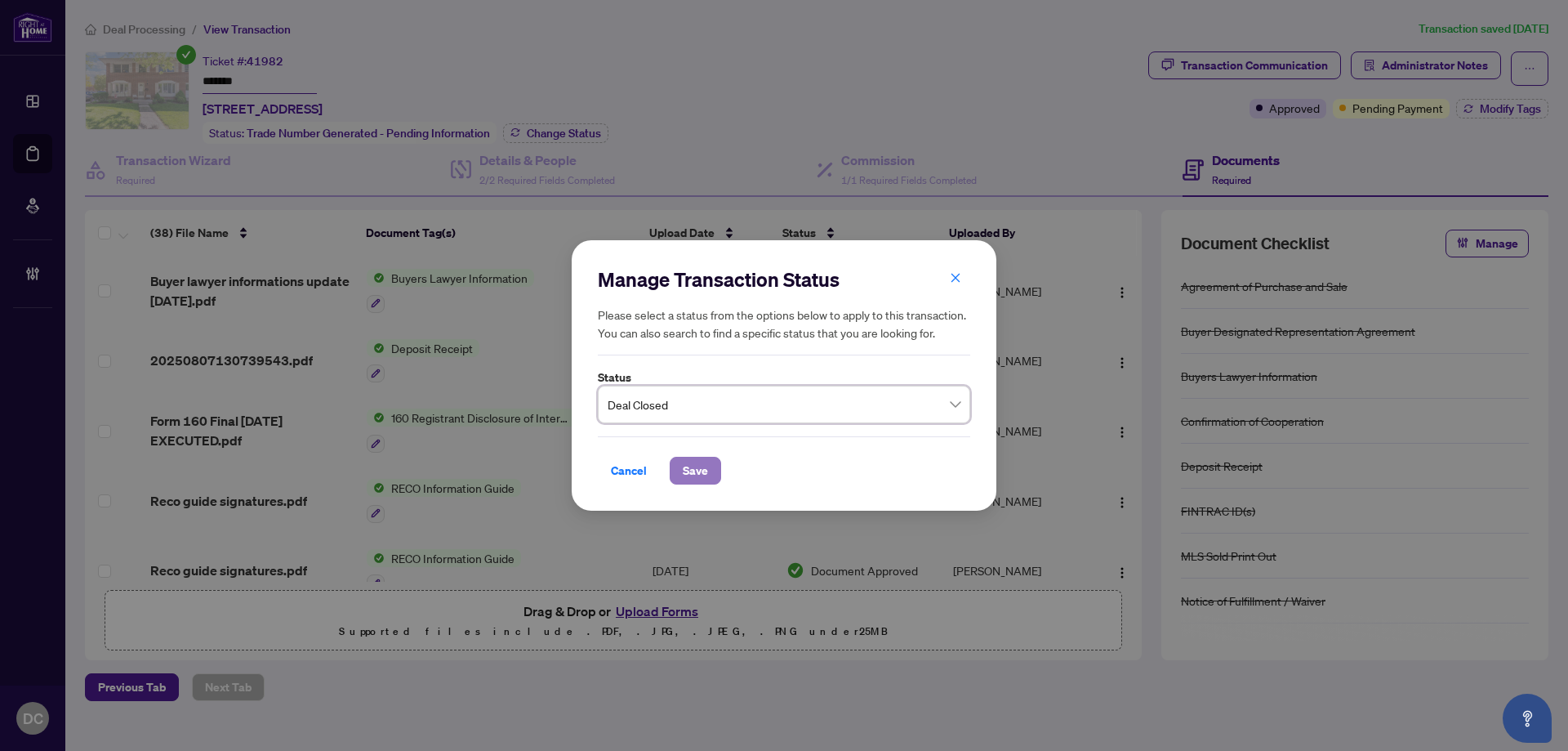
click at [684, 471] on span "Save" at bounding box center [695, 470] width 25 height 26
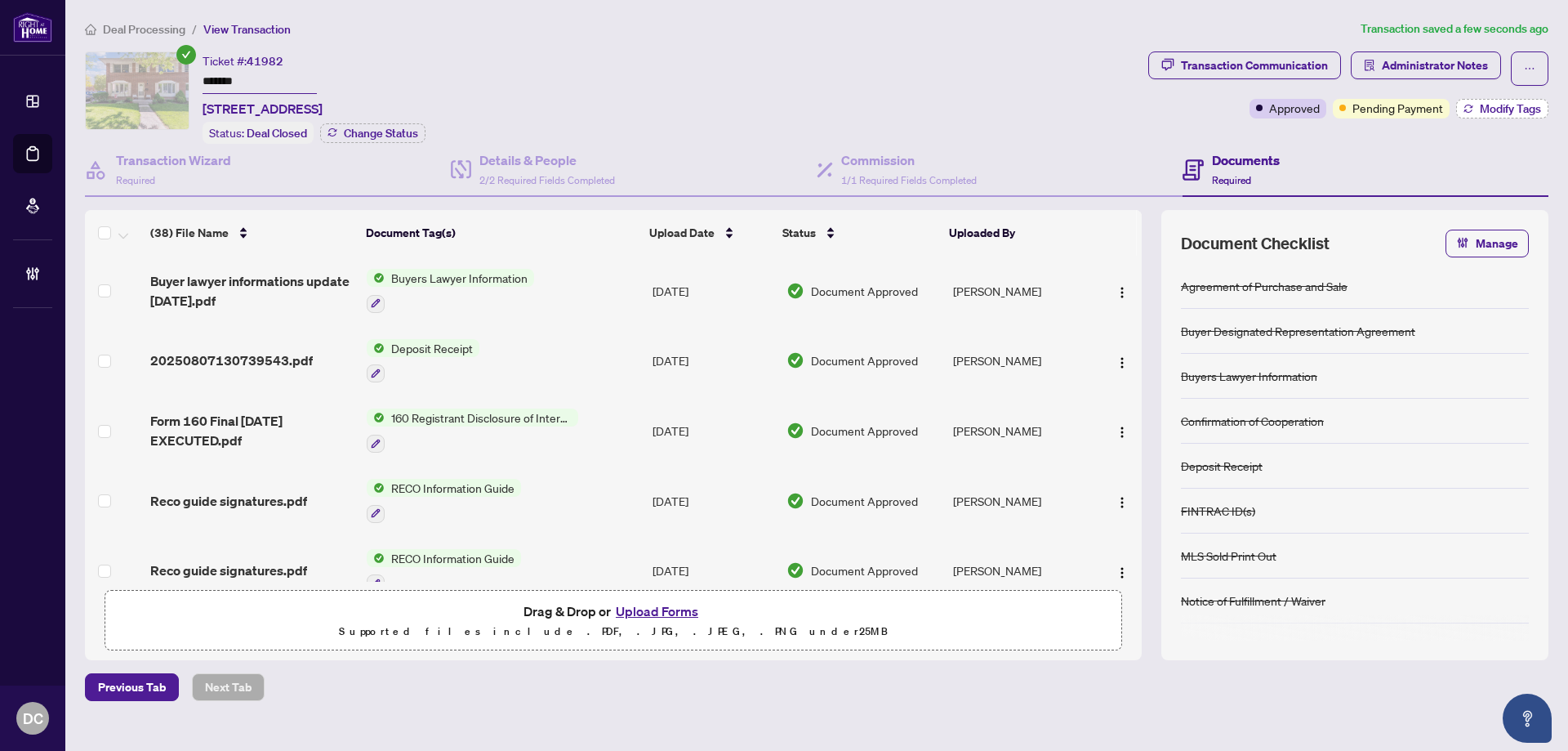
click at [1484, 107] on span "Modify Tags" at bounding box center [1510, 108] width 61 height 11
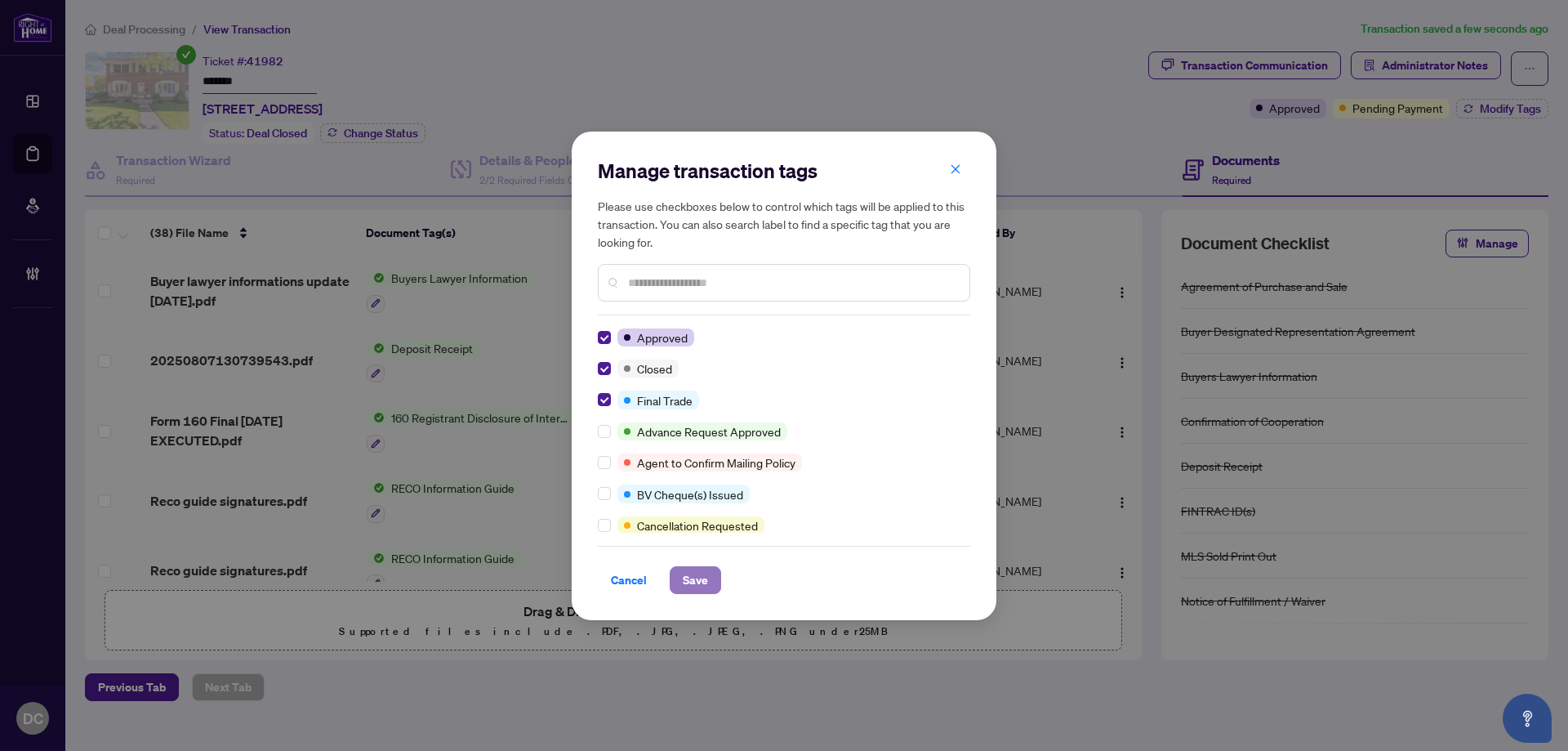
click at [692, 577] on span "Save" at bounding box center [695, 580] width 25 height 26
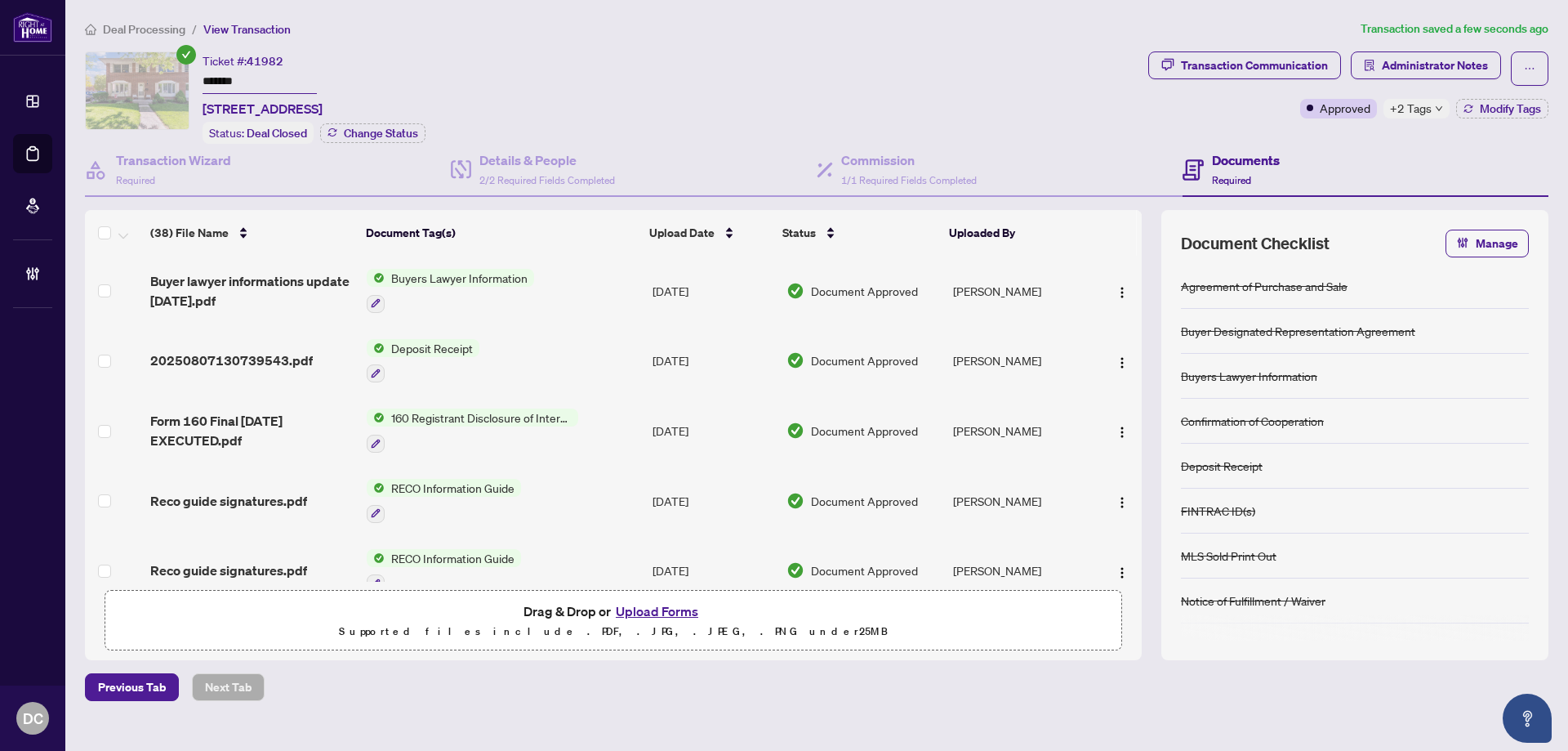
click at [1421, 107] on span "+2 Tags" at bounding box center [1410, 108] width 41 height 19
click at [1304, 143] on div "Documents Required" at bounding box center [1365, 170] width 366 height 53
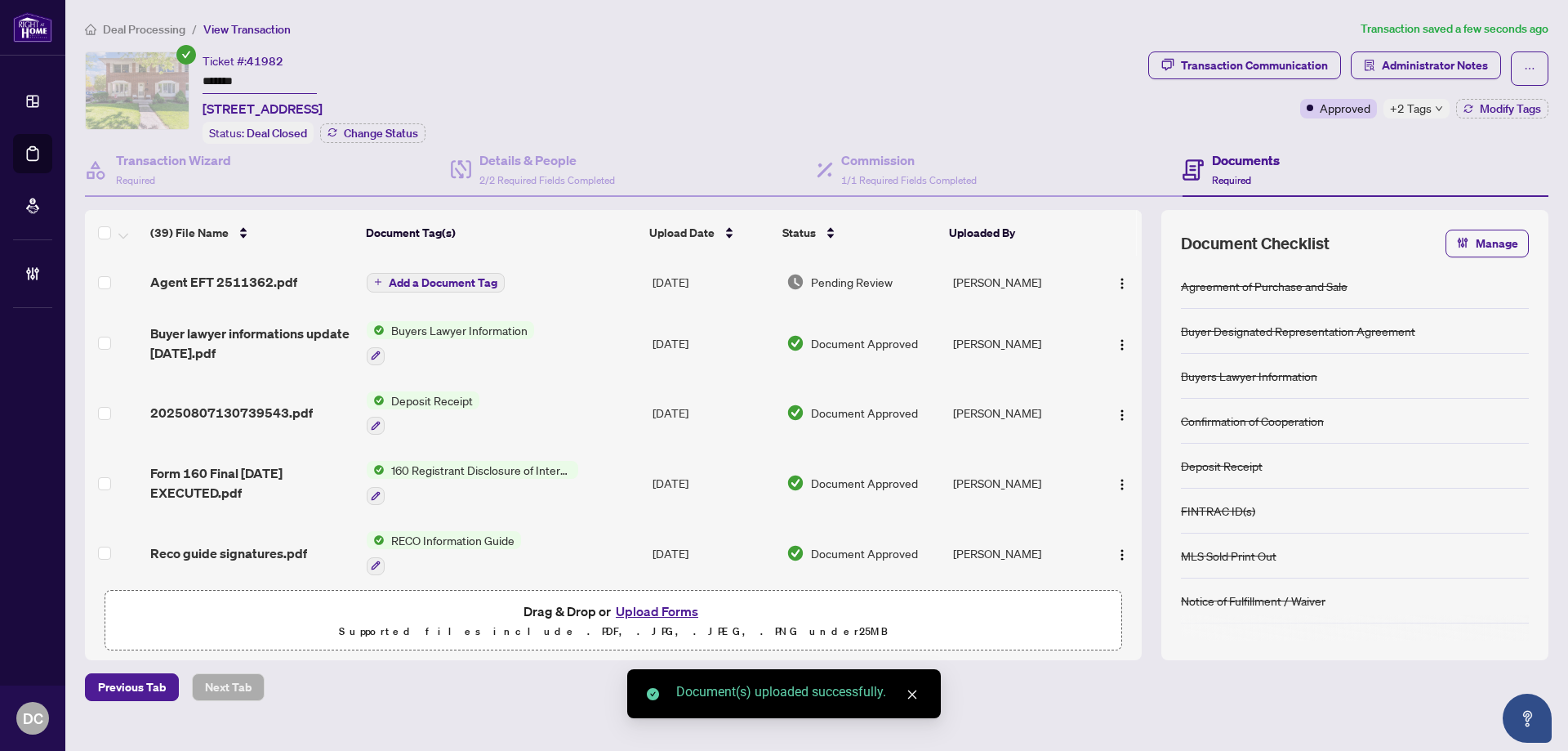
click at [1103, 274] on div at bounding box center [1118, 282] width 34 height 26
click at [1115, 280] on img "button" at bounding box center [1121, 283] width 13 height 13
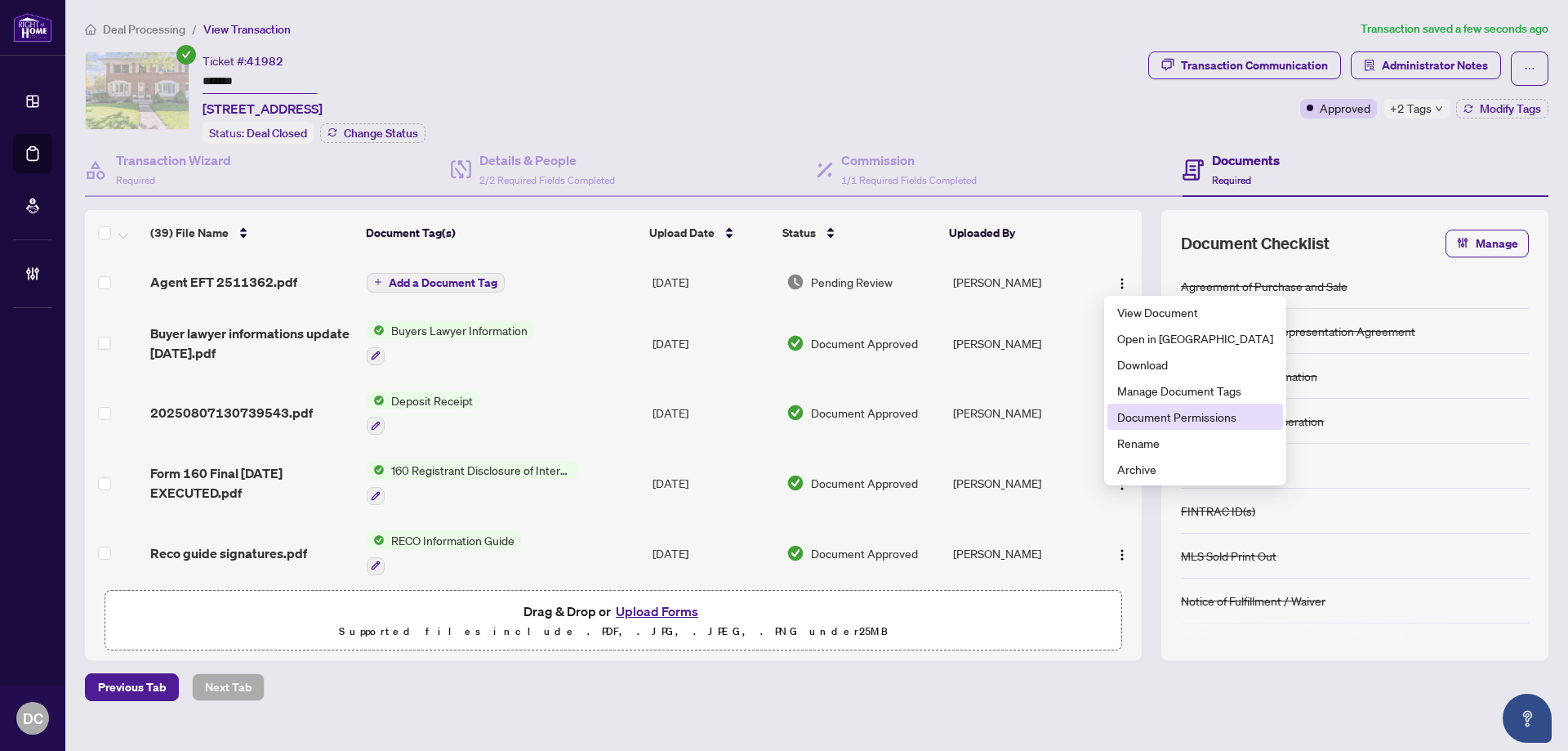
click at [1180, 413] on span "Document Permissions" at bounding box center [1195, 416] width 156 height 18
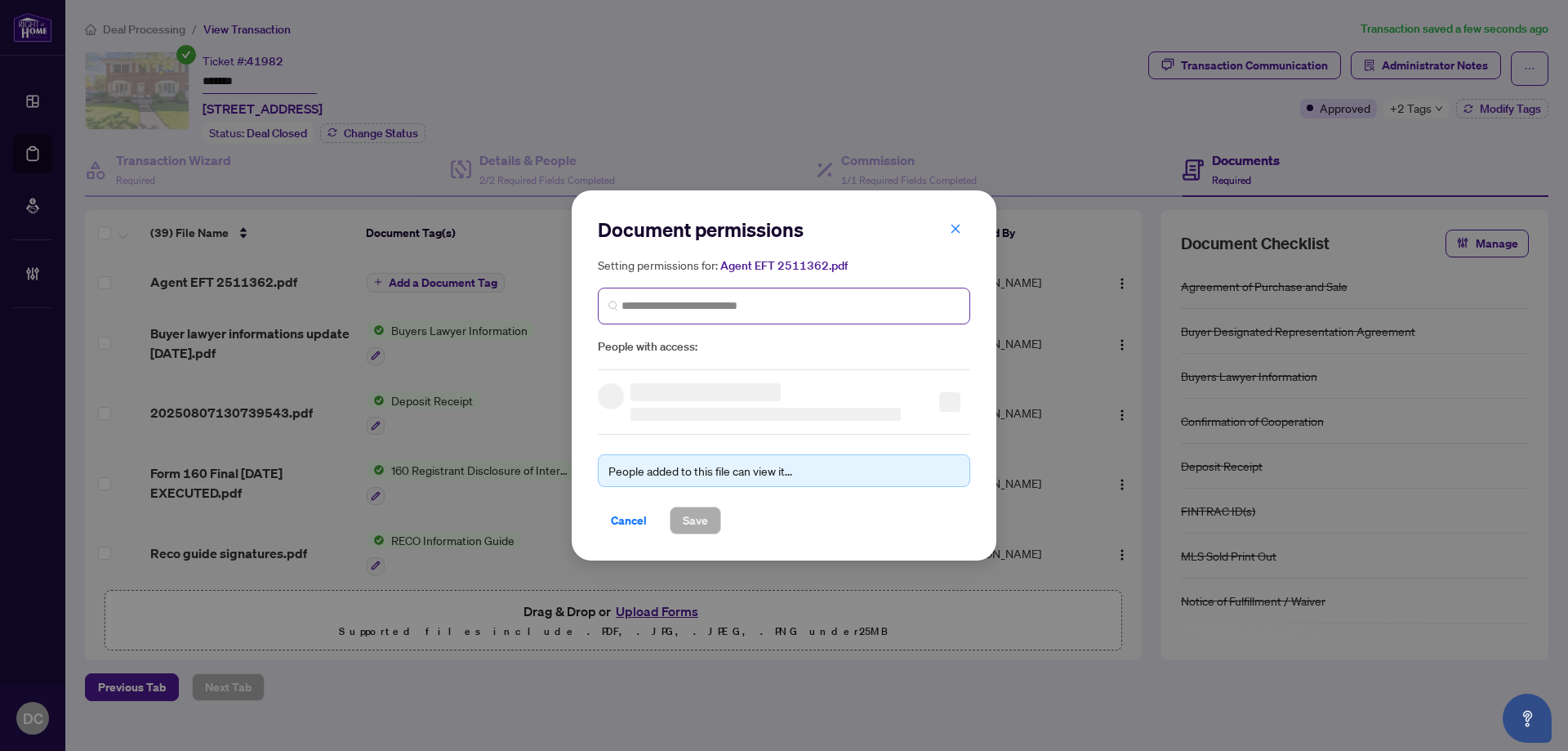
click at [857, 316] on span at bounding box center [784, 306] width 373 height 37
type input "**********"
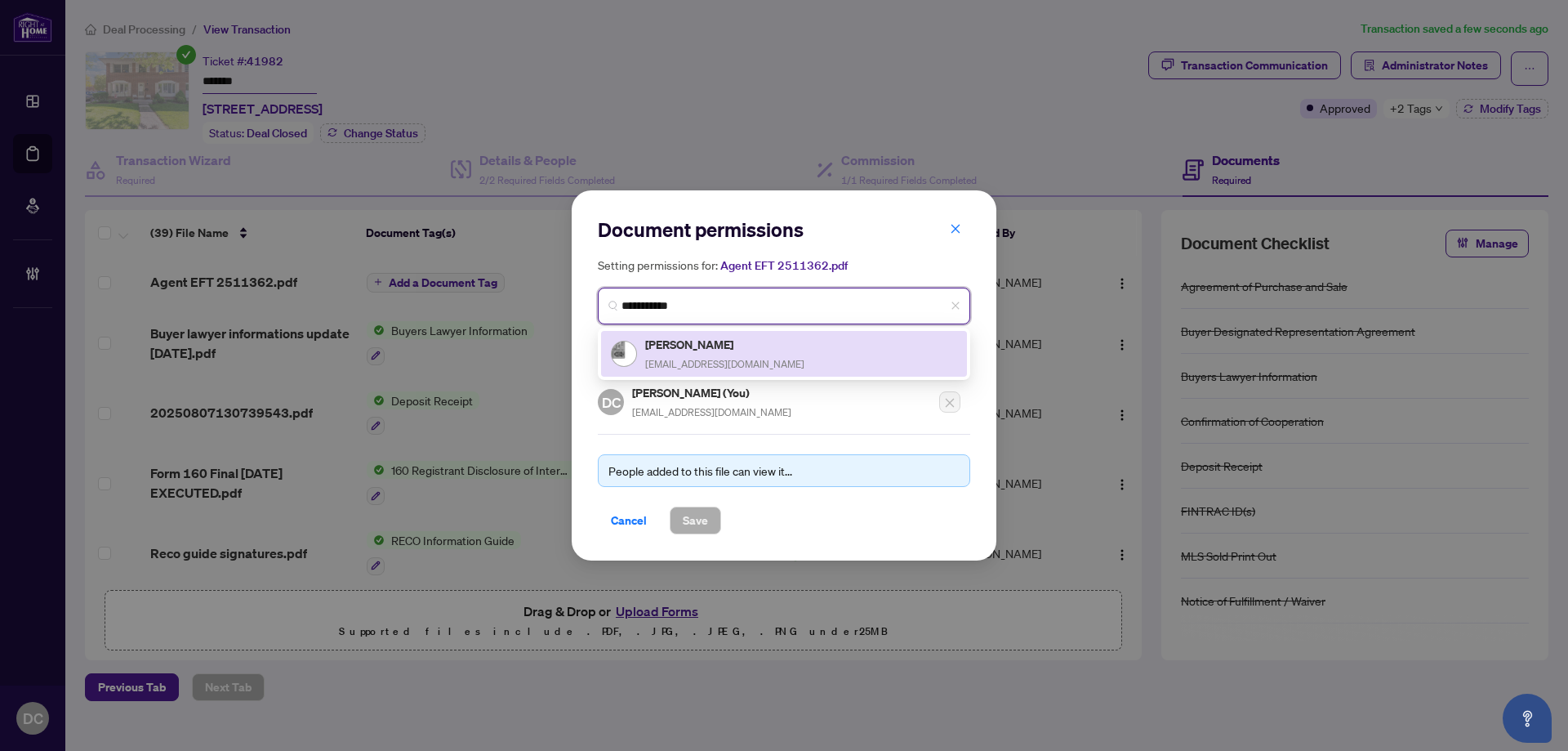
click at [757, 352] on div "[PERSON_NAME] [EMAIL_ADDRESS][DOMAIN_NAME]" at bounding box center [783, 354] width 346 height 38
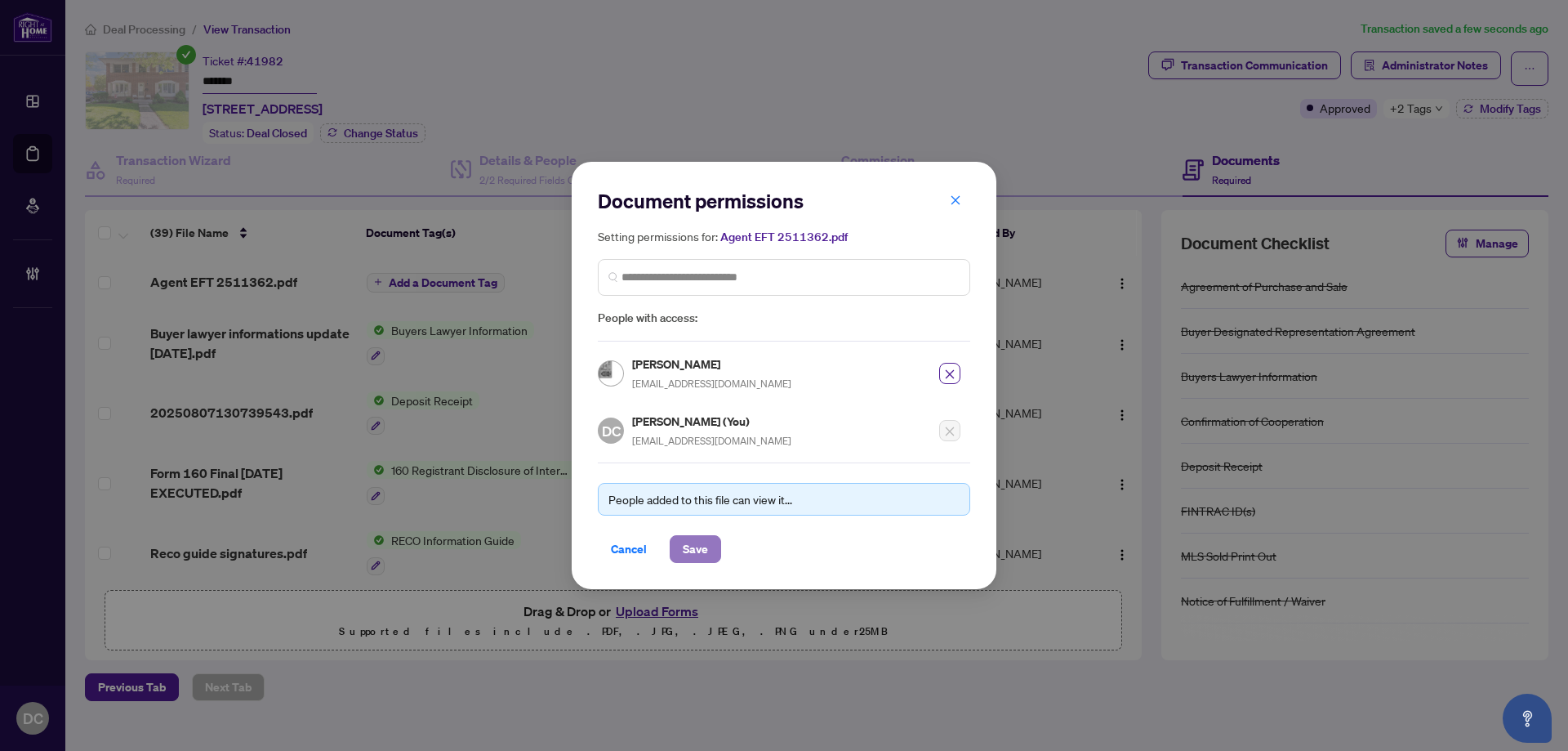
click at [690, 546] on span "Save" at bounding box center [695, 549] width 25 height 26
click at [470, 284] on div "Document permissions Setting permissions for: Agent EFT 2511362.pdf 2496 [PERSO…" at bounding box center [784, 376] width 1568 height 751
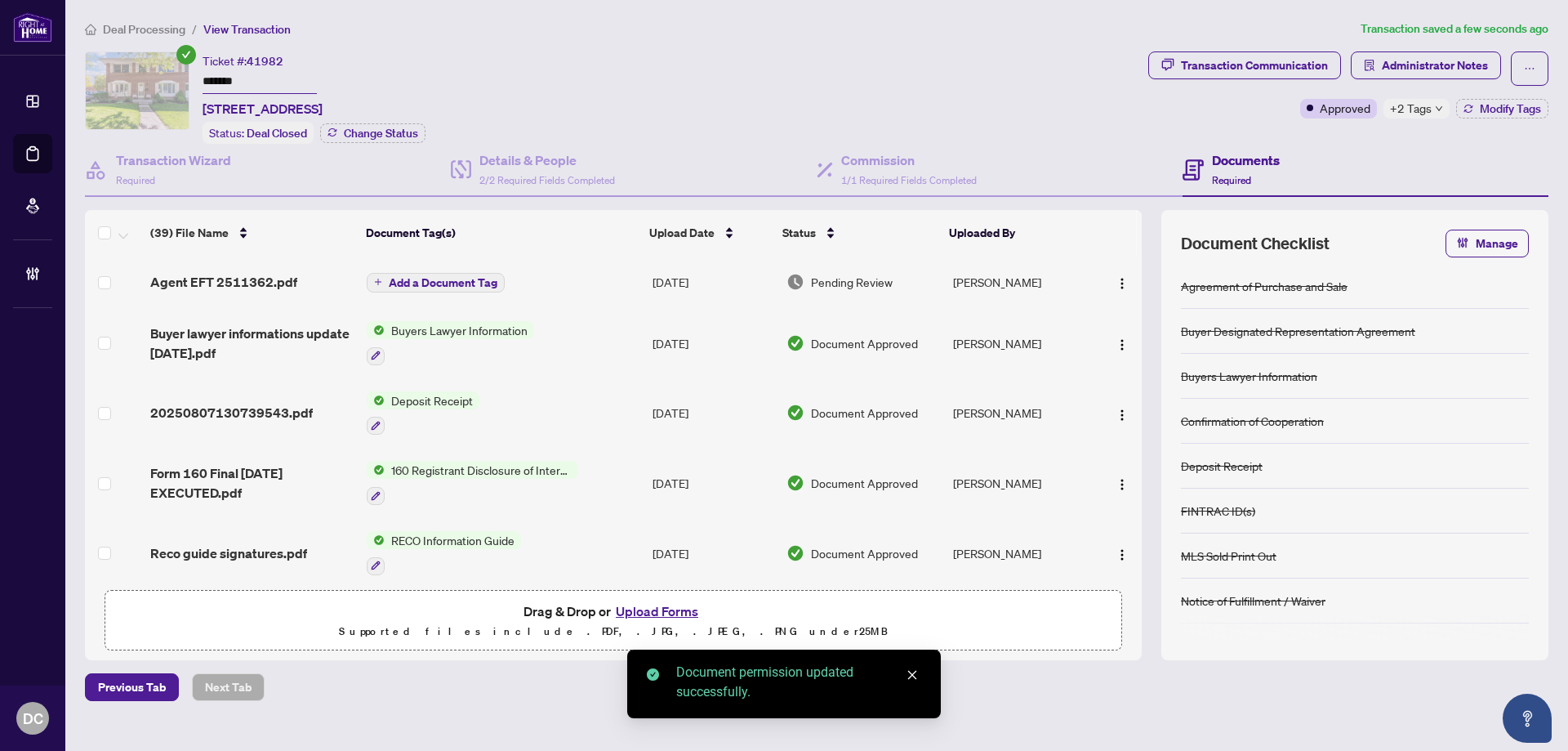
click at [478, 284] on span "Add a Document Tag" at bounding box center [443, 282] width 108 height 11
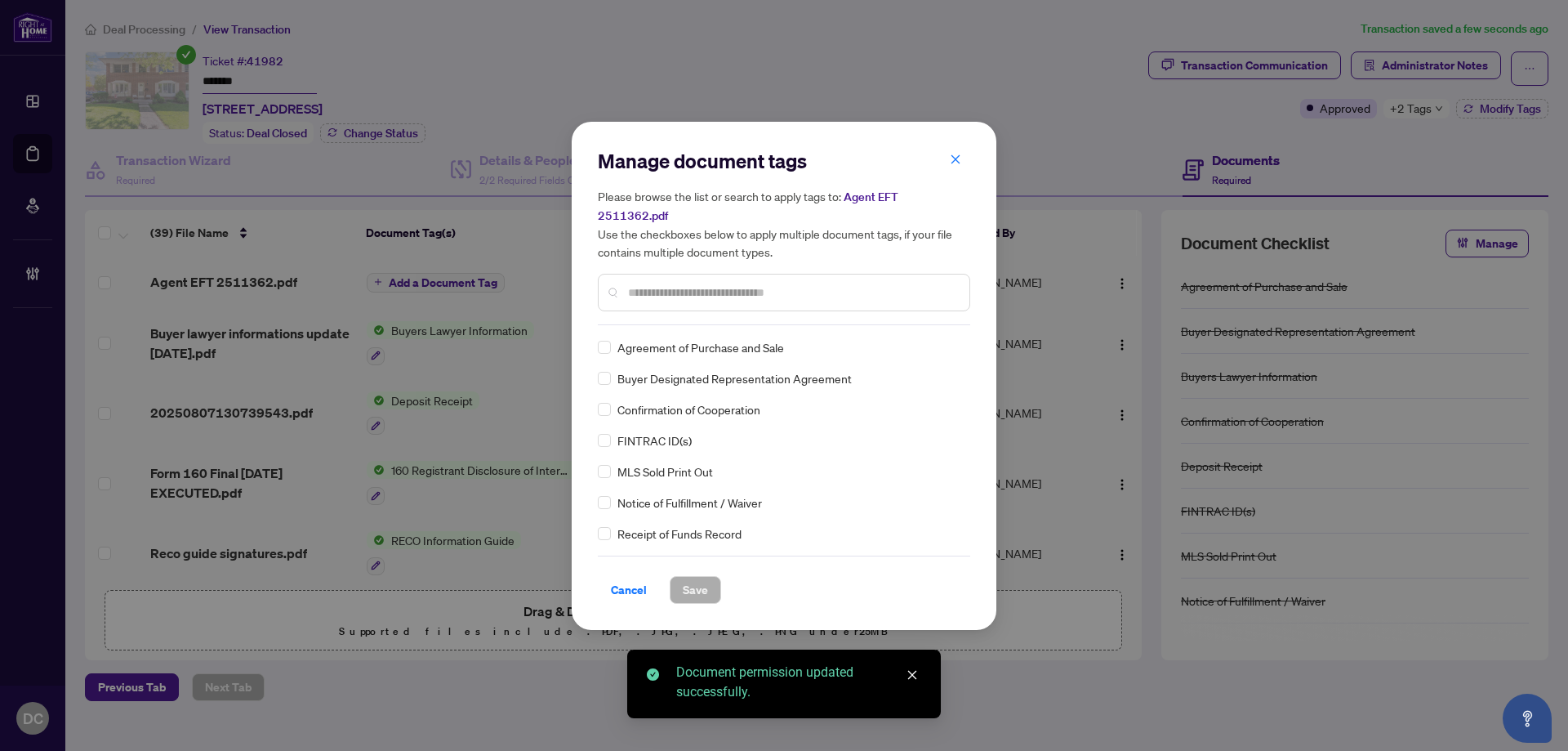
drag, startPoint x: 824, startPoint y: 298, endPoint x: 830, endPoint y: 289, distance: 10.8
click at [829, 292] on div at bounding box center [784, 293] width 373 height 38
click at [833, 285] on input "text" at bounding box center [792, 292] width 328 height 18
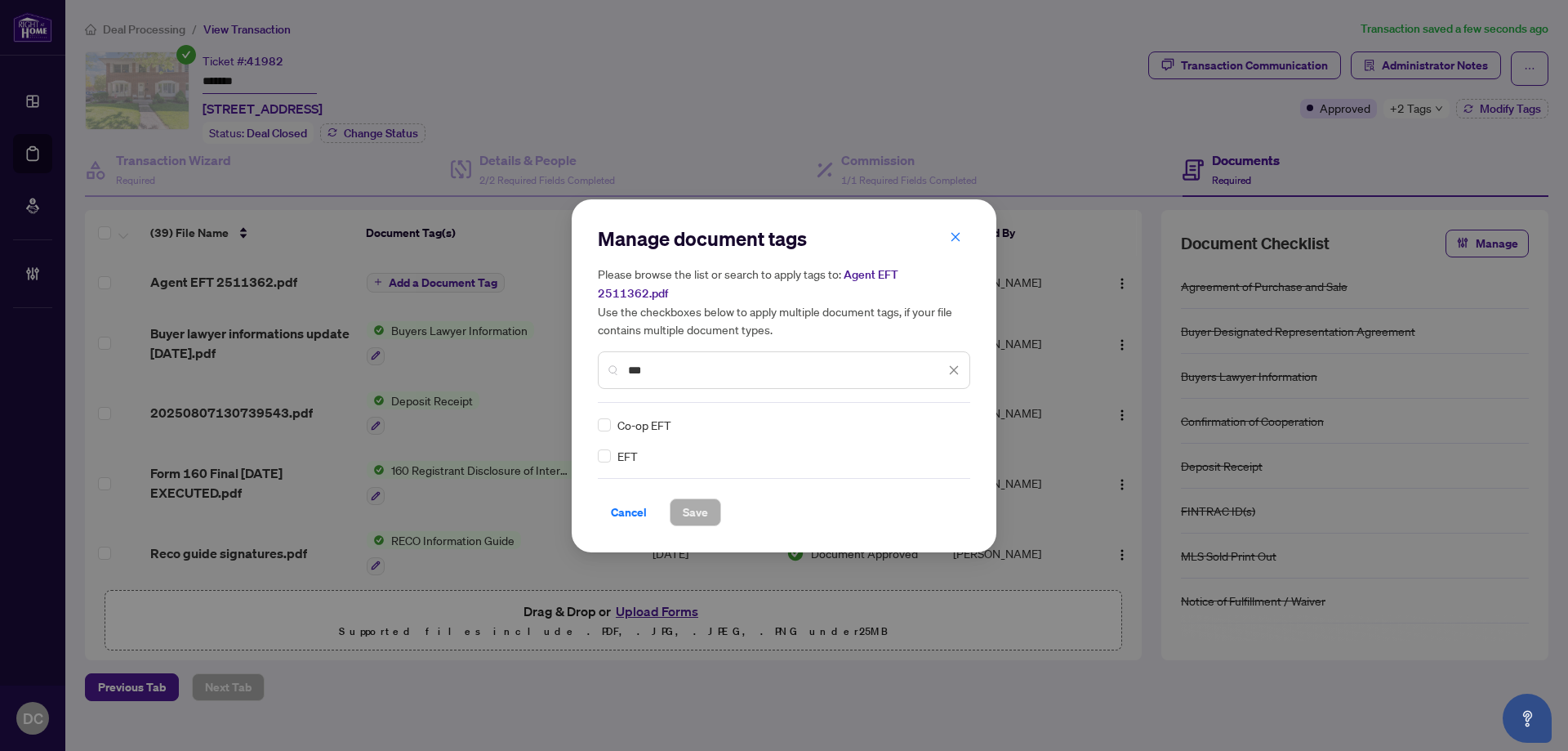
type input "***"
click at [939, 417] on img at bounding box center [936, 424] width 16 height 16
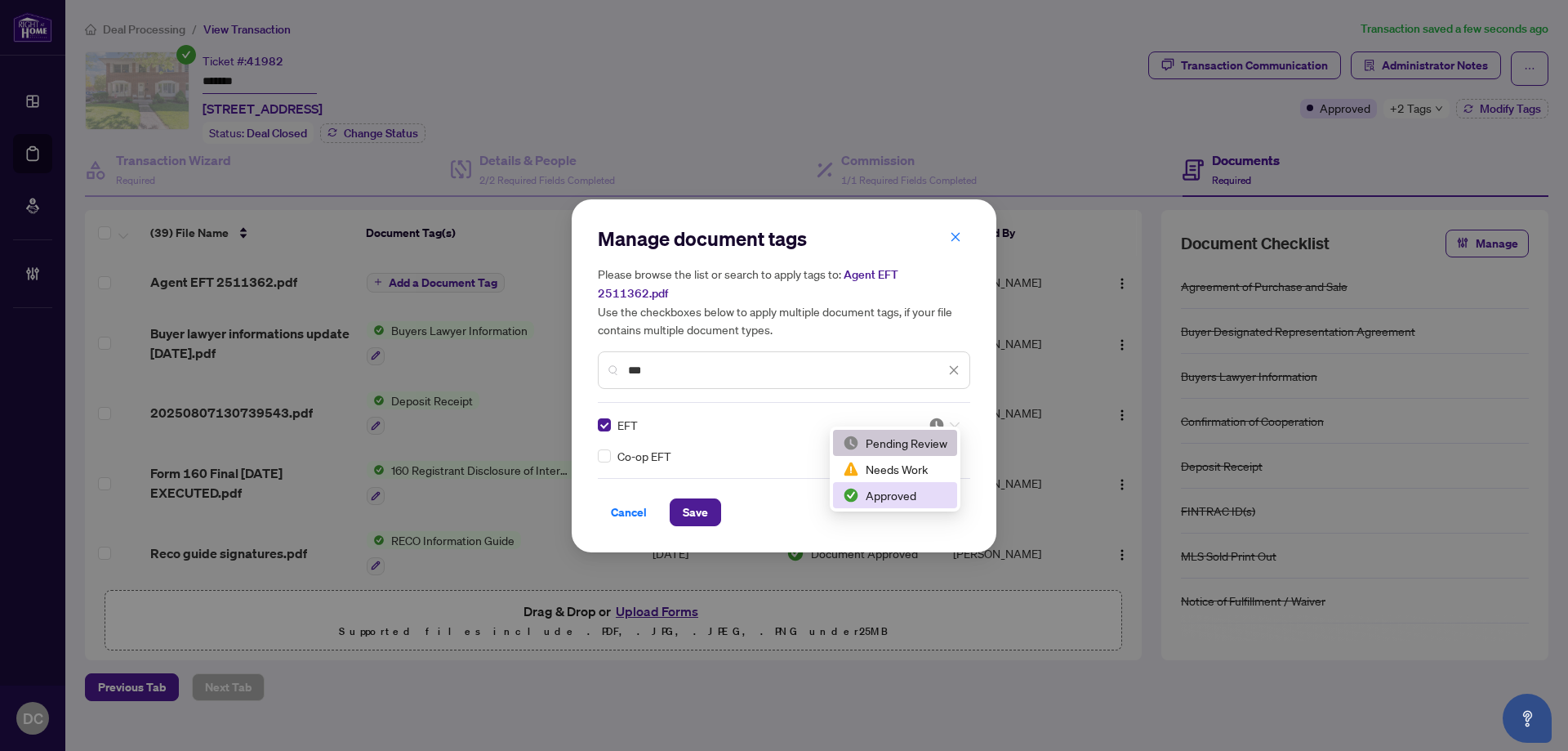
click at [897, 498] on div "Approved" at bounding box center [895, 495] width 105 height 18
click at [716, 501] on button "Save" at bounding box center [696, 512] width 52 height 27
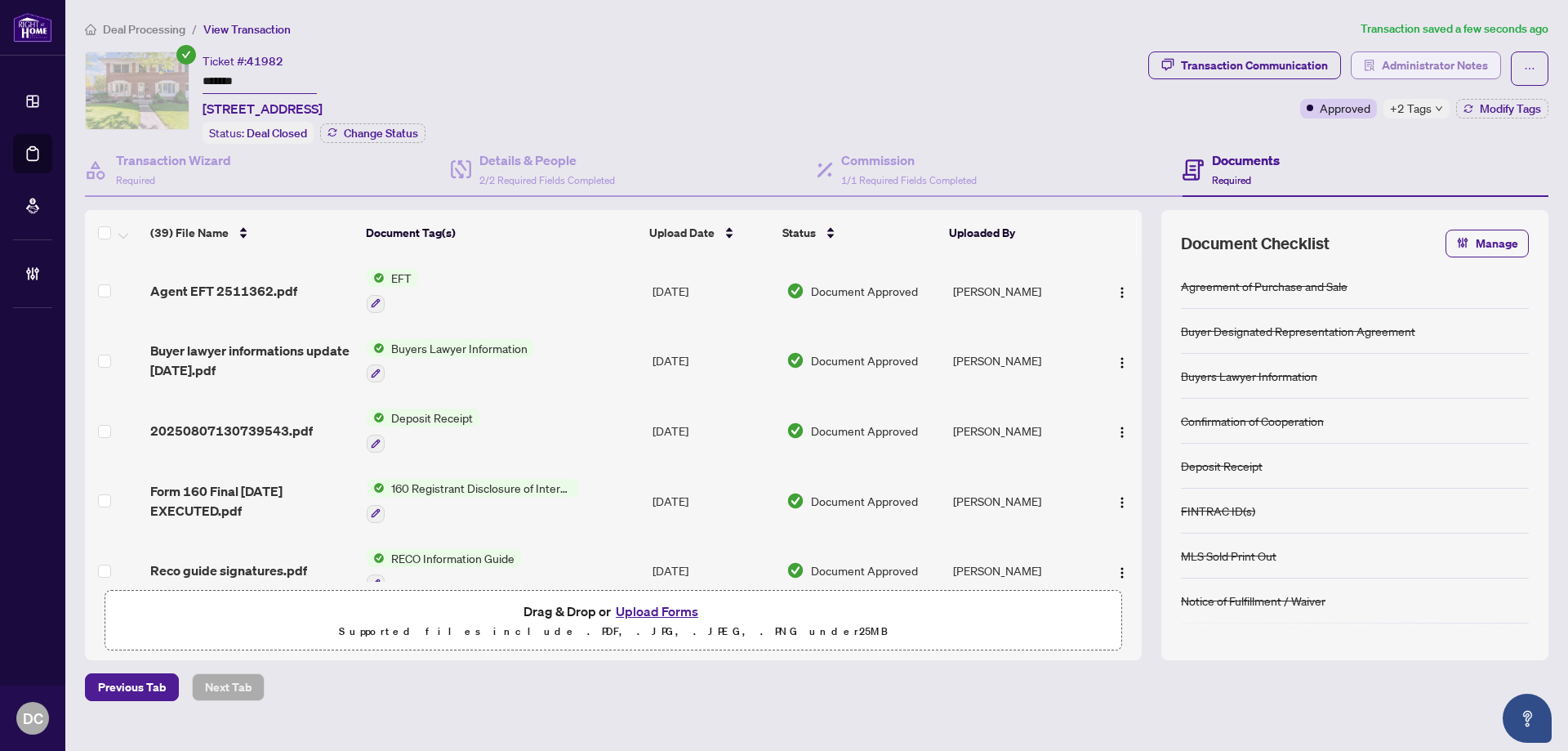
click at [1366, 59] on icon "solution" at bounding box center [1369, 64] width 11 height 11
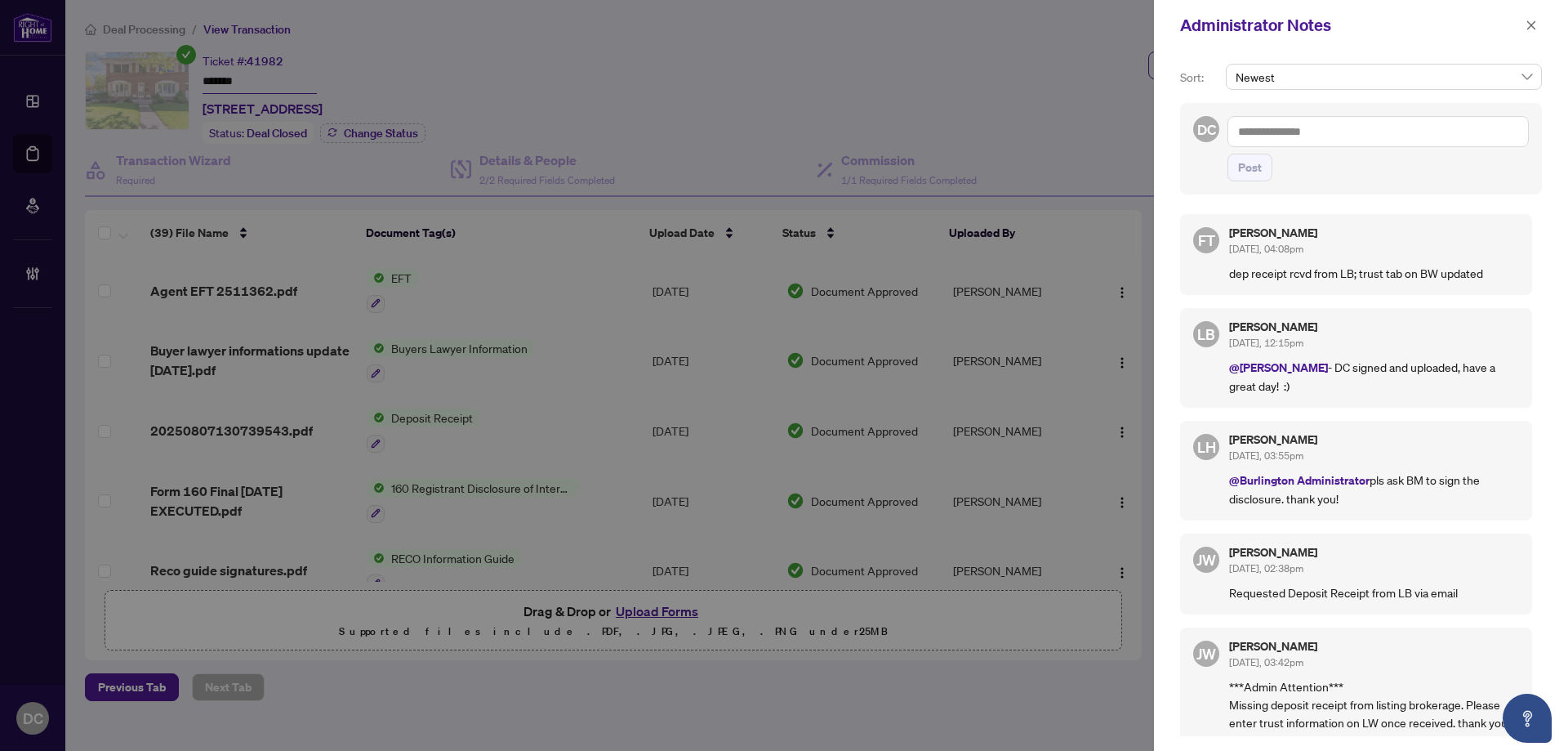
click at [1422, 134] on textarea at bounding box center [1377, 131] width 301 height 31
paste textarea "**********"
type textarea "**********"
click at [1263, 166] on button "Post" at bounding box center [1249, 168] width 45 height 27
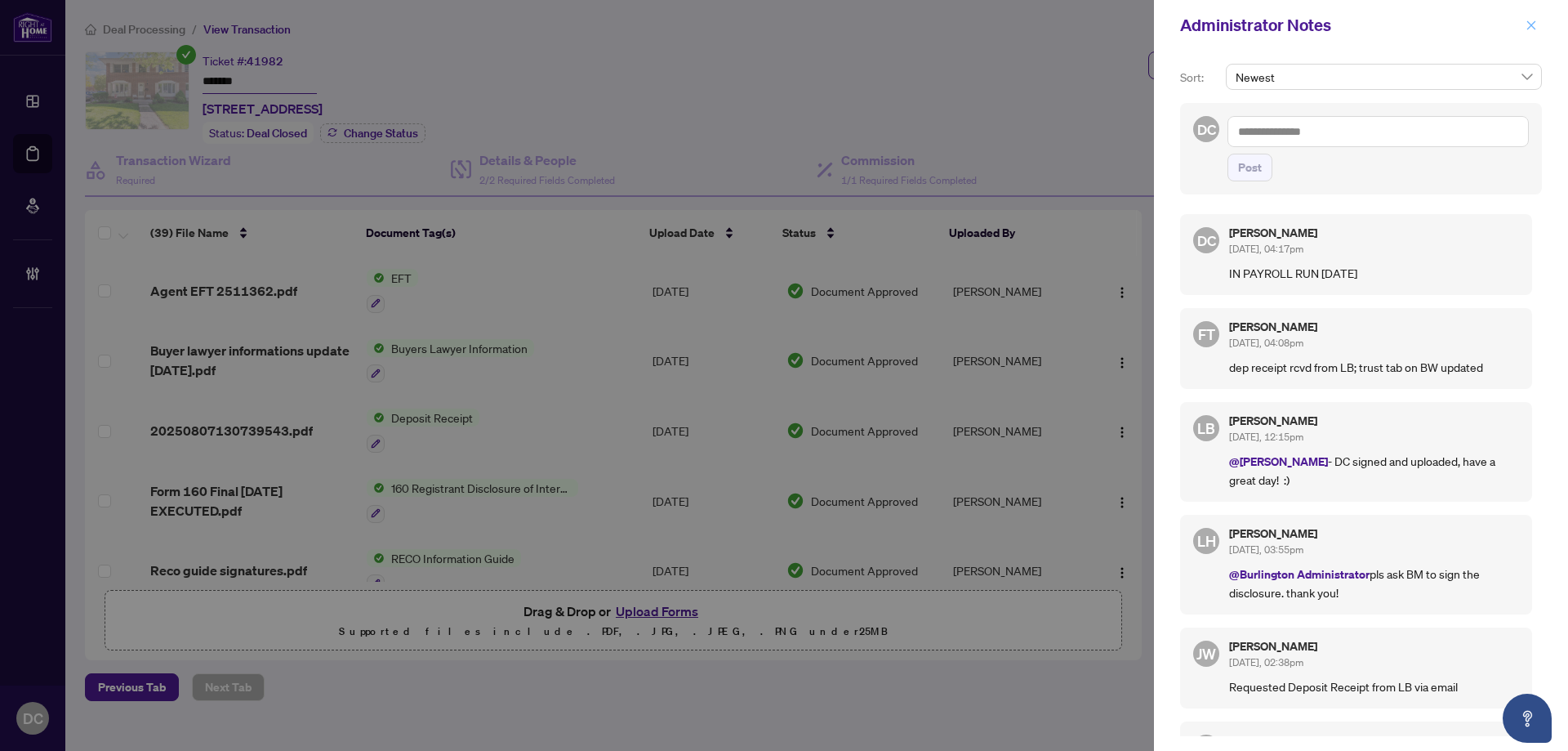
click at [1526, 23] on icon "close" at bounding box center [1530, 25] width 11 height 11
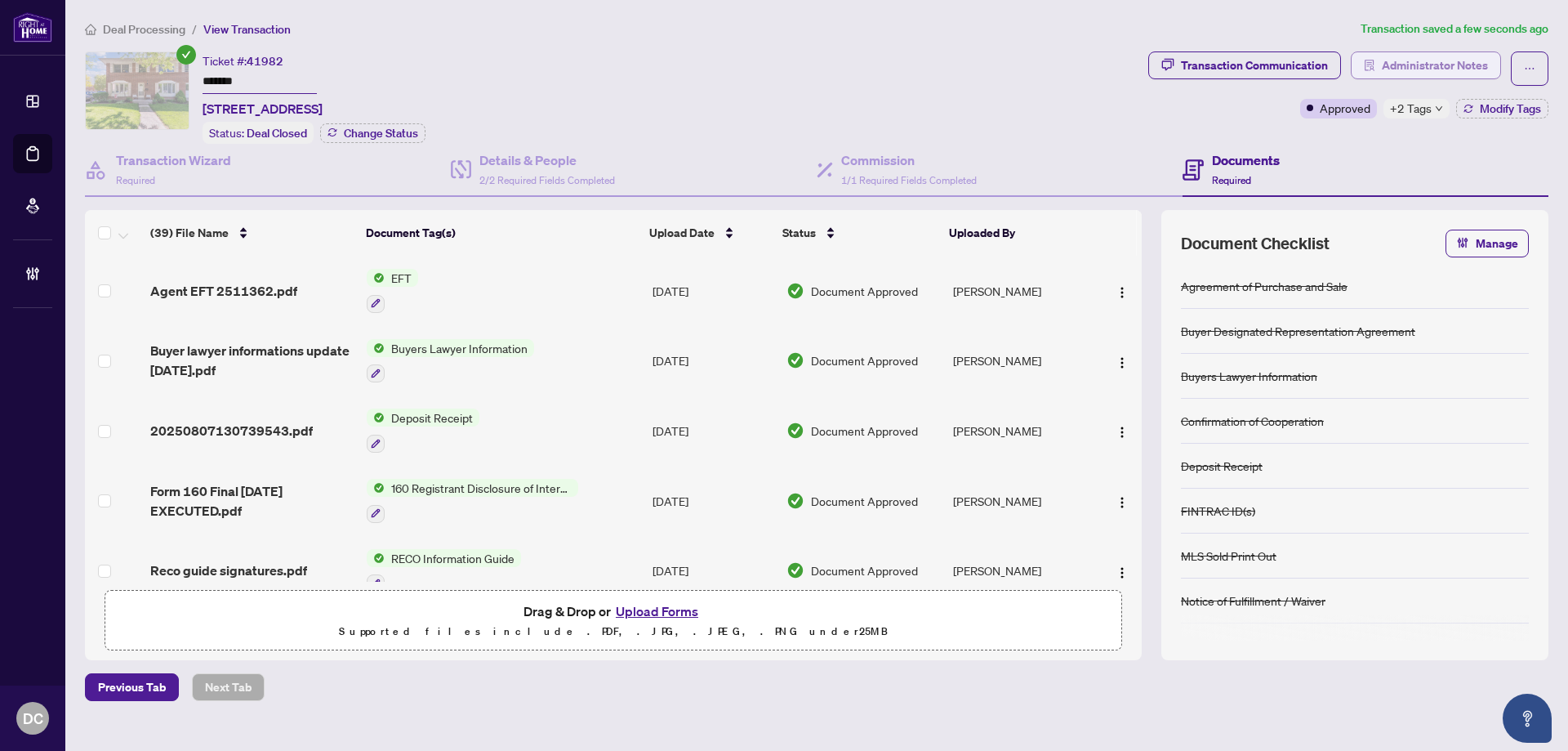
click at [1377, 72] on button "Administrator Notes" at bounding box center [1425, 65] width 150 height 27
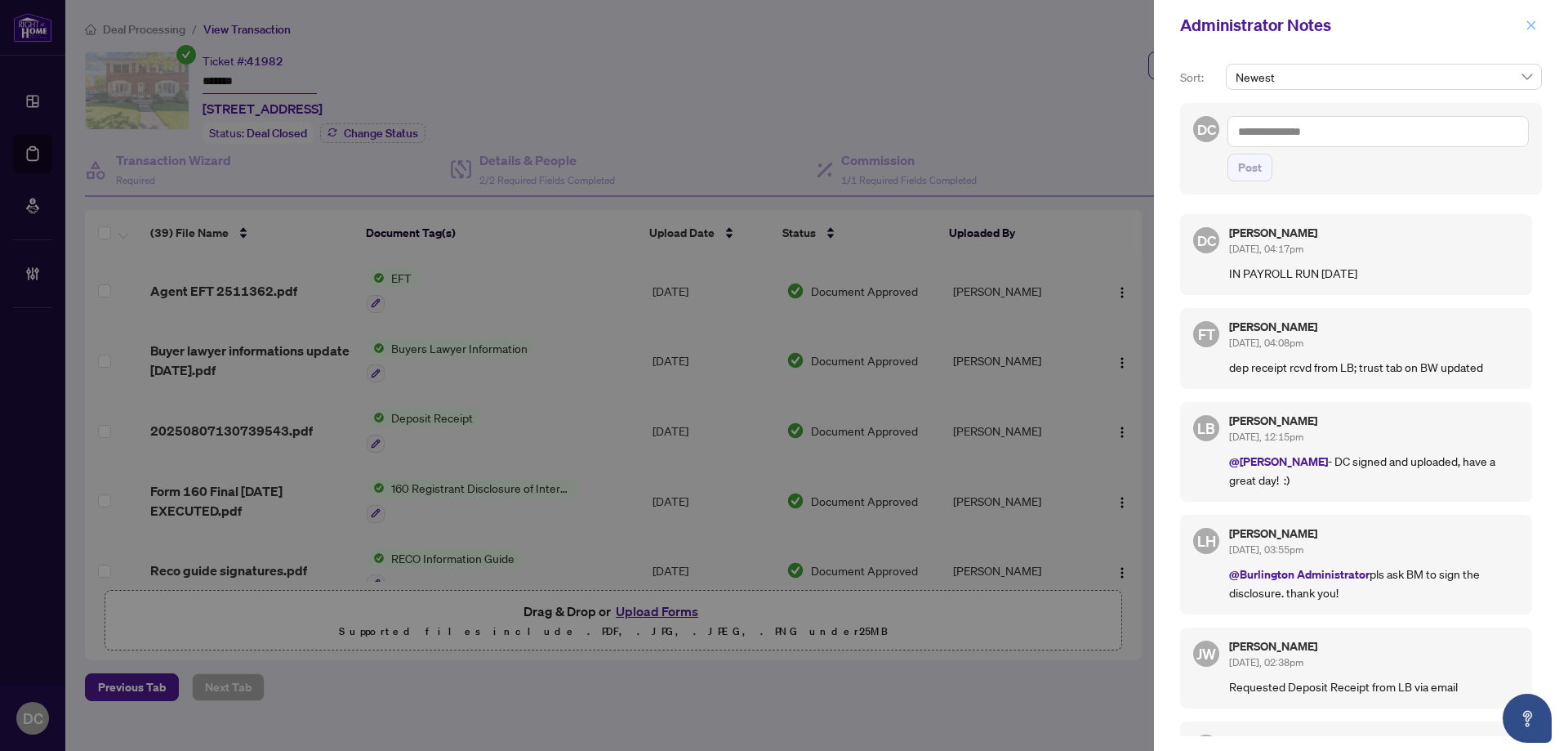
click at [1531, 24] on icon "close" at bounding box center [1530, 25] width 11 height 11
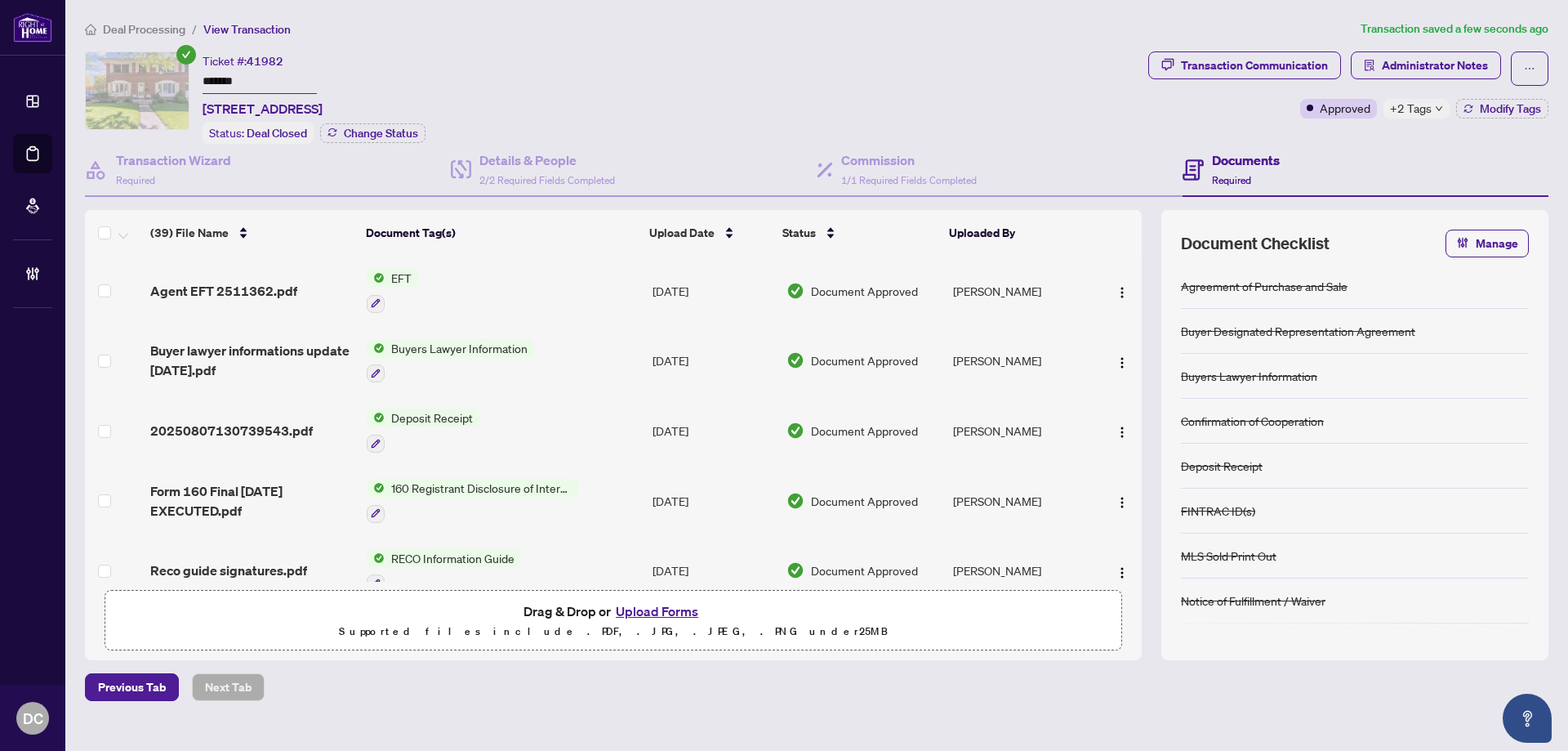
click at [1435, 109] on icon "down" at bounding box center [1439, 109] width 9 height 9
click at [921, 94] on div "Ticket #: 41982 ******* [STREET_ADDRESS] Status: Deal Closed Change Status" at bounding box center [613, 97] width 1056 height 92
click at [1127, 298] on button "button" at bounding box center [1121, 290] width 26 height 26
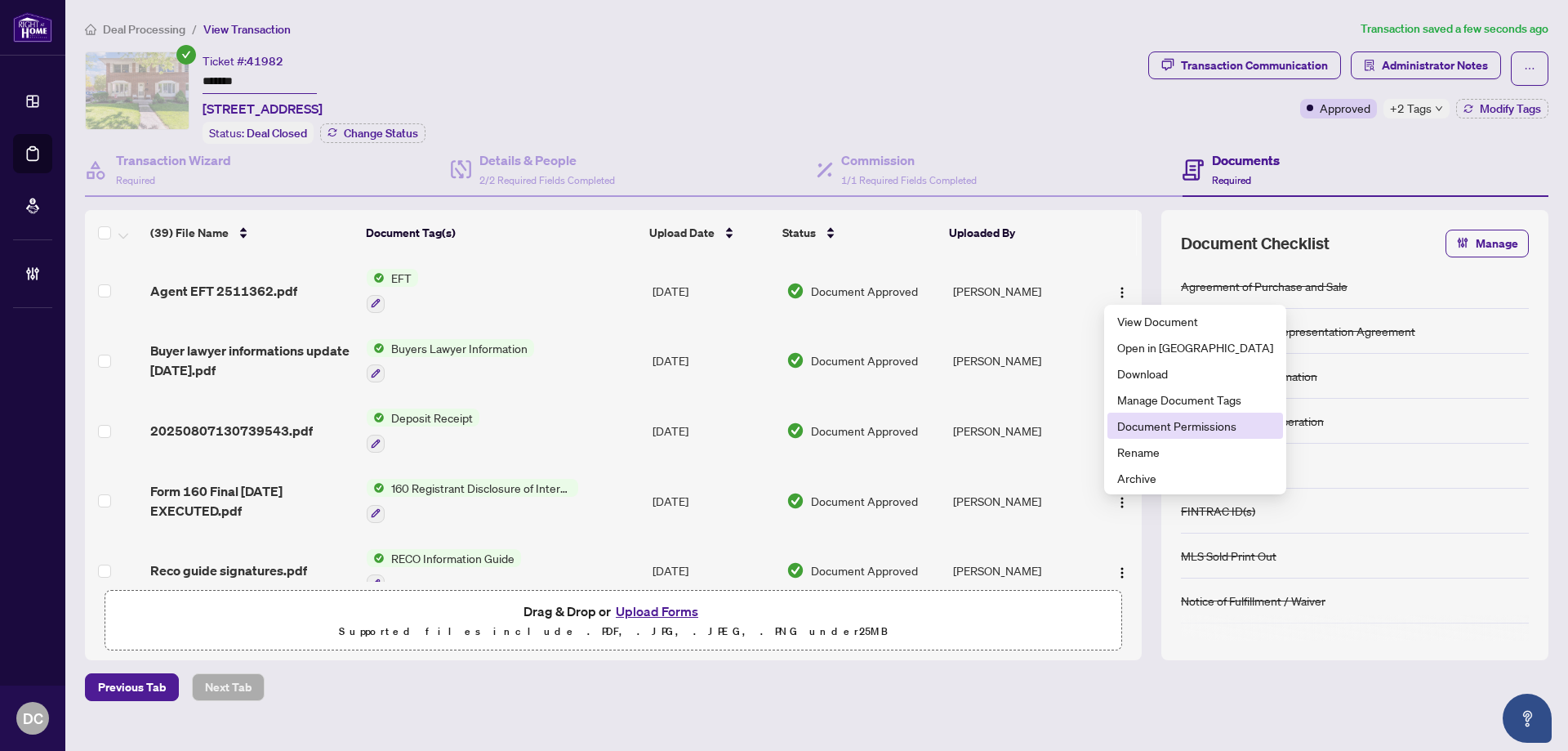
click at [1152, 429] on span "Document Permissions" at bounding box center [1195, 425] width 156 height 18
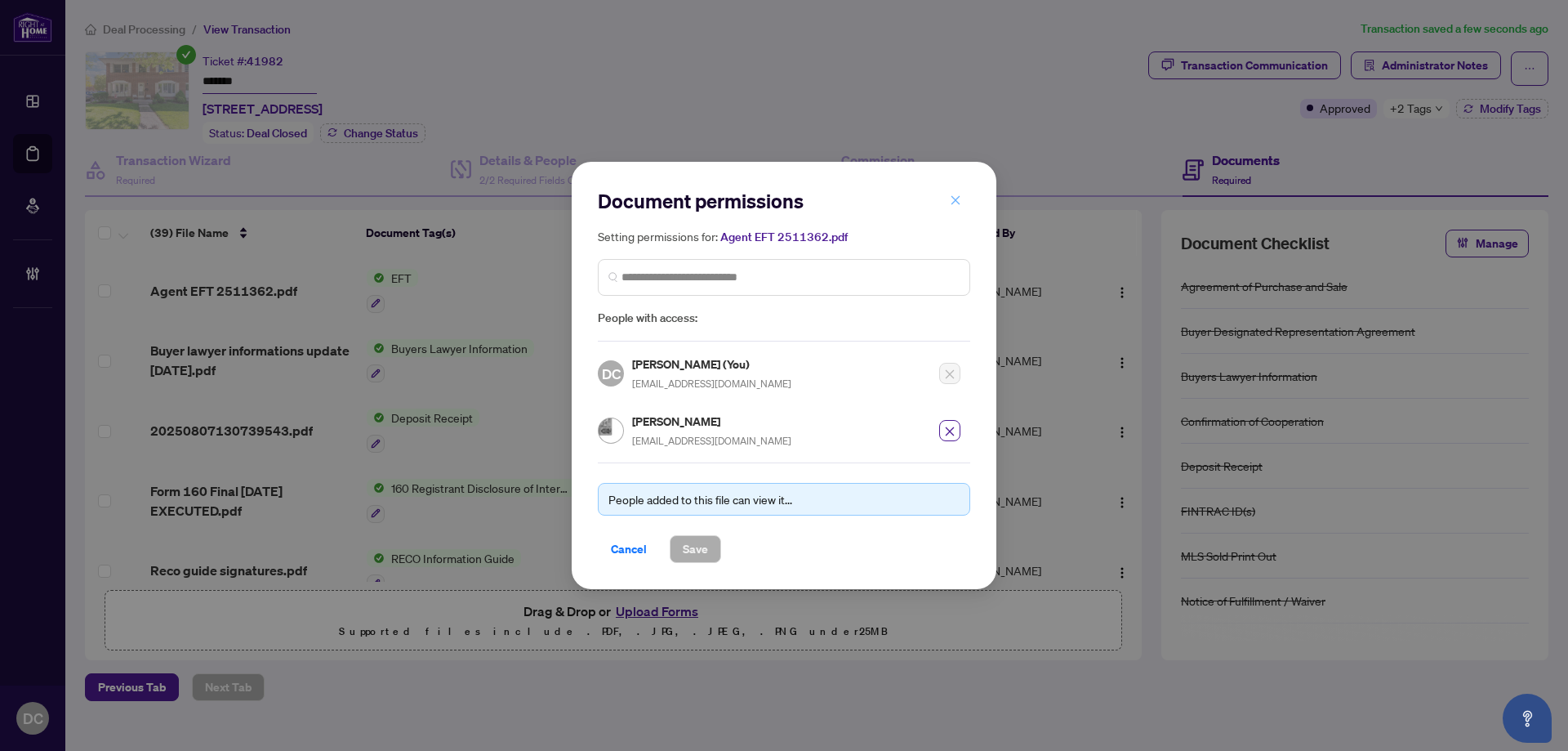
click at [961, 199] on button "button" at bounding box center [955, 200] width 33 height 27
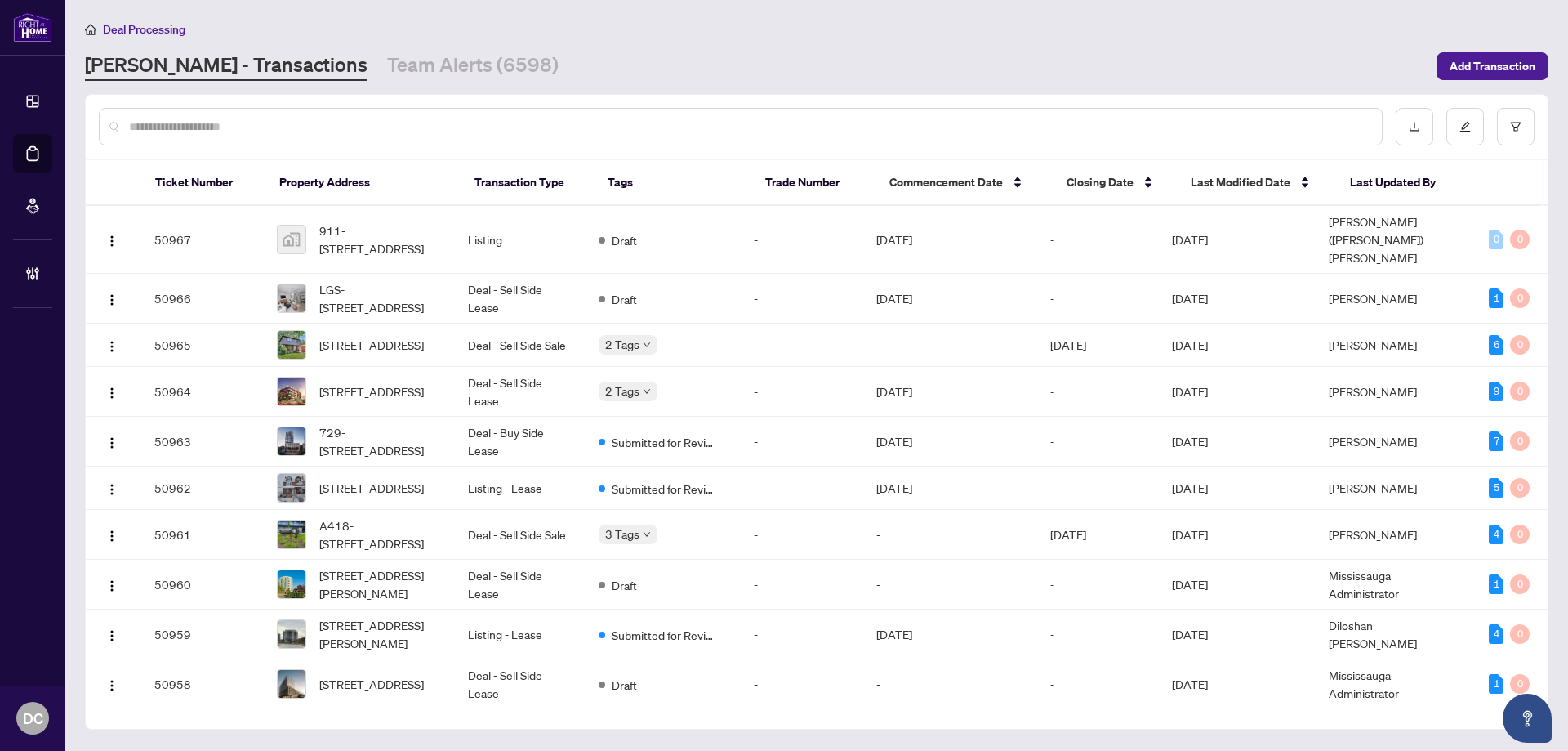
click at [324, 129] on input "text" at bounding box center [748, 126] width 1239 height 18
paste input "*******"
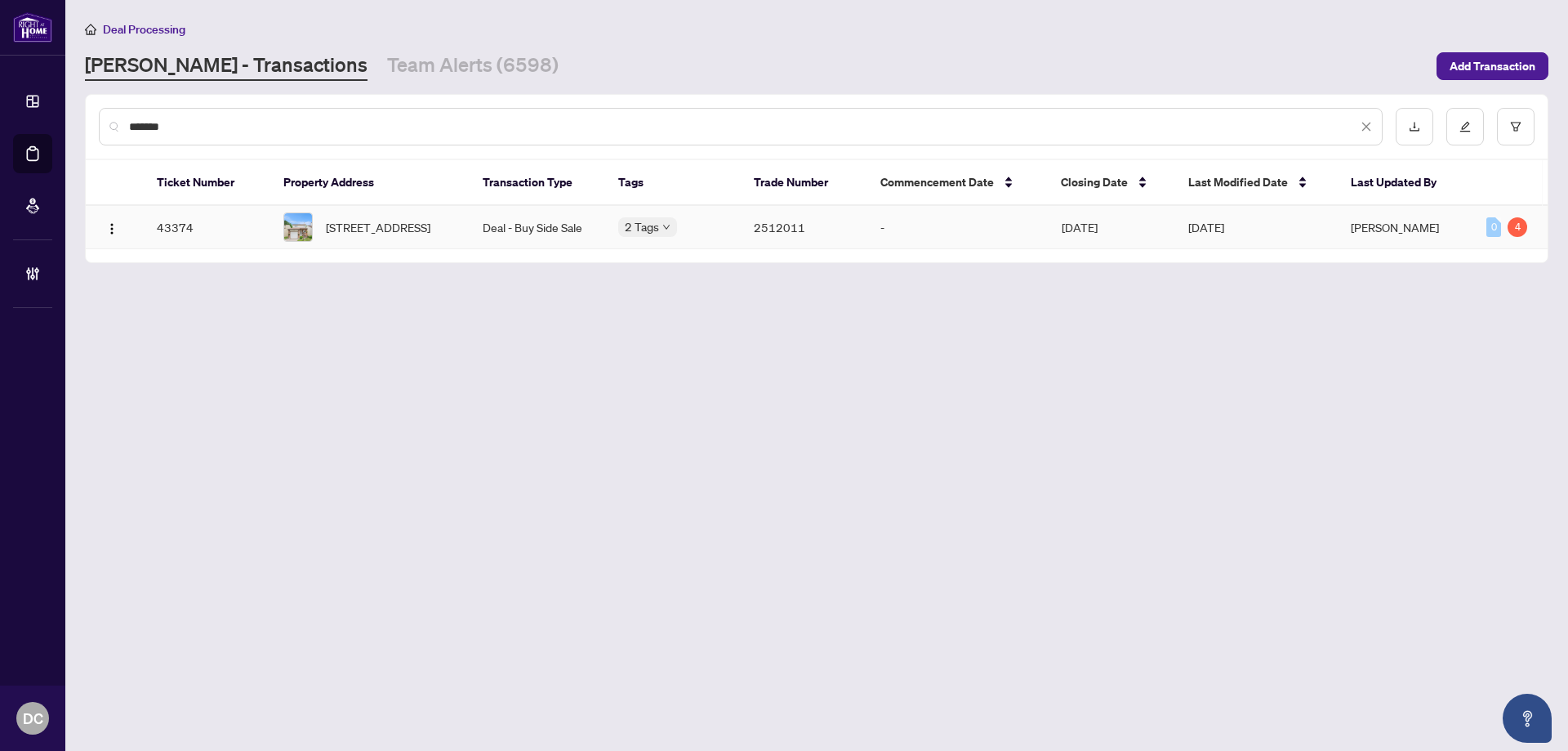
type input "*******"
click at [410, 230] on span "5 Benlark Rd, Barrhaven, Ontario K2J 2L5, Canada" at bounding box center [378, 227] width 105 height 18
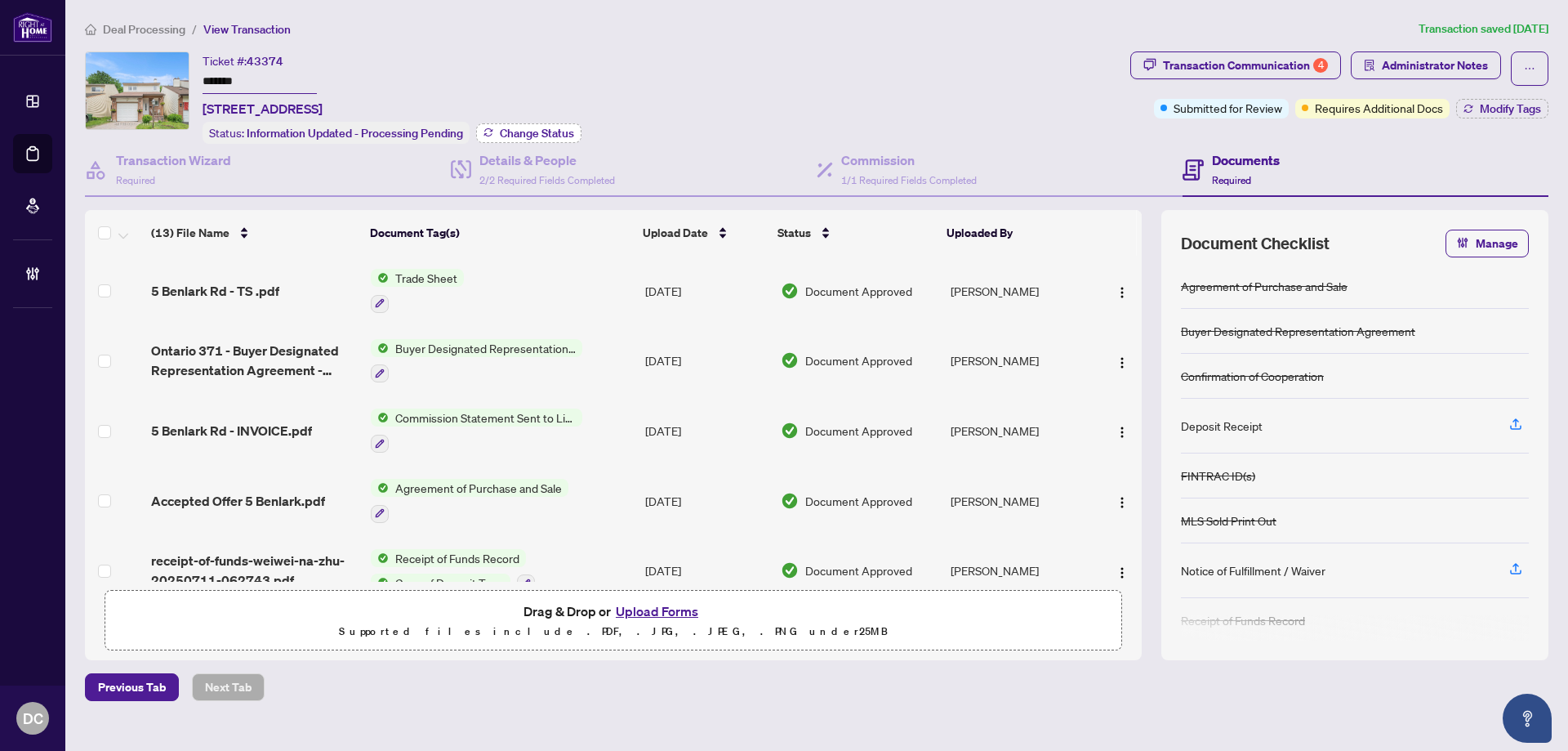
click at [501, 133] on span "Change Status" at bounding box center [537, 132] width 75 height 11
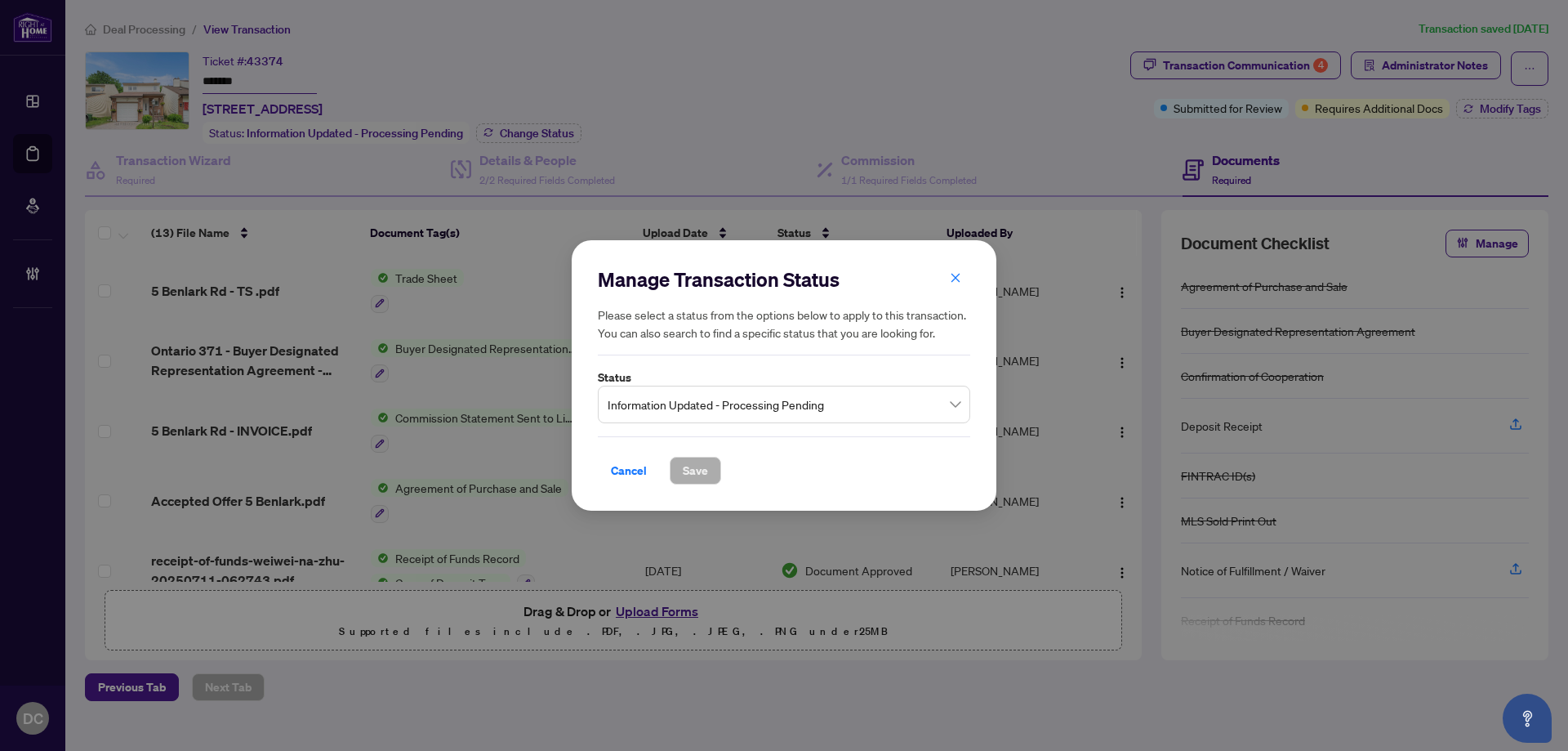
click at [722, 406] on span "Information Updated - Processing Pending" at bounding box center [783, 405] width 353 height 31
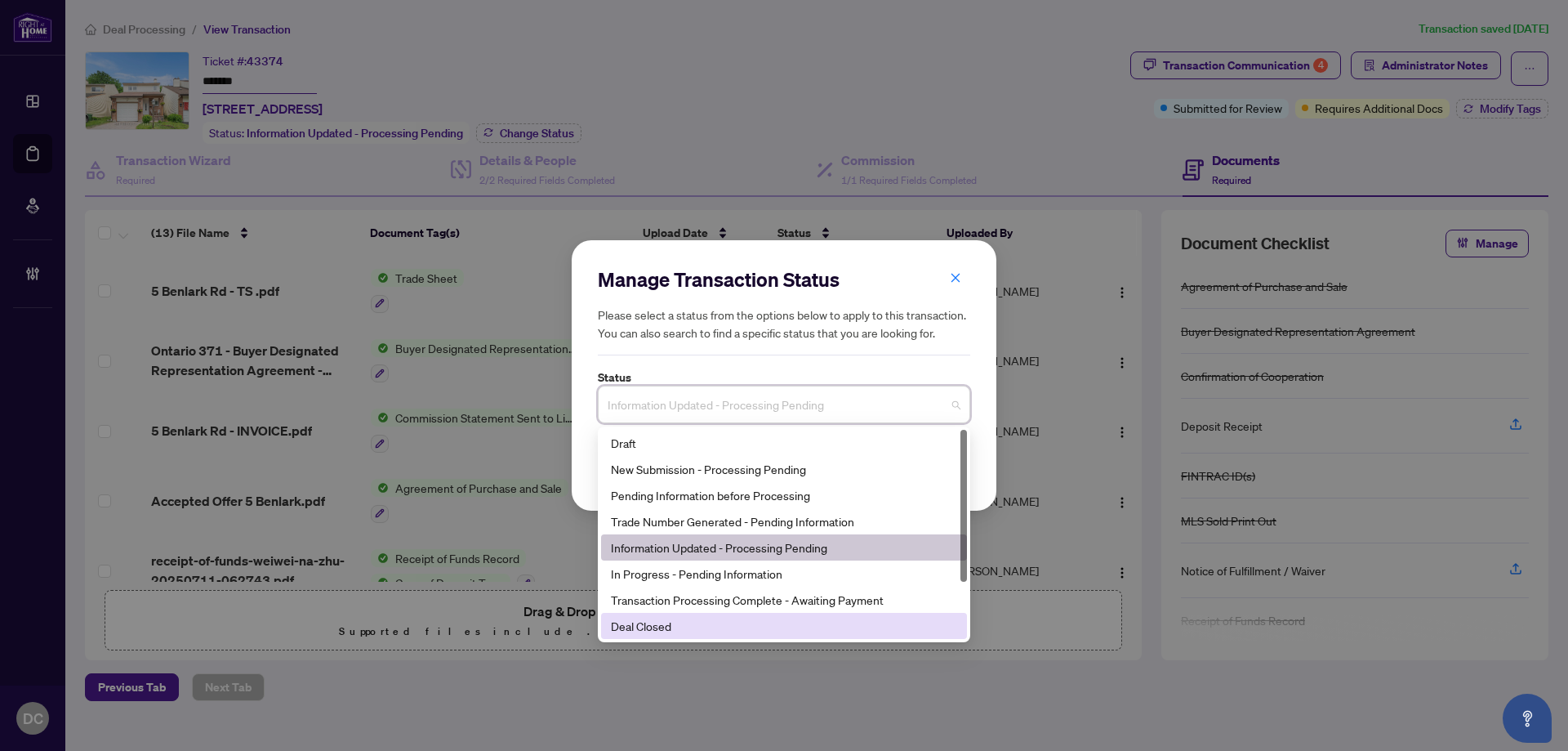
click at [711, 626] on div "Deal Closed" at bounding box center [783, 626] width 346 height 18
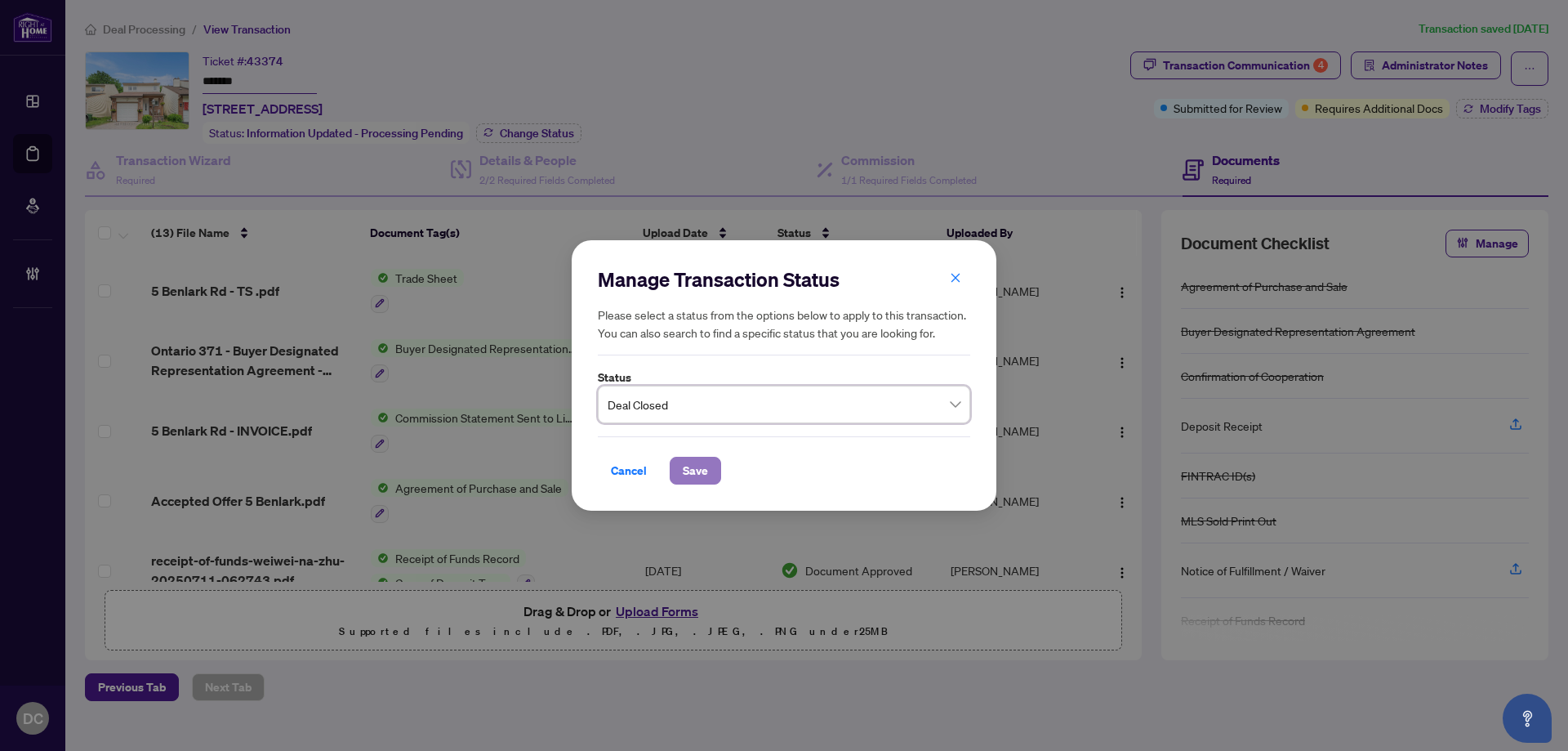
click at [693, 472] on span "Save" at bounding box center [695, 470] width 25 height 26
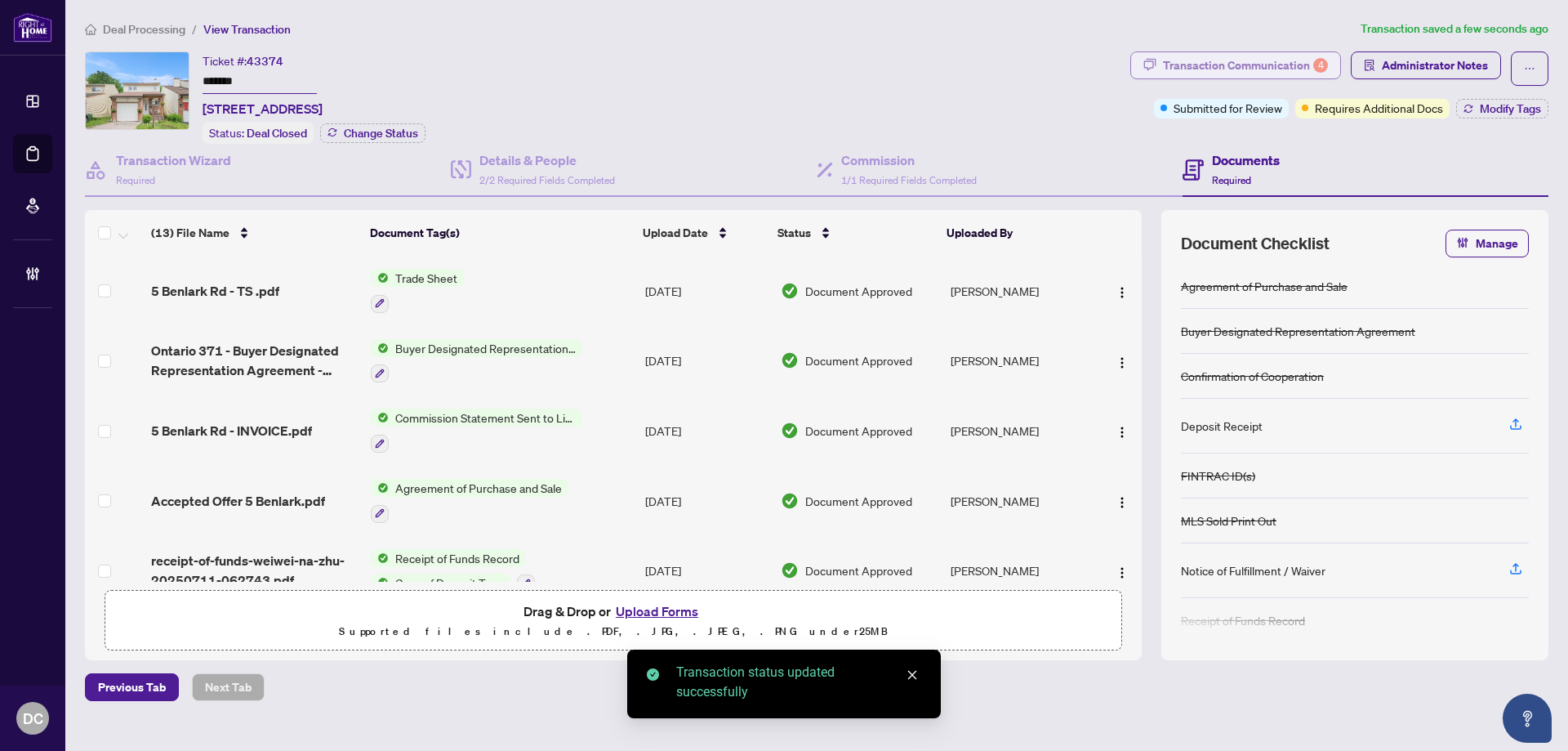
click at [1314, 73] on div "Transaction Communication 4" at bounding box center [1245, 65] width 165 height 26
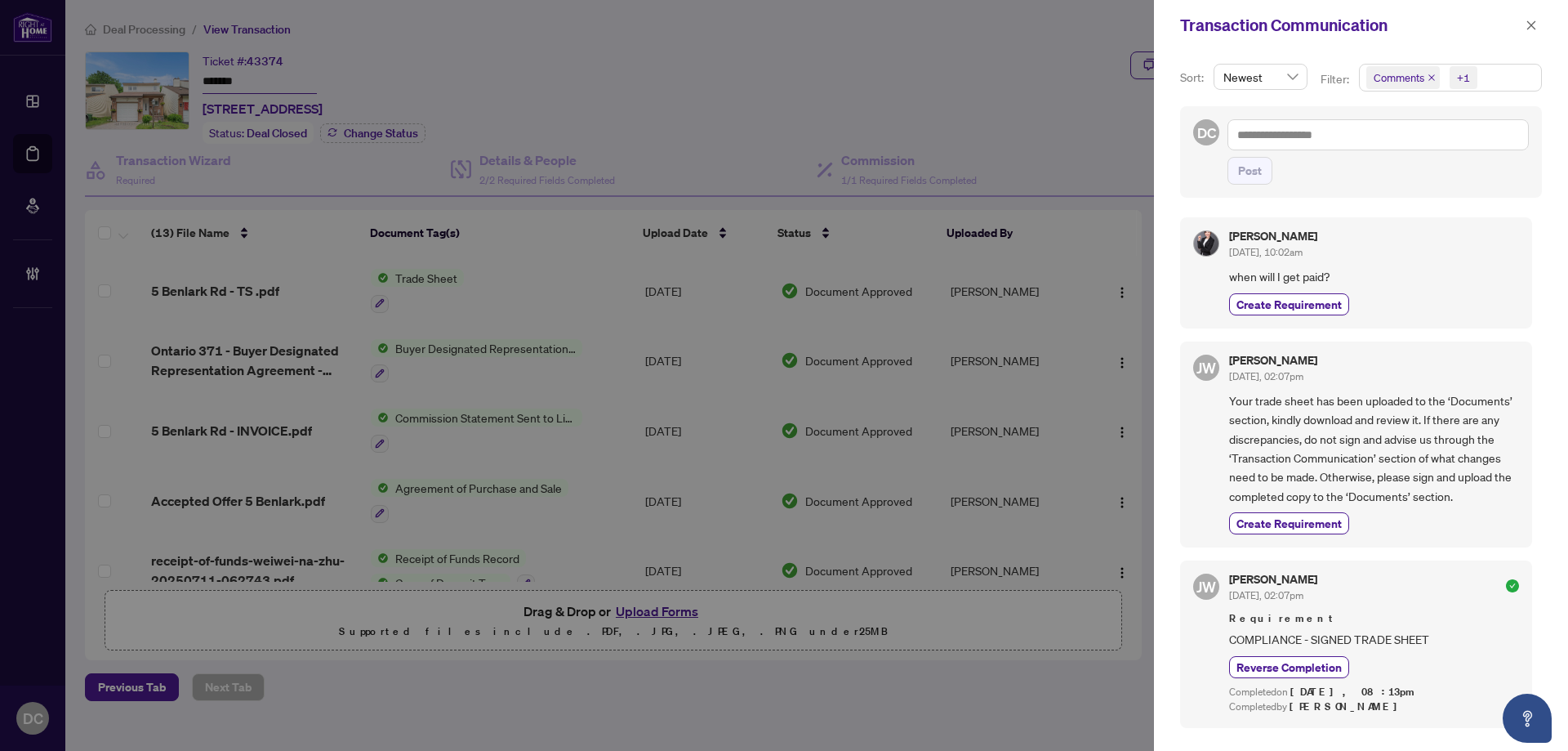
drag, startPoint x: 1530, startPoint y: 22, endPoint x: 1468, endPoint y: 3, distance: 64.8
click at [1529, 21] on icon "close" at bounding box center [1530, 25] width 11 height 11
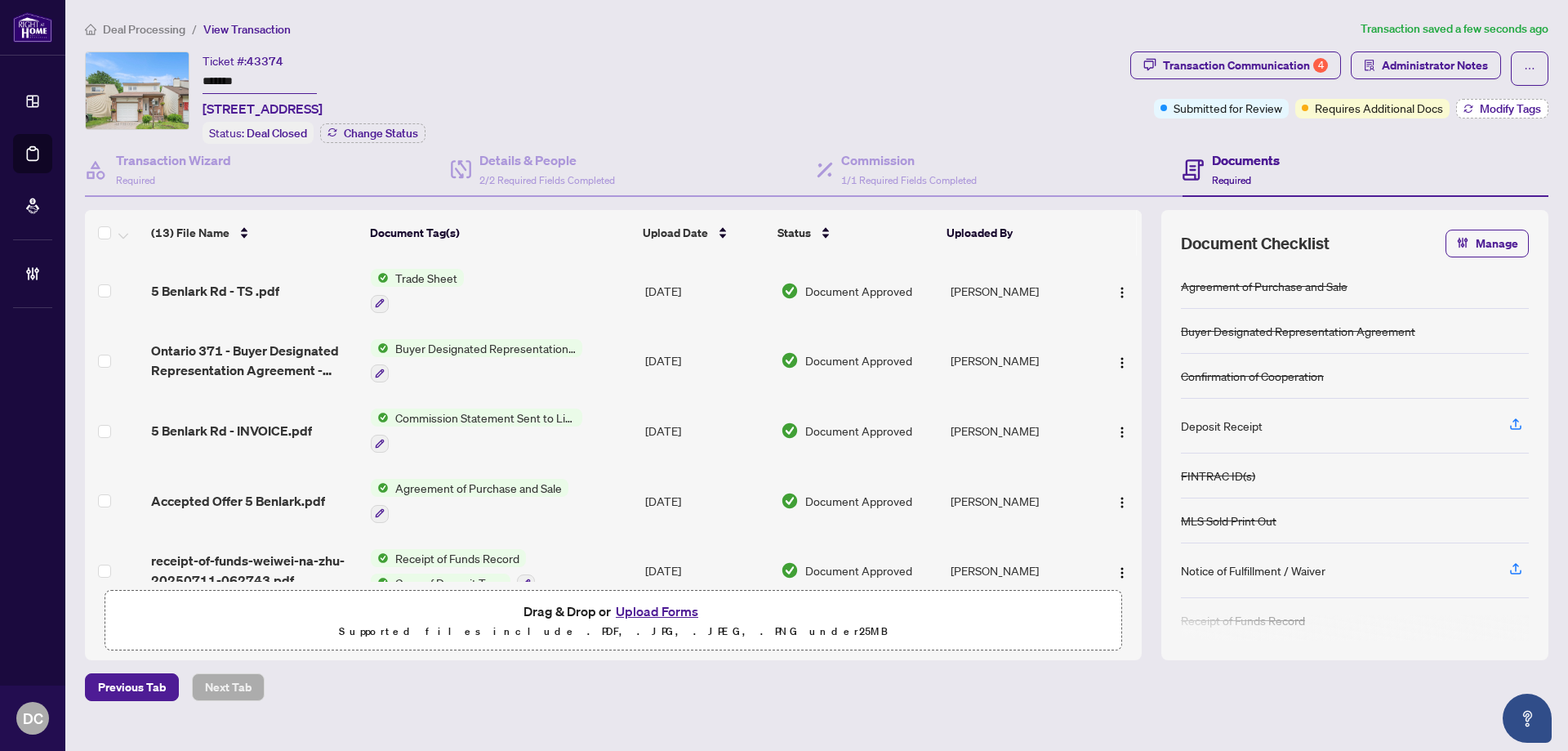
click at [1484, 113] on span "Modify Tags" at bounding box center [1510, 108] width 61 height 11
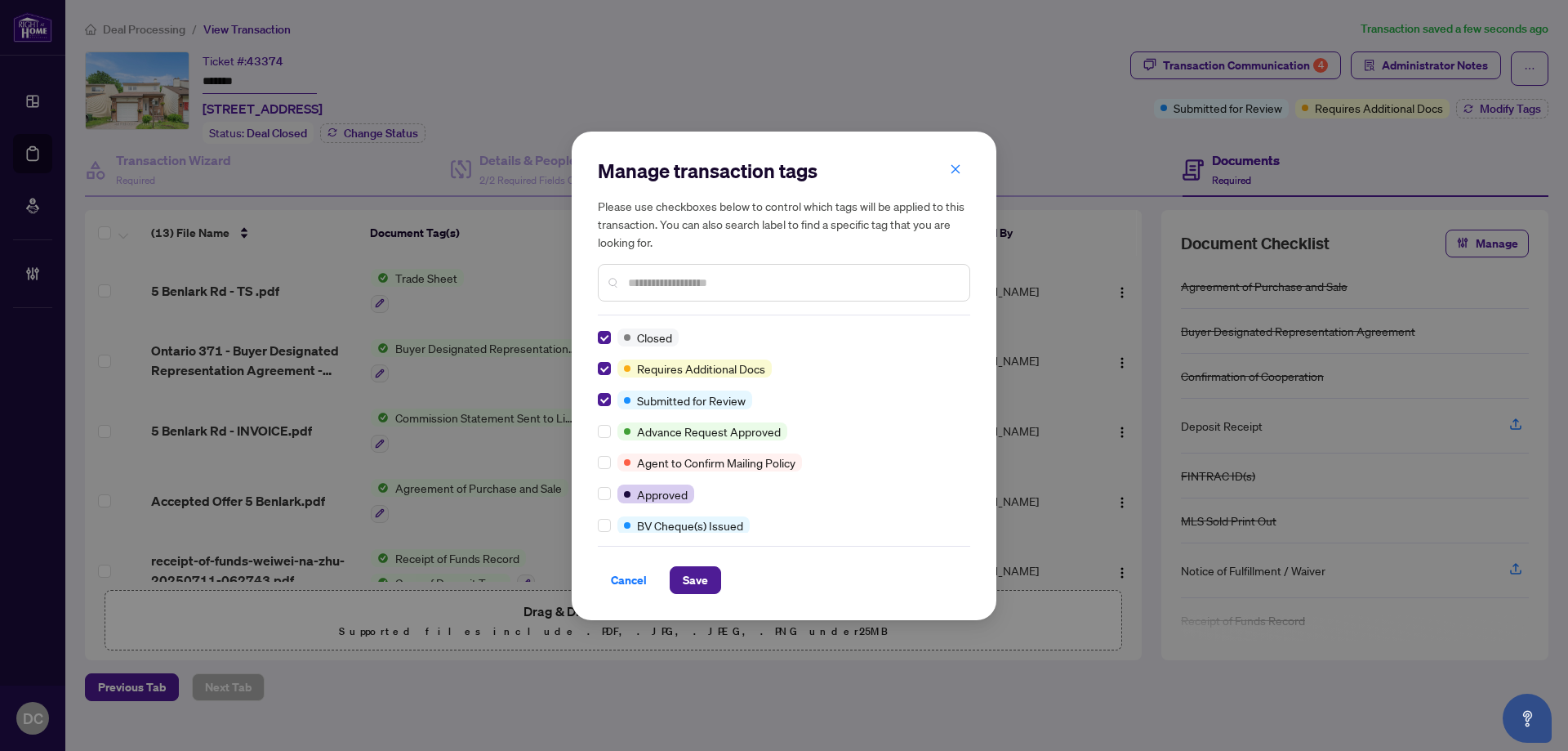
click at [713, 285] on input "text" at bounding box center [792, 283] width 328 height 18
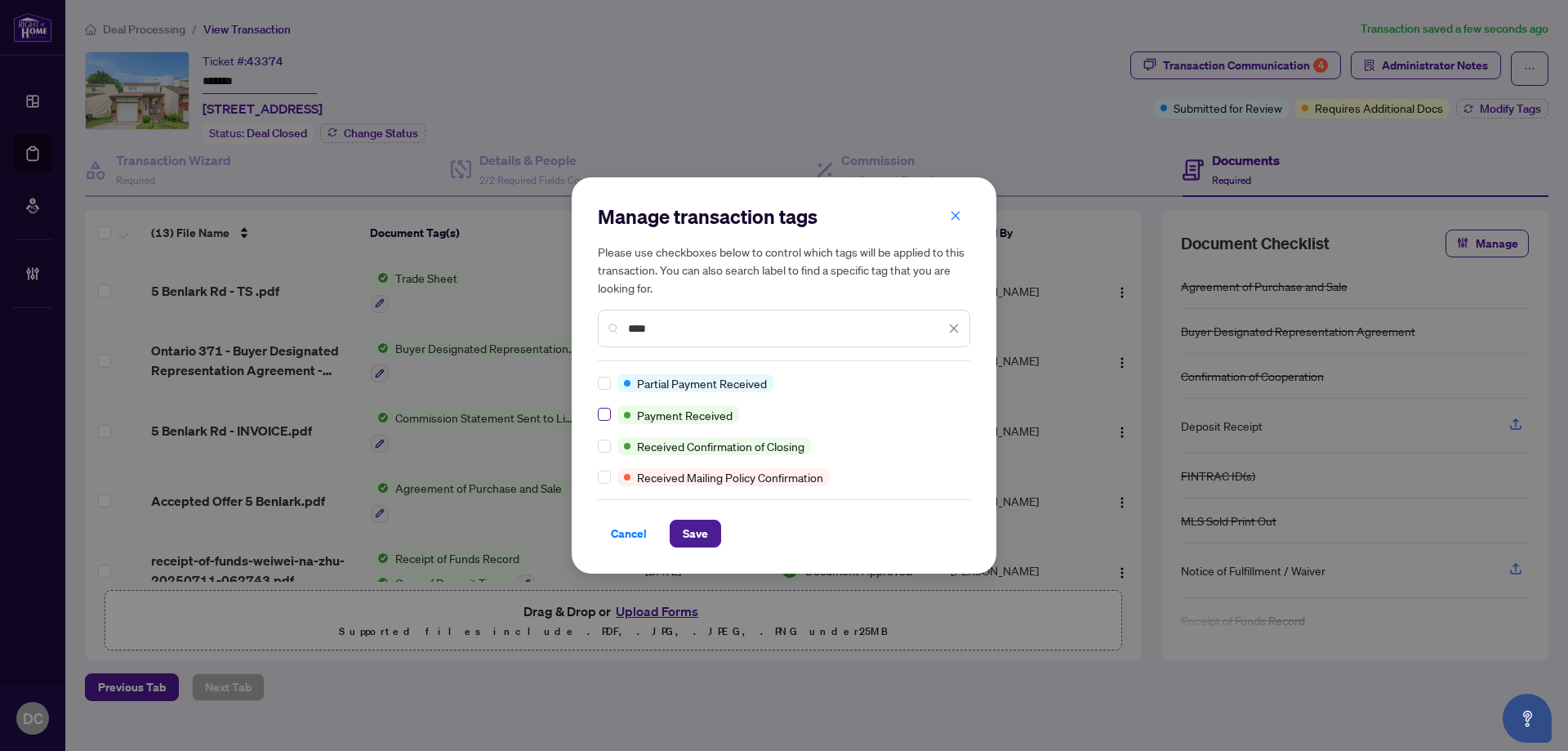
type input "****"
click at [692, 532] on span "Save" at bounding box center [695, 534] width 25 height 26
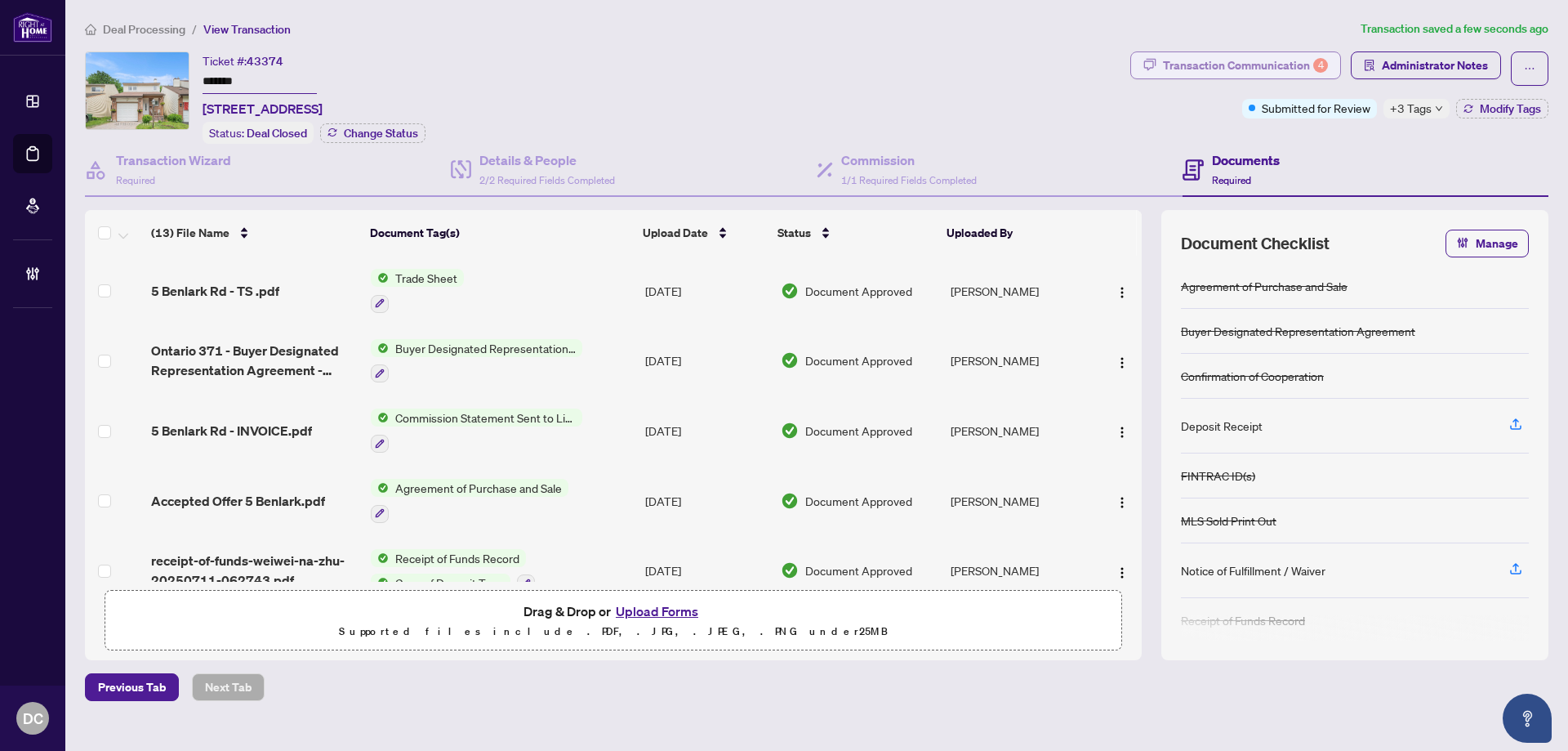
click at [1255, 60] on div "Transaction Communication 4" at bounding box center [1245, 65] width 165 height 26
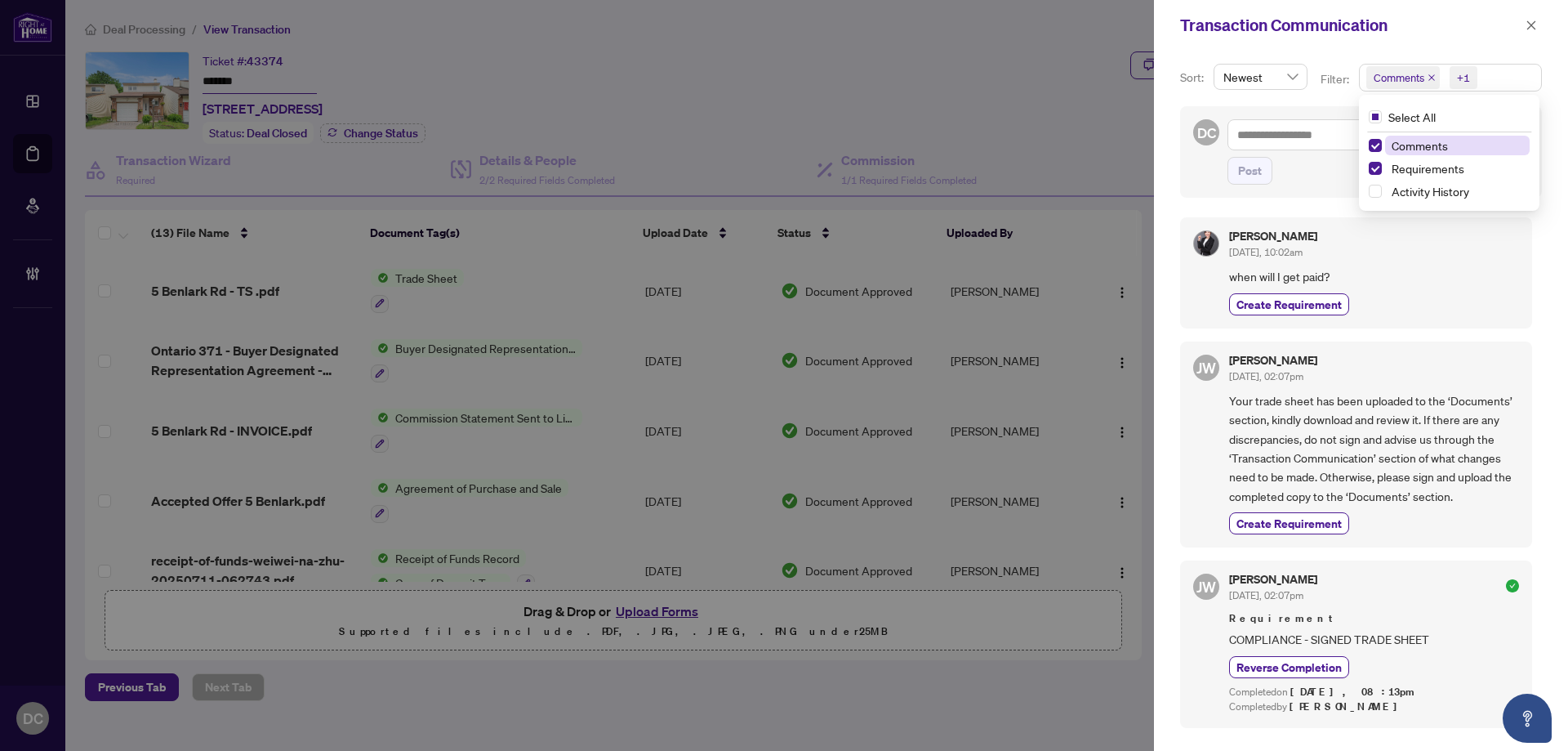
click at [1517, 72] on span "Comments +1" at bounding box center [1449, 77] width 181 height 26
click at [1415, 144] on span "Comments" at bounding box center [1419, 145] width 57 height 15
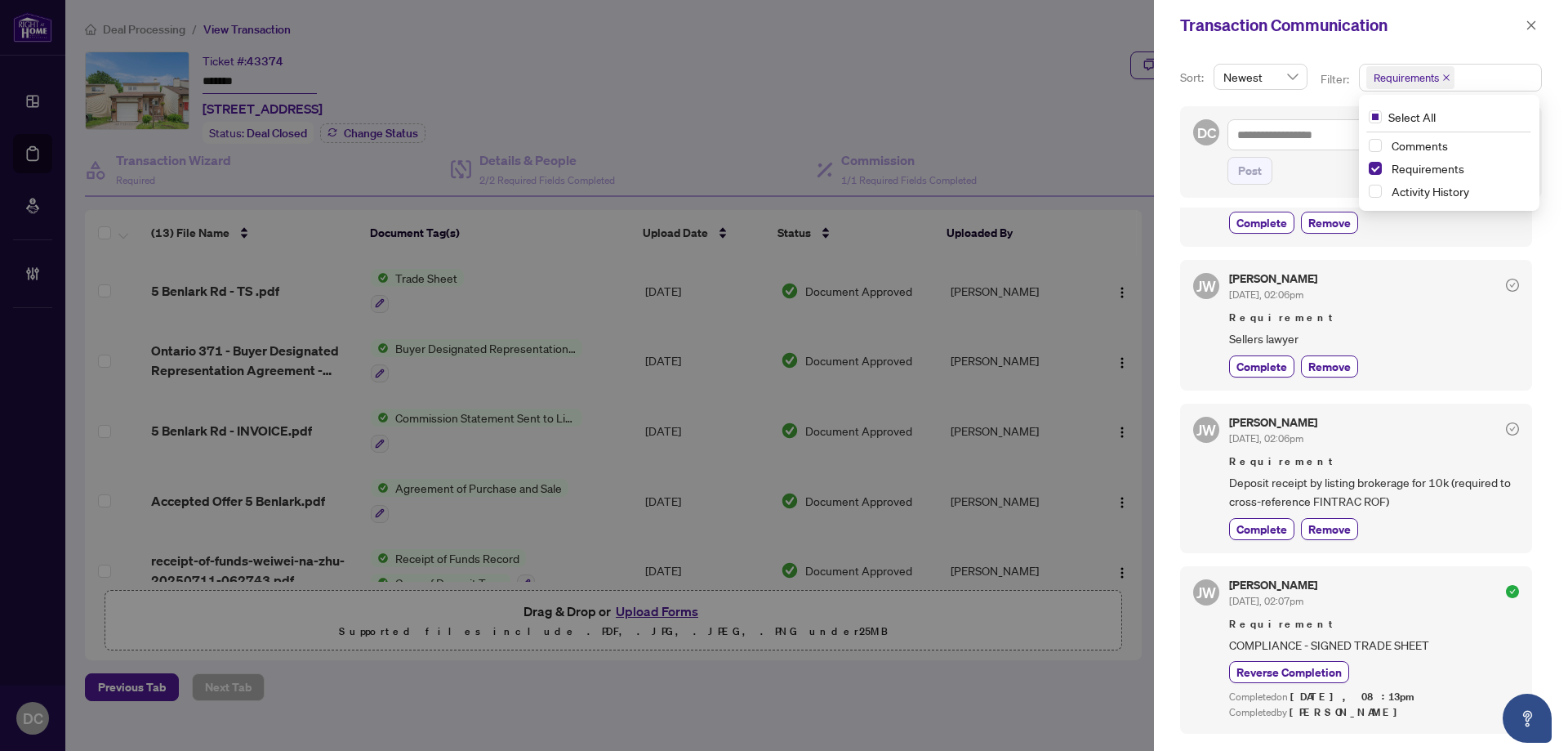
scroll to position [327, 0]
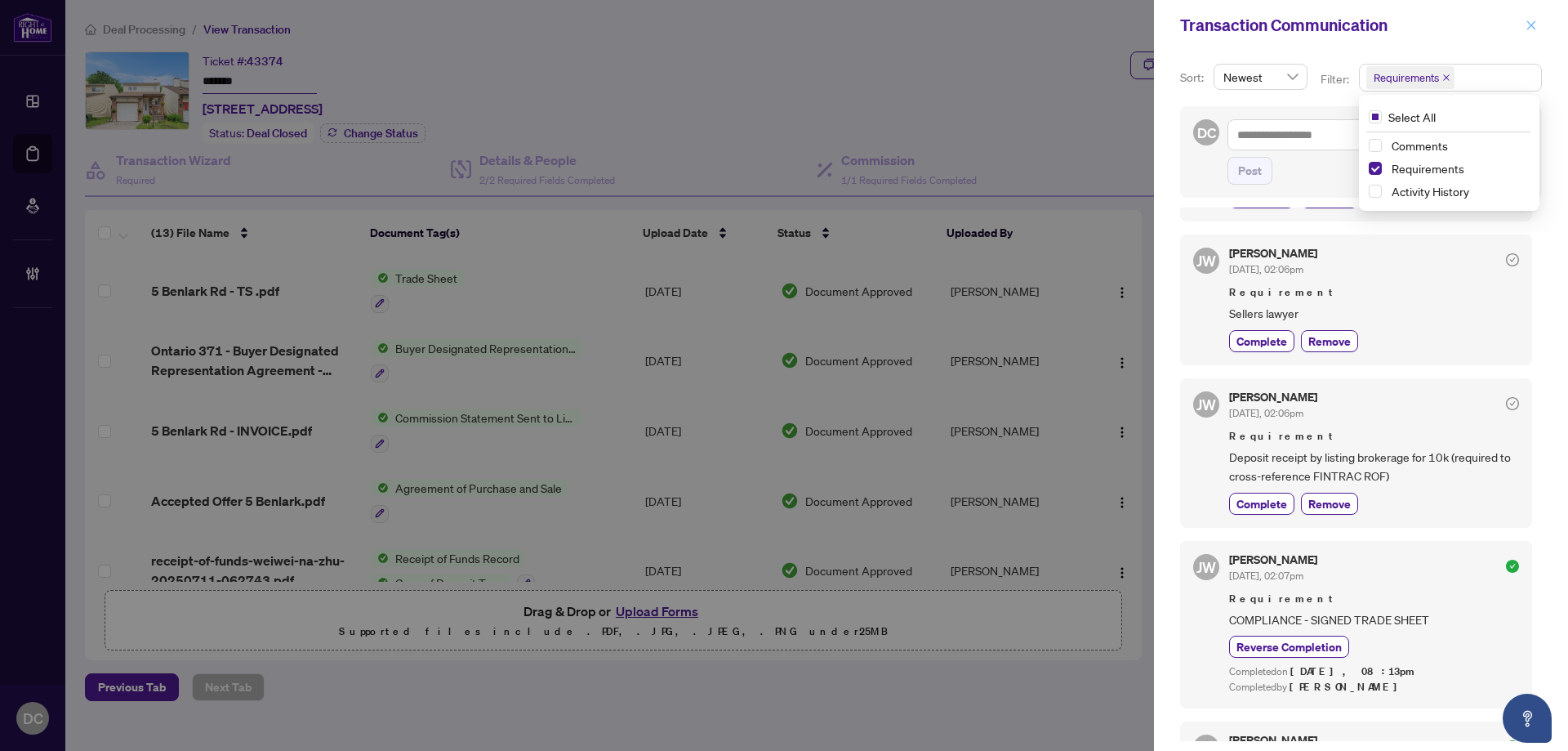
click at [1541, 21] on button "button" at bounding box center [1530, 25] width 21 height 20
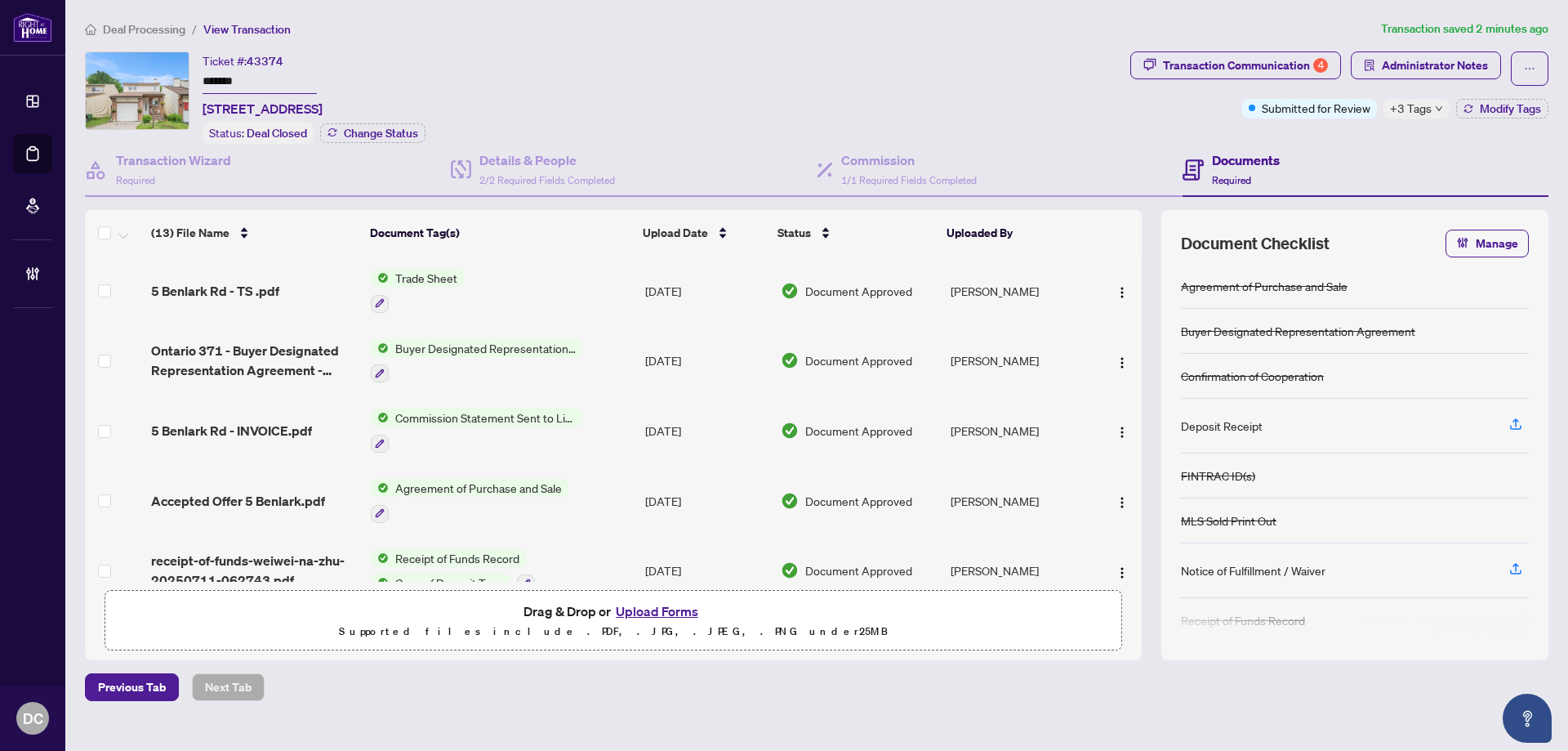
click at [1419, 104] on span "+3 Tags" at bounding box center [1410, 108] width 41 height 19
click at [1271, 131] on div "Transaction Communication 4 Administrator Notes Submitted for Review +3 Tags Mo…" at bounding box center [1339, 97] width 424 height 92
click at [1243, 55] on div "Transaction Communication 4" at bounding box center [1245, 65] width 165 height 26
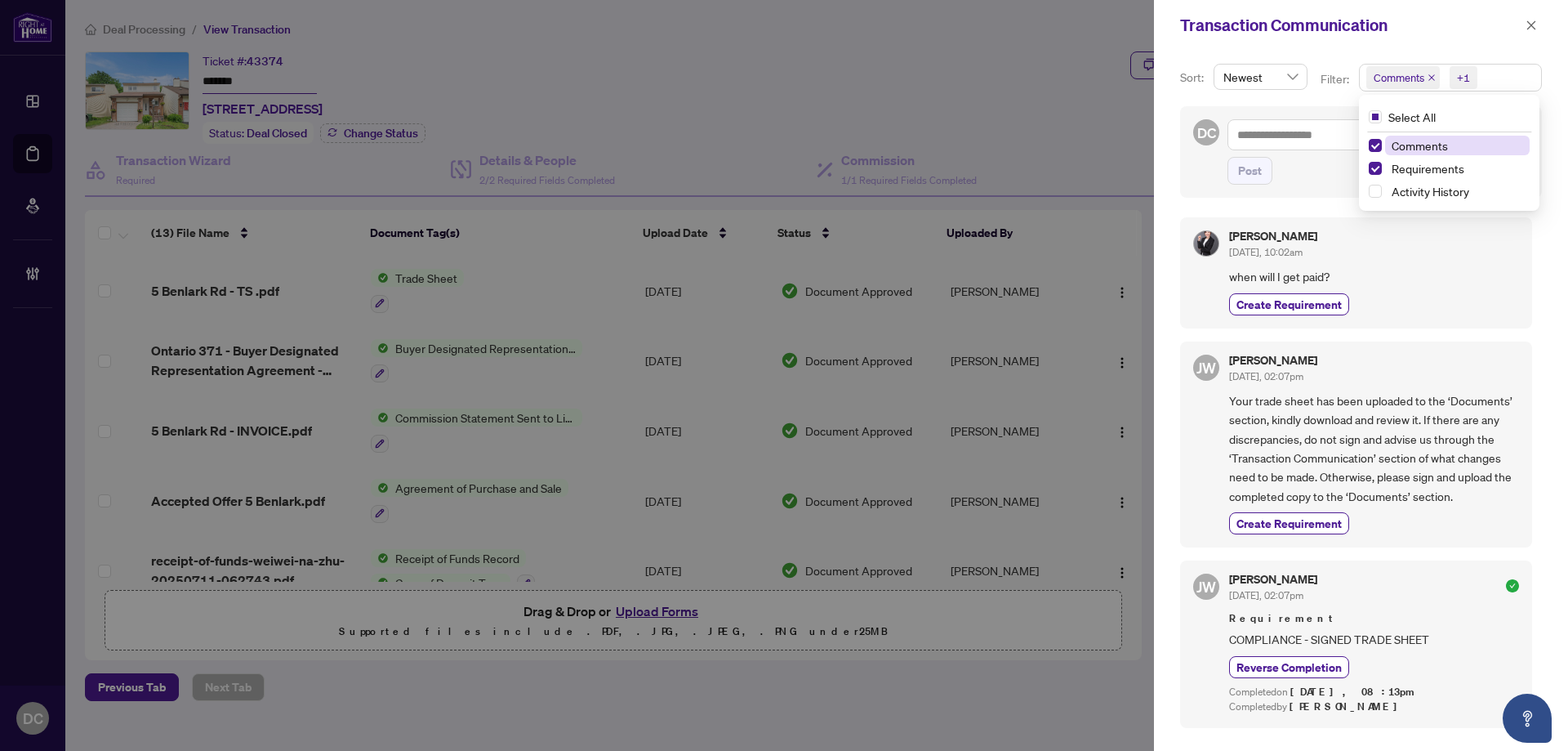
click at [1486, 80] on span "Comments +1" at bounding box center [1449, 77] width 181 height 26
click at [1453, 143] on span "Comments" at bounding box center [1457, 145] width 144 height 20
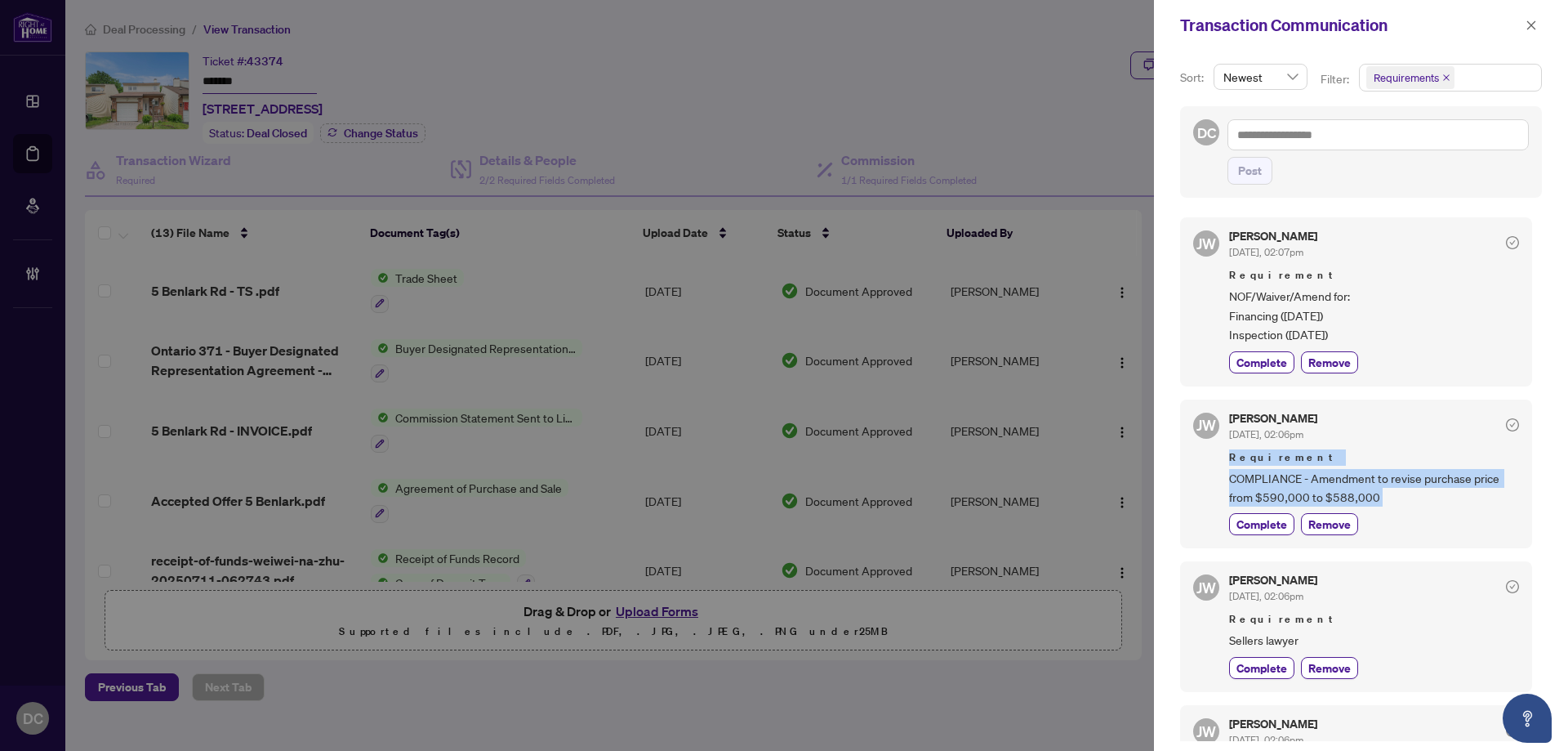
drag, startPoint x: 1413, startPoint y: 511, endPoint x: 1230, endPoint y: 457, distance: 190.8
click at [1230, 457] on div "Jackie Wu Aug/06/2025, 02:06pm Requirement COMPLIANCE - Amendment to revise pur…" at bounding box center [1374, 474] width 290 height 124
copy div "Requirement COMPLIANCE - Amendment to revise purchase price from $590,000 to $5…"
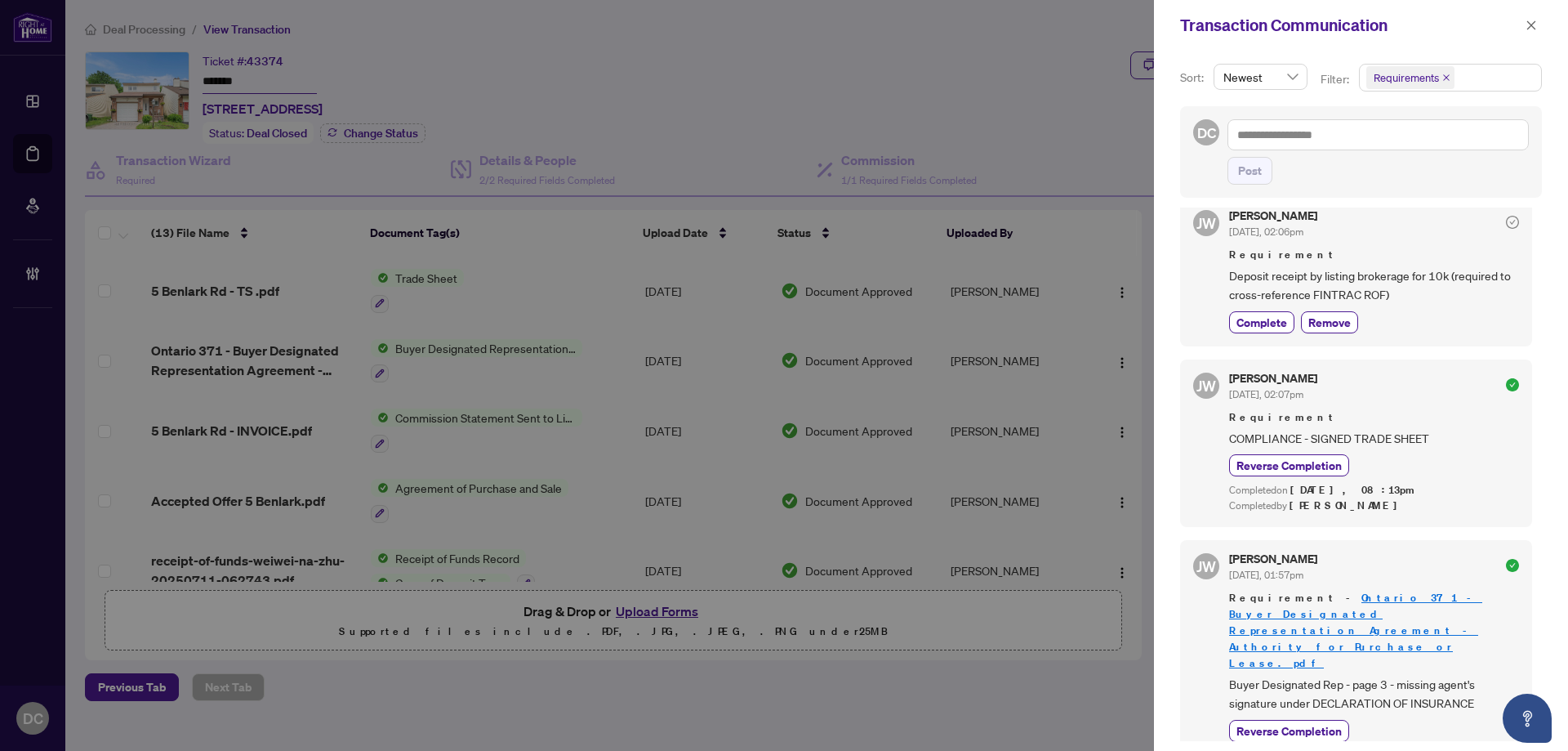
scroll to position [510, 0]
click at [1535, 29] on icon "close" at bounding box center [1531, 25] width 9 height 9
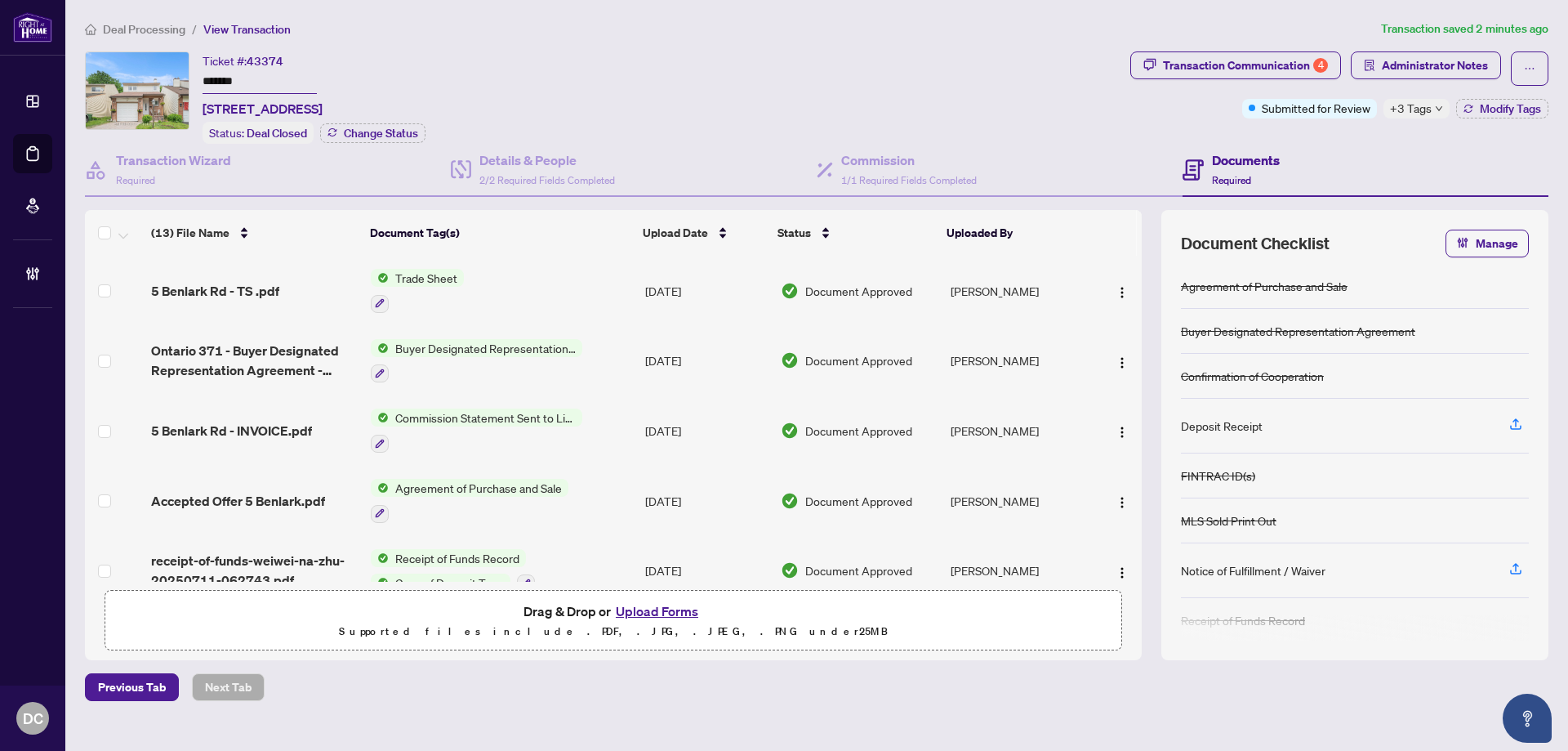
click at [1200, 75] on div "Transaction Communication 4" at bounding box center [1245, 65] width 165 height 26
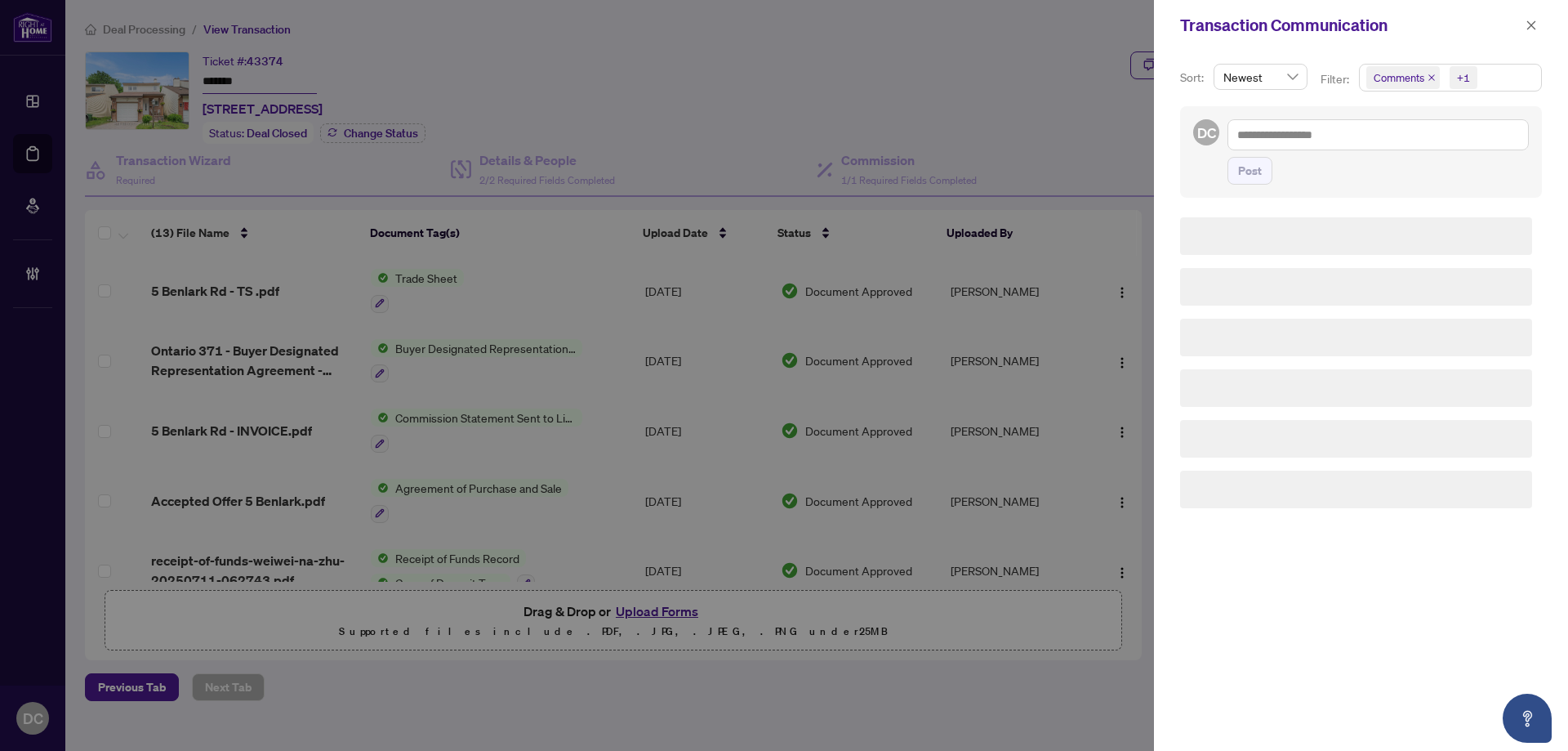
scroll to position [0, 0]
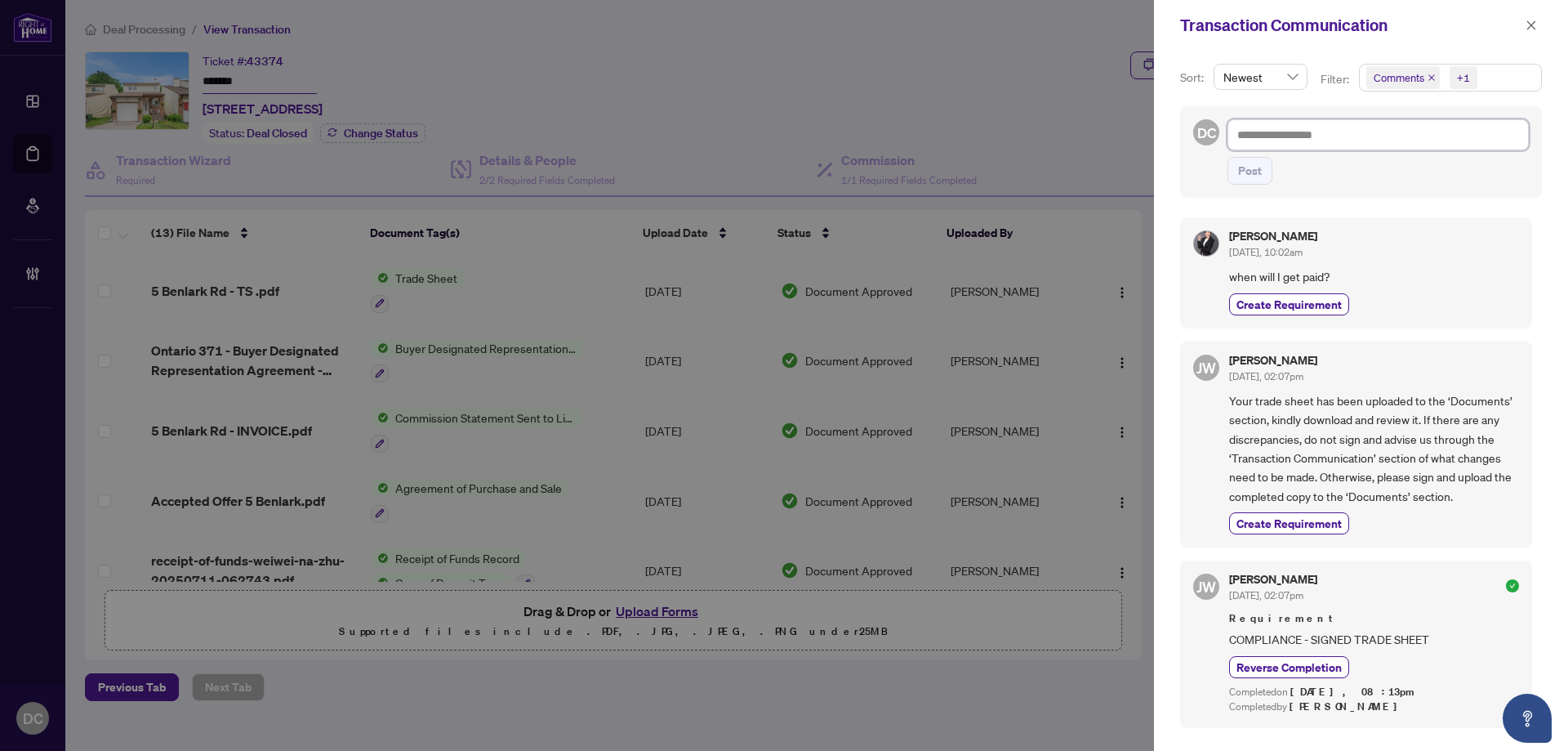
click at [1326, 144] on textarea at bounding box center [1377, 135] width 301 height 31
paste textarea "**********"
type textarea "**********"
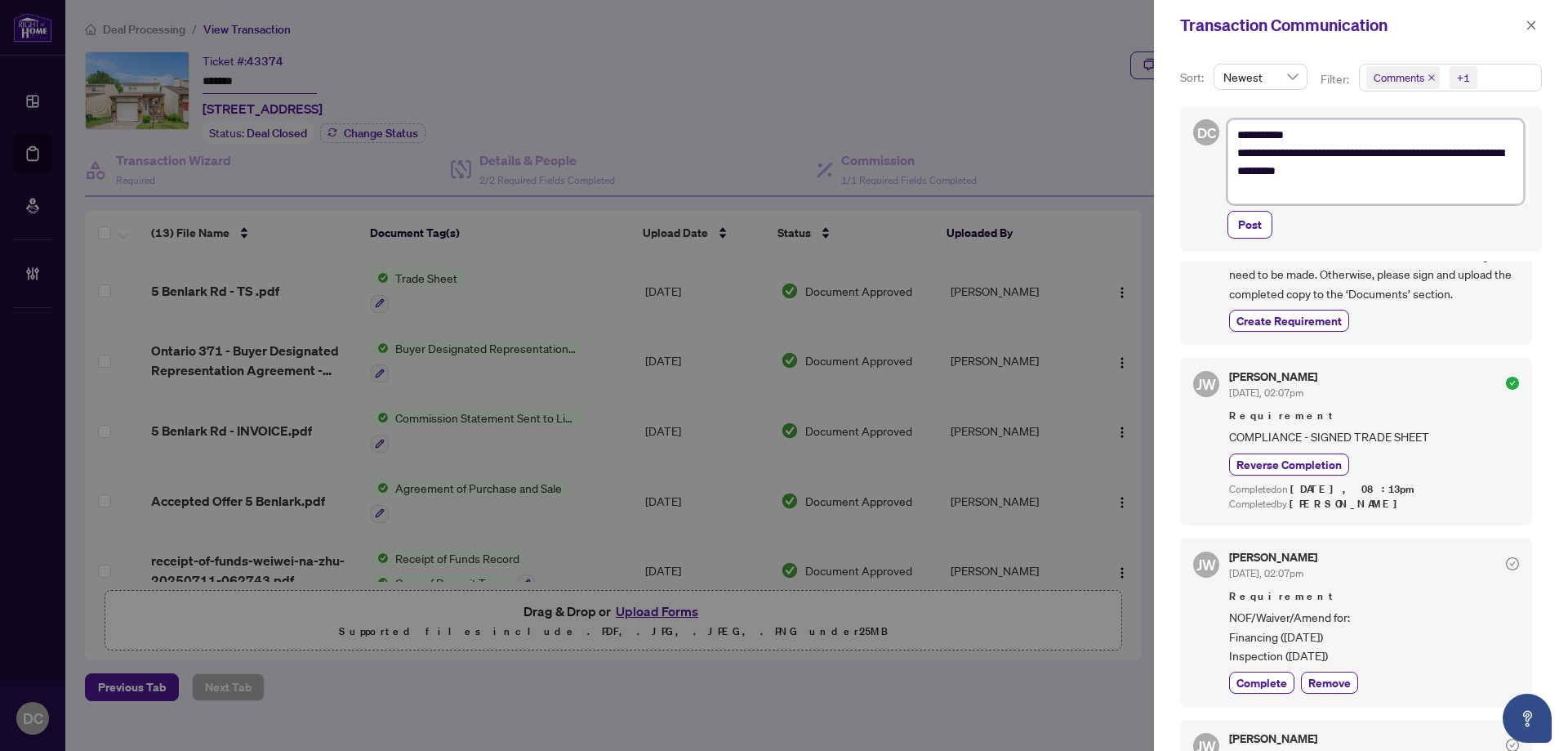
scroll to position [82, 0]
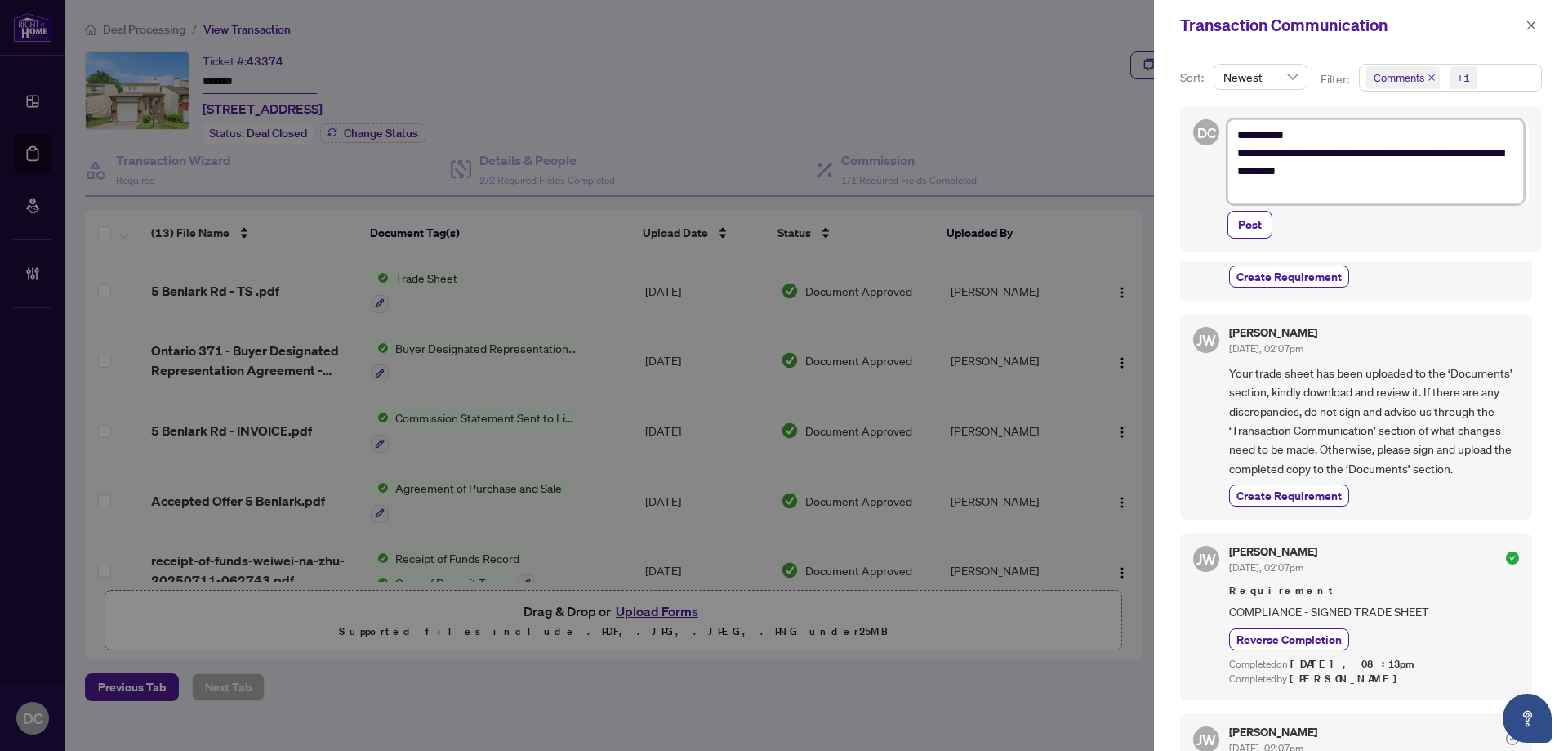
drag, startPoint x: 1238, startPoint y: 138, endPoint x: 1254, endPoint y: 145, distance: 17.5
click at [1238, 139] on textarea "**********" at bounding box center [1375, 162] width 296 height 85
type textarea "**********"
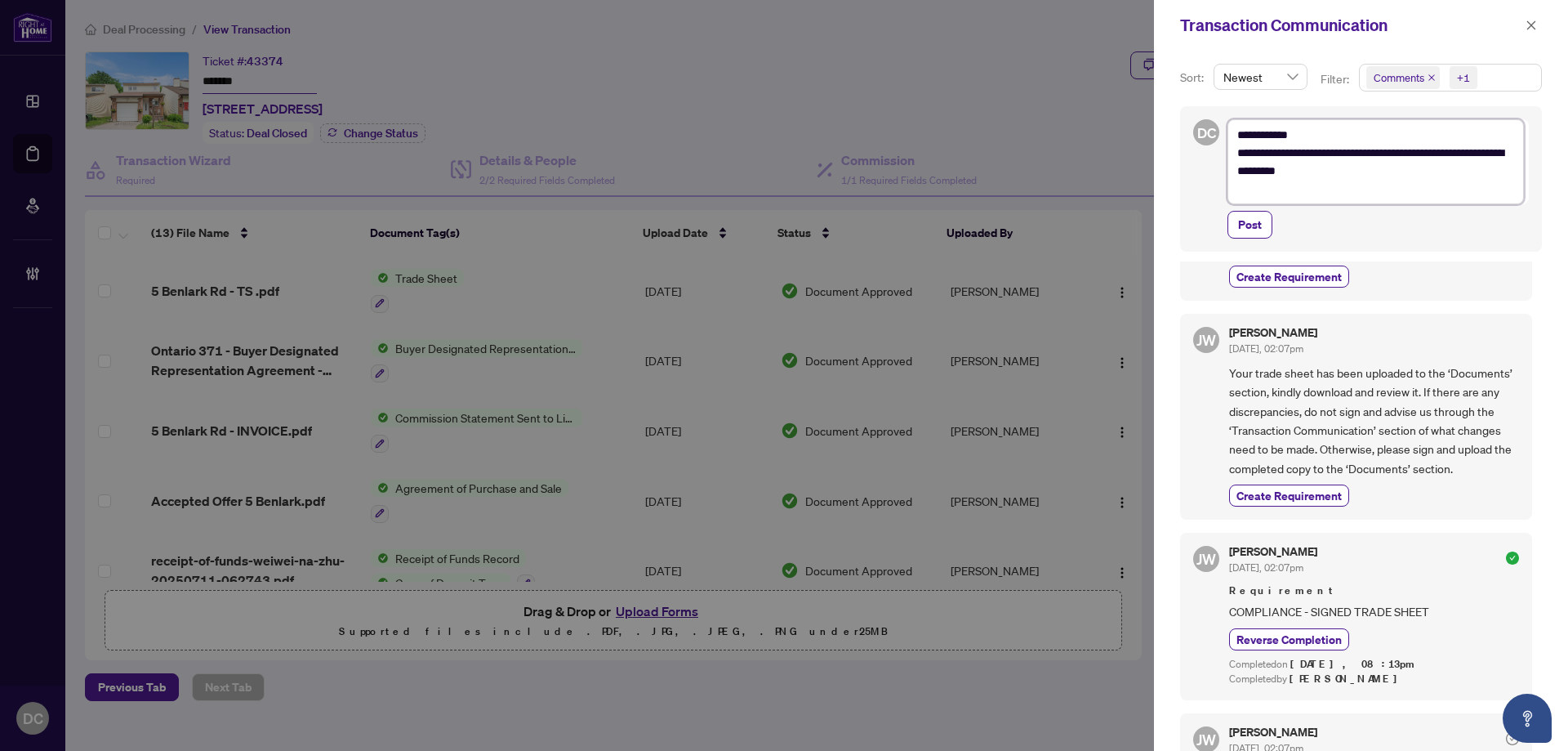
type textarea "**********"
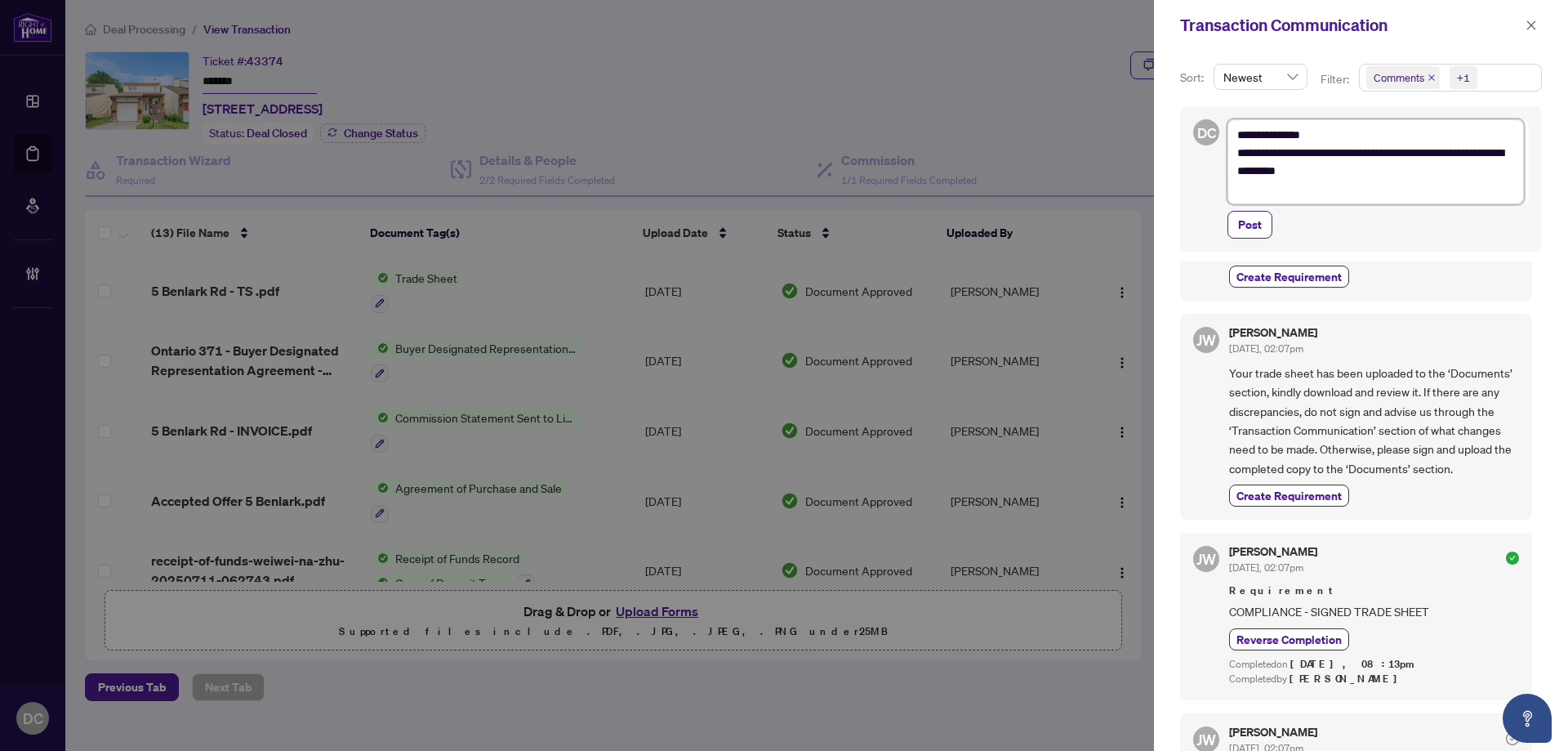
type textarea "**********"
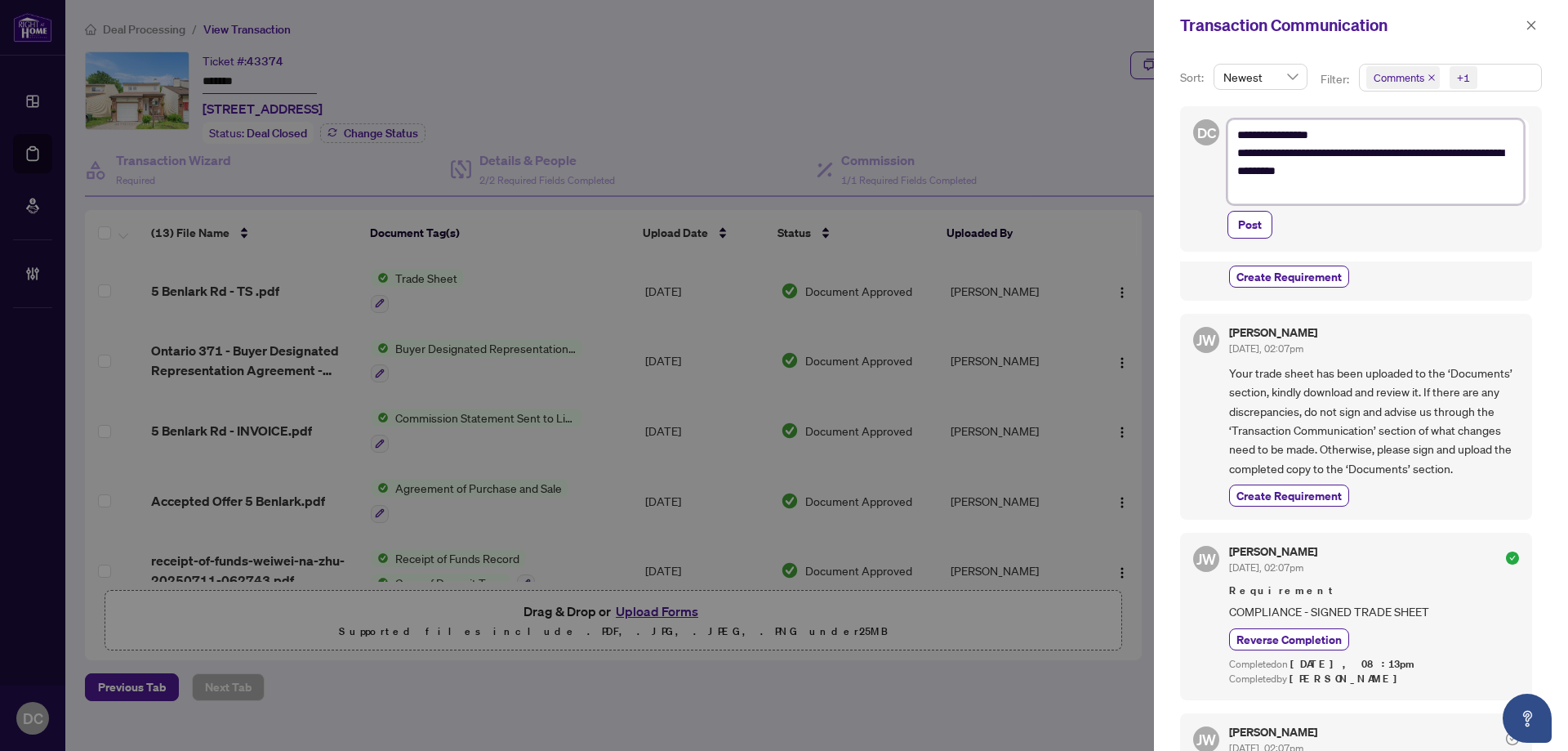
type textarea "**********"
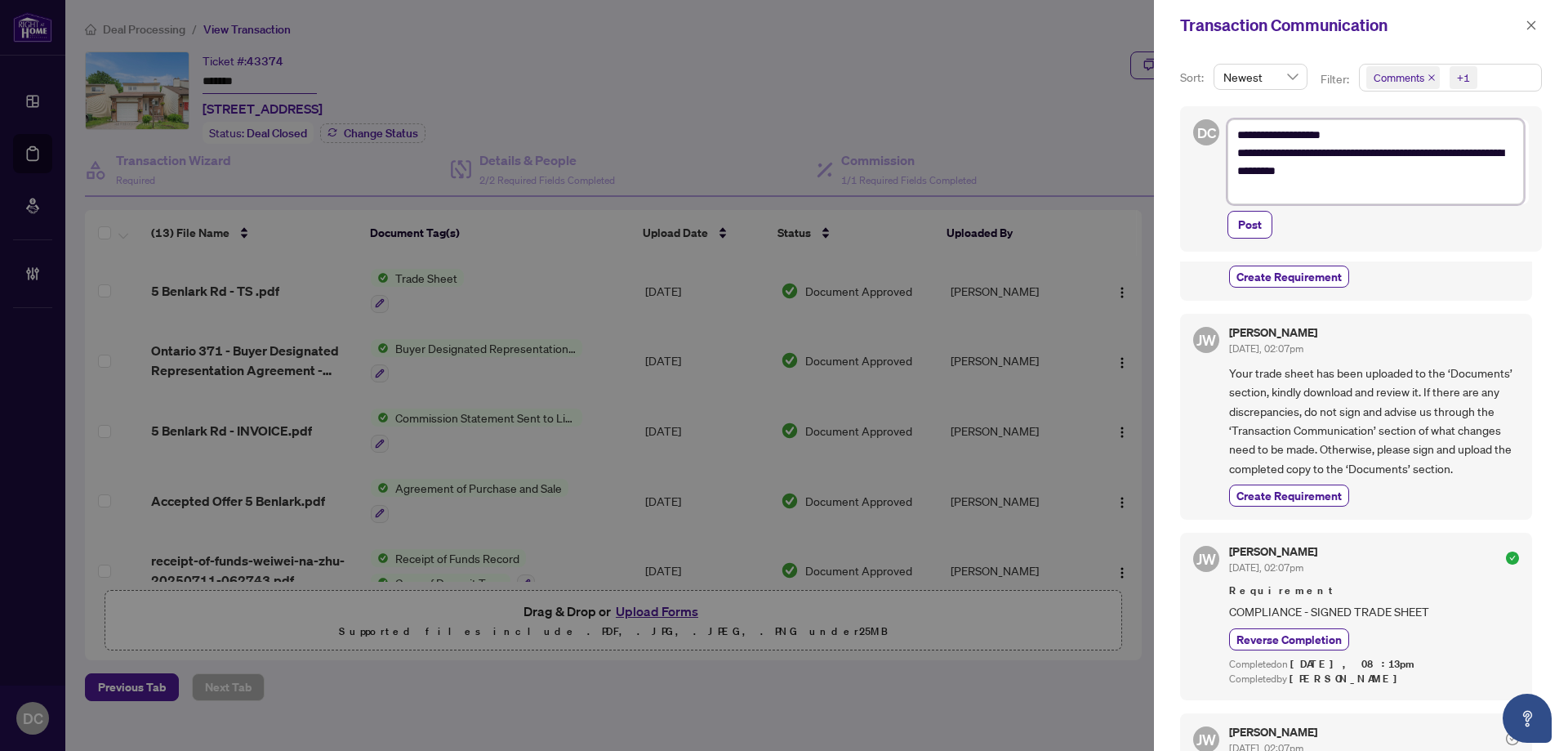
type textarea "**********"
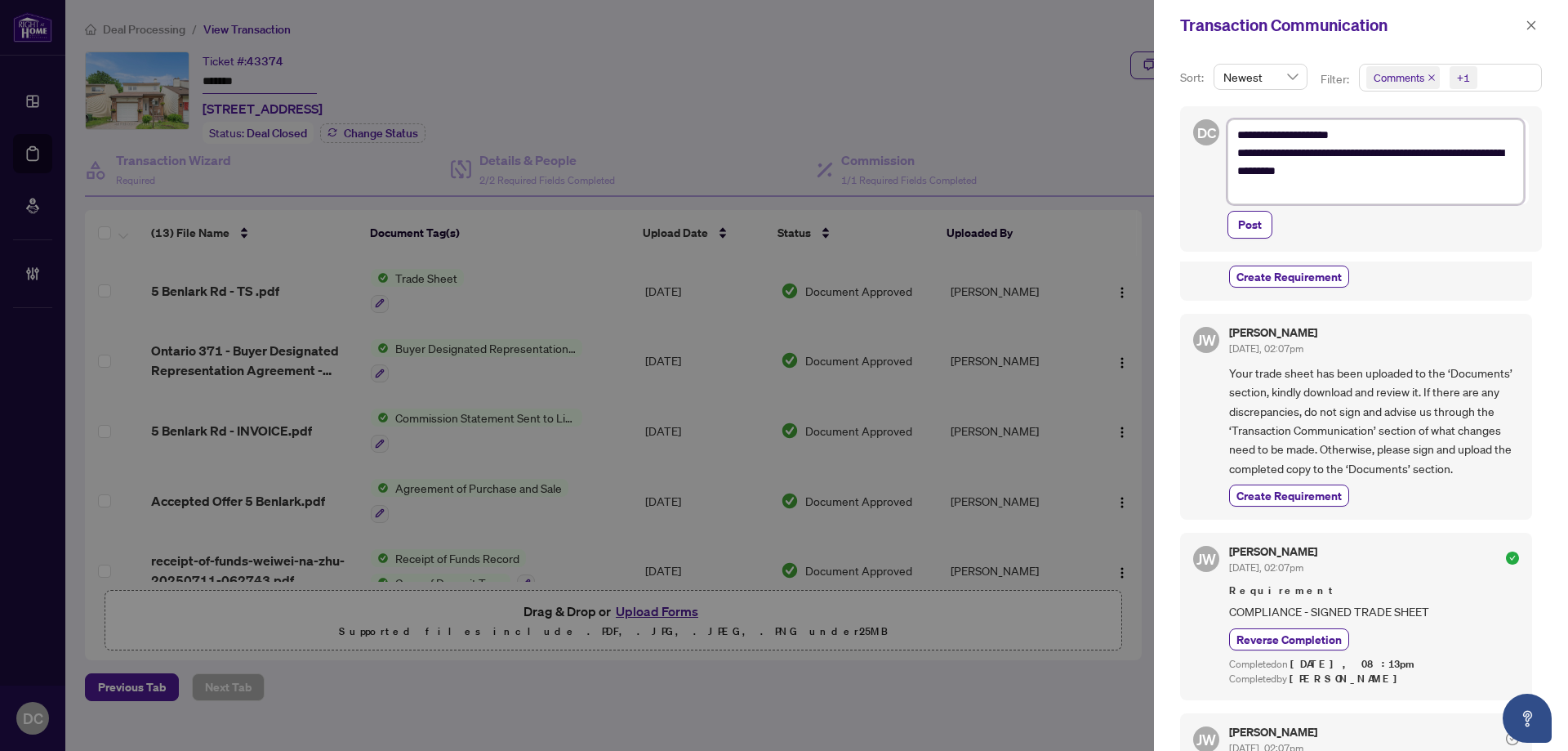
type textarea "**********"
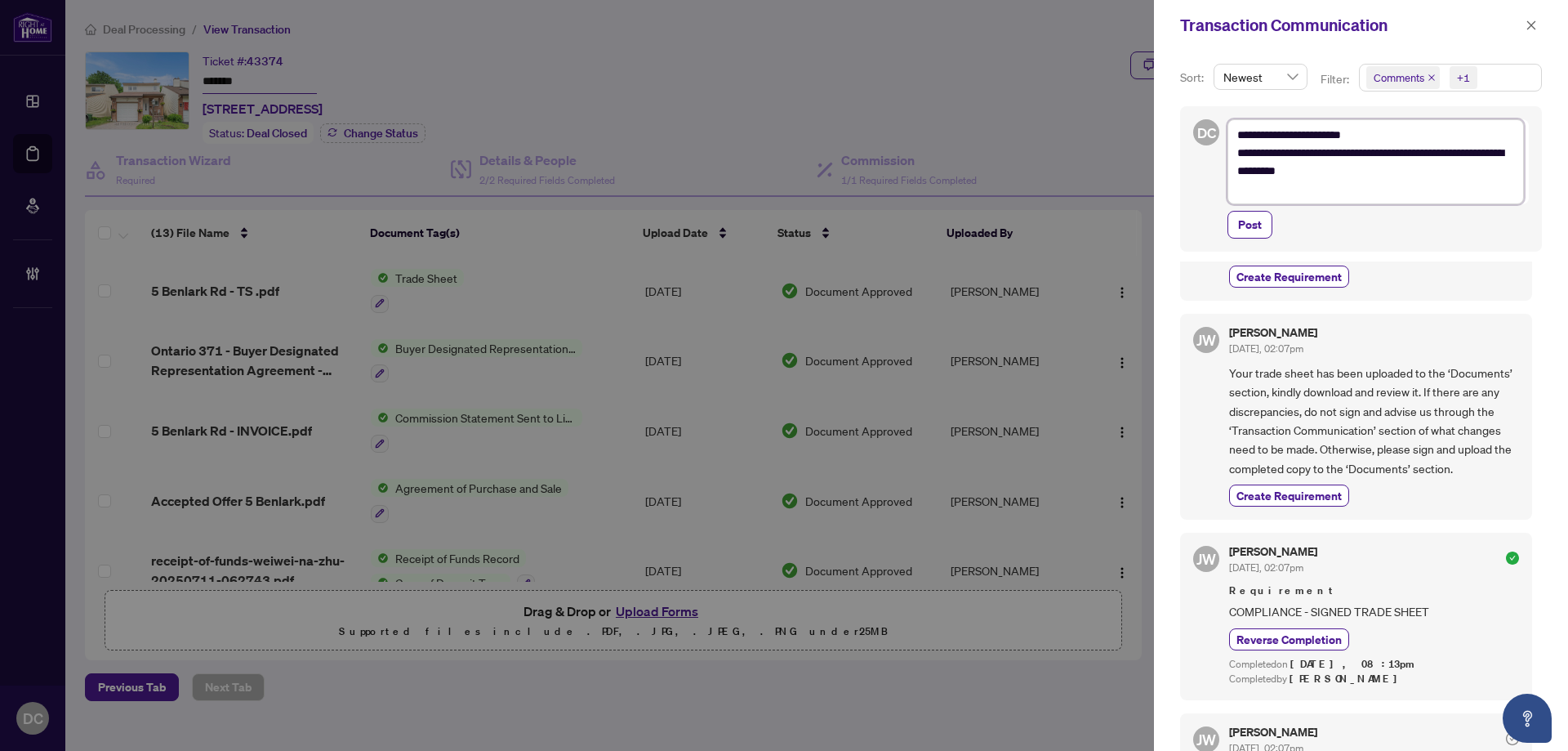
type textarea "**********"
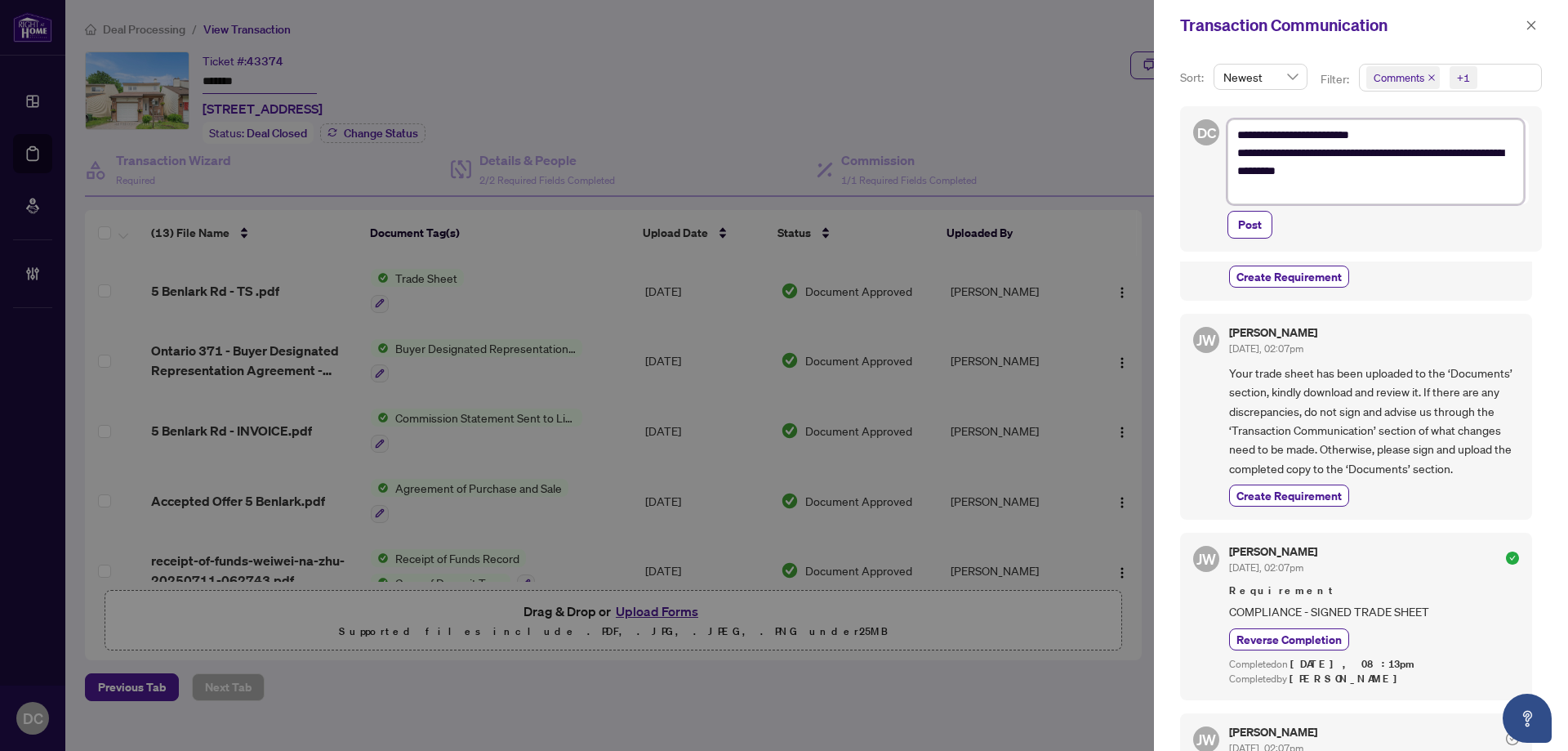
type textarea "**********"
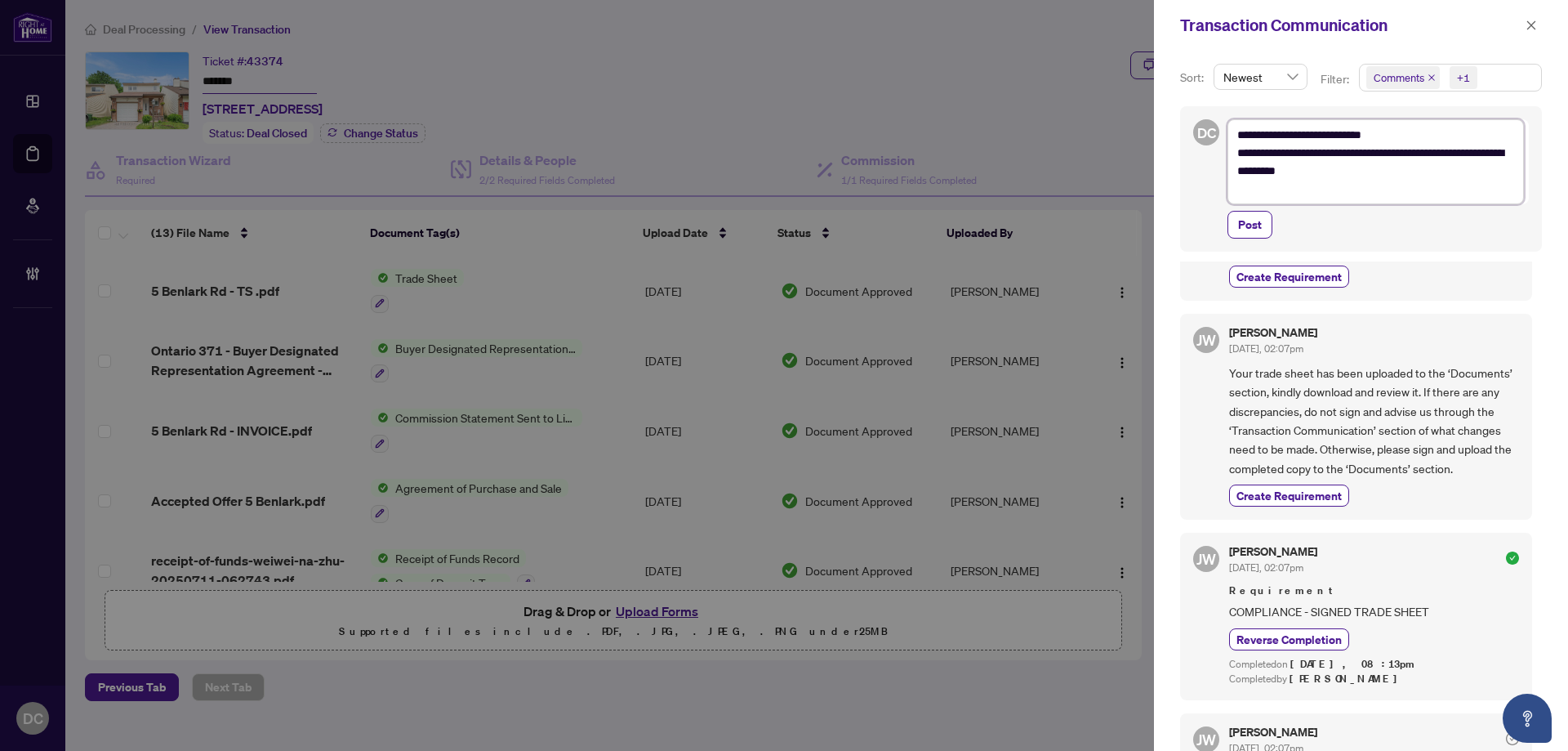
type textarea "**********"
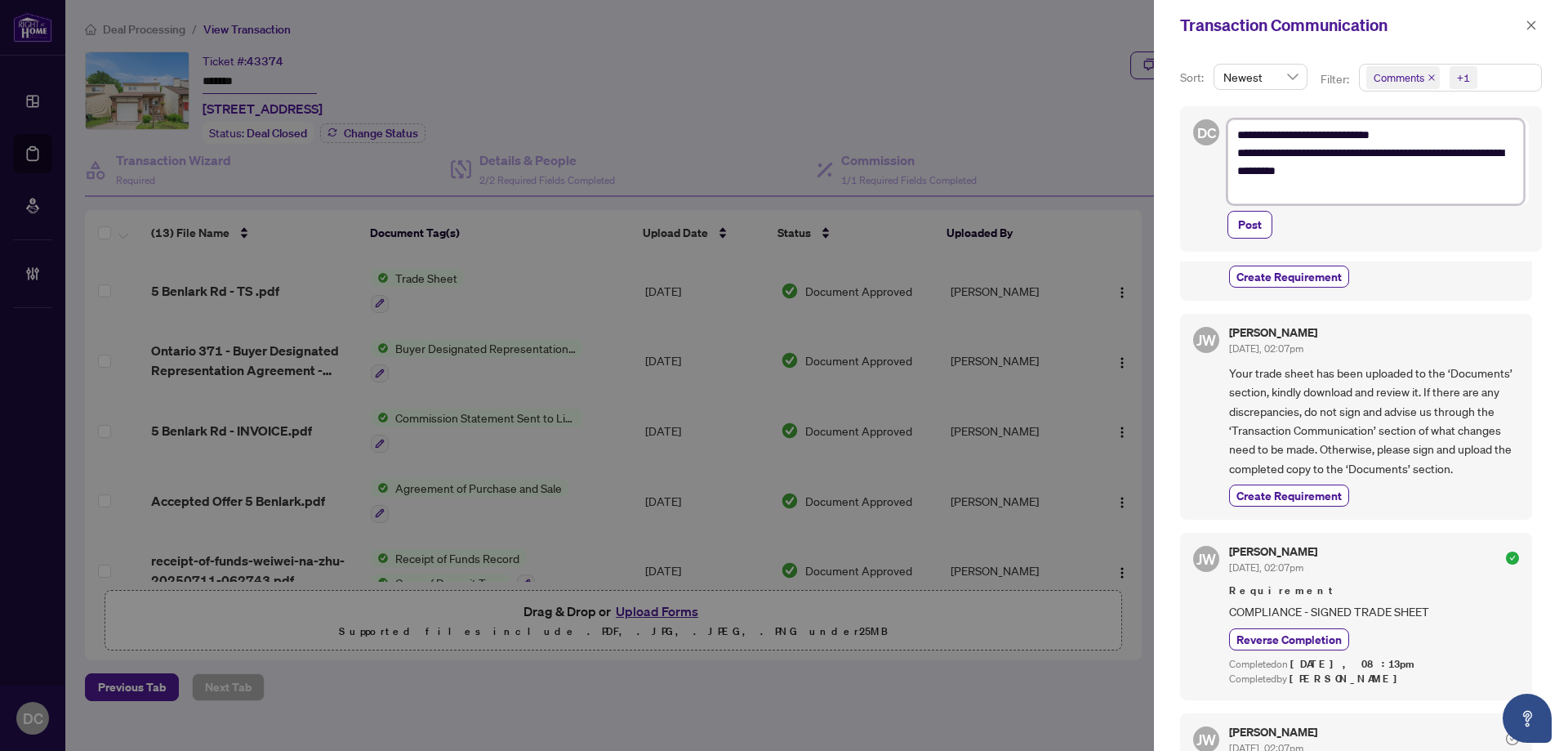
type textarea "**********"
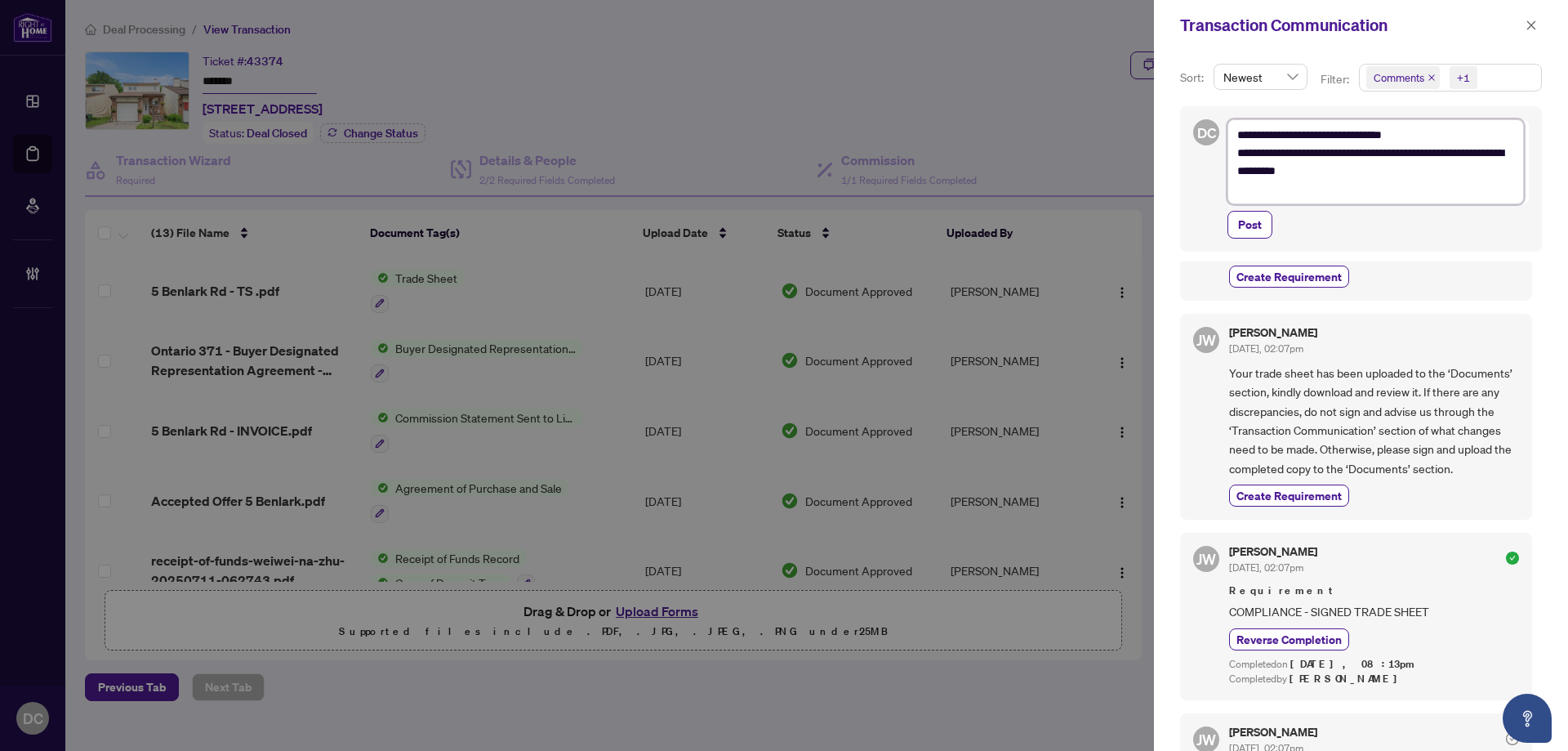
type textarea "**********"
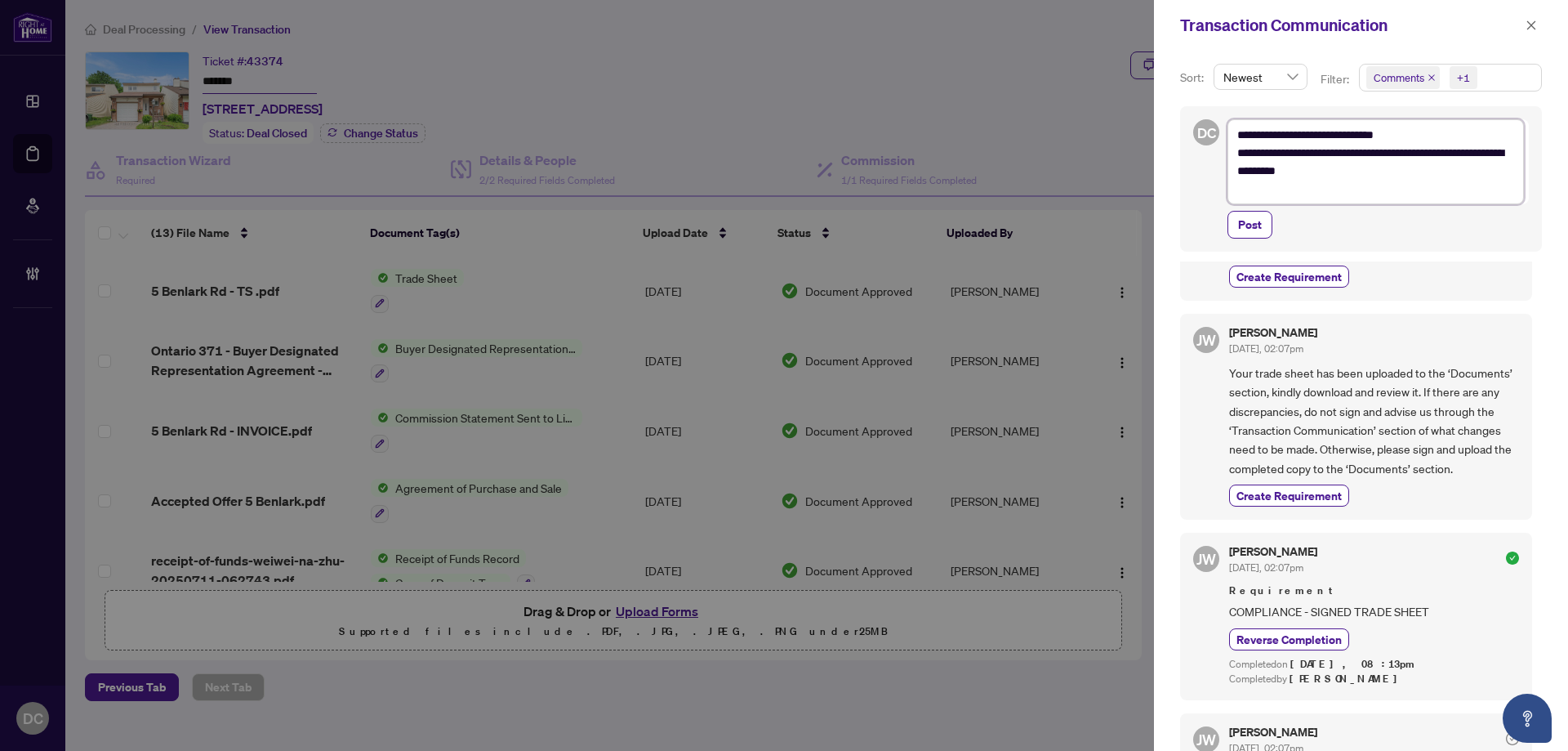
type textarea "**********"
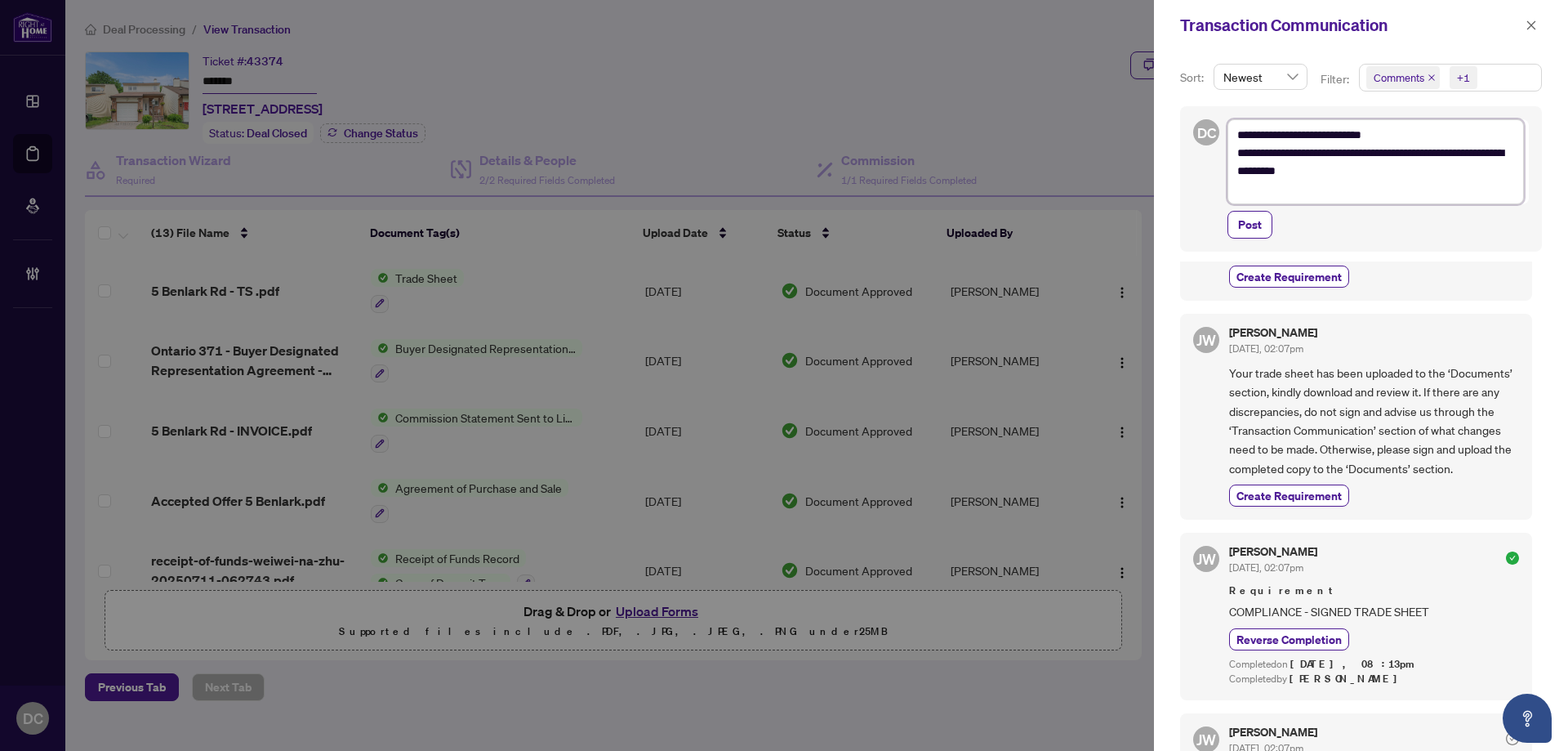
type textarea "**********"
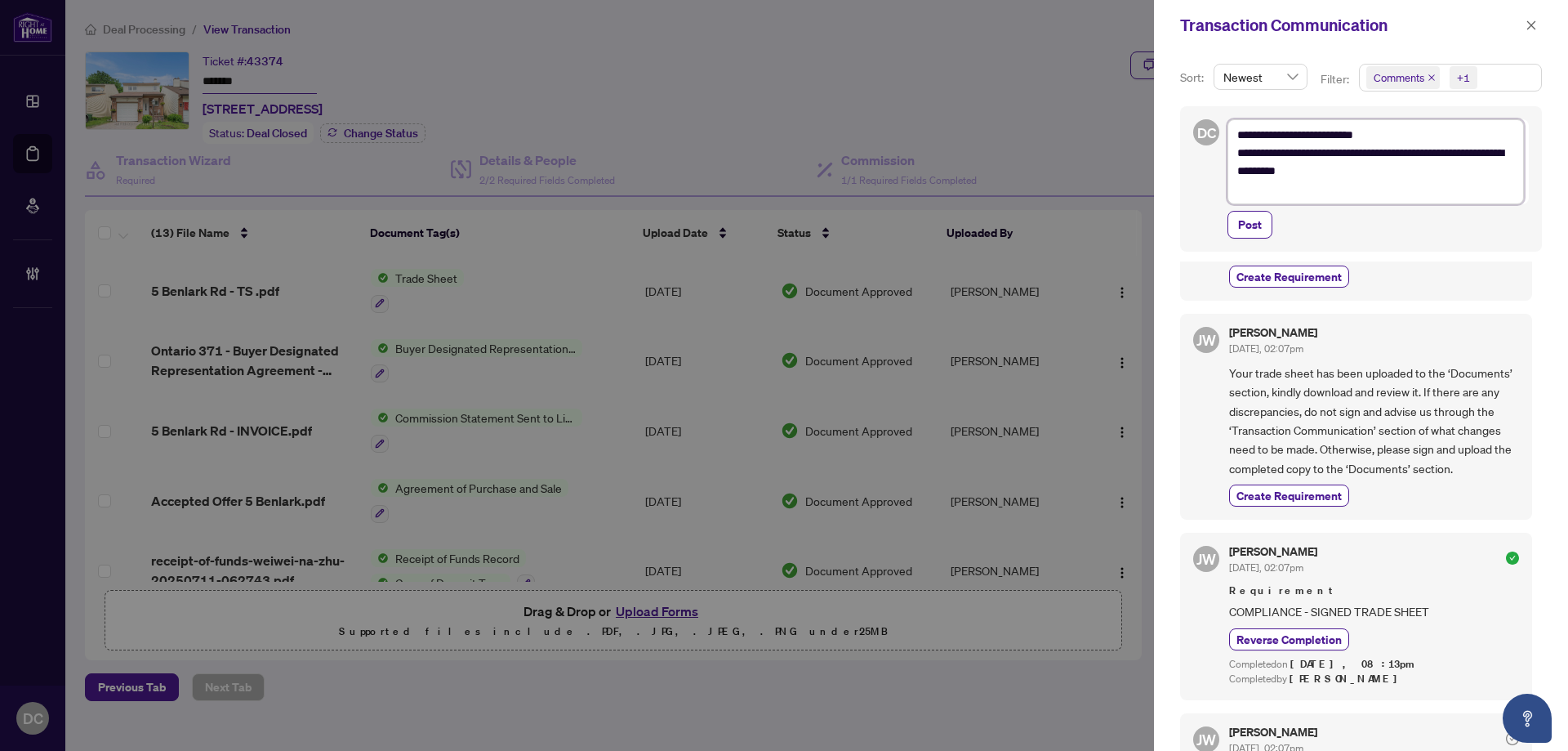
type textarea "**********"
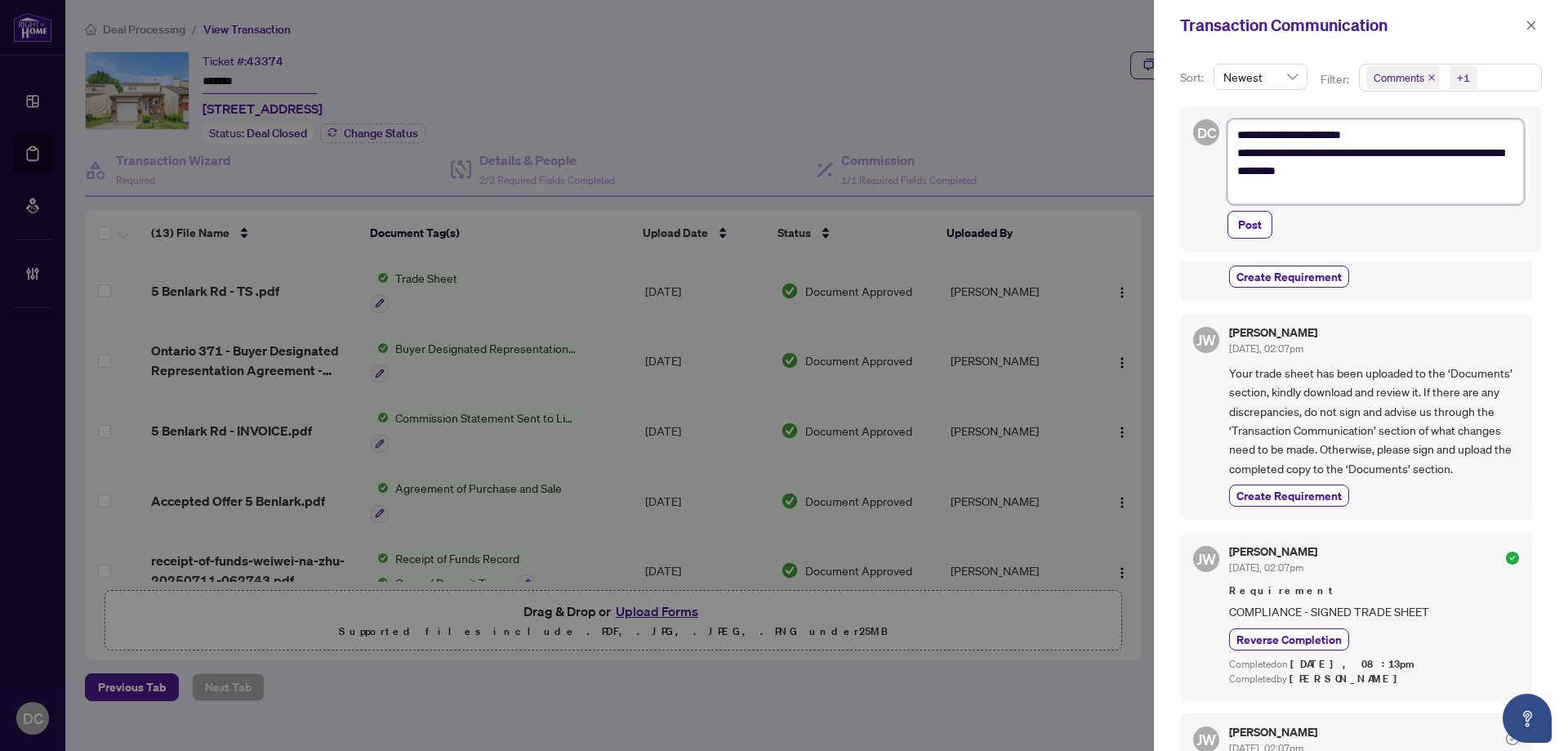
type textarea "**********"
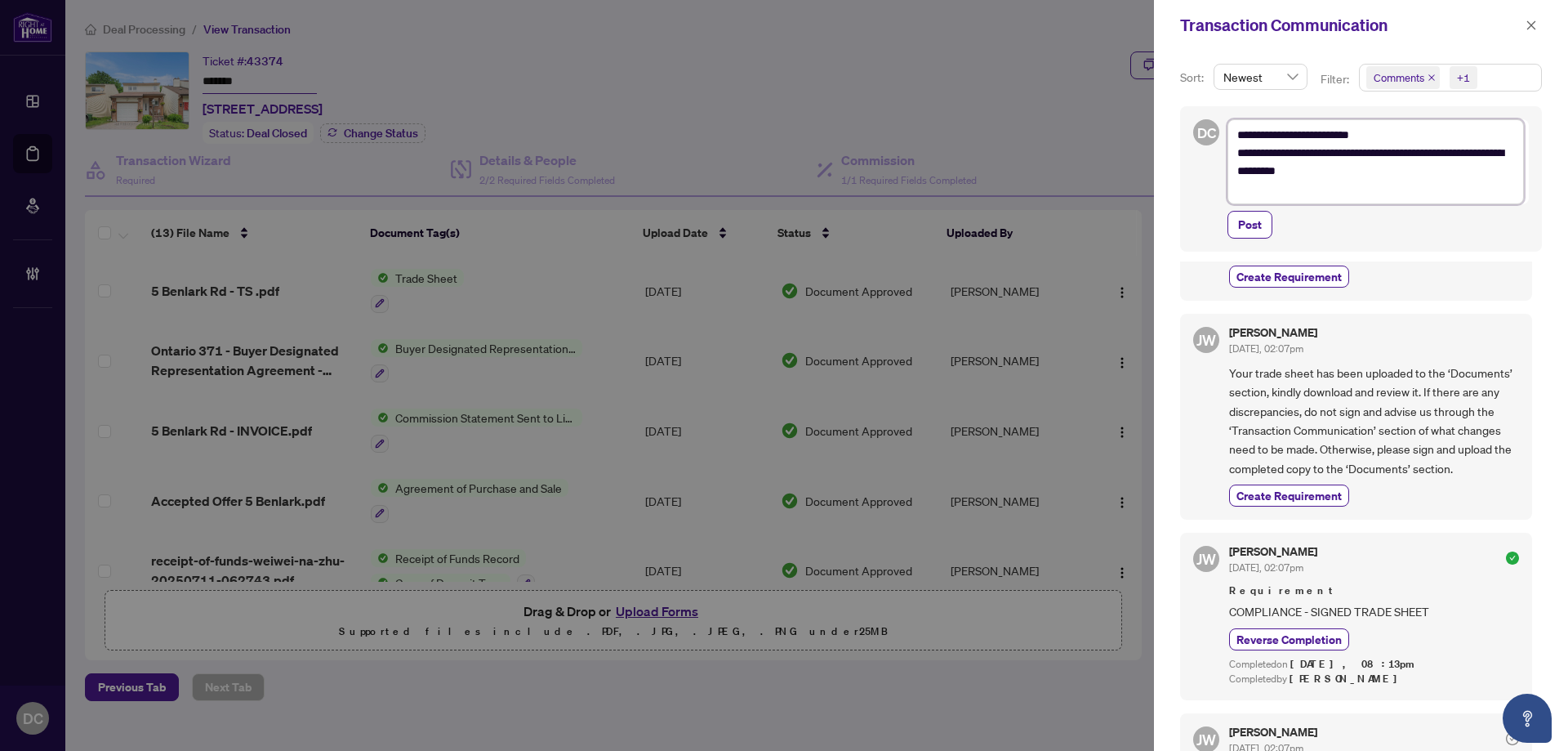
type textarea "**********"
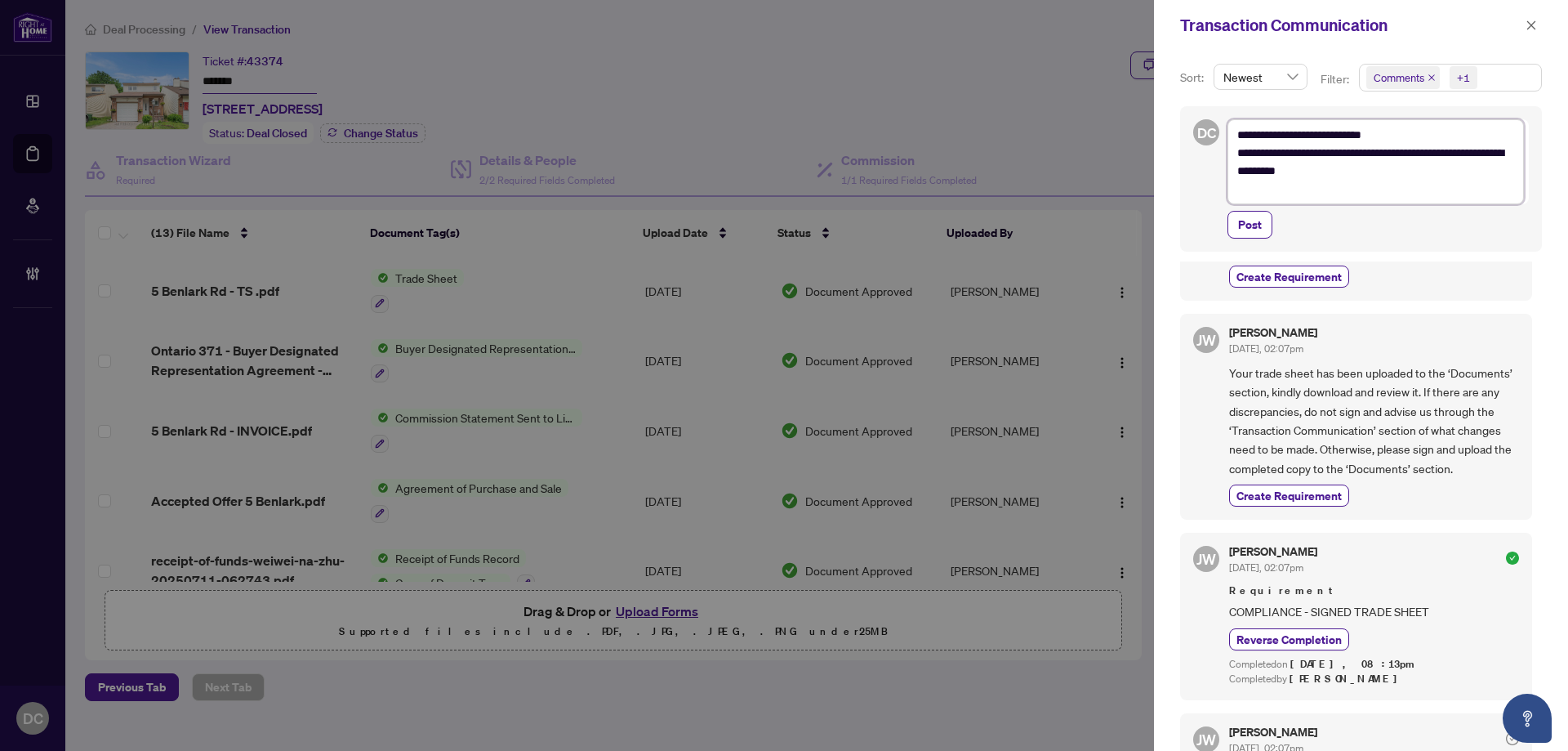
type textarea "**********"
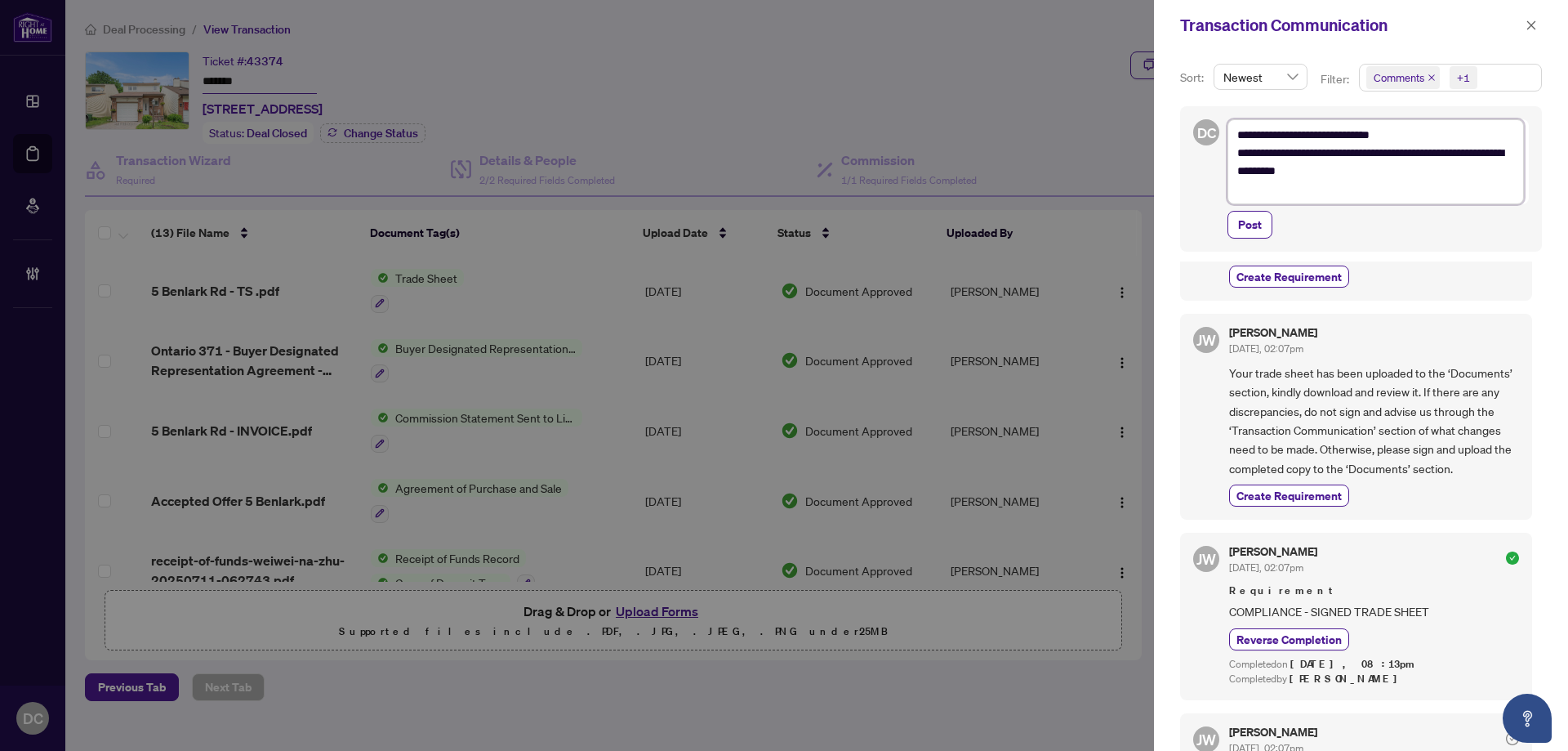
type textarea "**********"
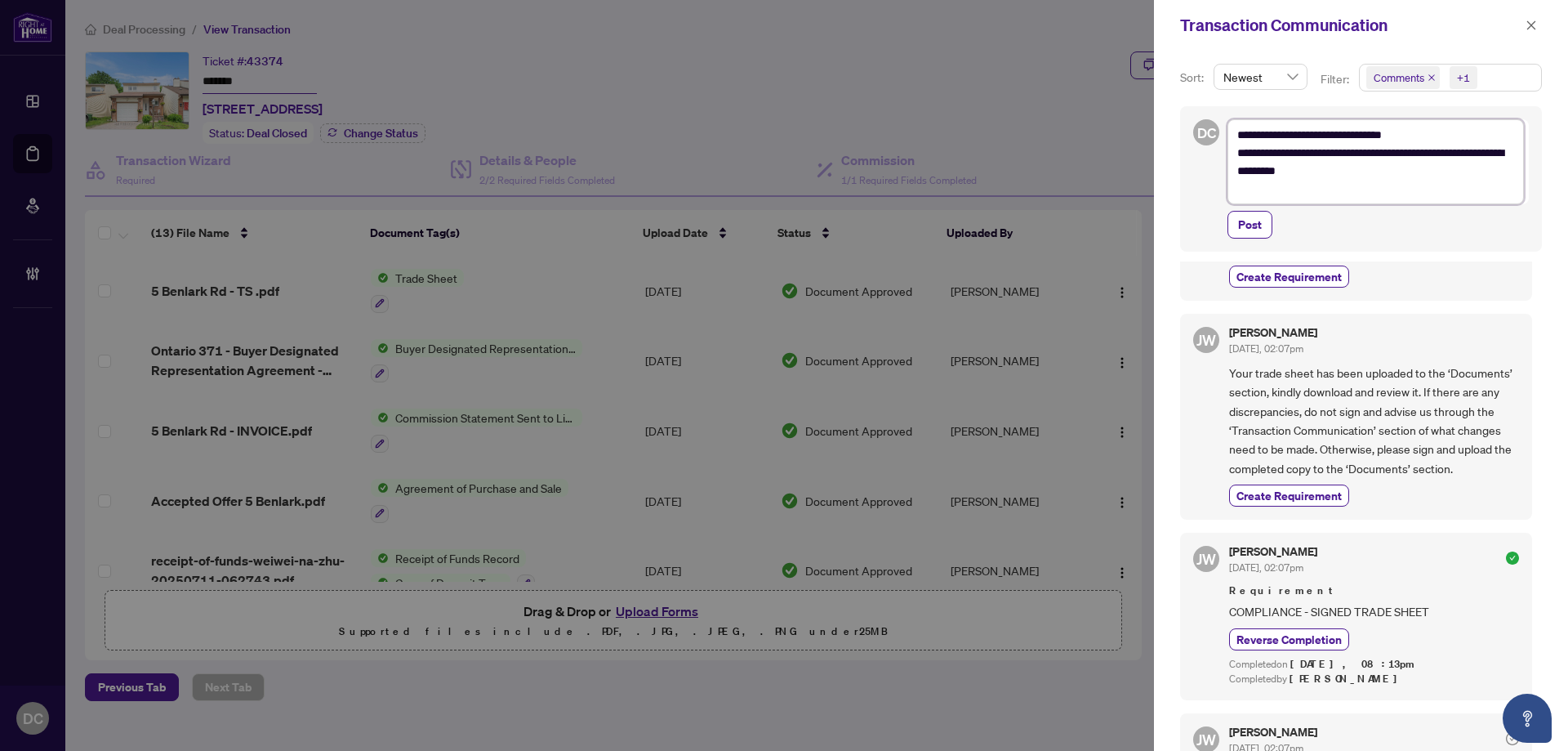
type textarea "**********"
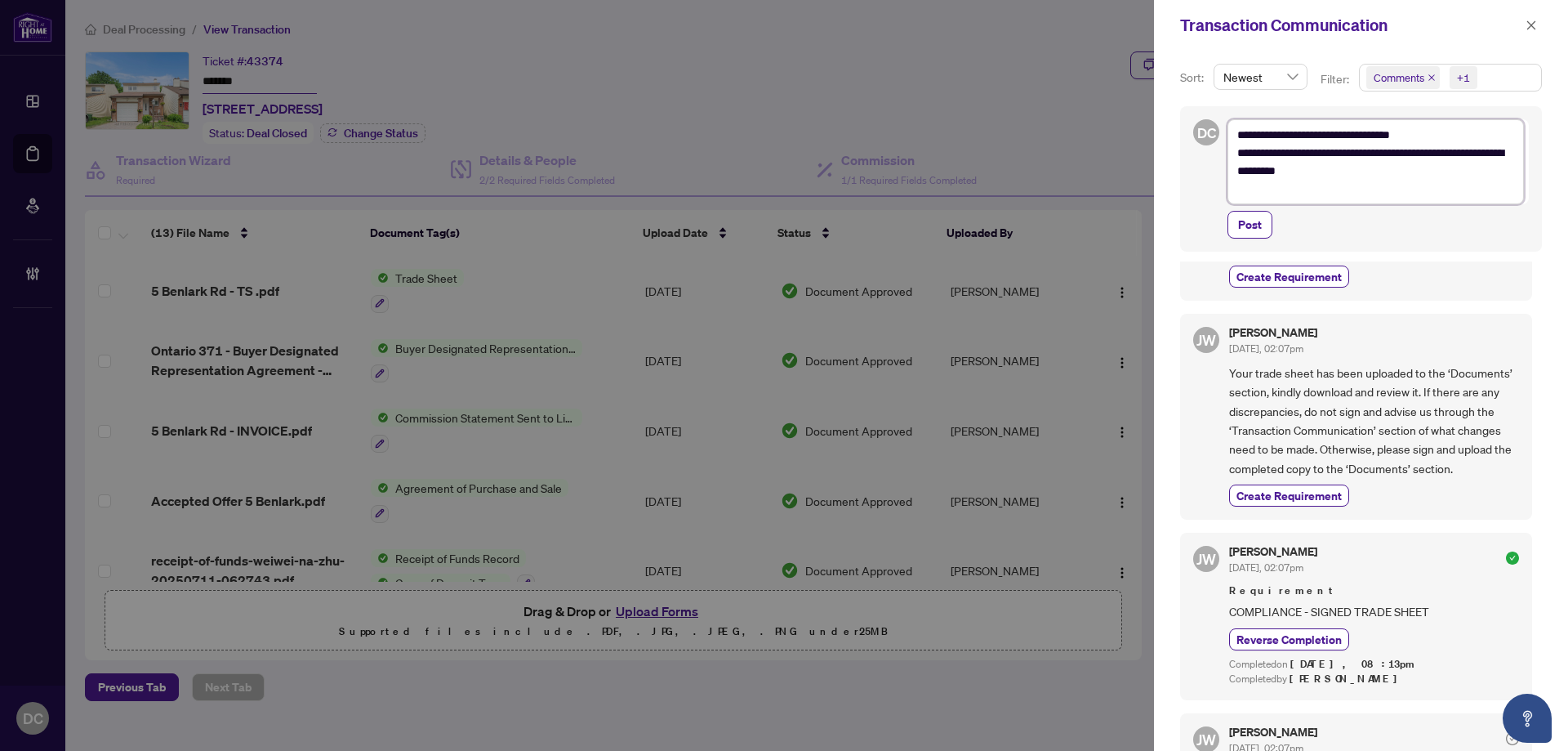
type textarea "**********"
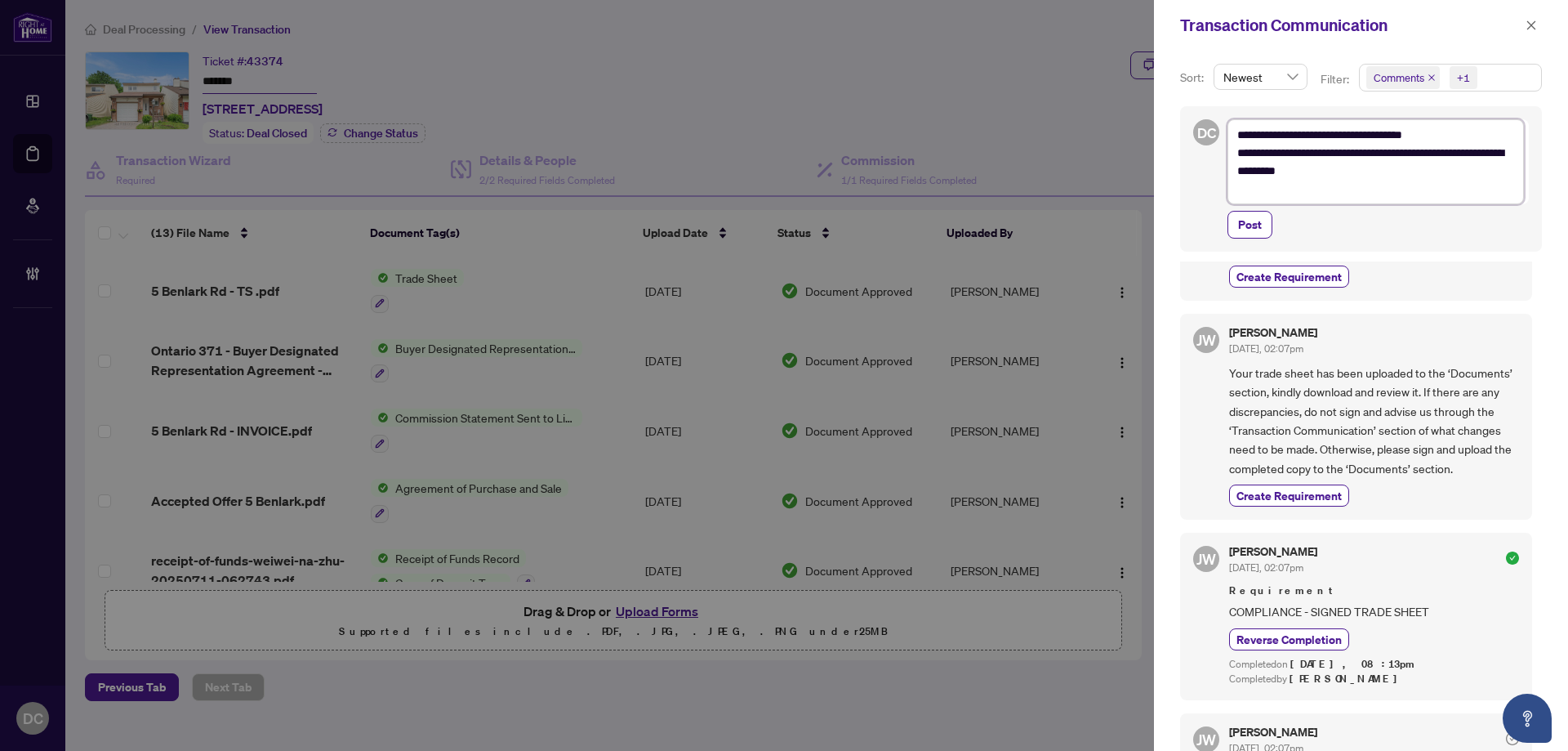
type textarea "**********"
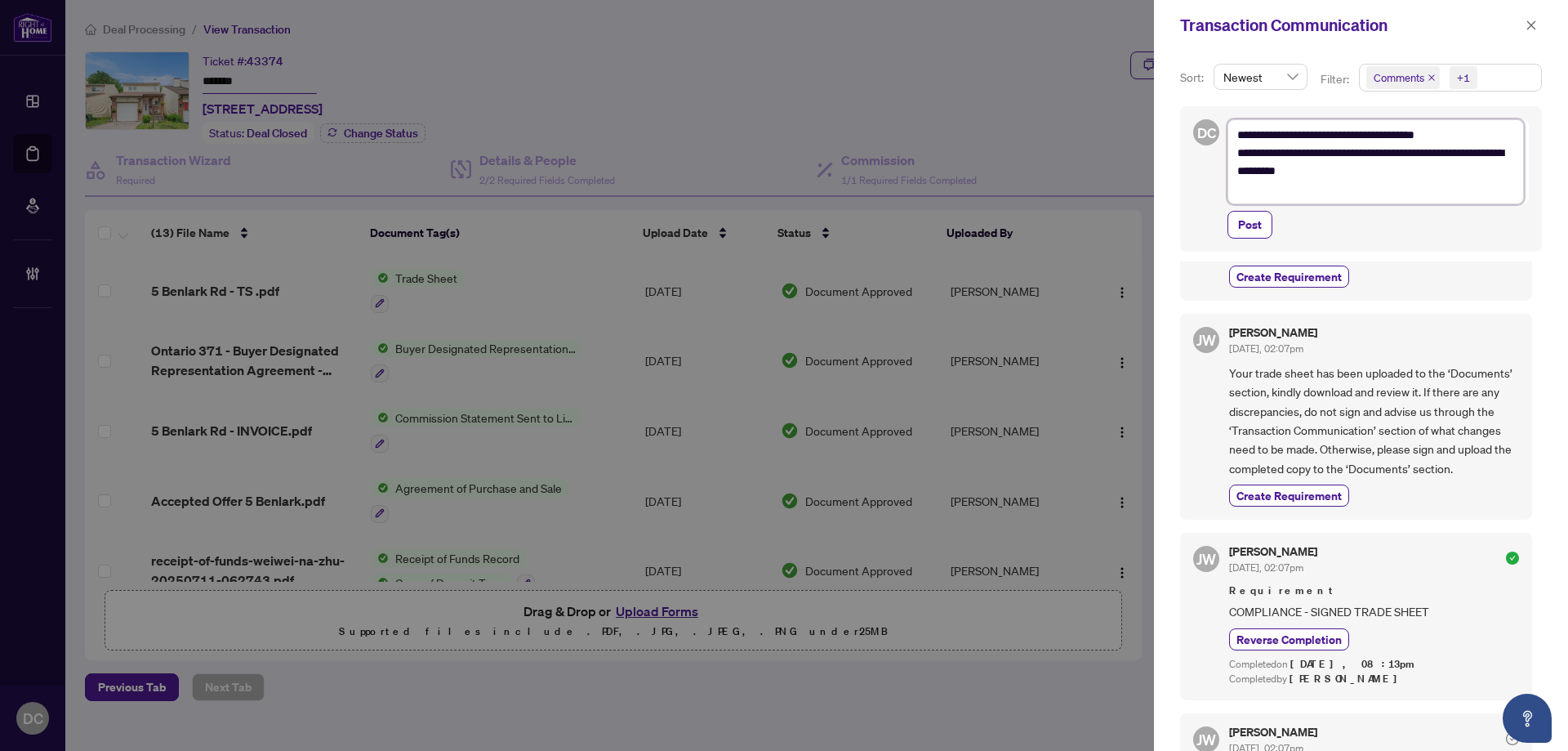
type textarea "**********"
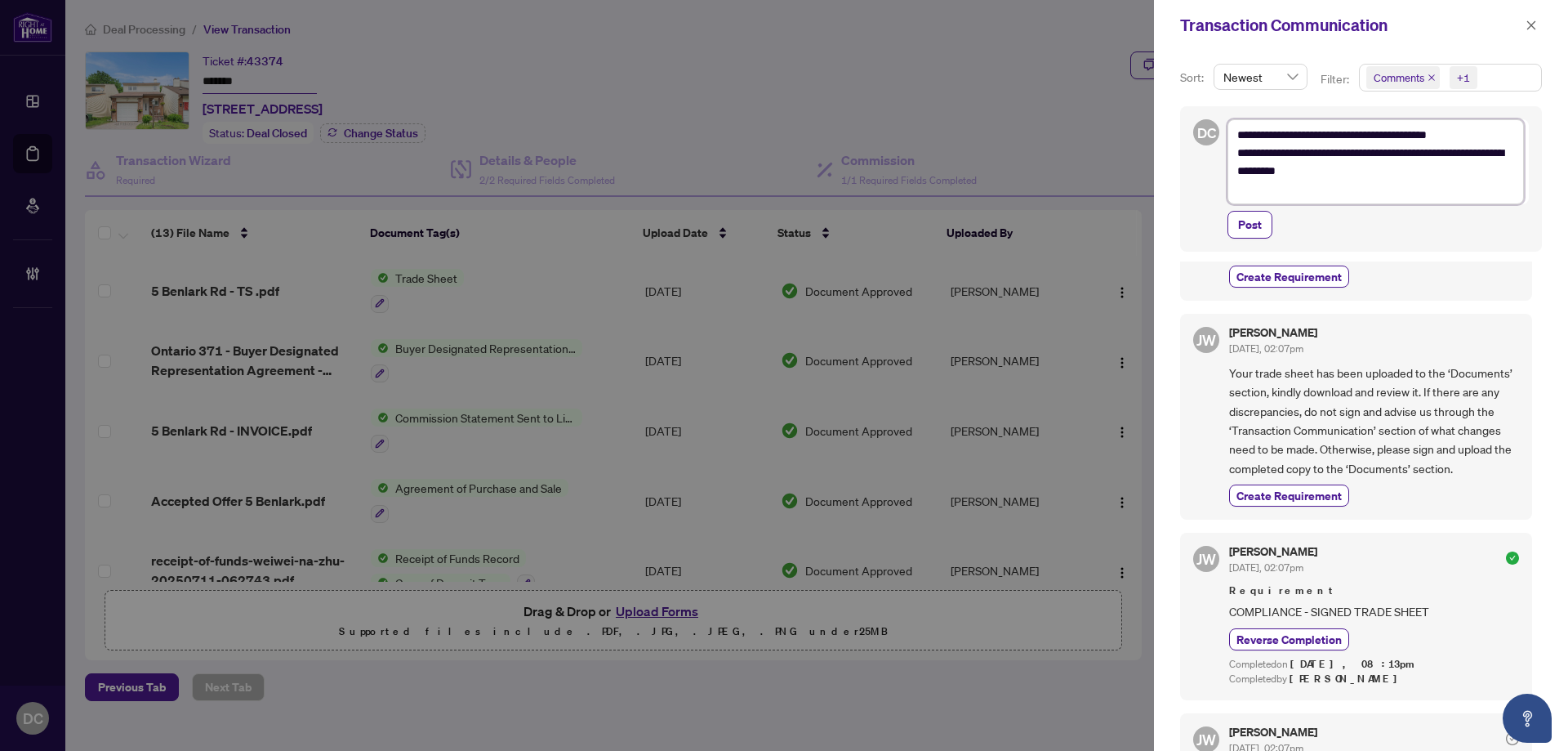
type textarea "**********"
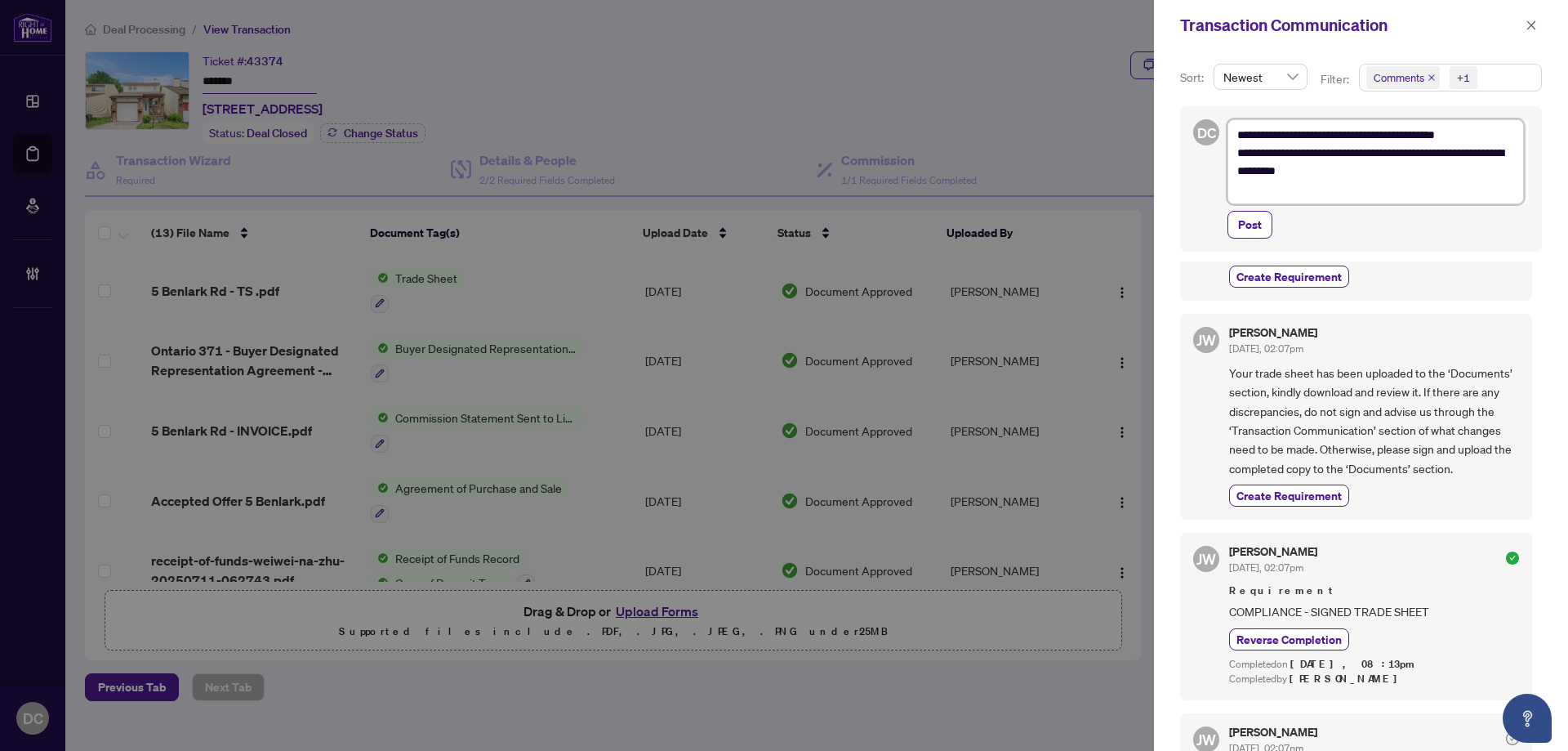
type textarea "**********"
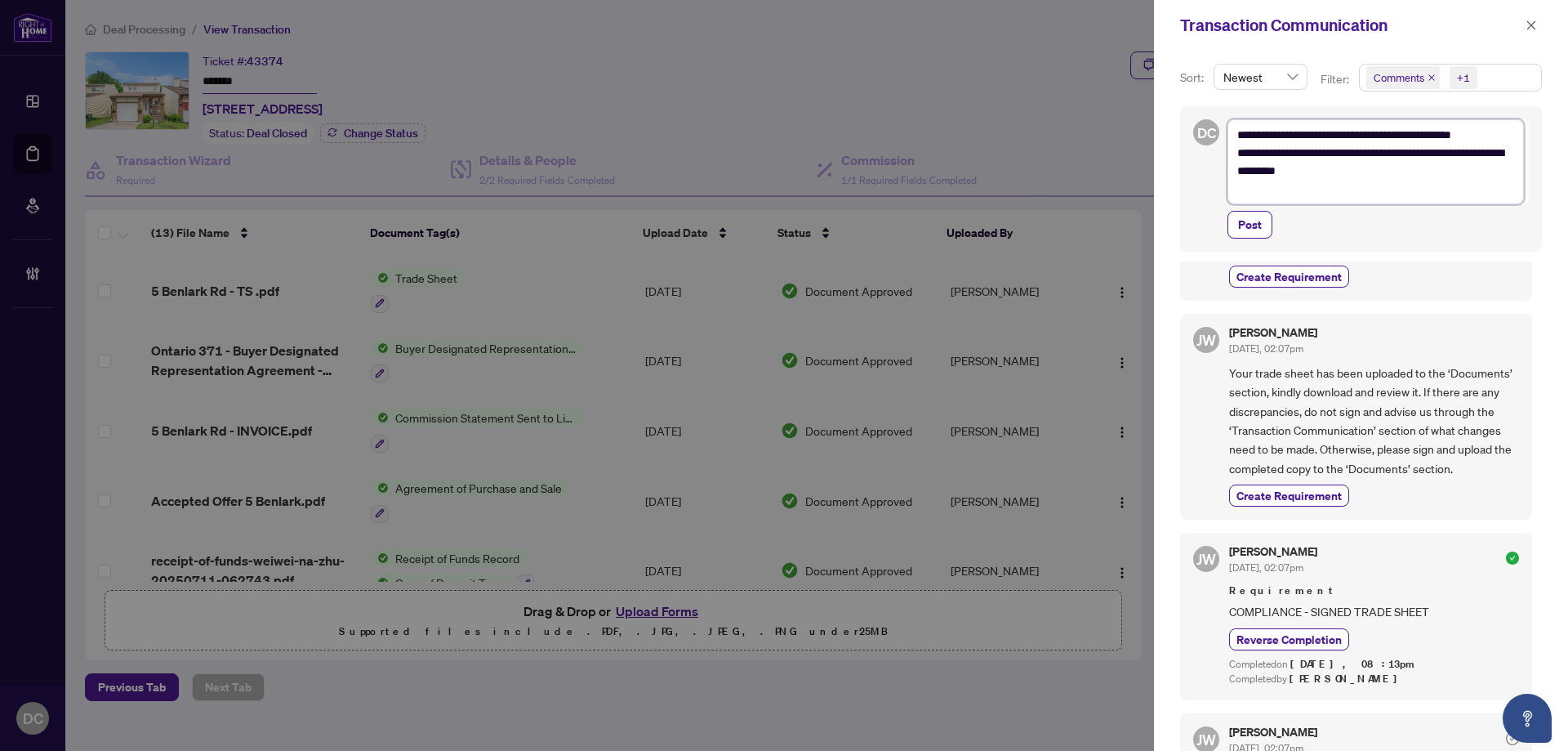
type textarea "**********"
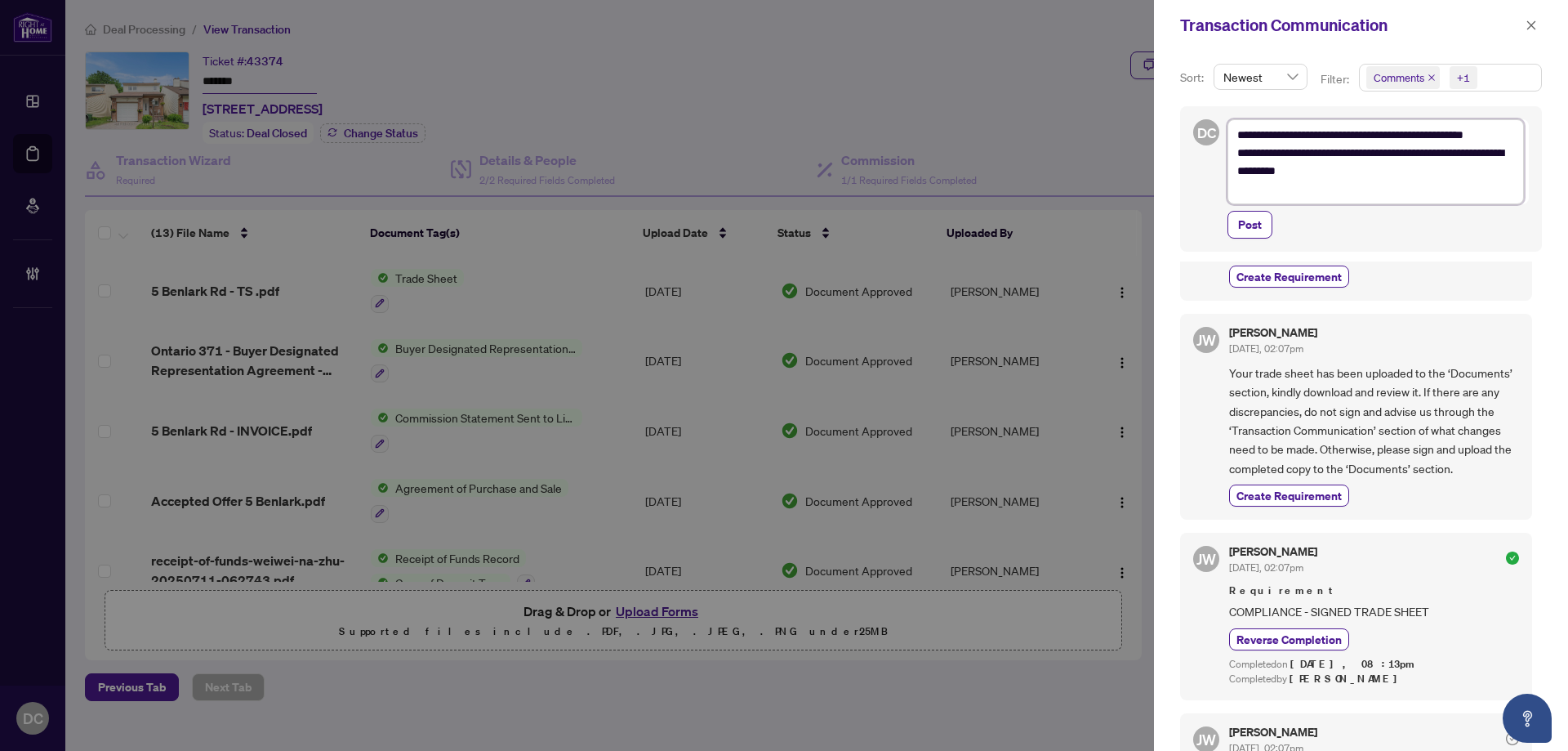
type textarea "**********"
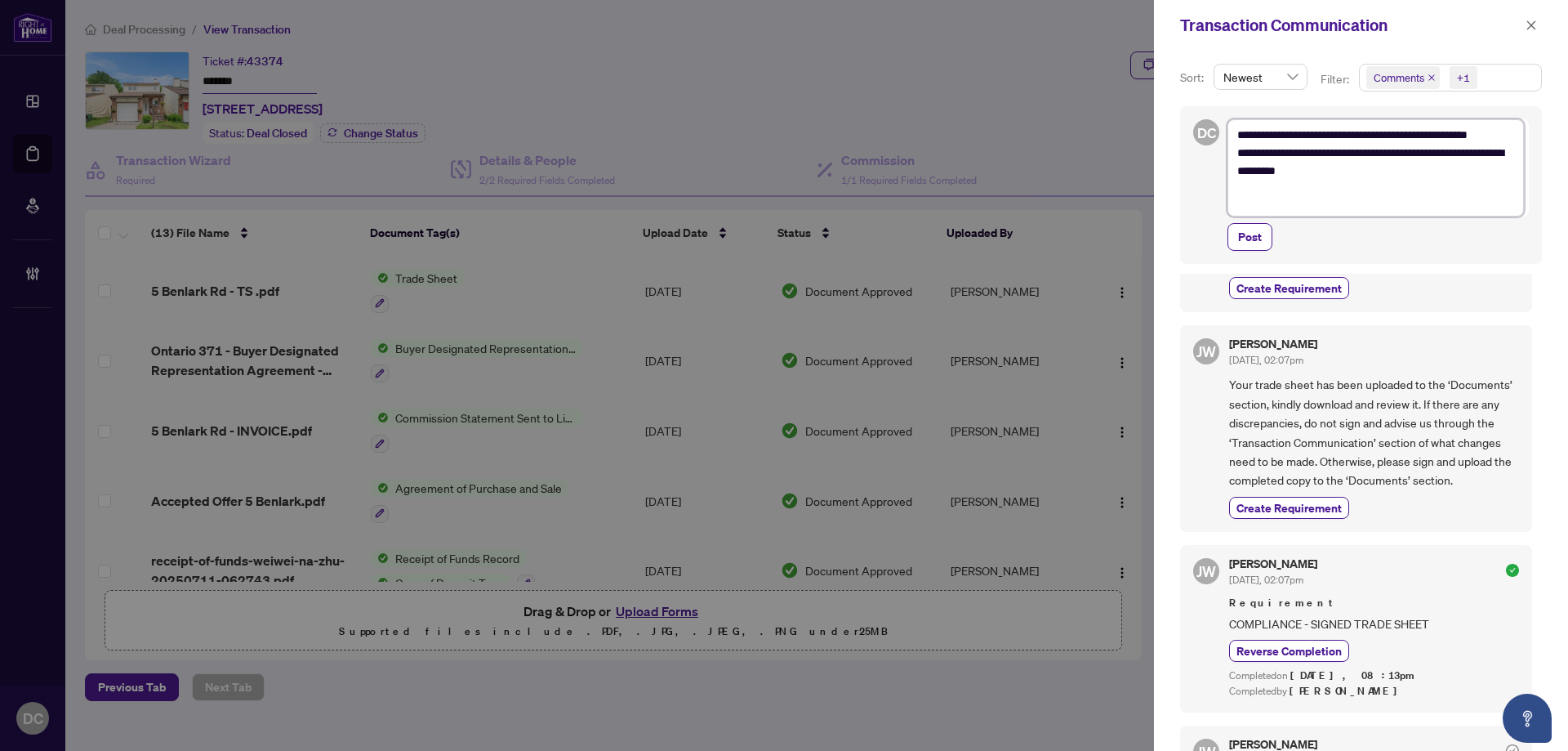
type textarea "**********"
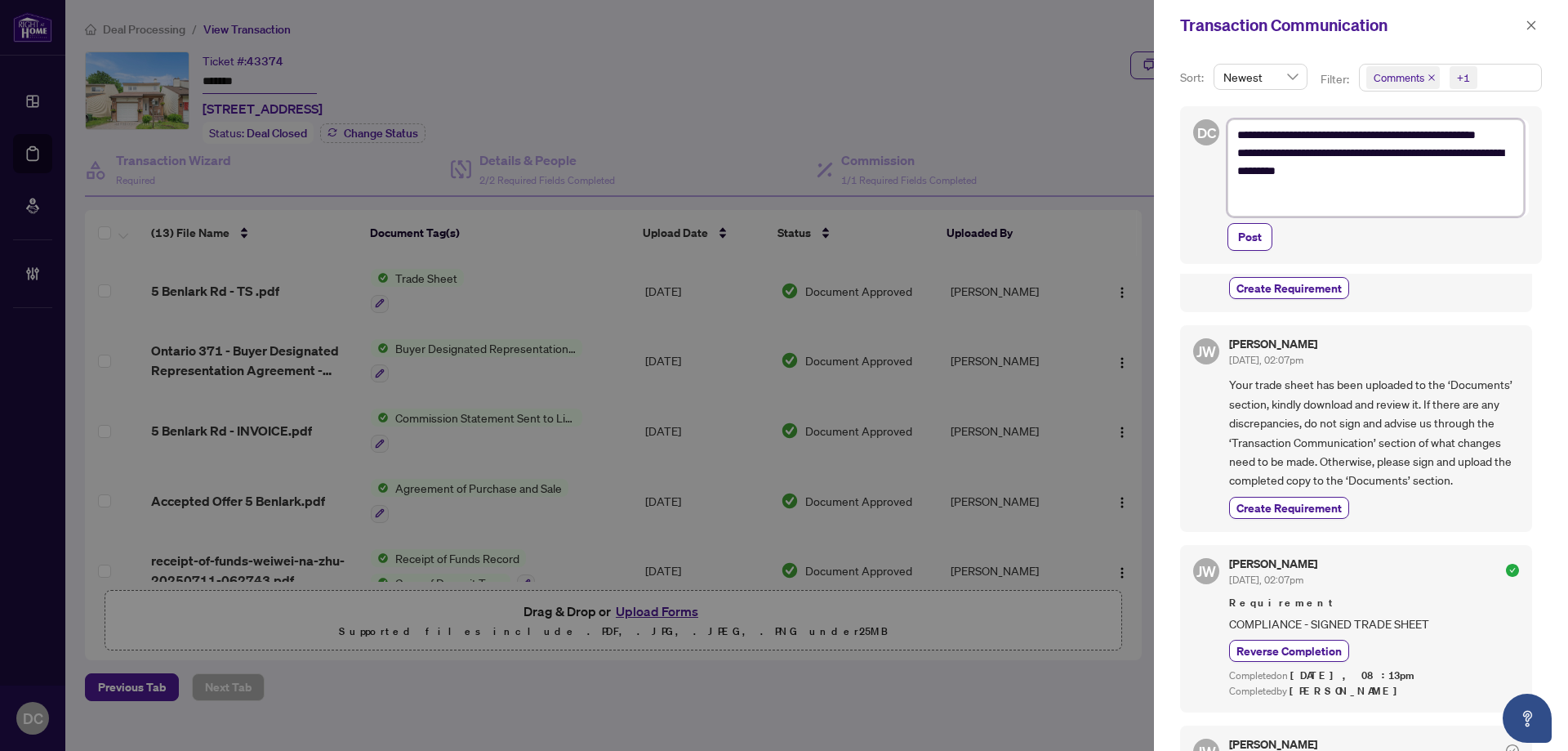
type textarea "**********"
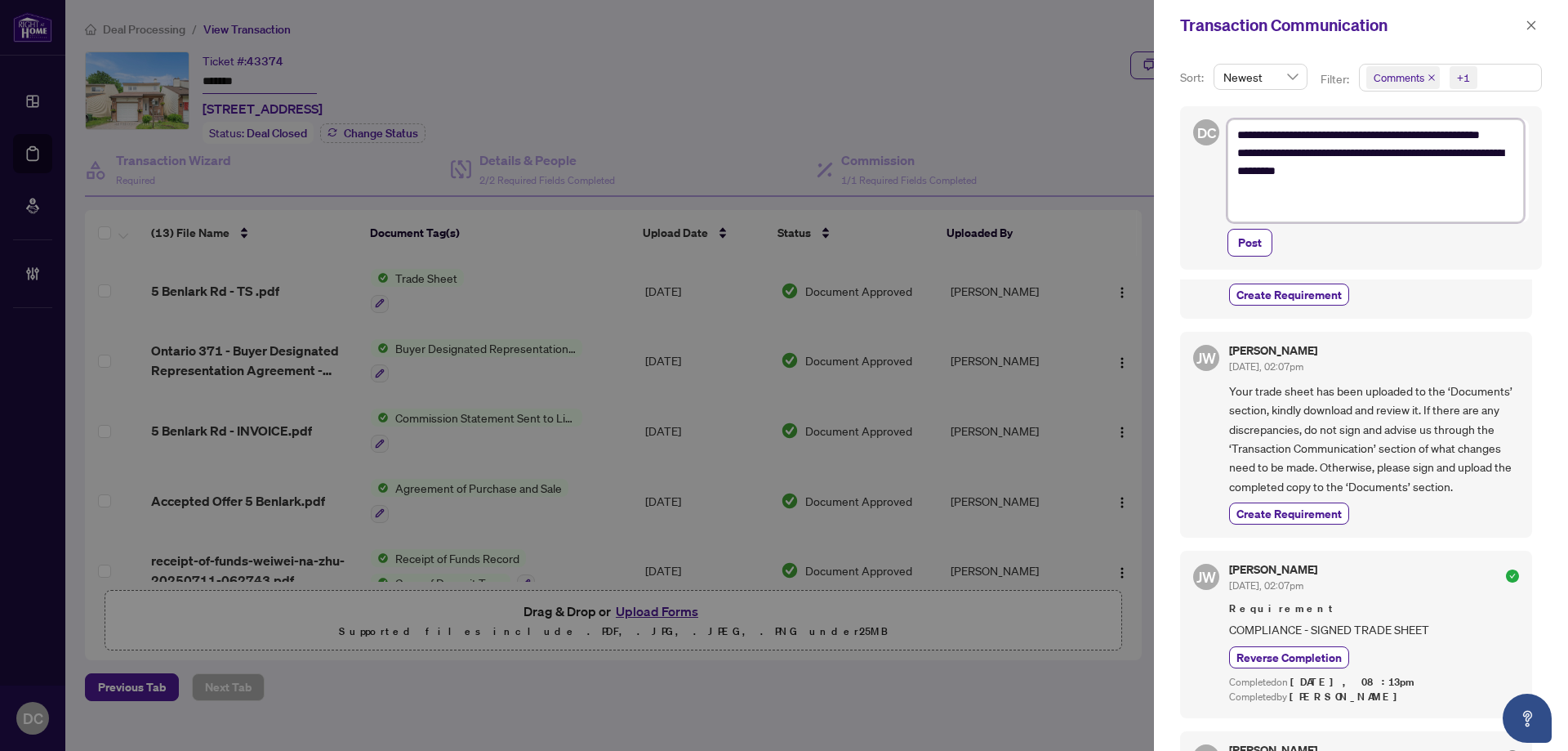
type textarea "**********"
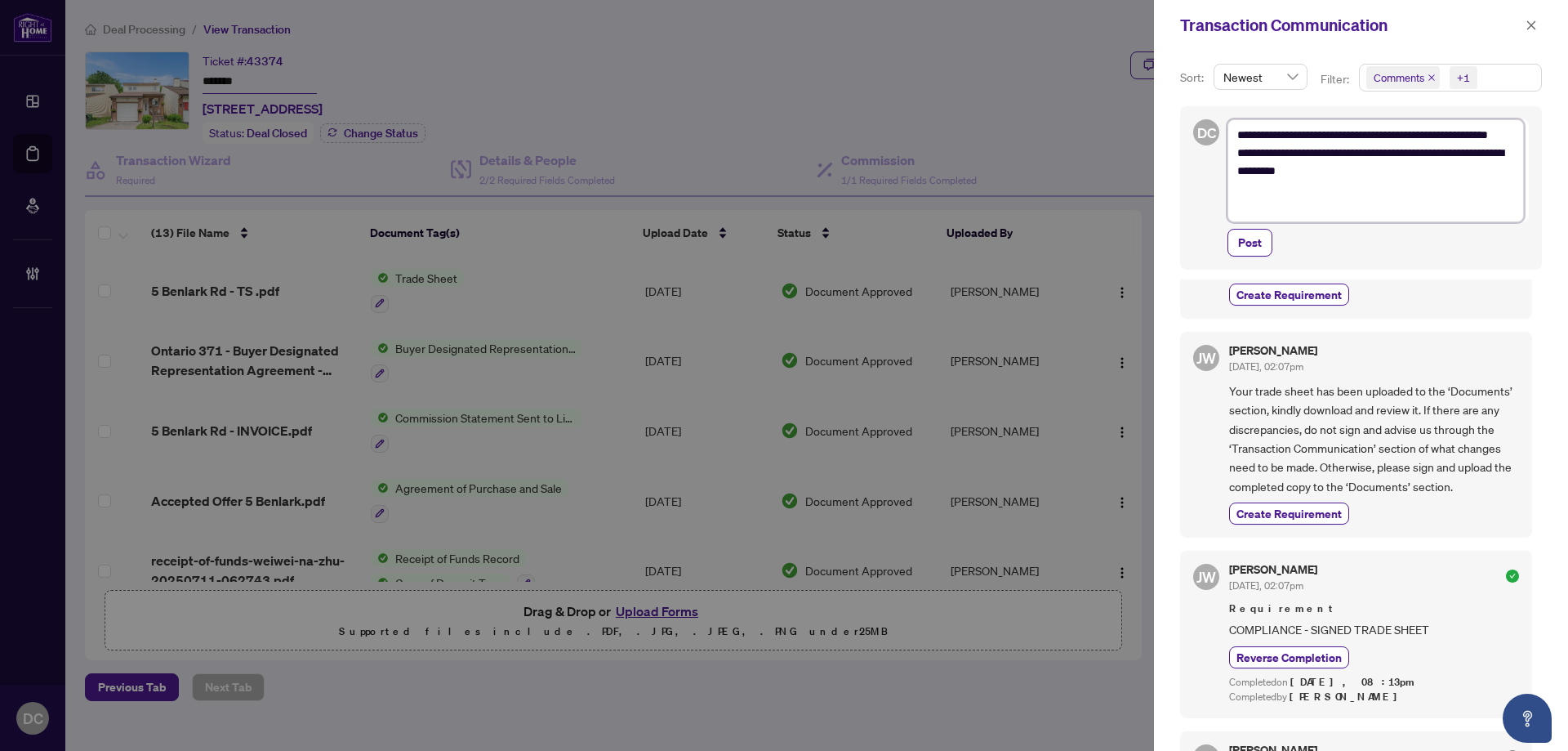
type textarea "**********"
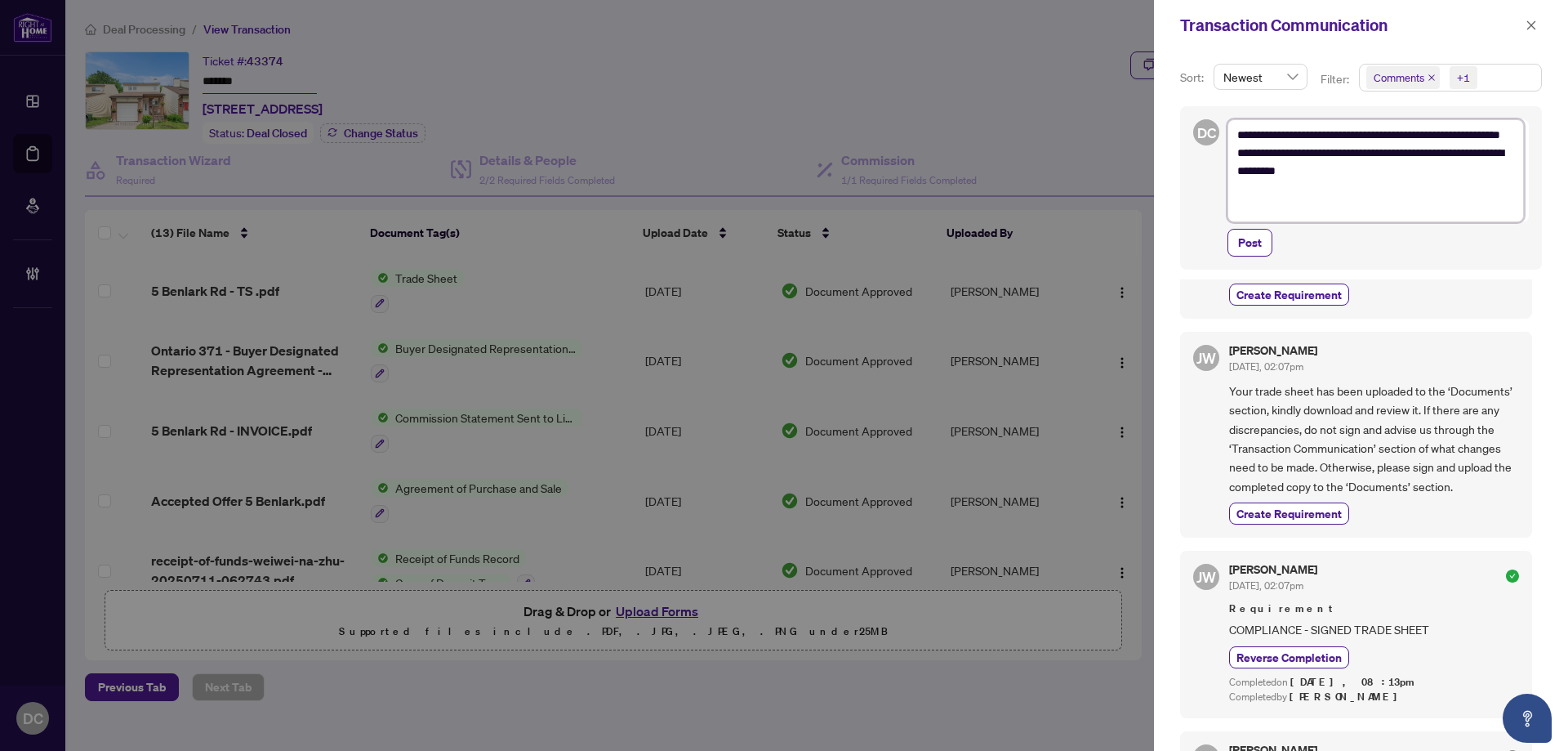
type textarea "**********"
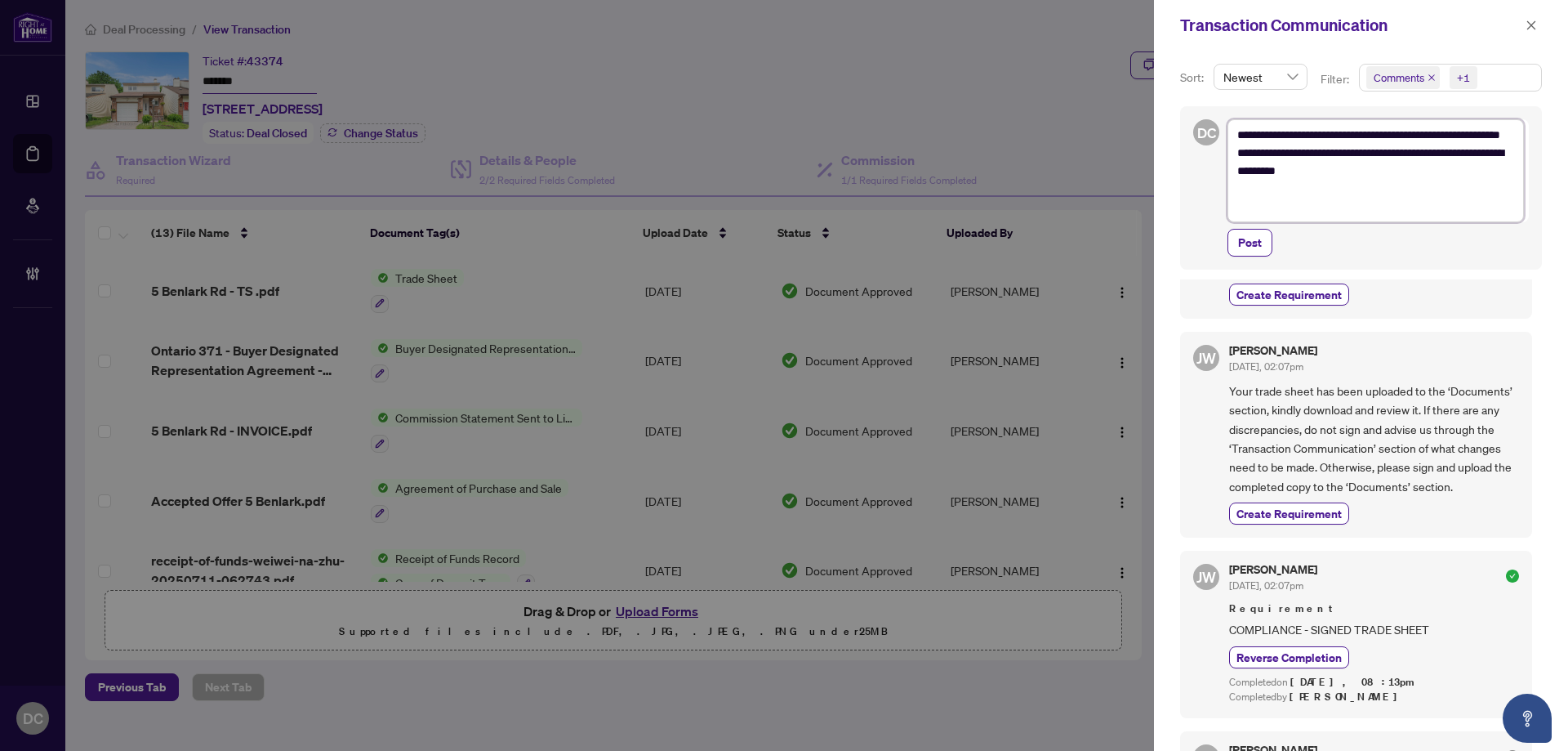
type textarea "**********"
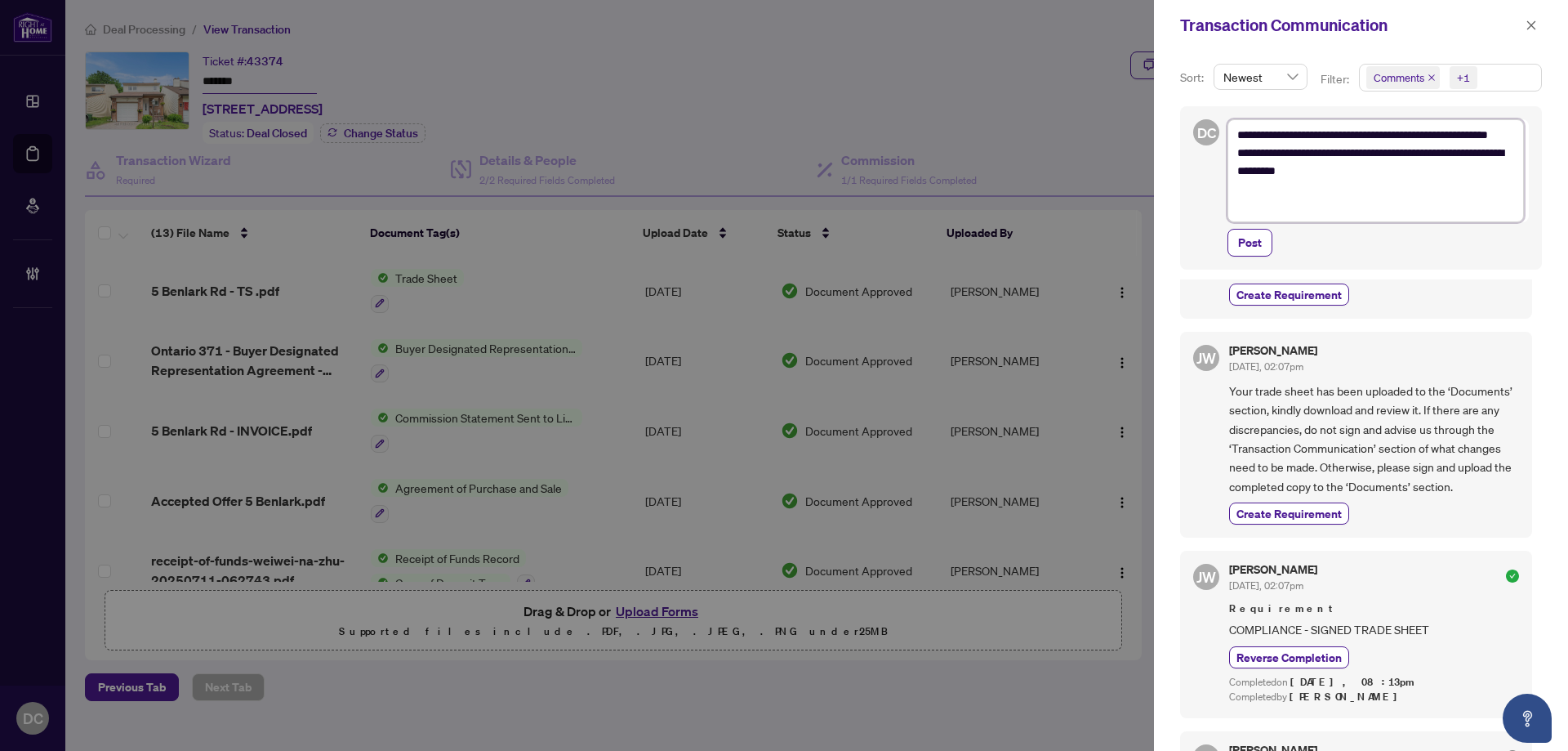
type textarea "**********"
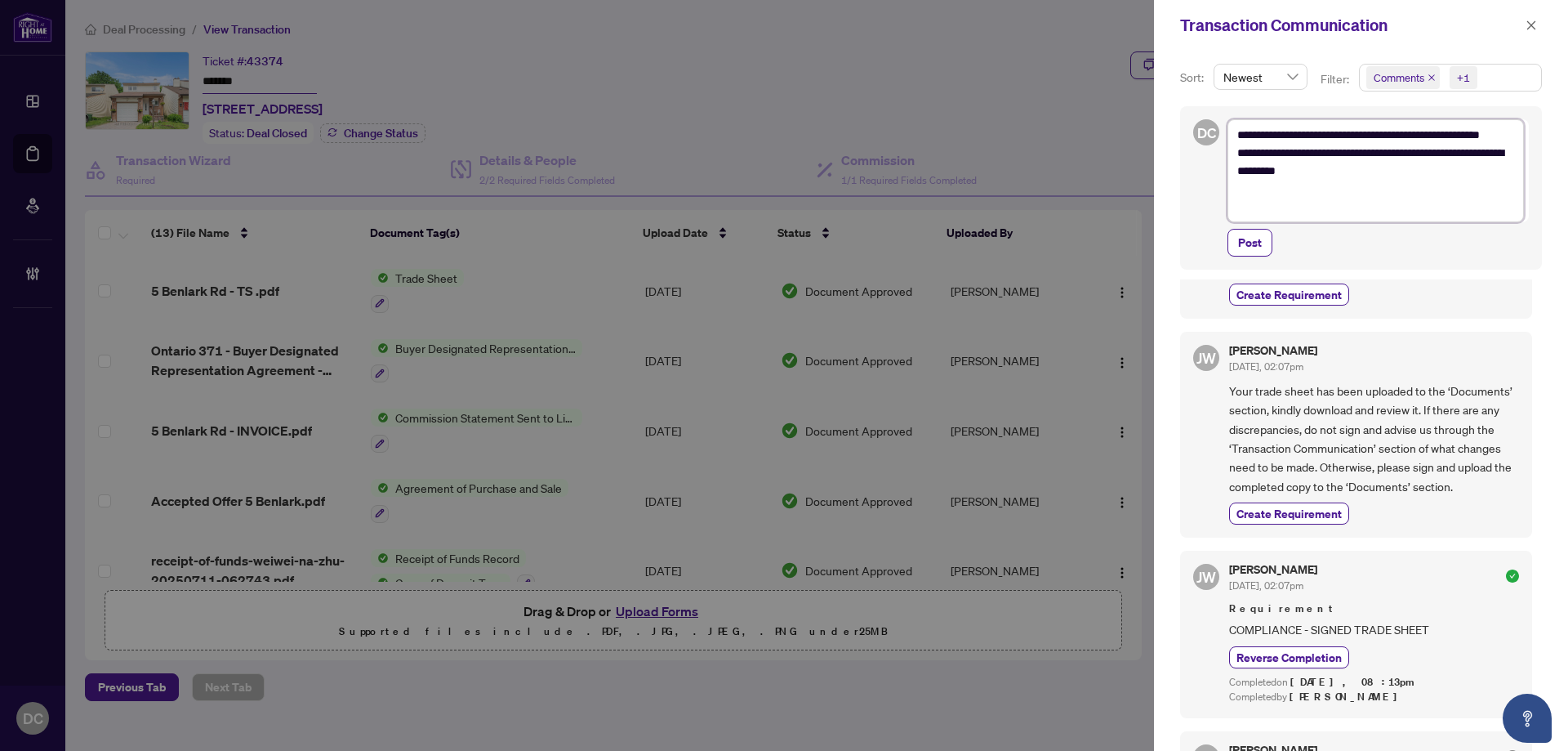
type textarea "**********"
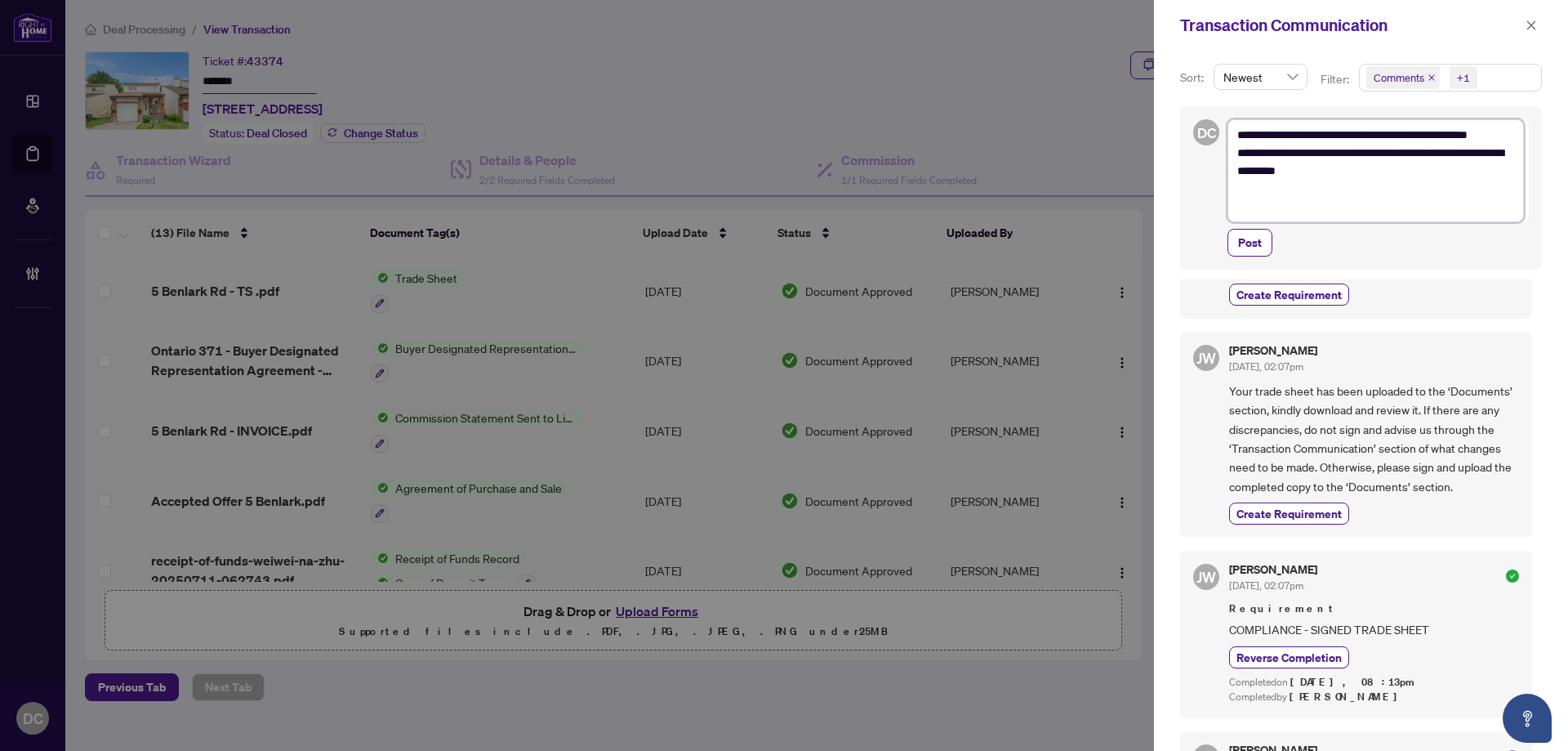
type textarea "**********"
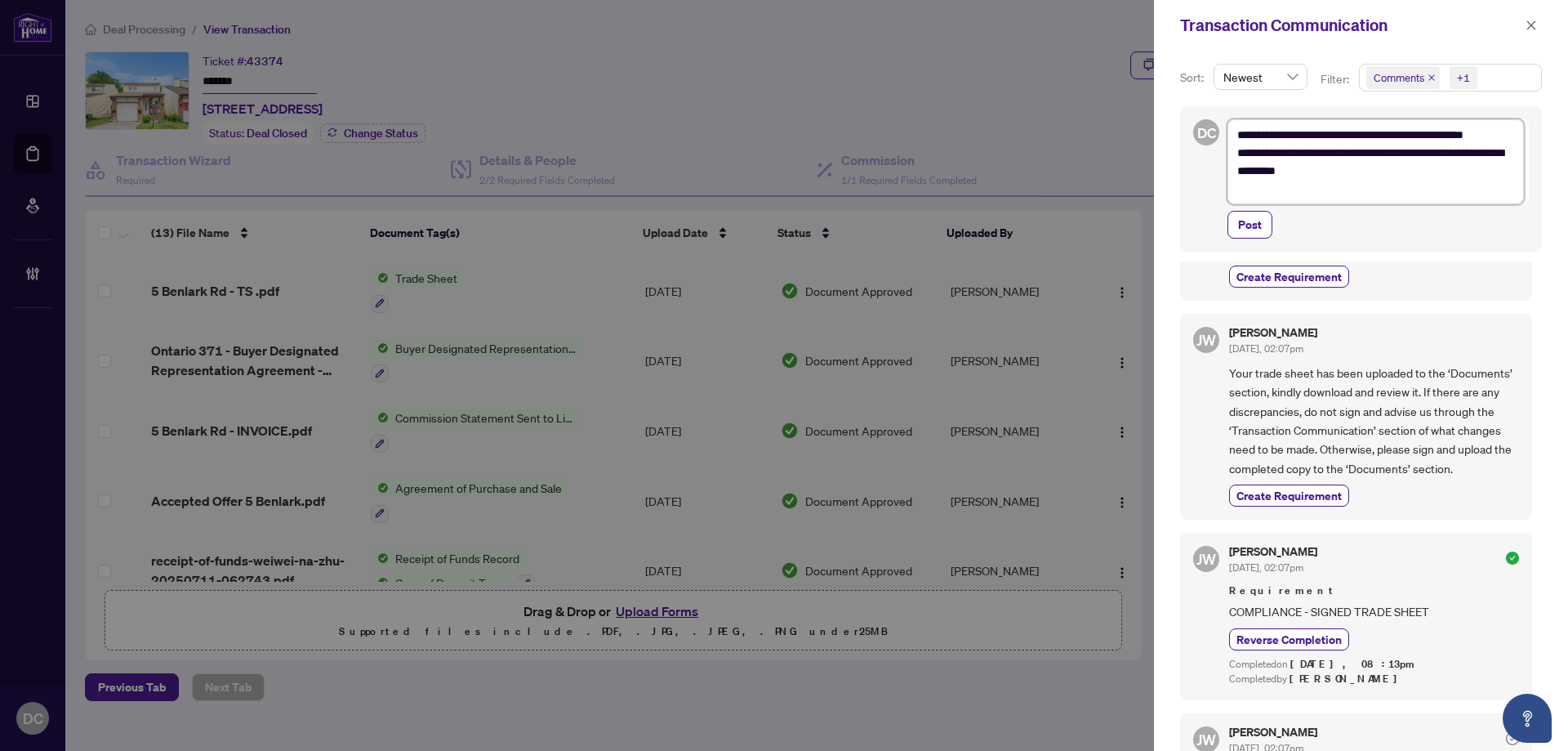
type textarea "**********"
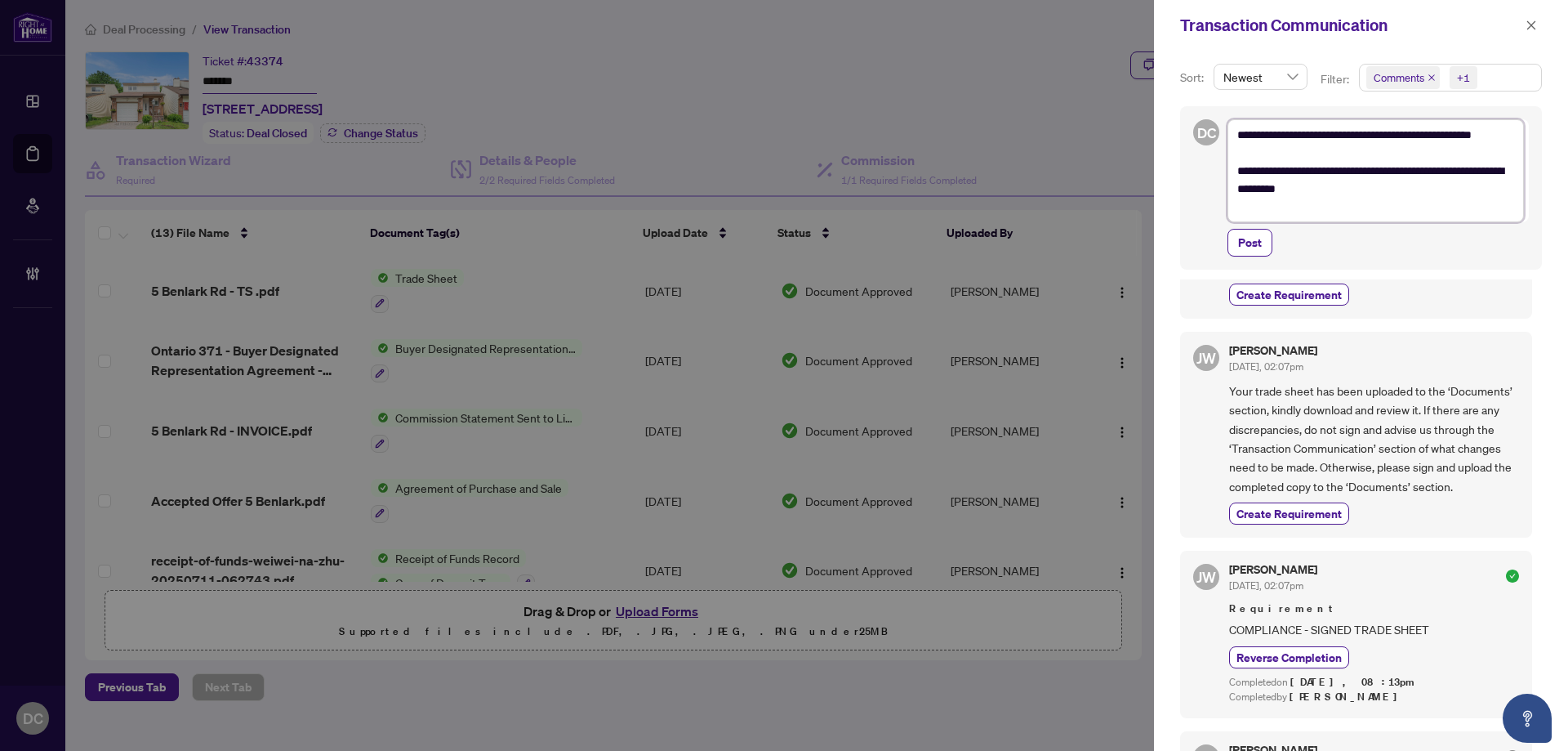
type textarea "**********"
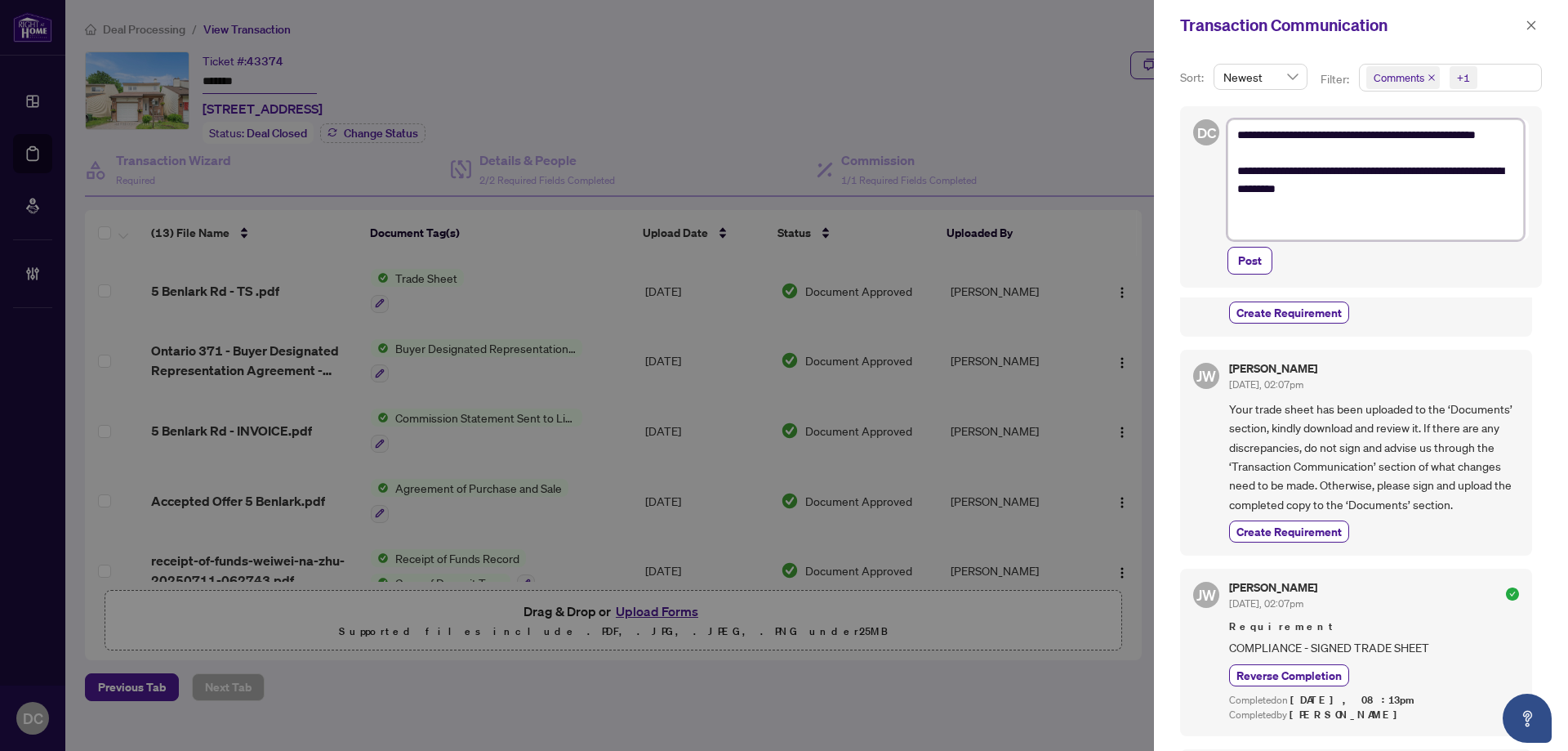
click at [1300, 133] on textarea "**********" at bounding box center [1375, 180] width 296 height 121
type textarea "**********"
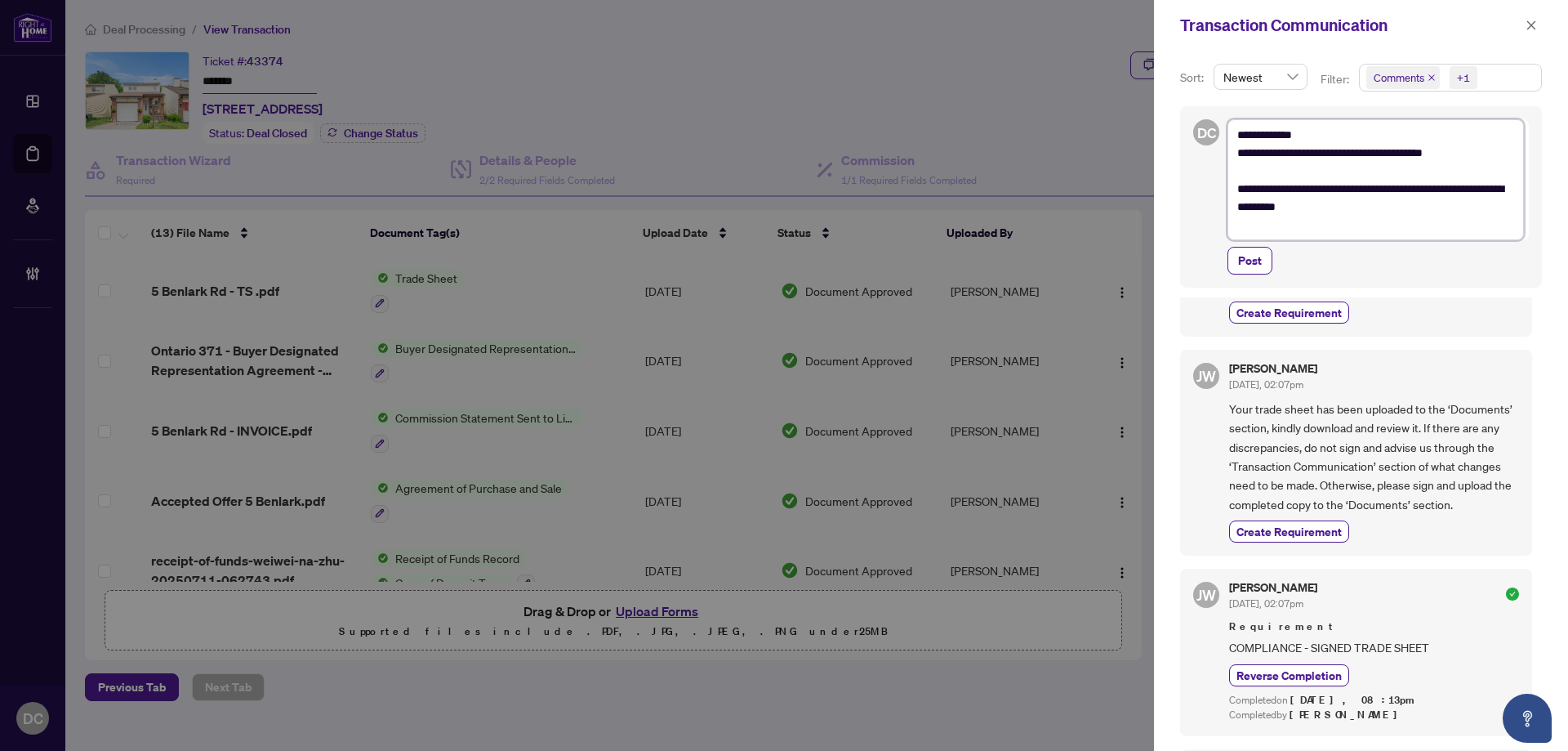
type textarea "**********"
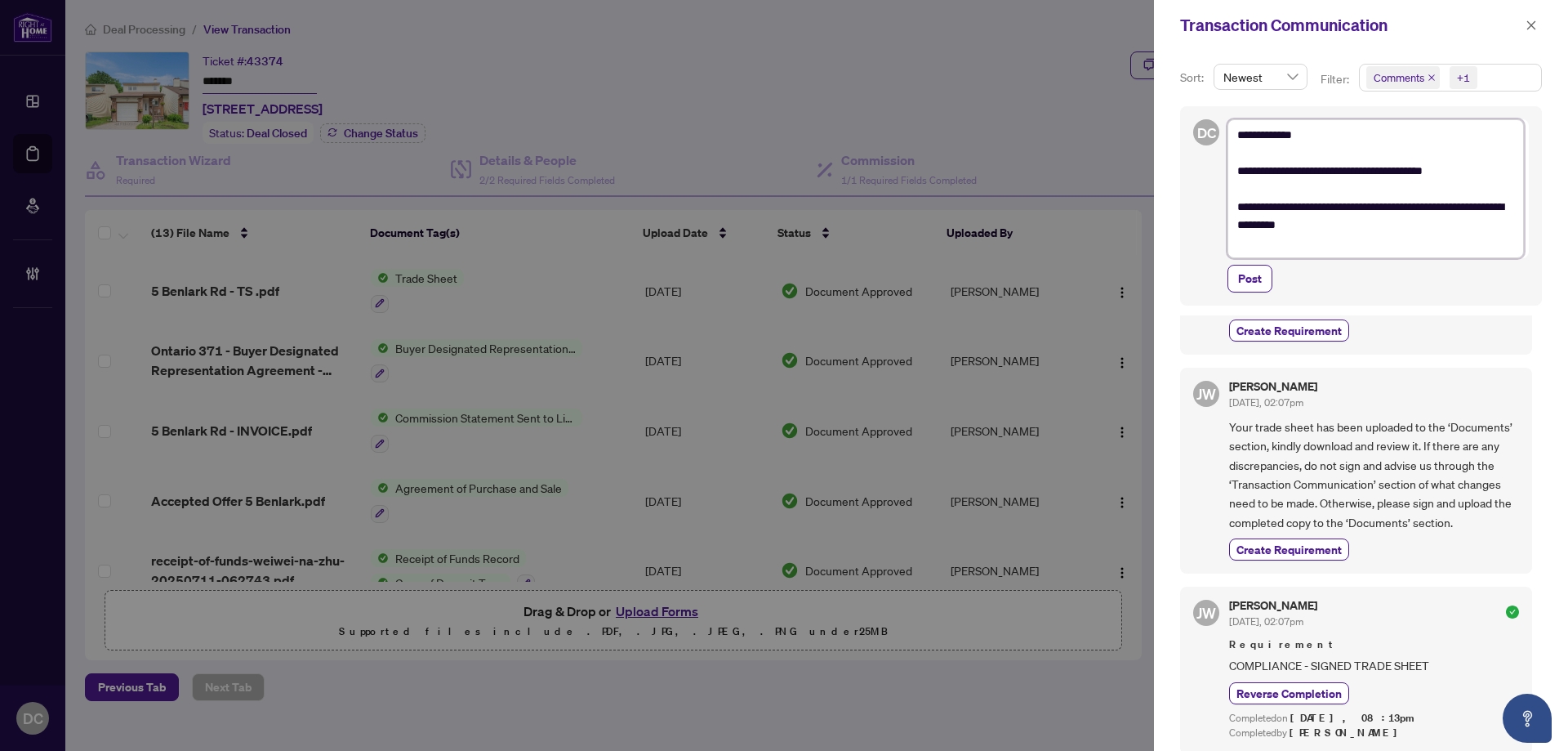
click at [1399, 228] on textarea "**********" at bounding box center [1375, 189] width 296 height 139
type textarea "**********"
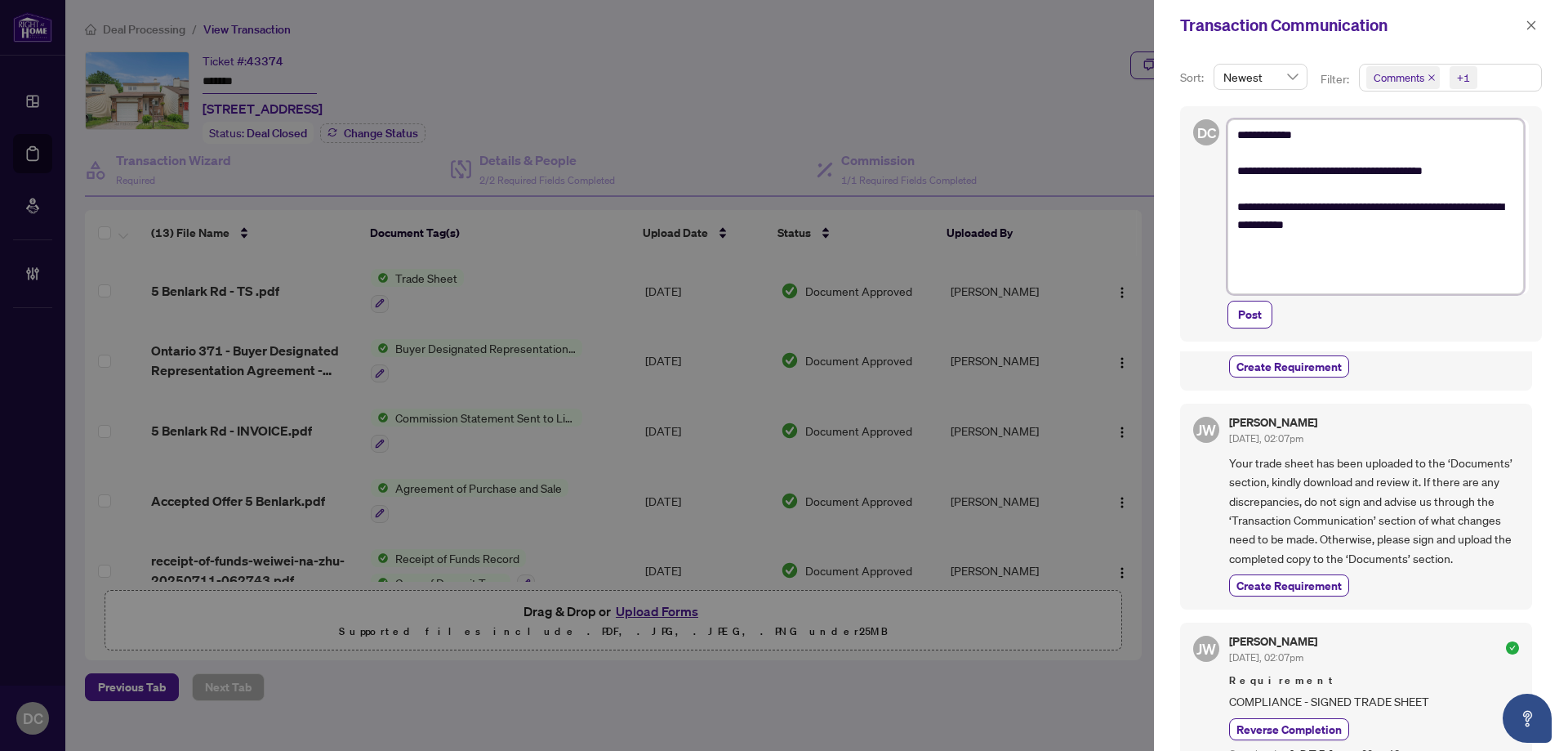
type textarea "**********"
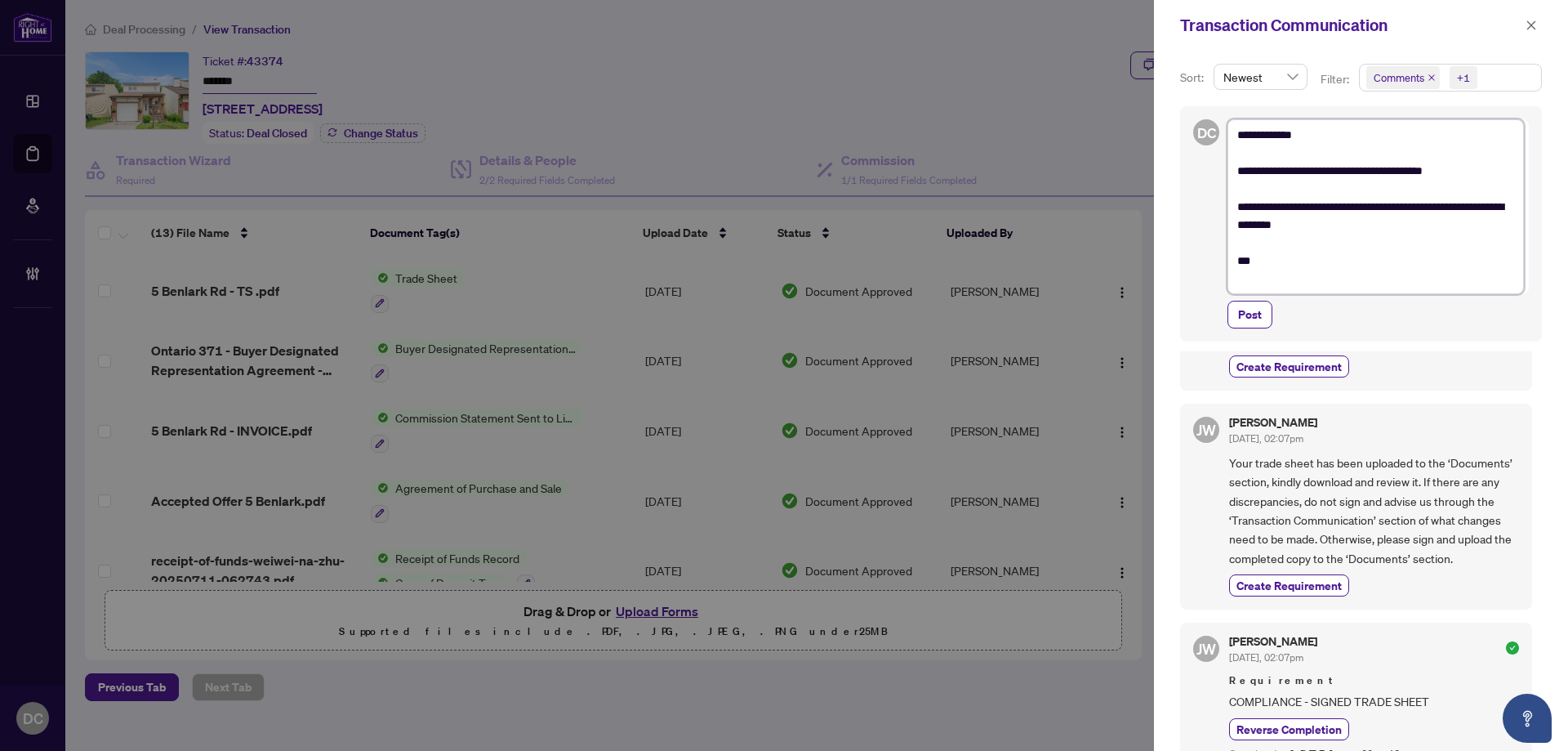
type textarea "**********"
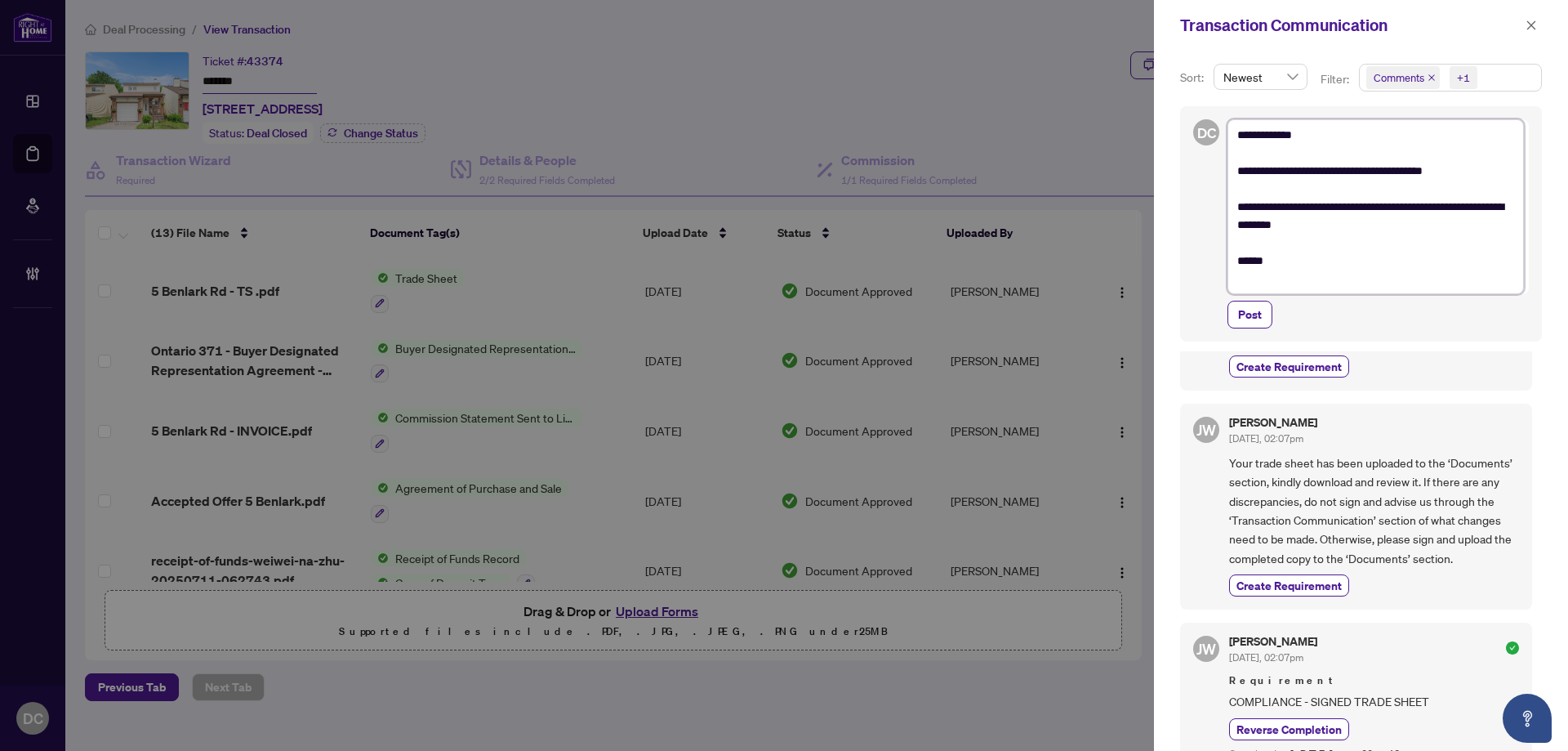
type textarea "**********"
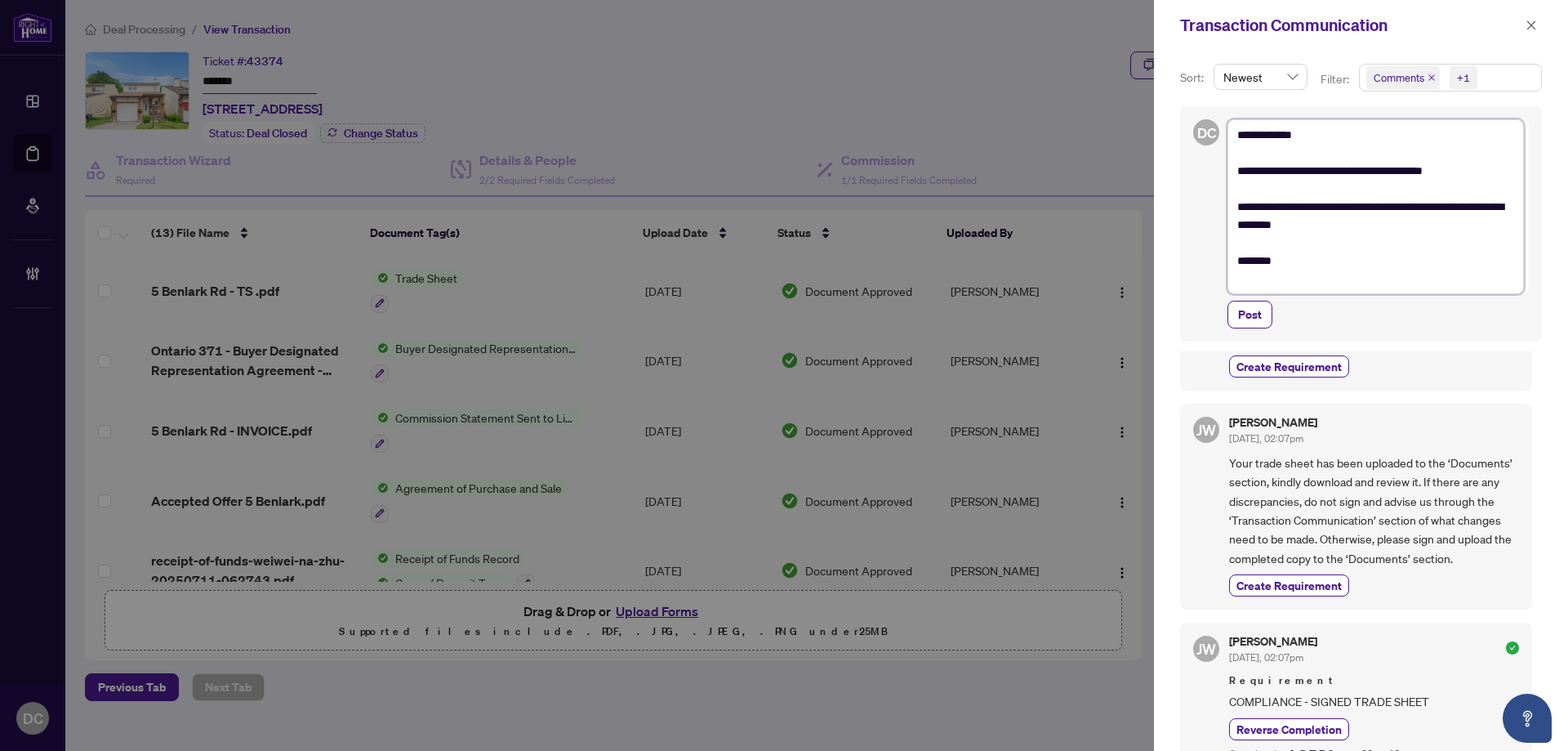
type textarea "**********"
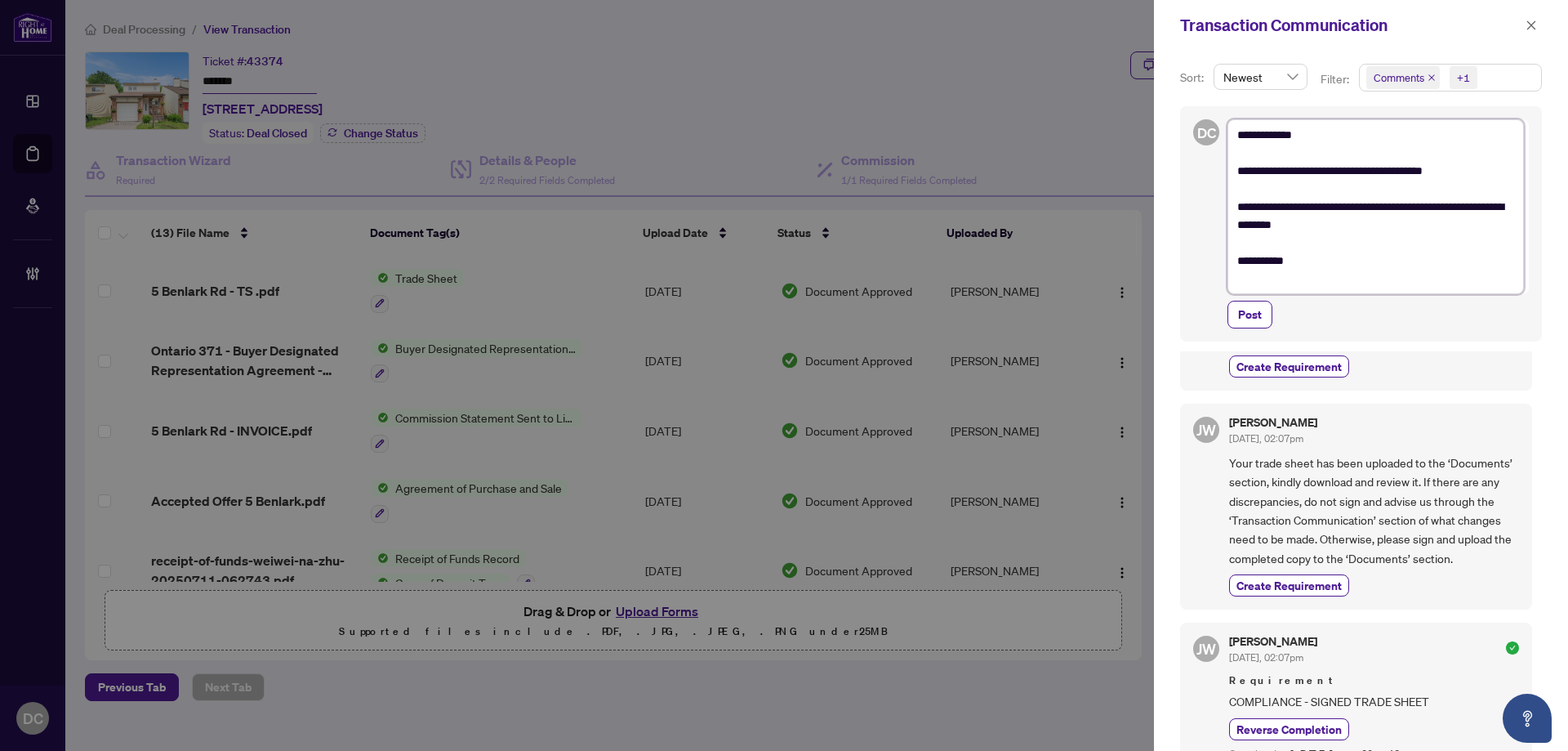
type textarea "**********"
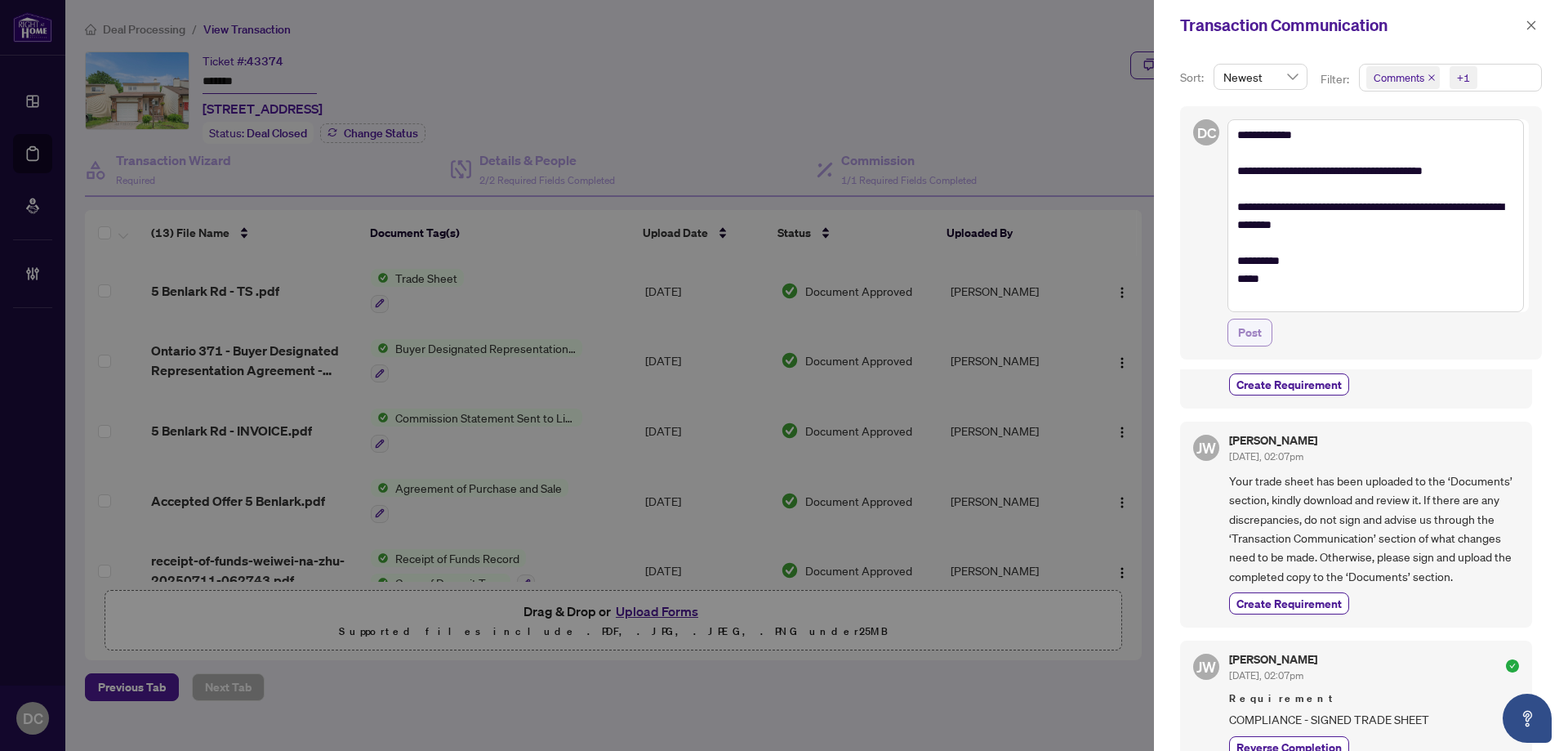
click at [1260, 333] on span "Post" at bounding box center [1249, 333] width 24 height 26
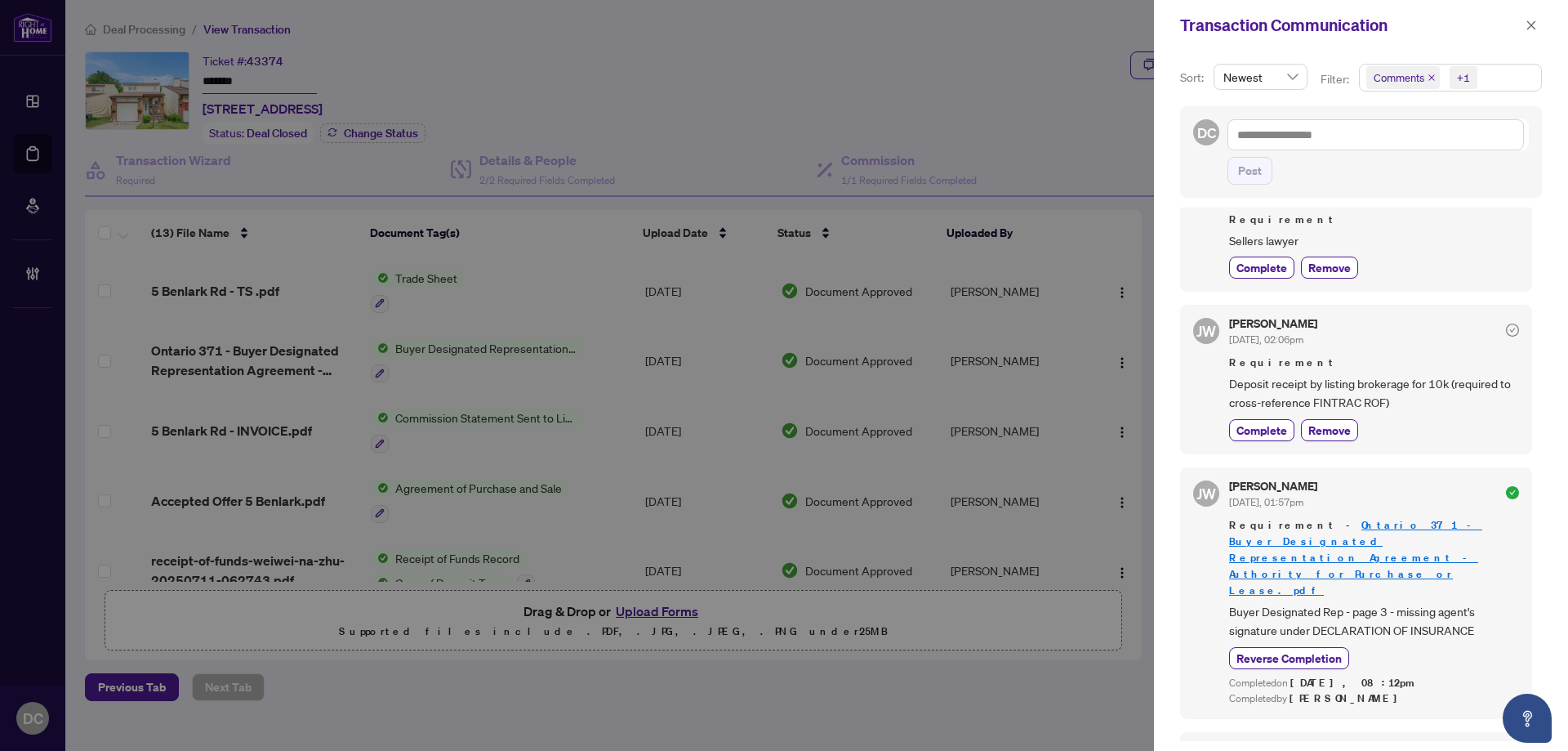
scroll to position [1225, 0]
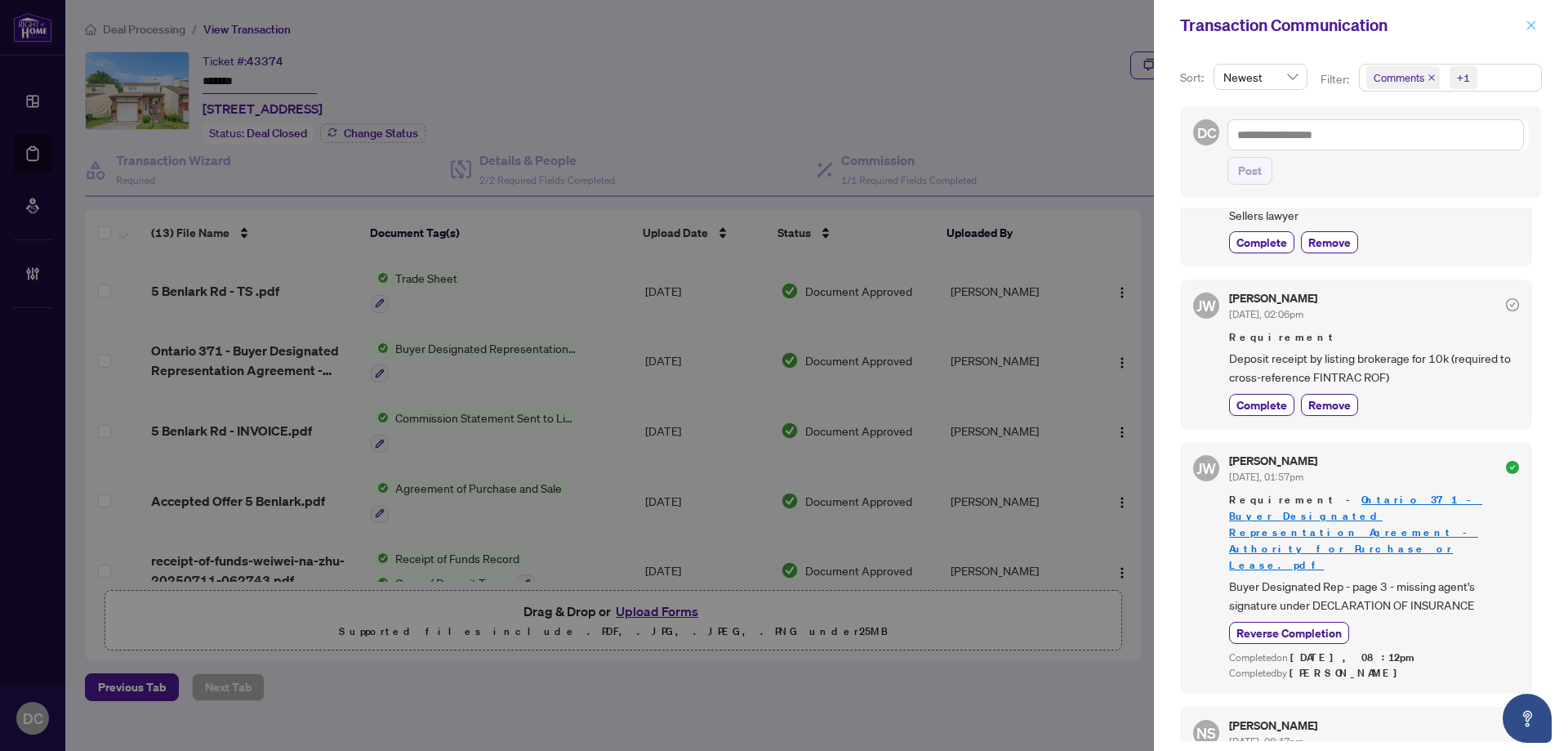
click at [1535, 30] on icon "close" at bounding box center [1530, 25] width 11 height 11
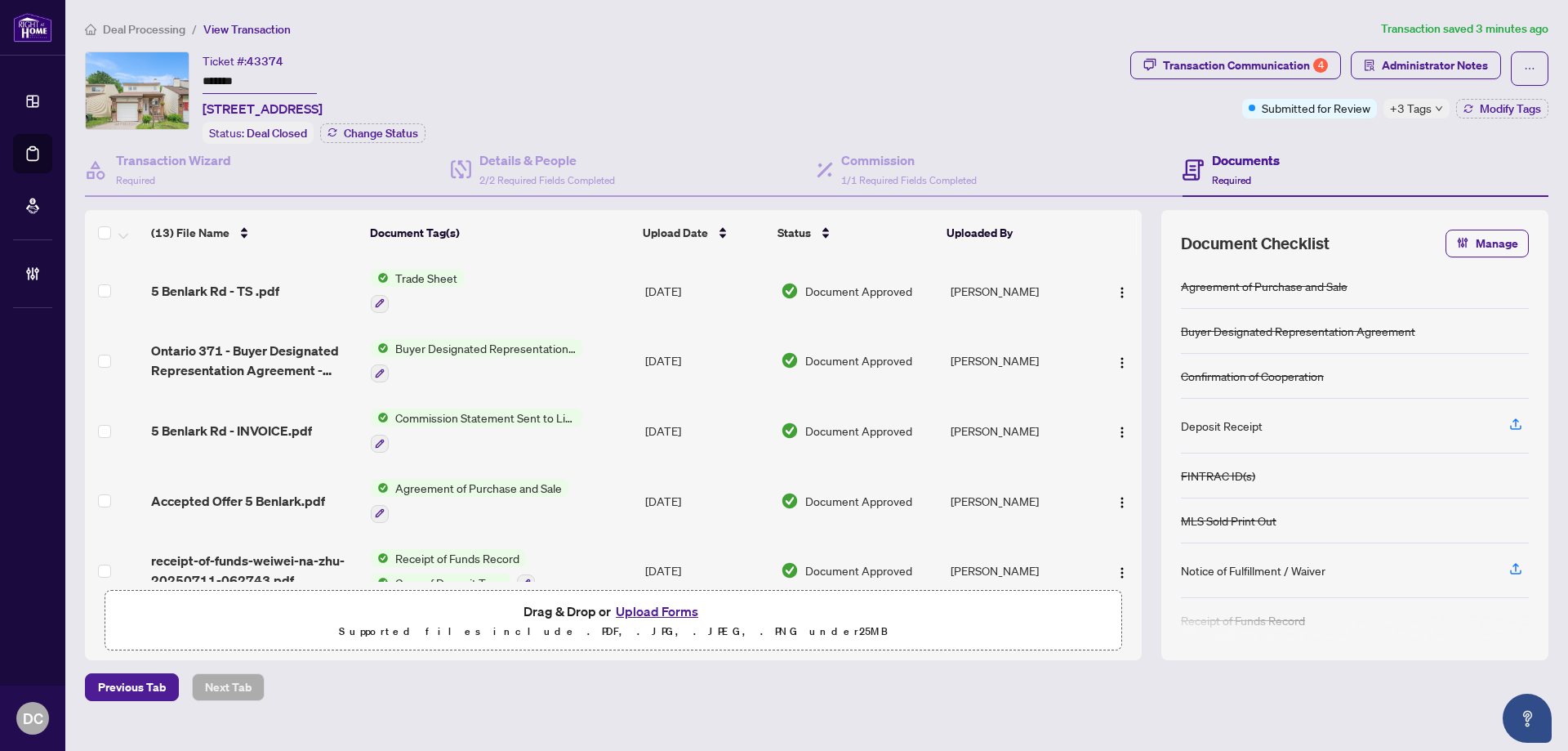
click at [134, 26] on span "Deal Processing" at bounding box center [144, 29] width 82 height 15
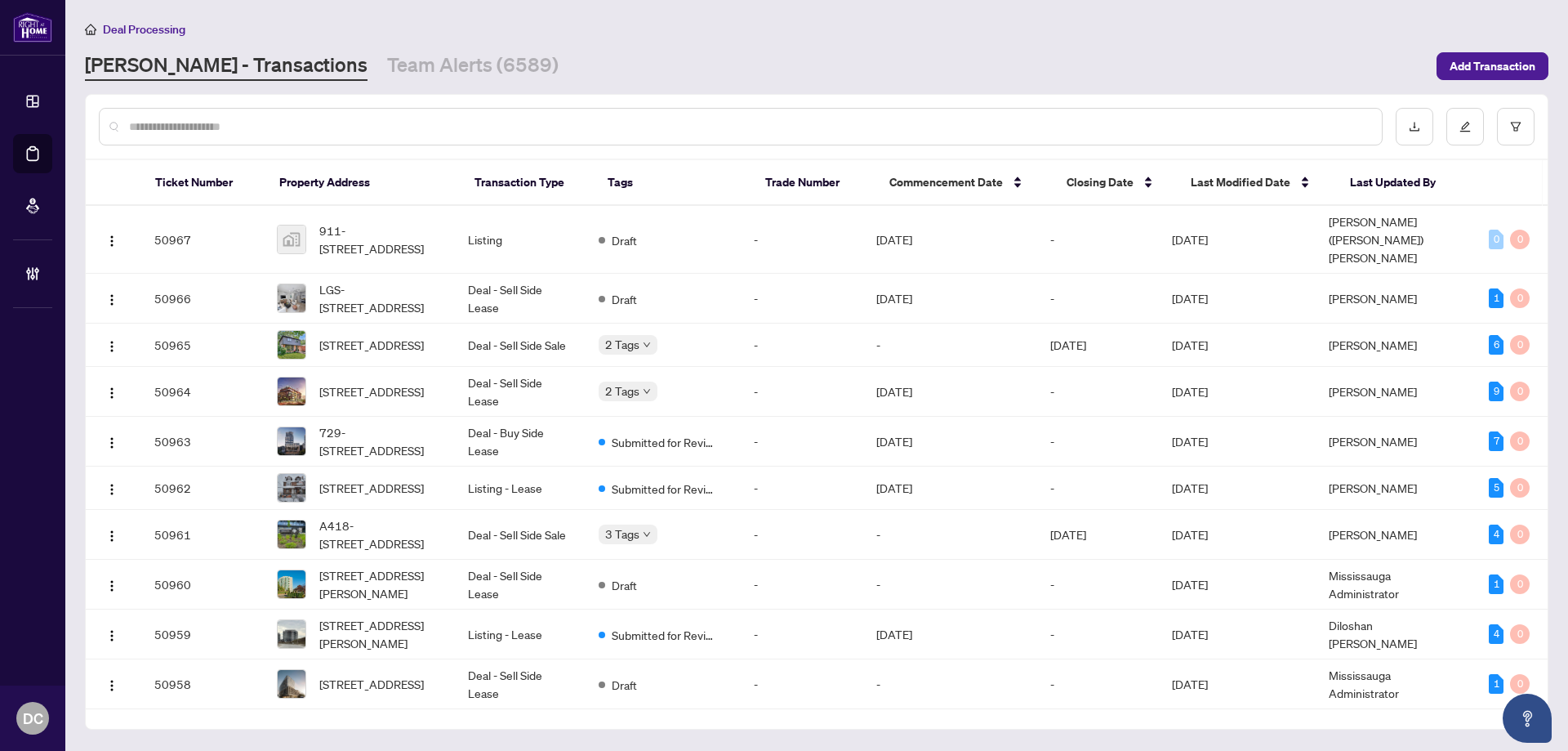
click at [247, 137] on div at bounding box center [740, 127] width 1284 height 38
click at [252, 125] on input "text" at bounding box center [748, 126] width 1239 height 18
paste input "*******"
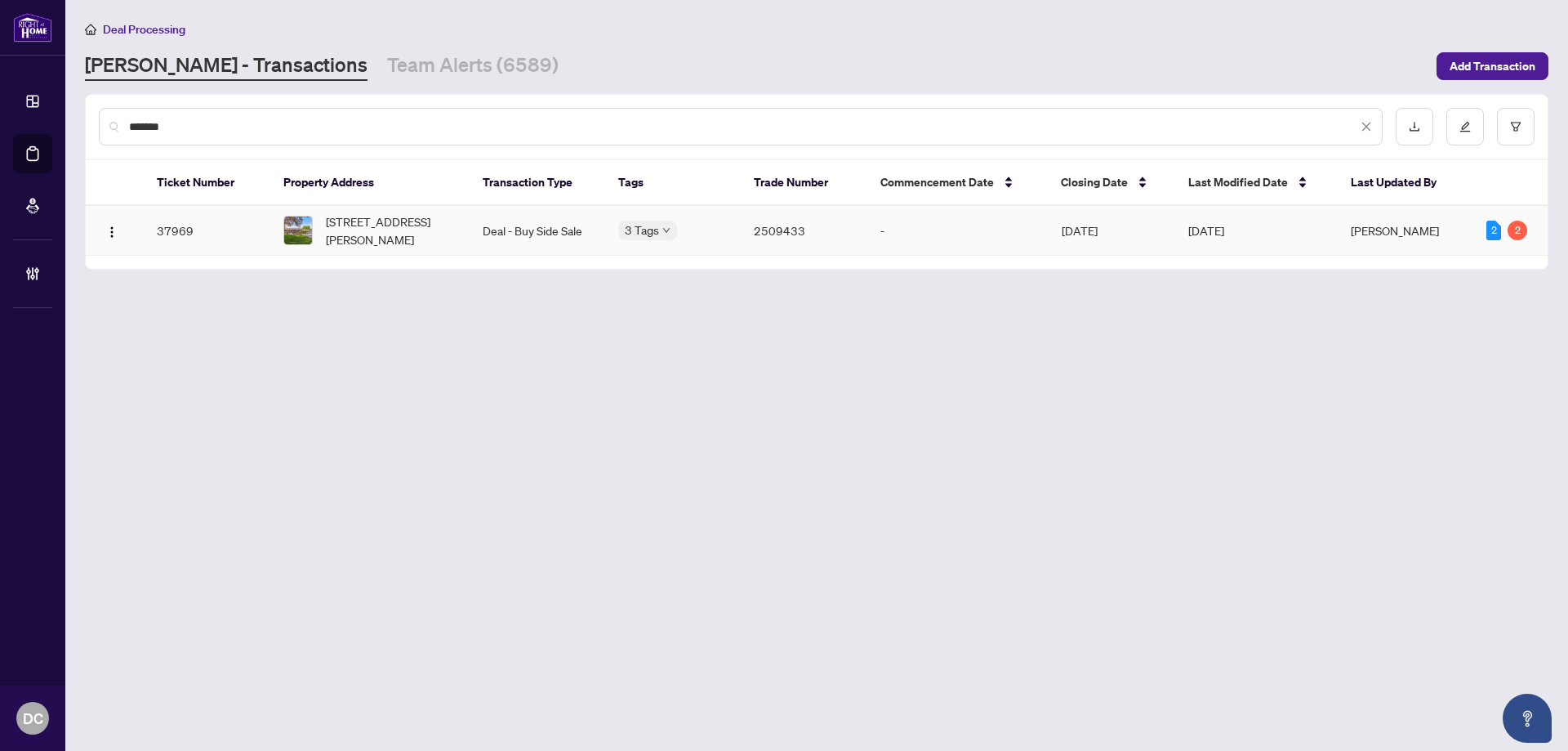
click at [376, 221] on span "21 Kilbourne Cres, St. Catharines, Ontario L2M 3E3, Canada" at bounding box center [391, 230] width 131 height 36
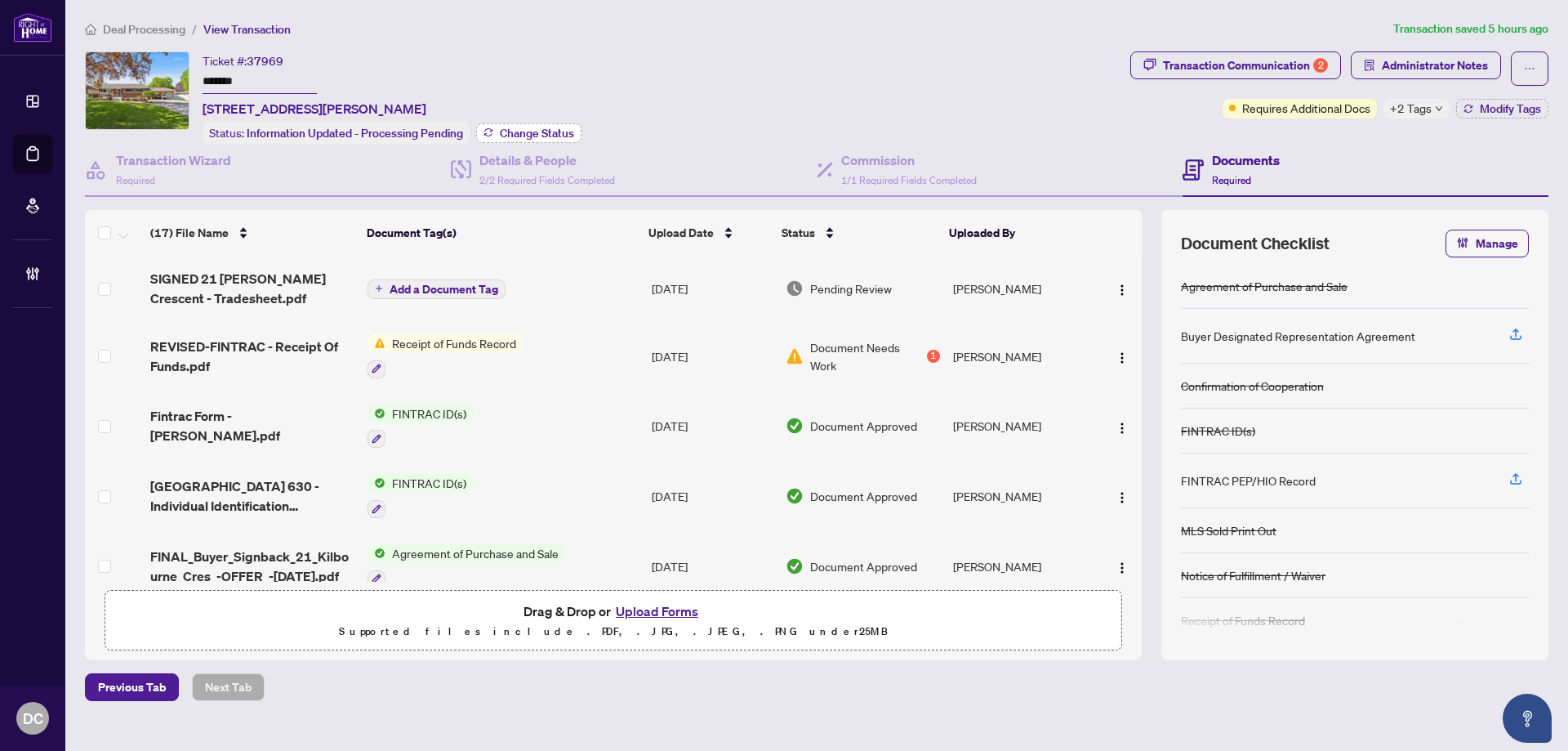
click at [517, 138] on button "Change Status" at bounding box center [528, 133] width 106 height 20
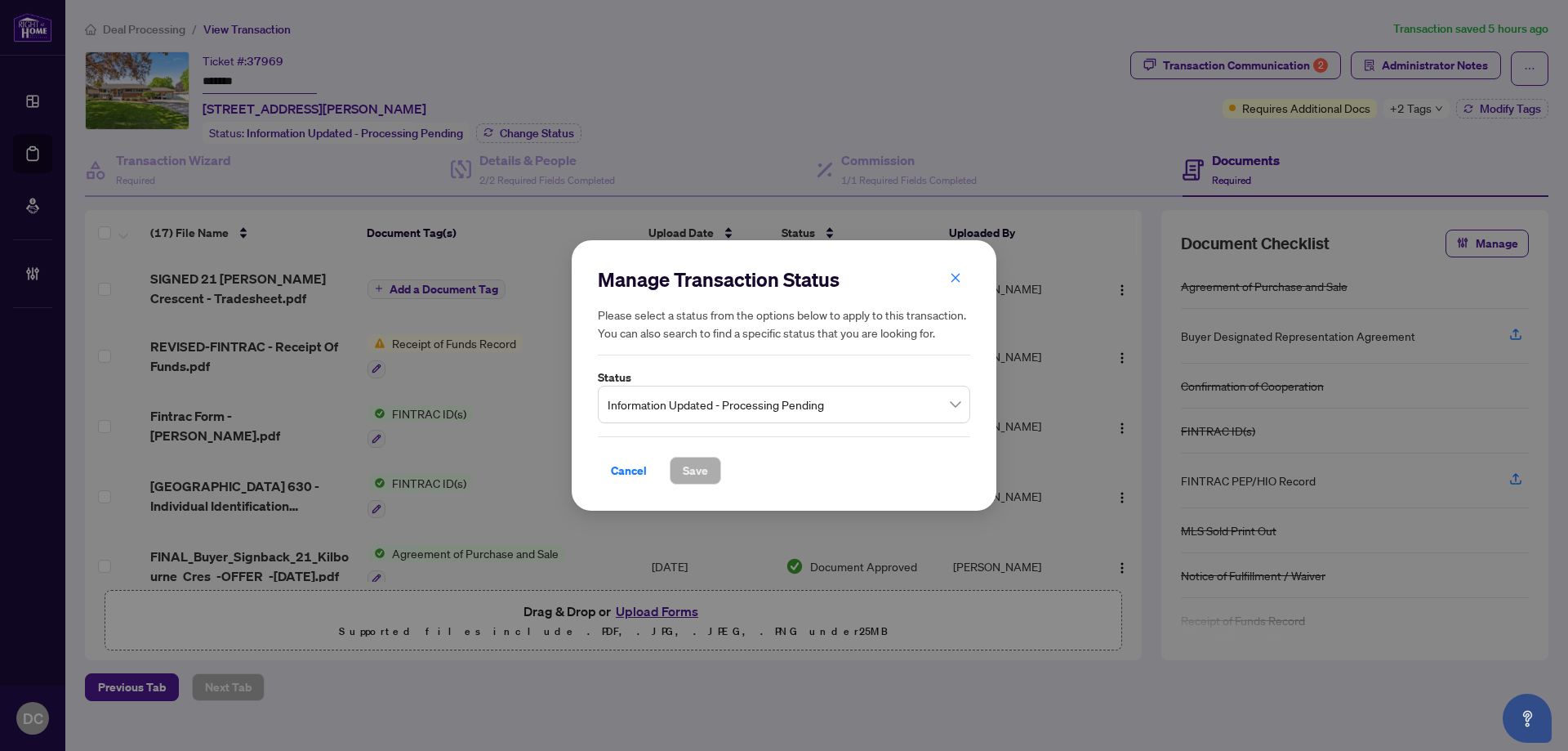
click at [800, 406] on span "Information Updated - Processing Pending" at bounding box center [783, 405] width 353 height 31
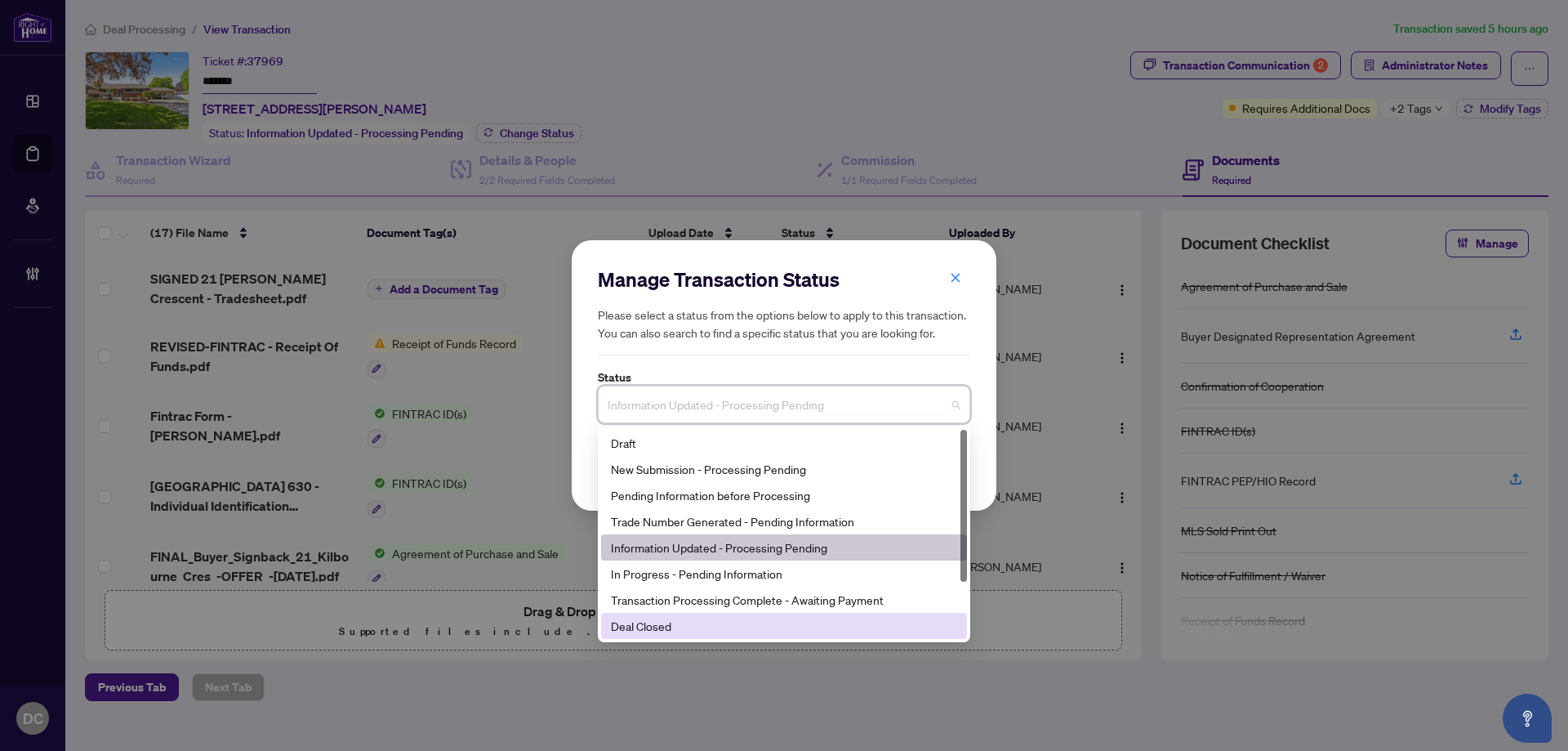
click at [696, 632] on div "Deal Closed" at bounding box center [783, 626] width 346 height 18
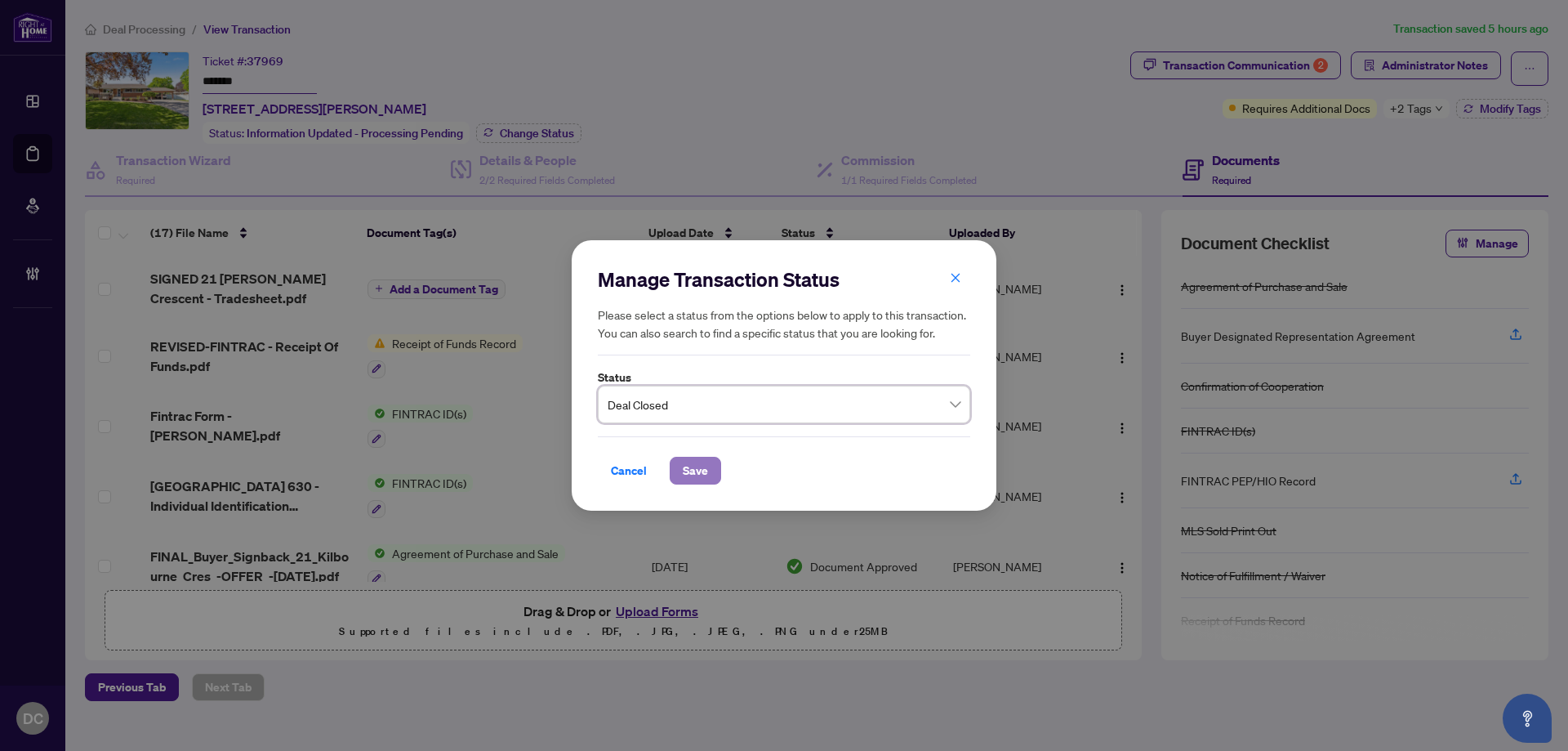
click at [693, 458] on span "Save" at bounding box center [695, 470] width 25 height 26
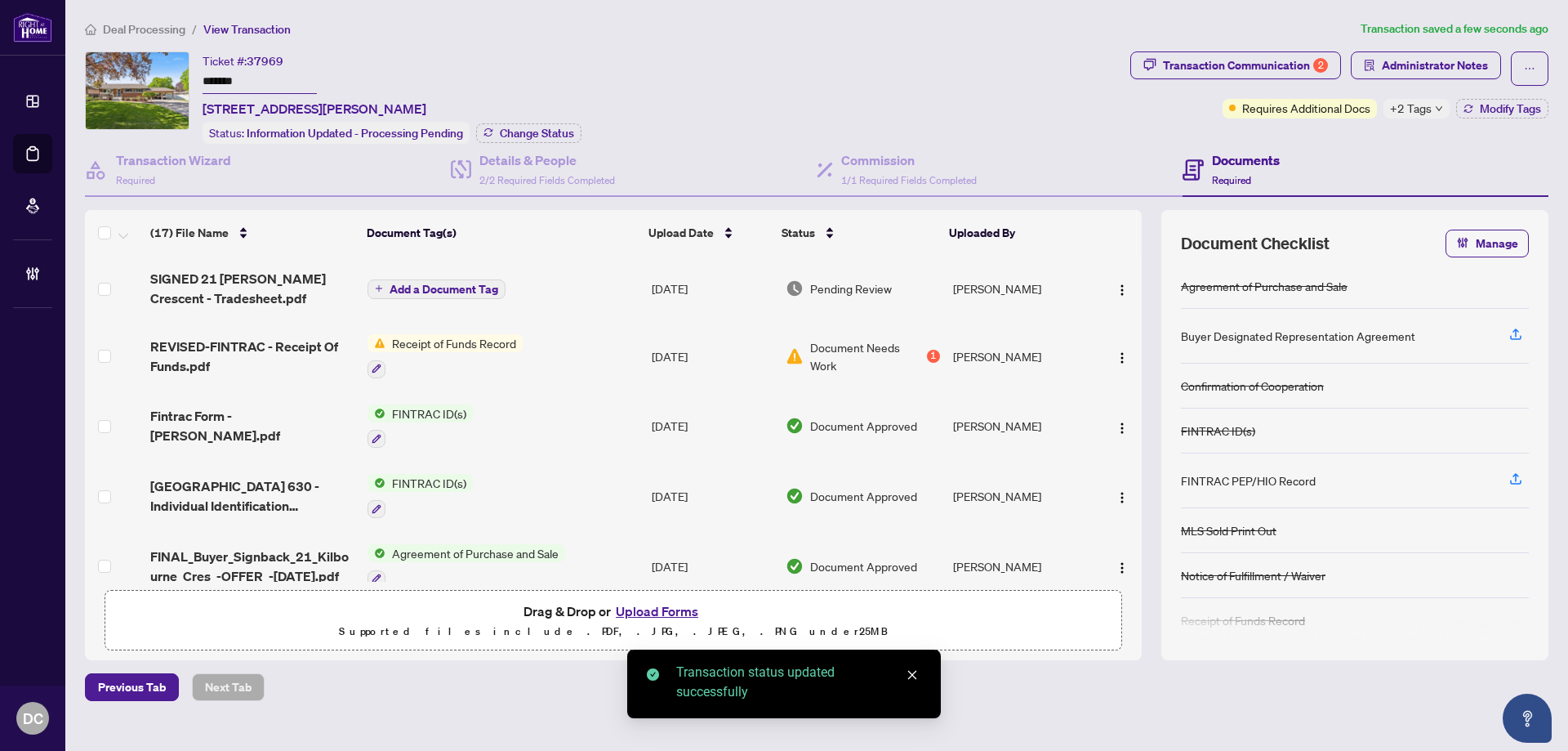
click at [1251, 41] on div "Deal Processing / View Transaction Transaction saved a few seconds ago Ticket #…" at bounding box center [816, 360] width 1476 height 681
click at [1253, 54] on div "Transaction Communication 2" at bounding box center [1245, 65] width 165 height 26
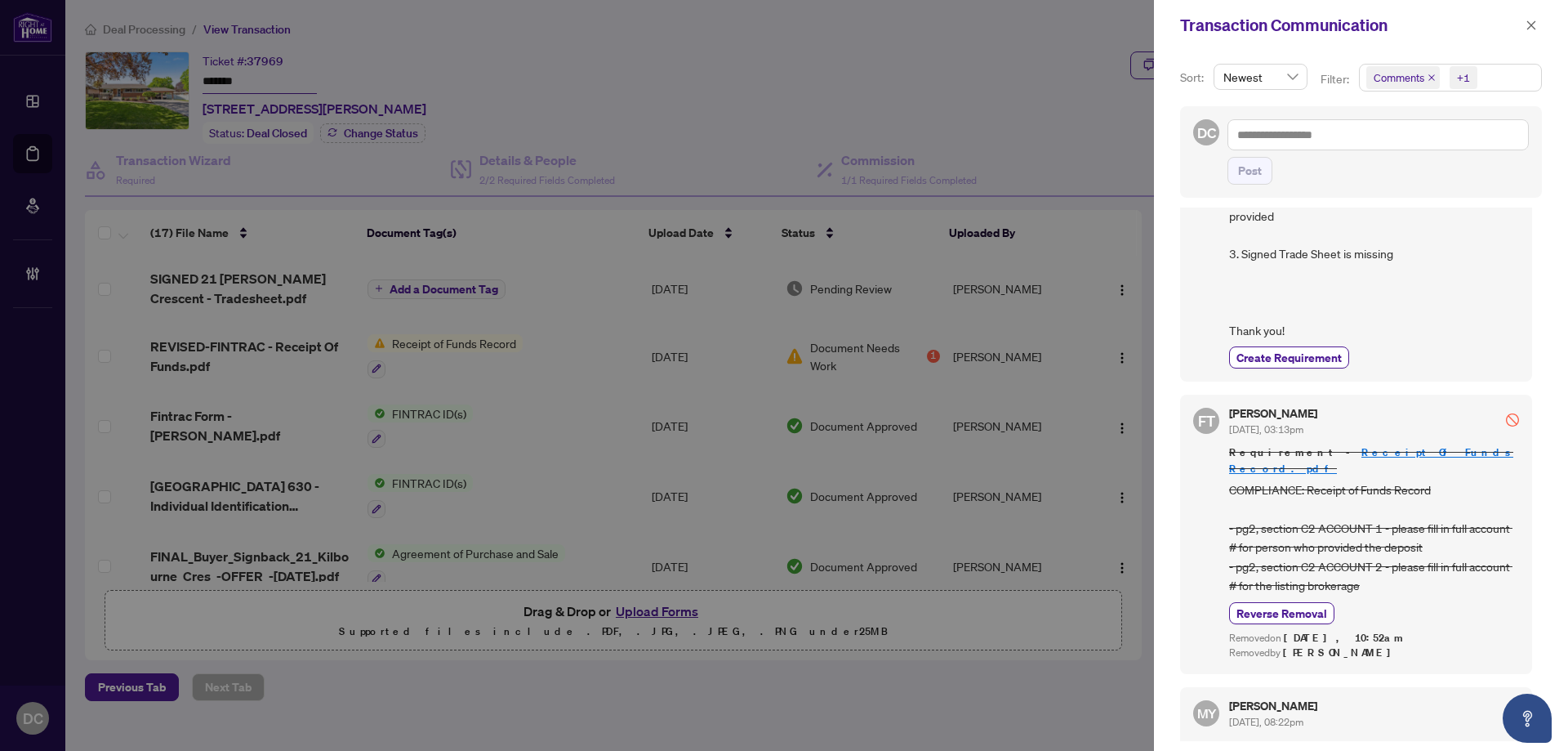
scroll to position [1062, 0]
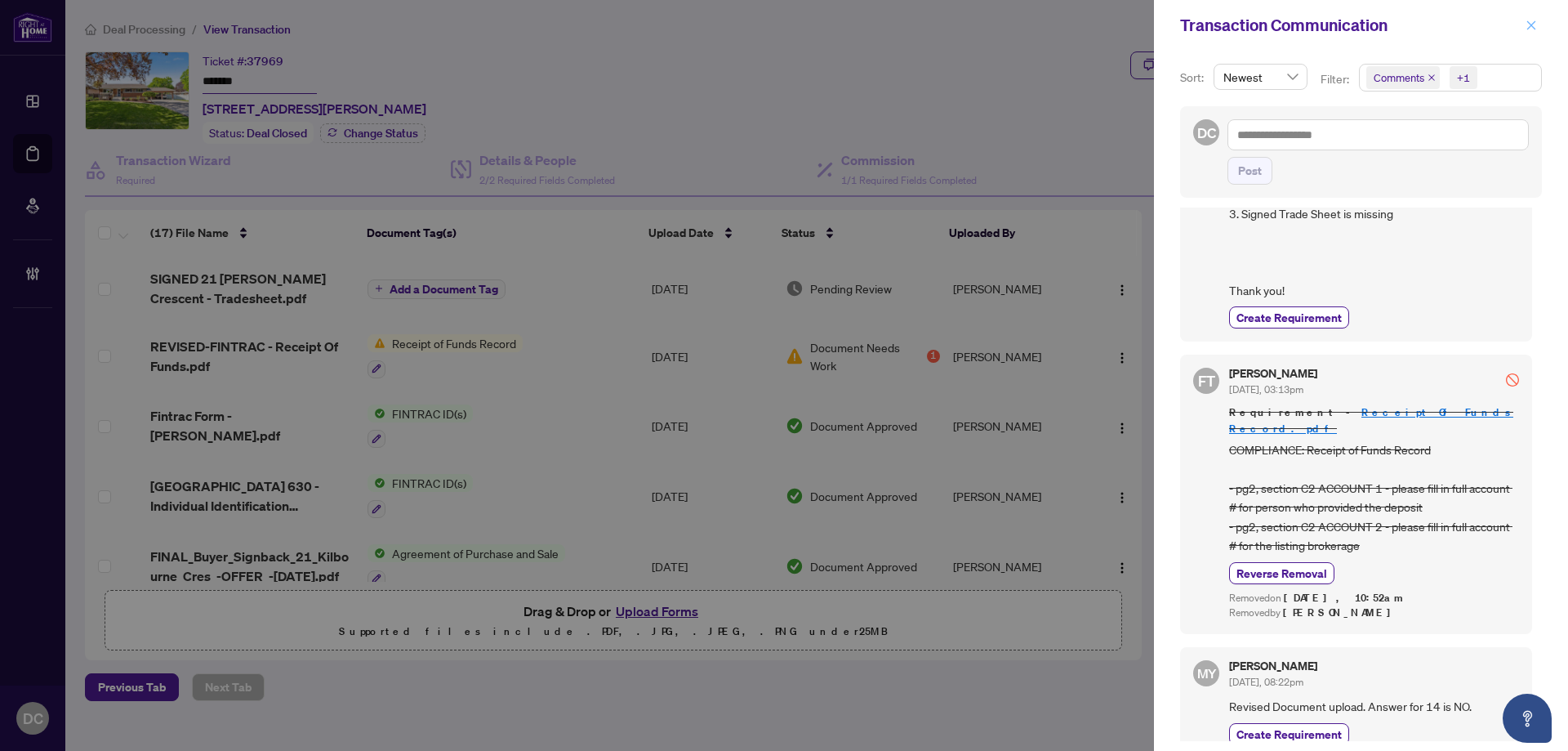
click at [1530, 15] on span "button" at bounding box center [1530, 25] width 11 height 26
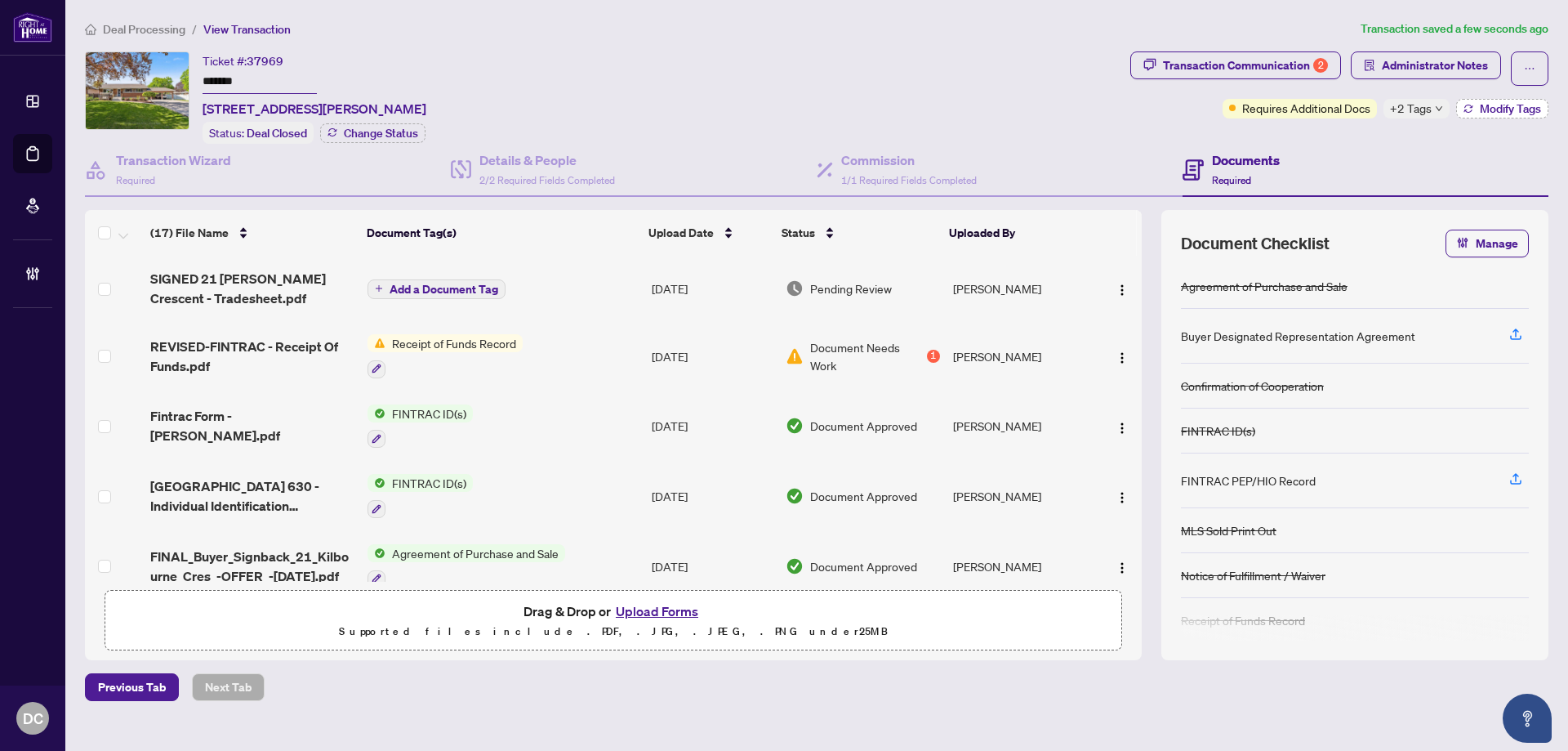
click at [1473, 108] on button "Modify Tags" at bounding box center [1501, 108] width 92 height 20
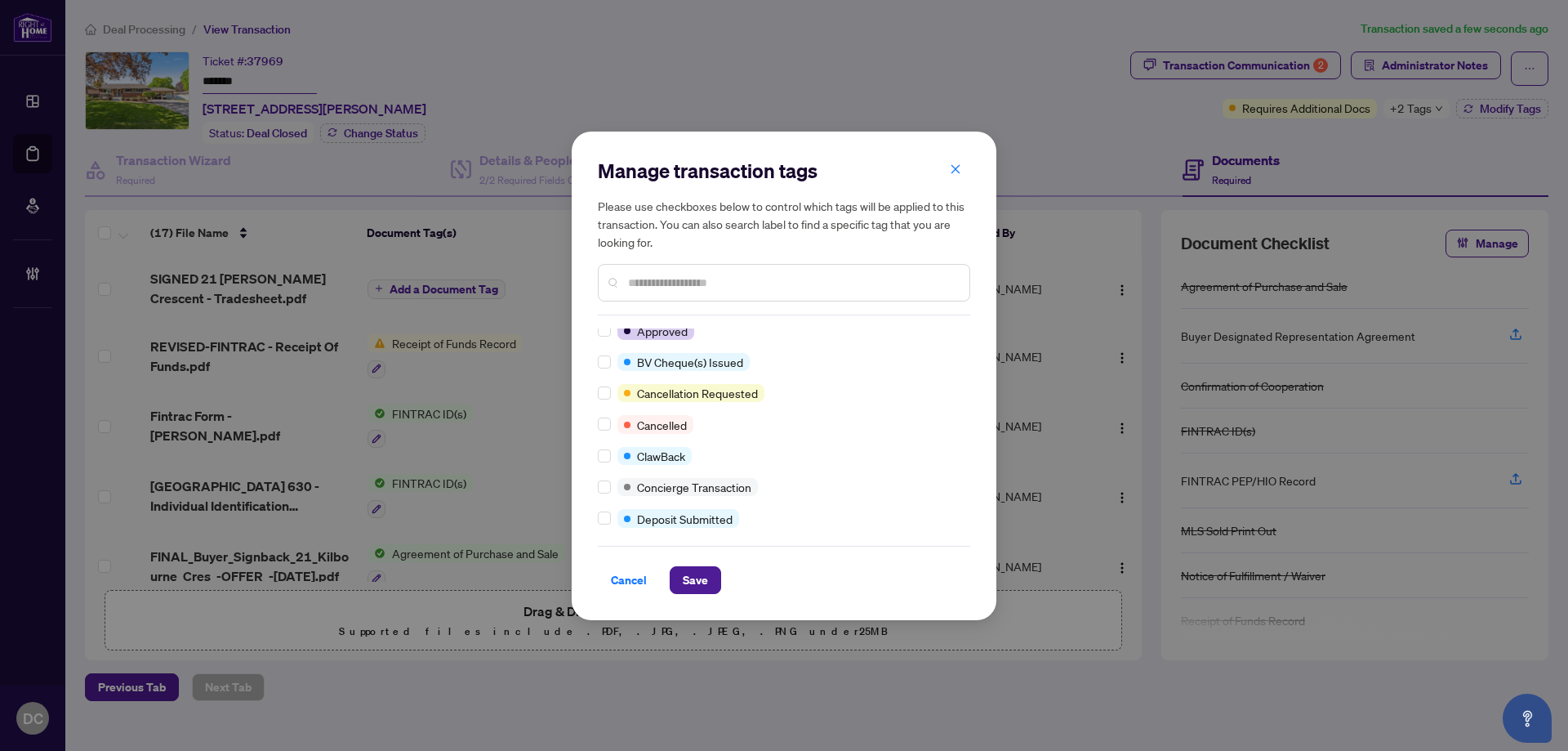
scroll to position [0, 0]
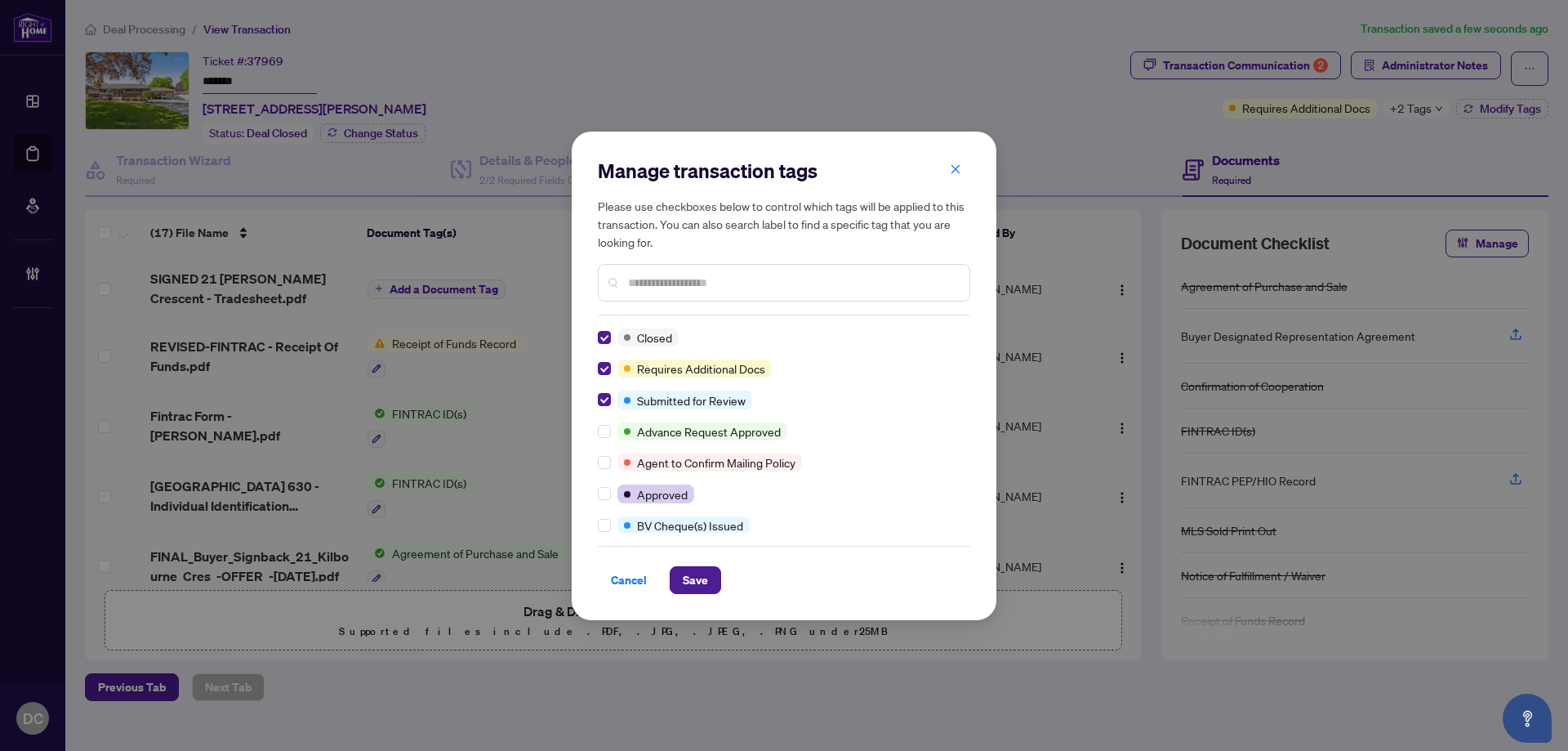
click at [673, 278] on input "text" at bounding box center [792, 283] width 328 height 18
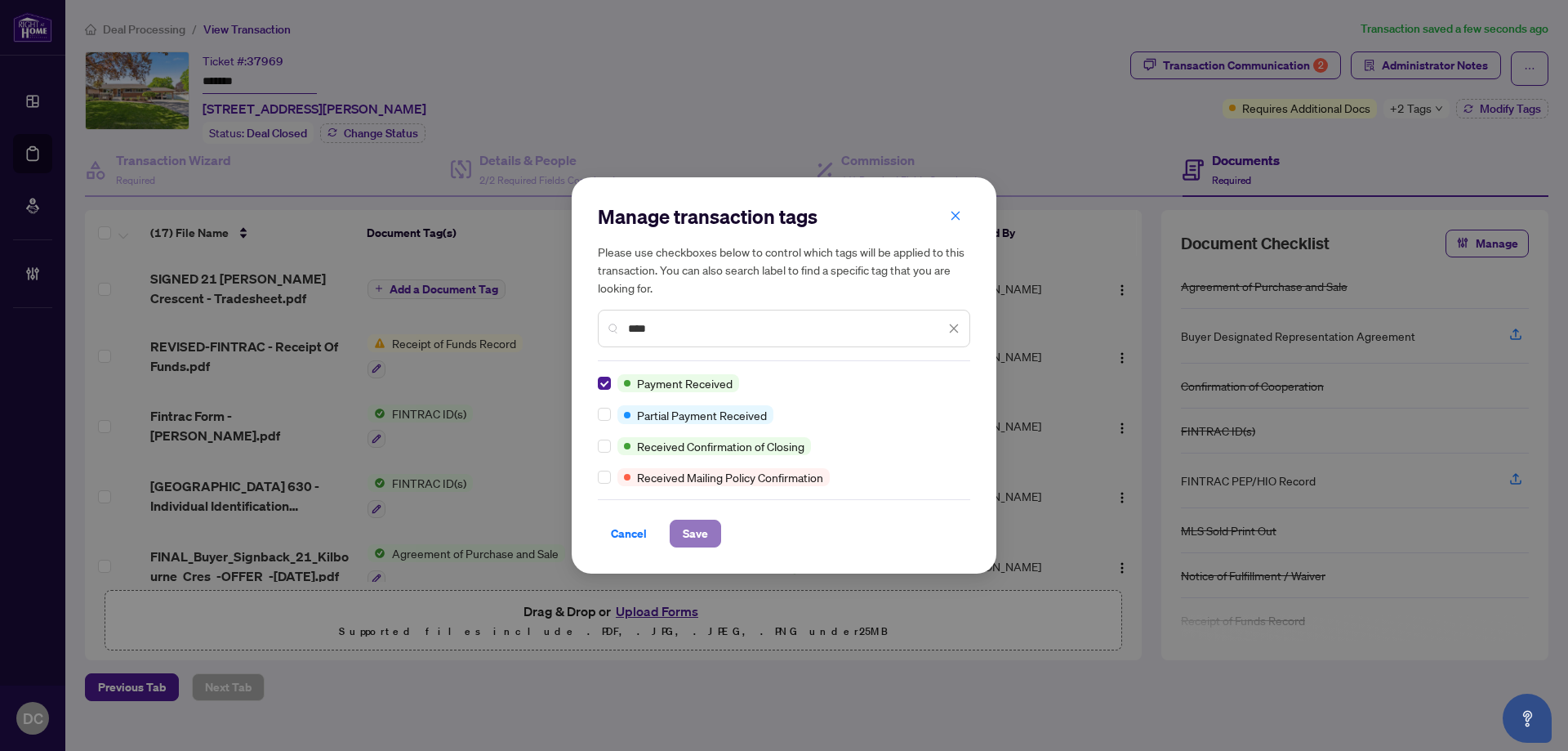
click at [699, 529] on span "Save" at bounding box center [695, 534] width 25 height 26
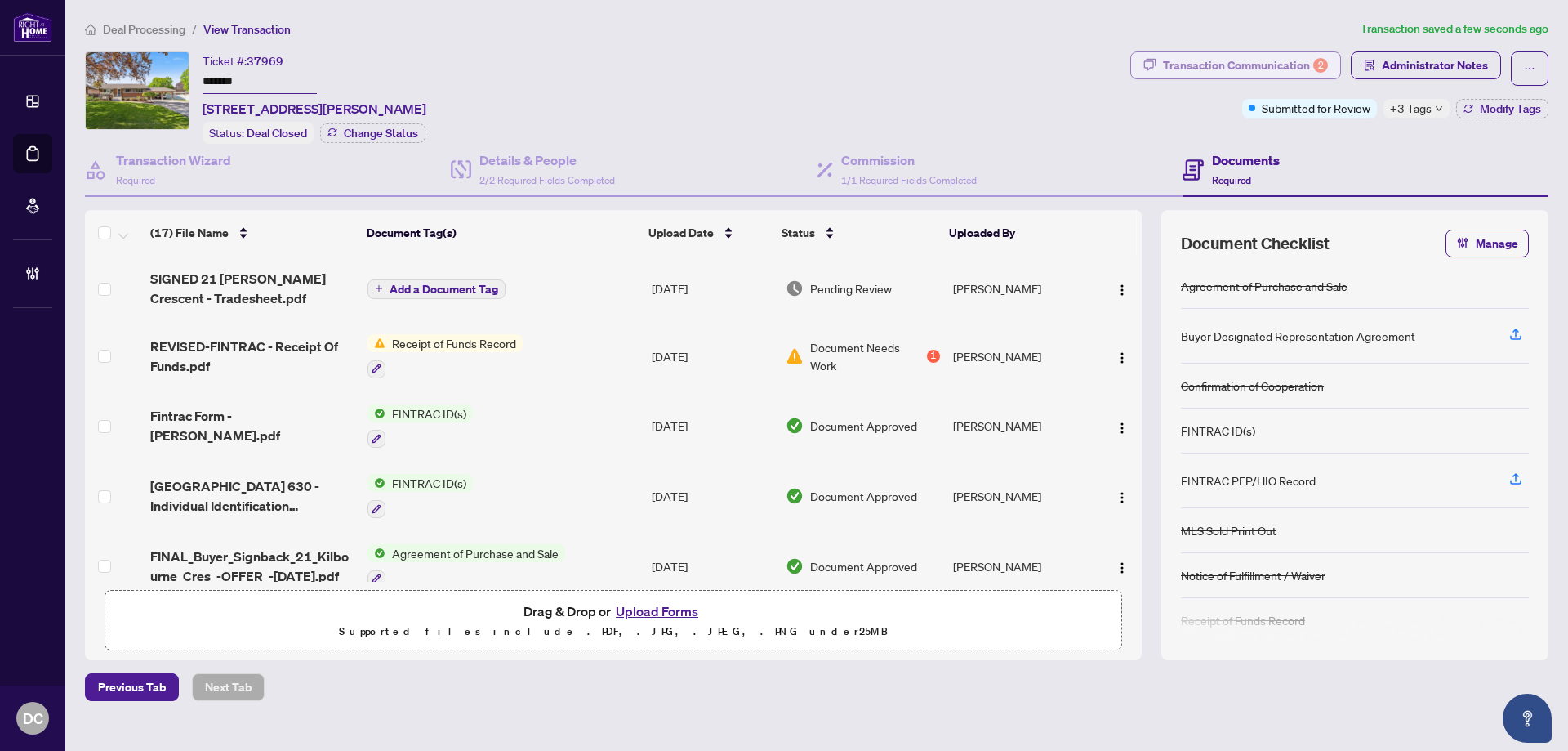
click at [1261, 60] on div "Transaction Communication 2" at bounding box center [1245, 65] width 165 height 26
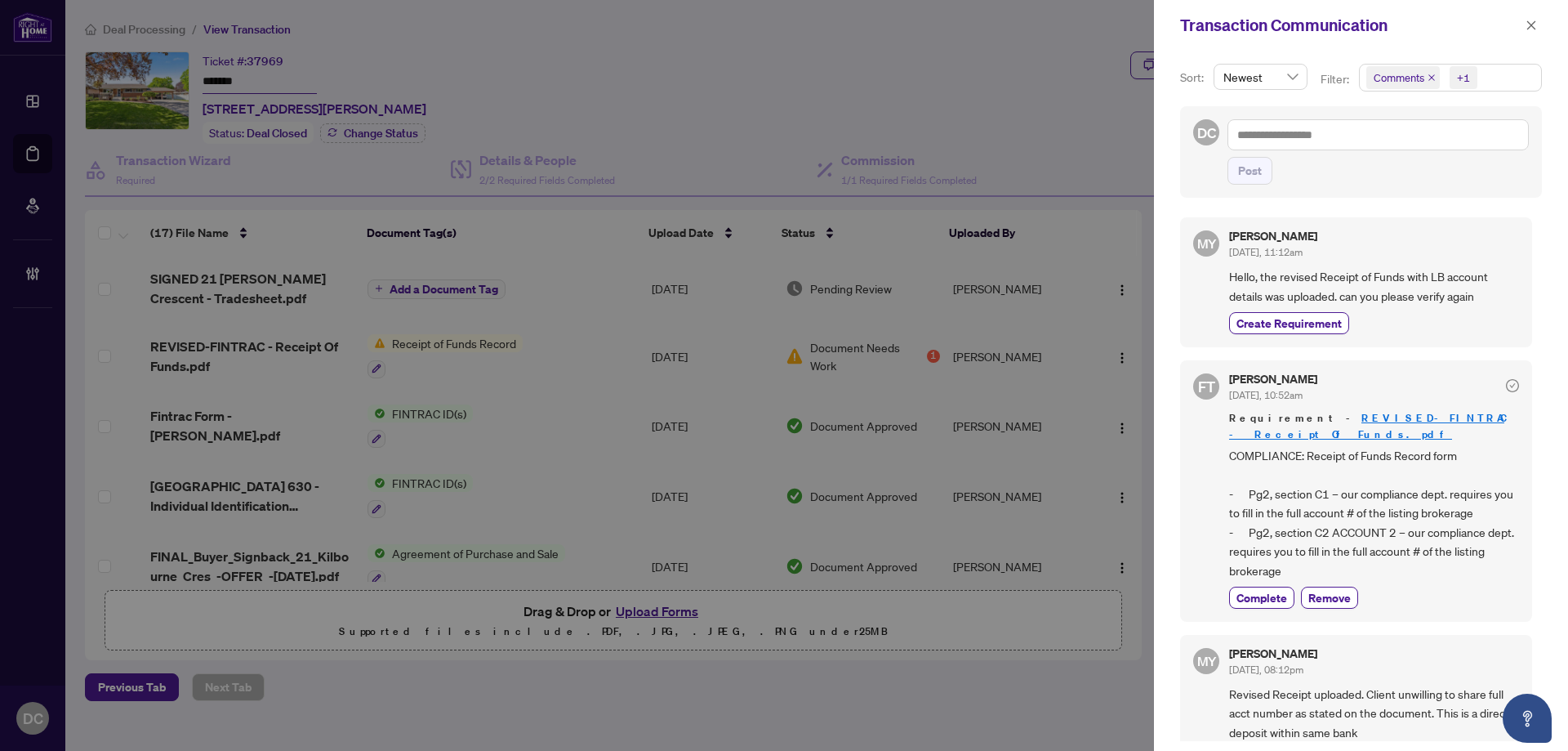
click at [1510, 76] on span "Comments +1" at bounding box center [1449, 77] width 181 height 26
click at [1428, 144] on span "Comments" at bounding box center [1419, 145] width 57 height 15
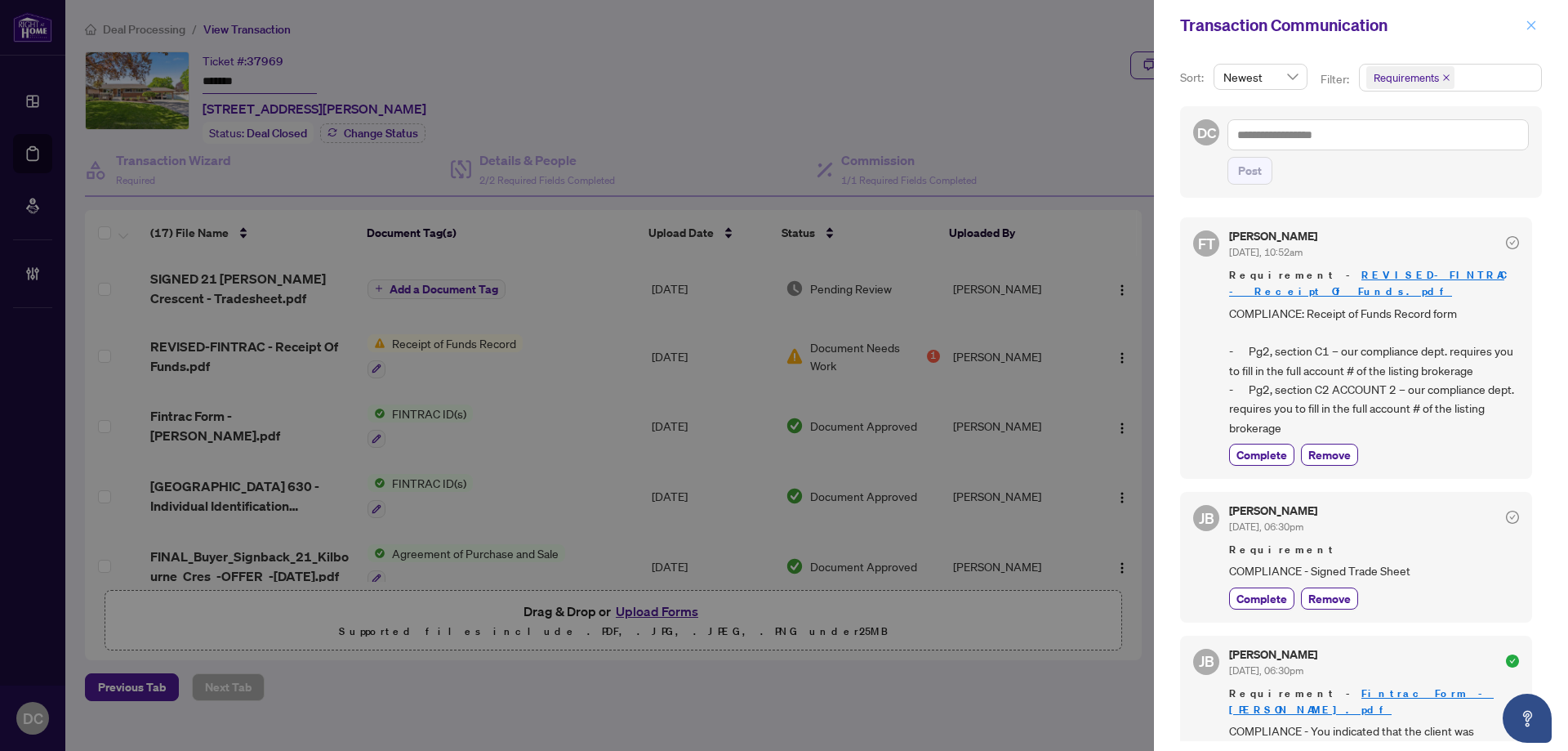
click at [1533, 22] on icon "close" at bounding box center [1530, 25] width 11 height 11
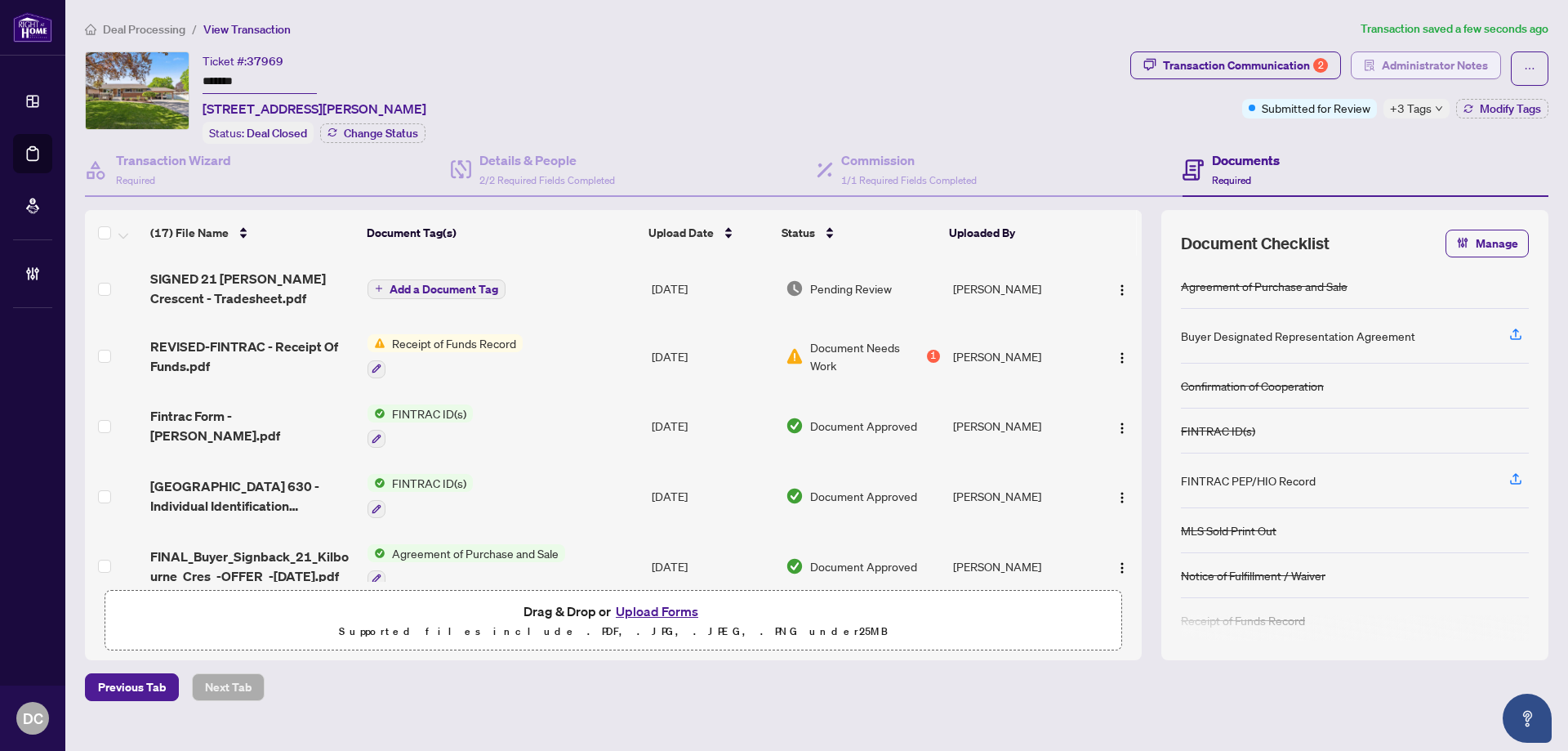
click at [1454, 69] on span "Administrator Notes" at bounding box center [1435, 65] width 106 height 26
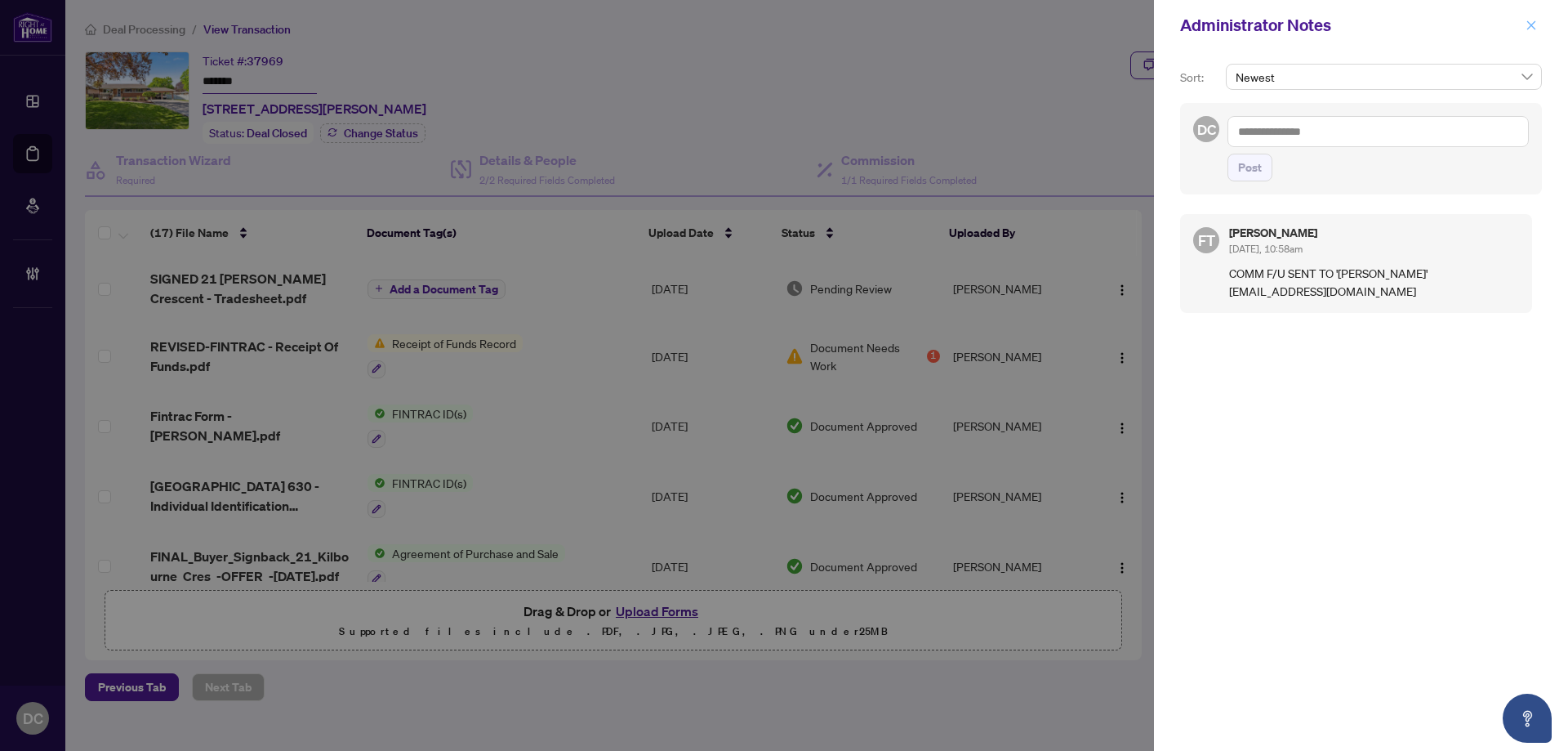
click at [1533, 25] on icon "close" at bounding box center [1530, 25] width 11 height 11
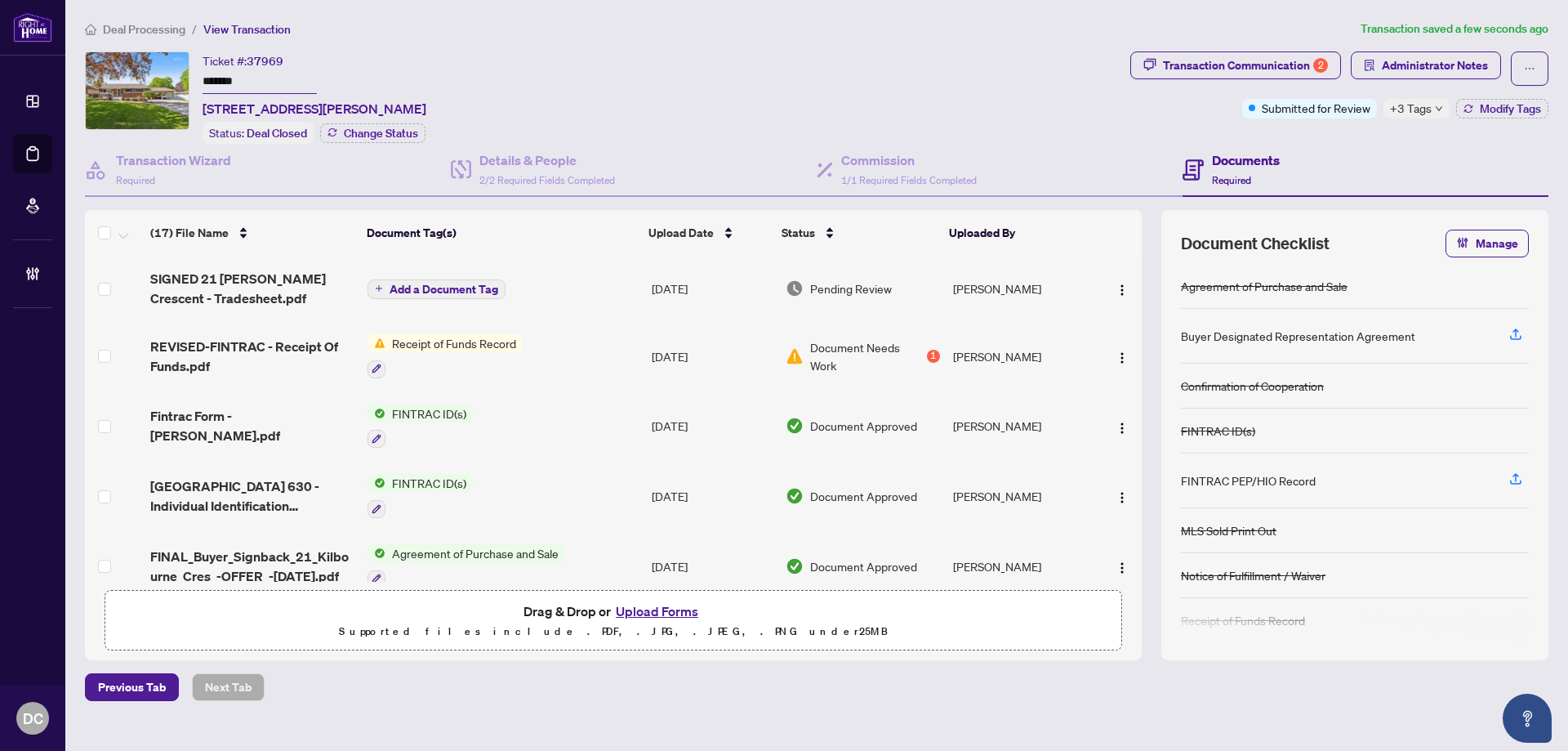
drag, startPoint x: 160, startPoint y: 30, endPoint x: 1105, endPoint y: 89, distance: 946.8
click at [1105, 89] on div "Deal Processing / View Transaction Transaction saved a few seconds ago Ticket #…" at bounding box center [816, 360] width 1476 height 681
click at [1394, 108] on span "+3 Tags" at bounding box center [1410, 108] width 41 height 19
click at [161, 28] on span "Deal Processing" at bounding box center [144, 29] width 82 height 15
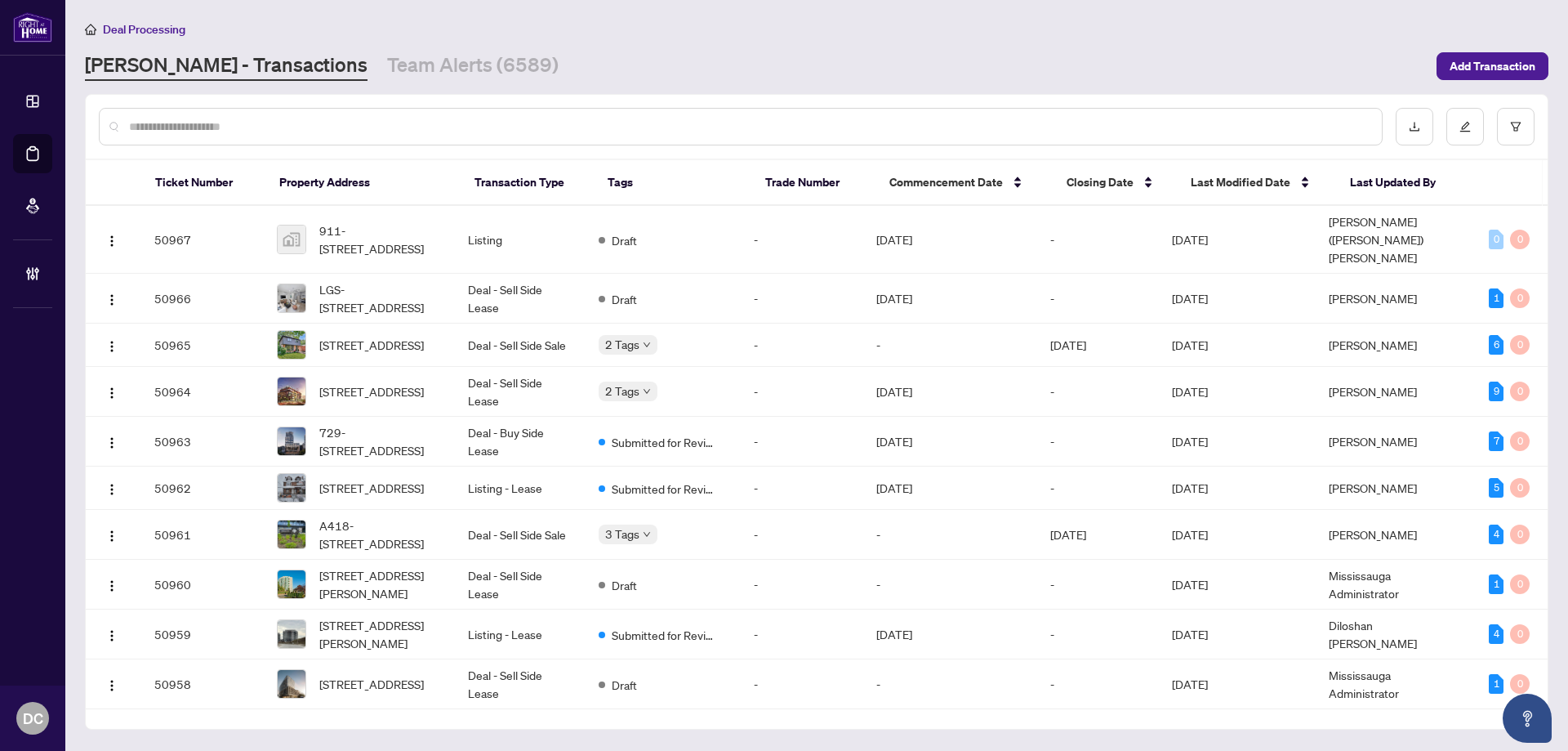
click at [358, 131] on input "text" at bounding box center [748, 126] width 1239 height 18
paste input "*******"
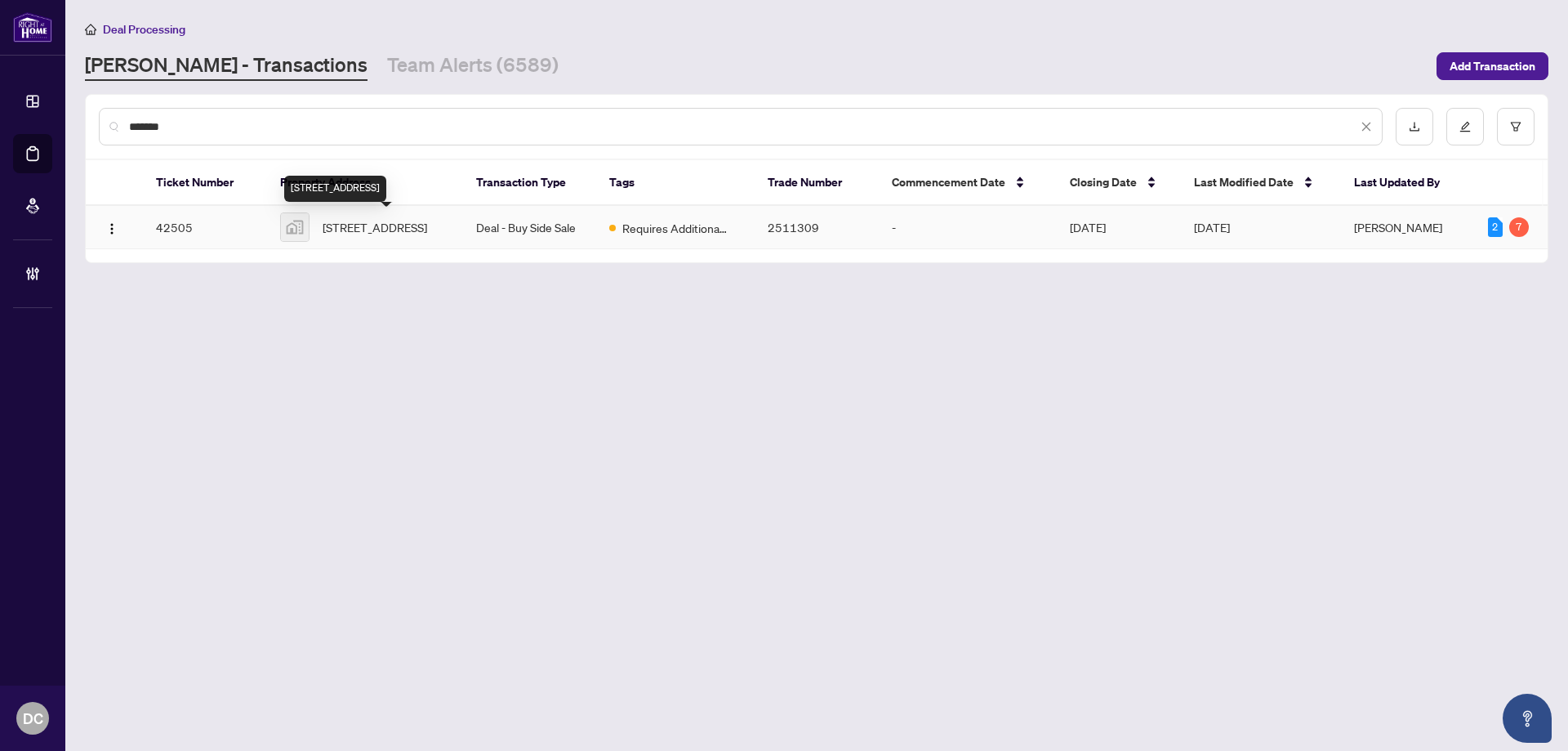
click at [418, 236] on span "192 Dartmoor Crescent, Waterloo, ON N2K 3S8, Canada" at bounding box center [375, 227] width 105 height 18
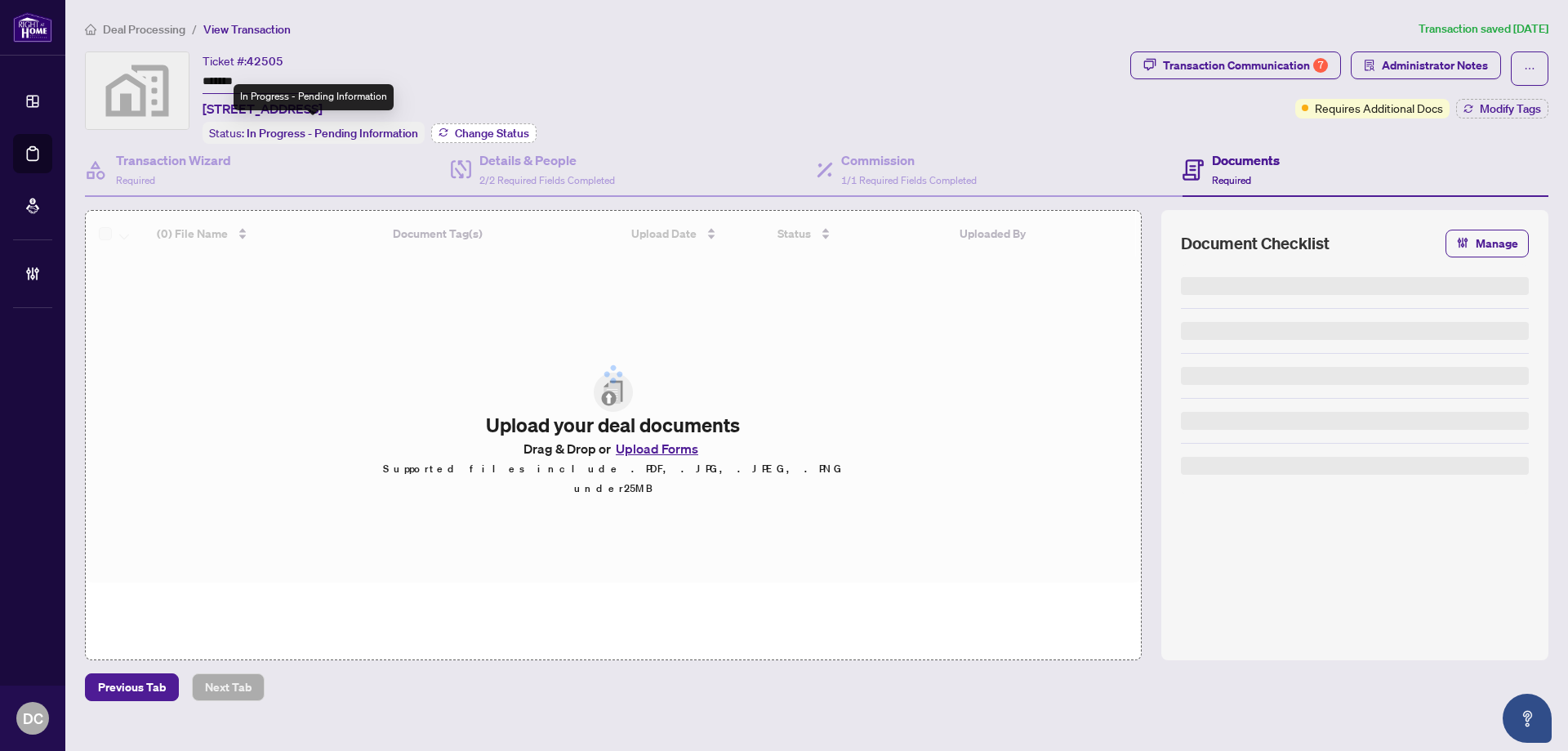
click at [465, 132] on span "Change Status" at bounding box center [492, 132] width 75 height 11
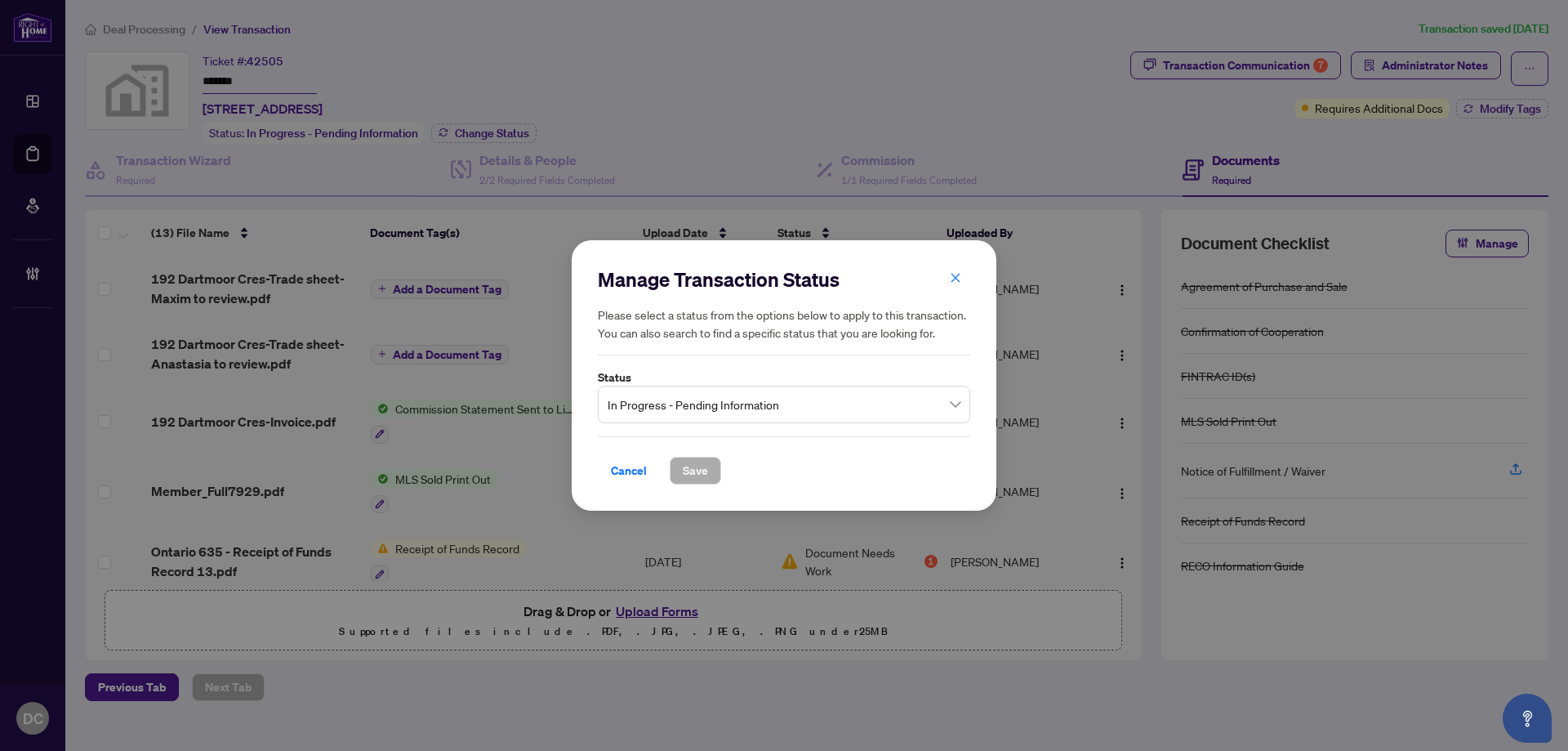
click at [717, 401] on span "In Progress - Pending Information" at bounding box center [783, 405] width 353 height 31
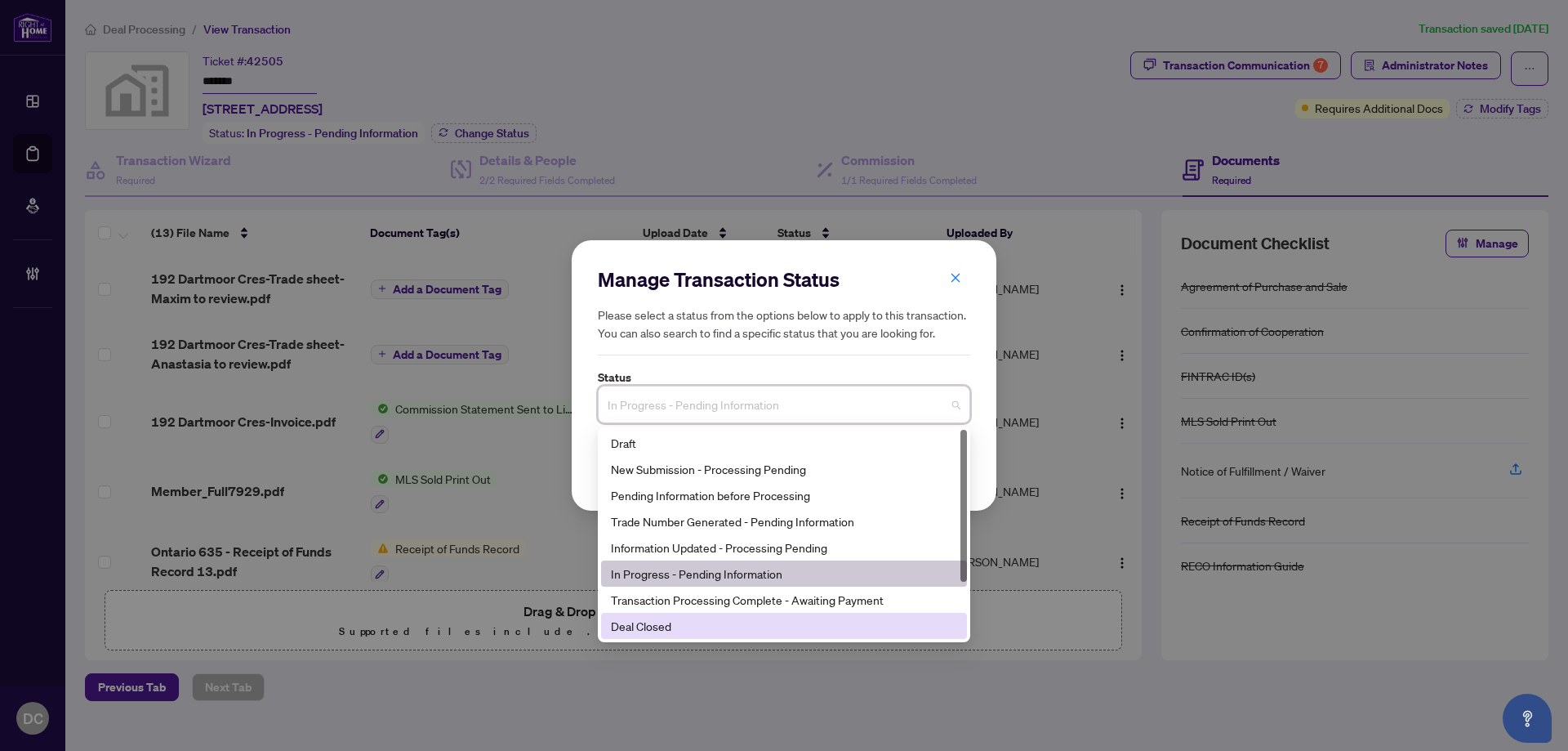
click at [655, 623] on div "Deal Closed" at bounding box center [783, 626] width 346 height 18
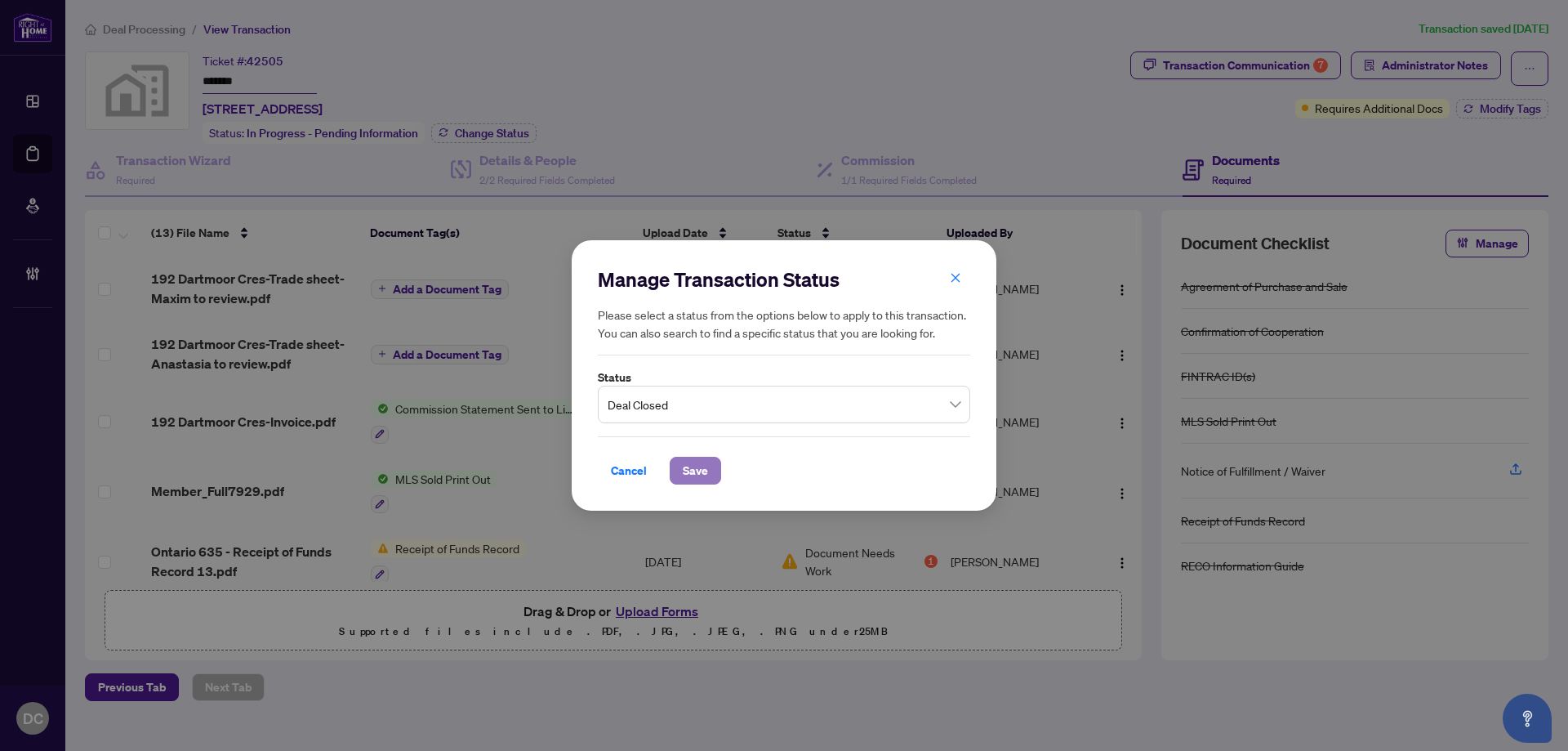
click at [684, 481] on span "Save" at bounding box center [695, 470] width 25 height 26
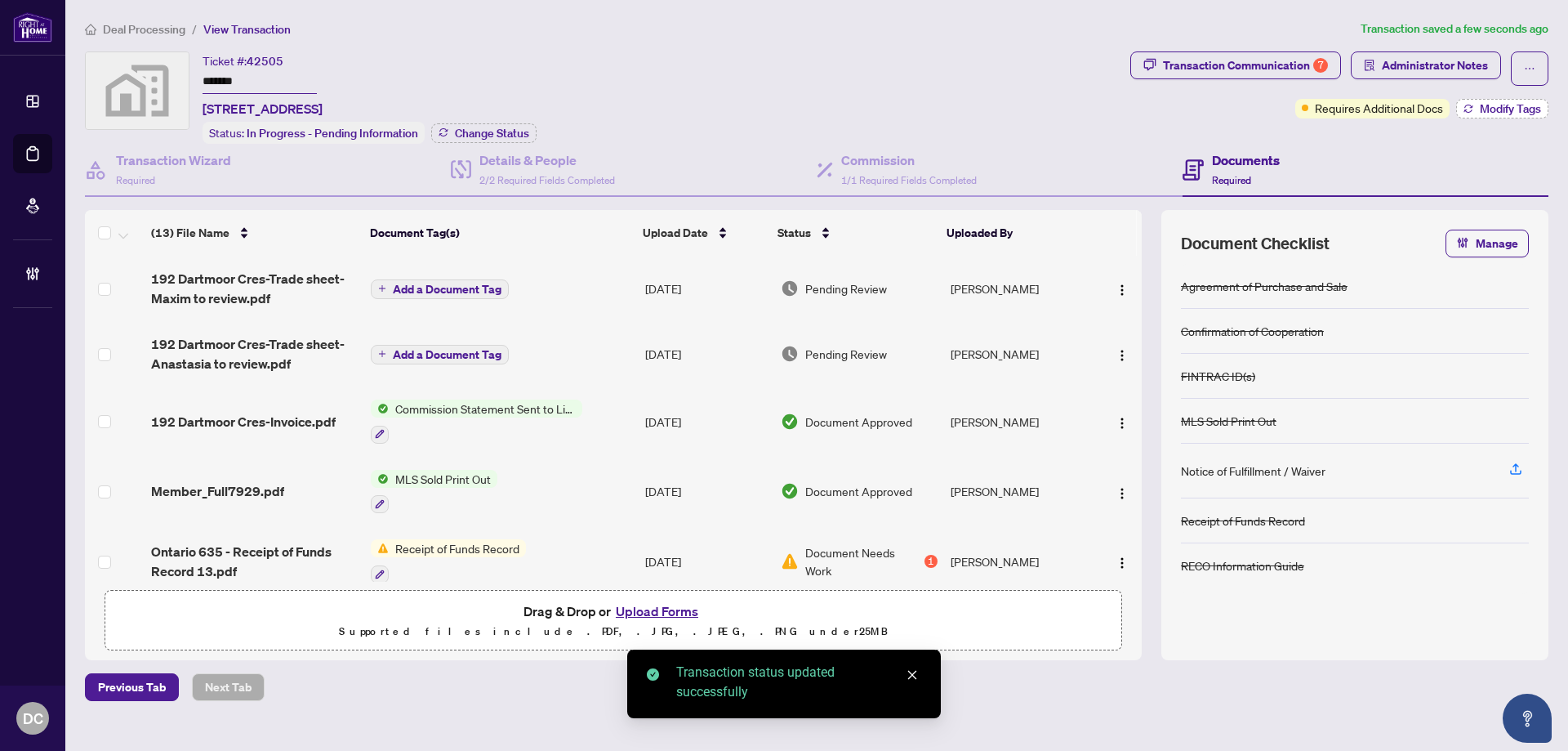
click at [1486, 117] on button "Modify Tags" at bounding box center [1501, 108] width 92 height 20
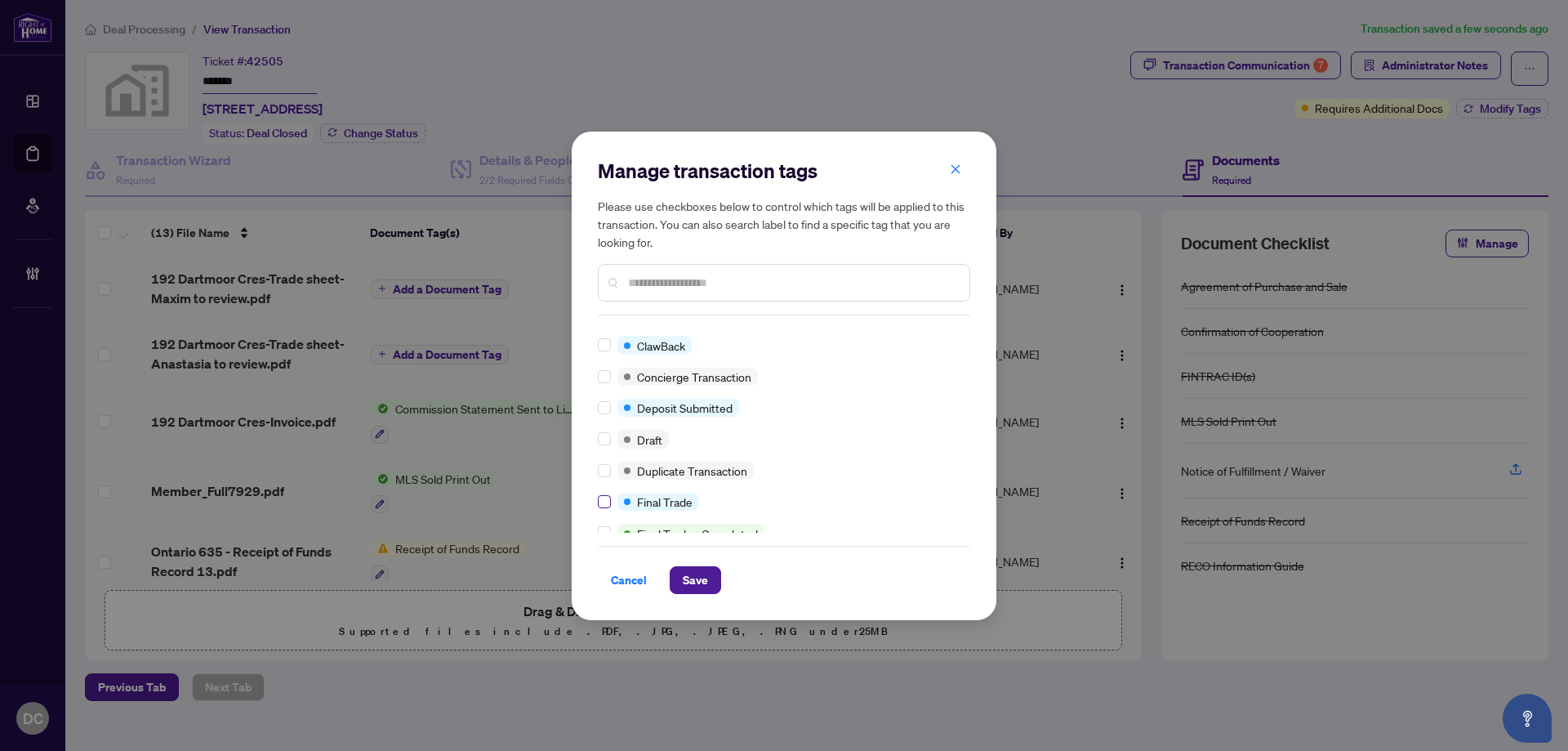
scroll to position [245, 0]
click at [744, 290] on input "text" at bounding box center [792, 283] width 328 height 18
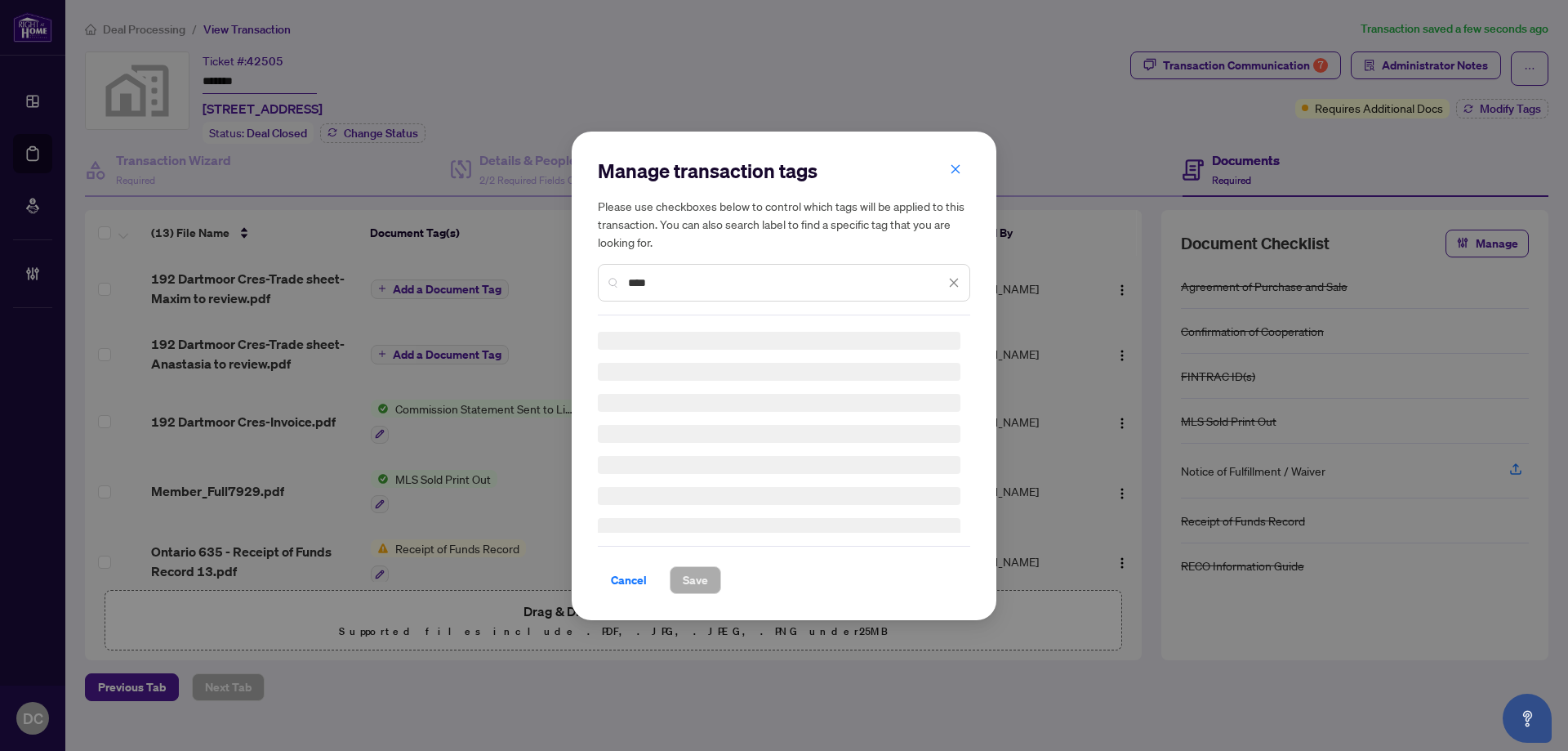
scroll to position [0, 0]
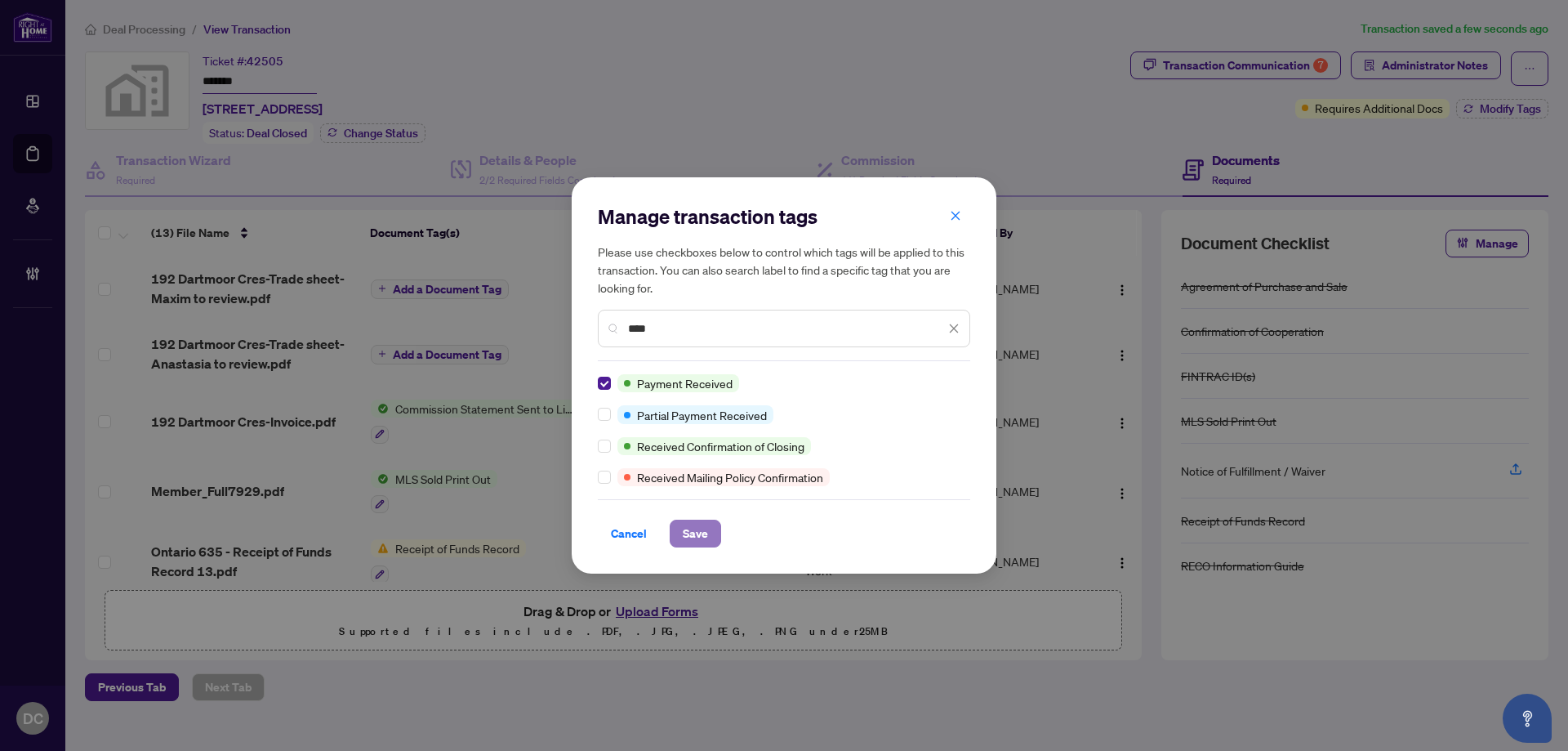
click at [695, 536] on span "Save" at bounding box center [695, 534] width 25 height 26
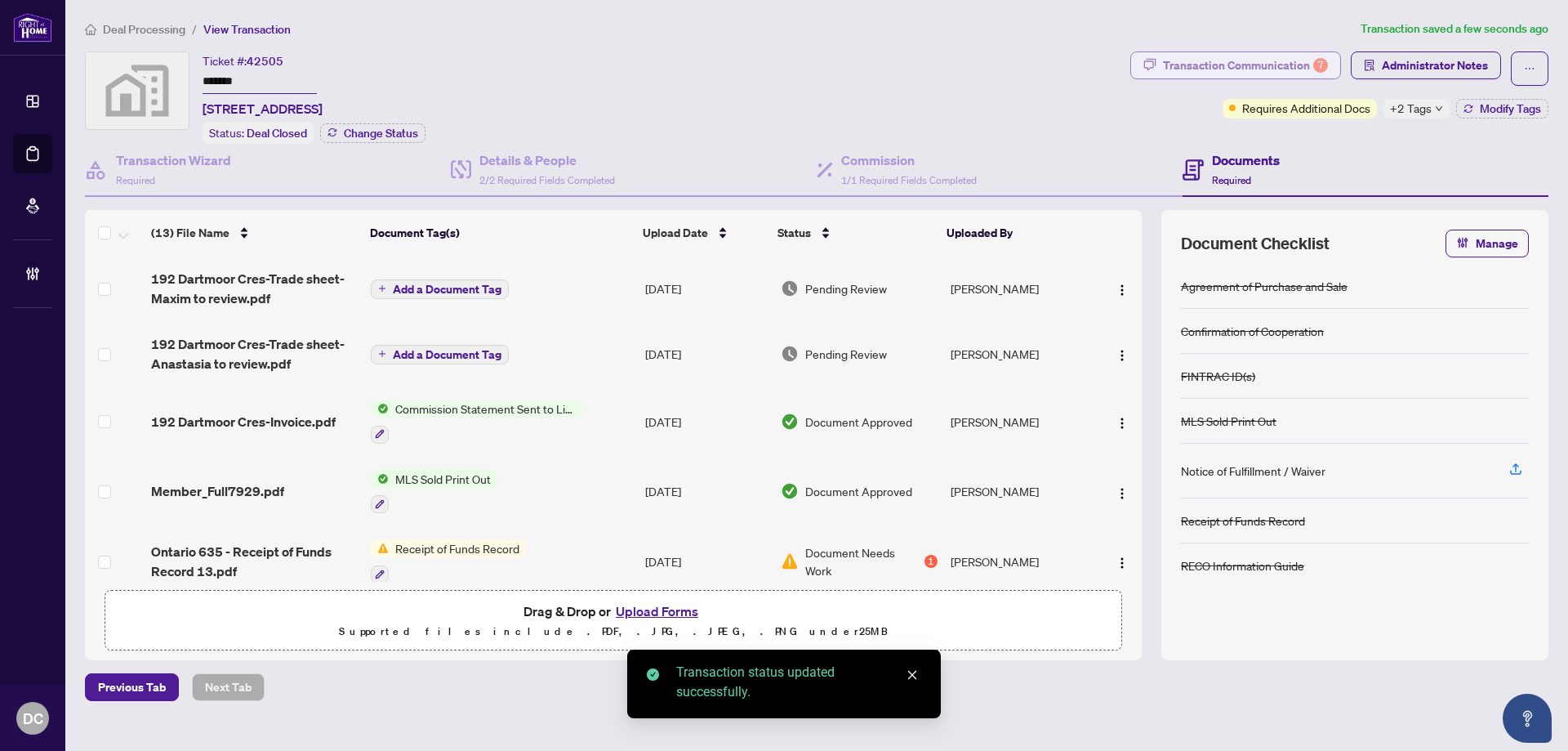
click at [1306, 70] on div "Transaction Communication 7" at bounding box center [1245, 65] width 165 height 26
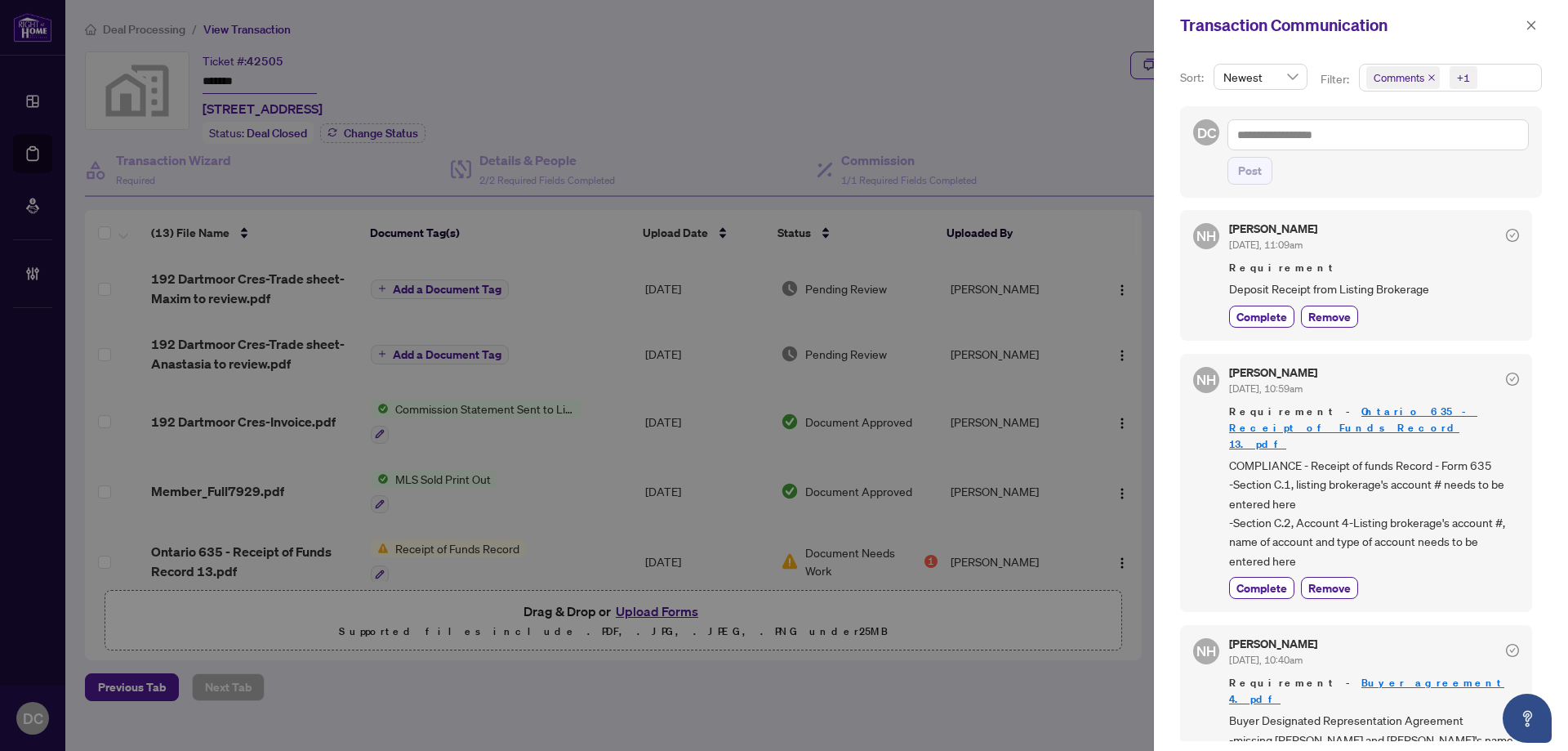
scroll to position [3, 0]
click at [1529, 27] on icon "close" at bounding box center [1531, 25] width 9 height 9
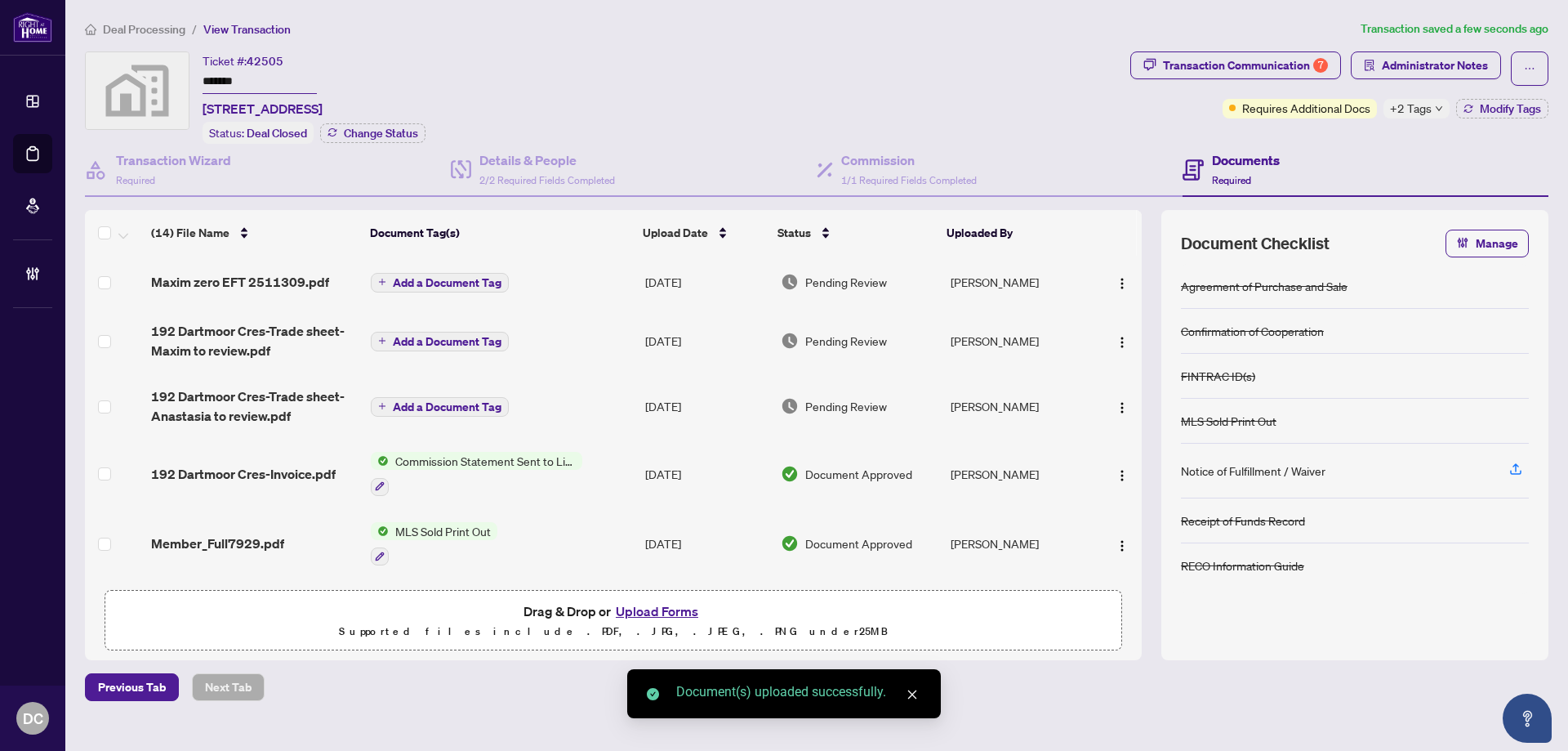
click at [471, 278] on span "Add a Document Tag" at bounding box center [447, 282] width 108 height 11
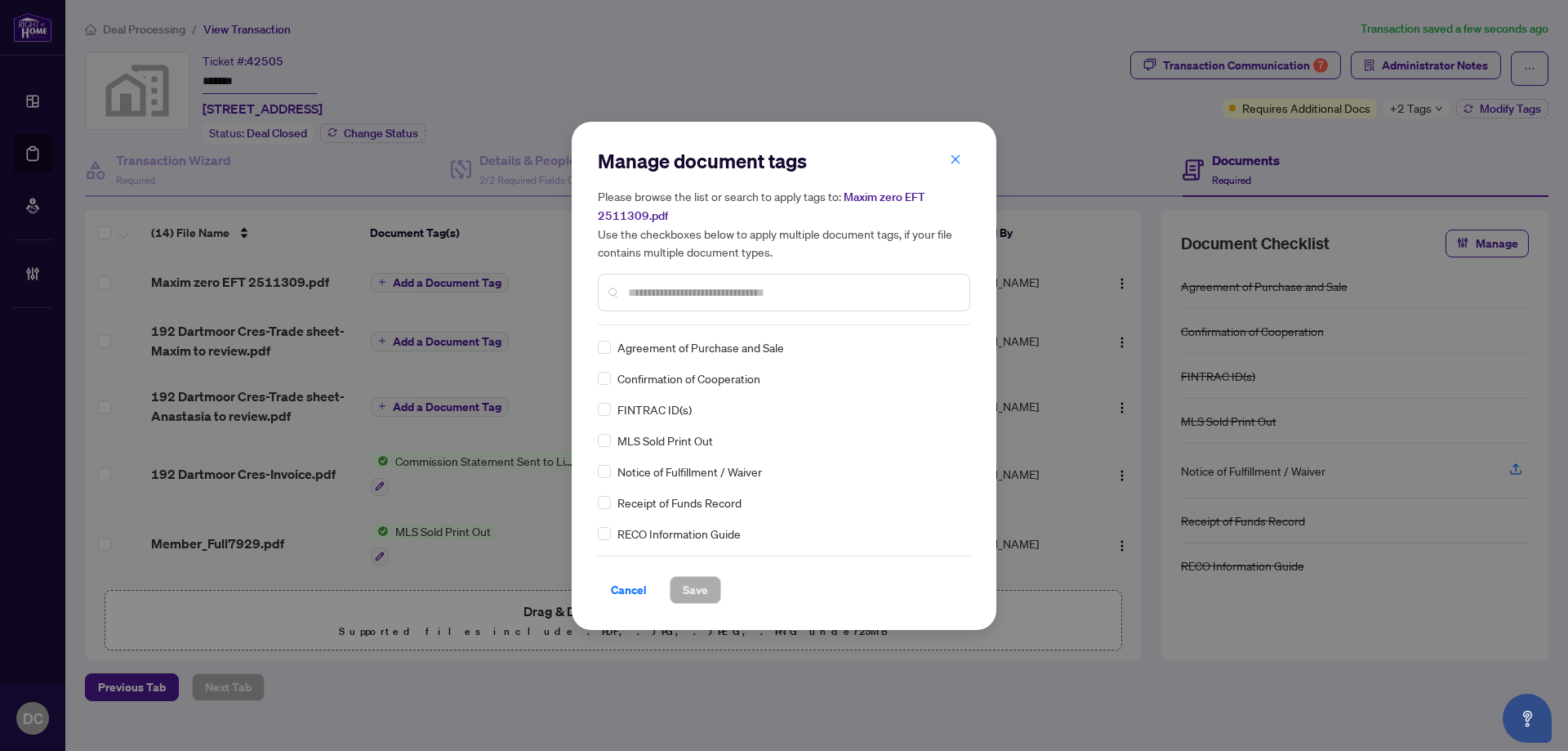
click at [746, 294] on input "text" at bounding box center [792, 292] width 328 height 18
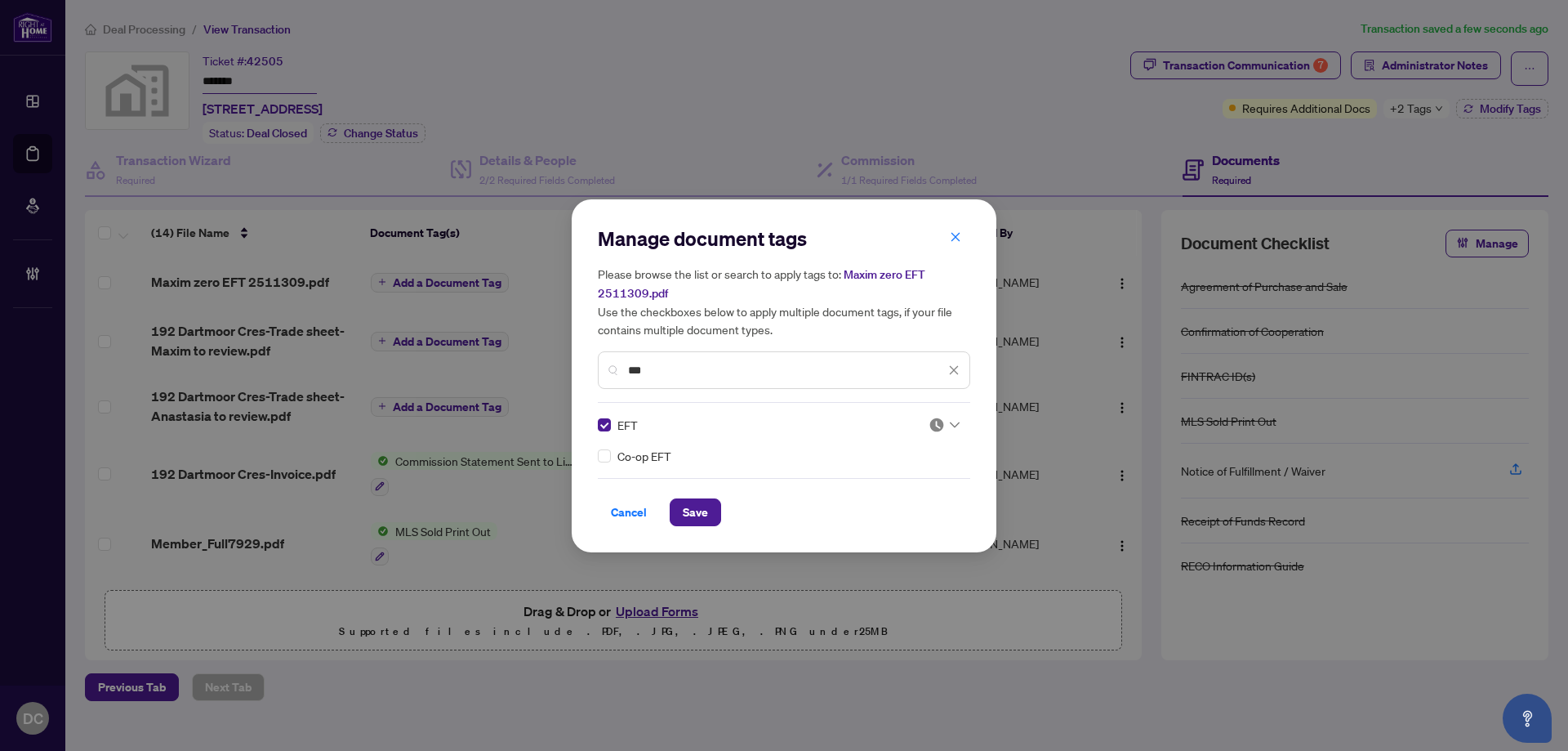
click at [948, 423] on div at bounding box center [944, 424] width 31 height 16
drag, startPoint x: 896, startPoint y: 499, endPoint x: 872, endPoint y: 499, distance: 24.0
click at [896, 500] on div "Approved" at bounding box center [895, 504] width 105 height 18
click at [701, 510] on span "Save" at bounding box center [695, 512] width 25 height 26
click at [1400, 115] on div "Manage document tags Please browse the list or search to apply tags to: Maxim z…" at bounding box center [784, 376] width 1568 height 751
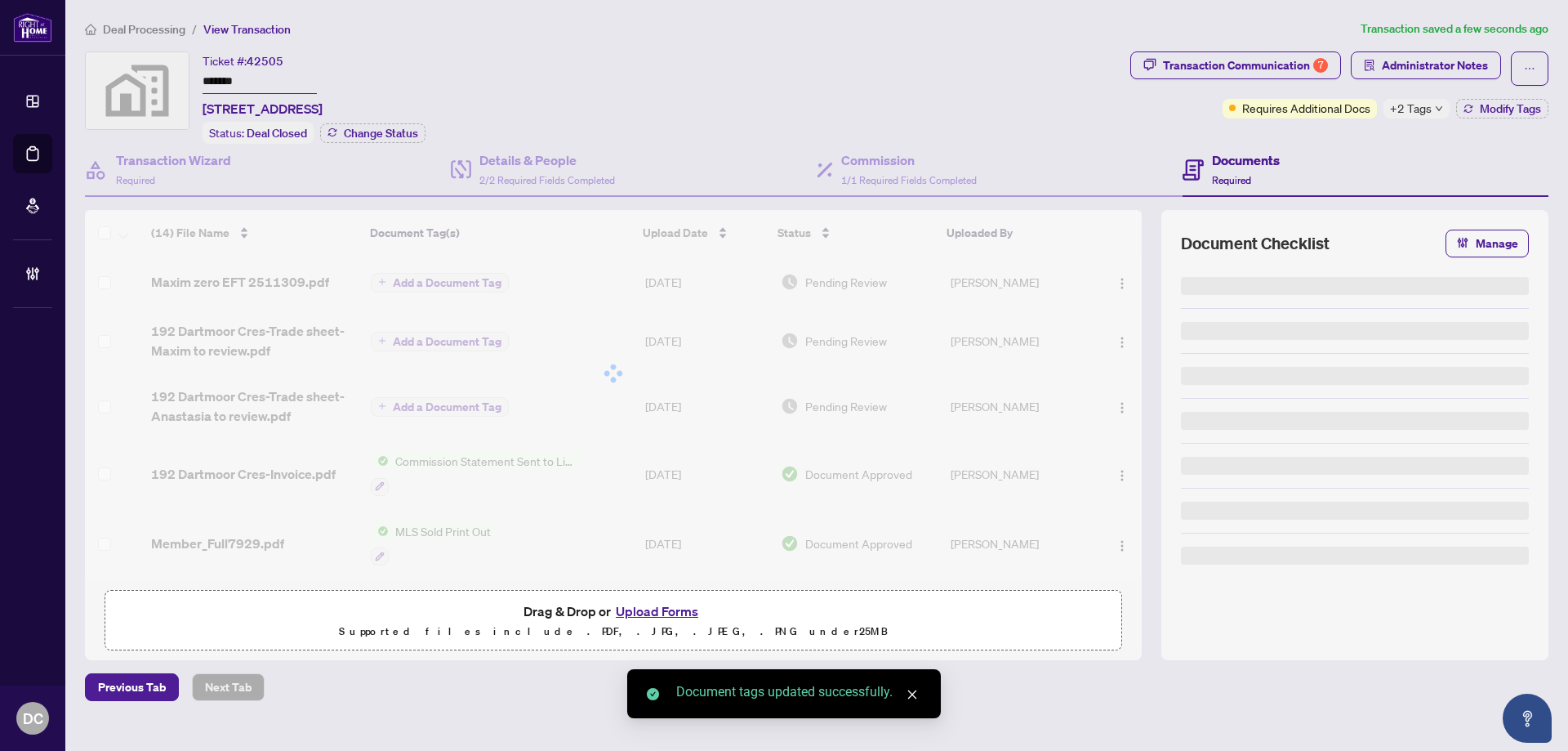
click at [1410, 109] on span "+2 Tags" at bounding box center [1410, 108] width 41 height 19
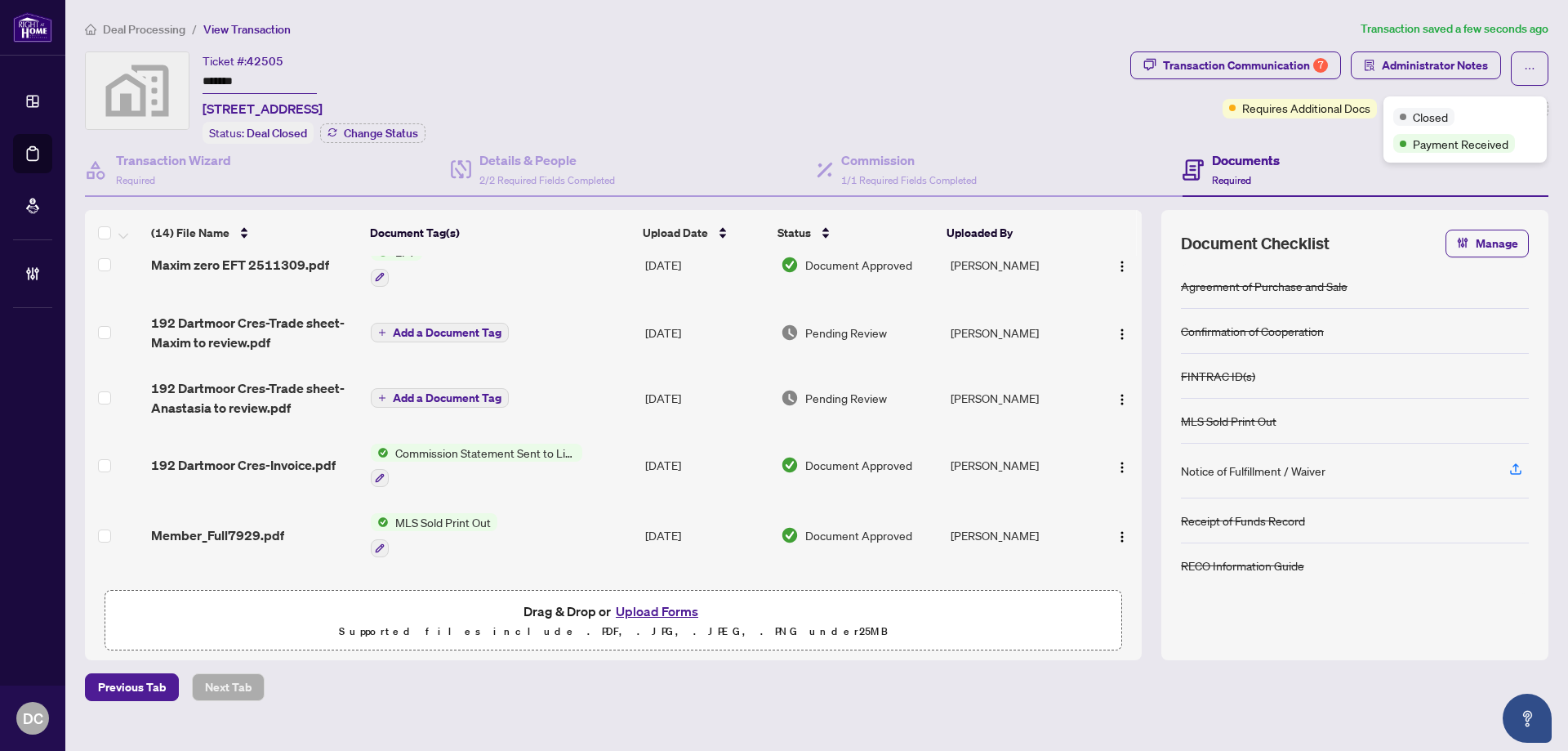
scroll to position [0, 0]
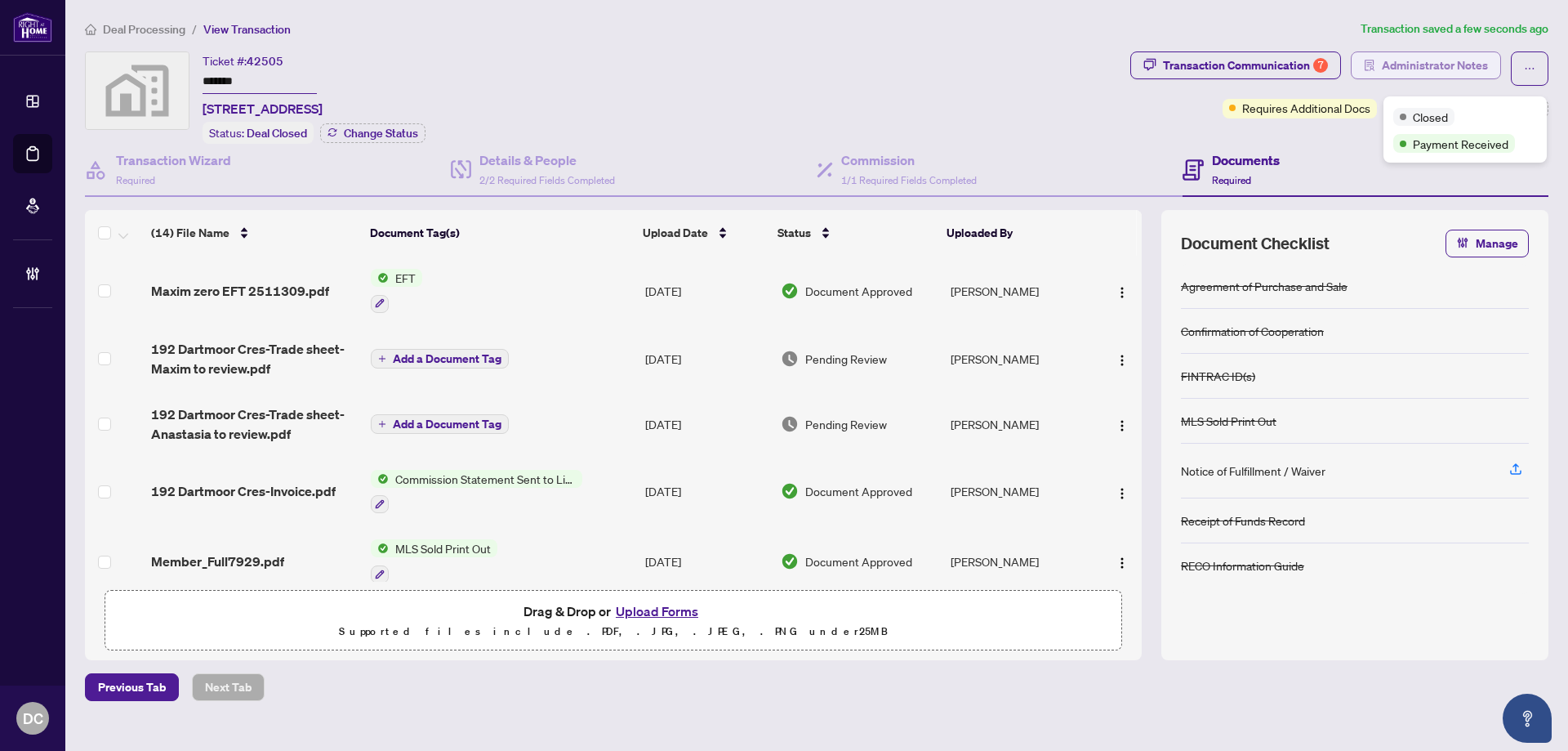
click at [1471, 70] on span "Administrator Notes" at bounding box center [1435, 65] width 106 height 26
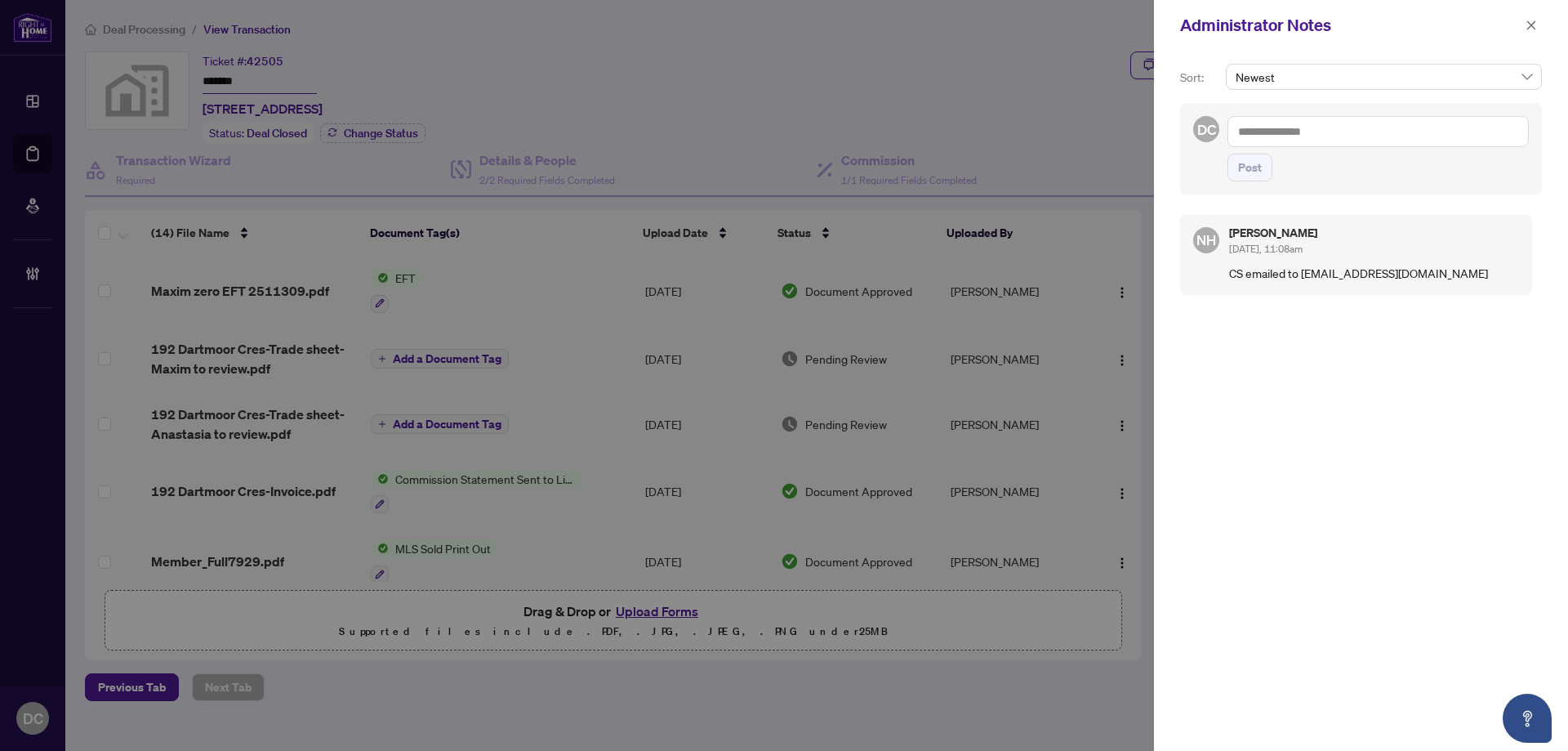
click at [1273, 125] on textarea at bounding box center [1377, 131] width 301 height 31
paste textarea "**********"
click at [1258, 180] on span "Post" at bounding box center [1249, 168] width 24 height 26
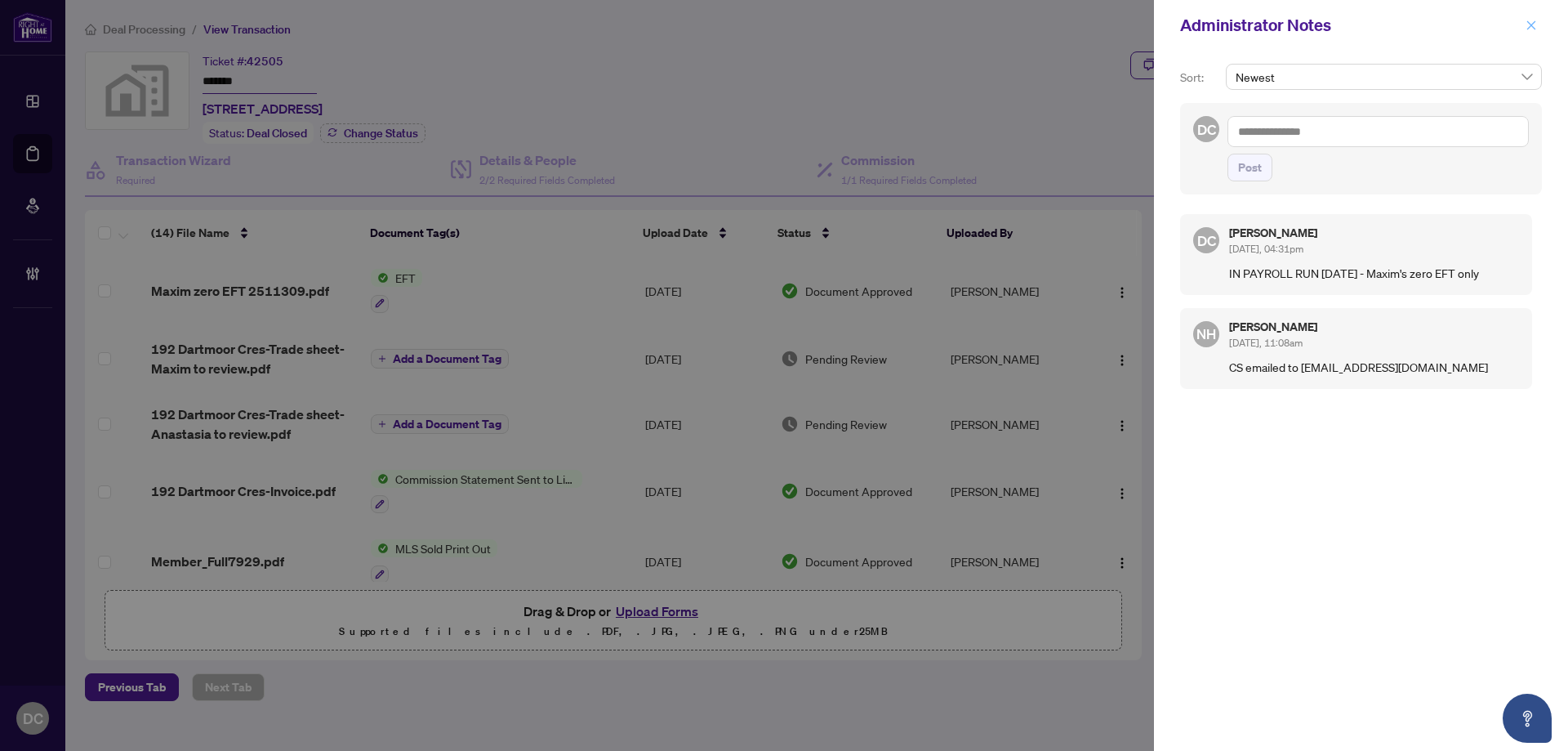
click at [1530, 27] on icon "close" at bounding box center [1531, 25] width 9 height 9
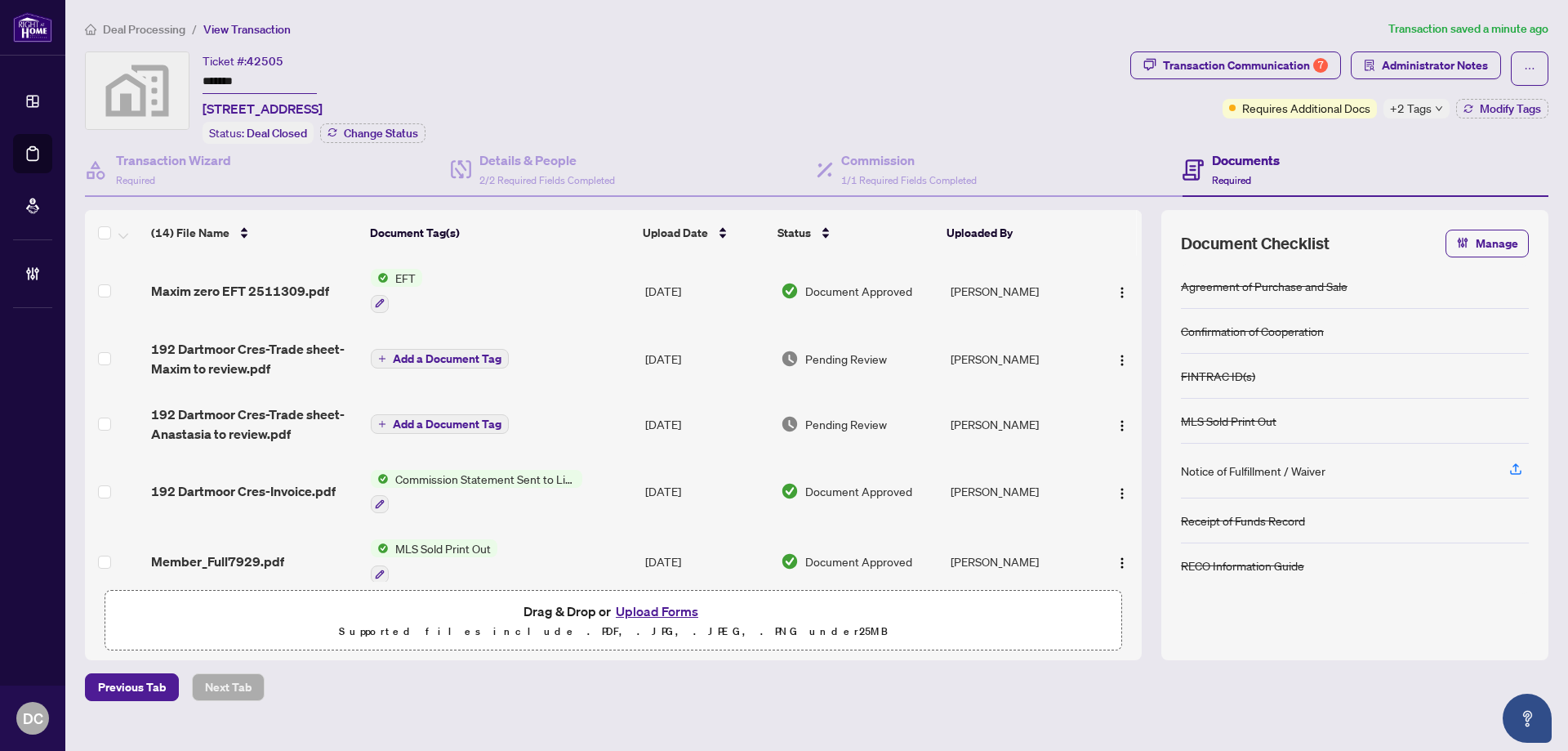
click at [162, 27] on span "Deal Processing" at bounding box center [144, 29] width 82 height 15
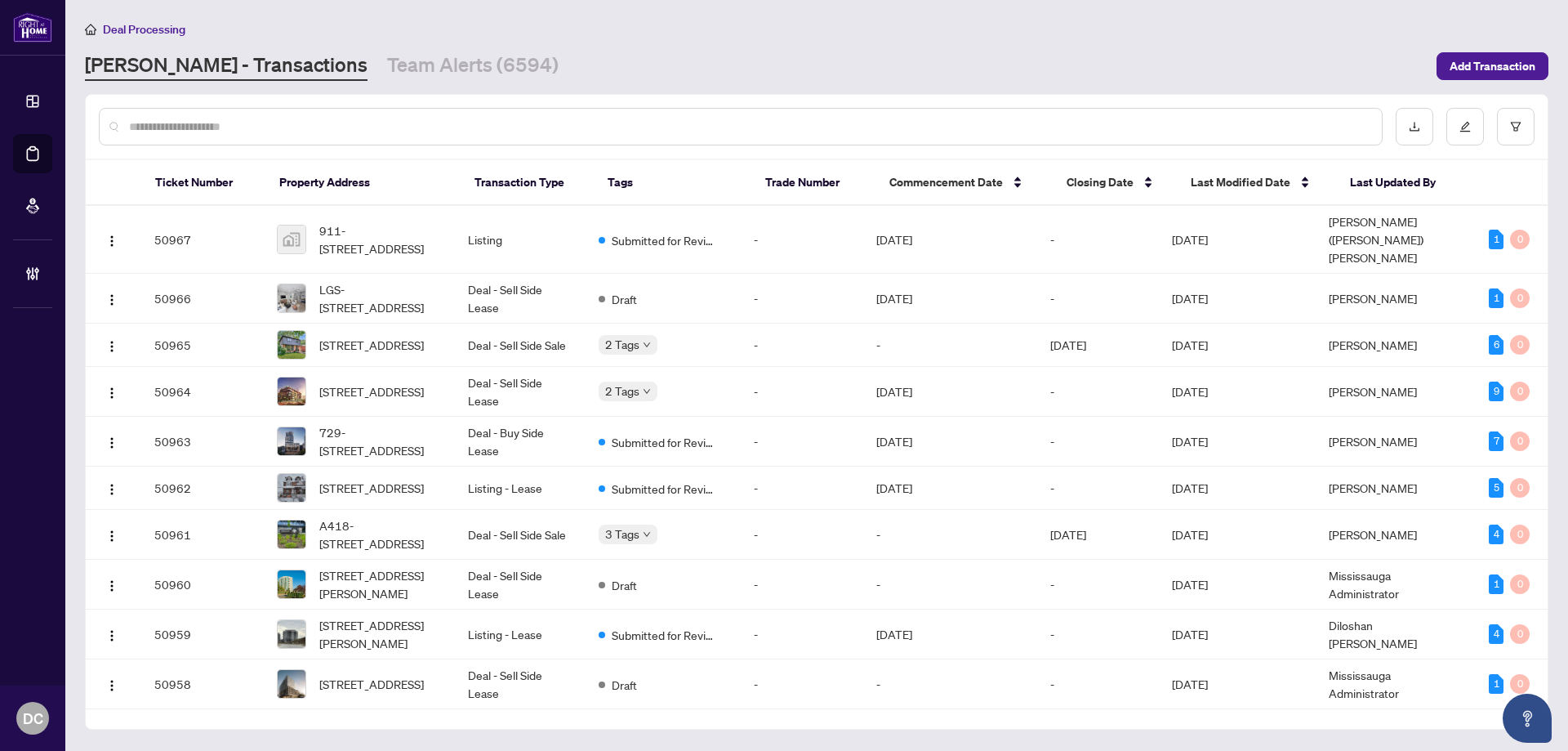
click at [627, 134] on input "text" at bounding box center [748, 126] width 1239 height 18
paste input "*******"
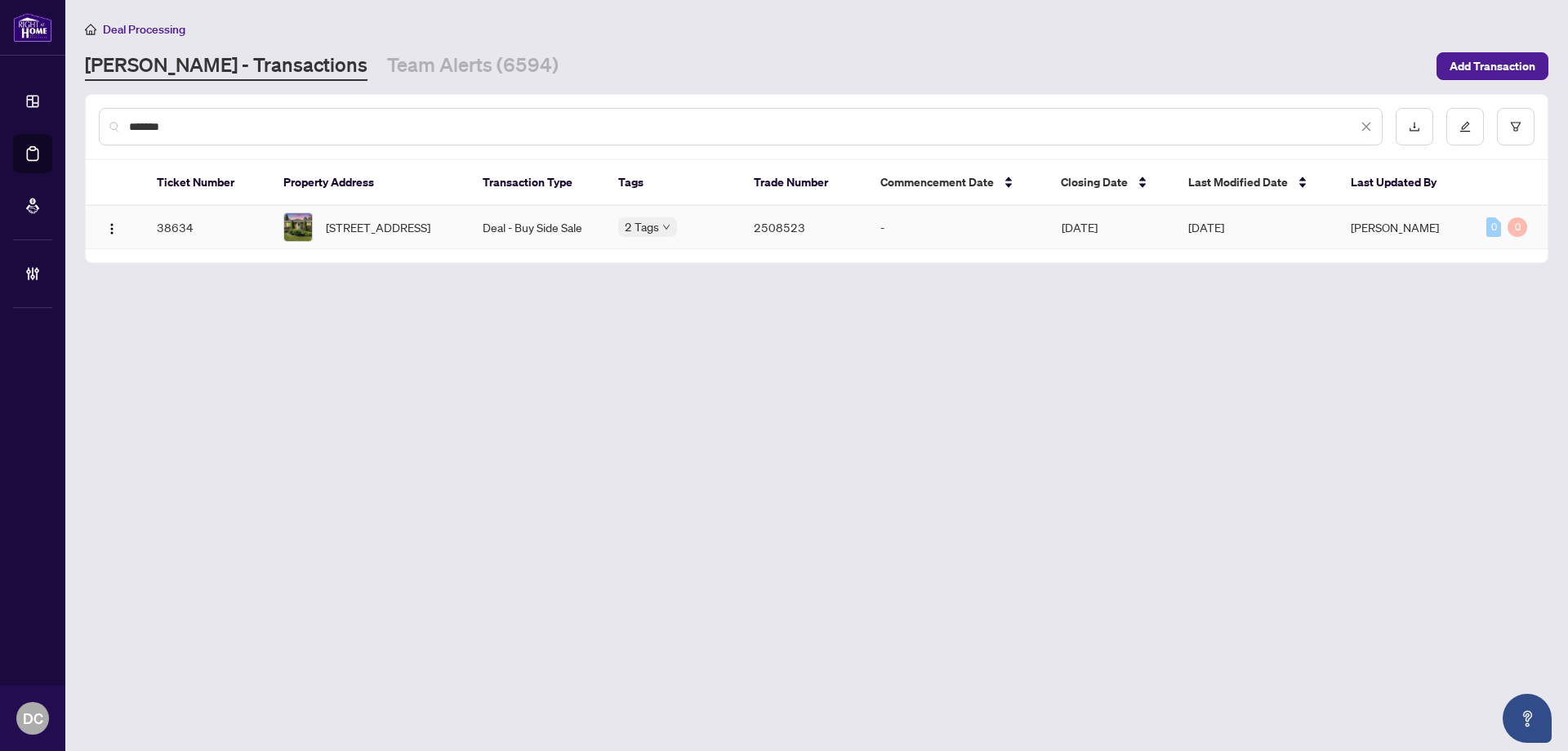
click at [482, 223] on td "Deal - Buy Side Sale" at bounding box center [538, 228] width 136 height 43
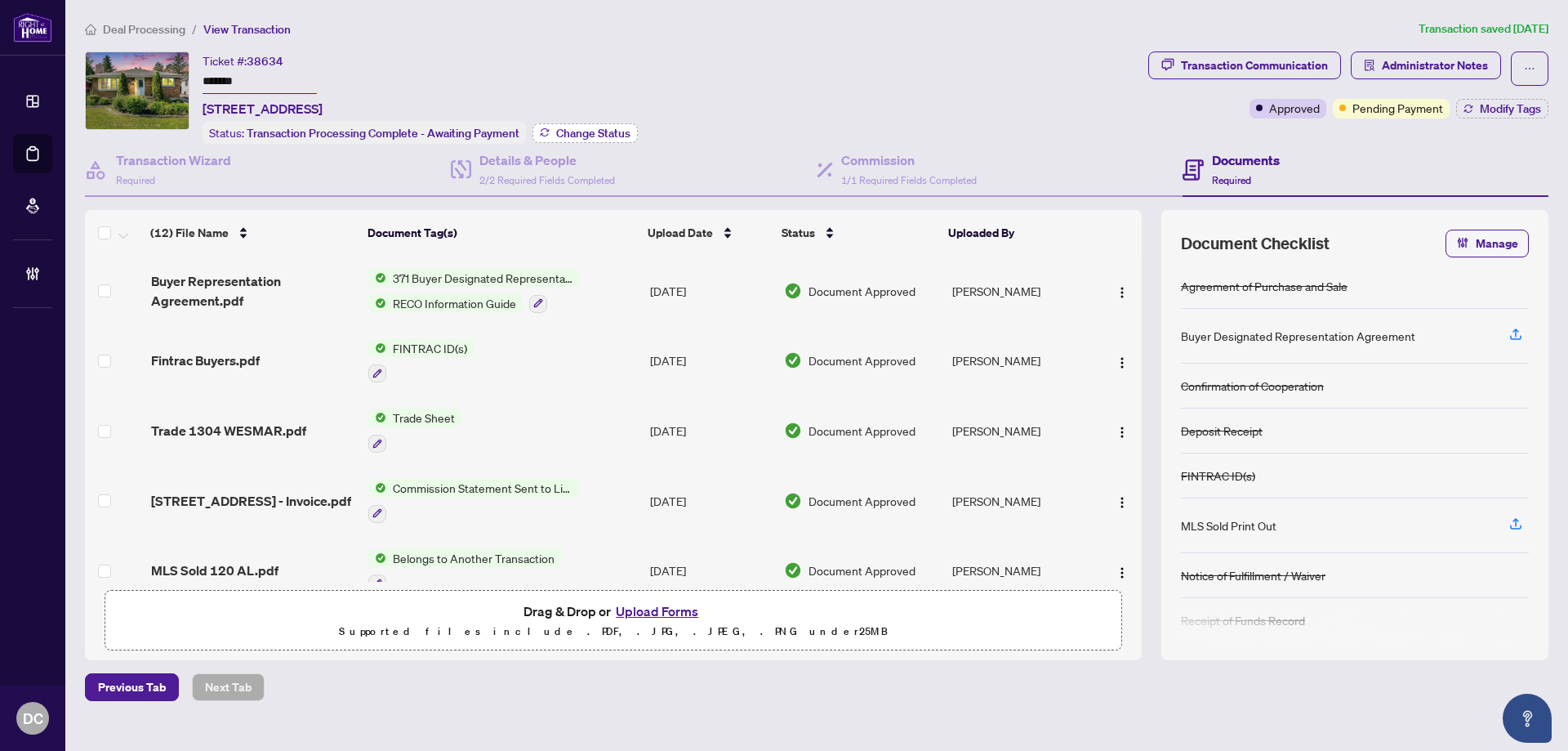
click at [628, 128] on span "Change Status" at bounding box center [593, 132] width 75 height 11
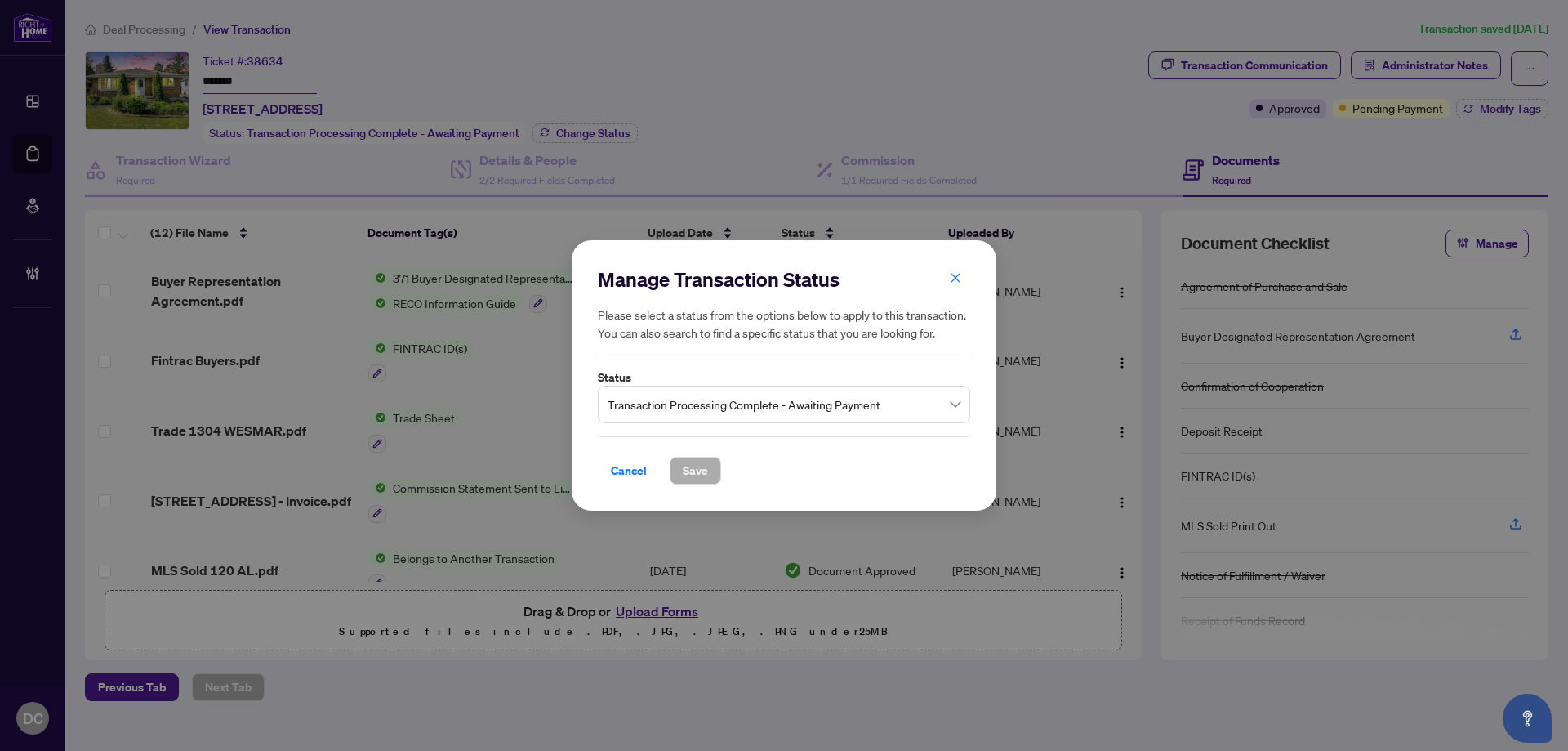
click at [727, 411] on span "Transaction Processing Complete - Awaiting Payment" at bounding box center [783, 405] width 353 height 31
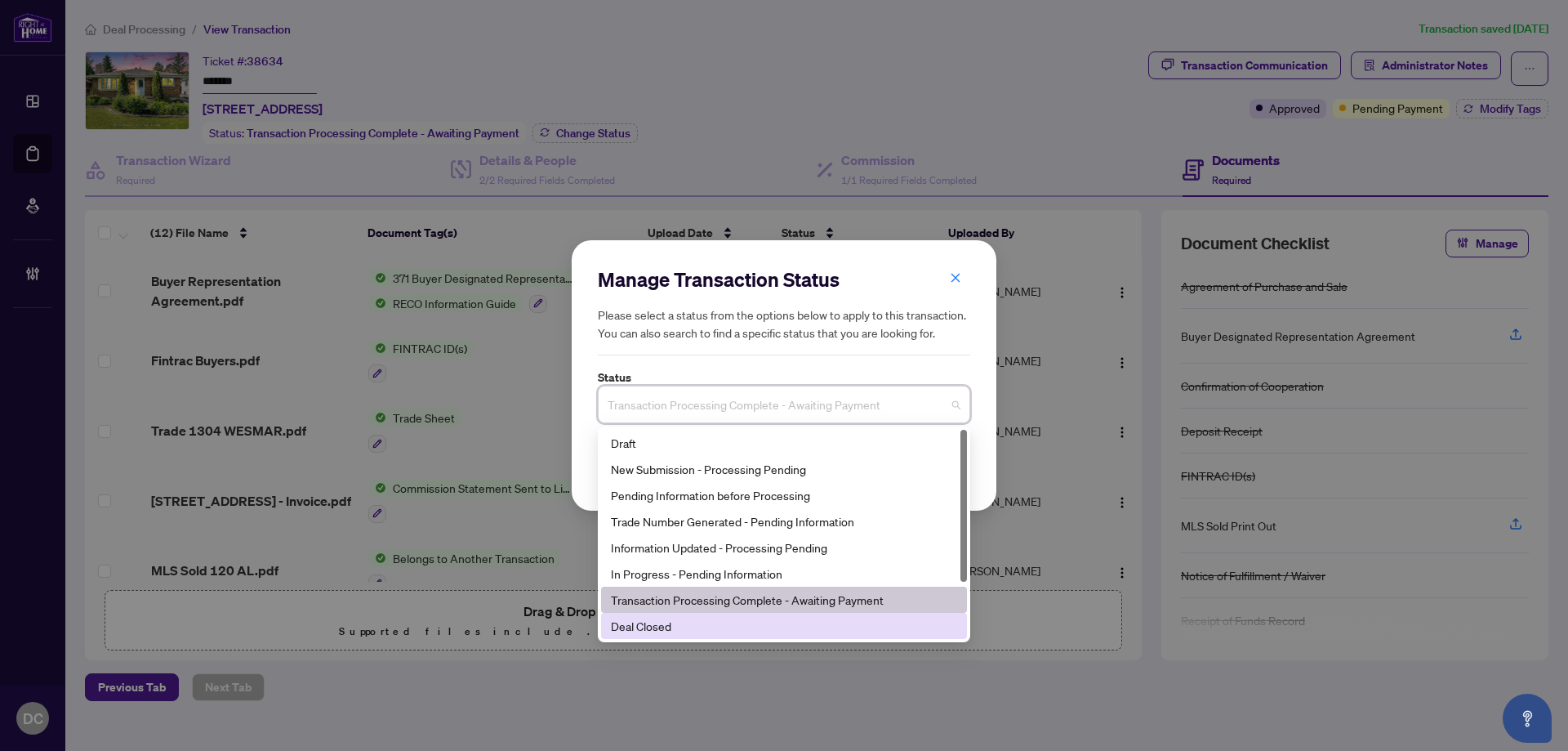
click at [675, 624] on div "Deal Closed" at bounding box center [783, 626] width 346 height 18
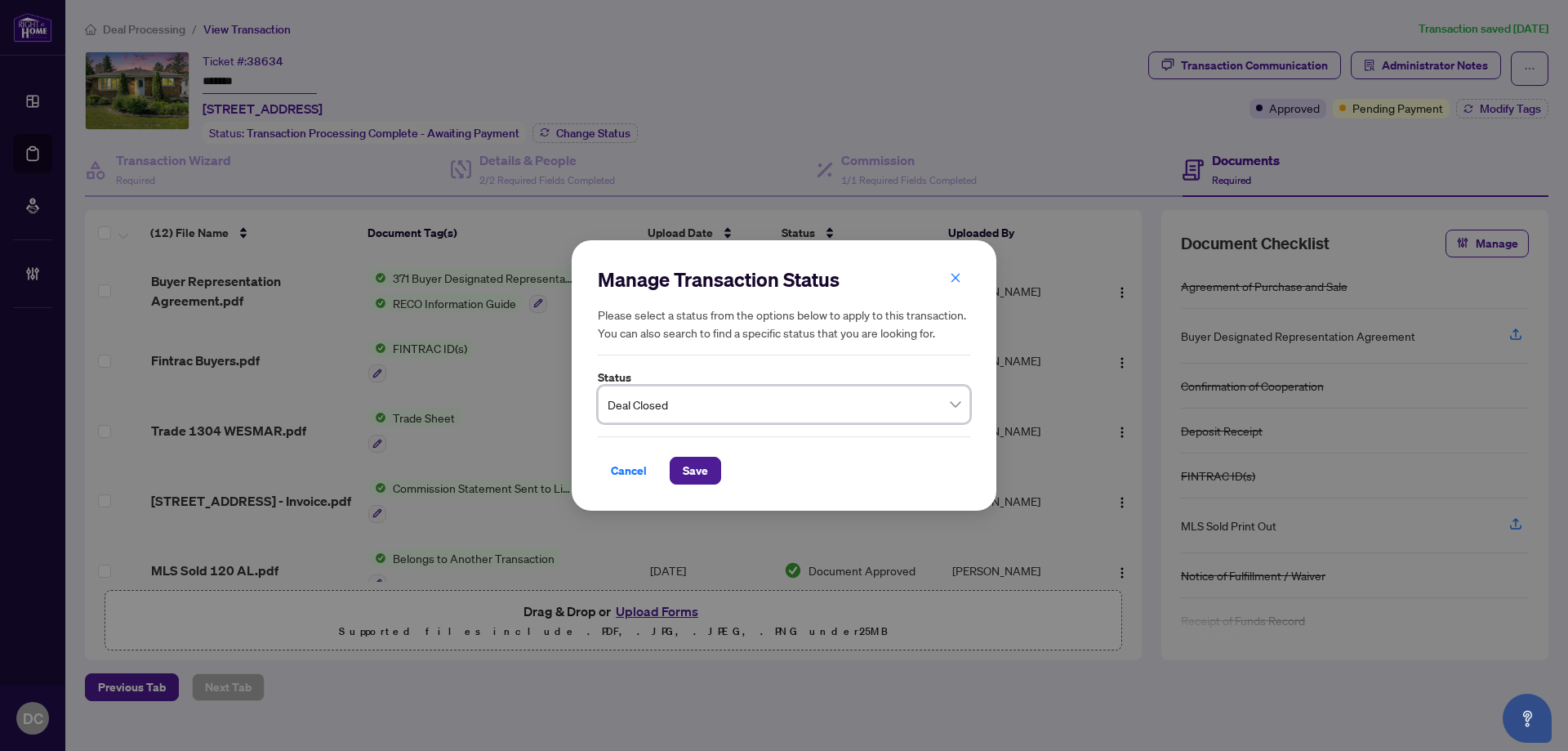
click at [696, 455] on div "Cancel Save" at bounding box center [784, 461] width 373 height 48
click at [700, 473] on span "Save" at bounding box center [695, 470] width 25 height 26
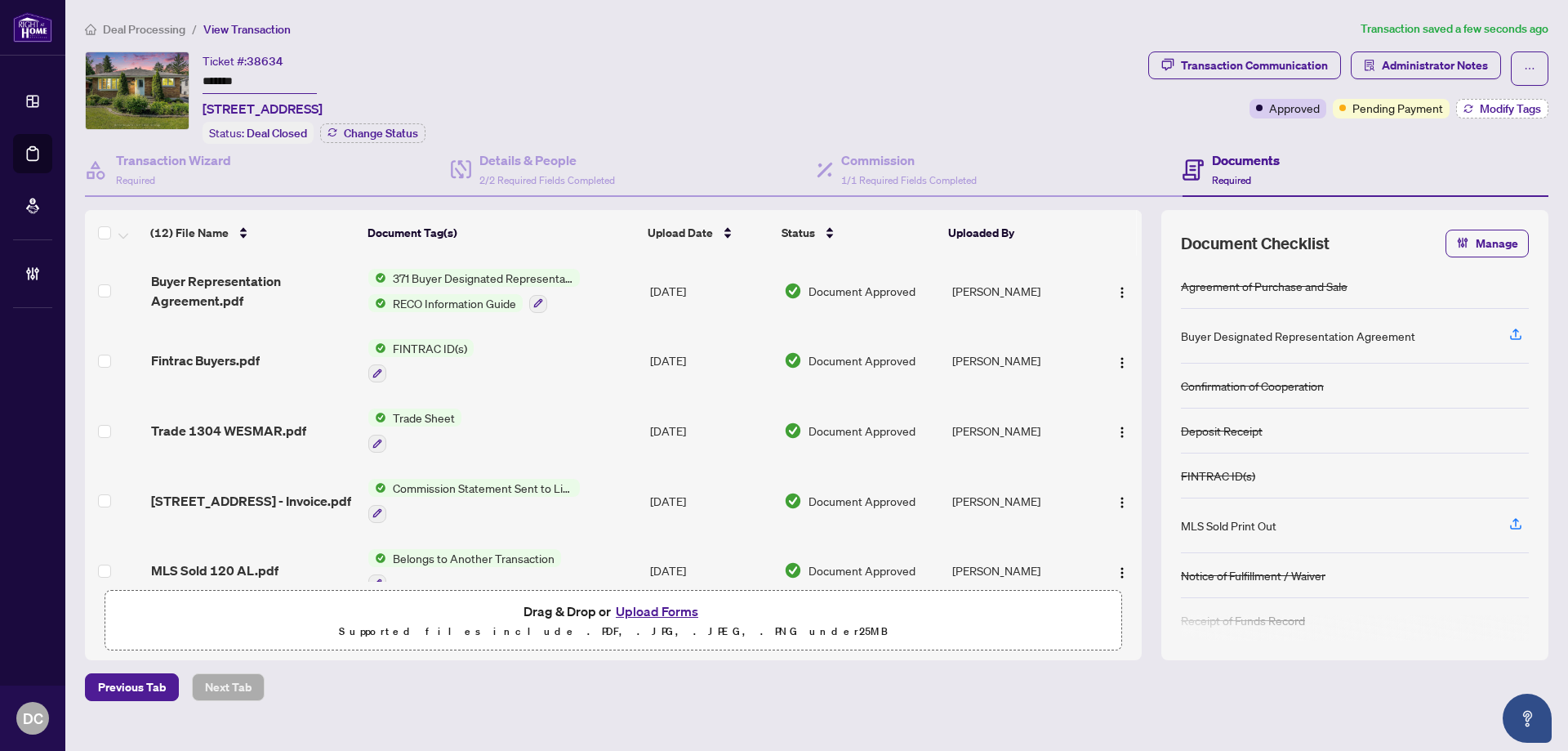
click at [1486, 108] on span "Modify Tags" at bounding box center [1510, 108] width 61 height 11
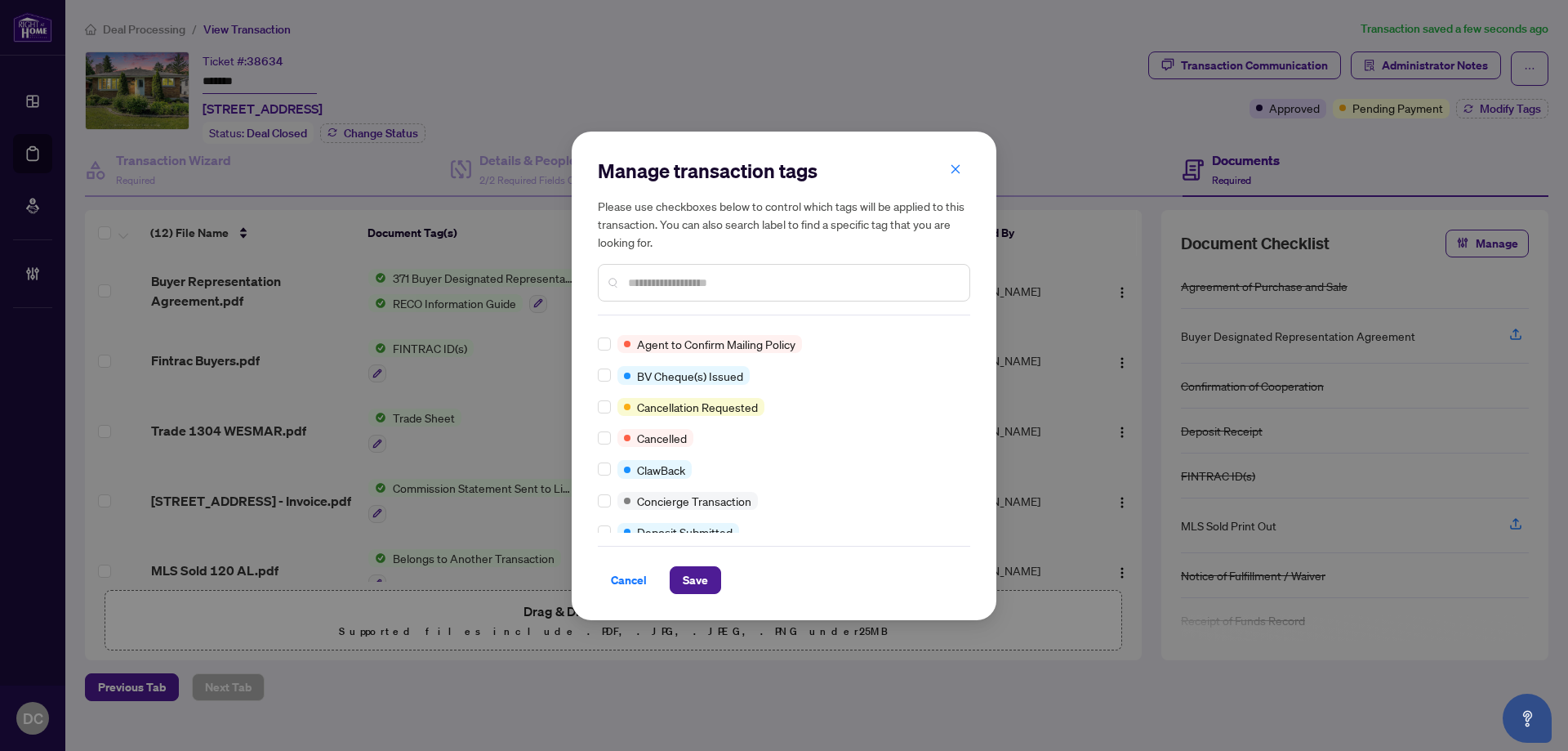
scroll to position [163, 0]
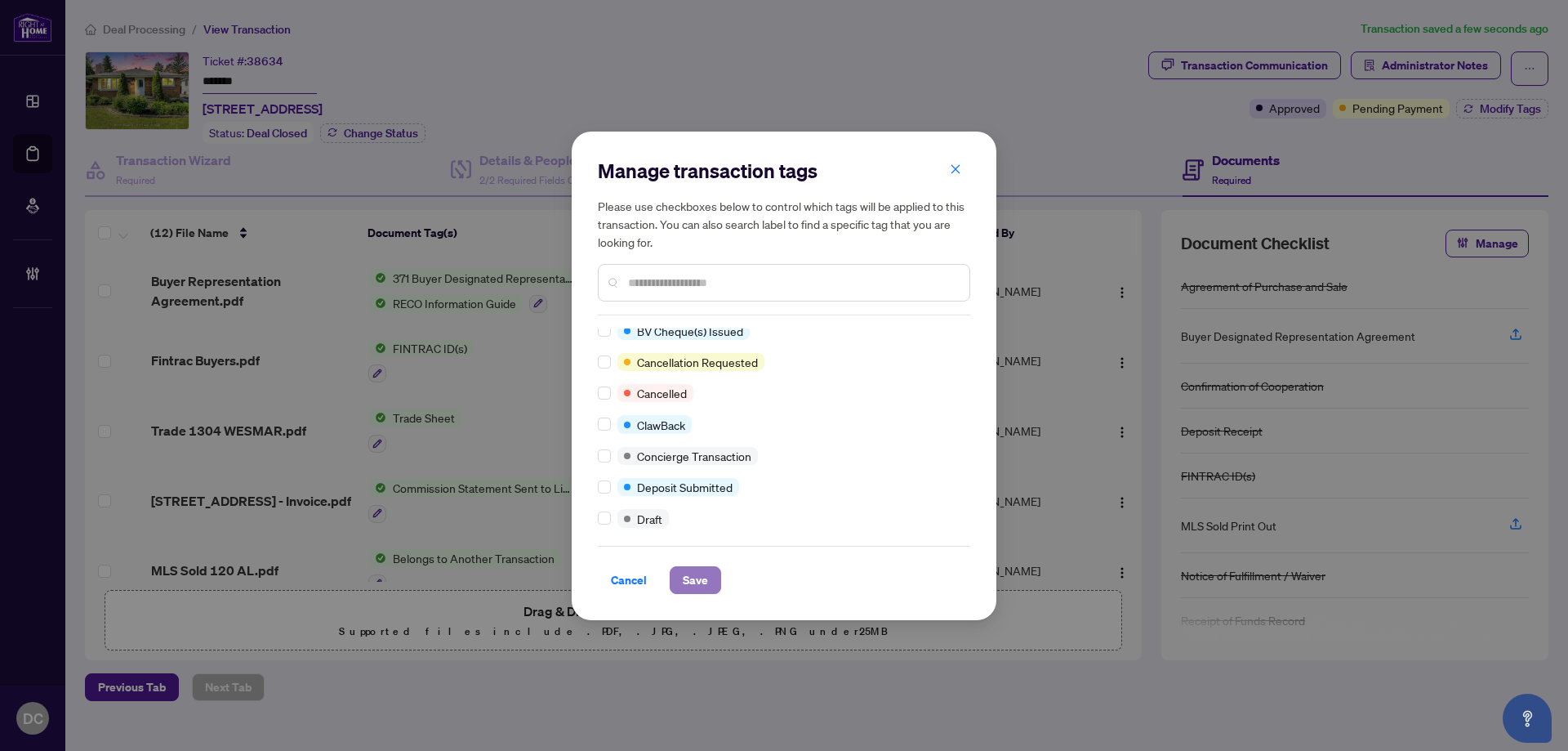
drag, startPoint x: 693, startPoint y: 576, endPoint x: 686, endPoint y: 571, distance: 8.6
click at [694, 576] on span "Save" at bounding box center [695, 580] width 25 height 26
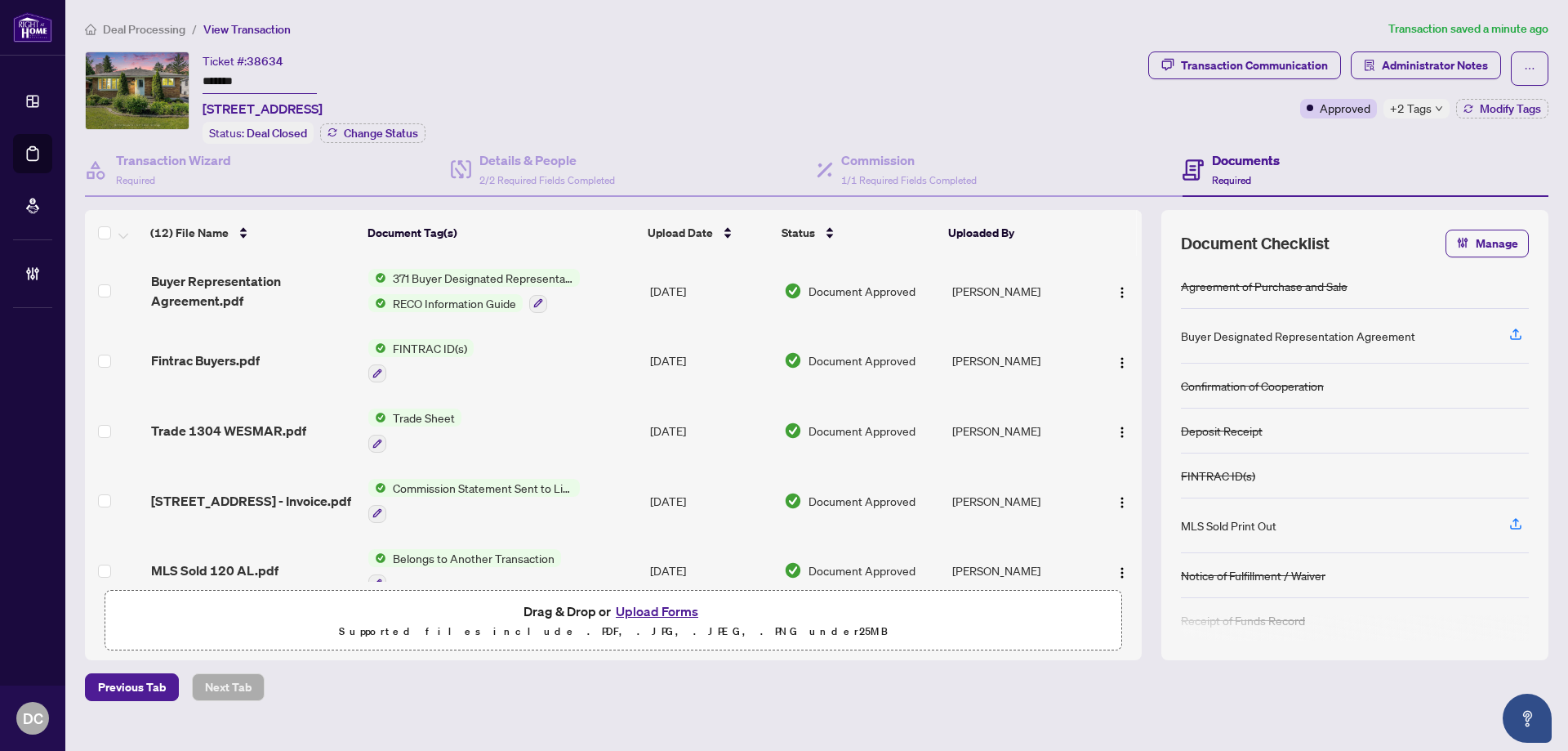
click at [1435, 109] on icon "down" at bounding box center [1439, 109] width 9 height 9
click at [1449, 76] on span "Administrator Notes" at bounding box center [1435, 65] width 106 height 26
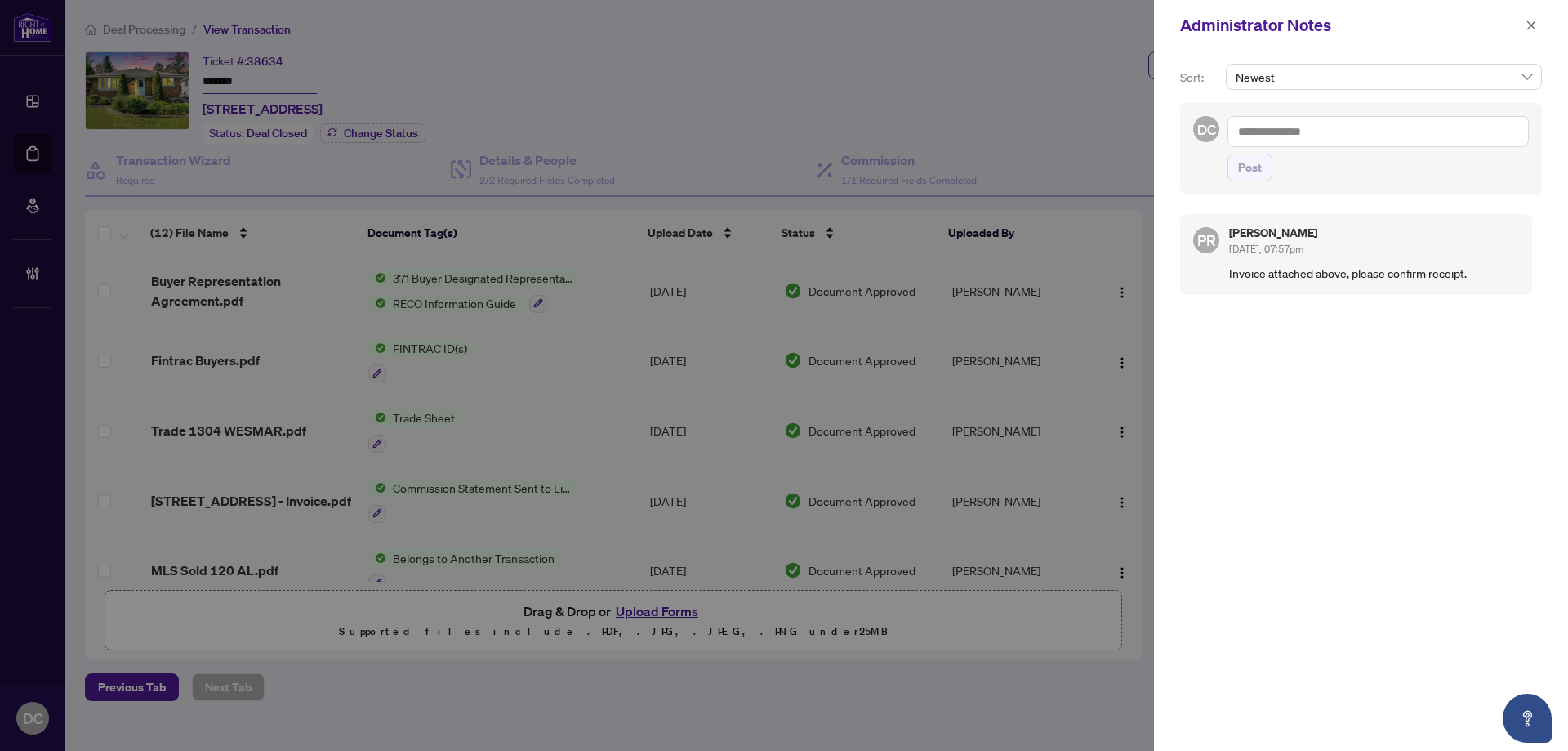
click at [1434, 129] on textarea at bounding box center [1377, 131] width 301 height 31
paste textarea "**********"
click at [1255, 167] on span "Post" at bounding box center [1249, 168] width 24 height 26
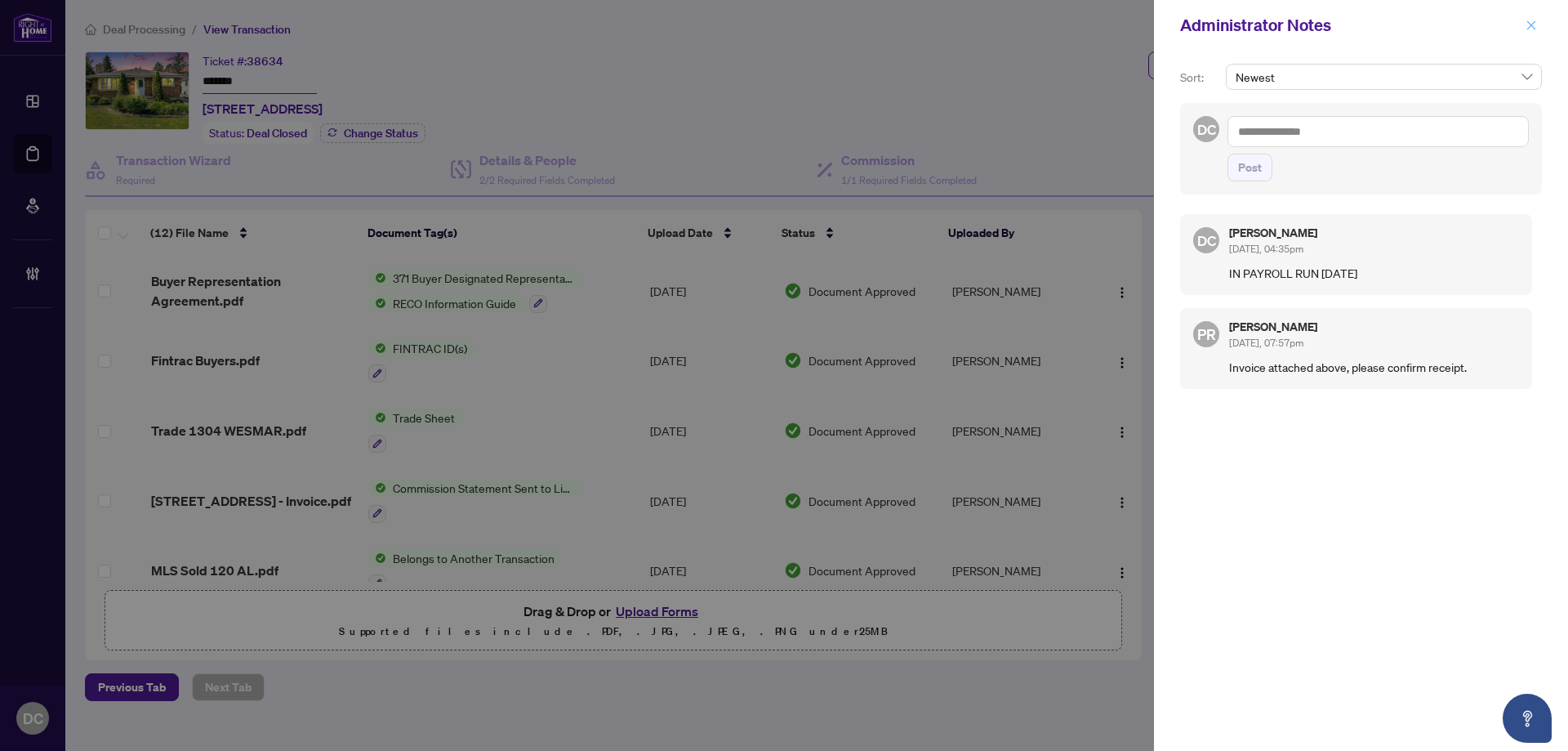
click at [1531, 33] on span "button" at bounding box center [1530, 25] width 11 height 26
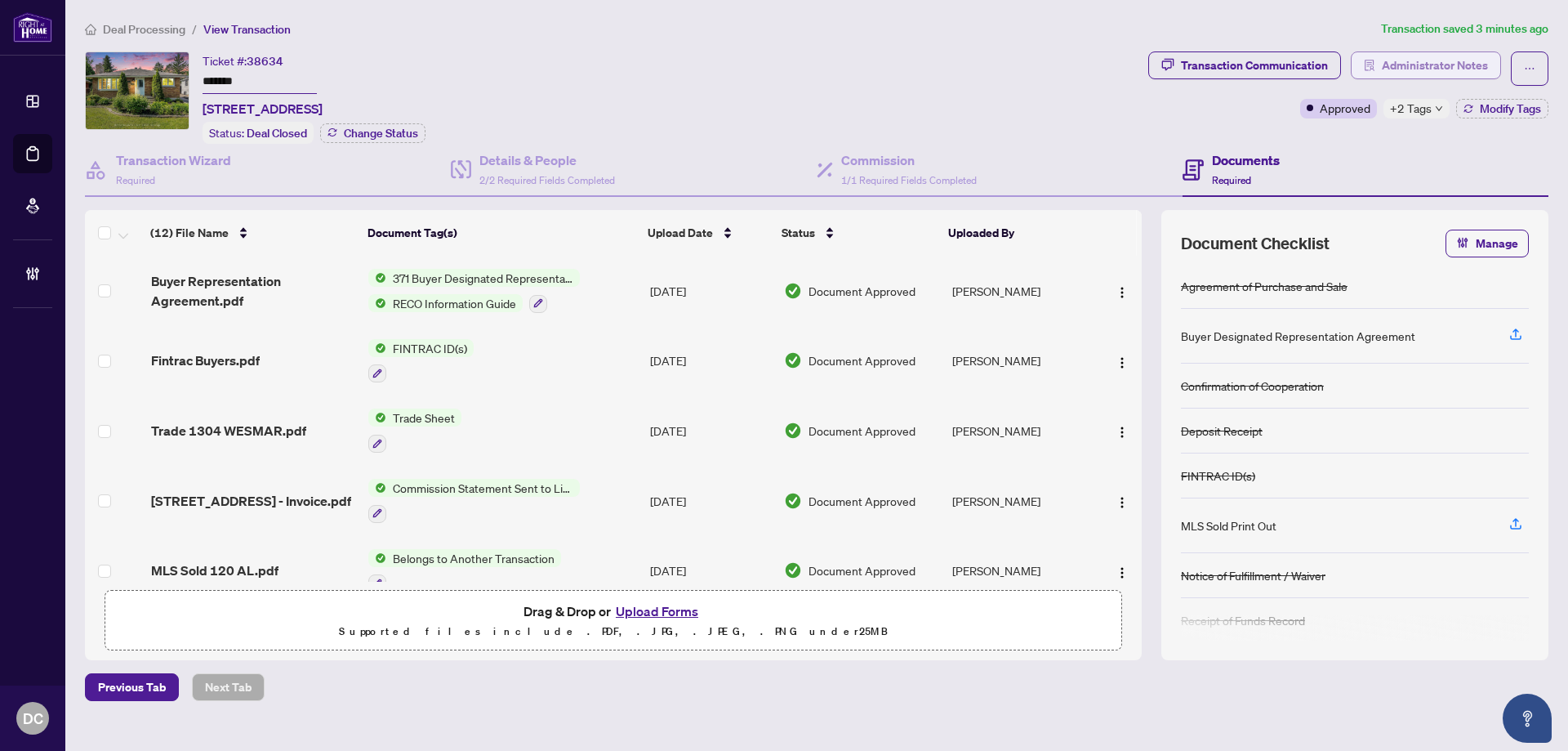
click at [1440, 63] on span "Administrator Notes" at bounding box center [1435, 65] width 106 height 26
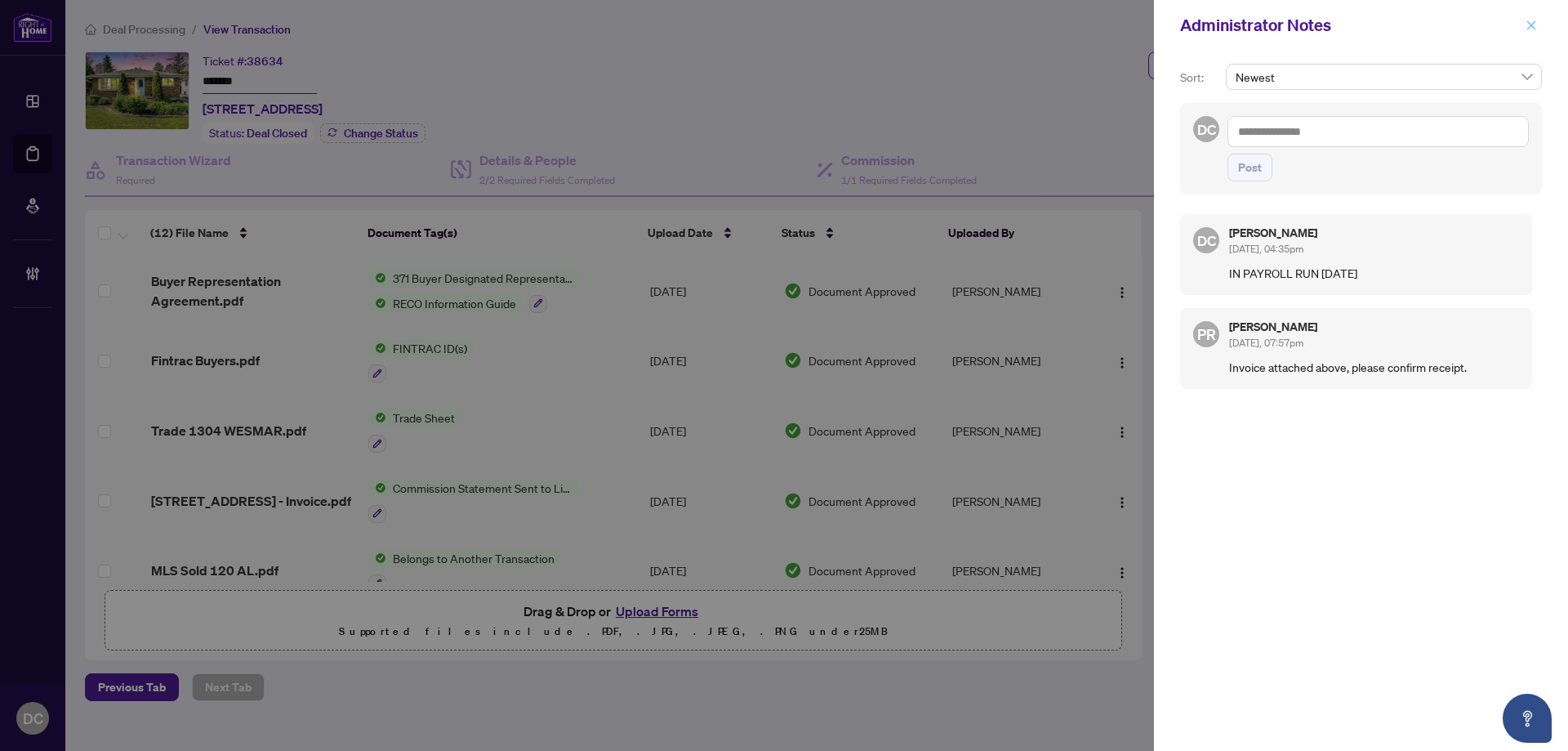
click at [1537, 26] on button "button" at bounding box center [1530, 25] width 21 height 20
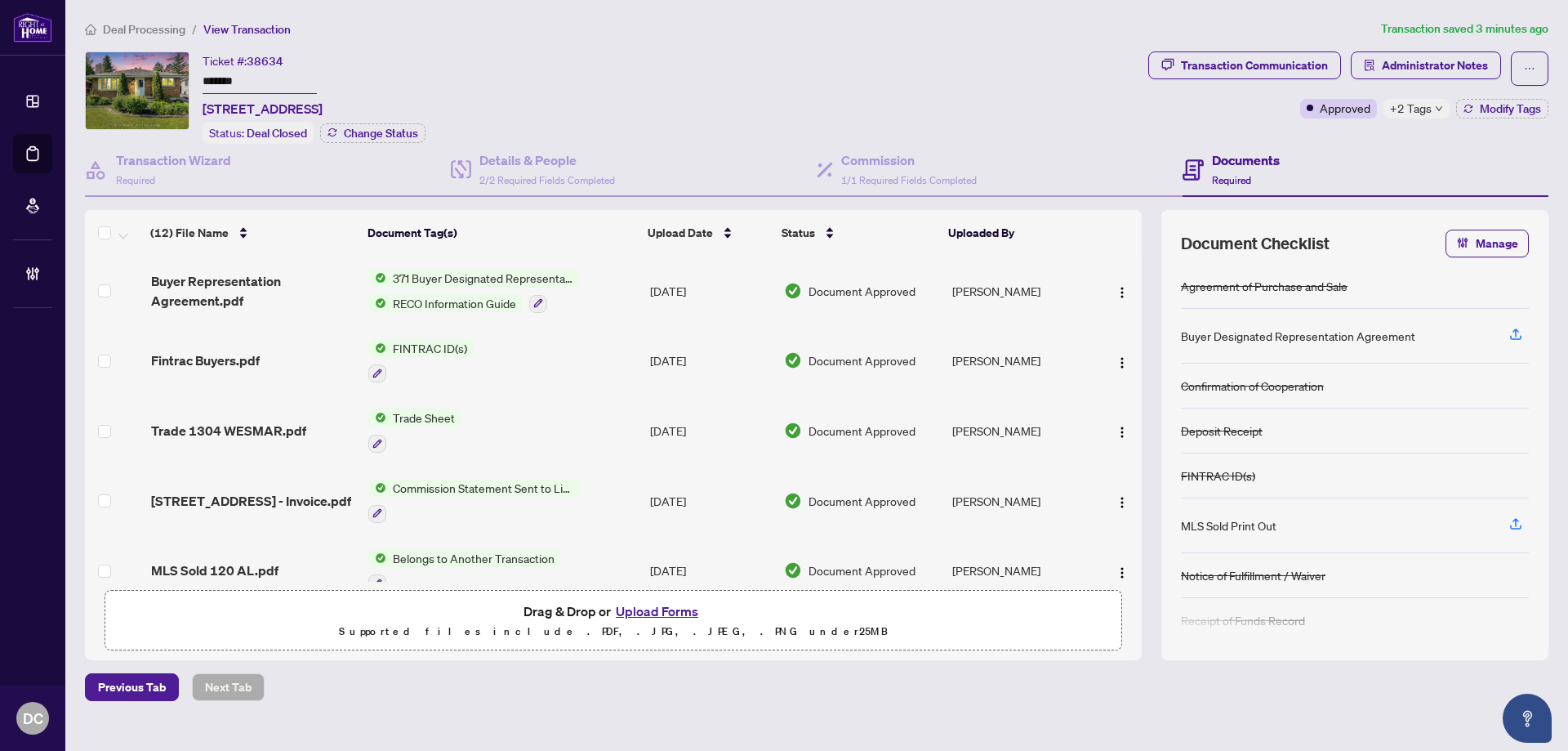
click at [1436, 110] on icon "down" at bounding box center [1439, 109] width 9 height 9
click at [1323, 134] on div "Transaction Communication Administrator Notes Approved +2 Tags Modify Tags" at bounding box center [1348, 97] width 407 height 92
click at [1405, 68] on span "Administrator Notes" at bounding box center [1435, 65] width 106 height 26
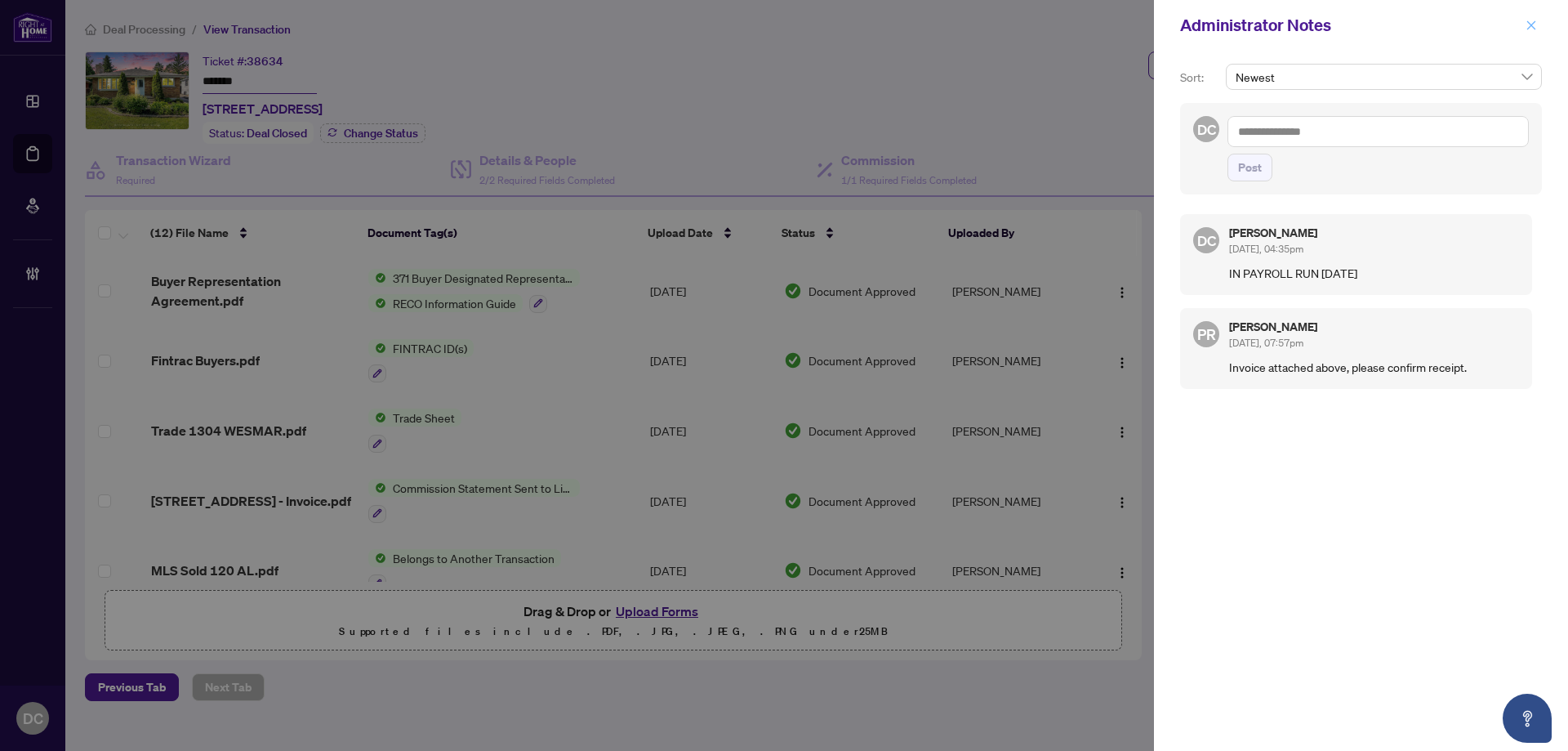
click at [1536, 30] on button "button" at bounding box center [1530, 25] width 21 height 20
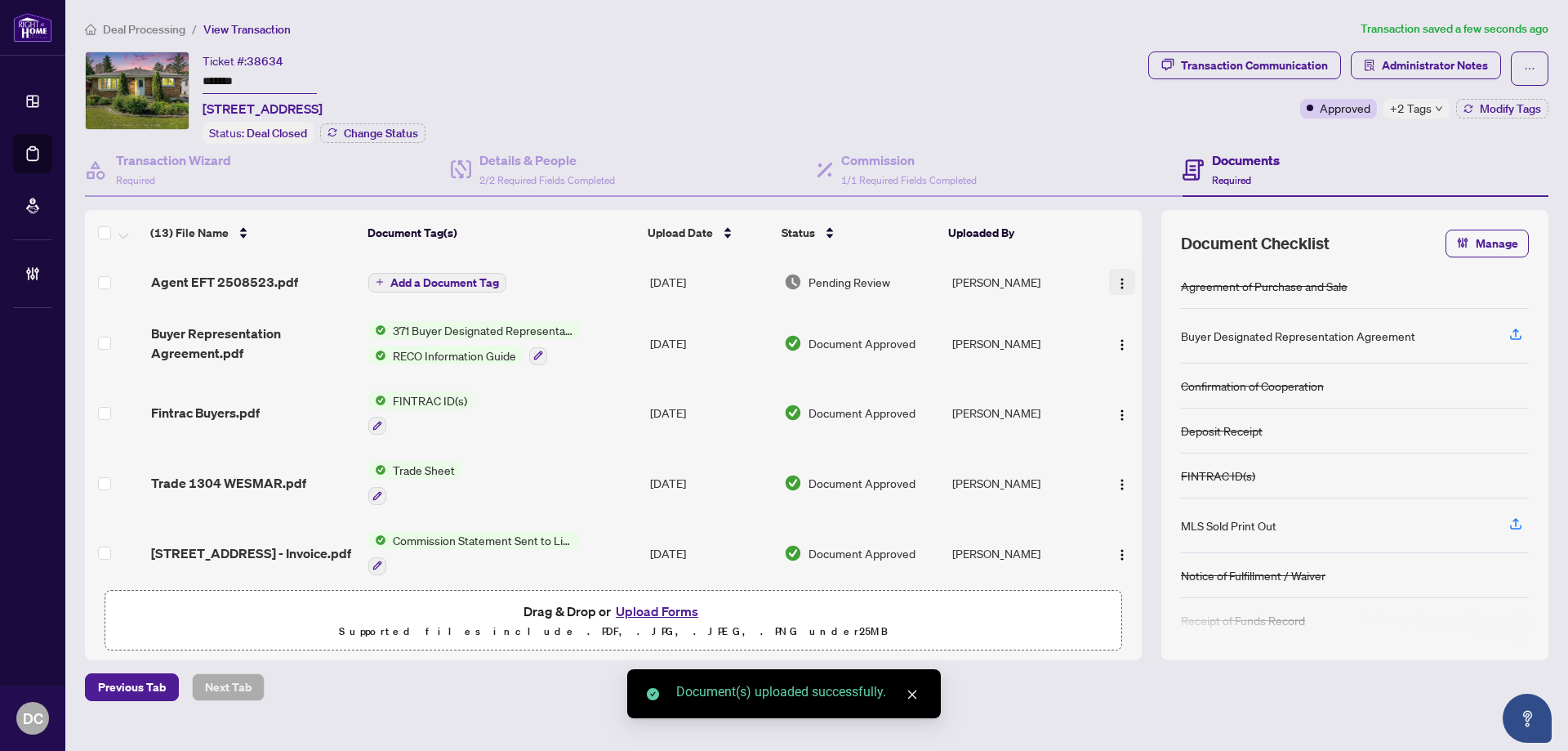
click at [1122, 278] on img "button" at bounding box center [1121, 283] width 13 height 13
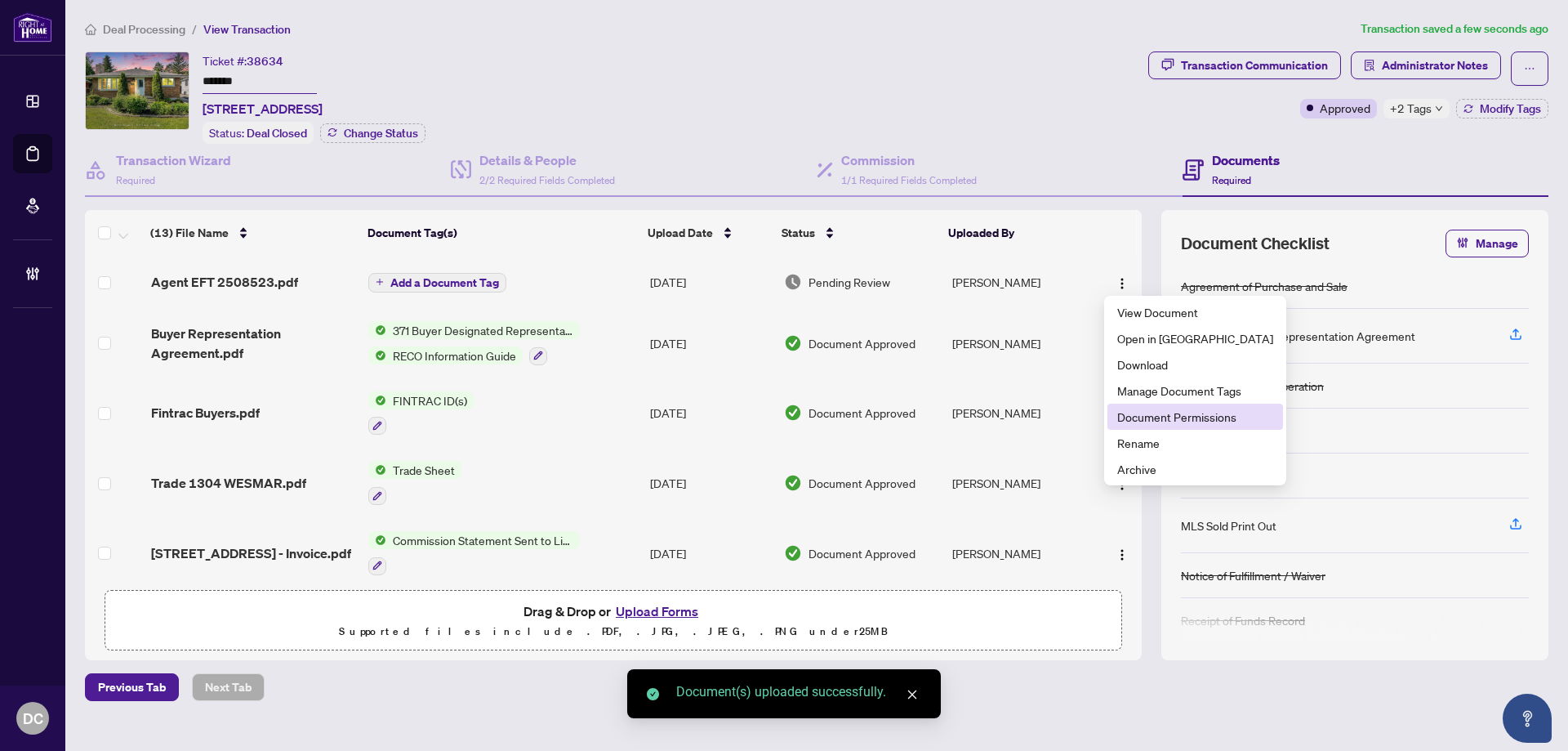
click at [1138, 421] on span "Document Permissions" at bounding box center [1195, 416] width 156 height 18
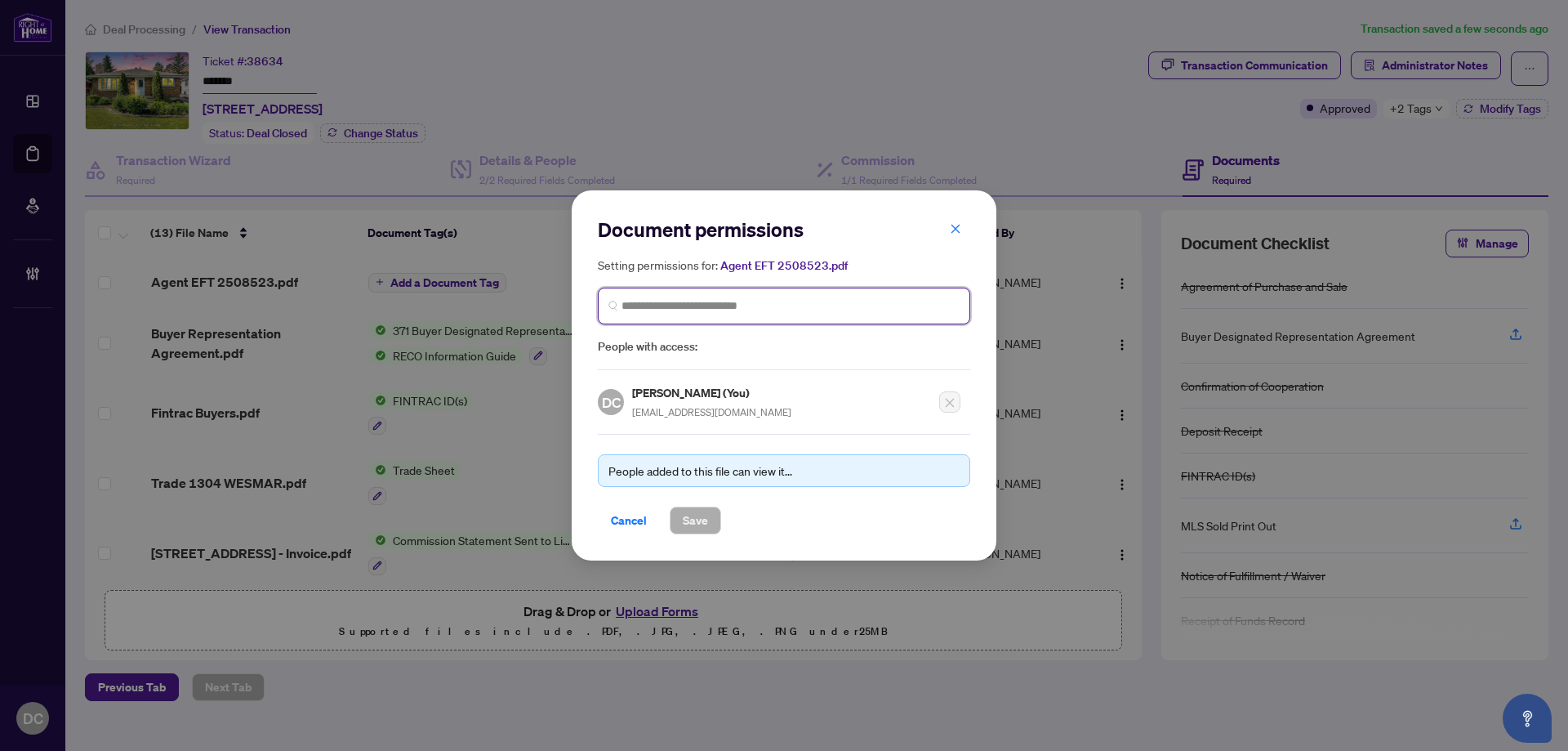
click at [785, 302] on input "search" at bounding box center [791, 306] width 338 height 17
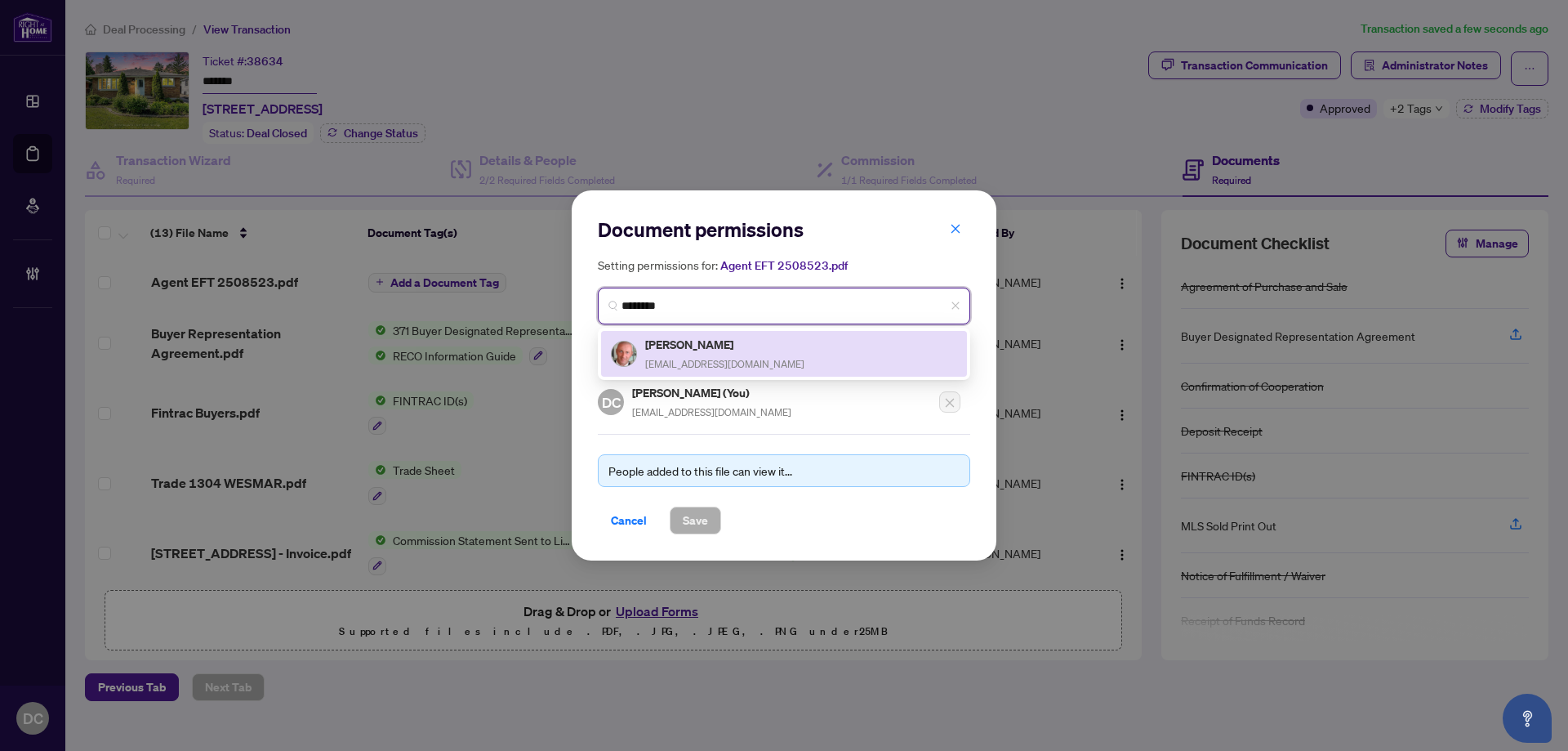
click at [772, 333] on div "Jason Polonski polonskiottawa@gmail.com" at bounding box center [784, 353] width 366 height 46
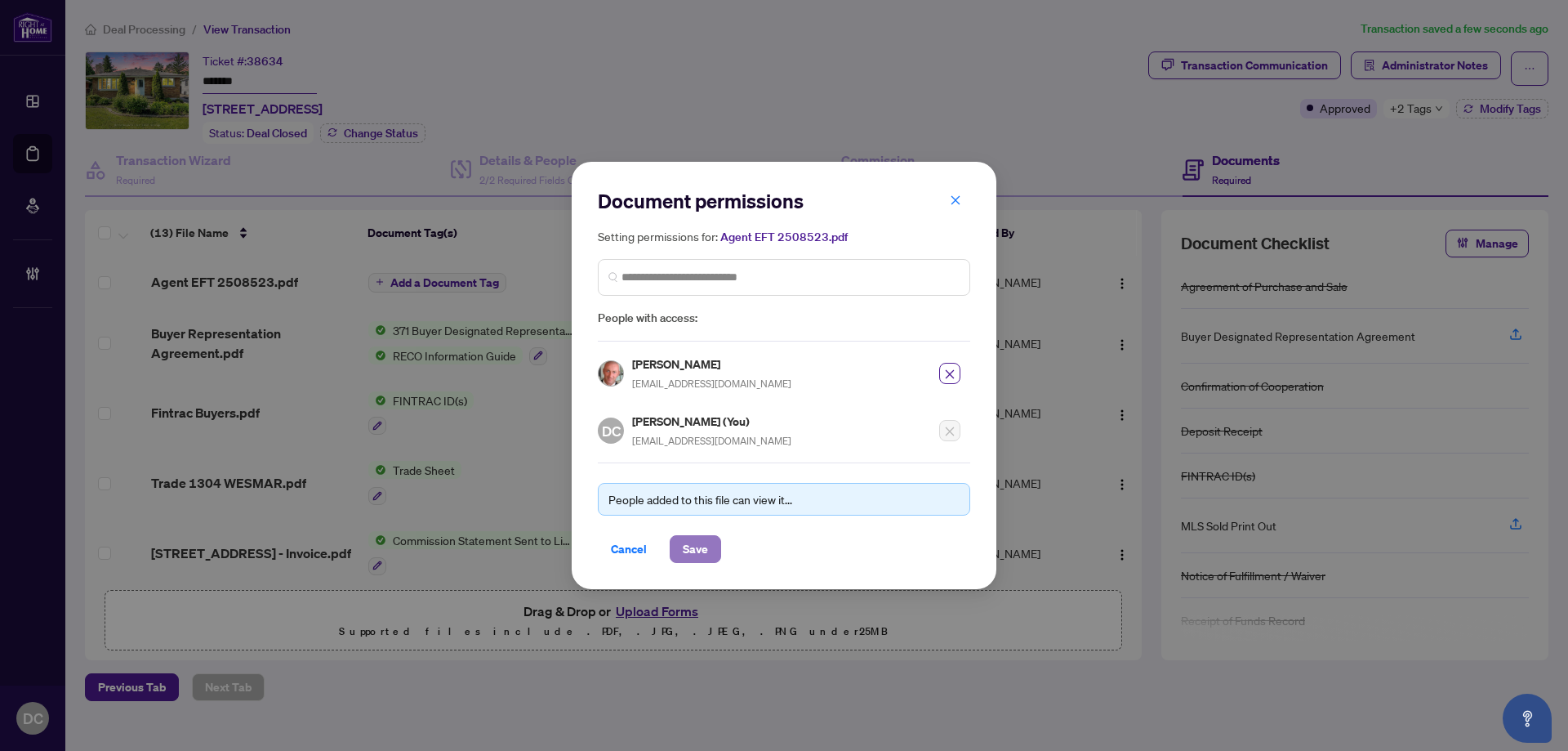
click at [698, 546] on span "Save" at bounding box center [695, 549] width 25 height 26
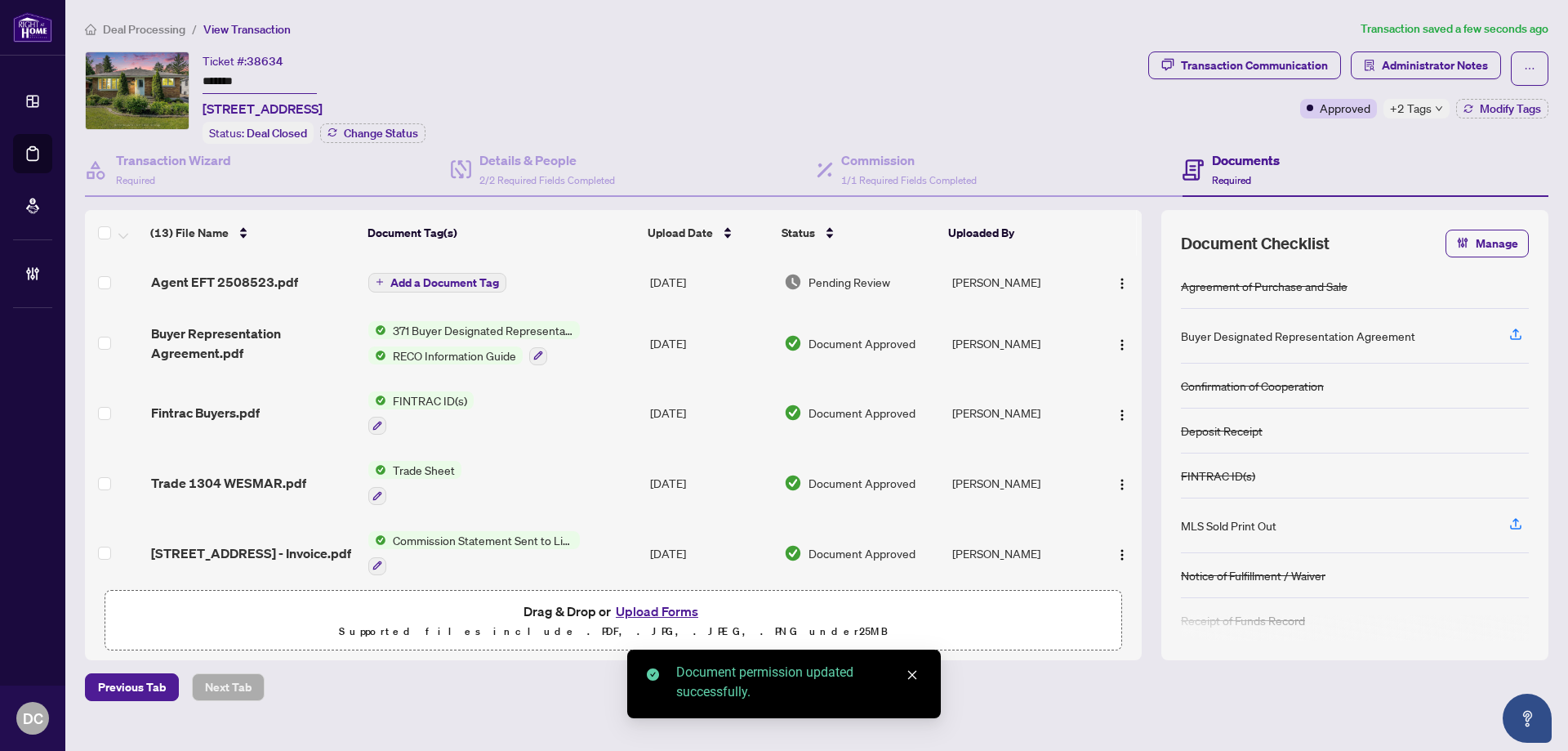
click at [481, 280] on span "Add a Document Tag" at bounding box center [445, 282] width 108 height 11
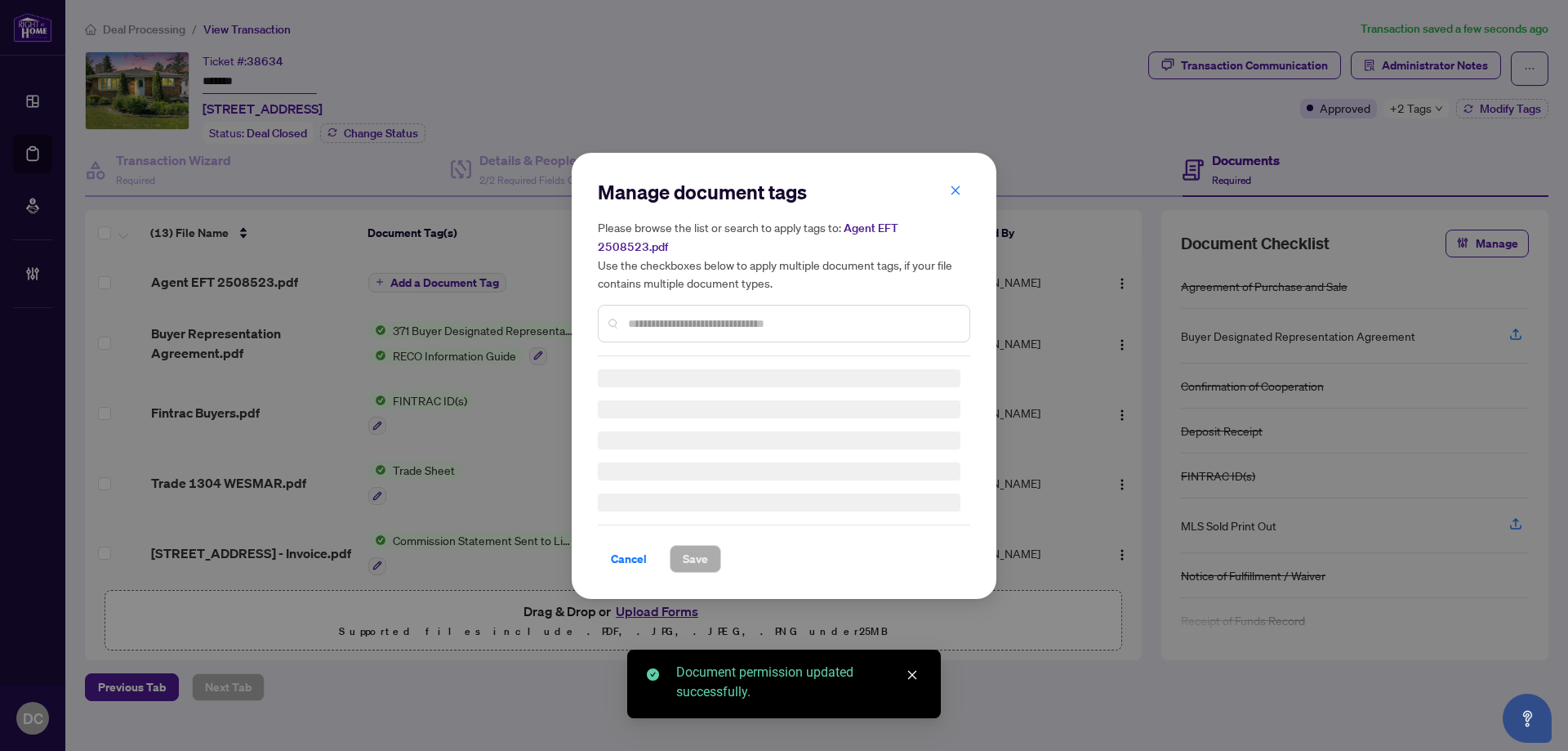
click at [663, 312] on div "Manage document tags Please browse the list or search to apply tags to: Agent E…" at bounding box center [784, 267] width 373 height 177
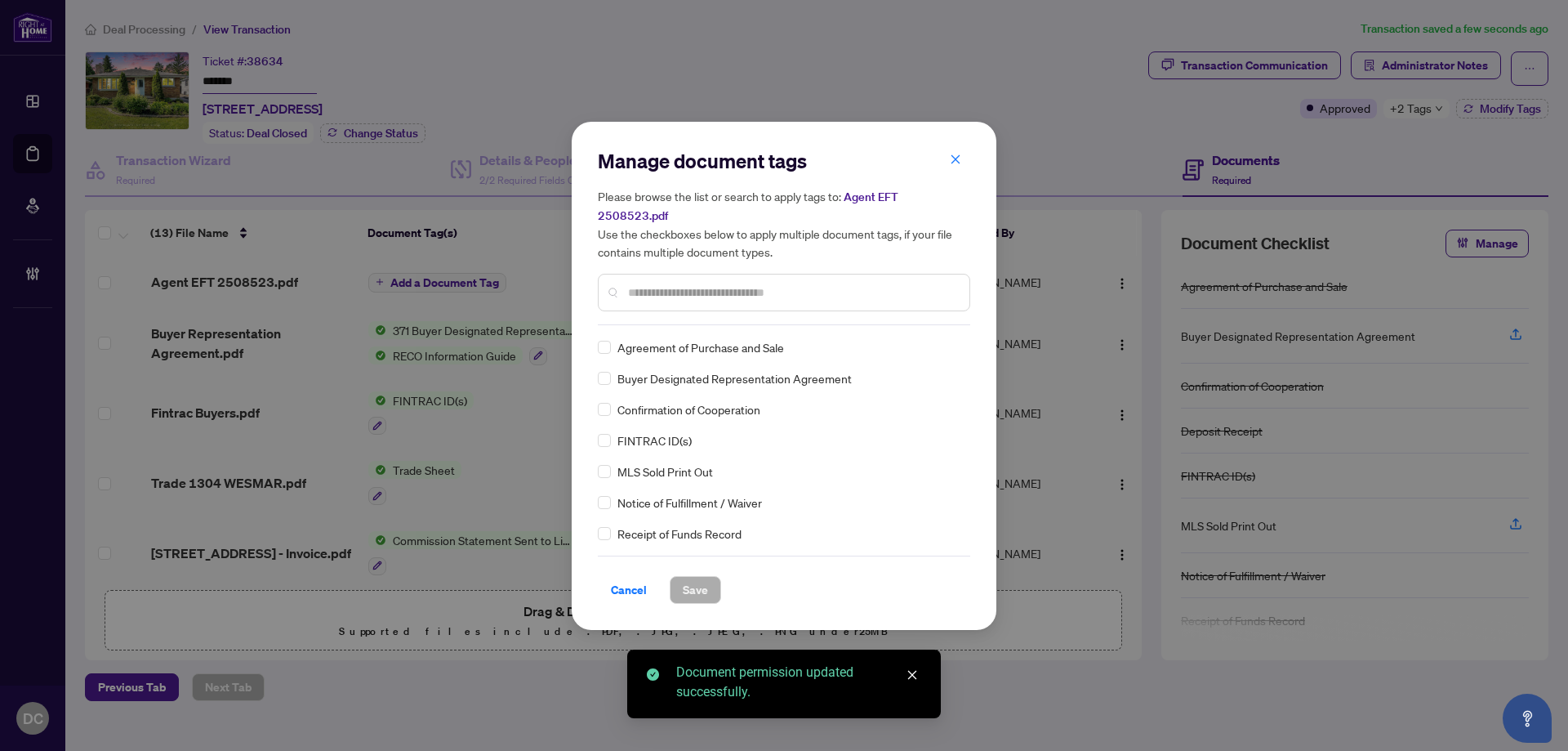
click at [744, 284] on input "text" at bounding box center [792, 292] width 328 height 18
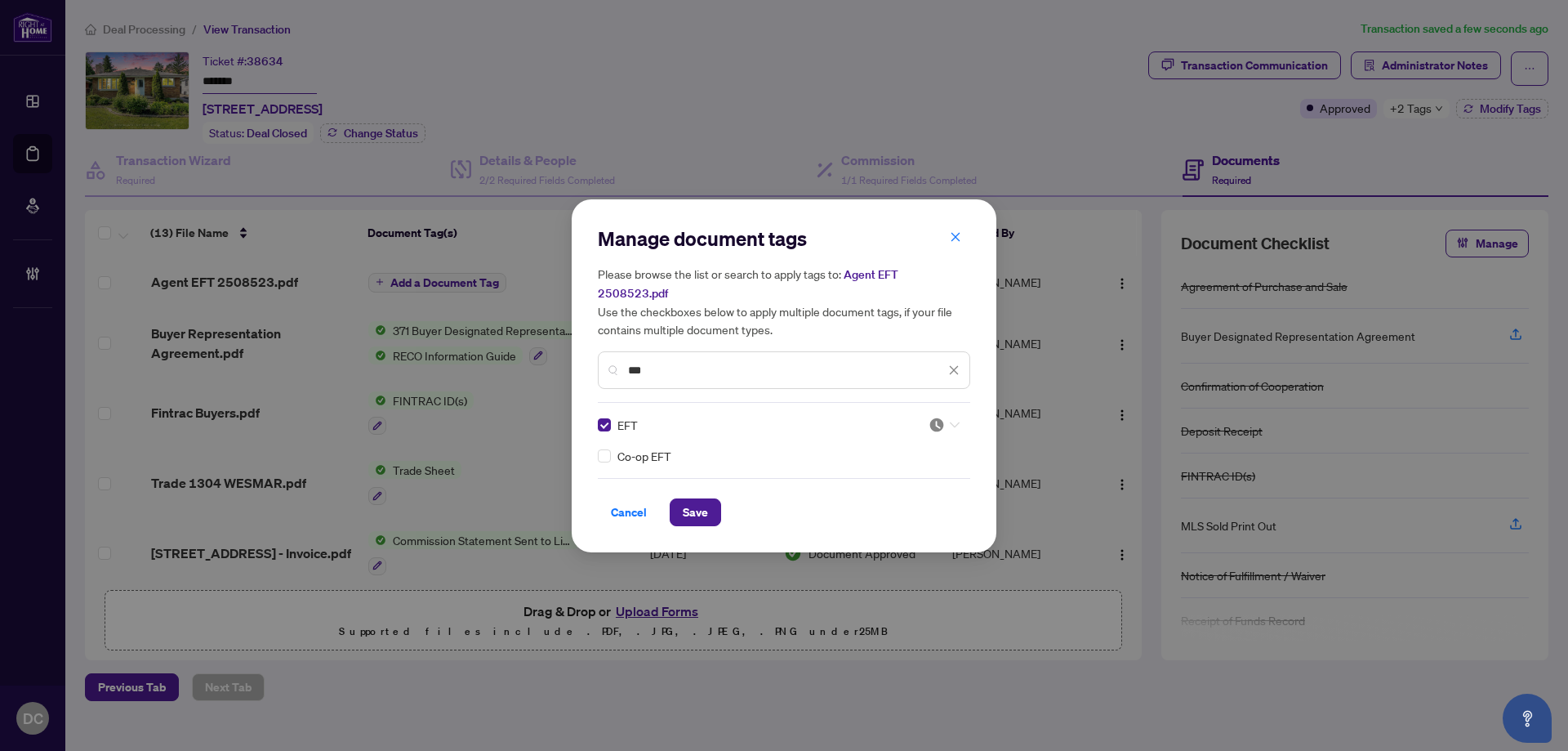
click at [946, 417] on div at bounding box center [944, 424] width 31 height 16
click at [902, 496] on div "Approved" at bounding box center [895, 495] width 105 height 18
click at [696, 504] on span "Save" at bounding box center [695, 512] width 25 height 26
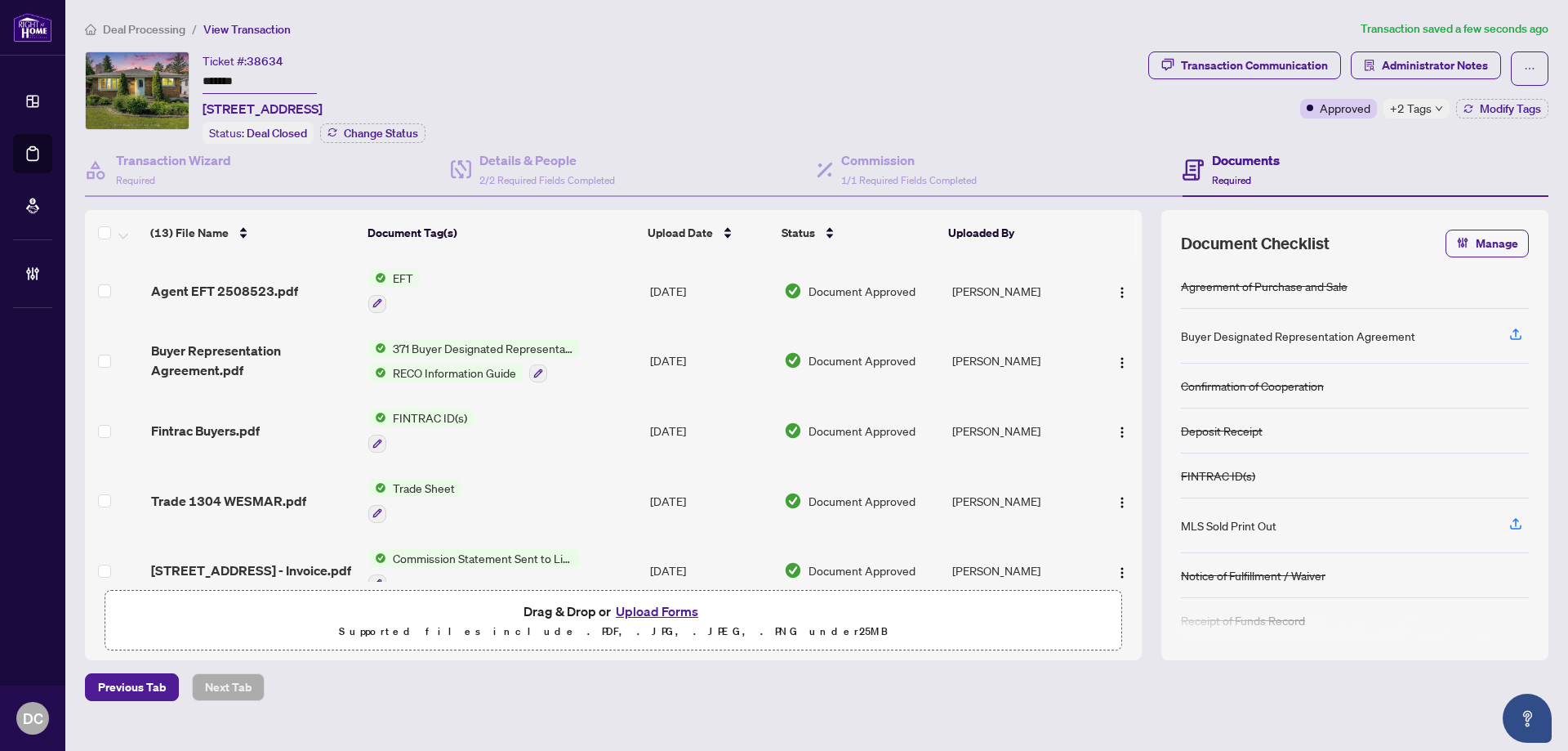
click at [1419, 107] on span "+2 Tags" at bounding box center [1410, 108] width 41 height 19
click at [1325, 136] on div "Transaction Communication Administrator Notes Approved +2 Tags Modify Tags" at bounding box center [1348, 97] width 407 height 92
click at [1409, 72] on span "Administrator Notes" at bounding box center [1435, 65] width 106 height 26
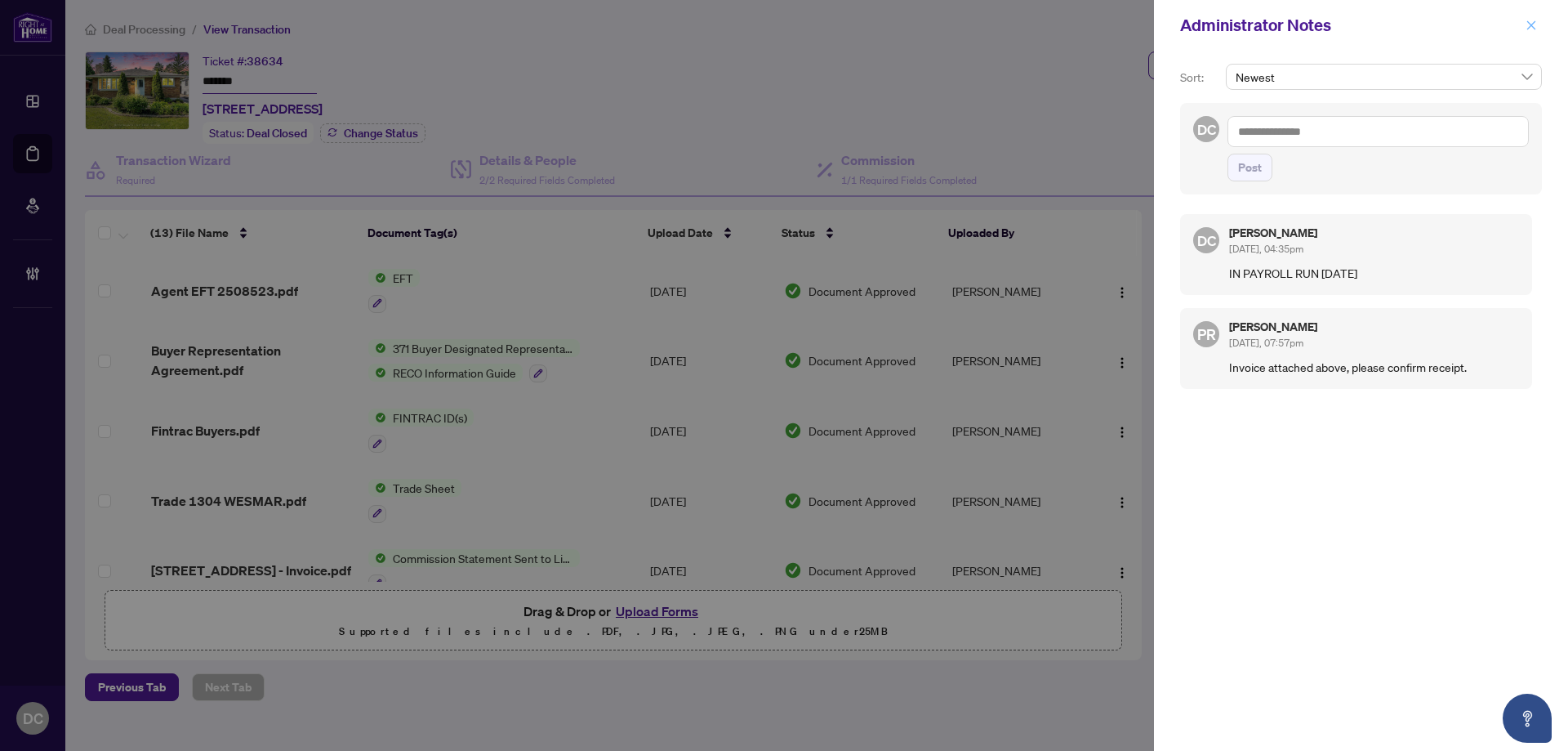
click at [1531, 30] on icon "close" at bounding box center [1530, 25] width 11 height 11
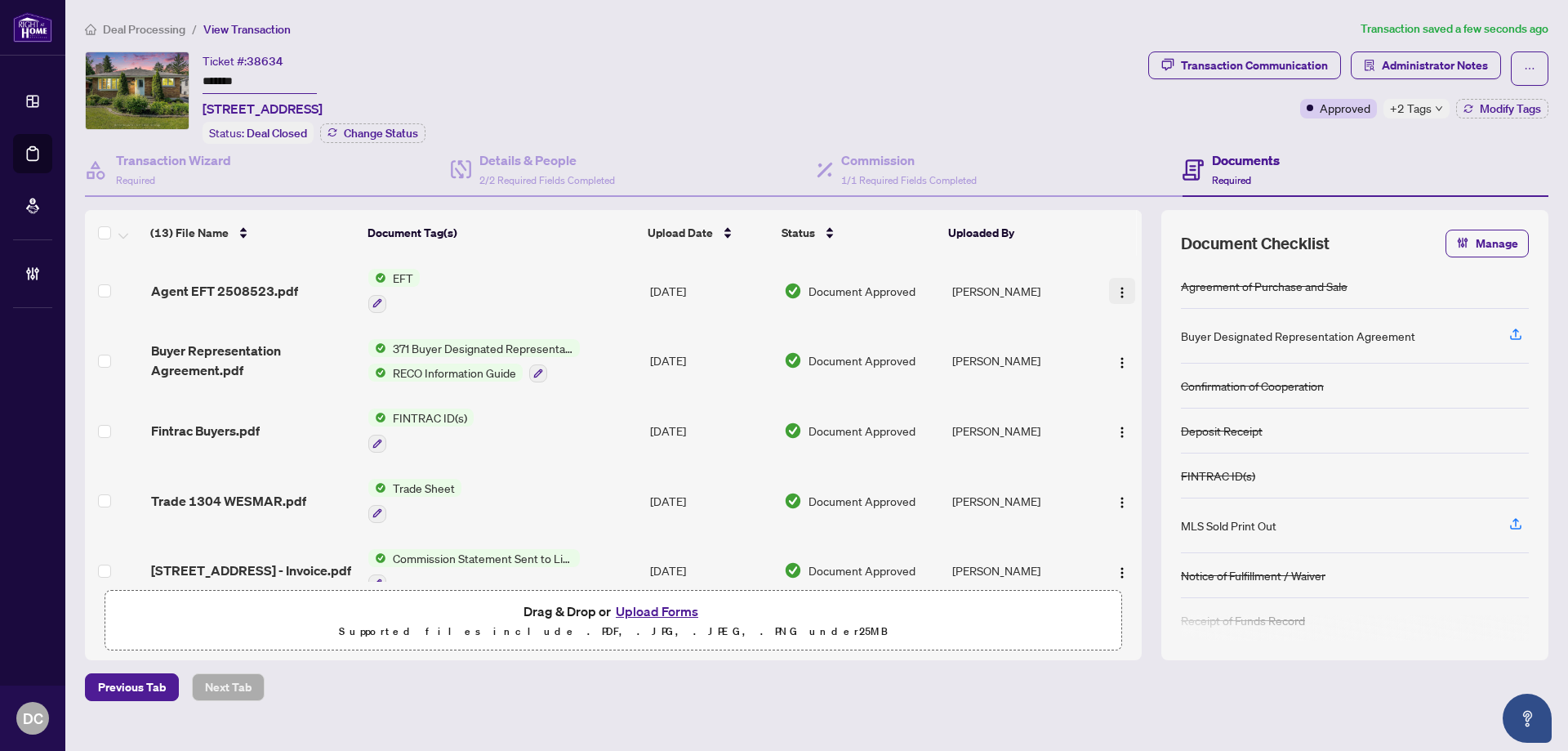
click at [1120, 295] on img "button" at bounding box center [1121, 292] width 13 height 13
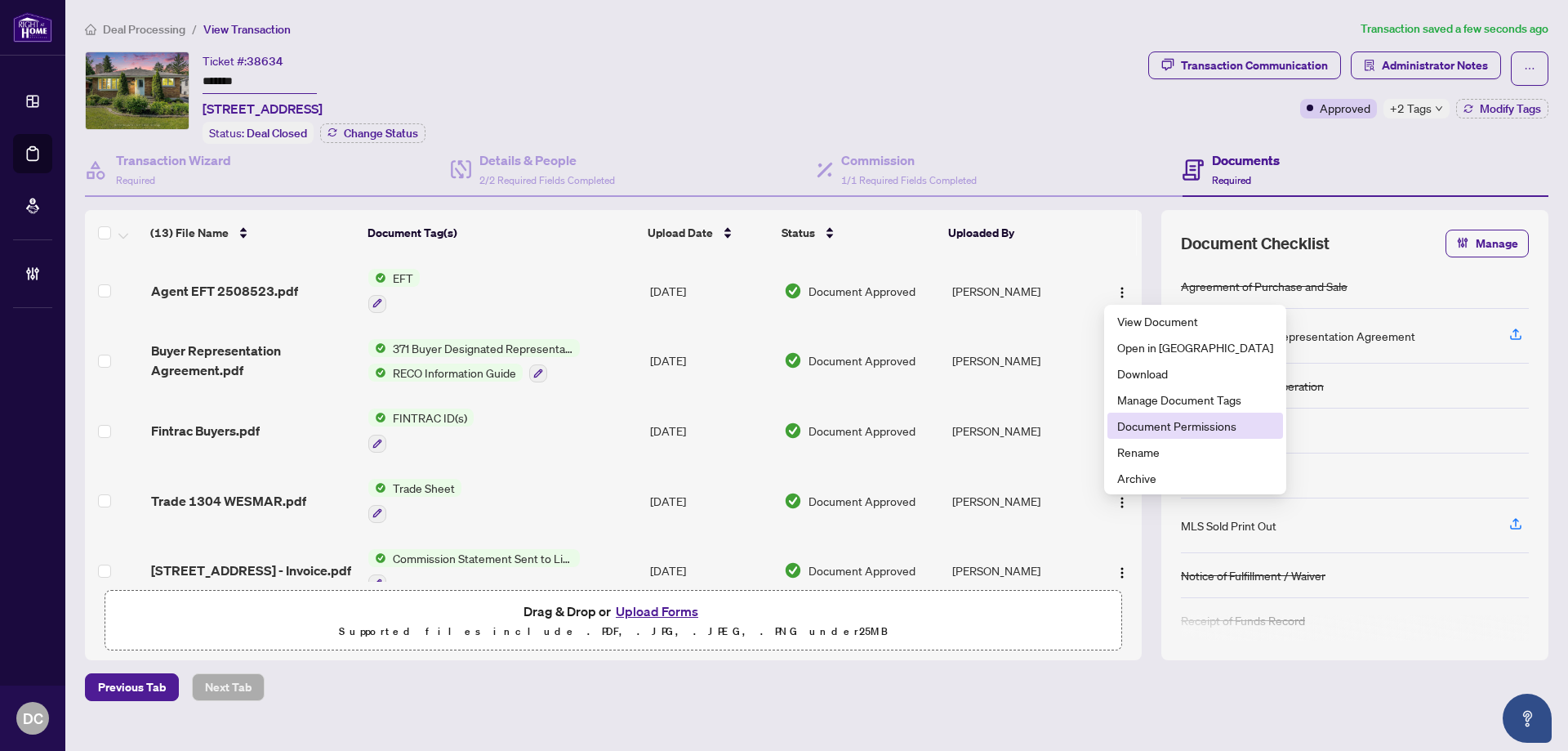
click at [1140, 424] on span "Document Permissions" at bounding box center [1195, 425] width 156 height 18
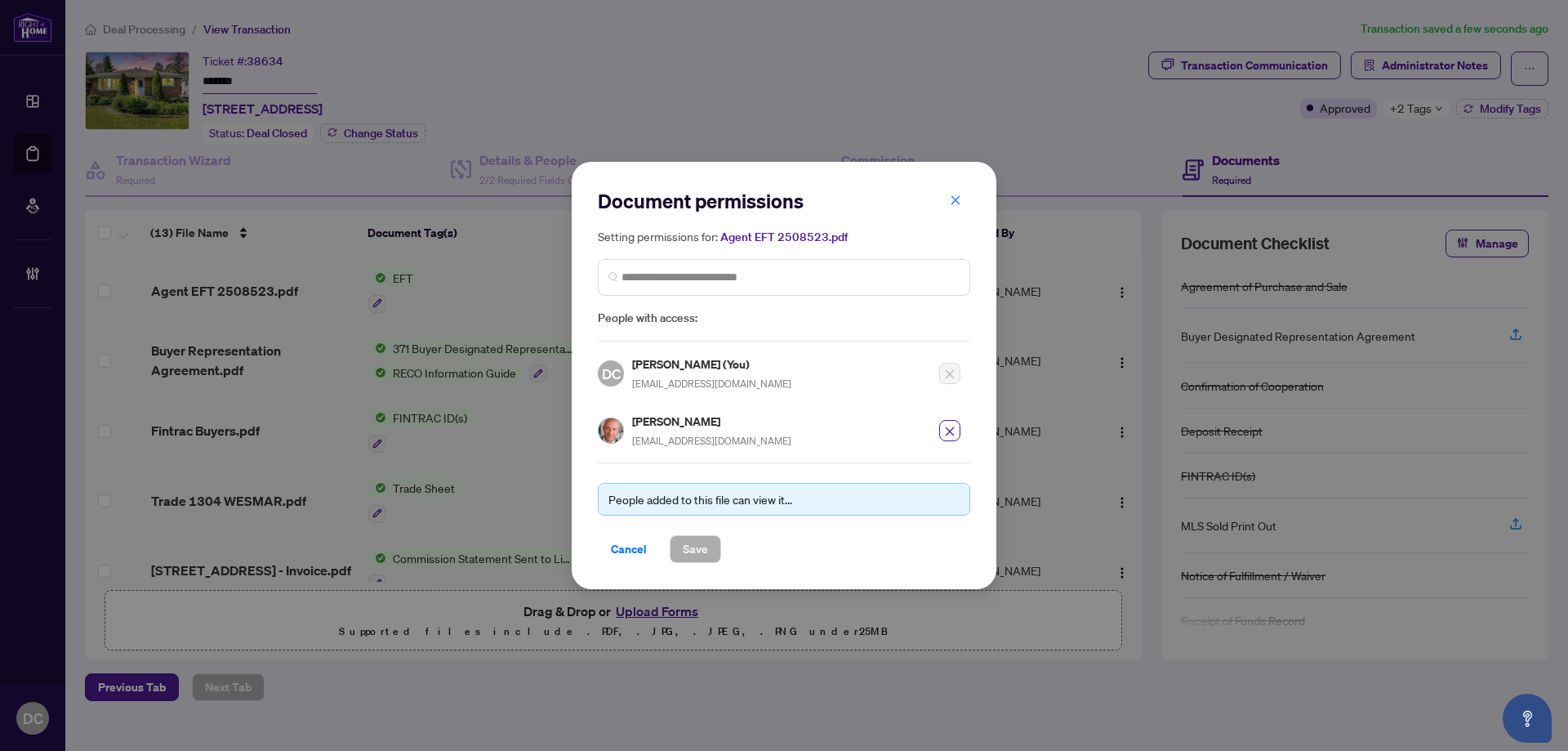
drag, startPoint x: 623, startPoint y: 547, endPoint x: 650, endPoint y: 474, distance: 77.8
click at [623, 546] on span "Cancel" at bounding box center [629, 549] width 36 height 26
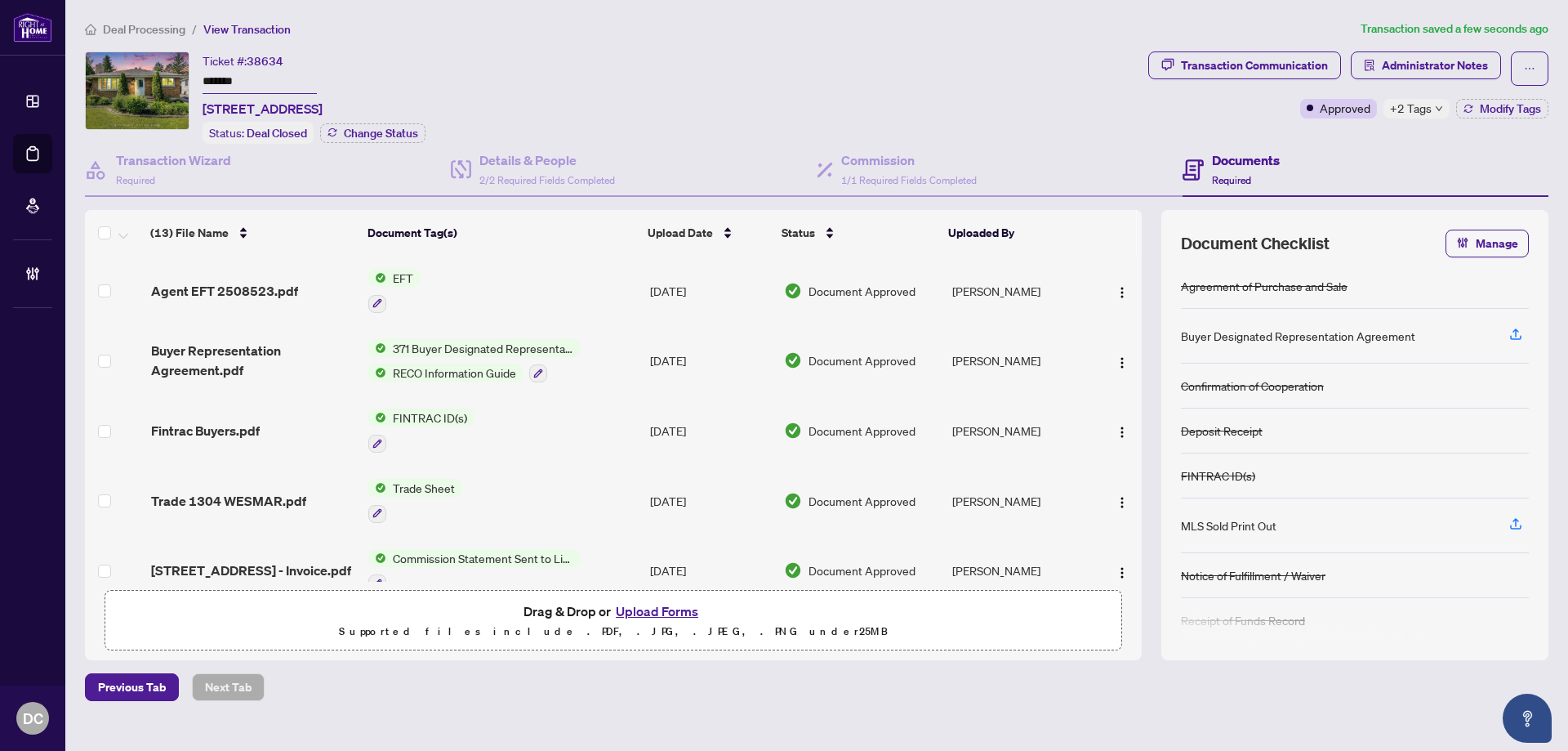
click at [147, 31] on span "Deal Processing" at bounding box center [144, 29] width 82 height 15
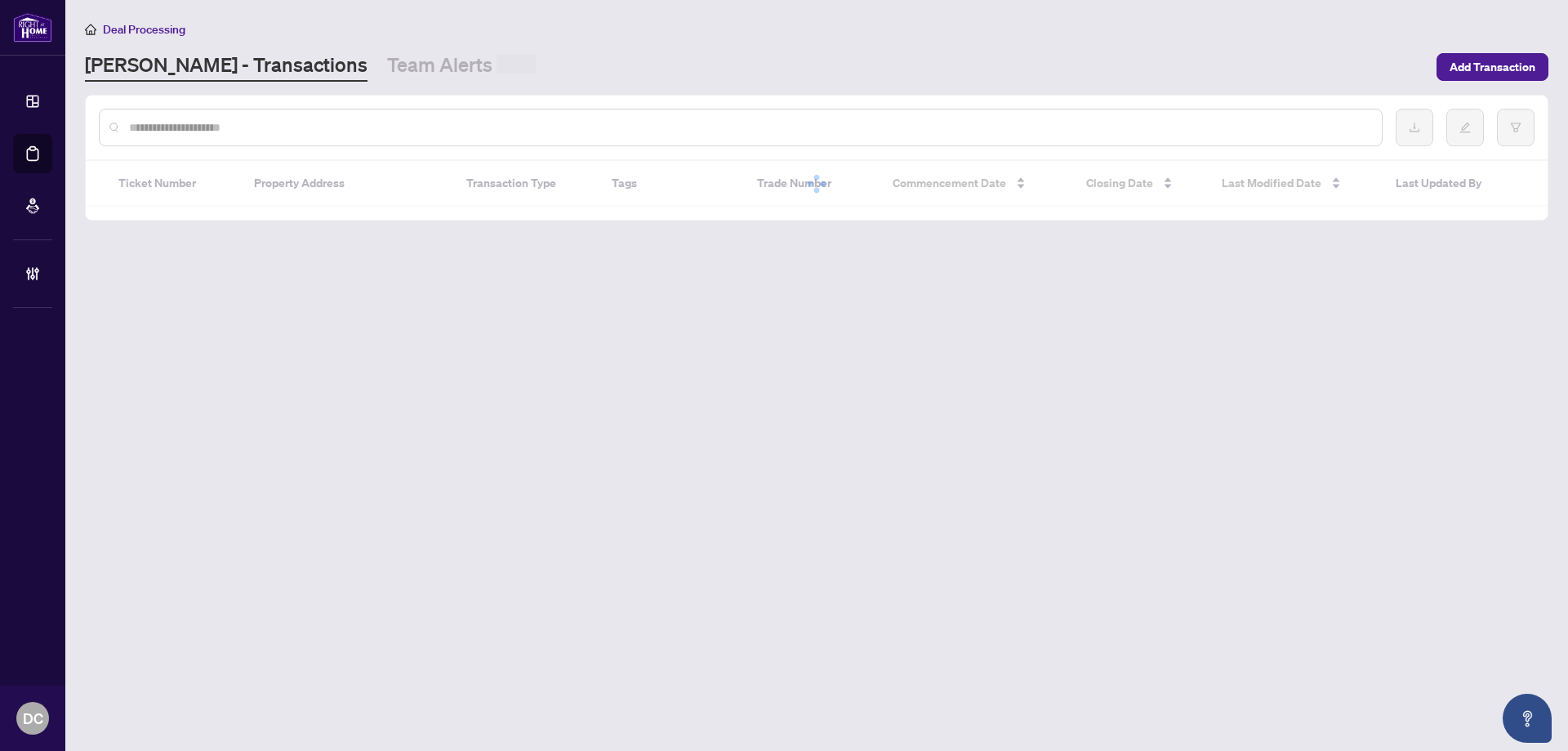
click at [159, 125] on input "text" at bounding box center [748, 127] width 1239 height 18
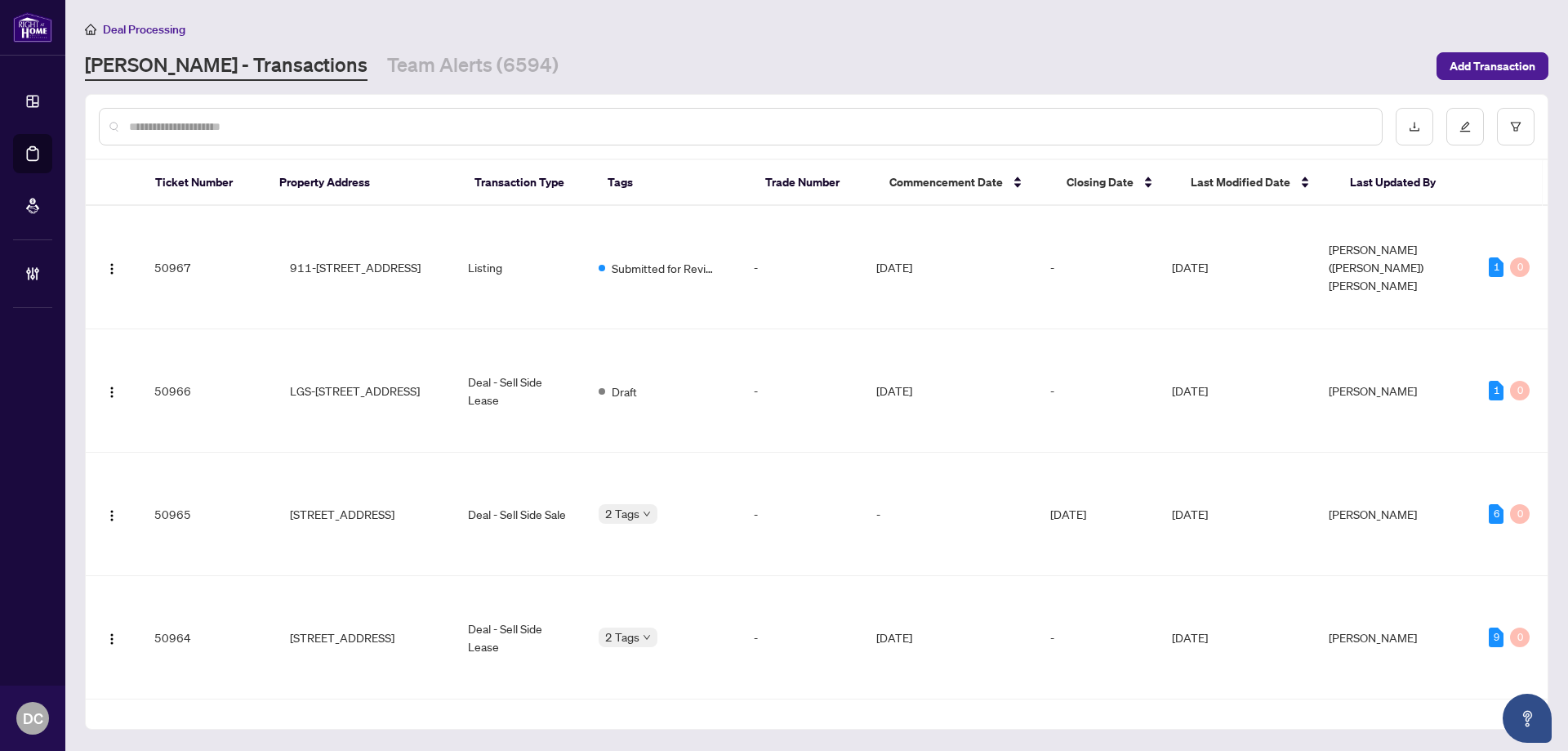
paste input "*******"
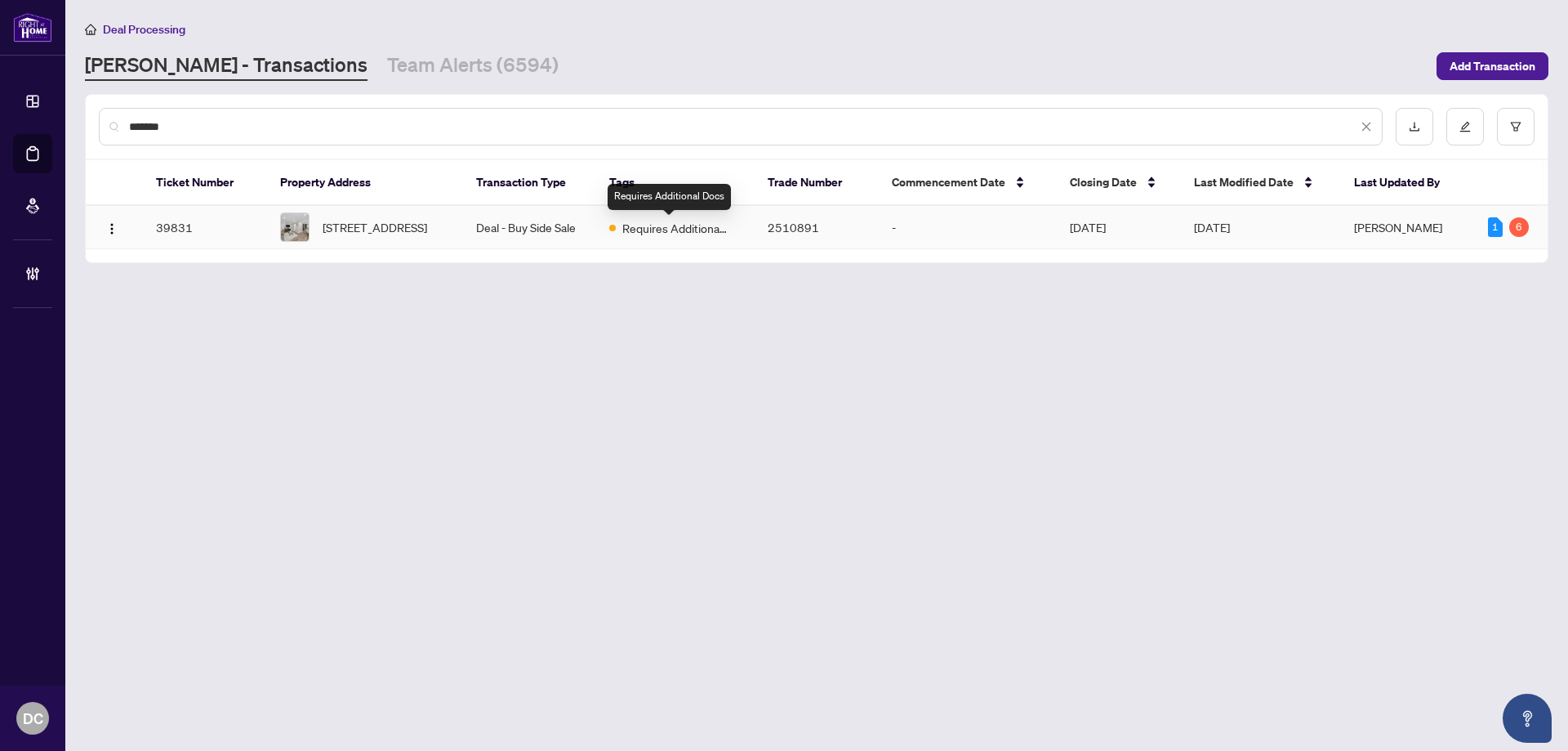
click at [662, 236] on span "Requires Additional Docs" at bounding box center [676, 228] width 106 height 18
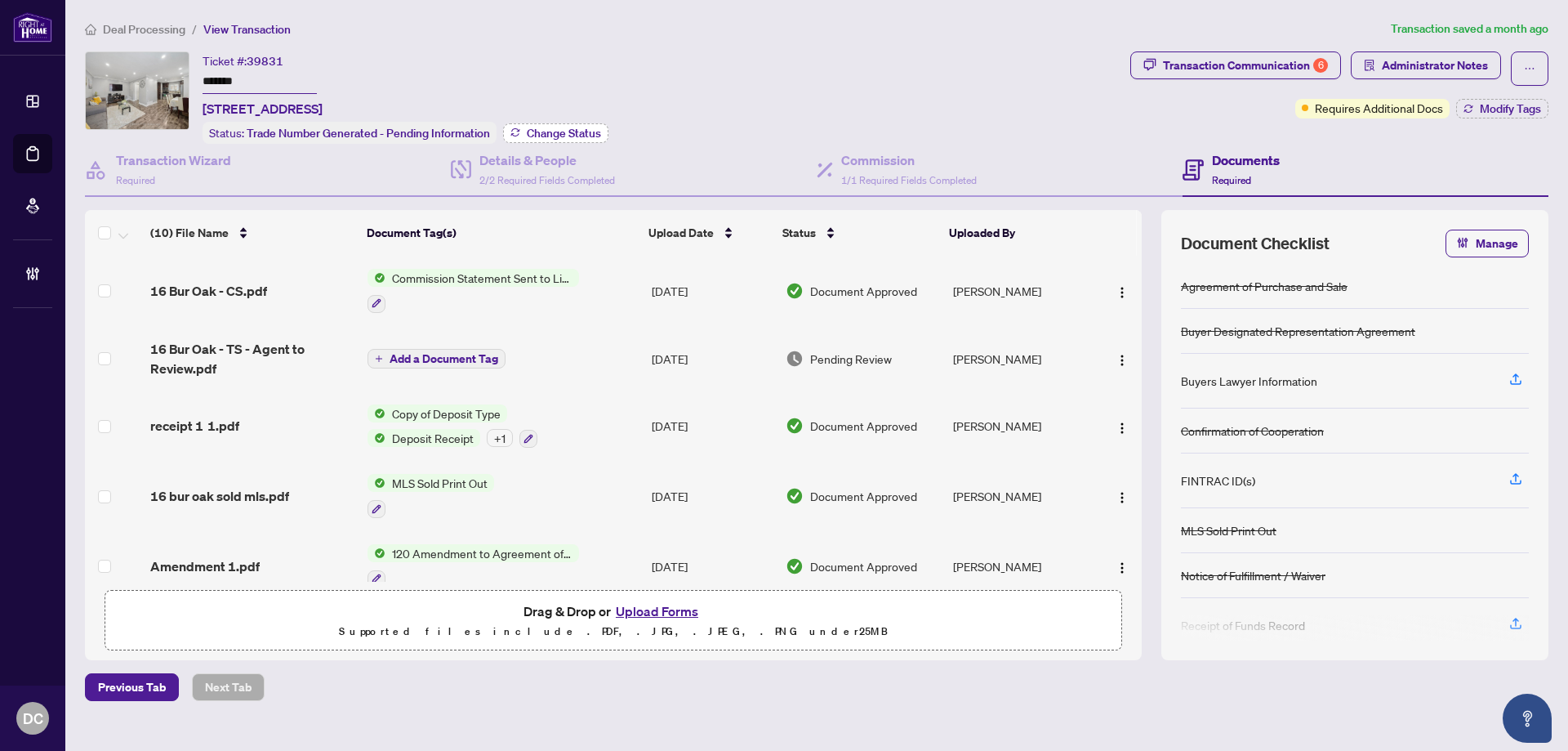
click at [556, 131] on span "Change Status" at bounding box center [563, 132] width 75 height 11
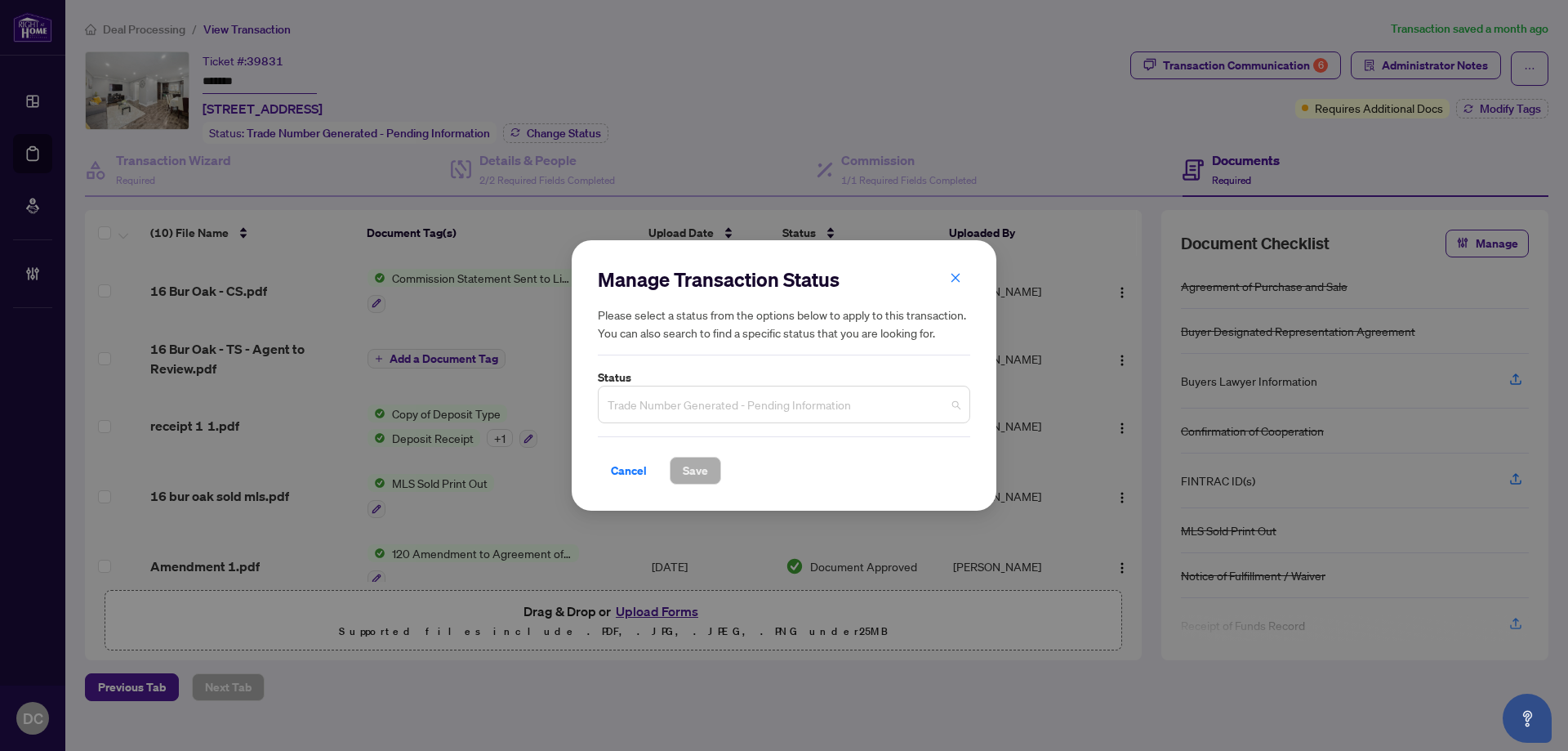
click at [813, 413] on span "Trade Number Generated - Pending Information" at bounding box center [783, 405] width 353 height 31
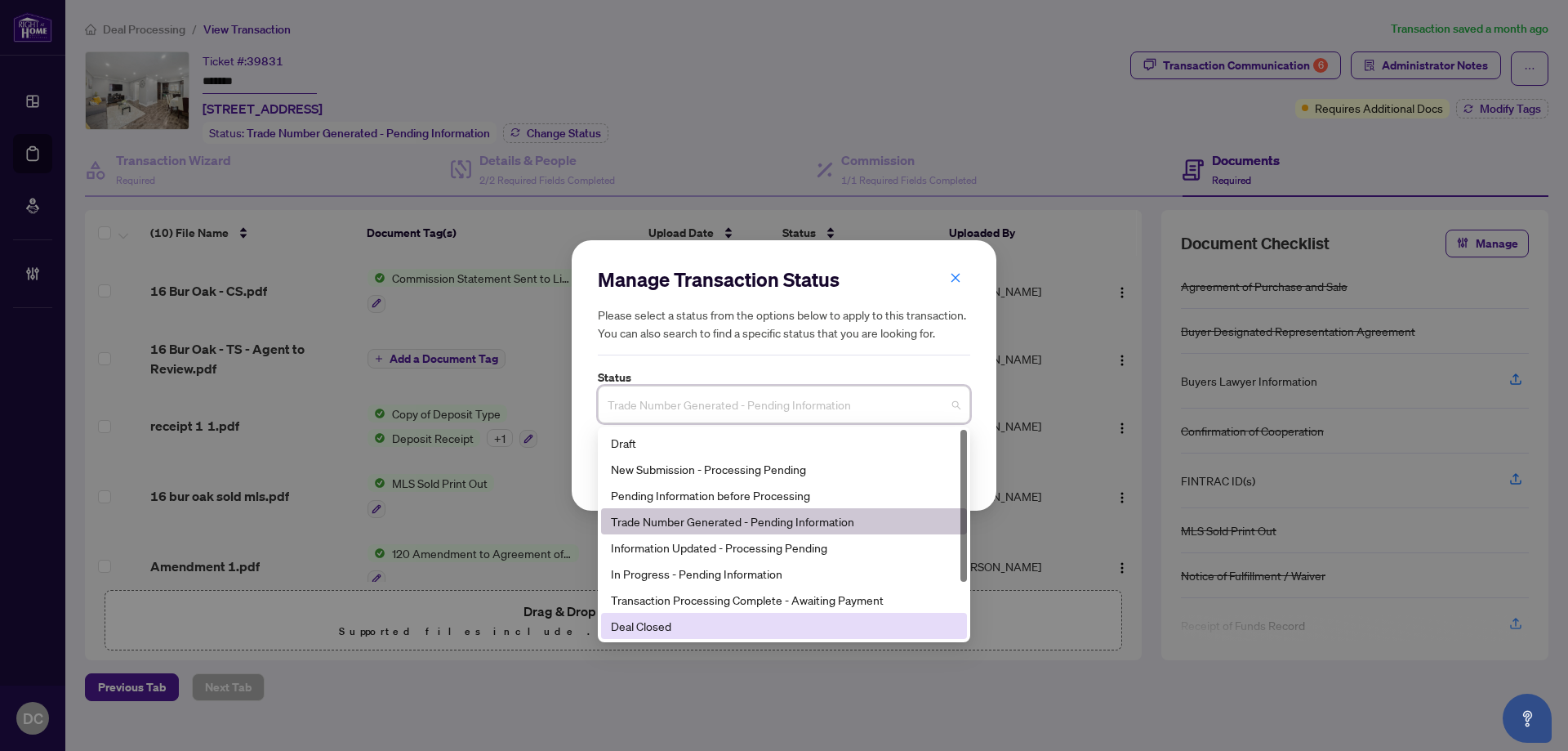
click at [655, 619] on div "Deal Closed" at bounding box center [783, 626] width 346 height 18
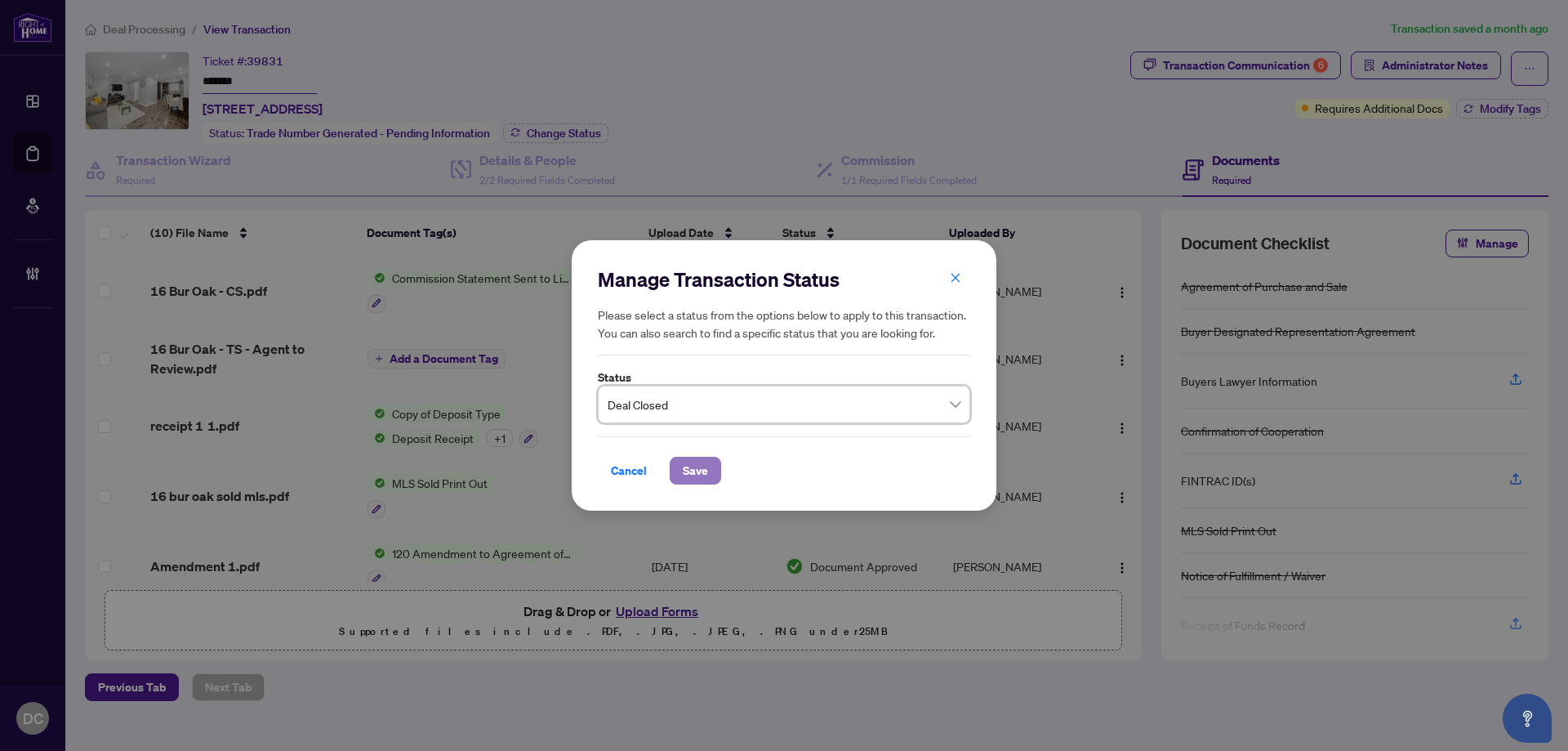
click at [683, 478] on span "Save" at bounding box center [695, 470] width 25 height 26
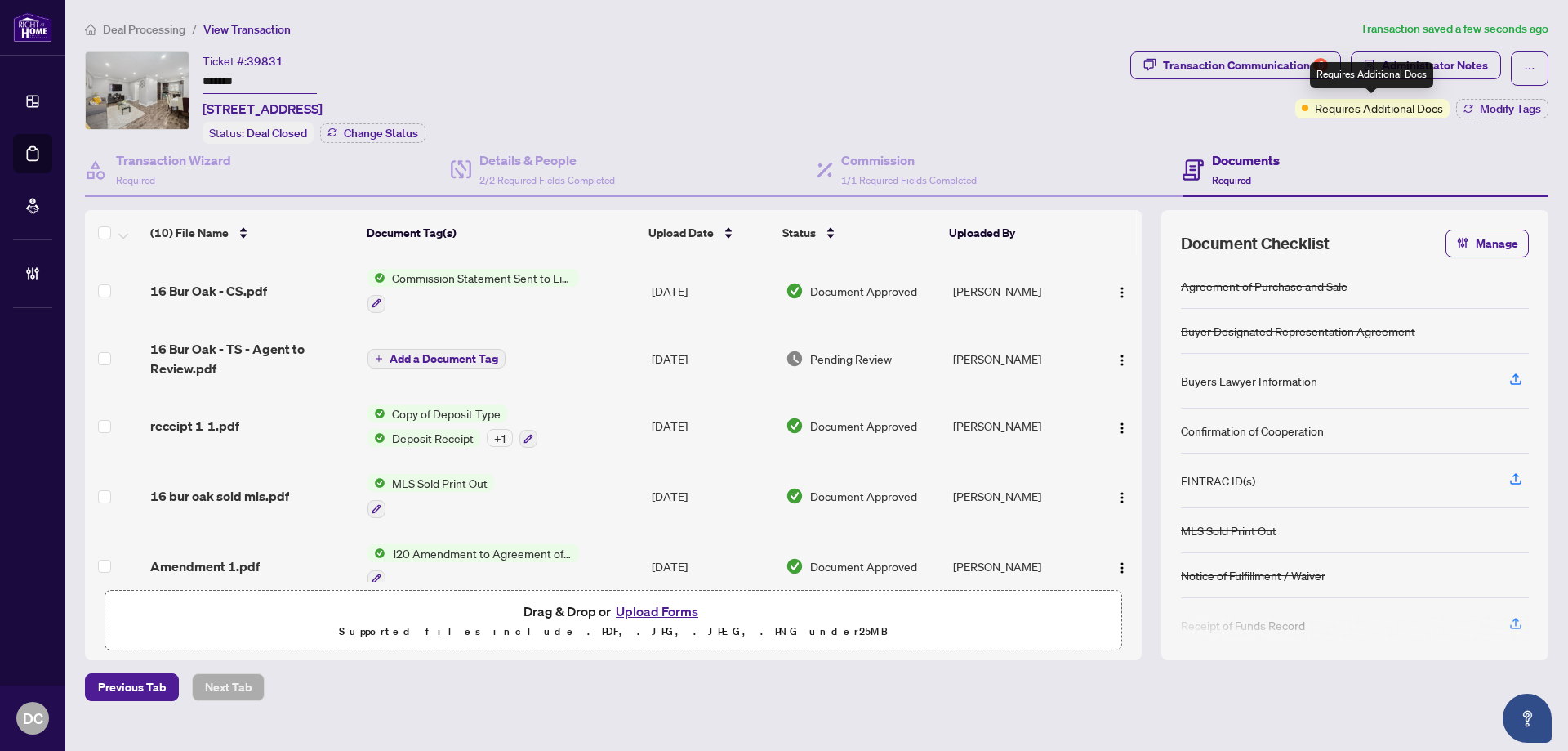
click at [1411, 108] on span "Requires Additional Docs" at bounding box center [1378, 107] width 128 height 18
click at [1461, 111] on button "Modify Tags" at bounding box center [1501, 108] width 92 height 20
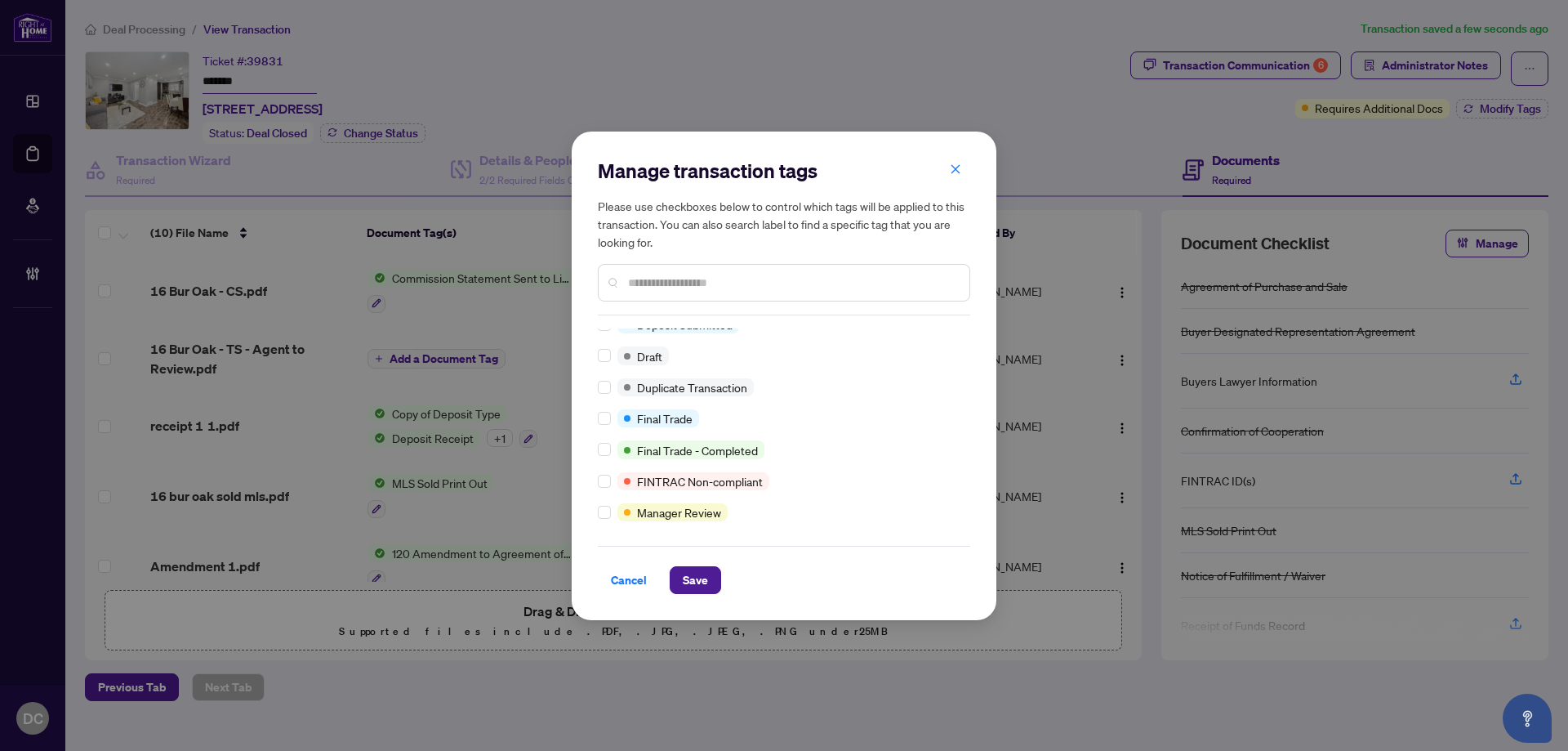
scroll to position [327, 0]
click at [708, 282] on input "text" at bounding box center [792, 283] width 328 height 18
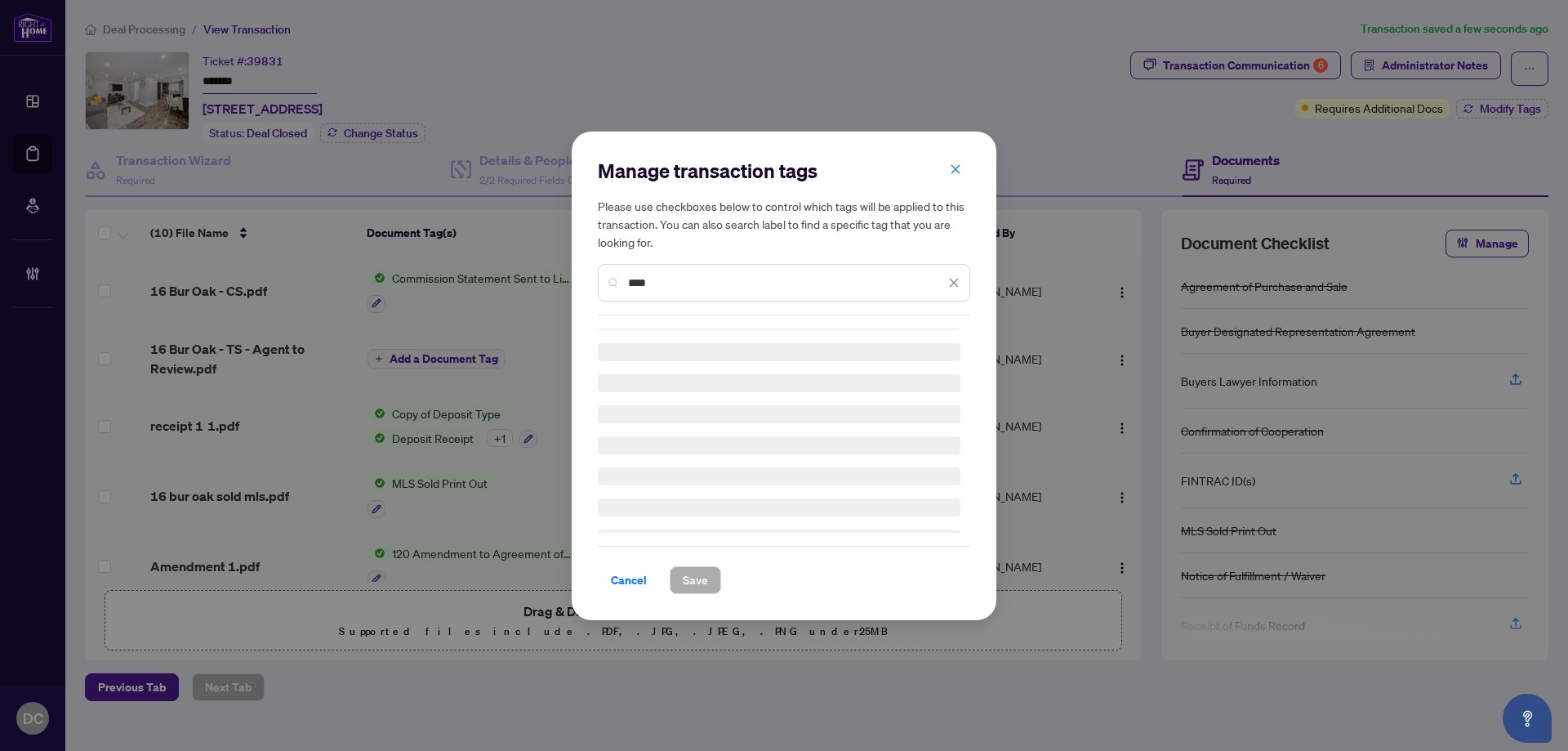
scroll to position [0, 0]
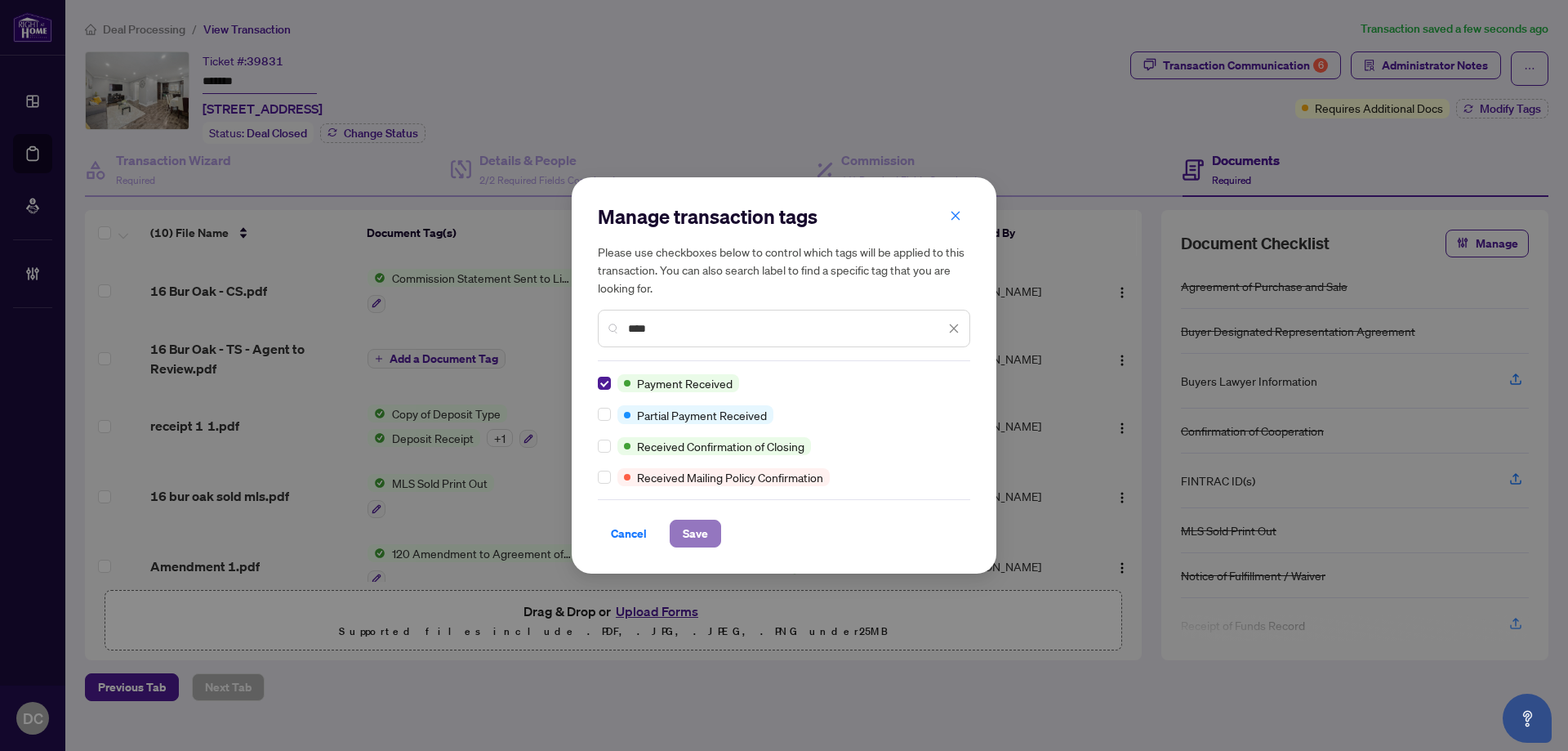
click at [699, 530] on span "Save" at bounding box center [695, 534] width 25 height 26
click at [1305, 70] on div "Manage transaction tags Please use checkboxes below to control which tags will …" at bounding box center [784, 376] width 1568 height 751
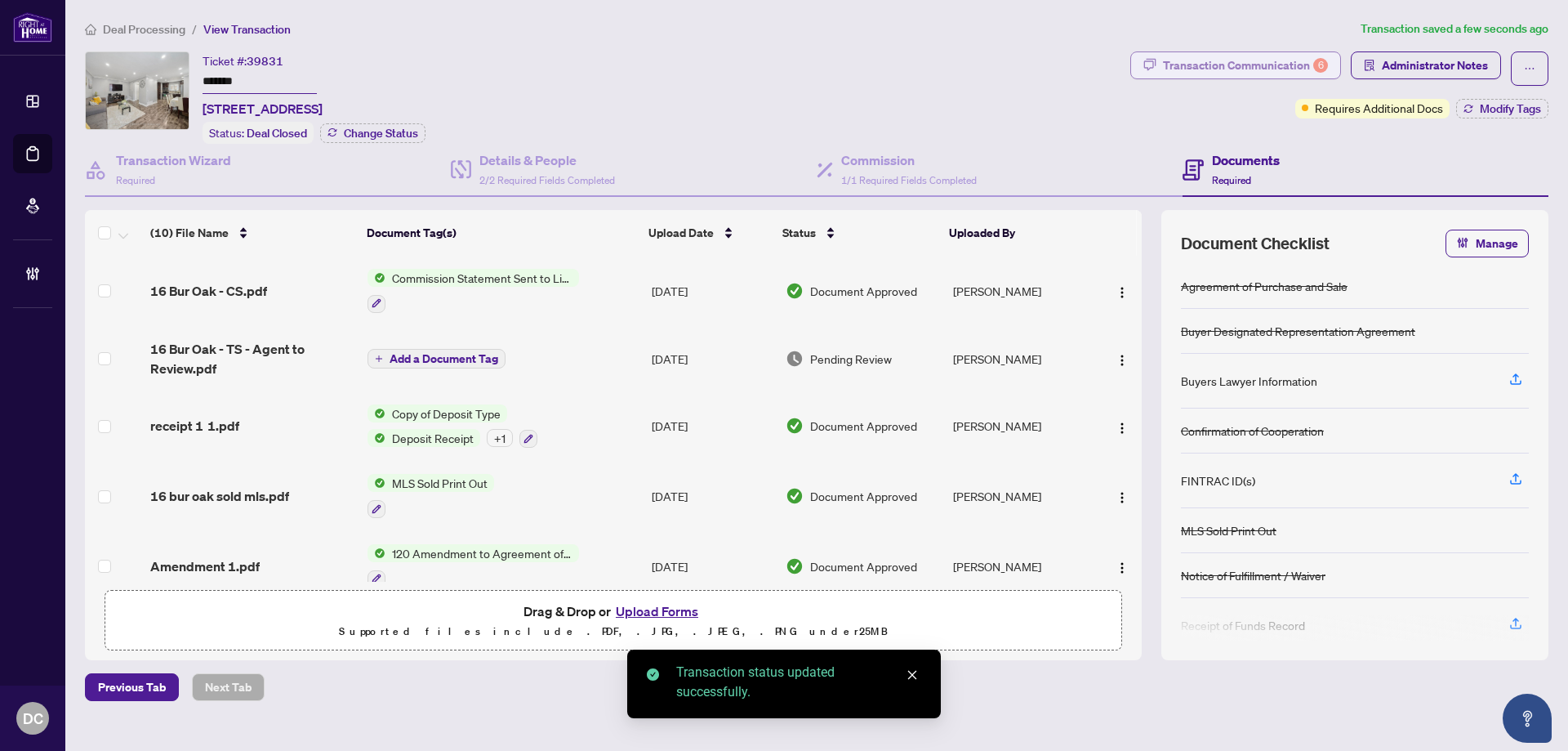
click at [1299, 65] on div "Transaction Communication 6" at bounding box center [1245, 65] width 165 height 26
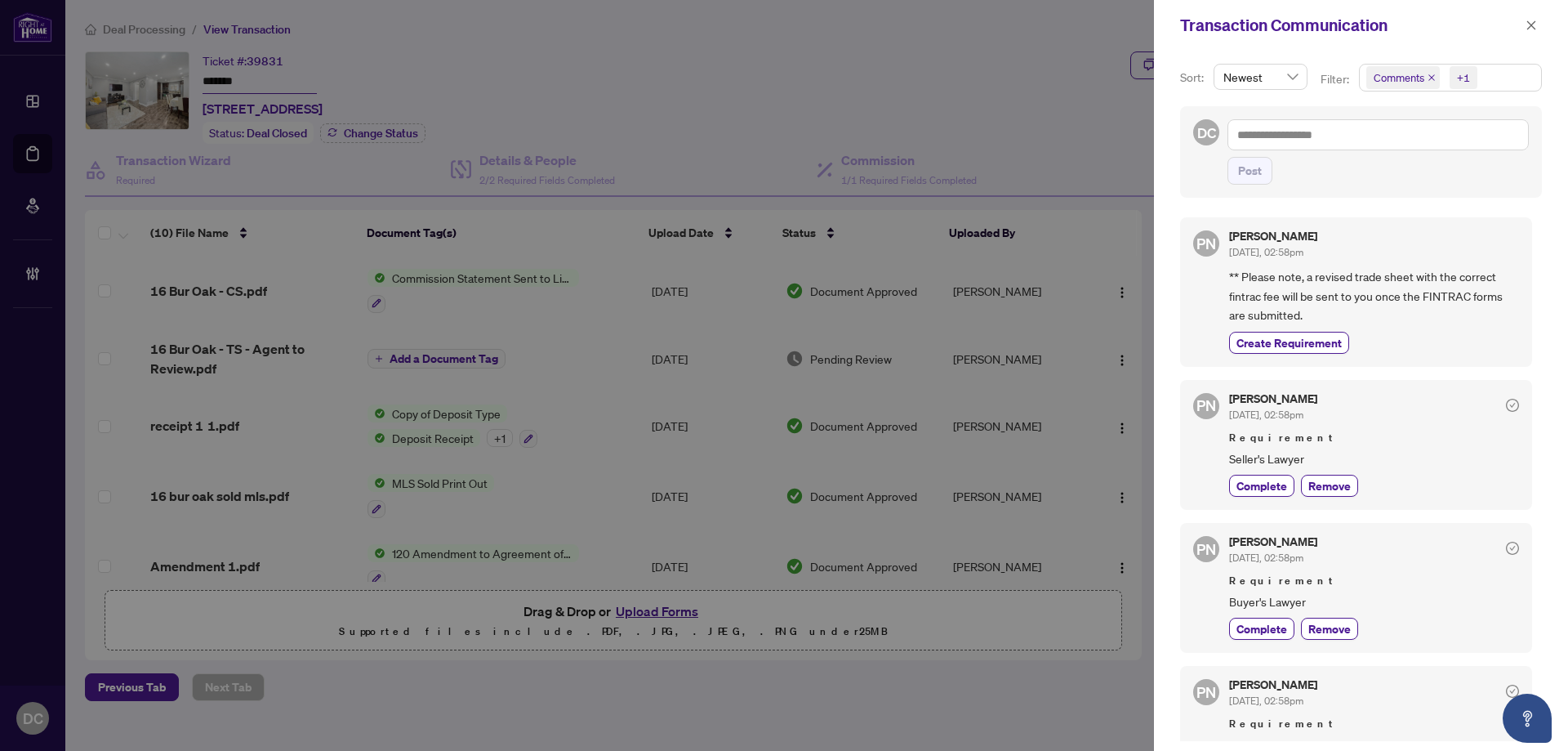
click at [1503, 79] on span "Comments +1" at bounding box center [1449, 77] width 181 height 26
click at [1454, 141] on span "Comments" at bounding box center [1457, 145] width 144 height 20
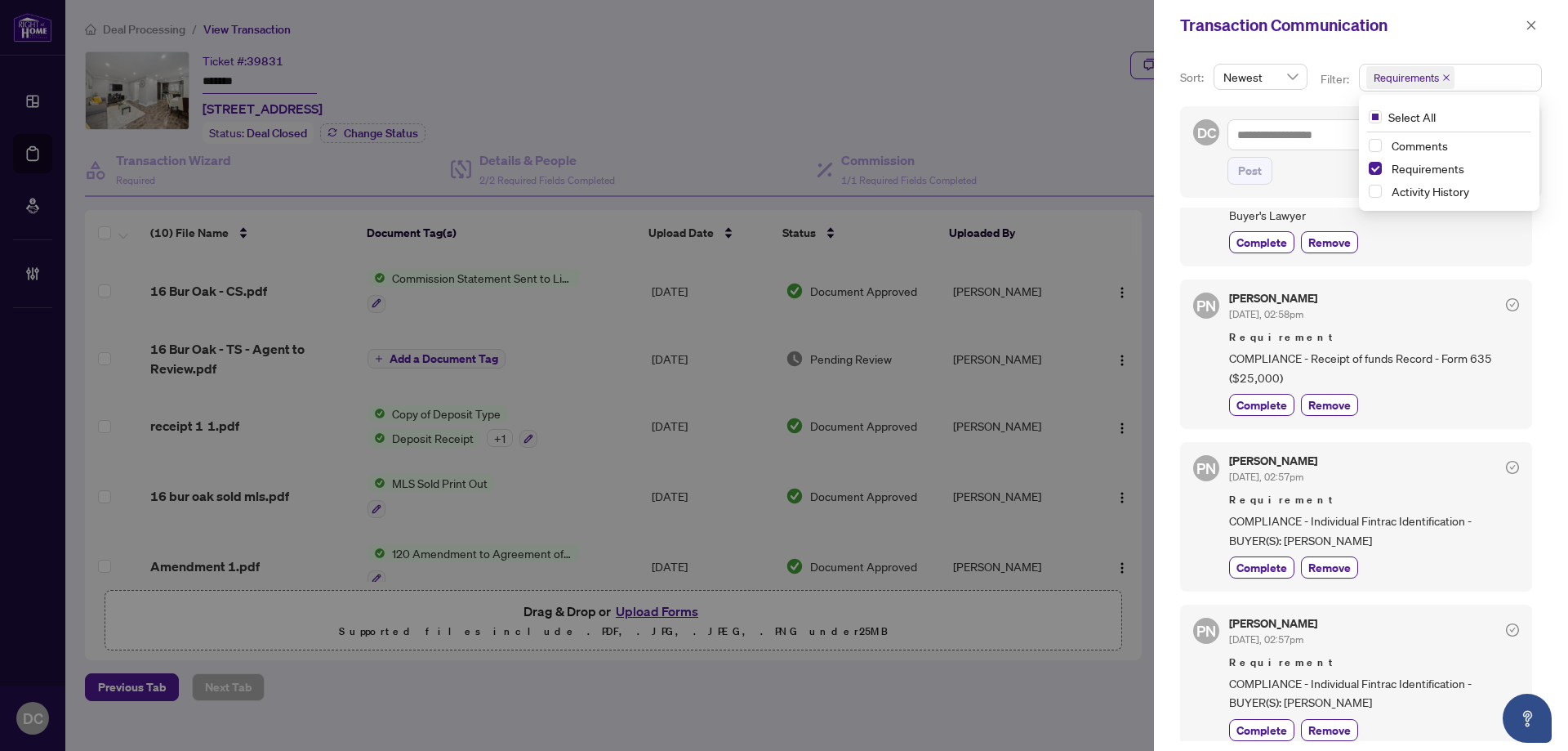
scroll to position [245, 0]
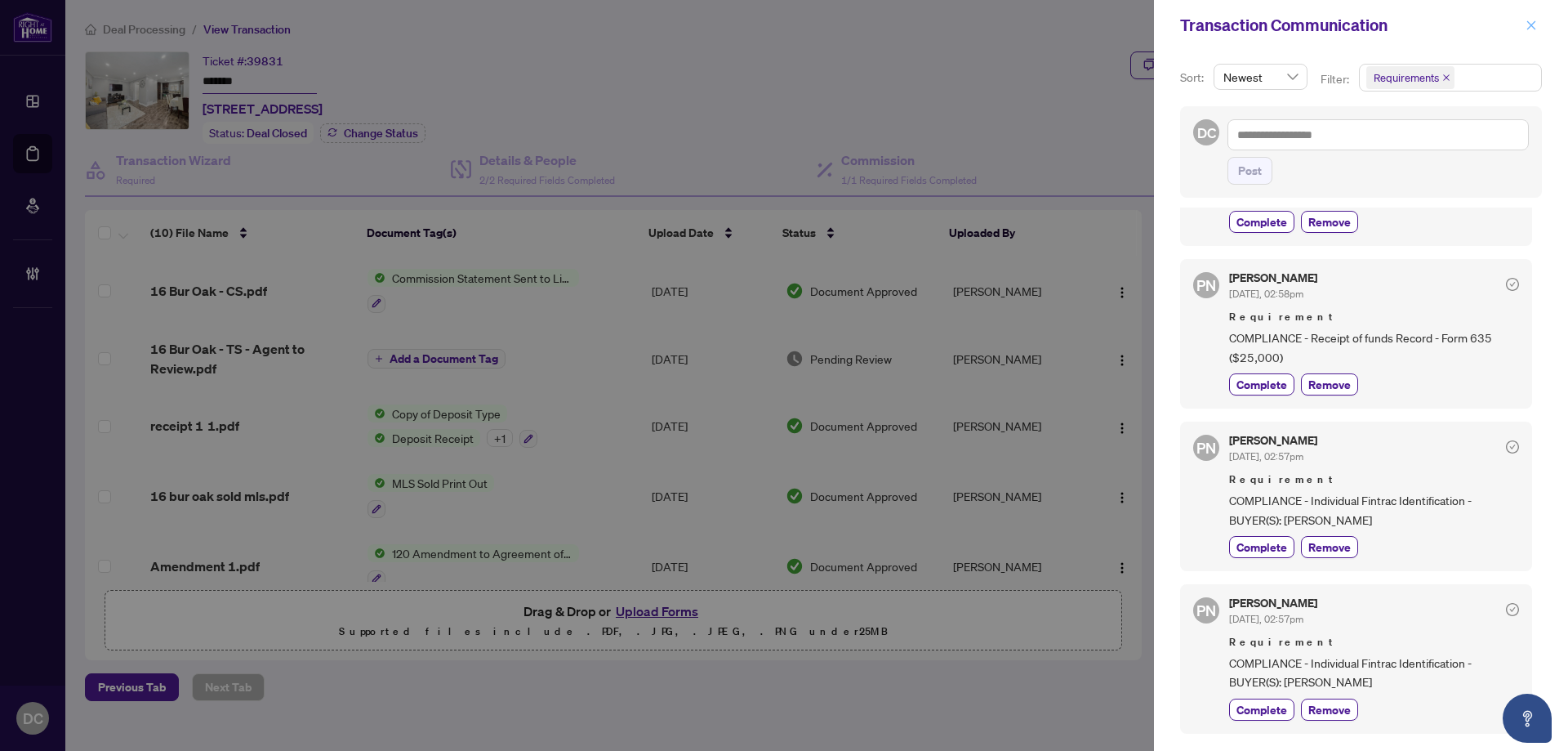
click at [1536, 25] on button "button" at bounding box center [1530, 25] width 21 height 20
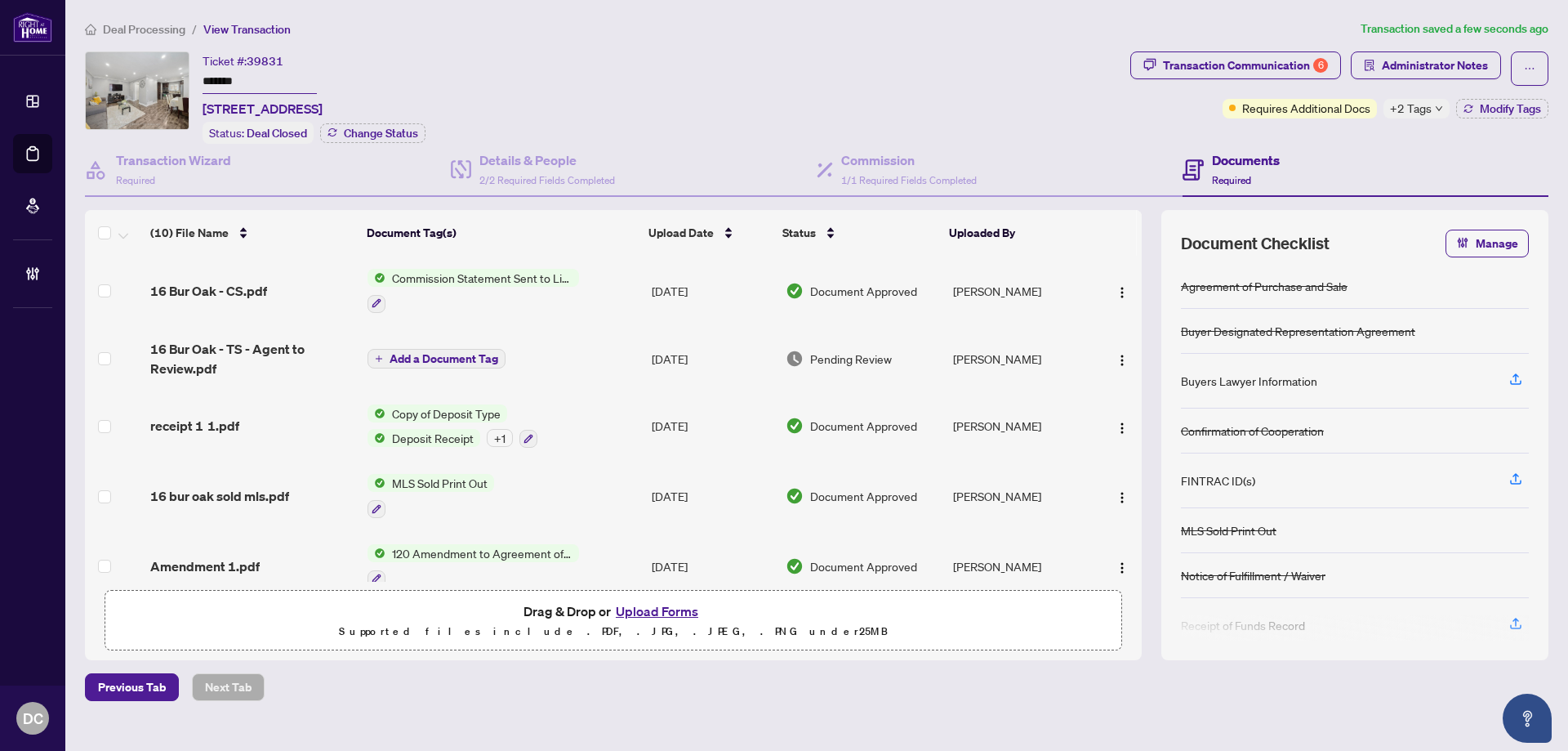
click at [1430, 108] on span "+2 Tags" at bounding box center [1410, 108] width 41 height 19
click at [1350, 163] on div "Documents Required" at bounding box center [1365, 170] width 366 height 53
click at [145, 27] on span "Deal Processing" at bounding box center [144, 29] width 82 height 15
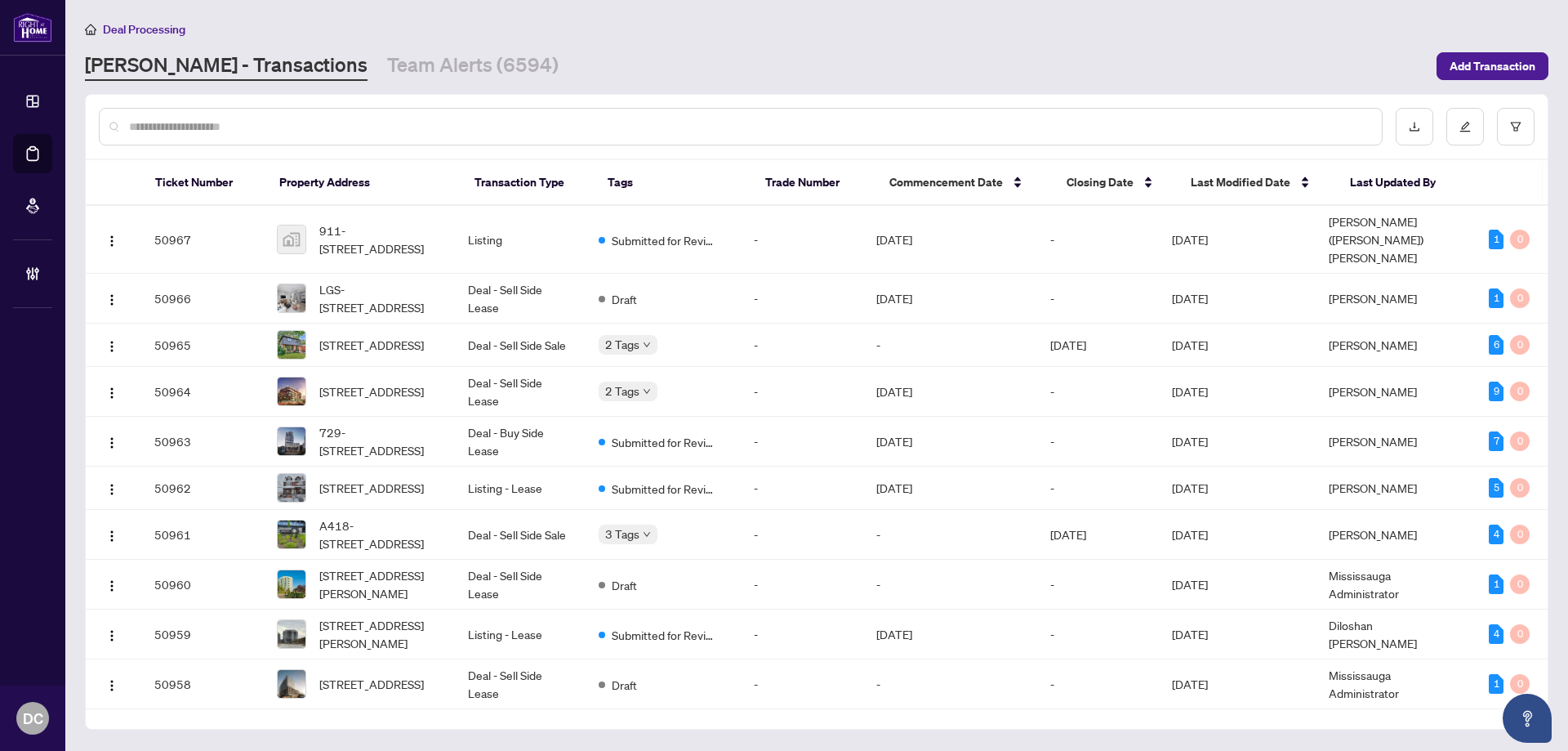
click at [212, 132] on input "text" at bounding box center [748, 126] width 1239 height 18
paste input "*******"
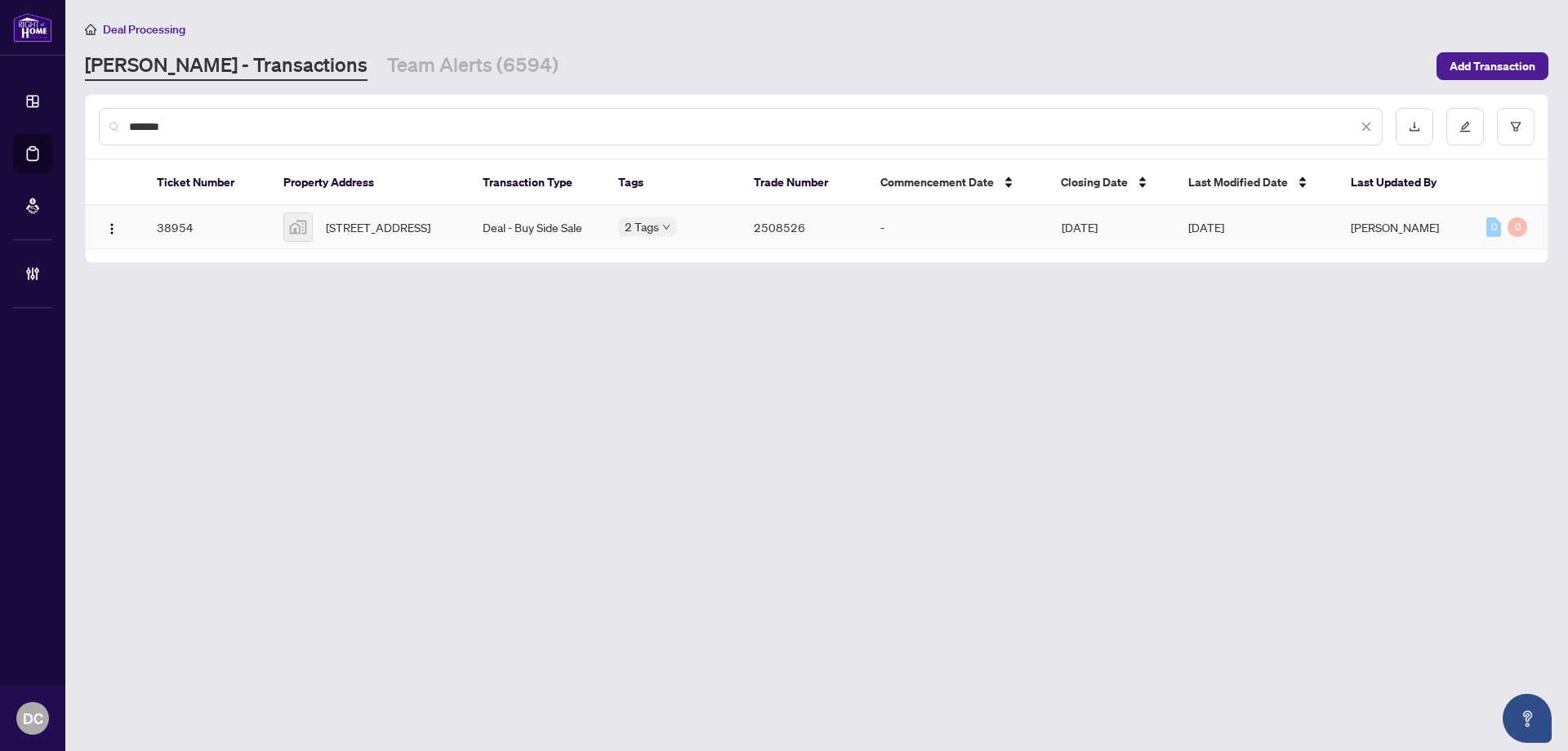
click at [560, 229] on td "Deal - Buy Side Sale" at bounding box center [538, 228] width 136 height 43
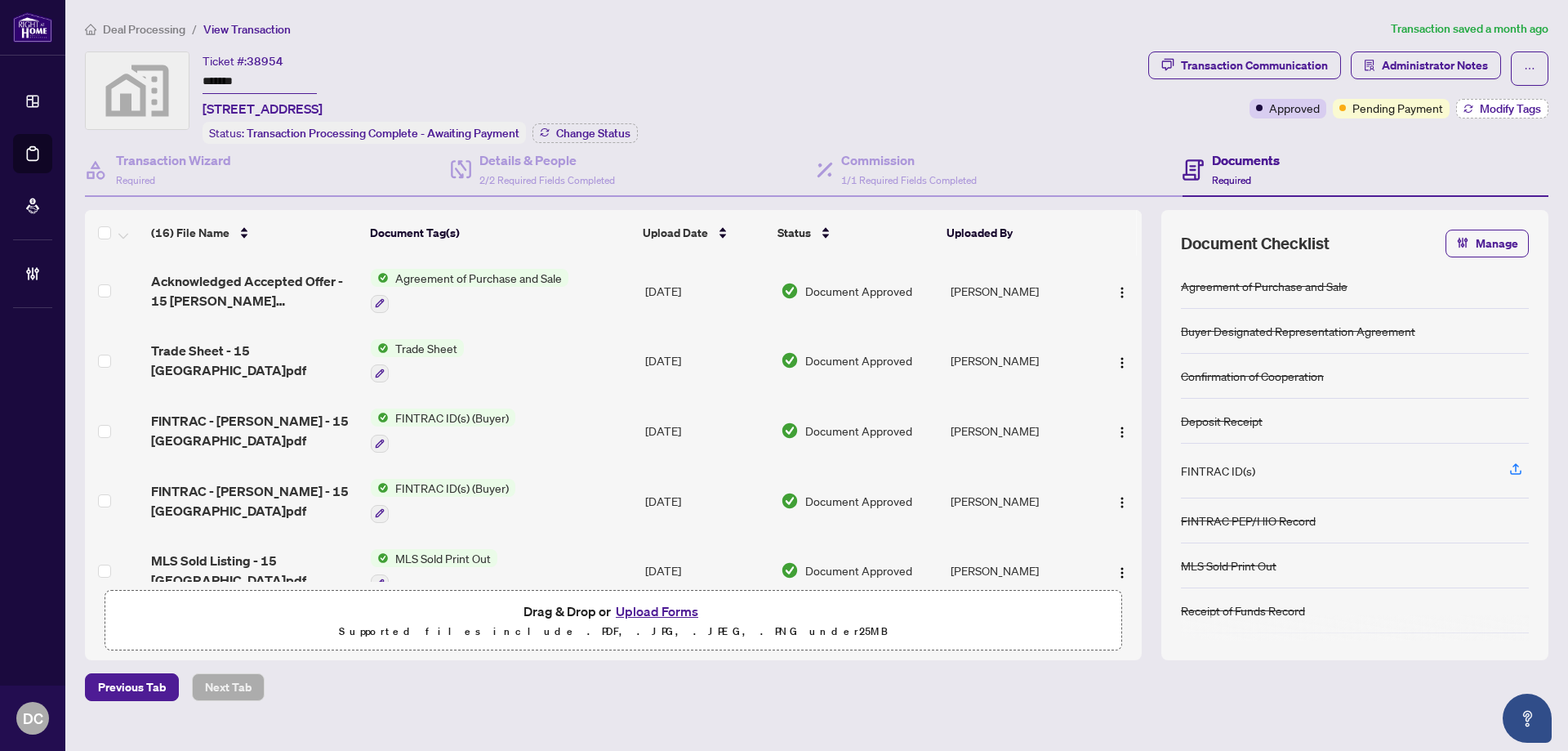
click at [1499, 113] on span "Modify Tags" at bounding box center [1510, 108] width 61 height 11
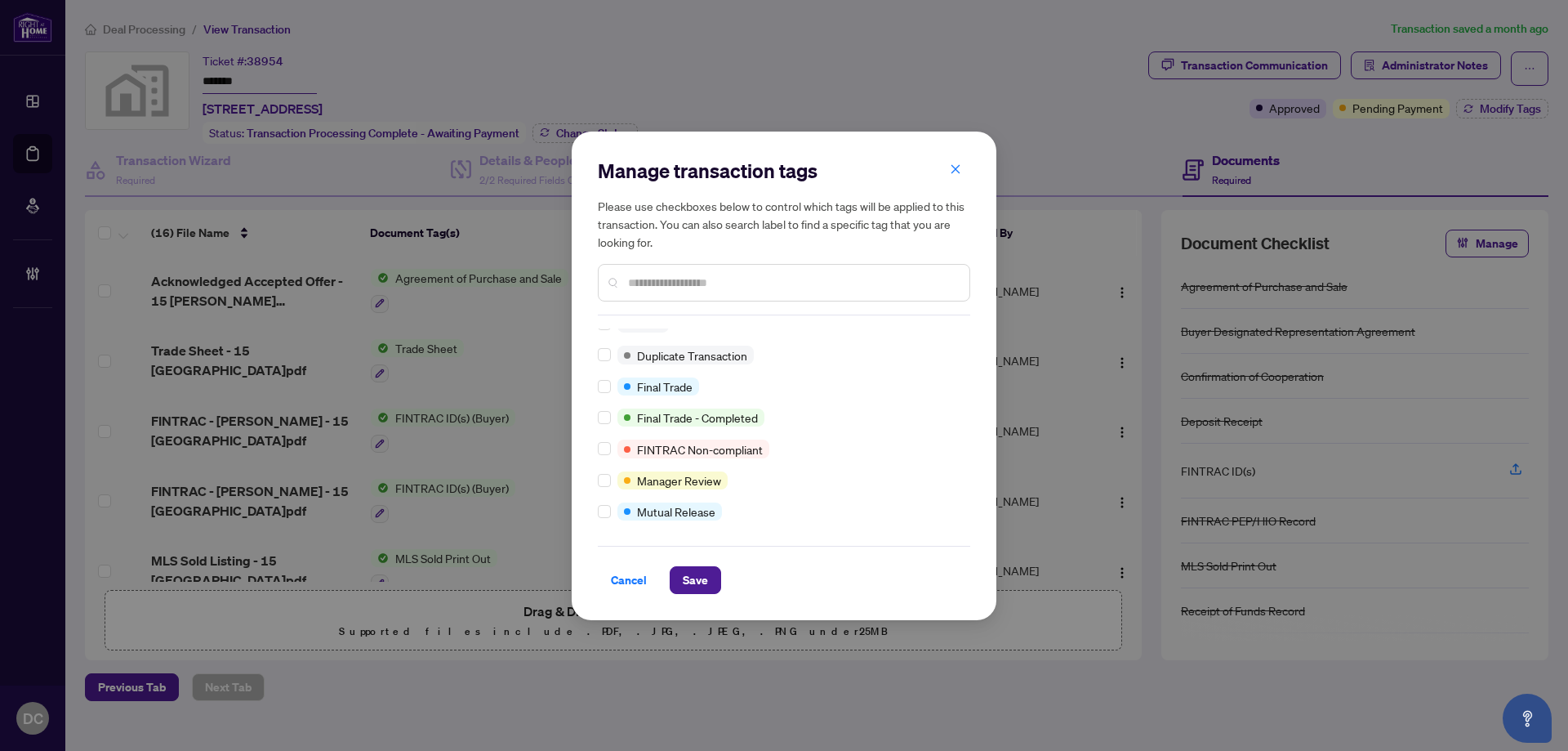
scroll to position [14, 0]
click at [688, 575] on span "Save" at bounding box center [695, 580] width 25 height 26
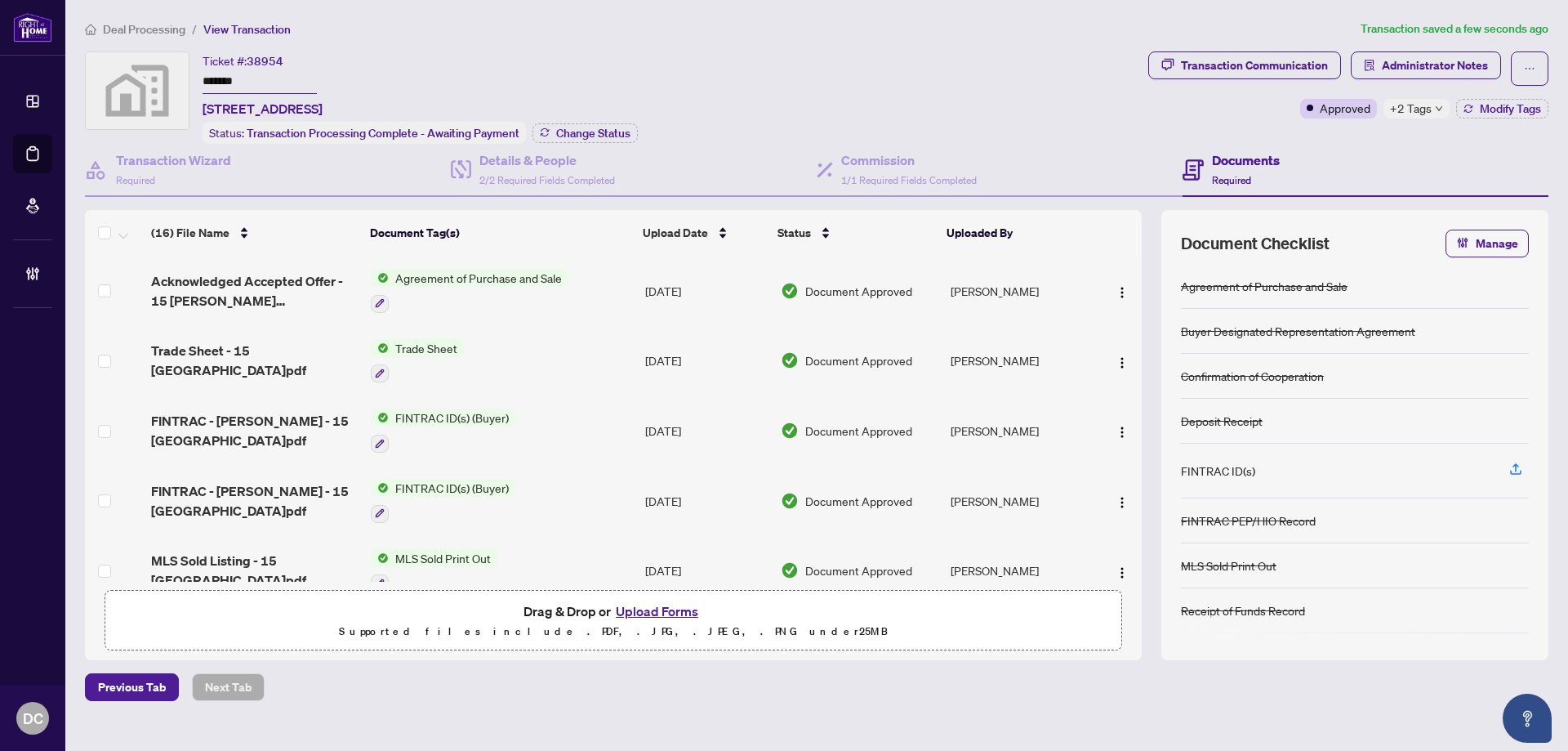
click at [540, 361] on td "Trade Sheet" at bounding box center [501, 361] width 274 height 70
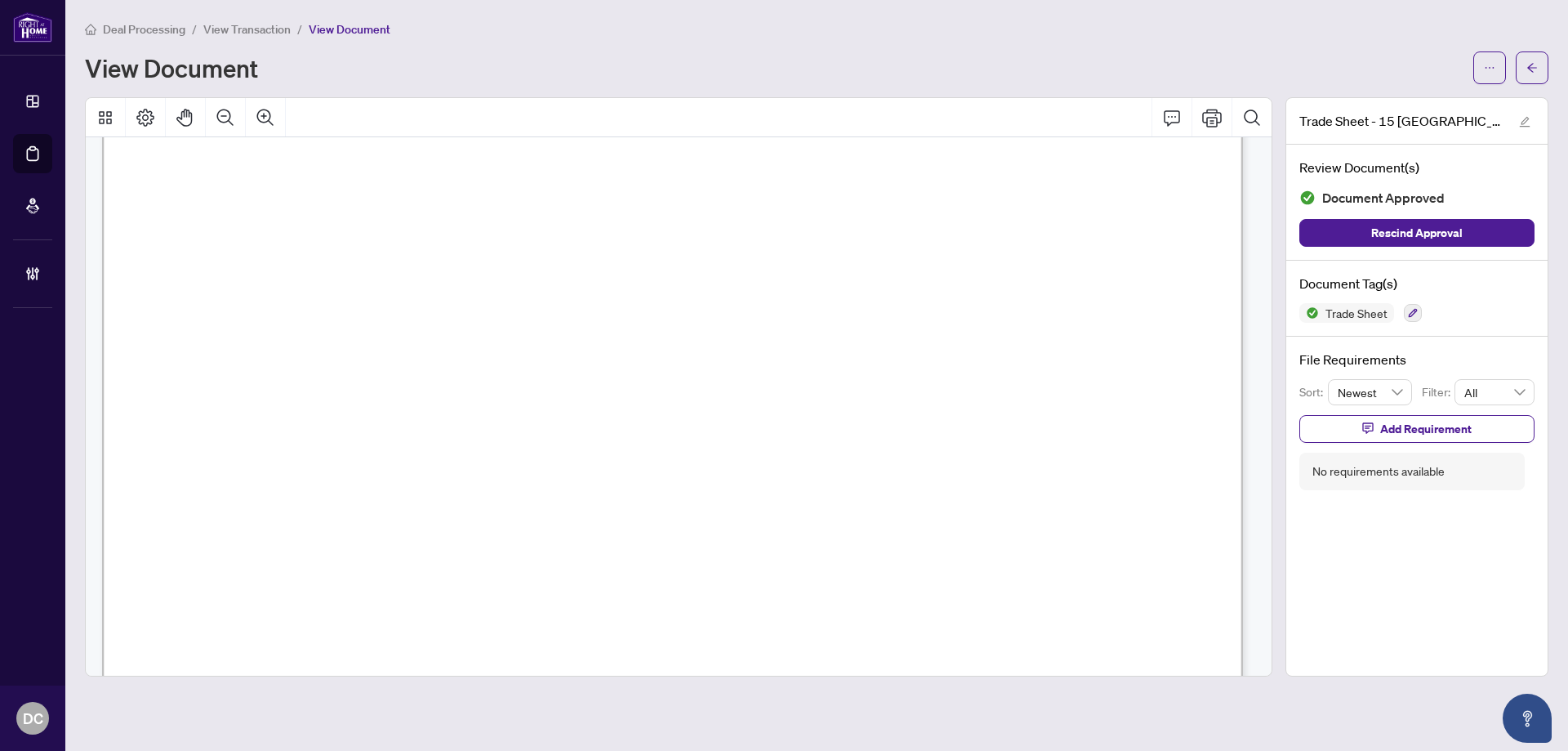
scroll to position [572, 0]
click at [1538, 63] on button "button" at bounding box center [1532, 68] width 33 height 33
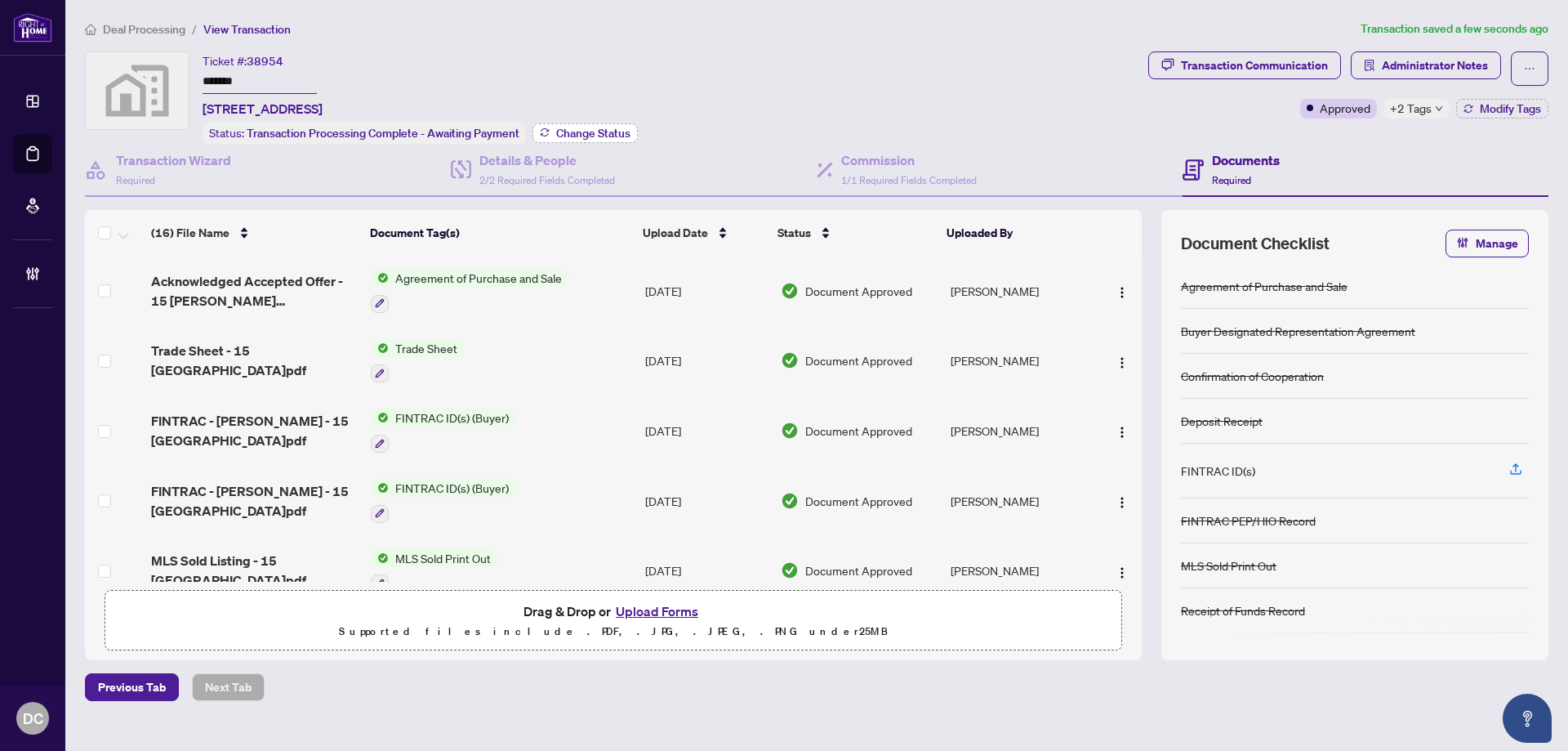
click at [563, 127] on span "Change Status" at bounding box center [593, 132] width 75 height 11
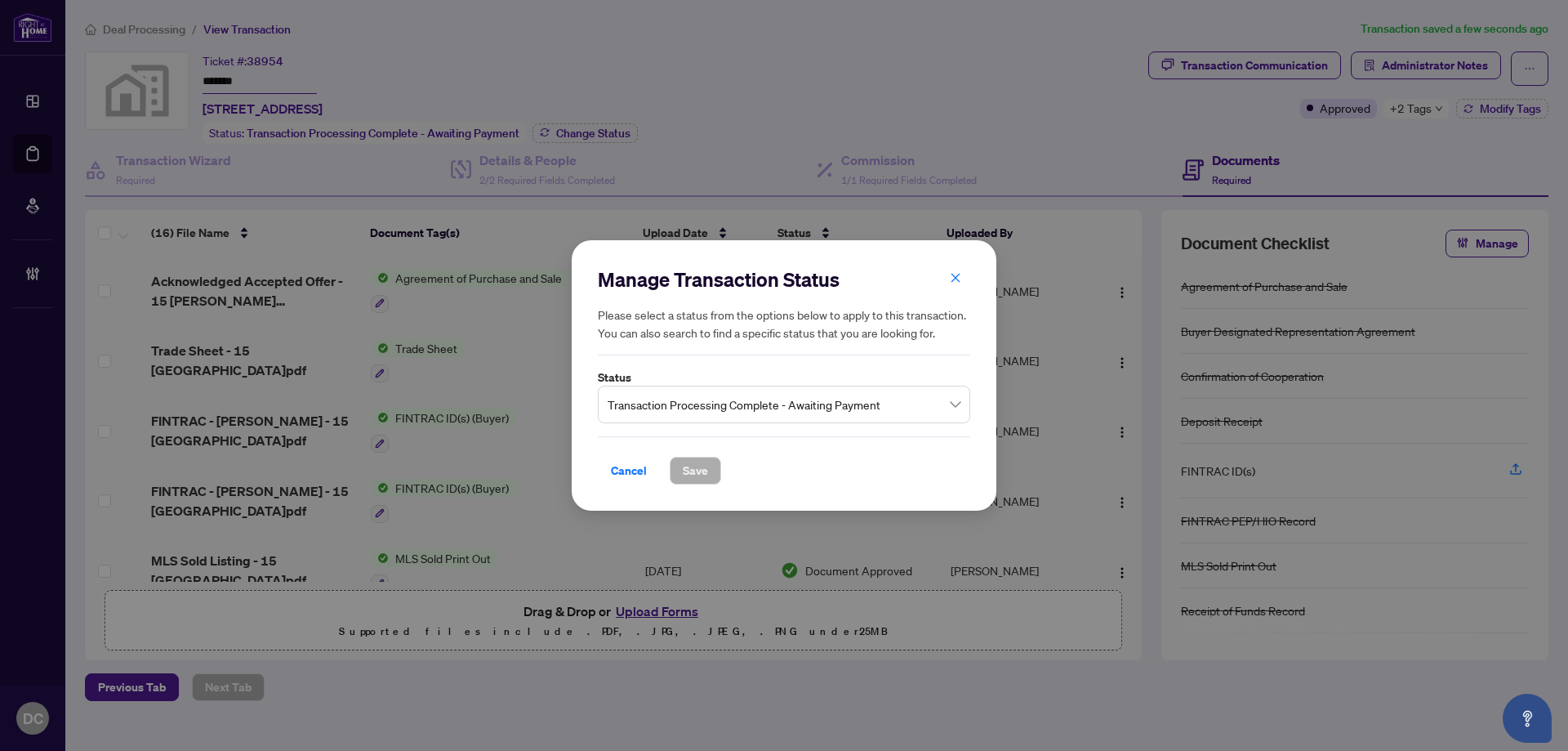
click at [692, 402] on span "Transaction Processing Complete - Awaiting Payment" at bounding box center [783, 405] width 353 height 31
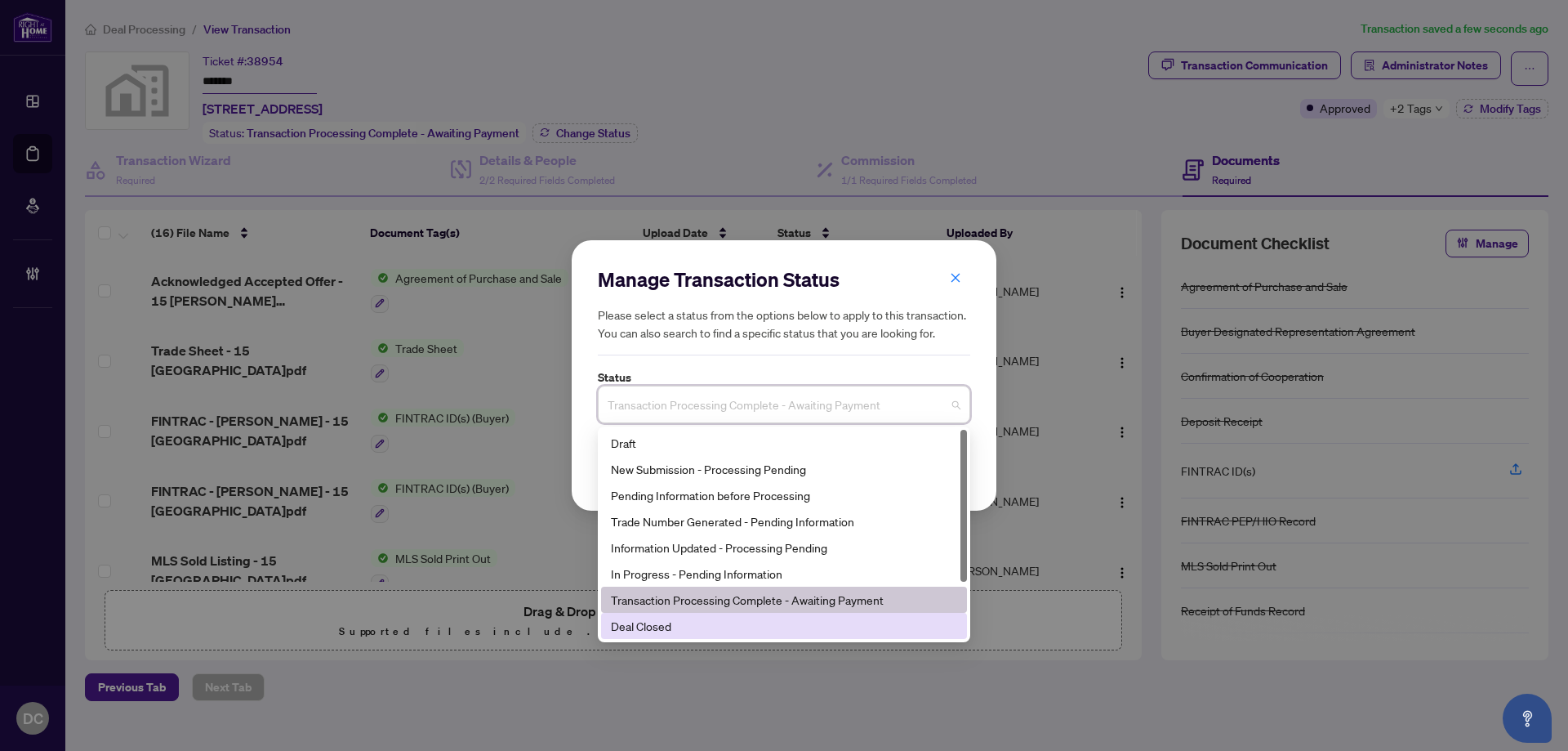
click at [703, 632] on div "Deal Closed" at bounding box center [783, 626] width 346 height 18
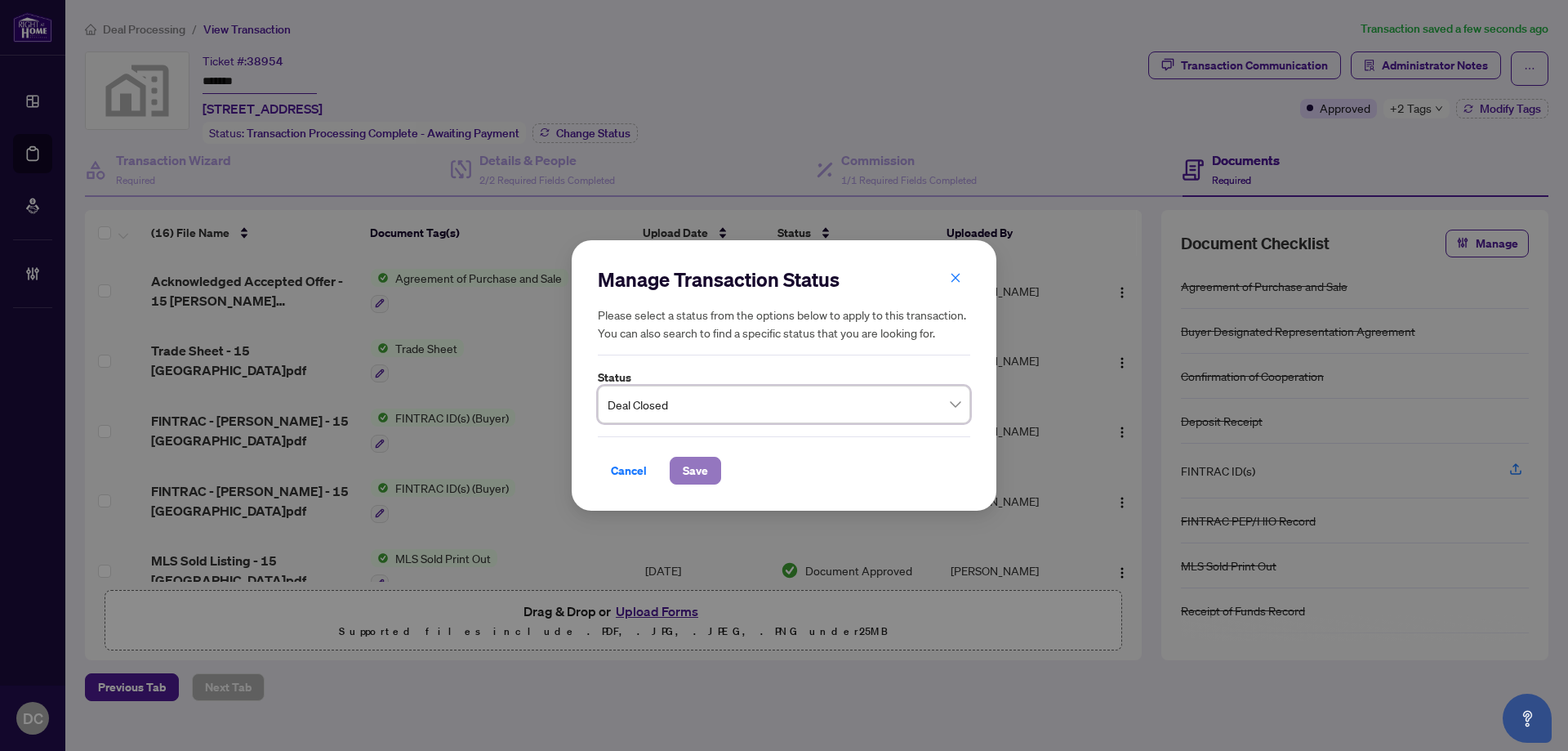
click at [684, 462] on span "Save" at bounding box center [695, 470] width 25 height 26
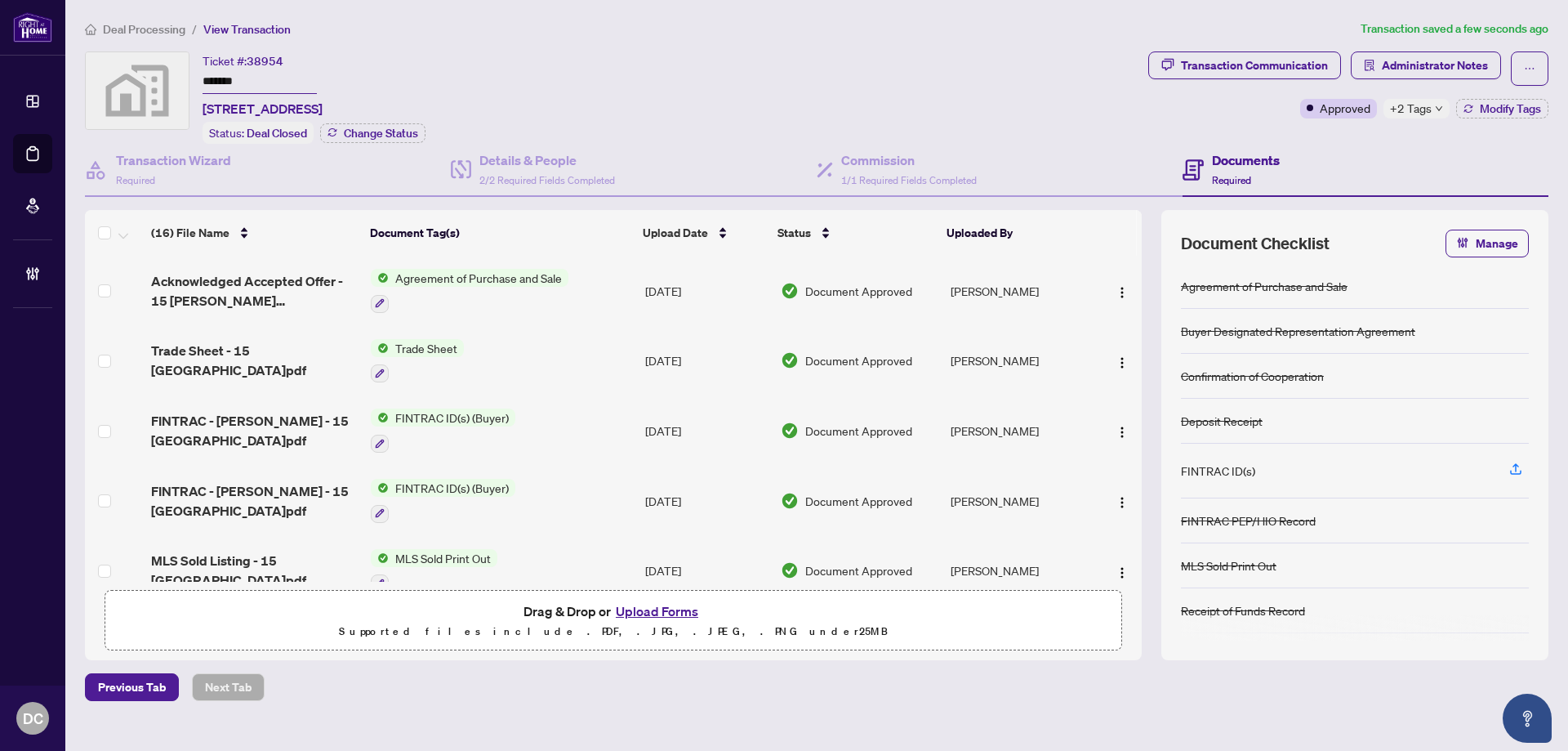
click at [1423, 112] on span "+2 Tags" at bounding box center [1410, 108] width 41 height 19
click at [1343, 139] on div "Transaction Communication Administrator Notes Approved +2 Tags Modify Tags" at bounding box center [1348, 97] width 407 height 92
click at [1423, 63] on span "Administrator Notes" at bounding box center [1435, 65] width 106 height 26
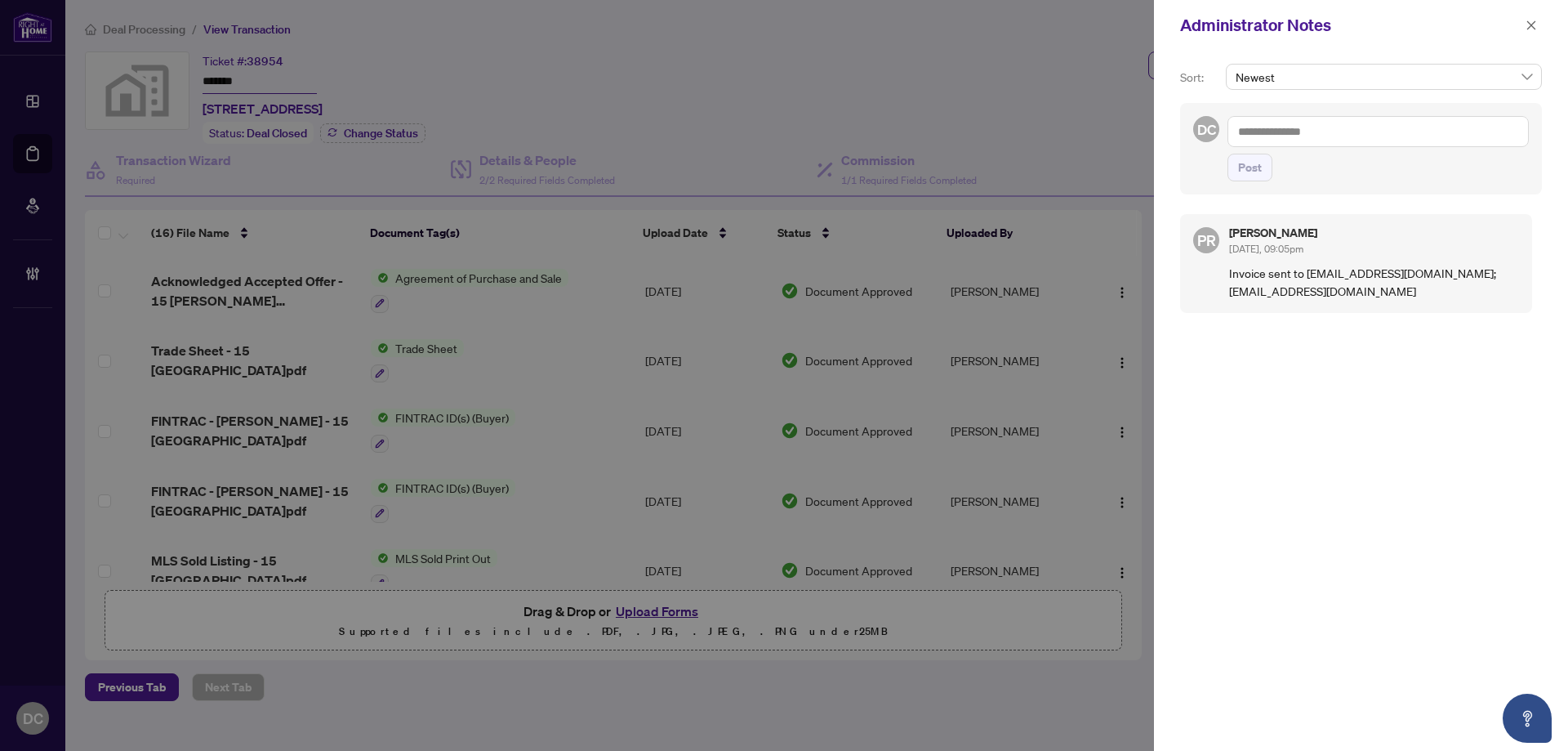
click at [1304, 137] on textarea at bounding box center [1377, 131] width 301 height 31
paste textarea "**********"
click at [1259, 171] on span "Post" at bounding box center [1249, 168] width 24 height 26
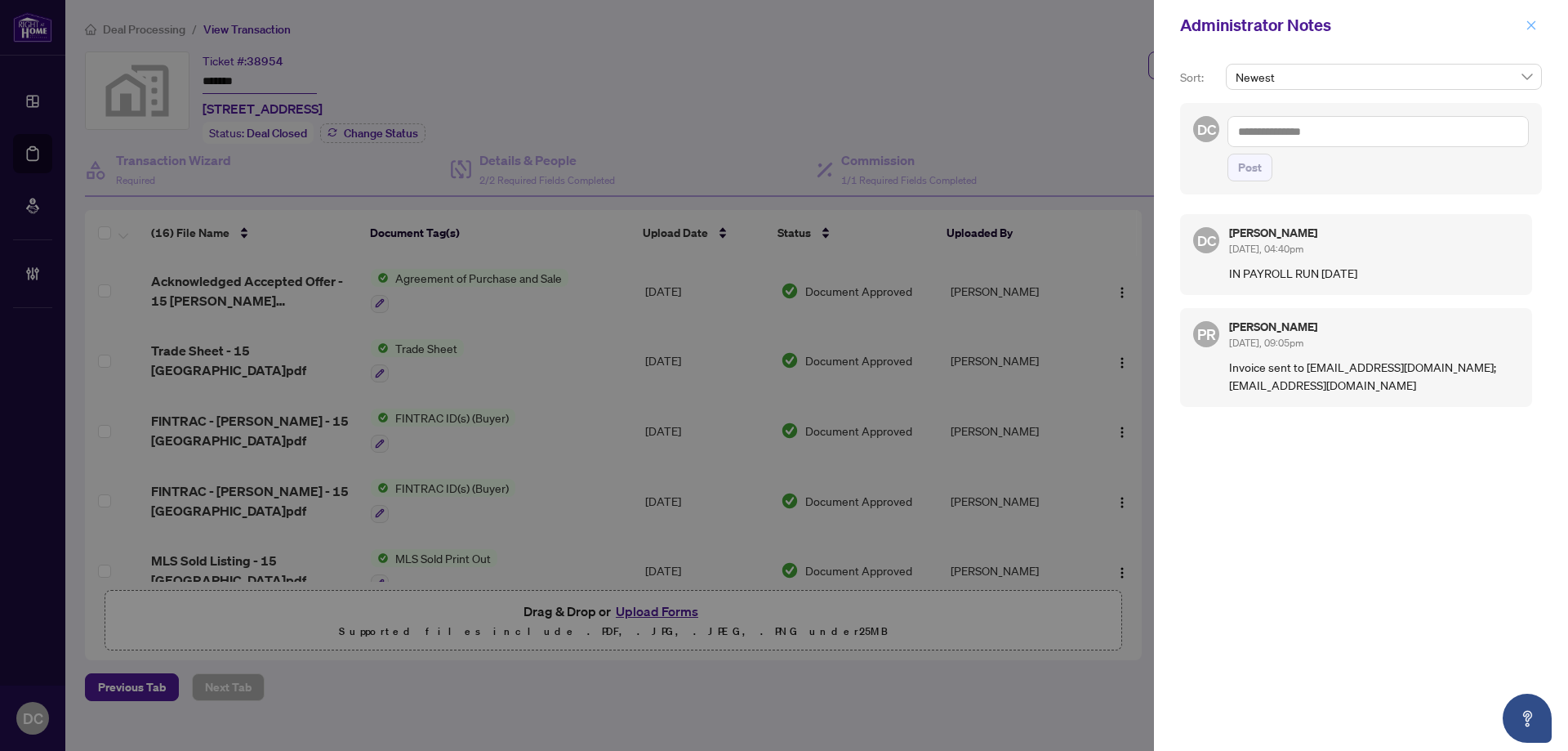
click at [1527, 30] on icon "close" at bounding box center [1530, 25] width 11 height 11
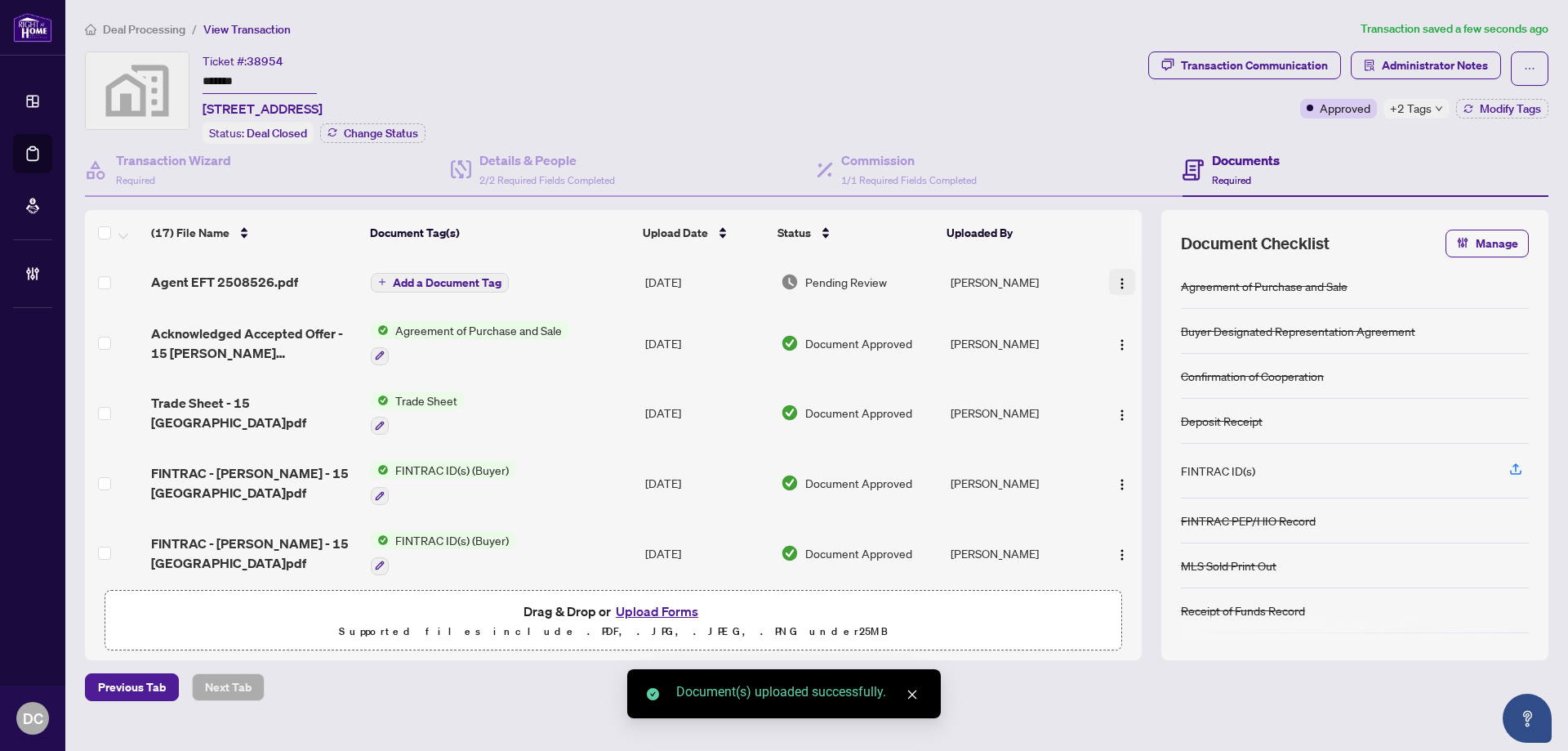
click at [1119, 282] on img "button" at bounding box center [1121, 283] width 13 height 13
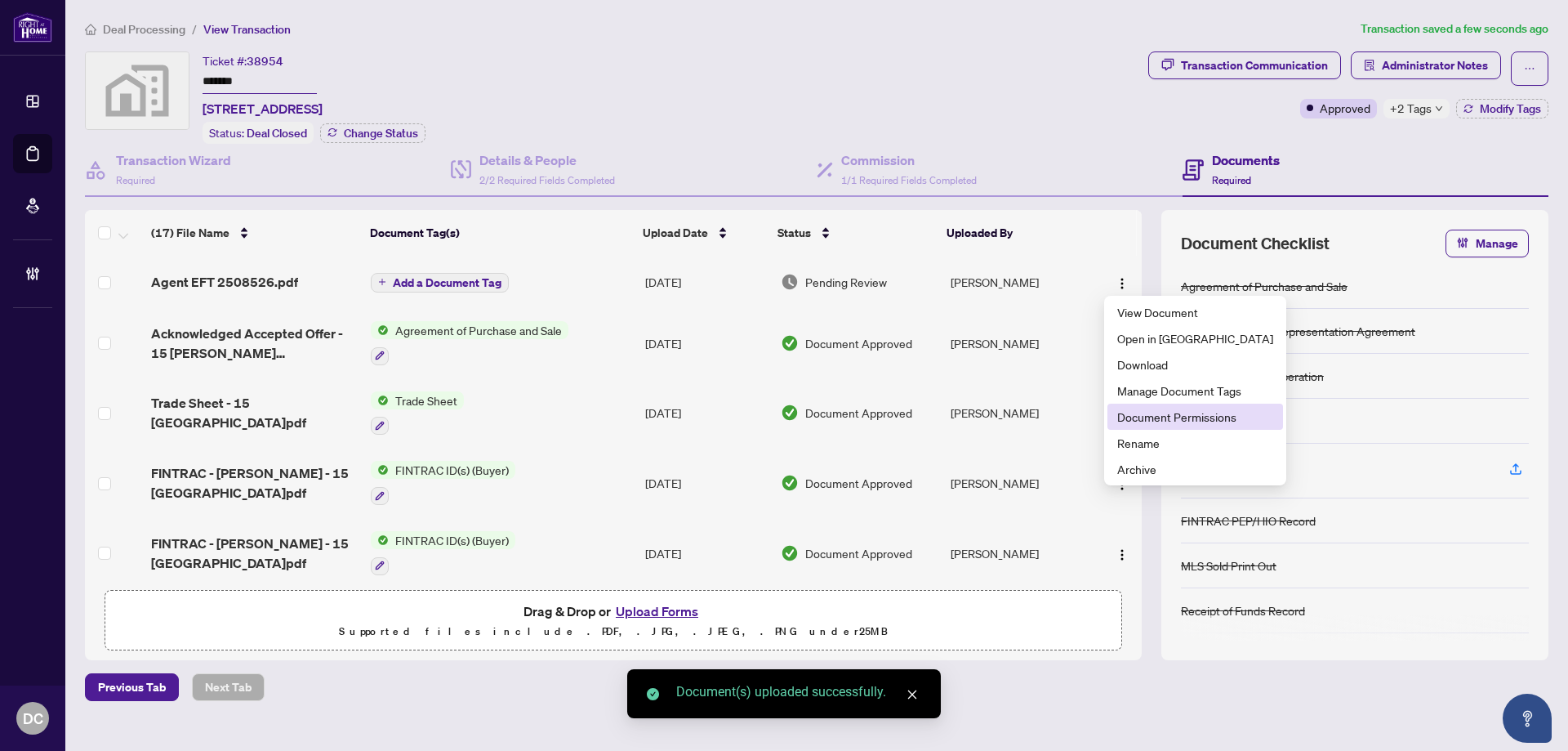
click at [1177, 414] on span "Document Permissions" at bounding box center [1195, 416] width 156 height 18
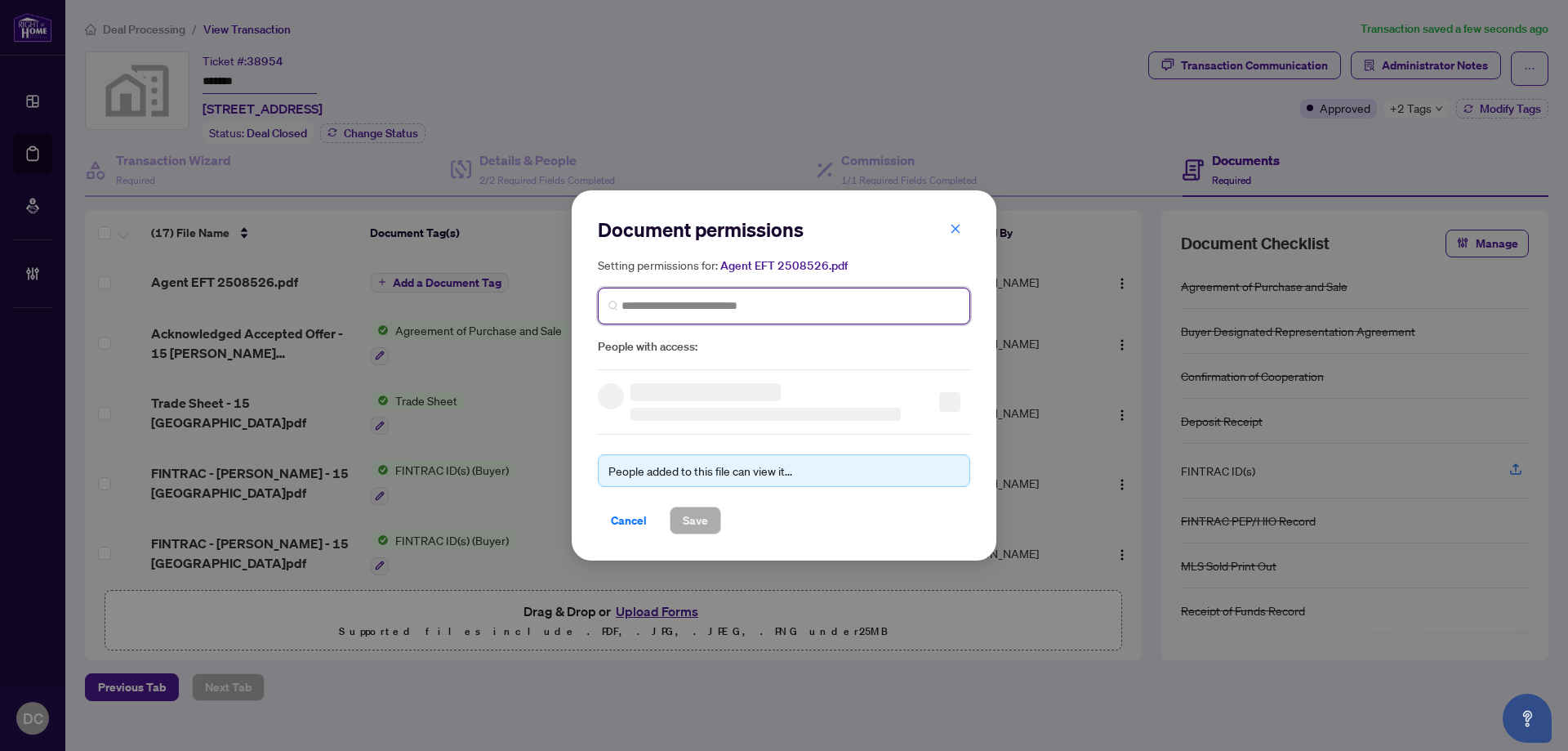
click at [872, 313] on input "search" at bounding box center [791, 306] width 338 height 17
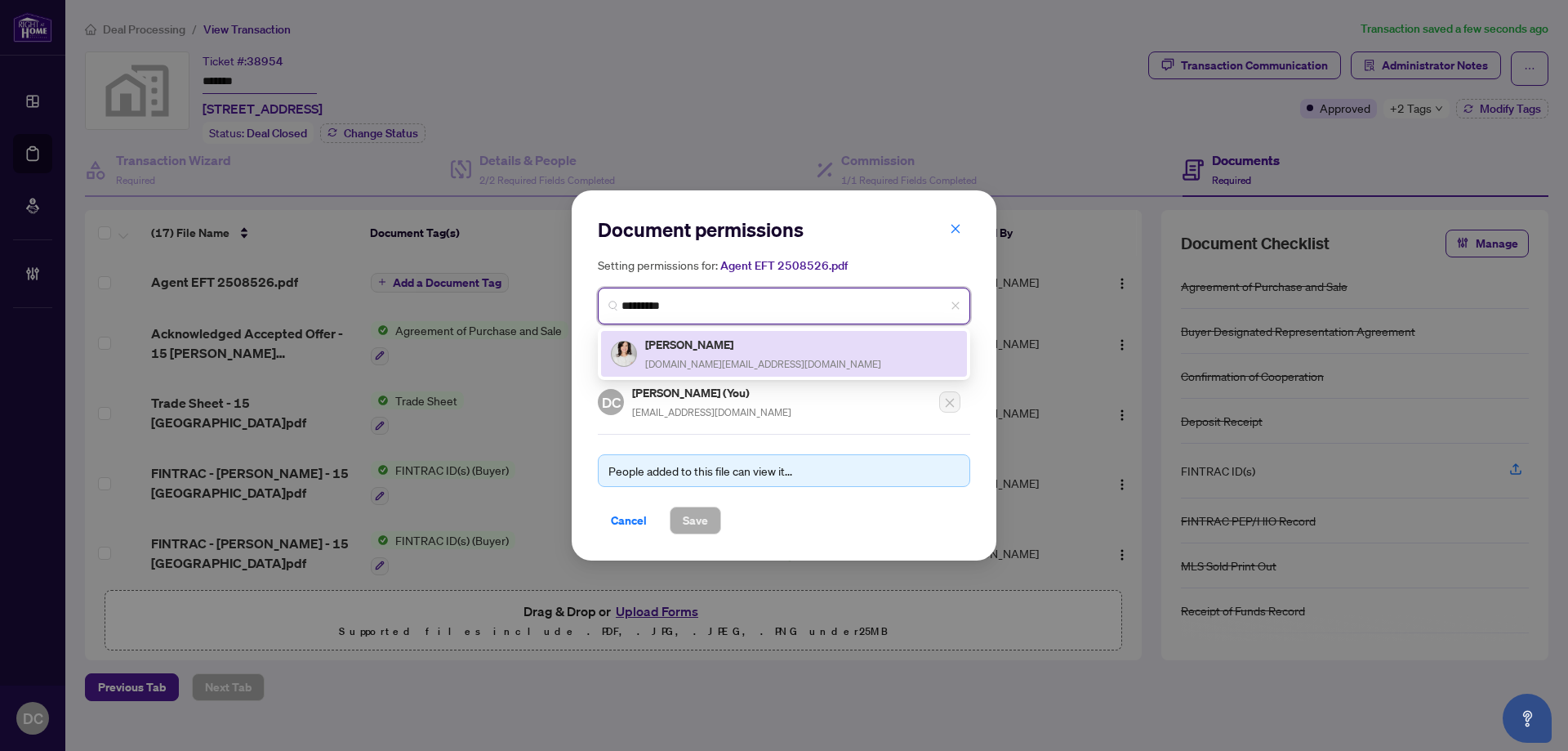
click at [772, 355] on div "Toby Pike tobypike.realtor@gmail.com" at bounding box center [783, 354] width 346 height 38
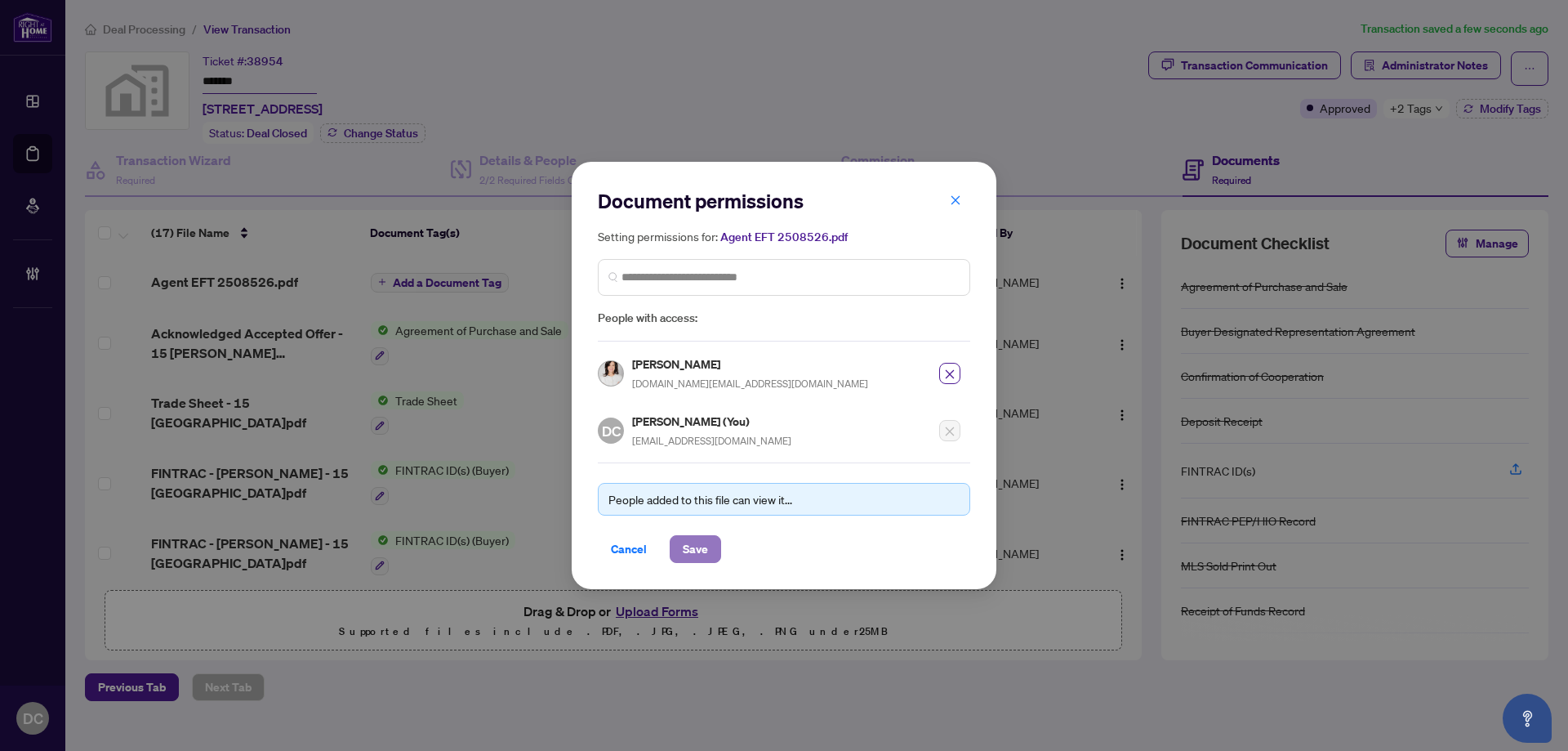
click at [705, 551] on span "Save" at bounding box center [695, 549] width 25 height 26
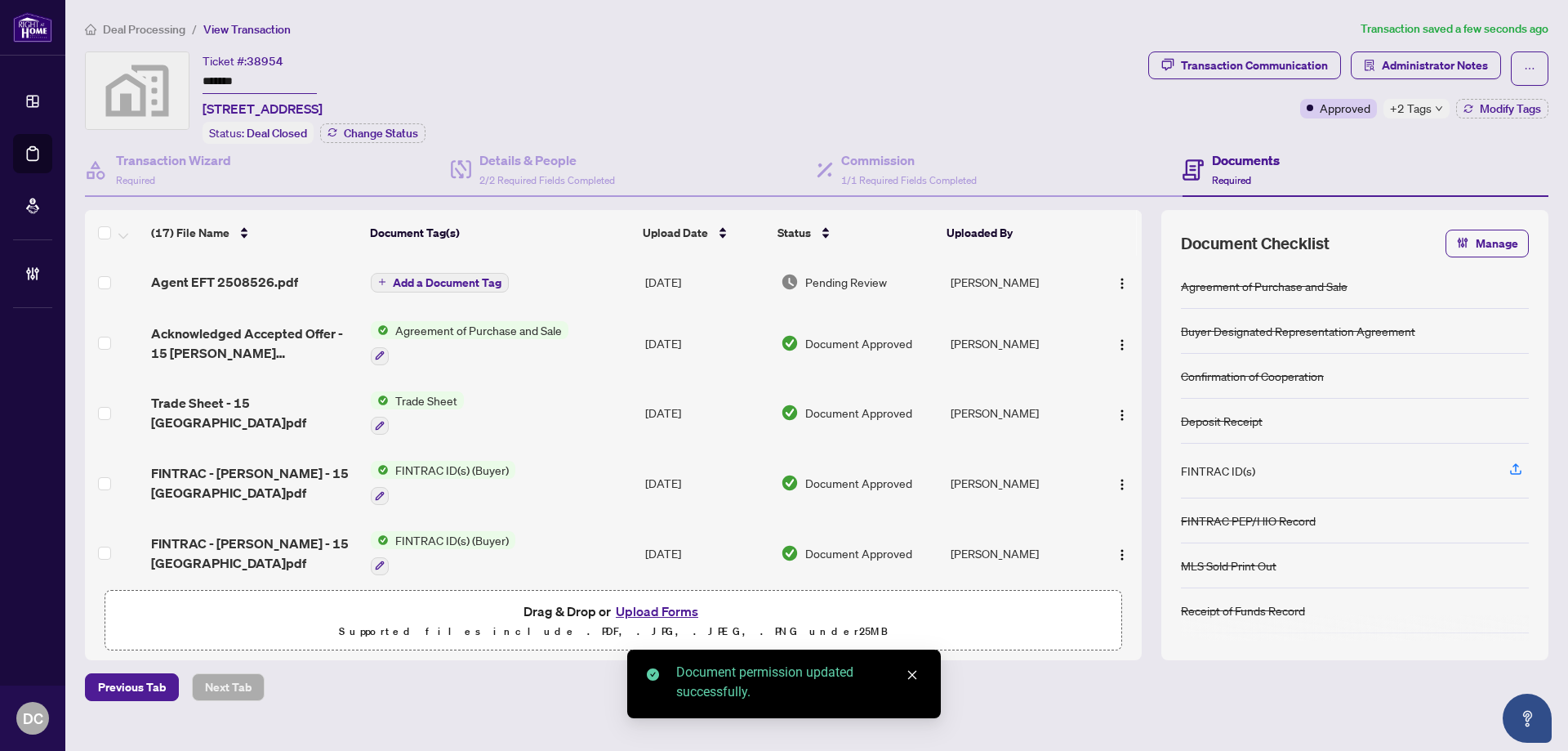
click at [469, 277] on span "Add a Document Tag" at bounding box center [447, 282] width 108 height 11
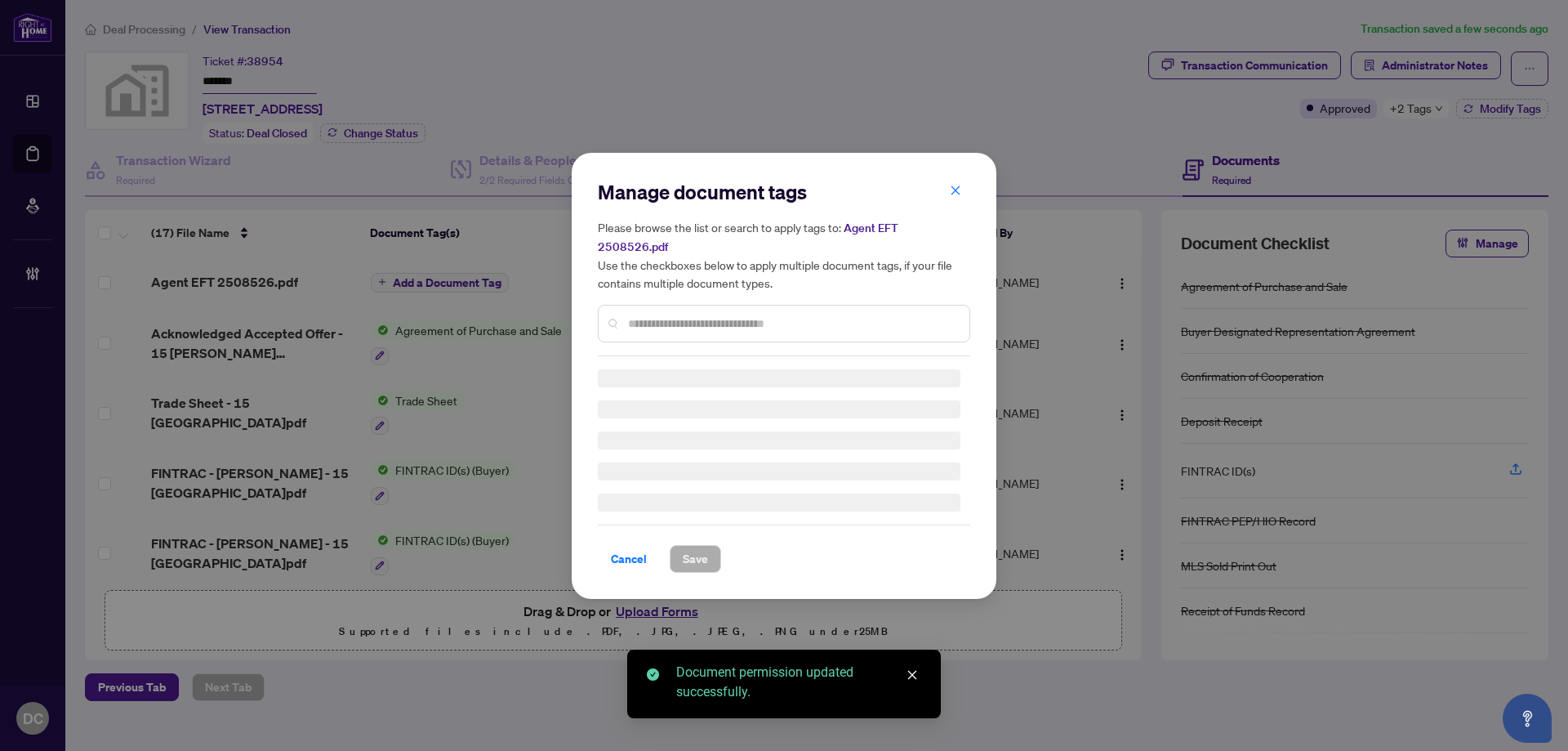
click at [794, 313] on div "Manage document tags Please browse the list or search to apply tags to: Agent E…" at bounding box center [784, 267] width 373 height 177
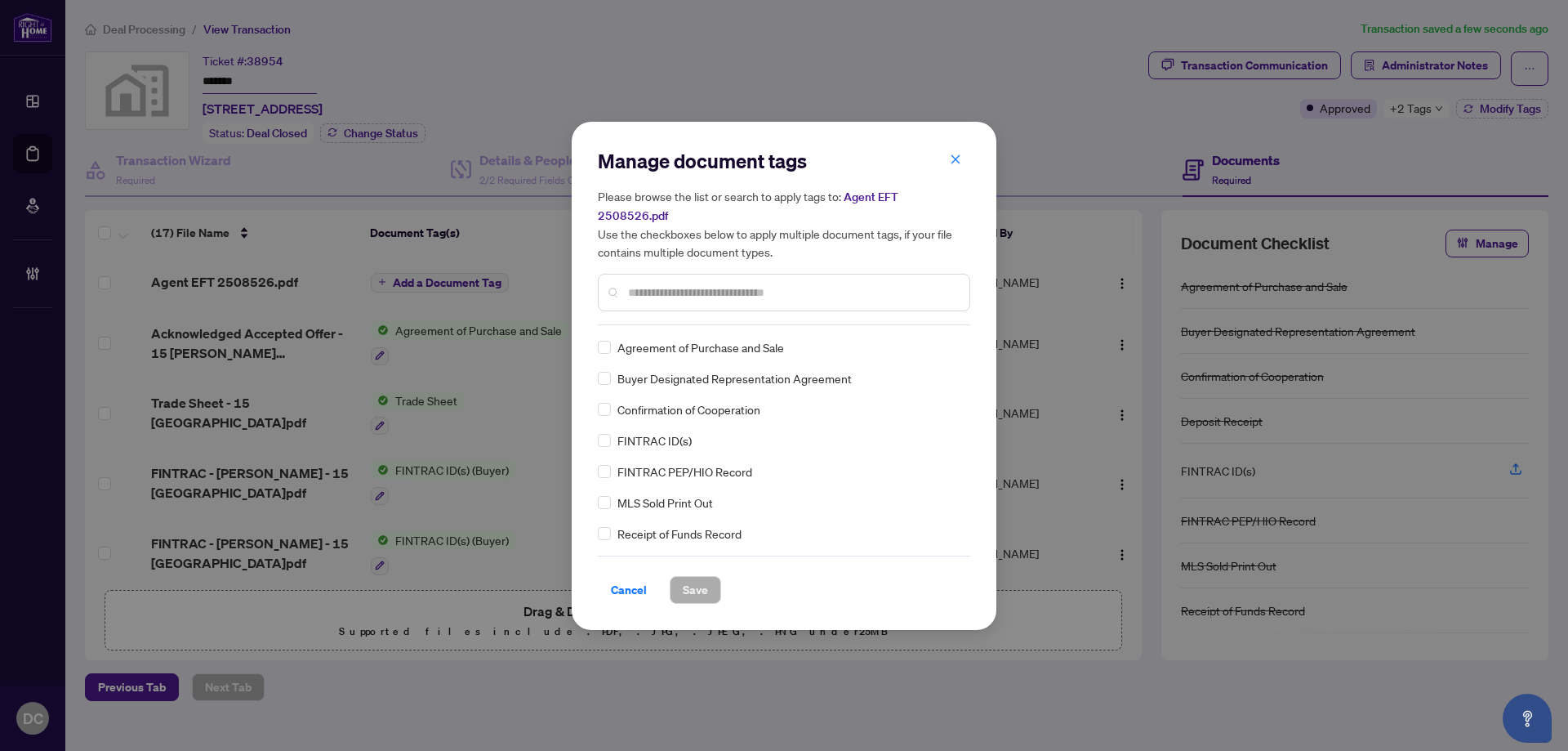
click at [841, 284] on input "text" at bounding box center [792, 292] width 328 height 18
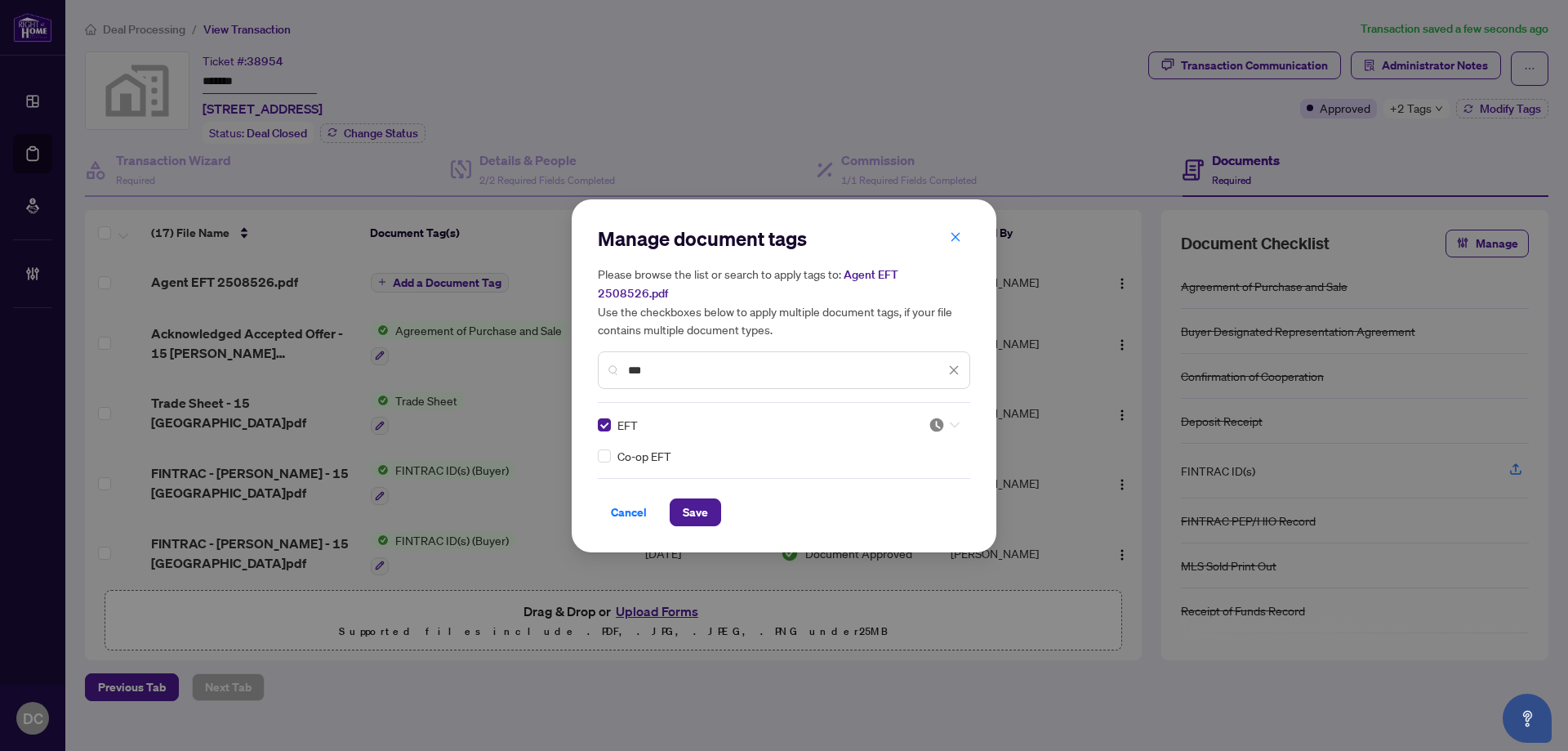
click at [955, 422] on icon at bounding box center [954, 425] width 9 height 7
click at [906, 493] on div "Approved" at bounding box center [895, 495] width 105 height 18
drag, startPoint x: 684, startPoint y: 504, endPoint x: 718, endPoint y: 481, distance: 41.0
click at [684, 503] on span "Save" at bounding box center [695, 512] width 25 height 26
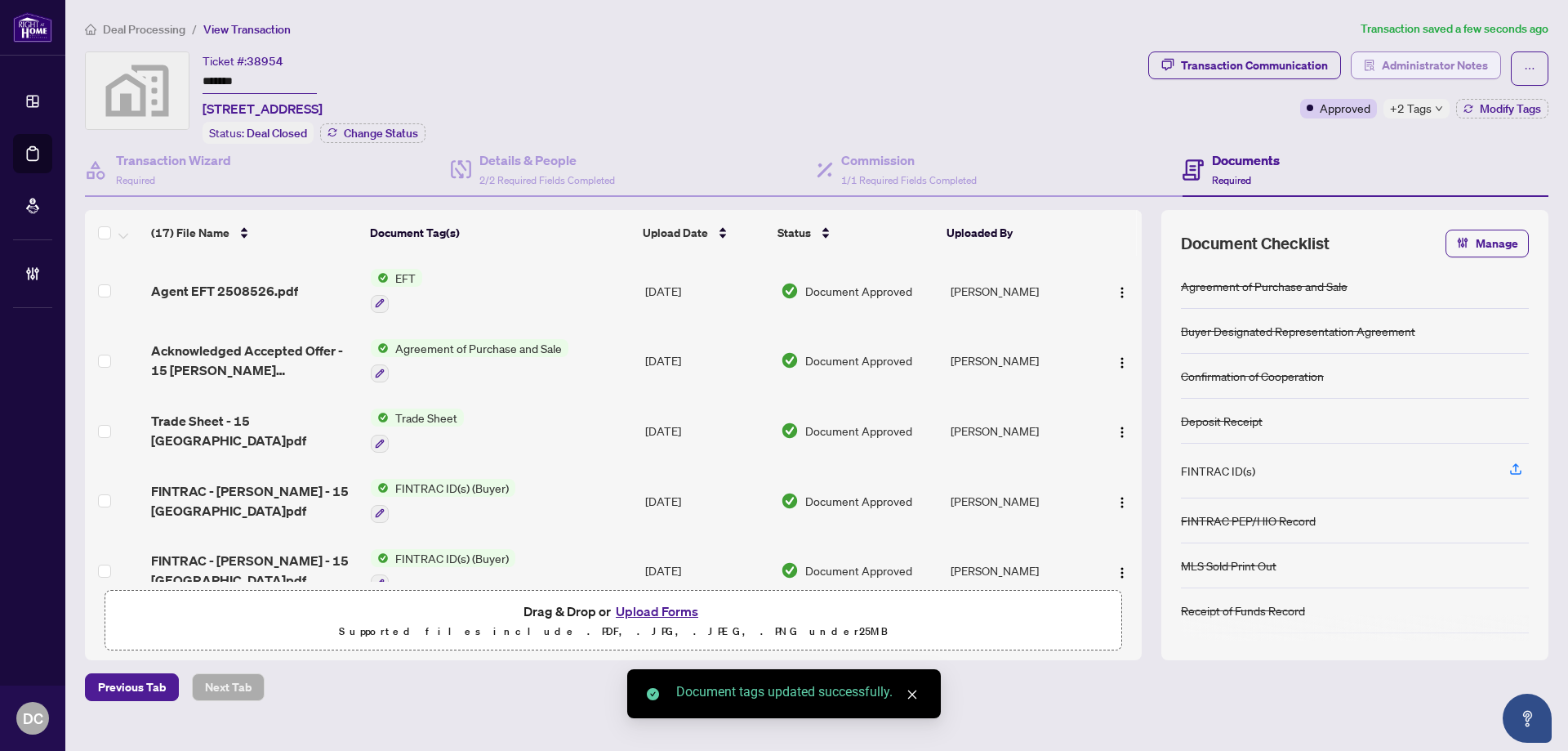
click at [1400, 58] on span "Administrator Notes" at bounding box center [1435, 65] width 106 height 26
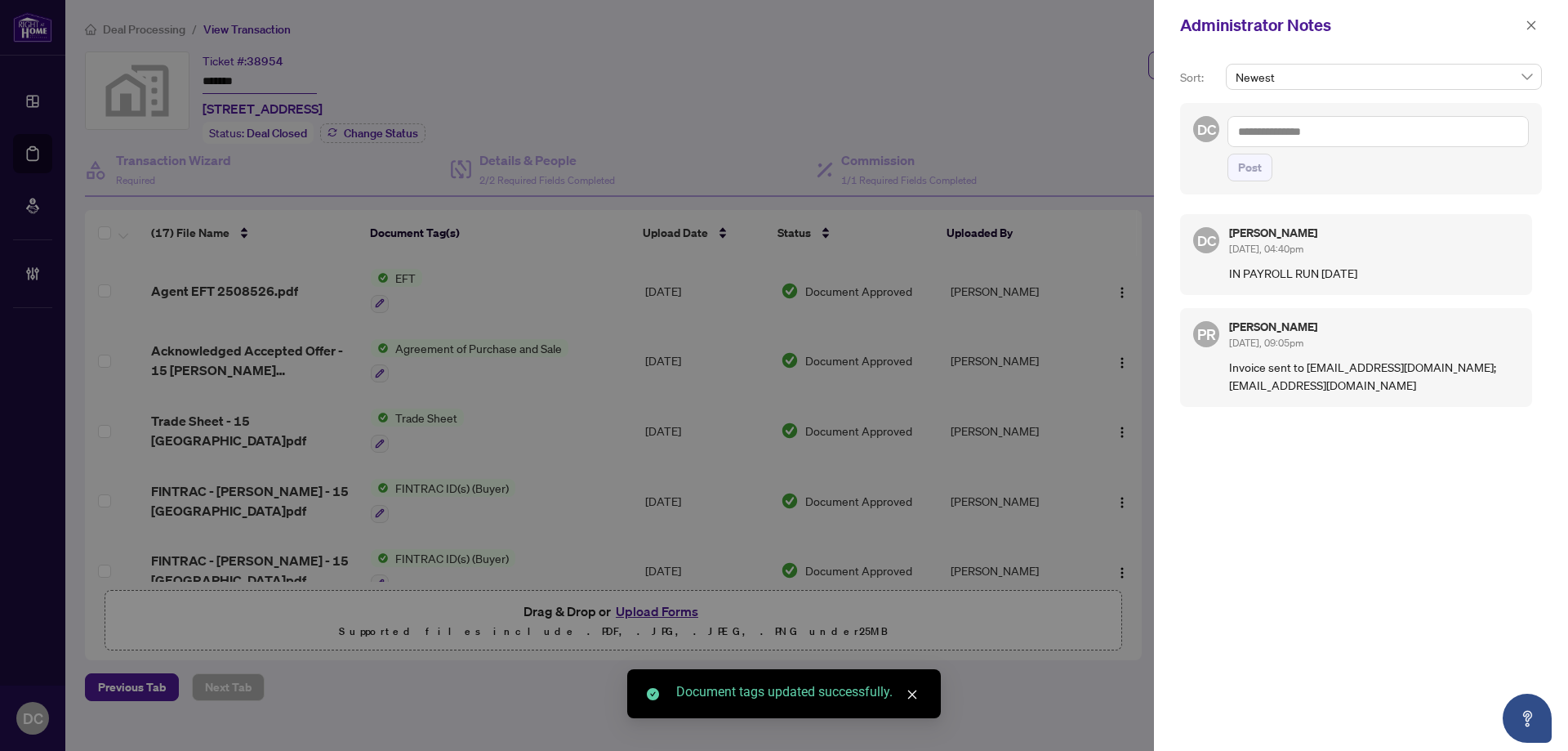
click at [1543, 25] on div "Administrator Notes" at bounding box center [1361, 25] width 414 height 51
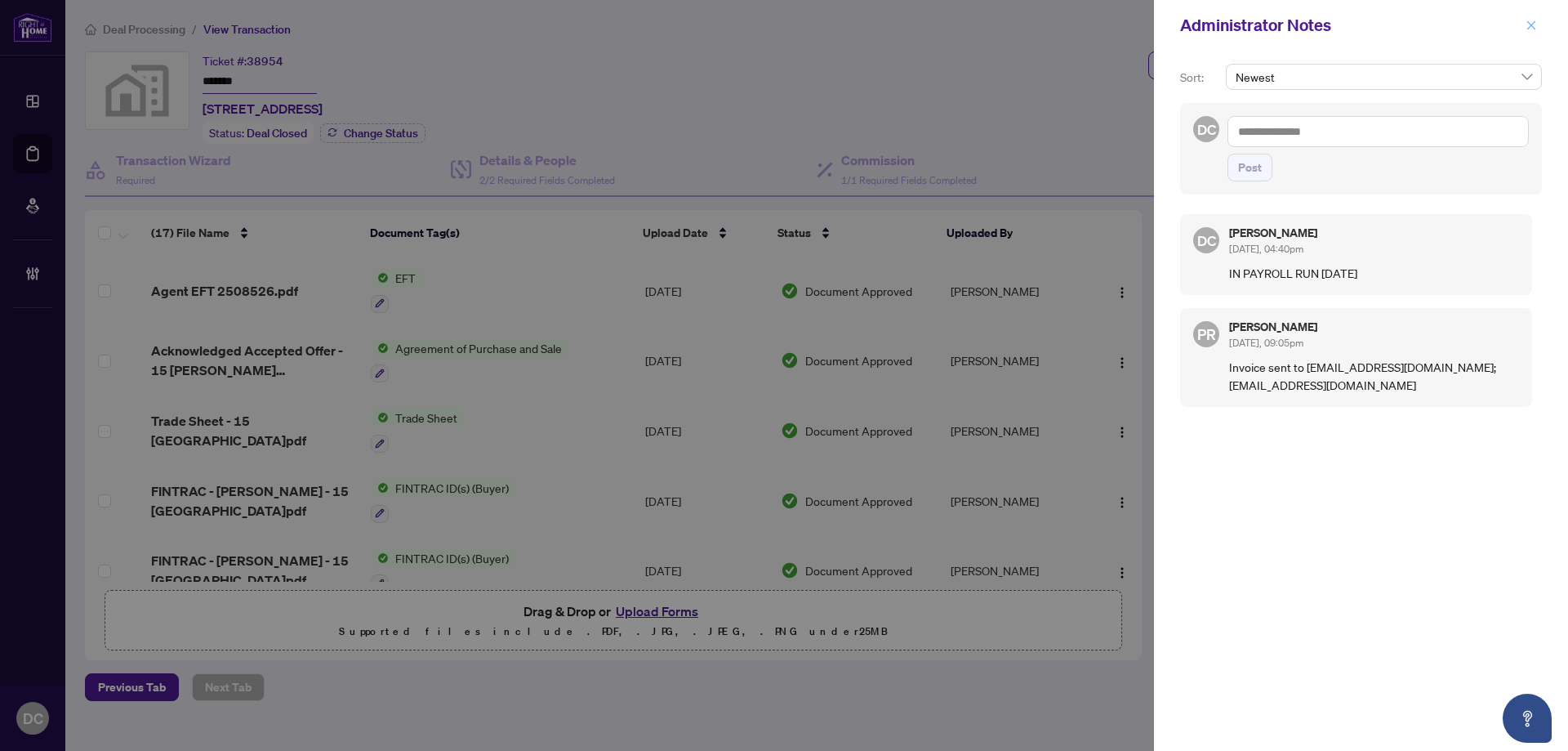
click at [1532, 21] on icon "close" at bounding box center [1530, 25] width 11 height 11
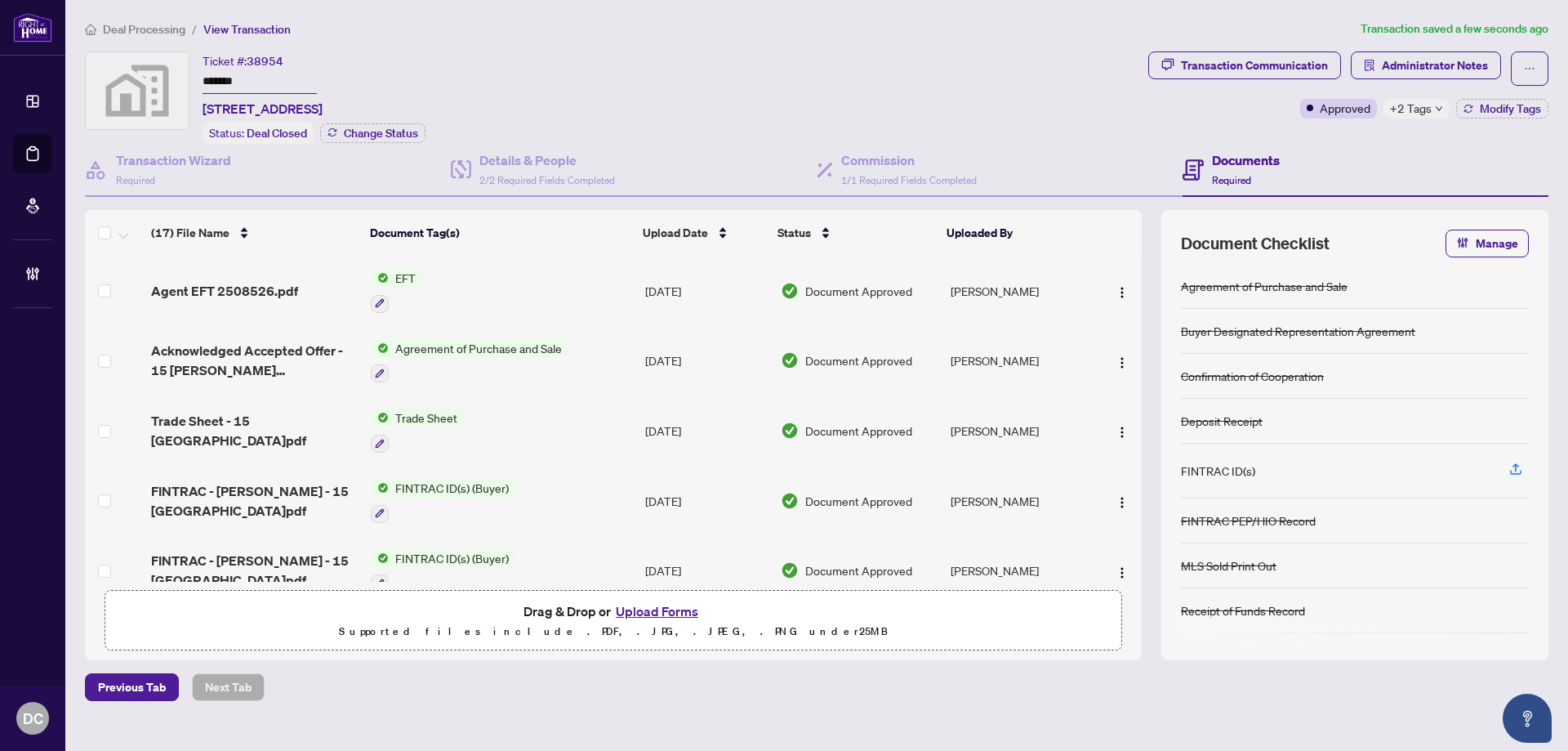
click at [148, 37] on li "Deal Processing" at bounding box center [135, 29] width 100 height 19
click at [149, 27] on span "Deal Processing" at bounding box center [144, 29] width 82 height 15
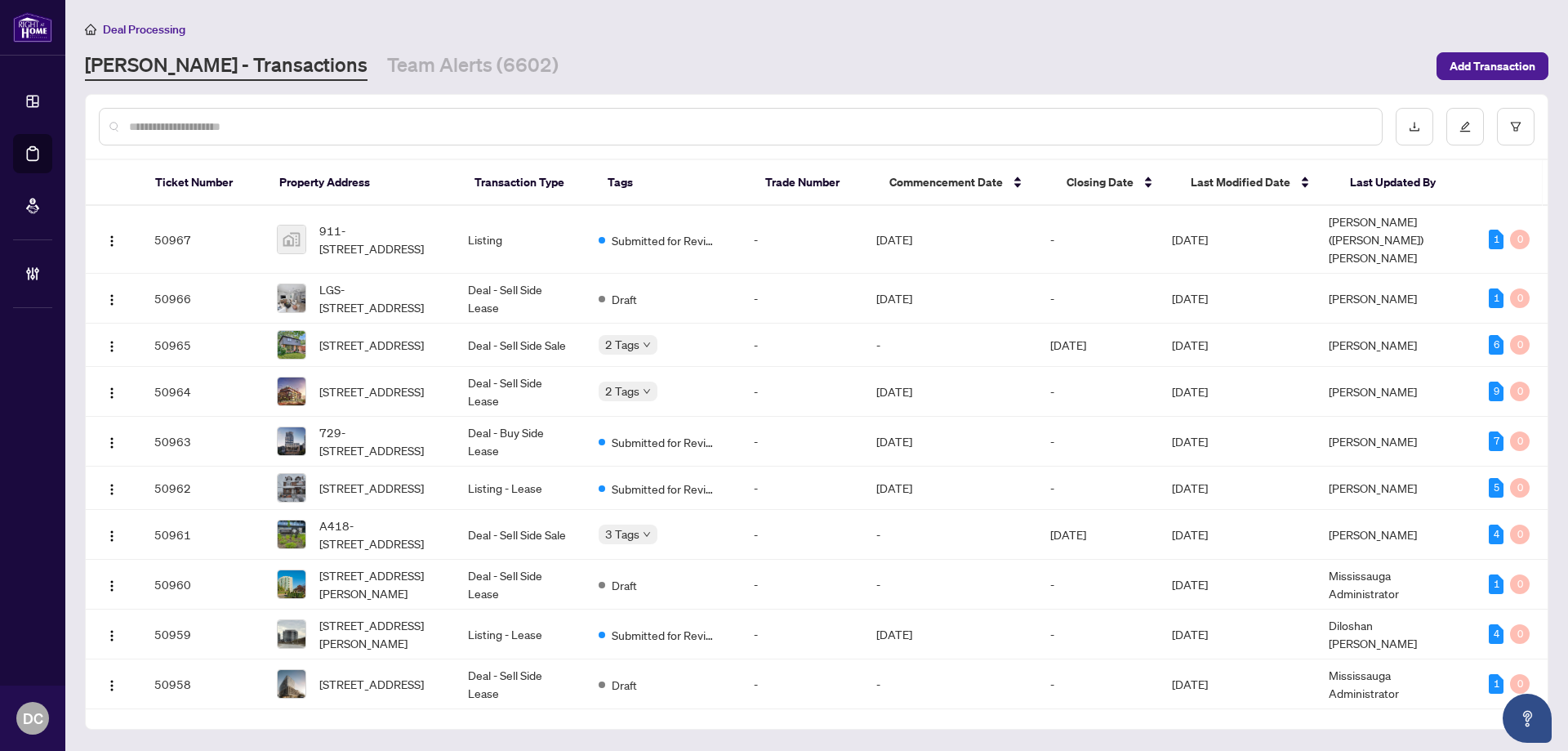
click at [309, 132] on input "text" at bounding box center [748, 126] width 1239 height 18
paste input "*******"
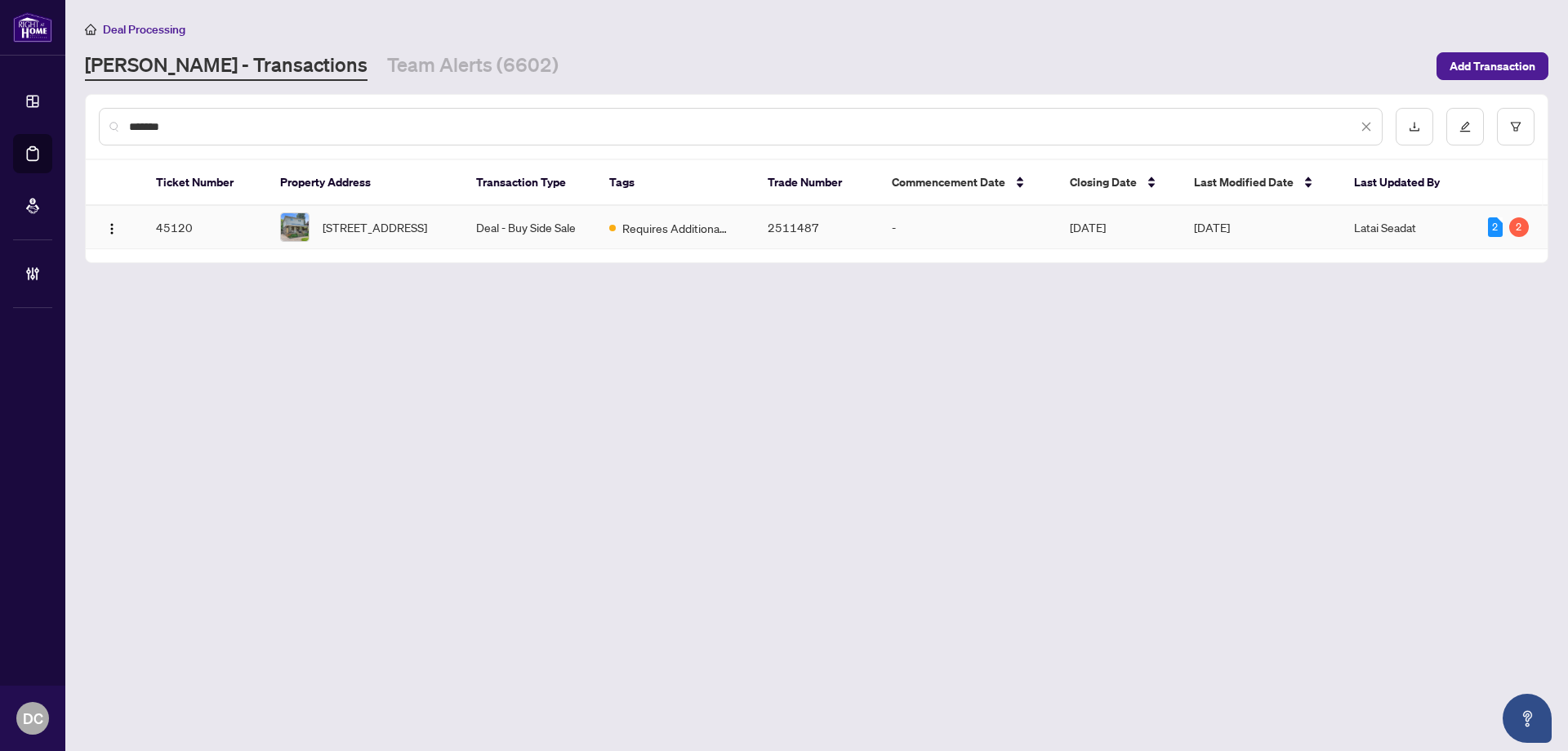
click at [362, 236] on span "5 Donora Dr, Toronto, Ontario M4B 1B3, Canada" at bounding box center [375, 227] width 105 height 18
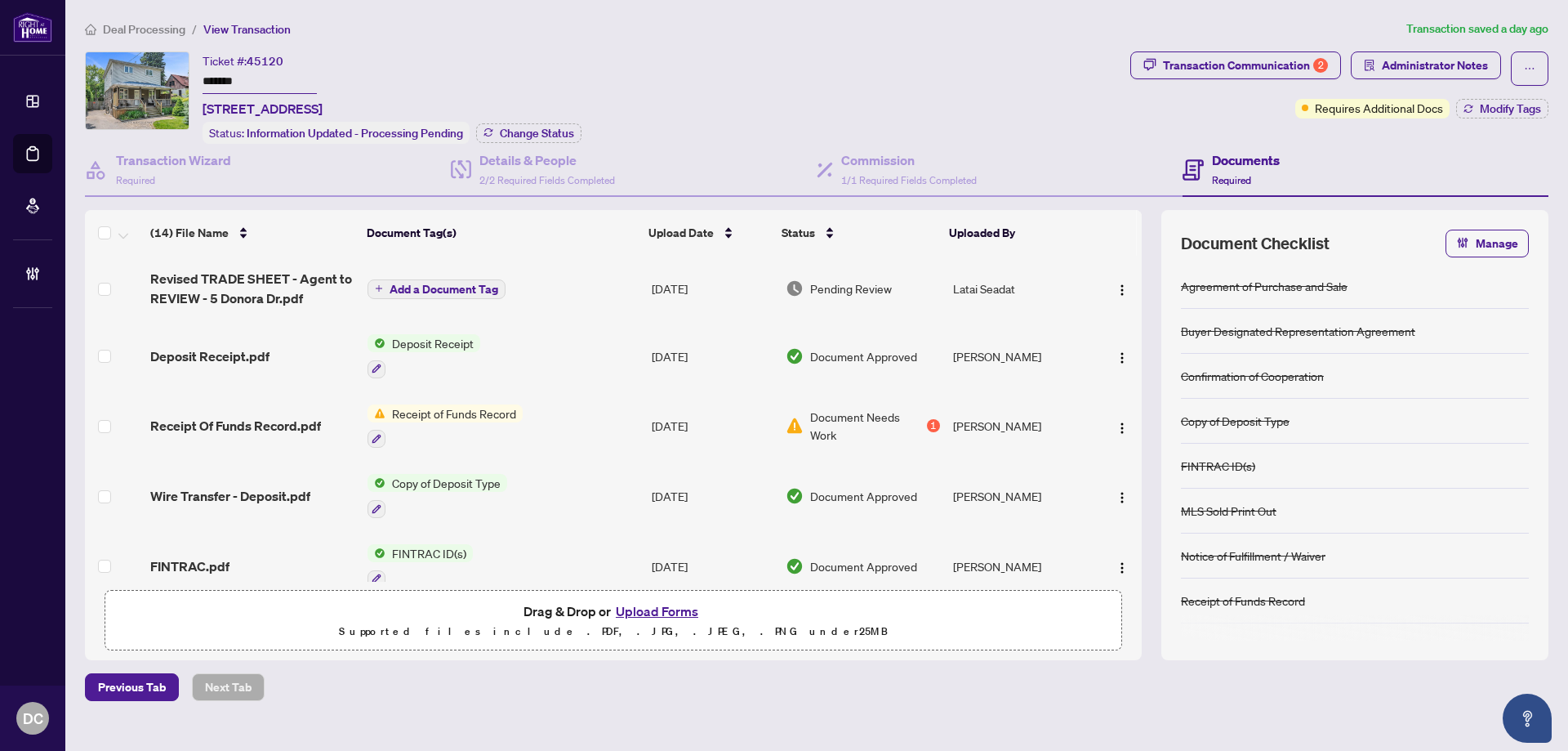
click at [529, 141] on div "Status: Information Updated - Processing Pending Change Status" at bounding box center [392, 133] width 379 height 22
click at [532, 130] on span "Change Status" at bounding box center [537, 132] width 75 height 11
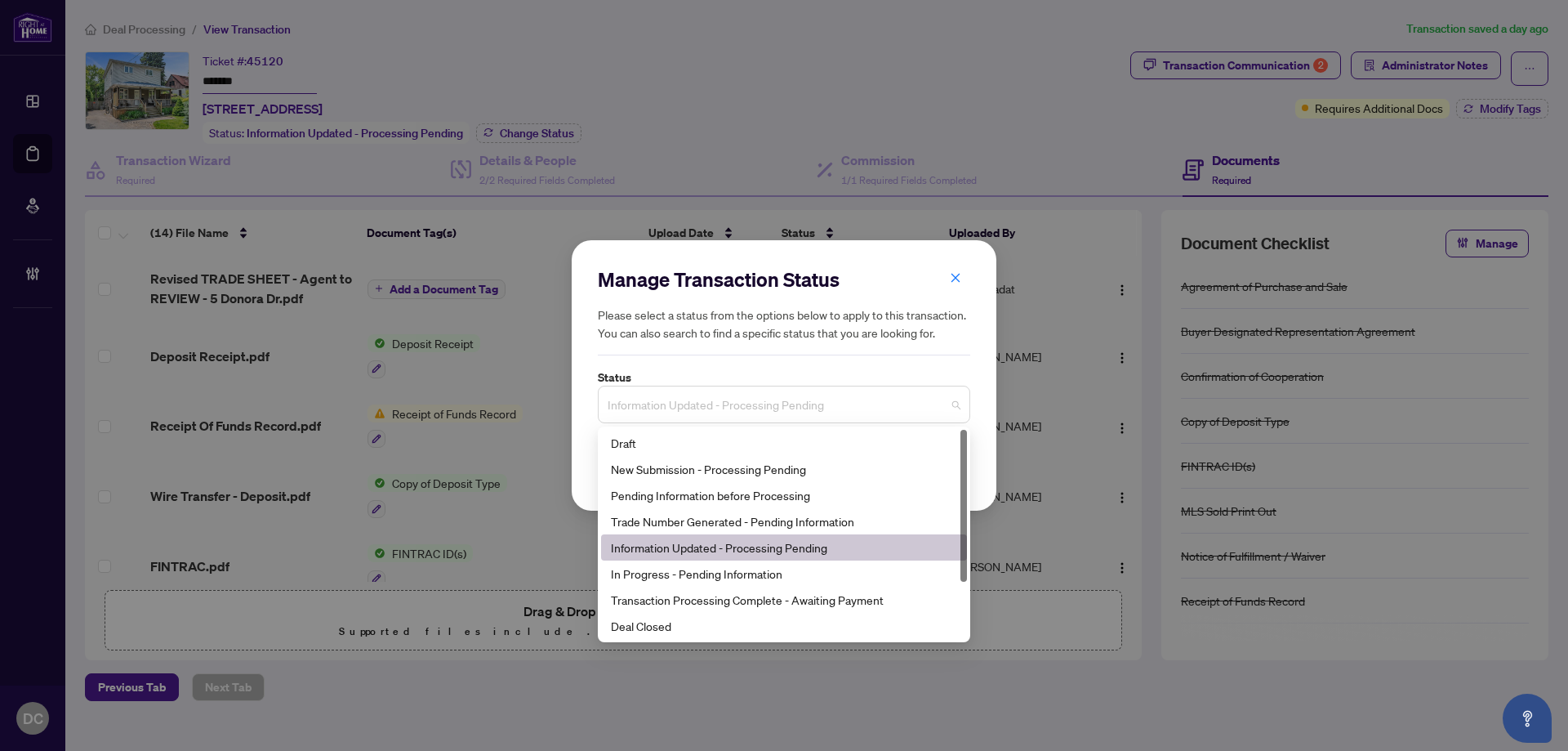
click at [830, 414] on span "Information Updated - Processing Pending" at bounding box center [783, 405] width 353 height 31
click at [683, 626] on div "Deal Closed" at bounding box center [783, 626] width 346 height 18
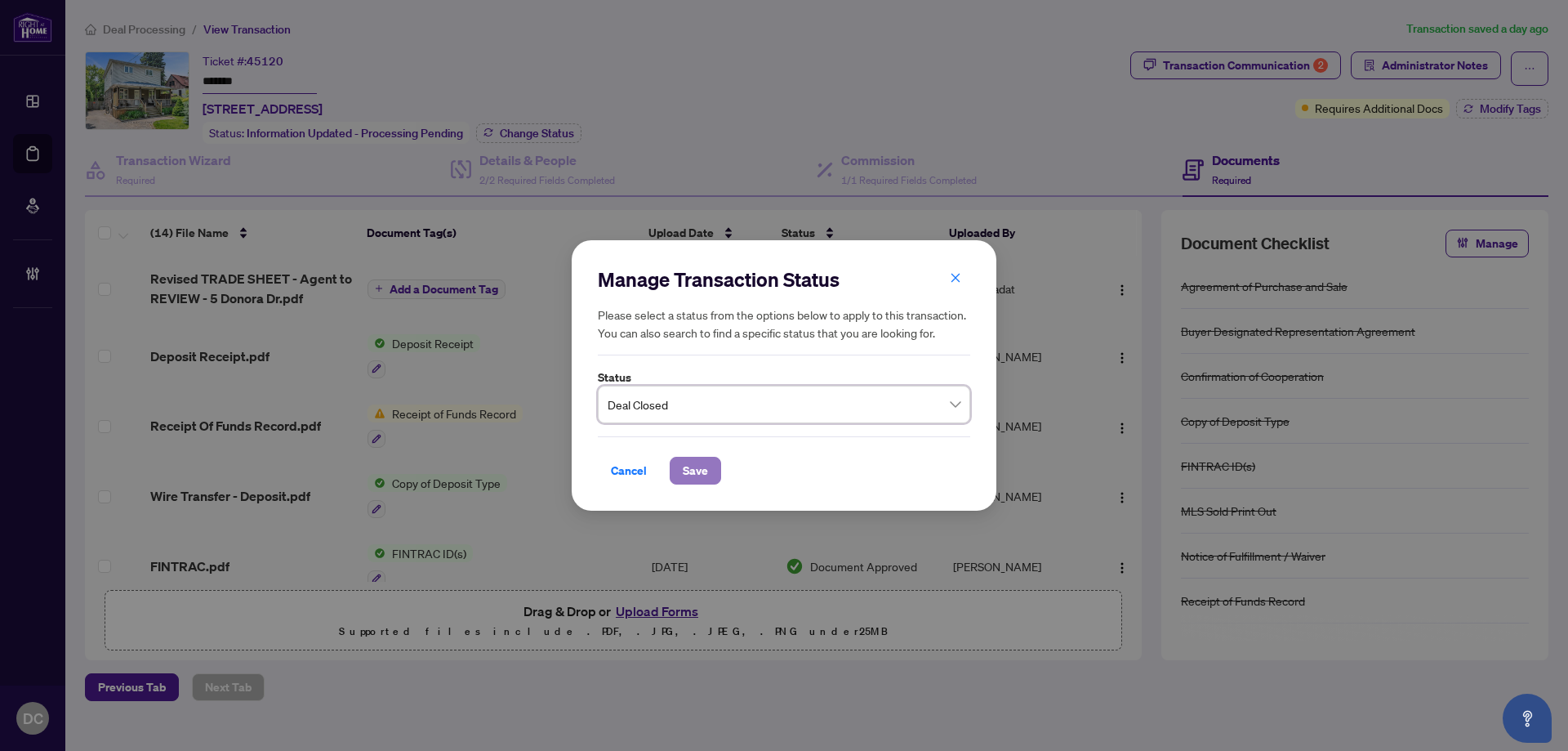
click at [691, 466] on span "Save" at bounding box center [695, 470] width 25 height 26
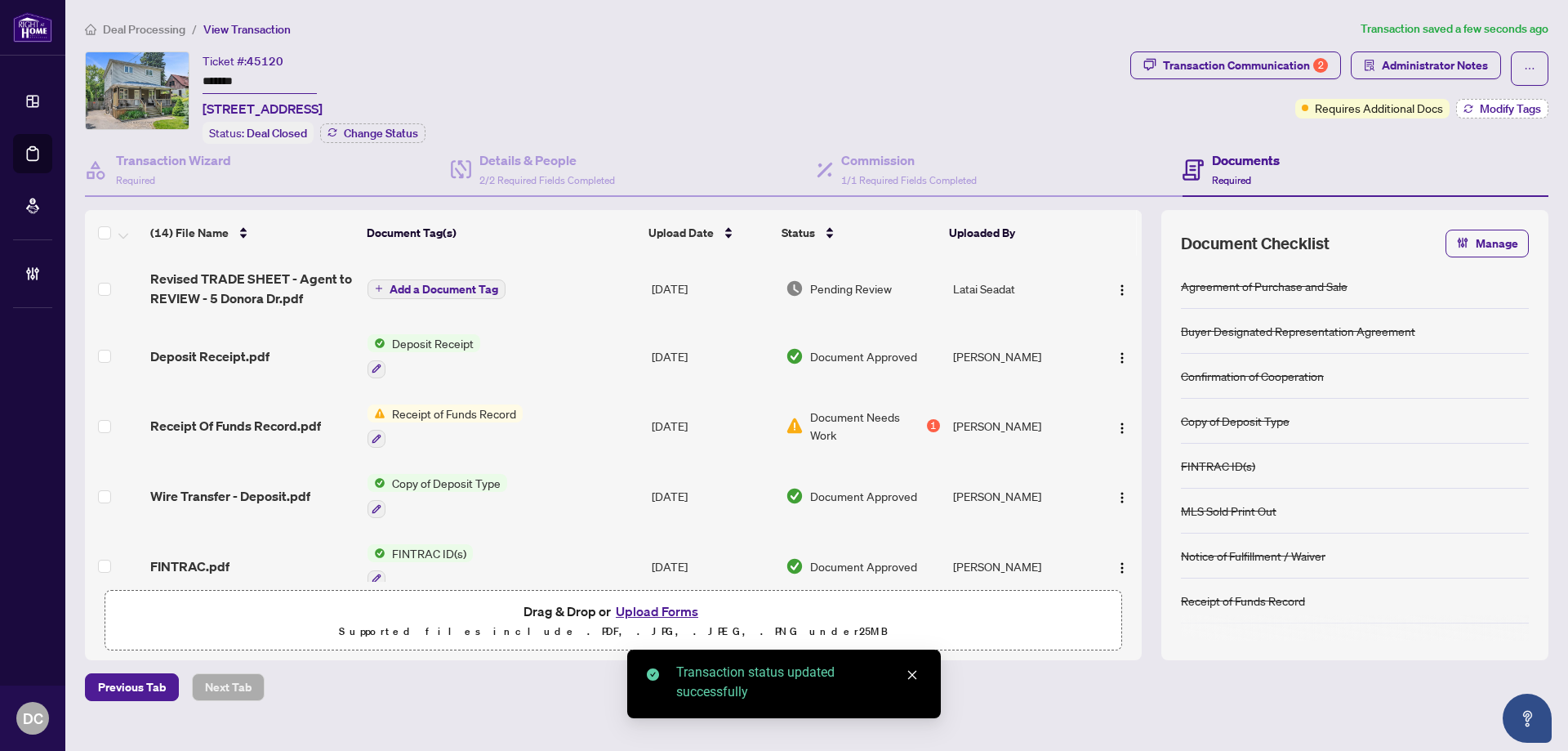
click at [1485, 112] on span "Modify Tags" at bounding box center [1510, 108] width 61 height 11
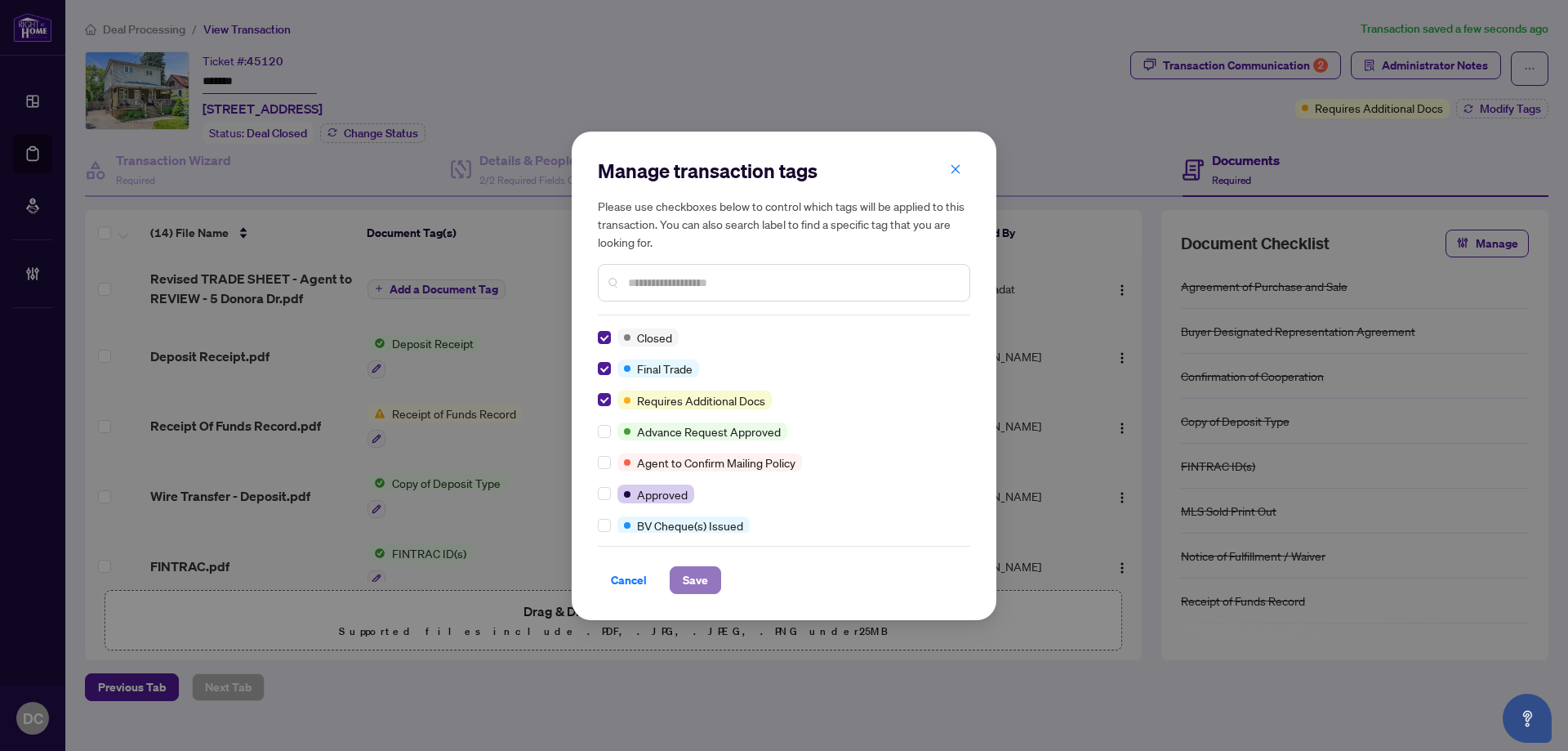
click at [681, 579] on button "Save" at bounding box center [696, 580] width 52 height 27
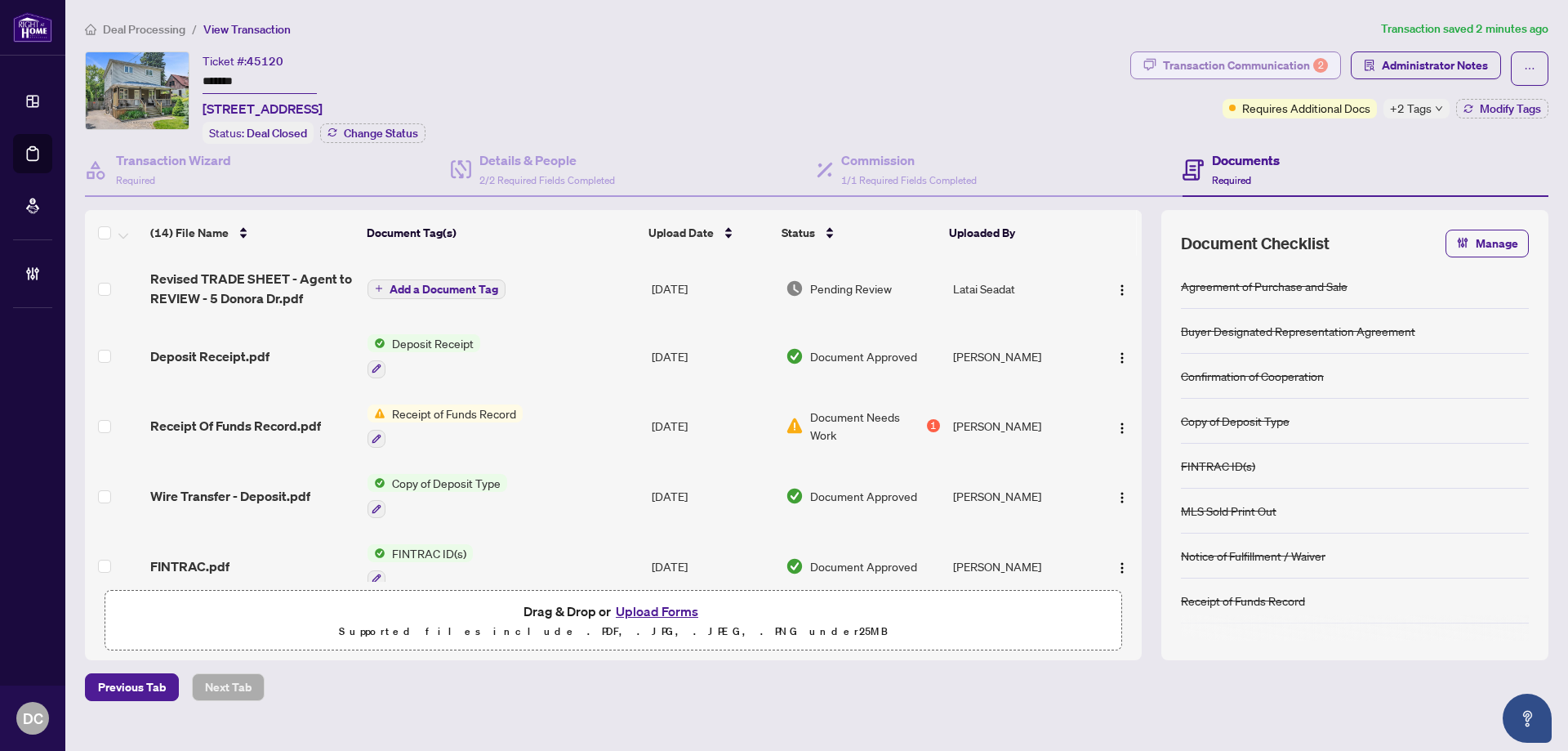
click at [1260, 62] on div "Transaction Communication 2" at bounding box center [1245, 65] width 165 height 26
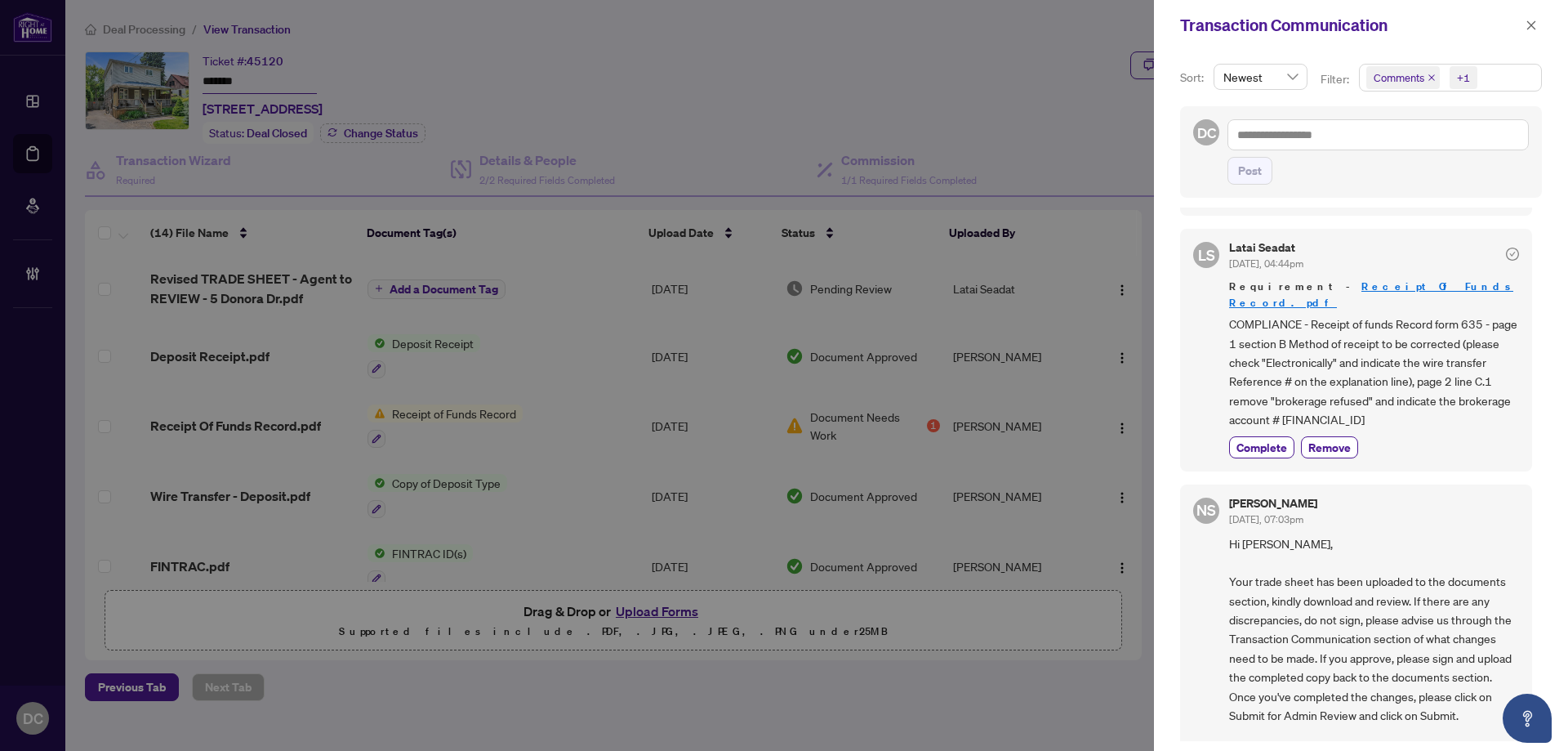
scroll to position [163, 0]
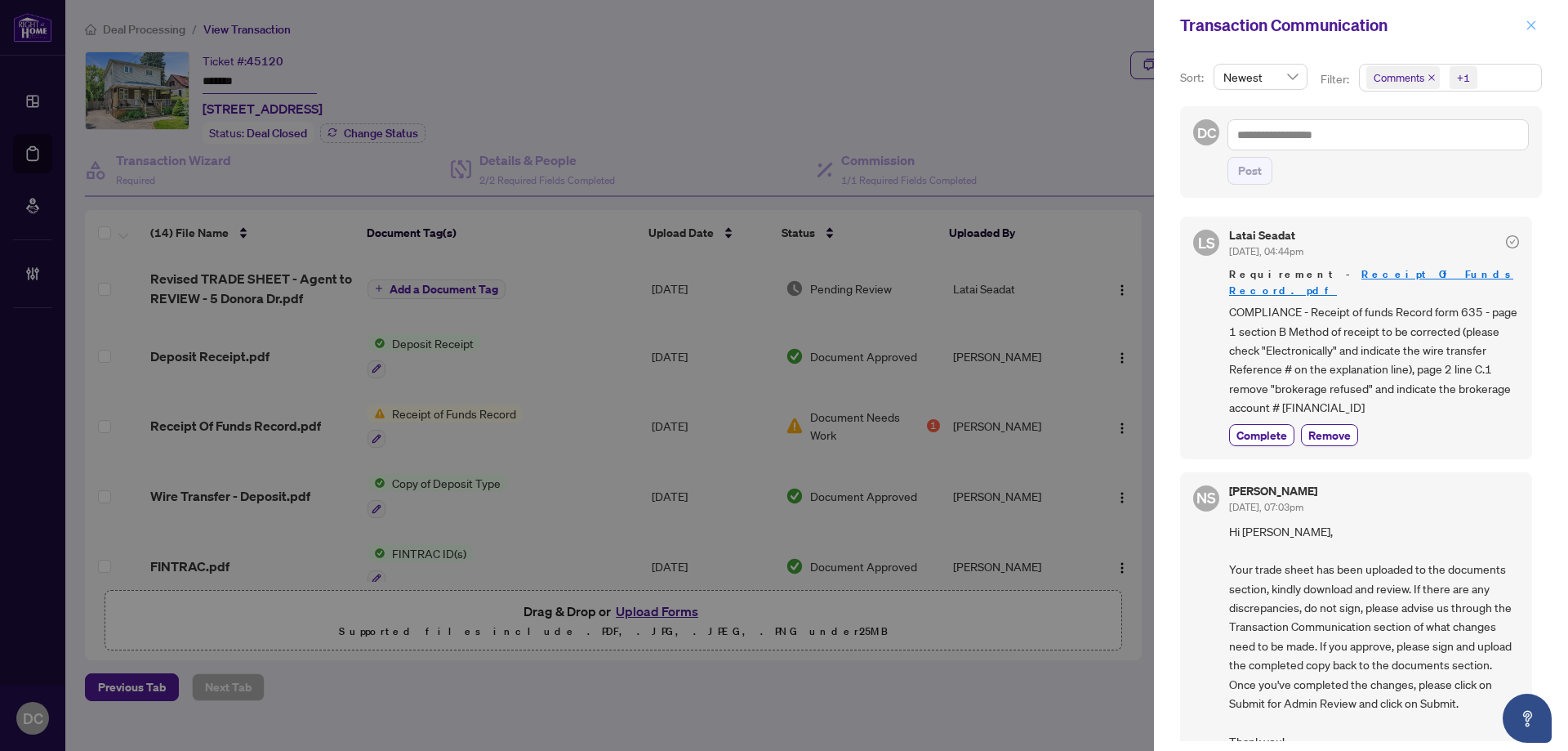
click at [1535, 28] on icon "close" at bounding box center [1530, 25] width 11 height 11
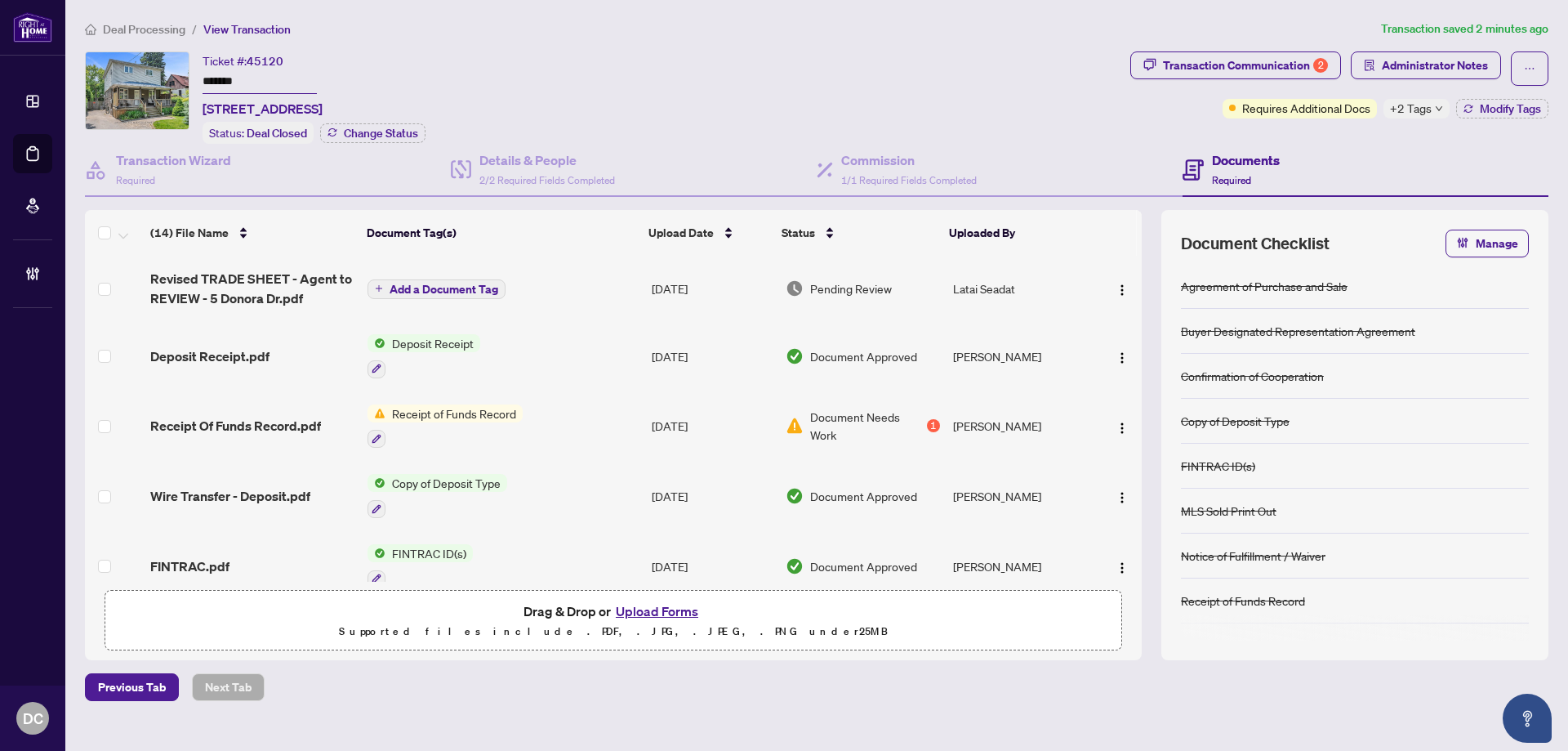
click at [1437, 113] on div "+2 Tags" at bounding box center [1416, 108] width 66 height 20
click at [1373, 143] on div "Documents Required" at bounding box center [1365, 170] width 366 height 53
drag, startPoint x: 1517, startPoint y: 112, endPoint x: 1502, endPoint y: 108, distance: 15.5
click at [1517, 111] on span "Modify Tags" at bounding box center [1510, 108] width 61 height 11
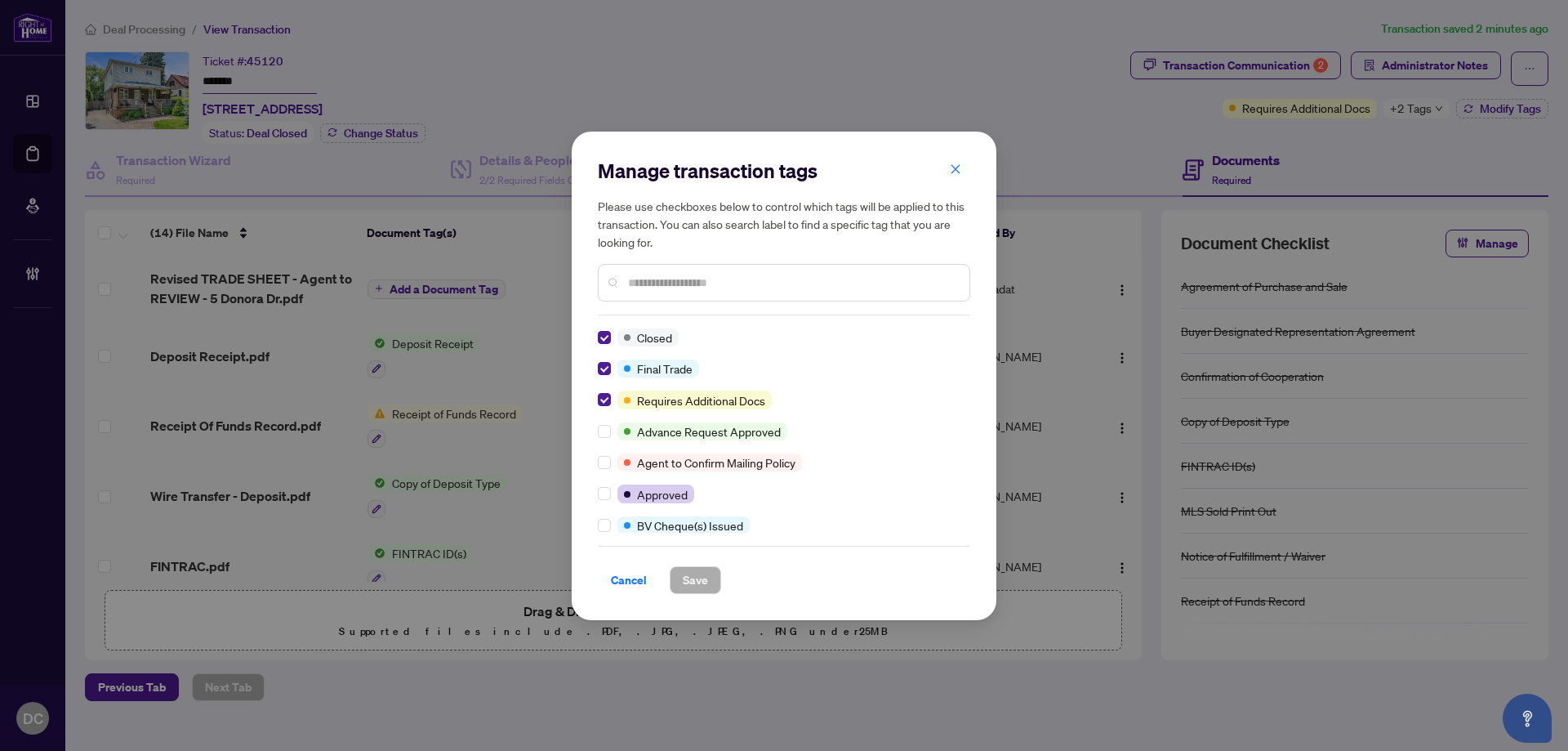
scroll to position [0, 0]
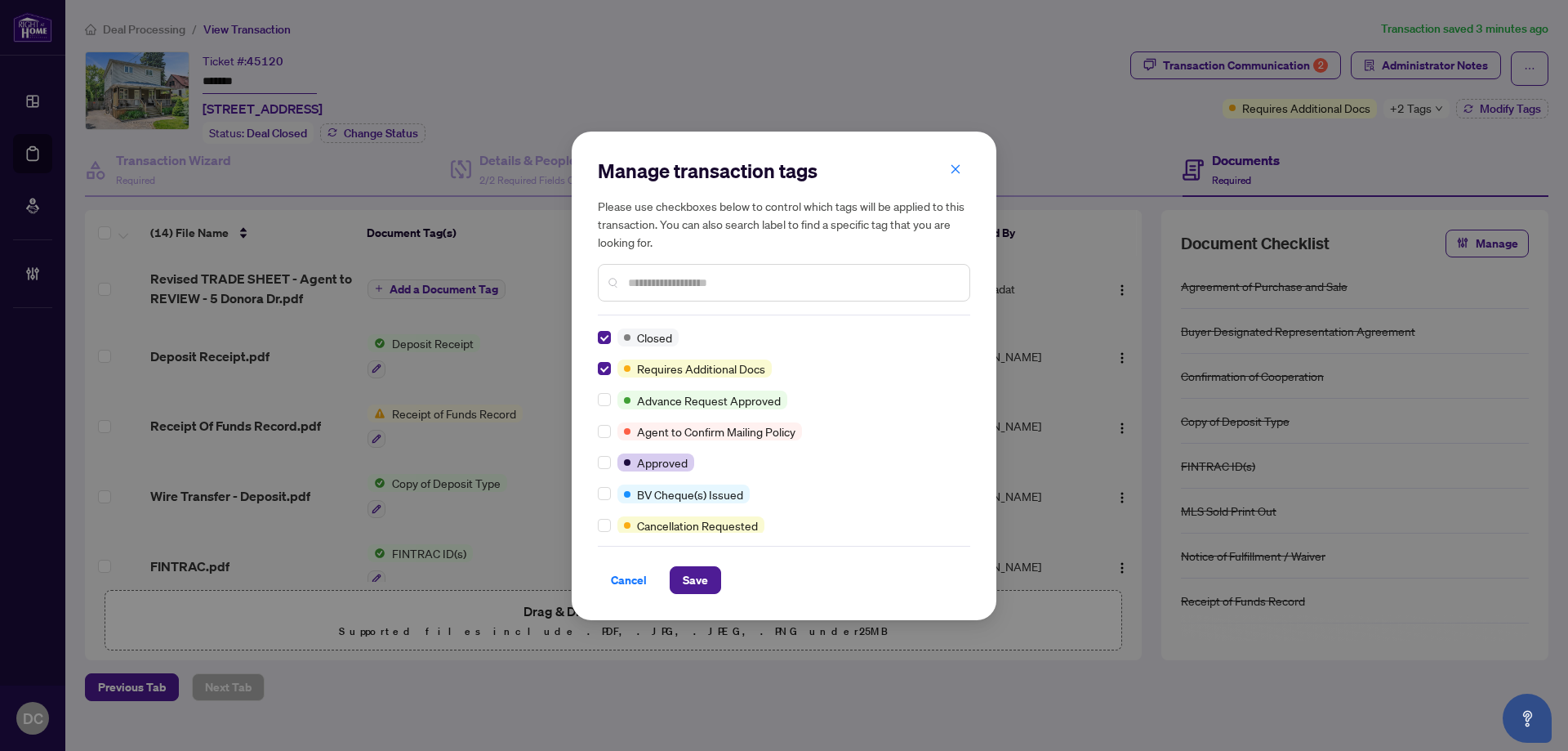
click at [700, 281] on input "text" at bounding box center [792, 283] width 328 height 18
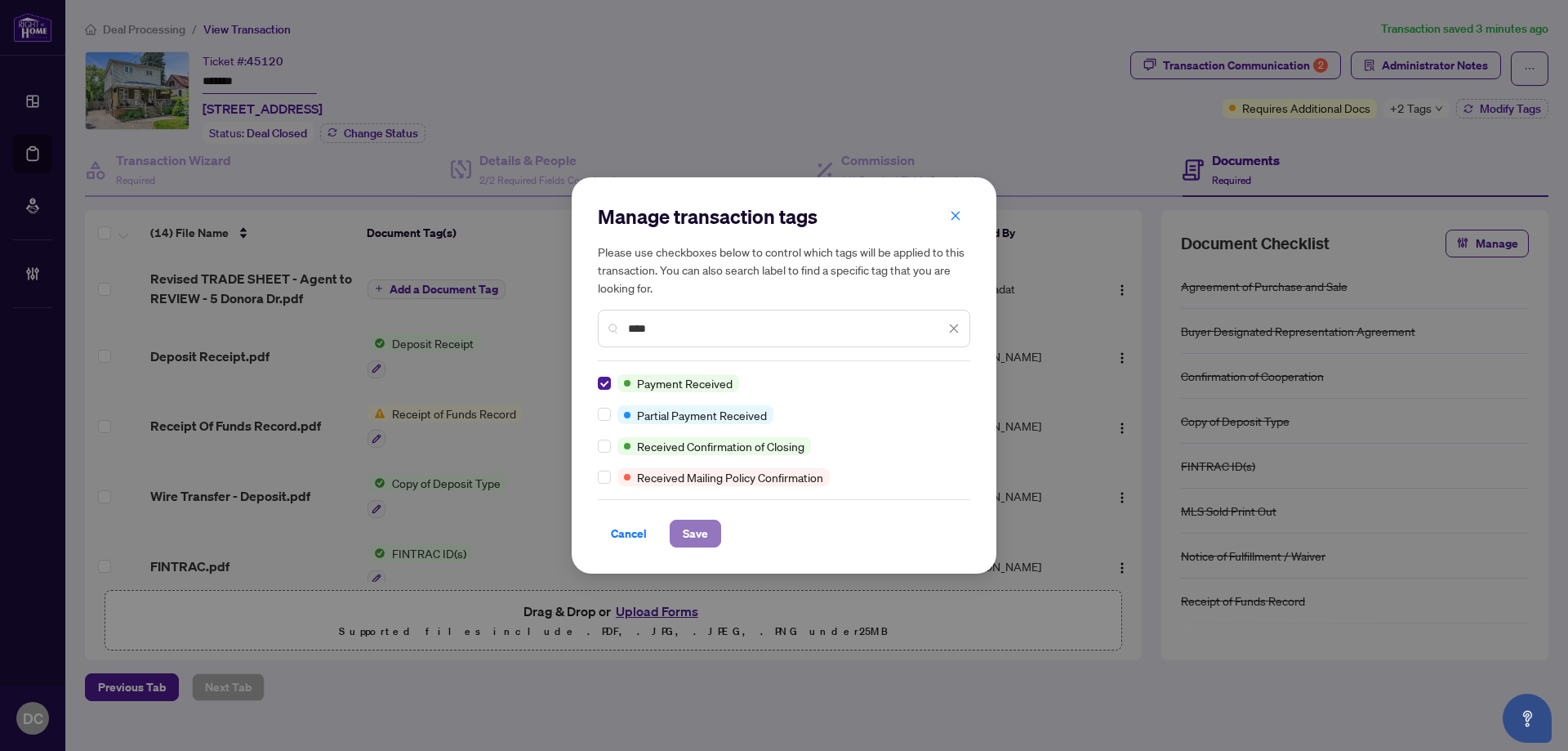
click at [690, 542] on span "Save" at bounding box center [695, 534] width 25 height 26
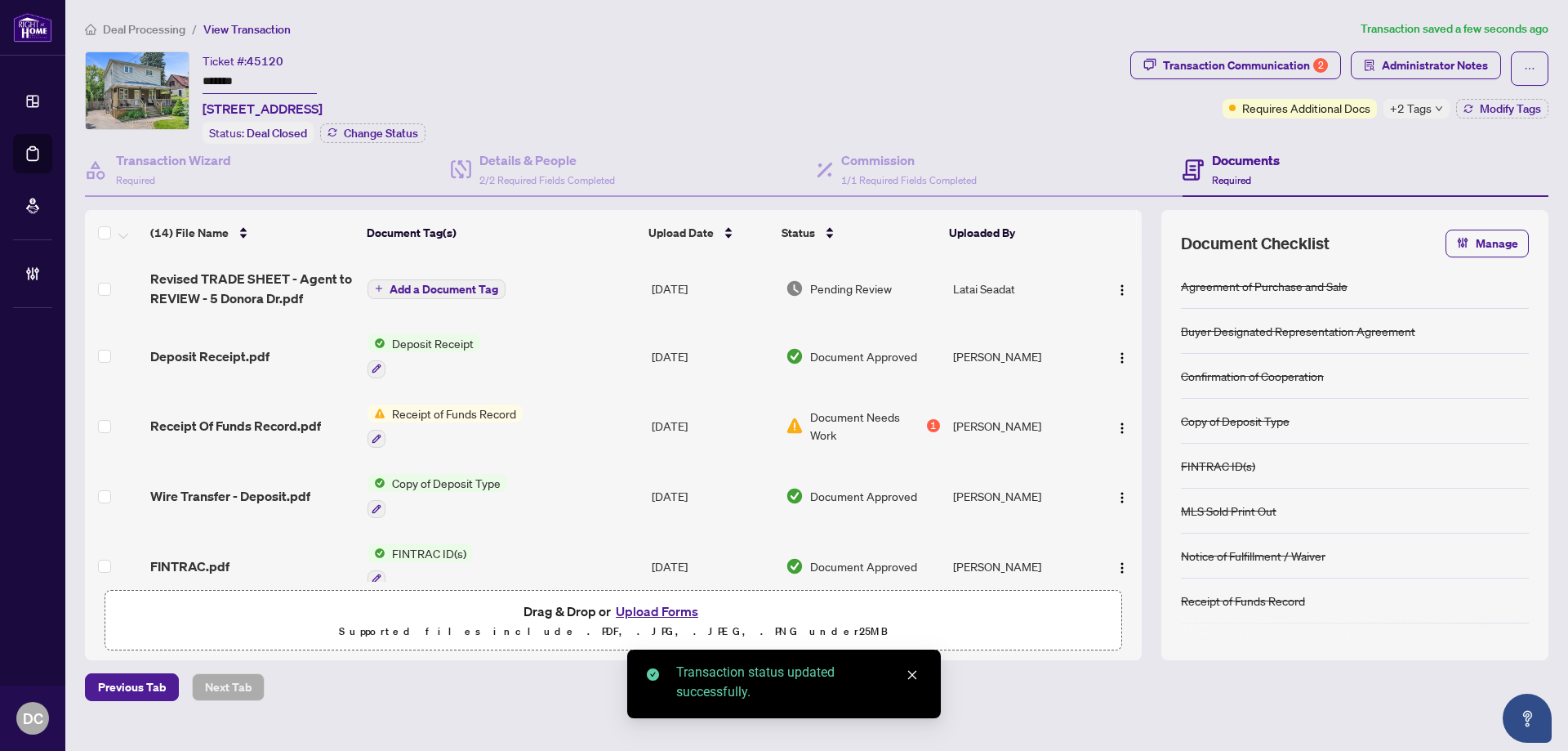
click at [154, 34] on span "Deal Processing" at bounding box center [144, 29] width 82 height 15
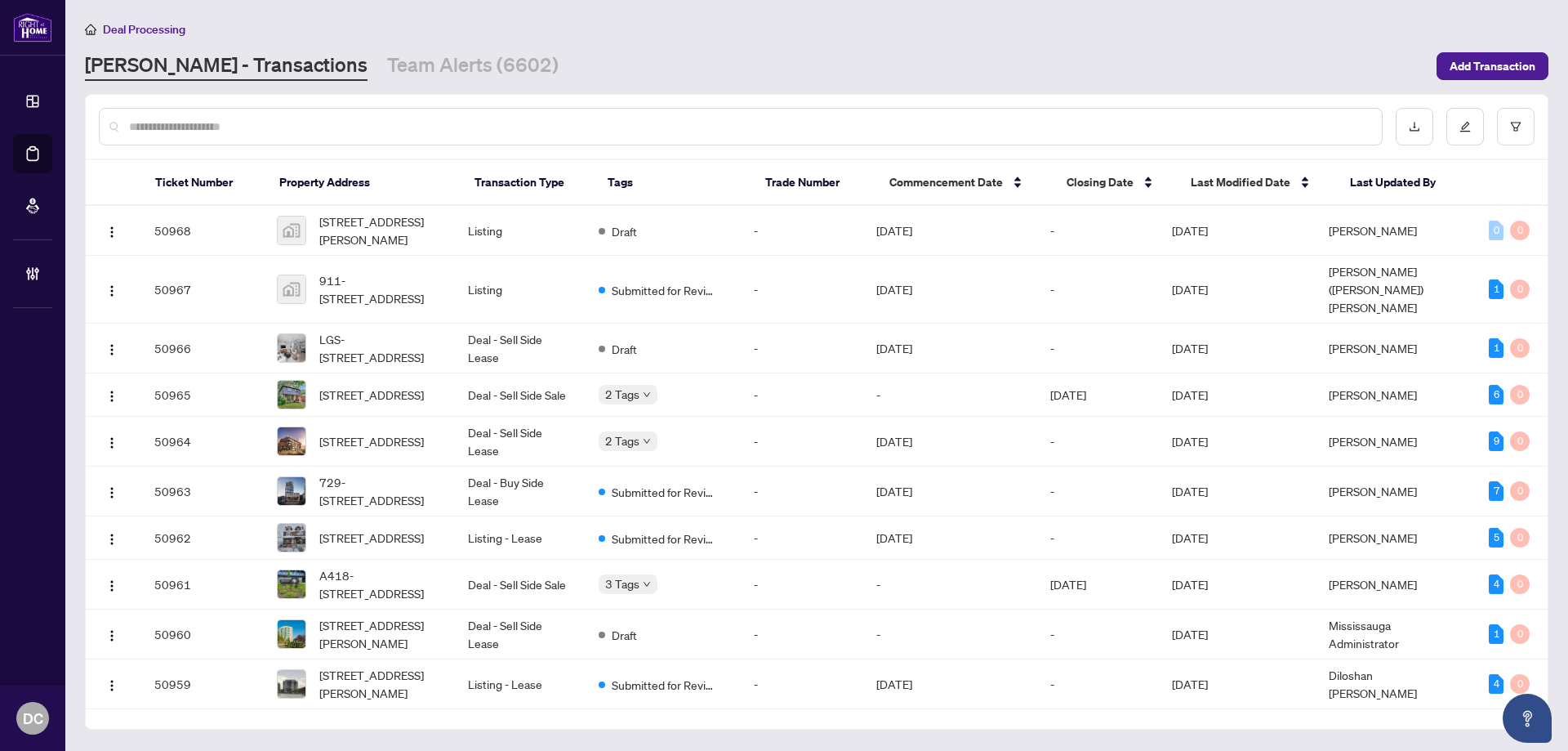
click at [212, 119] on input "text" at bounding box center [748, 126] width 1239 height 18
paste input "*******"
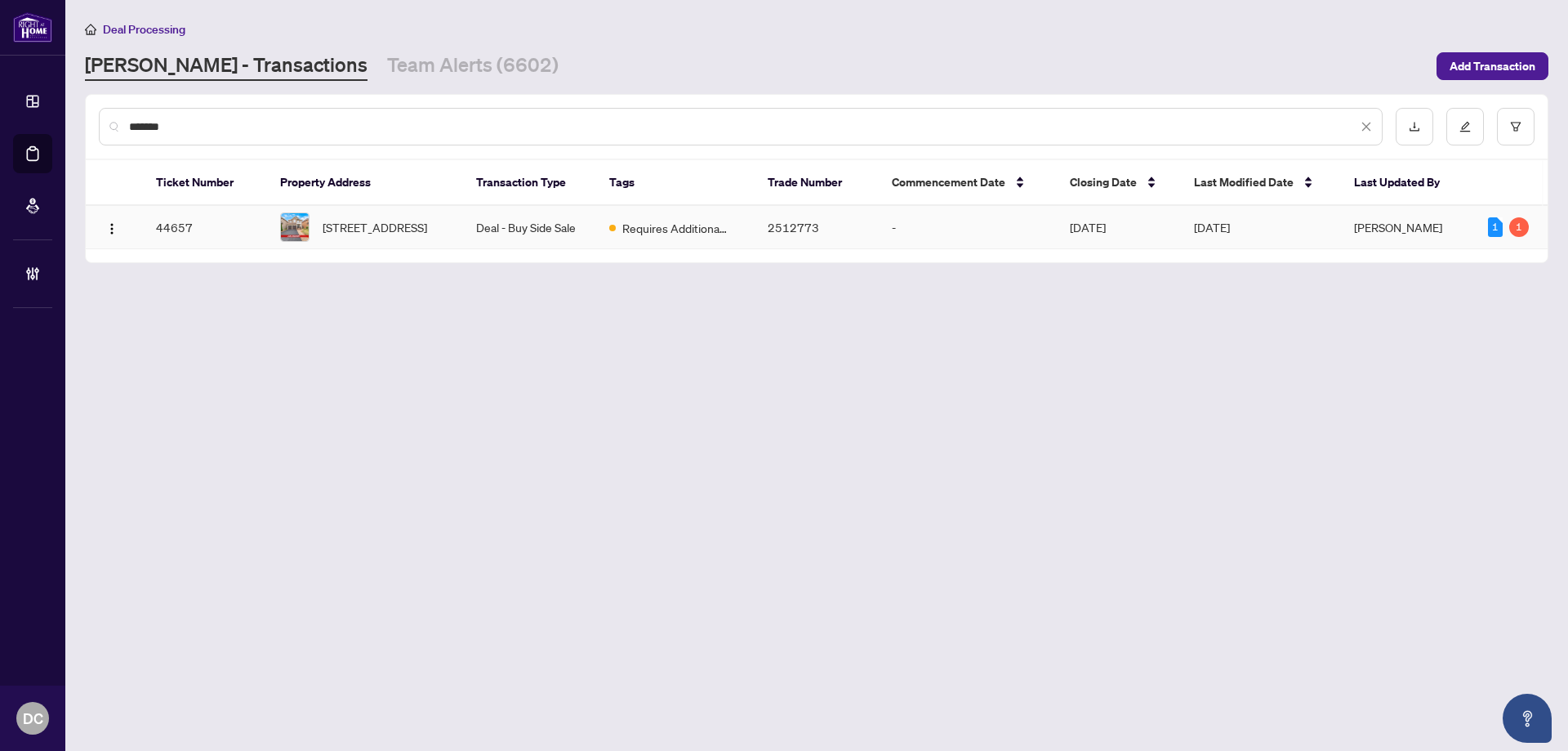
click at [361, 236] on span "44 Gardenbrooke Tr, Brampton, Ontario L6P 3J3, Canada" at bounding box center [375, 227] width 105 height 18
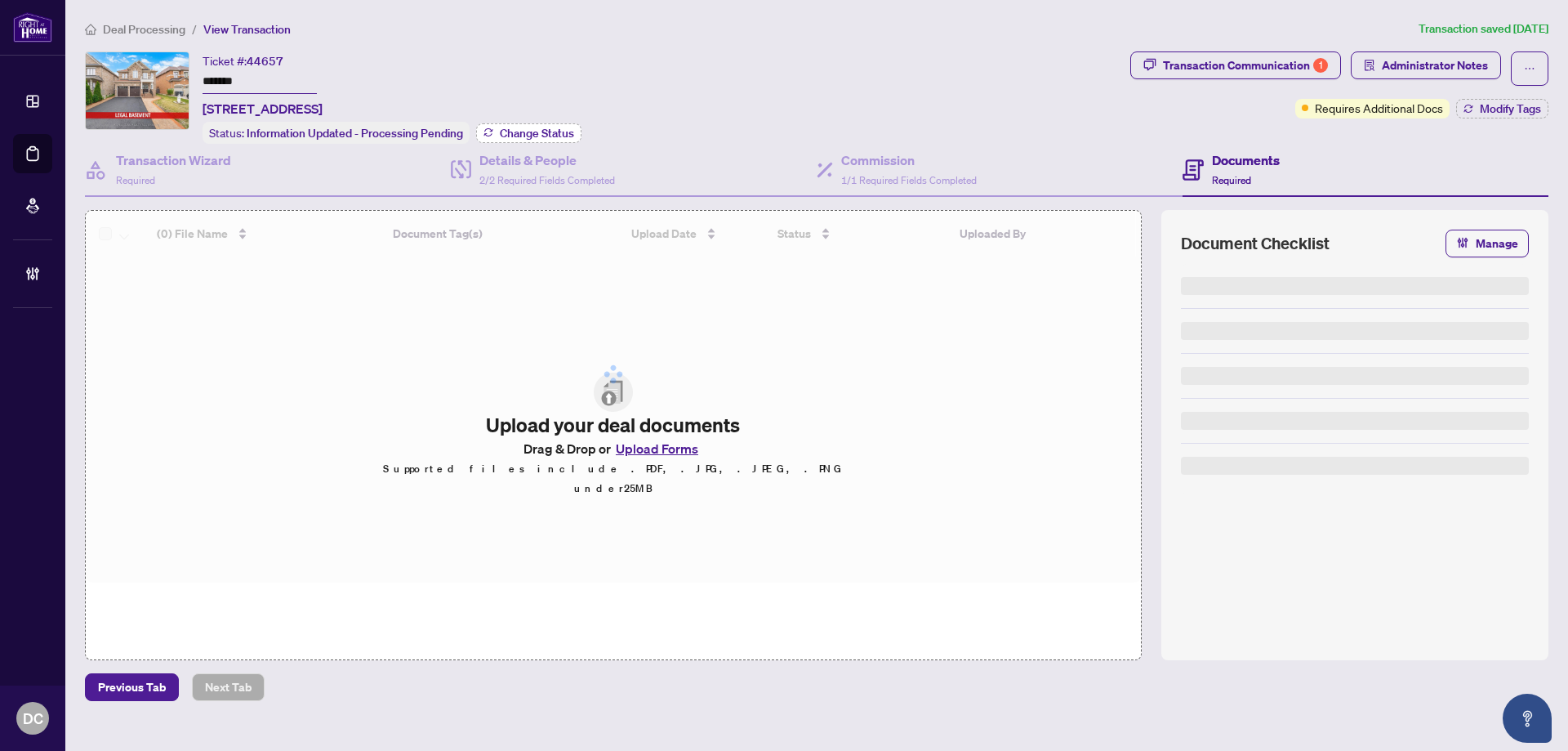
click at [512, 131] on span "Change Status" at bounding box center [537, 132] width 75 height 11
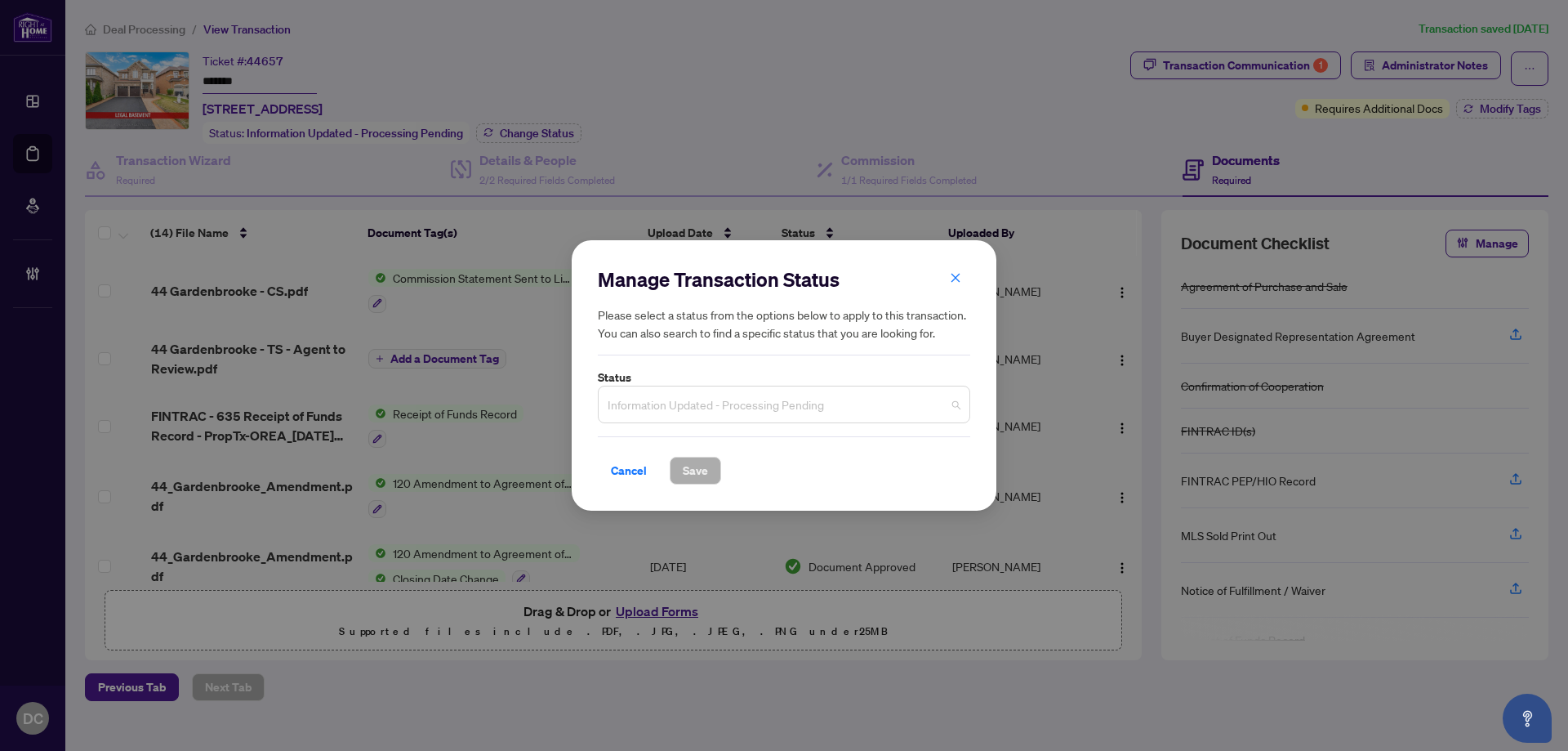
click at [827, 400] on span "Information Updated - Processing Pending" at bounding box center [783, 405] width 353 height 31
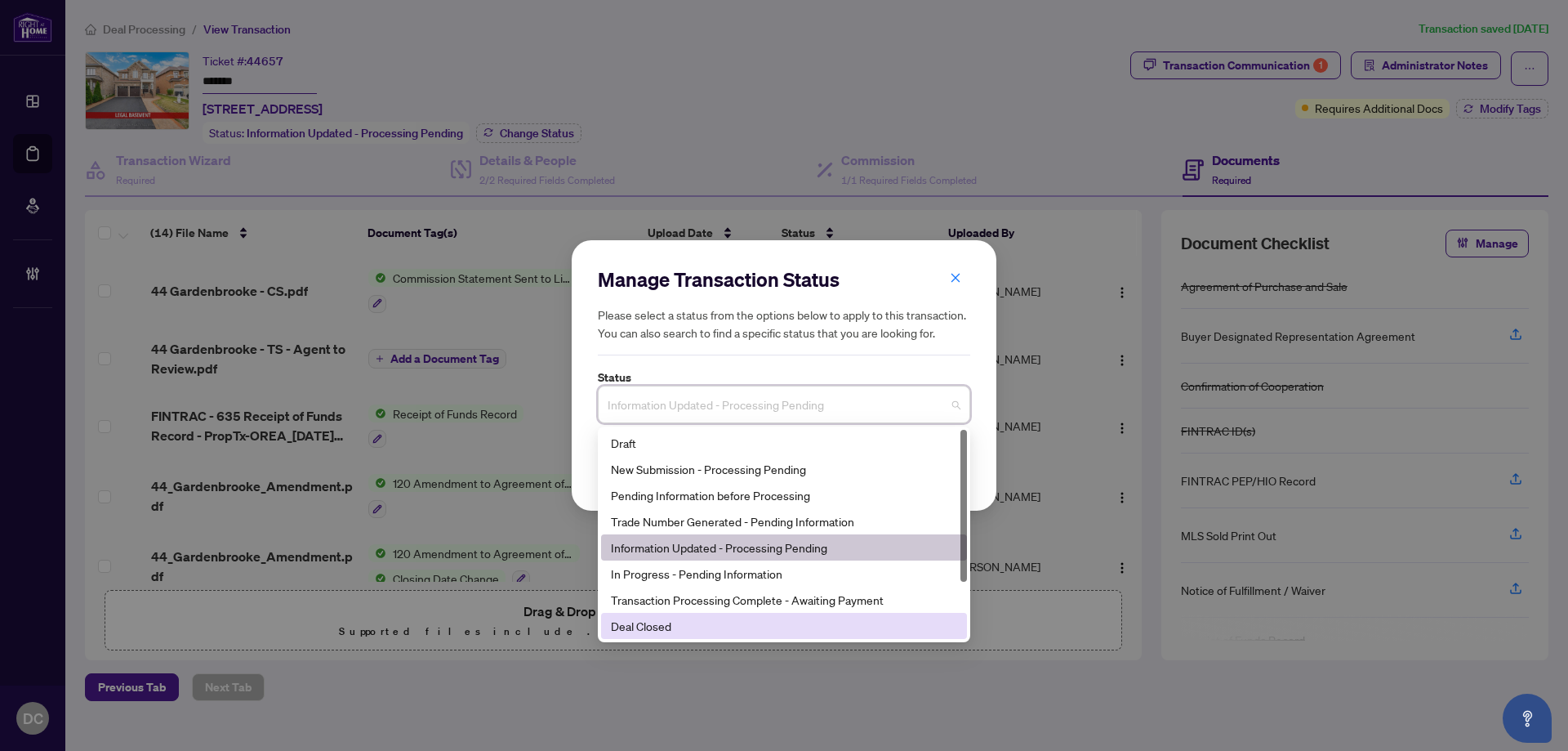
click at [686, 619] on div "Deal Closed" at bounding box center [783, 626] width 346 height 18
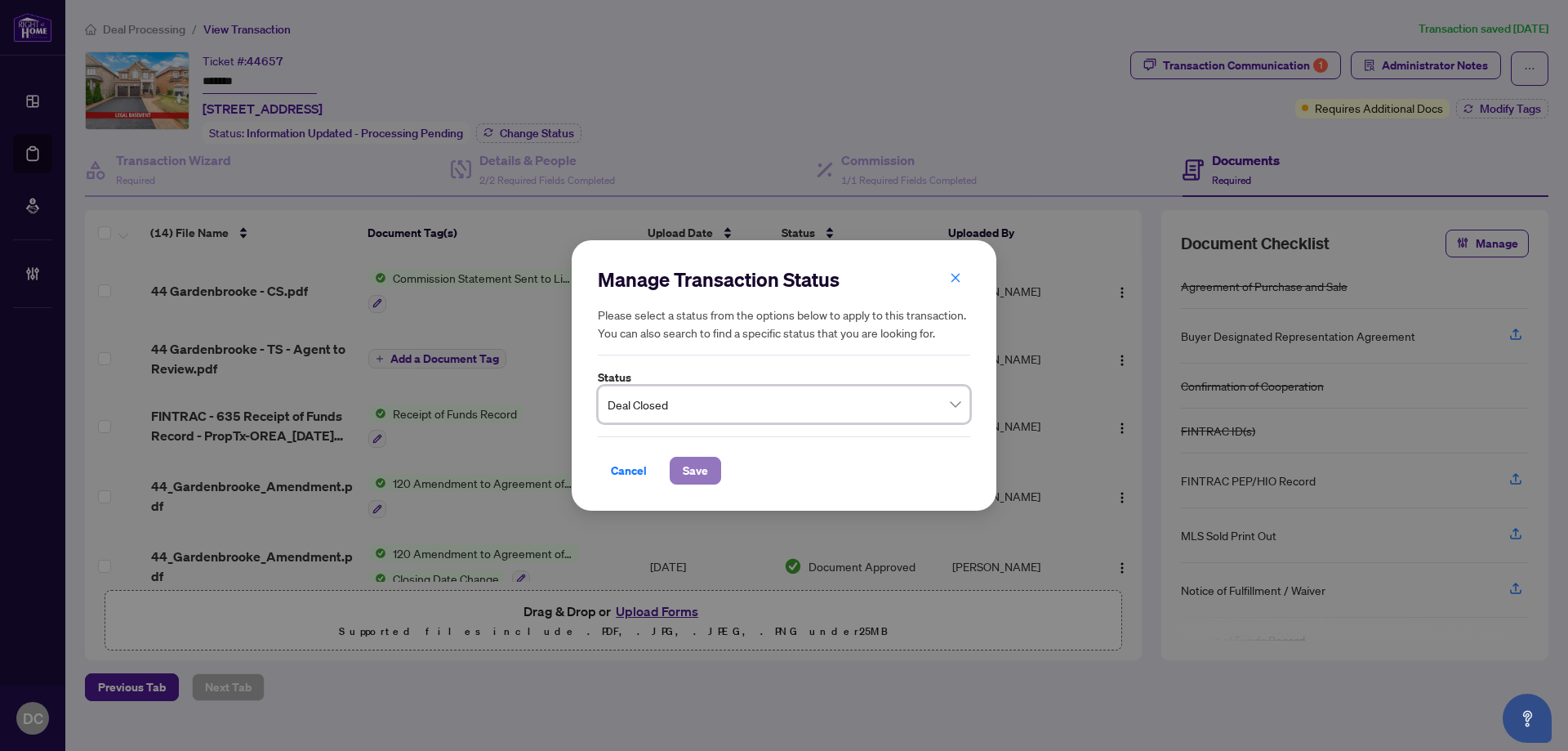
click at [706, 473] on span "Save" at bounding box center [695, 470] width 25 height 26
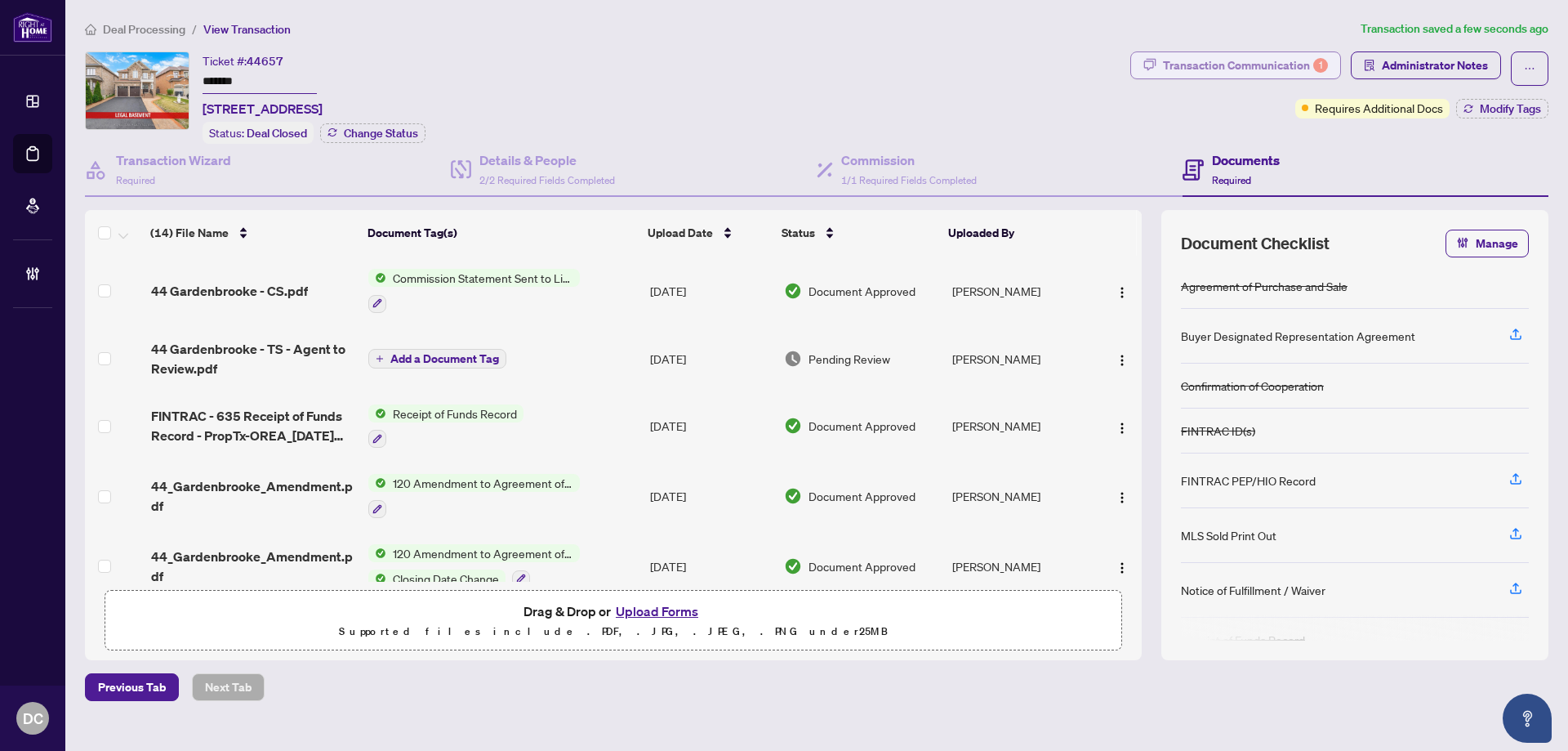
click at [1199, 60] on div "Transaction Communication 1" at bounding box center [1245, 65] width 165 height 26
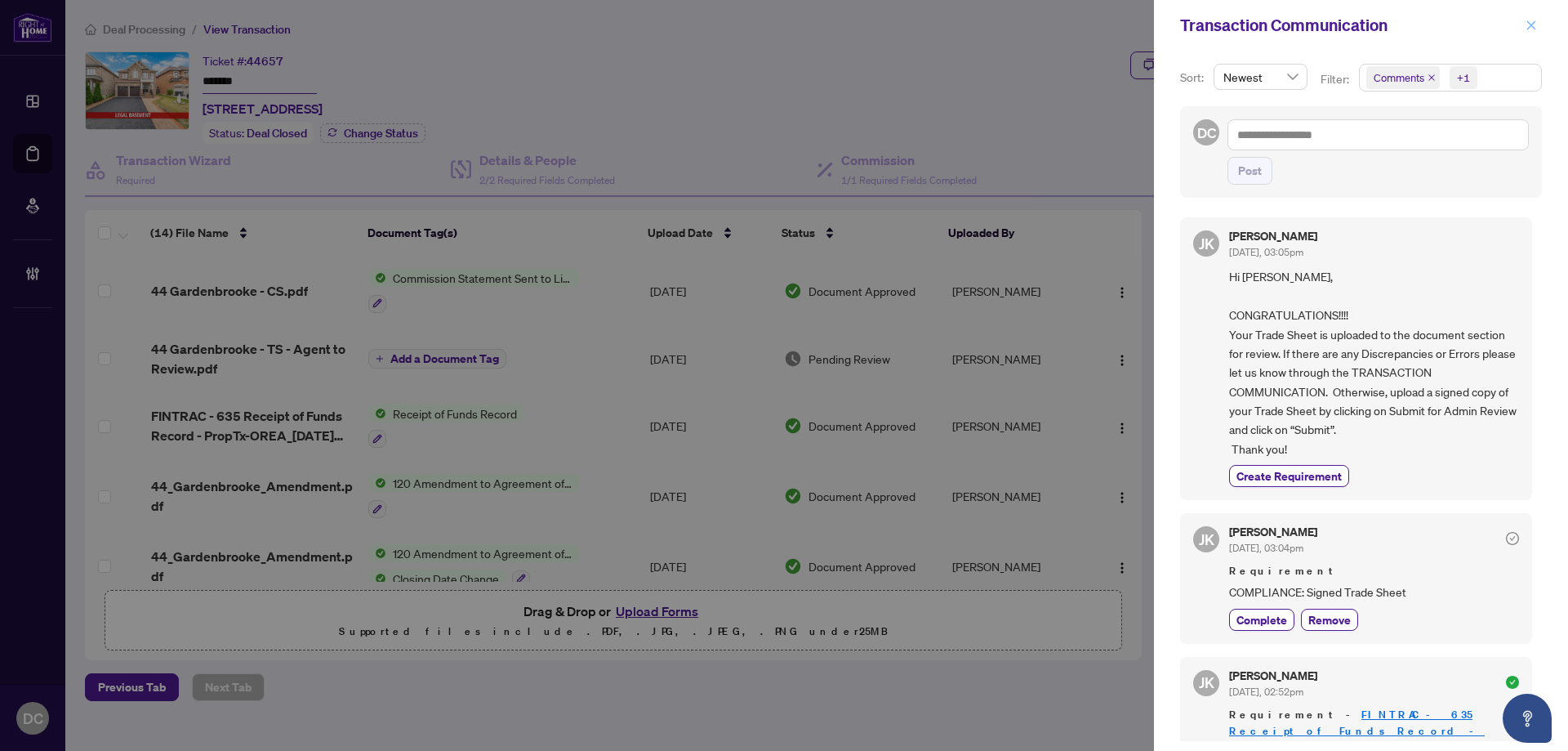
click at [1525, 21] on icon "close" at bounding box center [1530, 25] width 11 height 11
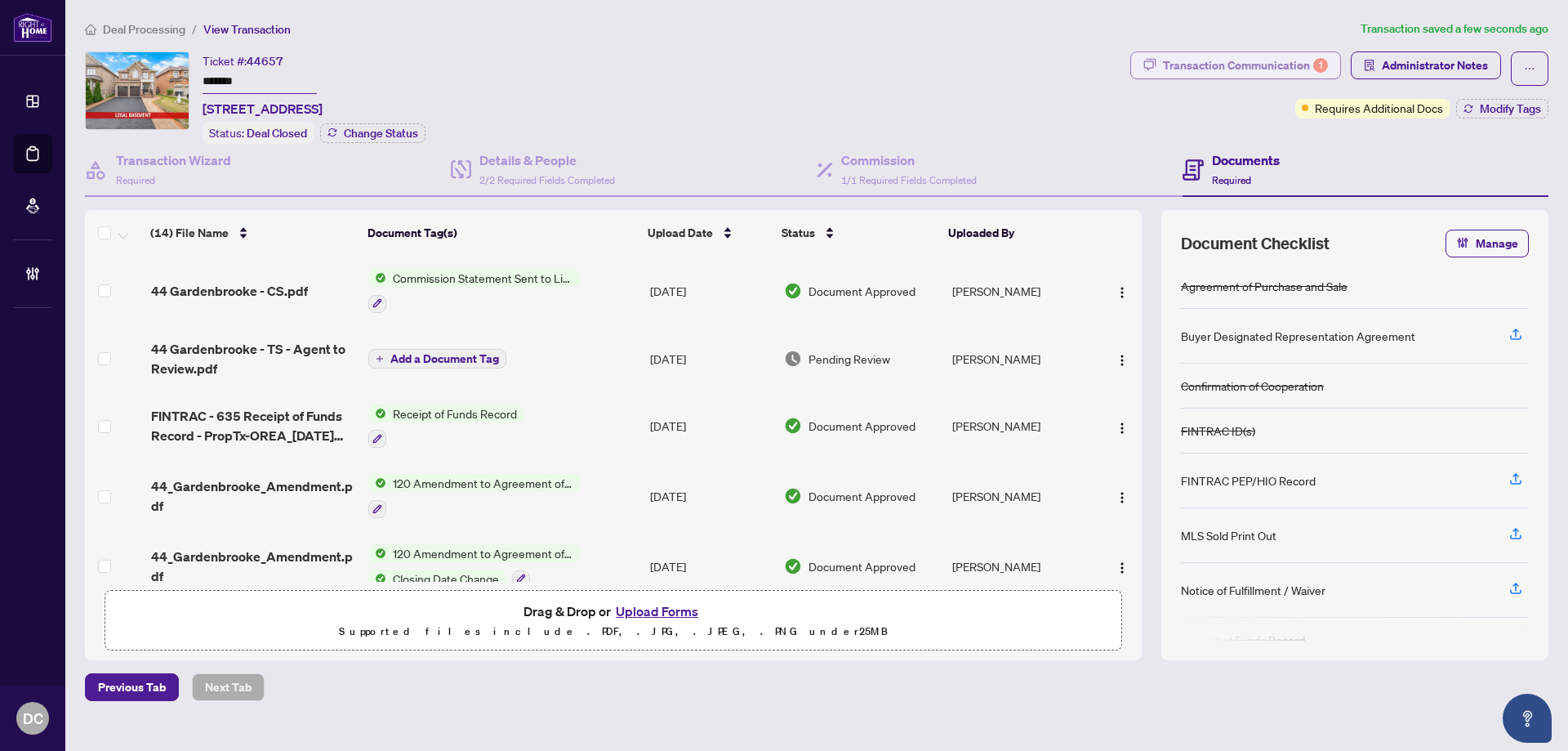
click at [1252, 59] on div "Transaction Communication 1" at bounding box center [1245, 65] width 165 height 26
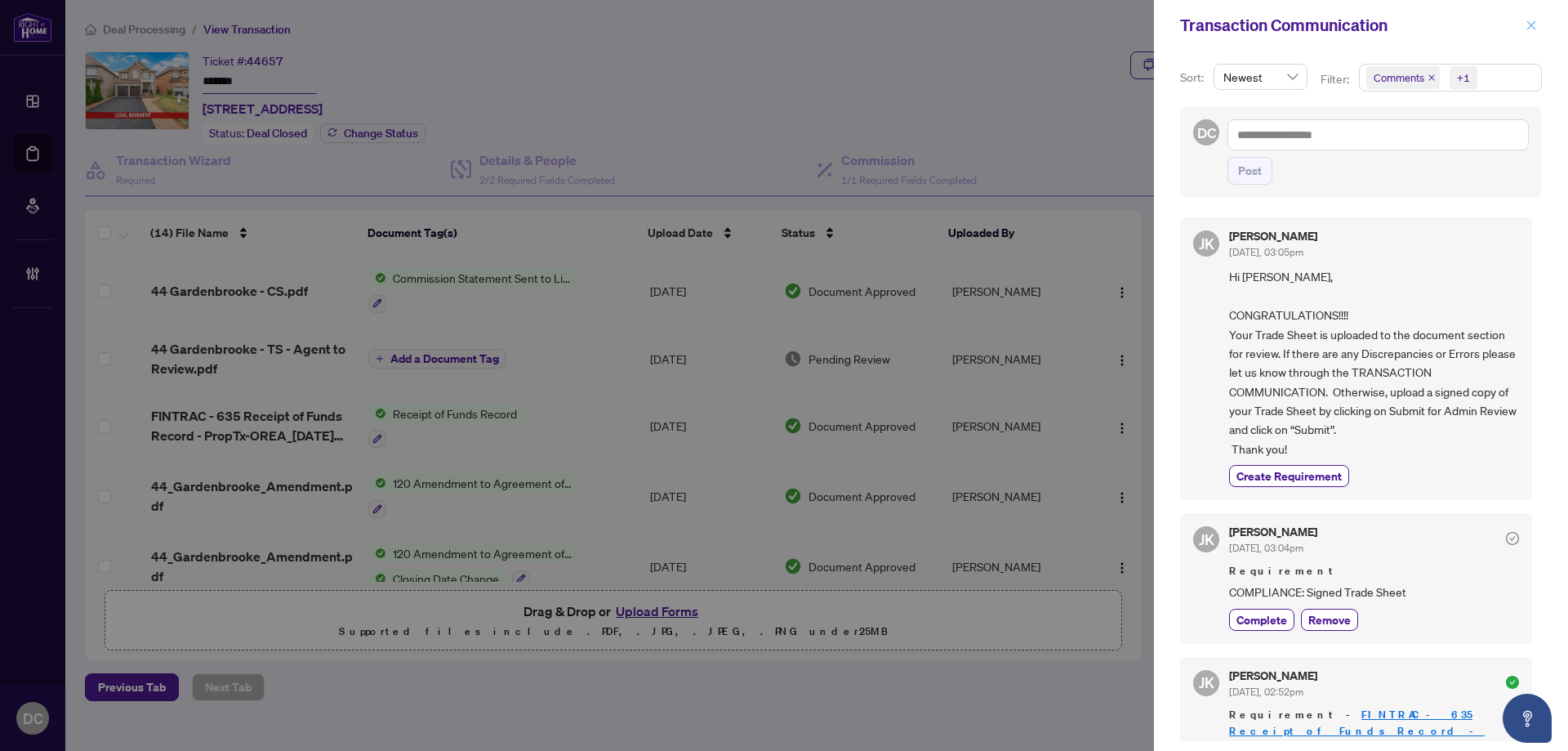
drag, startPoint x: 1531, startPoint y: 25, endPoint x: 171, endPoint y: 61, distance: 1360.5
click at [1529, 23] on icon "close" at bounding box center [1530, 25] width 11 height 11
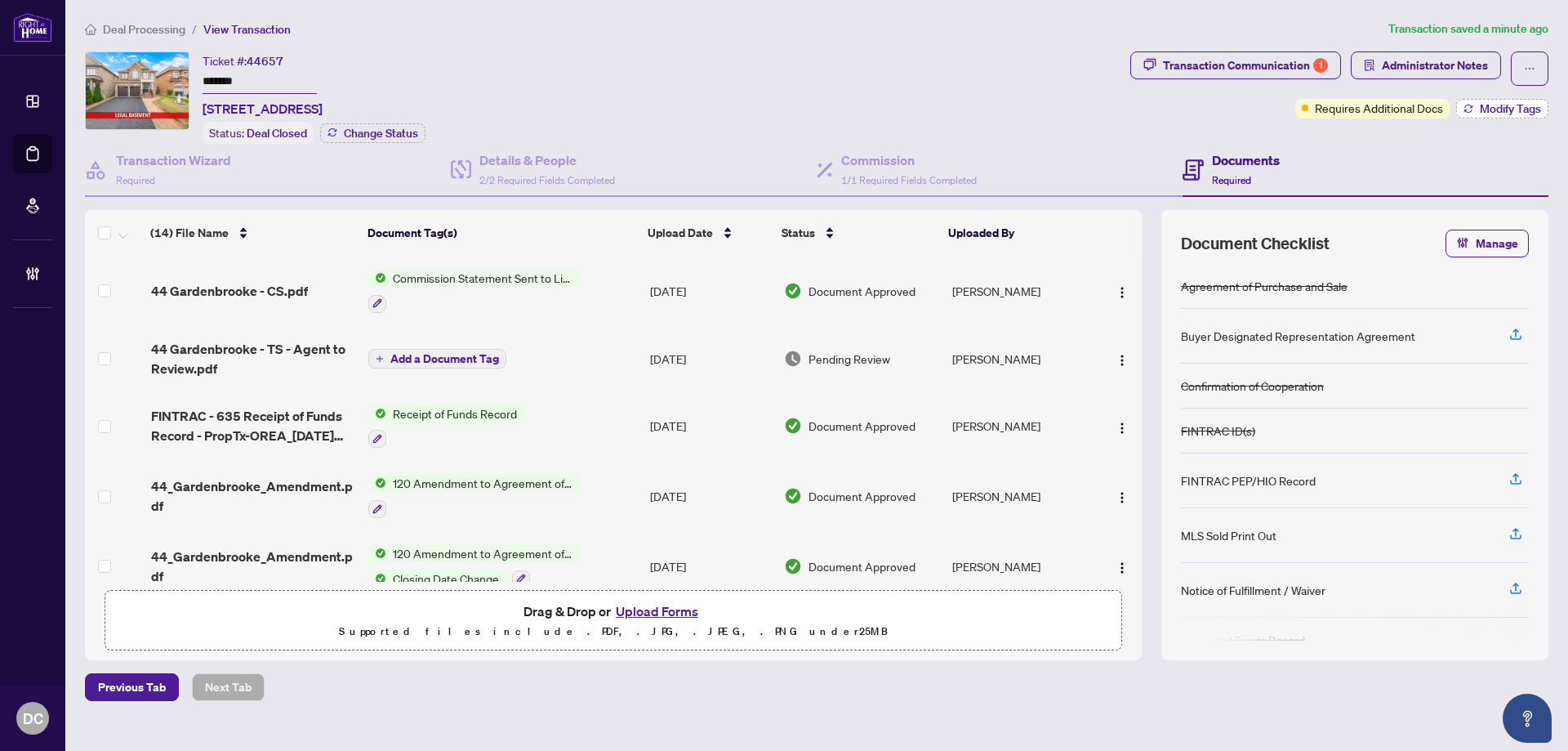
click at [1515, 103] on span "Modify Tags" at bounding box center [1510, 108] width 61 height 11
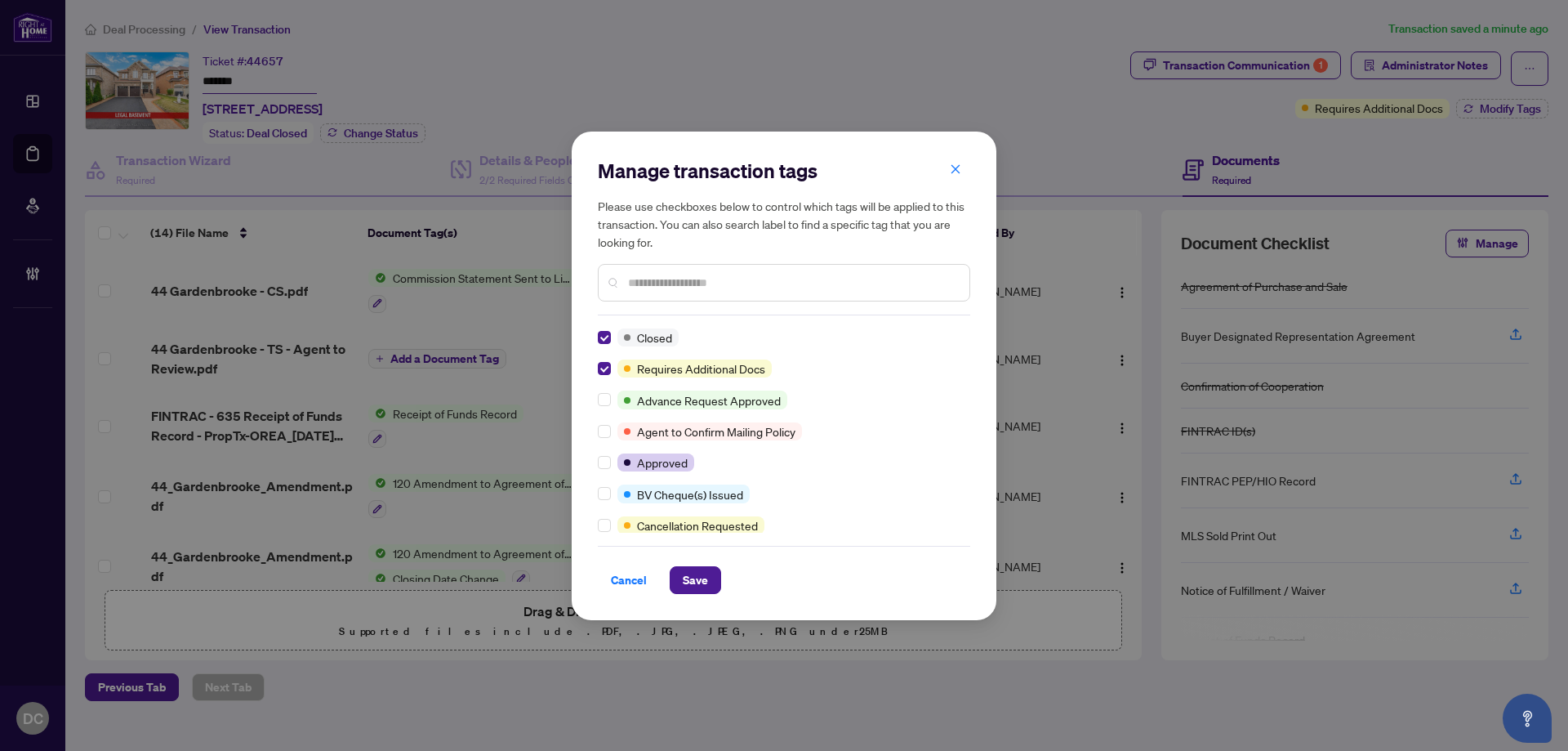
click at [700, 282] on input "text" at bounding box center [792, 283] width 328 height 18
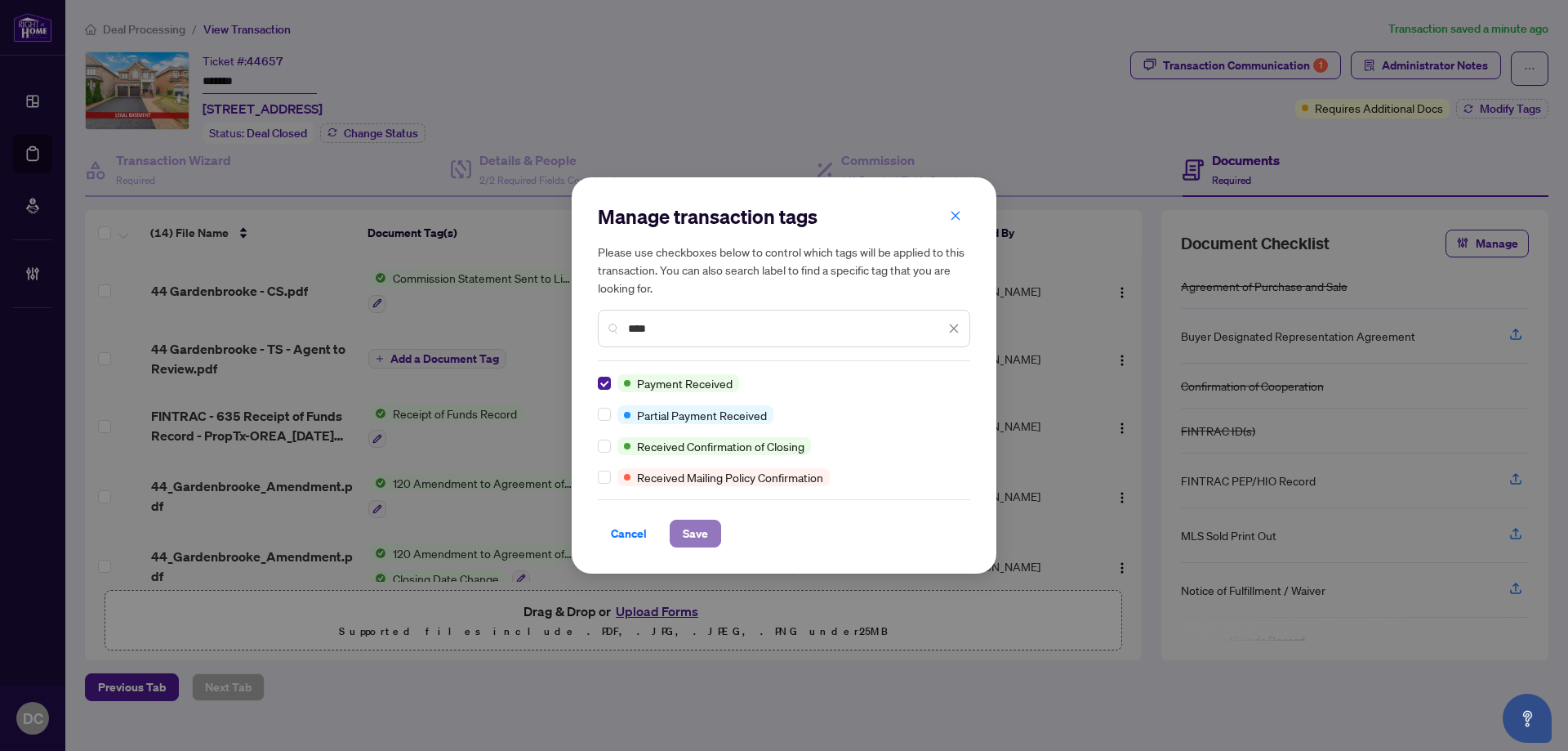
click at [695, 532] on span "Save" at bounding box center [695, 534] width 25 height 26
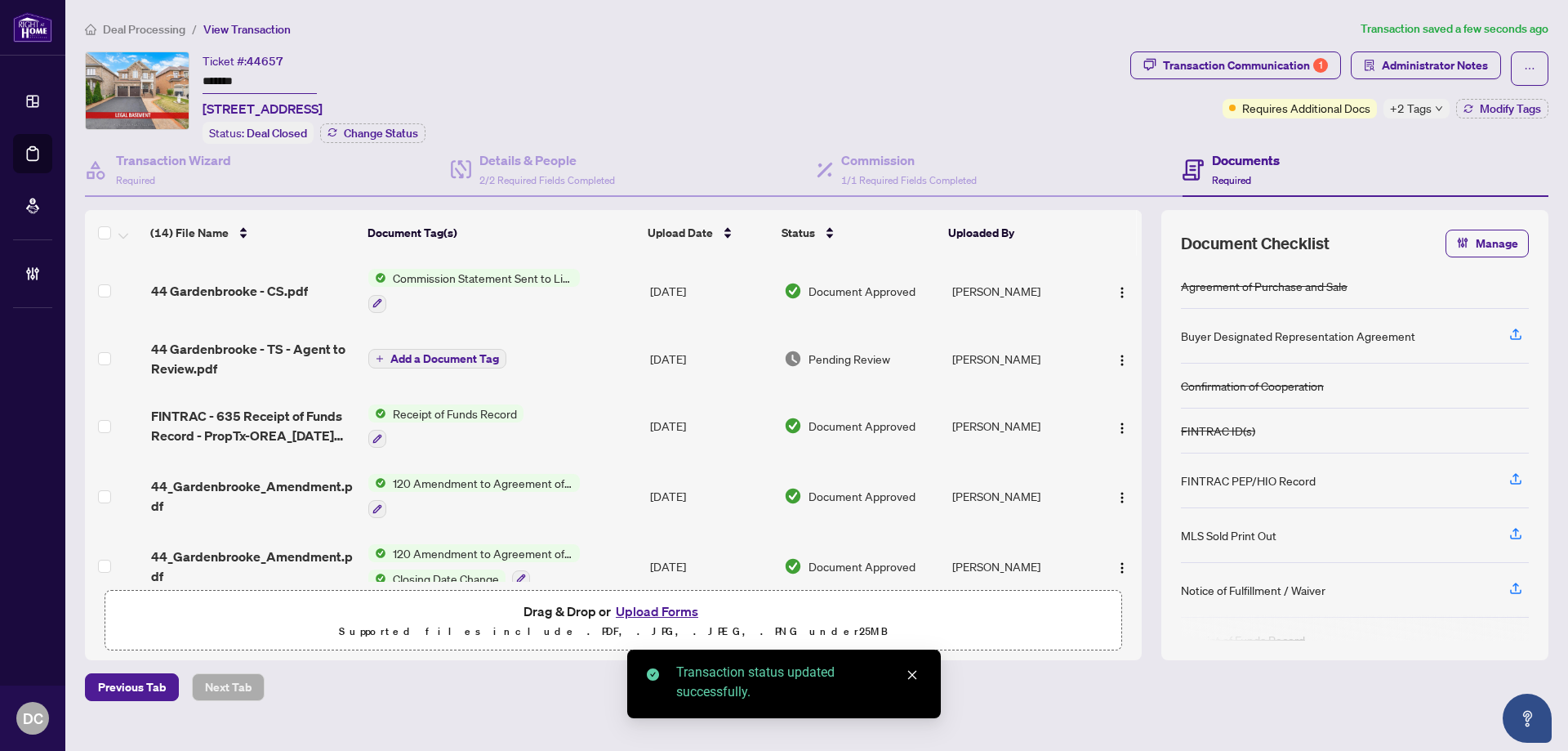
click at [171, 25] on span "Deal Processing" at bounding box center [144, 29] width 82 height 15
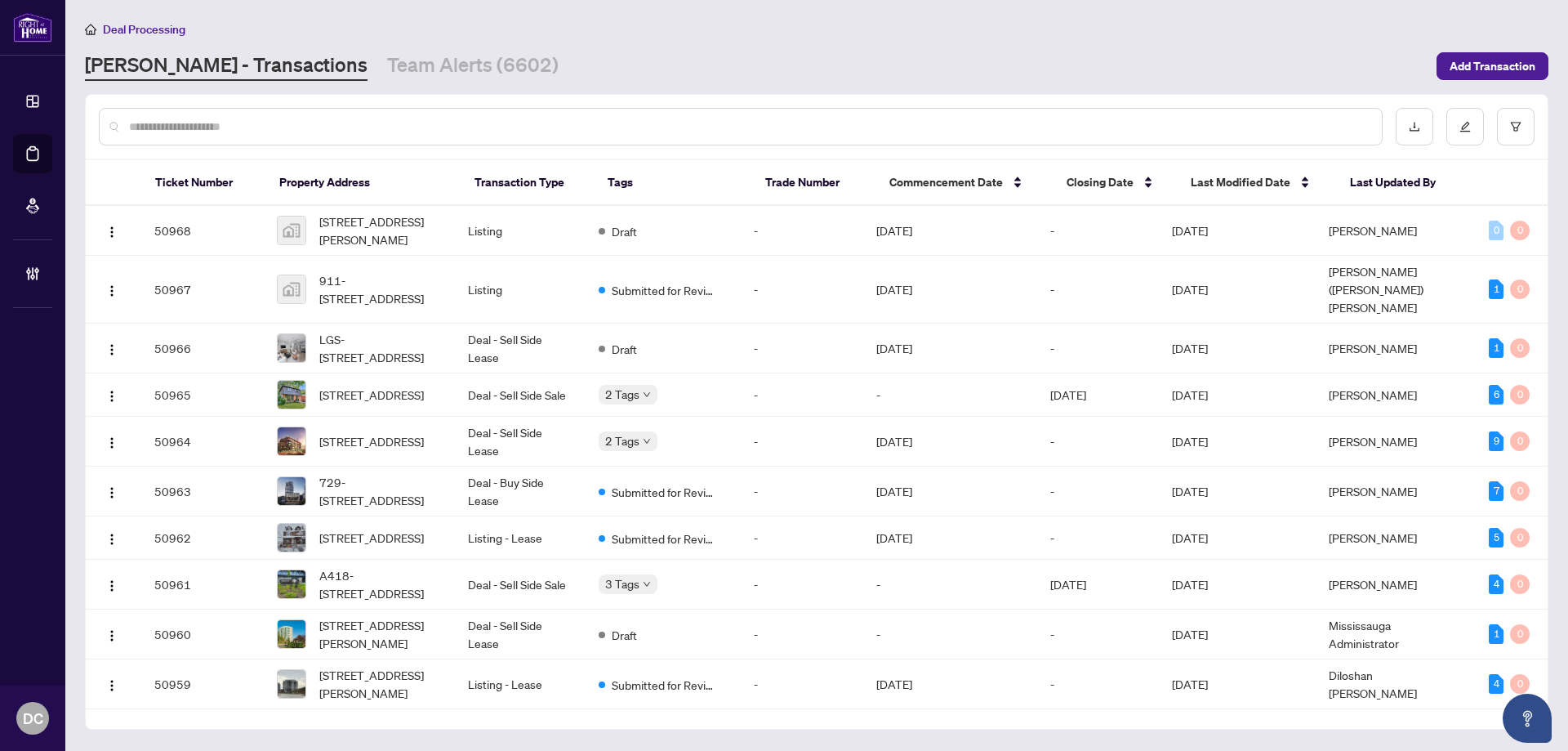
click at [264, 124] on input "text" at bounding box center [748, 126] width 1239 height 18
paste input "*******"
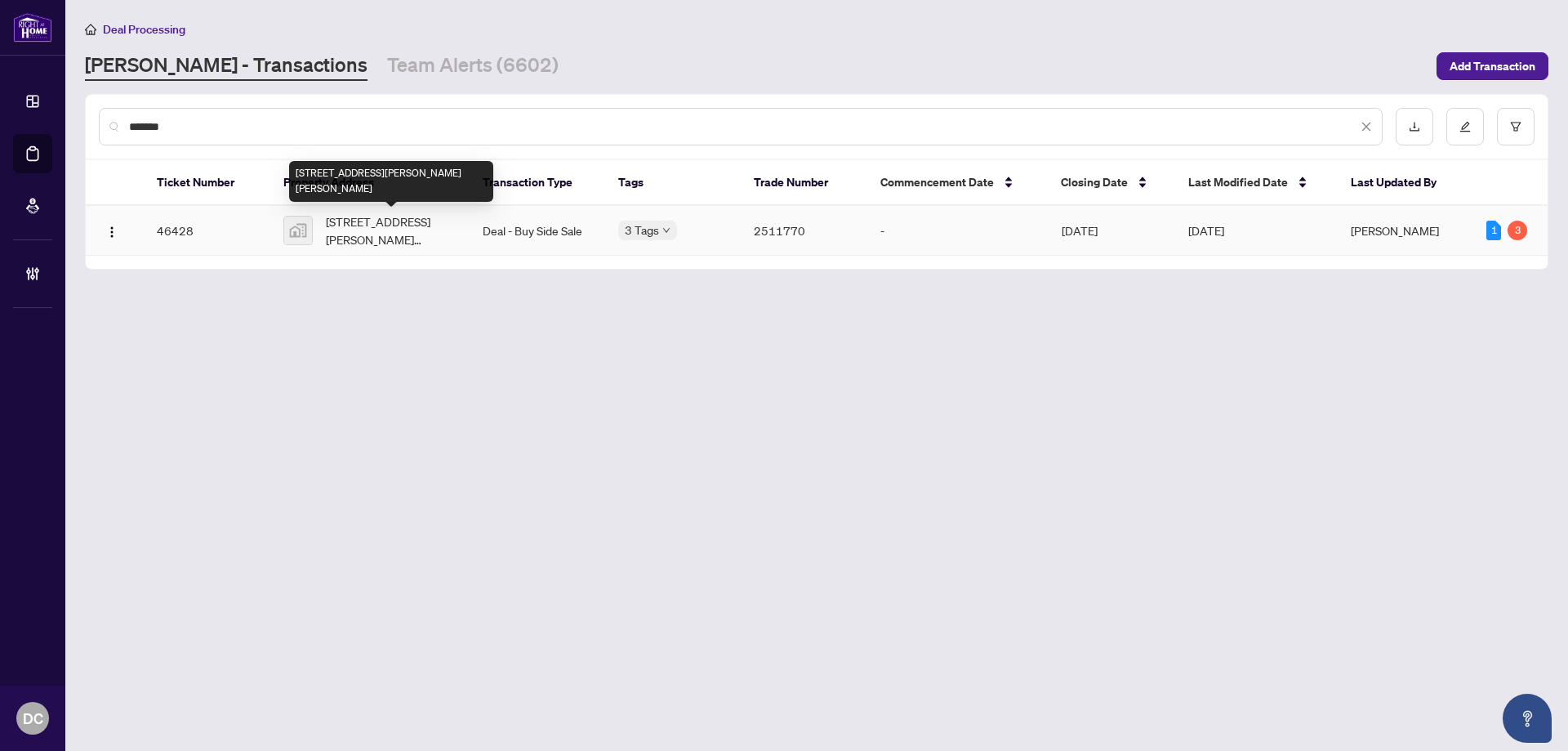
click at [388, 231] on span "215-1 Redfern Avenue #215, Hamilton, ON L9C 7S4, Canada" at bounding box center [391, 230] width 131 height 36
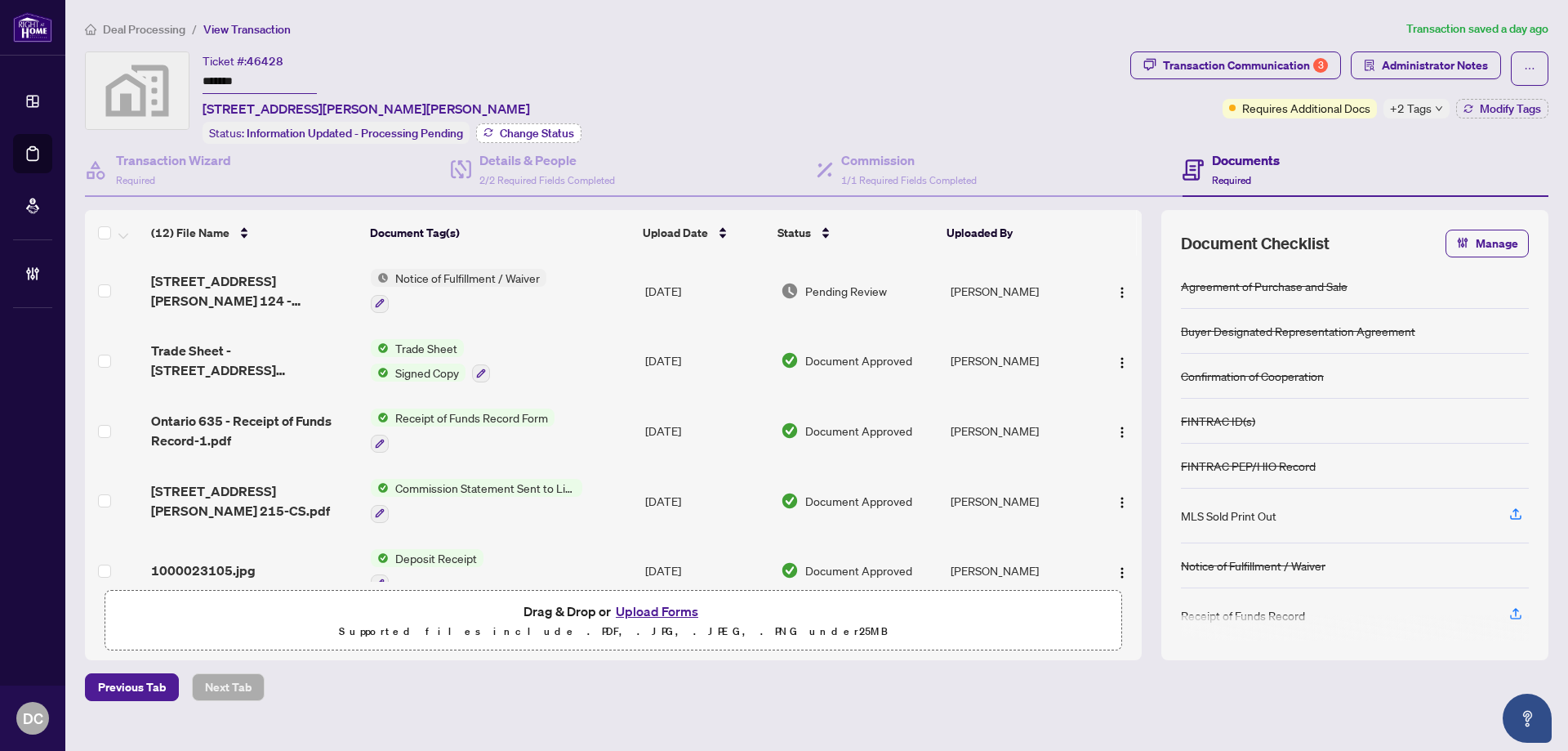
click at [546, 128] on span "Change Status" at bounding box center [537, 132] width 75 height 11
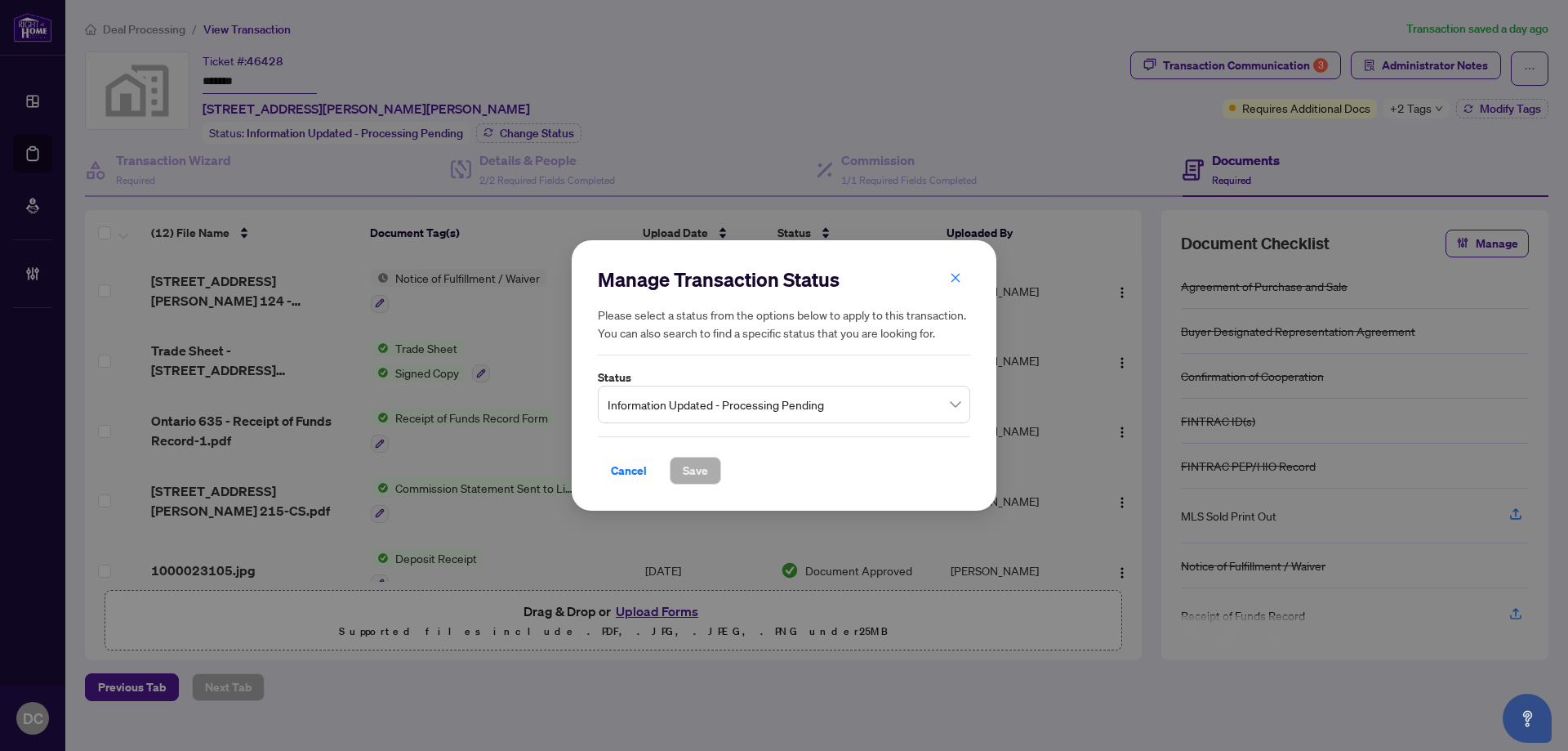
click at [822, 406] on span "Information Updated - Processing Pending" at bounding box center [783, 405] width 353 height 31
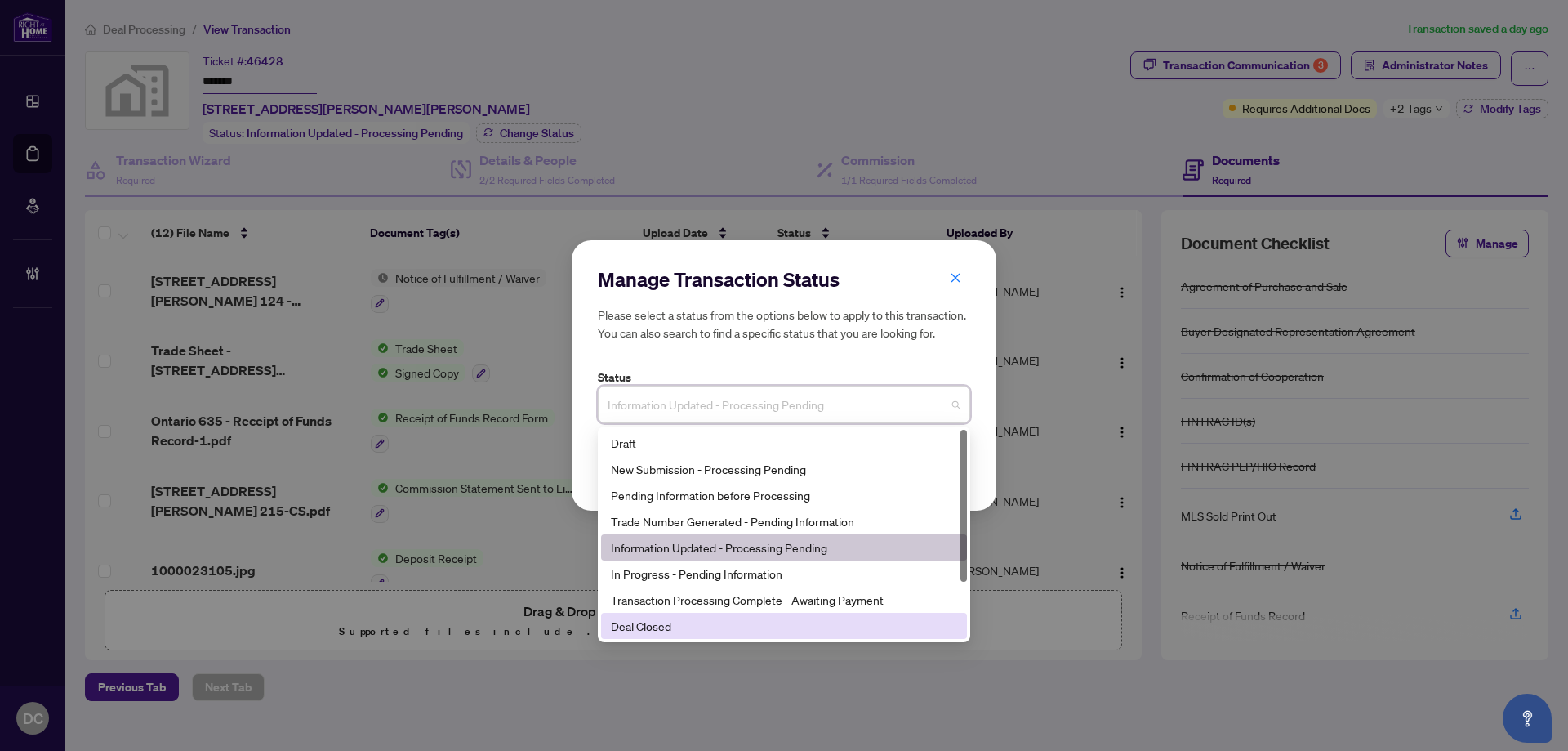
click at [696, 626] on div "Deal Closed" at bounding box center [783, 626] width 346 height 18
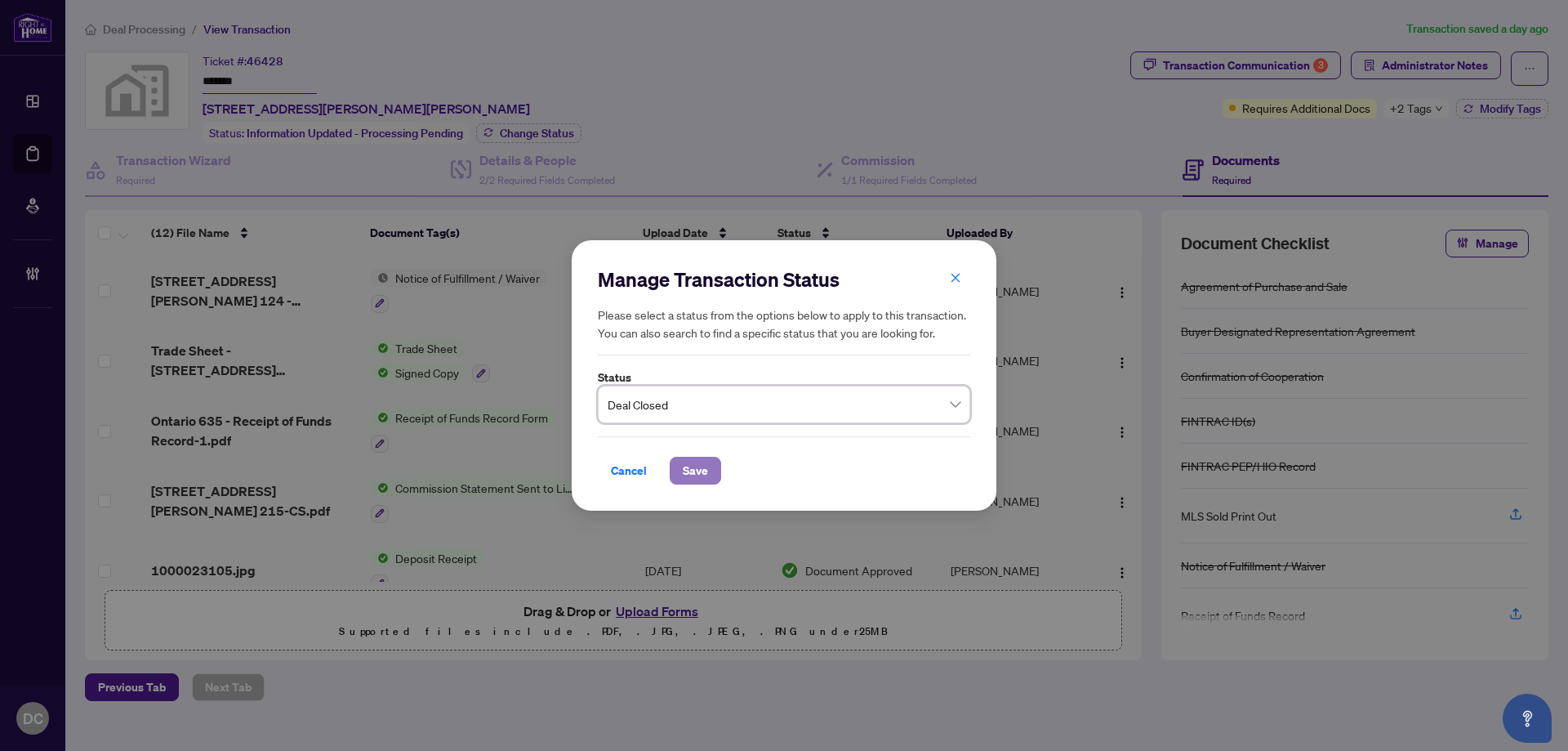
click at [690, 469] on span "Save" at bounding box center [695, 470] width 25 height 26
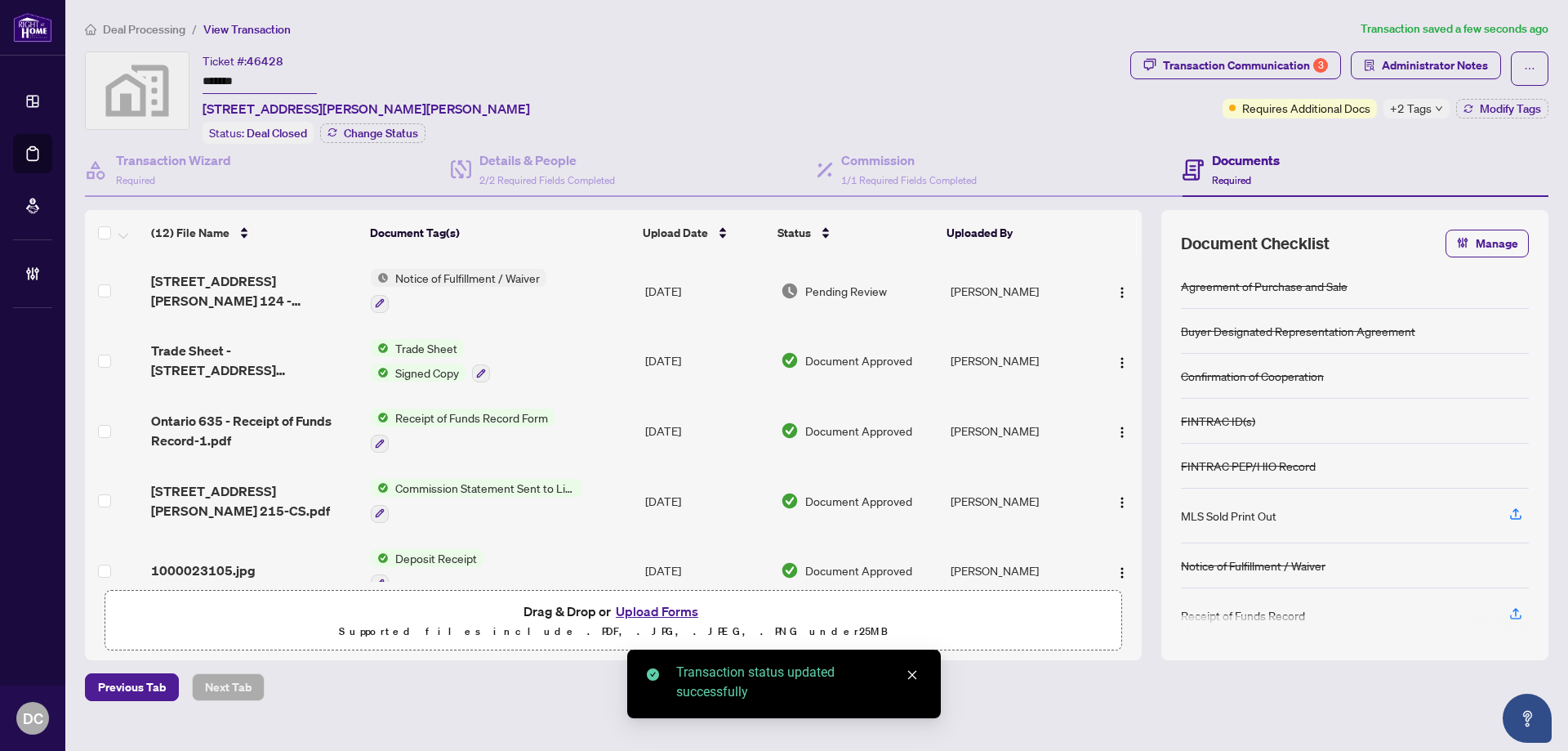
click at [1439, 107] on icon "down" at bounding box center [1439, 109] width 9 height 9
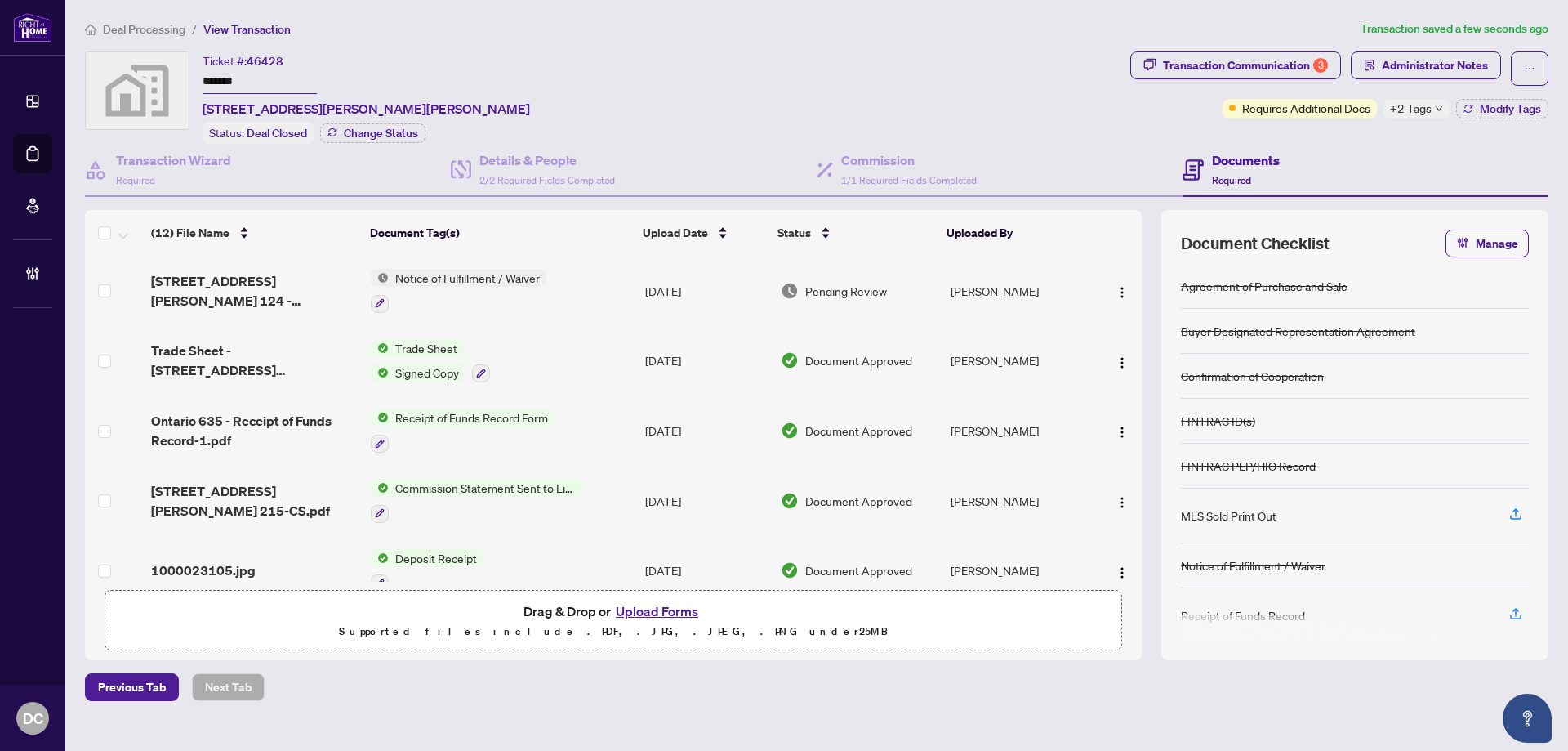
click at [1353, 137] on div "Transaction Communication 3 Administrator Notes Requires Additional Docs +2 Tag…" at bounding box center [1339, 97] width 424 height 92
click at [1483, 110] on span "Modify Tags" at bounding box center [1510, 108] width 61 height 11
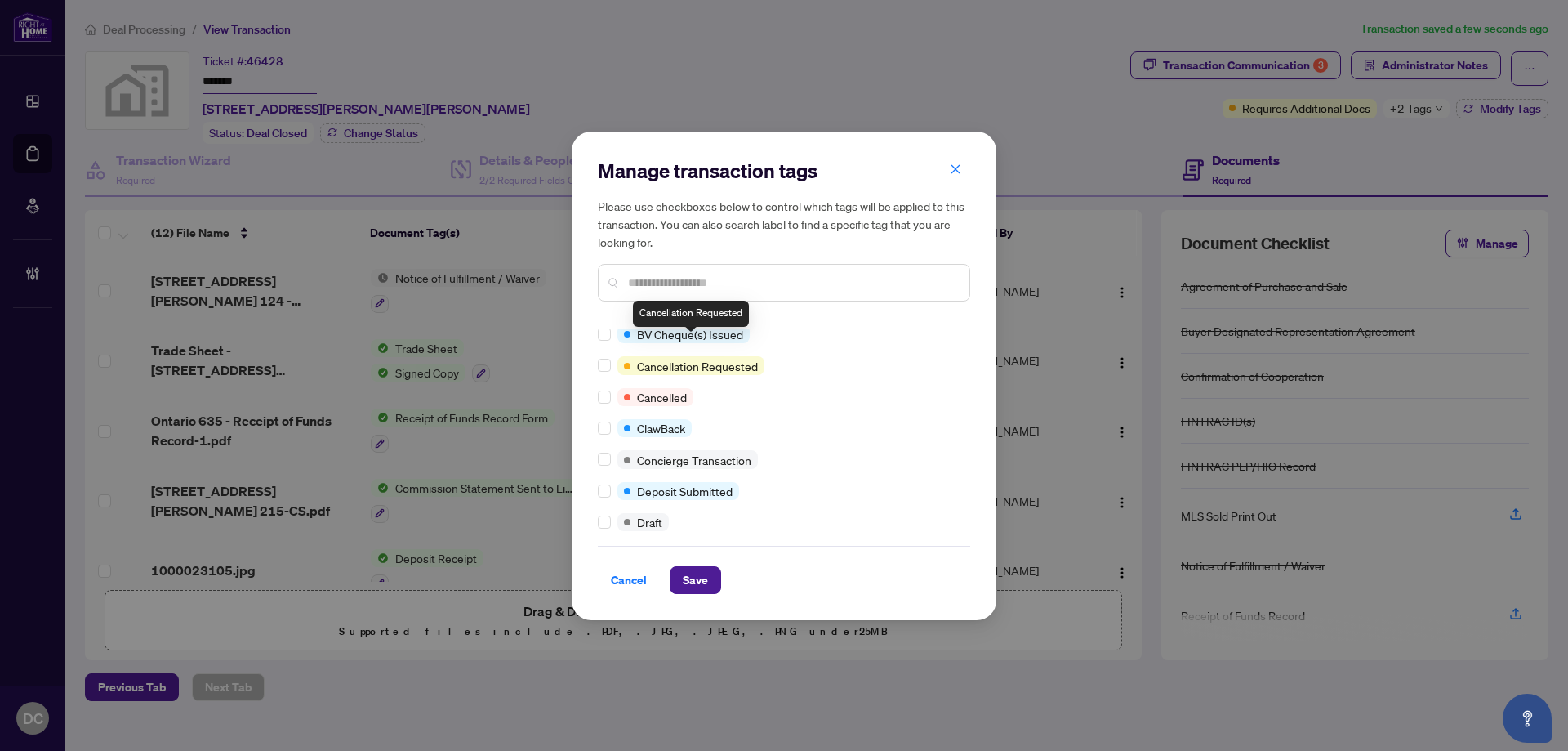
scroll to position [245, 0]
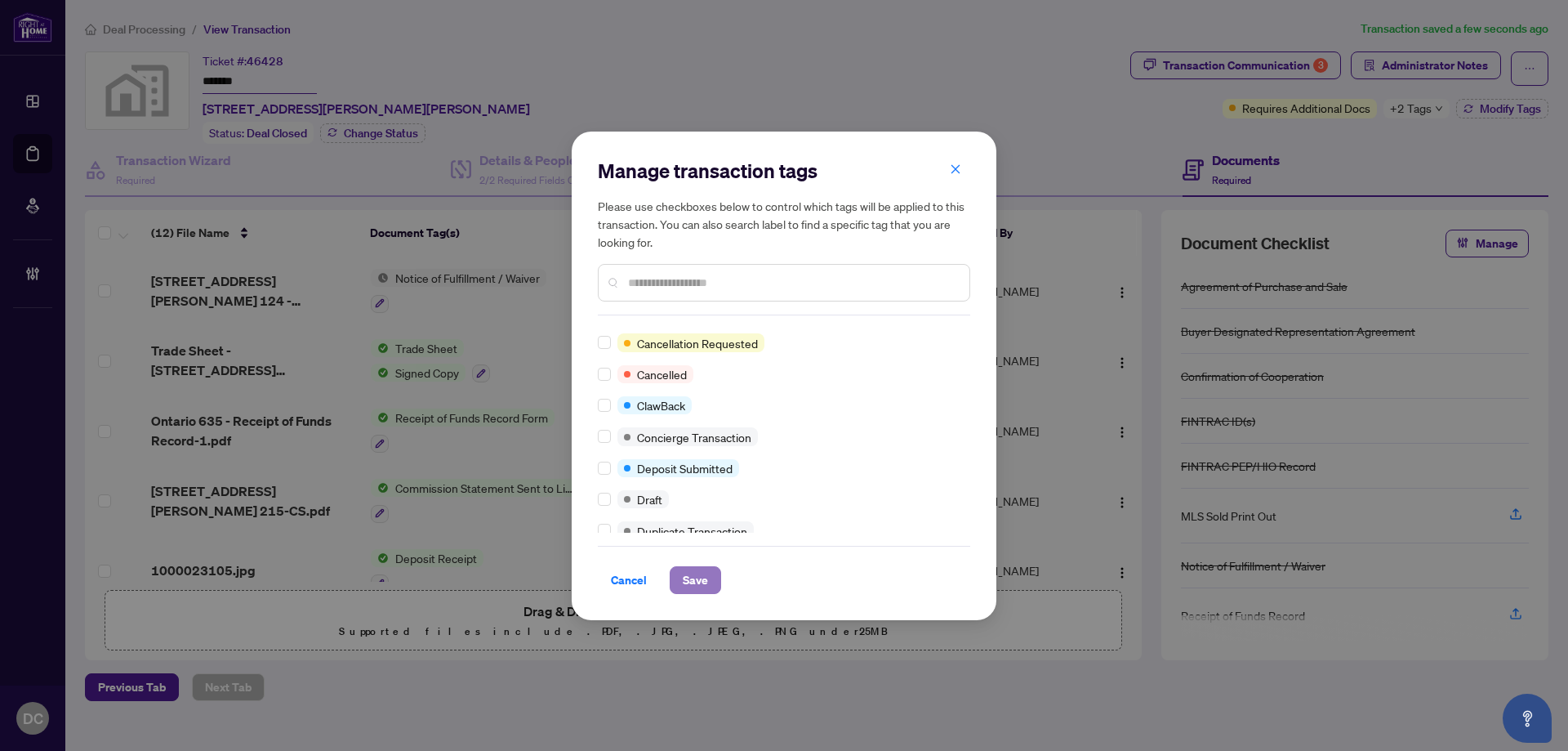
click at [706, 586] on span "Save" at bounding box center [695, 580] width 25 height 26
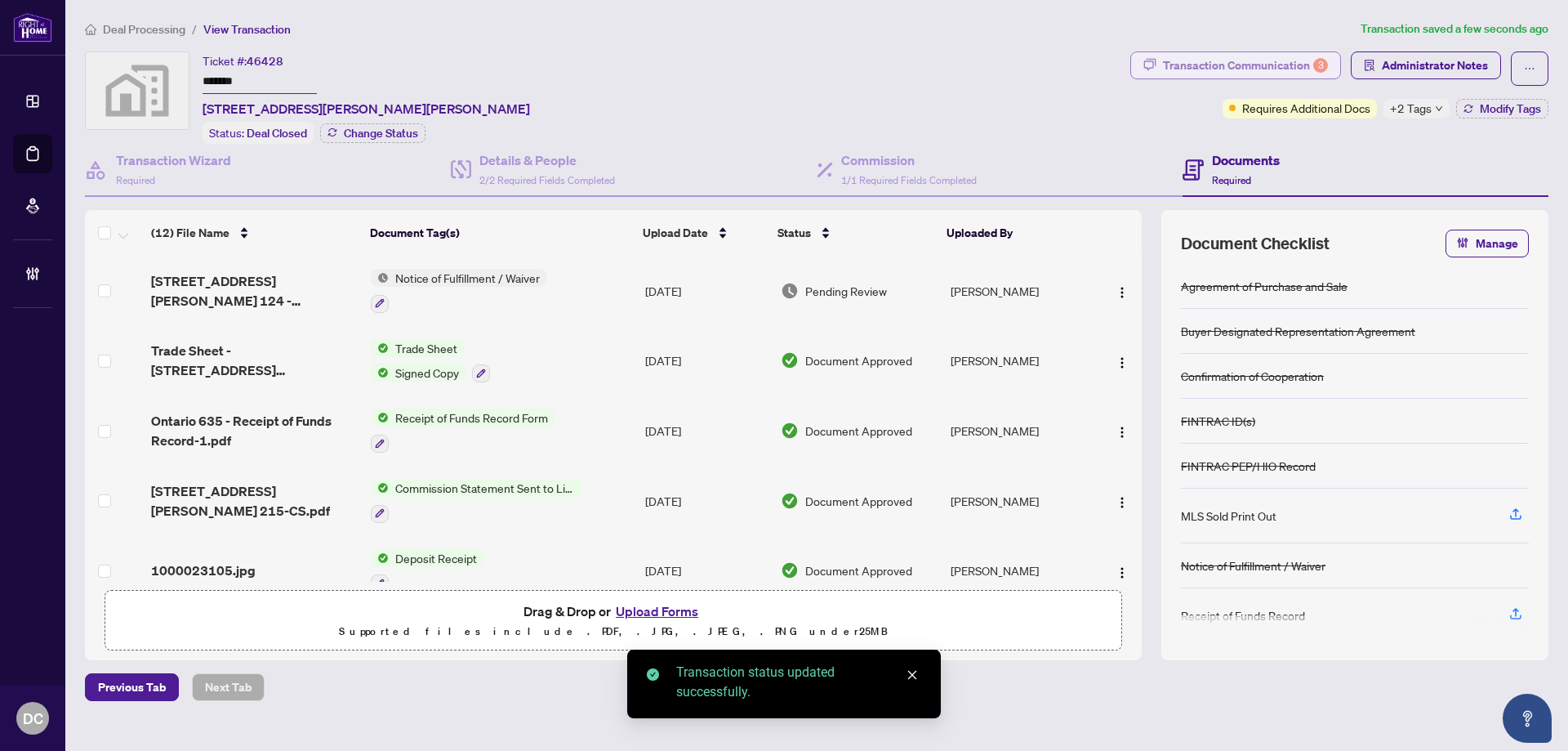
click at [1214, 62] on div "Transaction Communication 3" at bounding box center [1245, 65] width 165 height 26
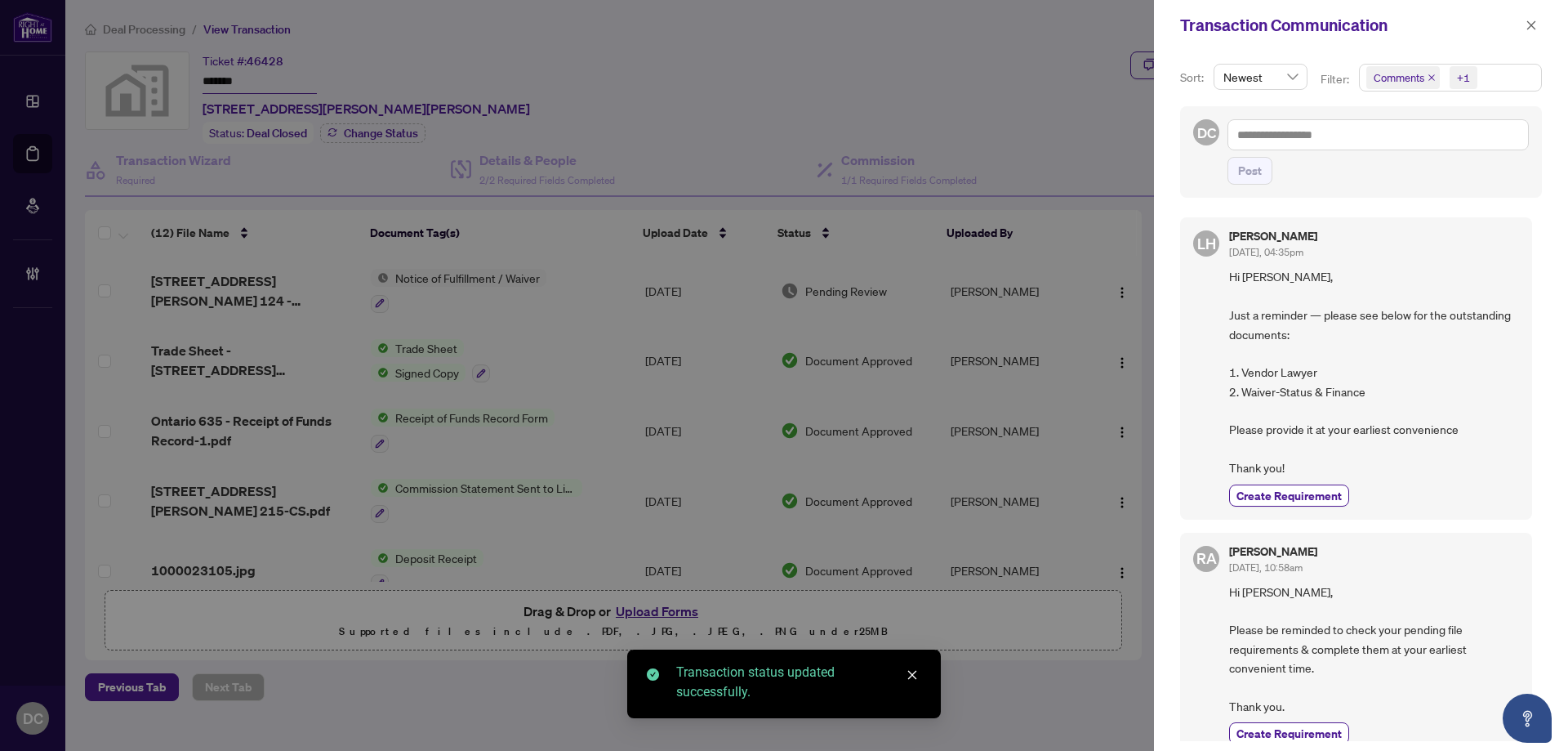
click at [1521, 82] on span "Comments +1" at bounding box center [1449, 77] width 181 height 26
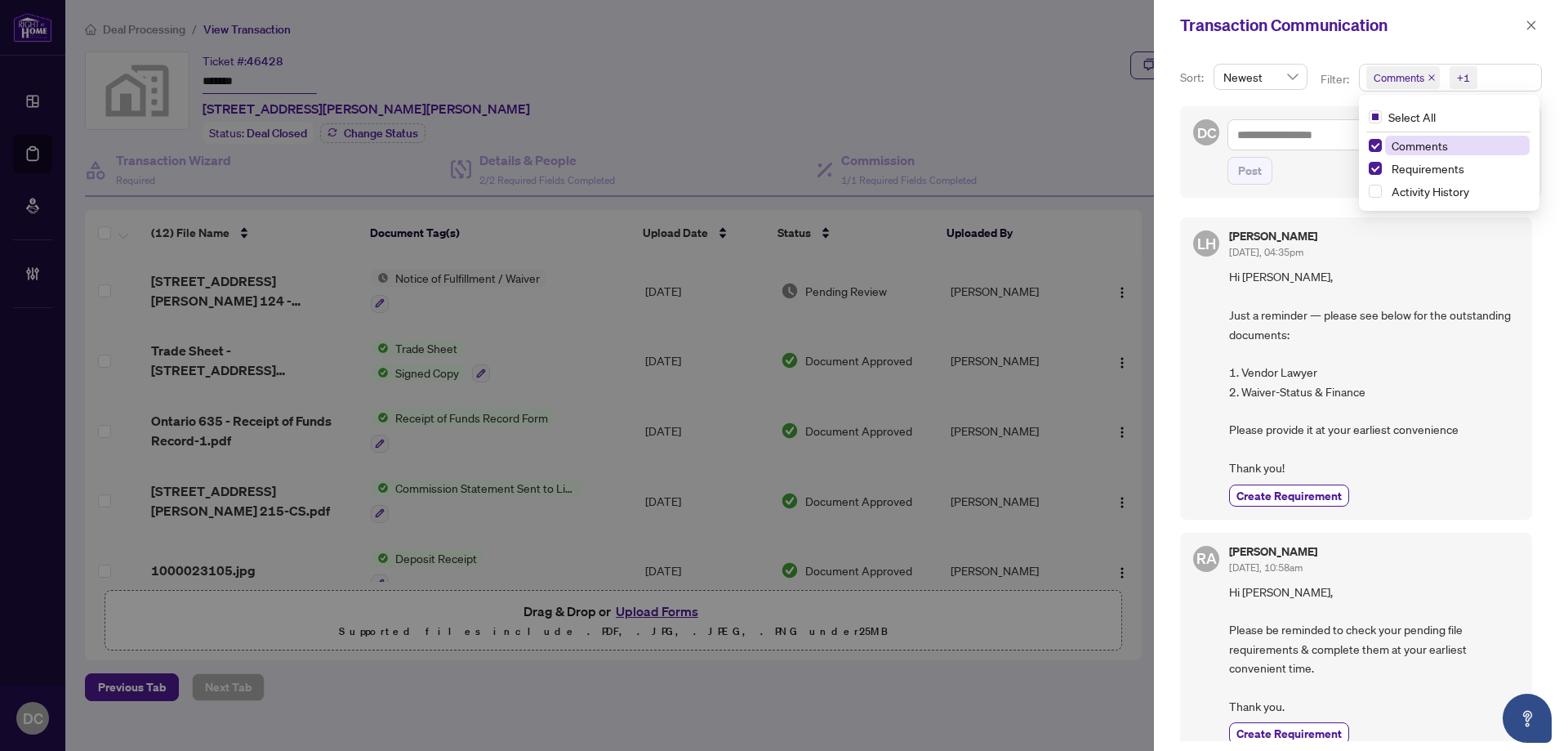
click at [1437, 145] on span "Comments" at bounding box center [1419, 145] width 57 height 15
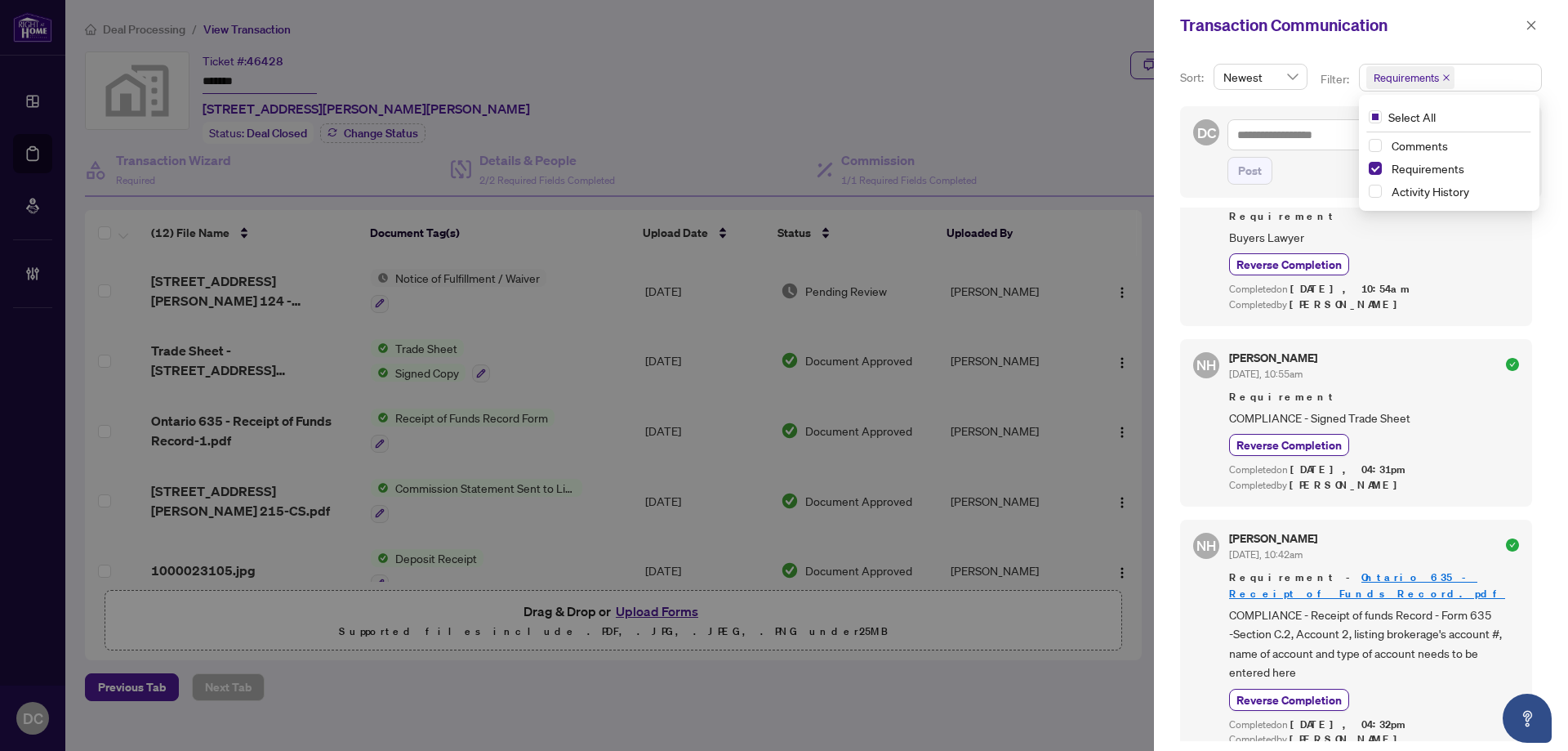
scroll to position [491, 0]
click at [1540, 26] on button "button" at bounding box center [1530, 25] width 21 height 20
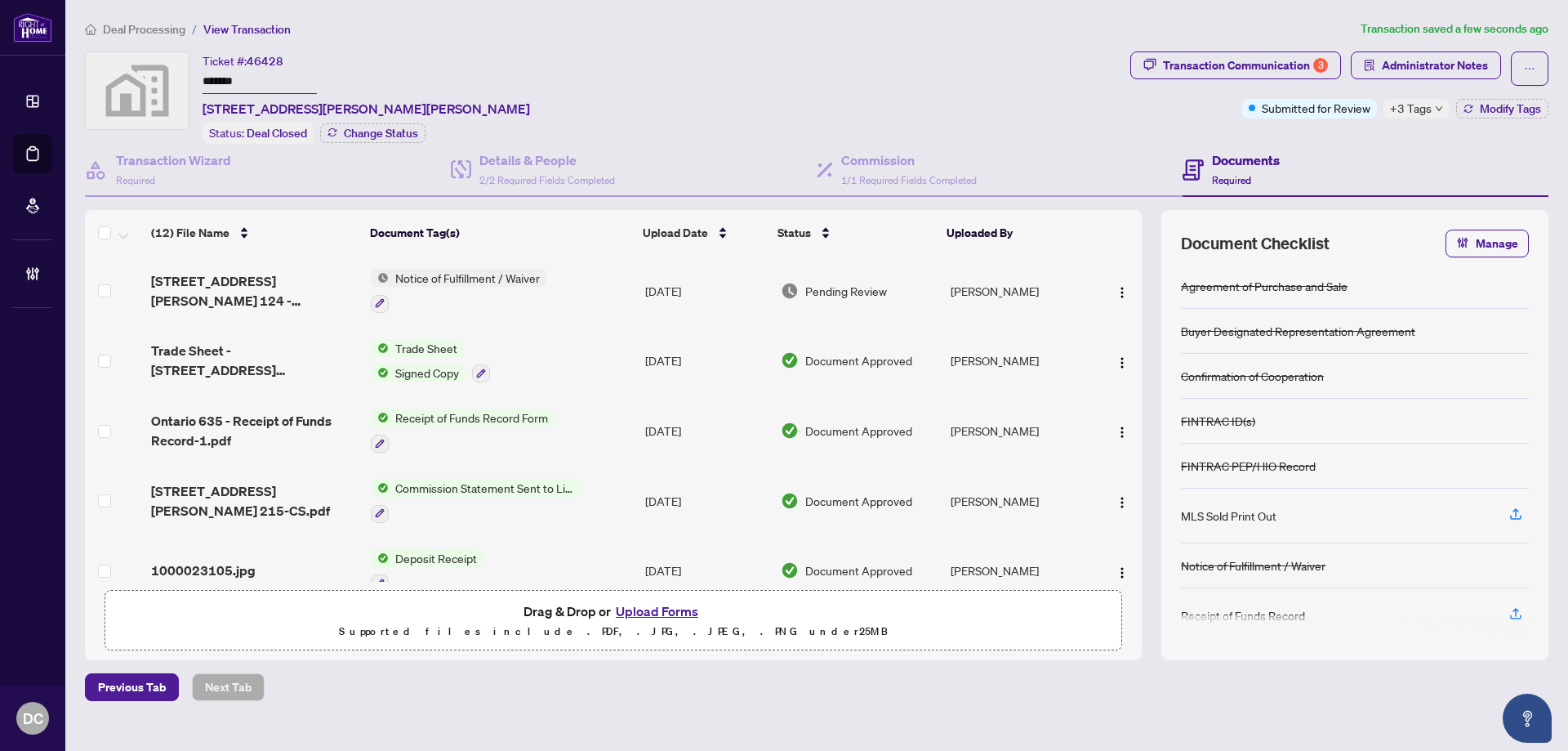
click at [1422, 110] on span "+3 Tags" at bounding box center [1410, 108] width 41 height 19
click at [1355, 135] on div "Transaction Communication 3 Administrator Notes Submitted for Review +3 Tags Mo…" at bounding box center [1339, 97] width 424 height 92
click at [1459, 111] on button "Modify Tags" at bounding box center [1501, 108] width 92 height 20
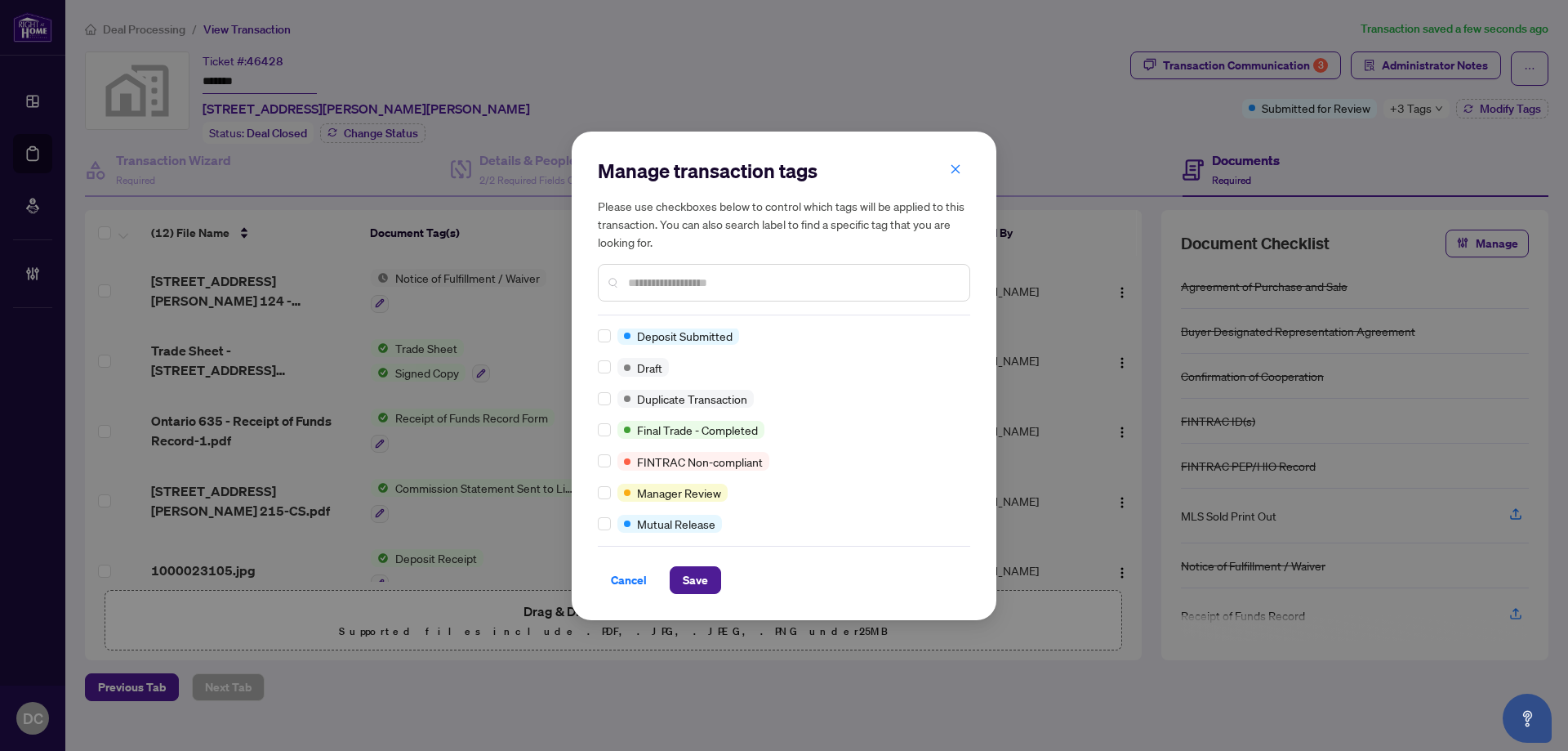
scroll to position [0, 0]
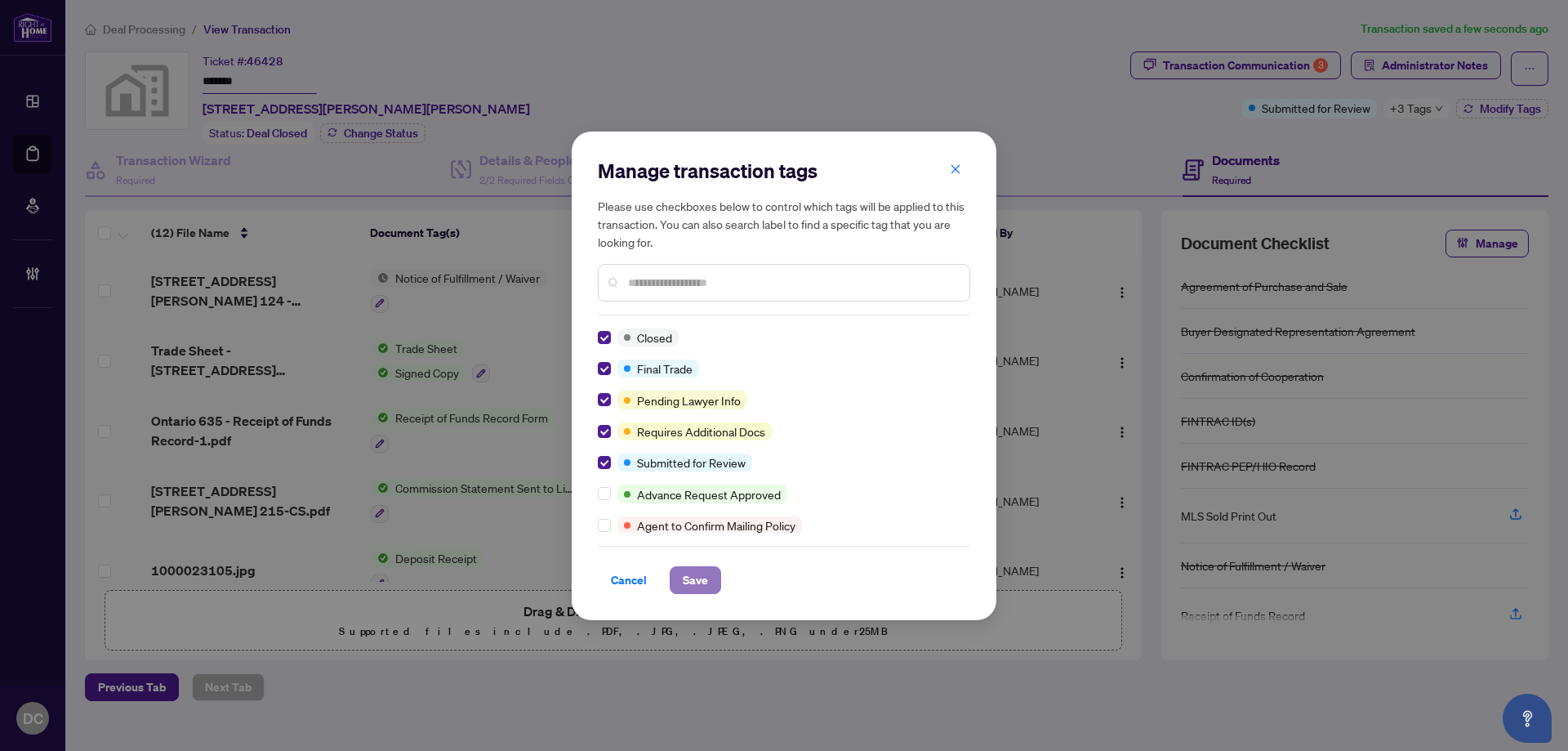
click at [688, 585] on span "Save" at bounding box center [695, 580] width 25 height 26
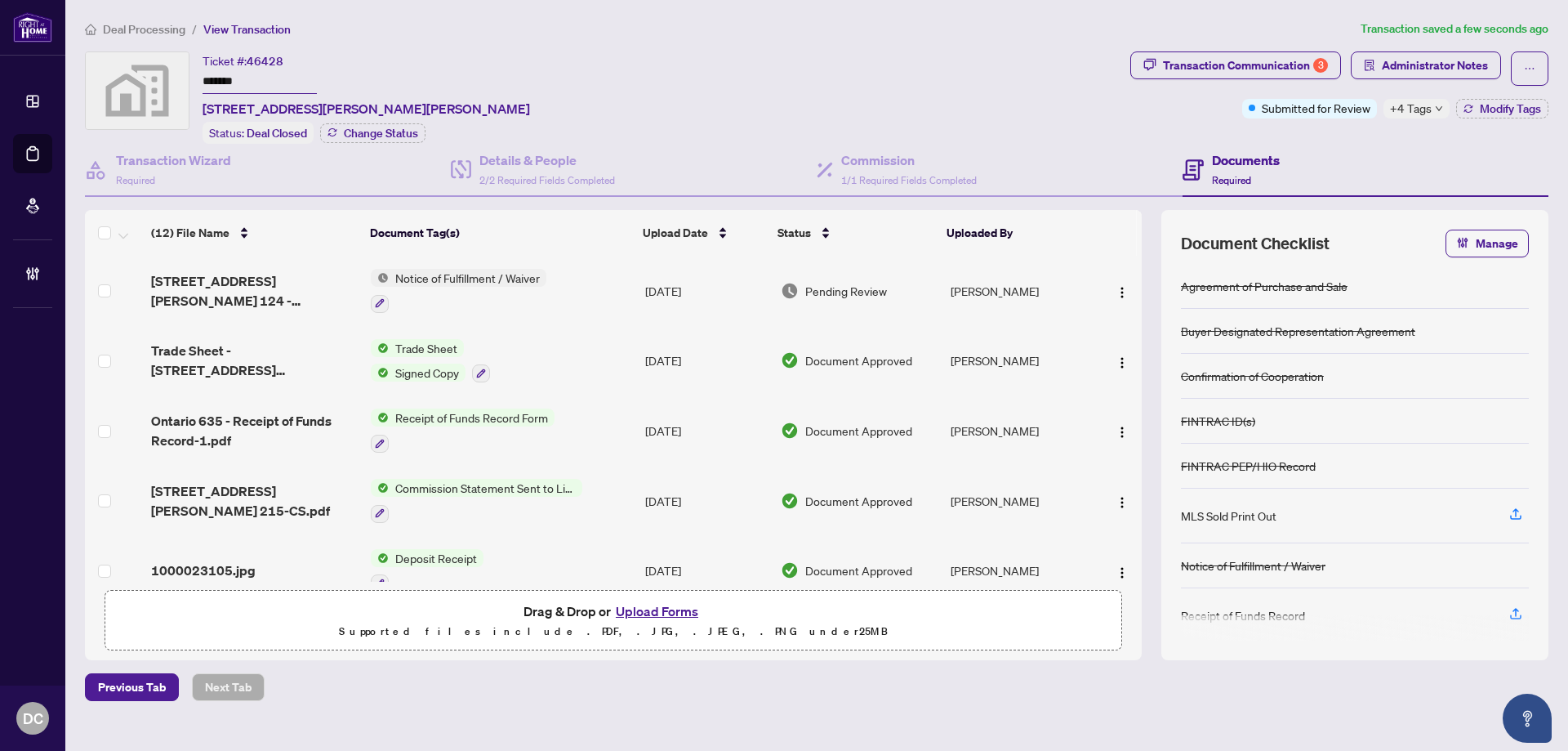
click at [573, 360] on td "Trade Sheet Signed Copy" at bounding box center [501, 361] width 274 height 70
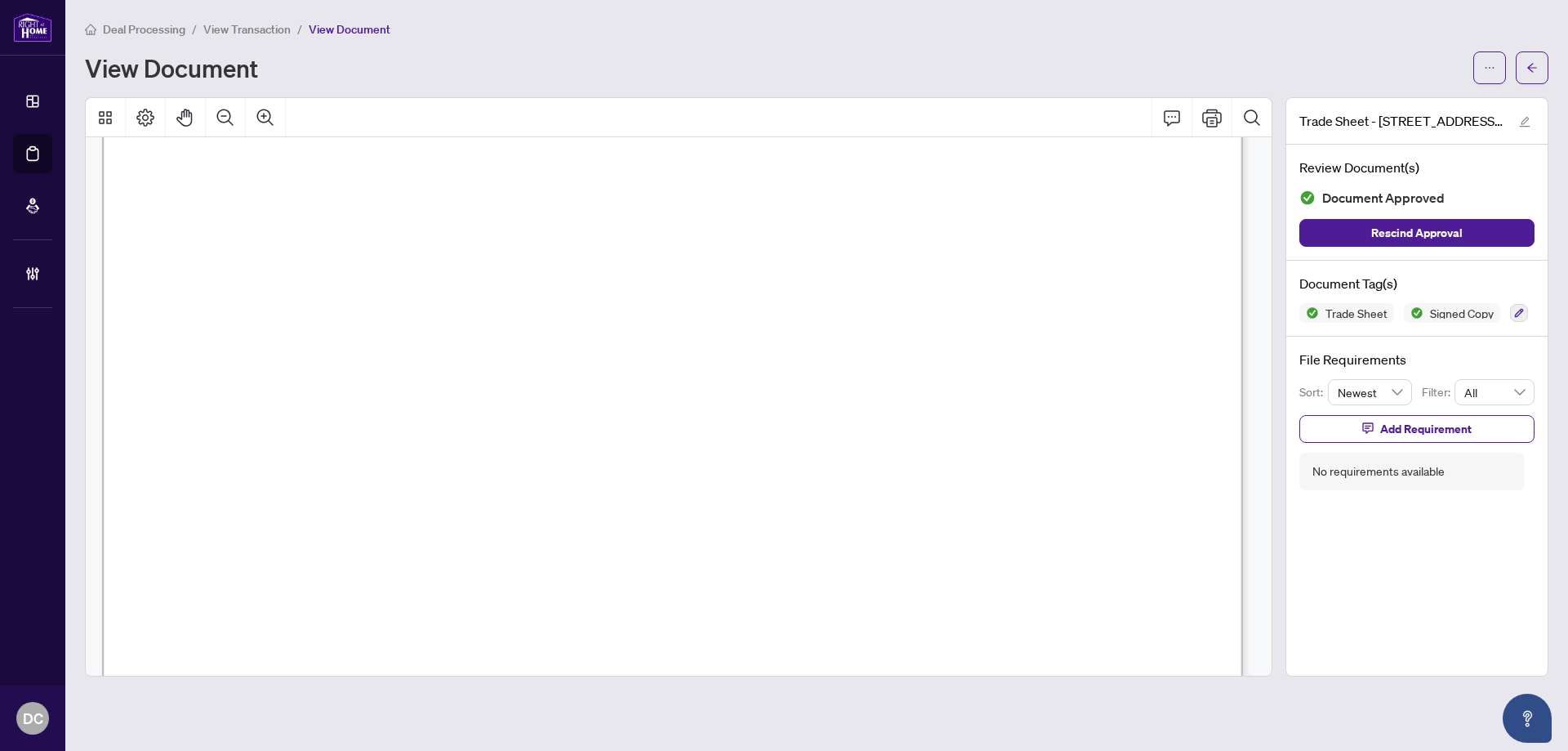
scroll to position [491, 0]
click at [1525, 78] on button "button" at bounding box center [1532, 68] width 33 height 33
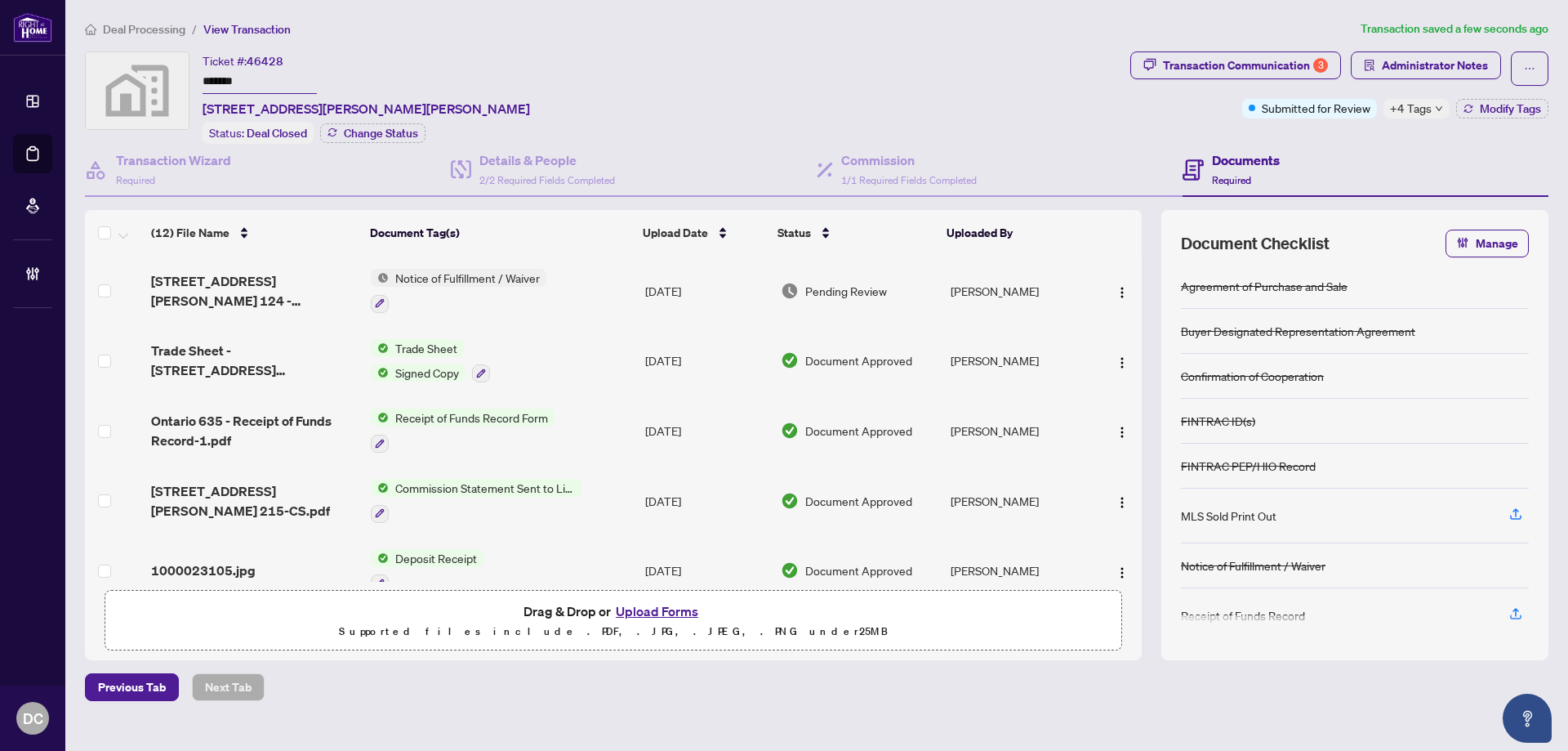
click at [1418, 102] on span "+4 Tags" at bounding box center [1410, 108] width 41 height 19
click at [1352, 130] on div "Transaction Communication 3 Administrator Notes Submitted for Review +4 Tags Mo…" at bounding box center [1339, 97] width 424 height 92
click at [1395, 70] on span "Administrator Notes" at bounding box center [1435, 65] width 106 height 26
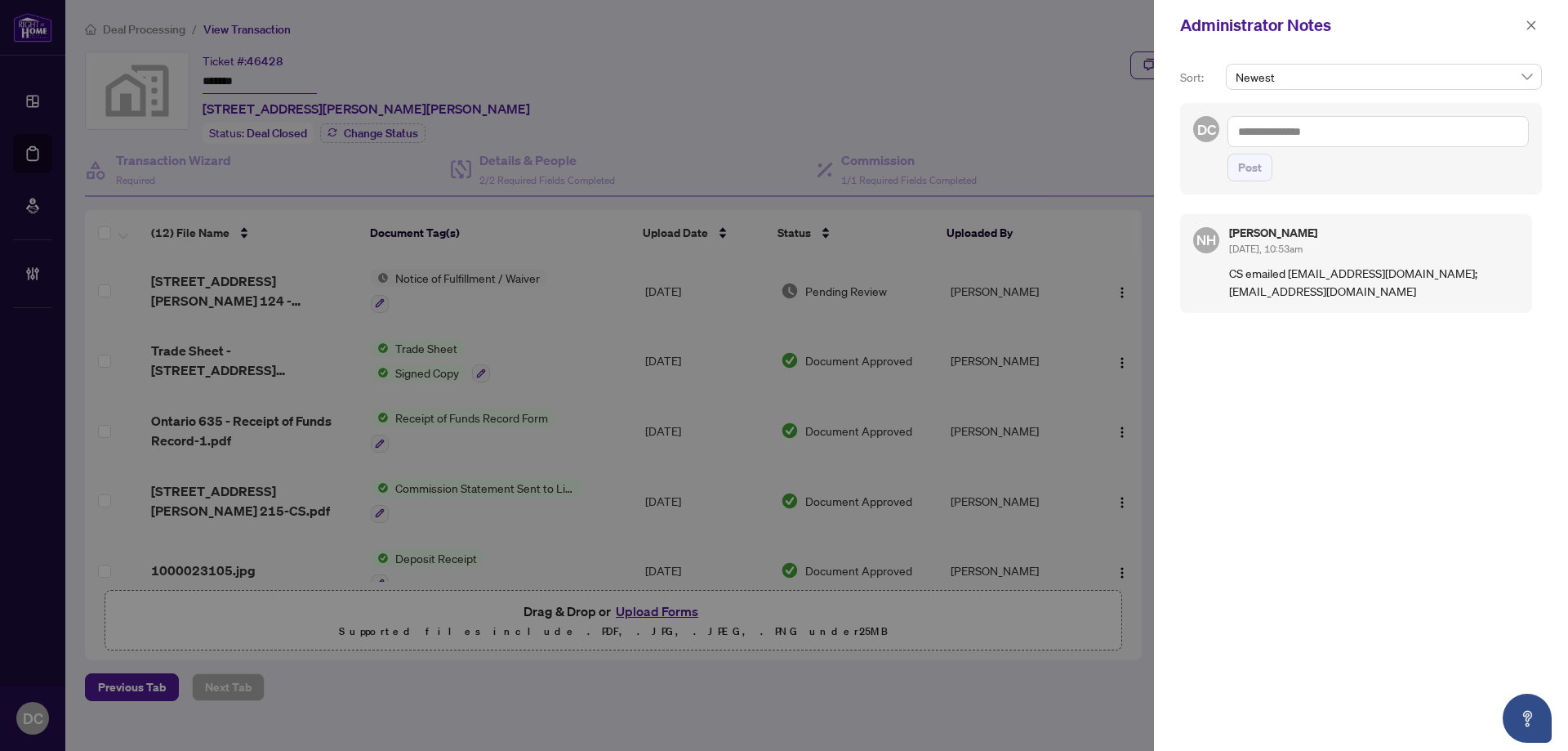
click at [1389, 125] on textarea at bounding box center [1377, 131] width 301 height 31
paste textarea "**********"
drag, startPoint x: 1264, startPoint y: 158, endPoint x: 1236, endPoint y: 146, distance: 30.5
click at [1264, 158] on button "Post" at bounding box center [1249, 168] width 45 height 27
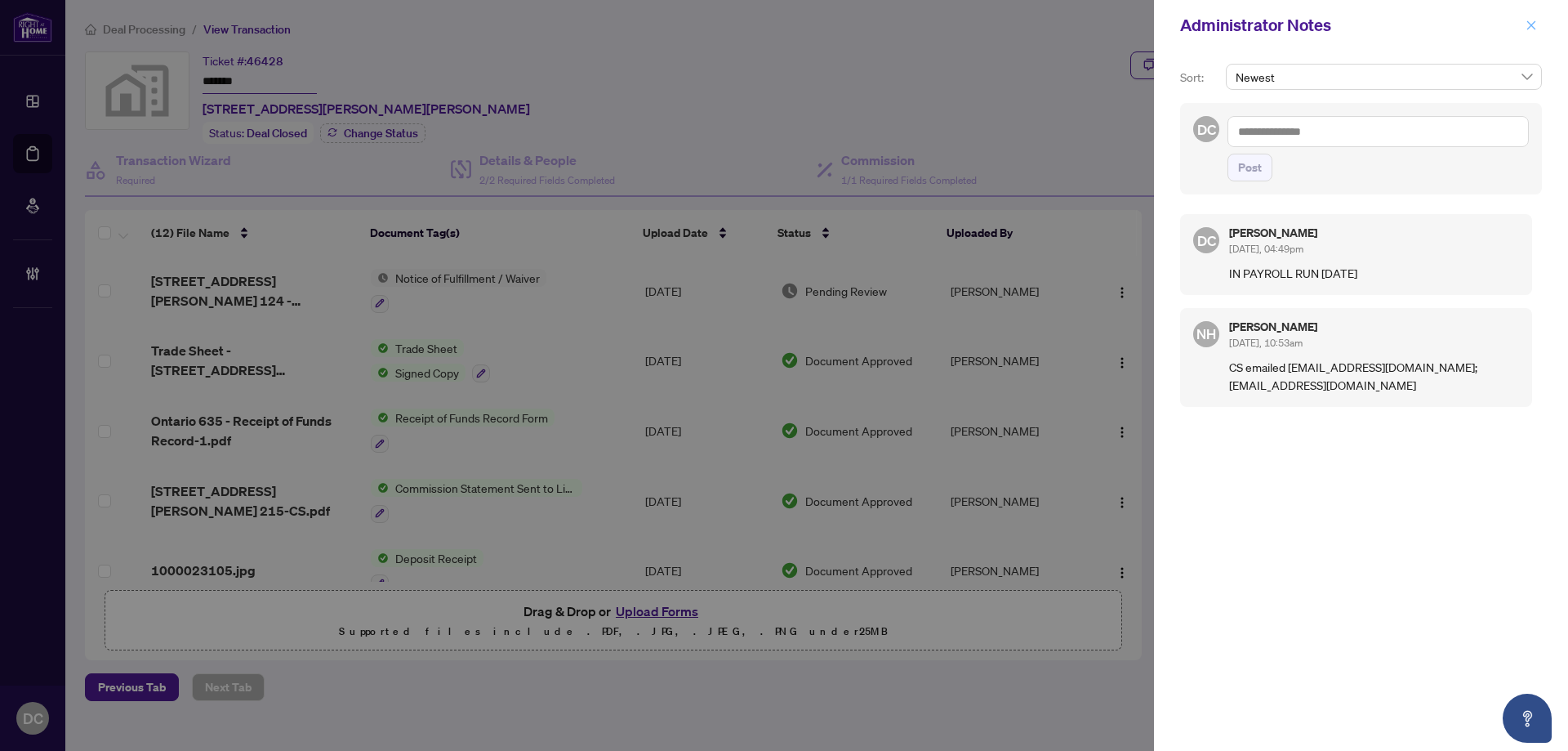
click at [1527, 25] on button "button" at bounding box center [1530, 25] width 21 height 20
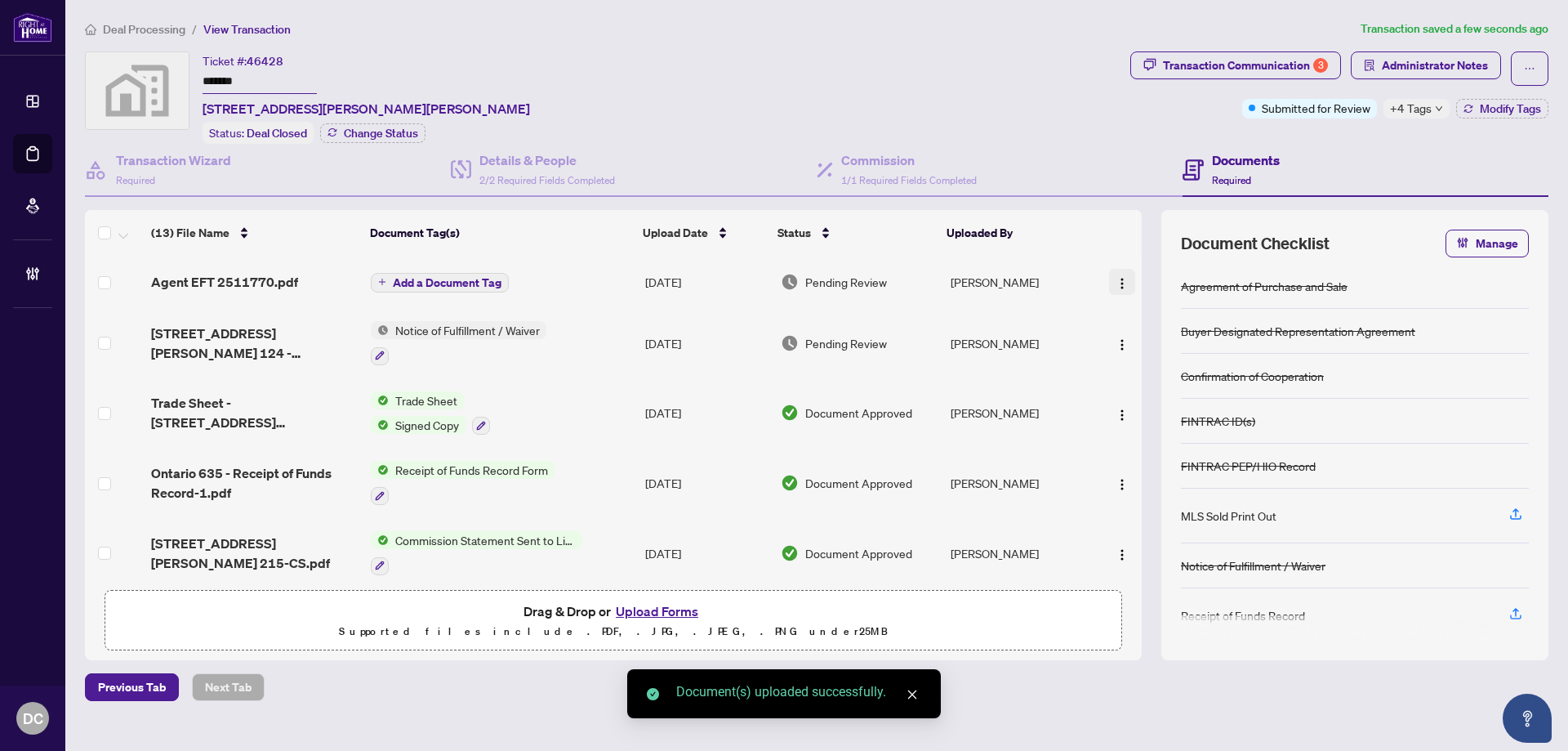
click at [1116, 286] on img "button" at bounding box center [1121, 283] width 13 height 13
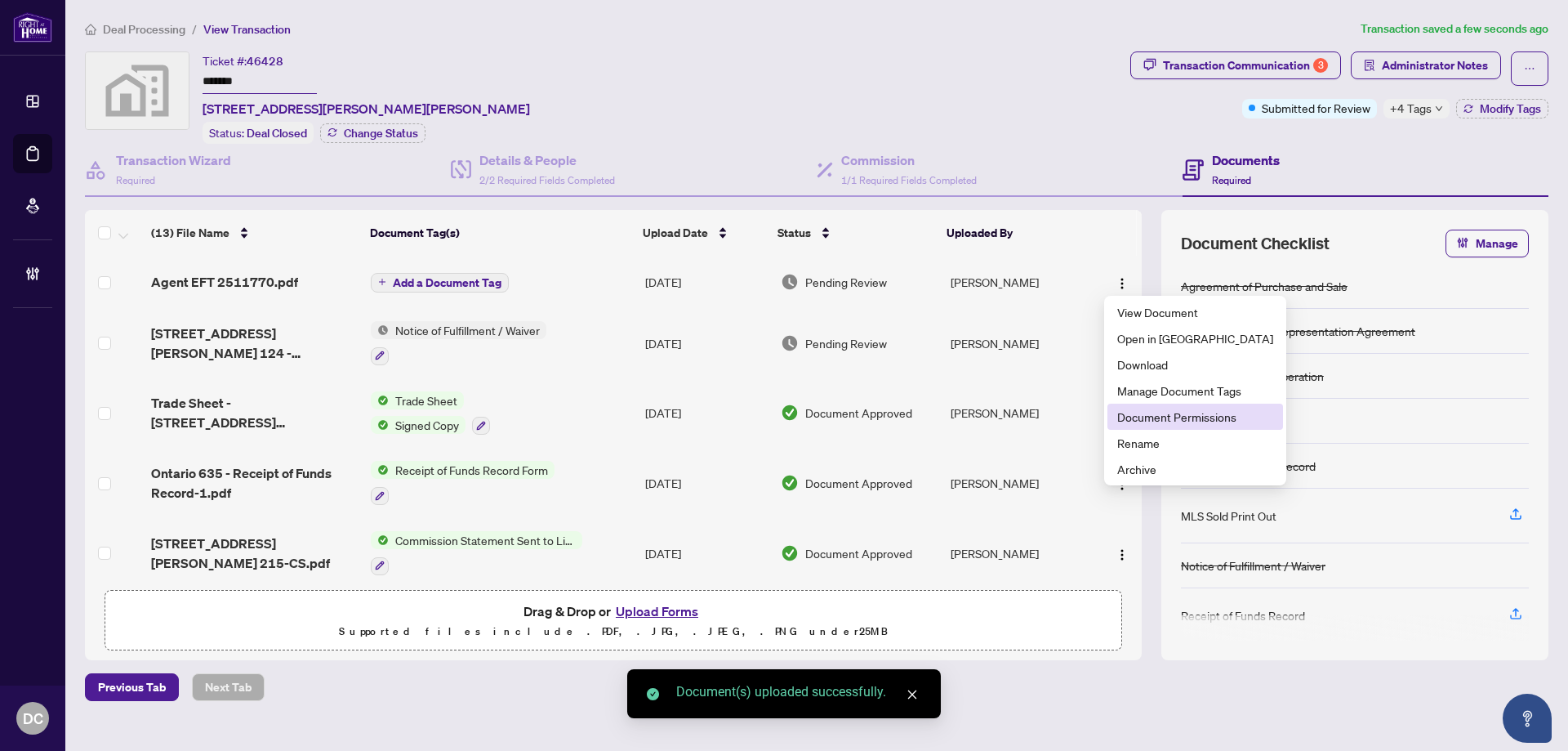
click at [1154, 415] on span "Document Permissions" at bounding box center [1195, 416] width 156 height 18
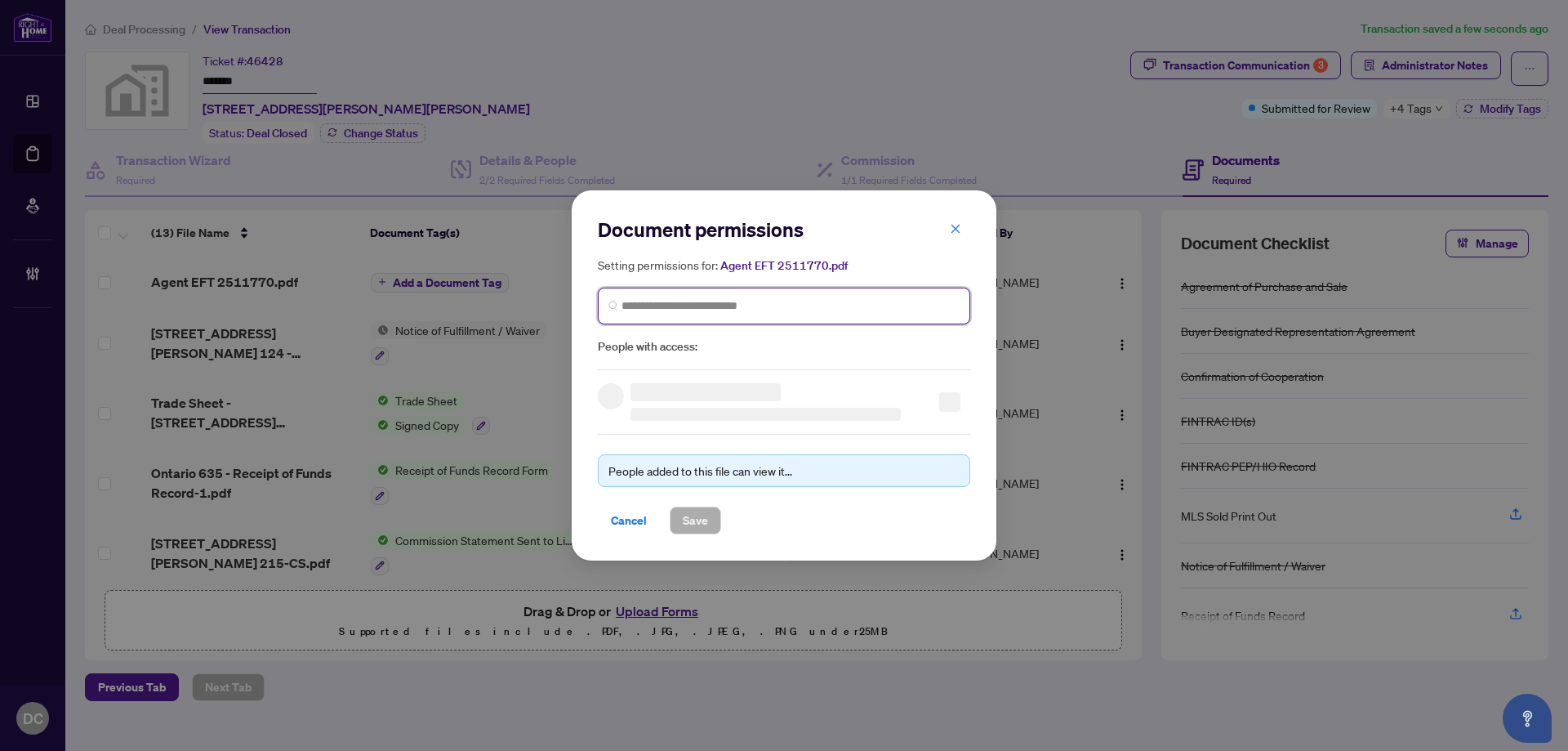
click at [724, 311] on input "search" at bounding box center [791, 306] width 338 height 17
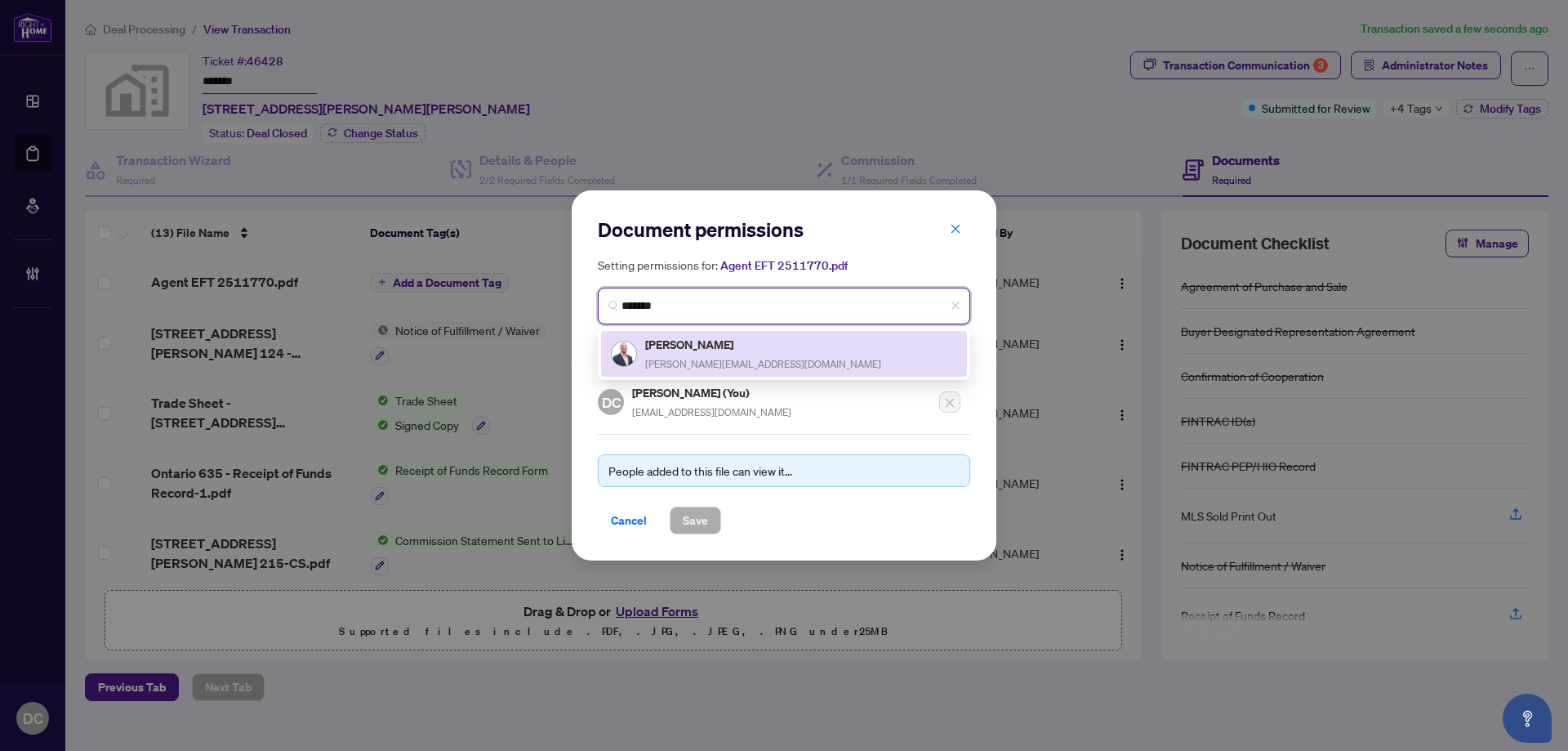
click at [721, 347] on h5 "Michael Di Genova" at bounding box center [763, 345] width 236 height 19
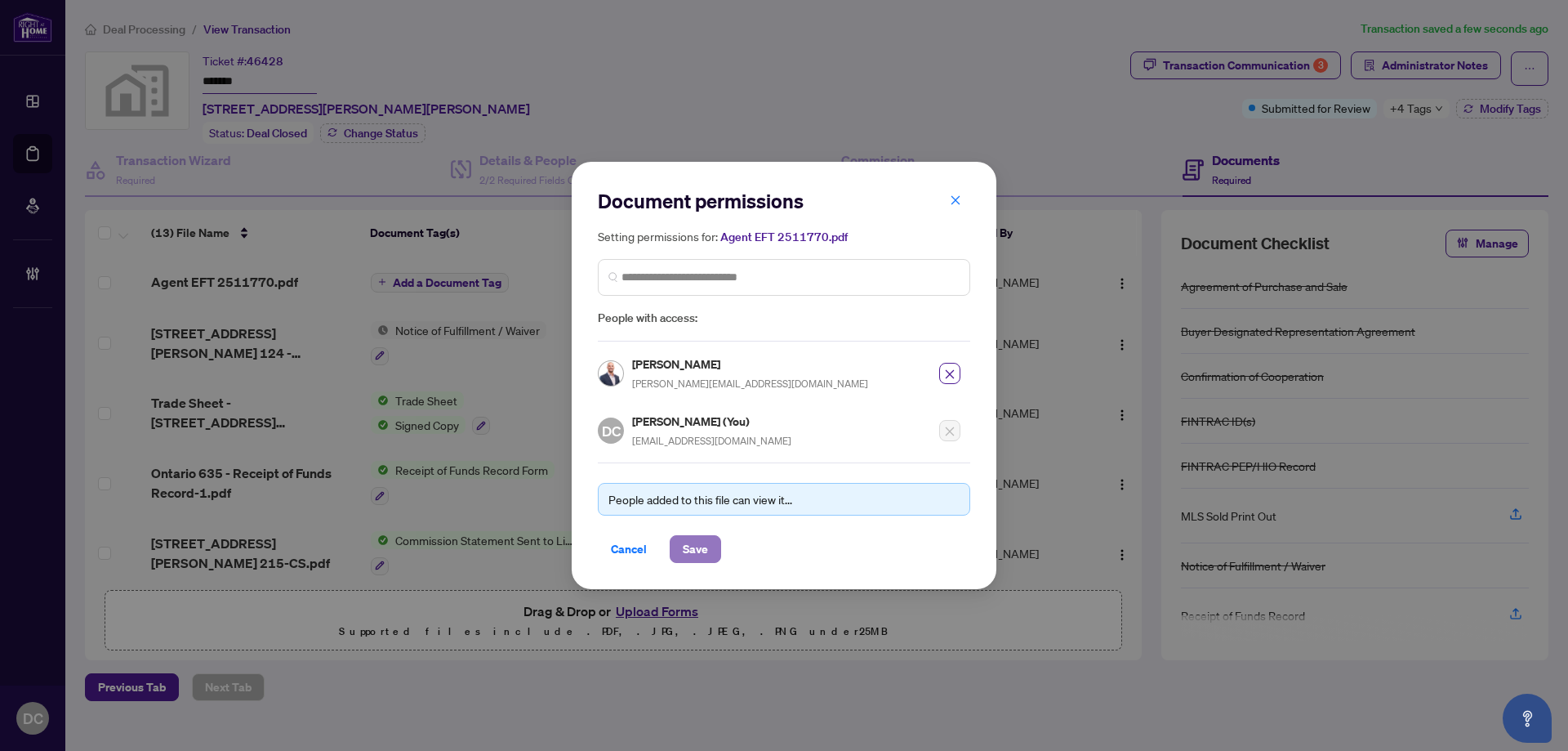
click at [686, 541] on span "Save" at bounding box center [695, 549] width 25 height 26
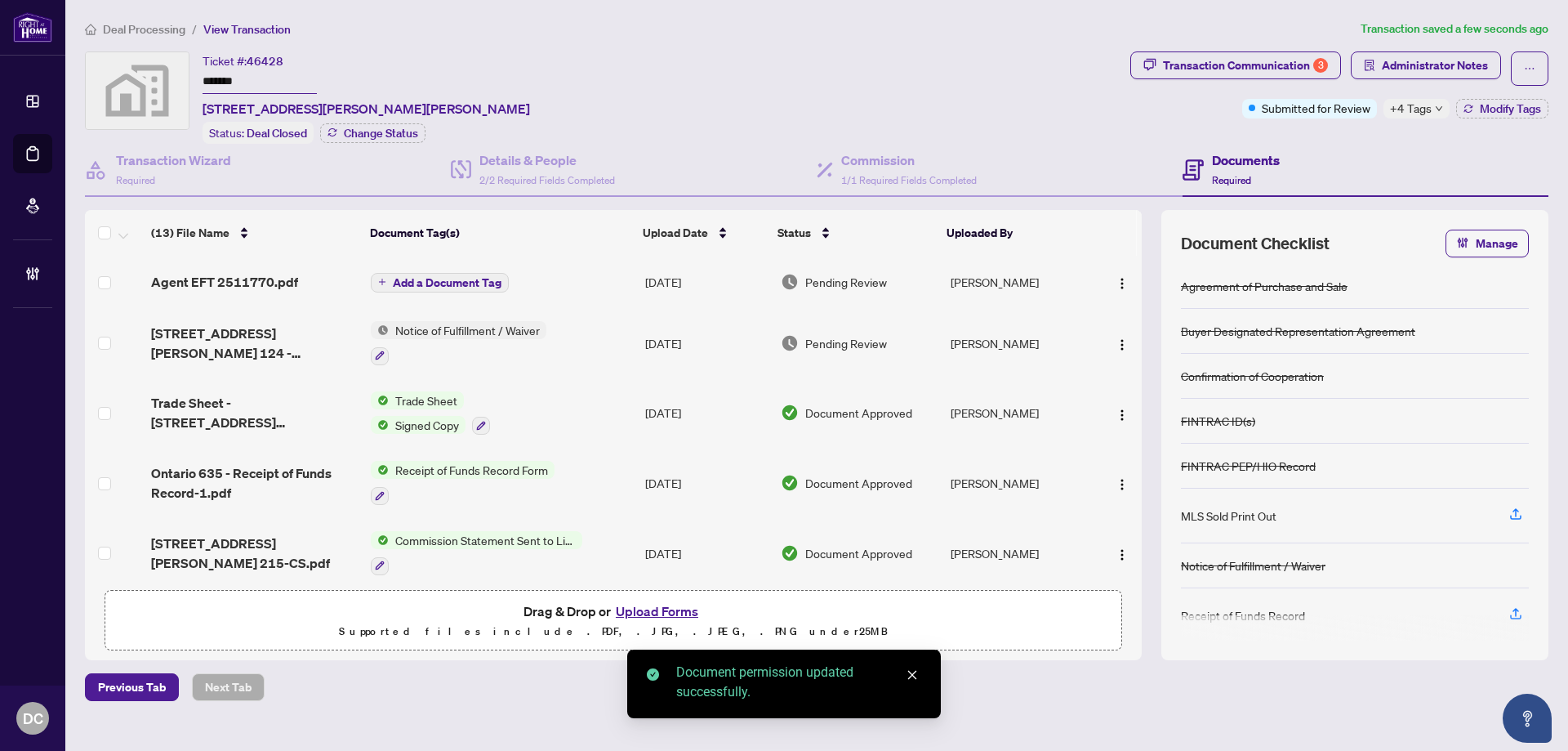
click at [428, 277] on span "Add a Document Tag" at bounding box center [447, 282] width 108 height 11
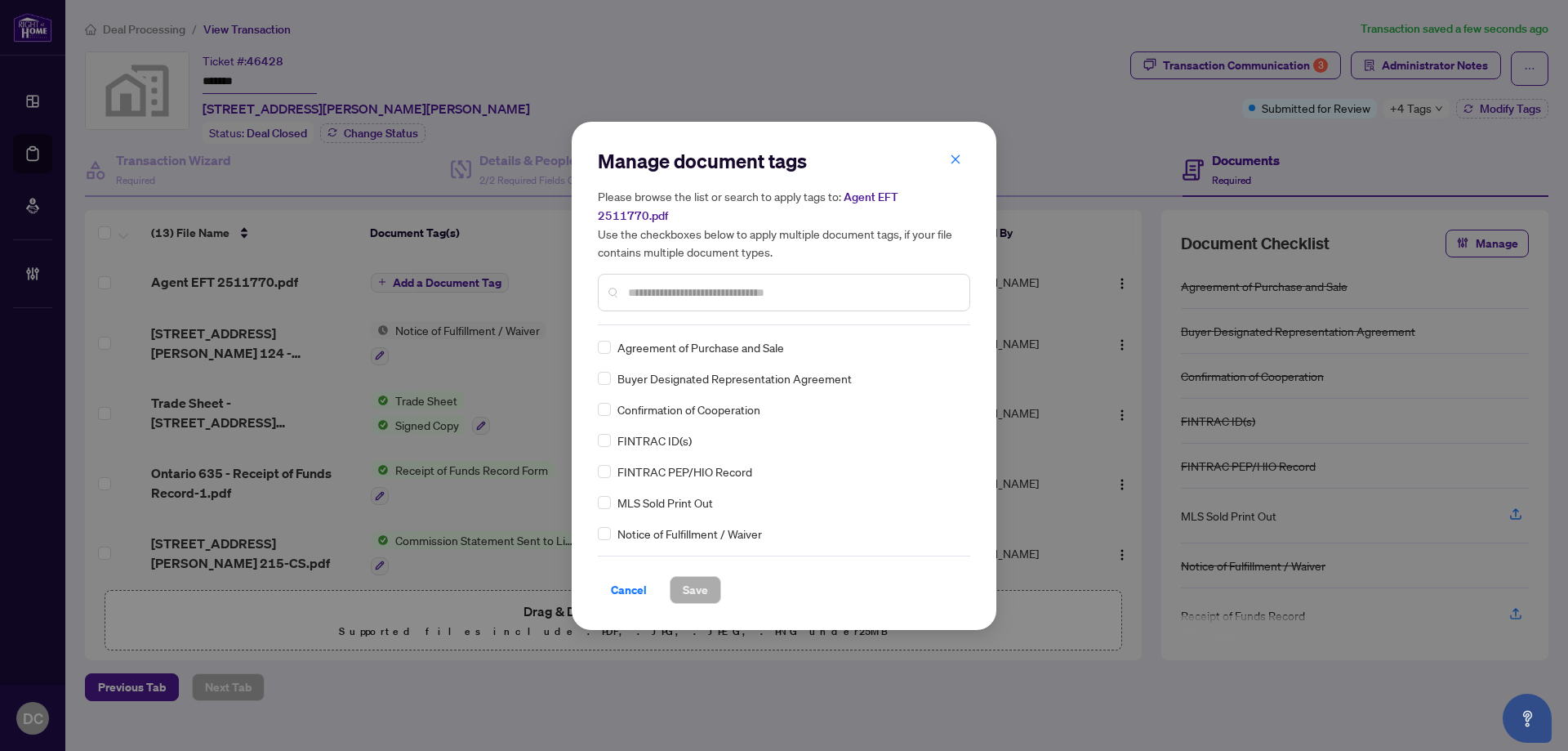
click at [762, 284] on input "text" at bounding box center [792, 292] width 328 height 18
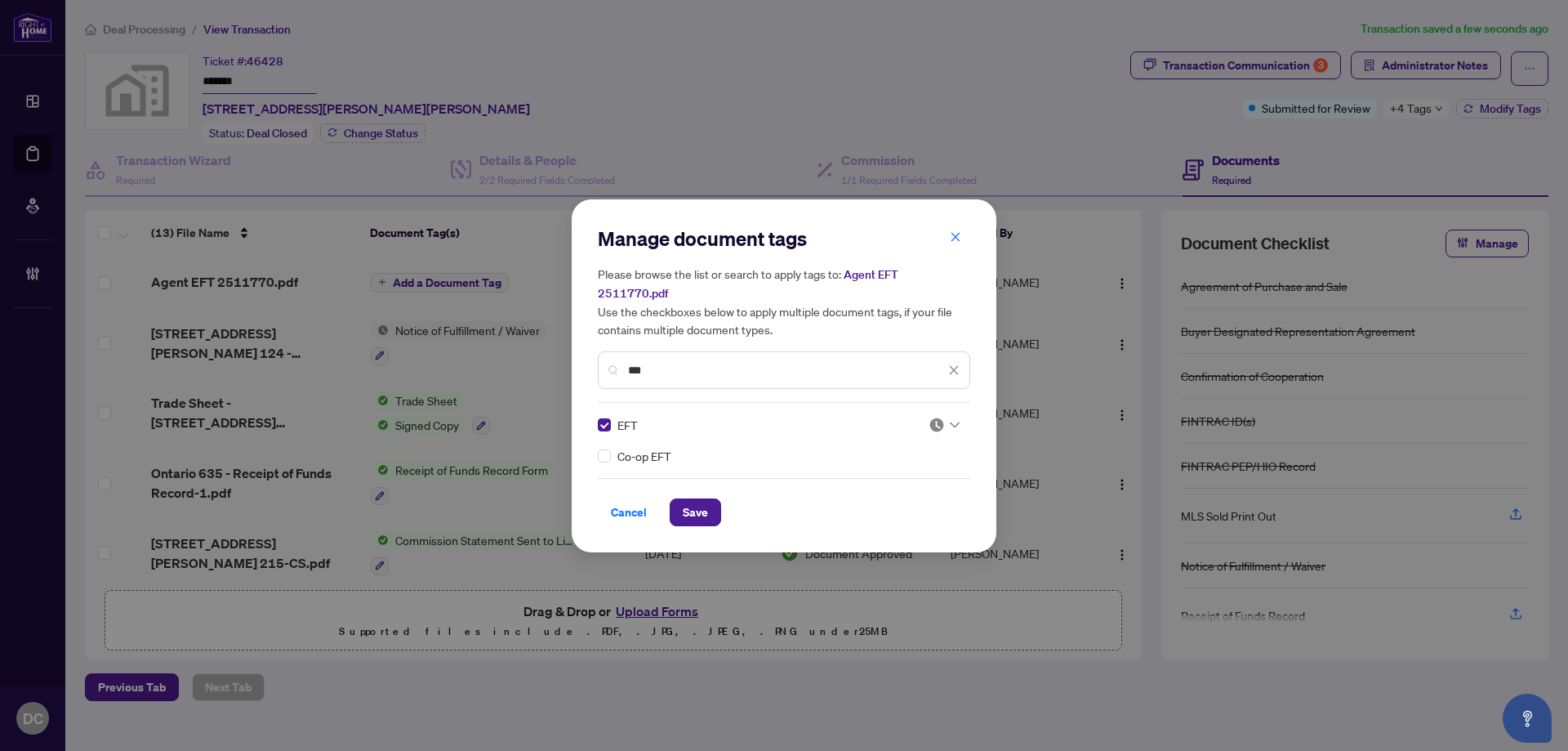
click at [933, 418] on img at bounding box center [936, 424] width 16 height 16
click at [854, 495] on img at bounding box center [850, 495] width 16 height 16
click at [690, 502] on span "Save" at bounding box center [695, 512] width 25 height 26
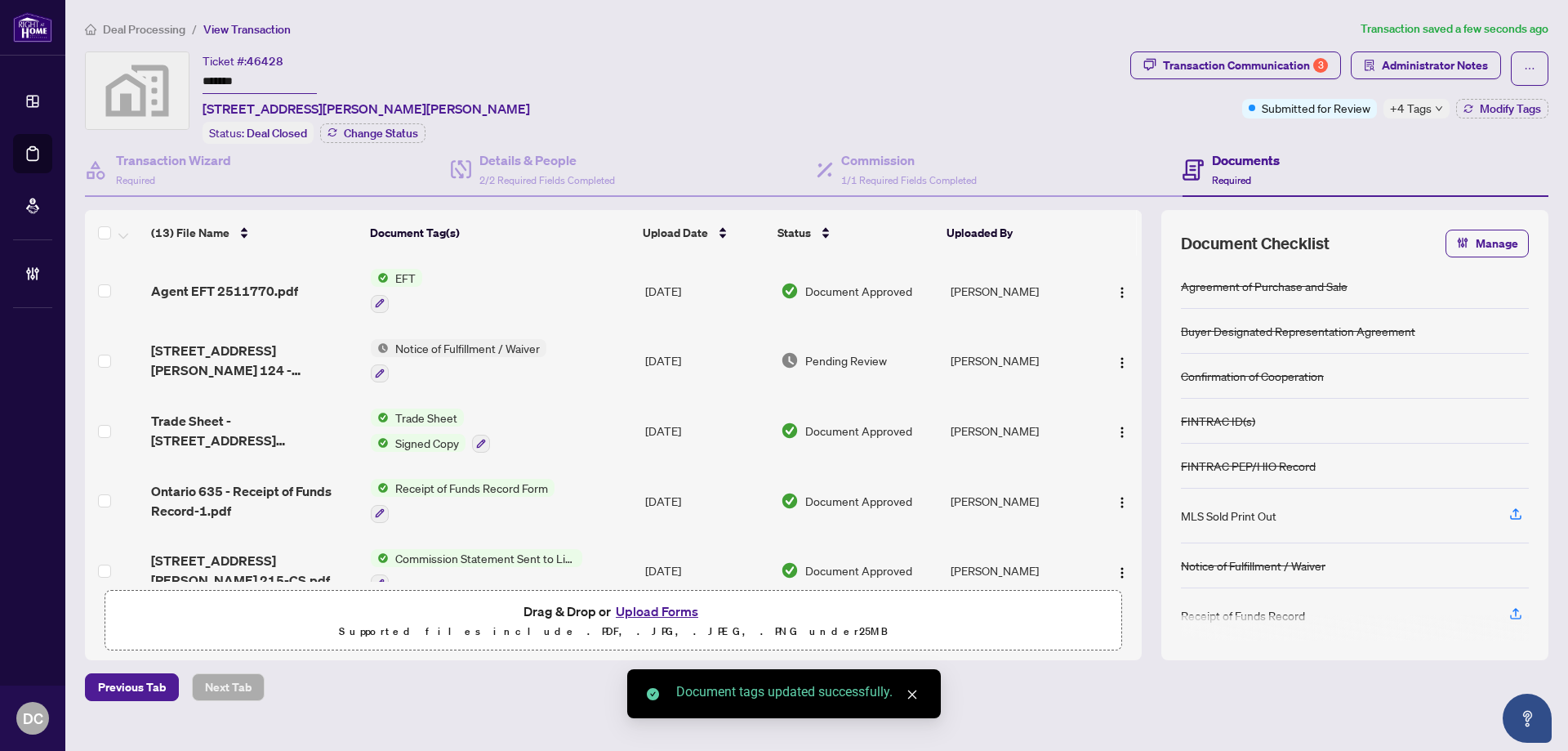
click at [1407, 107] on span "+4 Tags" at bounding box center [1410, 108] width 41 height 19
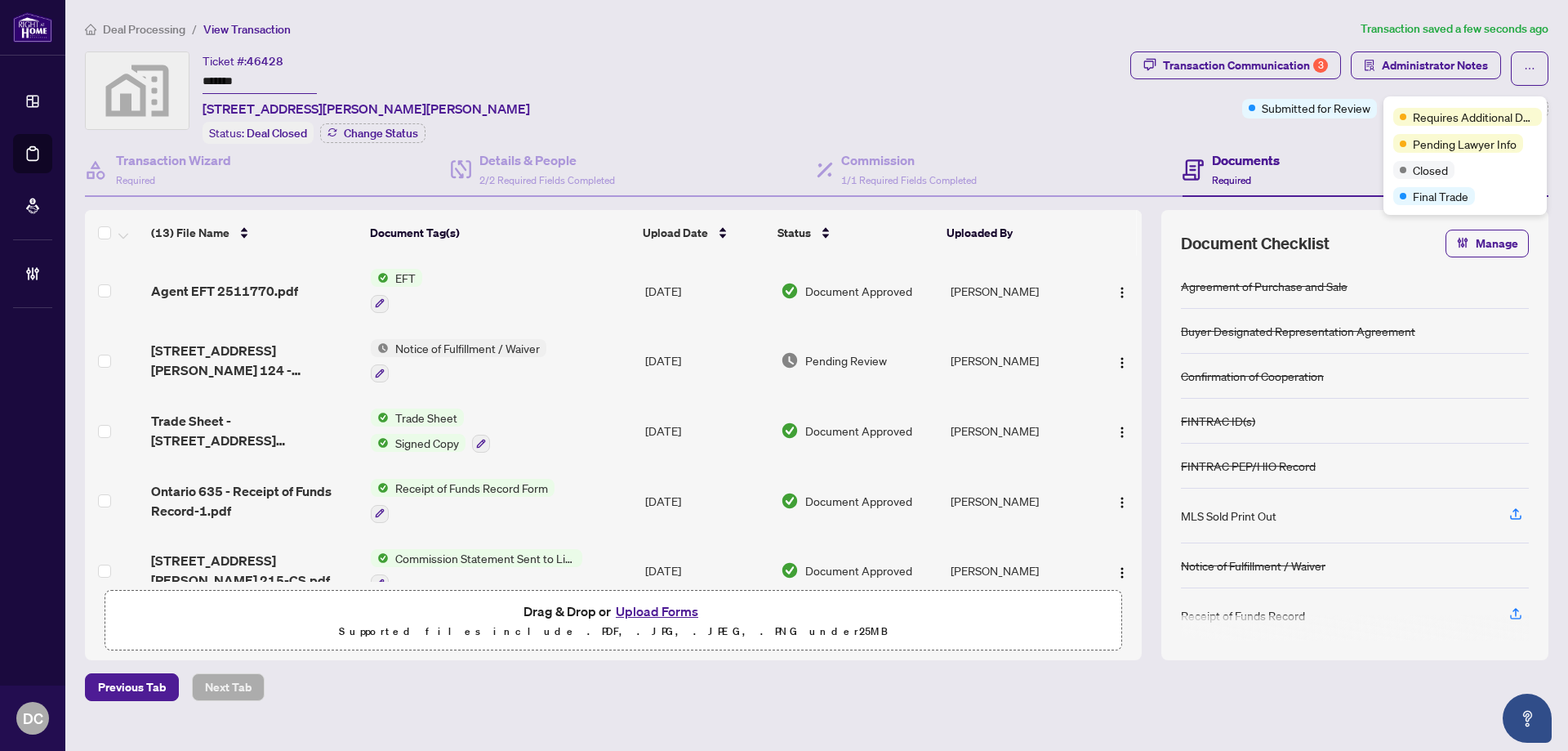
click at [1313, 137] on div "Transaction Communication 3 Administrator Notes Submitted for Review +4 Tags Mo…" at bounding box center [1339, 97] width 424 height 92
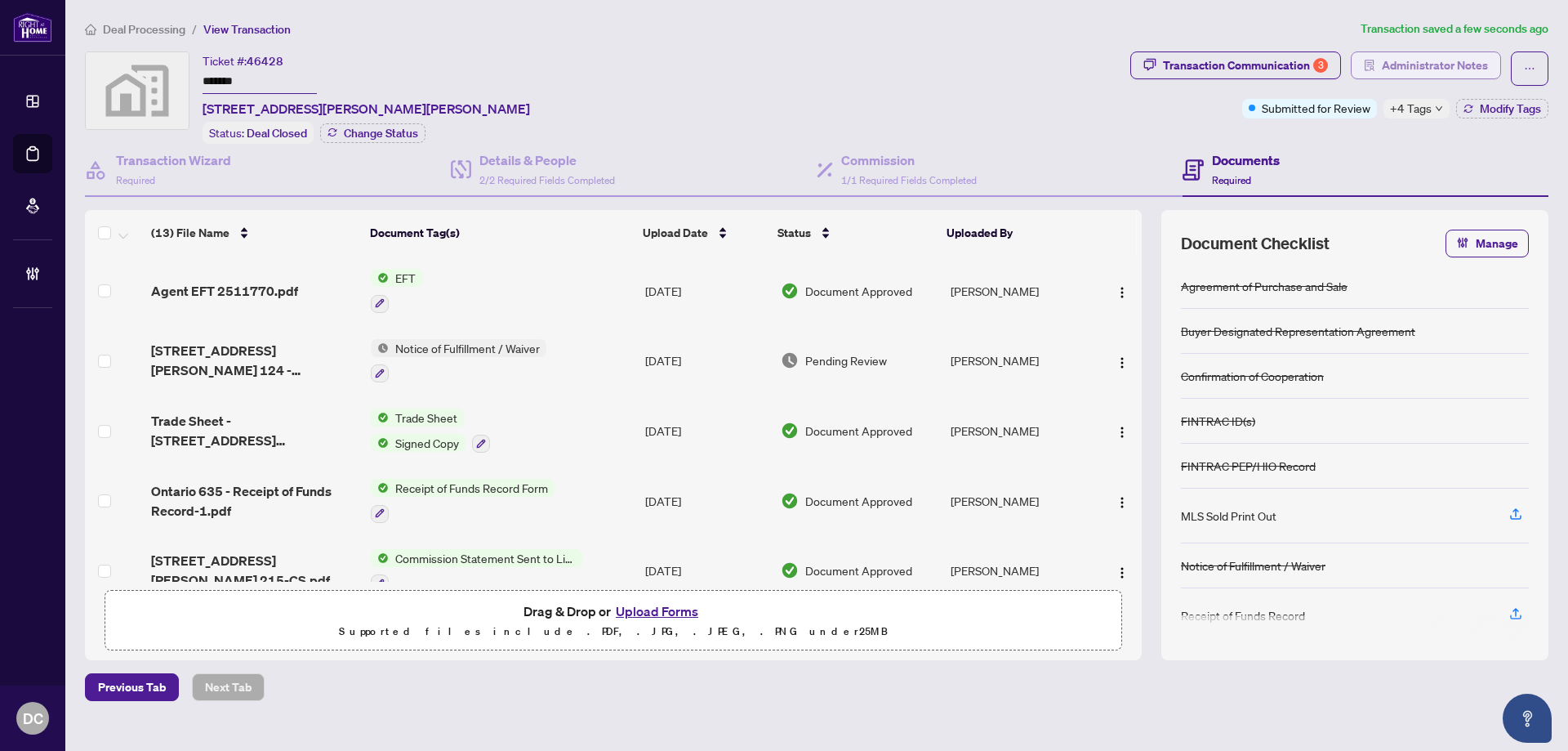
click at [1403, 66] on span "Administrator Notes" at bounding box center [1435, 65] width 106 height 26
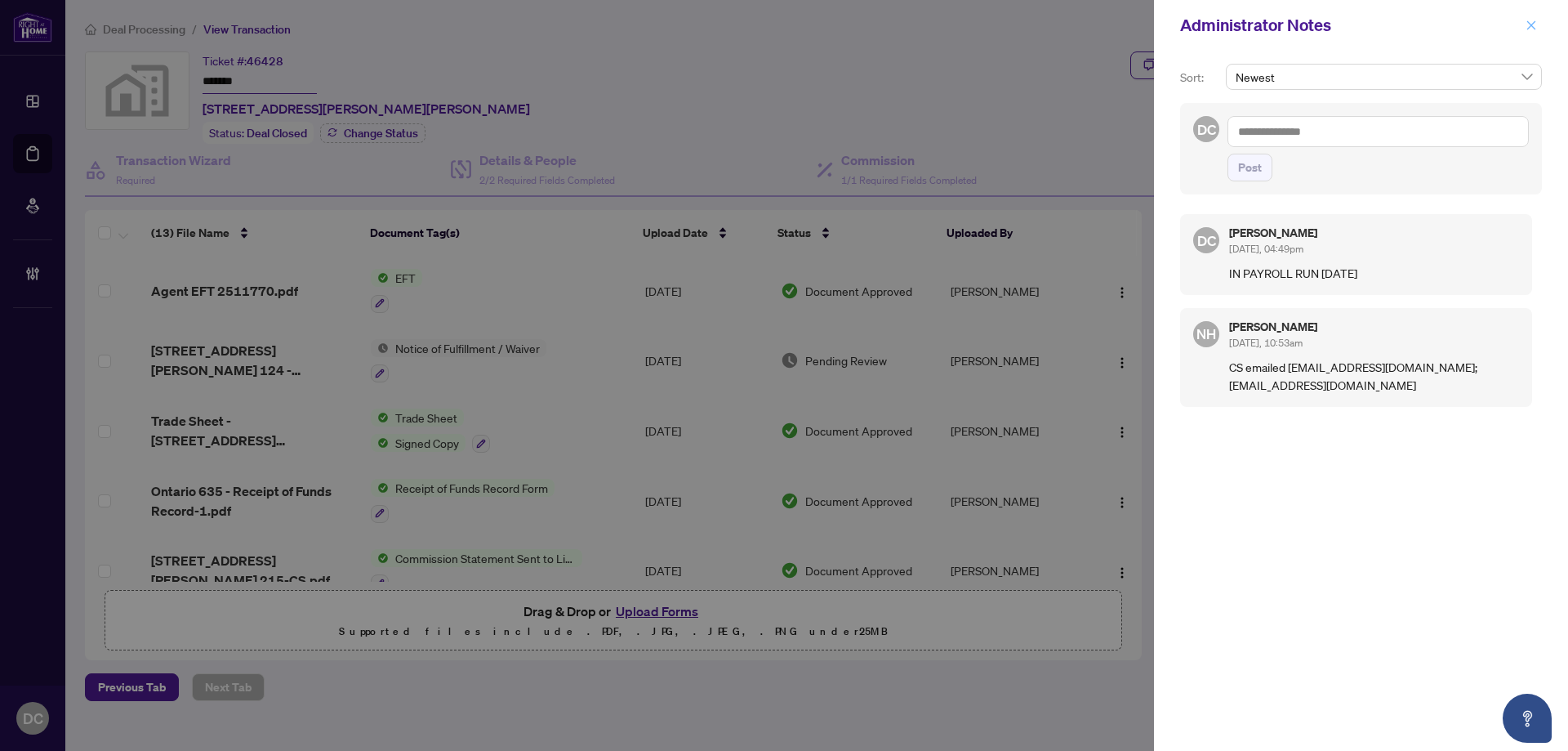
click at [1523, 25] on button "button" at bounding box center [1530, 25] width 21 height 20
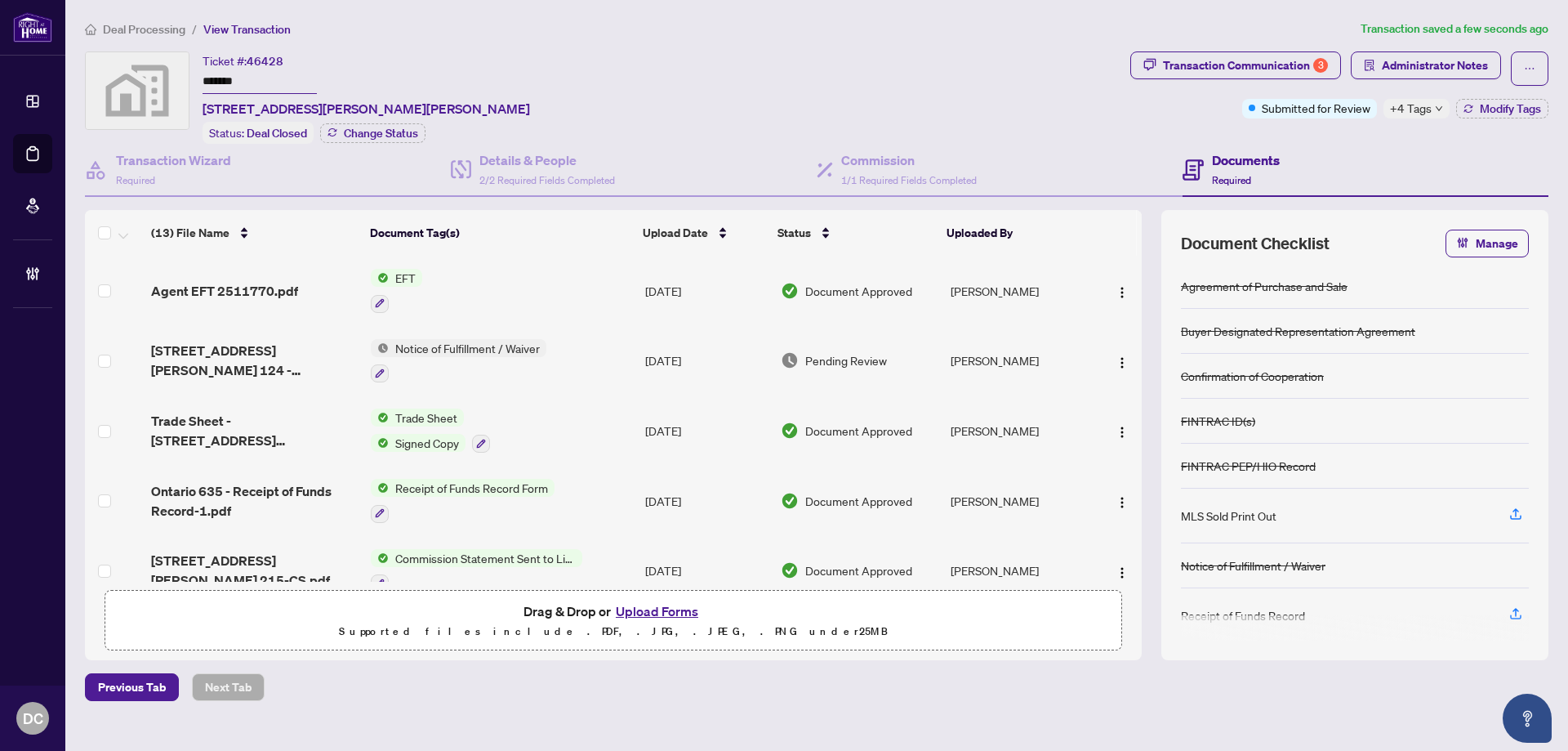
drag, startPoint x: 158, startPoint y: 26, endPoint x: 7, endPoint y: 23, distance: 151.0
click at [158, 26] on span "Deal Processing" at bounding box center [144, 29] width 82 height 15
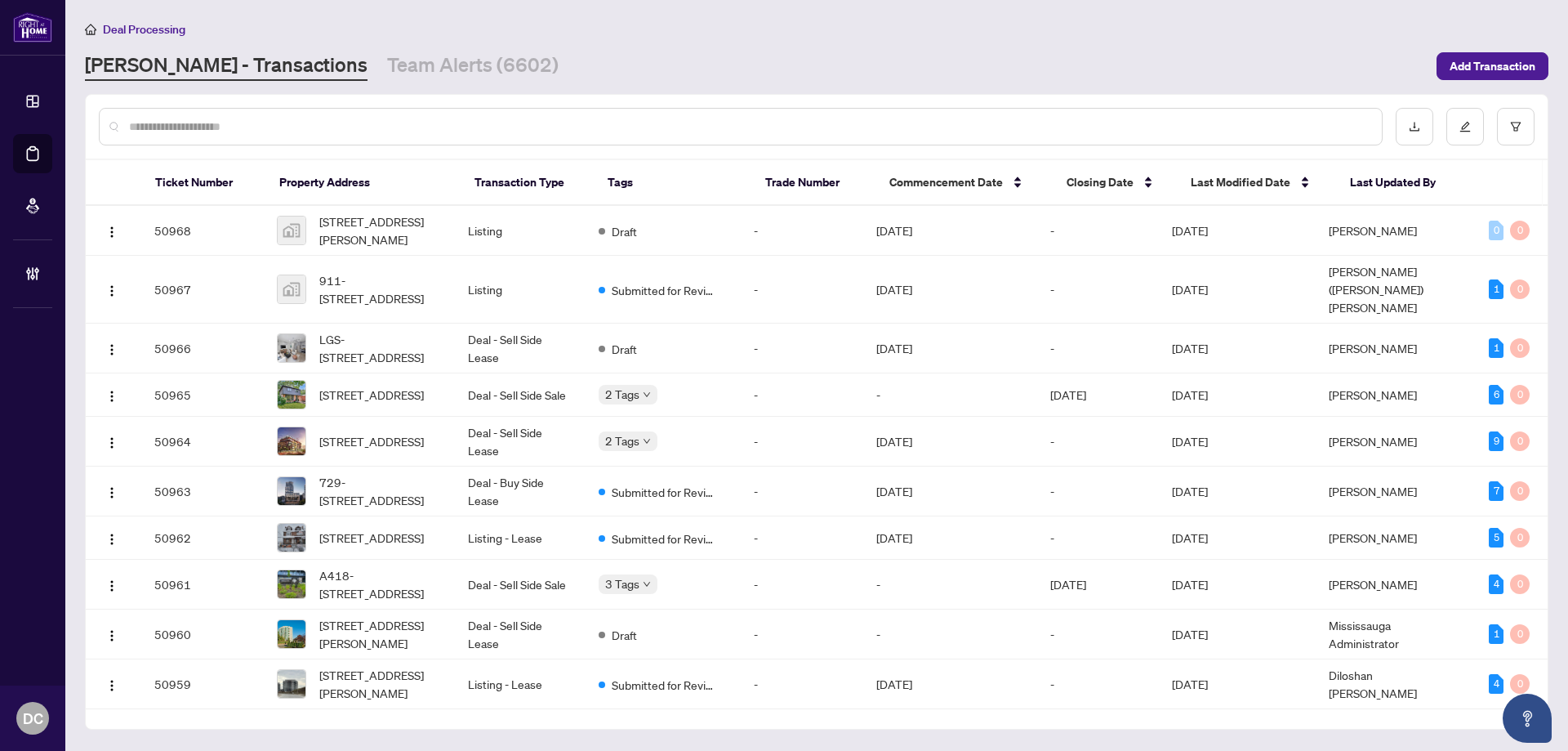
click at [324, 123] on input "text" at bounding box center [748, 126] width 1239 height 18
paste input "*******"
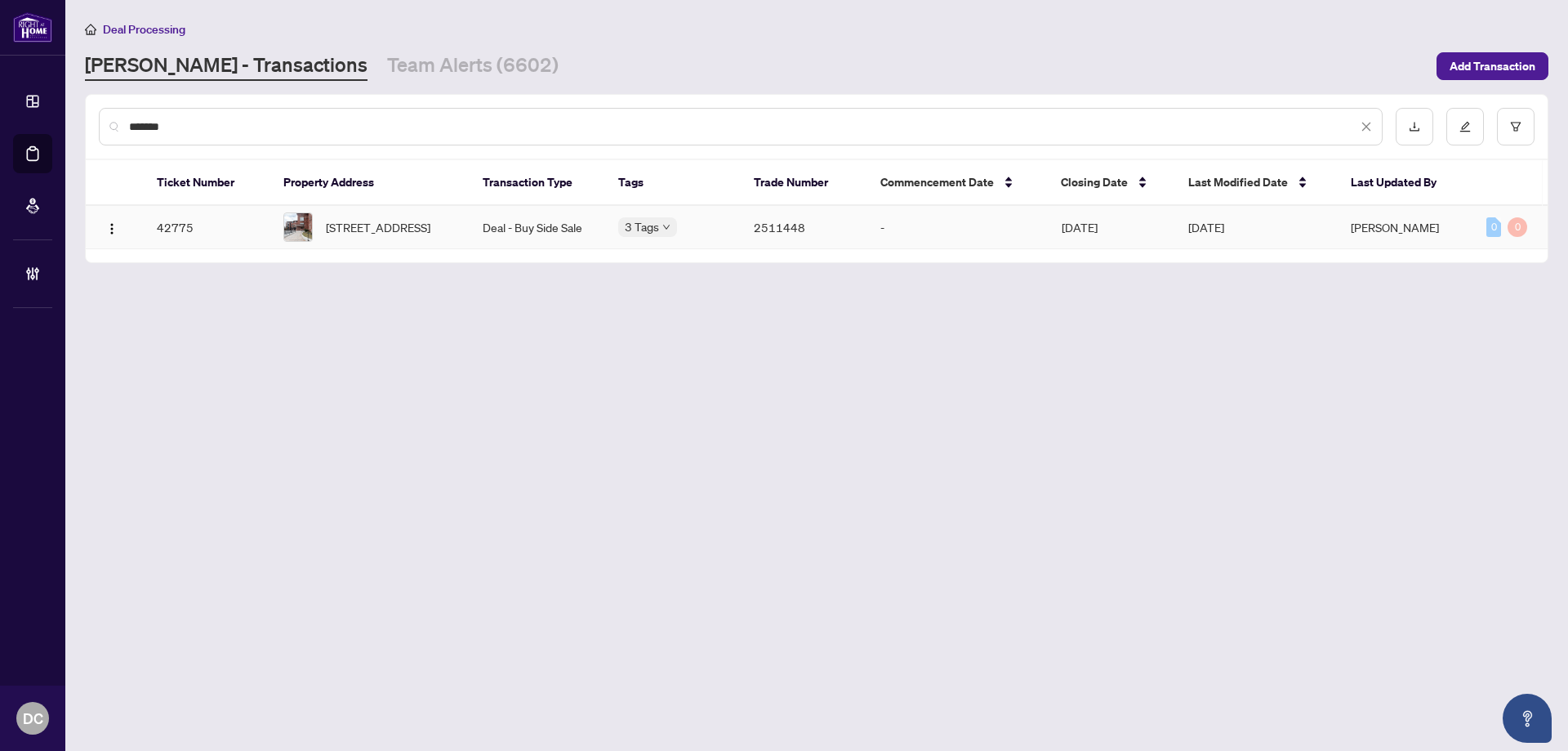
click at [544, 234] on td "Deal - Buy Side Sale" at bounding box center [538, 228] width 136 height 43
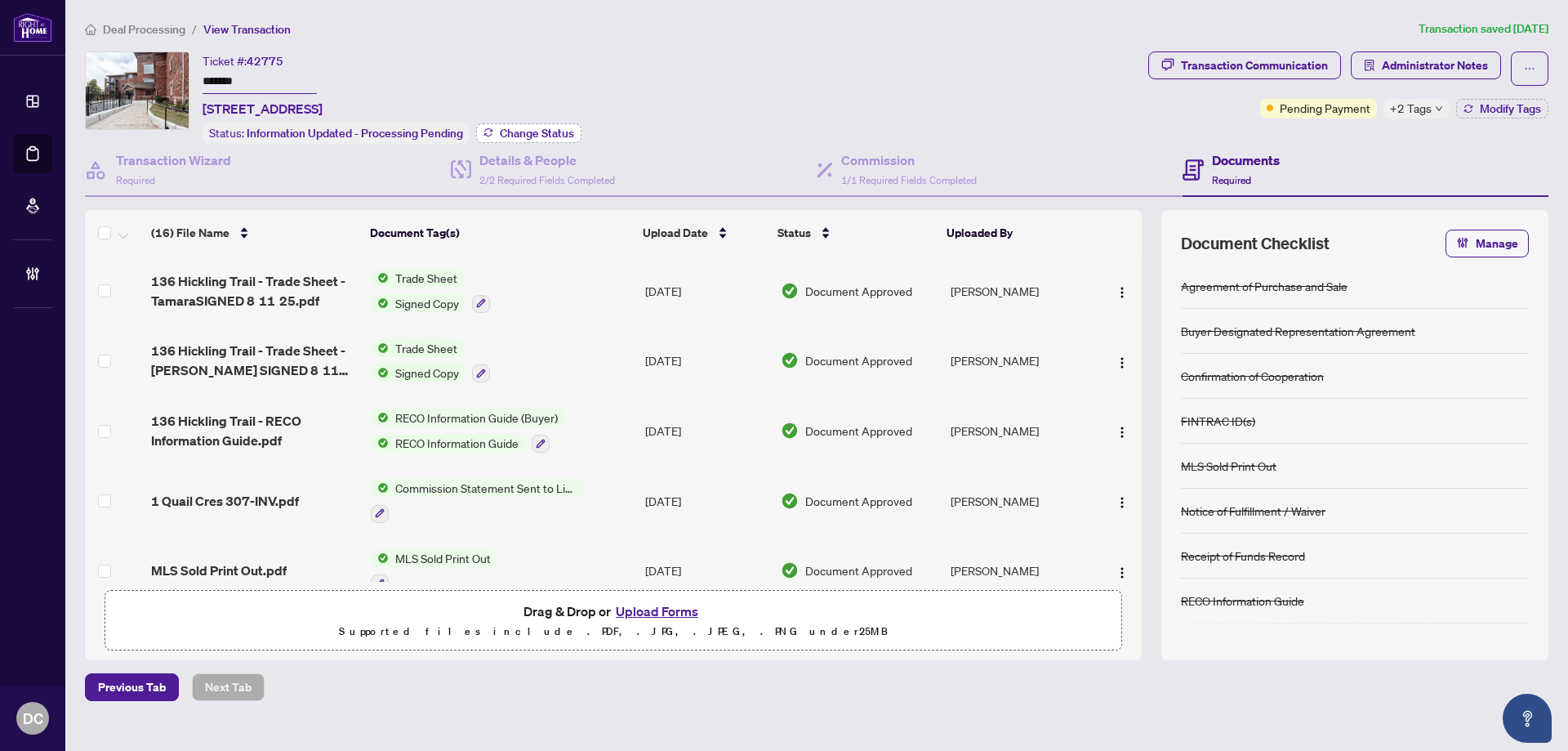
click at [554, 134] on span "Change Status" at bounding box center [537, 132] width 75 height 11
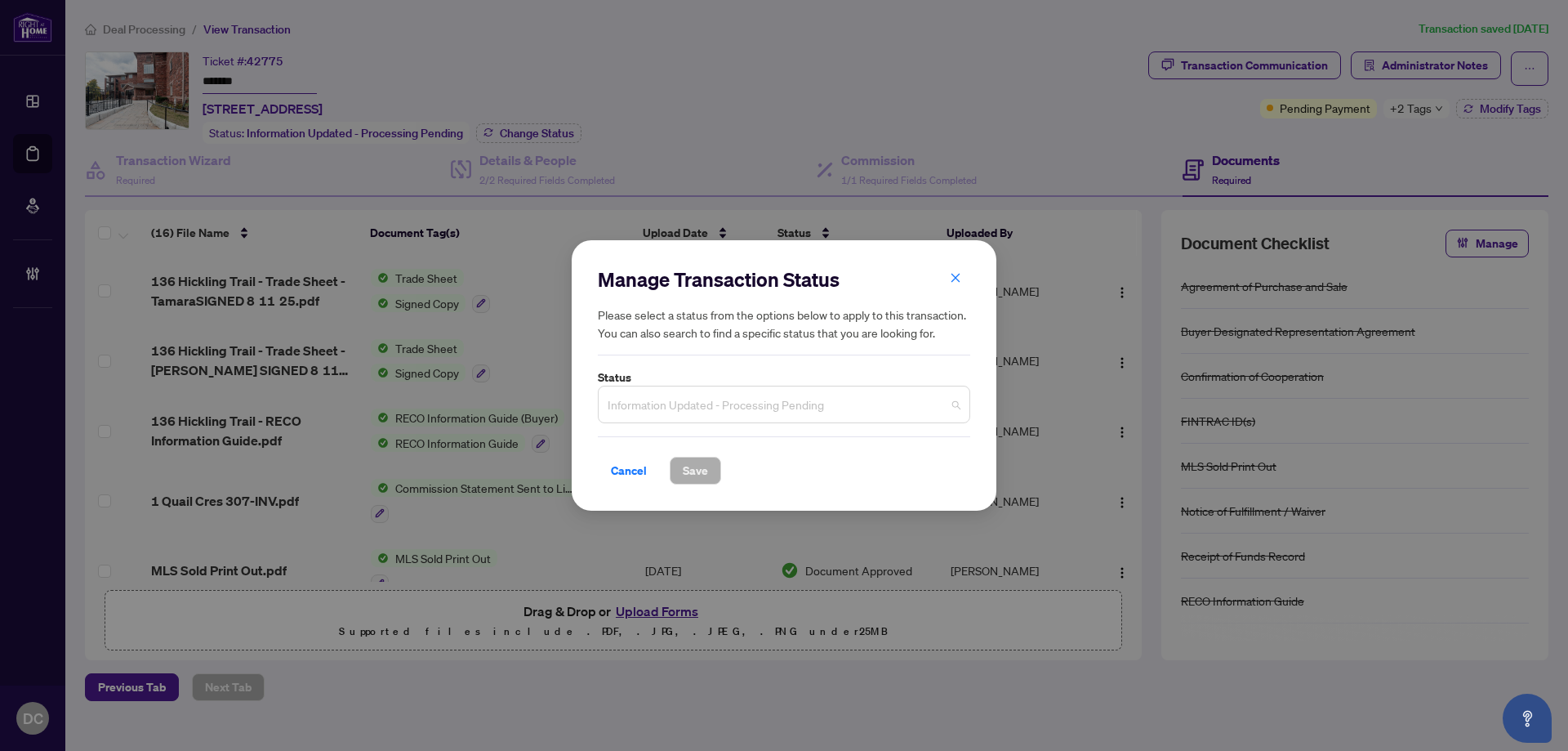
click at [777, 407] on span "Information Updated - Processing Pending" at bounding box center [783, 405] width 353 height 31
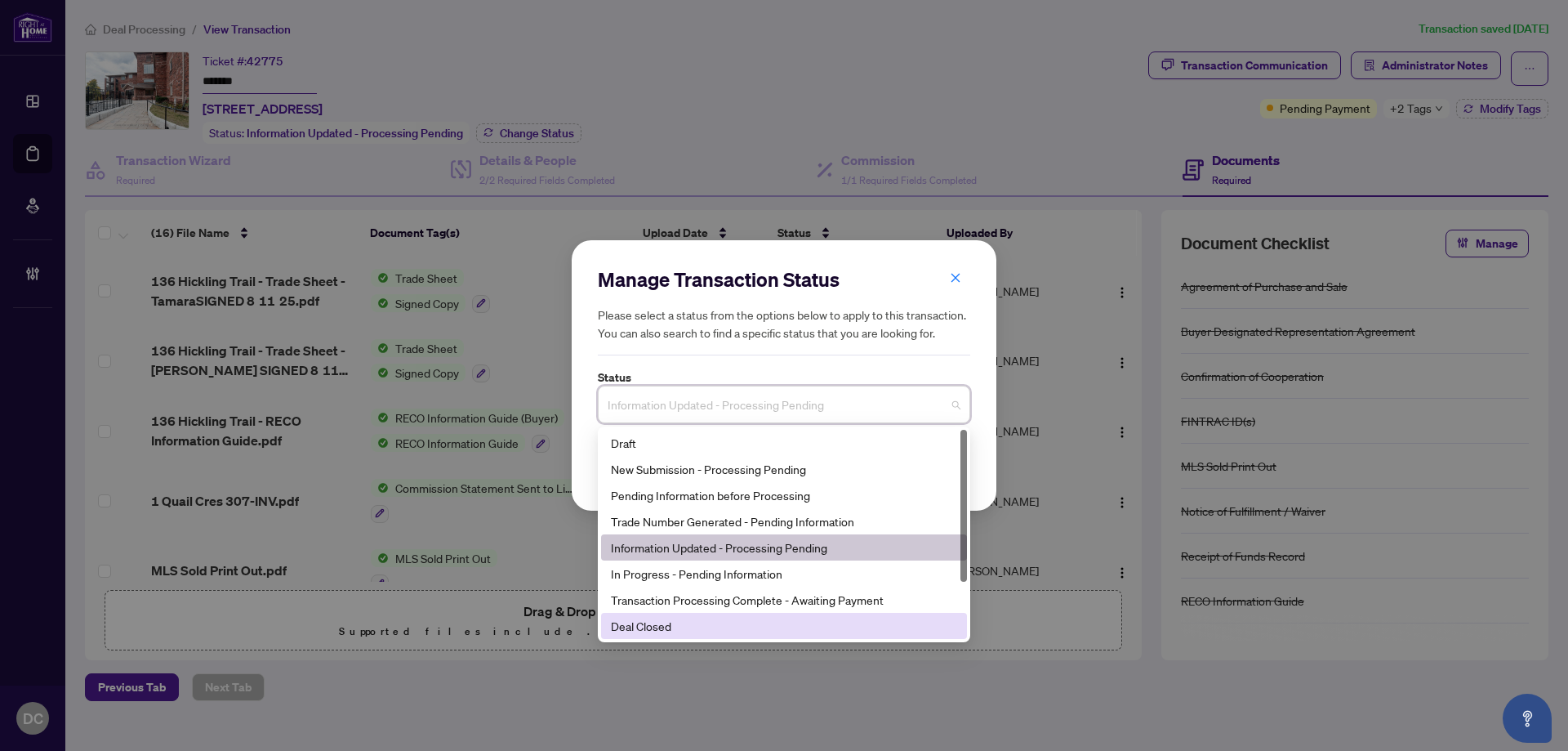
click at [692, 627] on div "Deal Closed" at bounding box center [783, 626] width 346 height 18
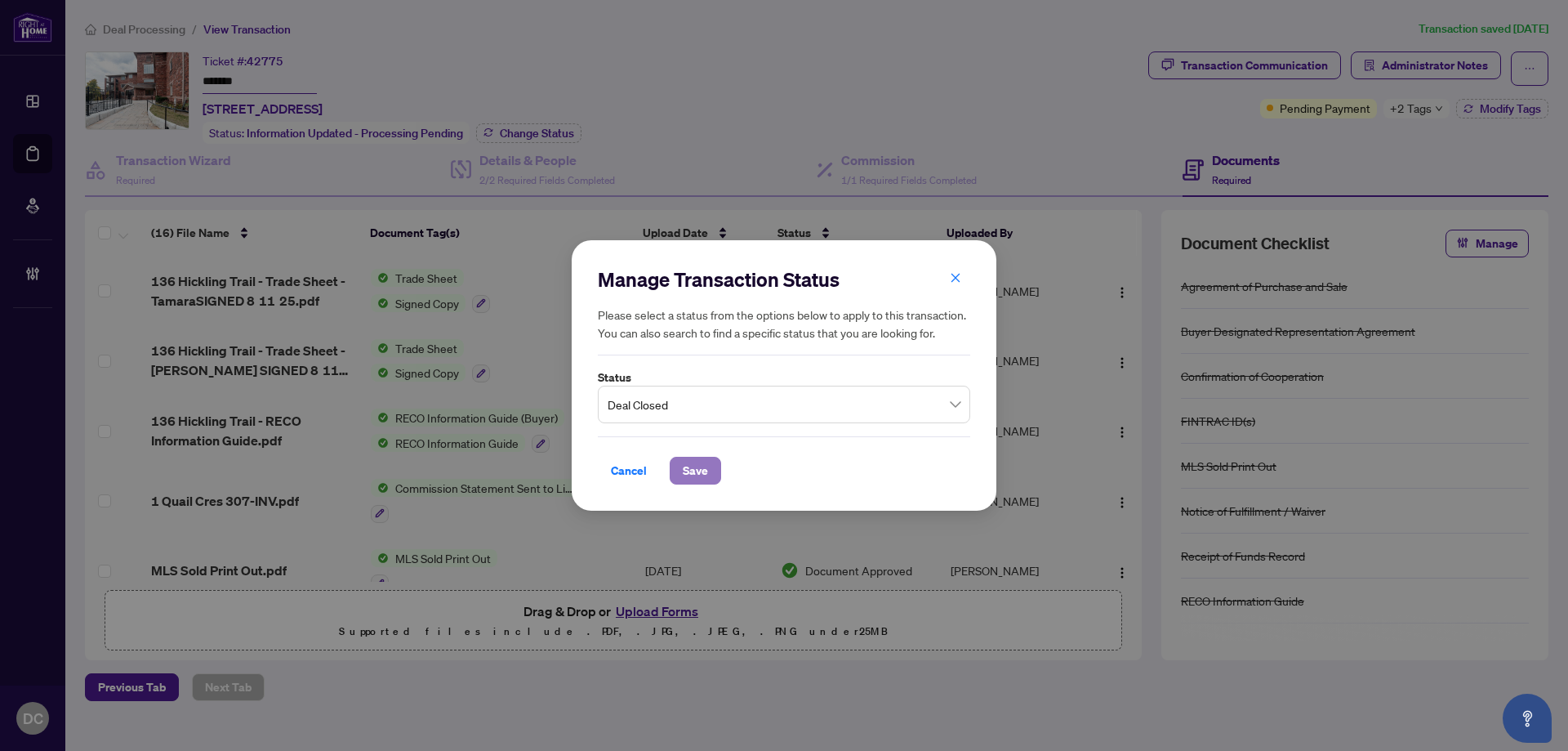
click at [703, 465] on span "Save" at bounding box center [695, 470] width 25 height 26
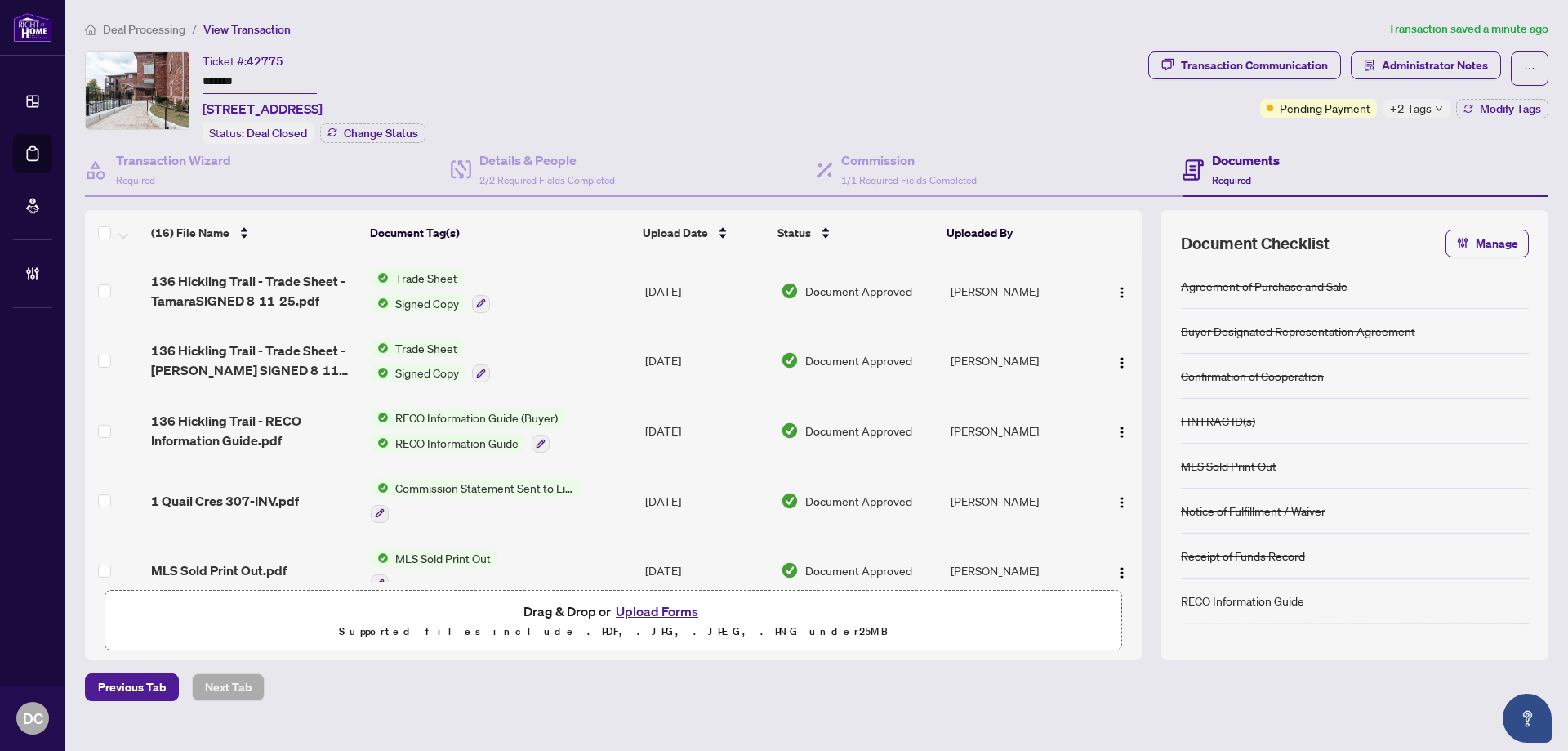
click at [559, 361] on td "Trade Sheet Signed Copy" at bounding box center [501, 361] width 274 height 70
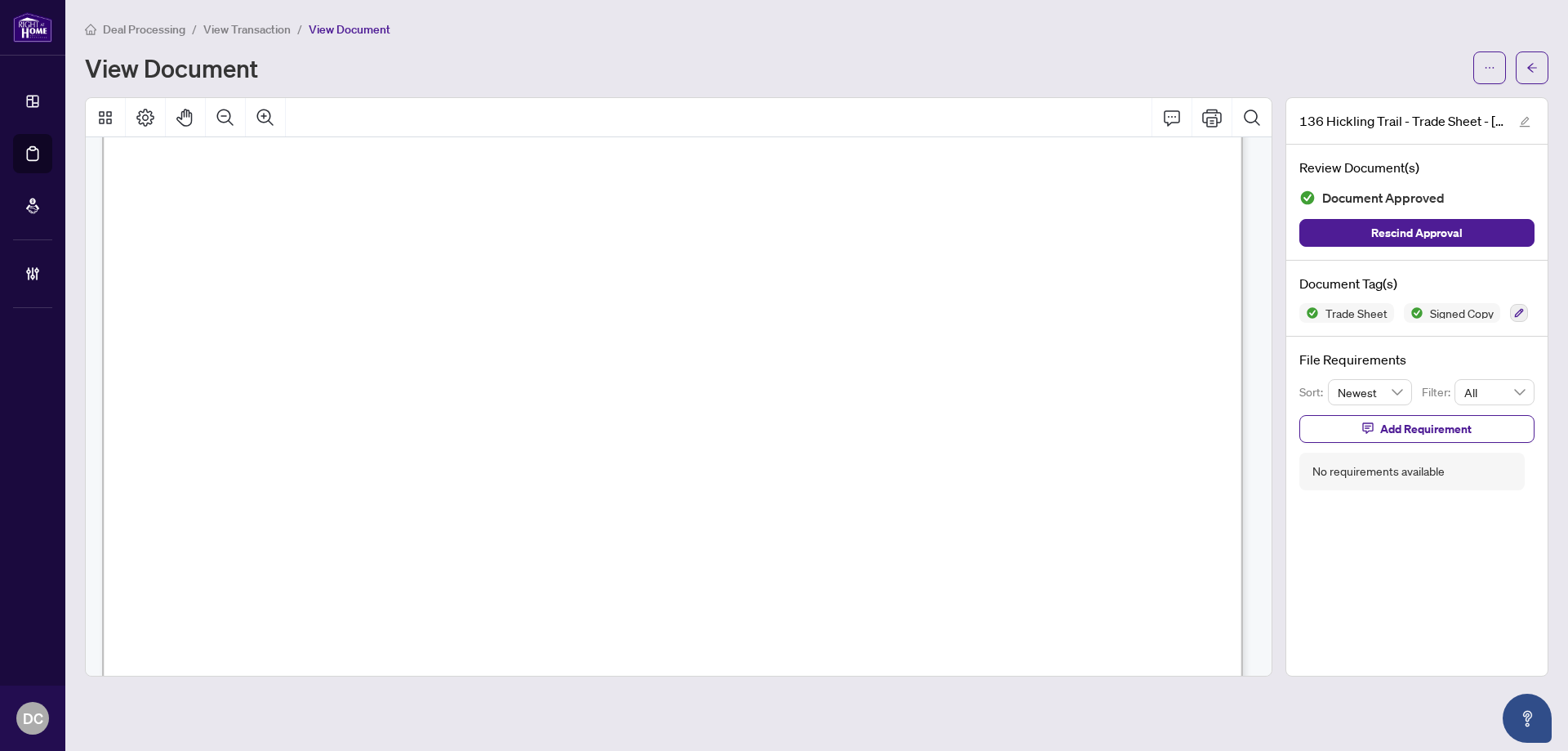
scroll to position [654, 0]
click at [1532, 76] on span "button" at bounding box center [1531, 68] width 11 height 26
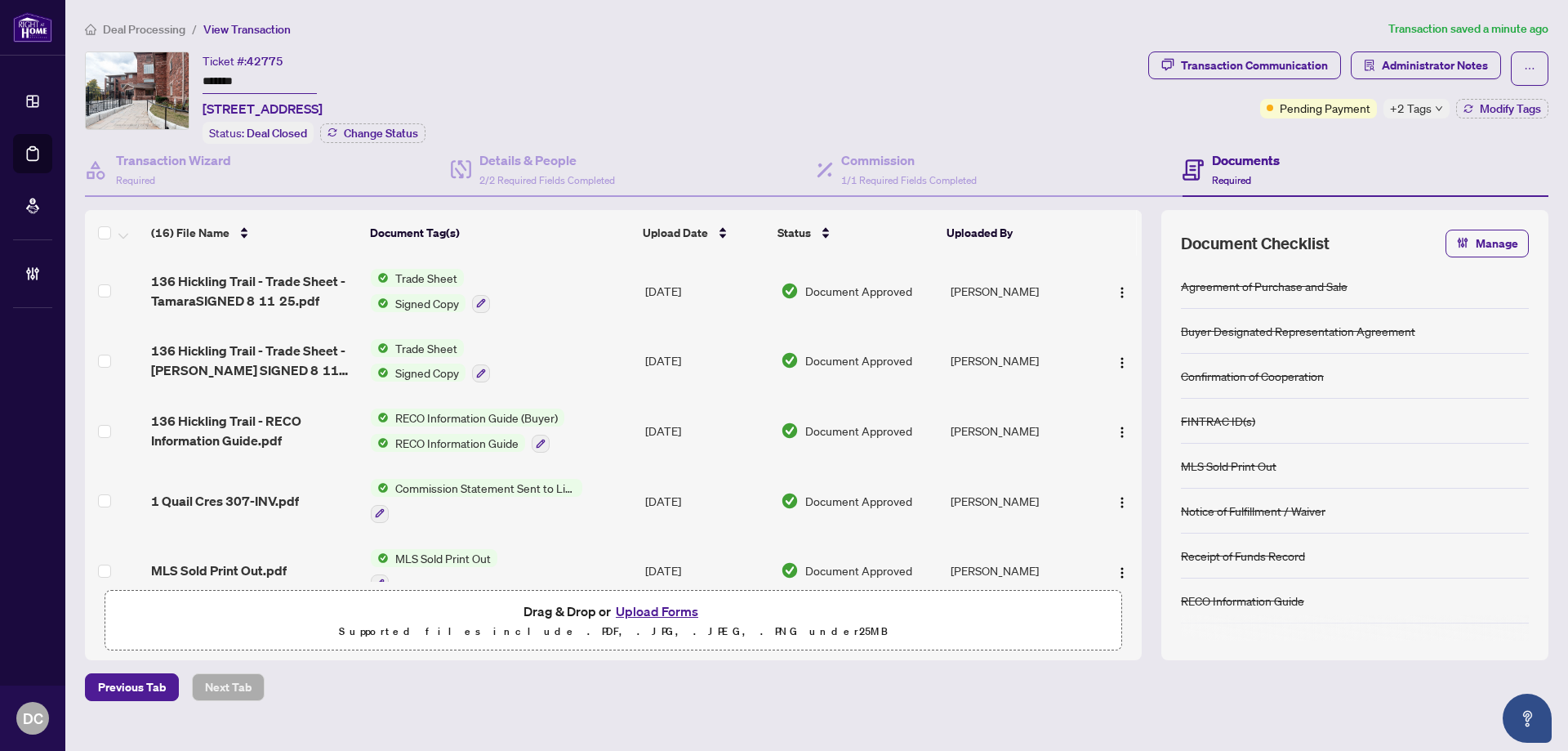
click at [1418, 104] on span "+2 Tags" at bounding box center [1410, 108] width 41 height 19
click at [1324, 133] on div "Transaction Communication Administrator Notes Pending Payment +2 Tags Modify Ta…" at bounding box center [1348, 97] width 407 height 92
click at [1480, 103] on span "Modify Tags" at bounding box center [1510, 108] width 61 height 11
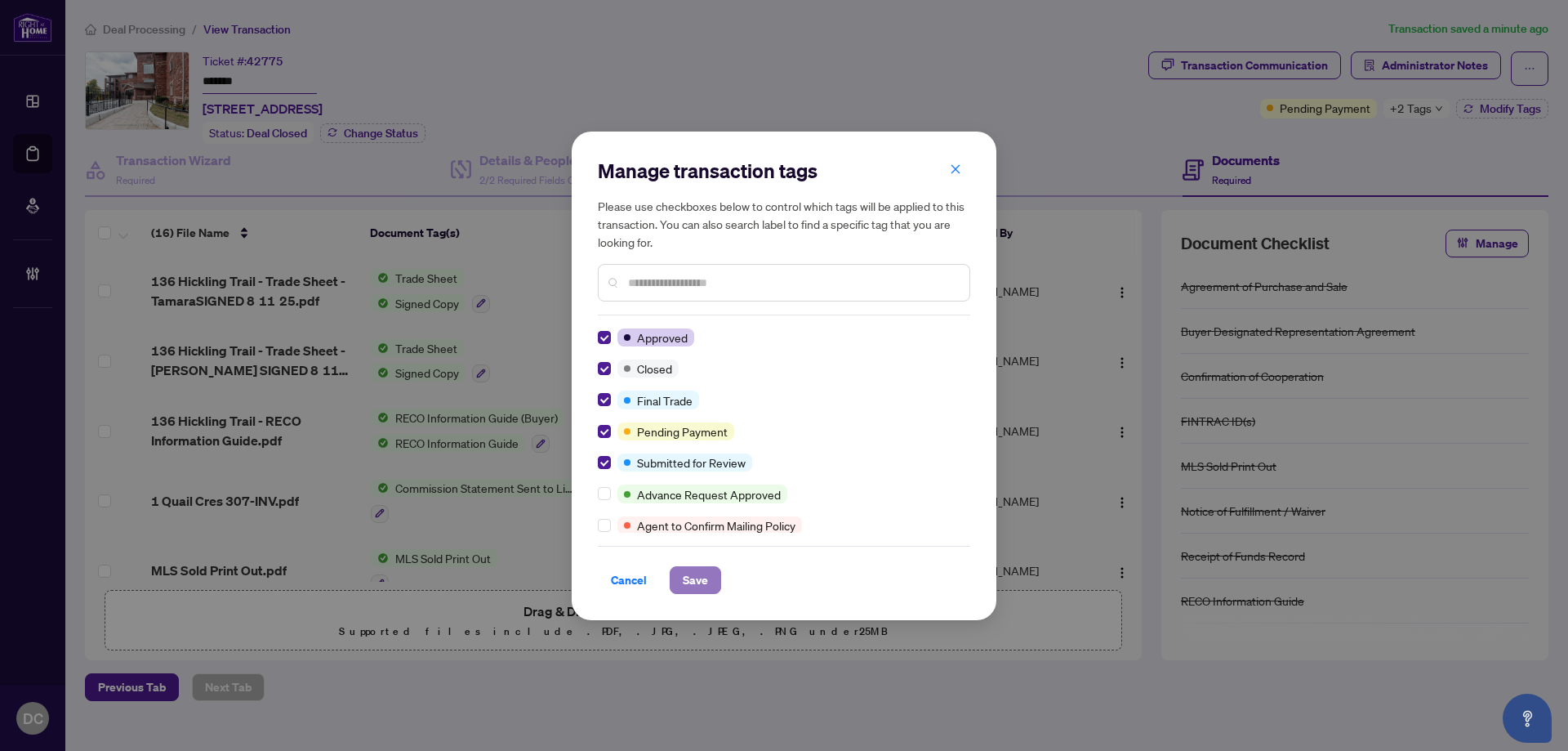
click at [690, 574] on span "Save" at bounding box center [695, 580] width 25 height 26
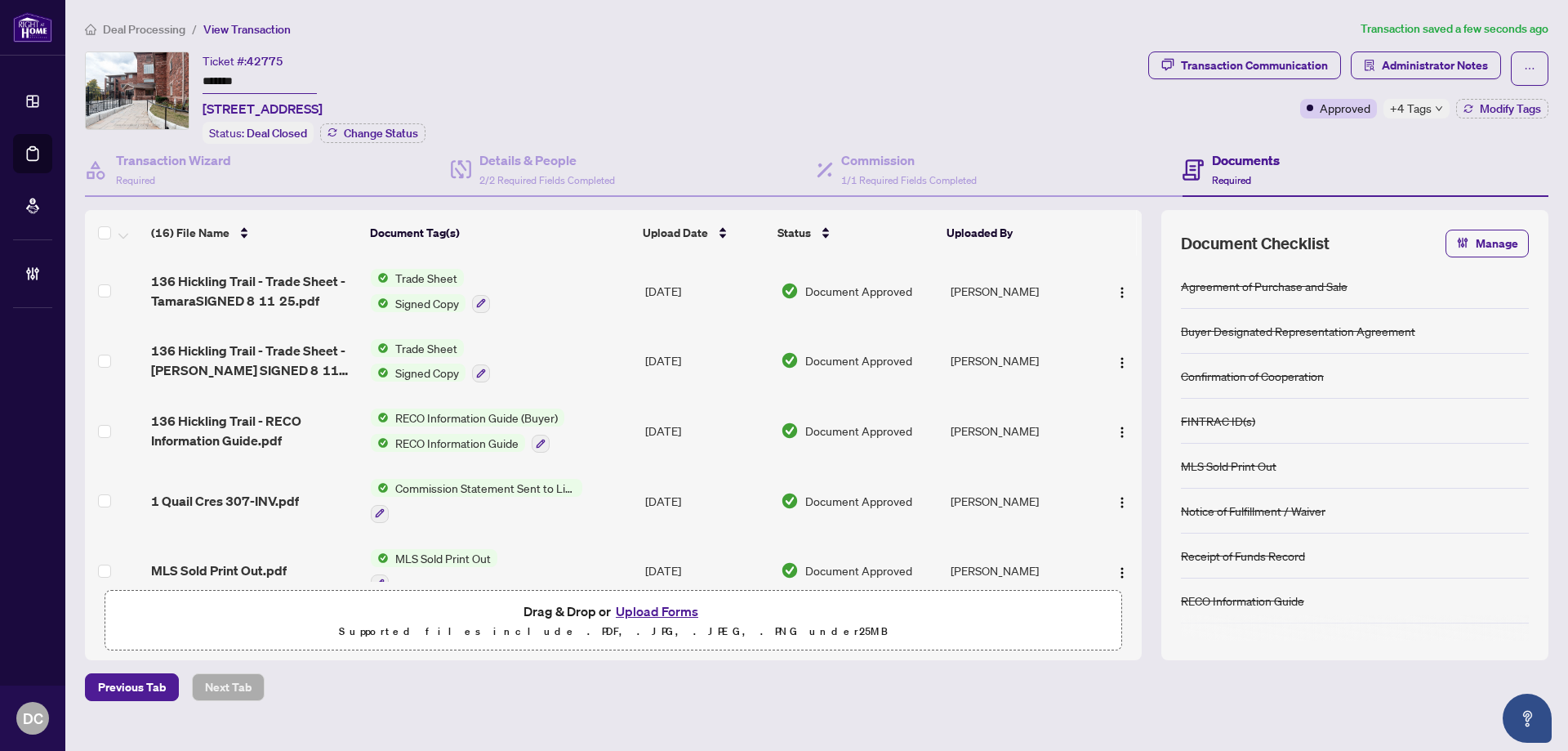
click at [1410, 105] on span "+4 Tags" at bounding box center [1410, 108] width 41 height 19
click at [1310, 140] on div "Transaction Communication Administrator Notes Approved +4 Tags Modify Tags" at bounding box center [1348, 97] width 407 height 92
click at [1496, 115] on button "Modify Tags" at bounding box center [1501, 108] width 92 height 20
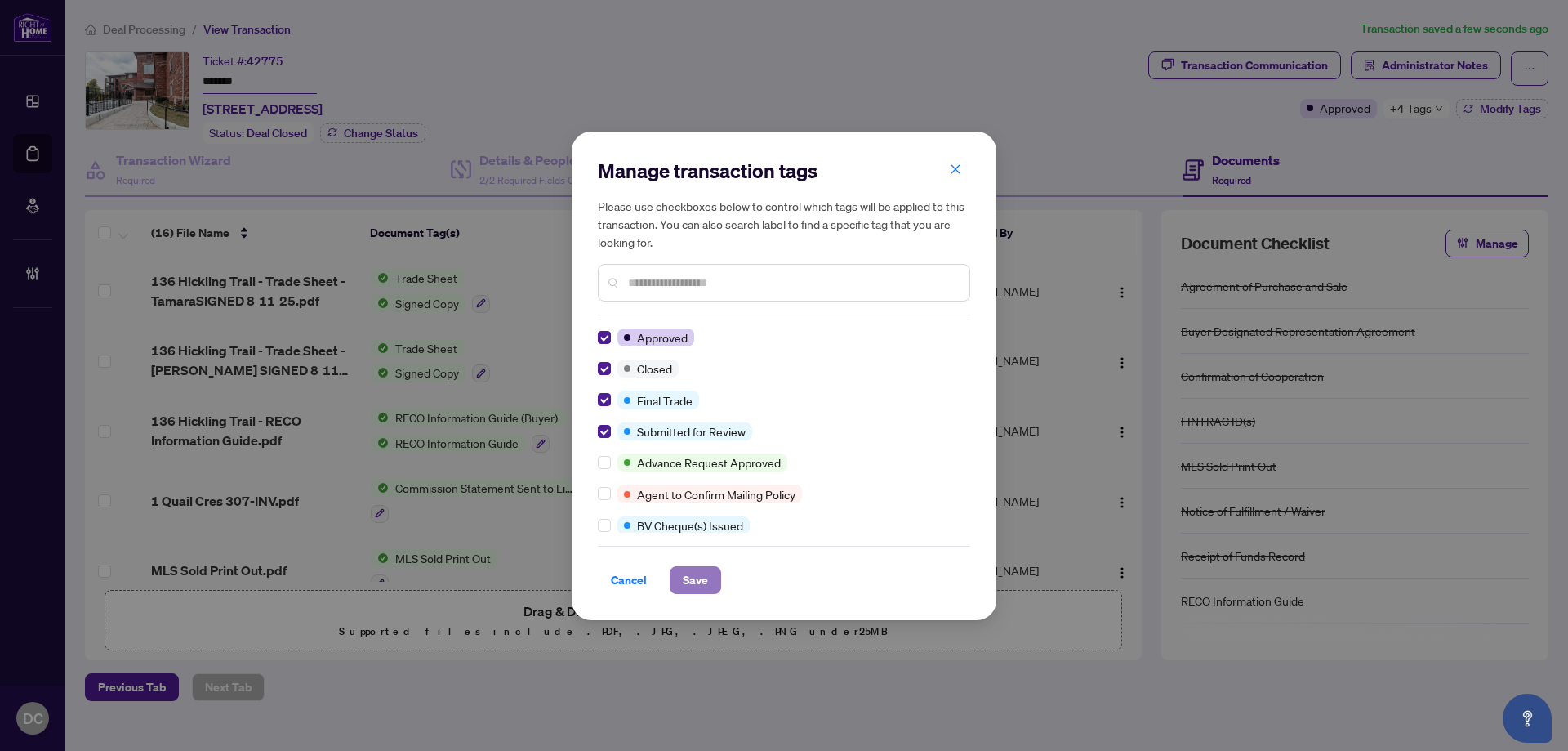
click at [685, 575] on span "Save" at bounding box center [695, 580] width 25 height 26
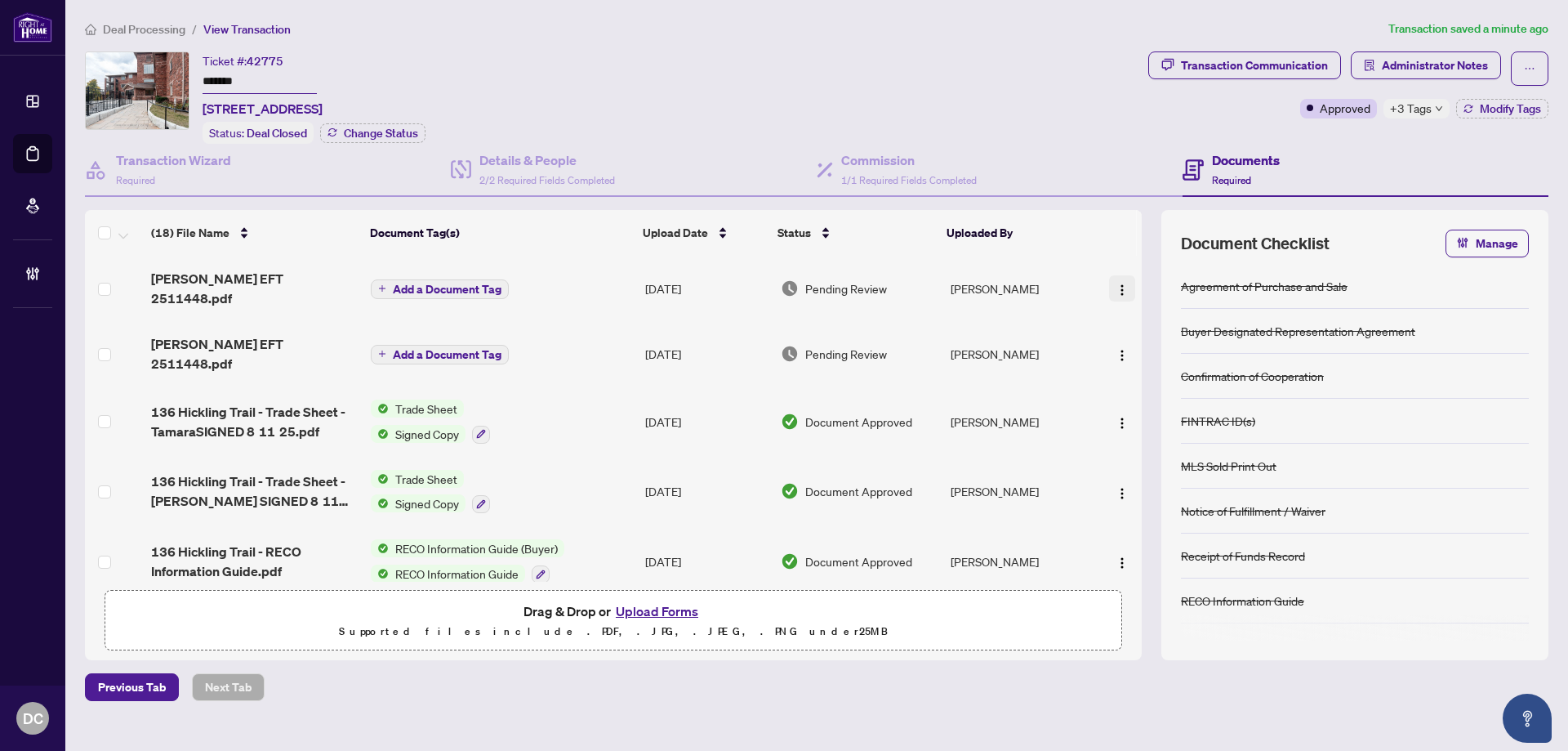
click at [1118, 284] on img "button" at bounding box center [1121, 290] width 13 height 13
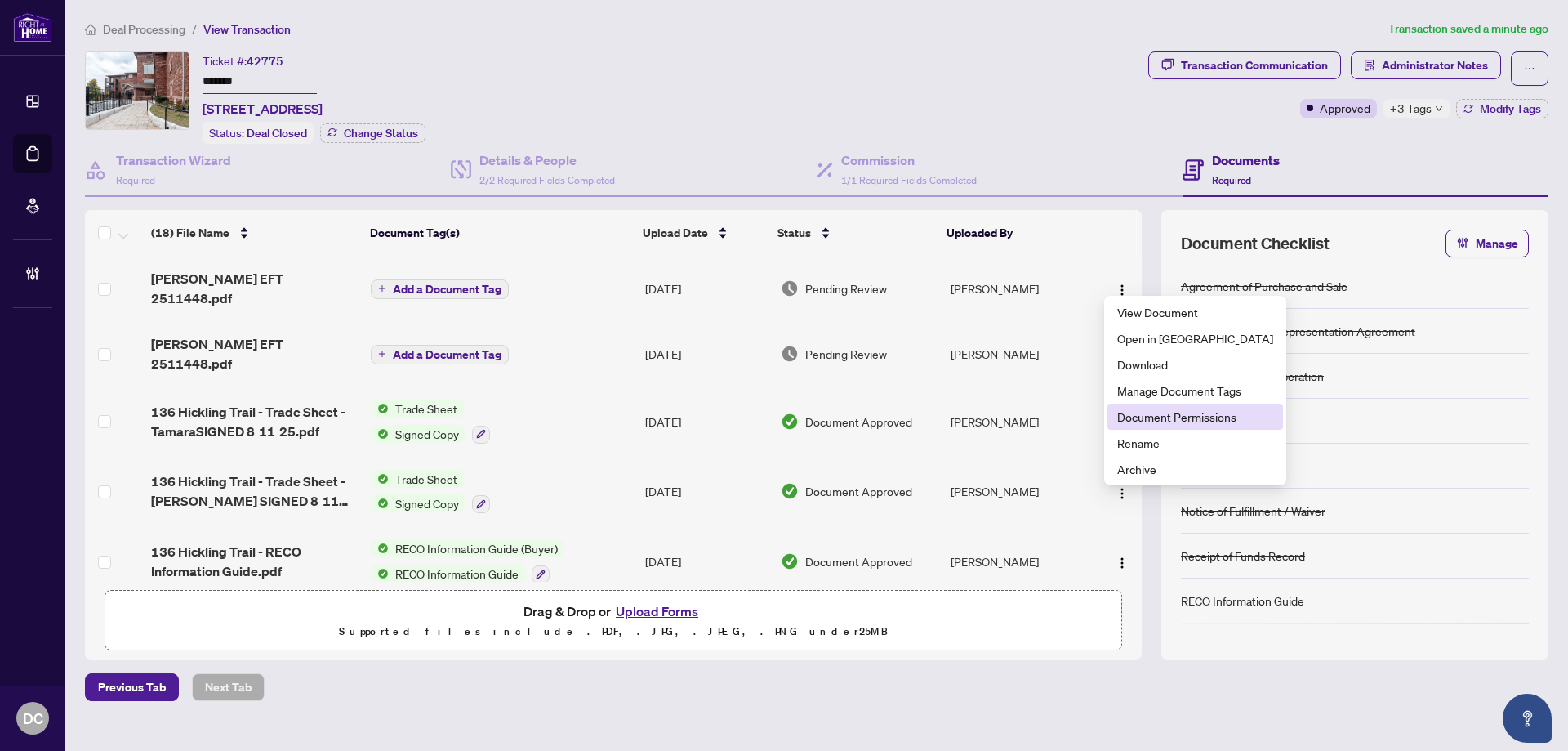
click at [1146, 419] on span "Document Permissions" at bounding box center [1195, 416] width 156 height 18
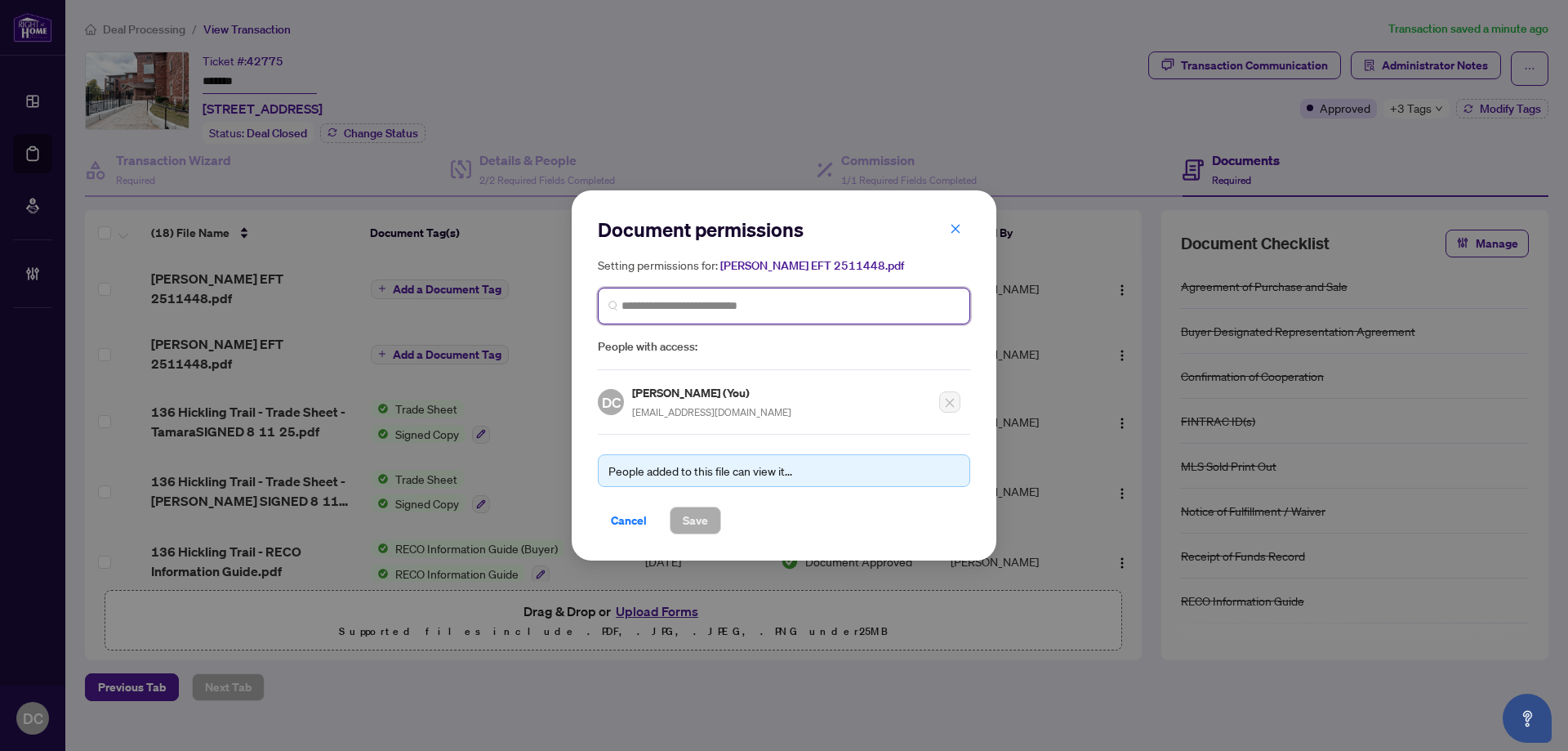
click at [764, 308] on input "search" at bounding box center [791, 306] width 338 height 17
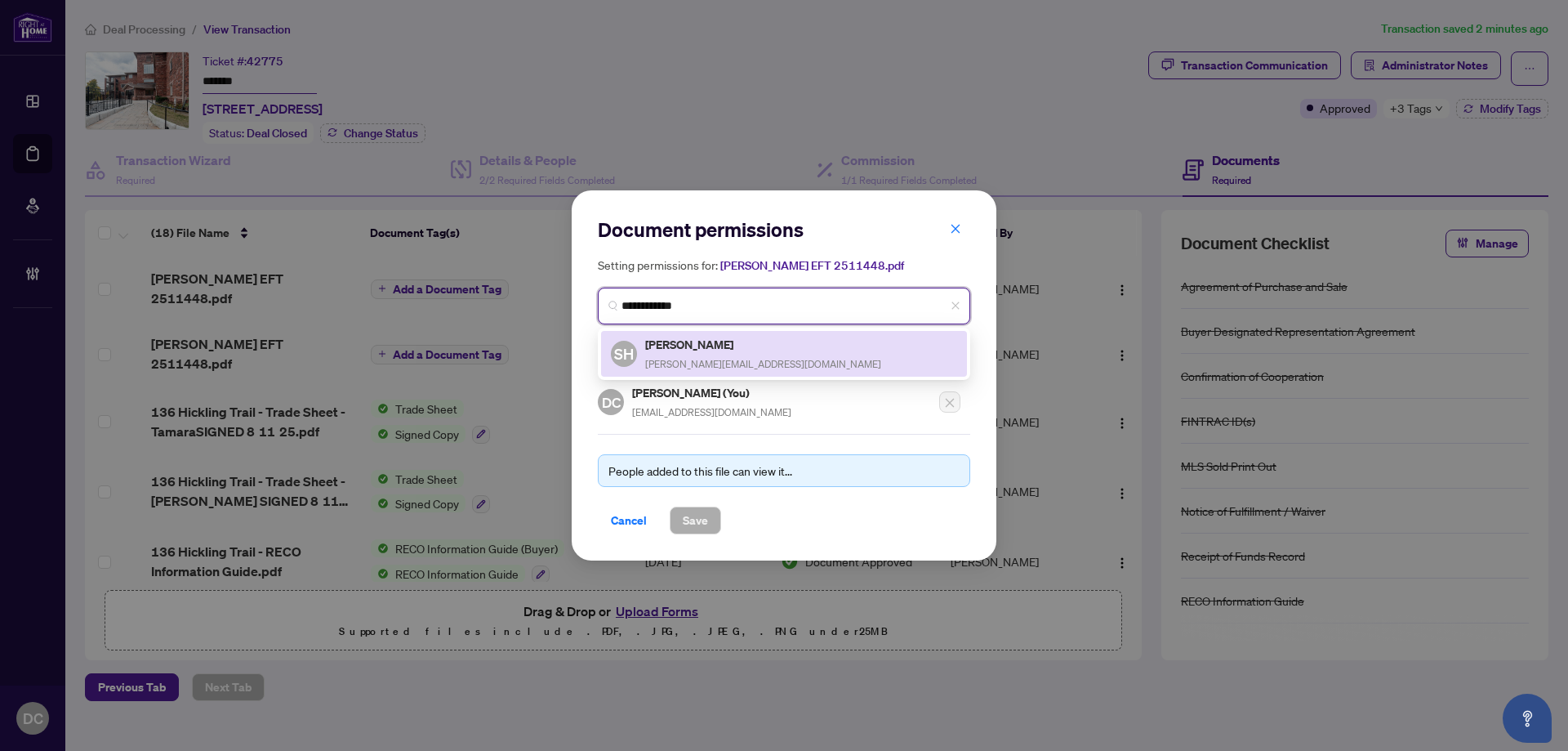
click at [728, 347] on h5 "Steve Hagens" at bounding box center [763, 345] width 236 height 19
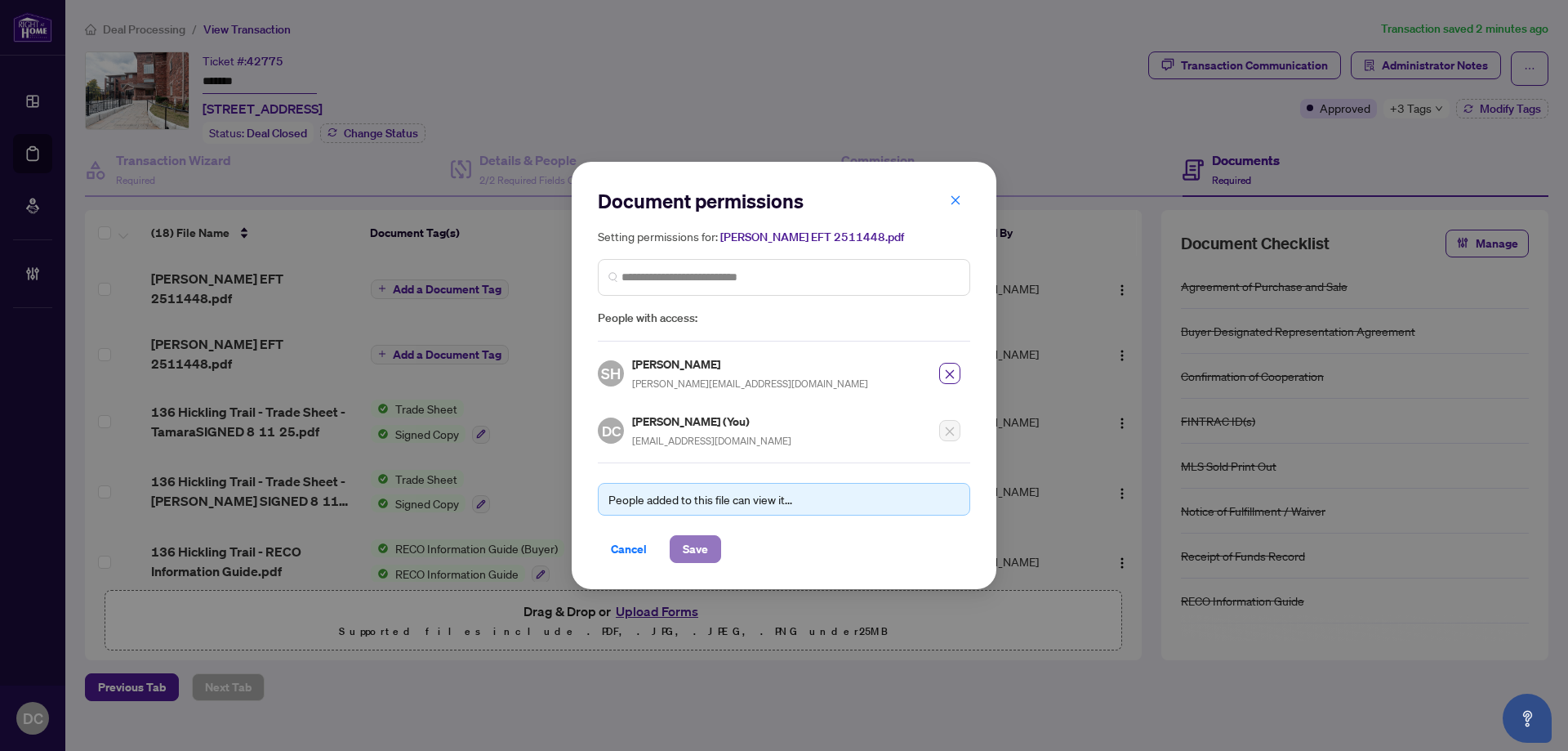
click at [714, 550] on button "Save" at bounding box center [696, 549] width 52 height 27
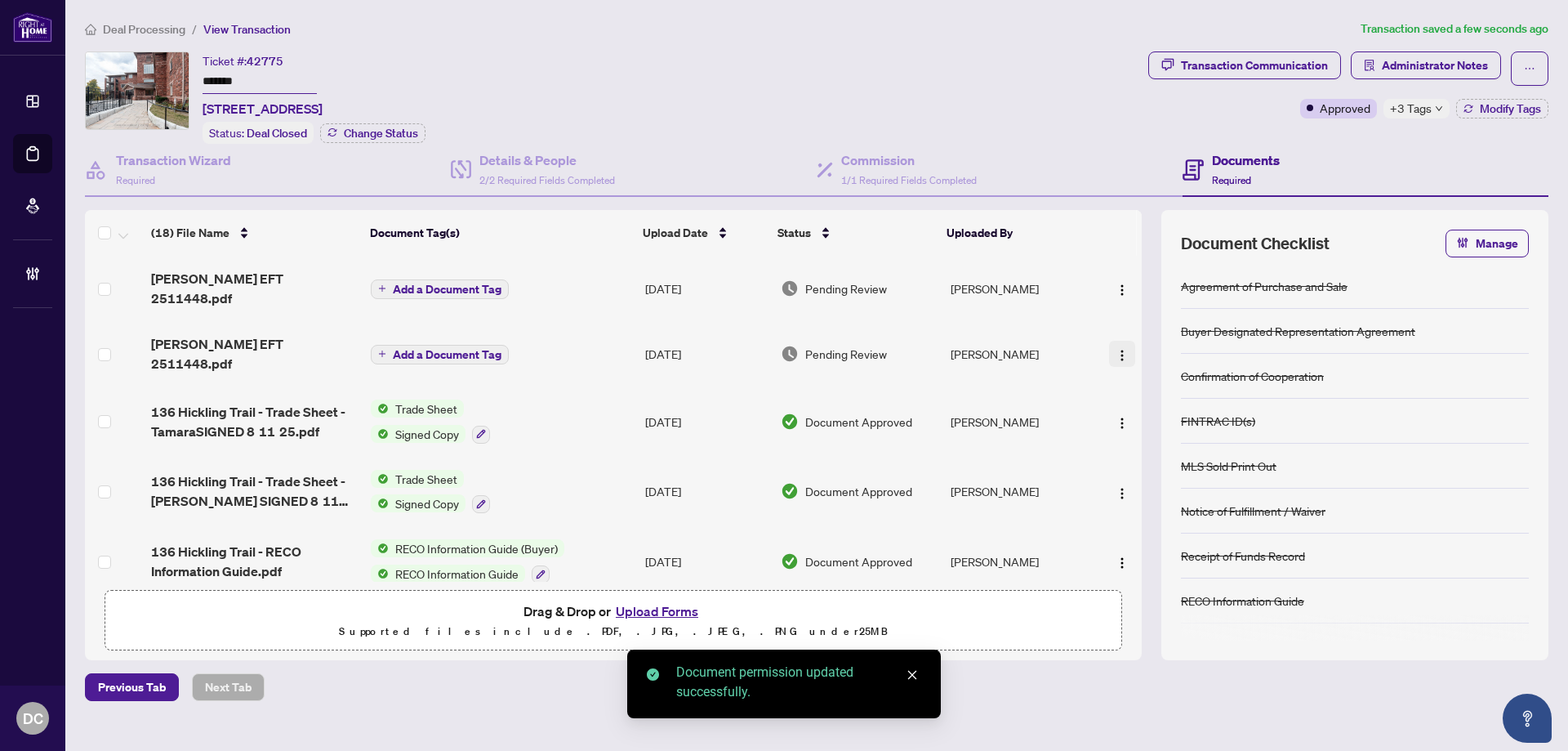
click at [1119, 349] on img "button" at bounding box center [1121, 355] width 13 height 13
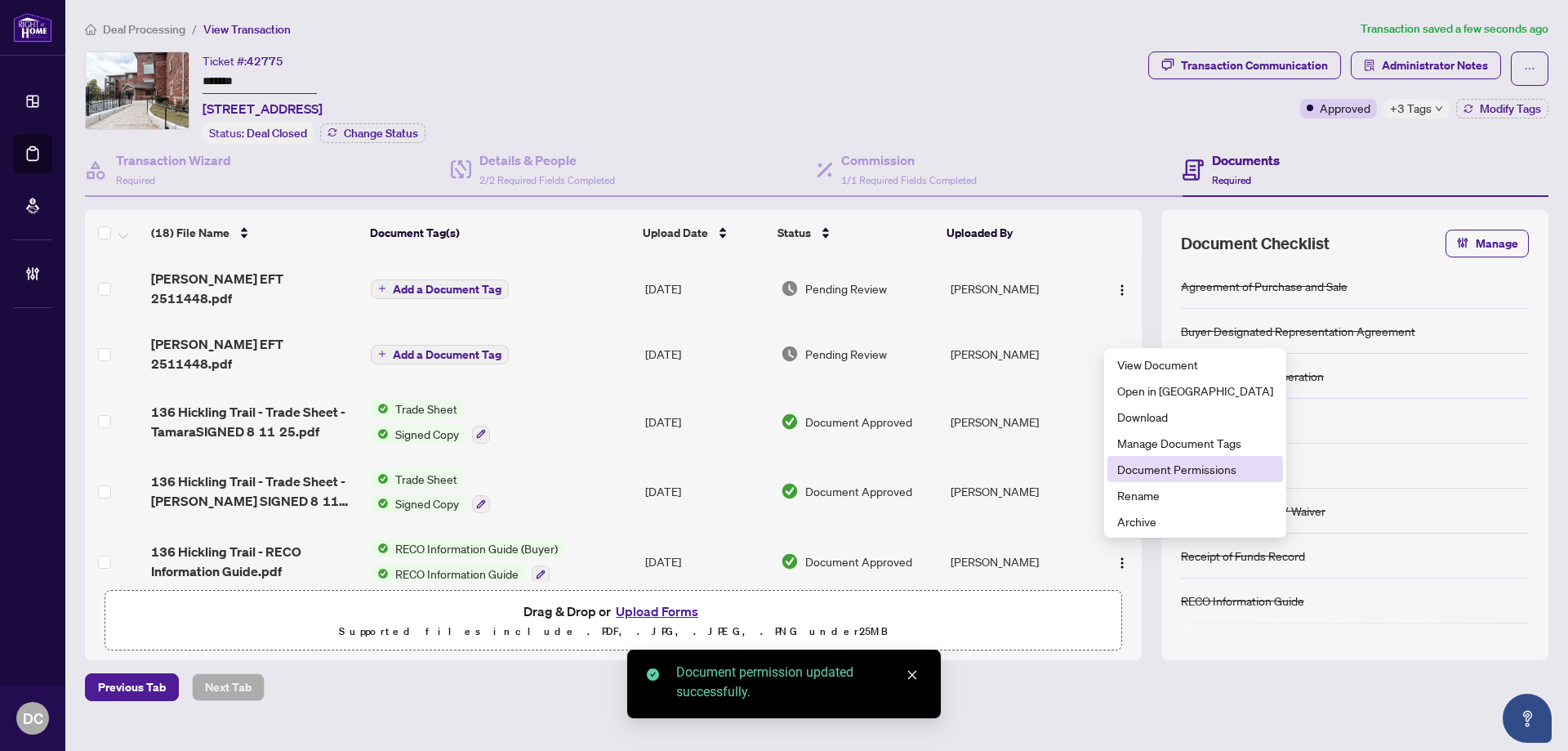
click at [1136, 471] on span "Document Permissions" at bounding box center [1195, 468] width 156 height 18
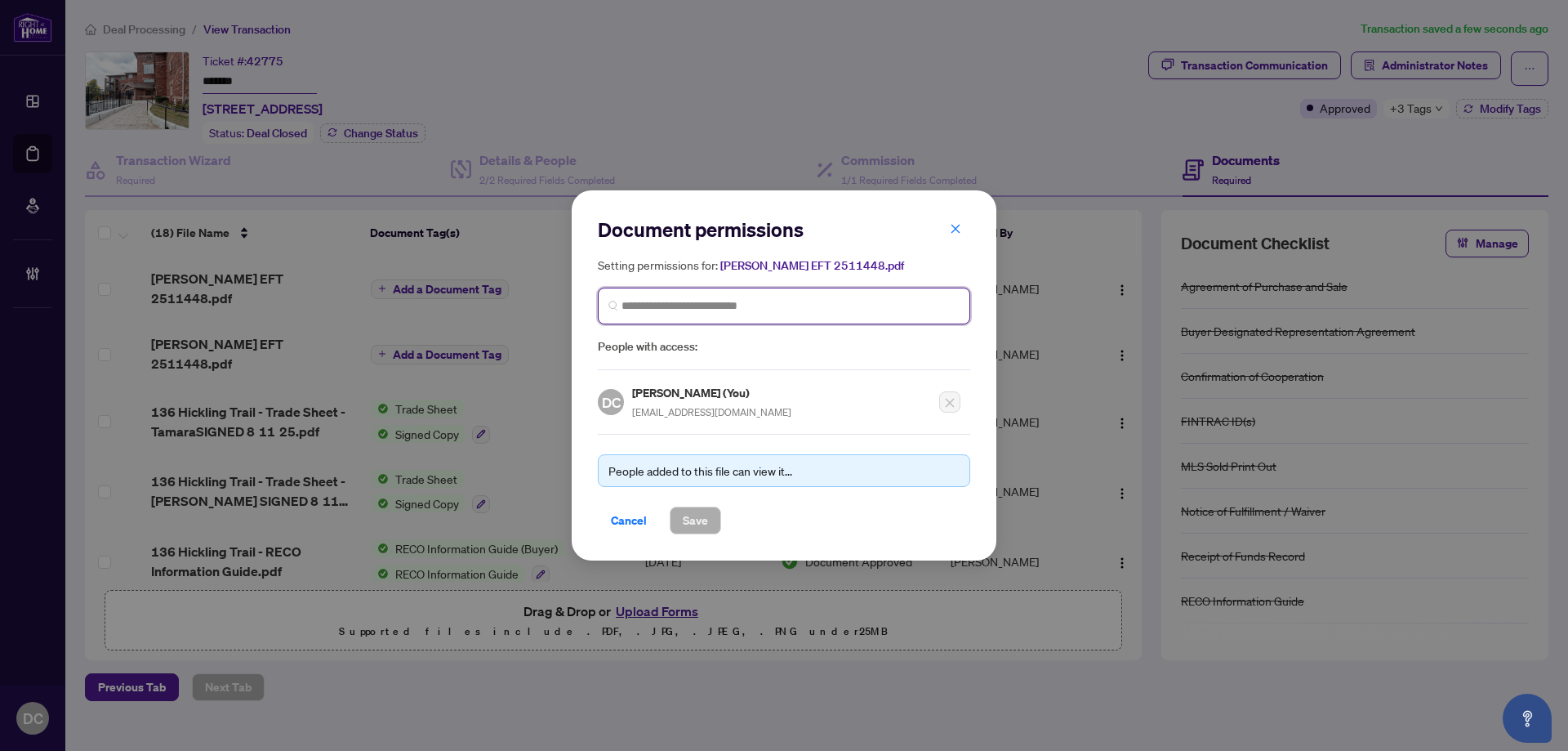
click at [817, 299] on input "search" at bounding box center [791, 306] width 338 height 17
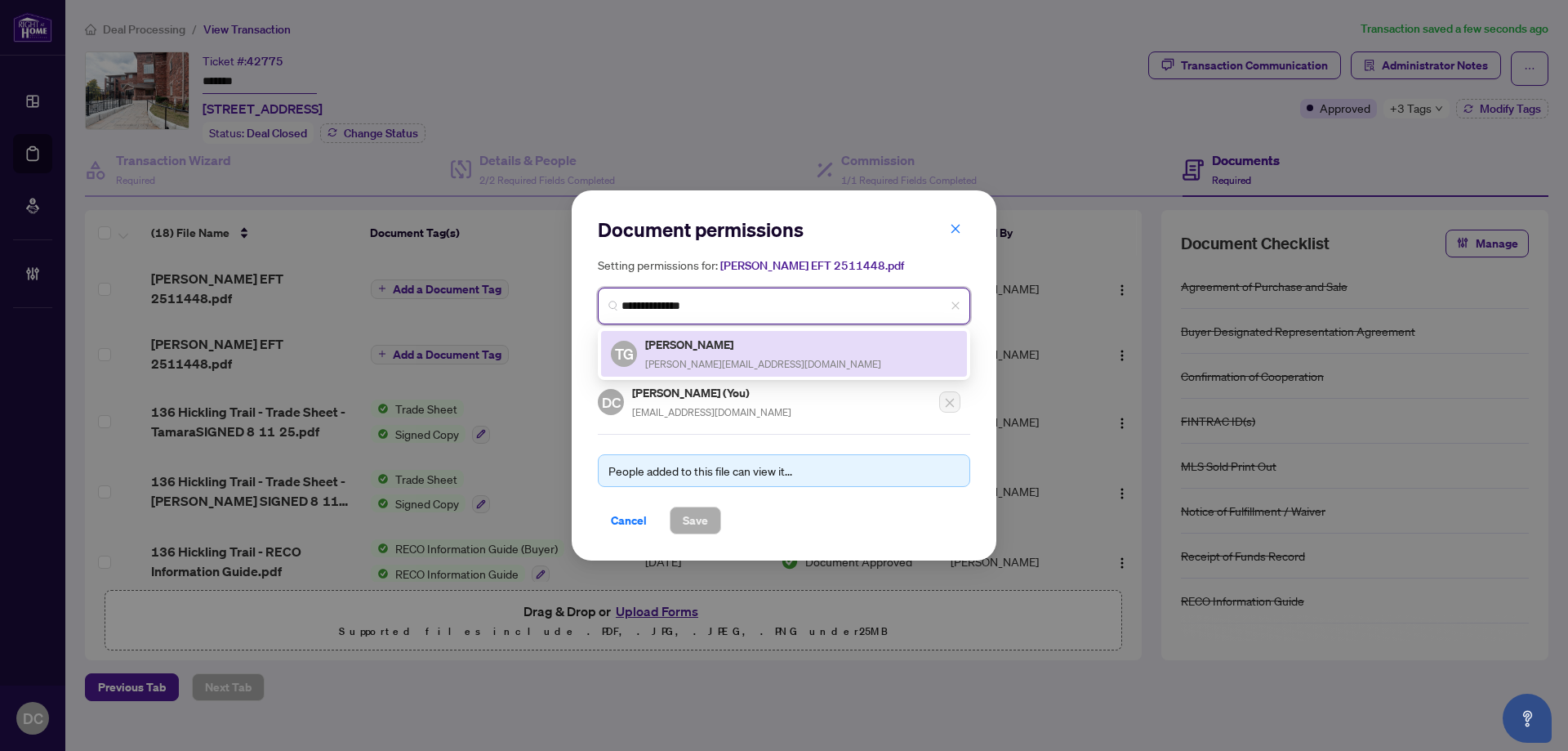
click at [767, 344] on h5 "Tamara Greenway" at bounding box center [763, 345] width 236 height 19
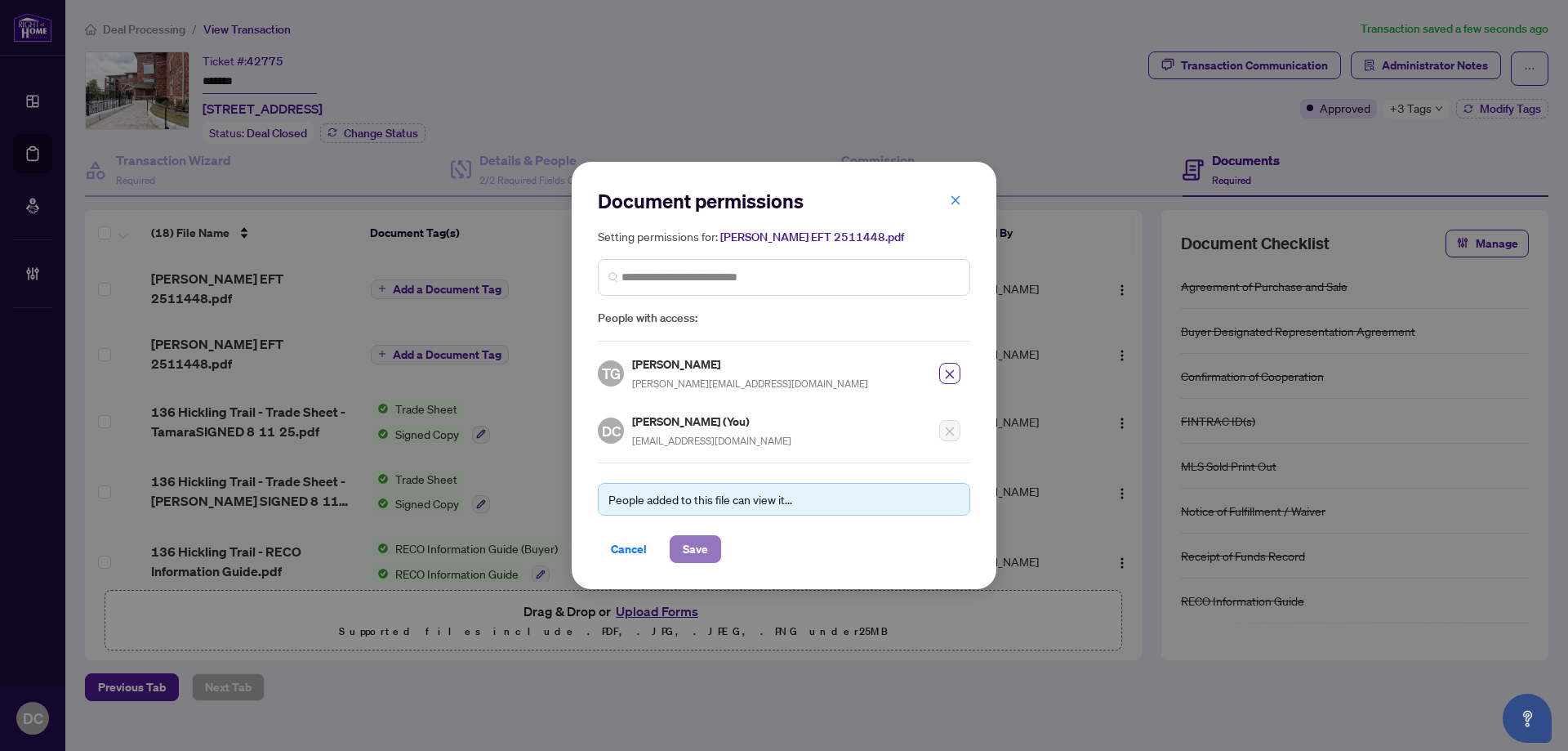
click at [703, 554] on span "Save" at bounding box center [695, 549] width 25 height 26
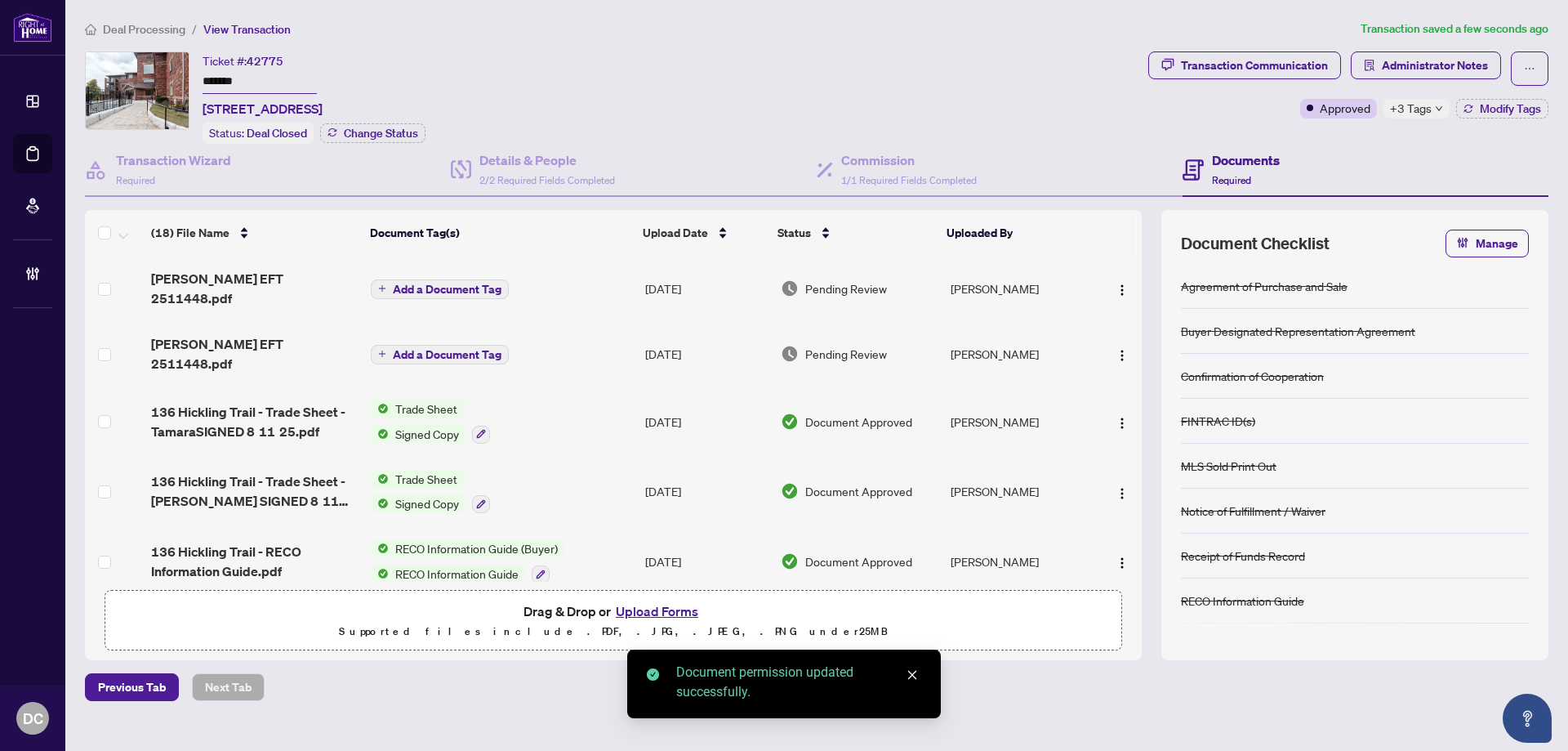
click at [477, 290] on button "Add a Document Tag" at bounding box center [440, 289] width 138 height 20
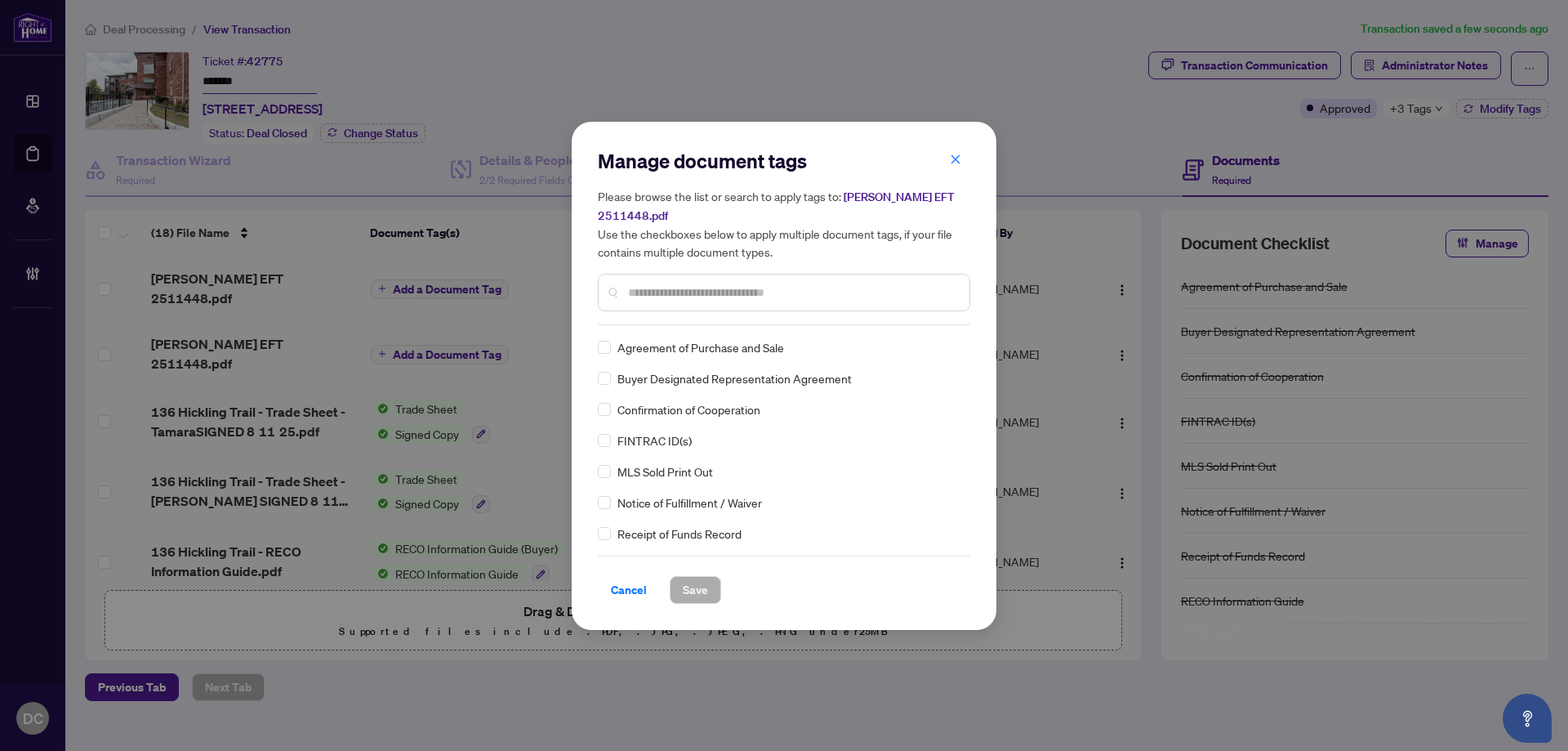
click at [780, 290] on input "text" at bounding box center [792, 292] width 328 height 18
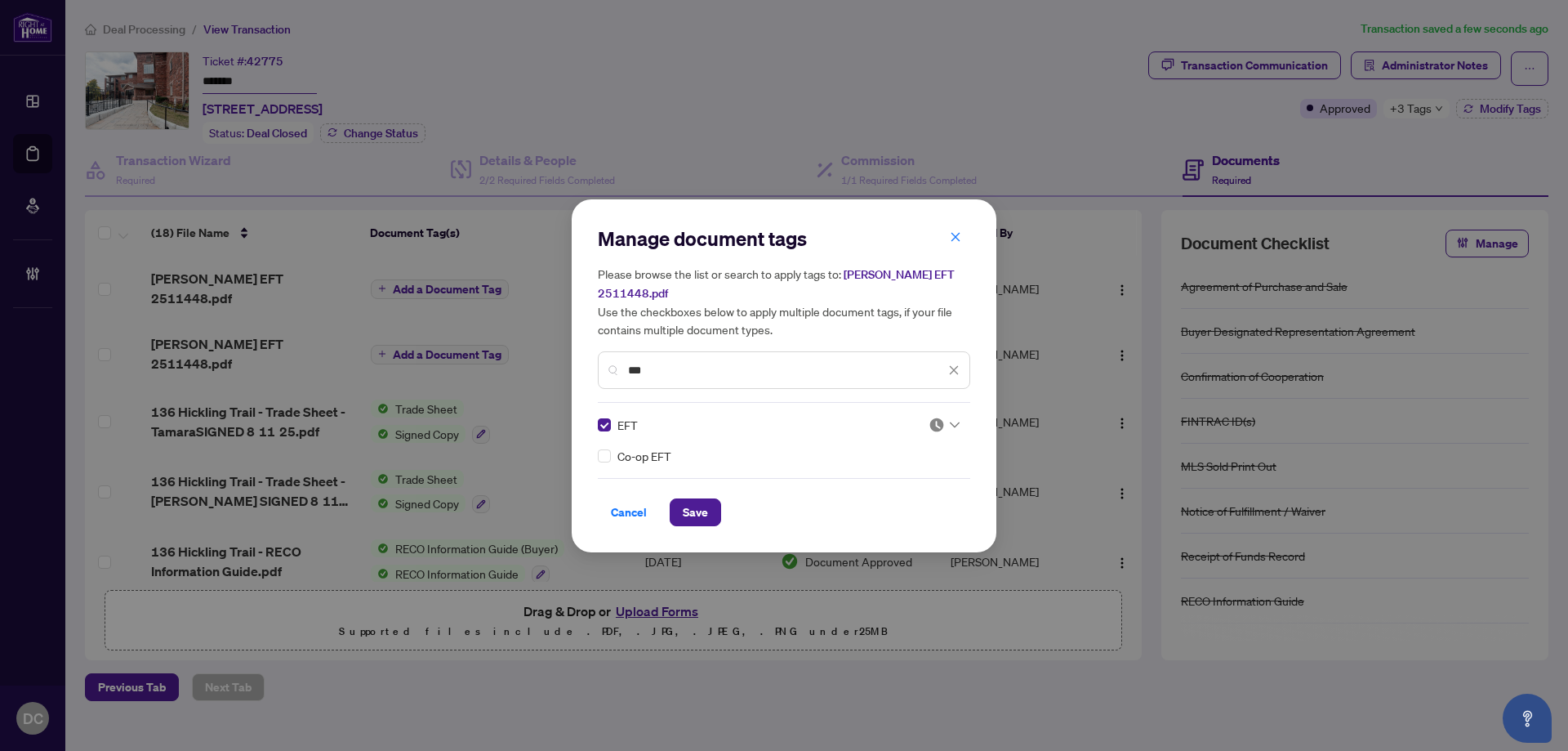
click at [947, 417] on div at bounding box center [944, 424] width 31 height 16
click at [874, 493] on div "Approved" at bounding box center [895, 495] width 105 height 18
click at [694, 506] on span "Save" at bounding box center [695, 512] width 25 height 26
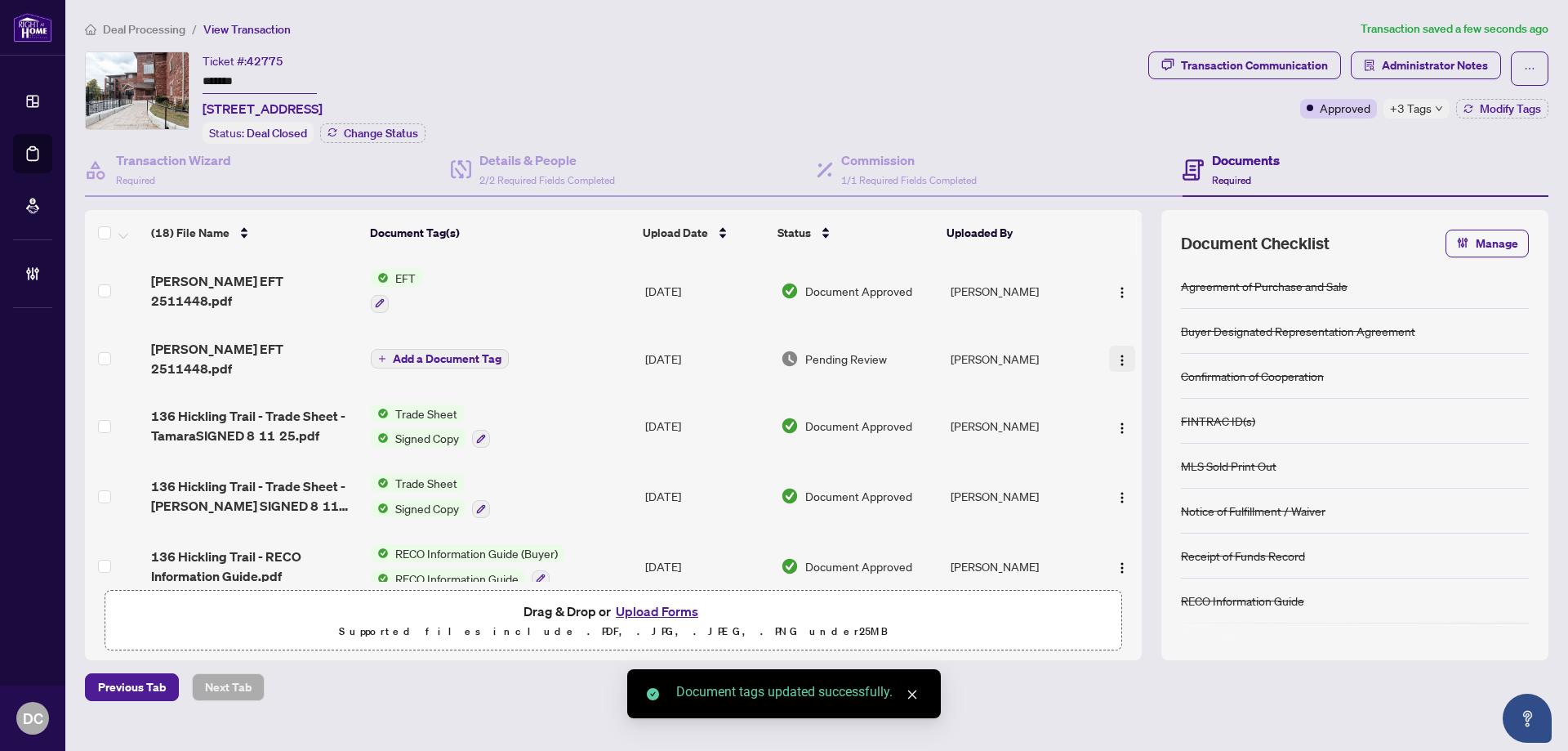
click at [1110, 345] on button "button" at bounding box center [1121, 358] width 26 height 26
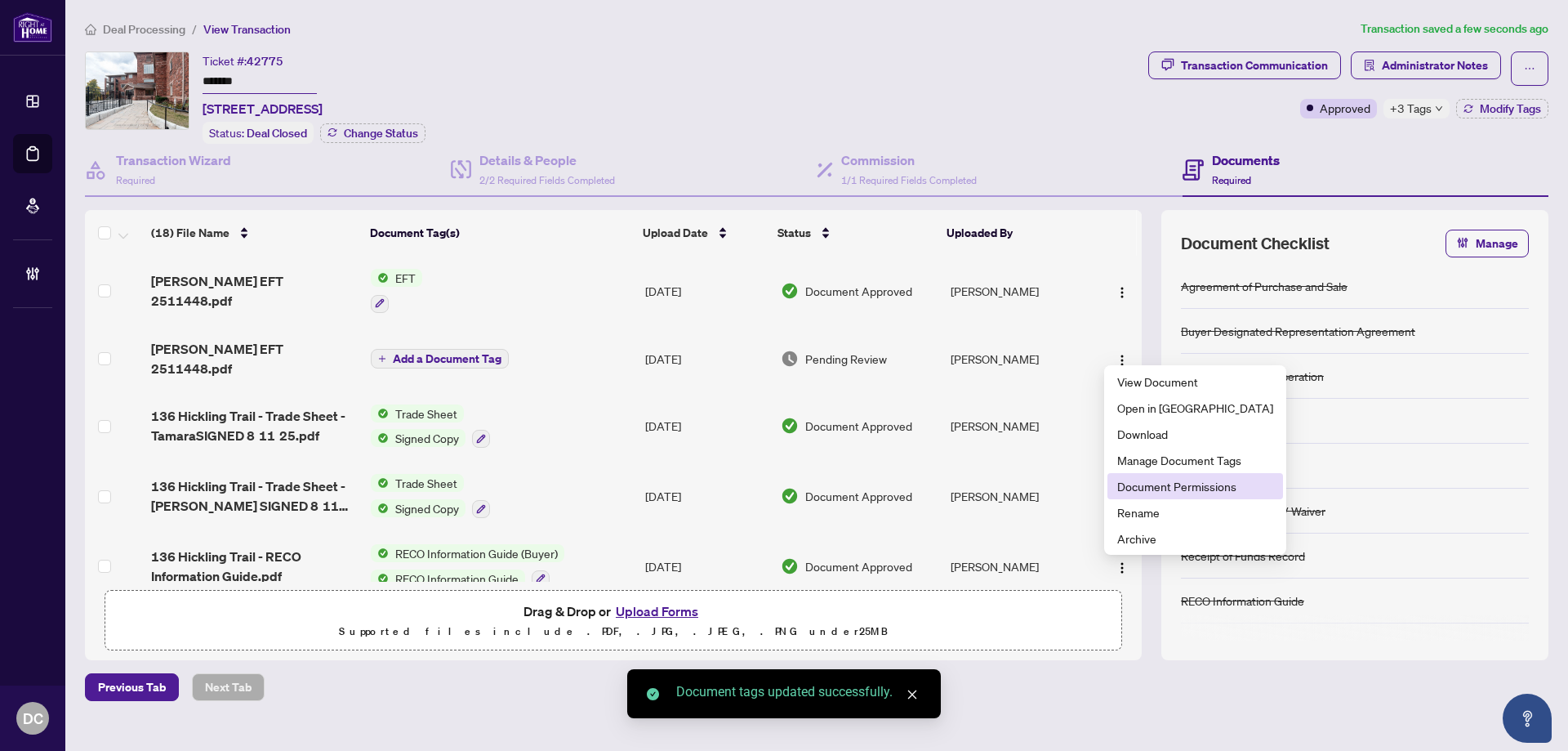
click at [1158, 489] on span "Document Permissions" at bounding box center [1195, 485] width 156 height 18
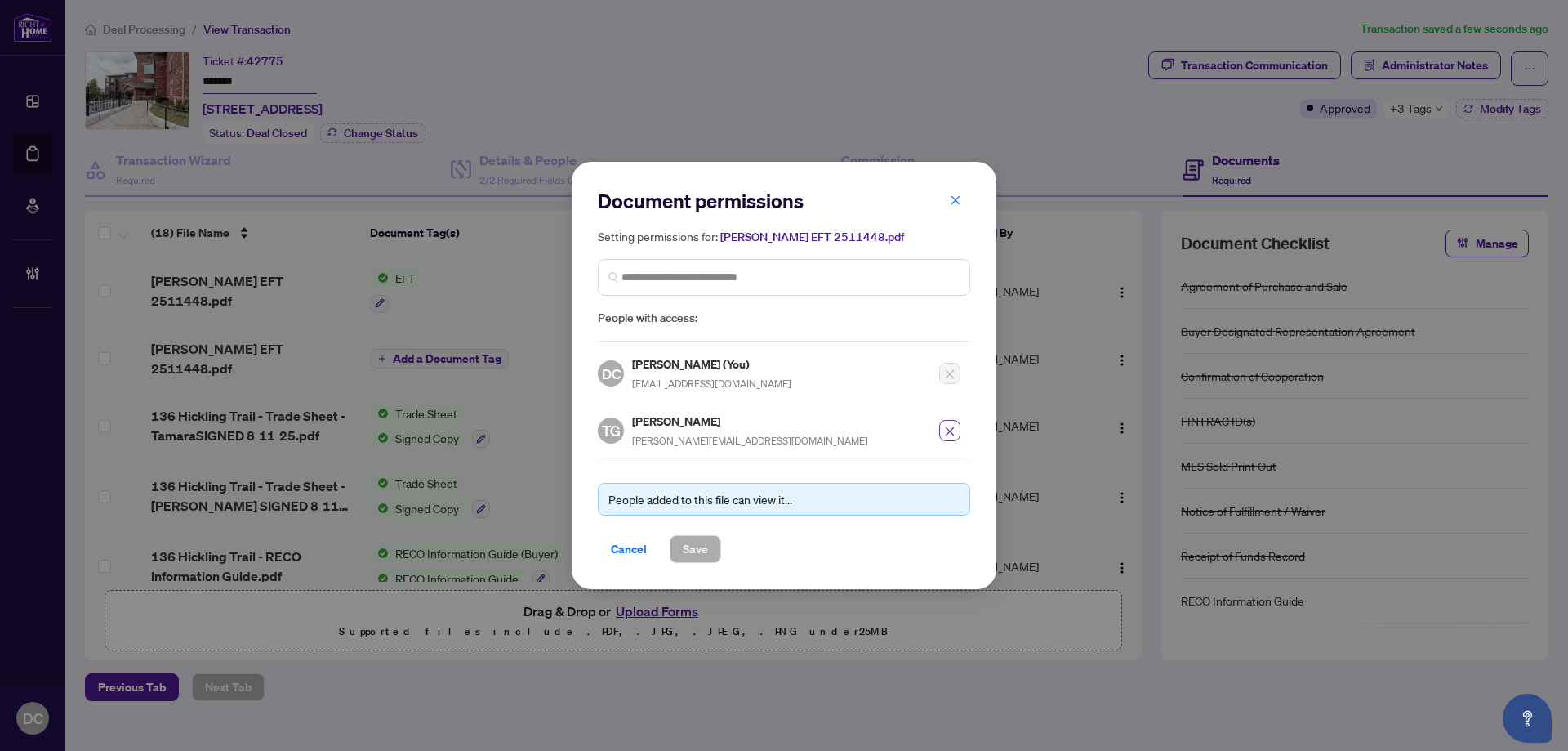
click at [947, 431] on icon "close" at bounding box center [949, 430] width 11 height 11
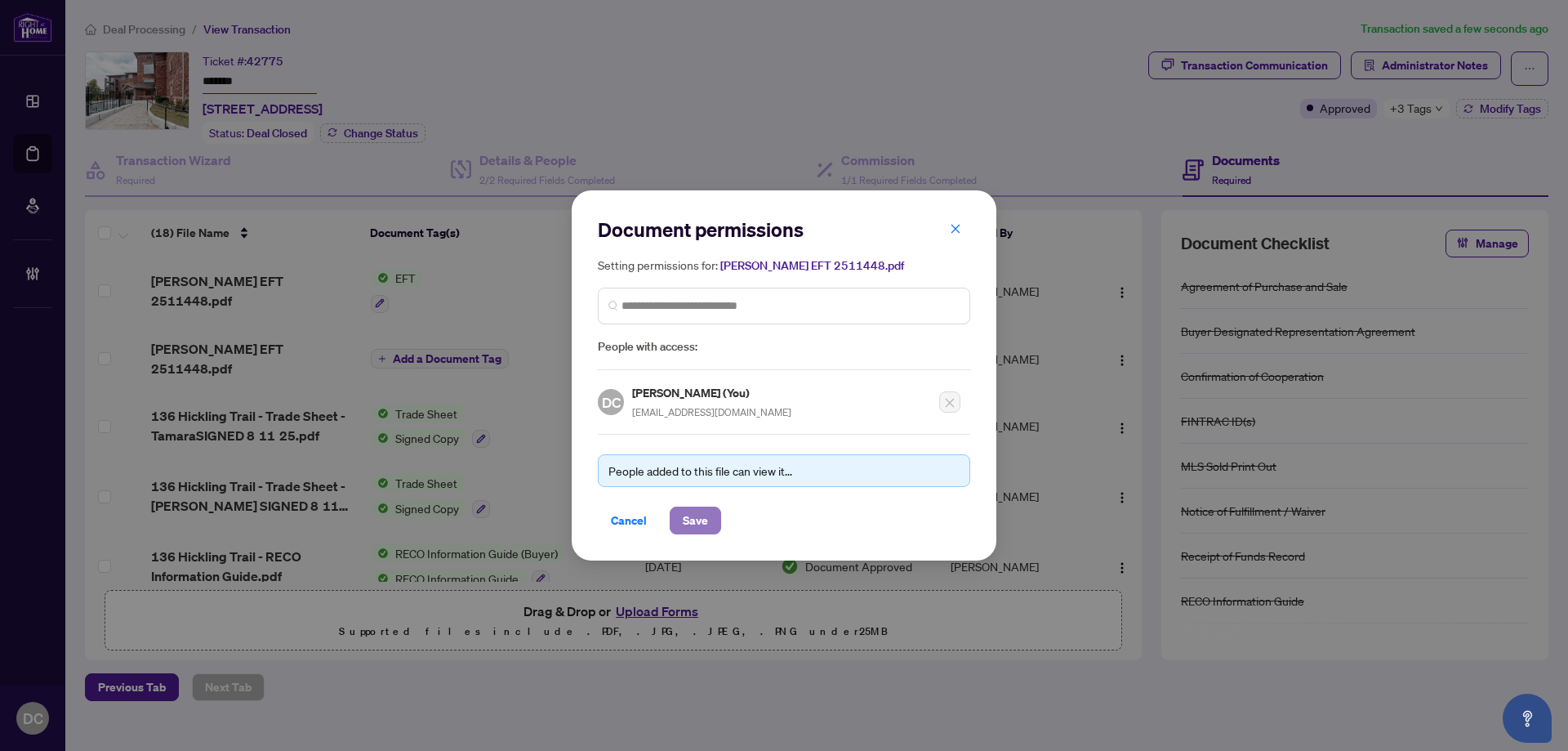
click at [713, 517] on button "Save" at bounding box center [696, 521] width 52 height 27
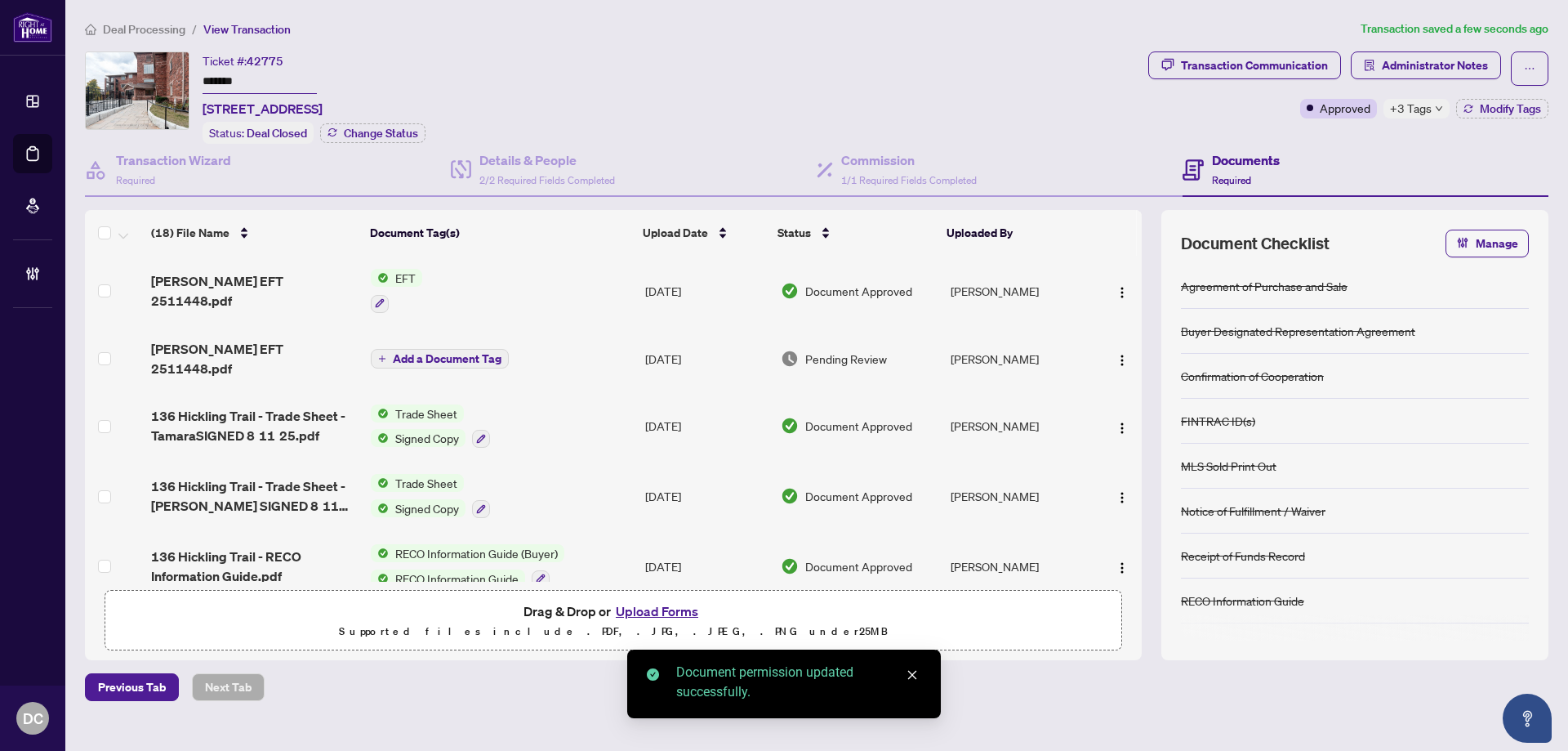
click at [496, 353] on span "Add a Document Tag" at bounding box center [447, 358] width 108 height 11
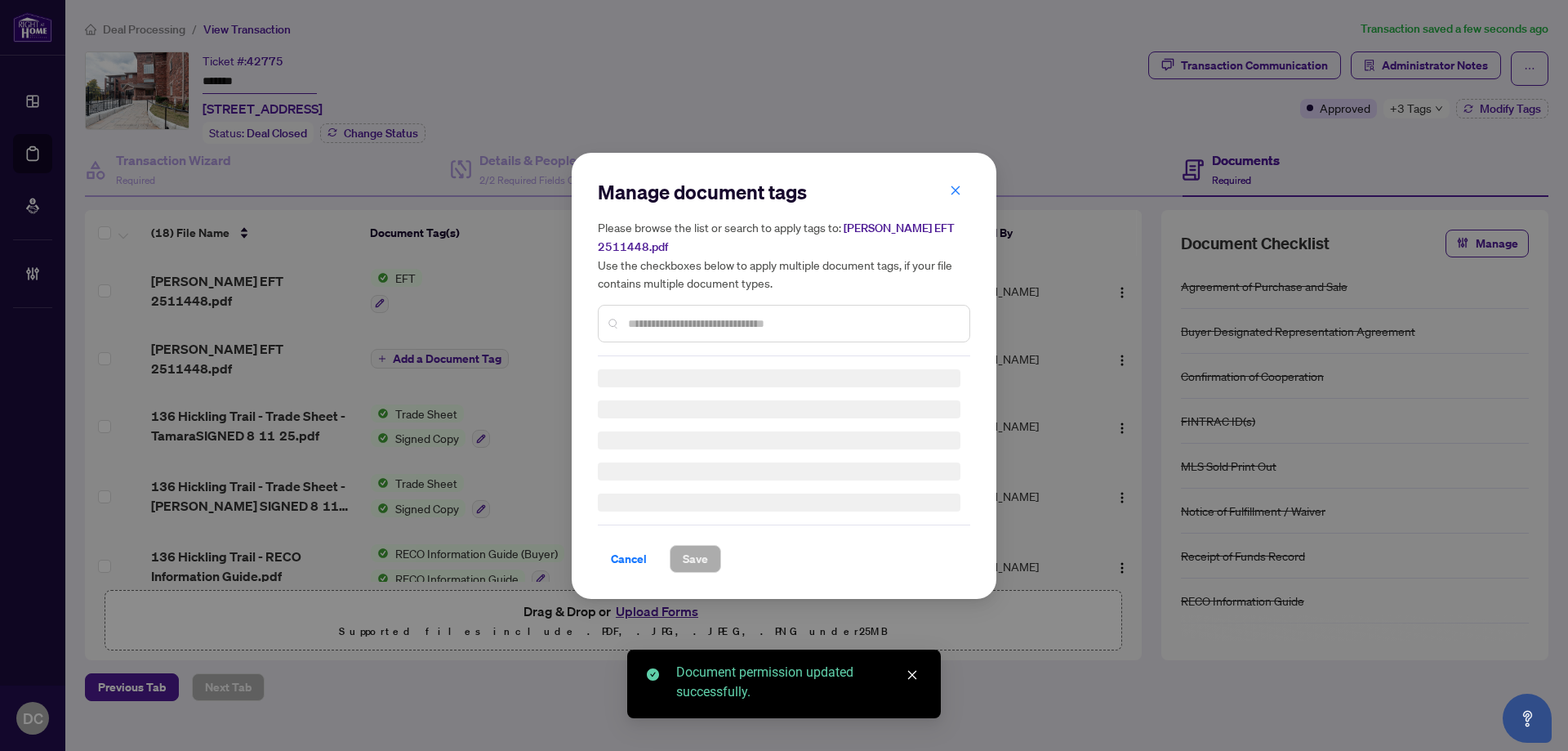
click at [836, 321] on div "Manage document tags Please browse the list or search to apply tags to: Tamara …" at bounding box center [784, 267] width 373 height 177
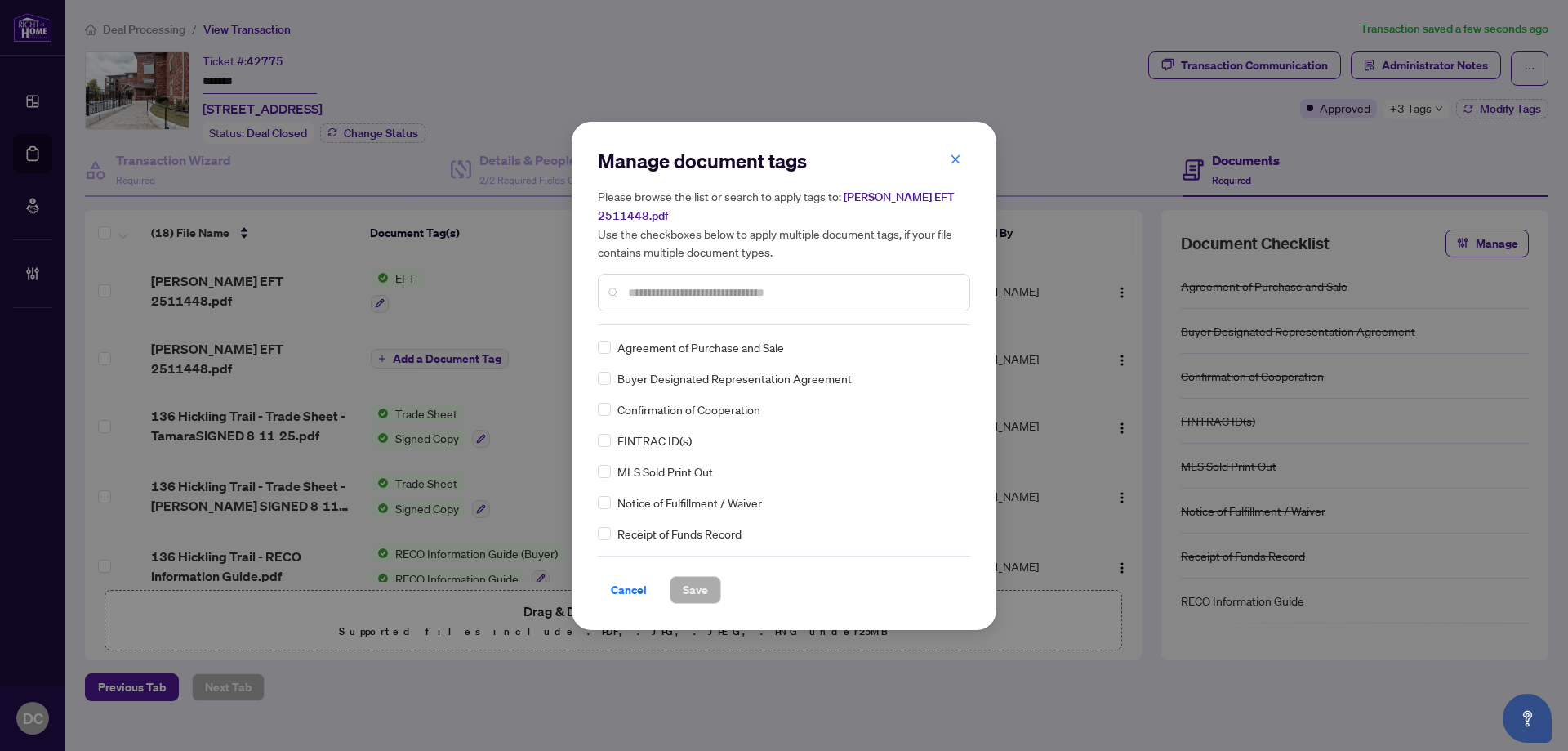
click at [825, 290] on input "text" at bounding box center [792, 292] width 328 height 18
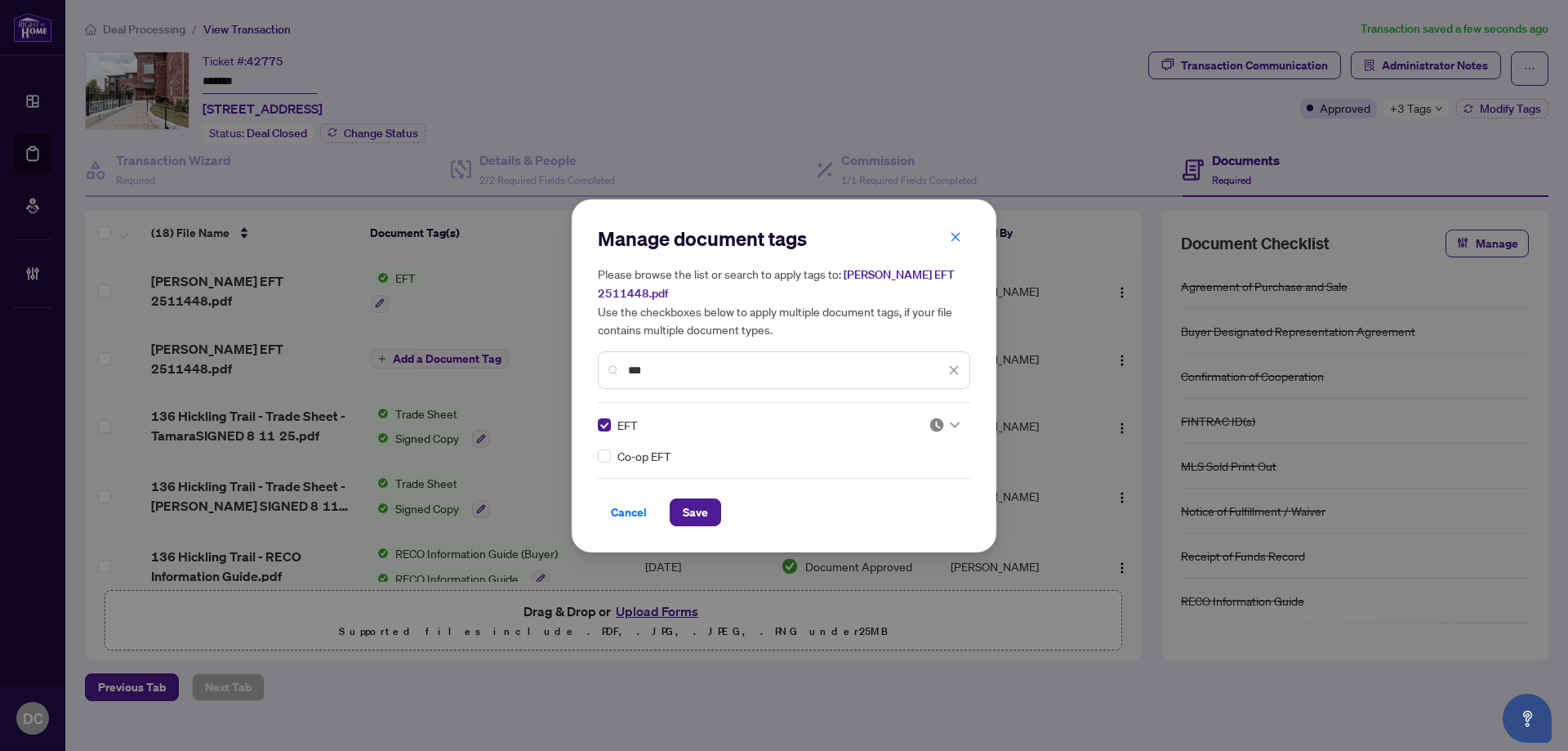
click at [937, 426] on img at bounding box center [936, 424] width 16 height 16
click at [894, 514] on div "Approved" at bounding box center [895, 504] width 125 height 26
click at [707, 514] on span "Save" at bounding box center [695, 512] width 25 height 26
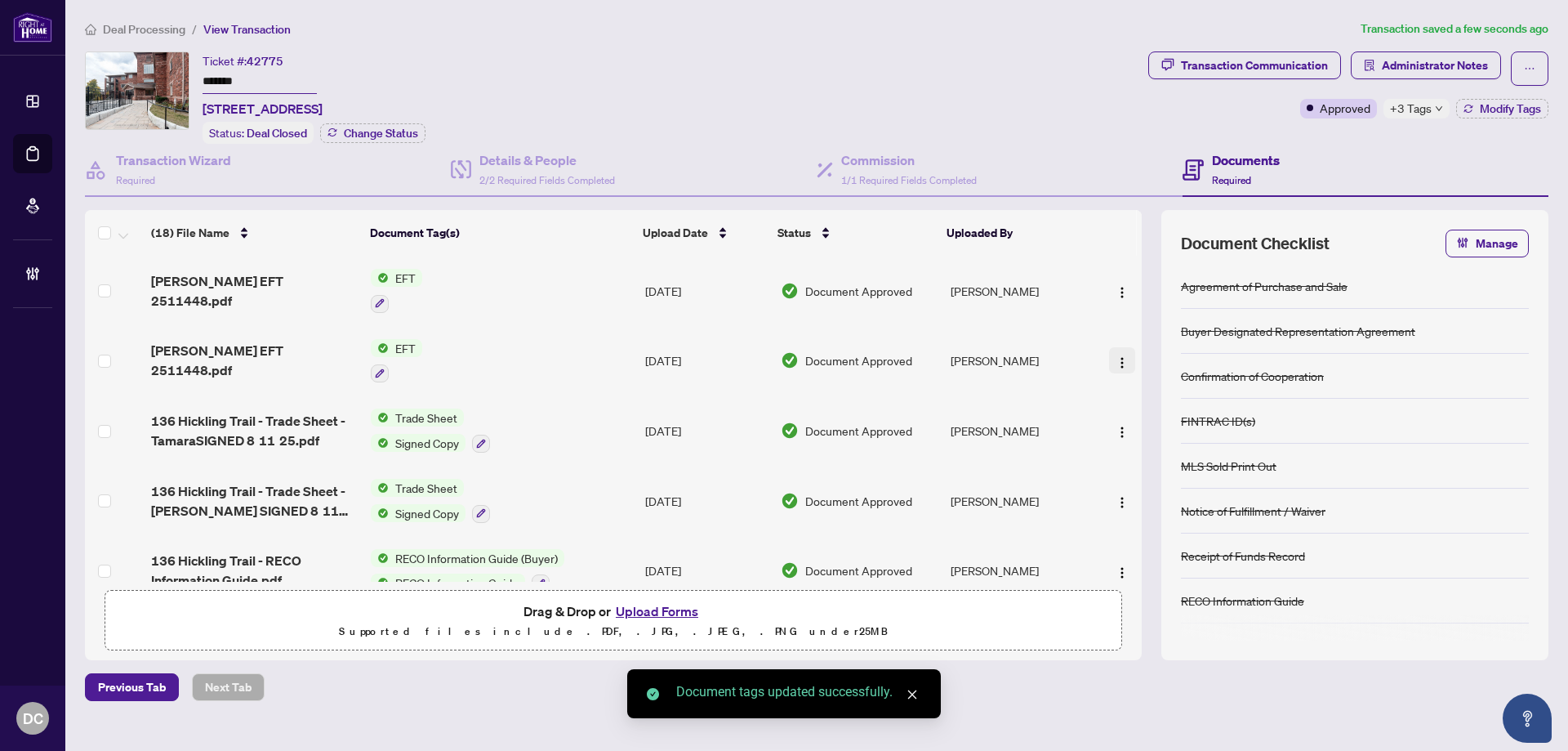
click at [1123, 367] on button "button" at bounding box center [1121, 360] width 26 height 26
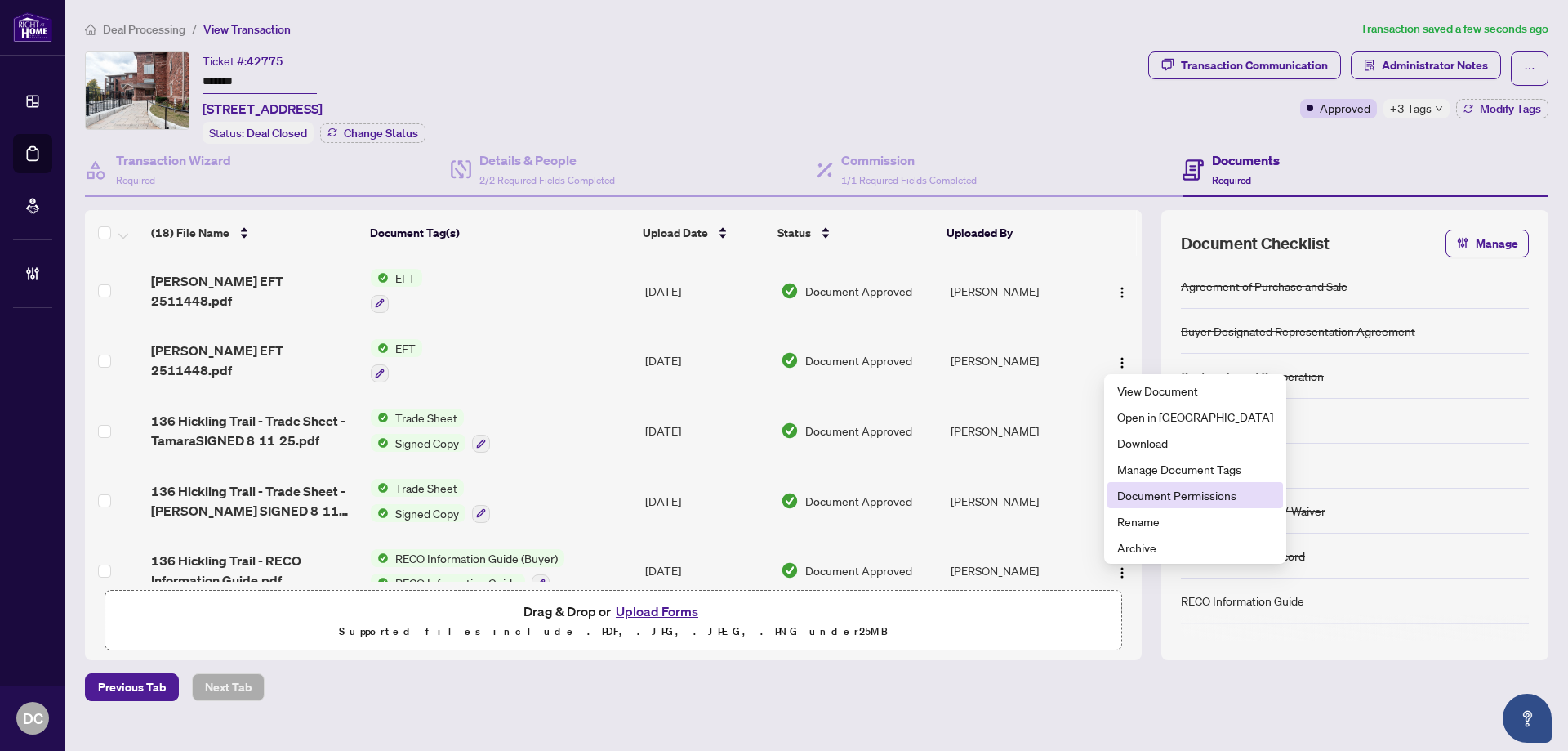
click at [1157, 489] on span "Document Permissions" at bounding box center [1195, 495] width 156 height 18
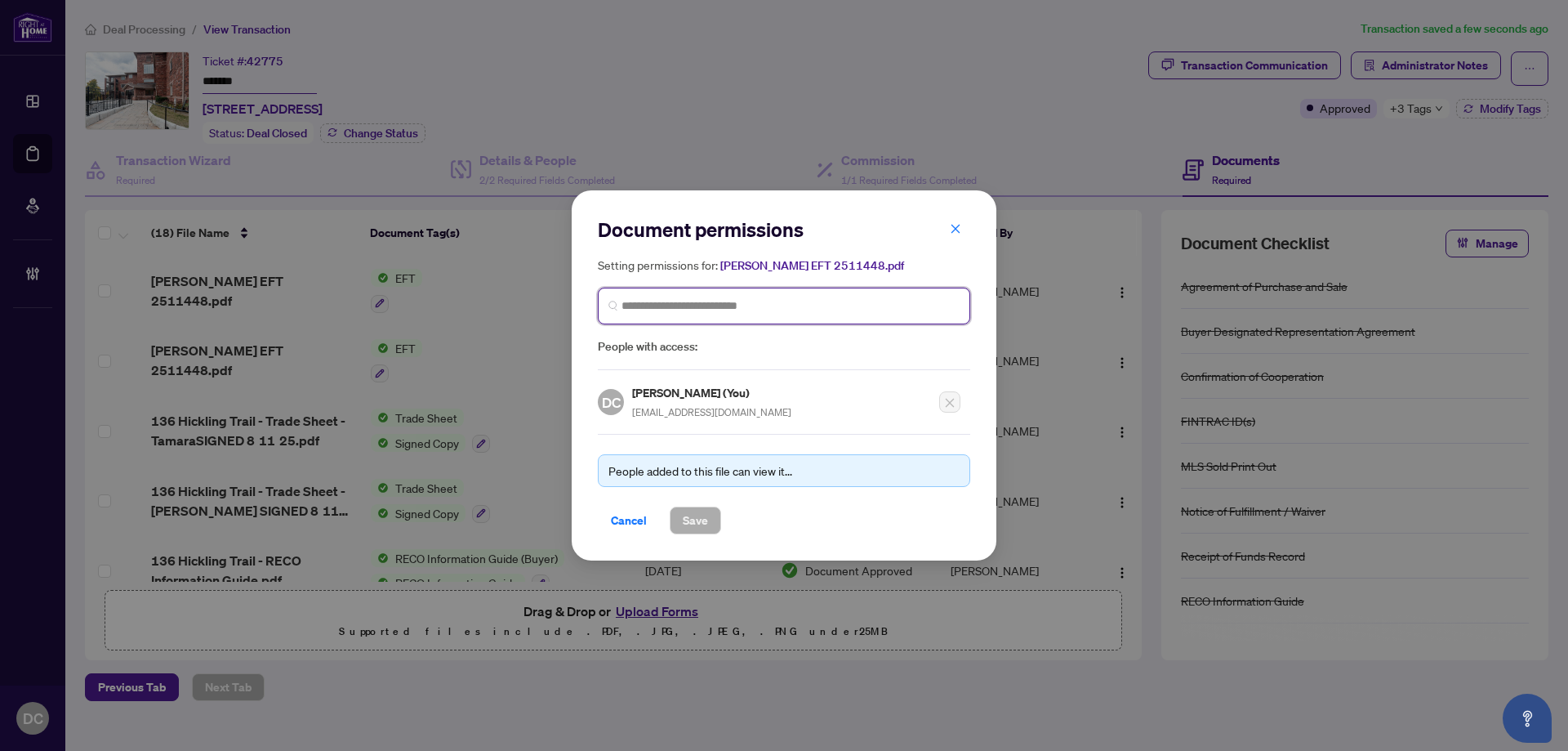
click at [651, 306] on input "search" at bounding box center [791, 306] width 338 height 17
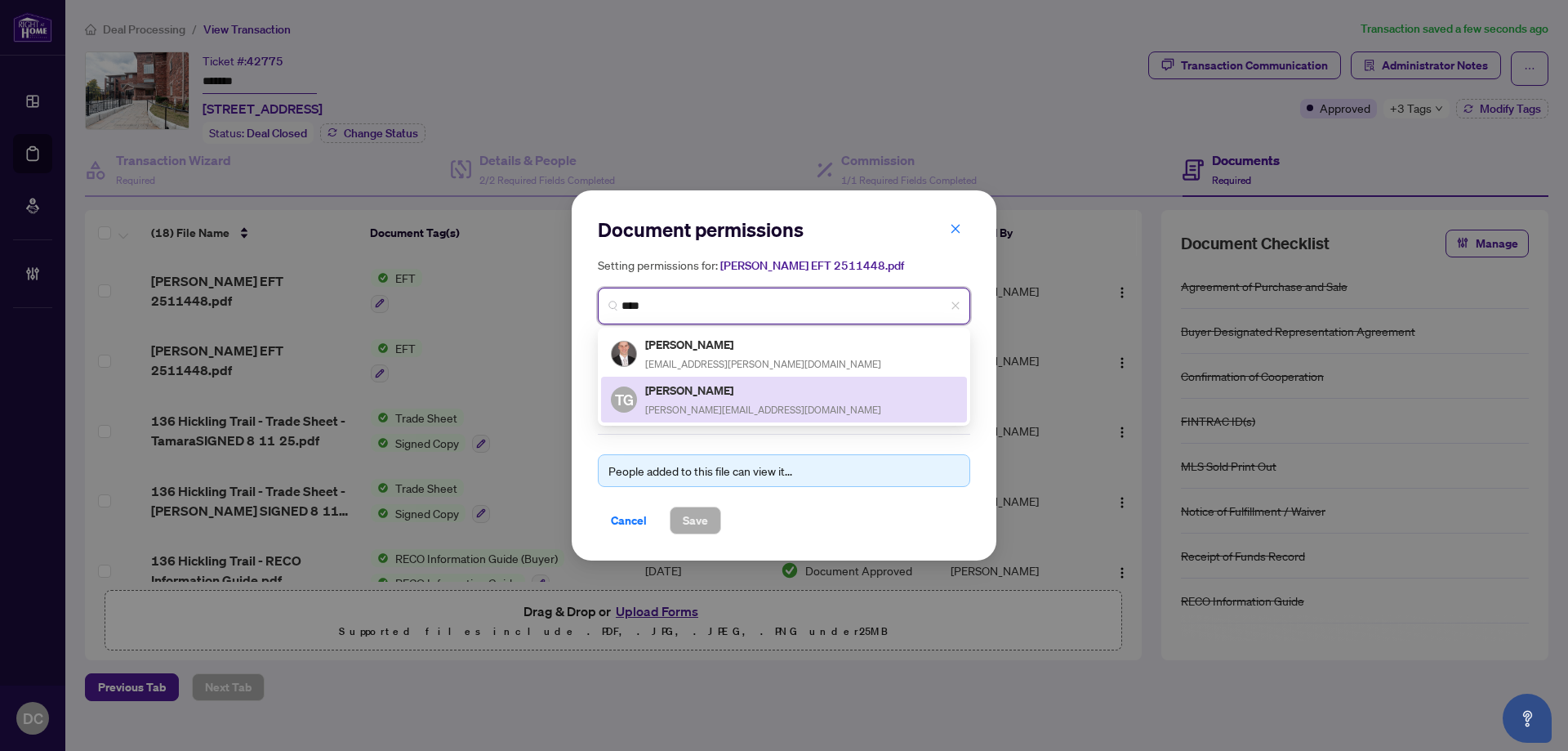
click at [697, 394] on h5 "Tamara Greenway" at bounding box center [763, 390] width 236 height 19
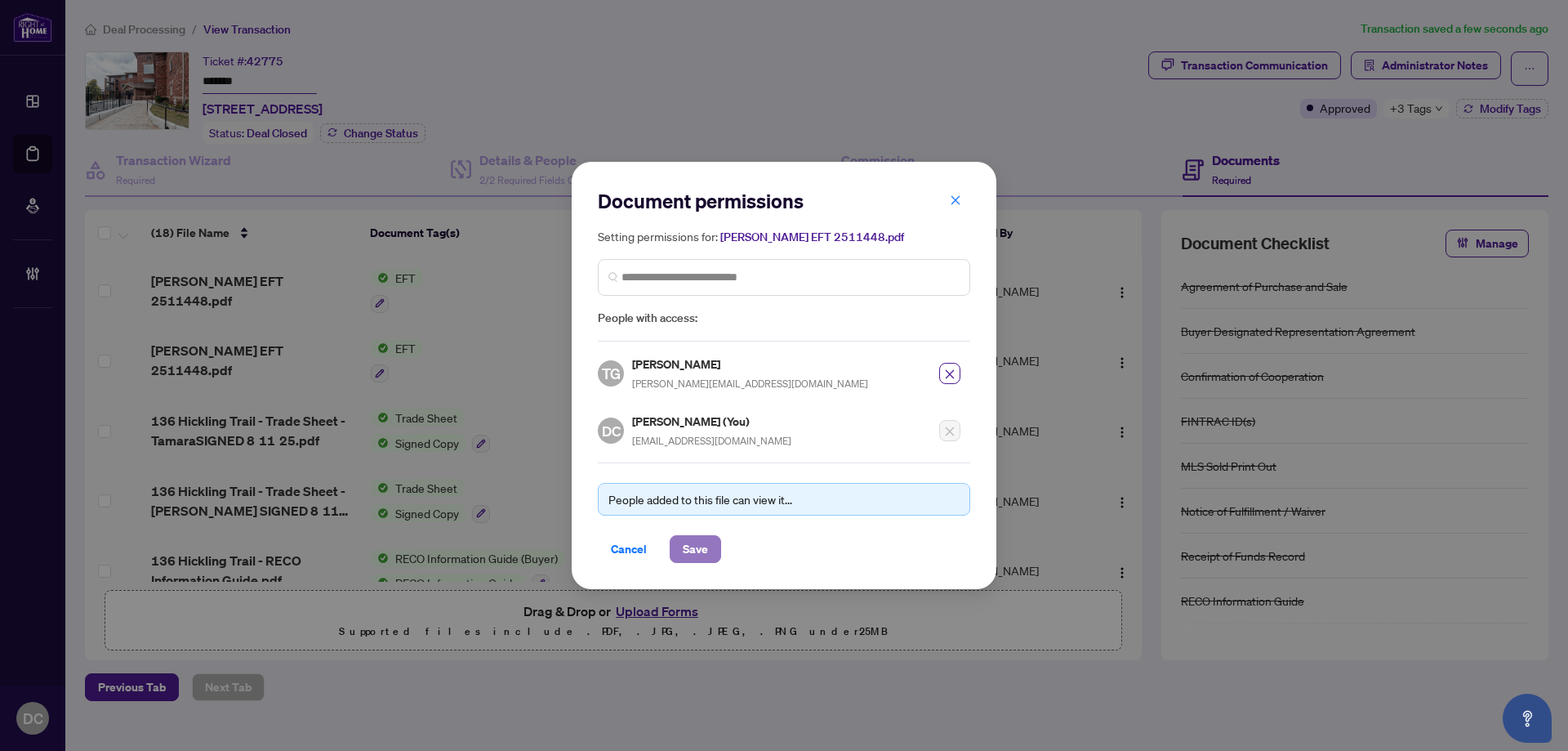
click at [697, 546] on span "Save" at bounding box center [695, 549] width 25 height 26
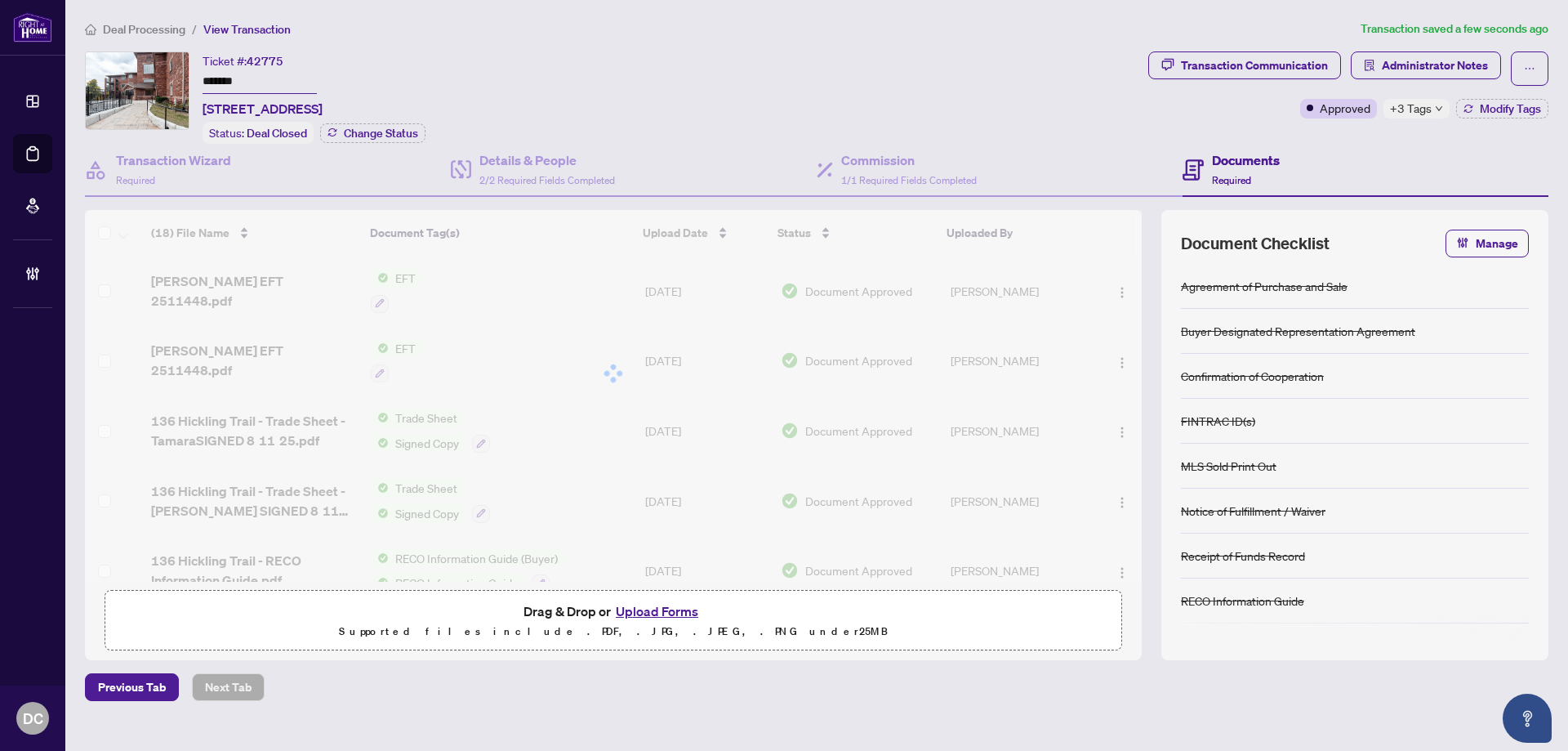
click at [1414, 113] on div "Document permissions Setting permissions for: Tamara zero EFT 2511448.pdf 6415 …" at bounding box center [784, 376] width 1568 height 751
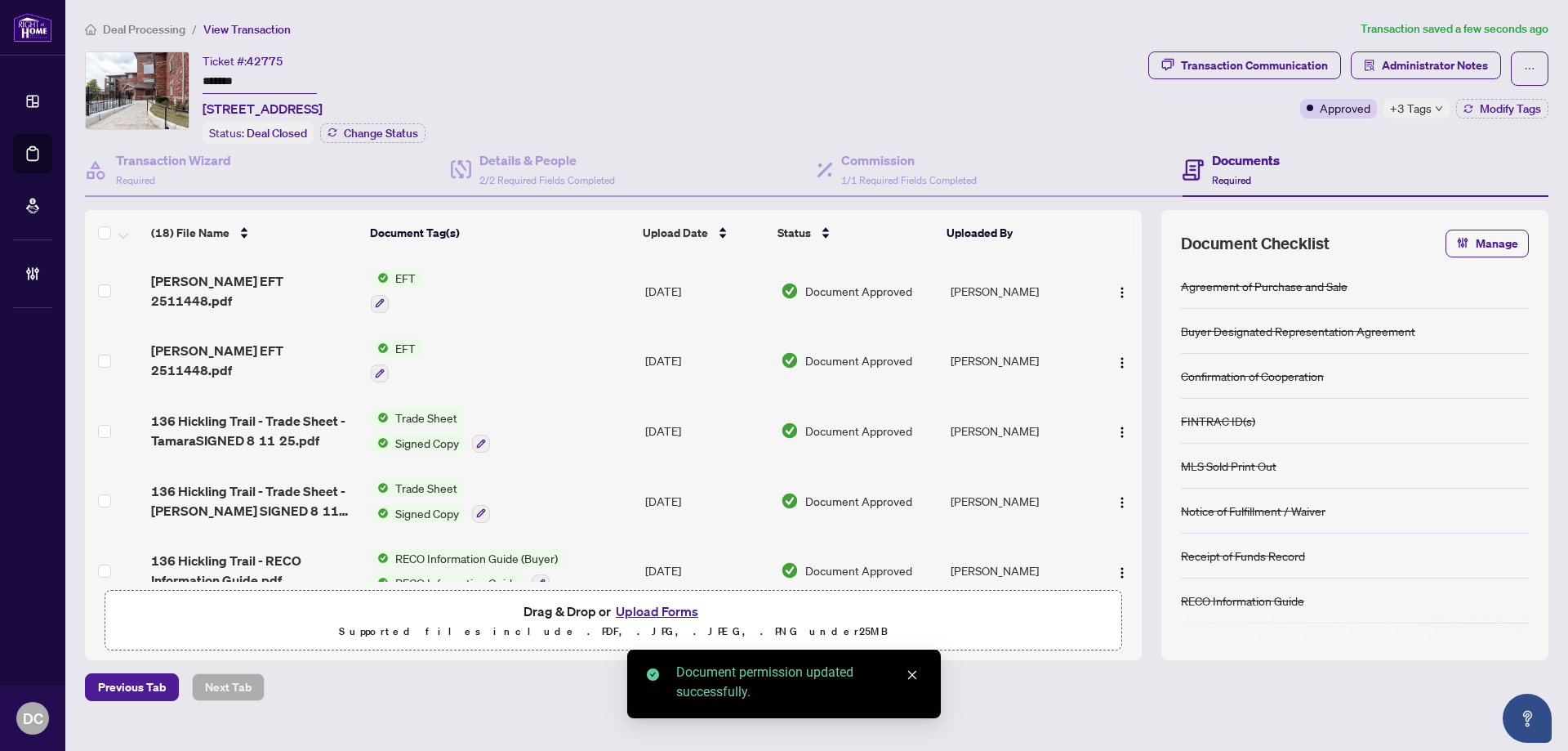
click at [1403, 107] on span "+3 Tags" at bounding box center [1410, 108] width 41 height 19
click at [1325, 137] on div "Transaction Communication Administrator Notes Approved +3 Tags Modify Tags" at bounding box center [1348, 97] width 407 height 92
click at [1441, 62] on span "Administrator Notes" at bounding box center [1435, 65] width 106 height 26
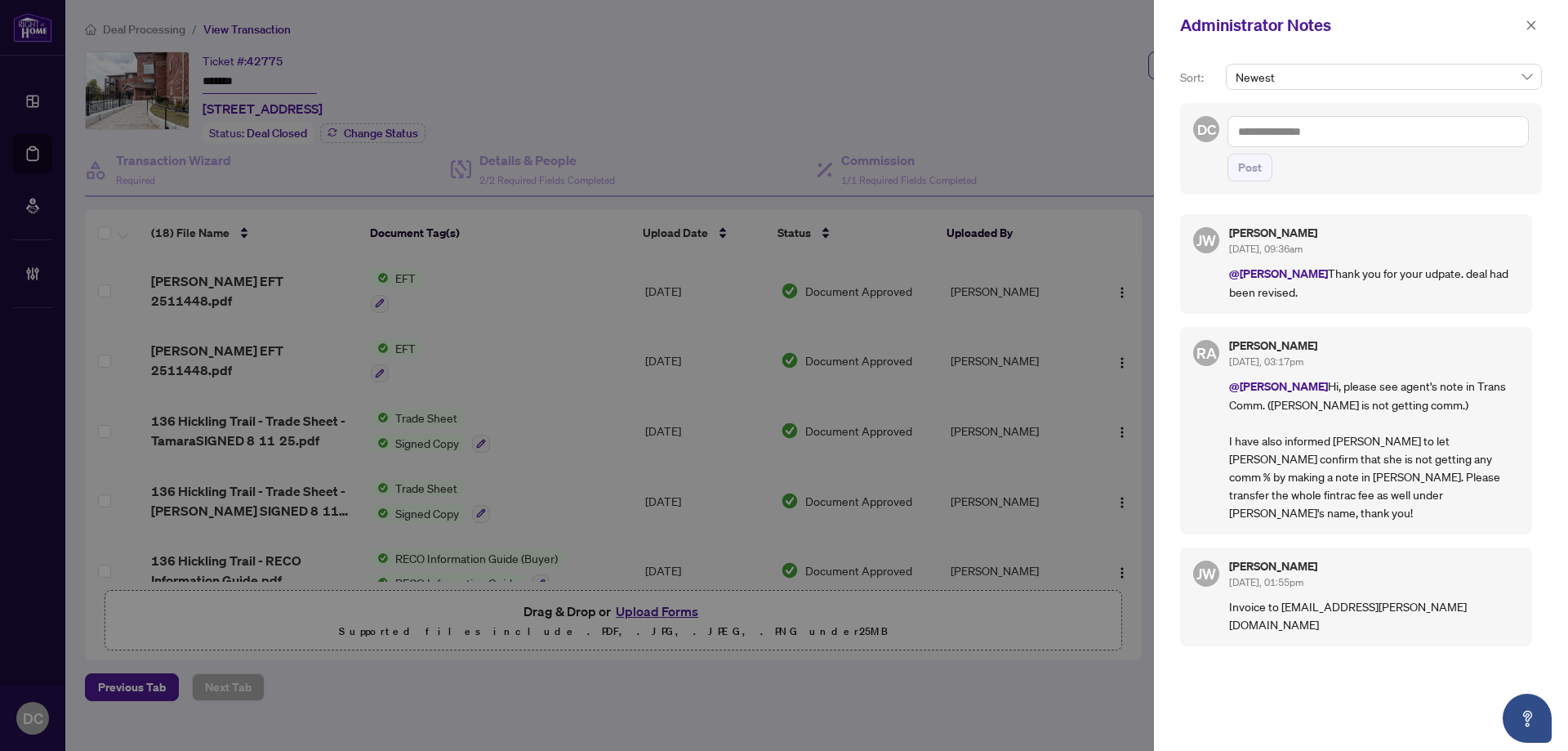
click at [1335, 122] on textarea at bounding box center [1377, 131] width 301 height 31
paste textarea "**********"
click at [1257, 170] on span "Post" at bounding box center [1249, 168] width 24 height 26
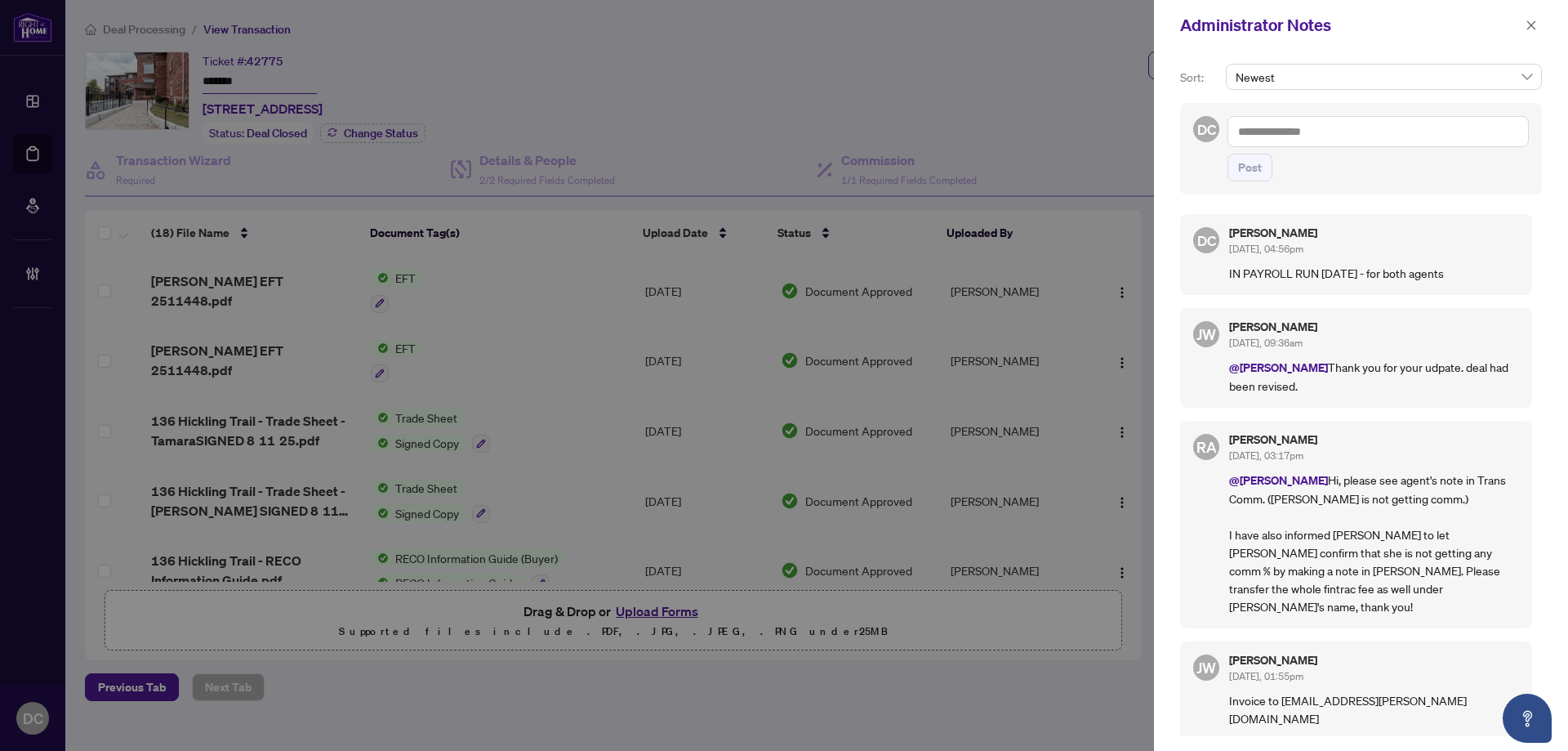
drag, startPoint x: 1527, startPoint y: 27, endPoint x: 988, endPoint y: 2, distance: 539.6
click at [1525, 27] on icon "close" at bounding box center [1530, 25] width 11 height 11
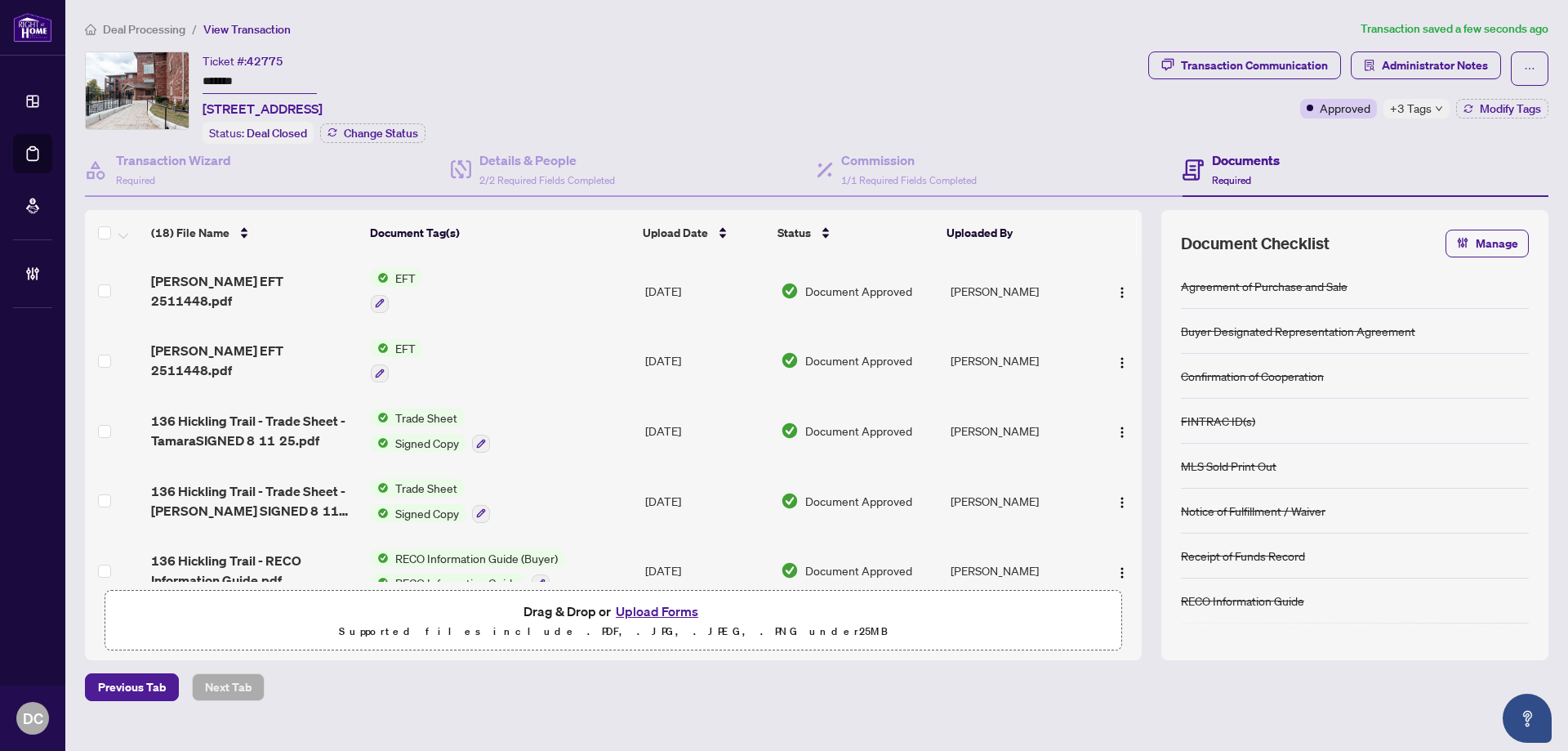
click at [1425, 113] on span "+3 Tags" at bounding box center [1410, 108] width 41 height 19
click at [175, 25] on span "Deal Processing" at bounding box center [144, 29] width 82 height 15
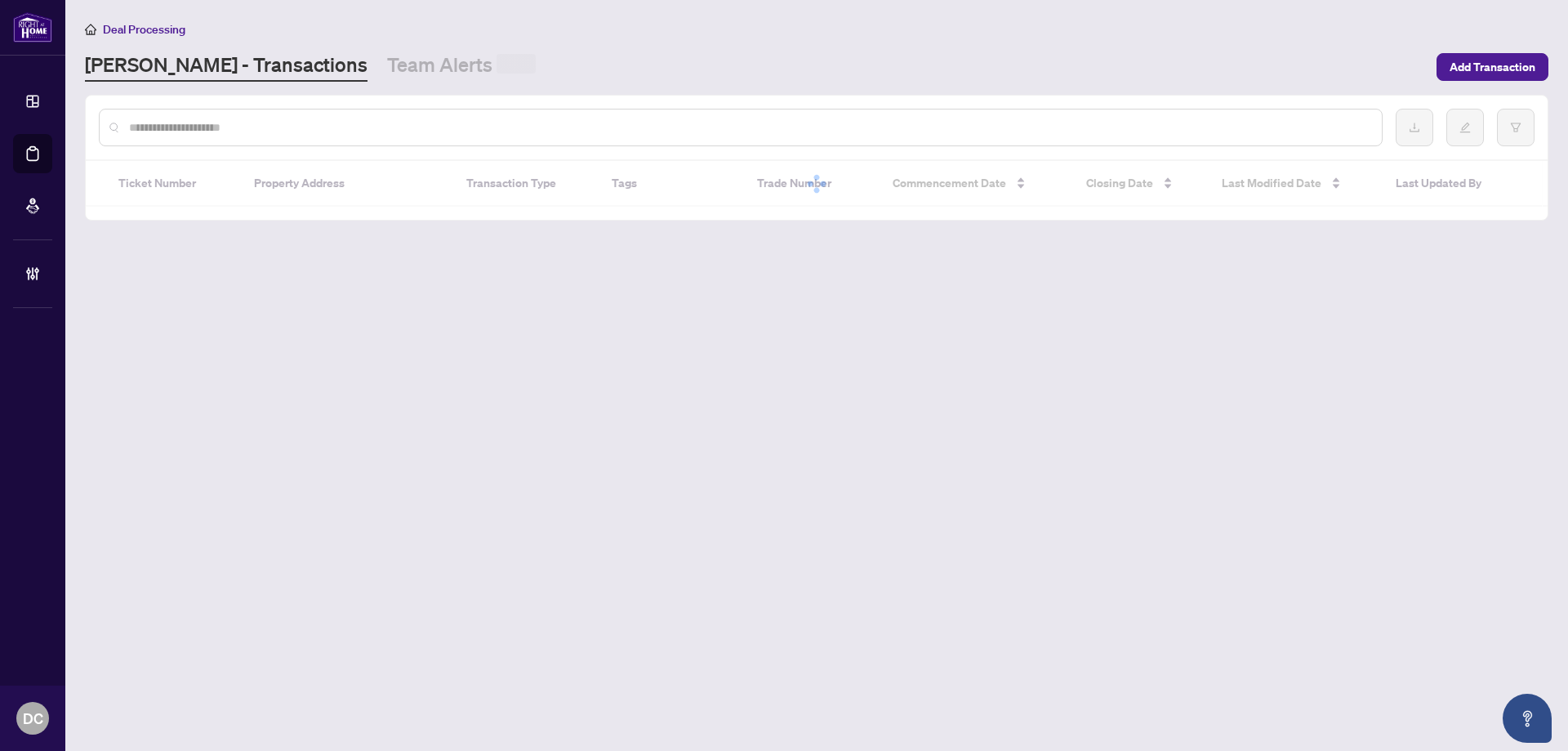
click at [191, 125] on input "text" at bounding box center [748, 127] width 1239 height 18
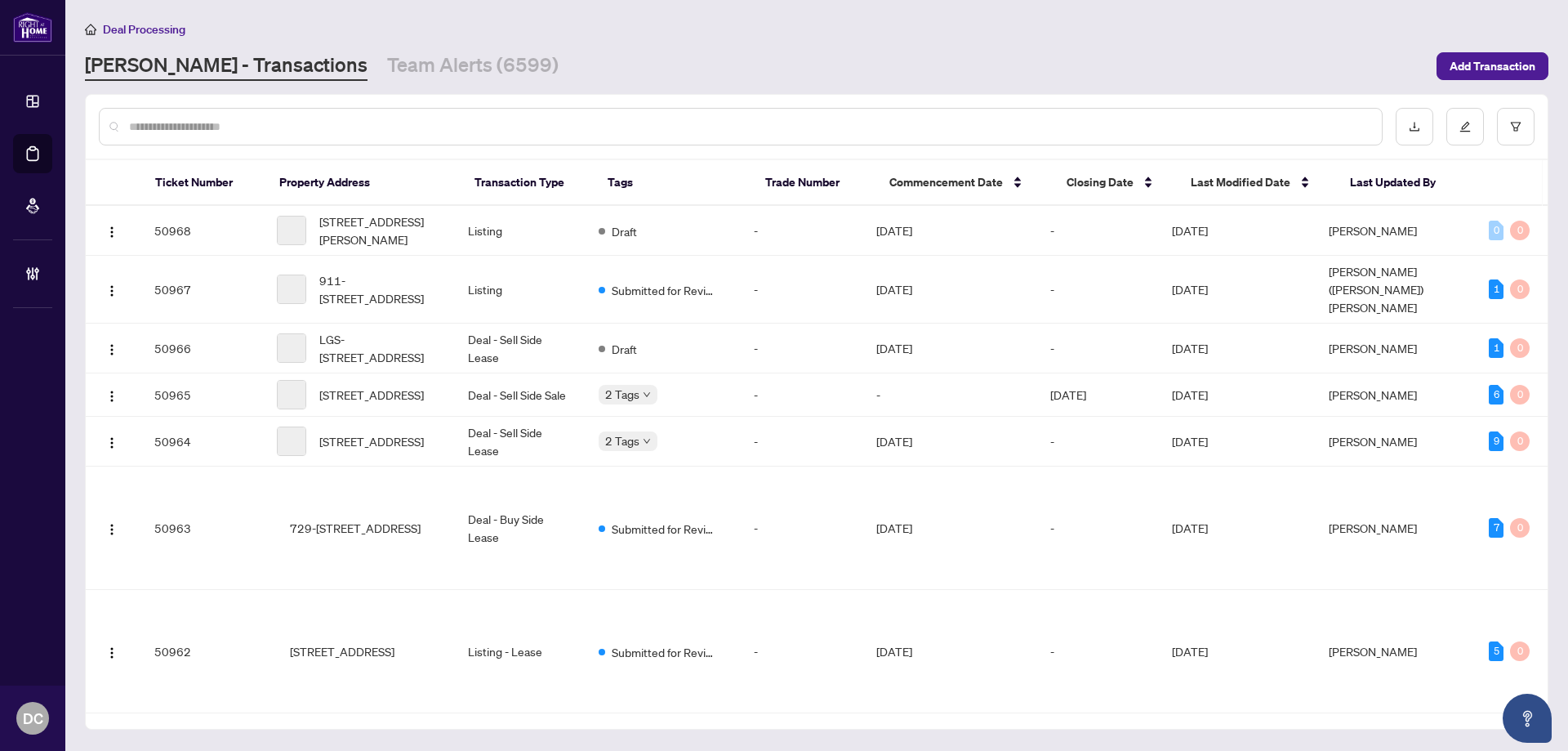
paste input "*******"
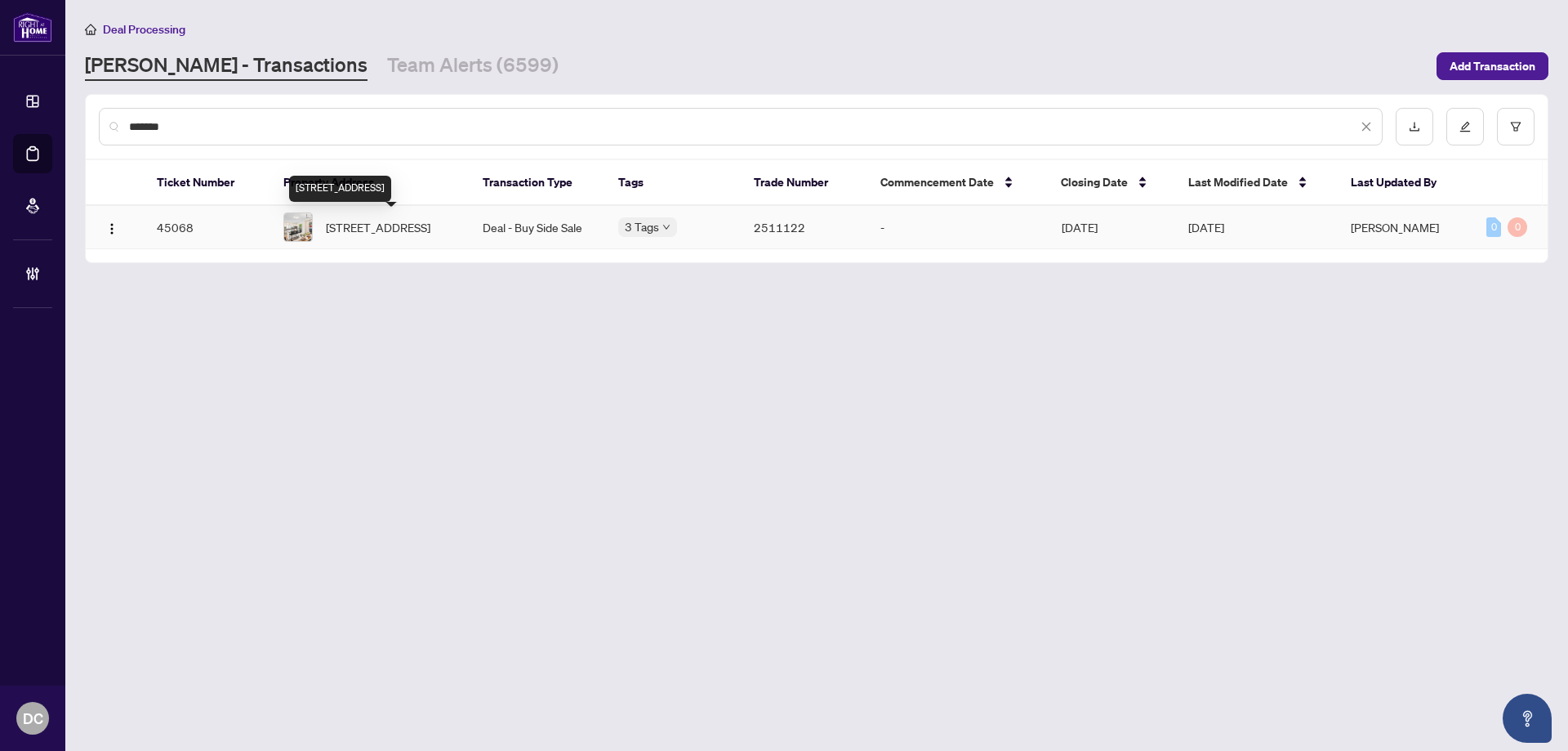
click at [379, 236] on span "754 Hillcroft St, Oshawa, Ontario L1G 7H6, Canada" at bounding box center [378, 227] width 105 height 18
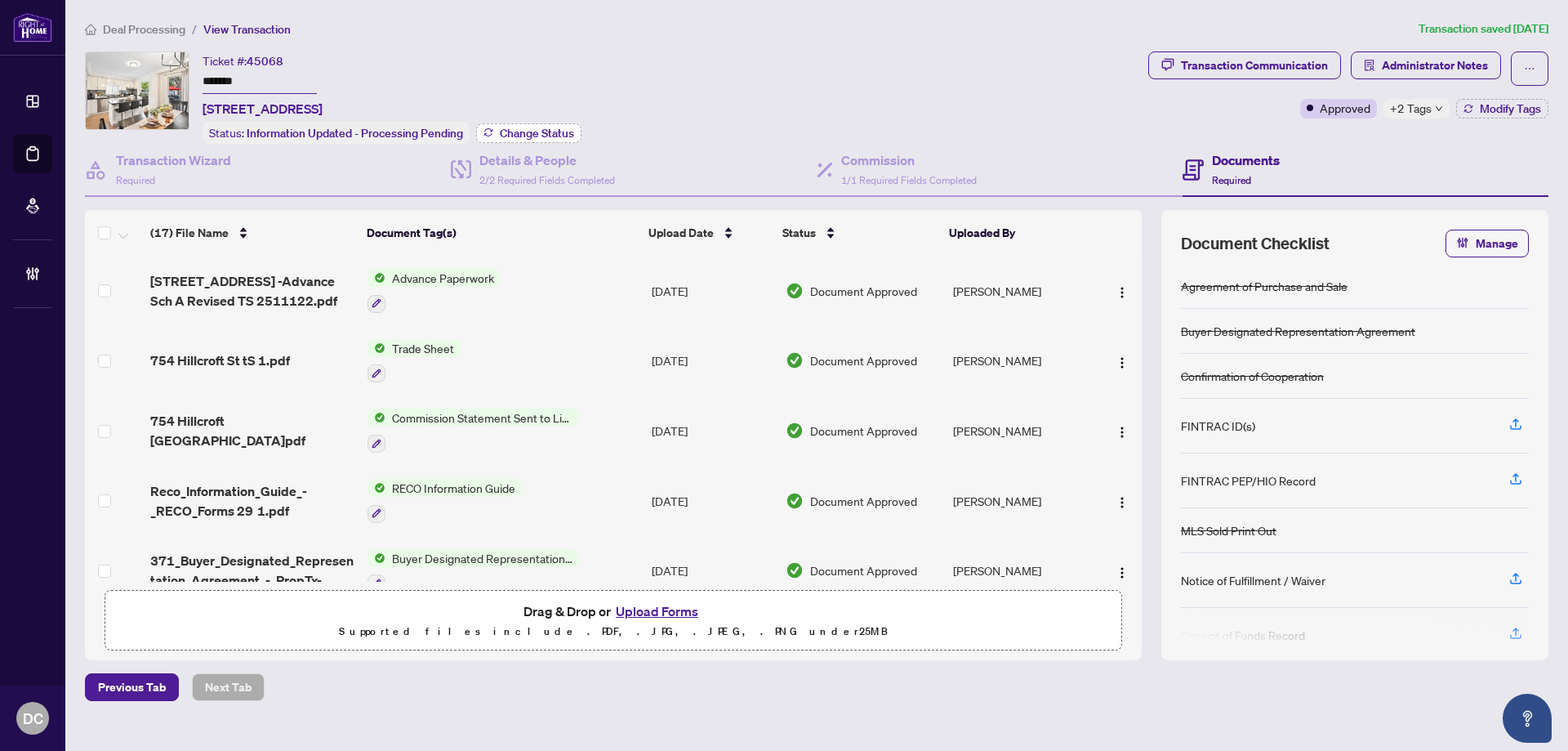
click at [518, 129] on span "Change Status" at bounding box center [537, 132] width 75 height 11
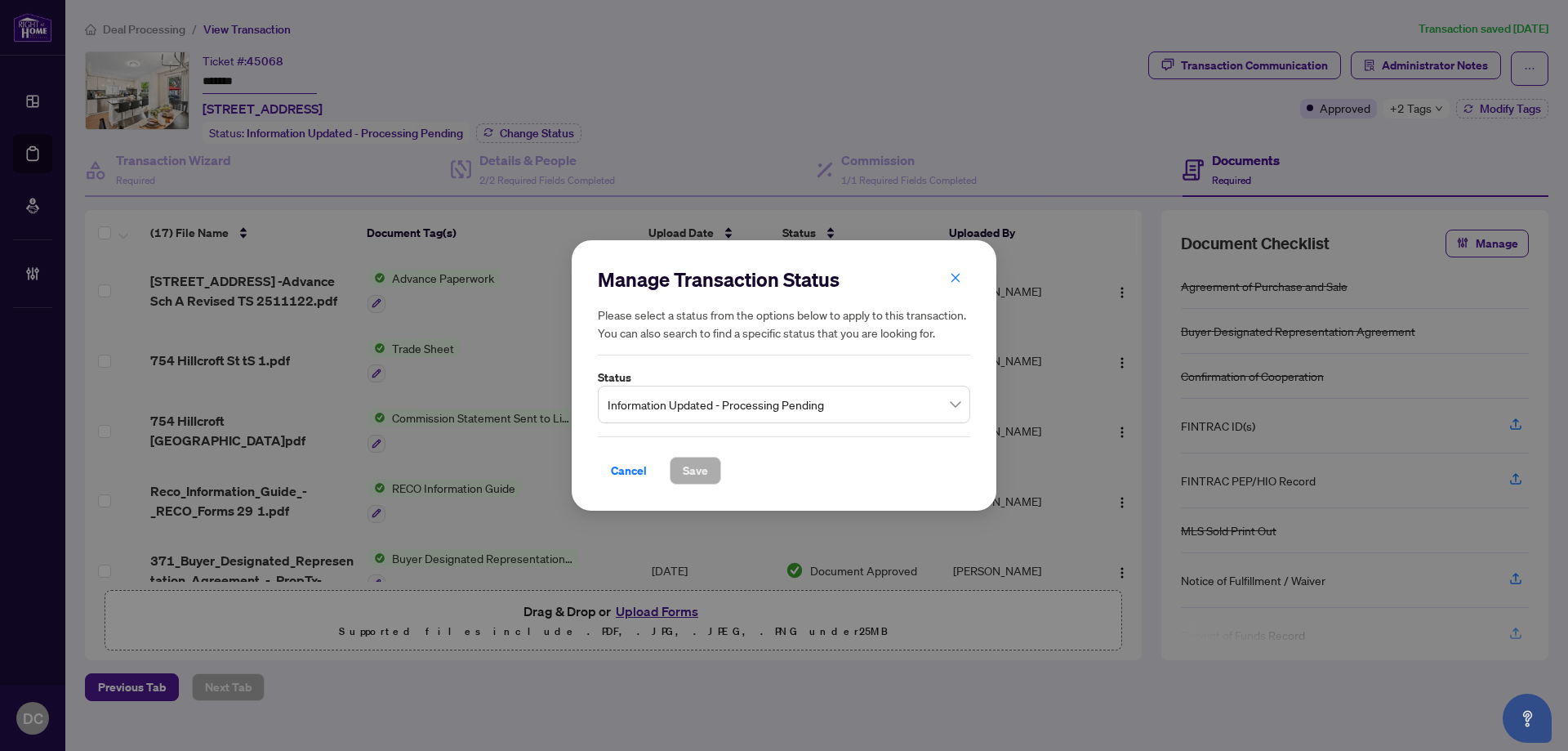
click at [805, 405] on span "Information Updated - Processing Pending" at bounding box center [783, 405] width 353 height 31
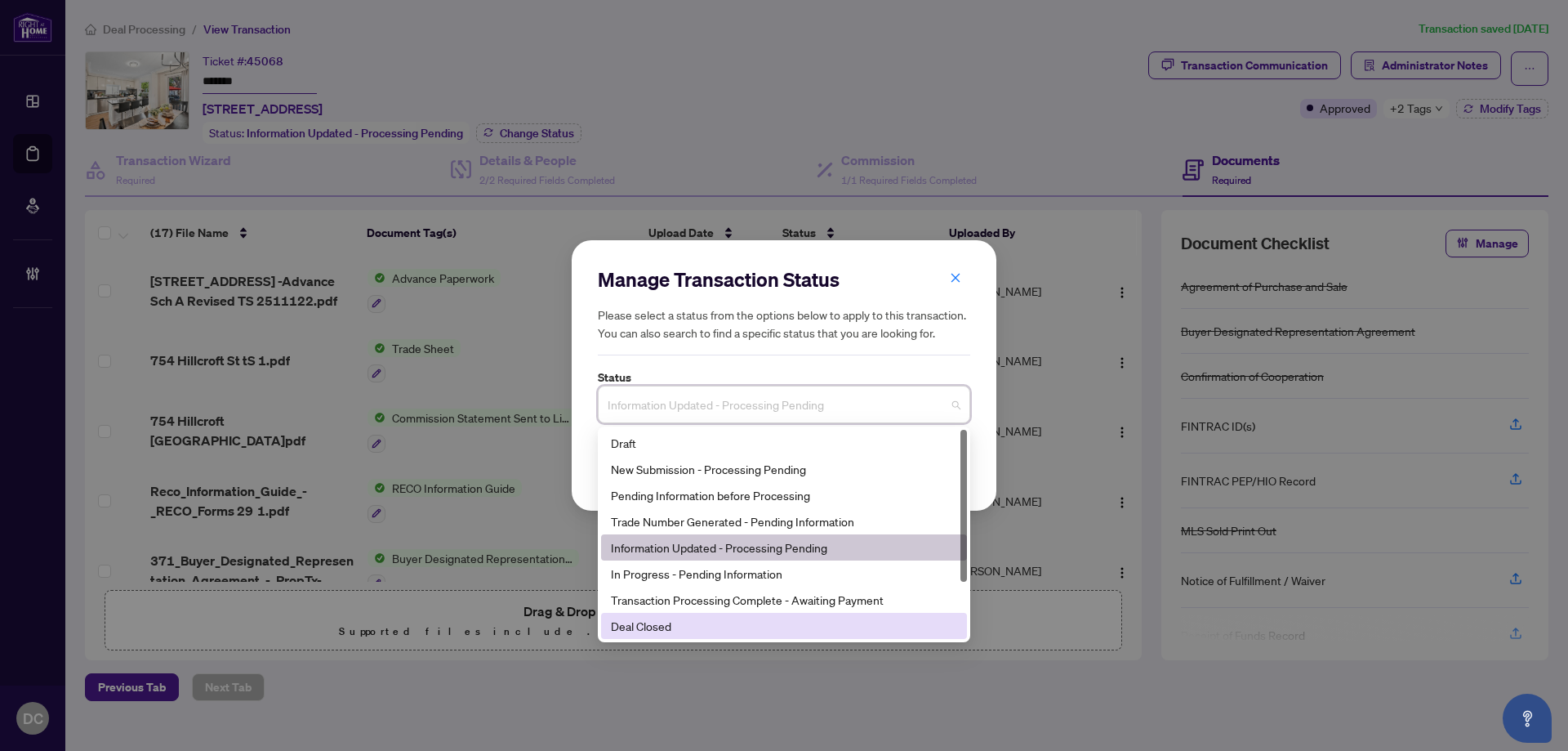
click at [672, 624] on div "Deal Closed" at bounding box center [783, 626] width 346 height 18
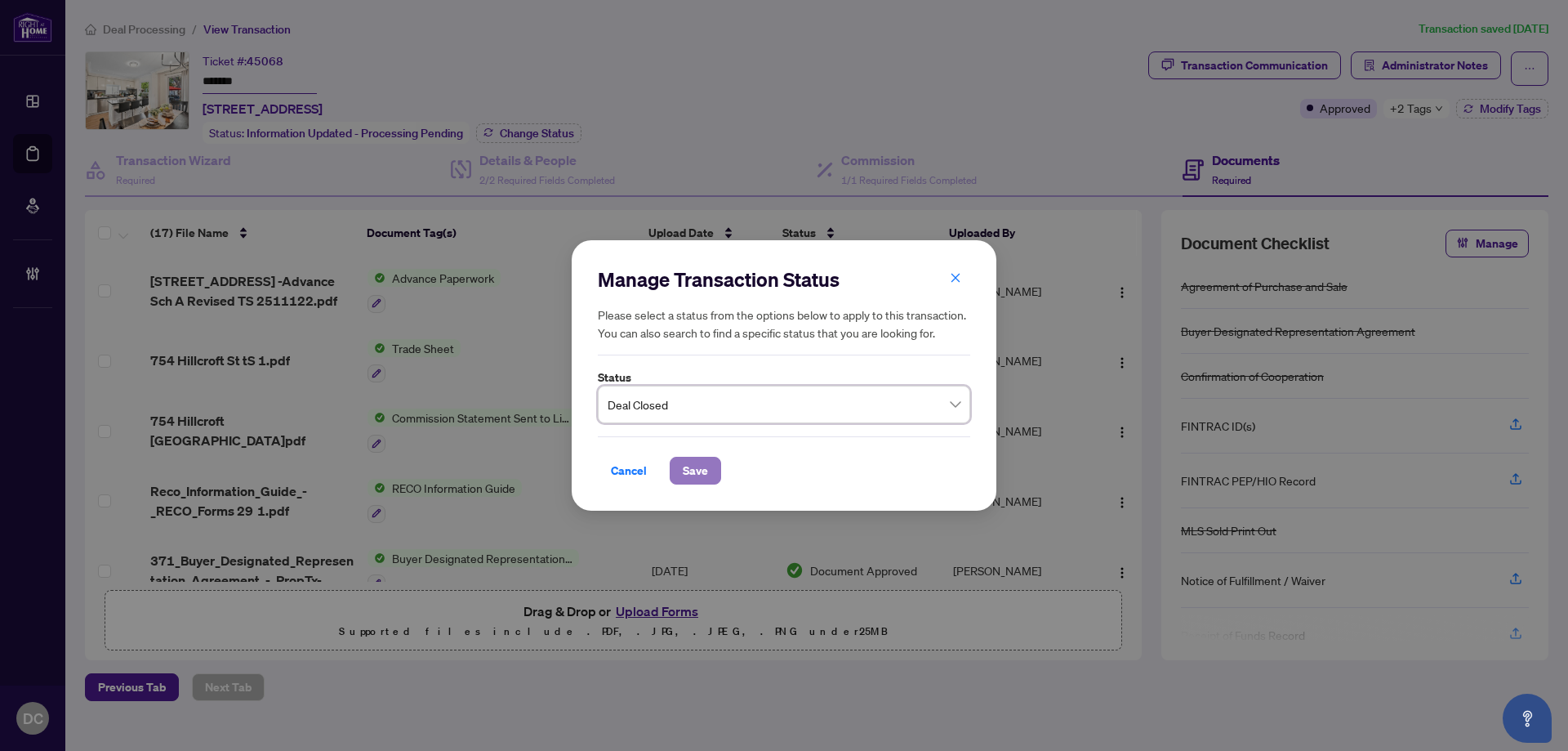
click at [707, 473] on span "Save" at bounding box center [695, 470] width 25 height 26
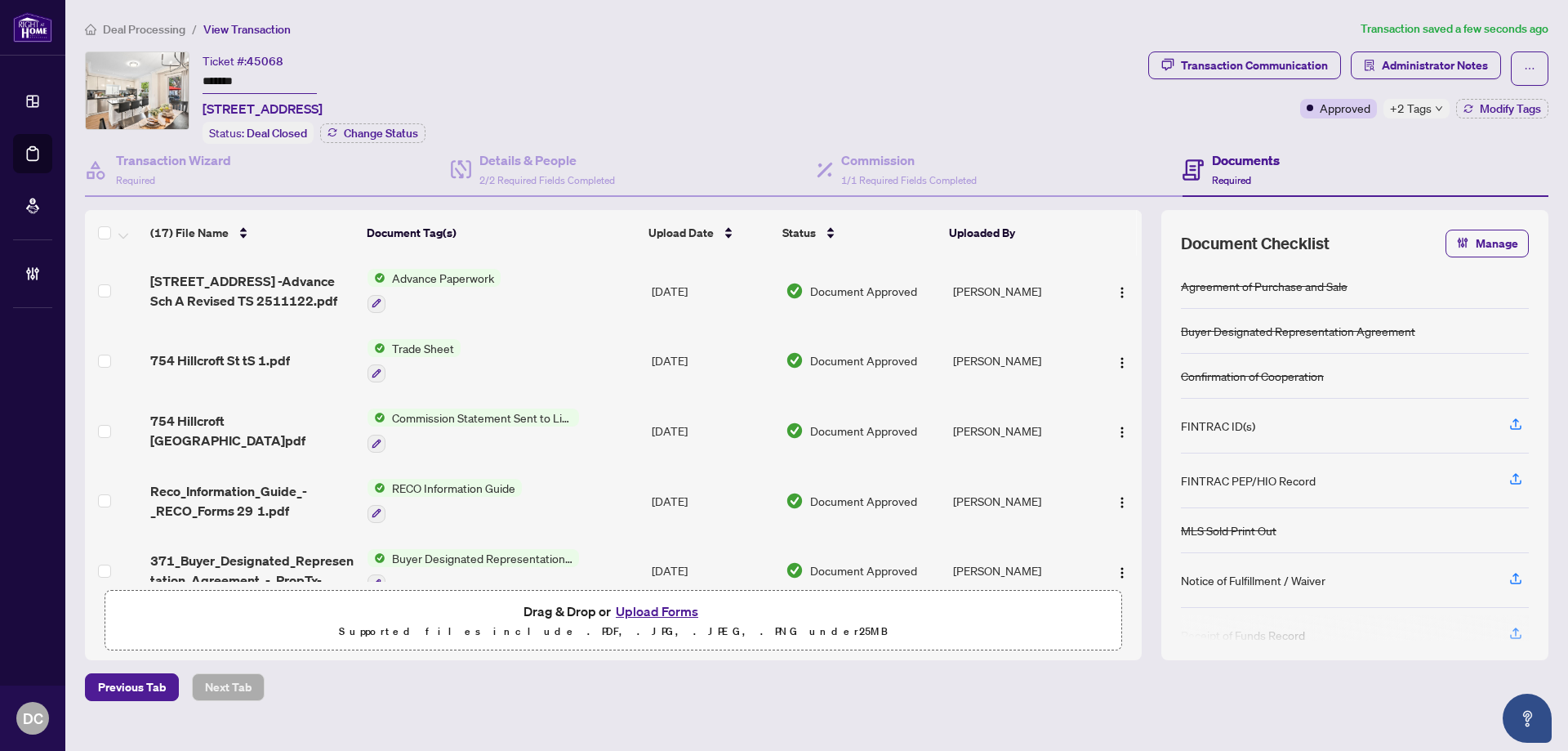
click at [584, 296] on td "Advance Paperwork" at bounding box center [502, 291] width 284 height 70
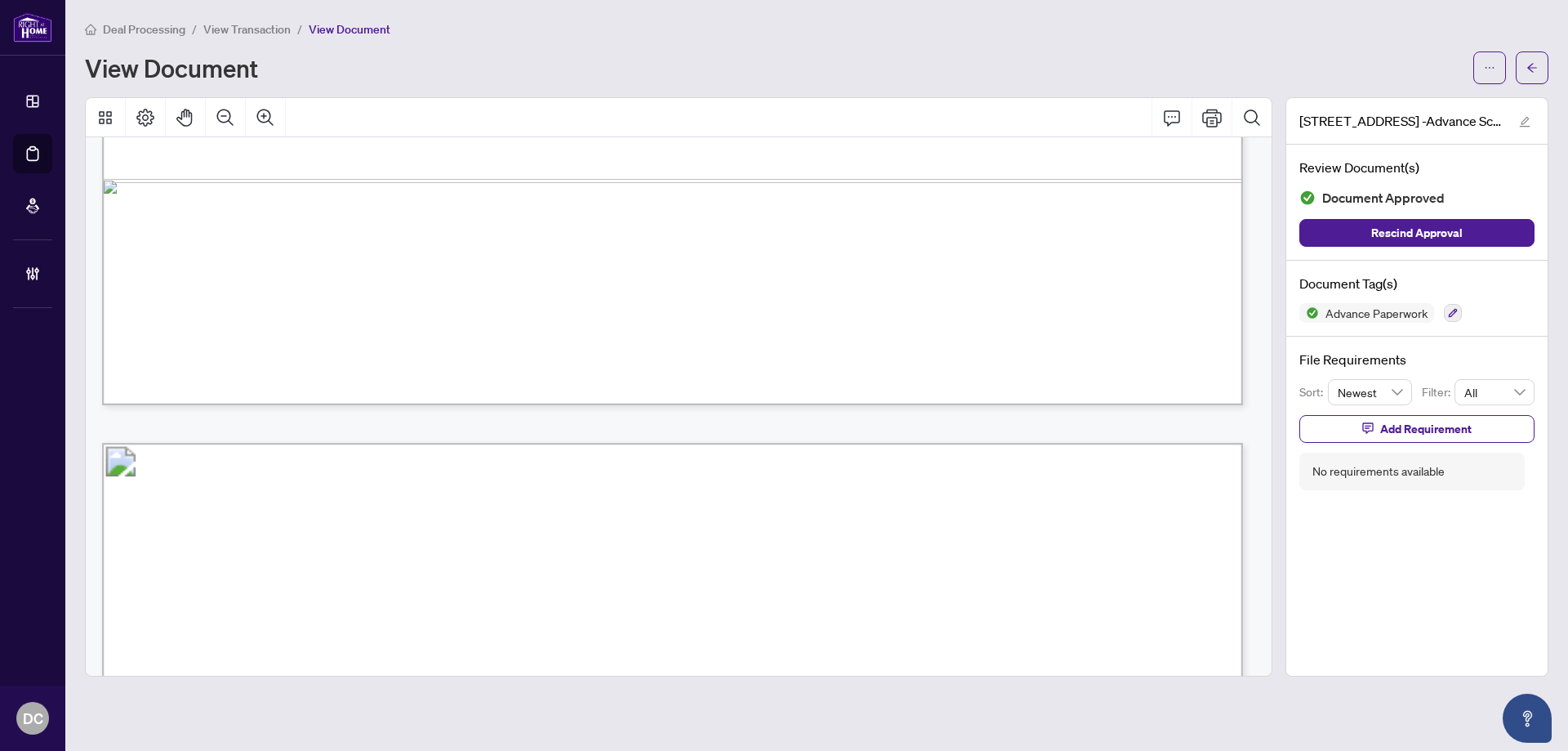
scroll to position [1716, 0]
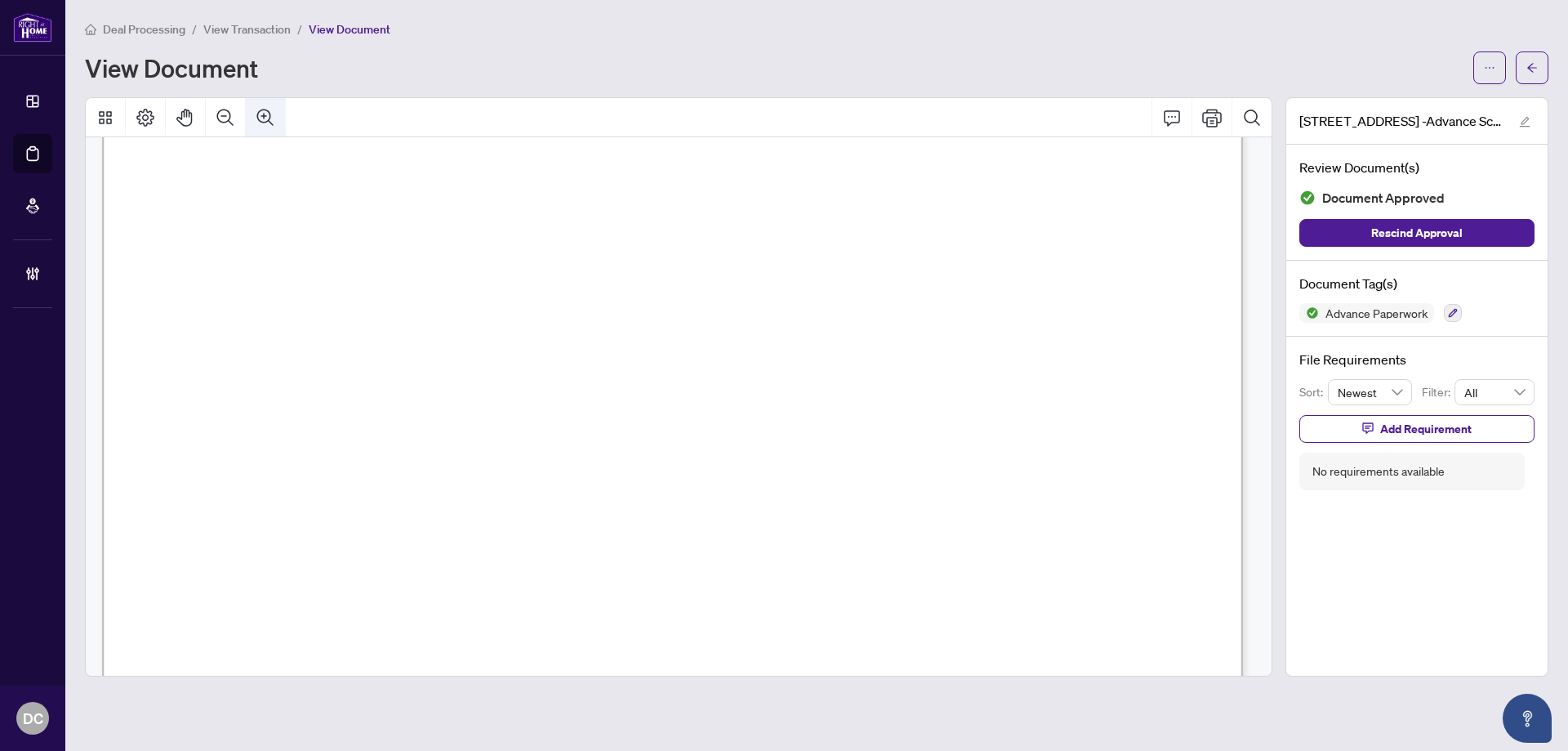
click at [274, 114] on icon "Zoom In" at bounding box center [265, 118] width 20 height 20
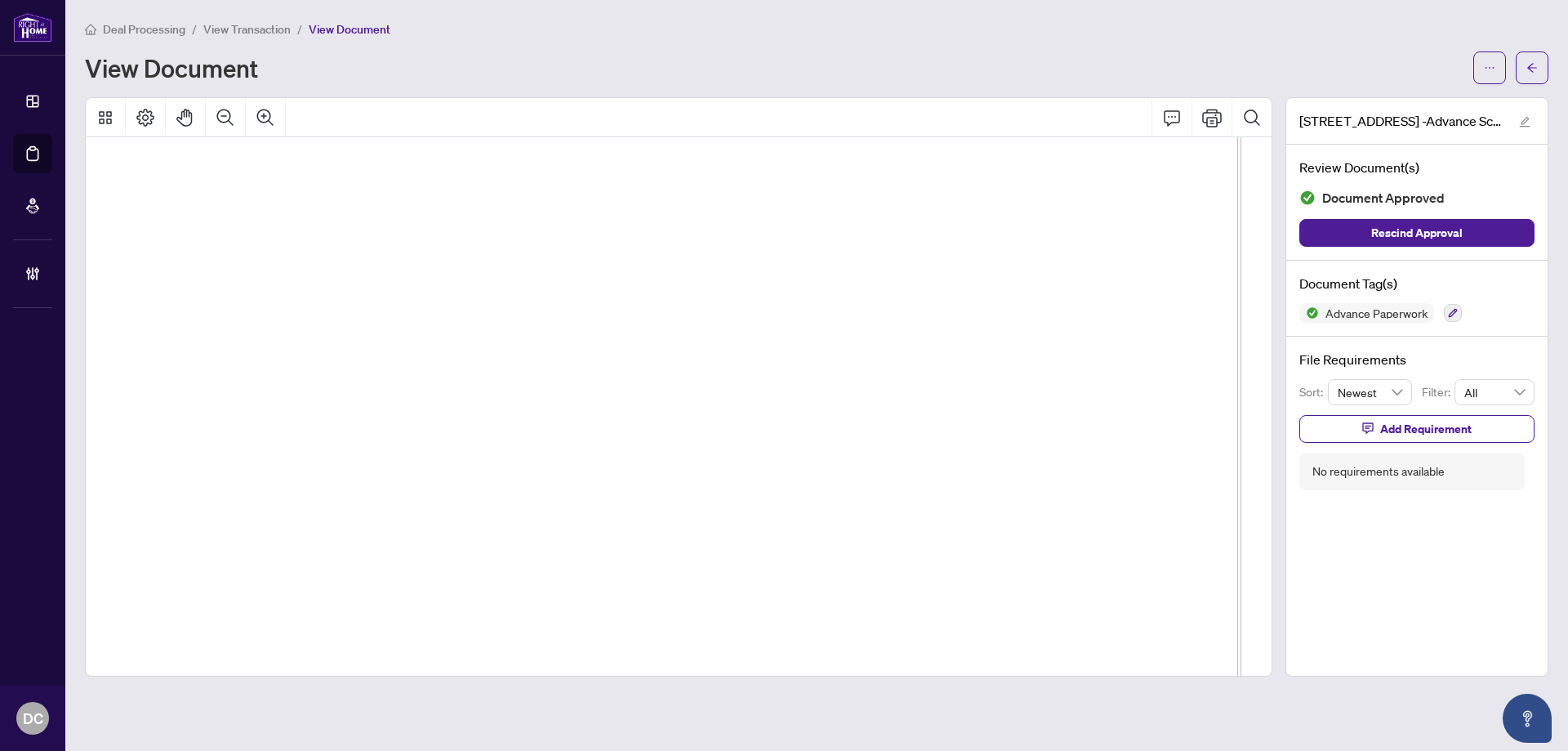
scroll to position [2399, 115]
click at [909, 544] on span "Net Advance:" at bounding box center [930, 535] width 76 height 16
click at [1507, 70] on div at bounding box center [1510, 68] width 75 height 33
click at [1525, 69] on button "button" at bounding box center [1532, 68] width 33 height 33
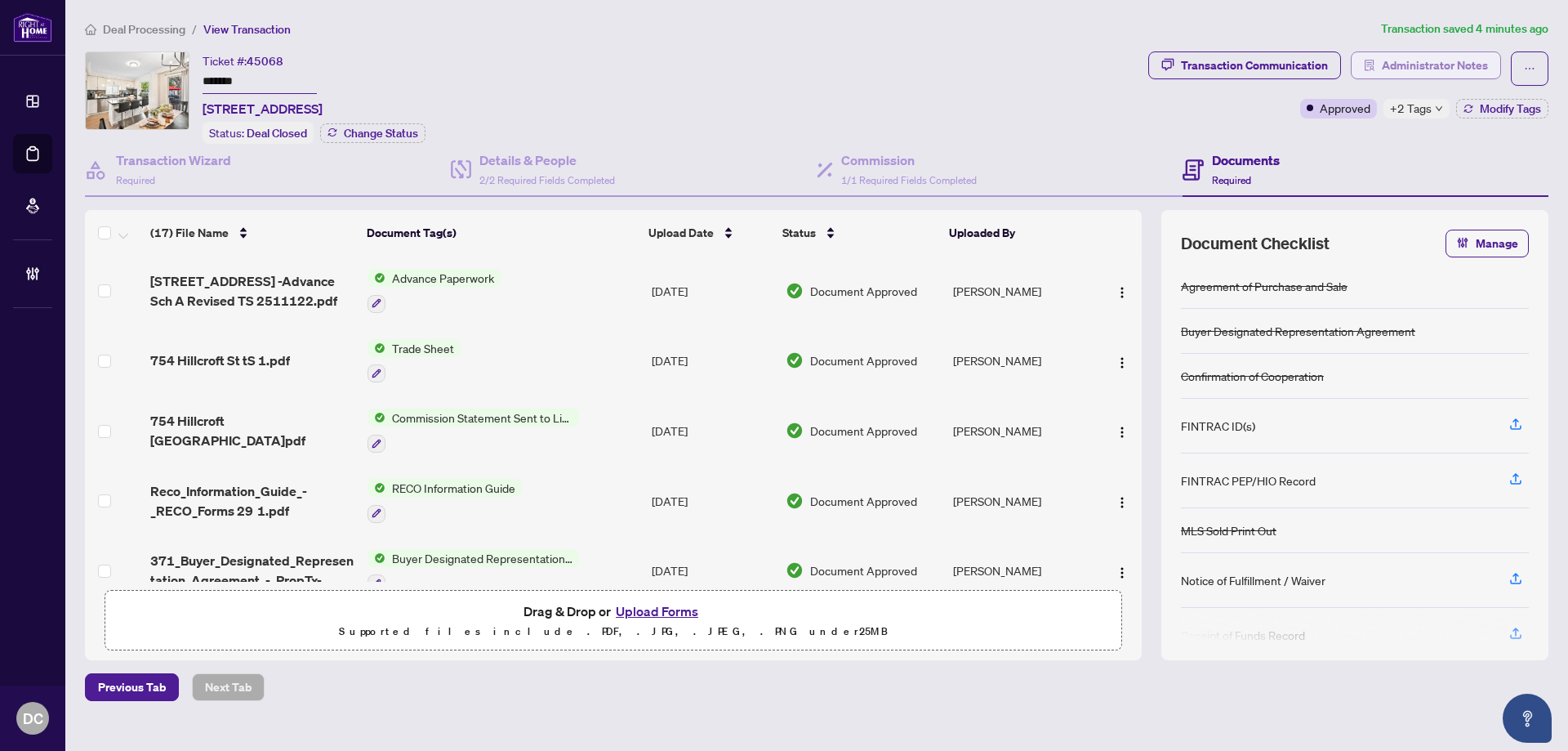
click at [1441, 59] on span "Administrator Notes" at bounding box center [1435, 65] width 106 height 26
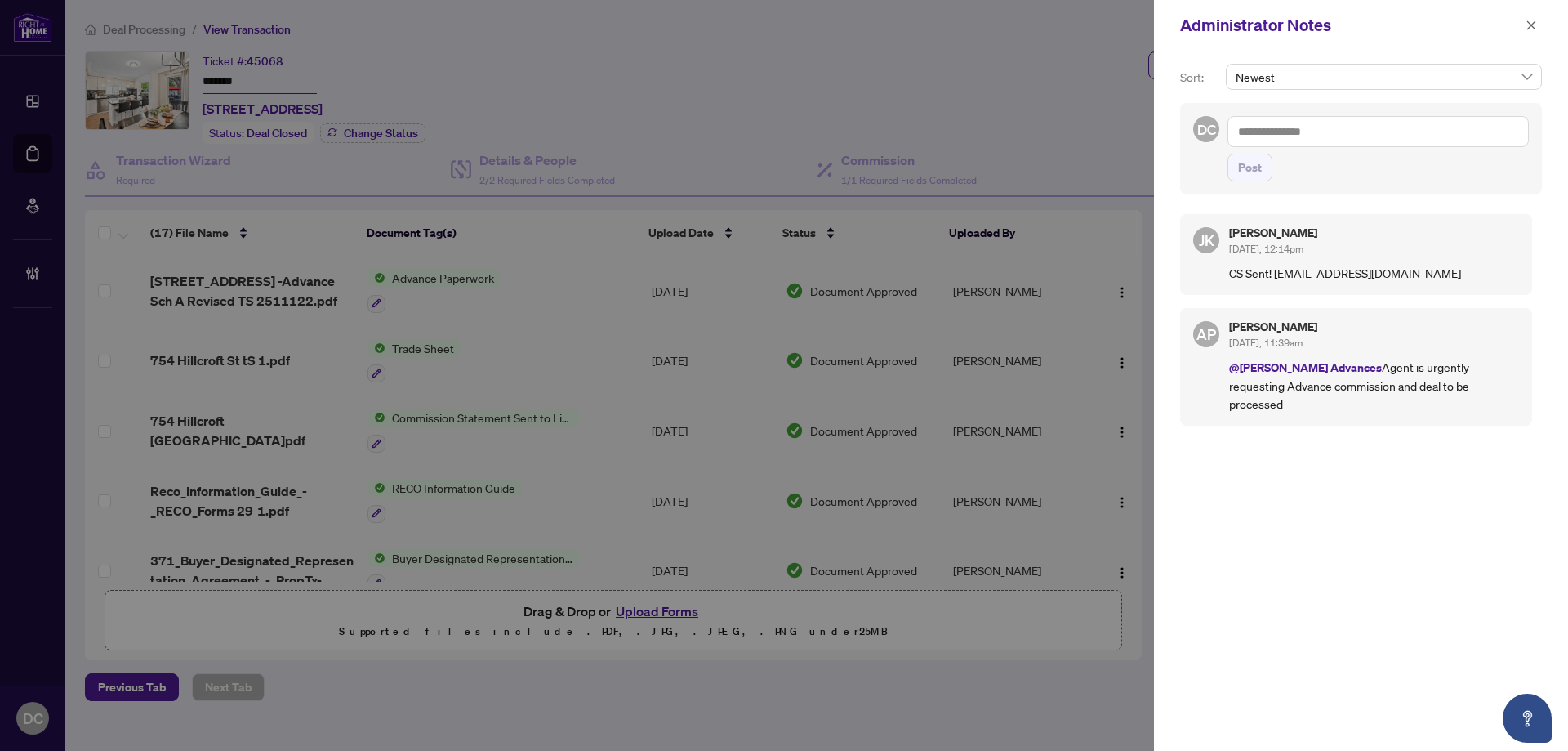
click at [1344, 131] on textarea at bounding box center [1377, 131] width 301 height 31
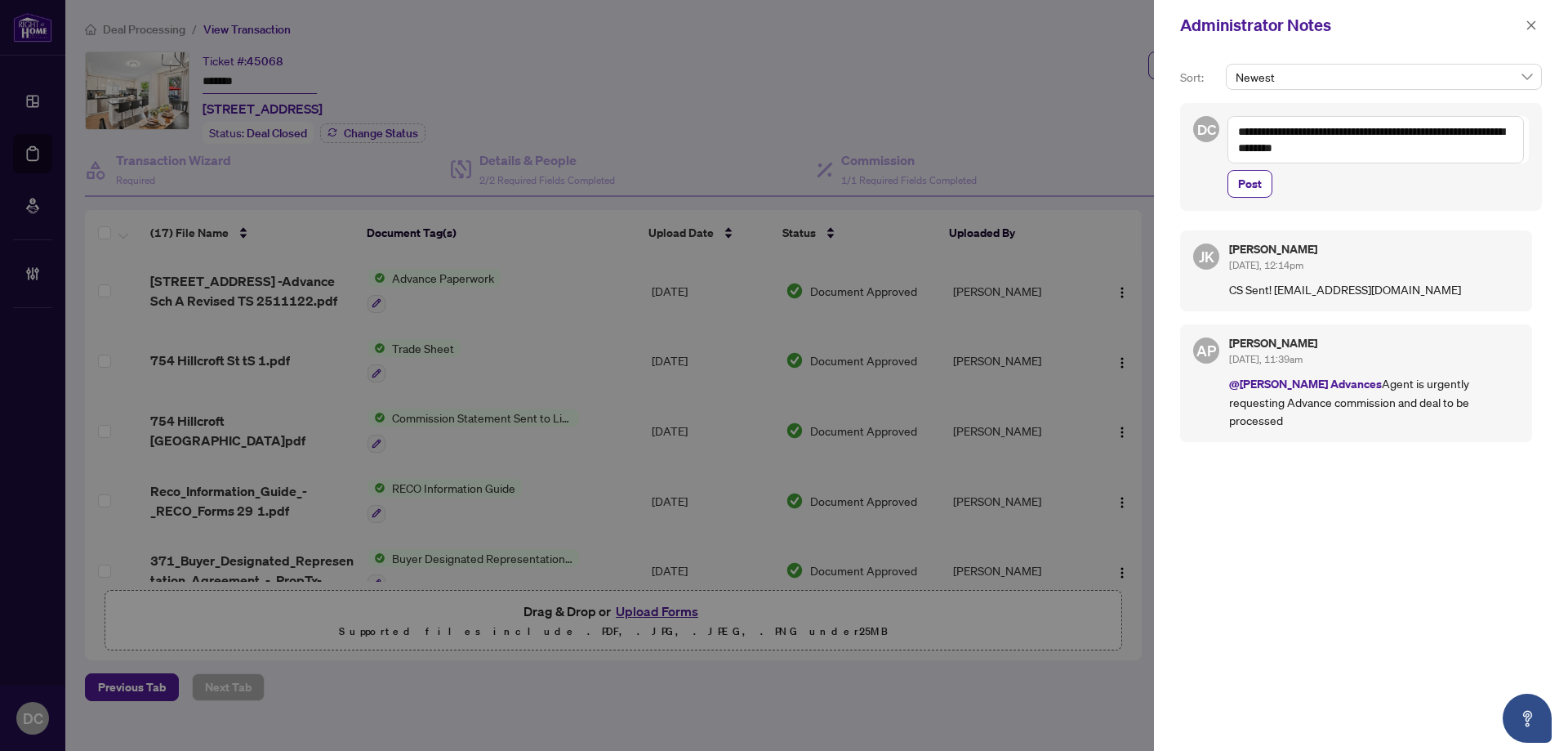
click at [1381, 154] on textarea "**********" at bounding box center [1375, 139] width 296 height 47
click at [1337, 129] on textarea "**********" at bounding box center [1375, 139] width 296 height 47
drag, startPoint x: 1377, startPoint y: 155, endPoint x: 1159, endPoint y: 137, distance: 218.7
click at [1159, 137] on div "**********" at bounding box center [1361, 400] width 414 height 700
paste textarea "**********"
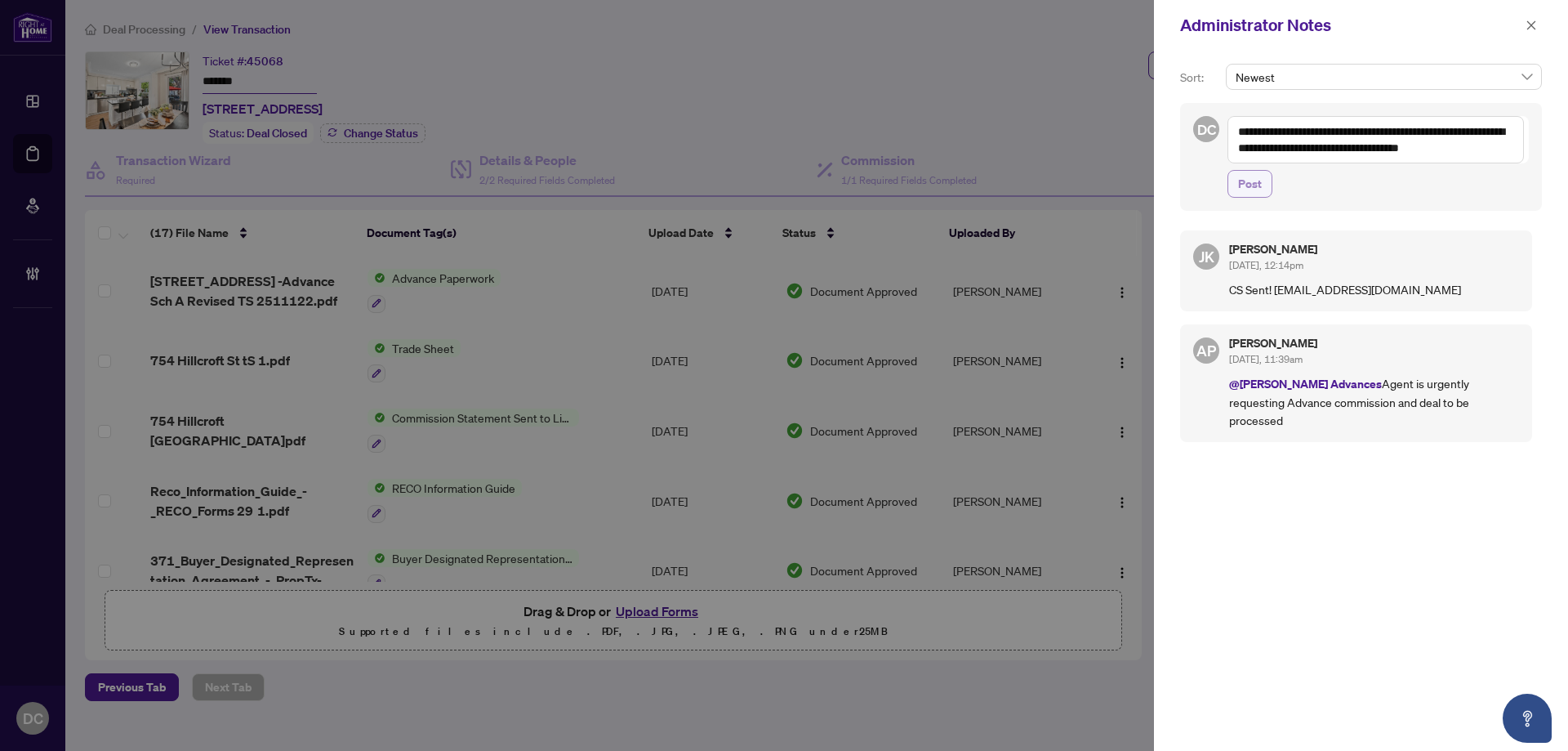
click at [1247, 184] on span "Post" at bounding box center [1249, 184] width 24 height 26
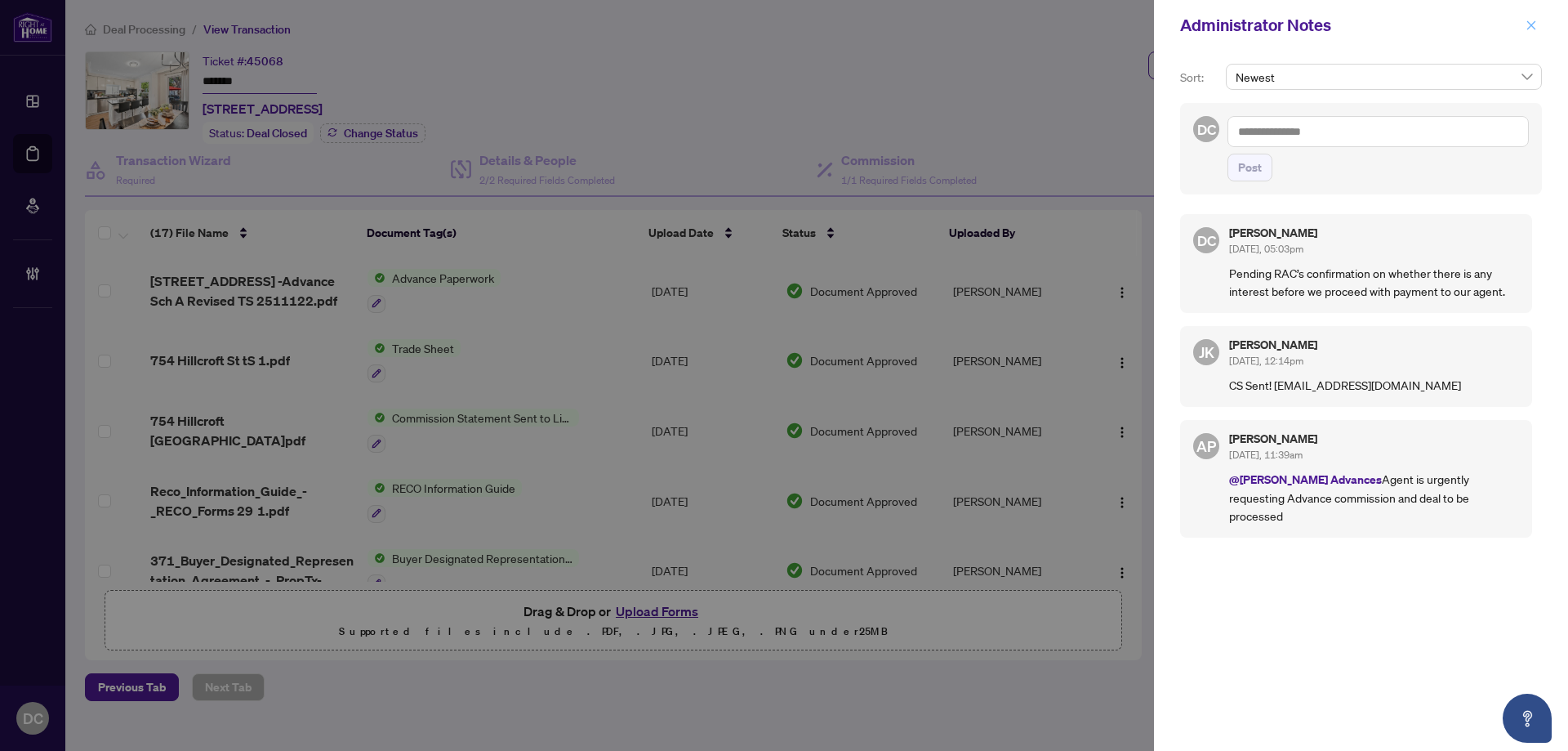
drag, startPoint x: 1541, startPoint y: 27, endPoint x: 1521, endPoint y: 21, distance: 20.9
click at [1541, 26] on button "button" at bounding box center [1530, 25] width 21 height 20
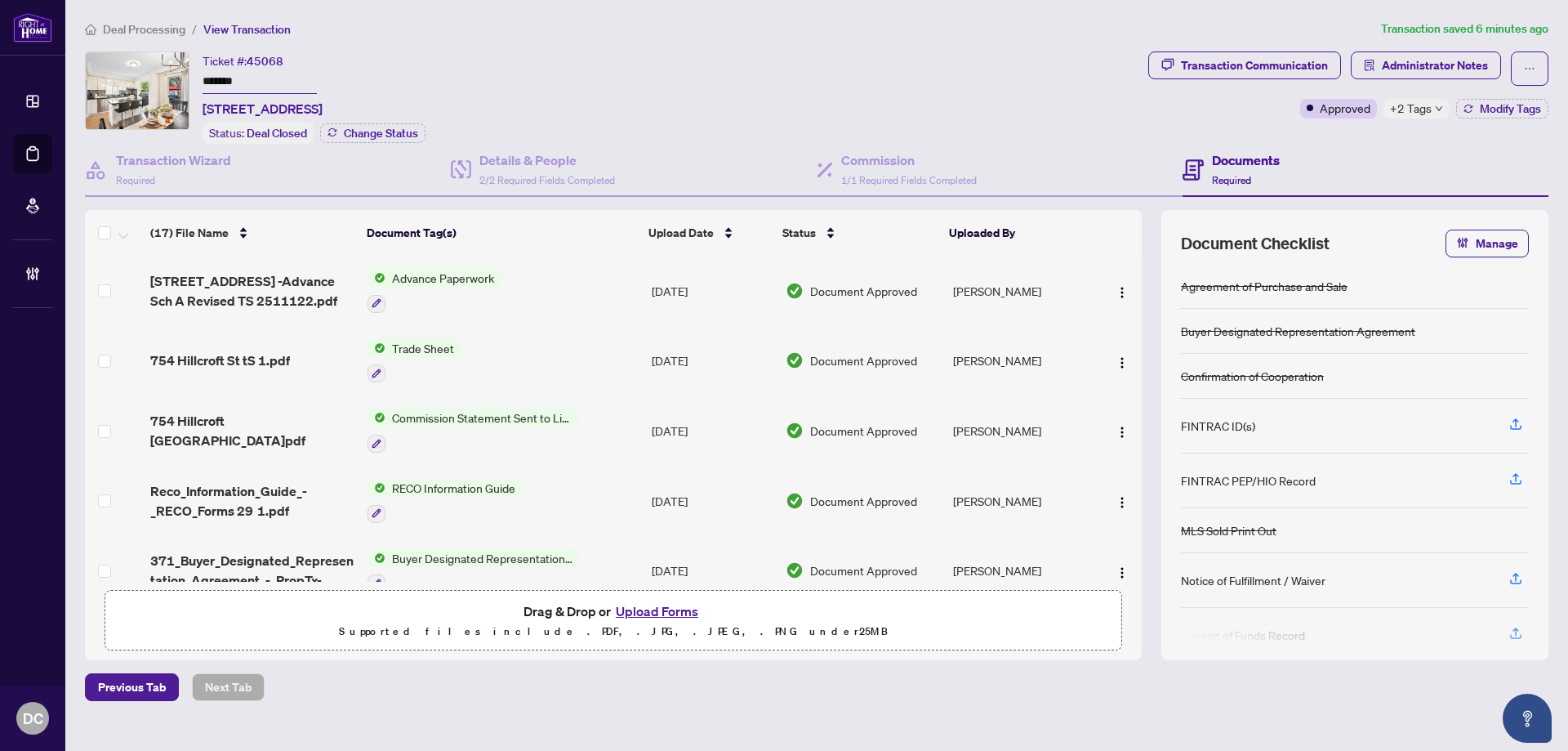
click at [1416, 111] on span "+2 Tags" at bounding box center [1410, 108] width 41 height 19
click at [1338, 137] on div "Transaction Communication Administrator Notes Approved +2 Tags Modify Tags" at bounding box center [1348, 97] width 407 height 92
click at [1500, 110] on span "Modify Tags" at bounding box center [1510, 108] width 61 height 11
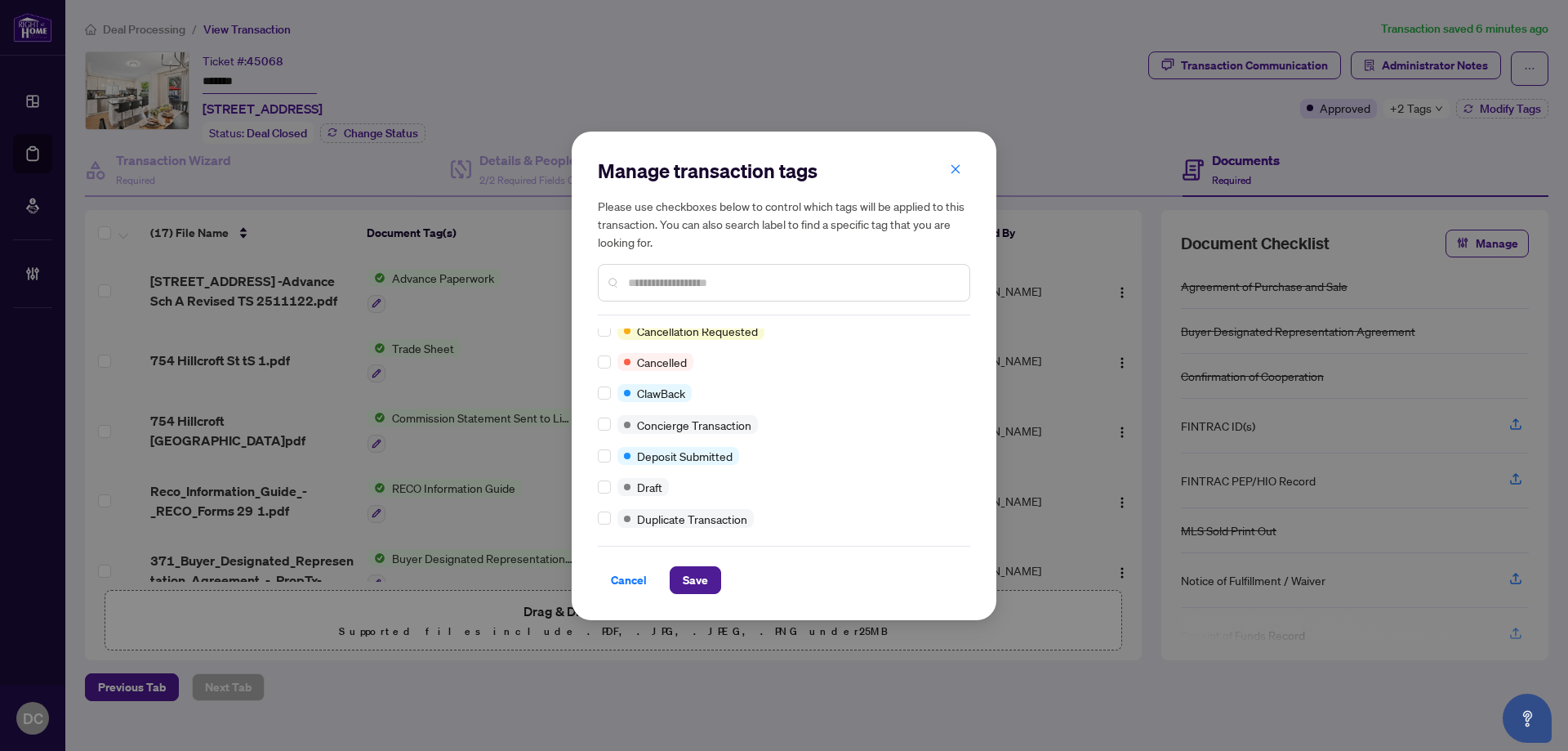
scroll to position [8, 0]
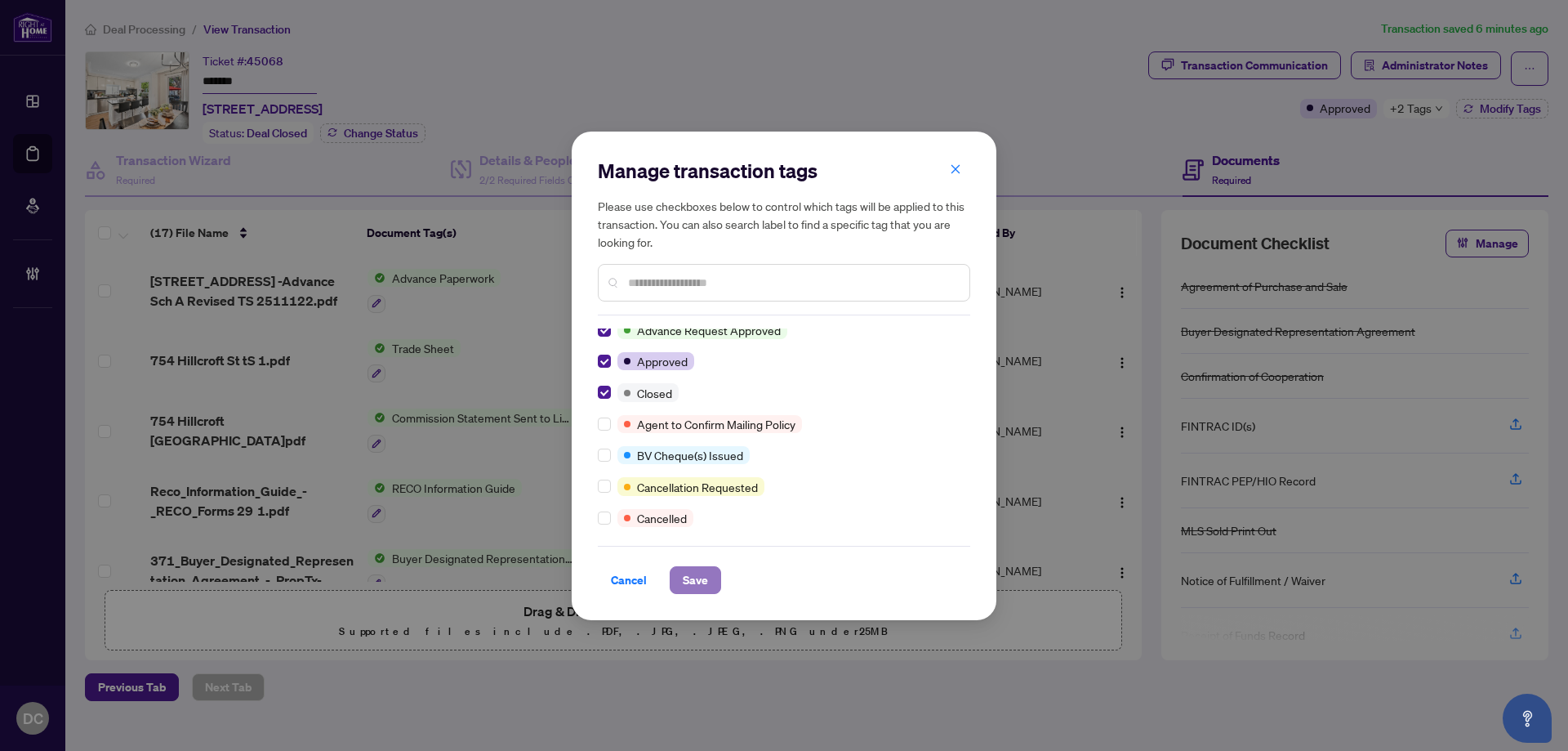
click at [698, 586] on span "Save" at bounding box center [695, 580] width 25 height 26
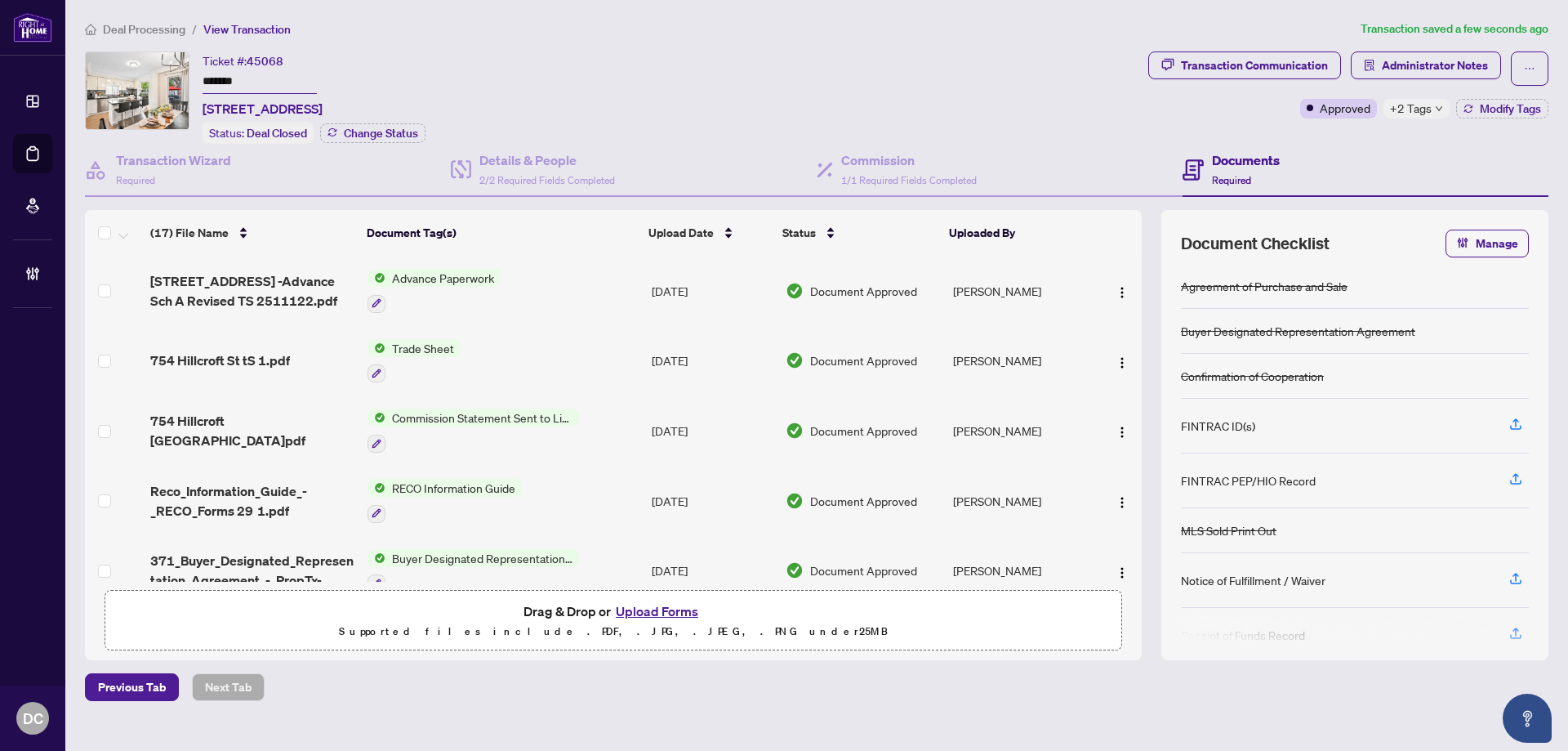
click at [165, 23] on span "Deal Processing" at bounding box center [144, 29] width 82 height 15
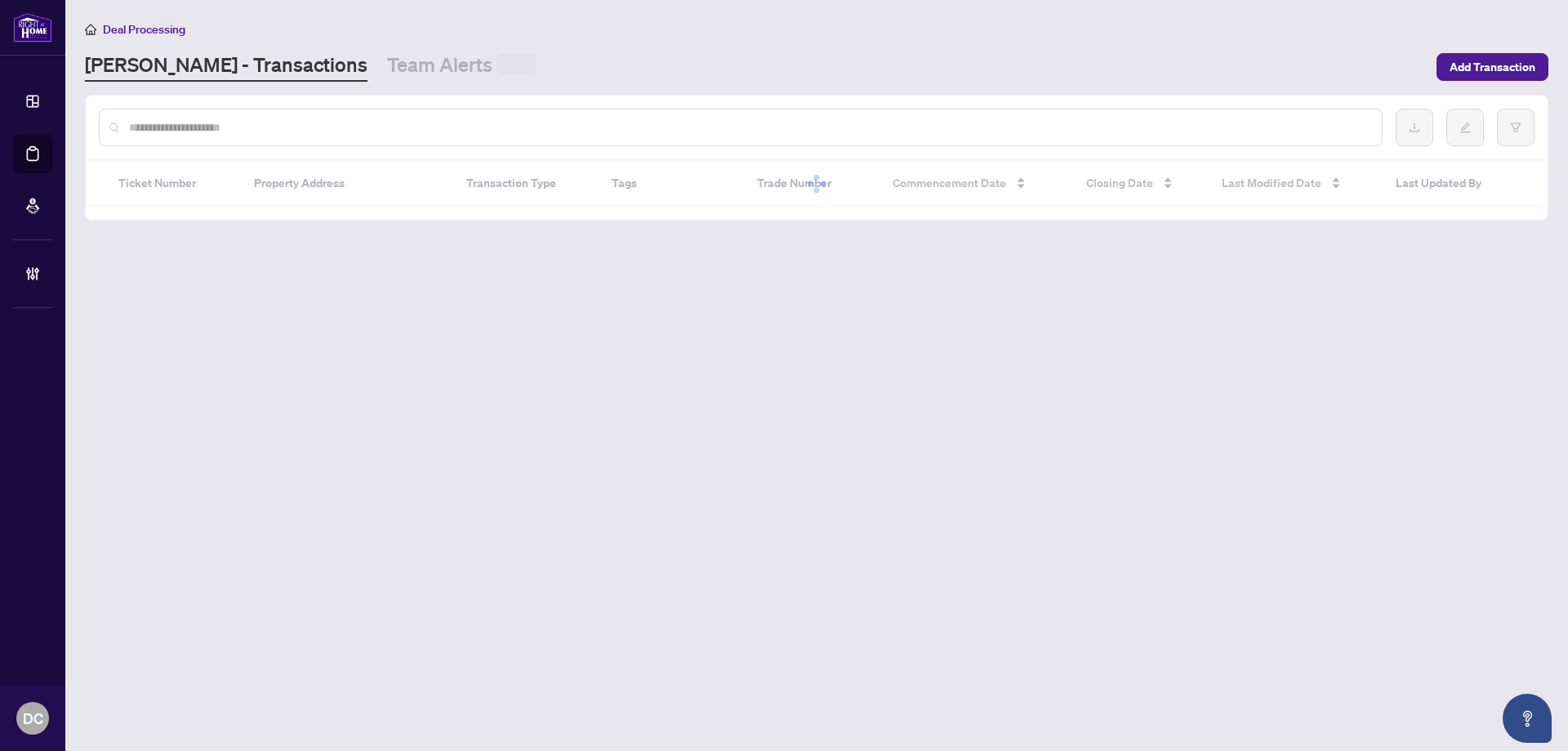
click at [210, 133] on input "text" at bounding box center [748, 127] width 1239 height 18
paste input "*******"
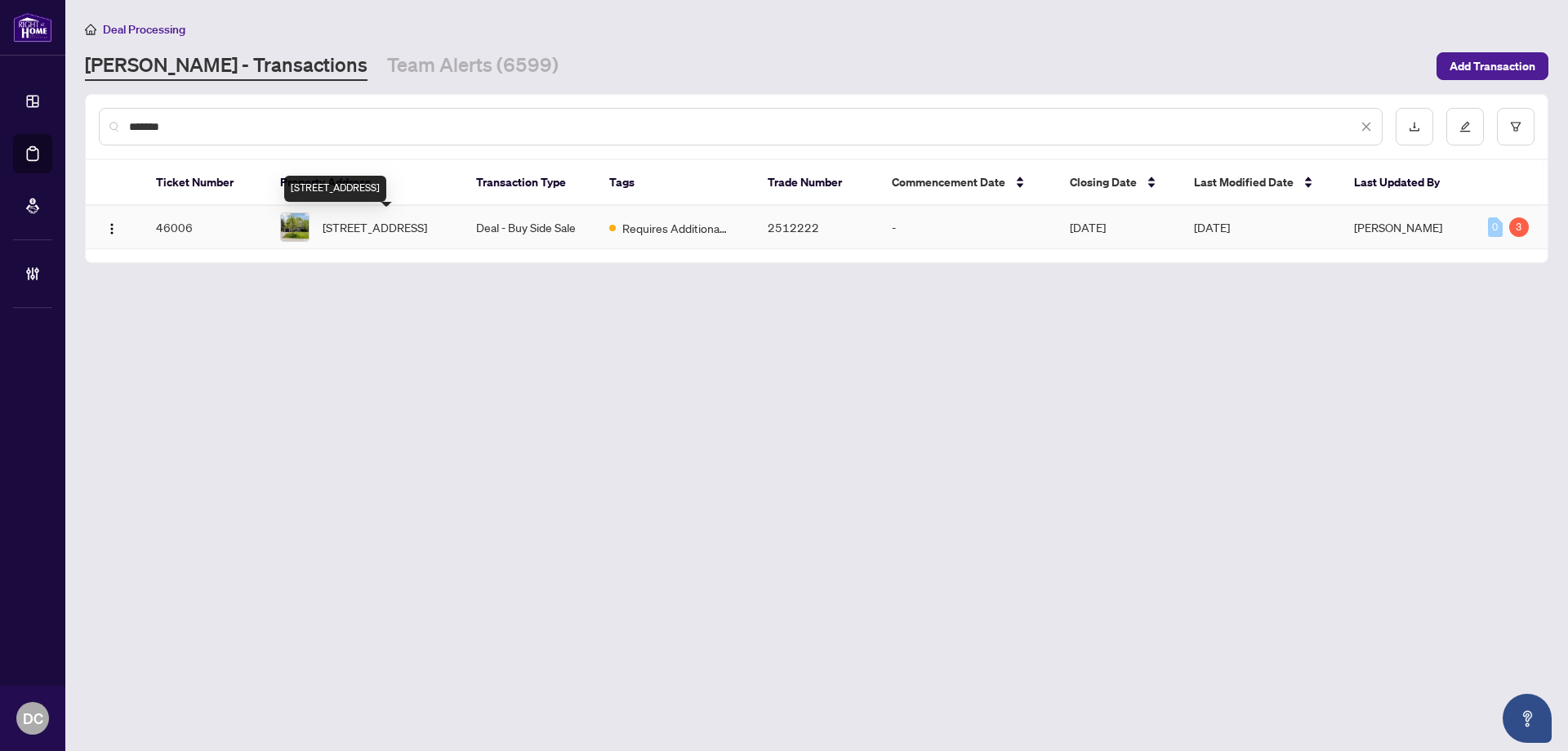
click at [394, 232] on span "2194 Wedgewood Rd, Mississauga, Ontario L4Y 1V8, Canada" at bounding box center [375, 227] width 105 height 18
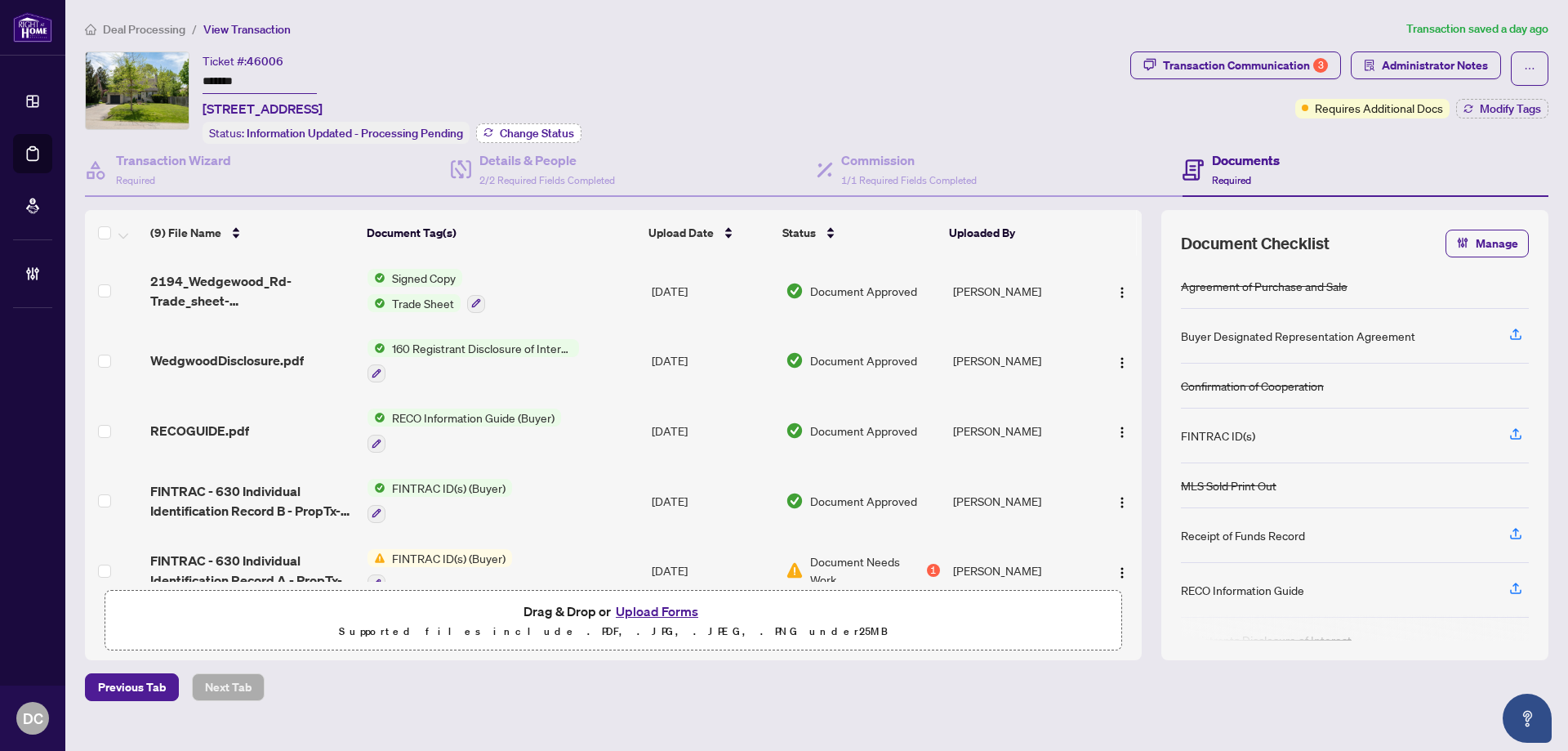
click at [538, 131] on span "Change Status" at bounding box center [537, 132] width 75 height 11
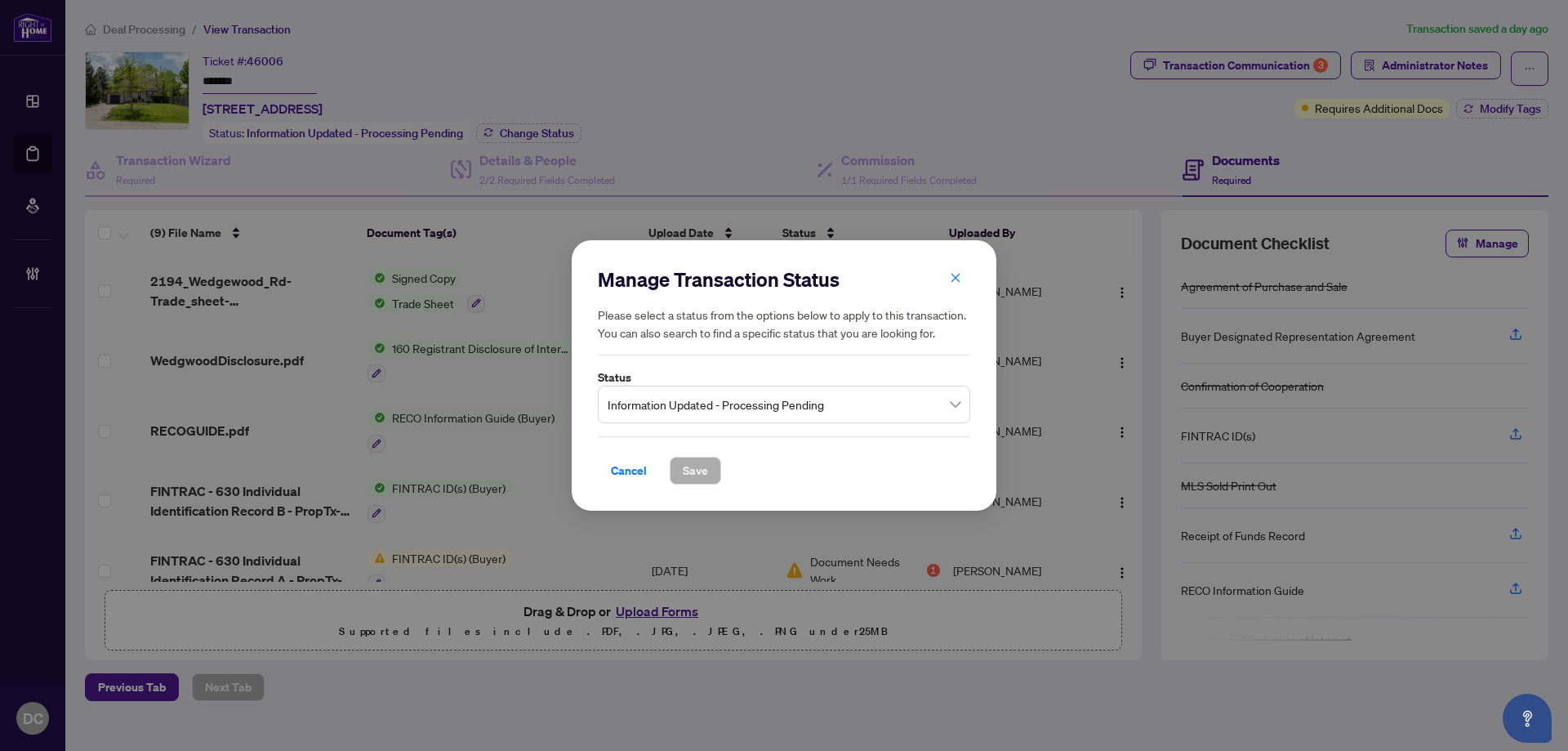
click at [765, 402] on span "Information Updated - Processing Pending" at bounding box center [783, 405] width 353 height 31
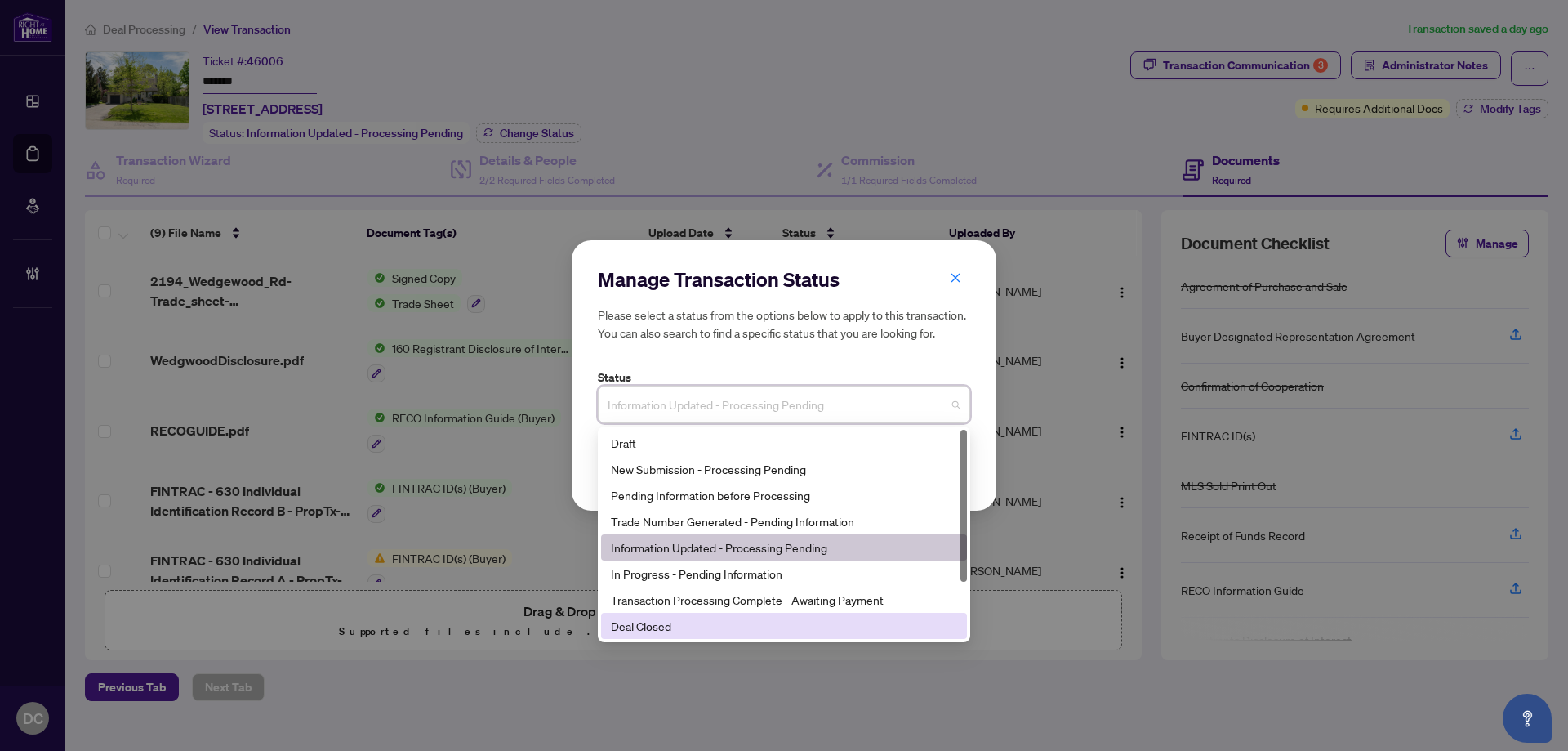
click at [627, 631] on div "Deal Closed" at bounding box center [783, 626] width 346 height 18
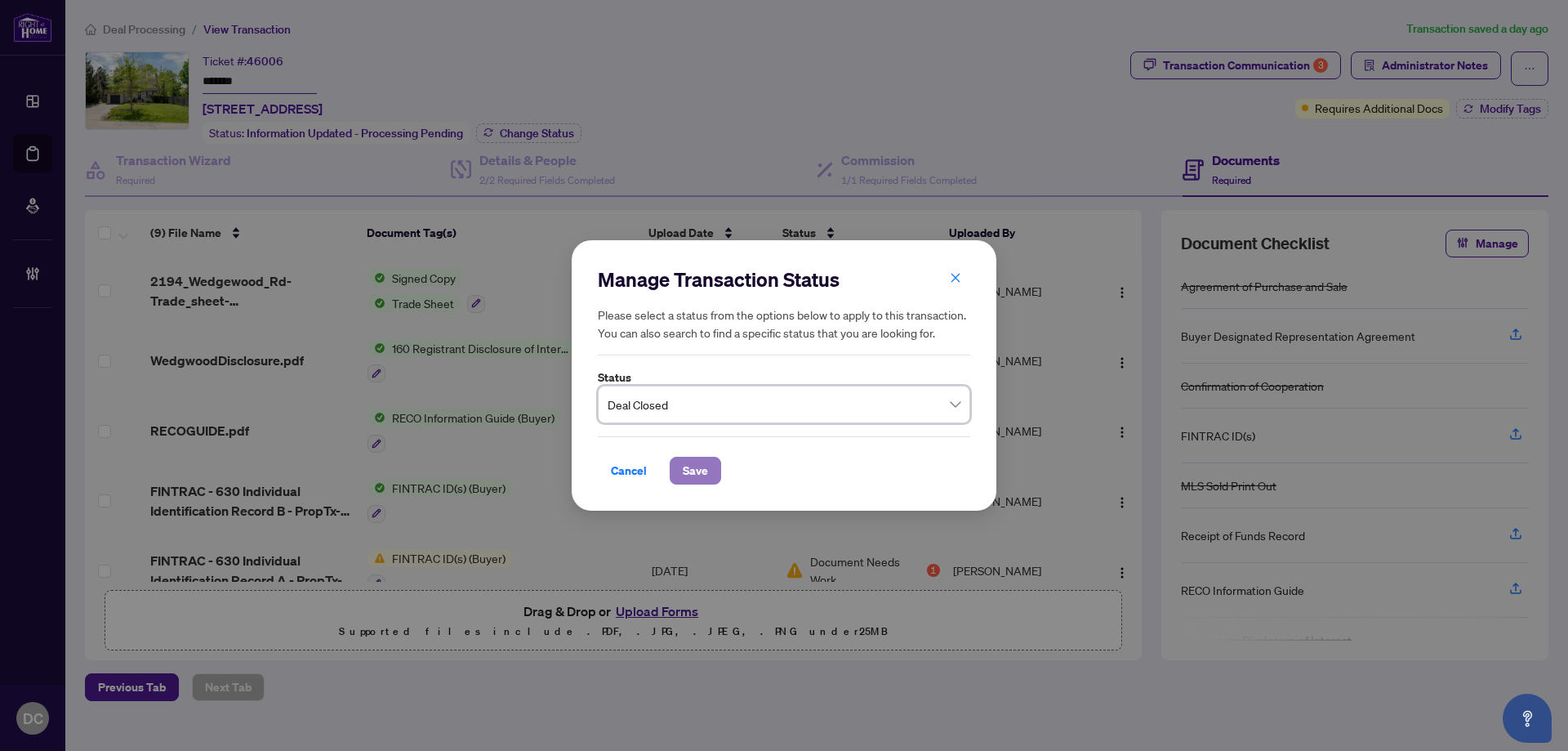
click at [686, 464] on span "Save" at bounding box center [695, 470] width 25 height 26
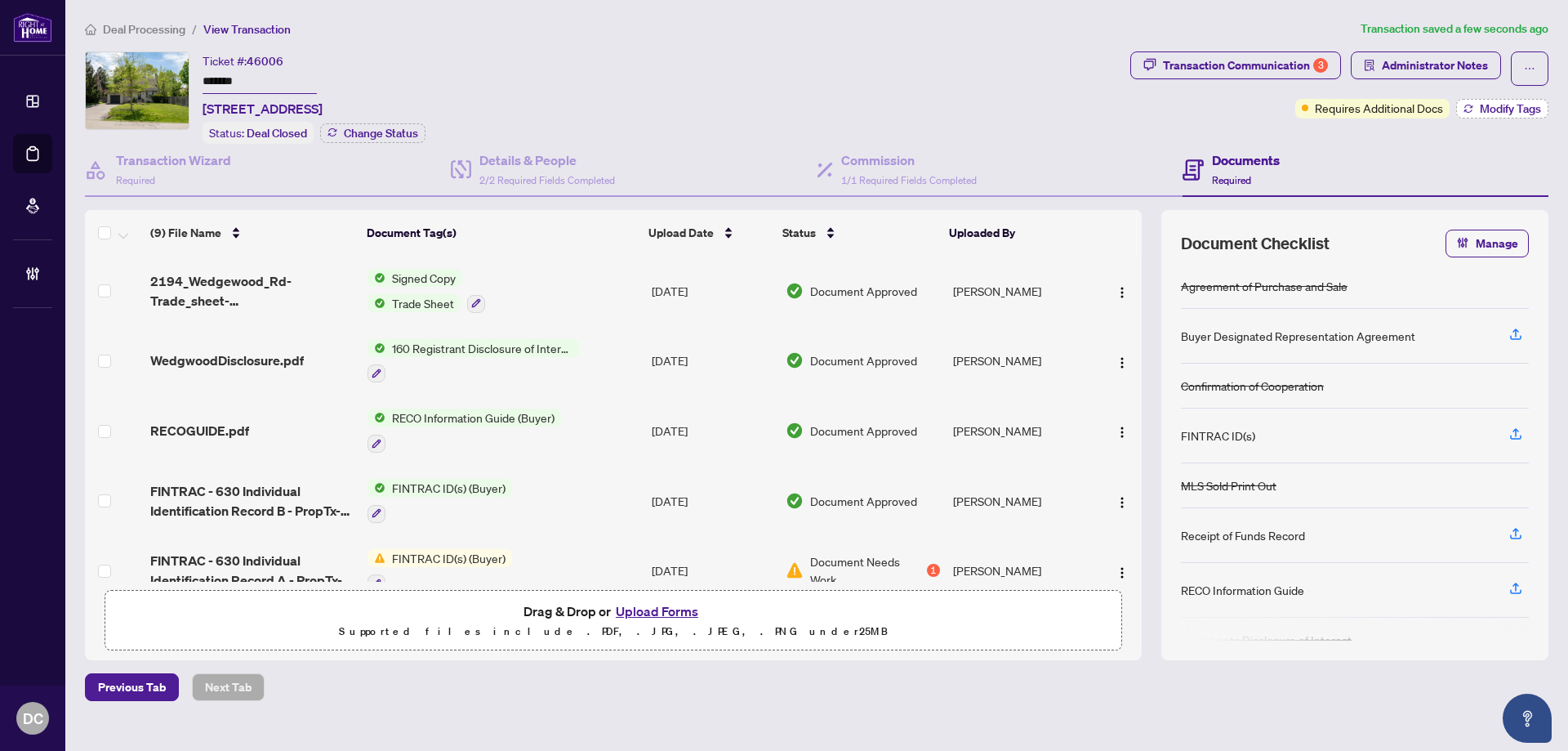
click at [1472, 102] on button "Modify Tags" at bounding box center [1501, 108] width 92 height 20
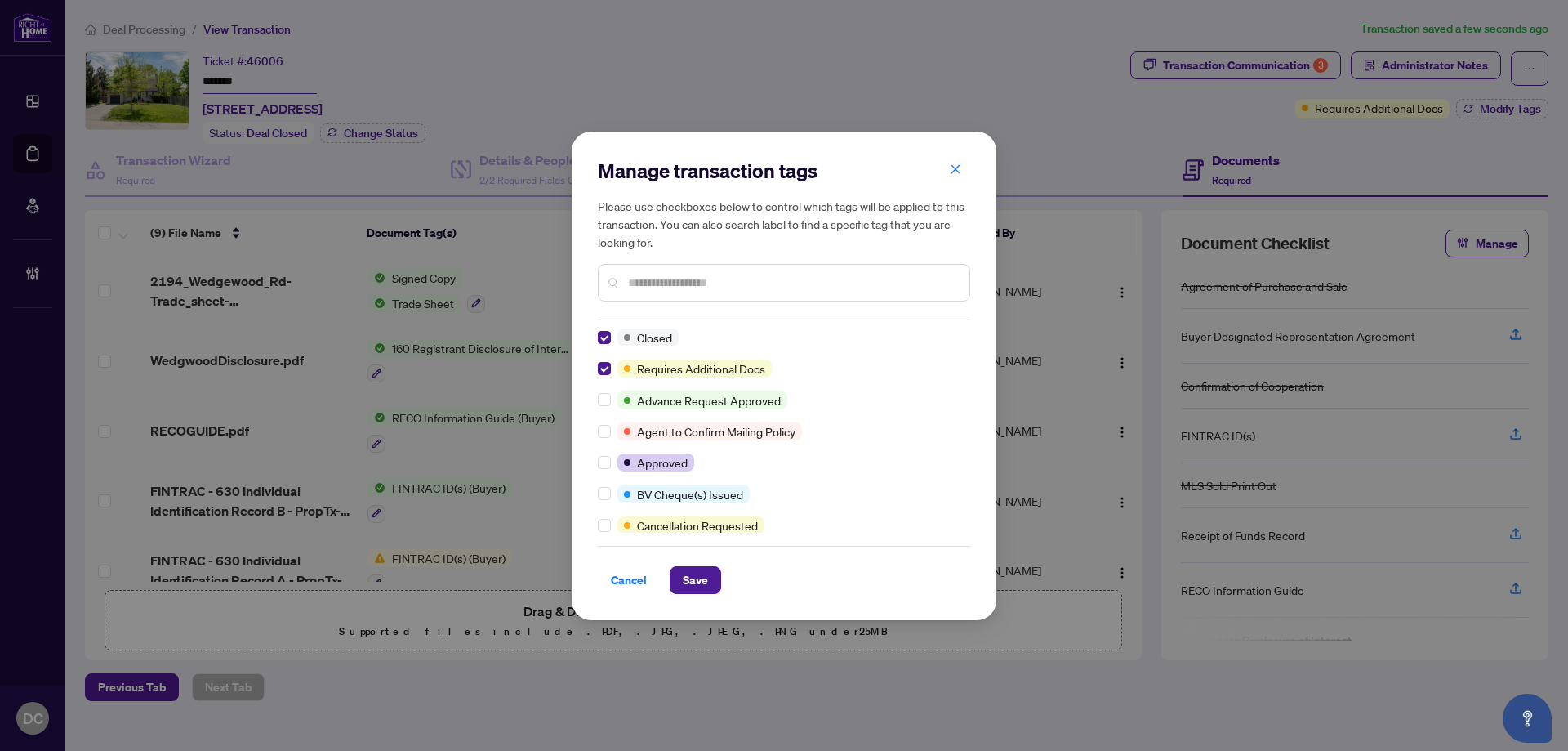
click at [789, 284] on input "text" at bounding box center [792, 283] width 328 height 18
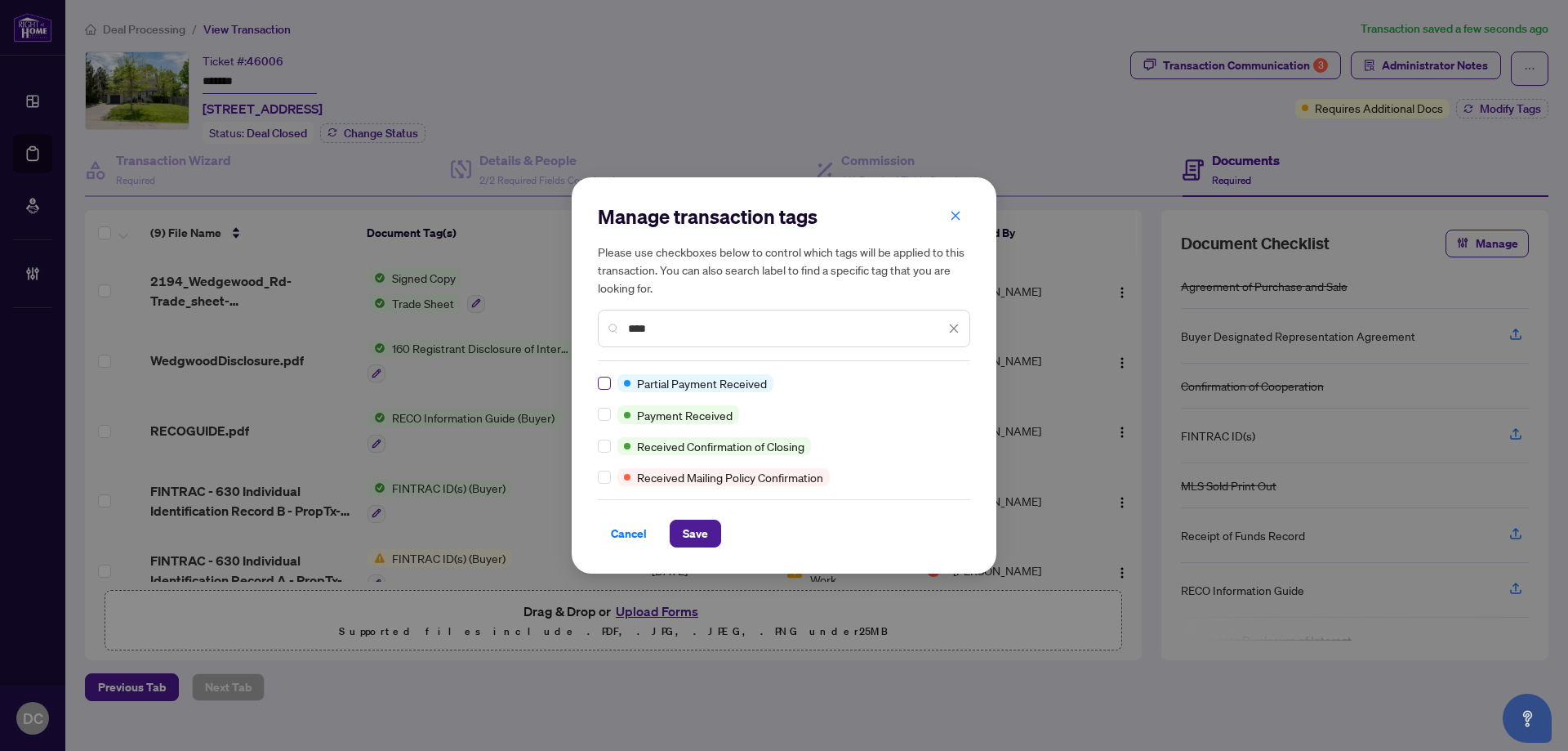
click at [599, 422] on label at bounding box center [604, 414] width 13 height 18
click at [702, 540] on span "Save" at bounding box center [695, 534] width 25 height 26
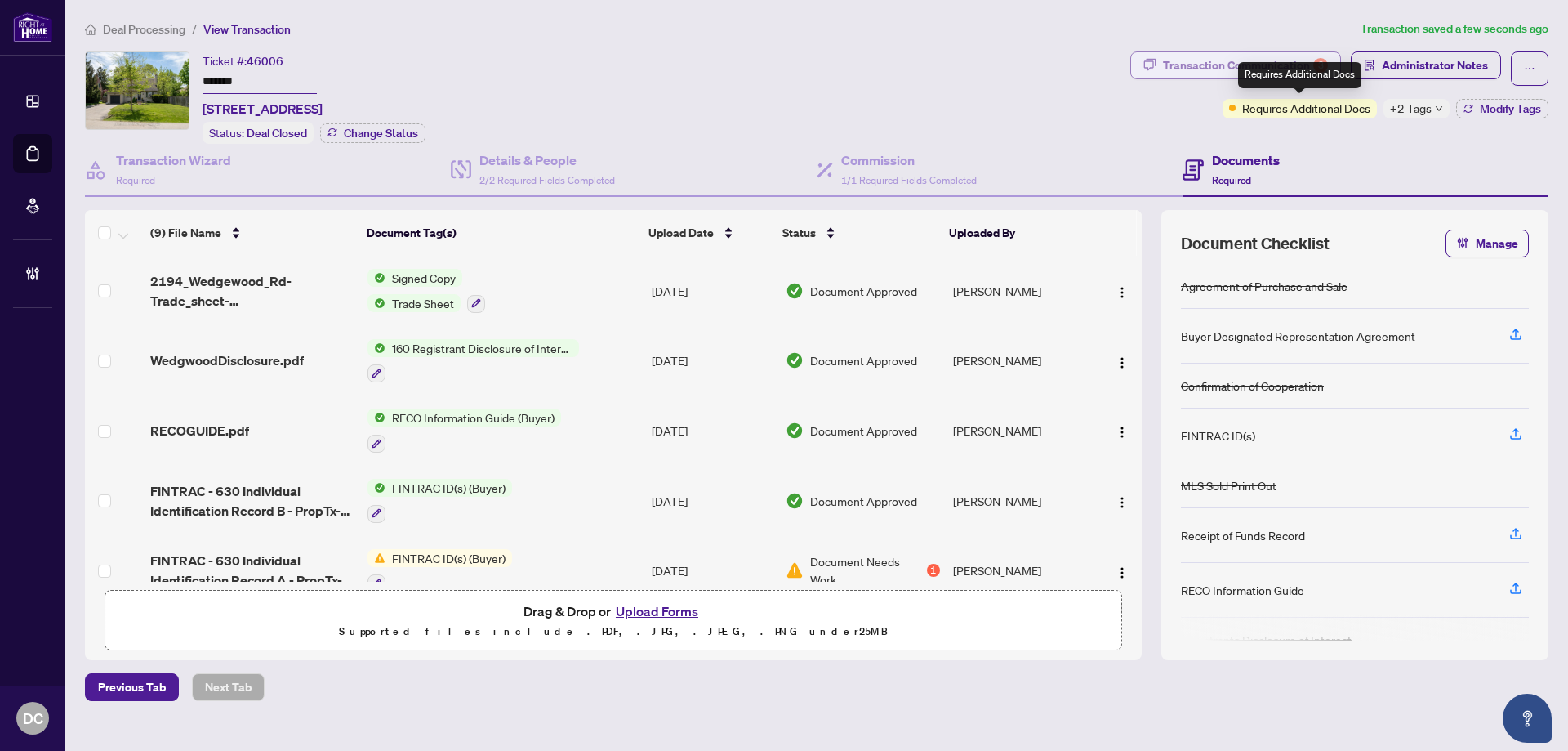
click at [1307, 60] on div "Transaction Communication 3" at bounding box center [1245, 65] width 165 height 26
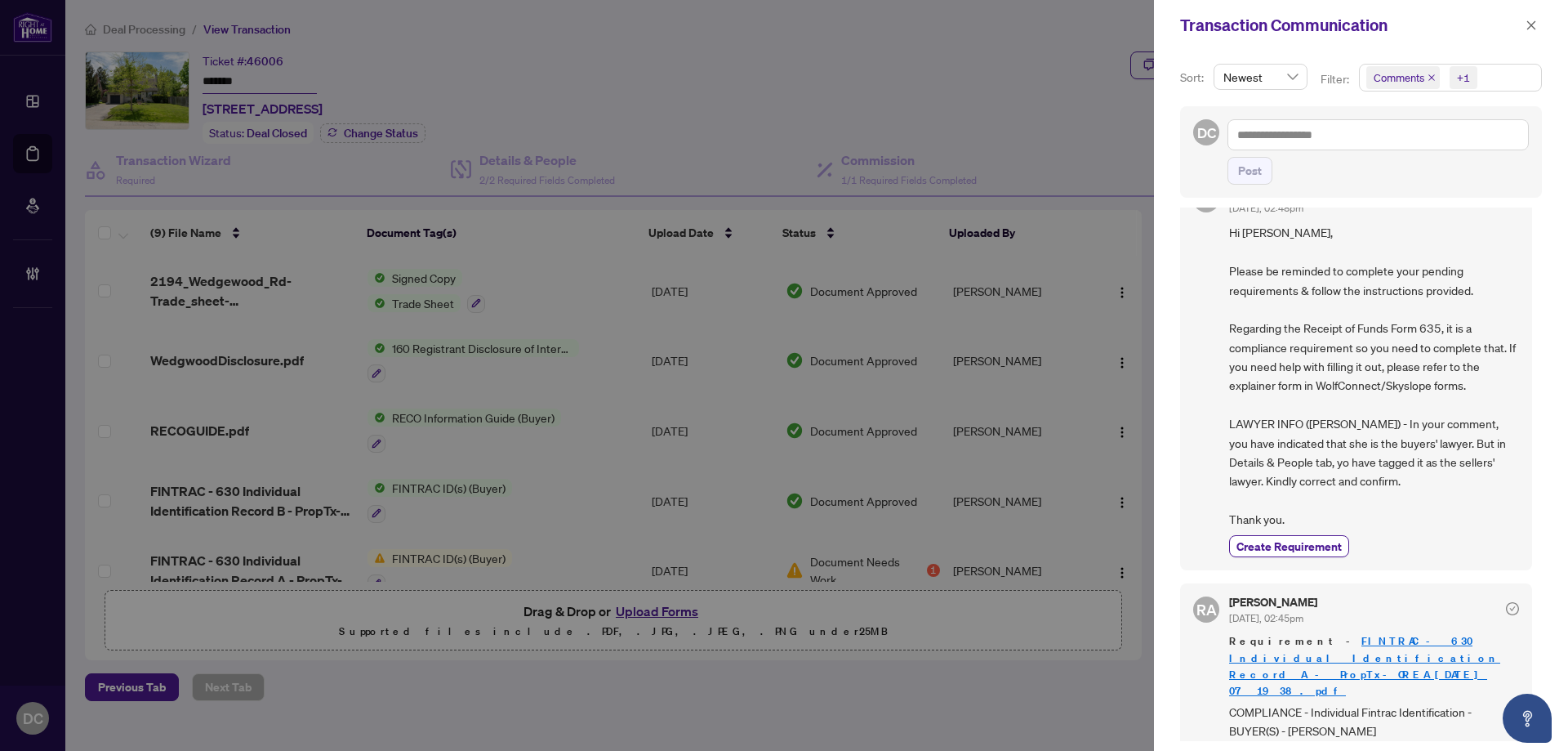
scroll to position [82, 0]
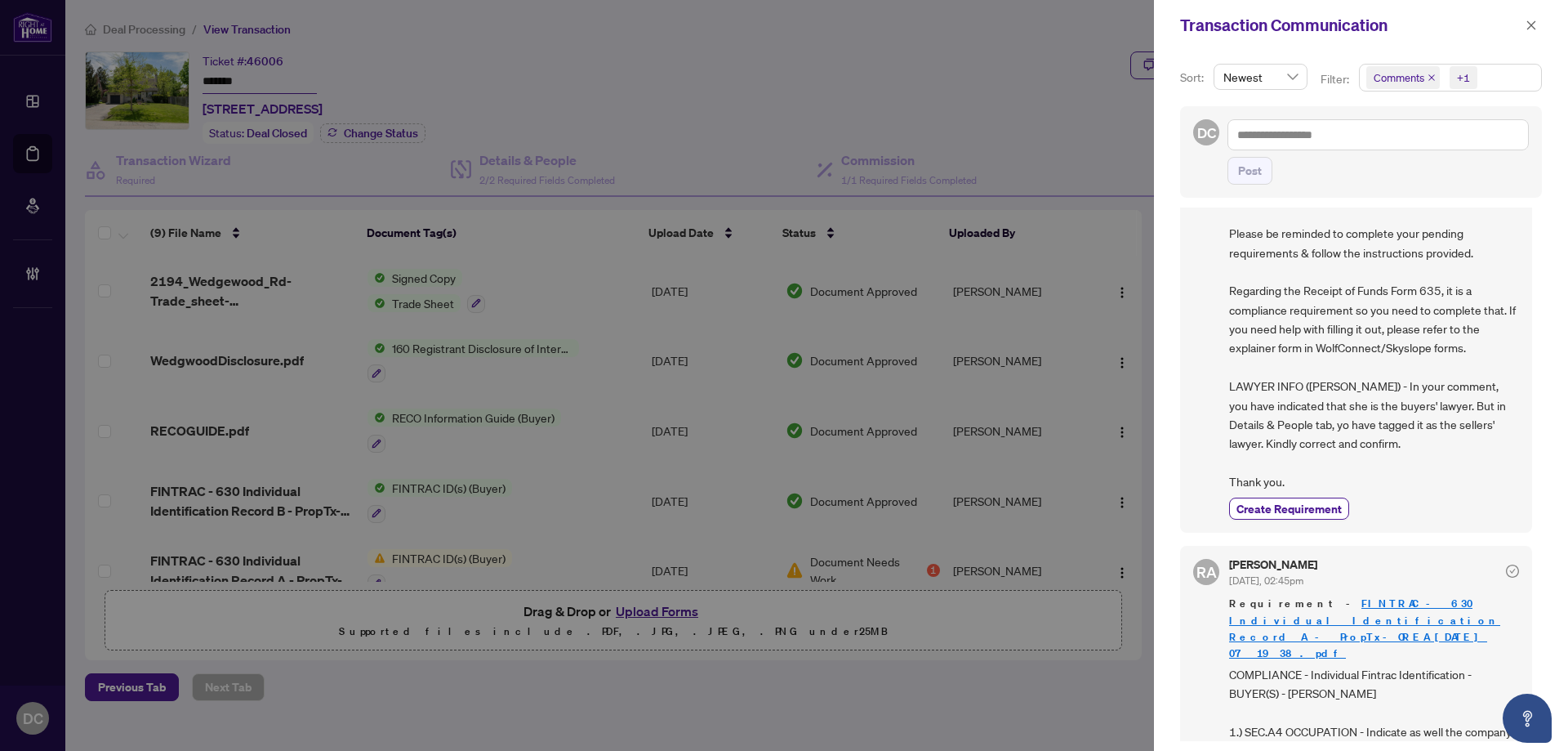
click at [1481, 89] on span "Comments +1" at bounding box center [1449, 77] width 181 height 26
click at [1432, 146] on span "Comments" at bounding box center [1419, 145] width 57 height 15
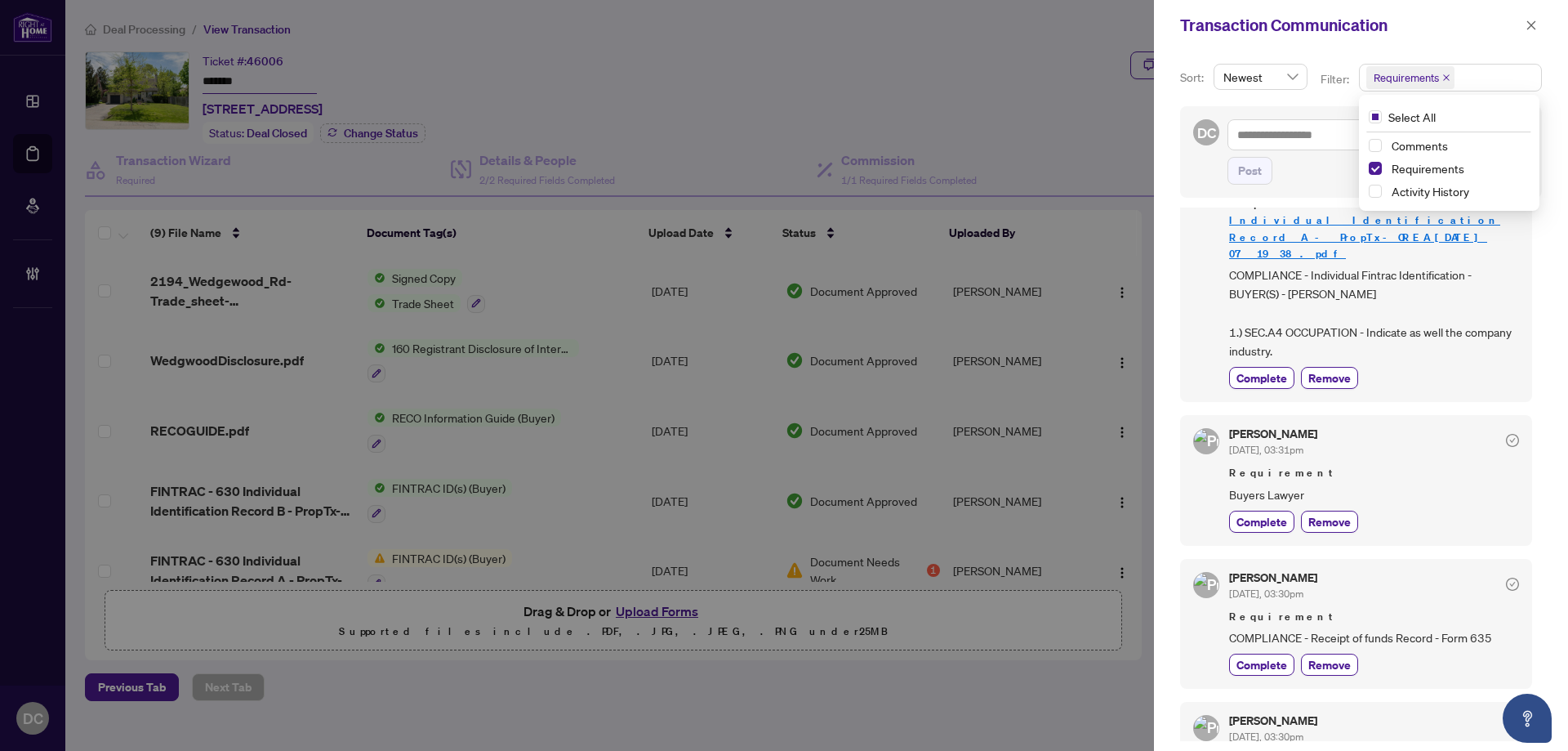
scroll to position [0, 0]
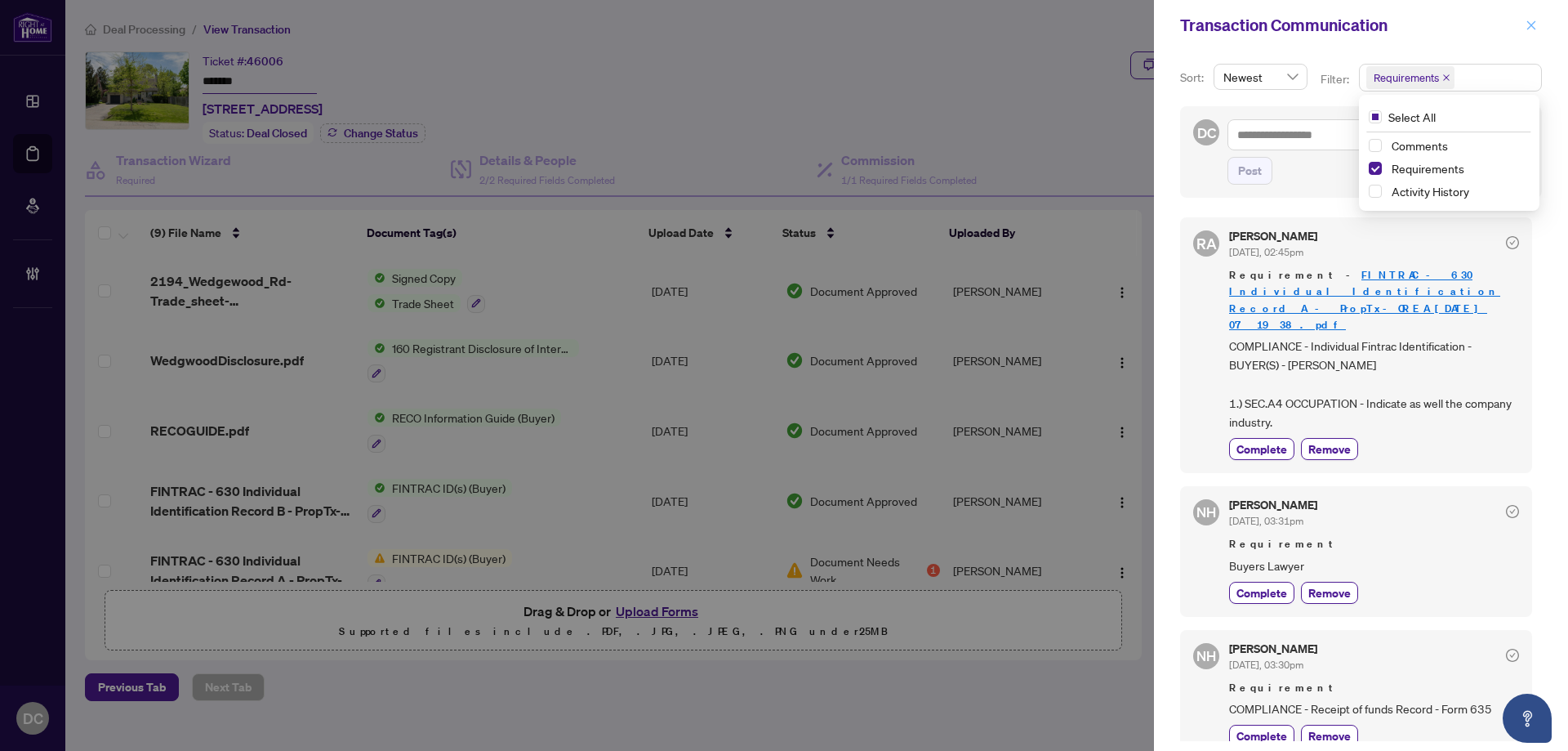
click at [1533, 25] on icon "close" at bounding box center [1530, 25] width 11 height 11
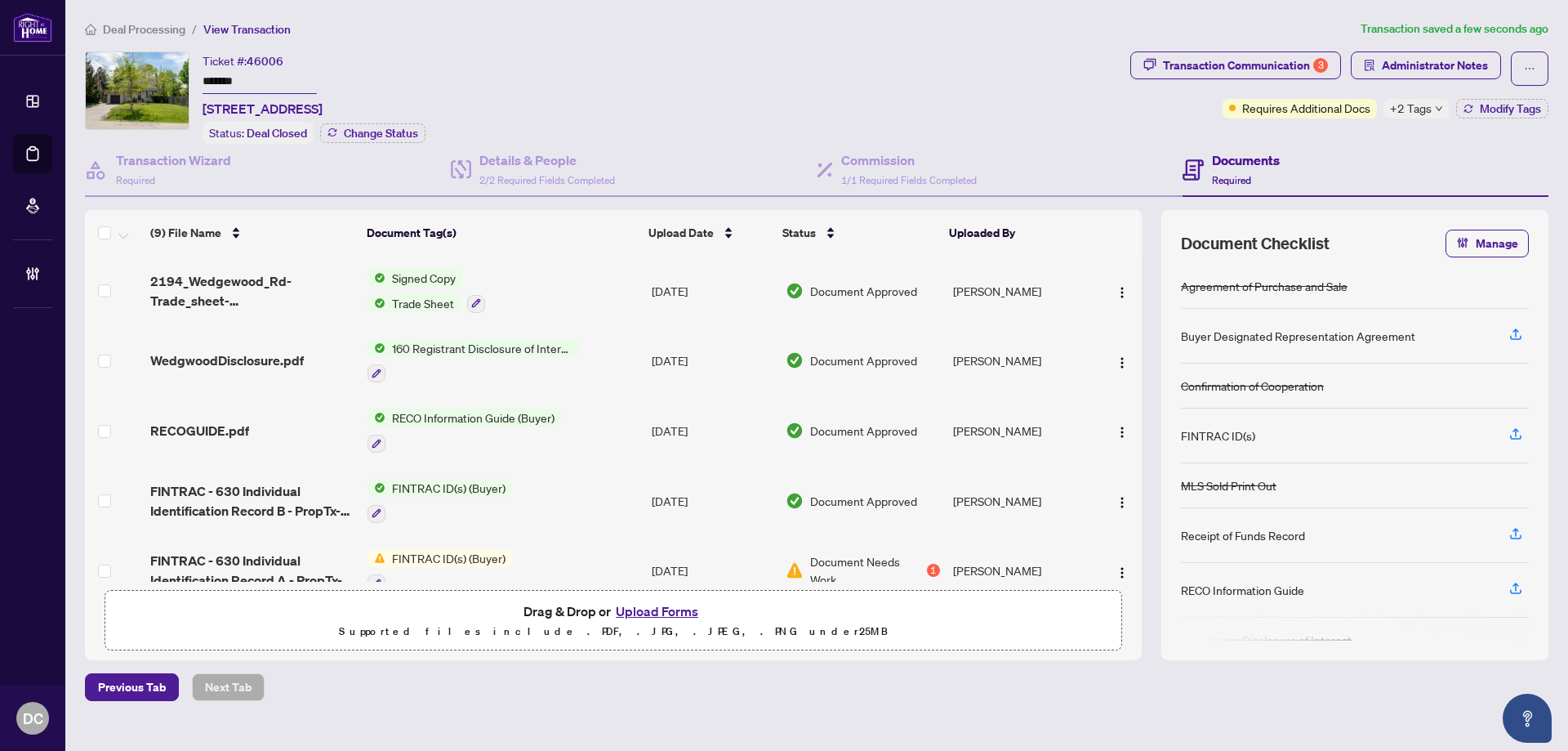
click at [1417, 107] on span "+2 Tags" at bounding box center [1410, 108] width 41 height 19
click at [1346, 153] on div "Documents Required" at bounding box center [1365, 170] width 366 height 53
click at [117, 24] on span "Deal Processing" at bounding box center [144, 29] width 82 height 15
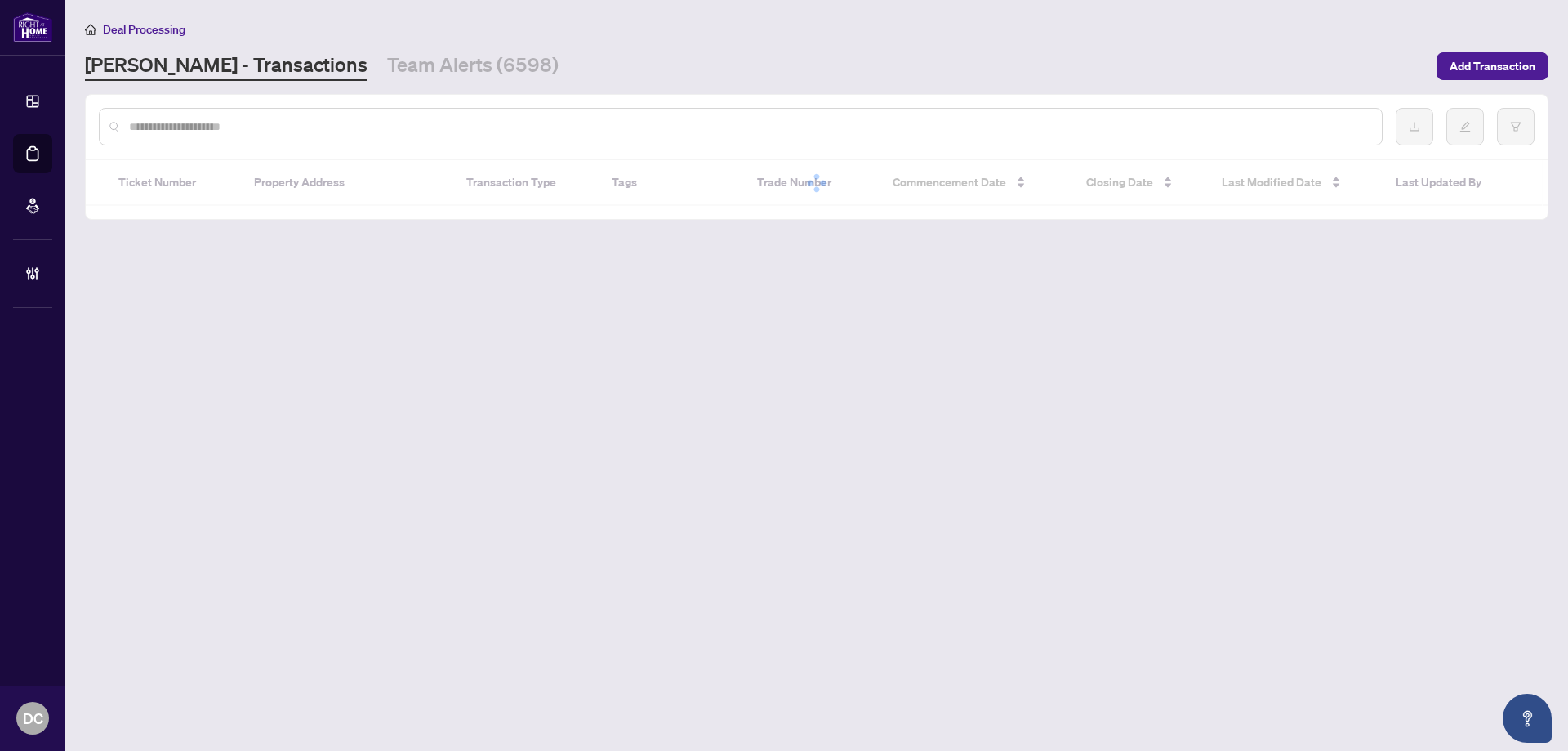
click at [214, 128] on input "text" at bounding box center [748, 126] width 1239 height 18
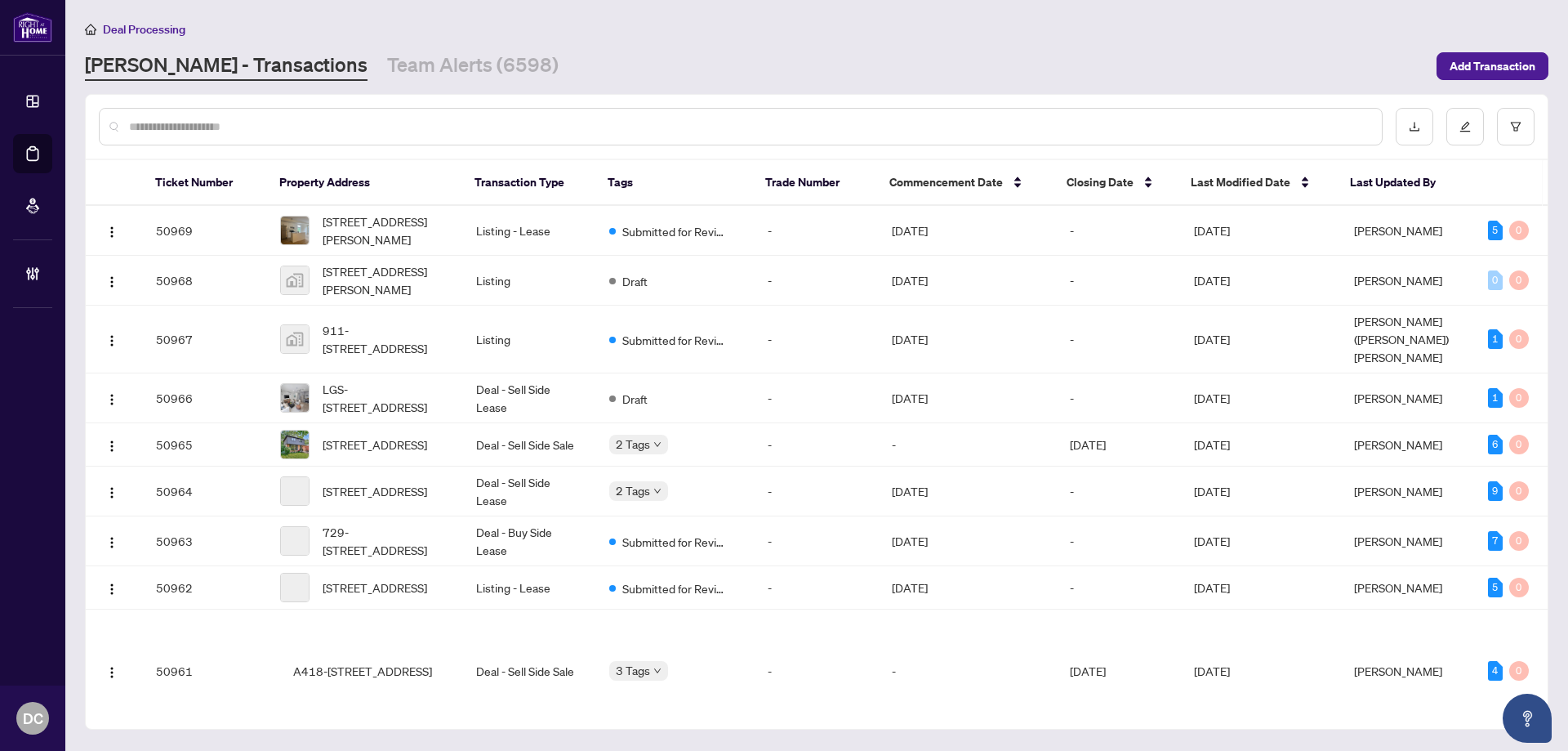
paste input "*******"
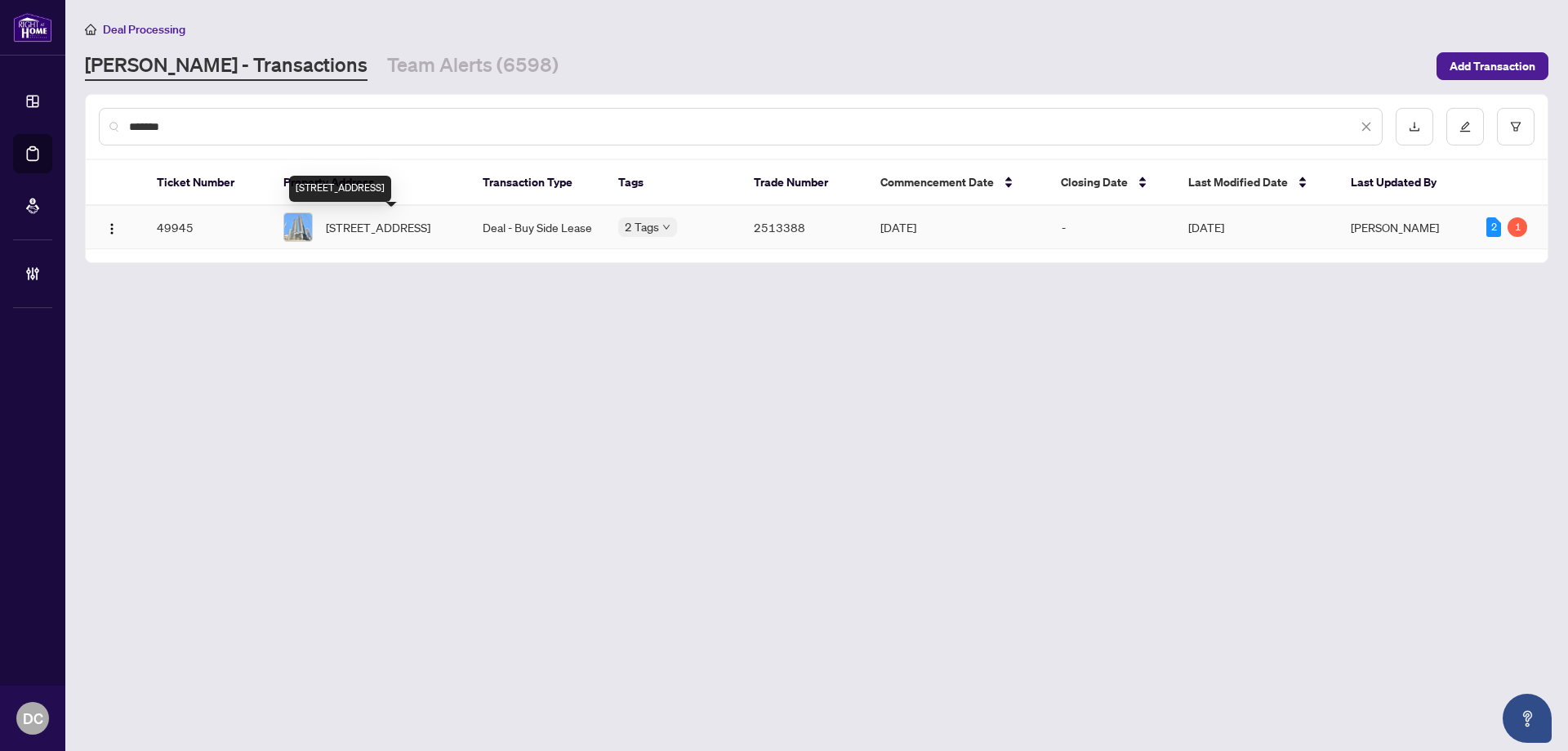
click at [393, 235] on span "4202-1 Concord Cityplace Way, Toronto, Ontario M5V 0X3, Canada" at bounding box center [378, 227] width 105 height 18
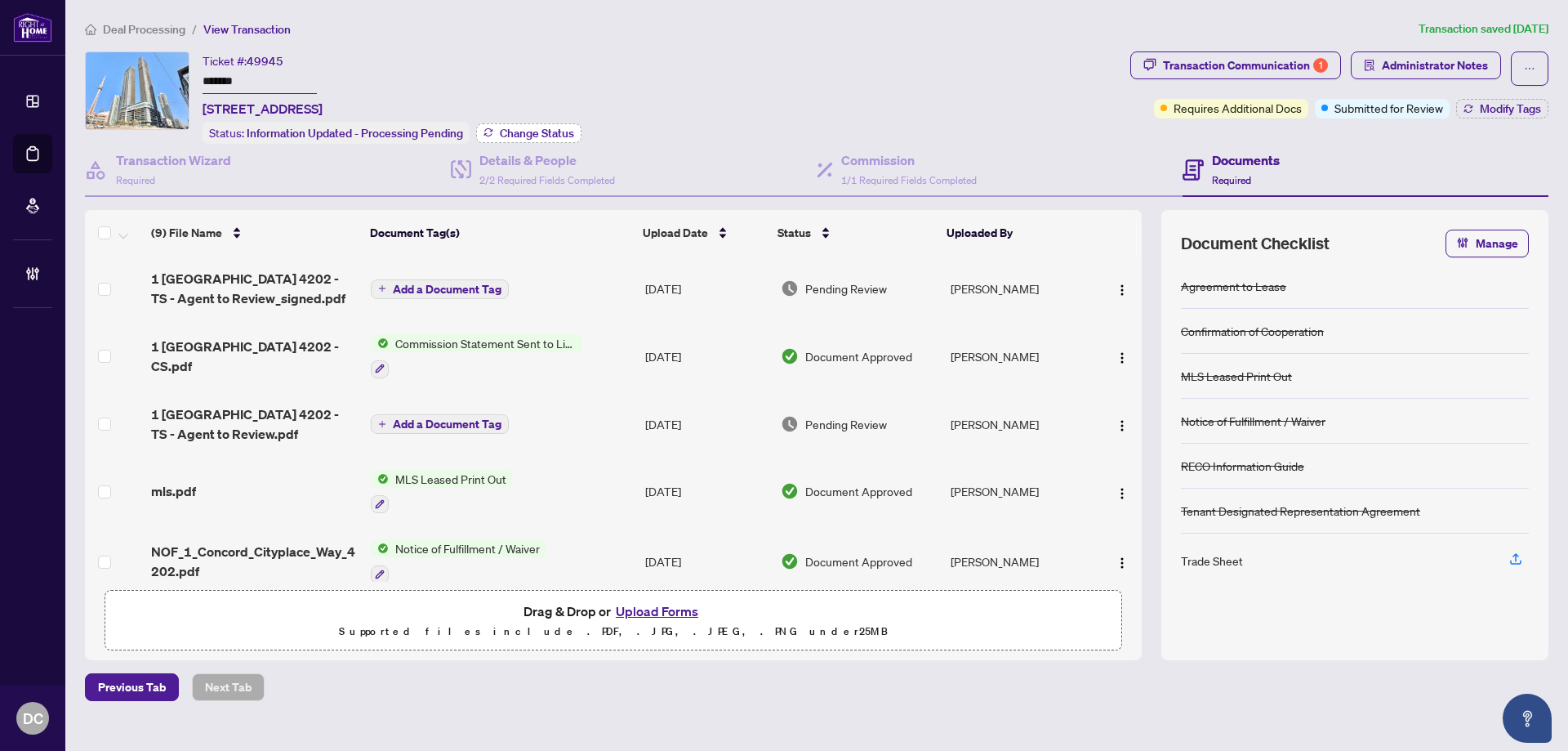
click at [546, 135] on span "Change Status" at bounding box center [537, 132] width 75 height 11
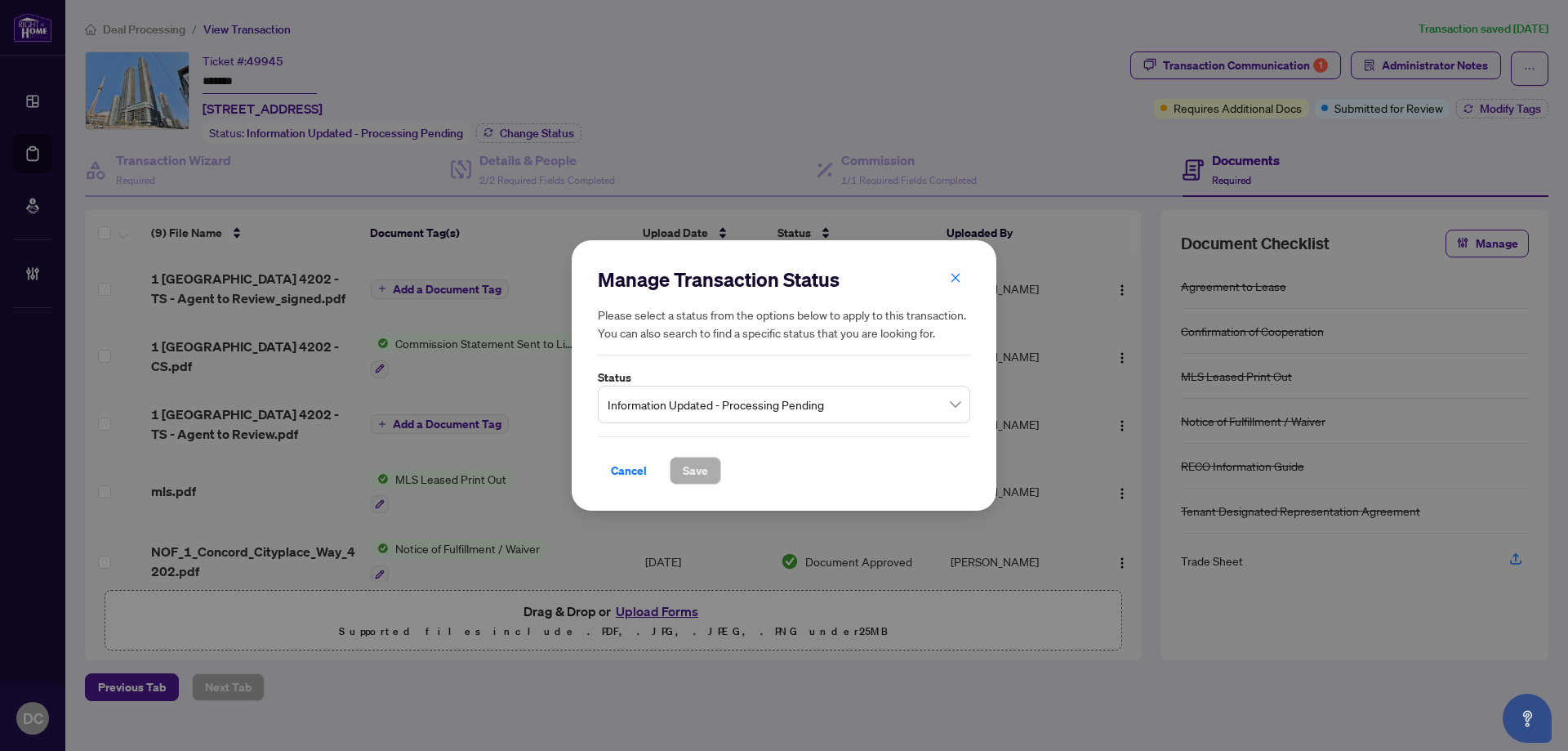
click at [738, 412] on span "Information Updated - Processing Pending" at bounding box center [783, 405] width 353 height 31
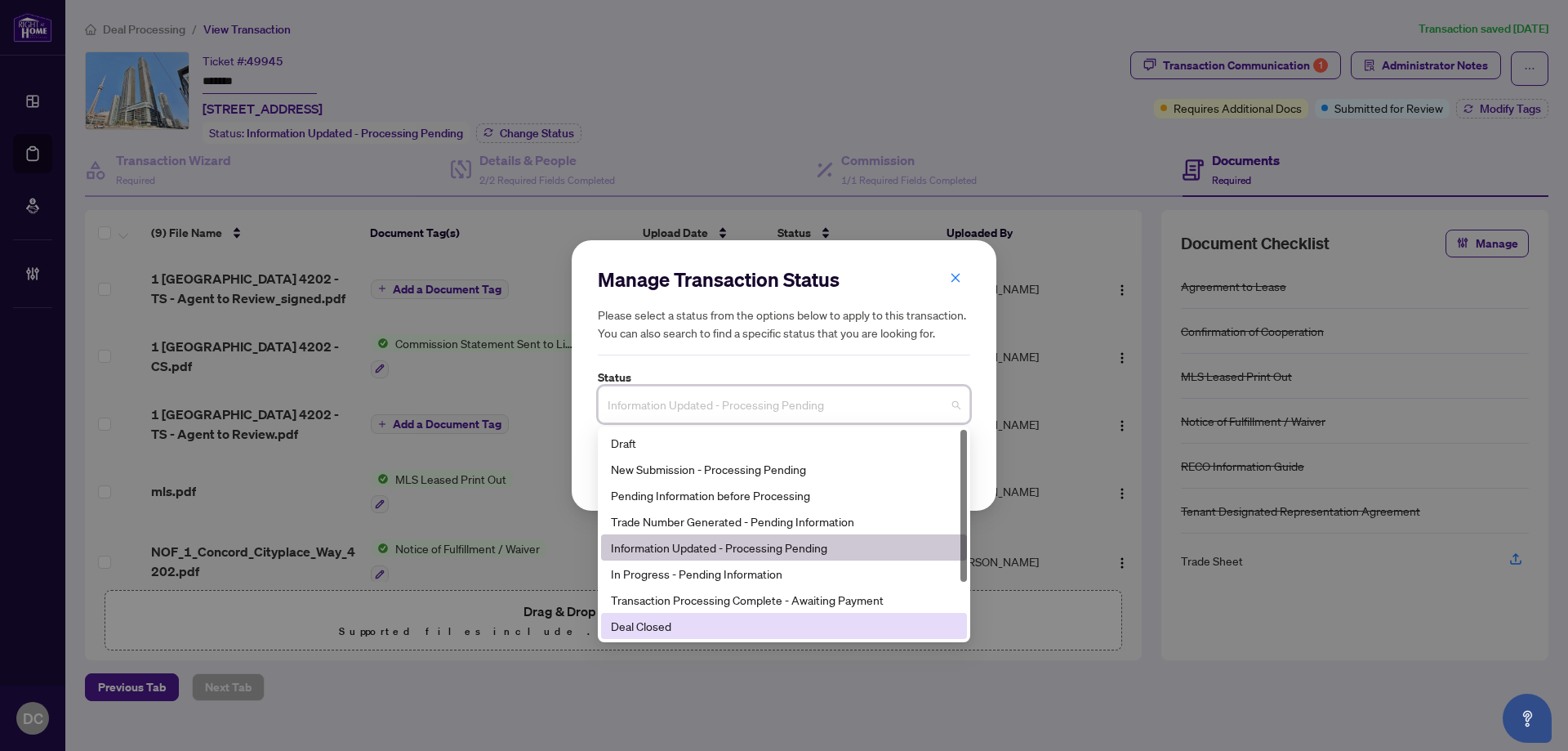
click at [665, 625] on div "Deal Closed" at bounding box center [783, 626] width 346 height 18
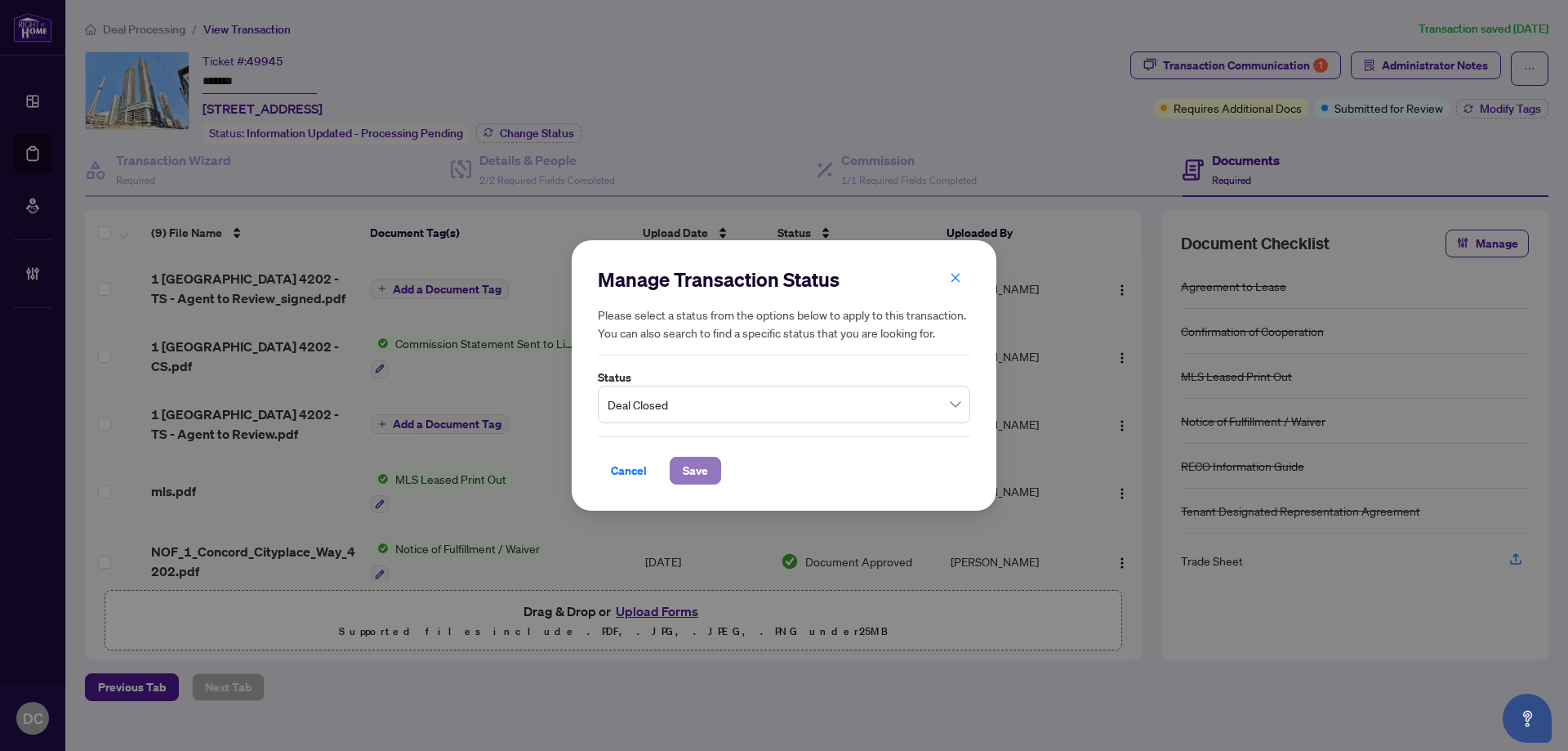
click at [697, 473] on span "Save" at bounding box center [695, 470] width 25 height 26
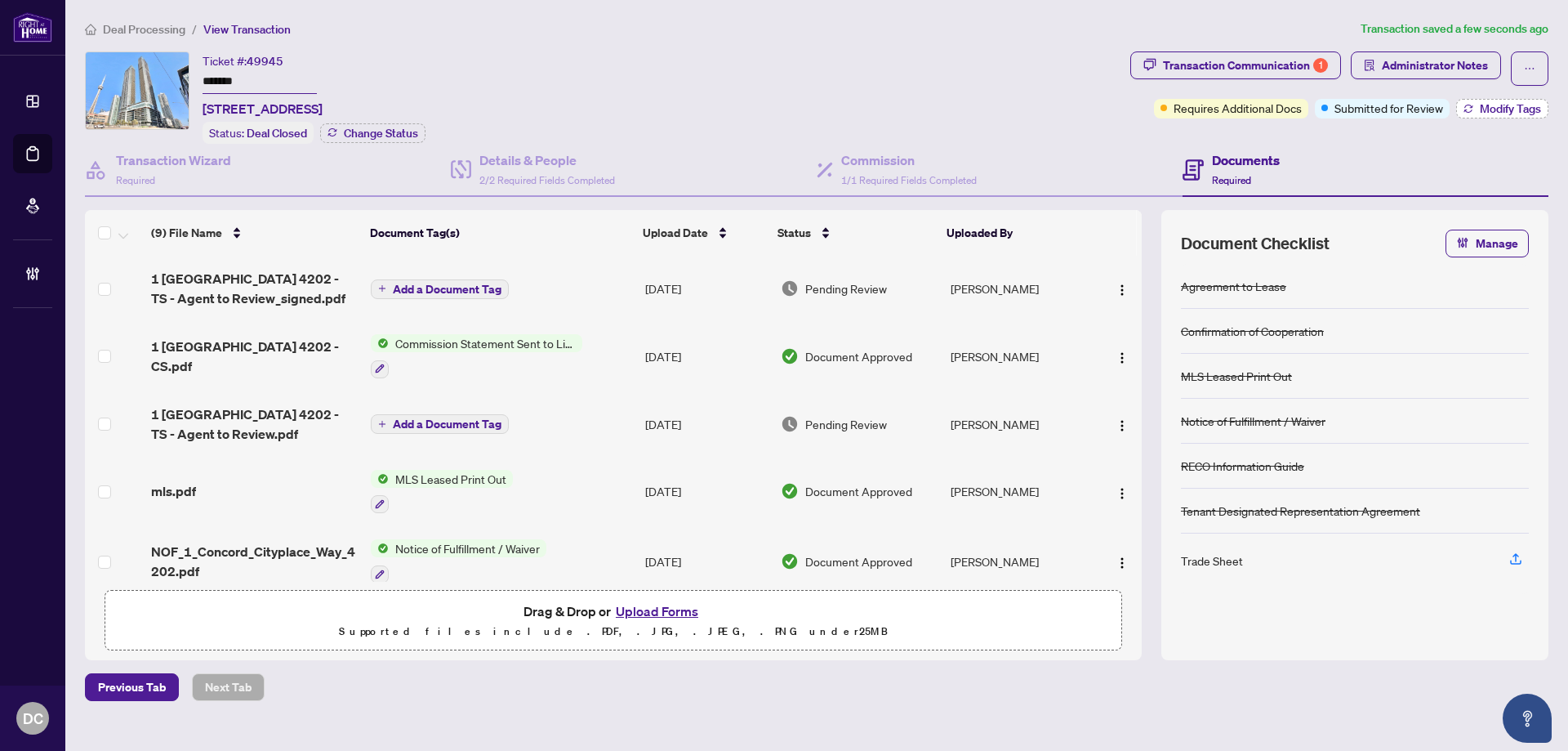
click at [1483, 115] on button "Modify Tags" at bounding box center [1501, 108] width 92 height 20
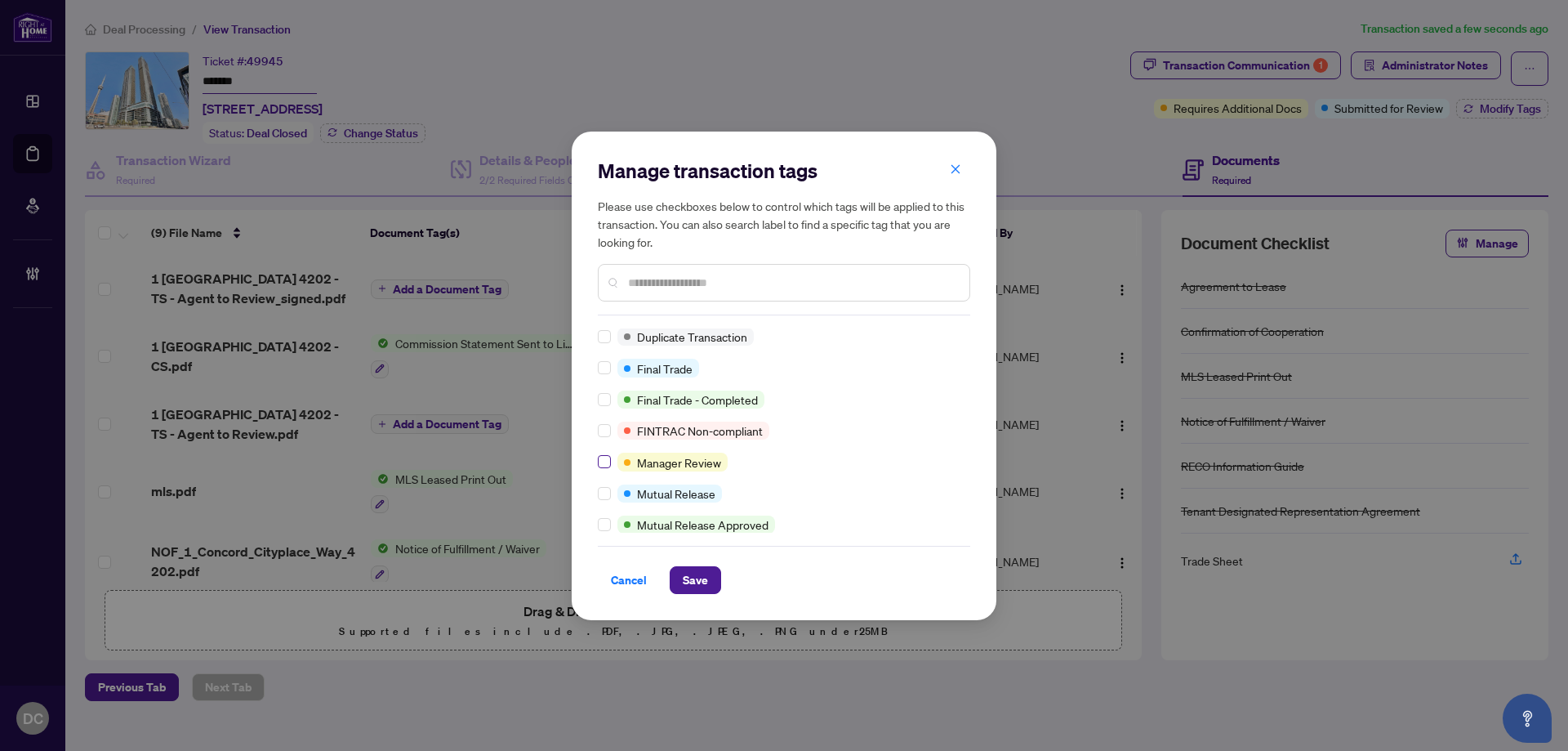
scroll to position [408, 0]
click at [717, 285] on input "text" at bounding box center [792, 283] width 328 height 18
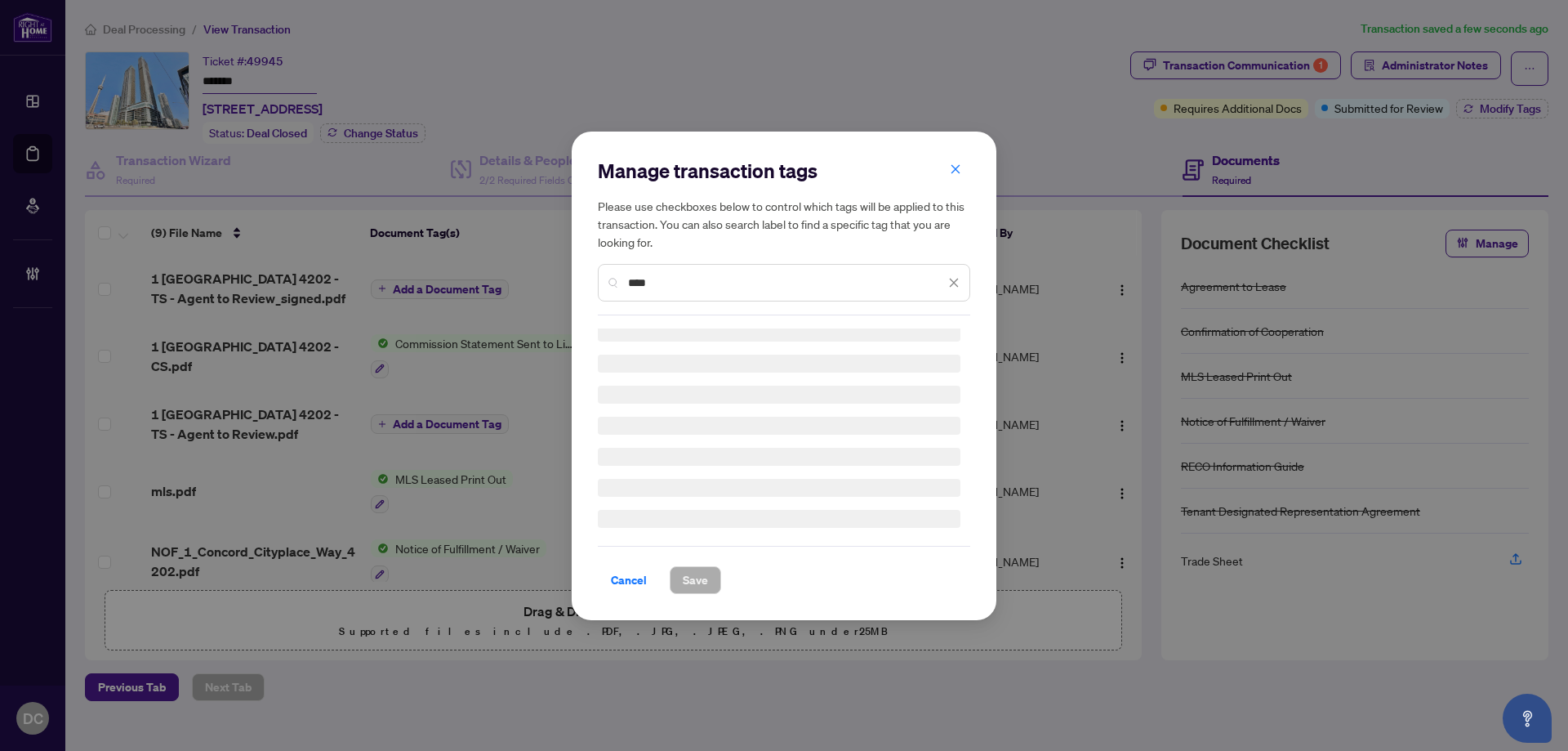
scroll to position [0, 0]
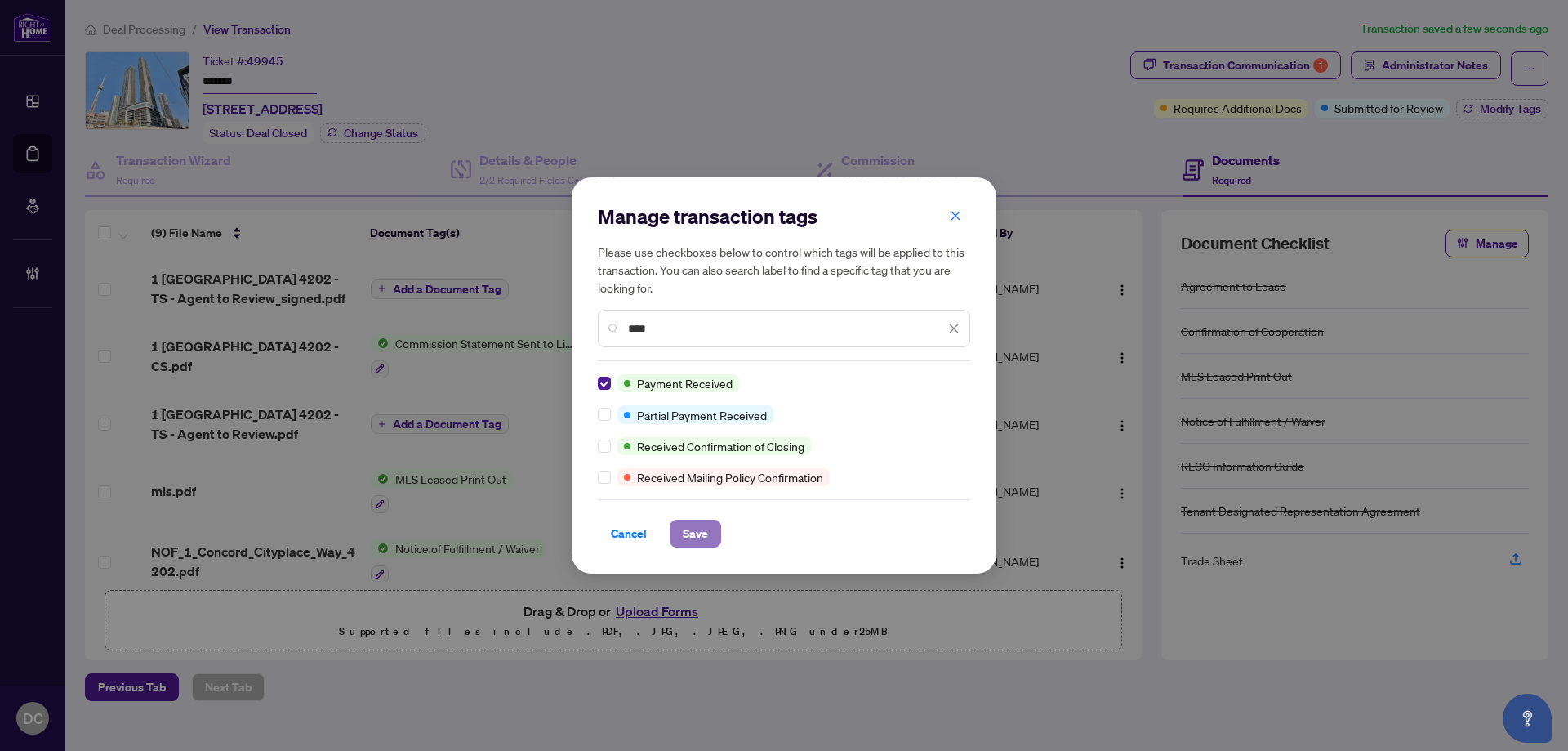
click at [701, 523] on span "Save" at bounding box center [695, 534] width 25 height 26
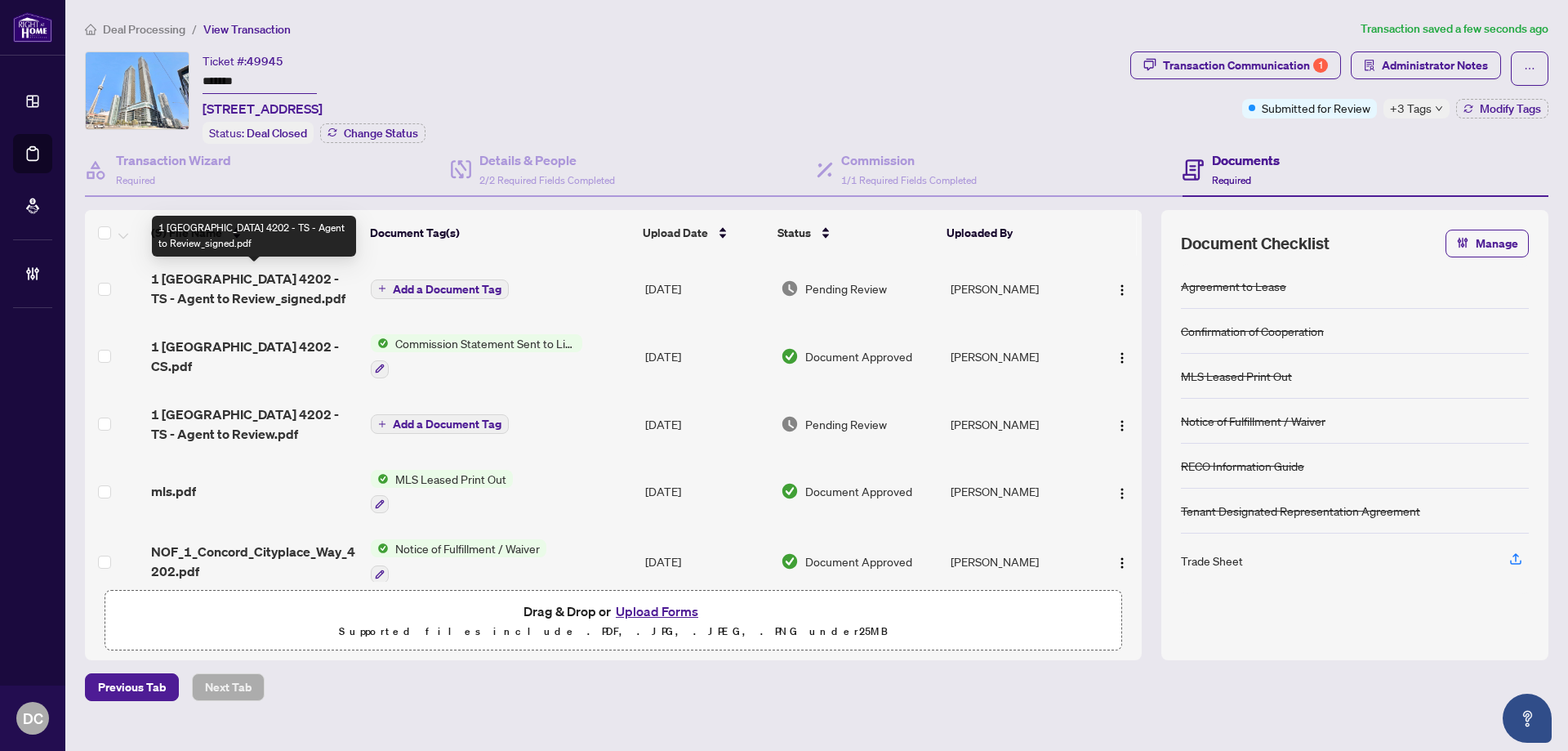
click at [321, 288] on span "1 Concord Cityplace 4202 - TS - Agent to Review_signed.pdf" at bounding box center [254, 289] width 207 height 40
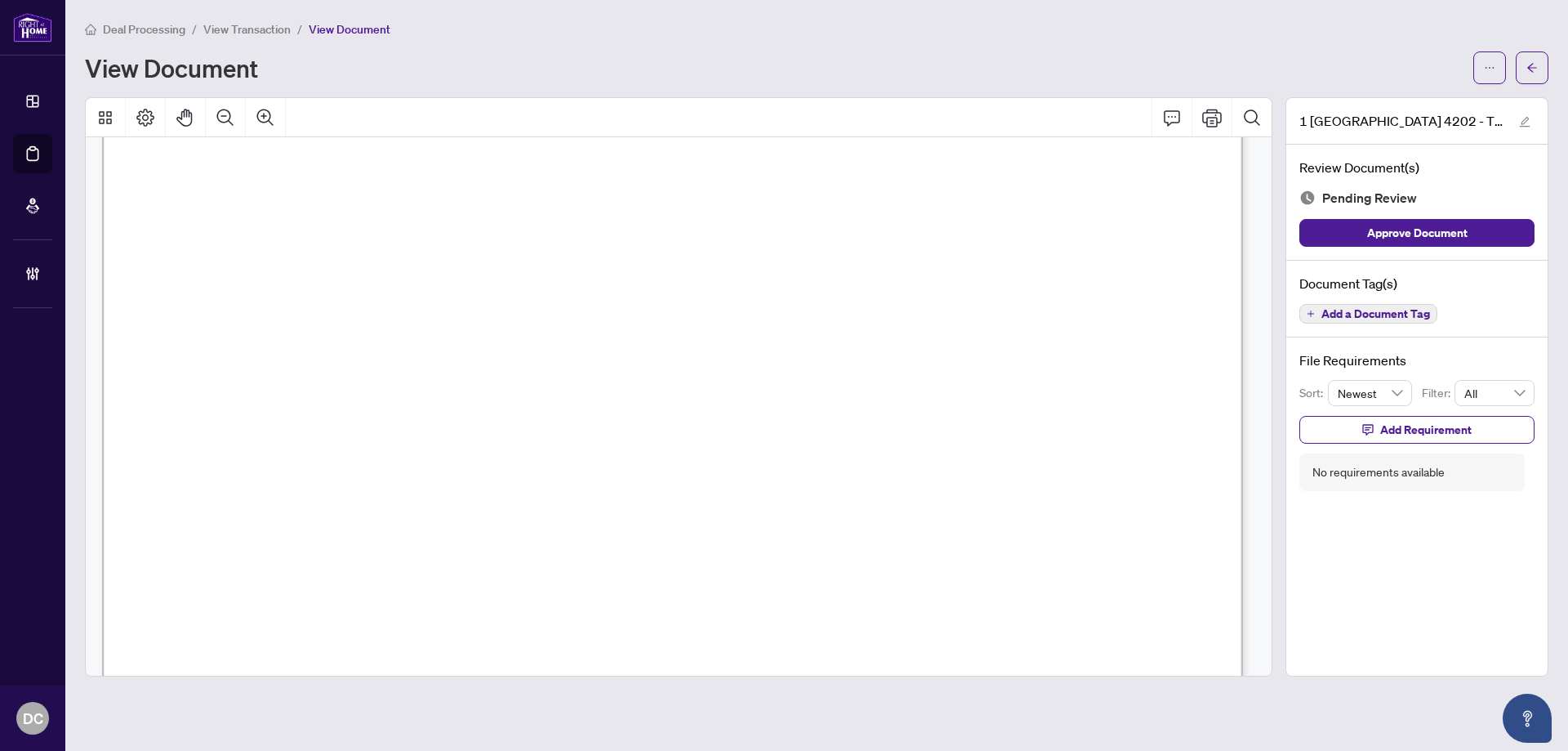
scroll to position [654, 0]
click at [1528, 82] on button "button" at bounding box center [1532, 68] width 33 height 33
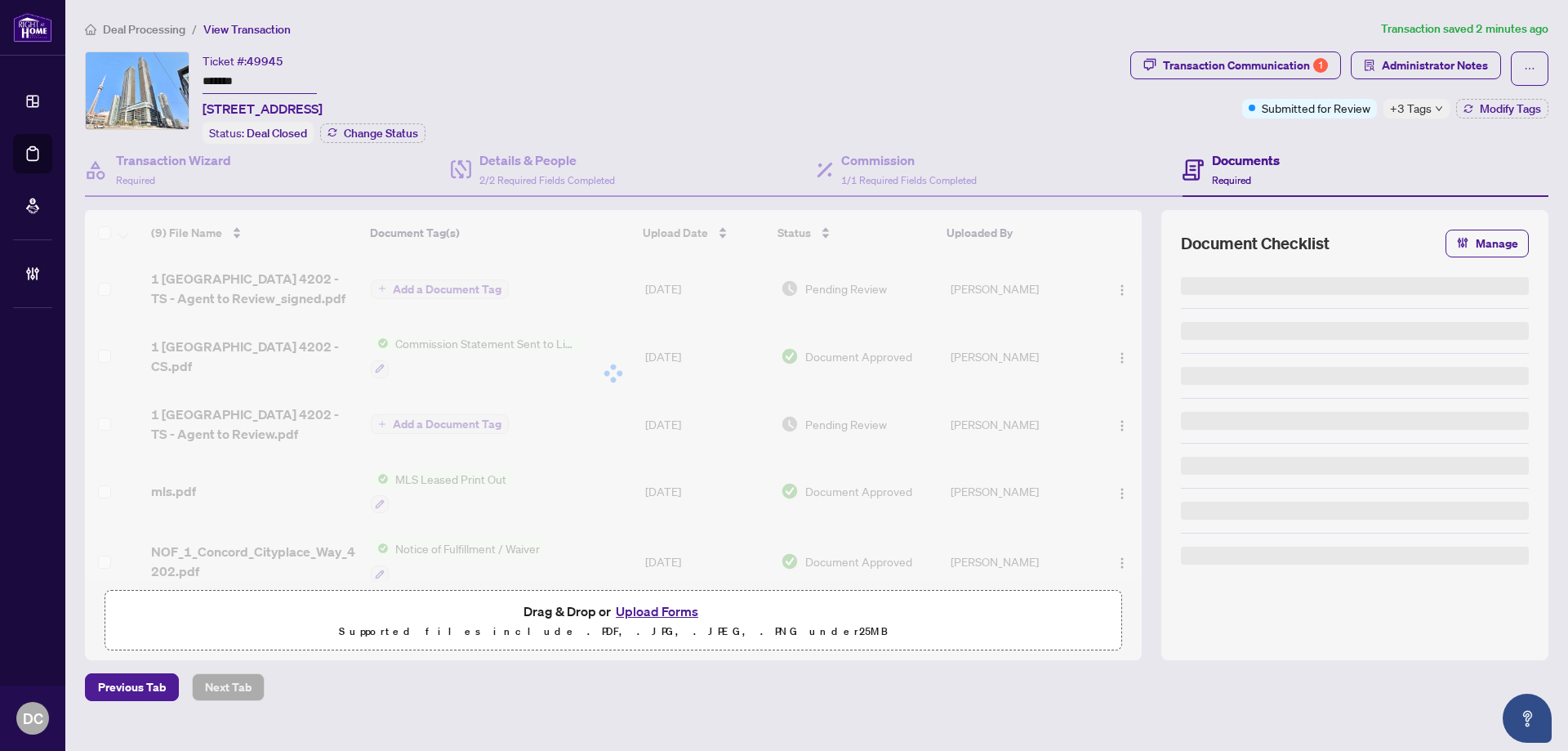
click at [1532, 66] on icon "ellipsis" at bounding box center [1528, 68] width 11 height 11
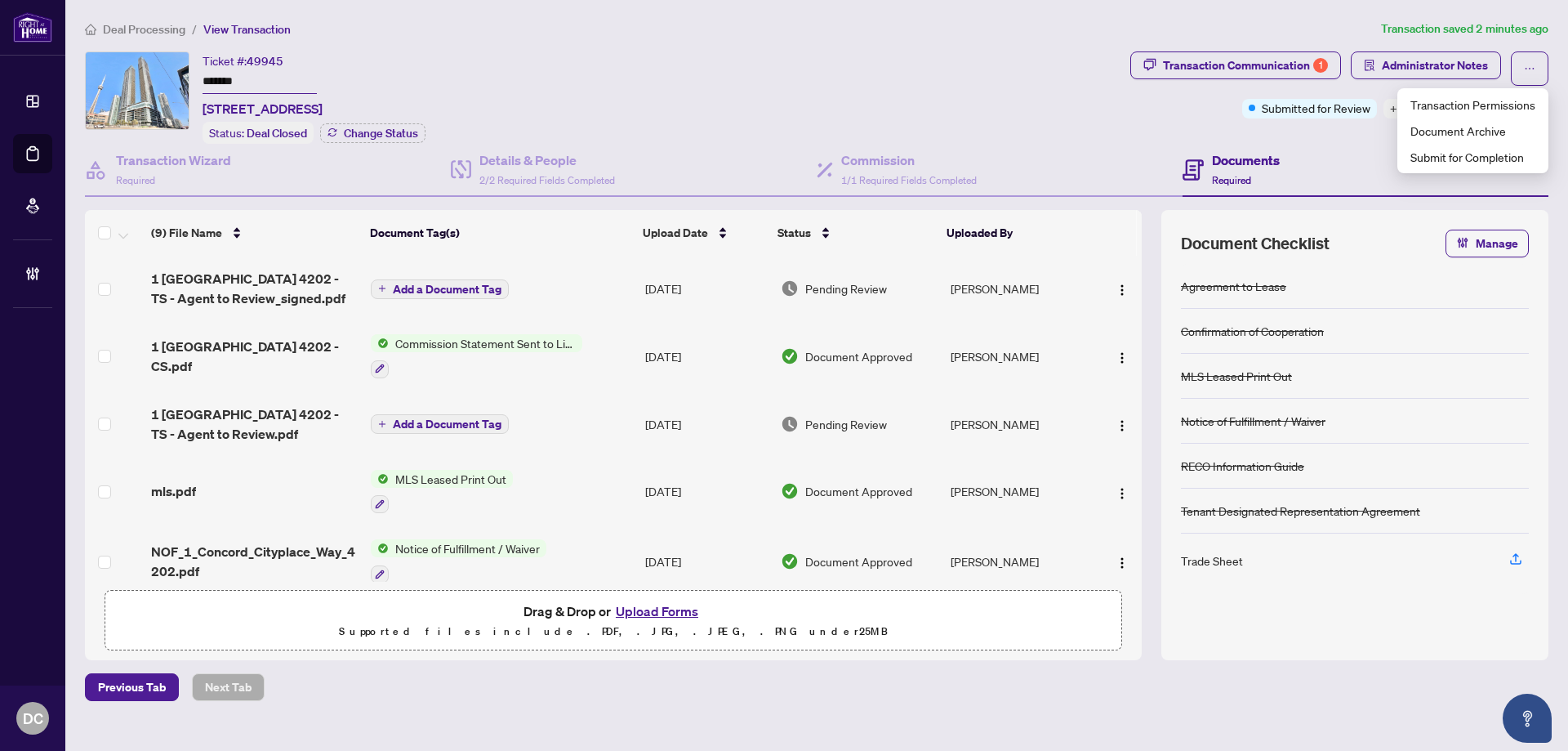
drag, startPoint x: 1528, startPoint y: 82, endPoint x: 1211, endPoint y: 143, distance: 322.8
click at [1211, 143] on div "Ticket #: 49945 ******* 4202-1 Concord Cityplace Way, Toronto, Ontario M5V 0X3,…" at bounding box center [816, 356] width 1476 height 608
drag, startPoint x: 1170, startPoint y: 125, endPoint x: 1180, endPoint y: 113, distance: 15.6
click at [1170, 125] on div "Transaction Communication 1 Administrator Notes Submitted for Review +3 Tags Mo…" at bounding box center [1339, 97] width 424 height 92
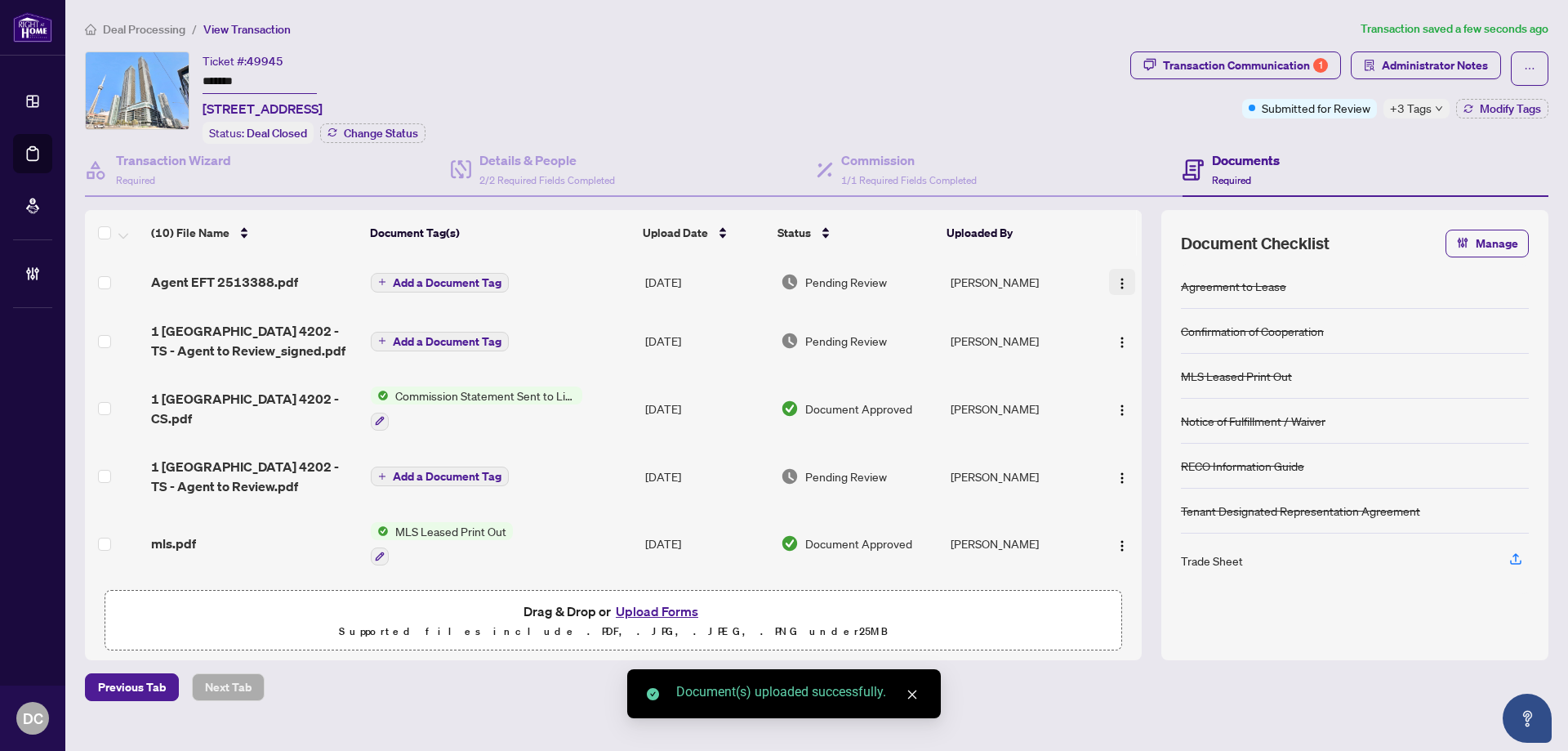
click at [1121, 278] on img "button" at bounding box center [1121, 283] width 13 height 13
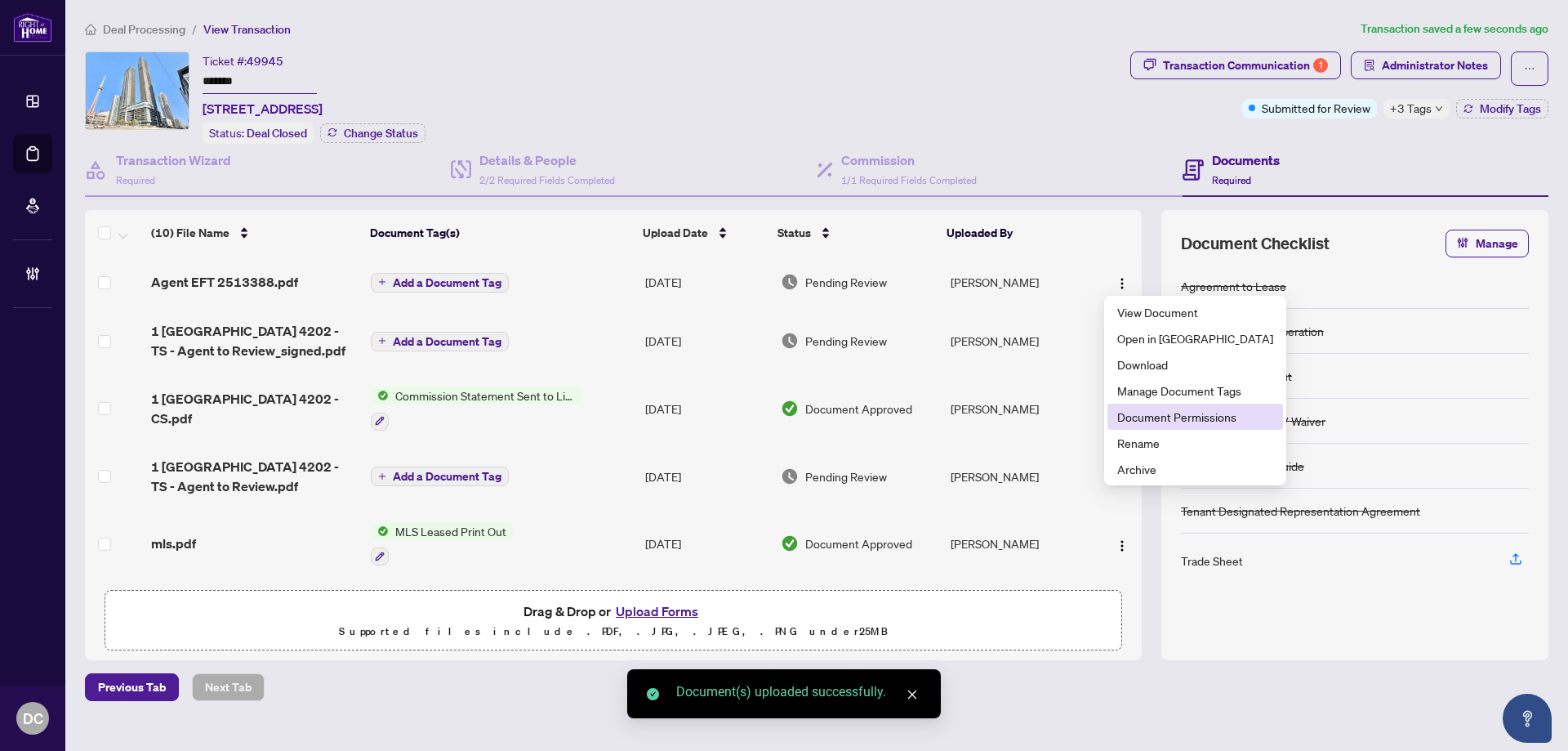
click at [1194, 418] on span "Document Permissions" at bounding box center [1195, 416] width 156 height 18
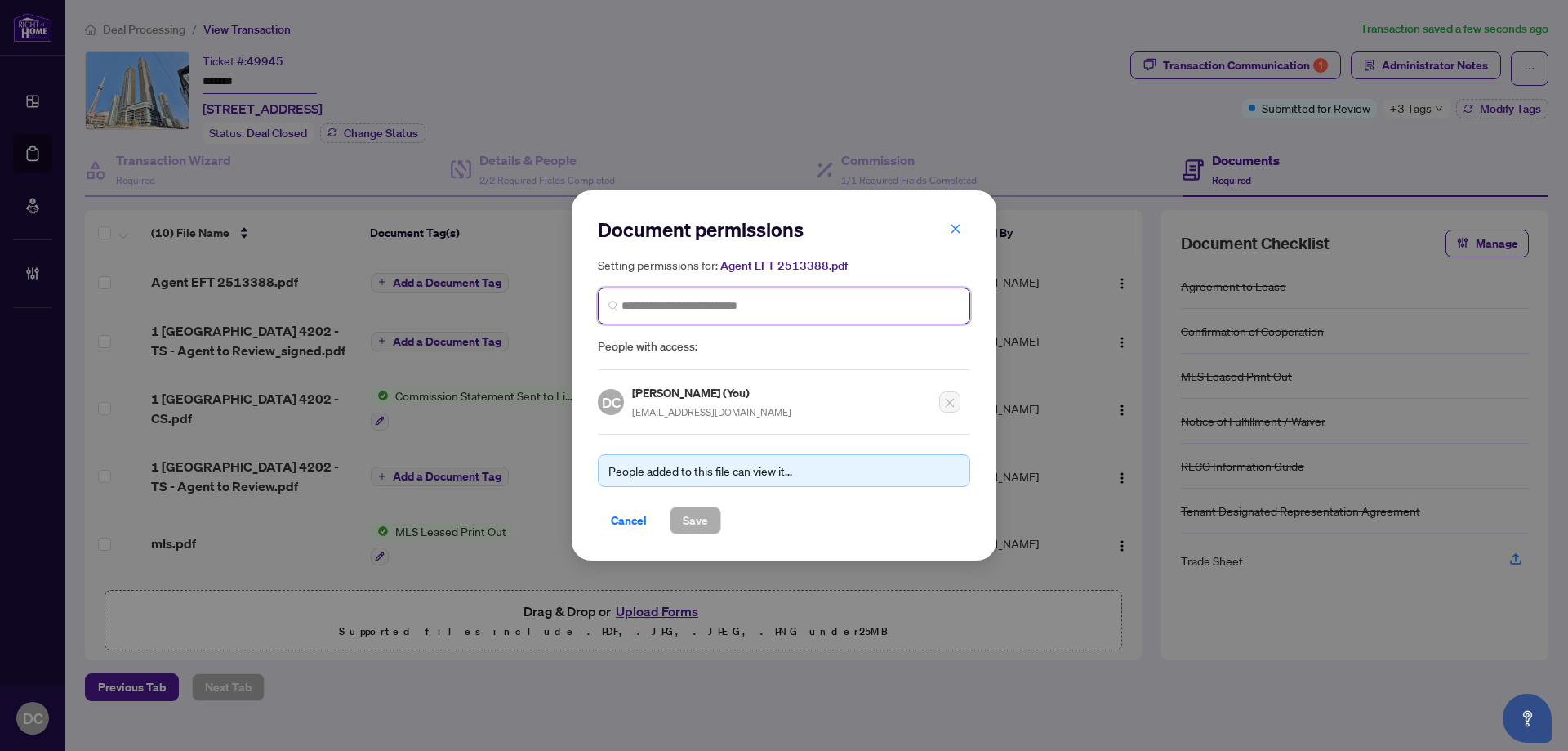
click at [718, 304] on input "search" at bounding box center [791, 306] width 338 height 17
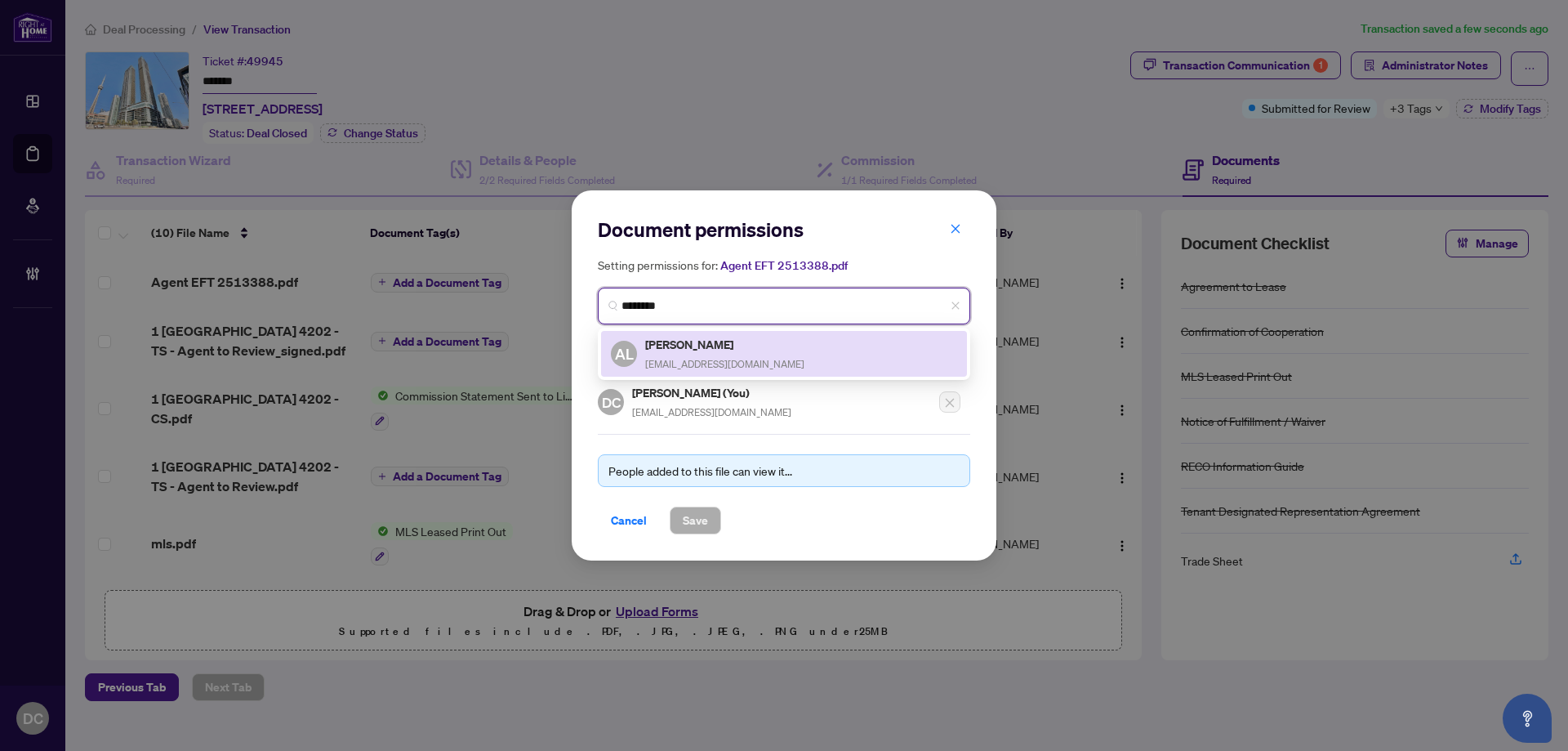
click at [714, 342] on h5 "Alex Lee" at bounding box center [724, 345] width 159 height 19
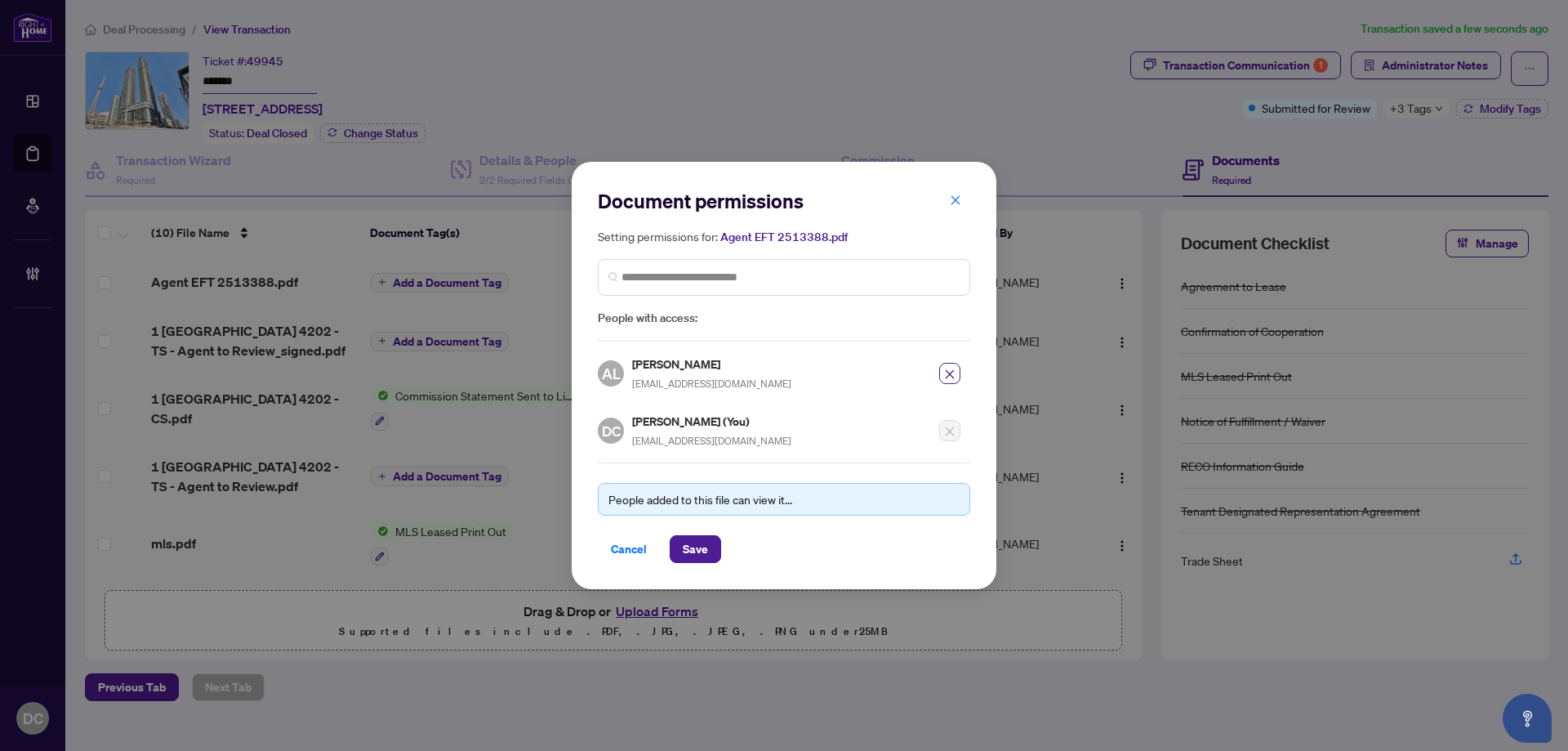
click at [699, 566] on div "Document permissions Setting permissions for: Agent EFT 2513388.pdf 5974 AL Ale…" at bounding box center [784, 375] width 424 height 427
click at [702, 548] on span "Save" at bounding box center [695, 549] width 25 height 26
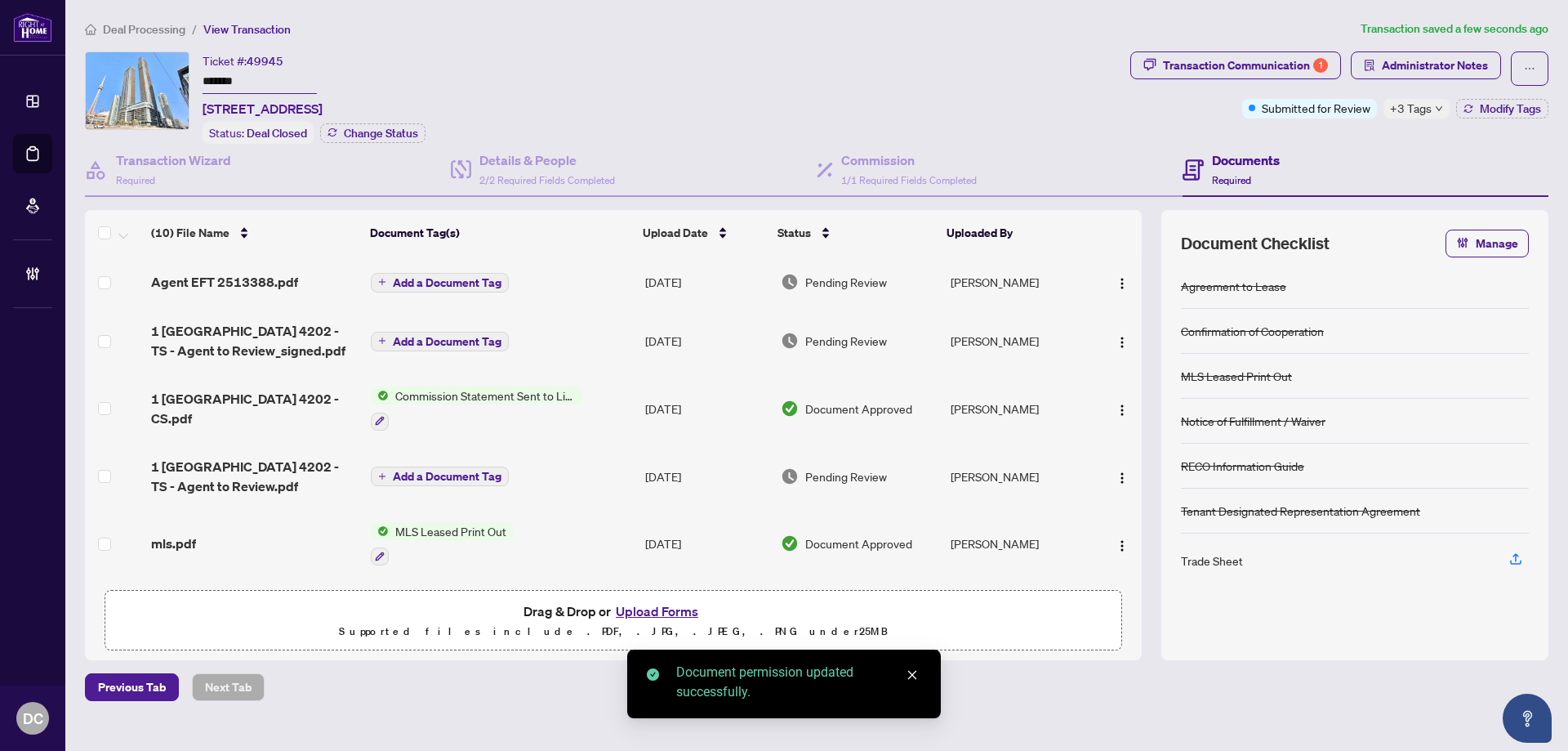
click at [484, 280] on span "Add a Document Tag" at bounding box center [447, 282] width 108 height 11
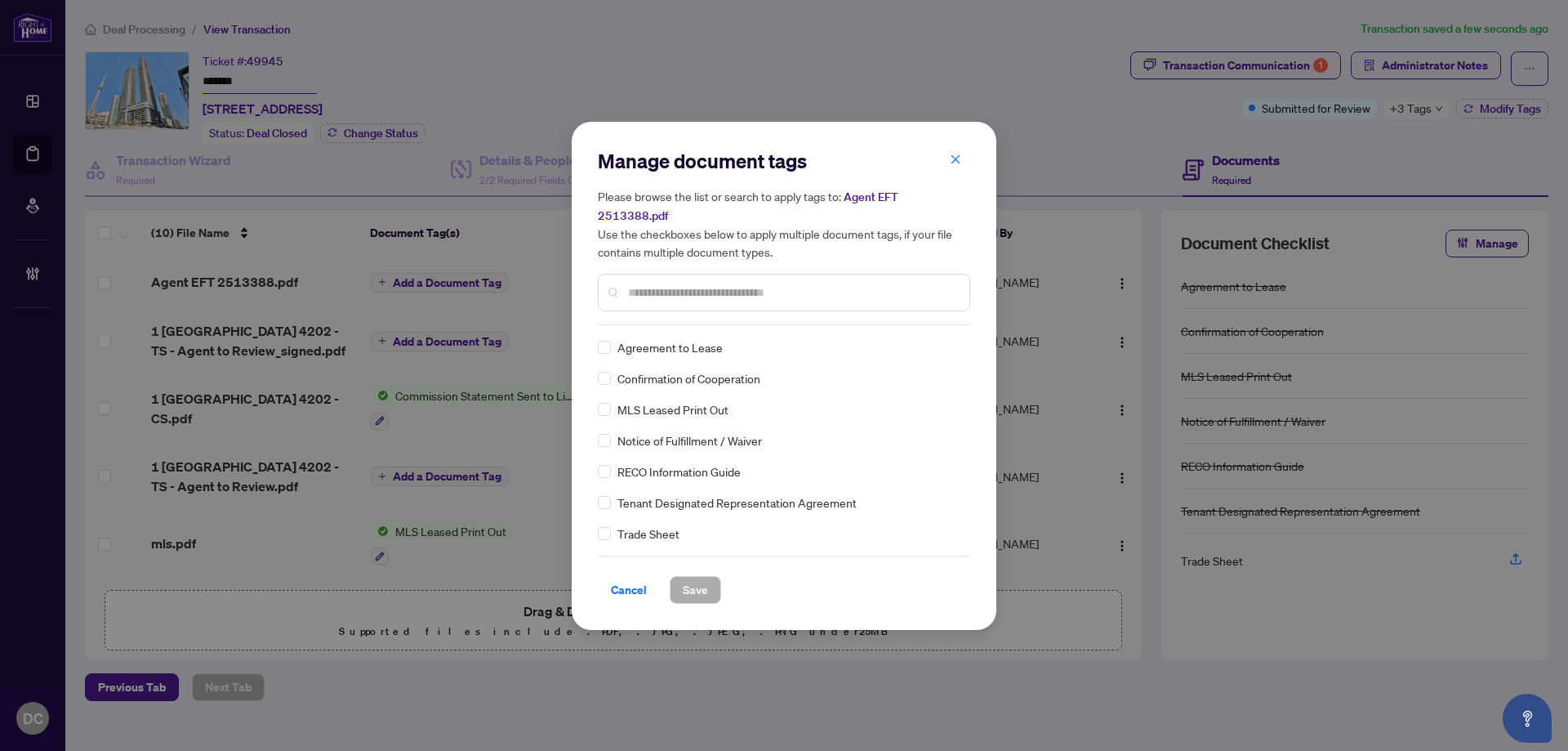
click at [789, 274] on div at bounding box center [784, 293] width 373 height 38
click at [788, 288] on input "text" at bounding box center [792, 292] width 328 height 18
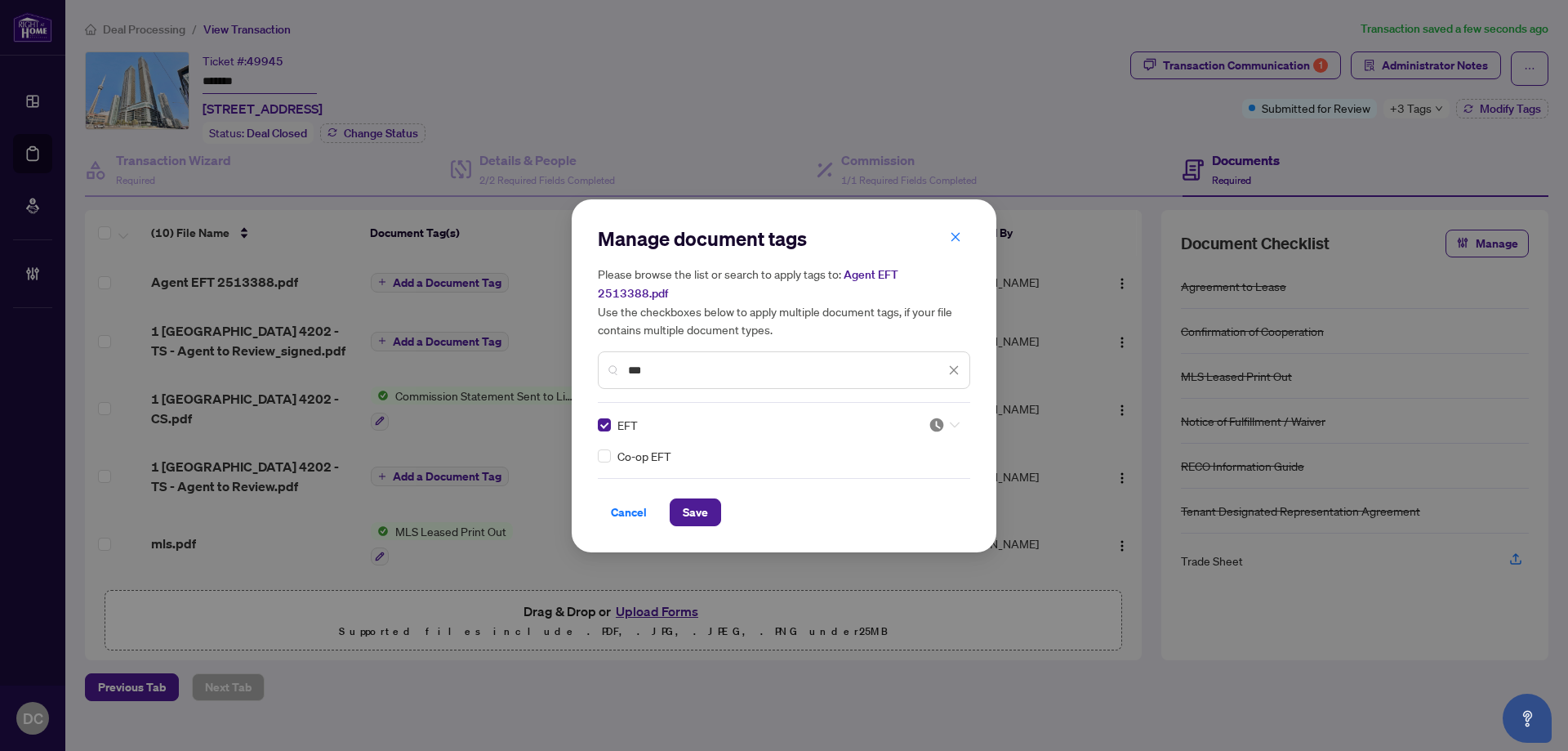
click at [945, 417] on div at bounding box center [944, 424] width 31 height 16
click at [914, 483] on div "Approved" at bounding box center [895, 495] width 125 height 26
click at [706, 498] on button "Save" at bounding box center [696, 512] width 52 height 27
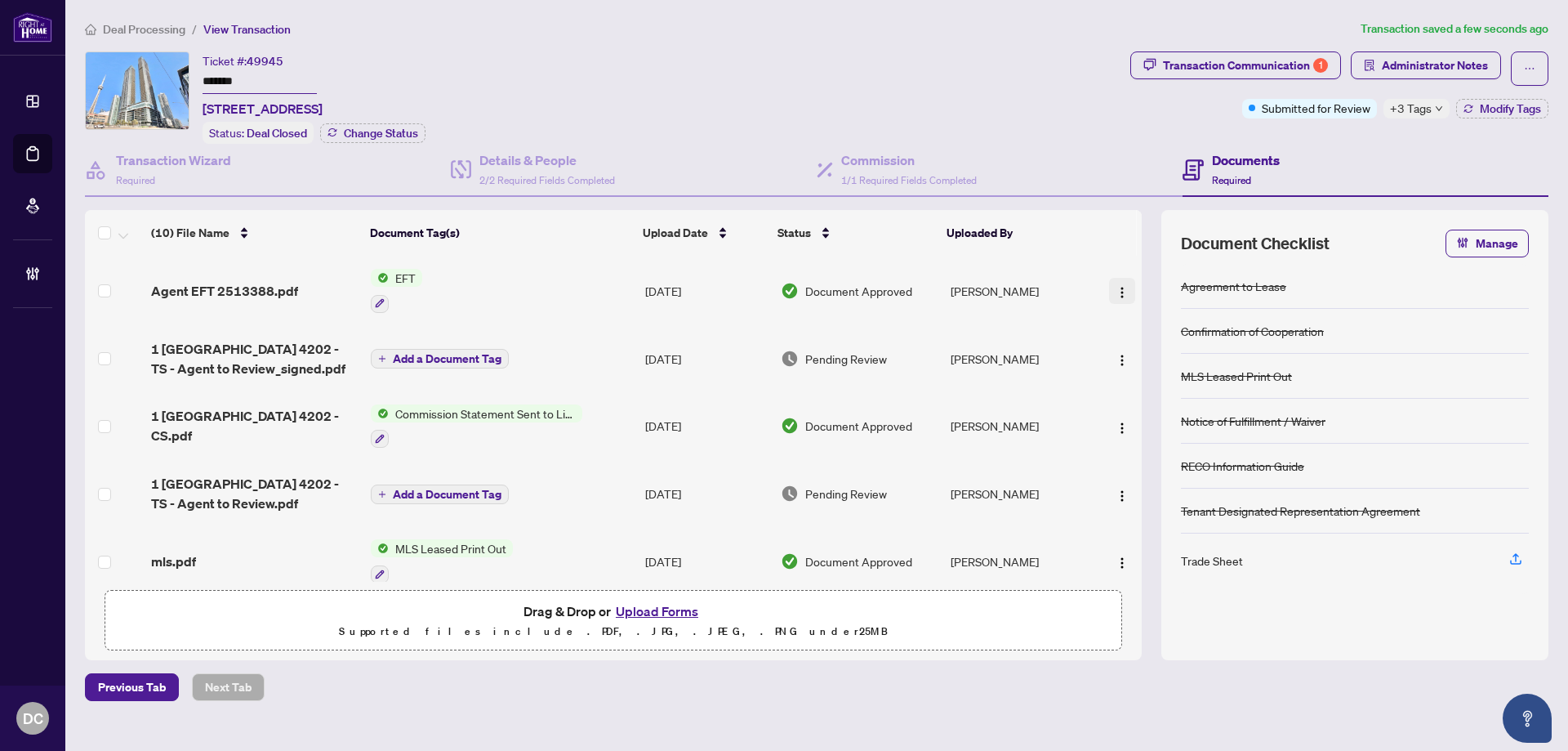
click at [1118, 290] on img "button" at bounding box center [1121, 292] width 13 height 13
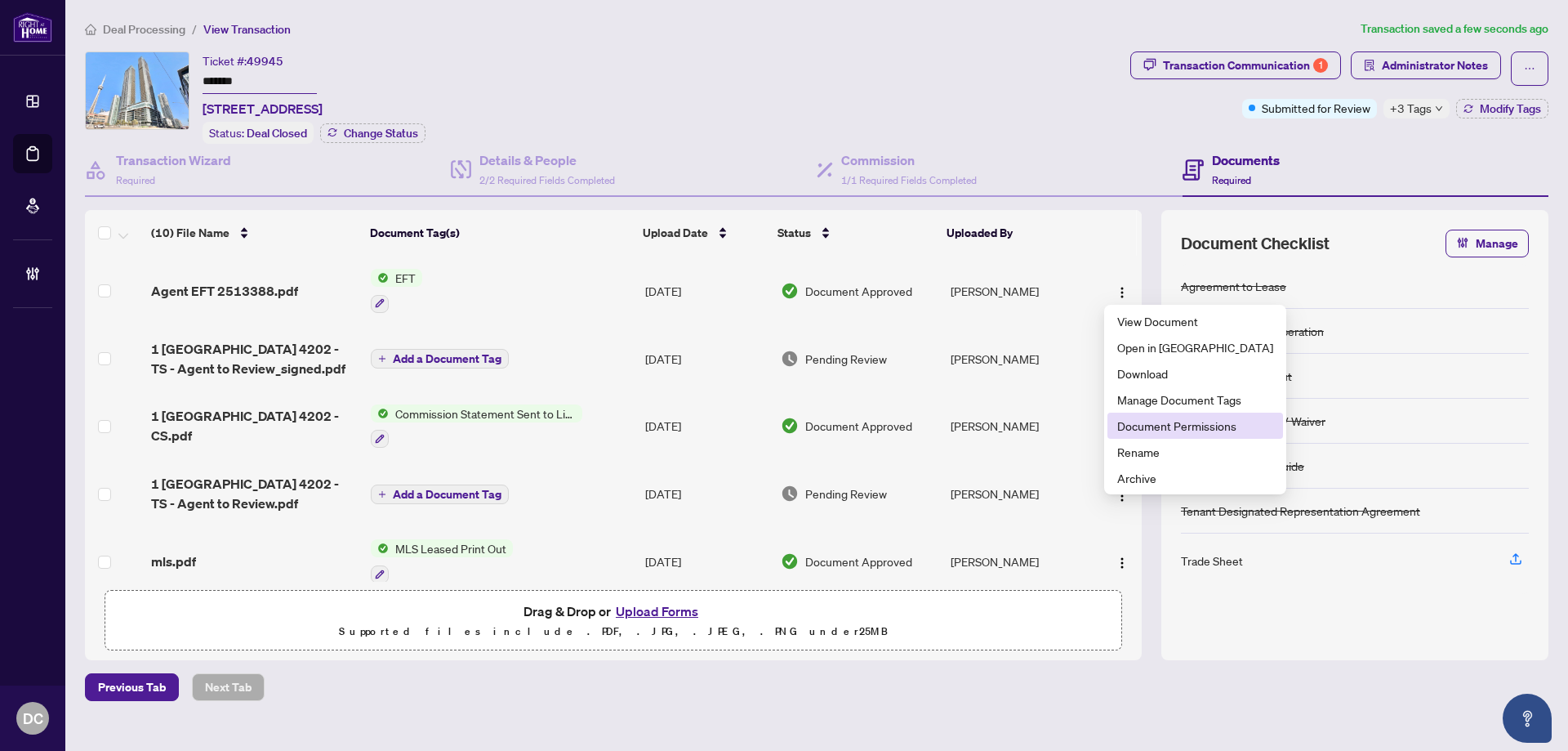
click at [1136, 424] on span "Document Permissions" at bounding box center [1195, 425] width 156 height 18
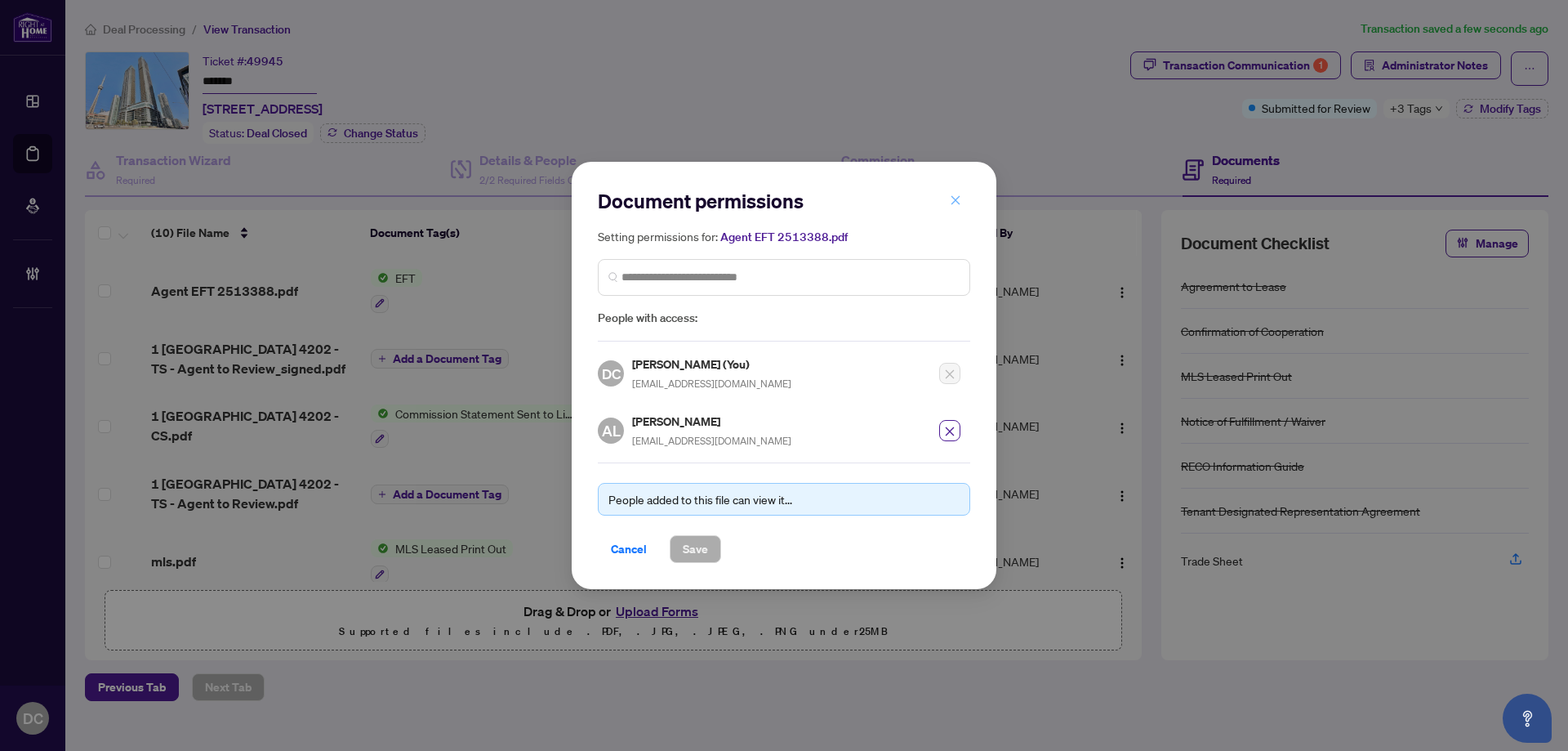
click at [957, 205] on icon "close" at bounding box center [955, 199] width 11 height 11
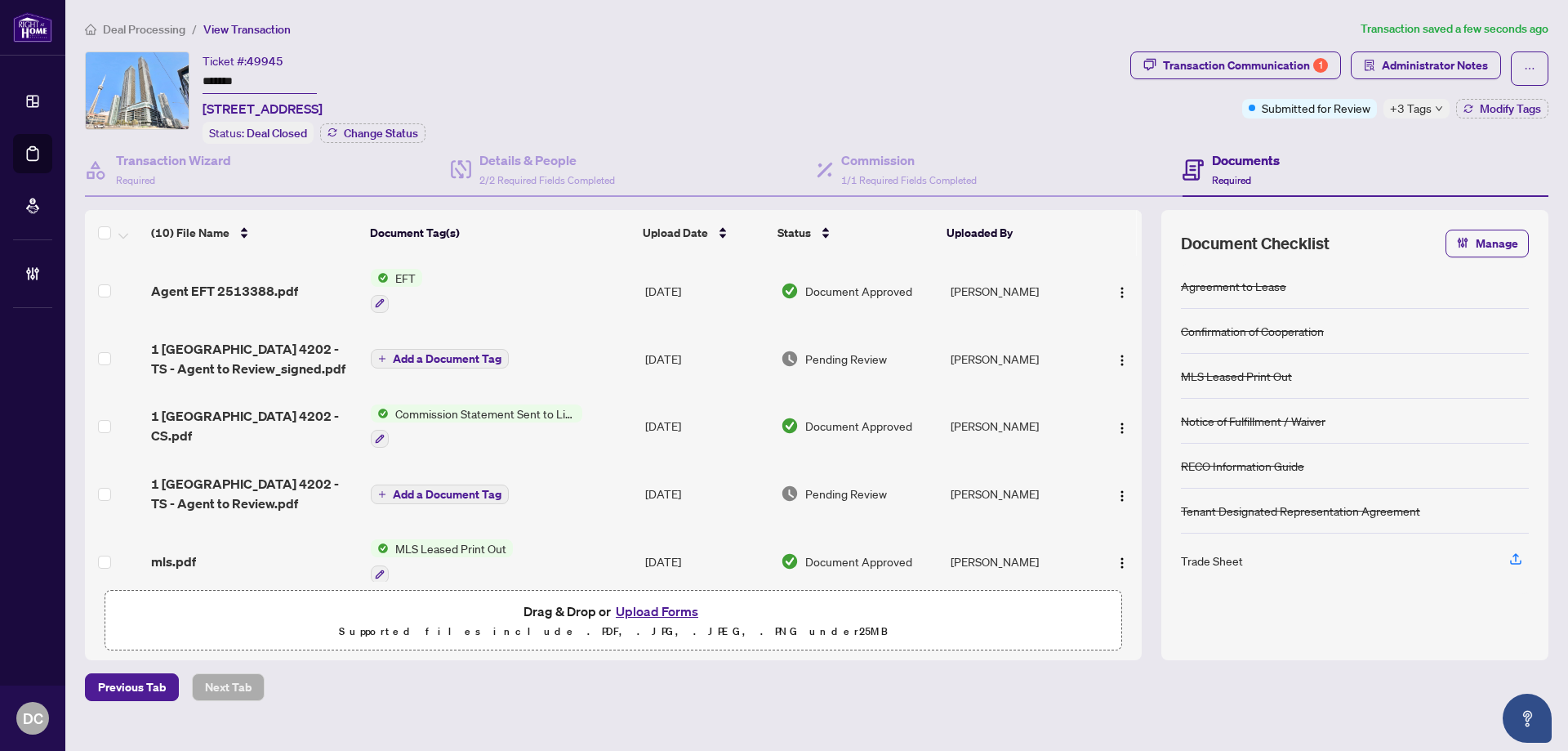
click at [1419, 107] on span "+3 Tags" at bounding box center [1410, 108] width 41 height 19
click at [1325, 145] on div "Documents Required" at bounding box center [1365, 170] width 366 height 53
click at [1528, 118] on div "Transaction Communication 1 Administrator Notes Submitted for Review +3 Tags Mo…" at bounding box center [1339, 97] width 424 height 92
click at [1200, 64] on div "Transaction Communication 1" at bounding box center [1245, 65] width 165 height 26
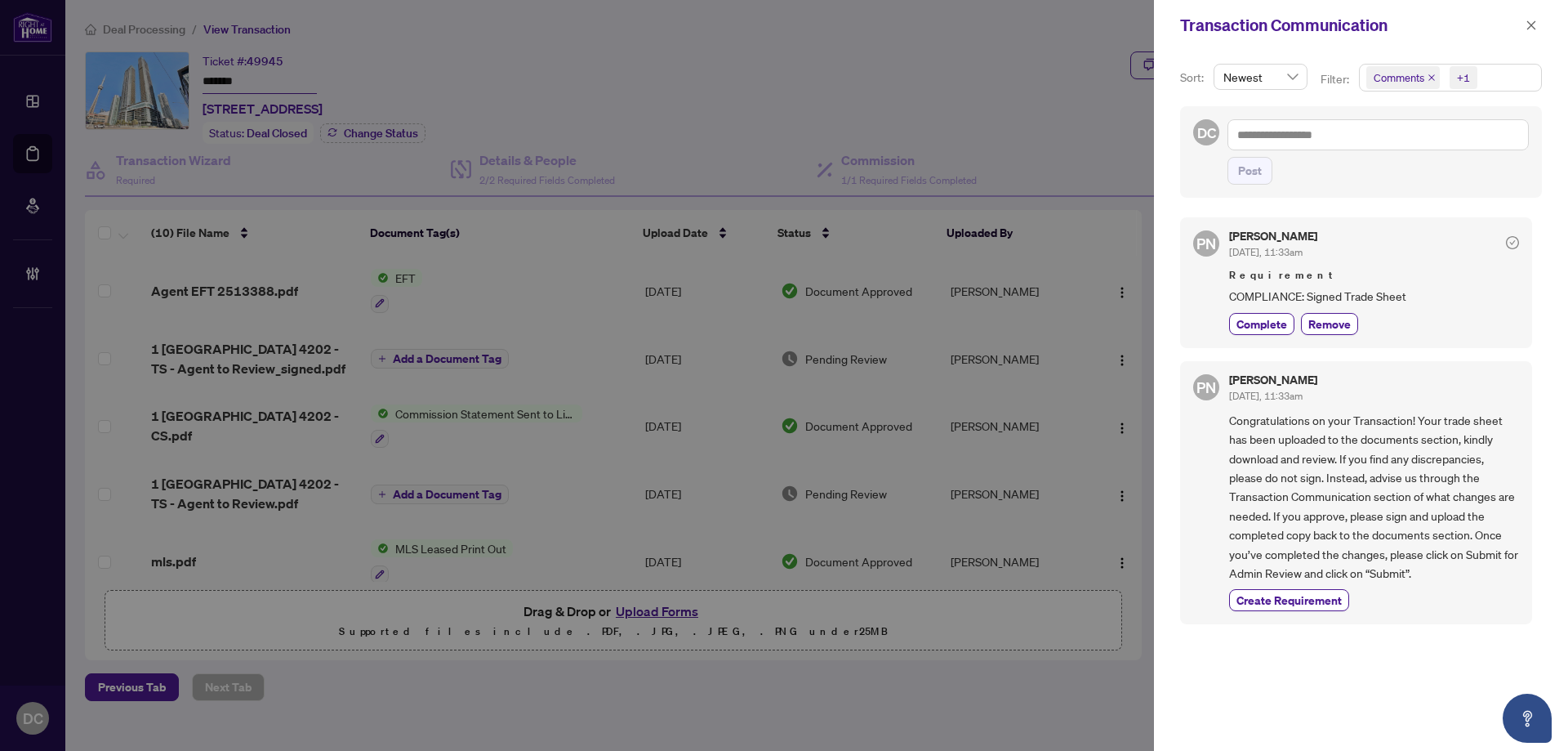
click at [1541, 18] on div "Transaction Communication" at bounding box center [1361, 25] width 414 height 51
click at [1532, 28] on icon "close" at bounding box center [1530, 25] width 11 height 11
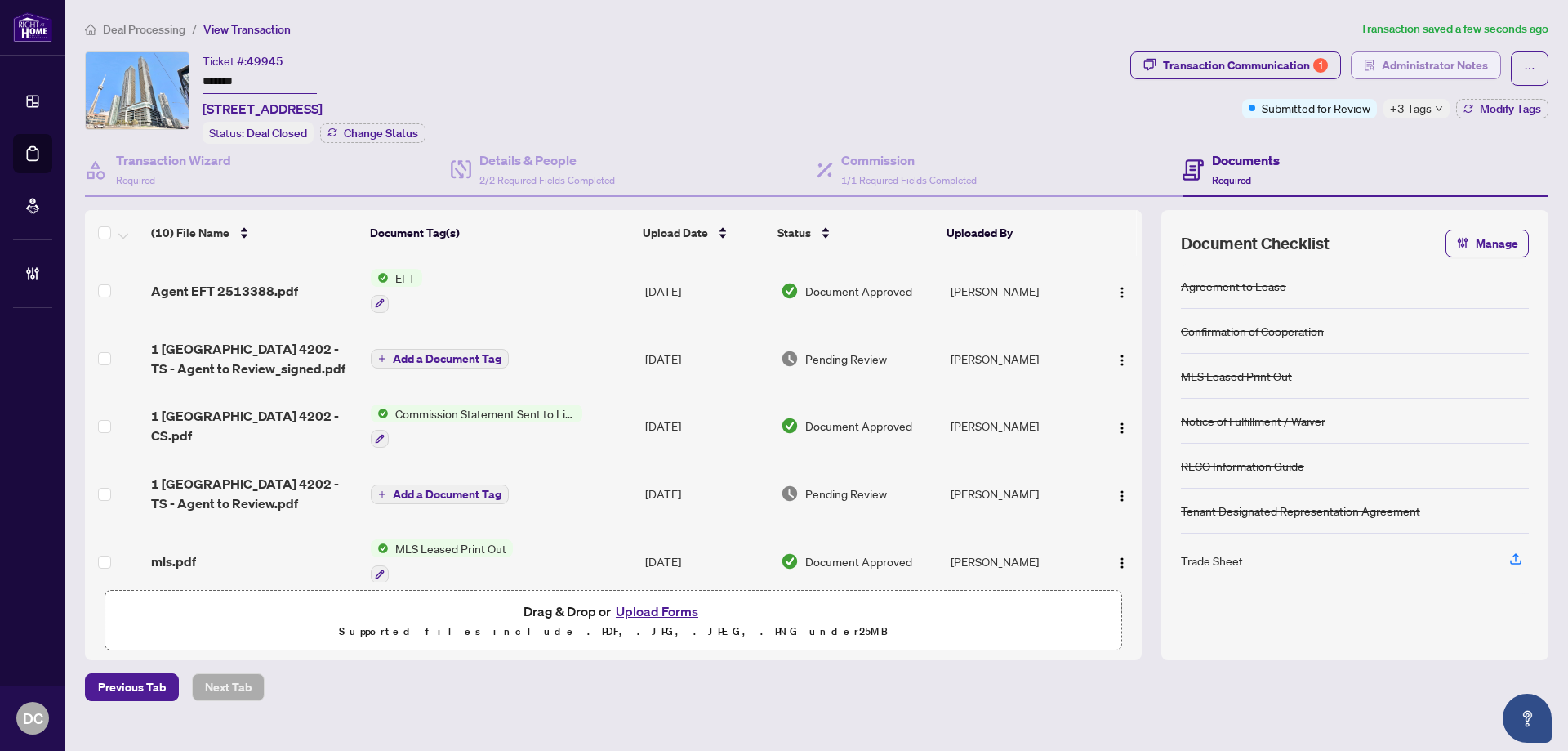
click at [1462, 63] on span "Administrator Notes" at bounding box center [1435, 65] width 106 height 26
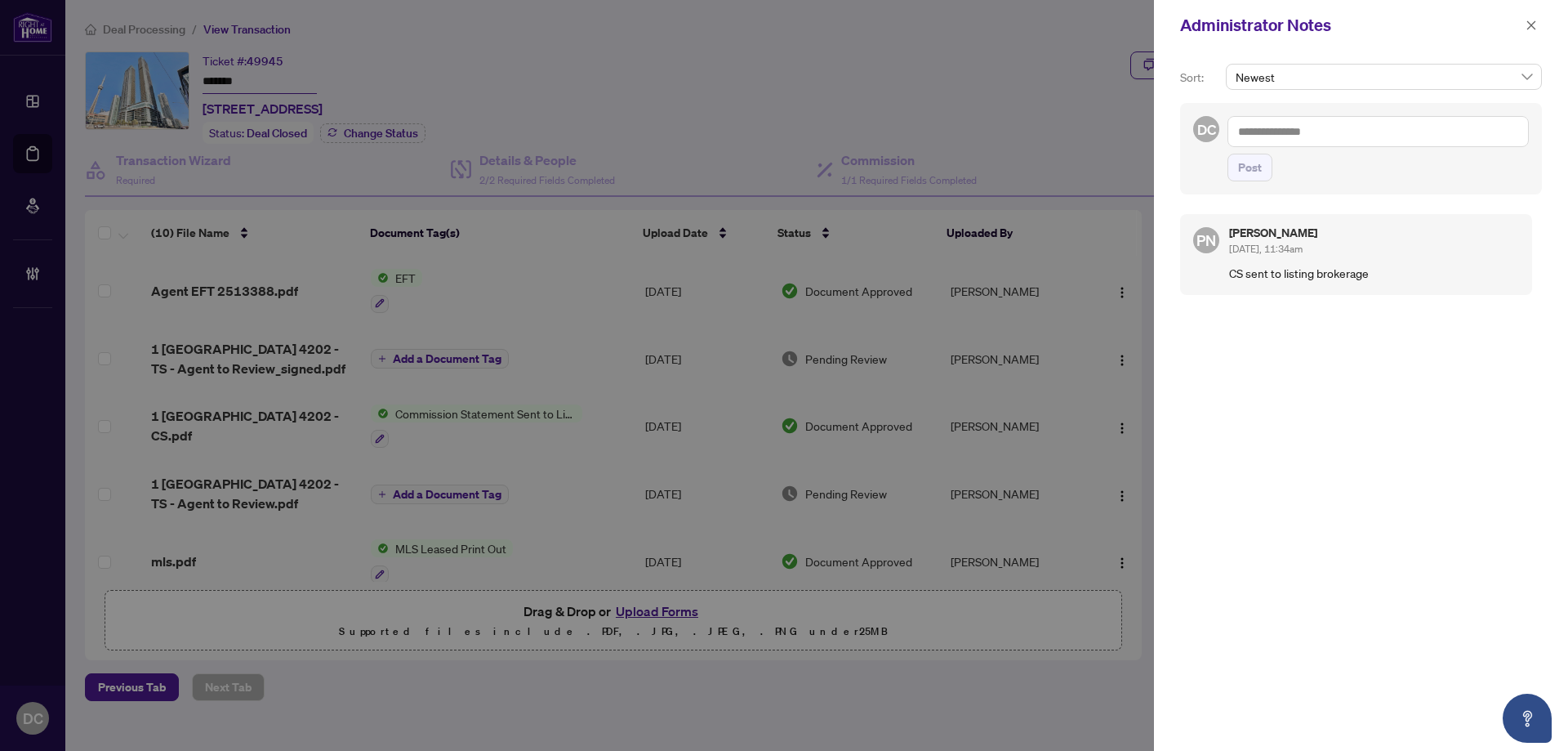
click at [1313, 138] on textarea at bounding box center [1377, 131] width 301 height 31
paste textarea "**********"
click at [1247, 164] on span "Post" at bounding box center [1249, 168] width 24 height 26
click at [1536, 27] on button "button" at bounding box center [1530, 25] width 21 height 20
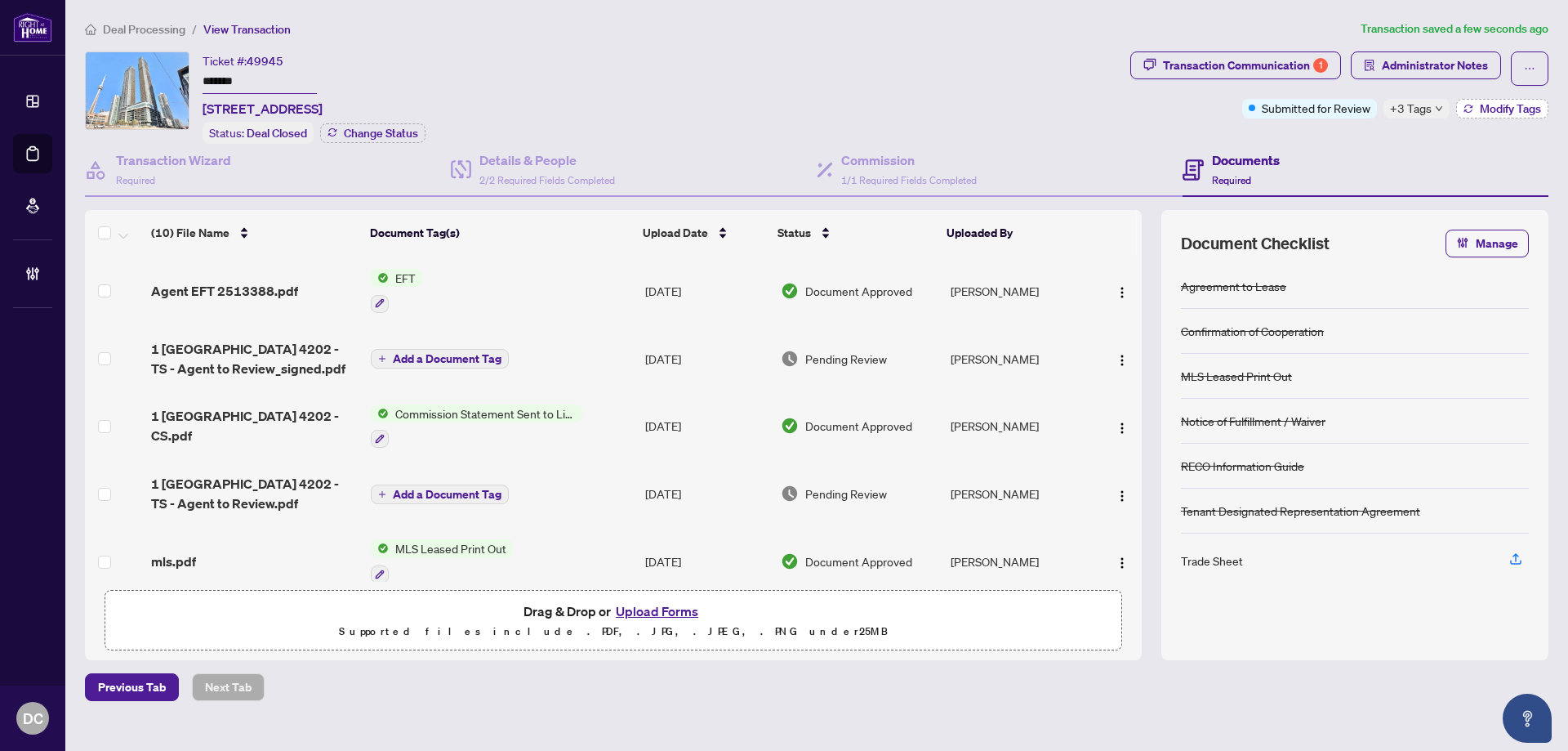
click at [1481, 111] on span "Modify Tags" at bounding box center [1510, 108] width 61 height 11
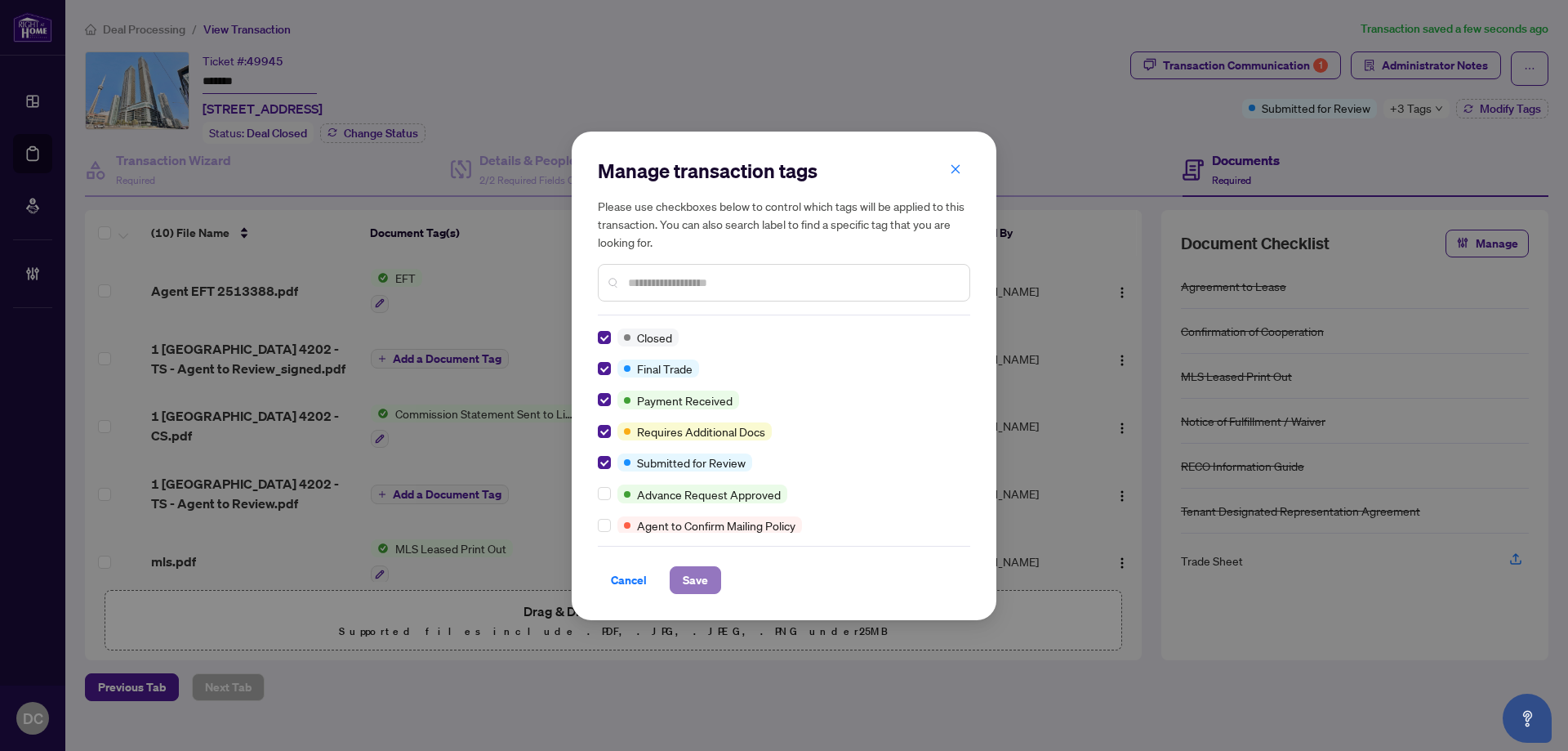
click at [701, 575] on span "Save" at bounding box center [695, 580] width 25 height 26
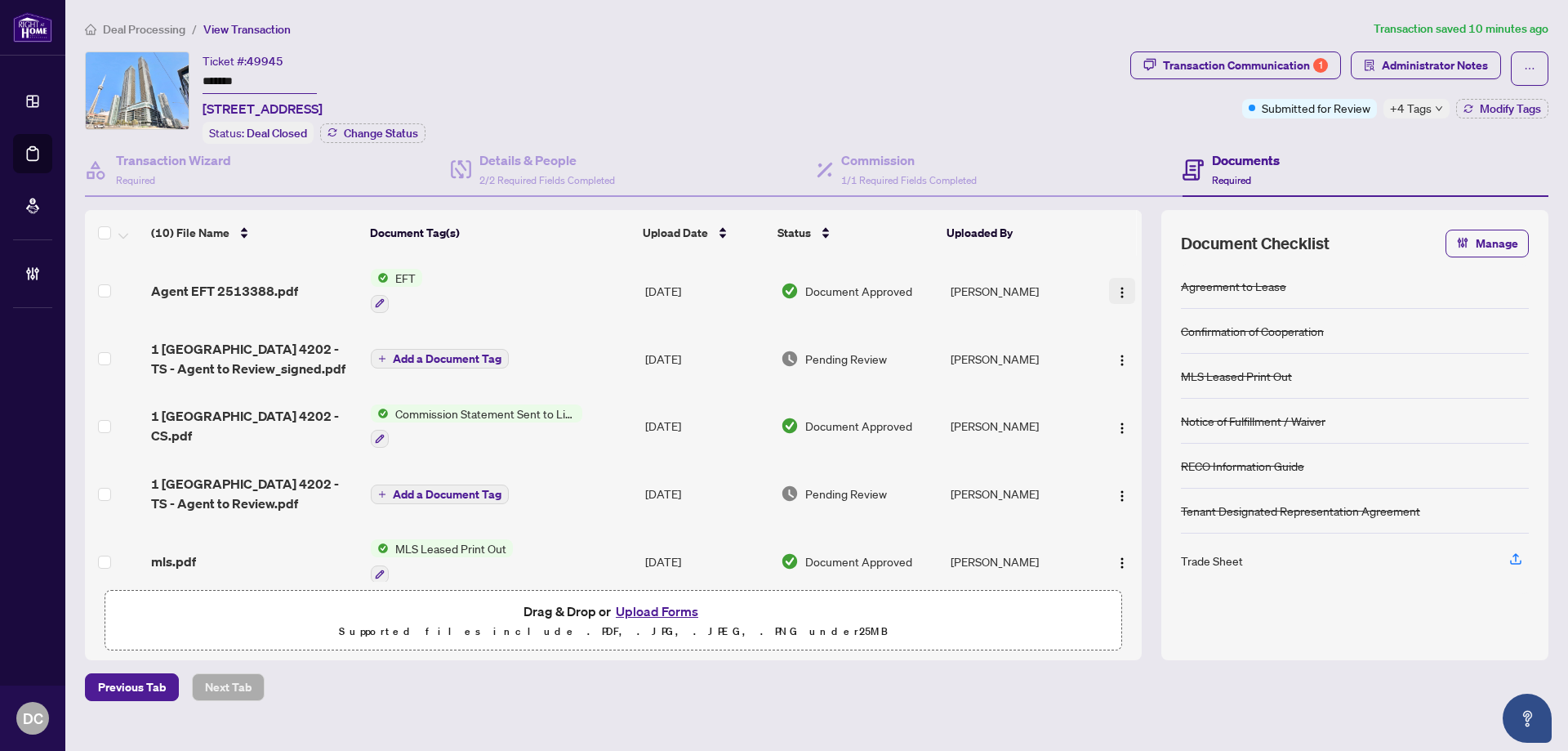
click at [1120, 290] on img "button" at bounding box center [1121, 292] width 13 height 13
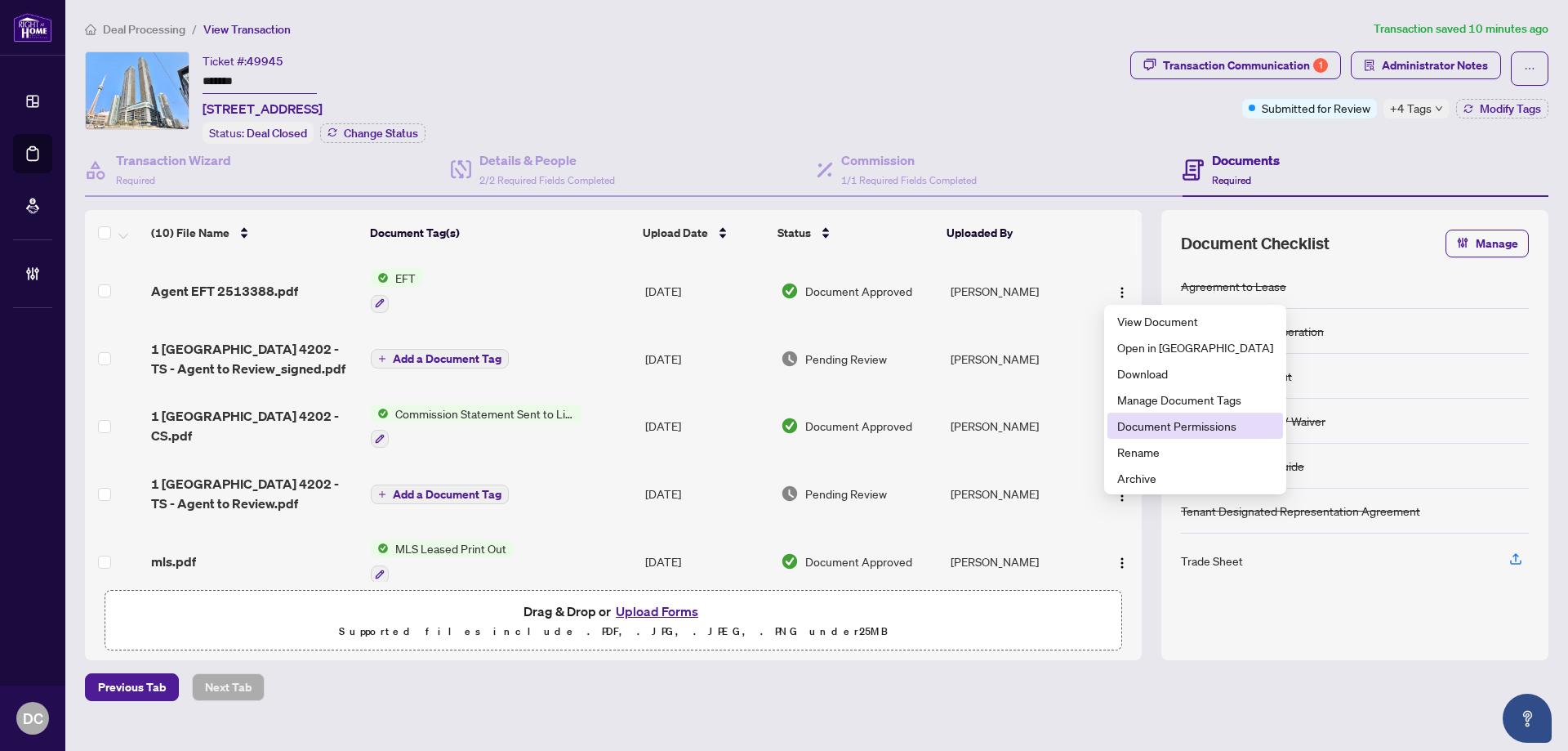
click at [1139, 421] on span "Document Permissions" at bounding box center [1195, 425] width 156 height 18
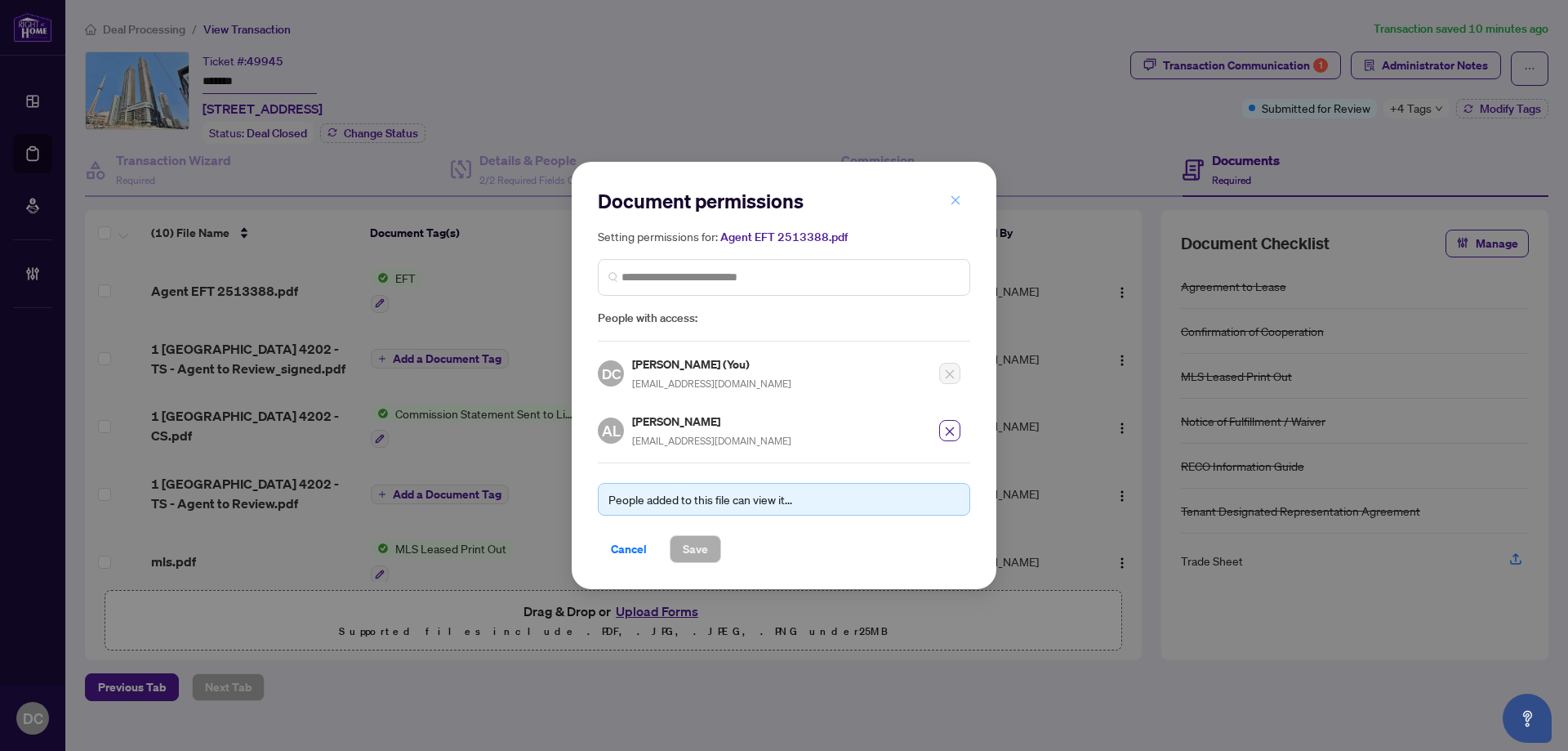
click at [957, 205] on icon "close" at bounding box center [956, 199] width 9 height 9
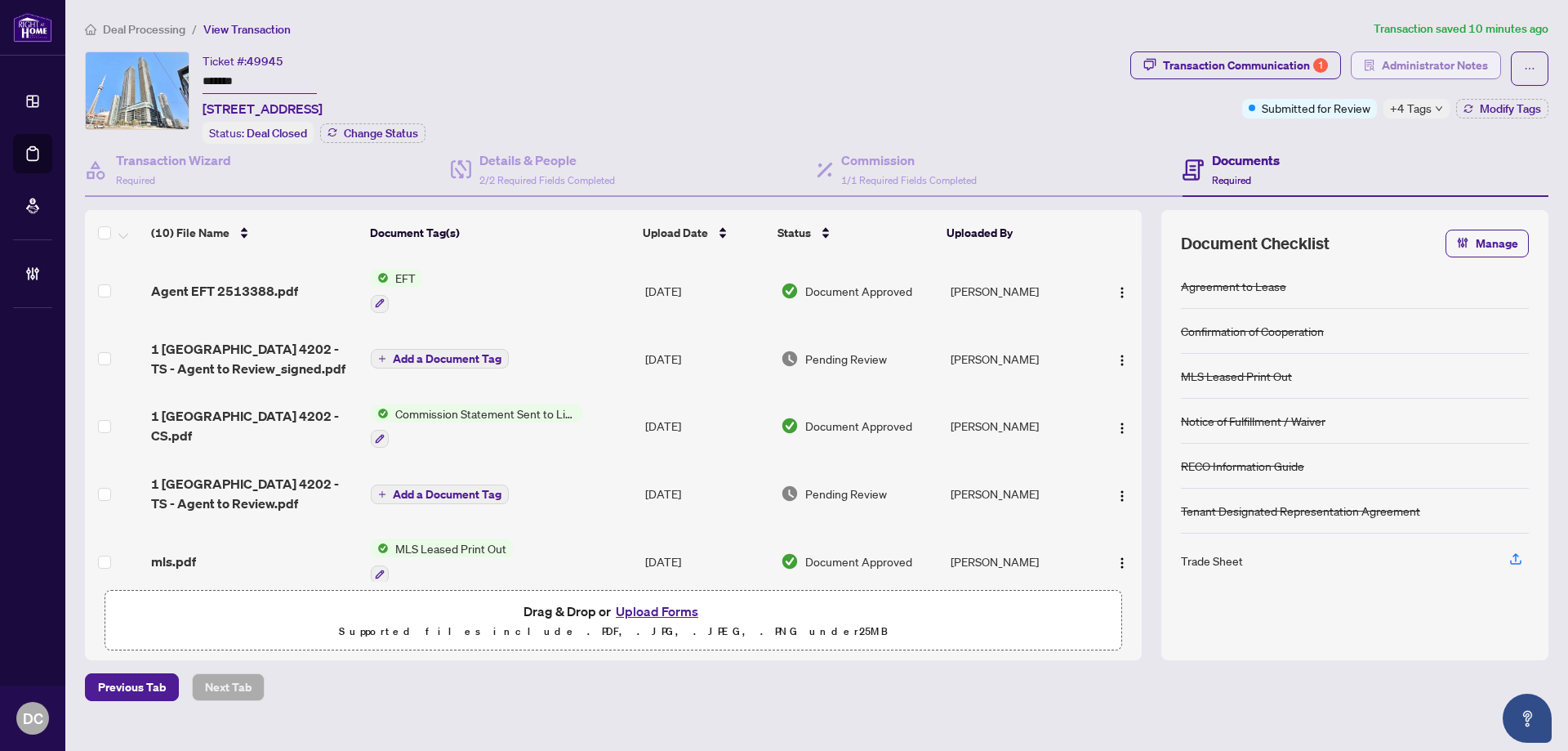
click at [1417, 62] on span "Administrator Notes" at bounding box center [1435, 65] width 106 height 26
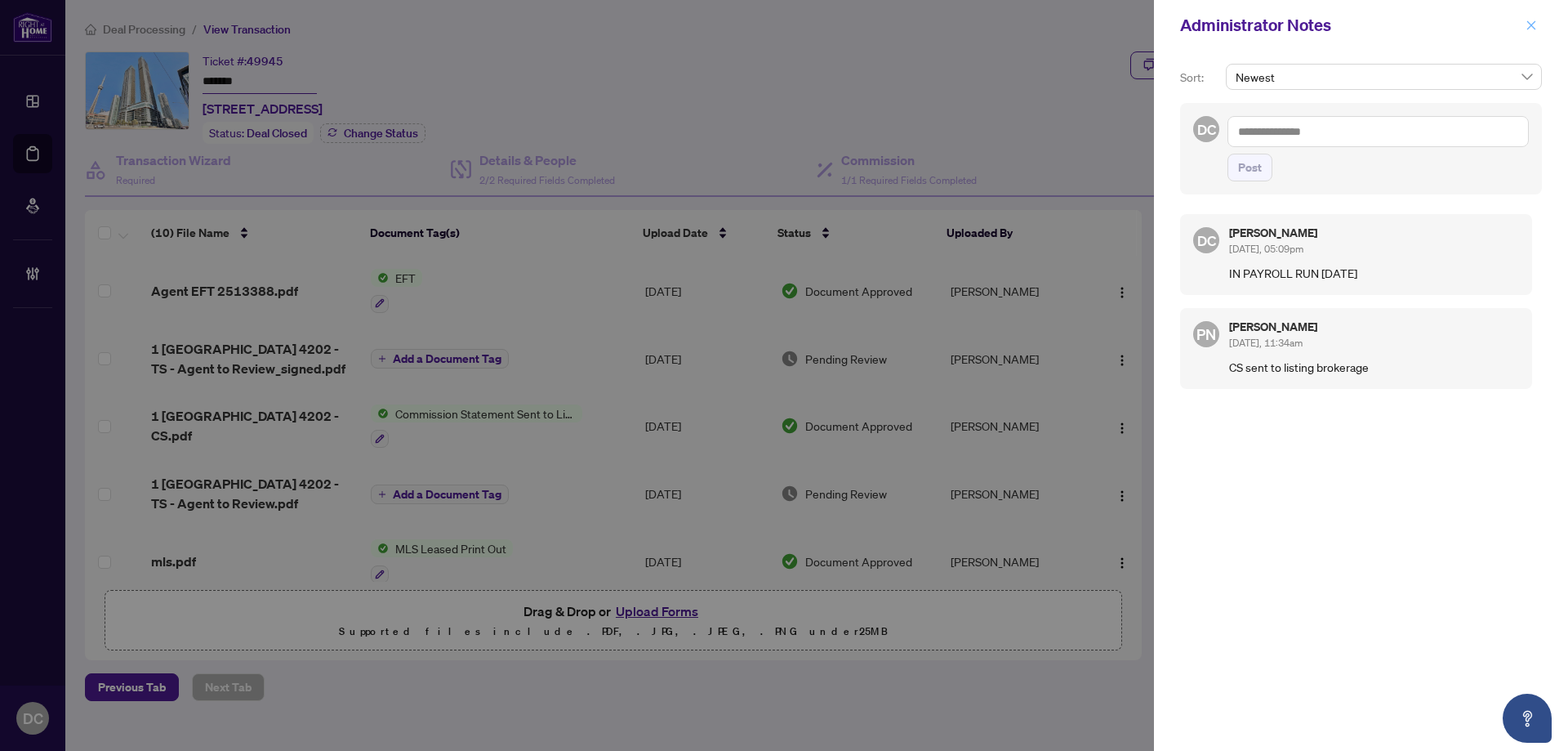
click at [1537, 31] on button "button" at bounding box center [1530, 25] width 21 height 20
